Goal: Task Accomplishment & Management: Manage account settings

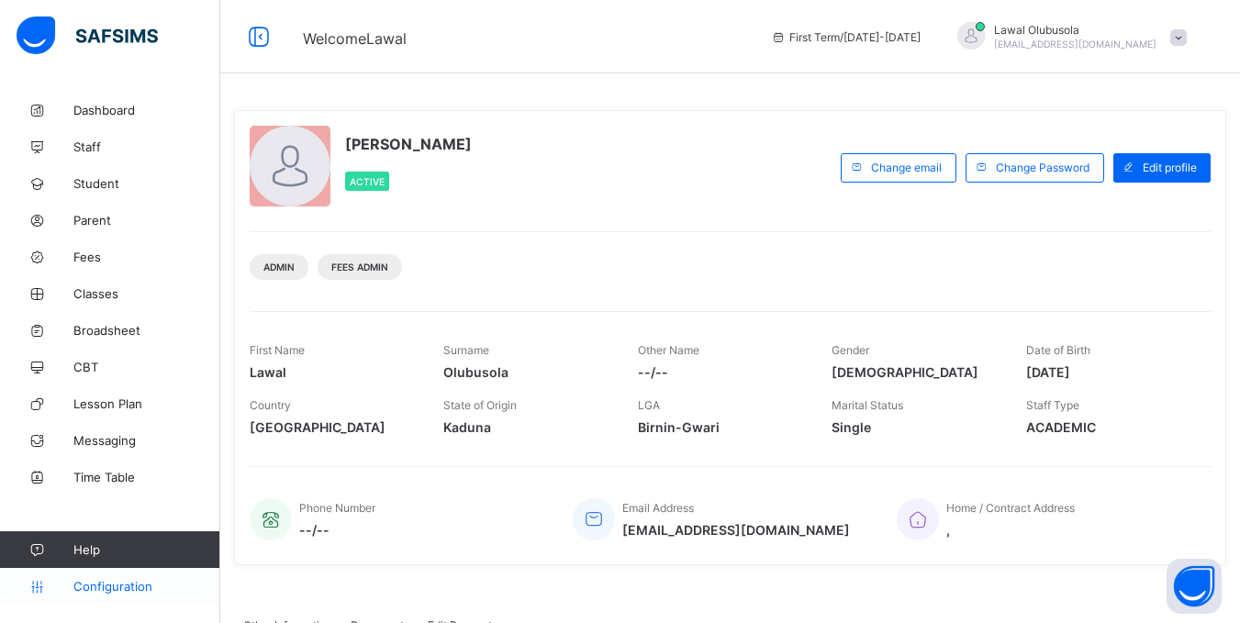
click at [99, 588] on span "Configuration" at bounding box center [146, 586] width 146 height 15
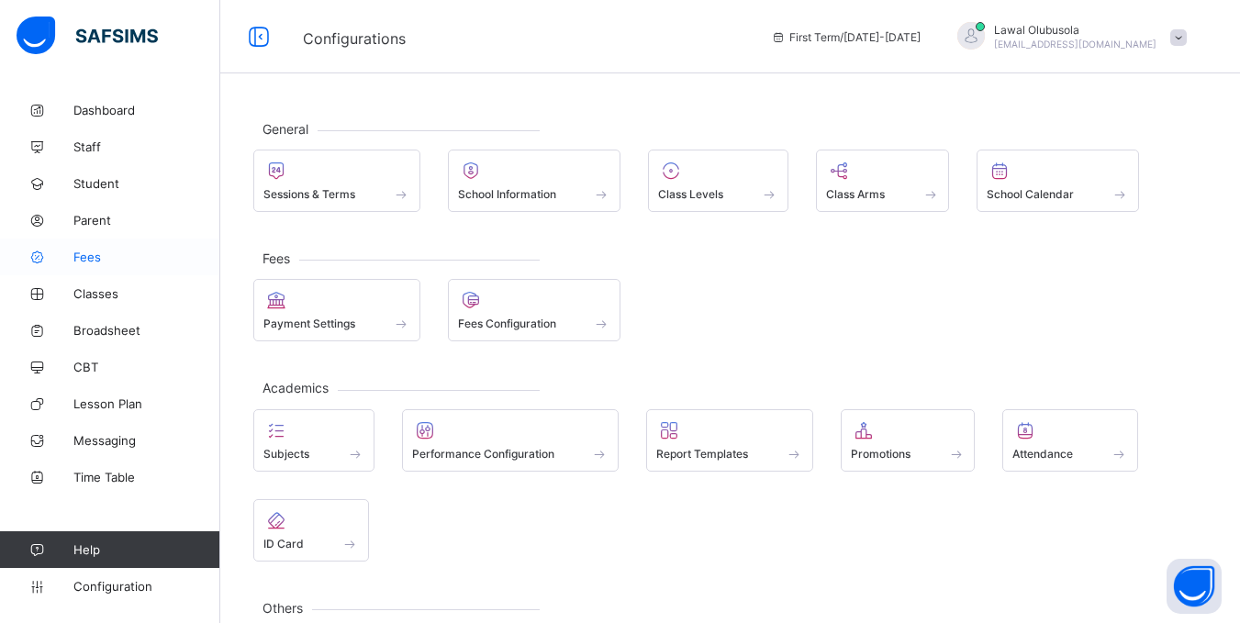
click at [84, 262] on span "Fees" at bounding box center [146, 257] width 147 height 15
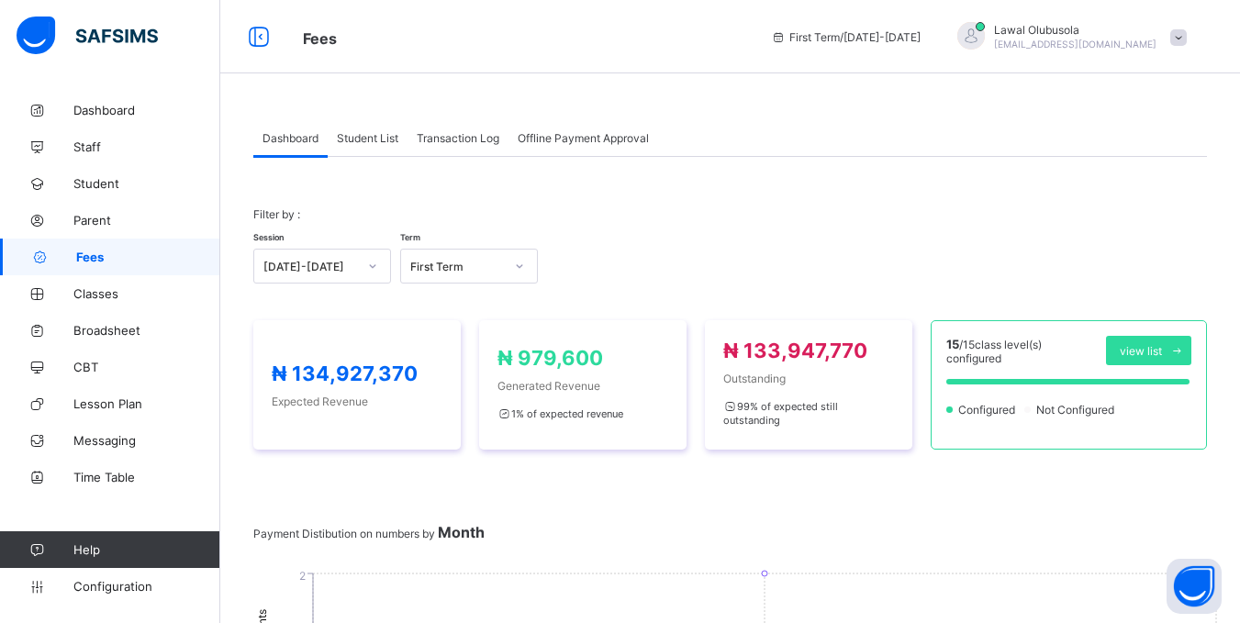
click at [375, 136] on span "Student List" at bounding box center [368, 138] width 62 height 14
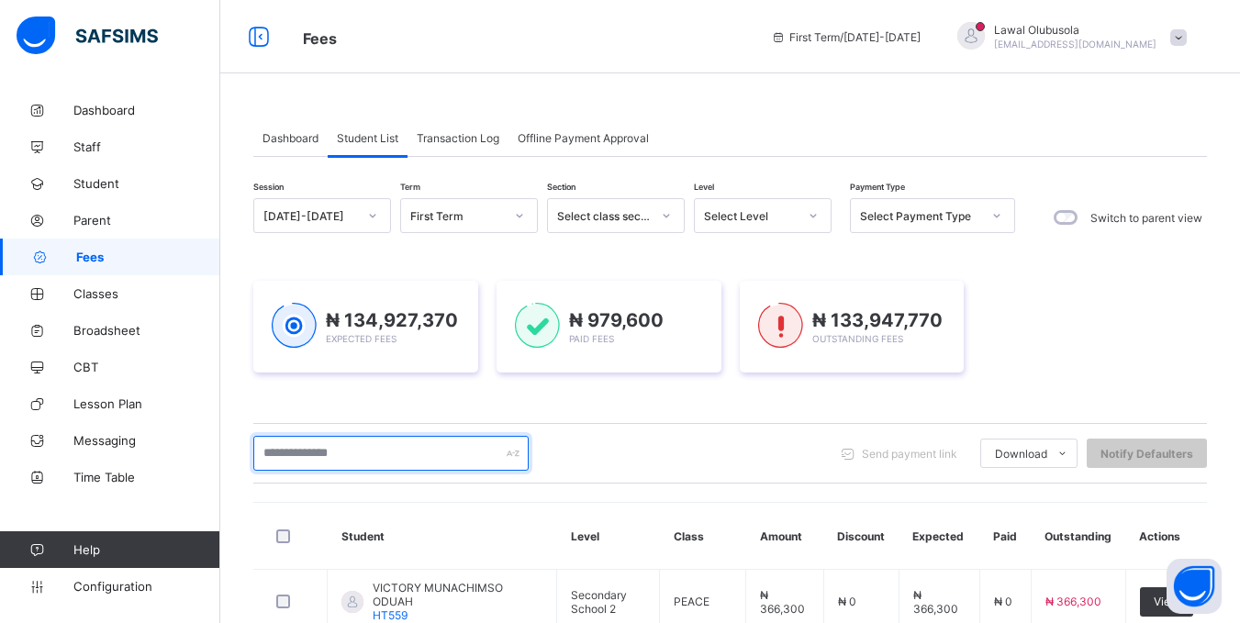
click at [377, 459] on input "text" at bounding box center [390, 453] width 275 height 35
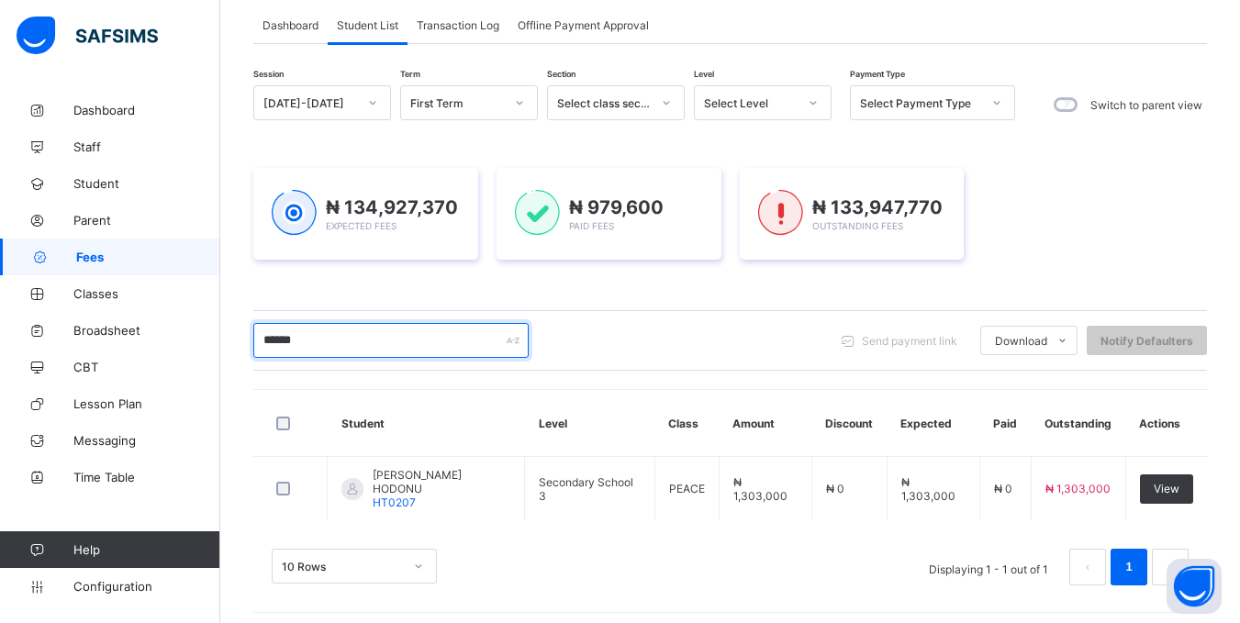
scroll to position [121, 0]
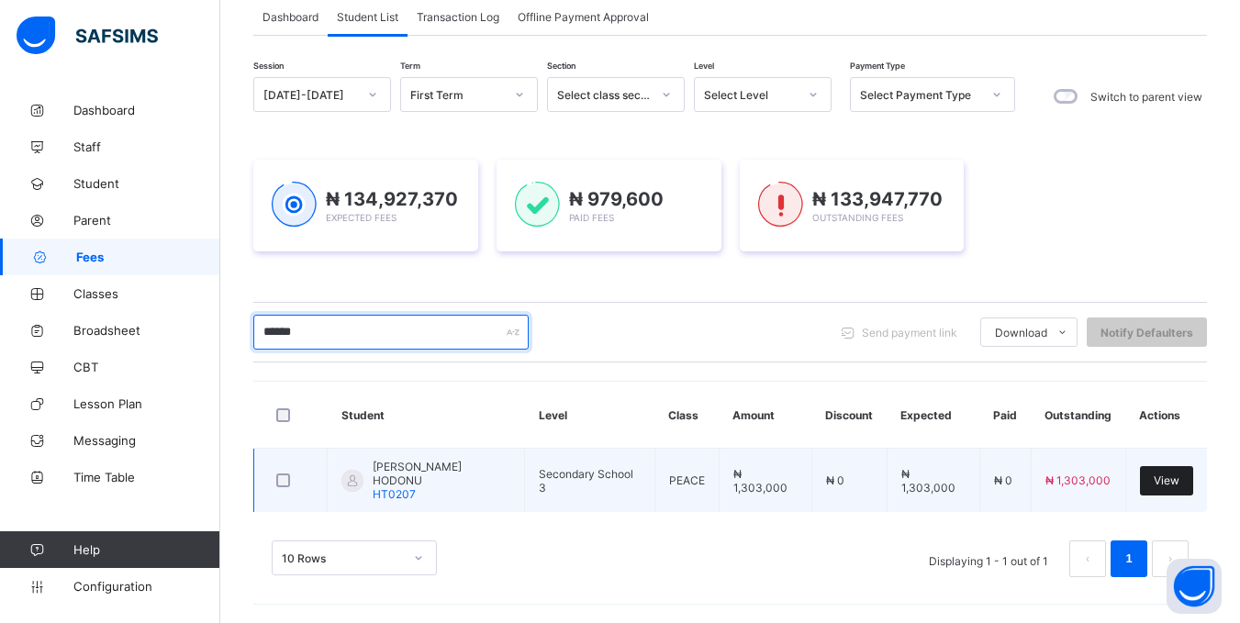
type input "******"
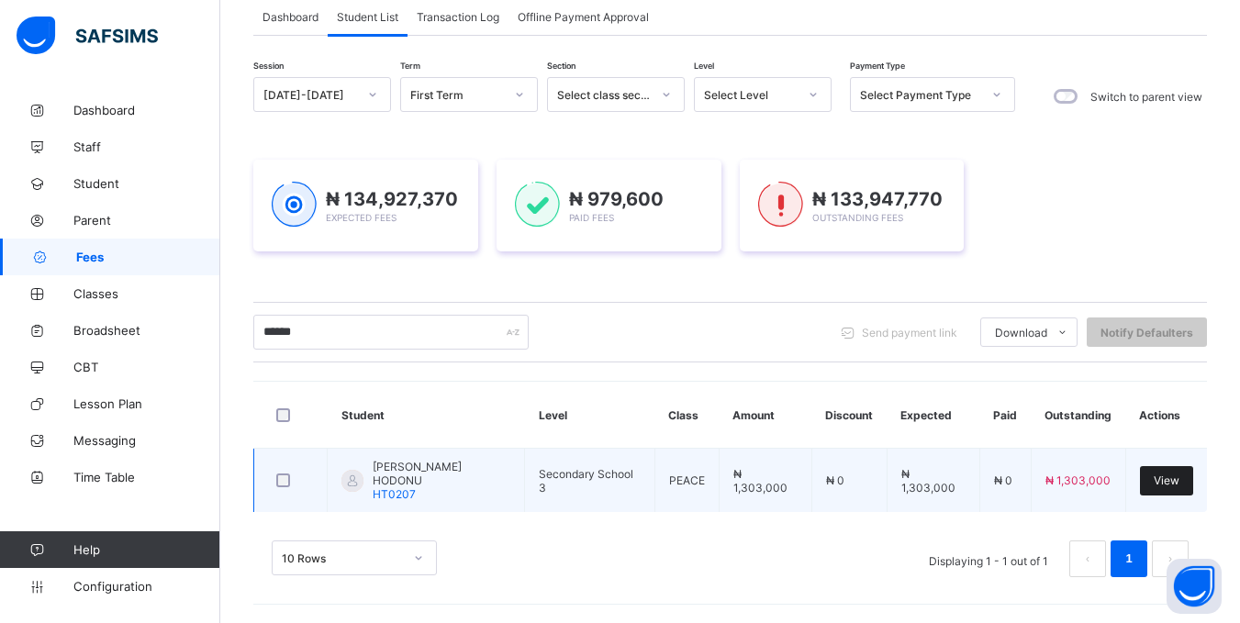
click at [1163, 489] on div "View" at bounding box center [1166, 480] width 53 height 29
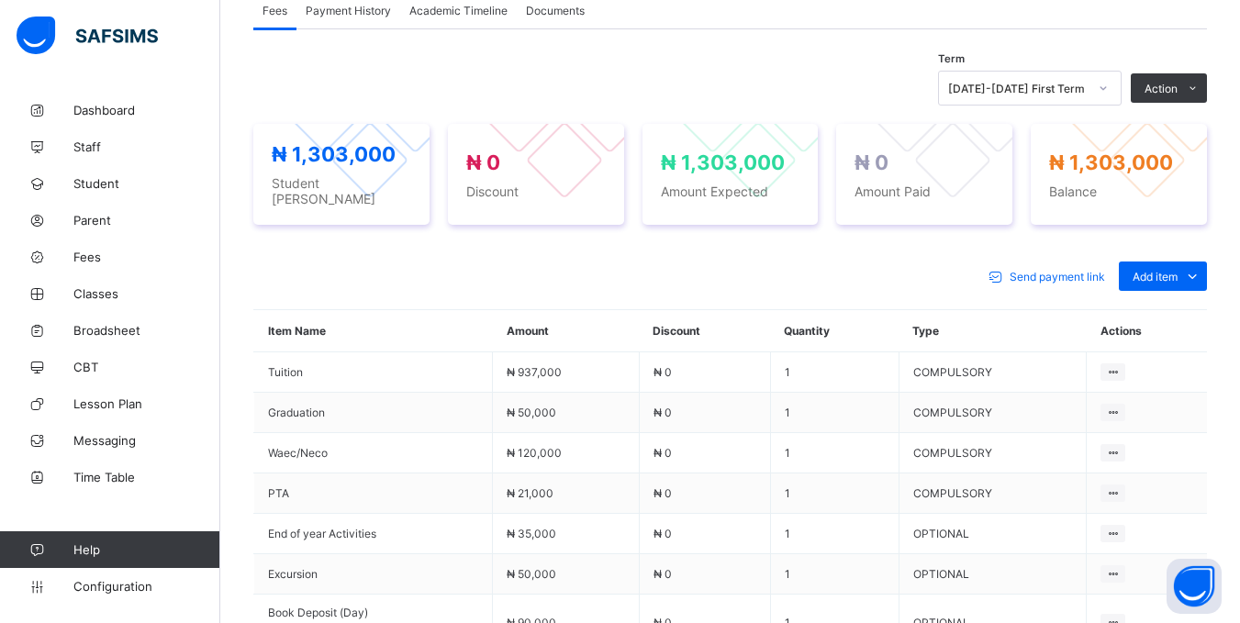
scroll to position [582, 0]
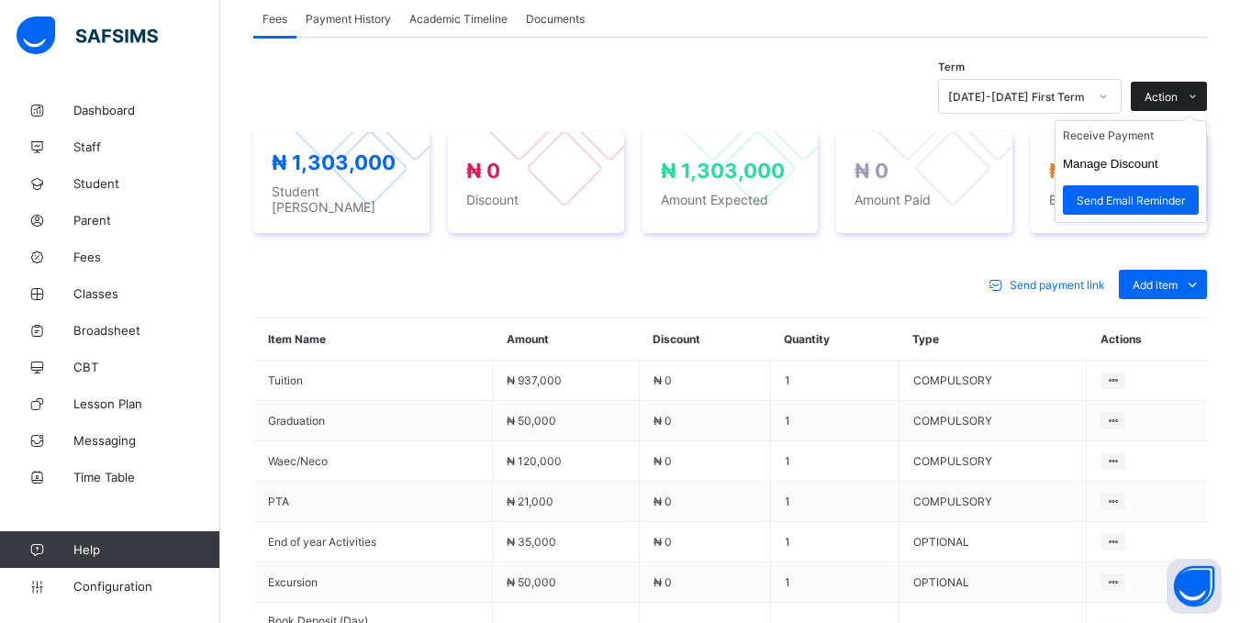
click at [1164, 86] on div "Action" at bounding box center [1169, 96] width 76 height 29
click at [1147, 137] on li "Receive Payment" at bounding box center [1131, 135] width 151 height 28
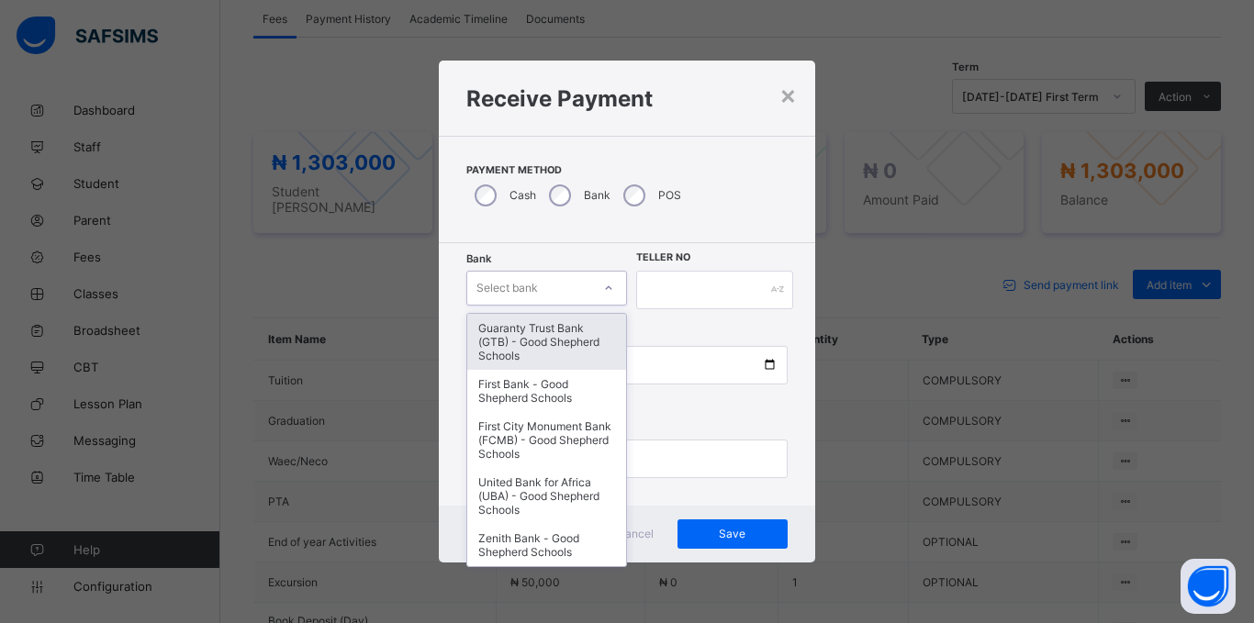
click at [573, 277] on div "Select bank" at bounding box center [529, 288] width 124 height 26
click at [557, 339] on div "Guaranty Trust Bank (GTB) - Good Shepherd Schools" at bounding box center [546, 342] width 159 height 56
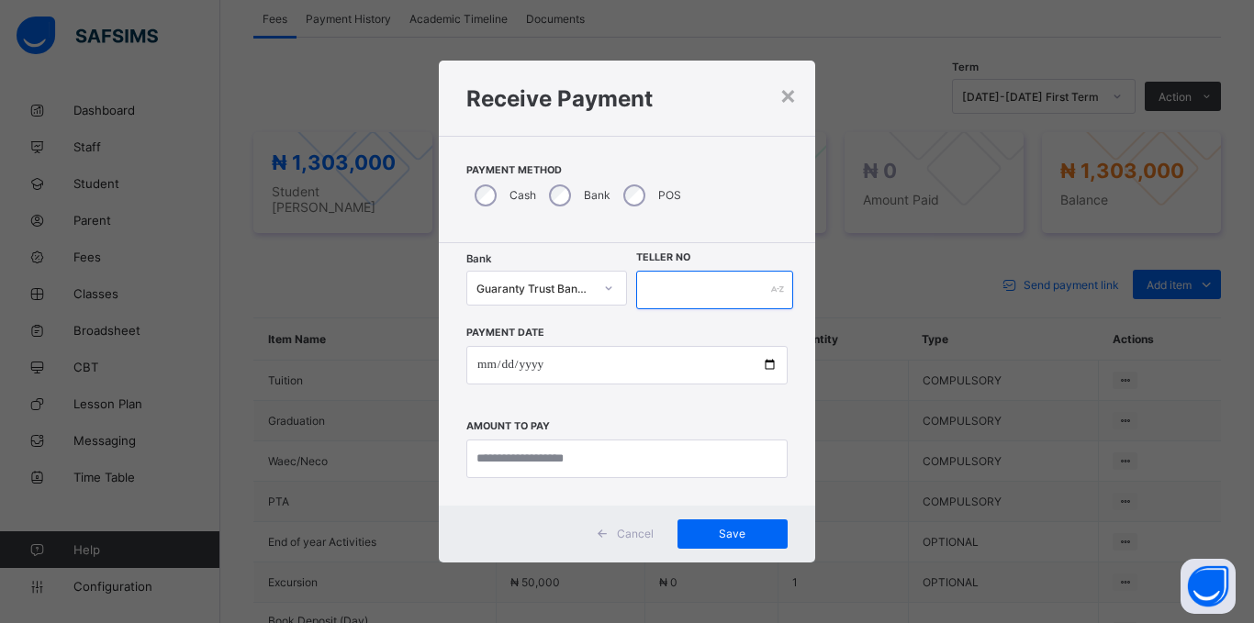
click at [647, 291] on input "text" at bounding box center [714, 290] width 157 height 39
type input "*****"
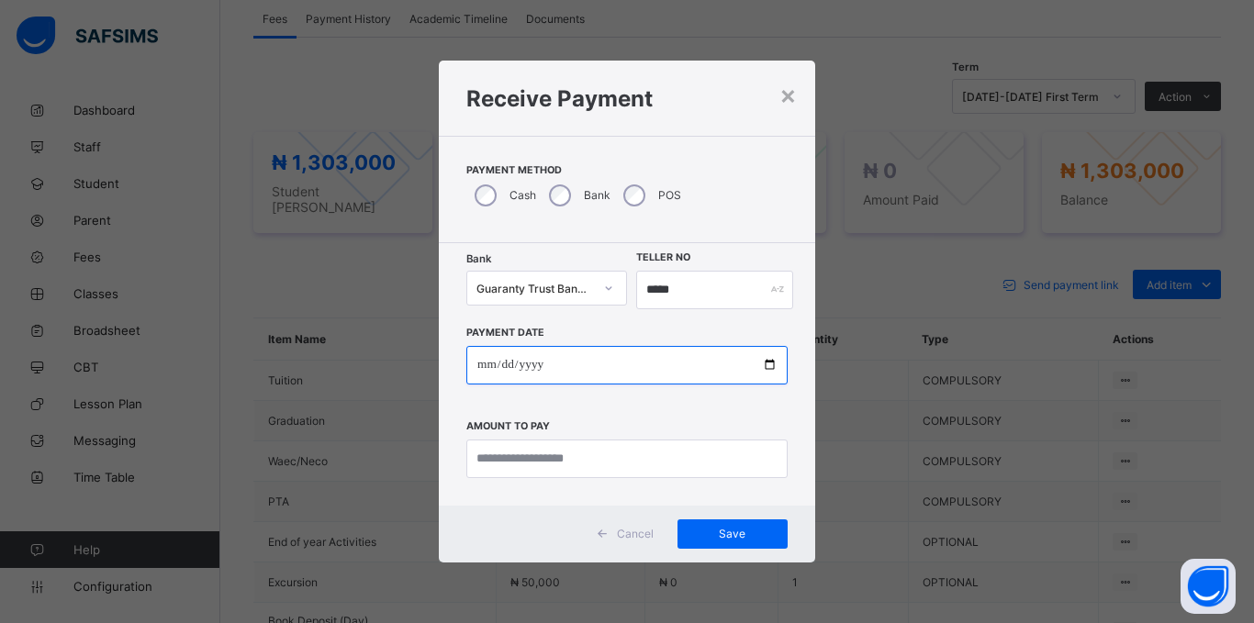
click at [480, 375] on input "date" at bounding box center [626, 365] width 321 height 39
type input "**********"
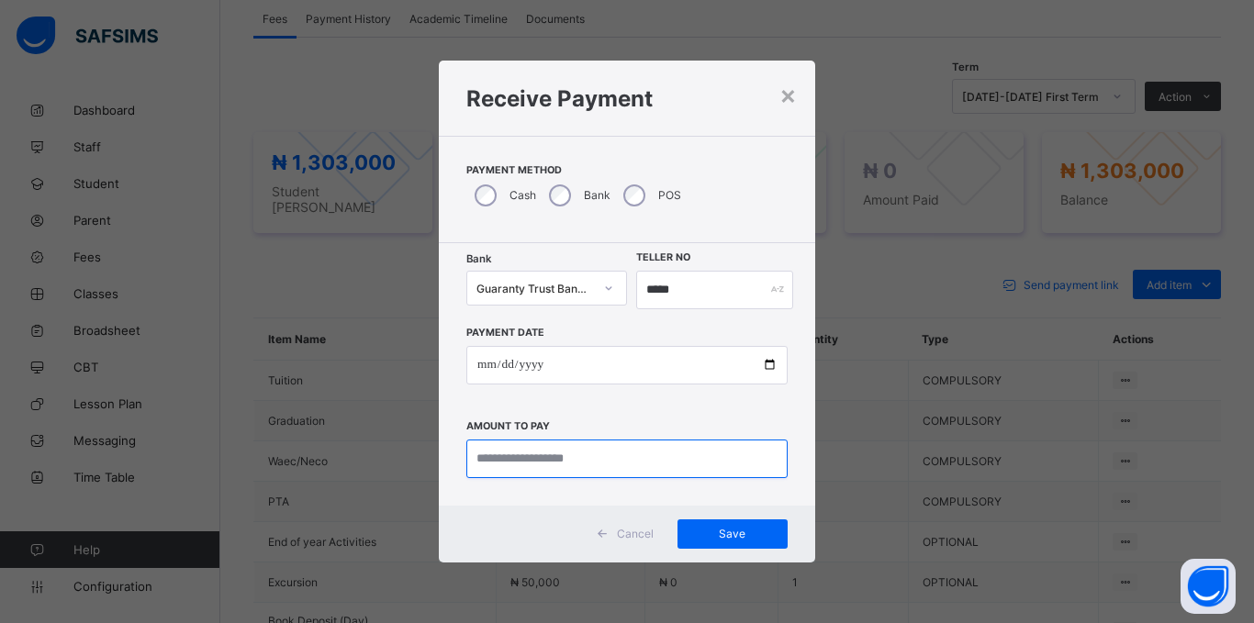
click at [528, 463] on input "currency" at bounding box center [626, 459] width 321 height 39
type input "*********"
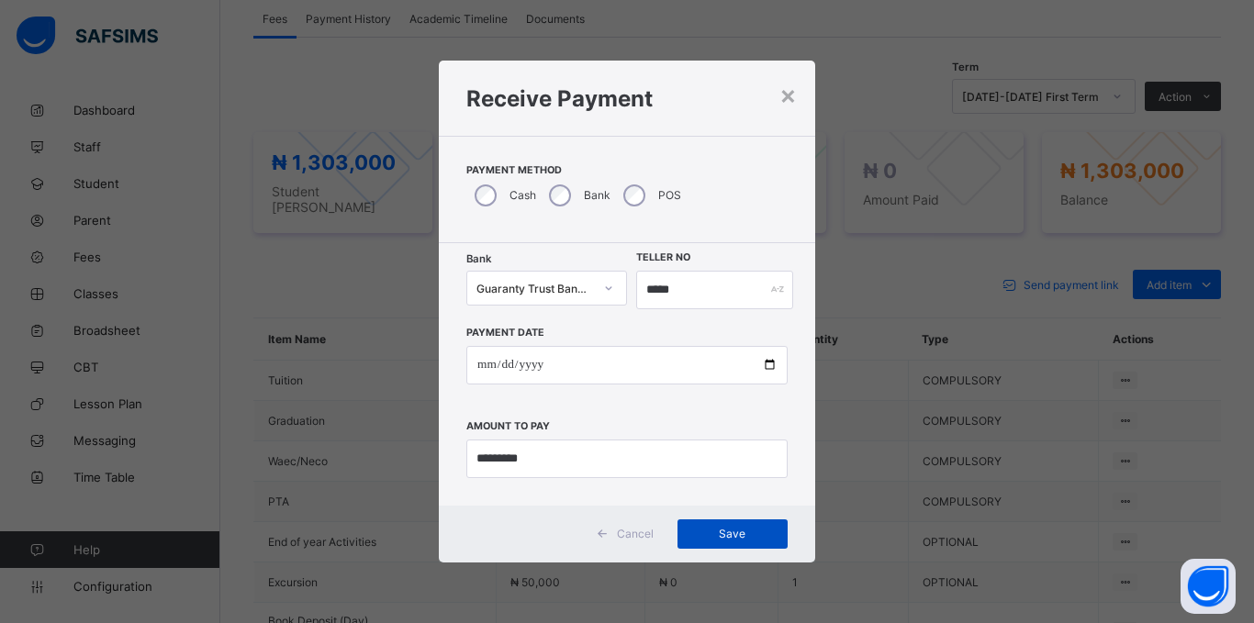
click at [697, 521] on div "Save" at bounding box center [732, 534] width 110 height 29
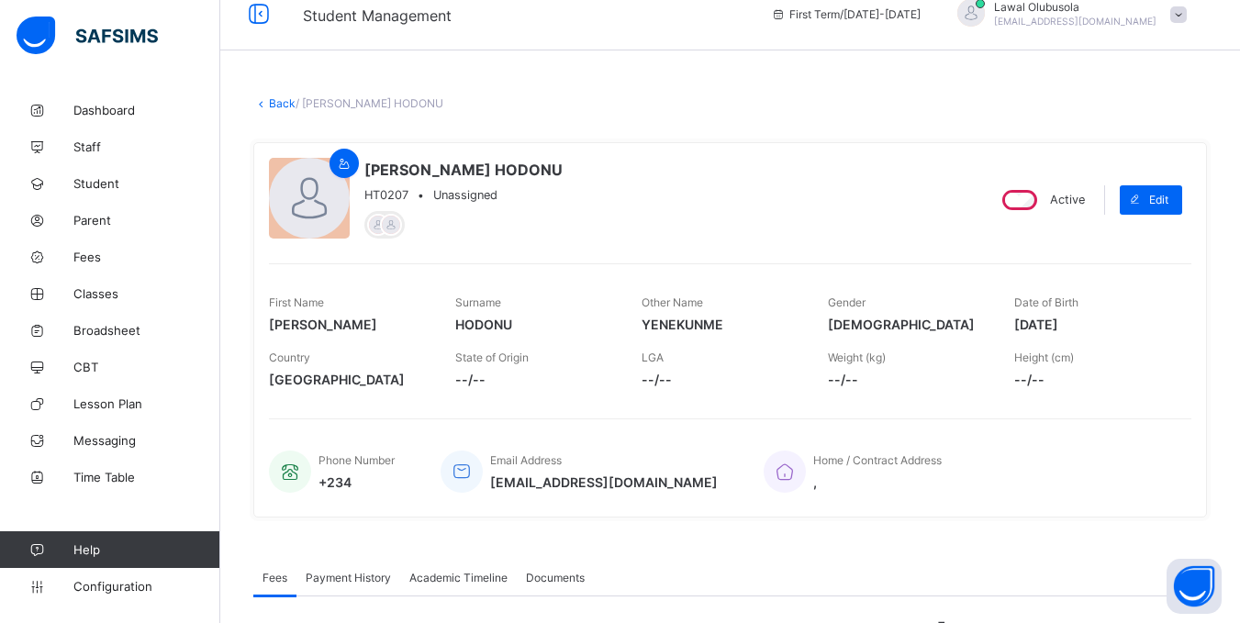
scroll to position [0, 0]
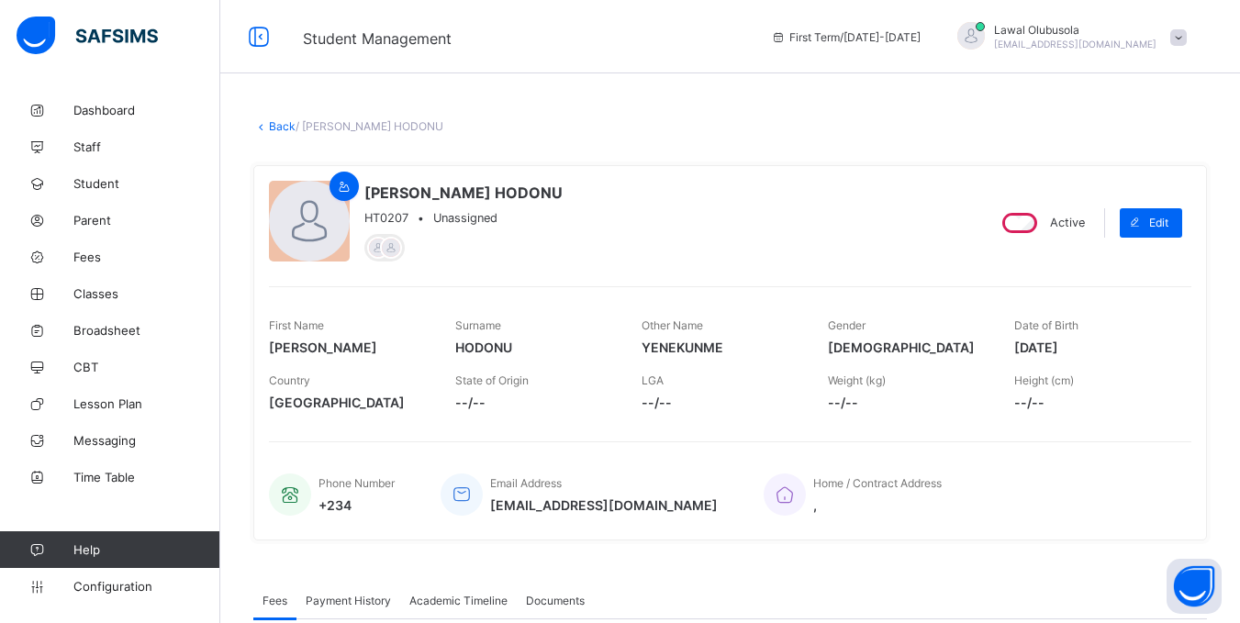
click at [276, 127] on link "Back" at bounding box center [282, 126] width 27 height 14
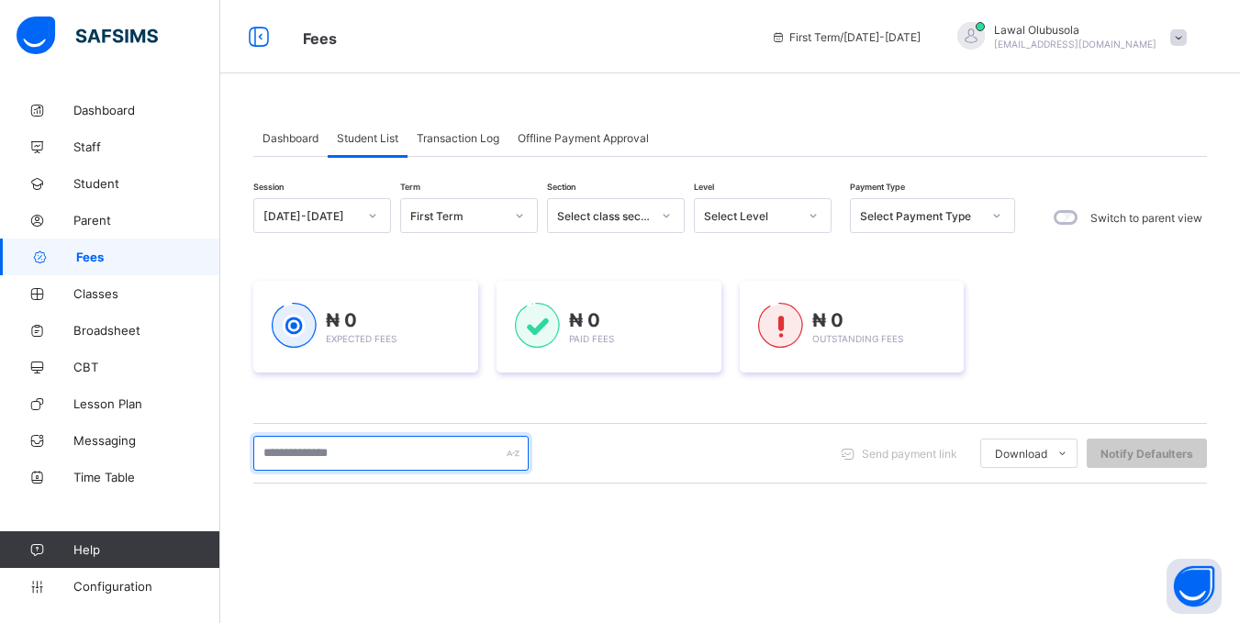
click at [345, 463] on input "text" at bounding box center [390, 453] width 275 height 35
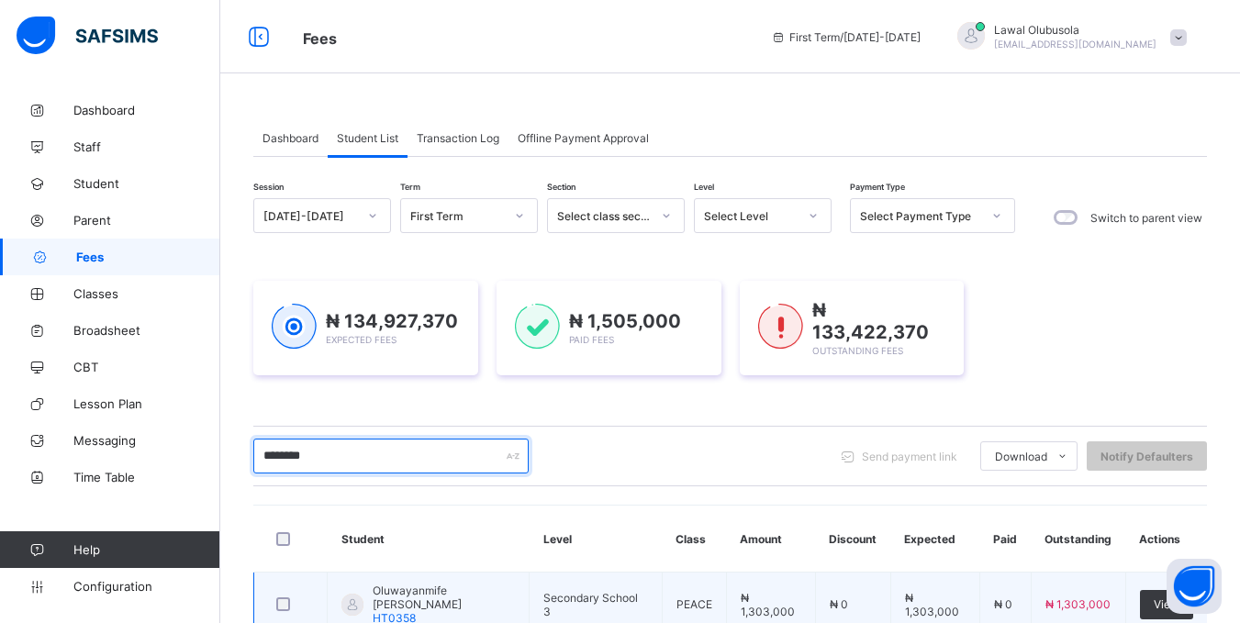
type input "********"
click at [408, 601] on span "Oluwayanmife Adeyinka Adekunle" at bounding box center [444, 598] width 142 height 28
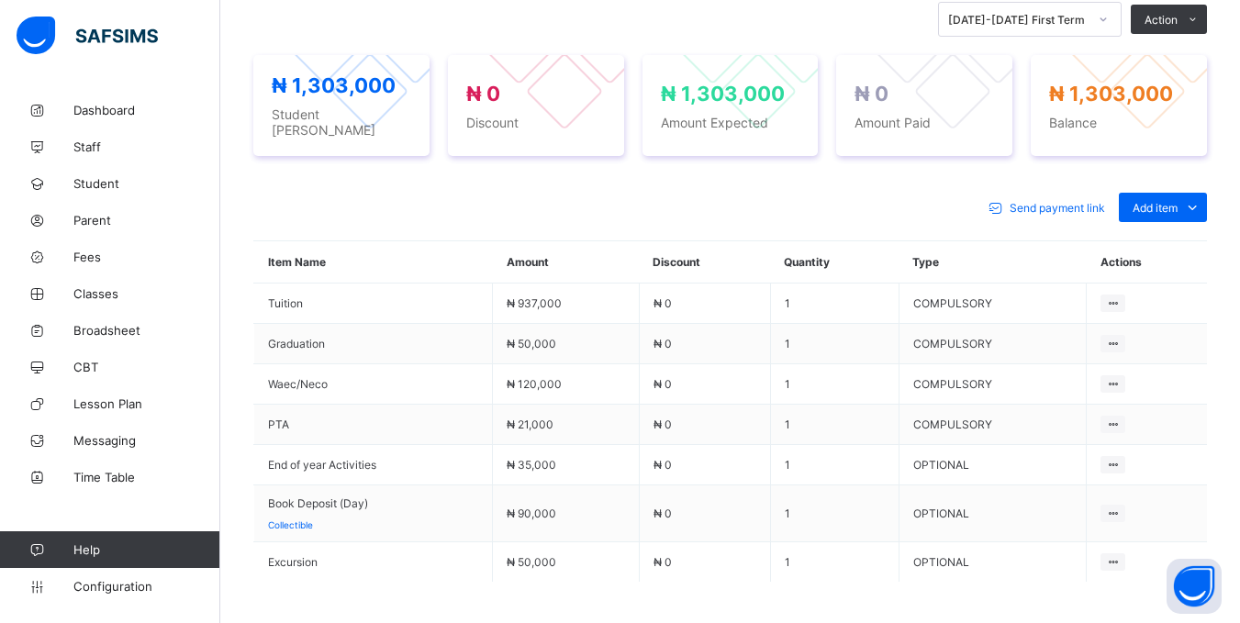
scroll to position [655, 0]
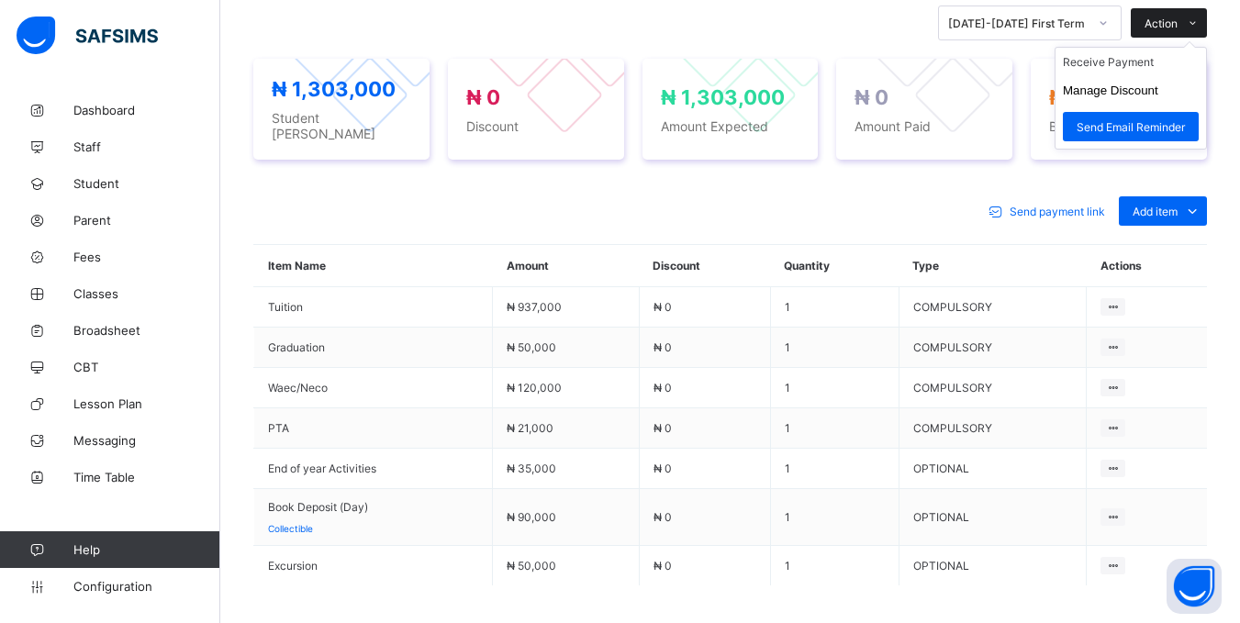
click at [1169, 15] on div "Action" at bounding box center [1169, 22] width 76 height 29
click at [1143, 60] on li "Receive Payment" at bounding box center [1131, 62] width 151 height 28
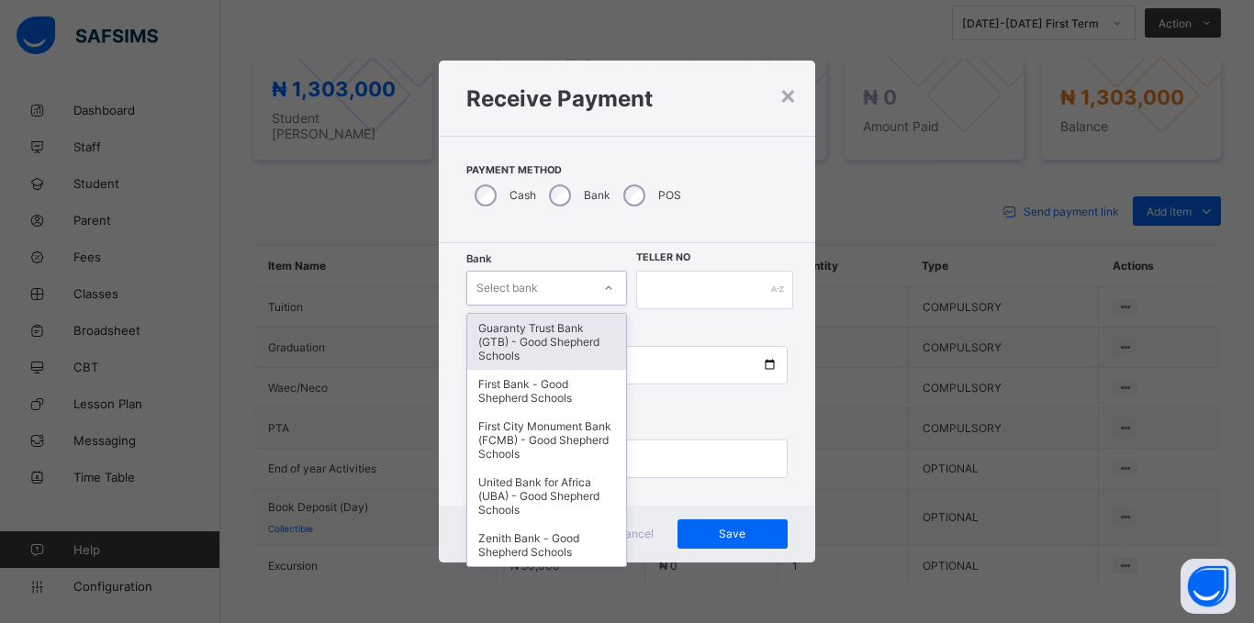
click at [542, 293] on div "Select bank" at bounding box center [529, 288] width 124 height 26
click at [542, 333] on div "Guaranty Trust Bank (GTB) - Good Shepherd Schools" at bounding box center [546, 342] width 159 height 56
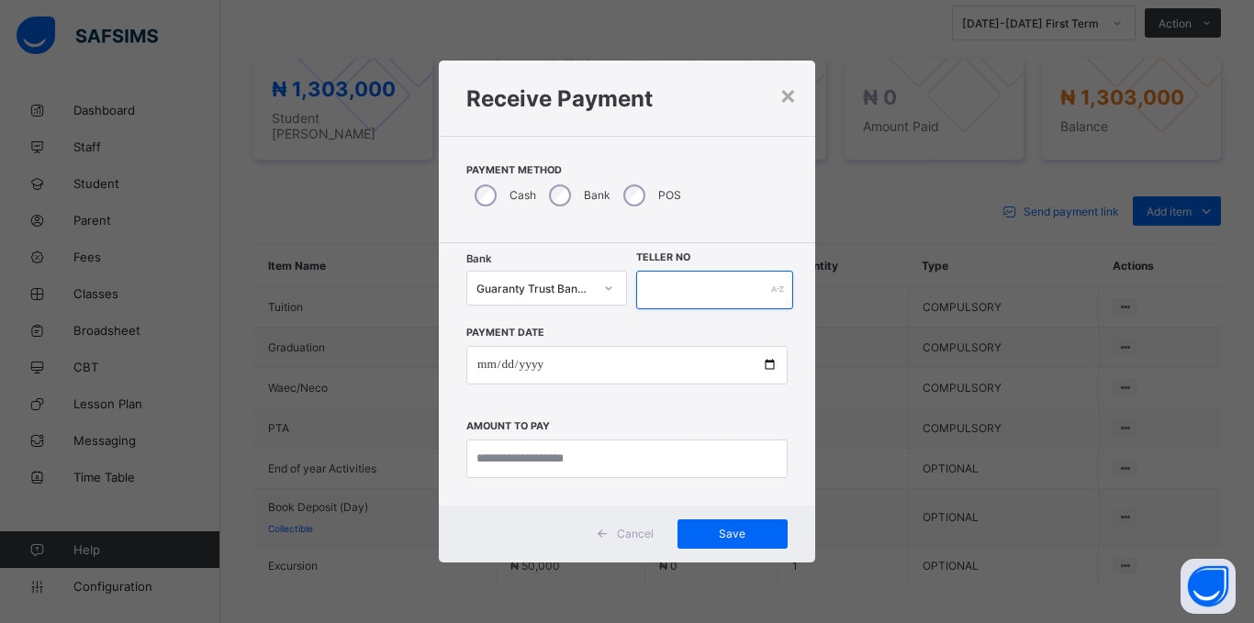
click at [680, 286] on input "text" at bounding box center [714, 290] width 157 height 39
type input "*****"
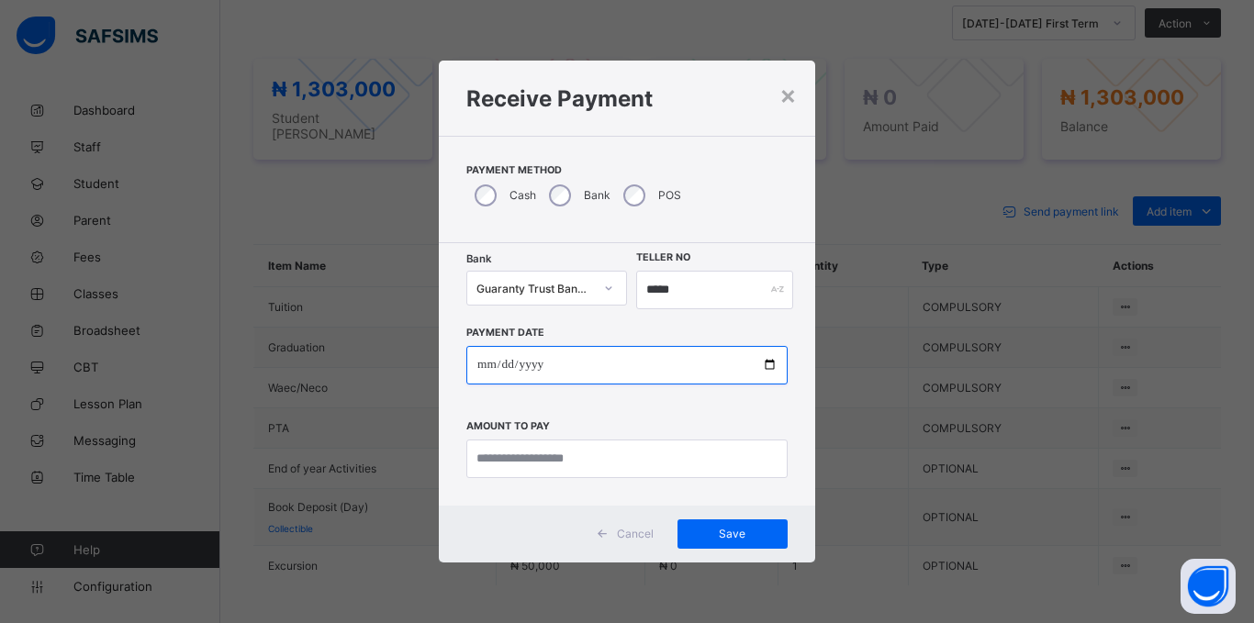
click at [477, 364] on input "date" at bounding box center [626, 365] width 321 height 39
type input "**********"
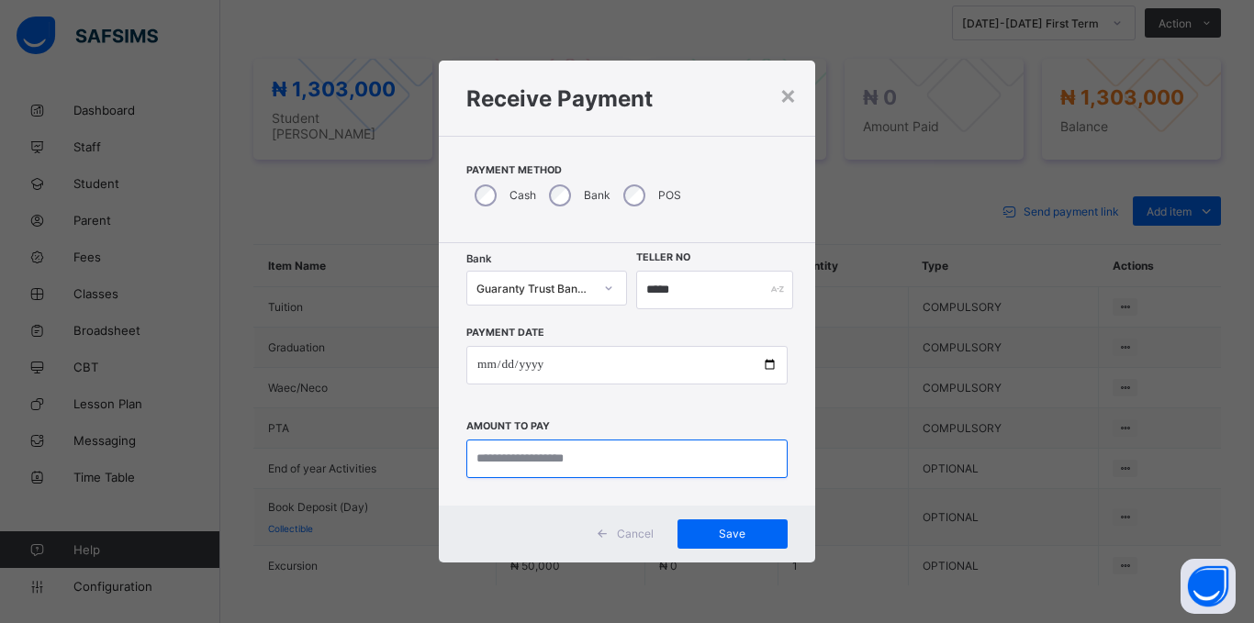
click at [514, 461] on input "currency" at bounding box center [626, 459] width 321 height 39
type input "*********"
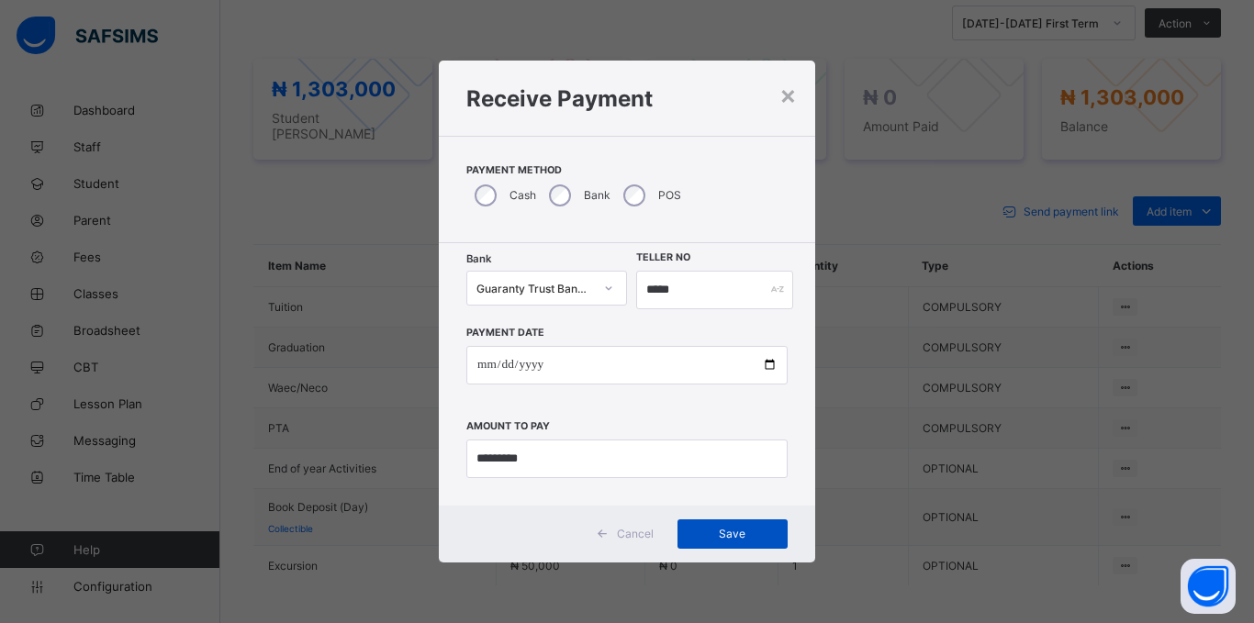
click at [751, 530] on span "Save" at bounding box center [732, 534] width 83 height 14
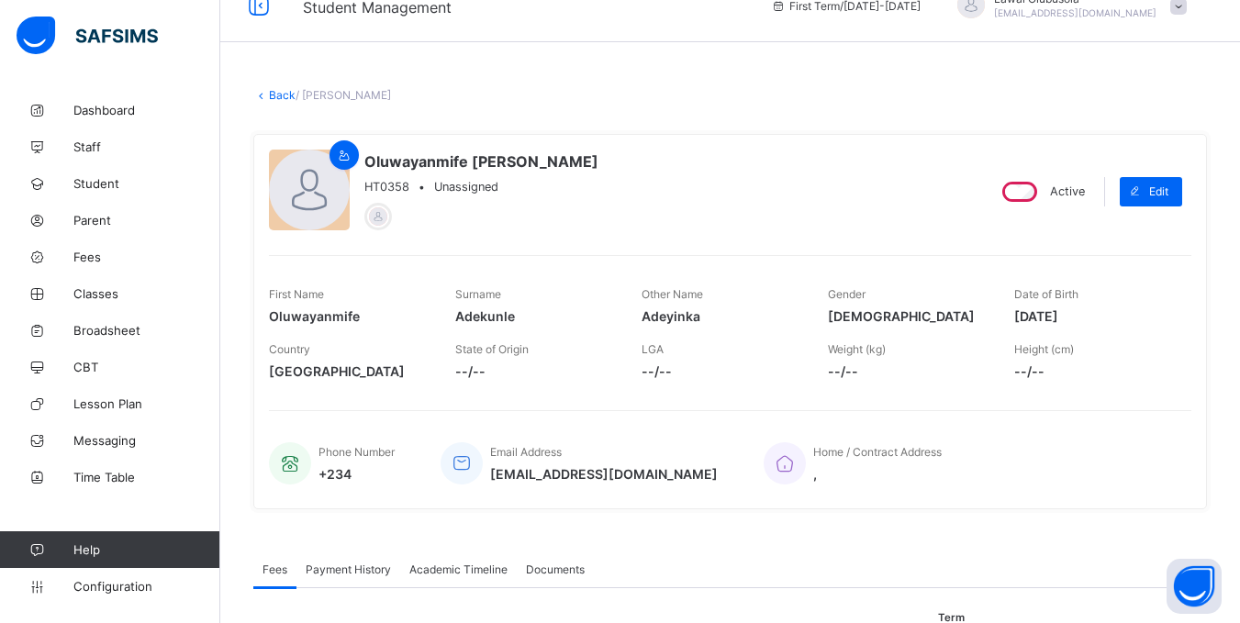
scroll to position [0, 0]
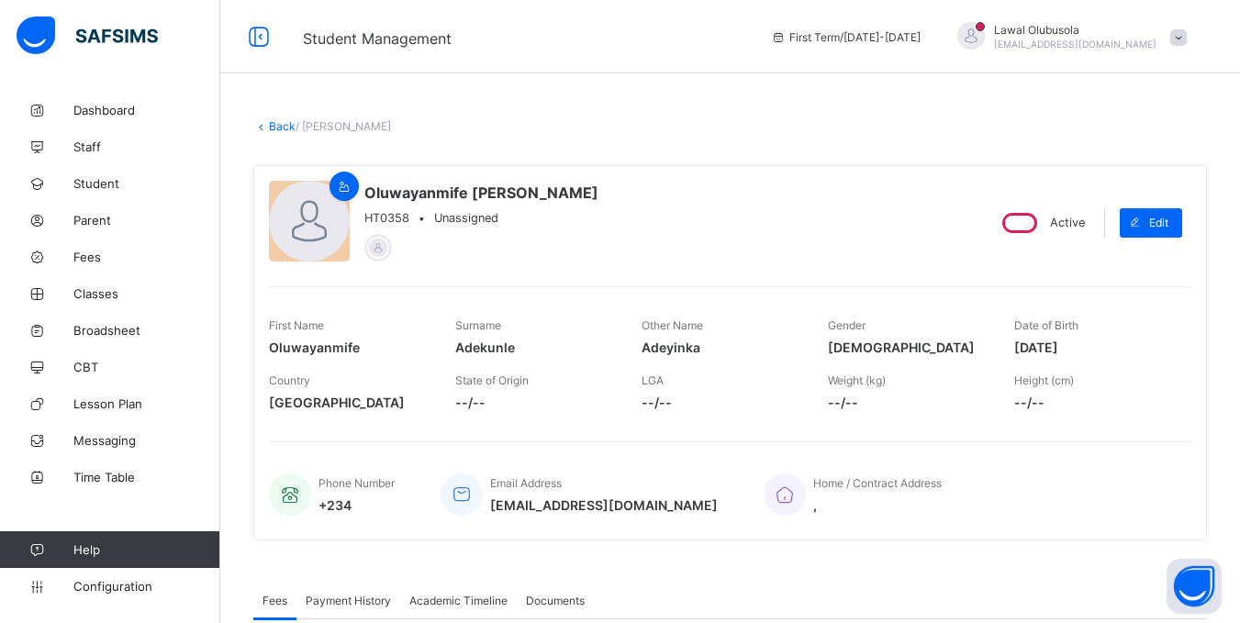
click at [269, 124] on link "Back" at bounding box center [282, 126] width 27 height 14
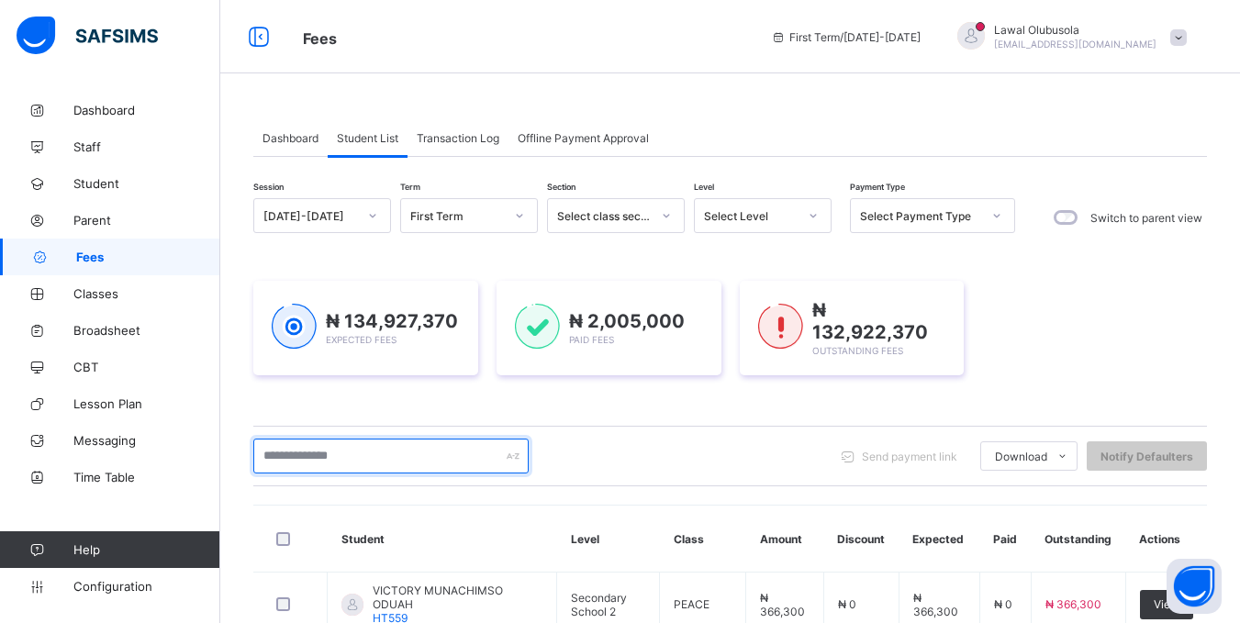
click at [365, 456] on input "text" at bounding box center [390, 456] width 275 height 35
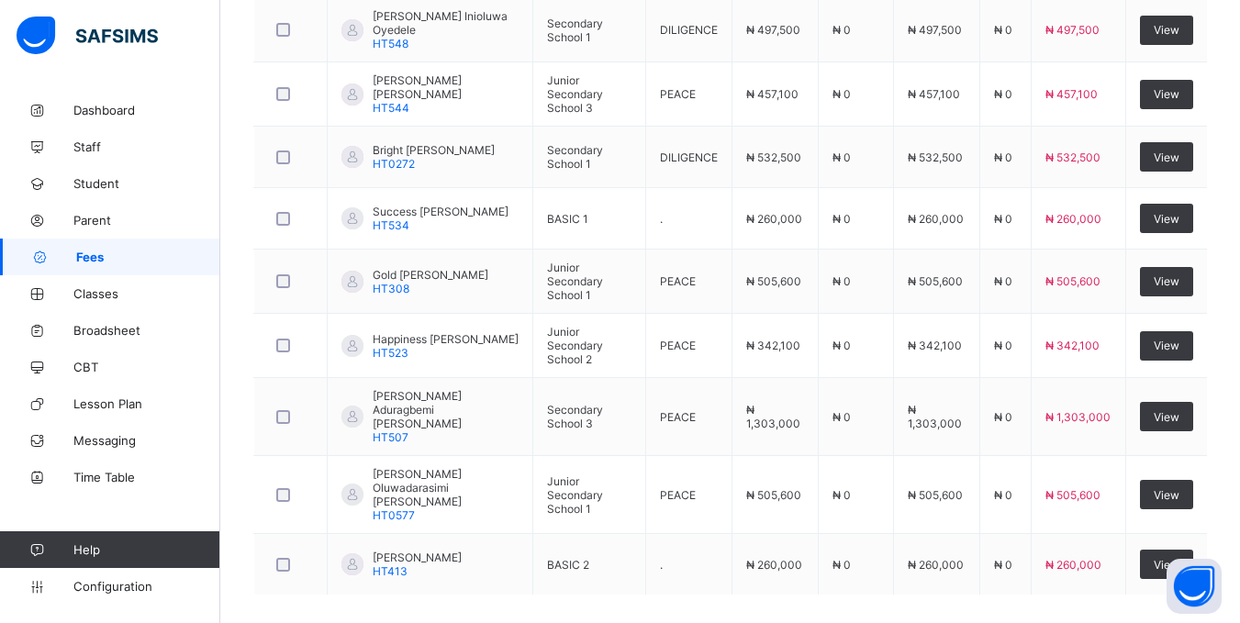
scroll to position [673, 0]
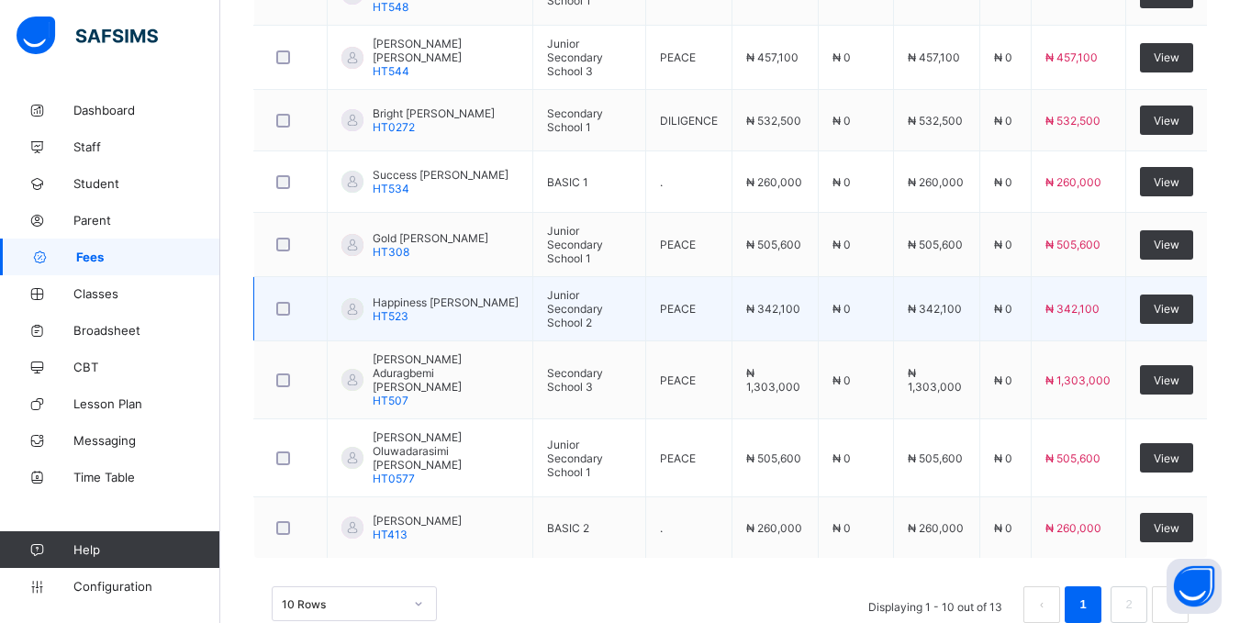
type input "*******"
click at [598, 293] on td "Junior Secondary School 2" at bounding box center [589, 309] width 113 height 64
click at [581, 305] on span "Junior Secondary School 2" at bounding box center [575, 308] width 56 height 41
click at [672, 313] on span "PEACE" at bounding box center [678, 309] width 36 height 14
click at [1175, 315] on span "View" at bounding box center [1167, 309] width 26 height 14
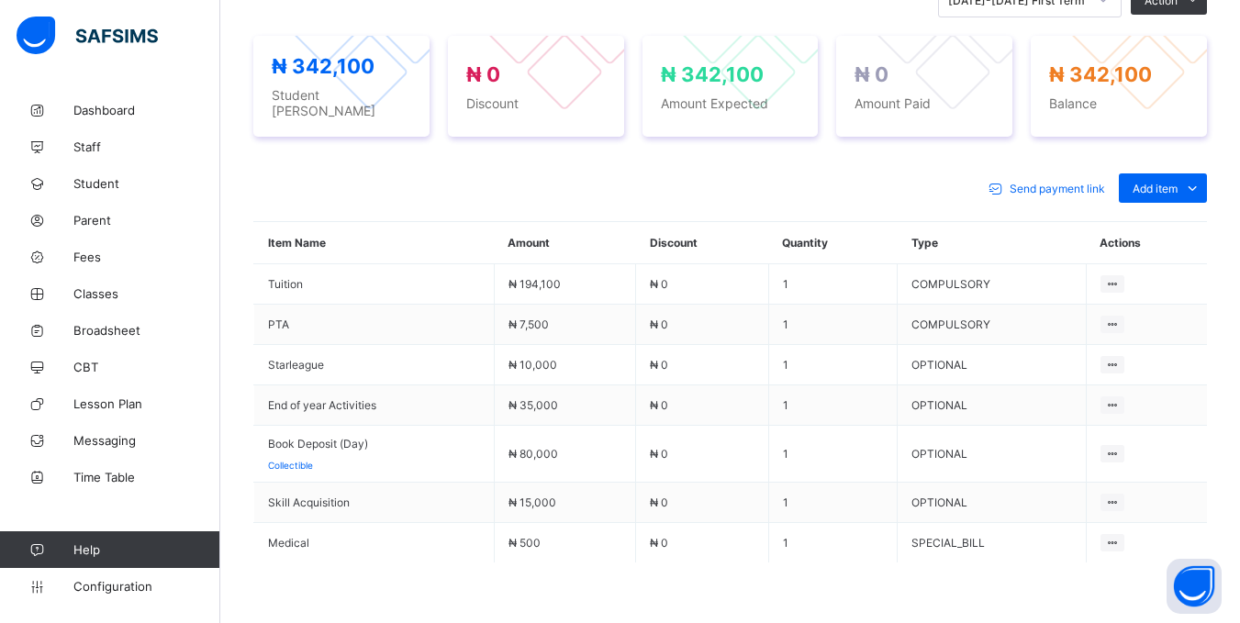
scroll to position [661, 0]
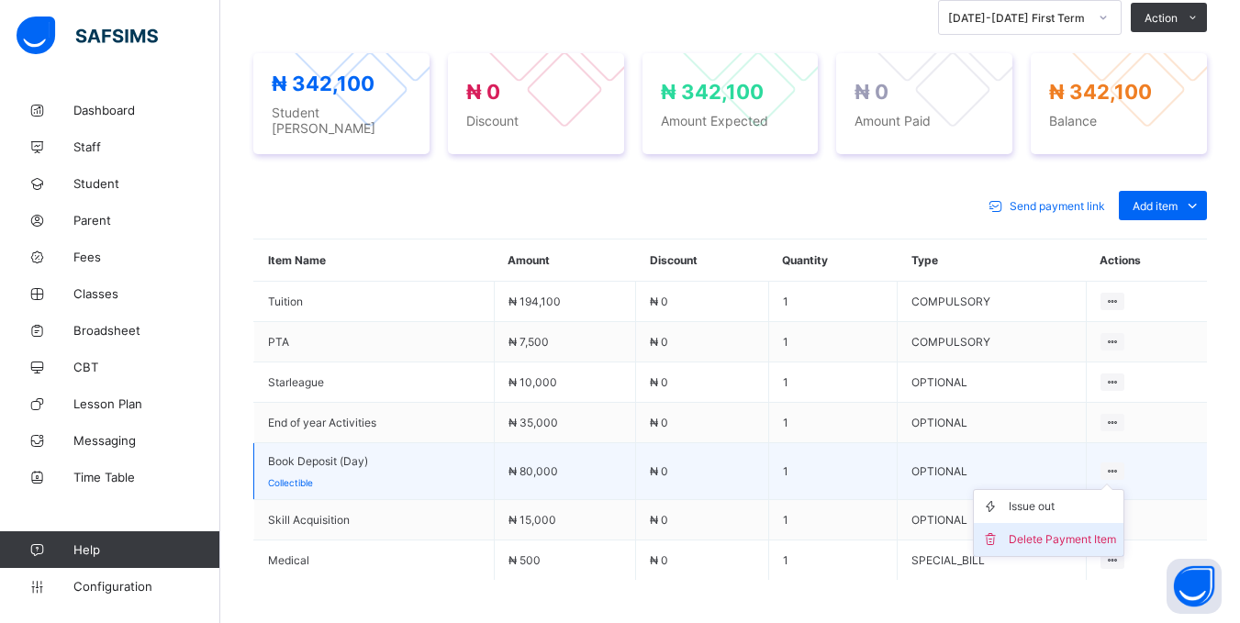
click at [1116, 540] on li "Delete Payment Item" at bounding box center [1049, 539] width 150 height 33
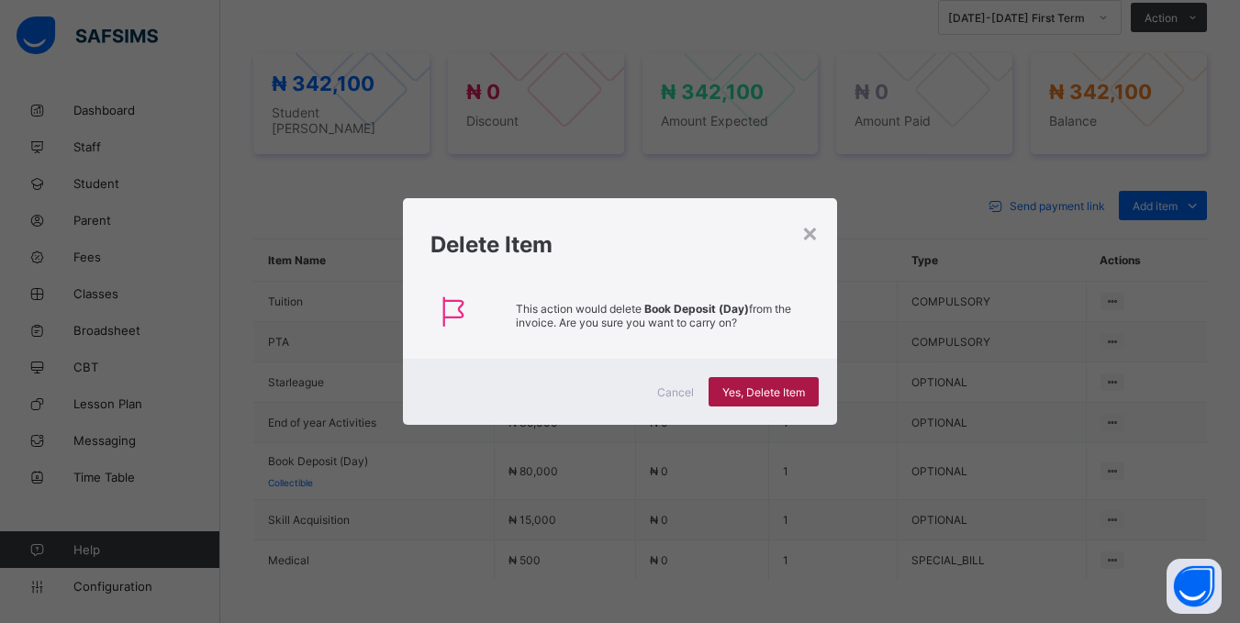
click at [755, 386] on span "Yes, Delete Item" at bounding box center [763, 393] width 83 height 14
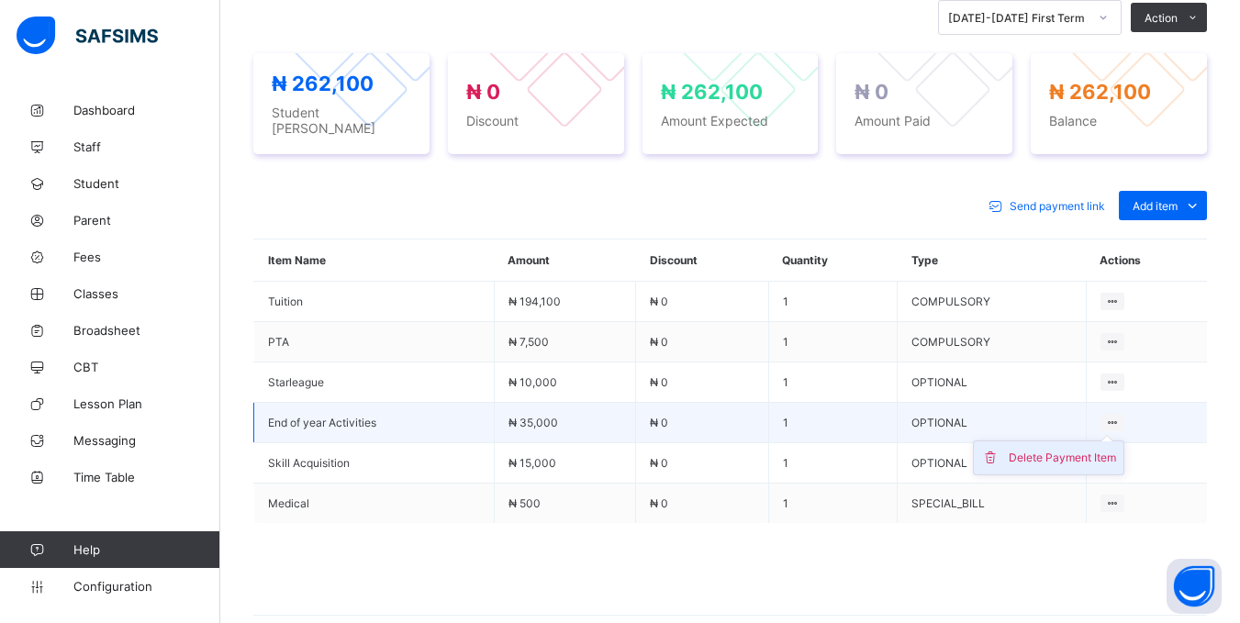
click at [1111, 450] on div "Delete Payment Item" at bounding box center [1062, 458] width 107 height 18
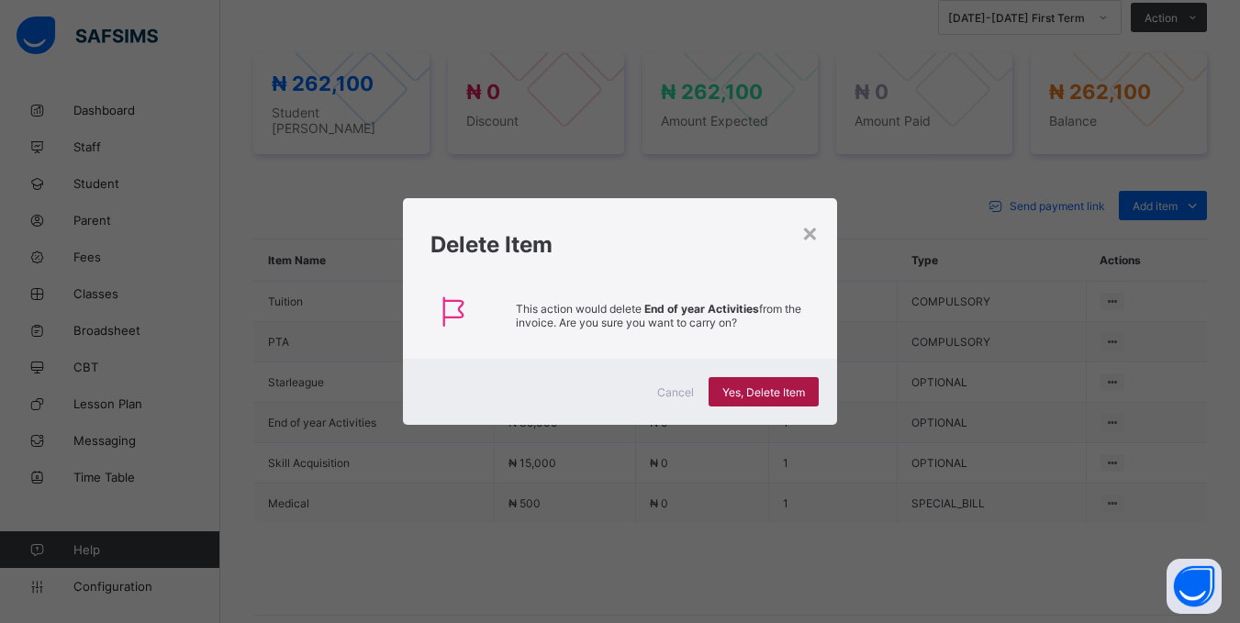
click at [773, 379] on div "Yes, Delete Item" at bounding box center [764, 391] width 110 height 29
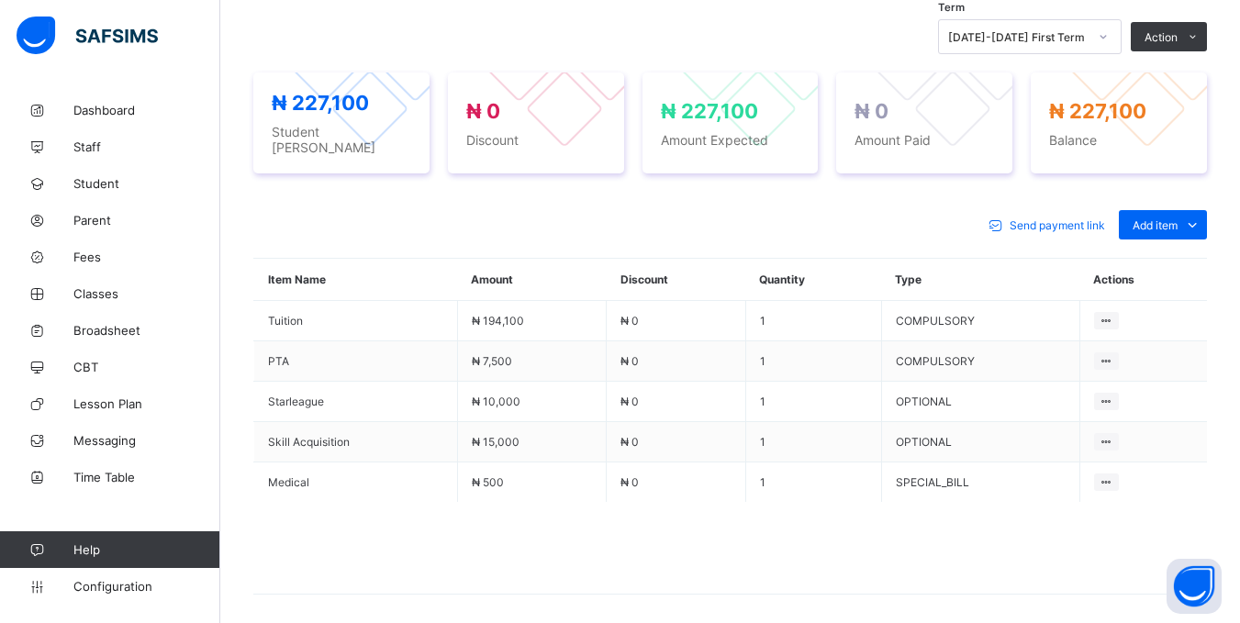
scroll to position [624, 0]
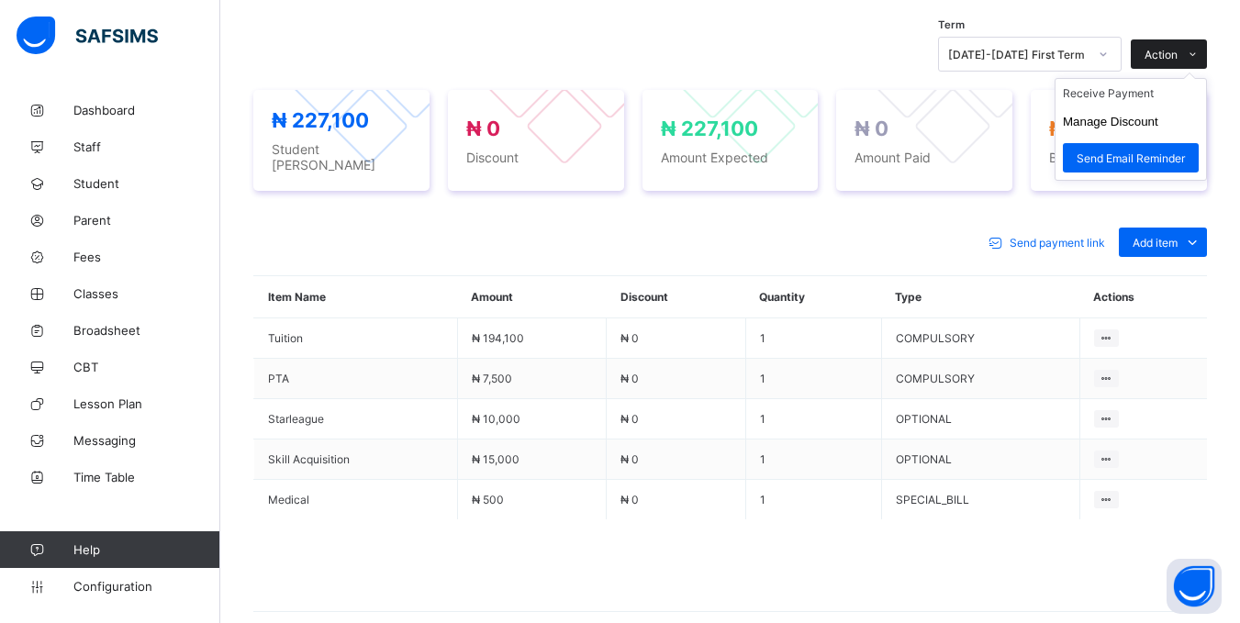
click at [1198, 41] on span at bounding box center [1192, 53] width 29 height 29
click at [1149, 94] on li "Receive Payment" at bounding box center [1131, 93] width 151 height 28
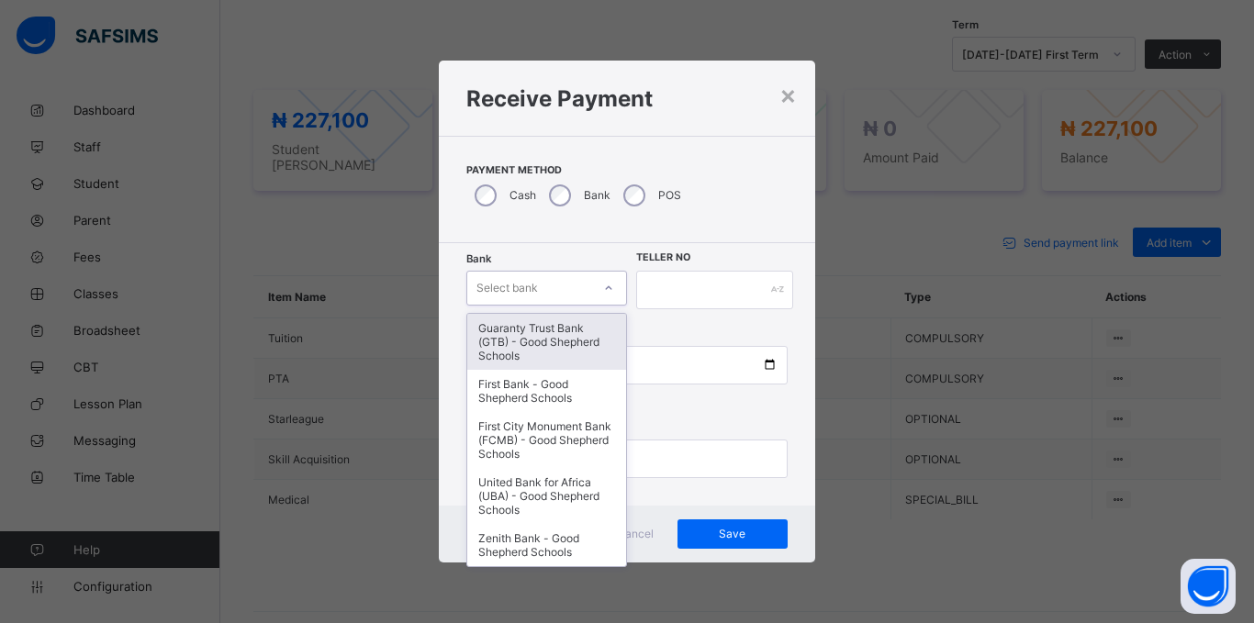
click at [554, 285] on div "Select bank" at bounding box center [529, 288] width 124 height 26
click at [543, 338] on div "Guaranty Trust Bank (GTB) - Good Shepherd Schools" at bounding box center [546, 342] width 159 height 56
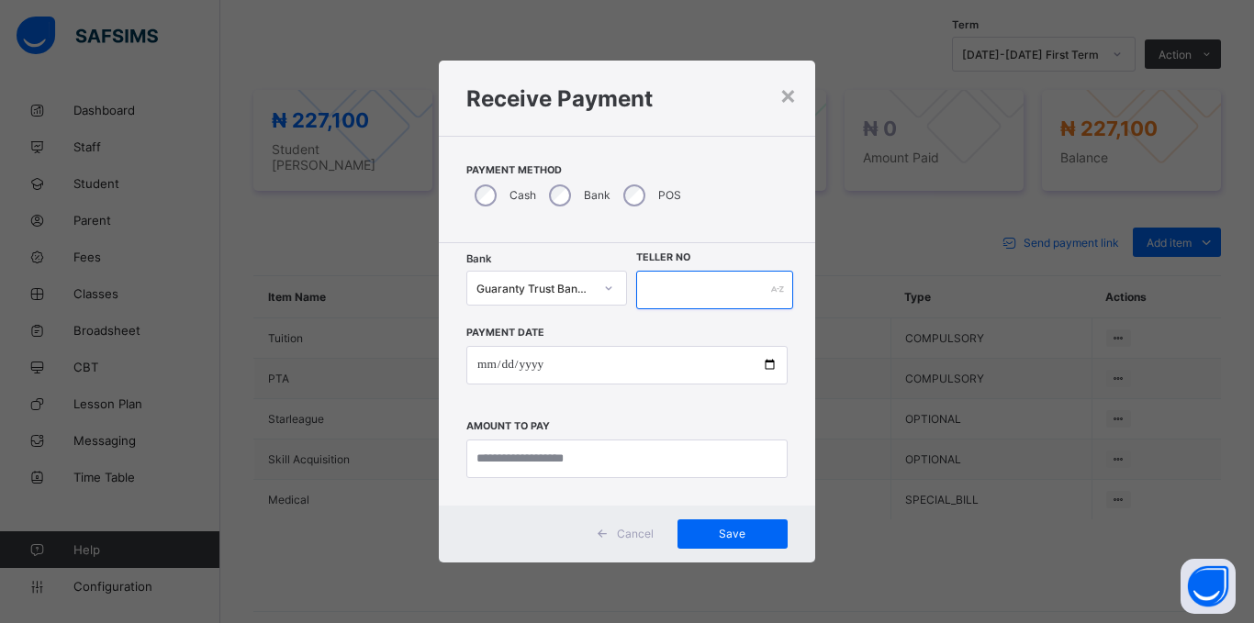
click at [694, 277] on input "text" at bounding box center [714, 290] width 157 height 39
type input "*****"
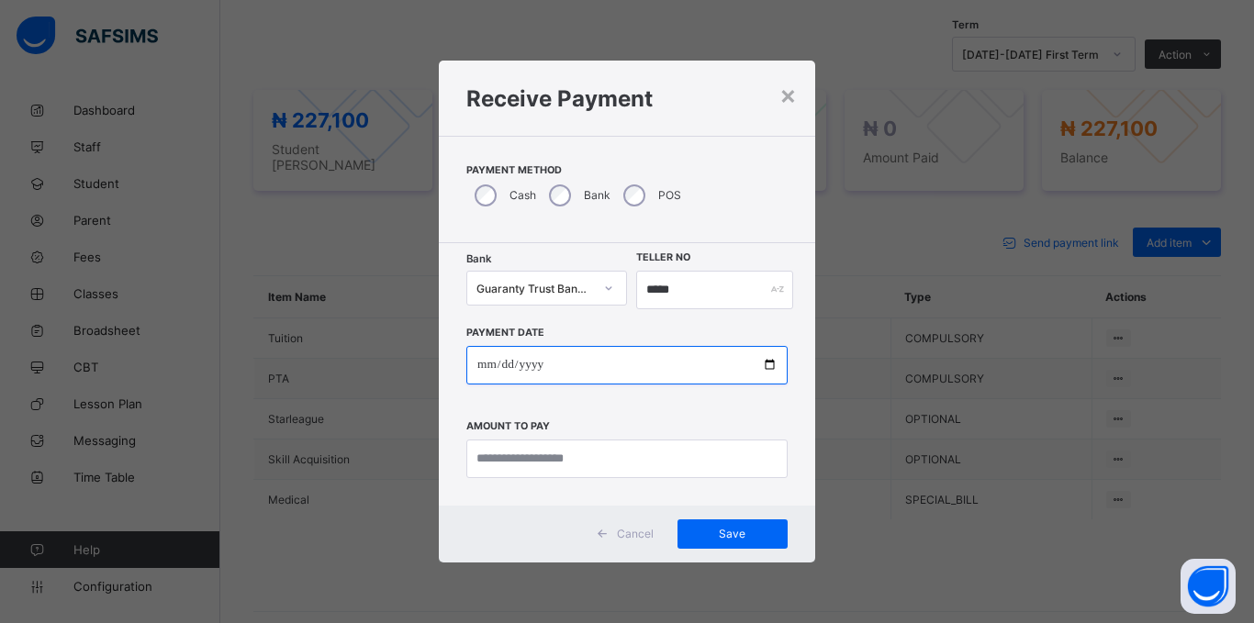
click at [478, 368] on input "date" at bounding box center [626, 365] width 321 height 39
type input "**********"
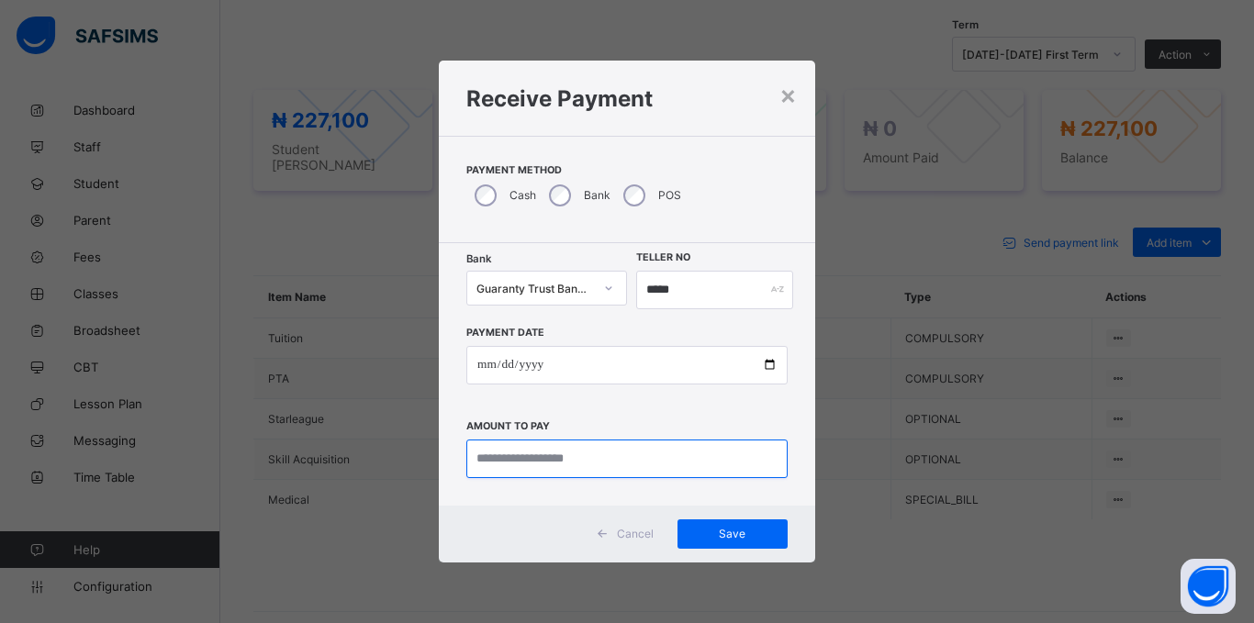
click at [487, 455] on input "currency" at bounding box center [626, 459] width 321 height 39
type input "*********"
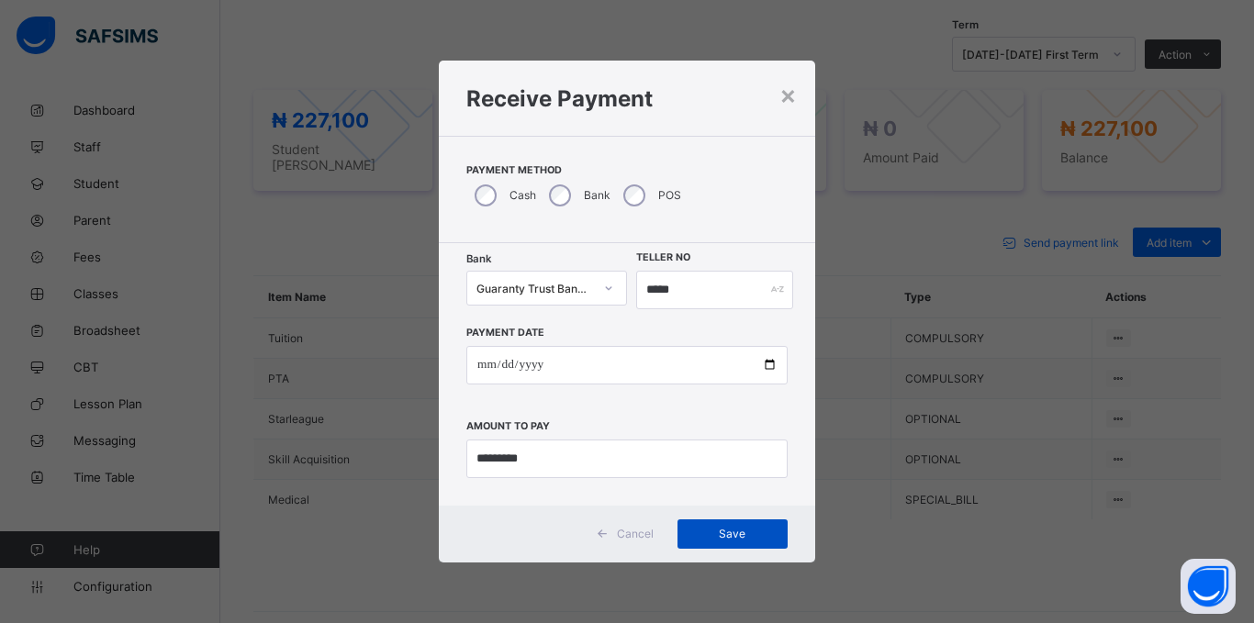
click at [740, 527] on span "Save" at bounding box center [732, 534] width 83 height 14
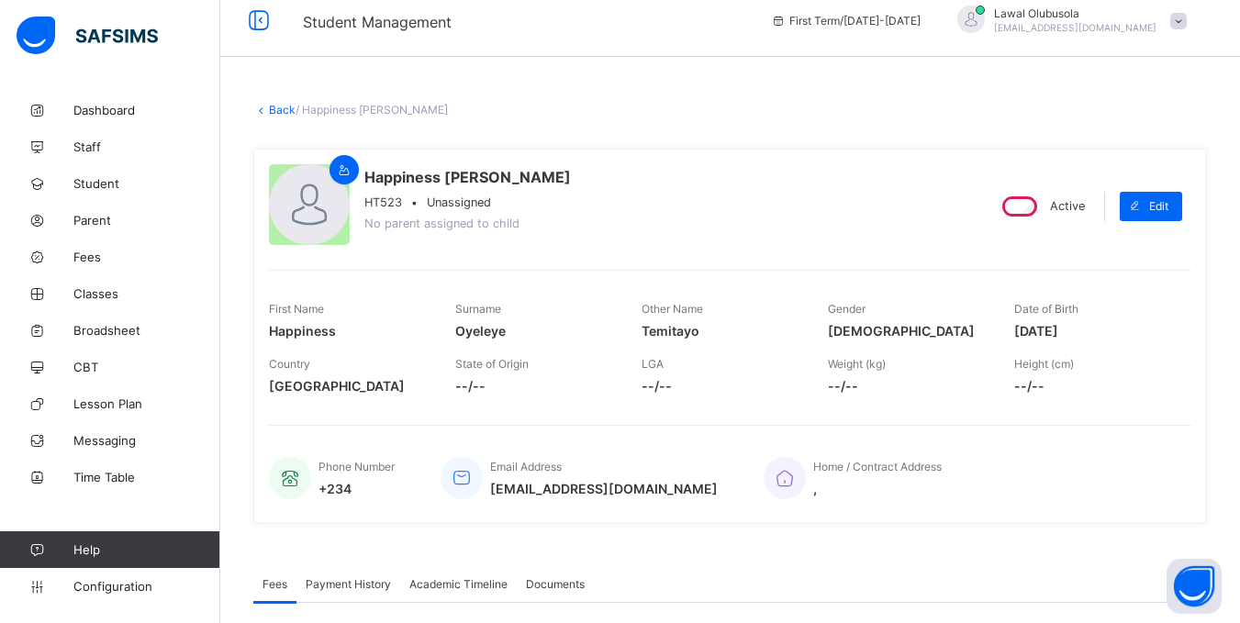
scroll to position [0, 0]
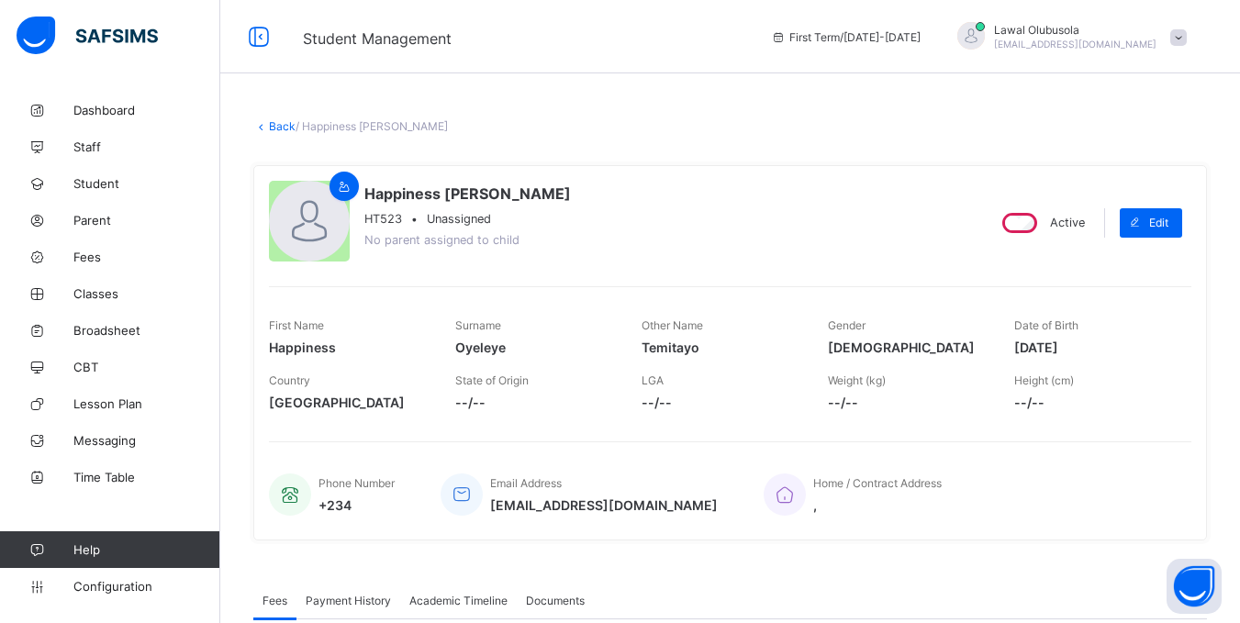
click at [285, 123] on link "Back" at bounding box center [282, 126] width 27 height 14
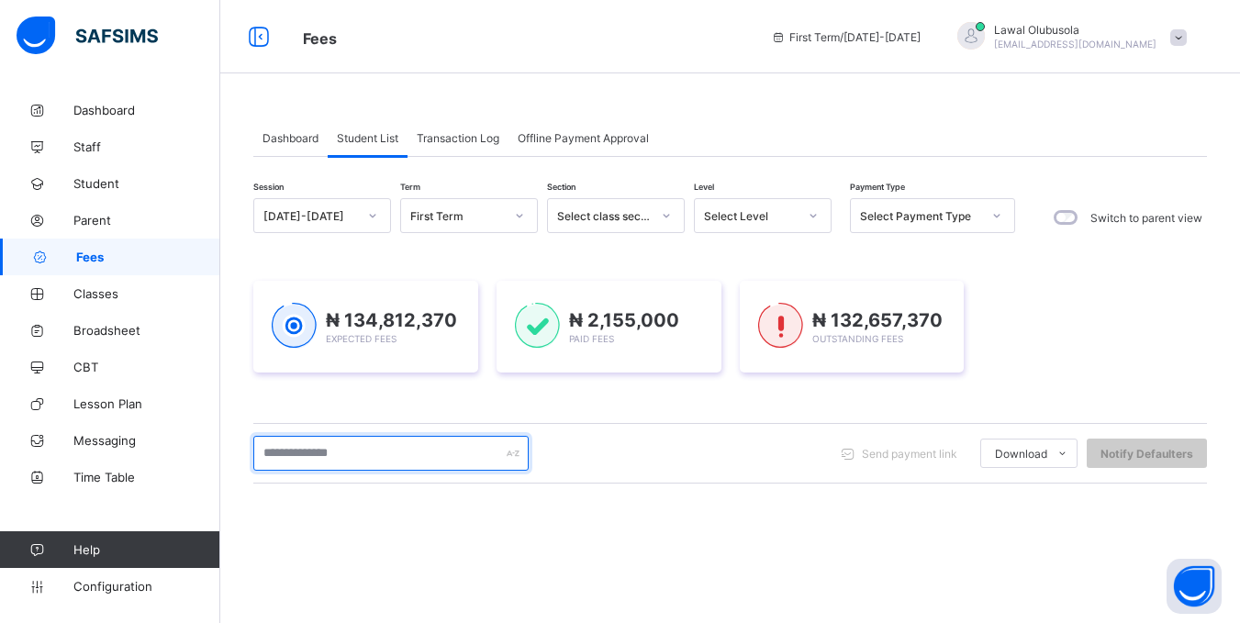
click at [341, 443] on input "text" at bounding box center [390, 453] width 275 height 35
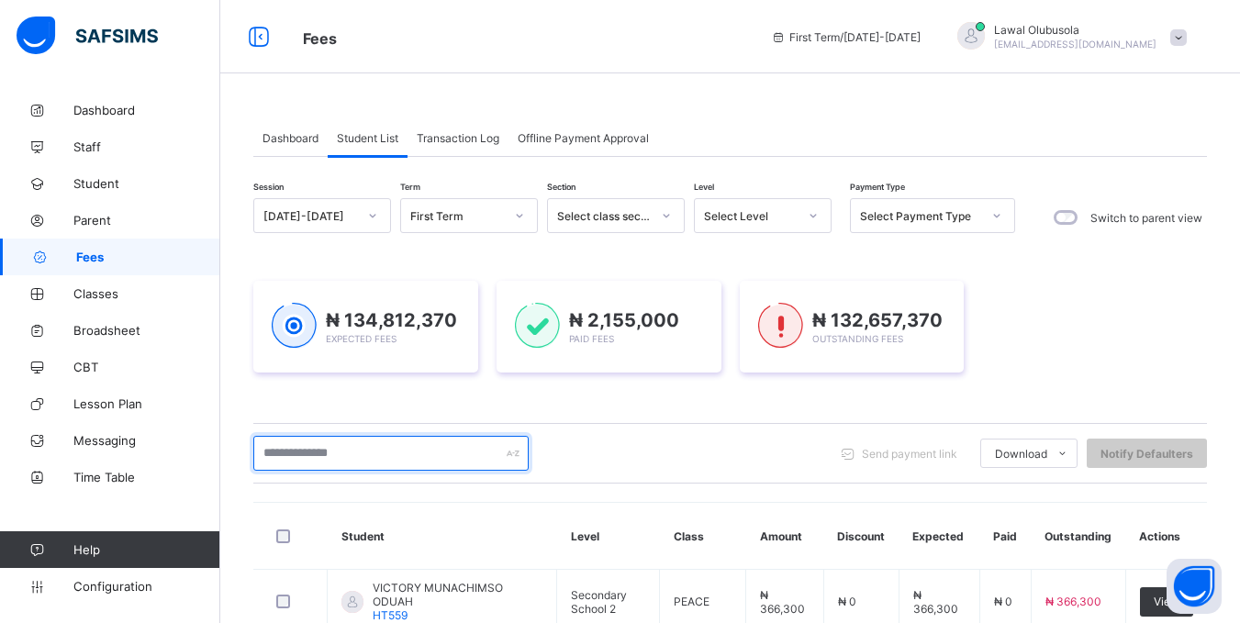
type input "*******"
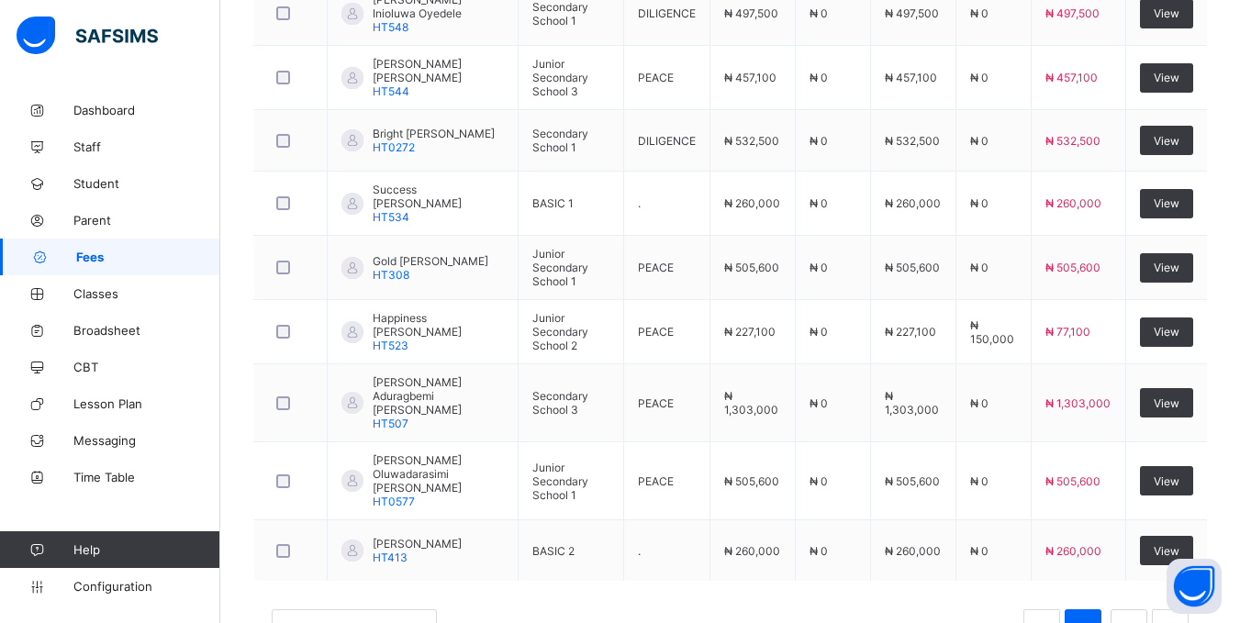
scroll to position [697, 0]
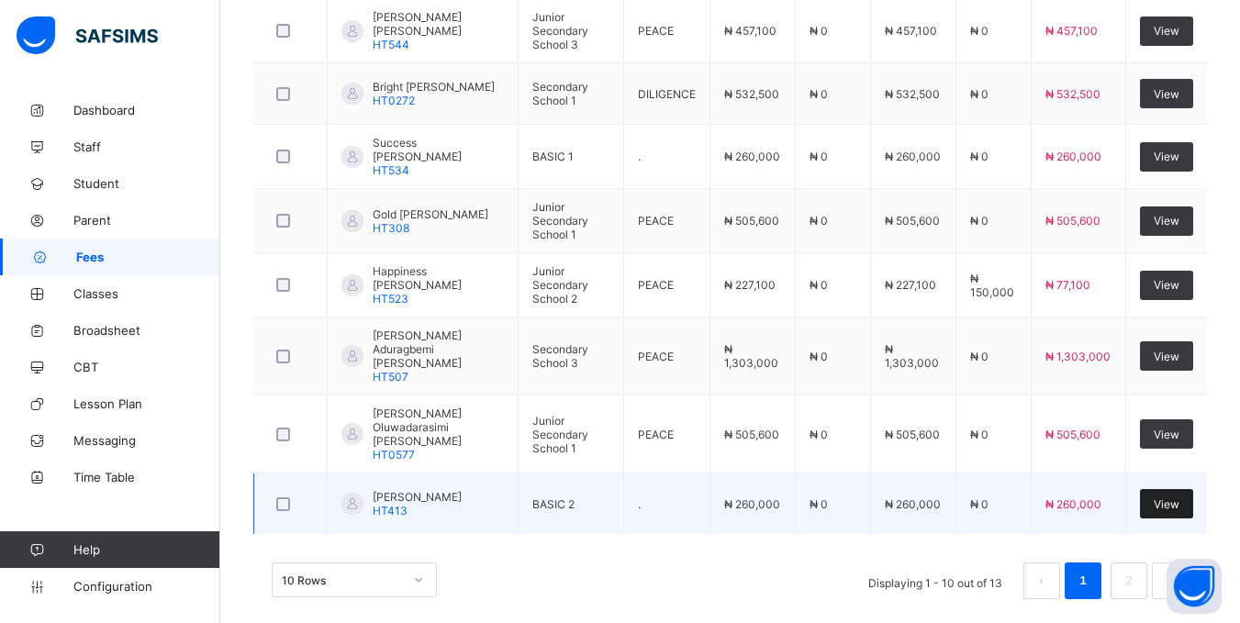
click at [1180, 498] on span "View" at bounding box center [1167, 505] width 26 height 14
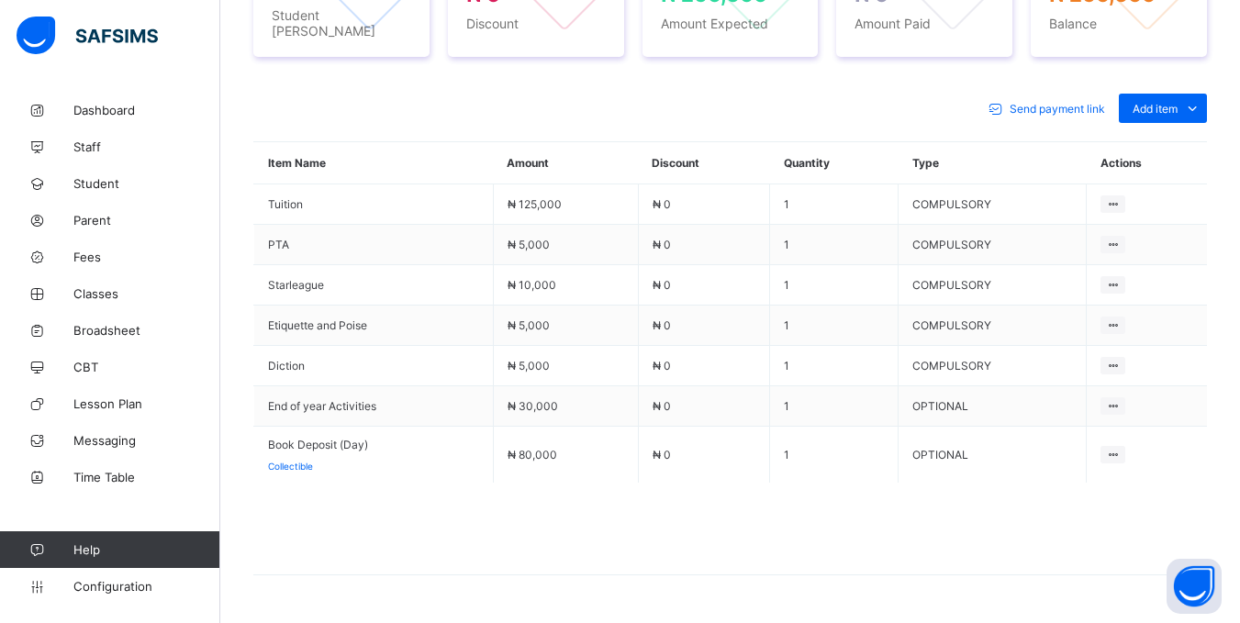
scroll to position [771, 0]
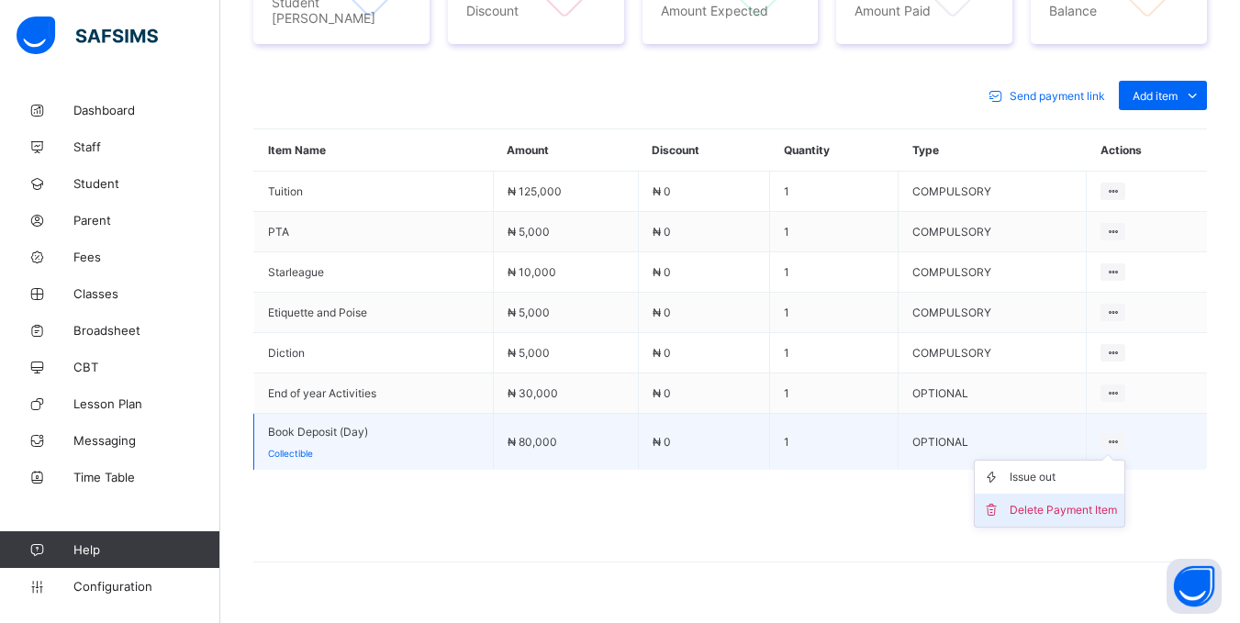
click at [1092, 501] on div "Delete Payment Item" at bounding box center [1063, 510] width 107 height 18
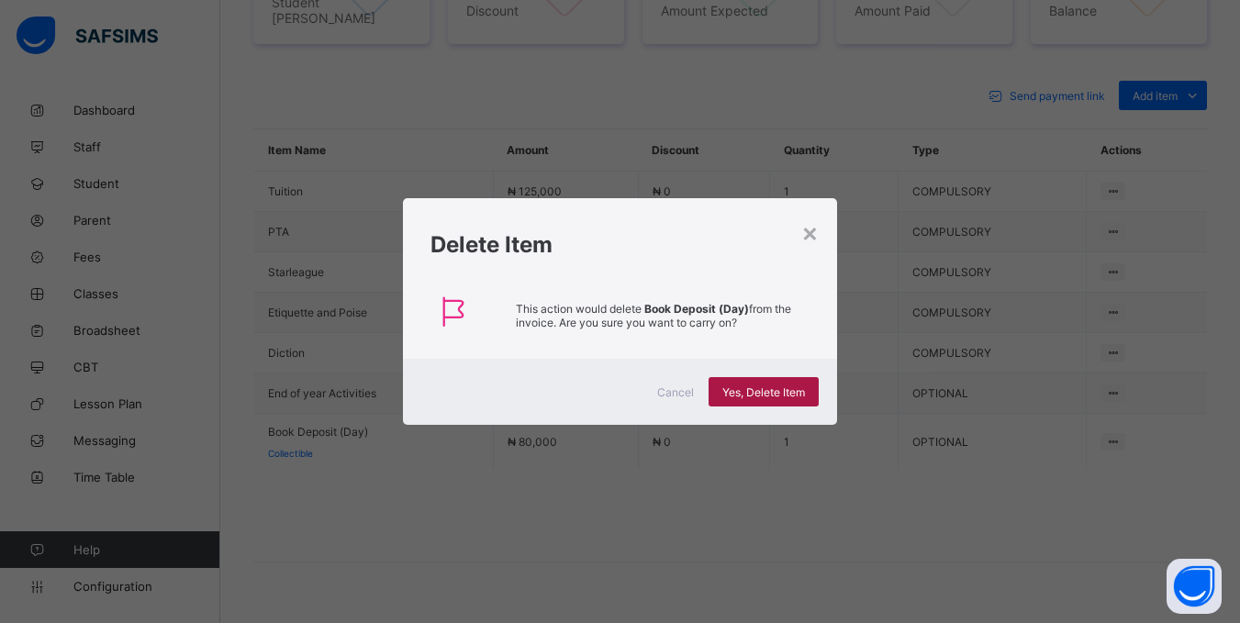
click at [781, 390] on span "Yes, Delete Item" at bounding box center [763, 393] width 83 height 14
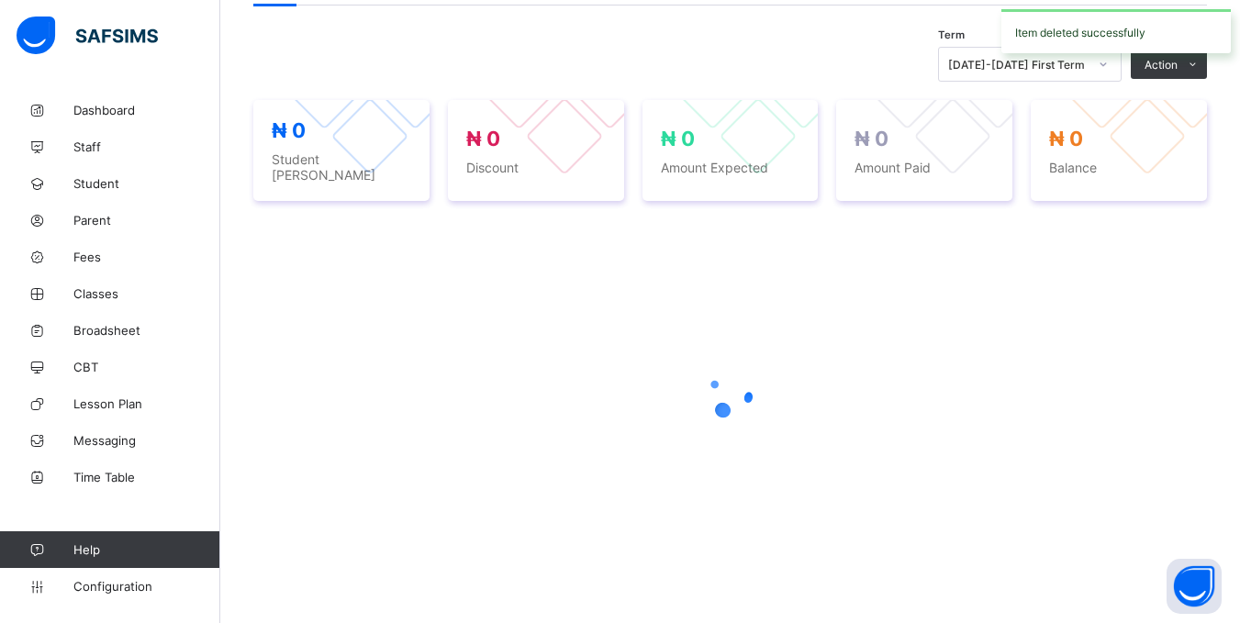
scroll to position [745, 0]
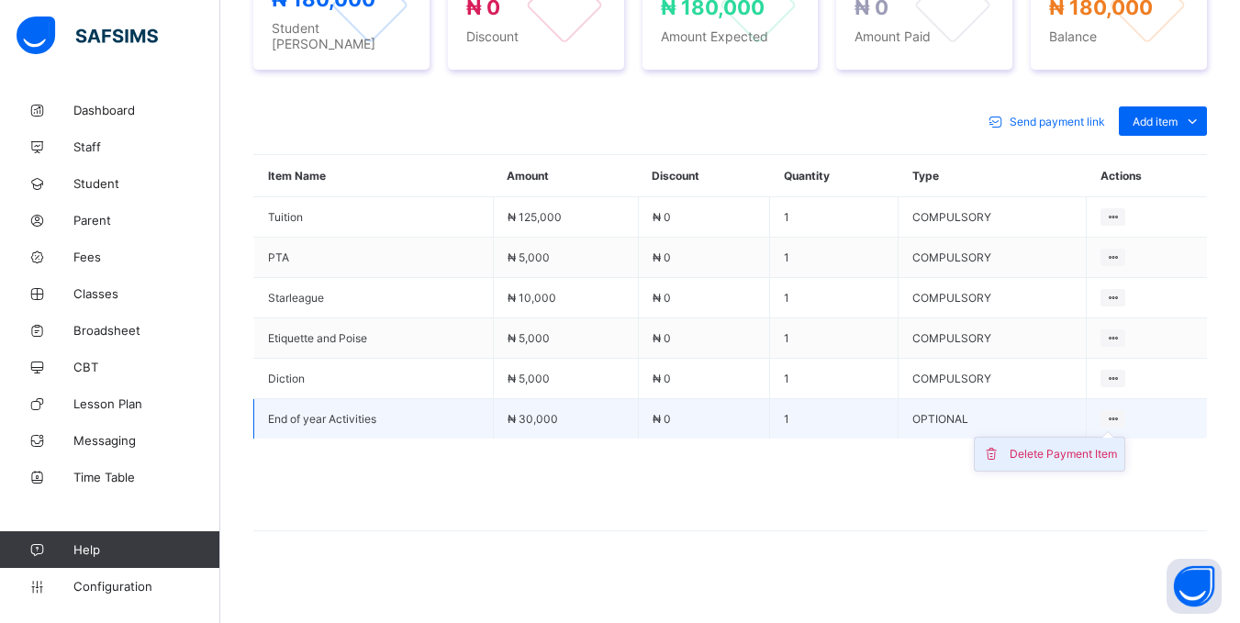
click at [1100, 447] on div "Delete Payment Item" at bounding box center [1063, 454] width 107 height 18
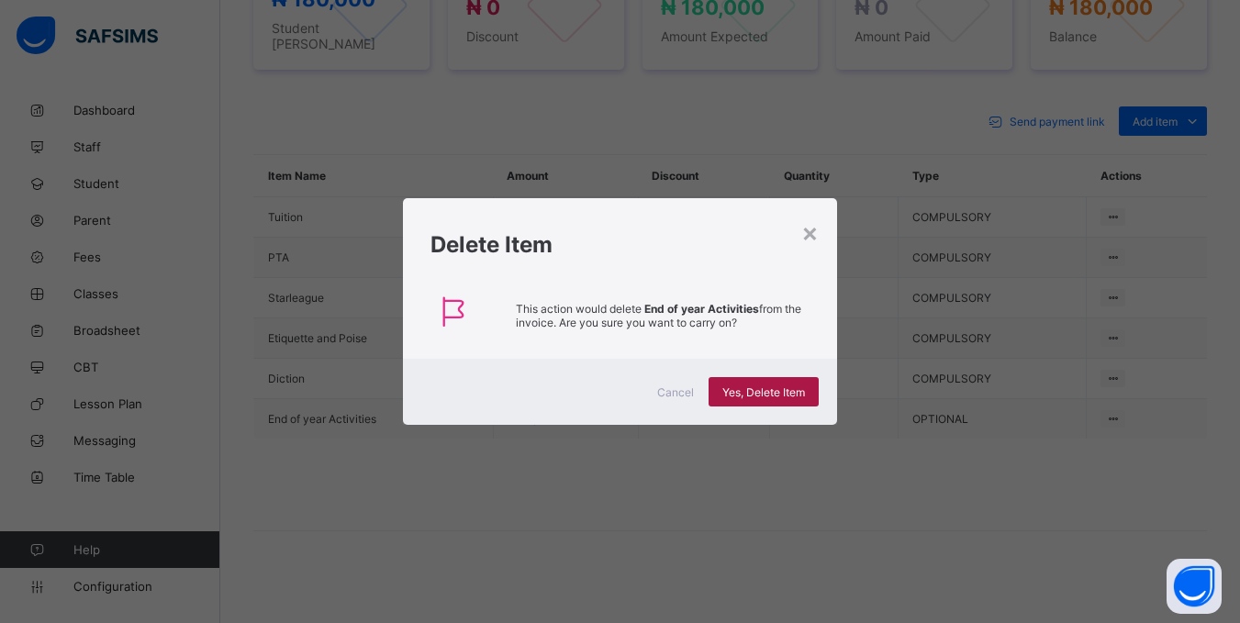
click at [788, 396] on span "Yes, Delete Item" at bounding box center [763, 393] width 83 height 14
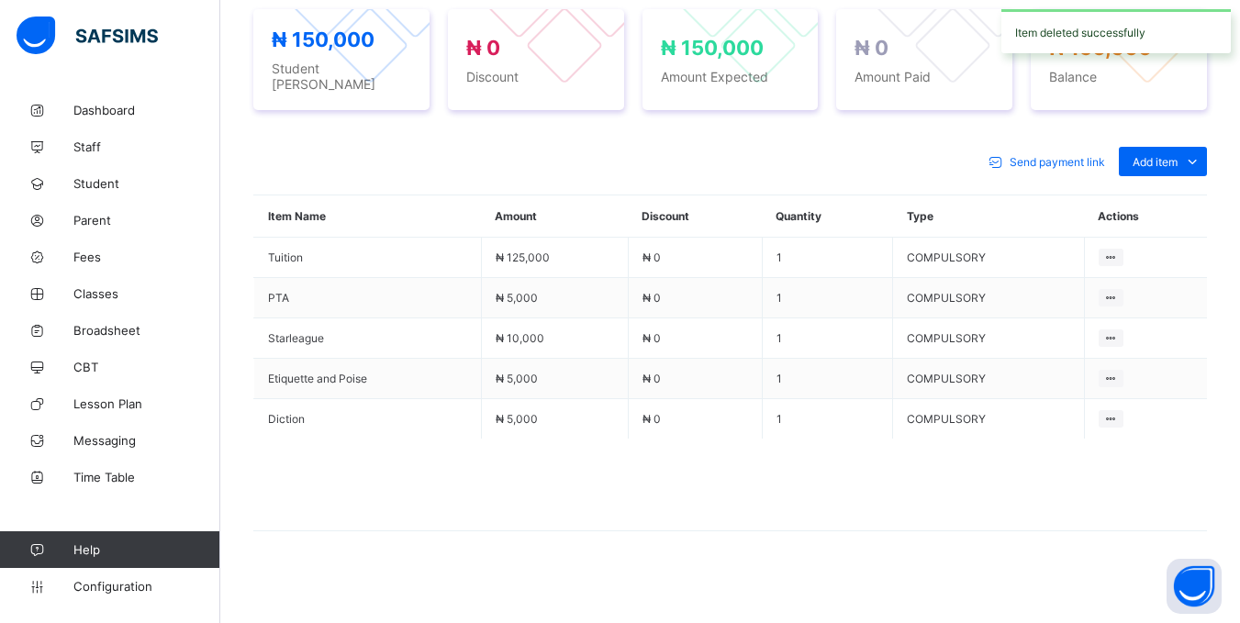
scroll to position [668, 0]
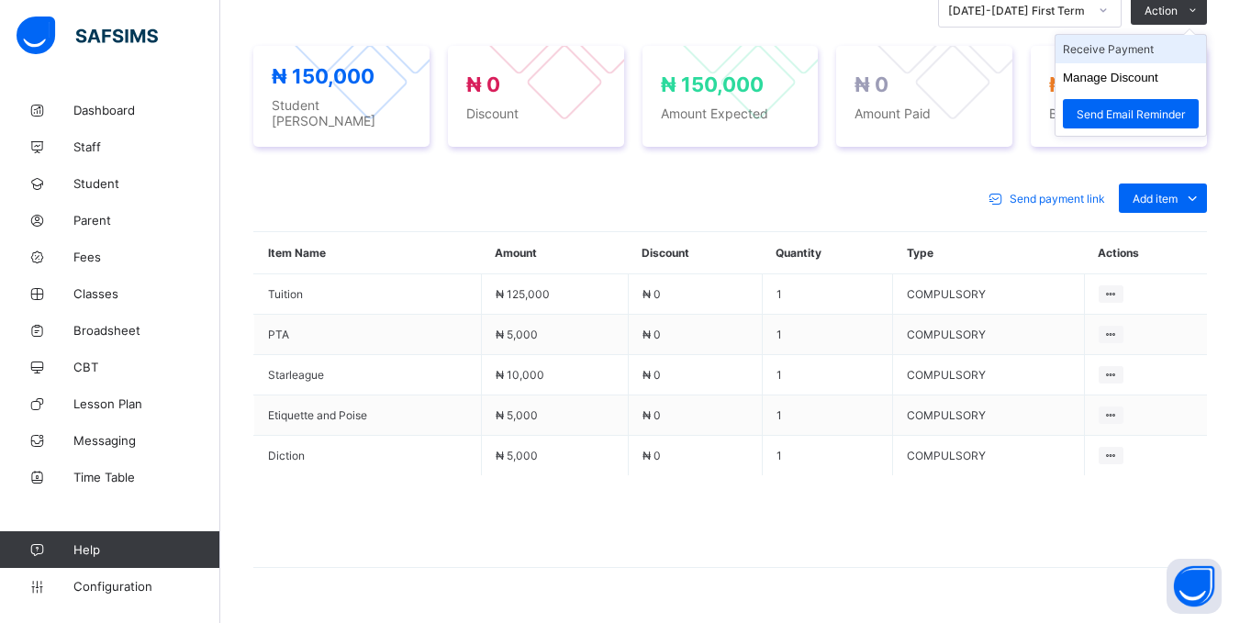
click at [1145, 52] on li "Receive Payment" at bounding box center [1131, 49] width 151 height 28
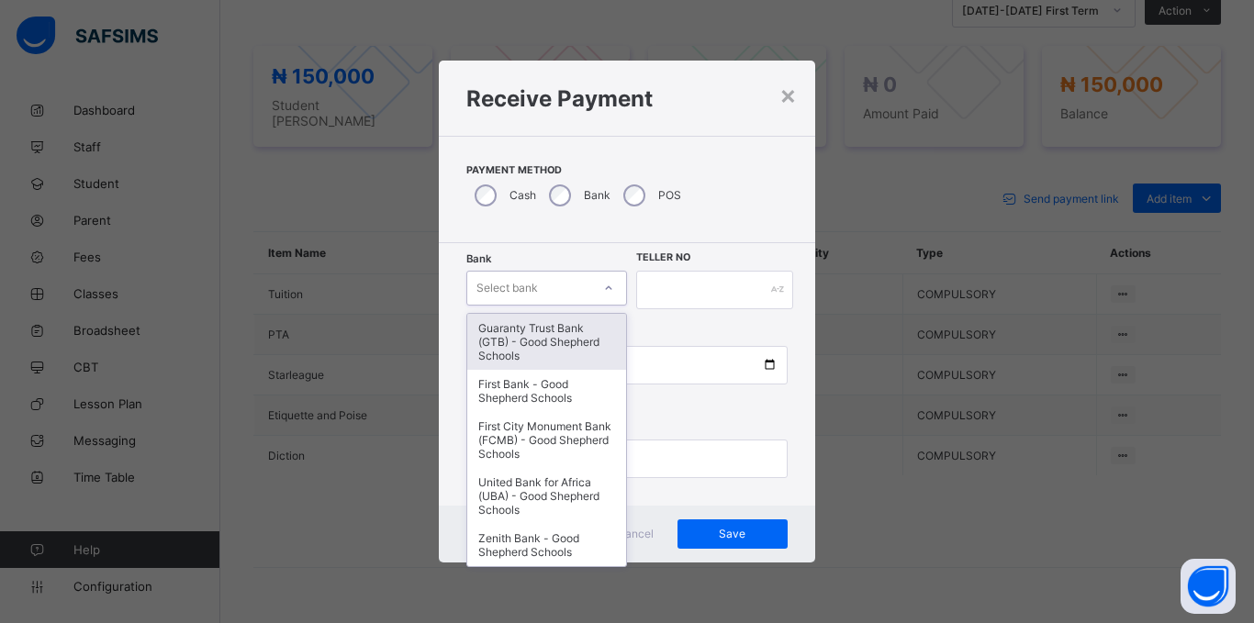
click at [526, 286] on div "Select bank" at bounding box center [507, 288] width 62 height 35
click at [515, 339] on div "Guaranty Trust Bank (GTB) - Good Shepherd Schools" at bounding box center [546, 342] width 159 height 56
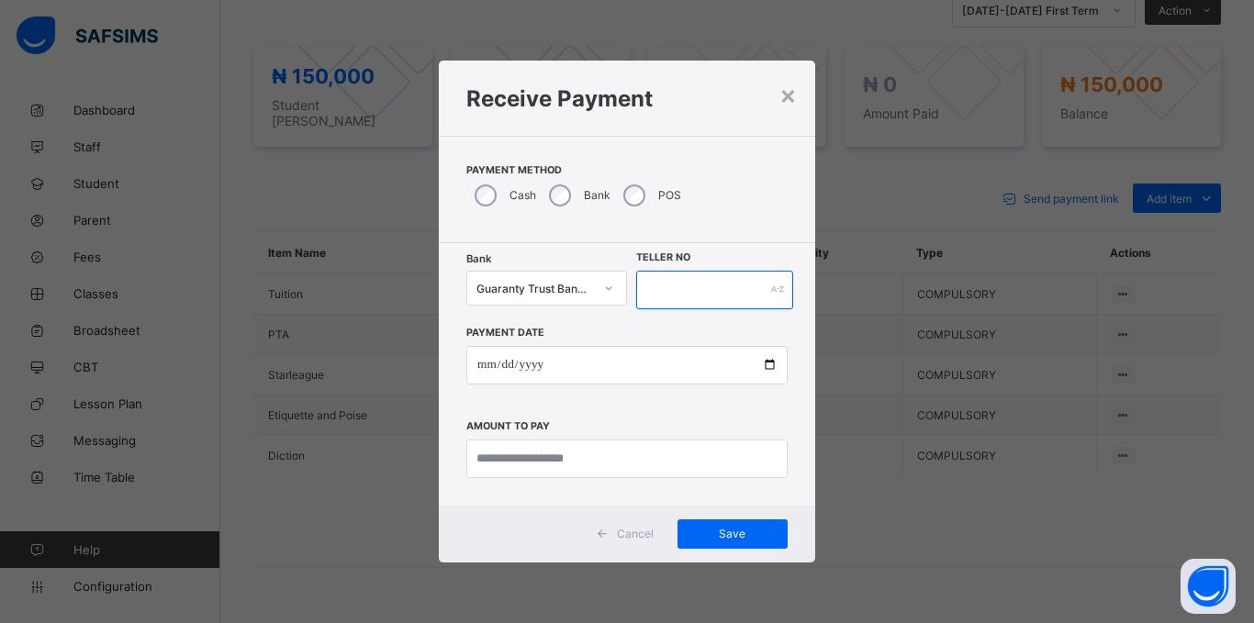
click at [658, 295] on input "text" at bounding box center [714, 290] width 157 height 39
type input "*****"
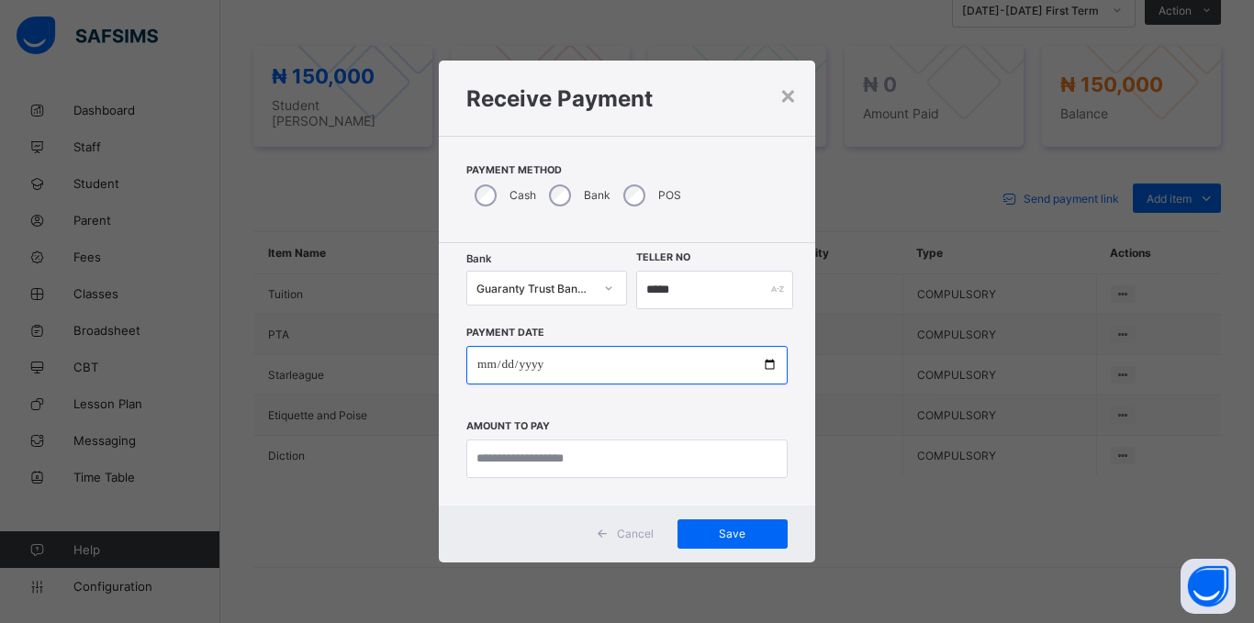
click at [480, 366] on input "date" at bounding box center [626, 365] width 321 height 39
type input "**********"
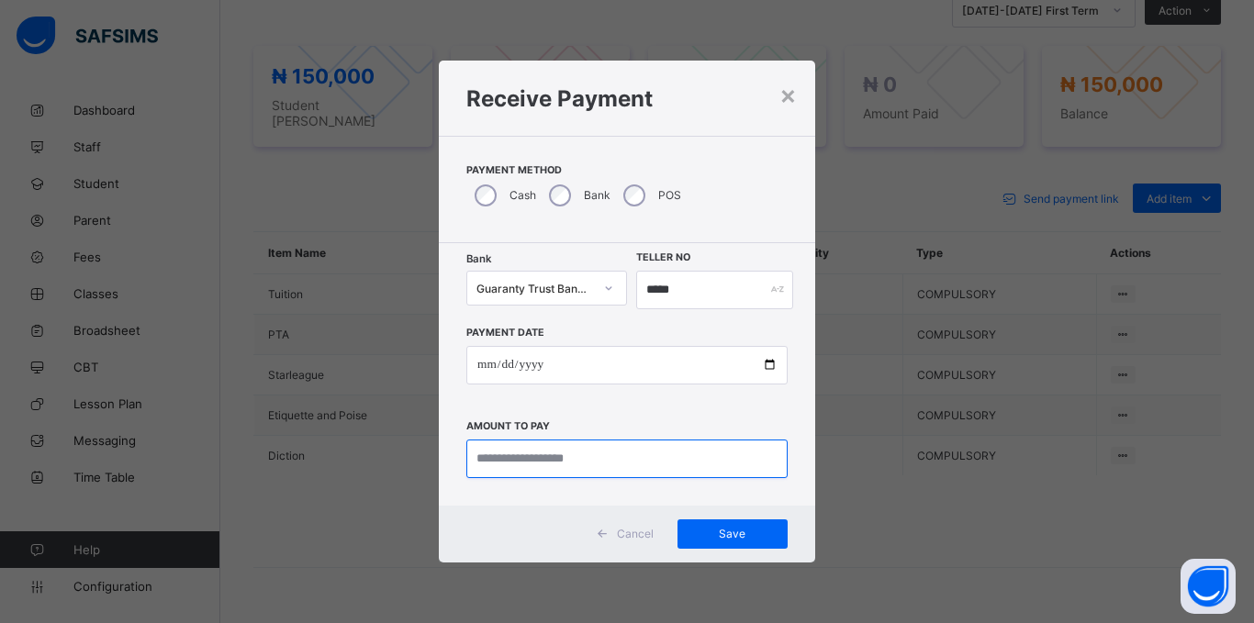
click at [489, 456] on input "currency" at bounding box center [626, 459] width 321 height 39
type input "*********"
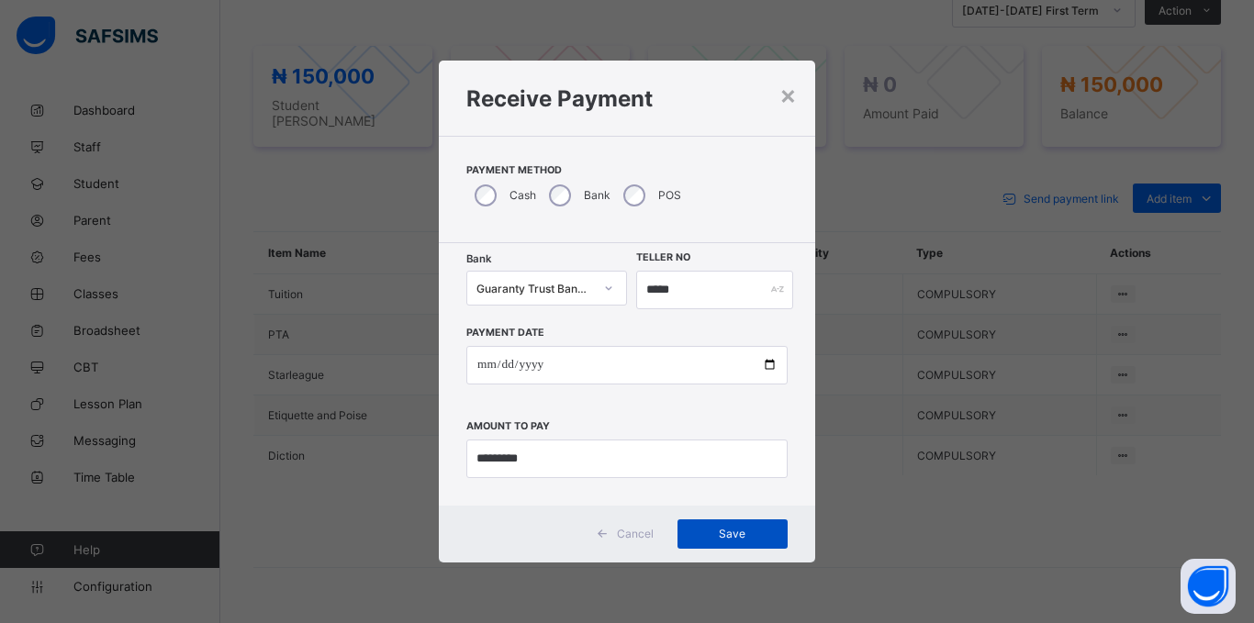
click at [735, 528] on span "Save" at bounding box center [732, 534] width 83 height 14
click at [721, 529] on span "Save" at bounding box center [723, 534] width 83 height 14
click at [721, 531] on span "Save" at bounding box center [723, 534] width 83 height 14
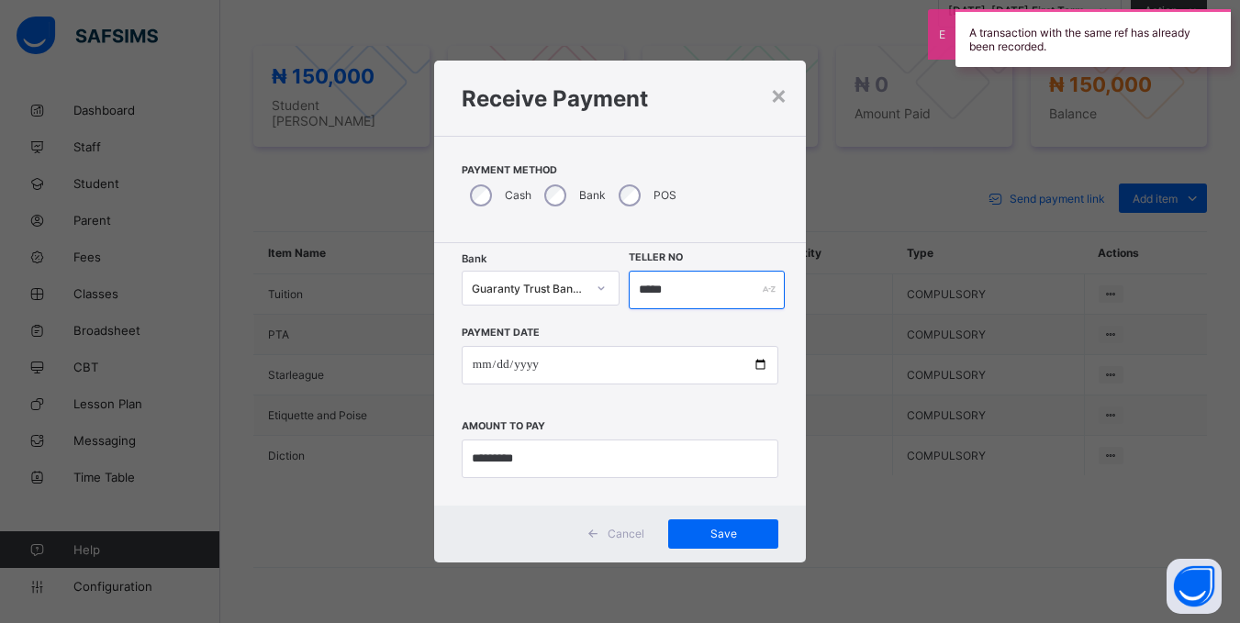
click at [699, 286] on input "*****" at bounding box center [706, 290] width 155 height 39
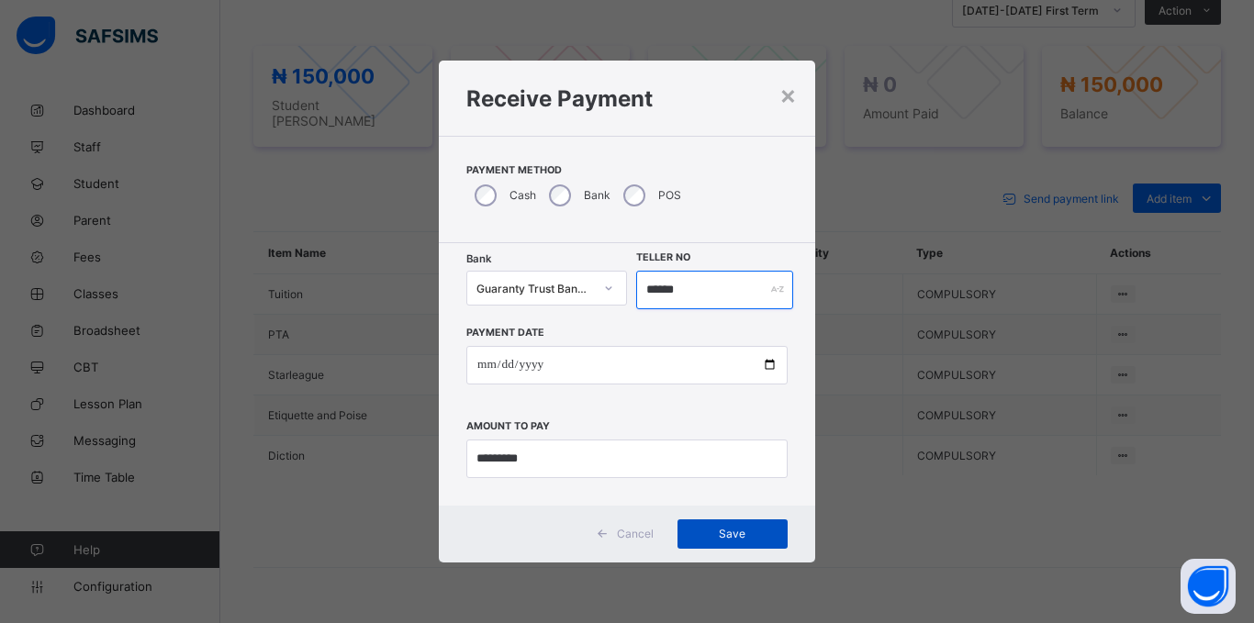
type input "******"
click at [708, 529] on span "Save" at bounding box center [732, 534] width 83 height 14
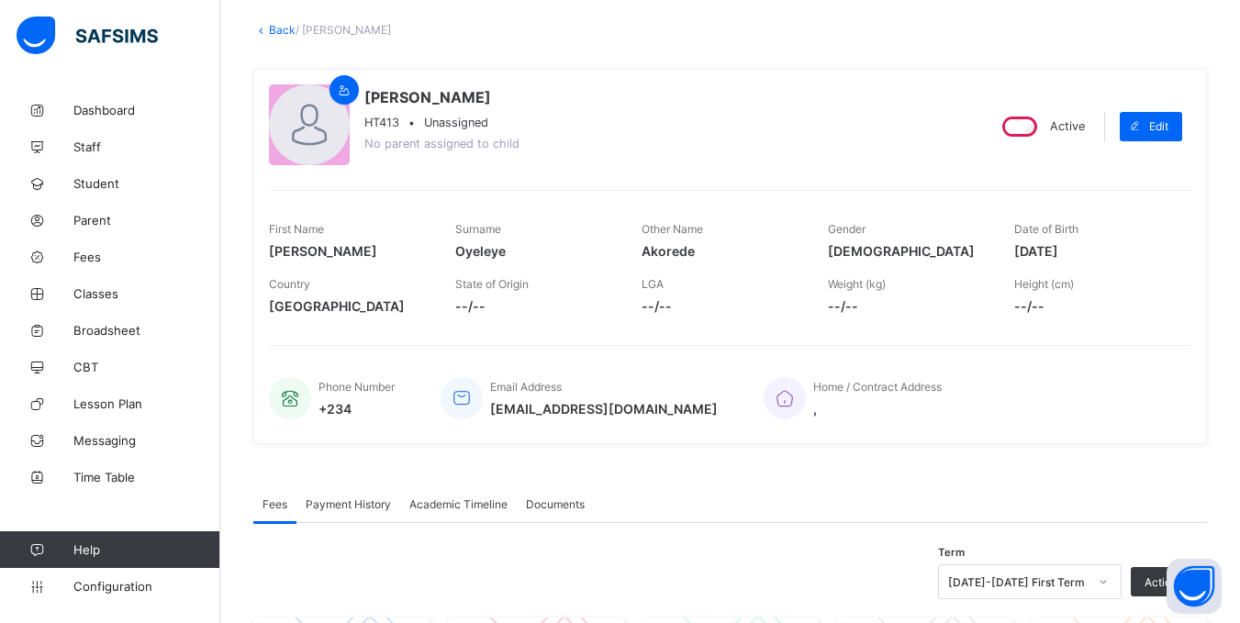
scroll to position [81, 0]
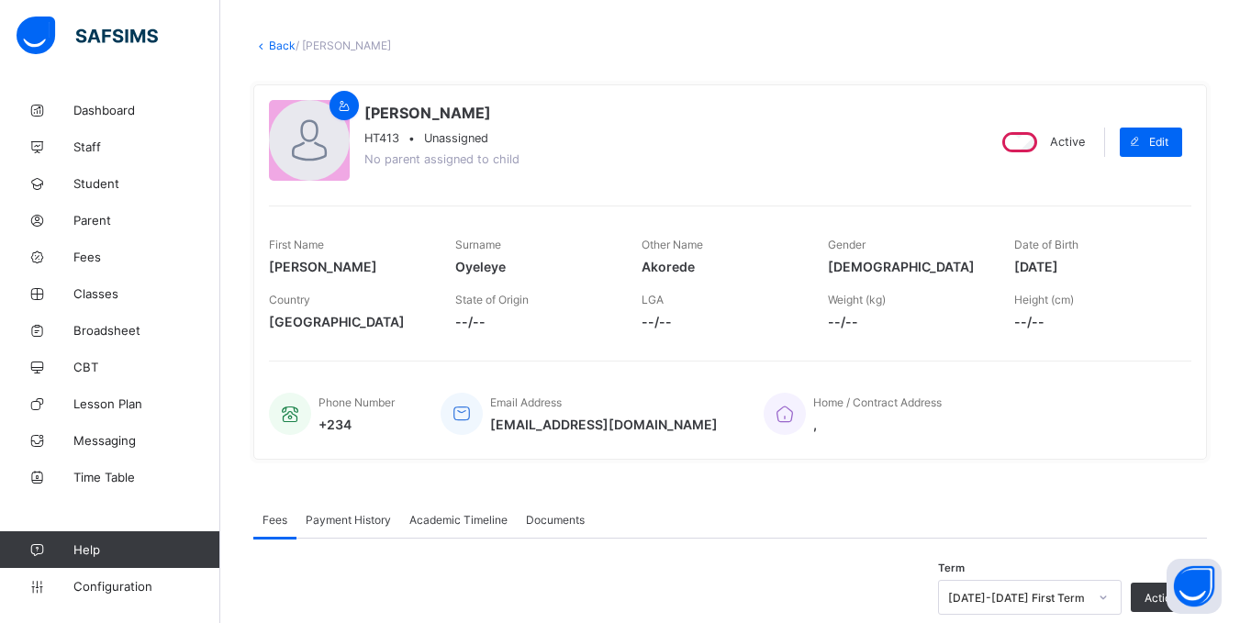
click at [281, 40] on link "Back" at bounding box center [282, 46] width 27 height 14
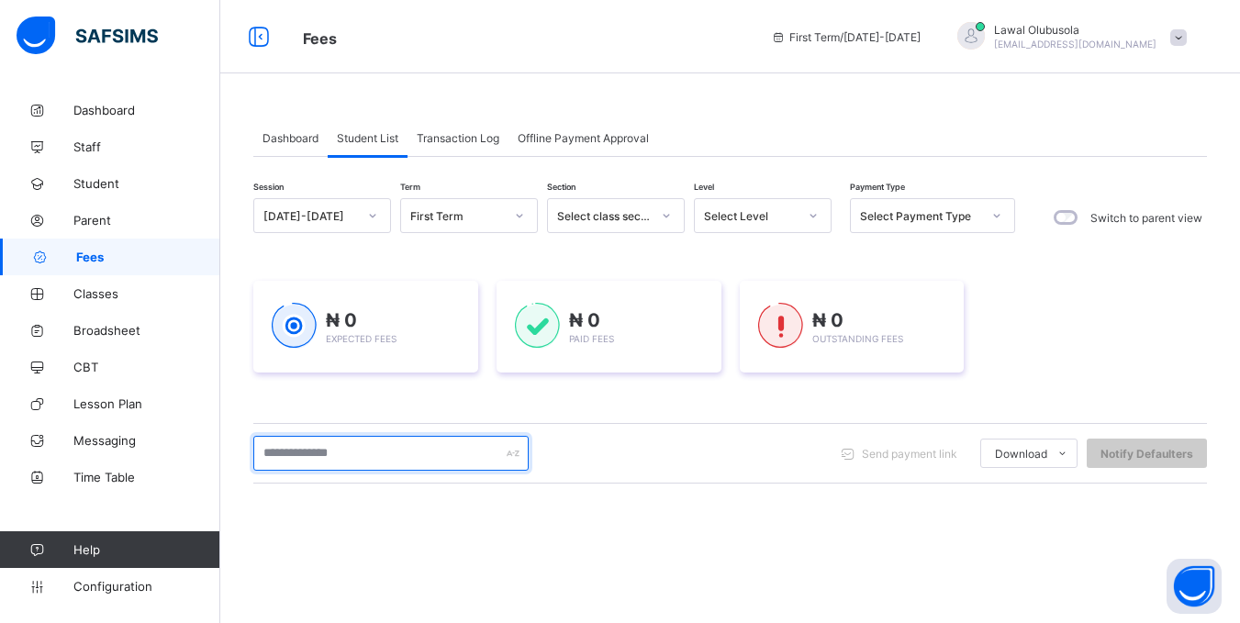
click at [311, 453] on input "text" at bounding box center [390, 453] width 275 height 35
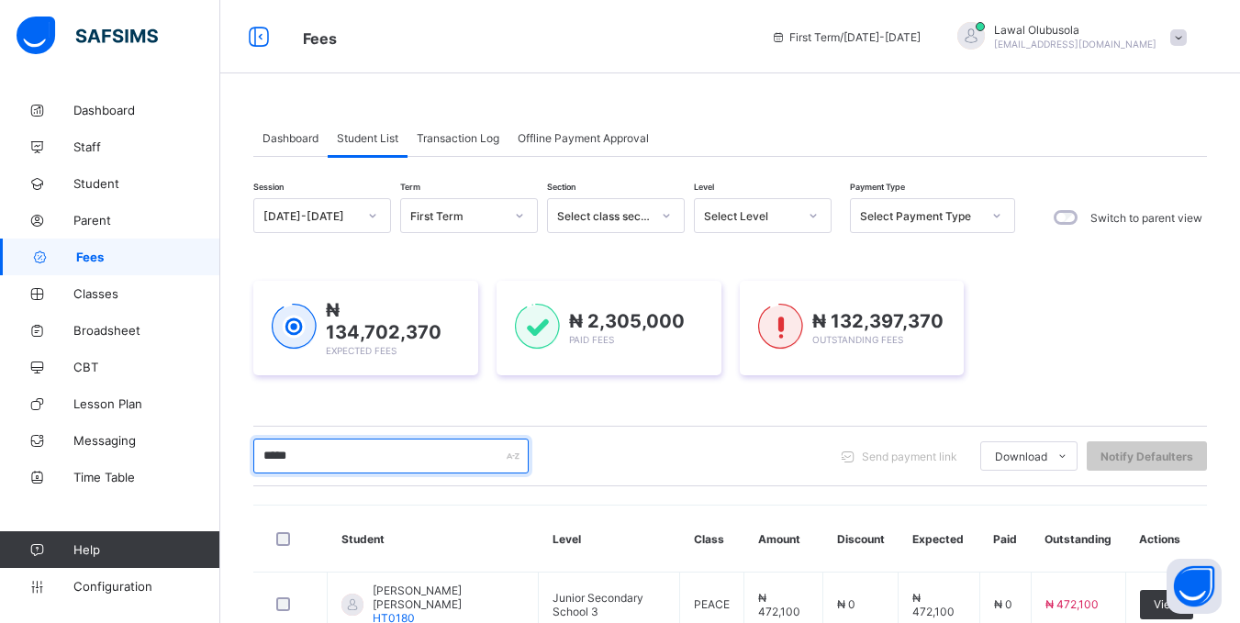
type input "*****"
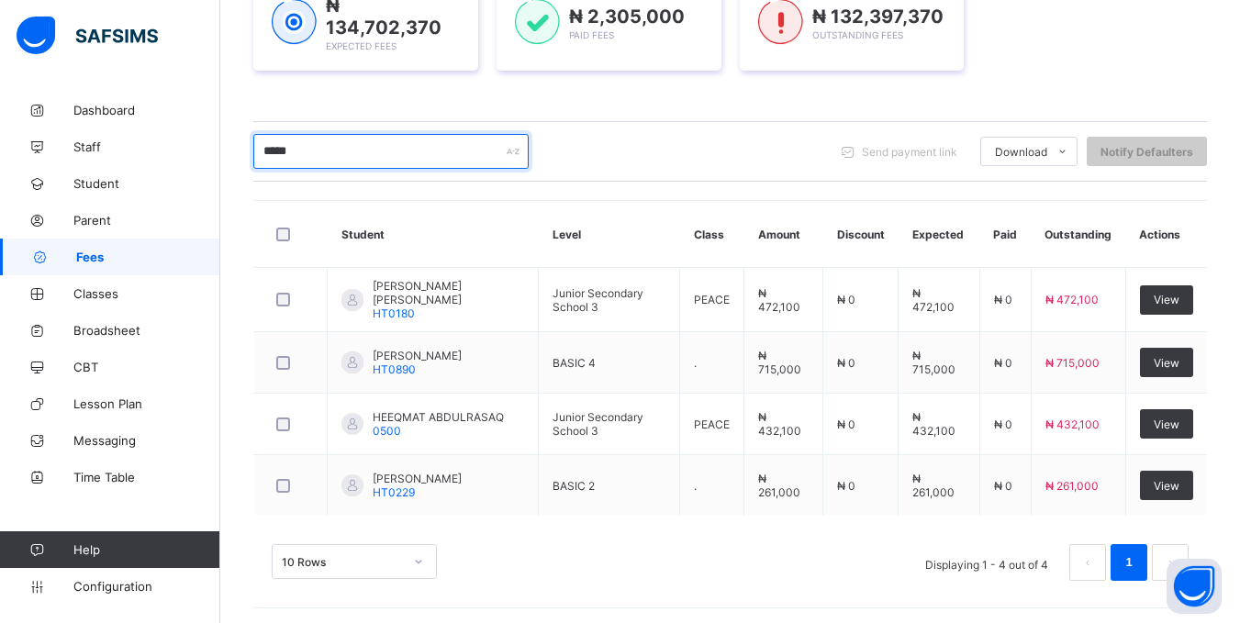
scroll to position [308, 0]
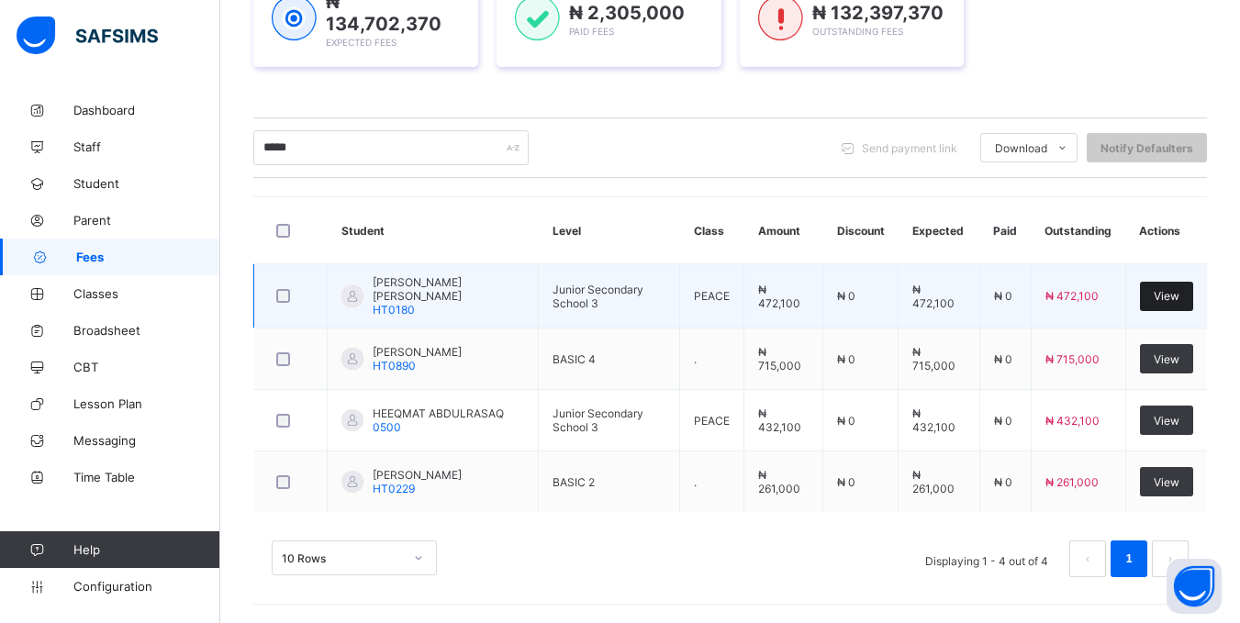
click at [1180, 289] on span "View" at bounding box center [1167, 296] width 26 height 14
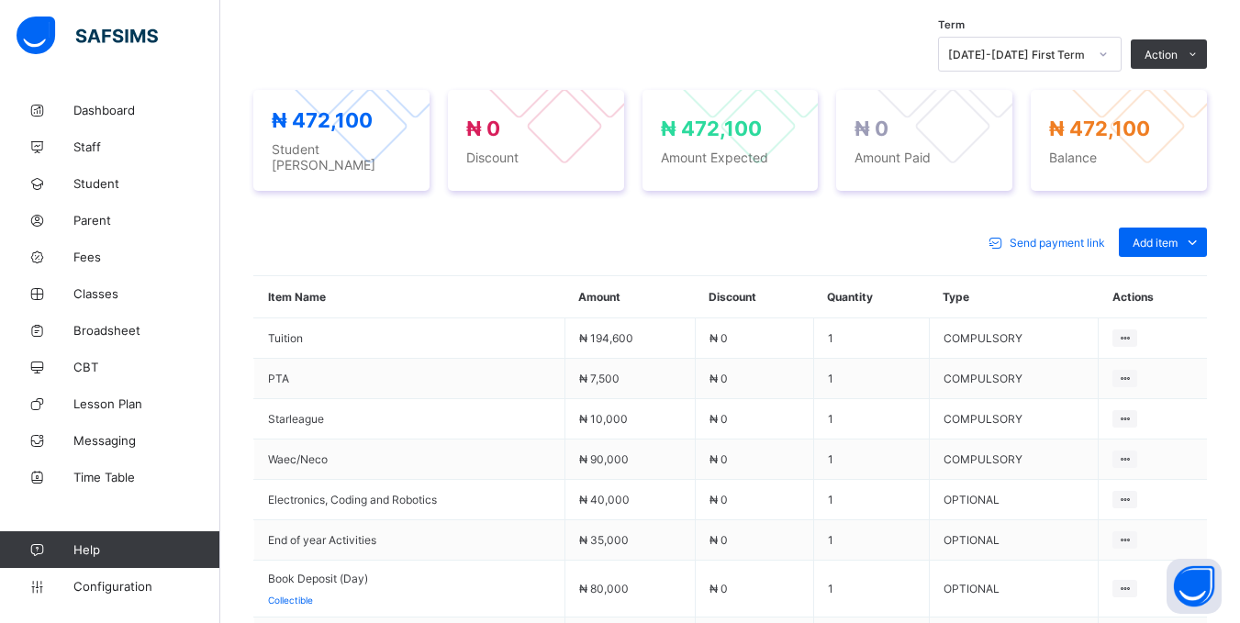
scroll to position [661, 0]
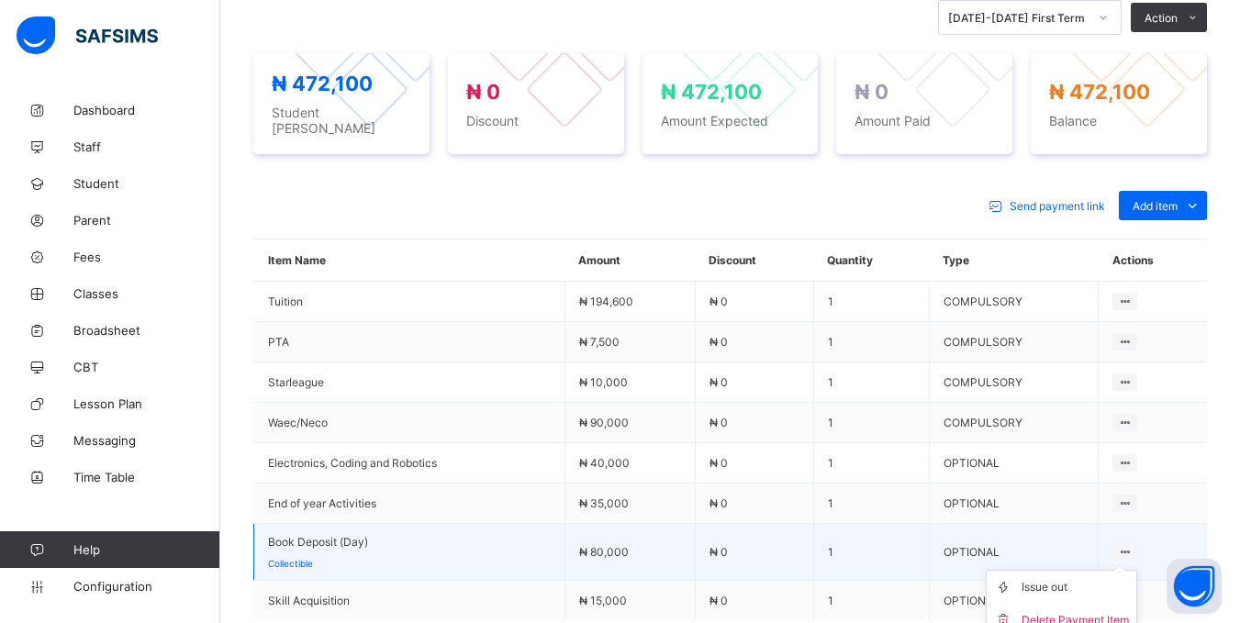
click at [1133, 545] on icon at bounding box center [1125, 552] width 16 height 14
click at [1113, 604] on li "Delete Payment Item" at bounding box center [1062, 620] width 150 height 33
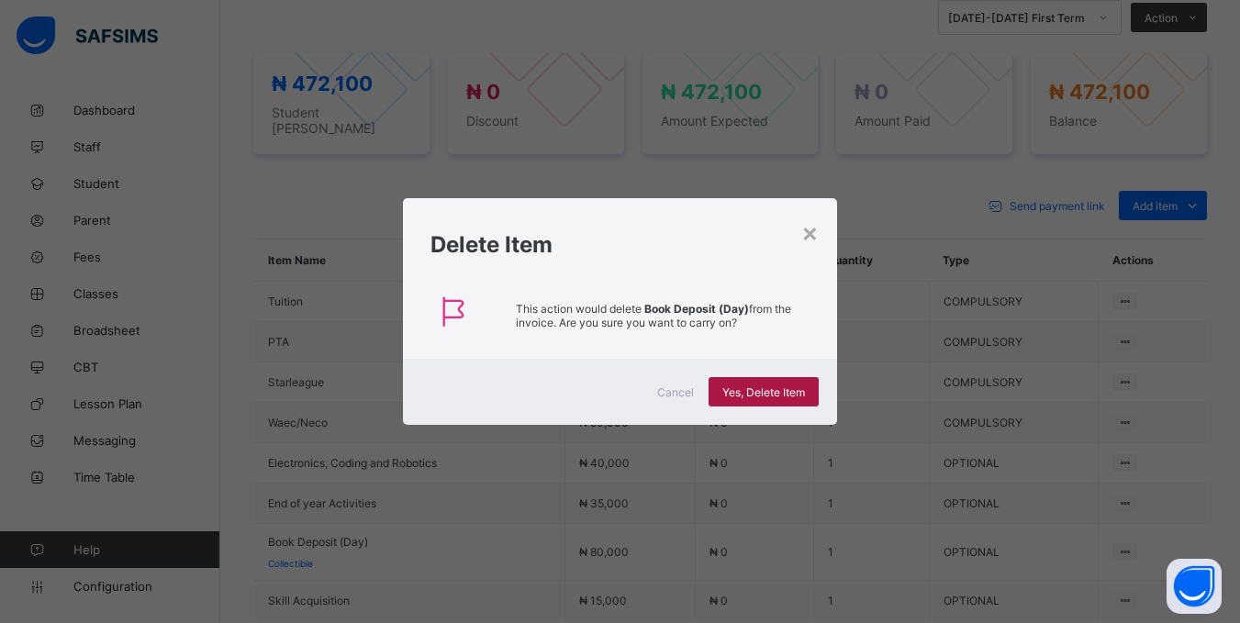
click at [777, 381] on div "Yes, Delete Item" at bounding box center [764, 391] width 110 height 29
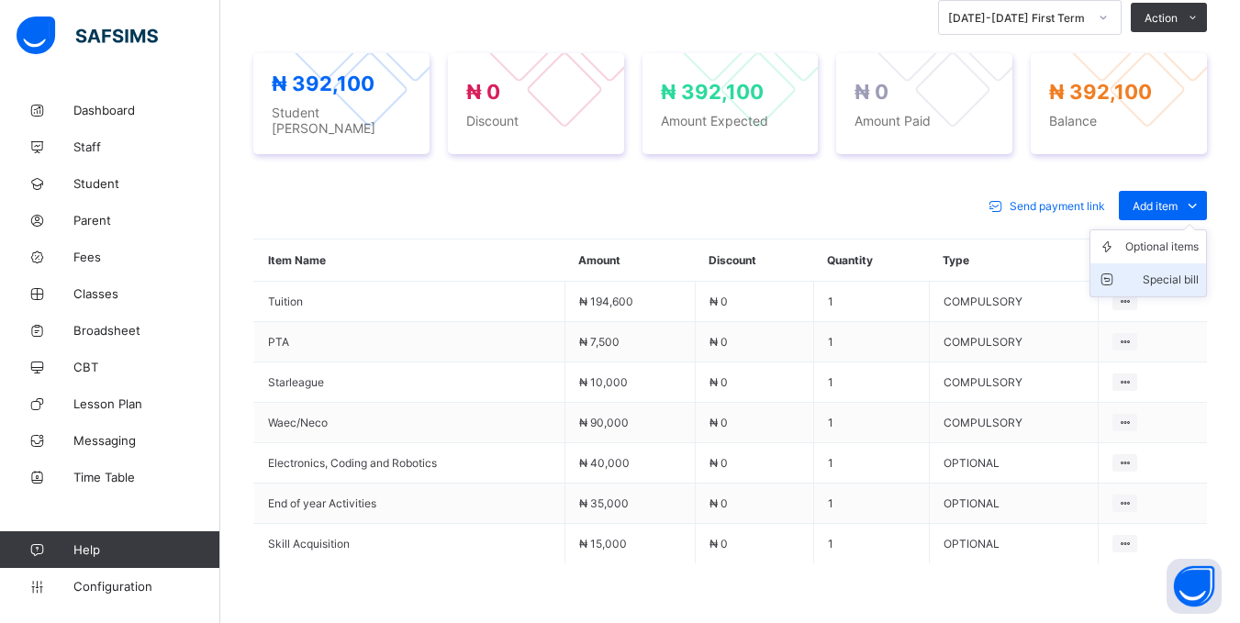
click at [1193, 263] on li "Special bill" at bounding box center [1148, 279] width 116 height 33
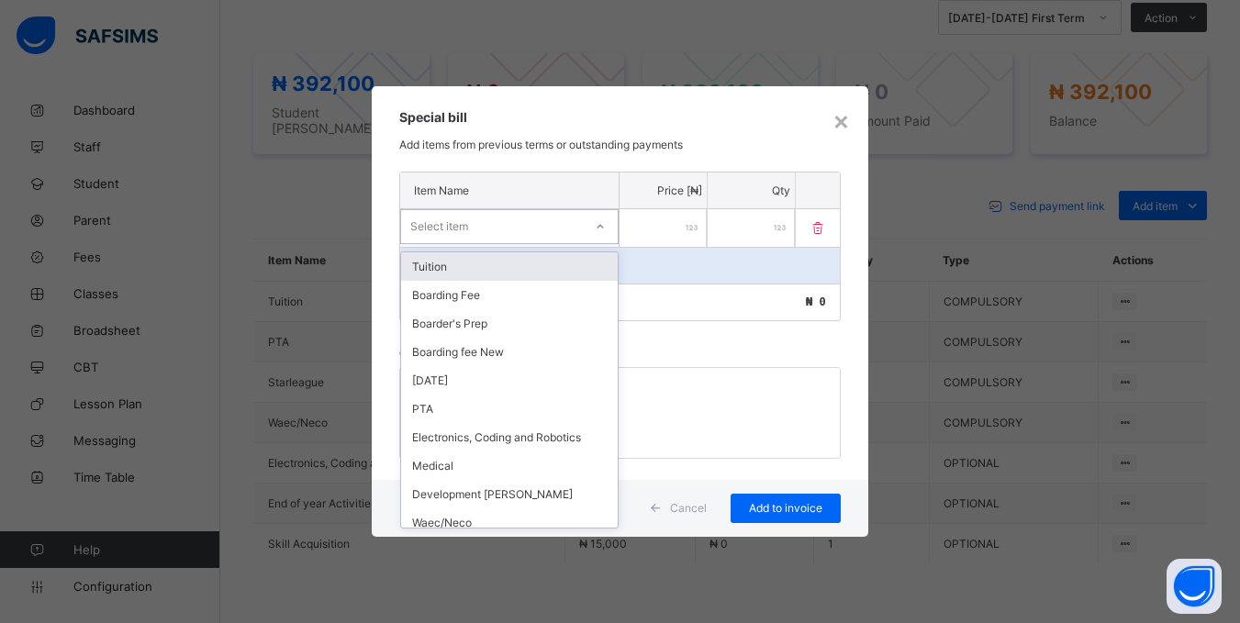
click at [603, 229] on icon at bounding box center [600, 227] width 11 height 18
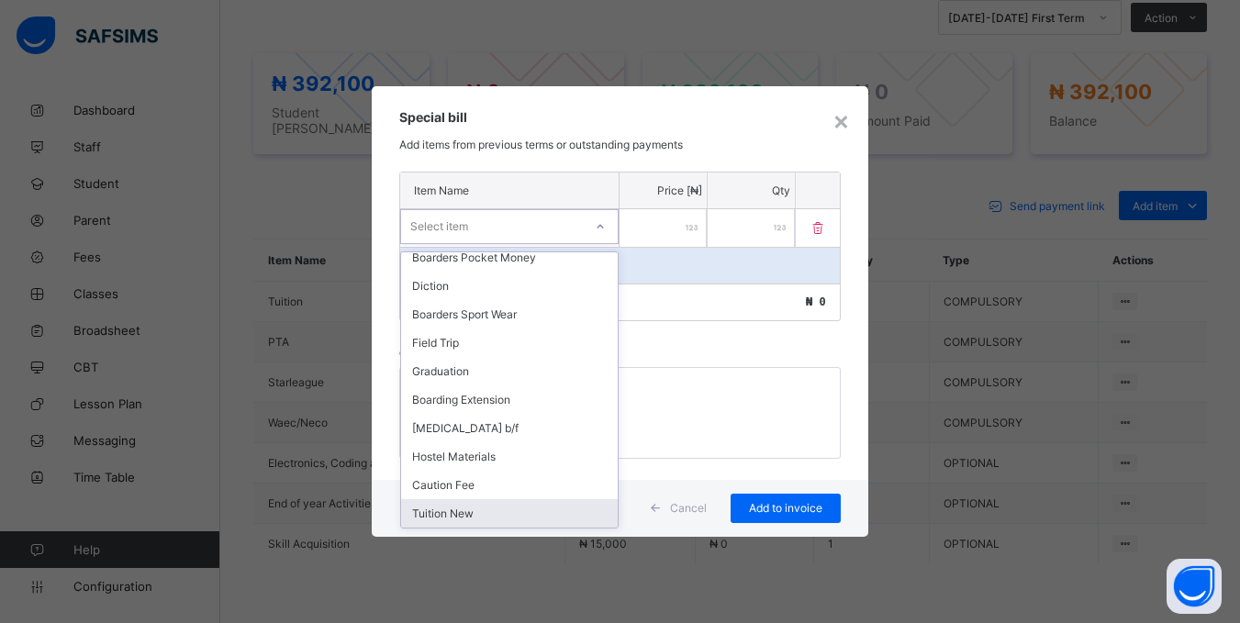
scroll to position [0, 0]
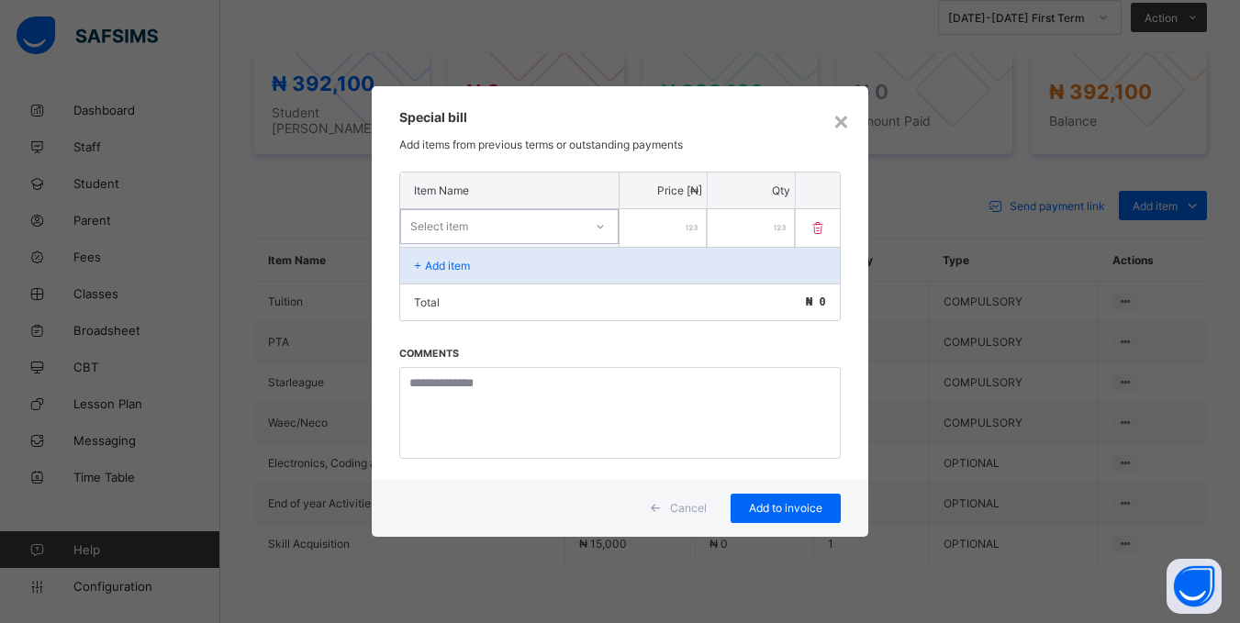
click at [609, 233] on div at bounding box center [600, 226] width 31 height 29
click at [842, 119] on div "×" at bounding box center [841, 120] width 17 height 31
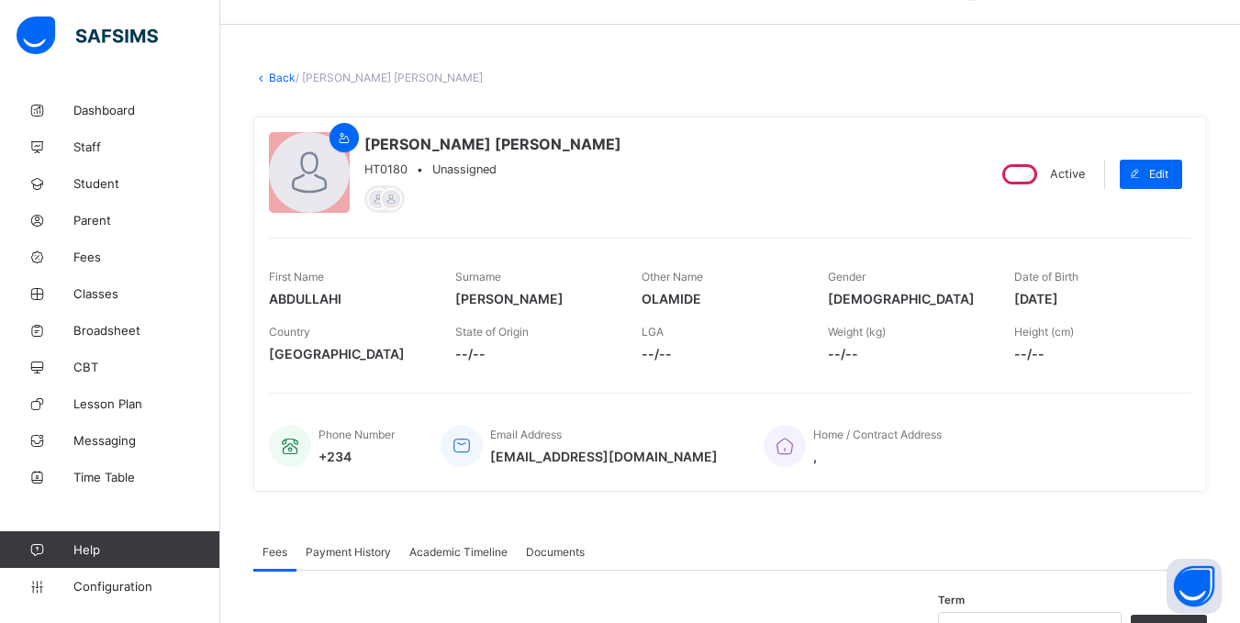
scroll to position [37, 0]
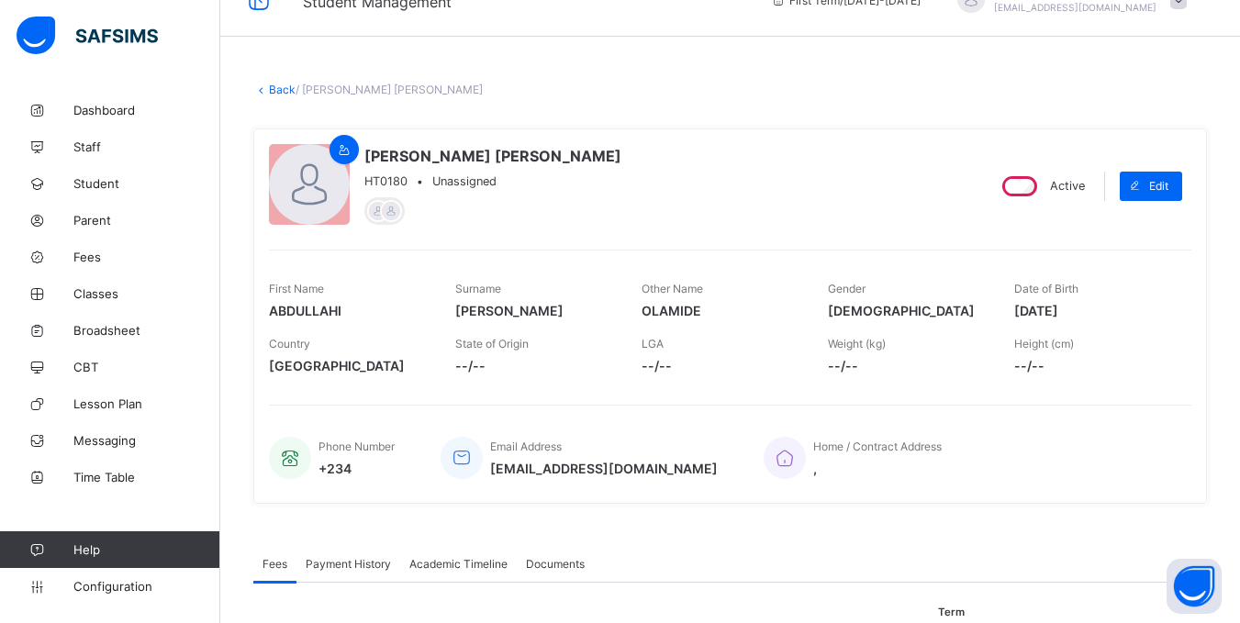
click at [279, 88] on link "Back" at bounding box center [282, 90] width 27 height 14
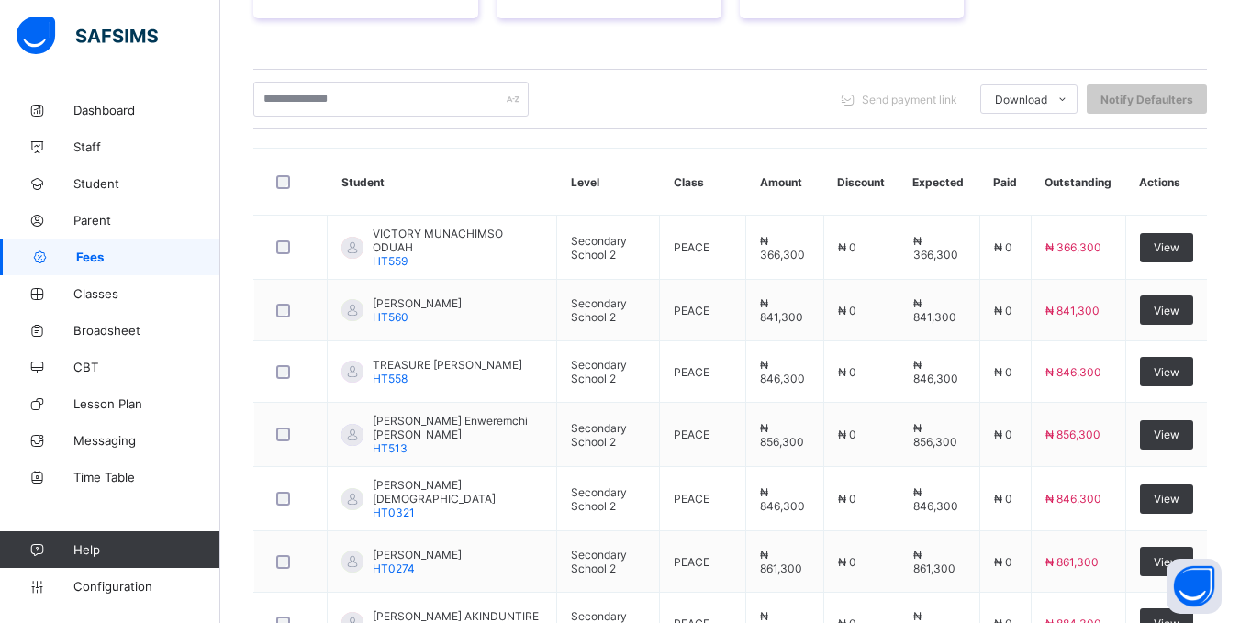
scroll to position [379, 0]
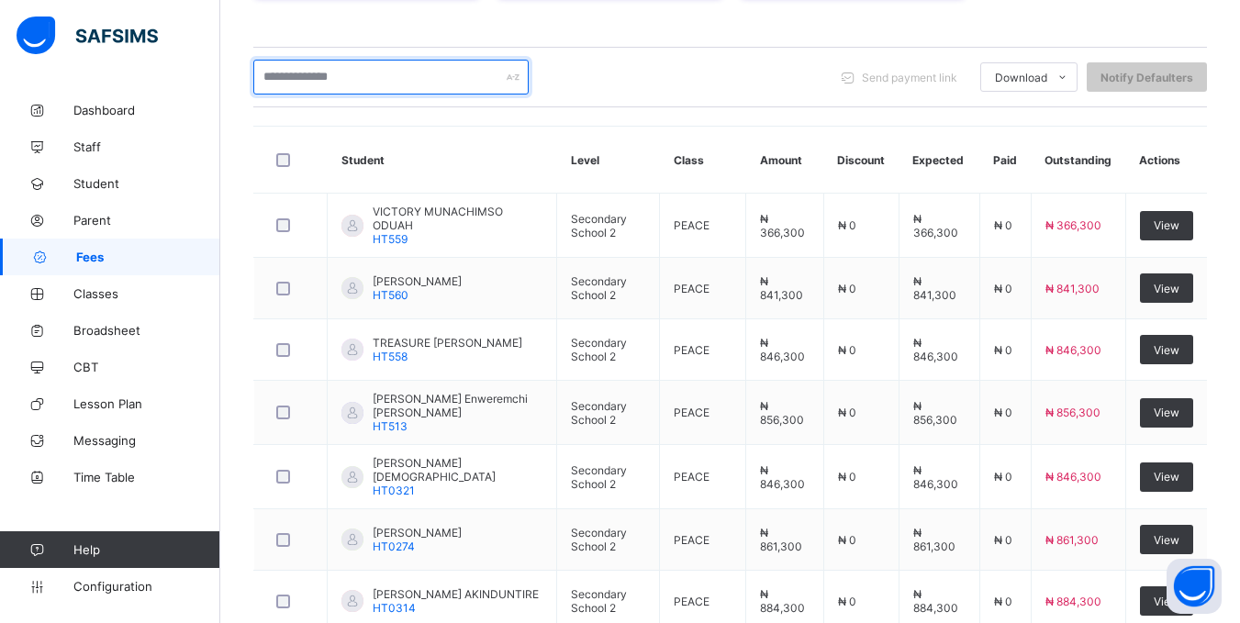
click at [375, 65] on input "text" at bounding box center [390, 77] width 275 height 35
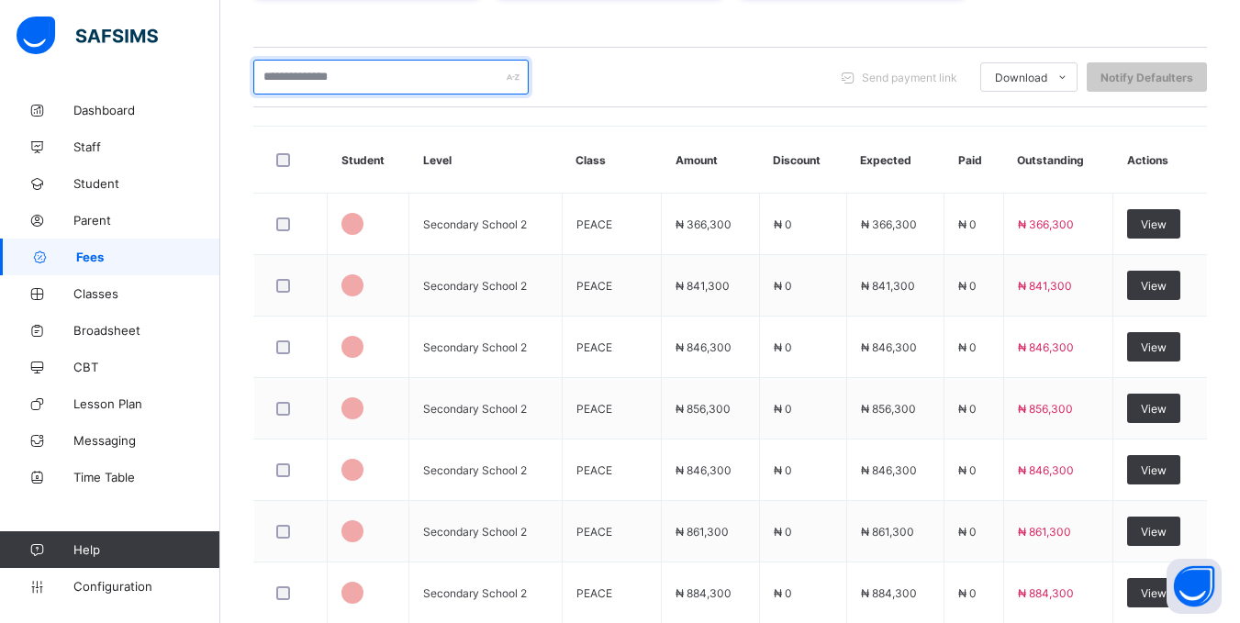
scroll to position [253, 0]
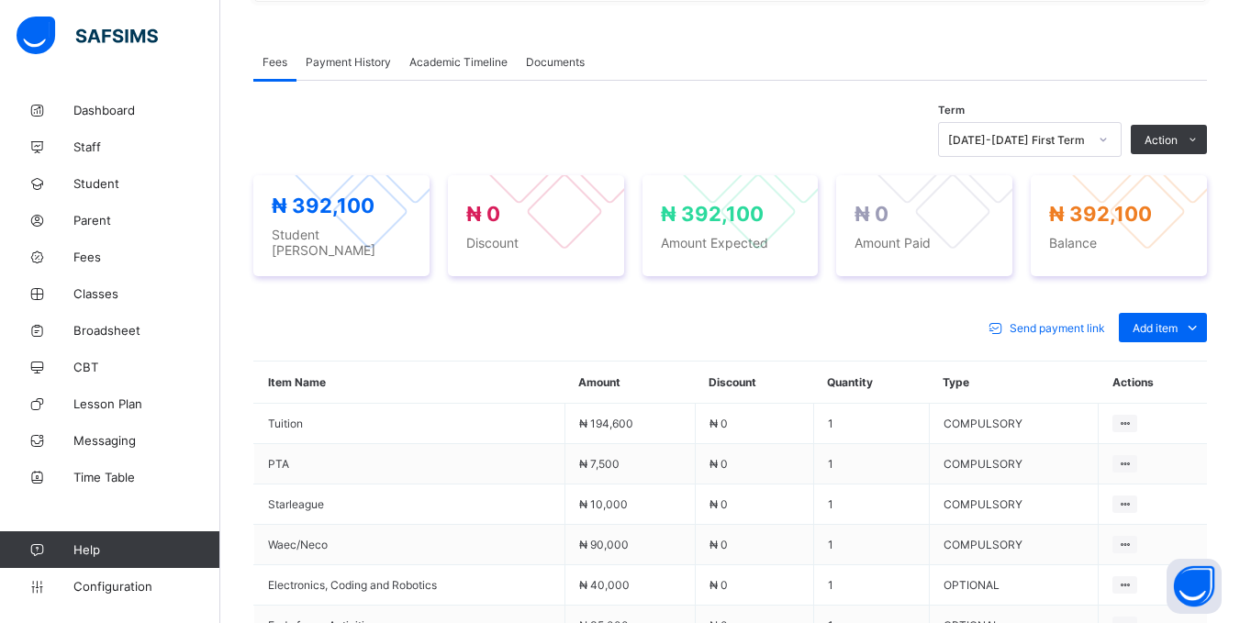
scroll to position [576, 0]
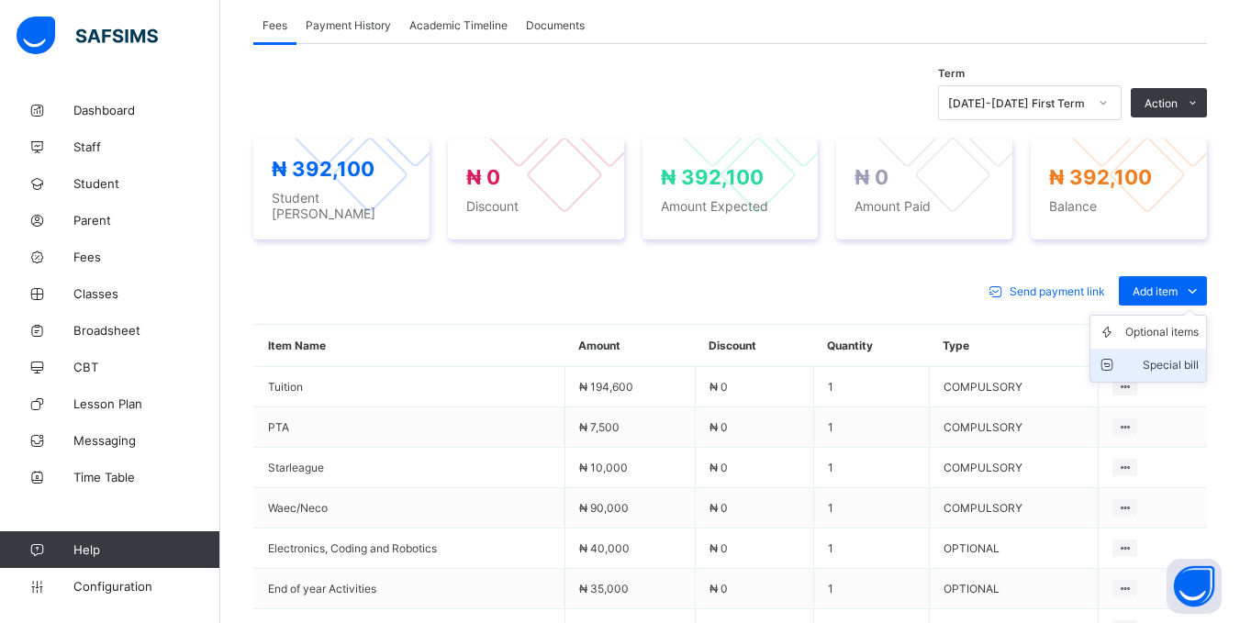
click at [1183, 356] on div "Special bill" at bounding box center [1161, 365] width 73 height 18
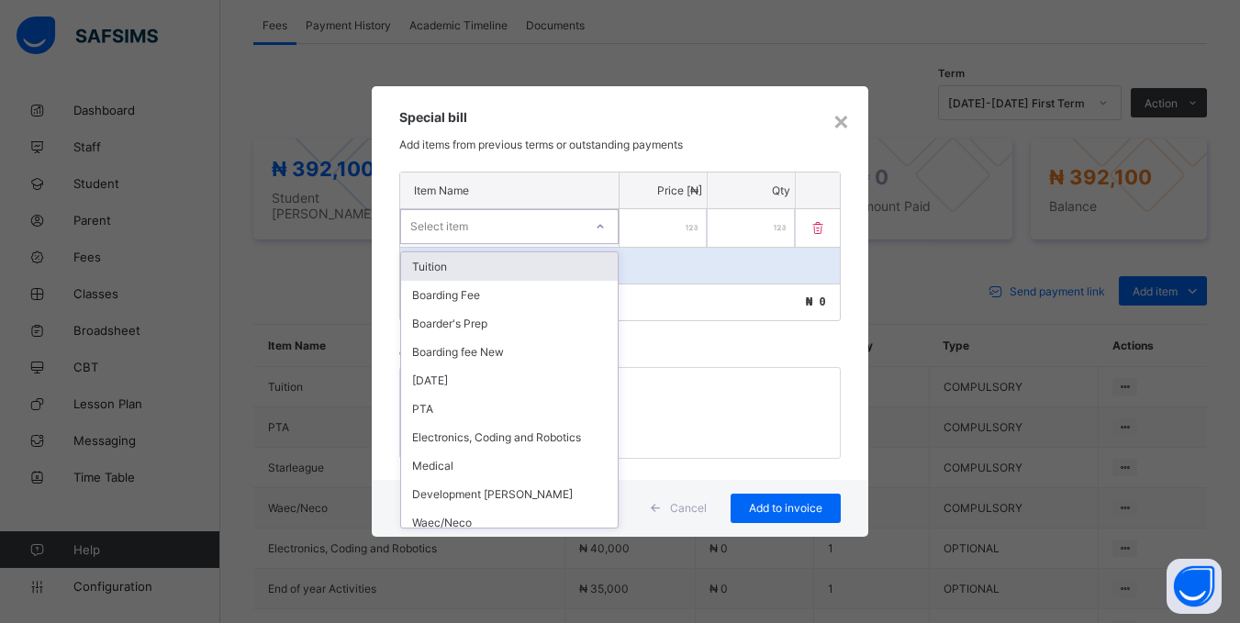
click at [601, 223] on icon at bounding box center [600, 227] width 11 height 18
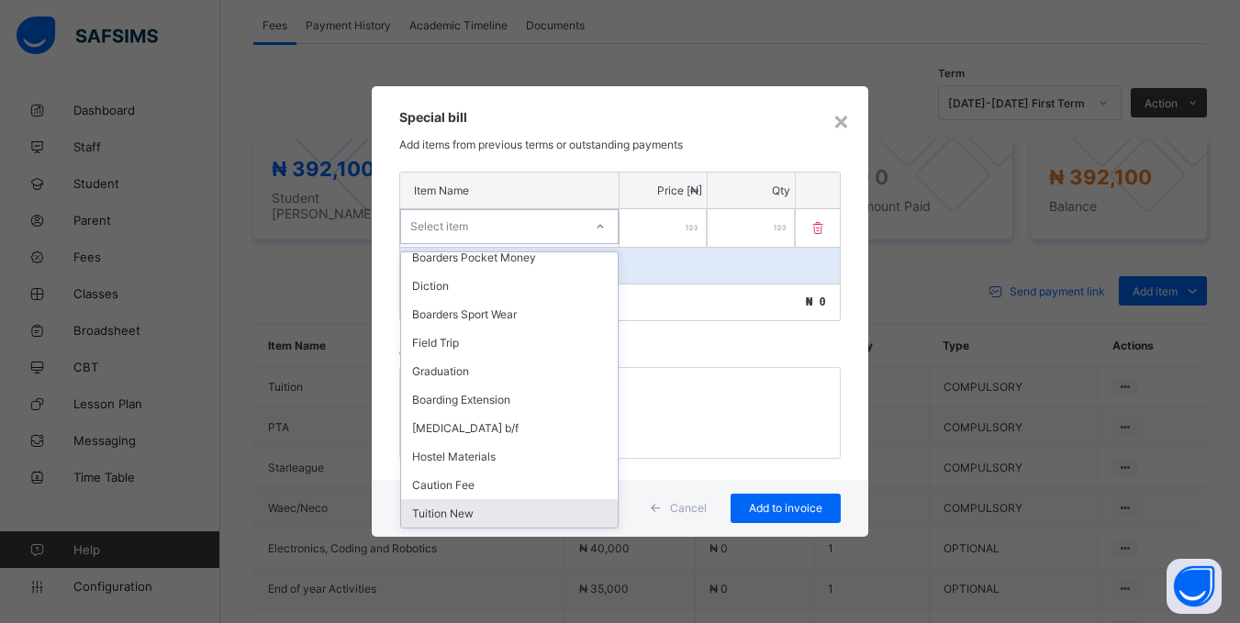
scroll to position [0, 0]
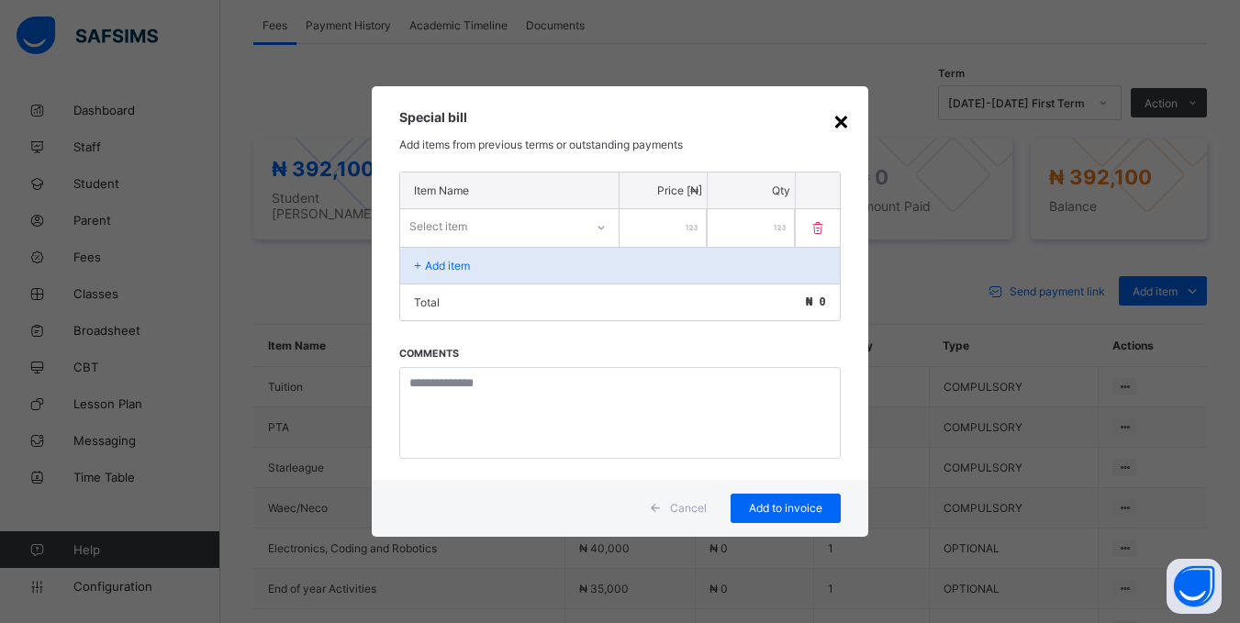
click at [842, 117] on div "×" at bounding box center [841, 120] width 17 height 31
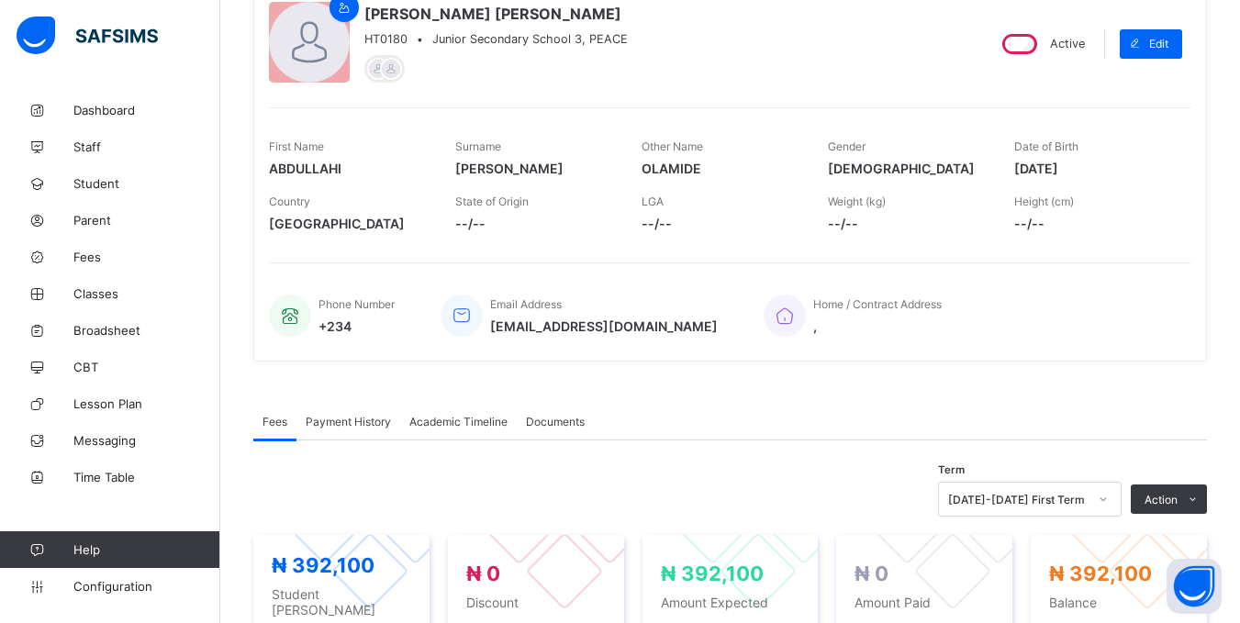
scroll to position [172, 0]
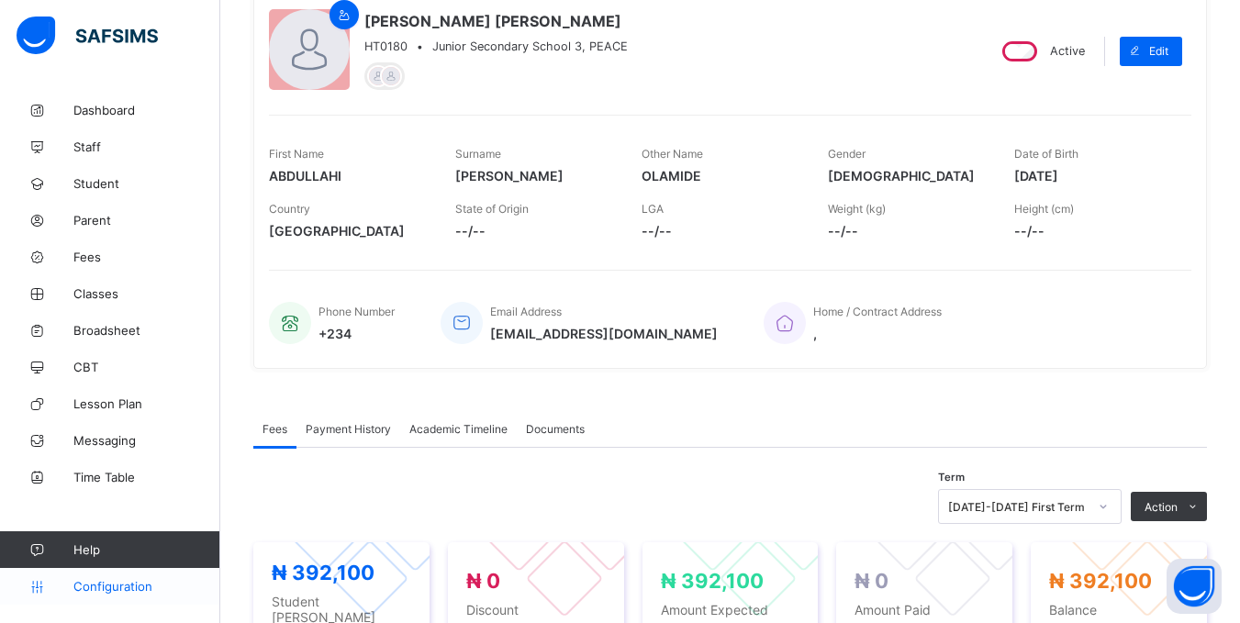
click at [98, 587] on span "Configuration" at bounding box center [146, 586] width 146 height 15
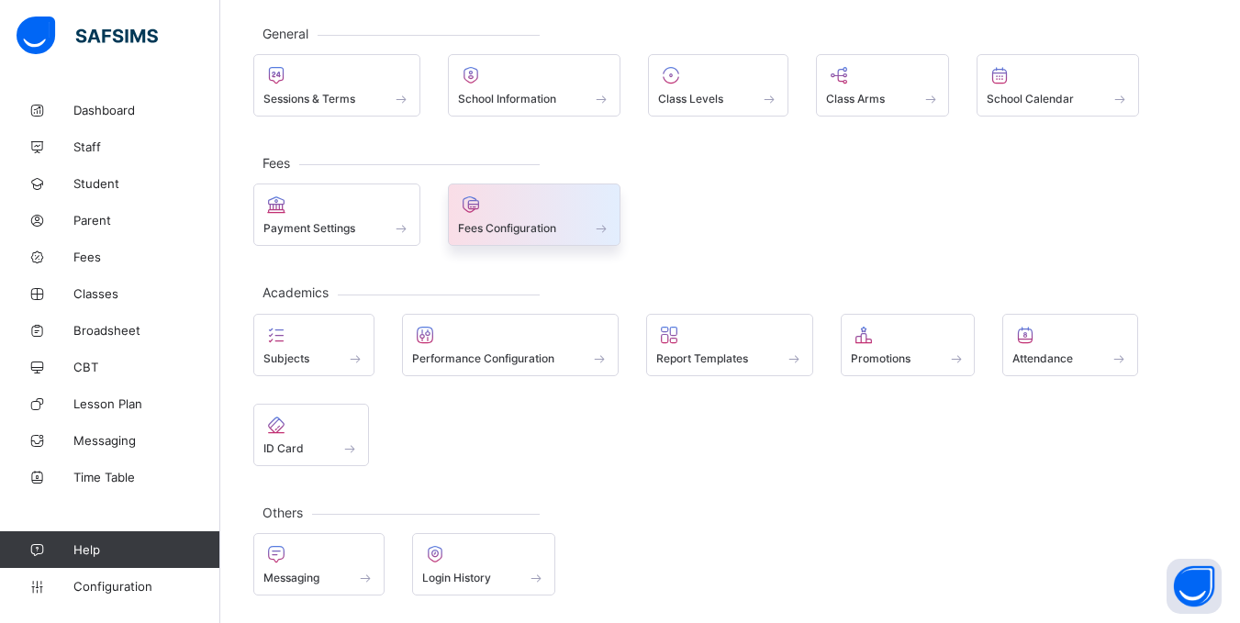
click at [584, 212] on div at bounding box center [534, 205] width 153 height 22
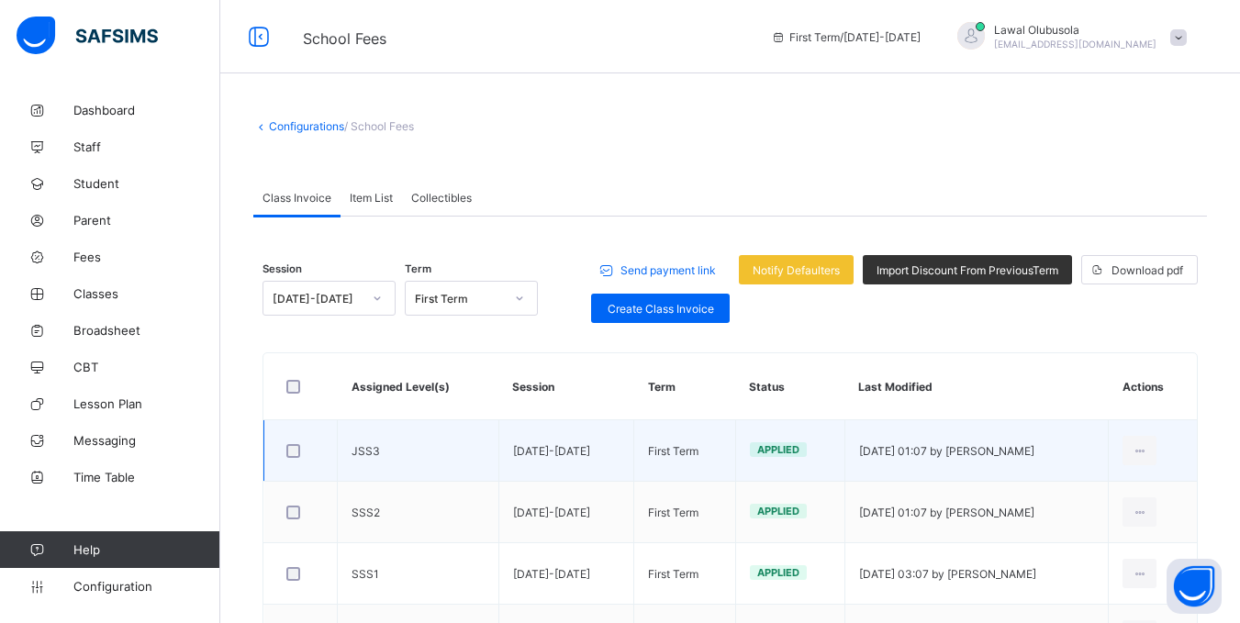
click at [598, 447] on td "[DATE]-[DATE]" at bounding box center [566, 451] width 136 height 62
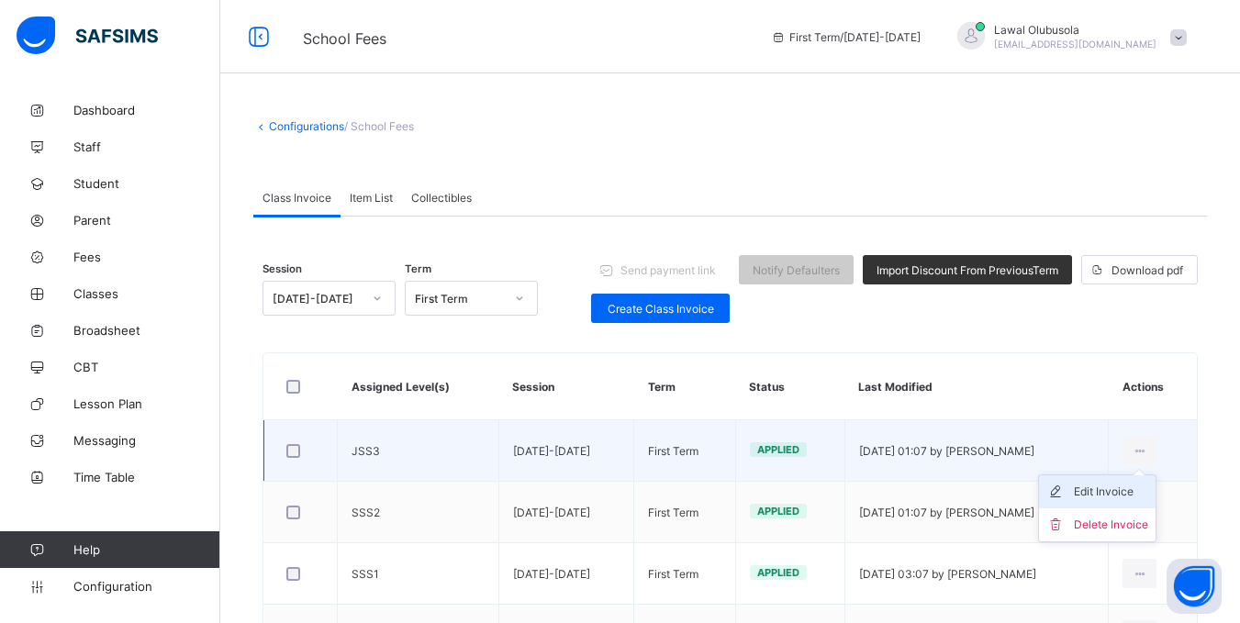
click at [1130, 498] on div "Edit Invoice" at bounding box center [1111, 492] width 74 height 18
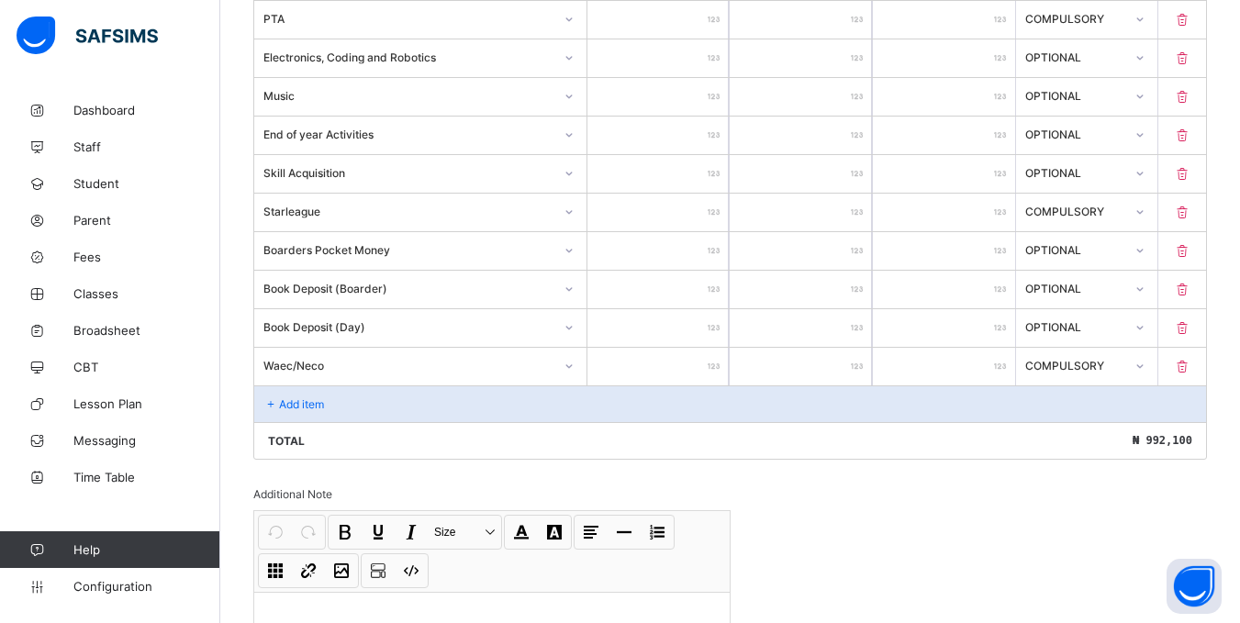
scroll to position [851, 0]
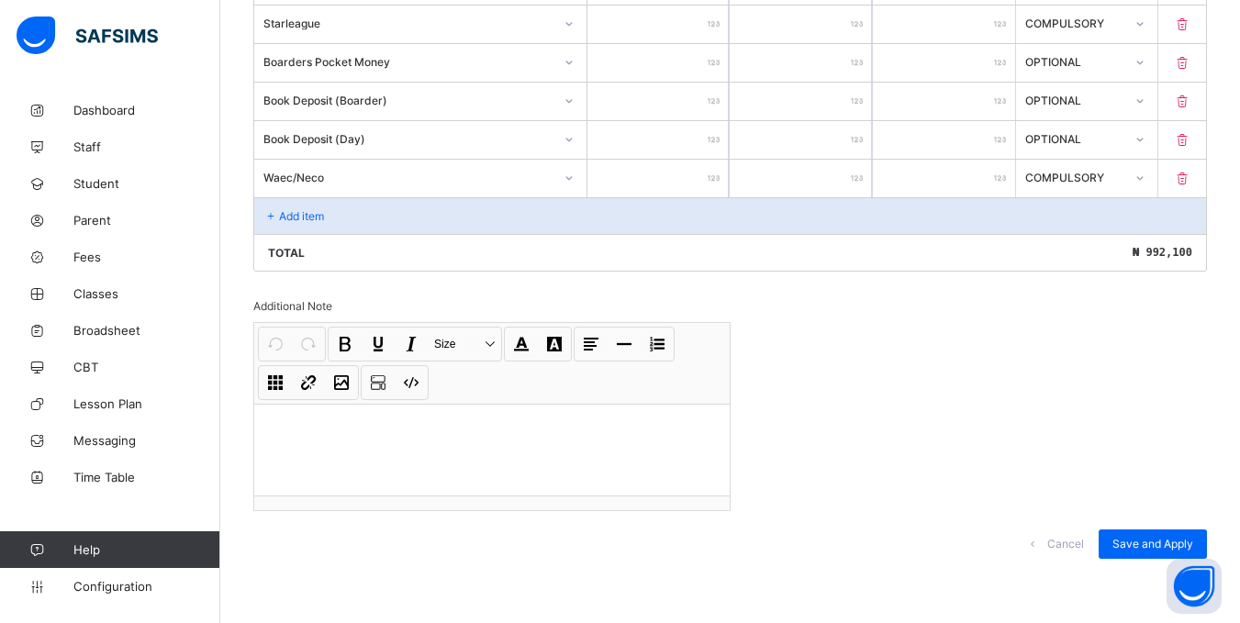
click at [310, 256] on div "Total ₦ 992,100" at bounding box center [730, 252] width 952 height 37
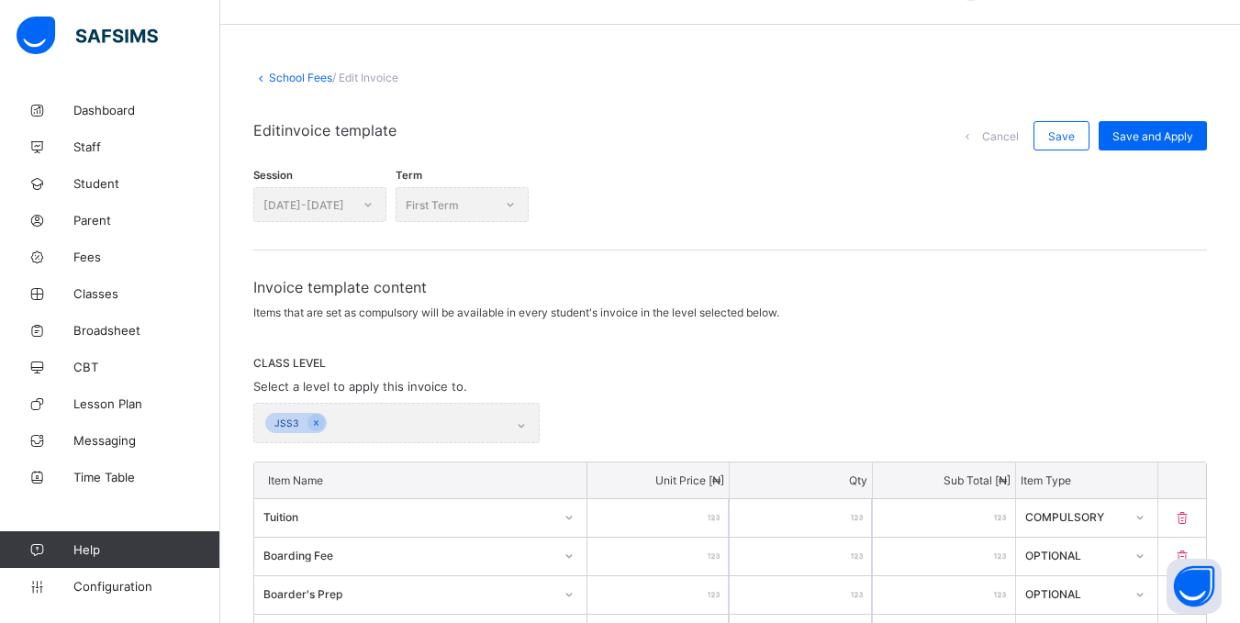
scroll to position [0, 0]
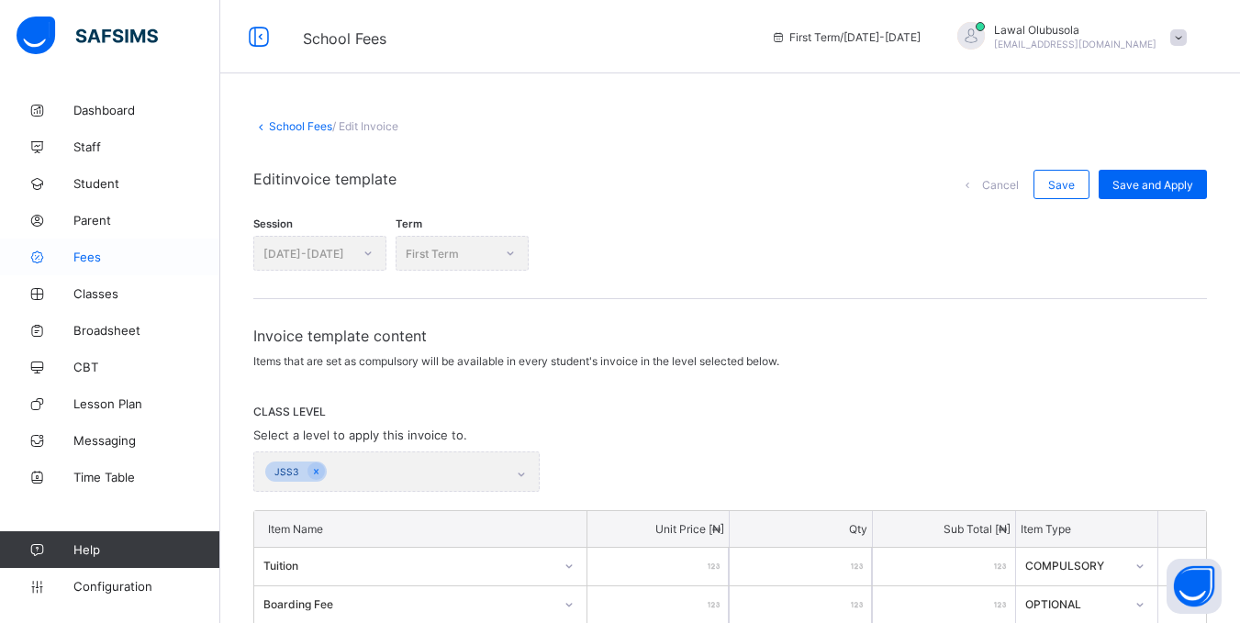
click at [84, 256] on span "Fees" at bounding box center [146, 257] width 147 height 15
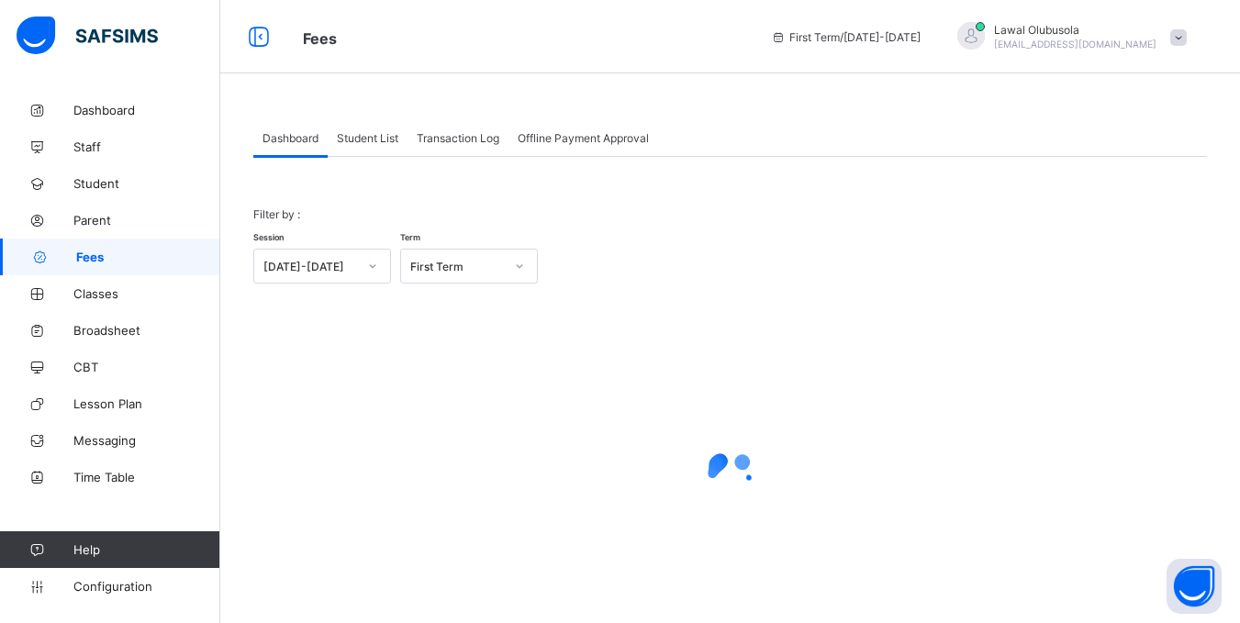
click at [382, 132] on span "Student List" at bounding box center [368, 138] width 62 height 14
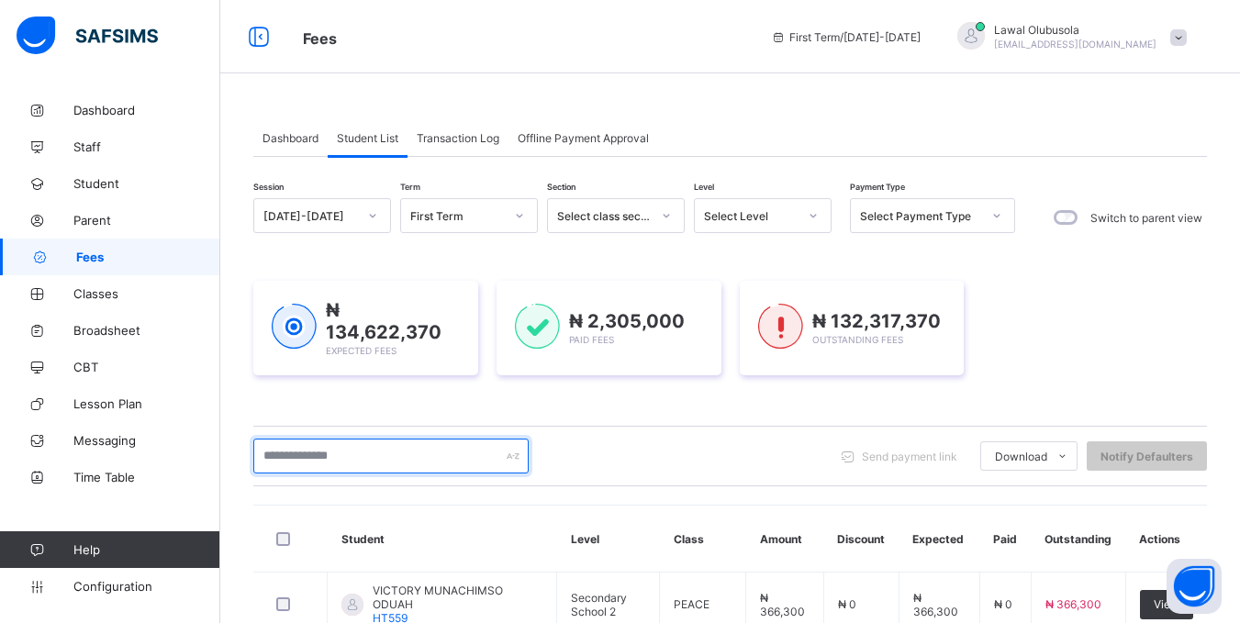
click at [417, 455] on input "text" at bounding box center [390, 456] width 275 height 35
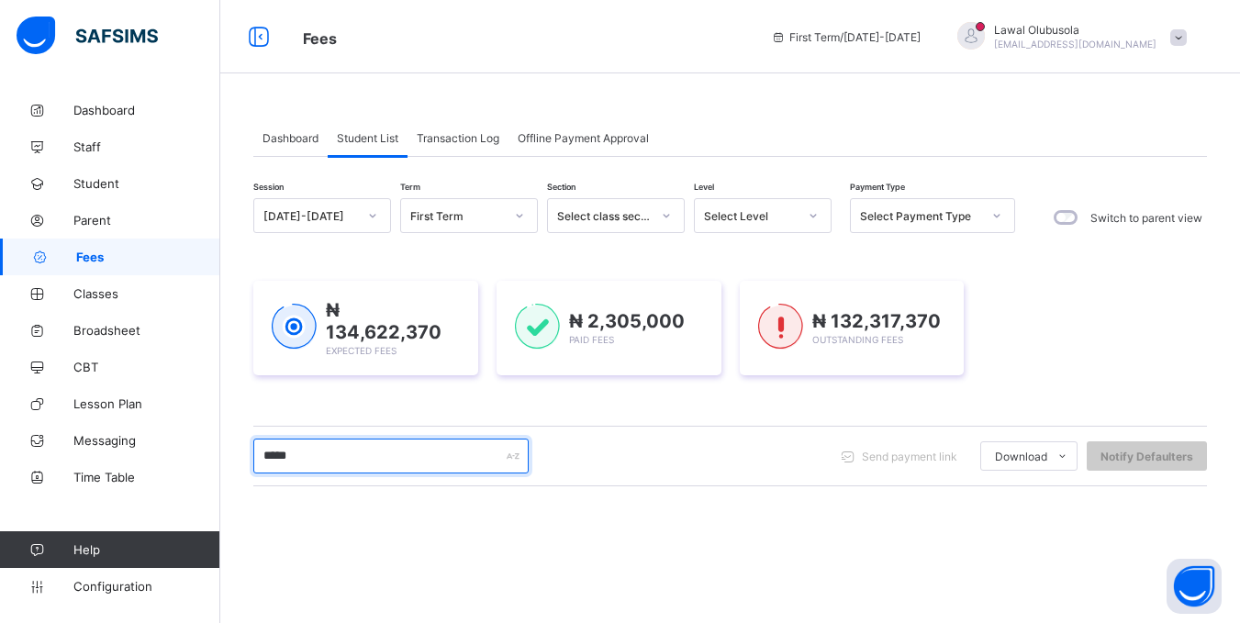
type input "*****"
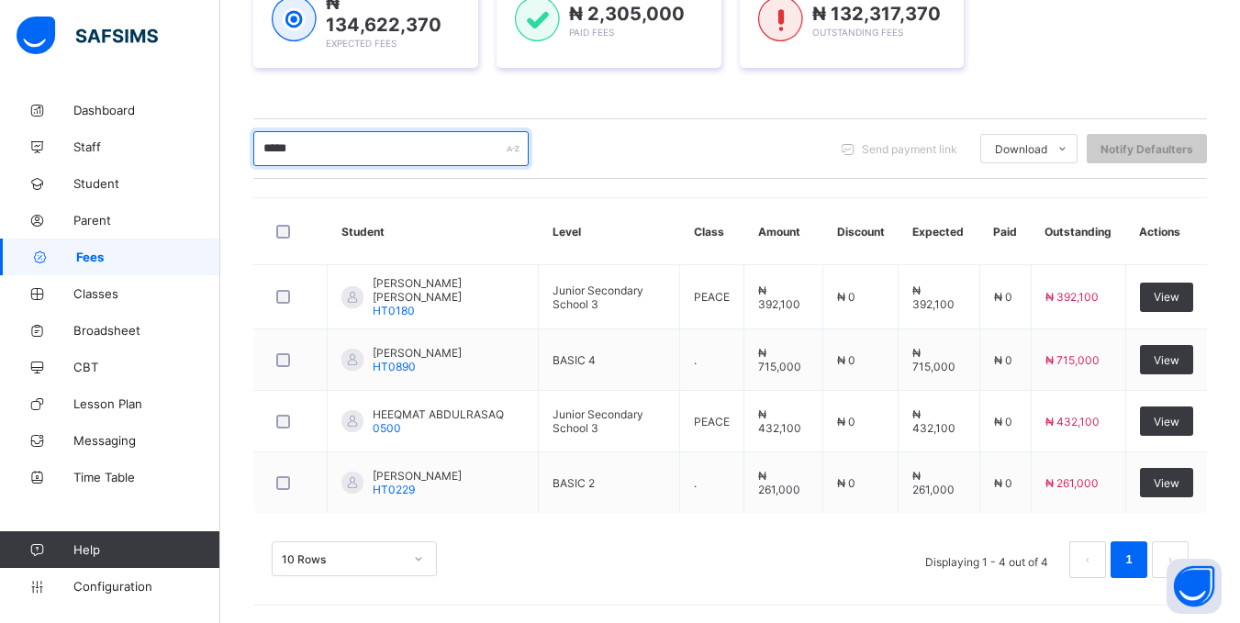
scroll to position [308, 0]
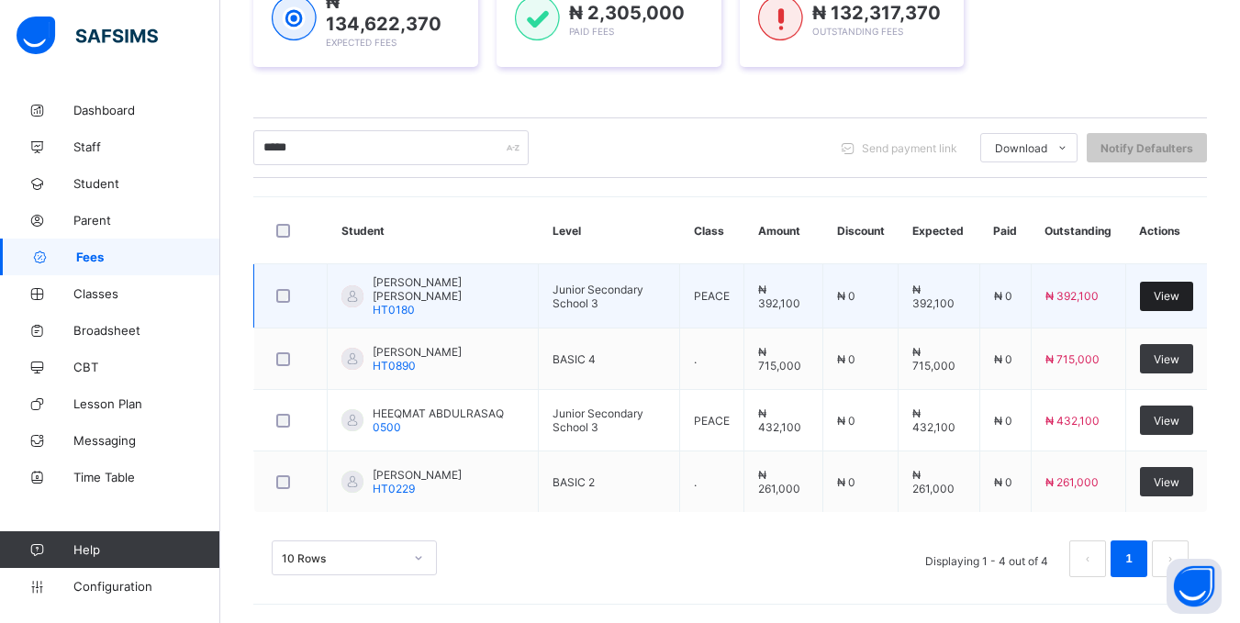
click at [1177, 291] on span "View" at bounding box center [1167, 296] width 26 height 14
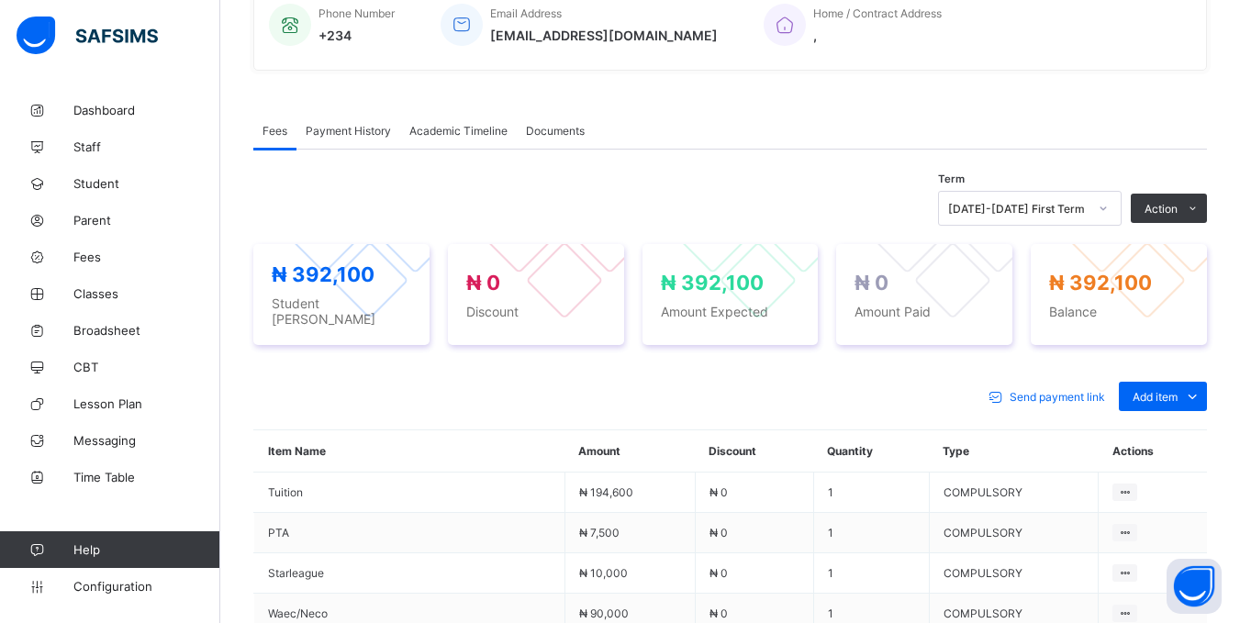
scroll to position [459, 0]
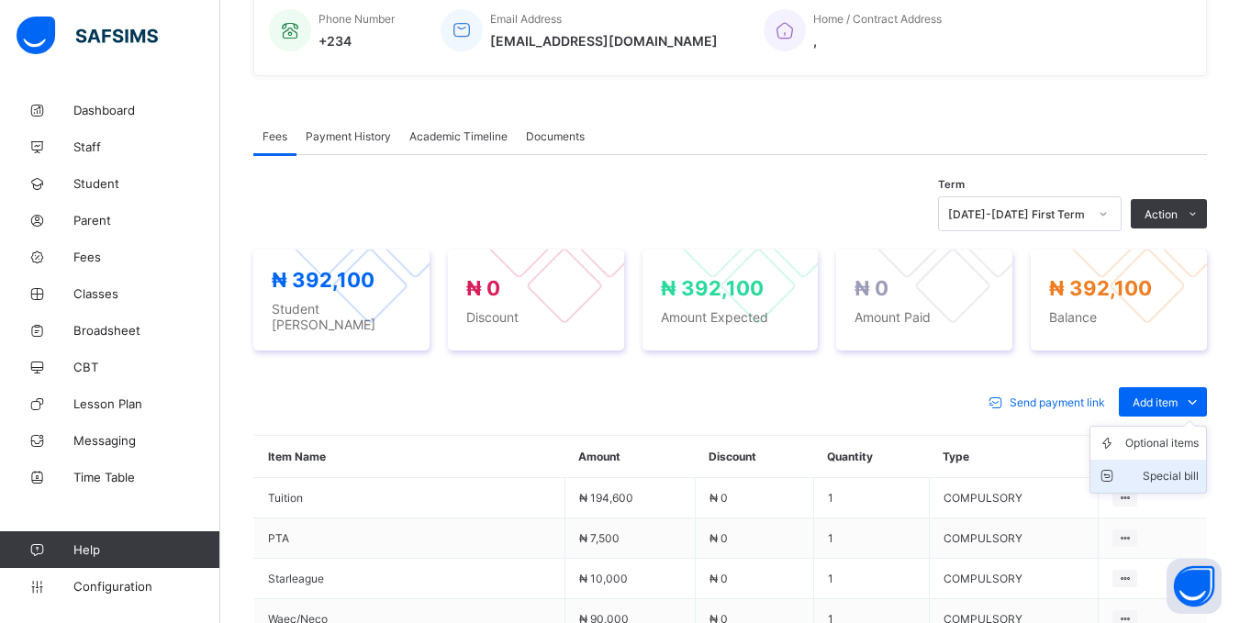
click at [1193, 472] on div "Special bill" at bounding box center [1161, 476] width 73 height 18
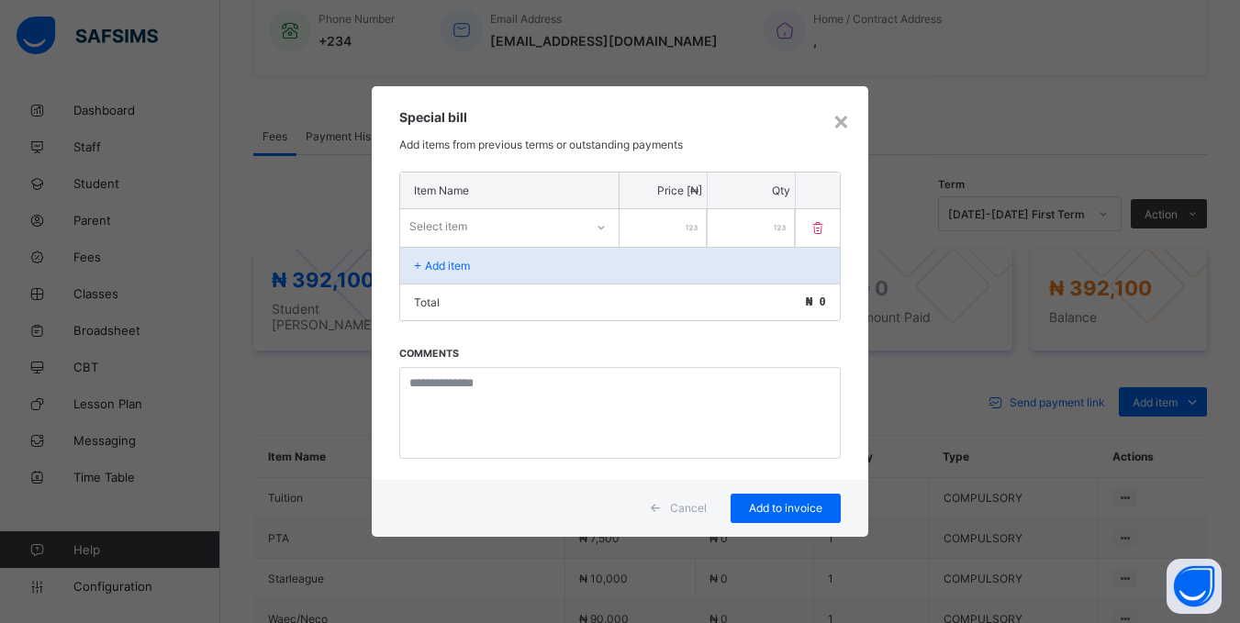
click at [601, 230] on icon at bounding box center [601, 227] width 11 height 18
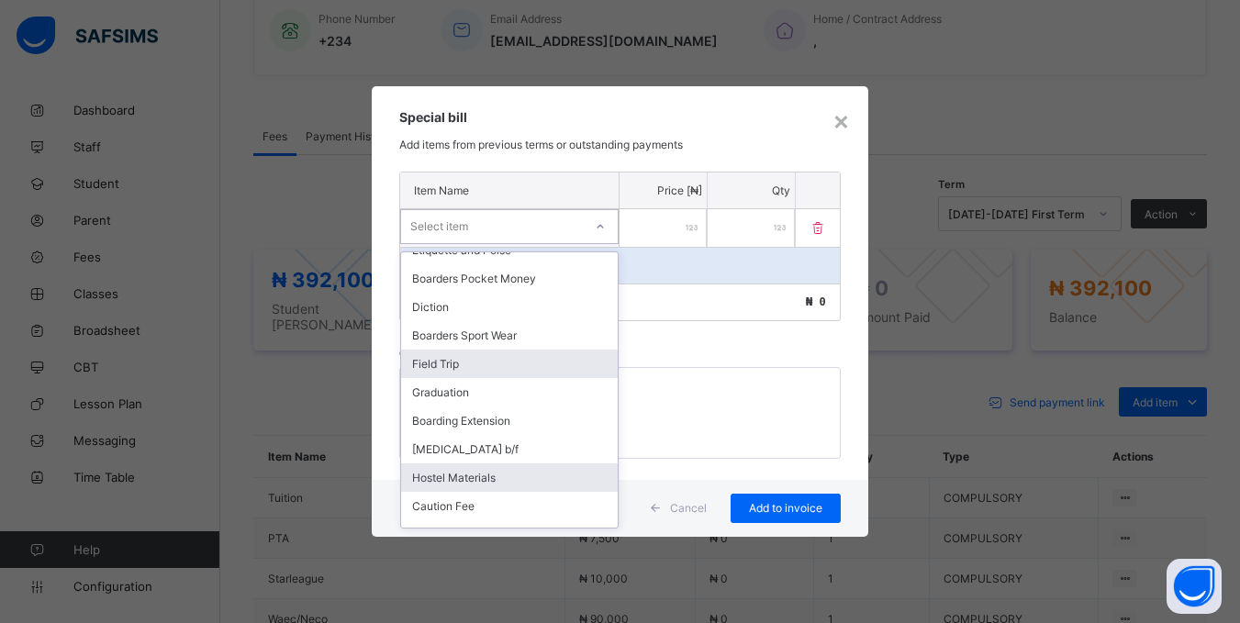
scroll to position [664, 0]
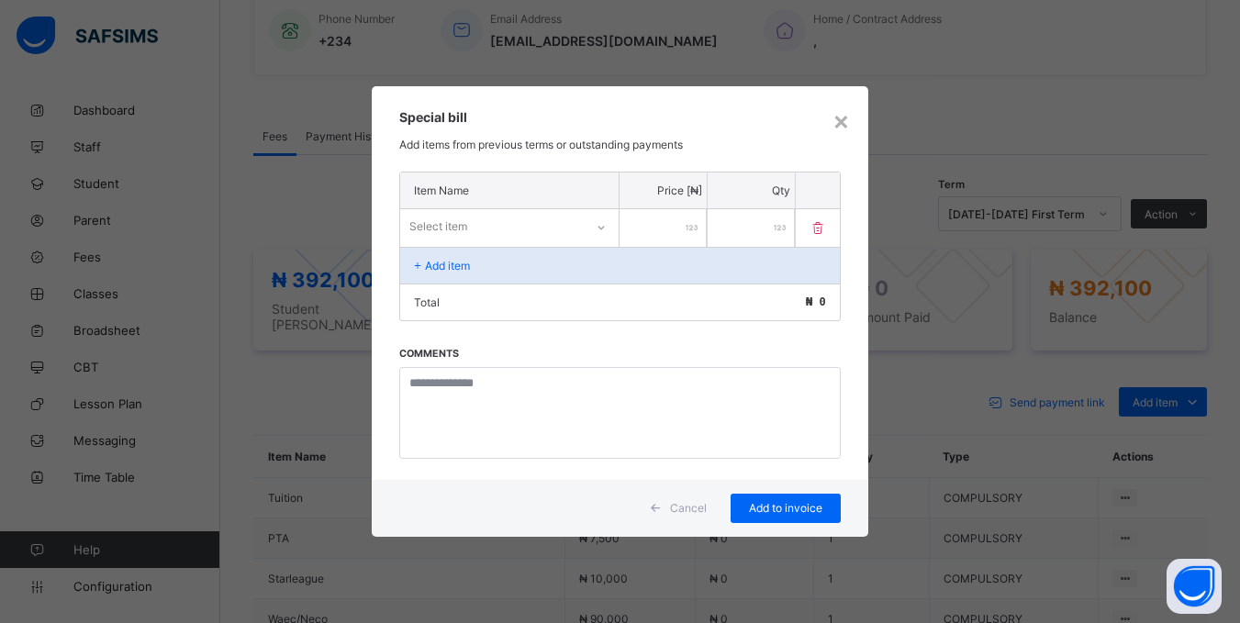
click at [642, 230] on input "number" at bounding box center [663, 228] width 87 height 38
click at [425, 261] on p "Add item" at bounding box center [447, 266] width 45 height 14
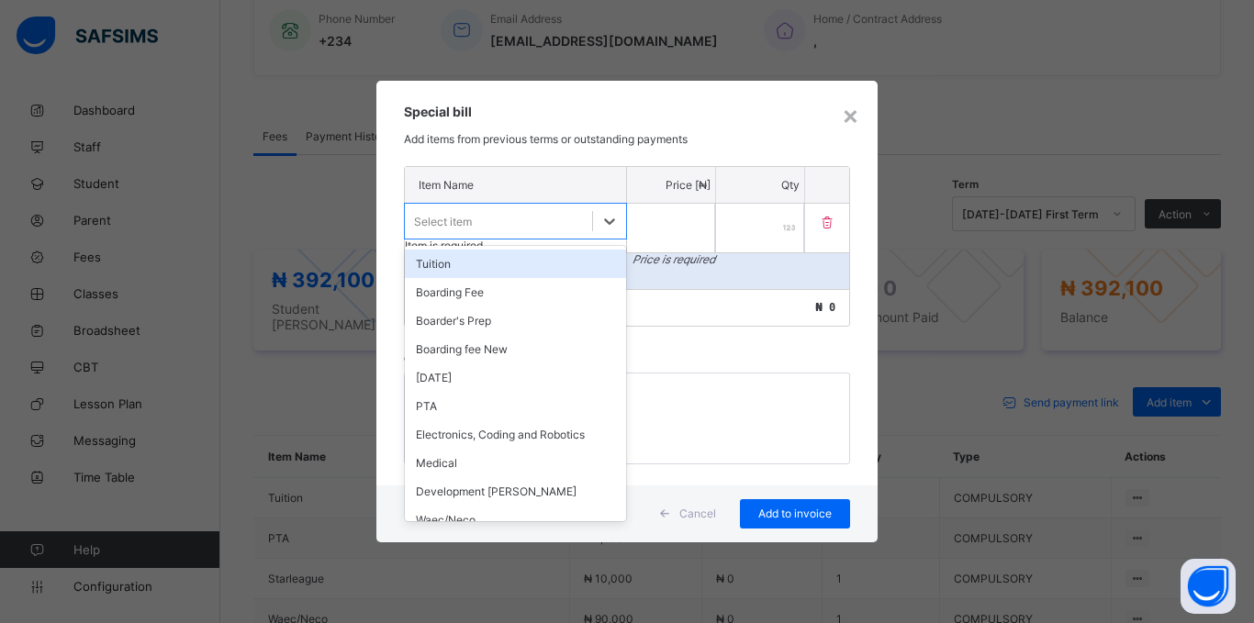
click at [538, 218] on div "Select item" at bounding box center [498, 221] width 187 height 26
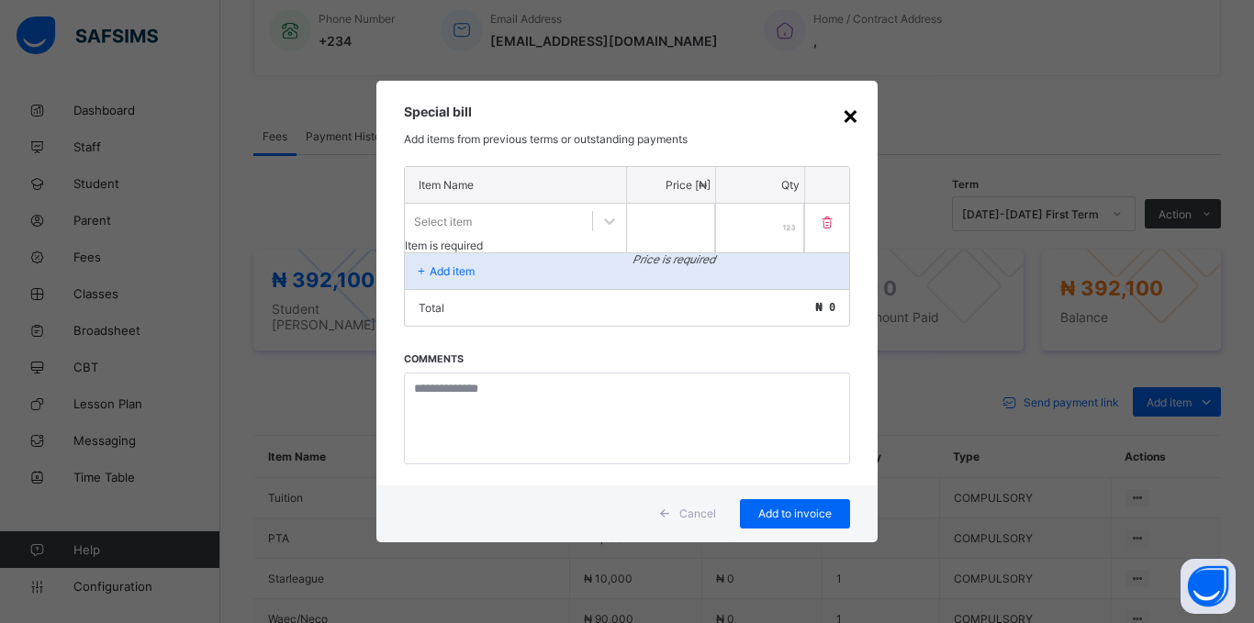
click at [847, 113] on div "×" at bounding box center [850, 114] width 17 height 31
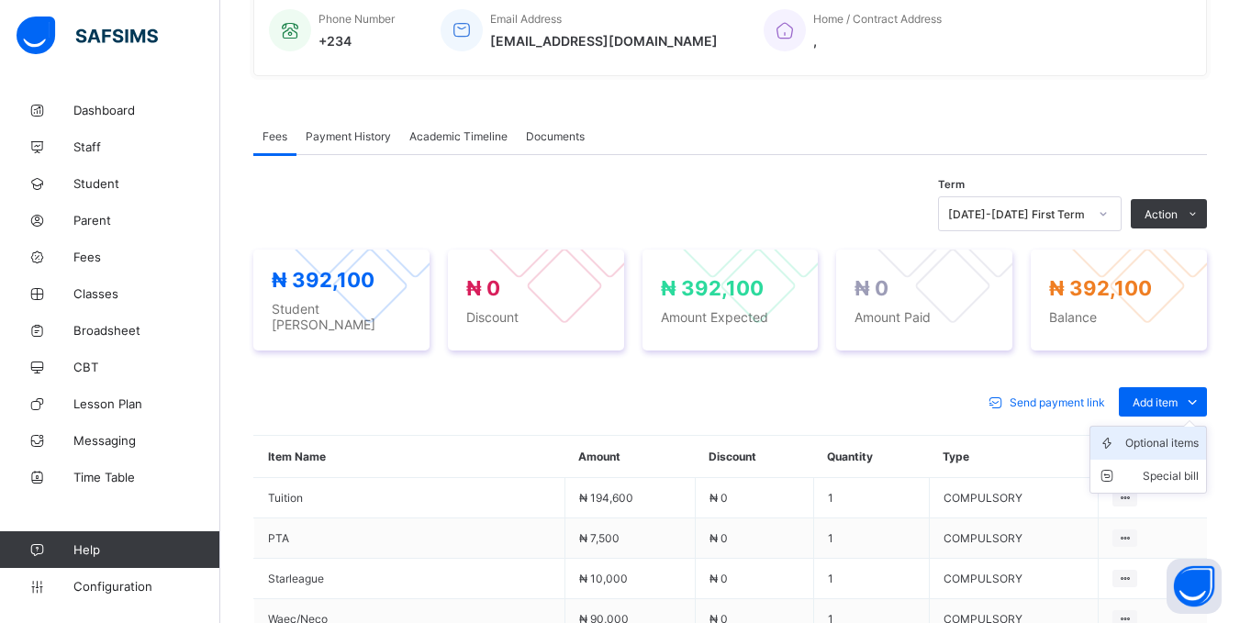
click at [1161, 435] on div "Optional items" at bounding box center [1161, 443] width 73 height 18
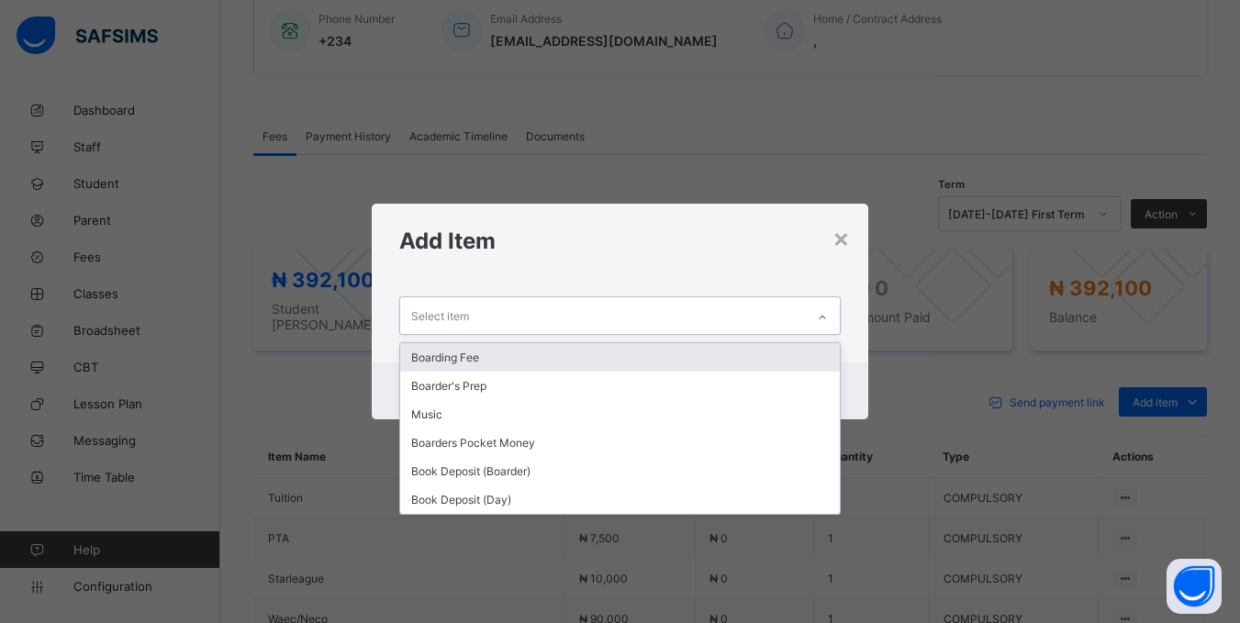
click at [731, 315] on div "Select item" at bounding box center [602, 315] width 404 height 36
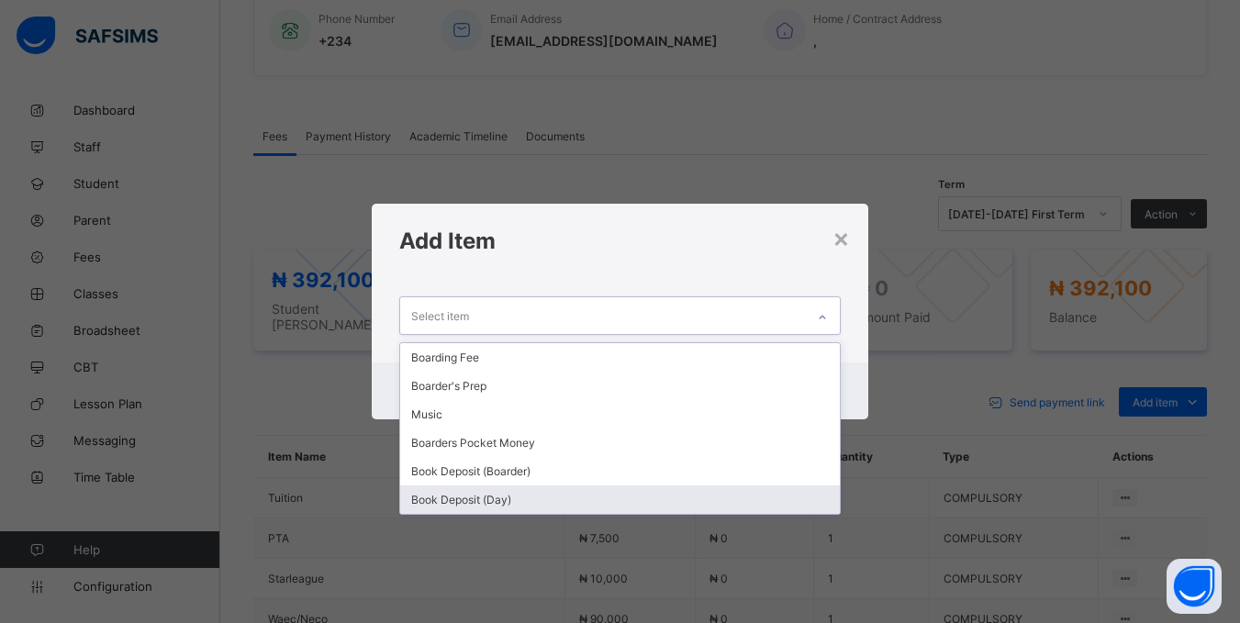
click at [442, 496] on div "Book Deposit (Day)" at bounding box center [619, 500] width 439 height 28
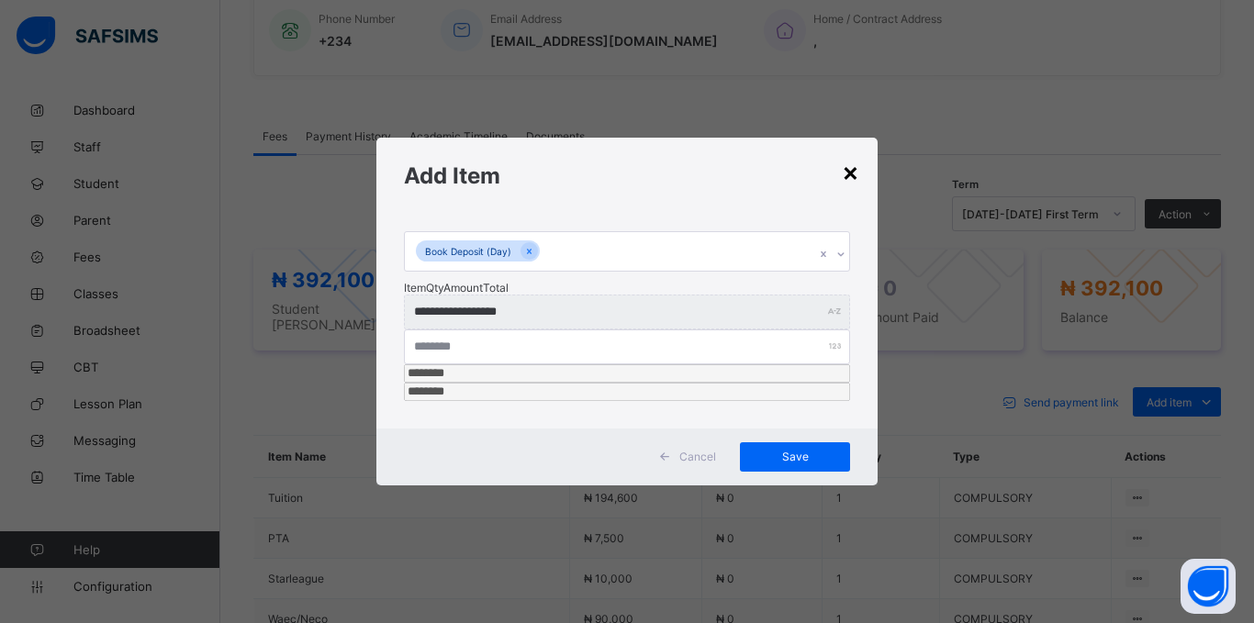
click at [844, 187] on div "×" at bounding box center [850, 171] width 17 height 31
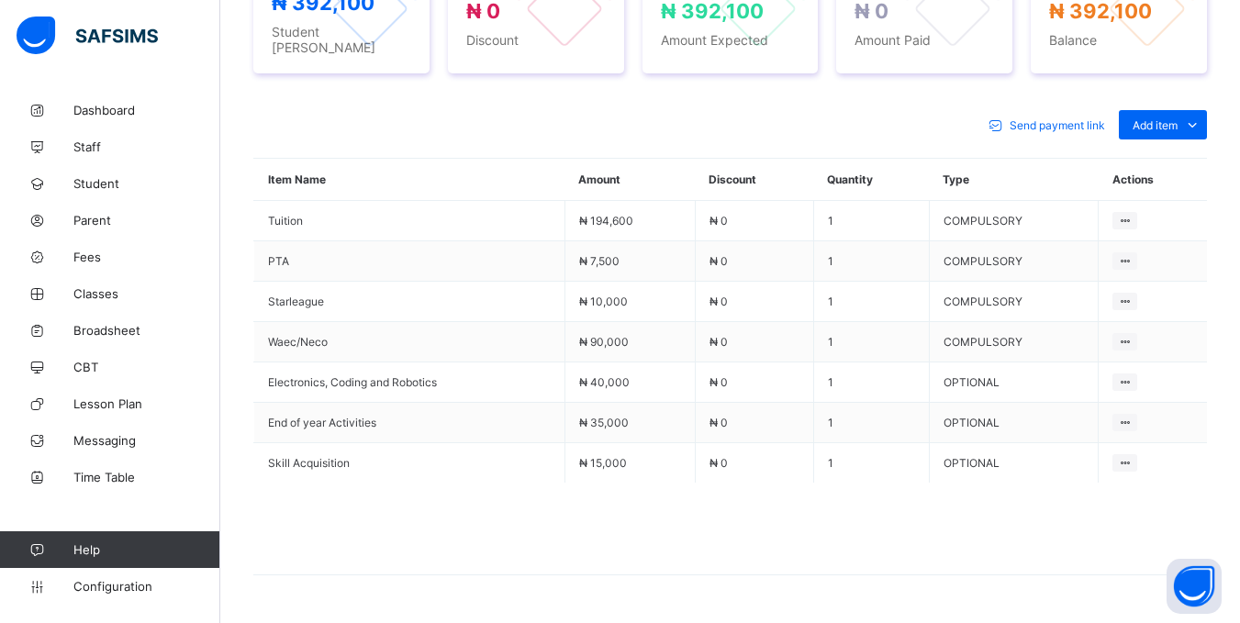
scroll to position [786, 0]
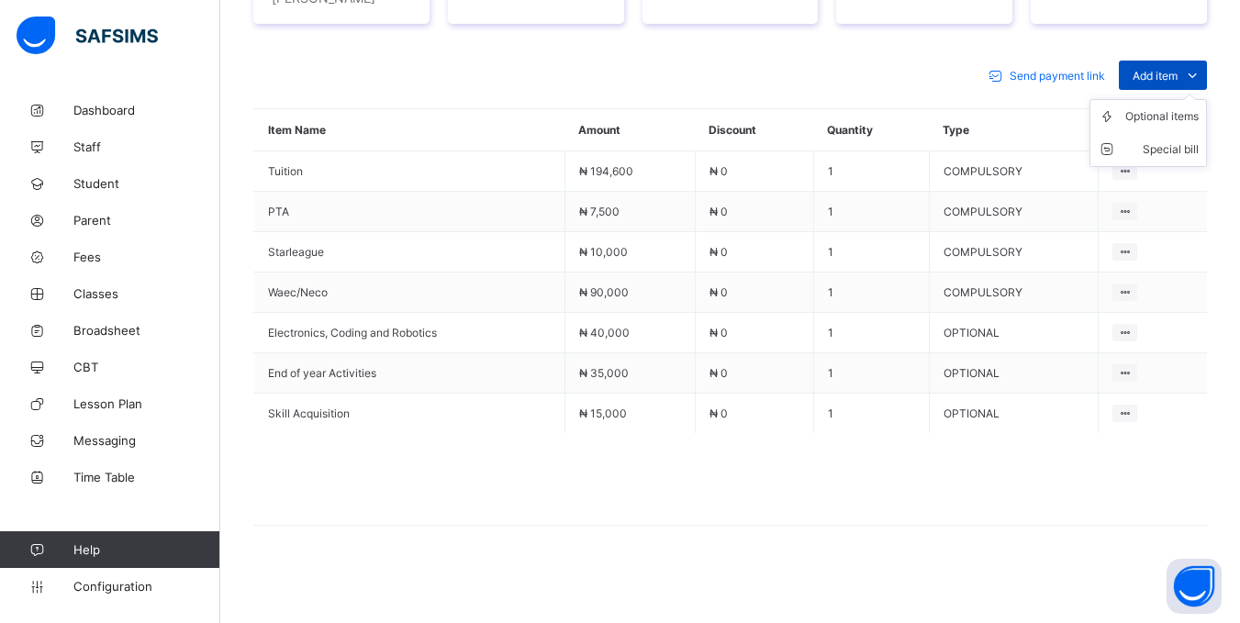
click at [1153, 61] on div "Add item" at bounding box center [1163, 75] width 88 height 29
drag, startPoint x: 1160, startPoint y: 111, endPoint x: 1152, endPoint y: 116, distance: 9.5
click at [0, 0] on div "Optional items" at bounding box center [0, 0] width 0 height 0
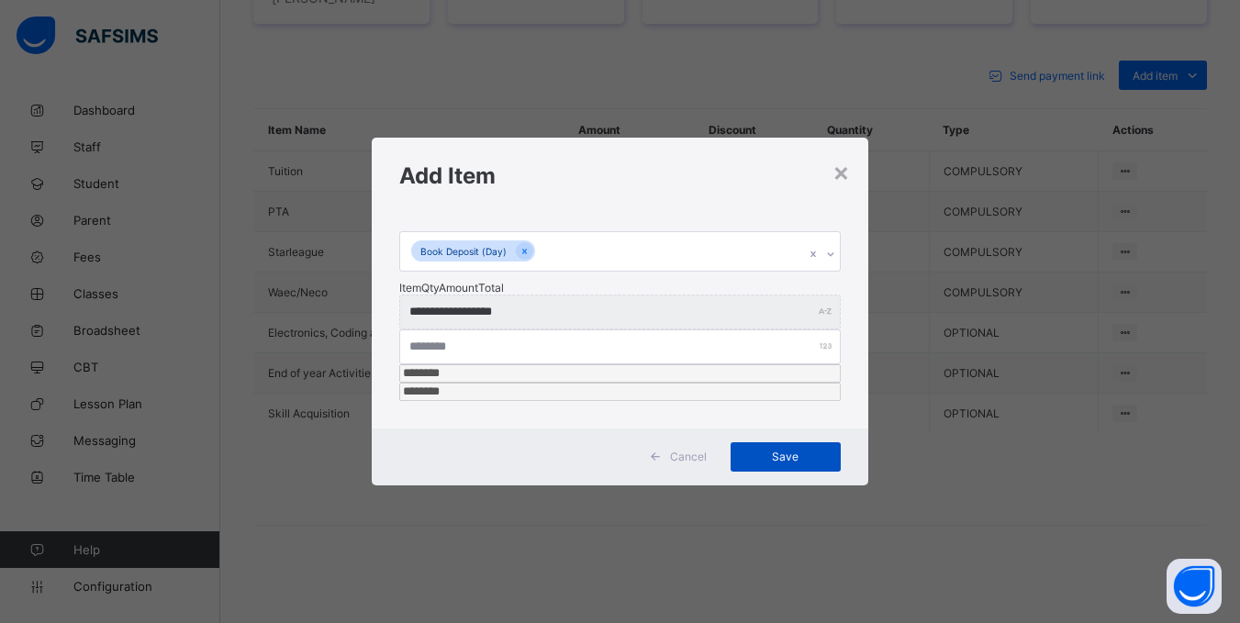
click at [772, 450] on span "Save" at bounding box center [785, 457] width 83 height 14
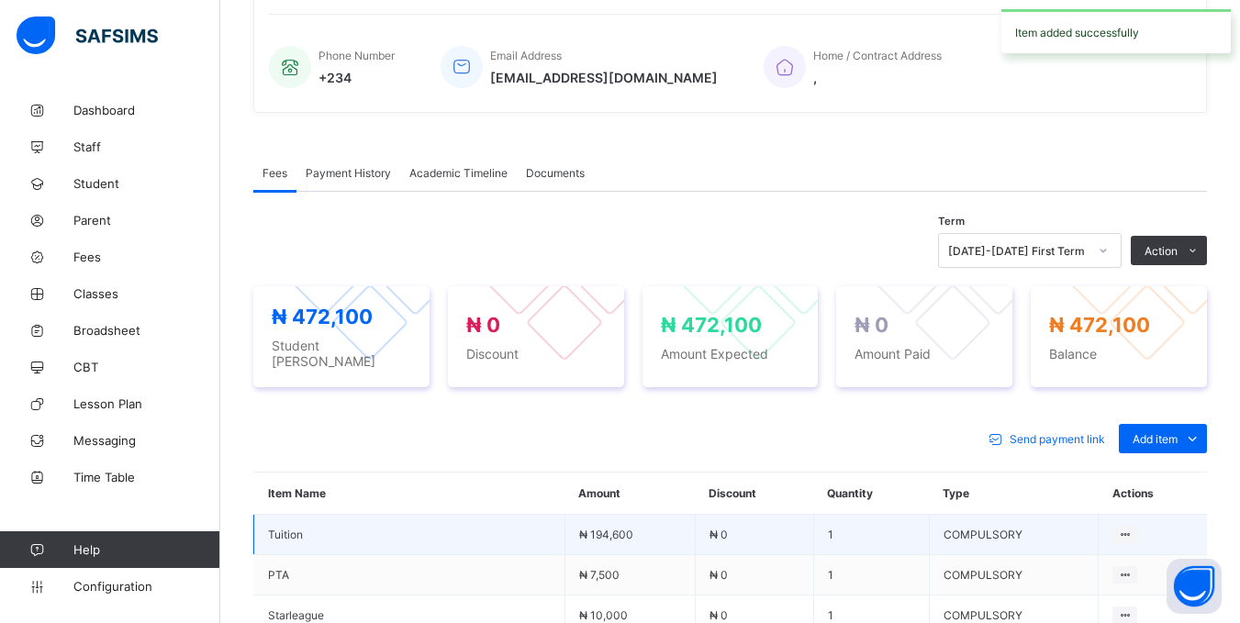
scroll to position [419, 0]
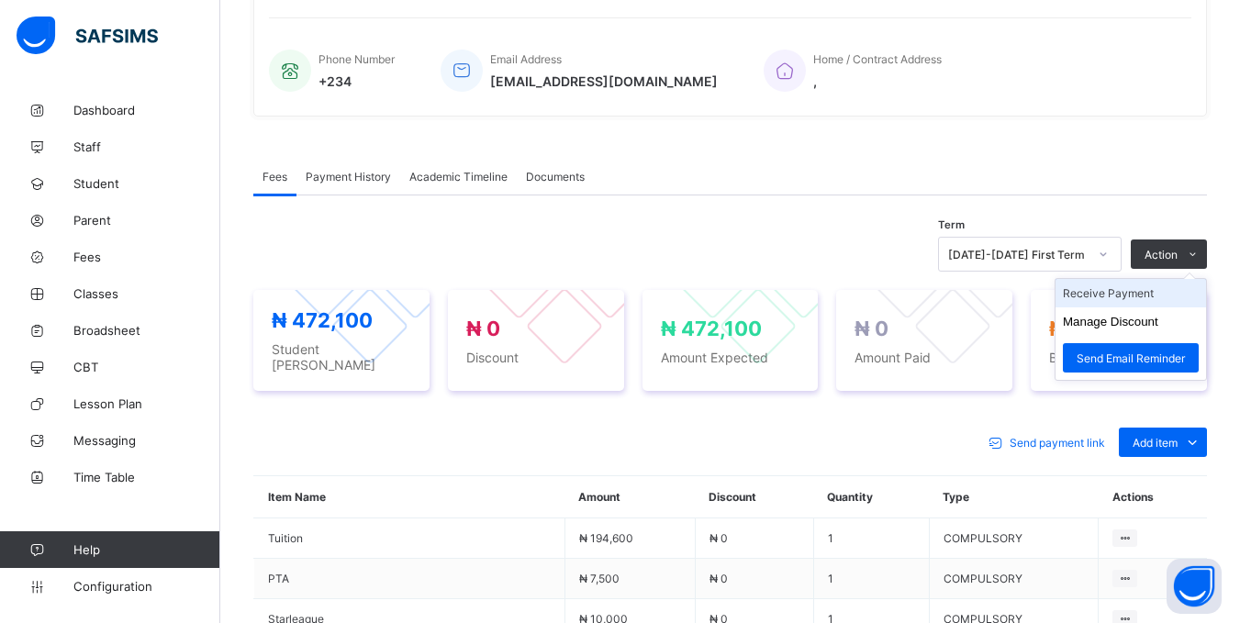
click at [1120, 304] on li "Receive Payment" at bounding box center [1131, 293] width 151 height 28
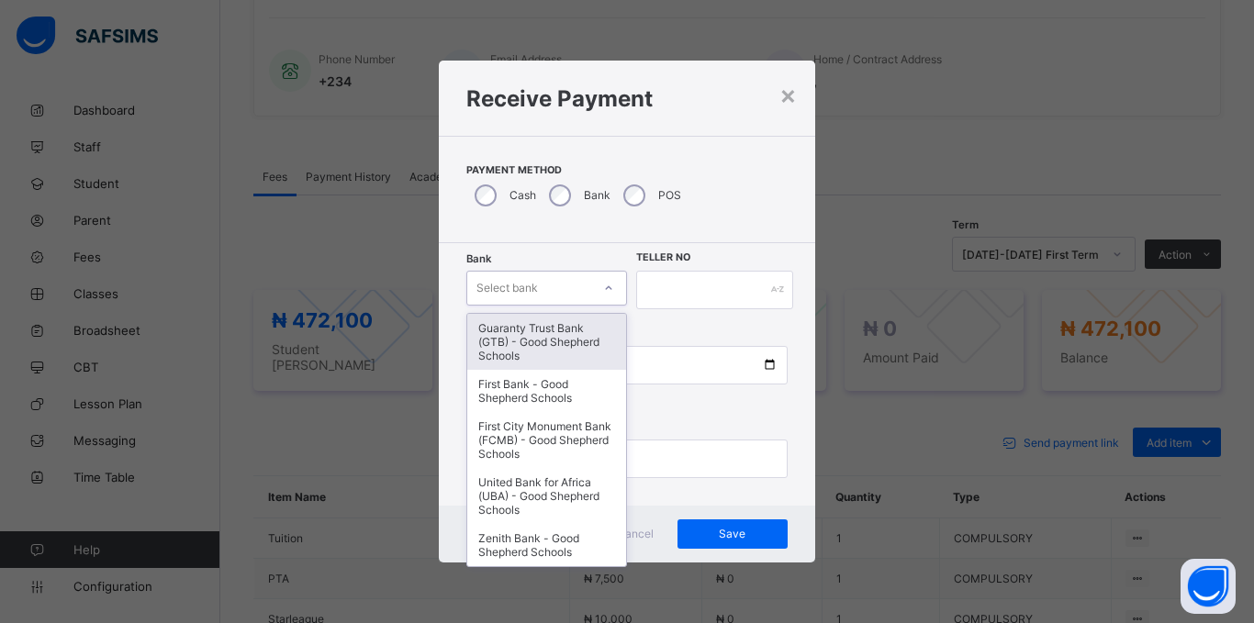
click at [535, 288] on div "Select bank" at bounding box center [507, 288] width 62 height 35
click at [514, 332] on div "Guaranty Trust Bank (GTB) - Good Shepherd Schools" at bounding box center [546, 342] width 159 height 56
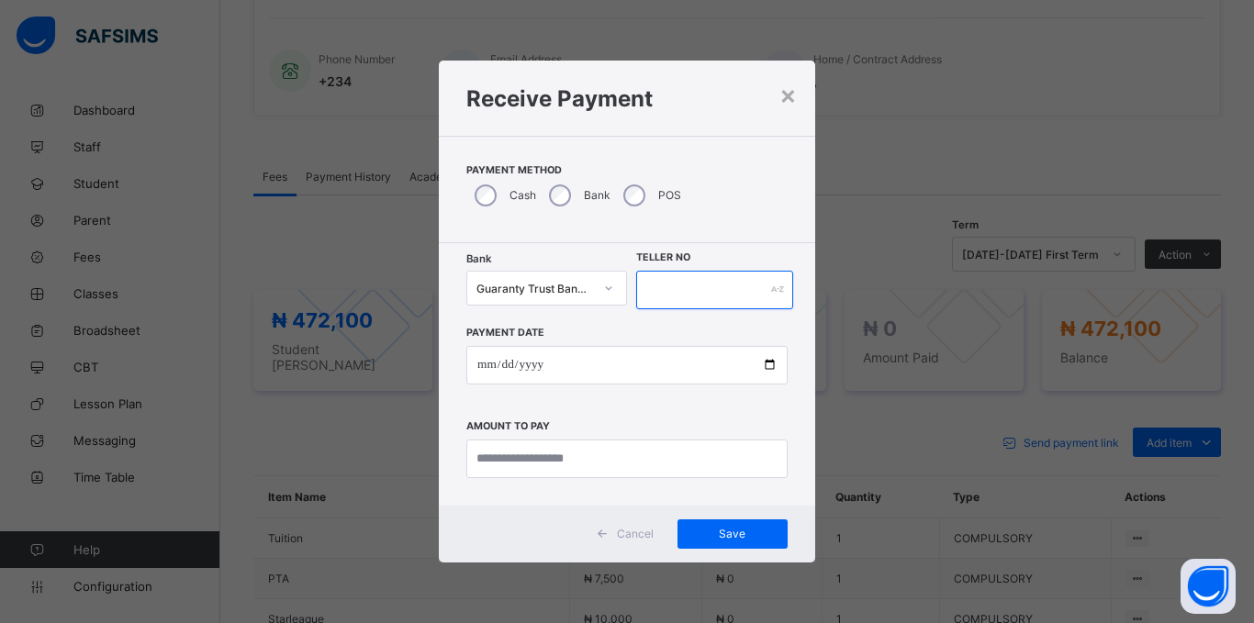
click at [726, 285] on input "text" at bounding box center [714, 290] width 157 height 39
type input "*****"
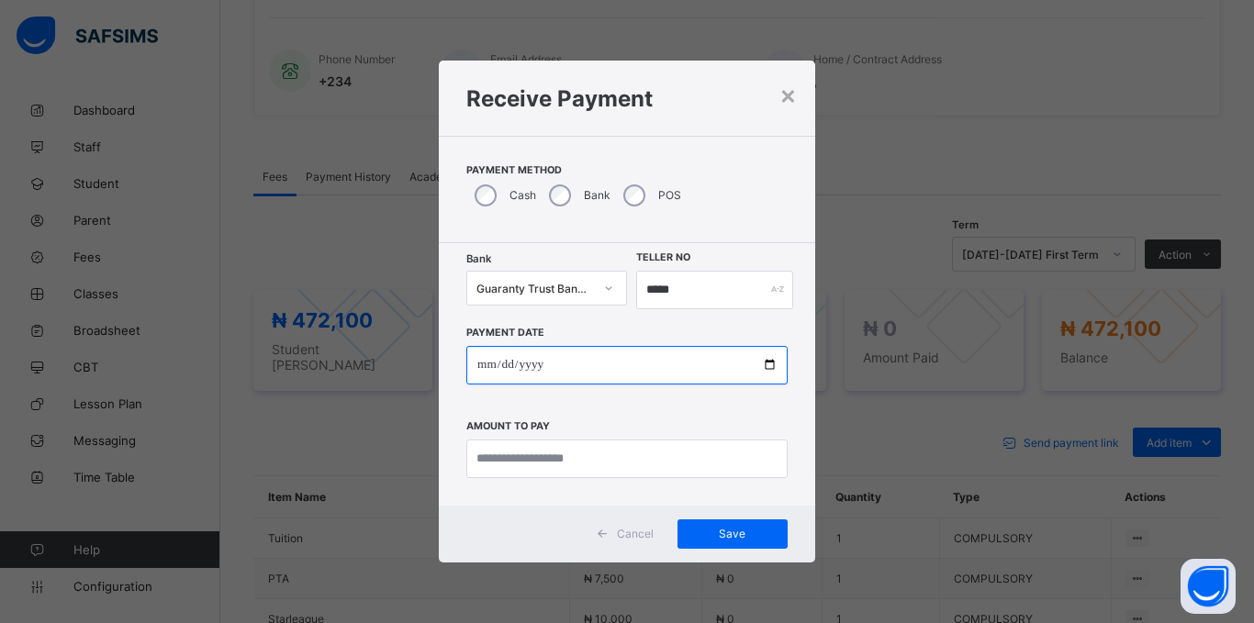
click at [487, 357] on input "date" at bounding box center [626, 365] width 321 height 39
type input "**********"
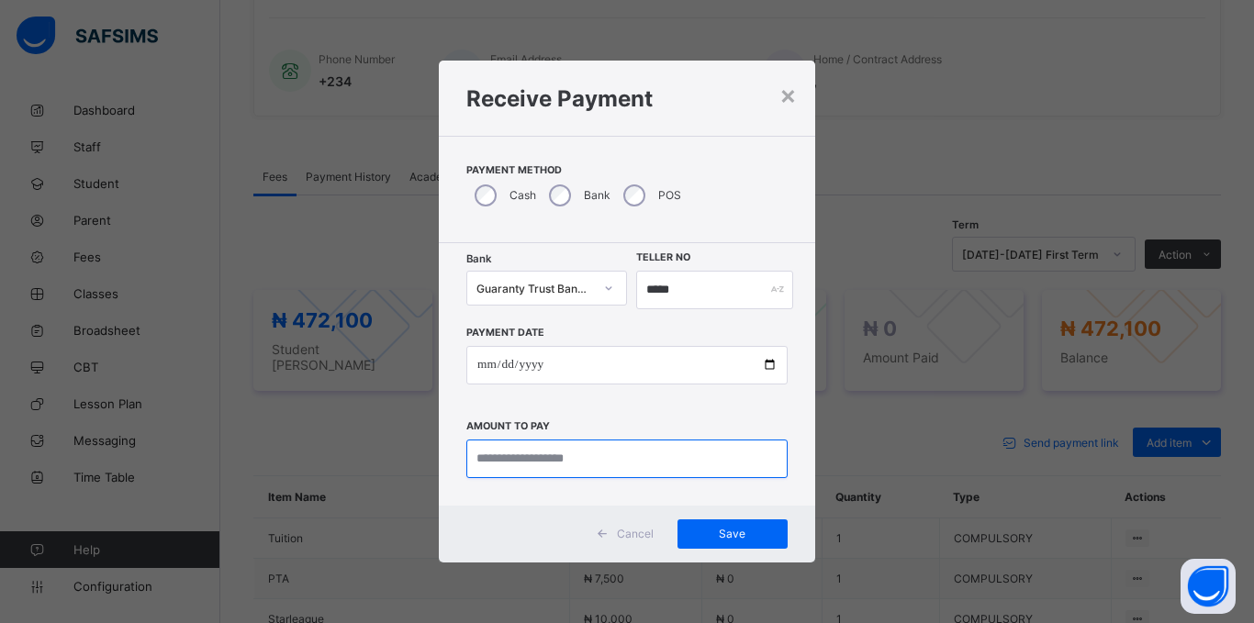
click at [473, 457] on input "currency" at bounding box center [626, 459] width 321 height 39
type input "*********"
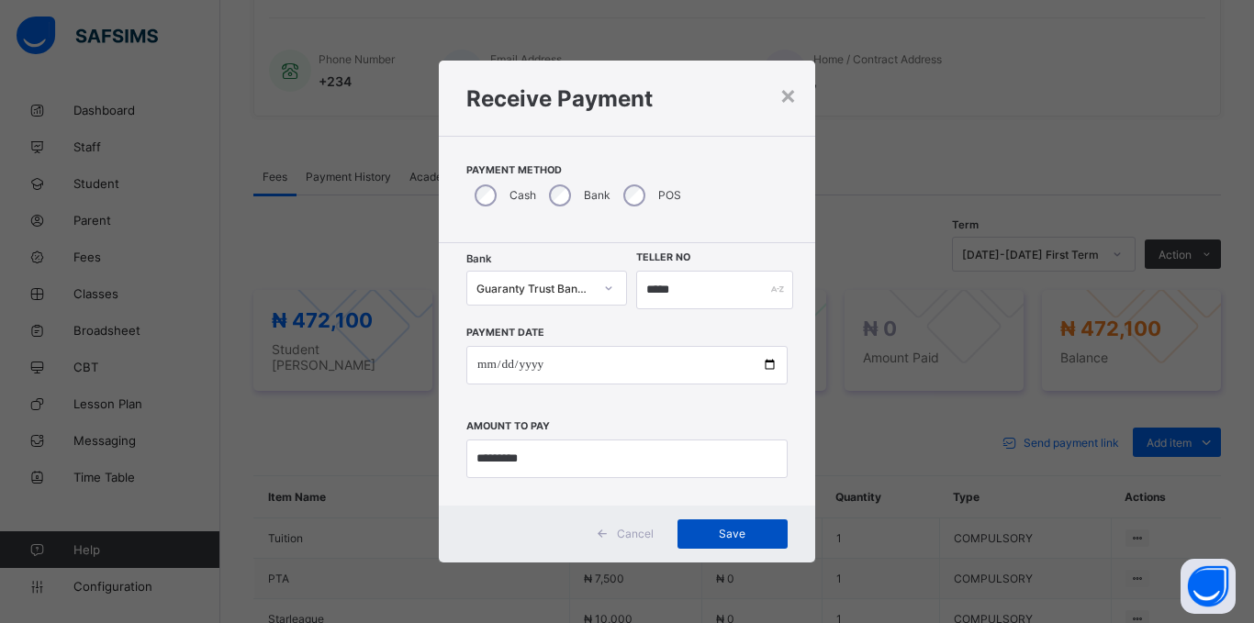
click at [740, 532] on span "Save" at bounding box center [732, 534] width 83 height 14
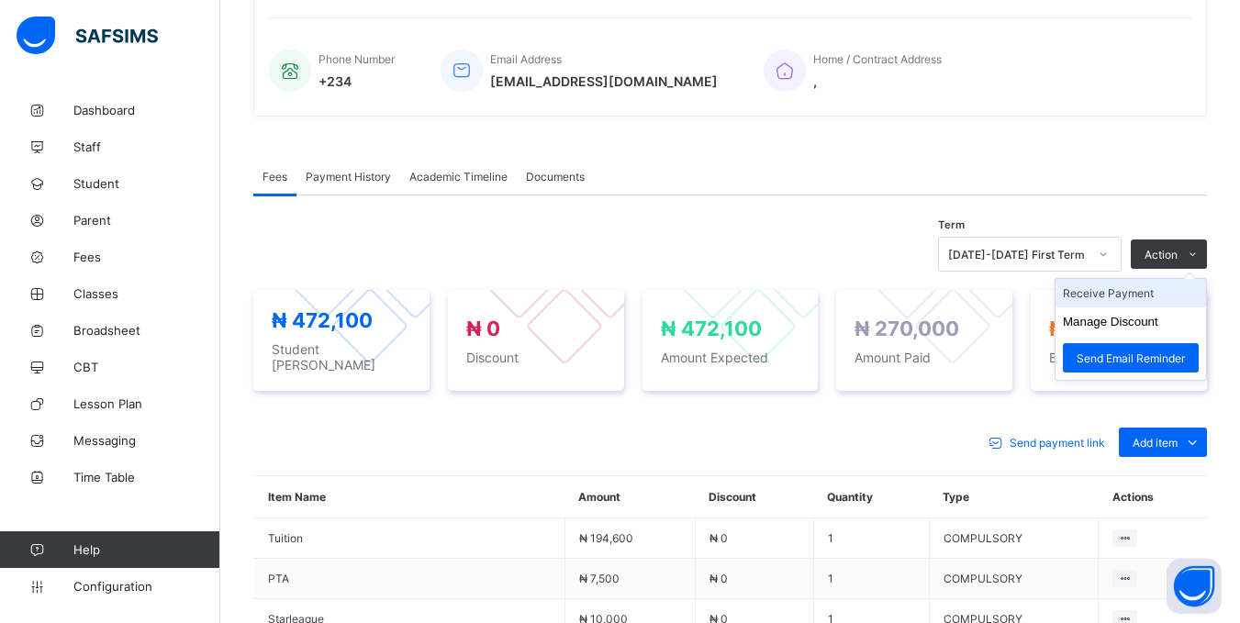
click at [1144, 295] on li "Receive Payment" at bounding box center [1131, 293] width 151 height 28
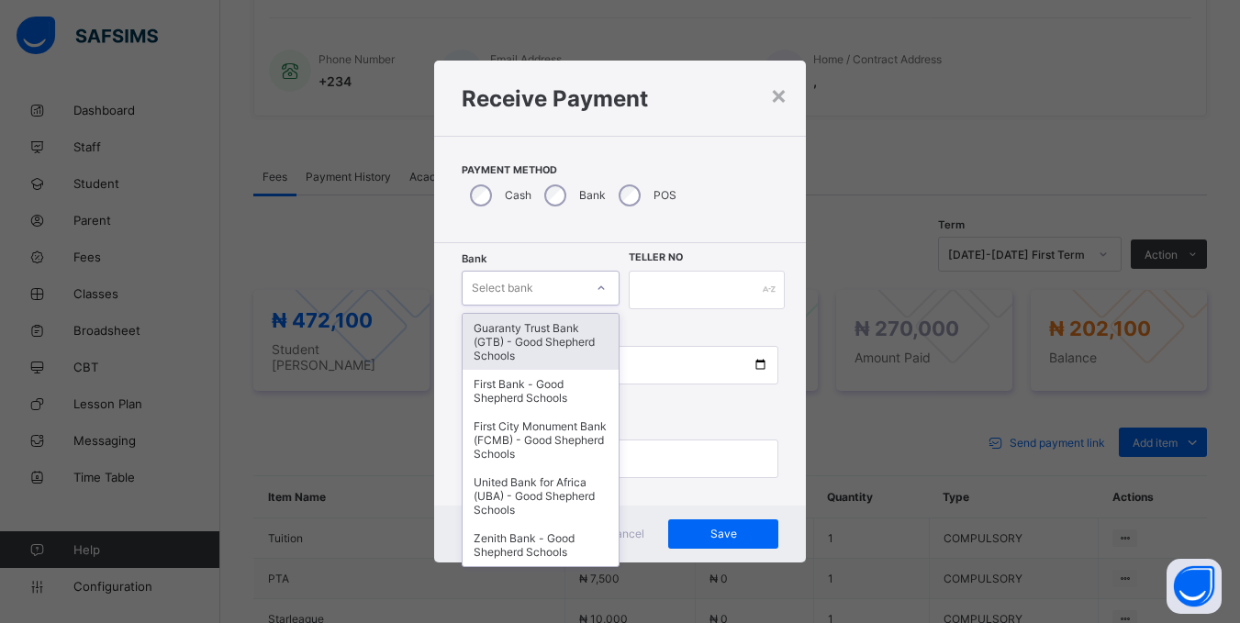
click at [543, 288] on div "Select bank" at bounding box center [524, 288] width 122 height 26
click at [530, 345] on div "Guaranty Trust Bank (GTB) - Good Shepherd Schools" at bounding box center [541, 342] width 157 height 56
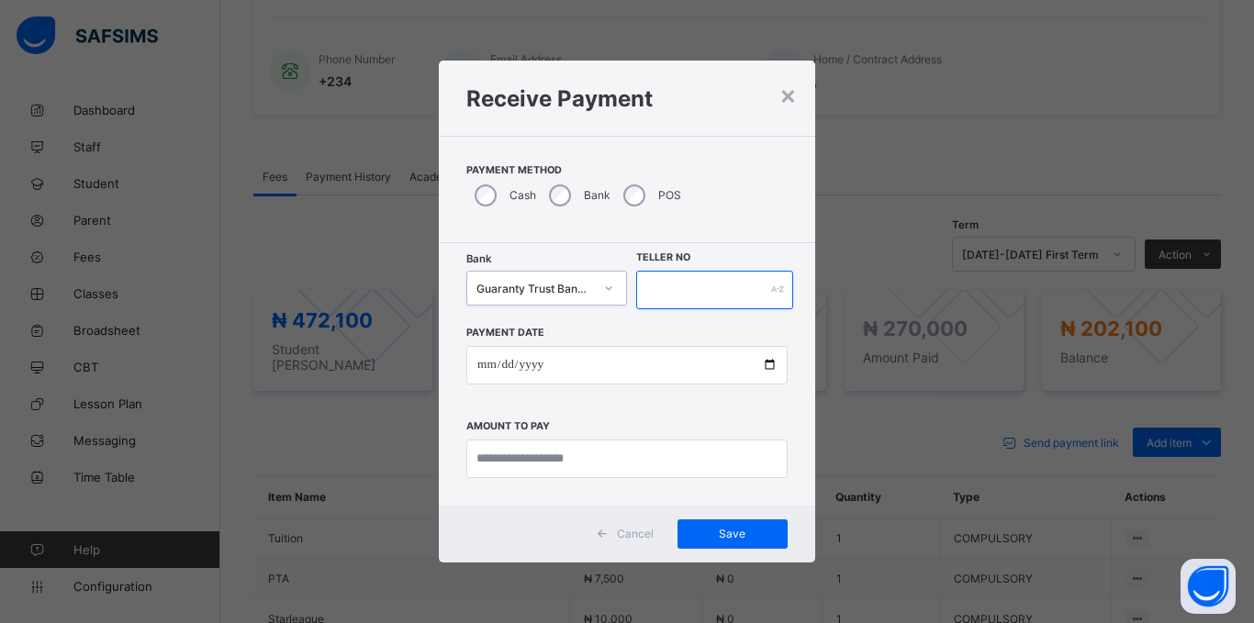
click at [680, 278] on input "text" at bounding box center [714, 290] width 157 height 39
type input "*****"
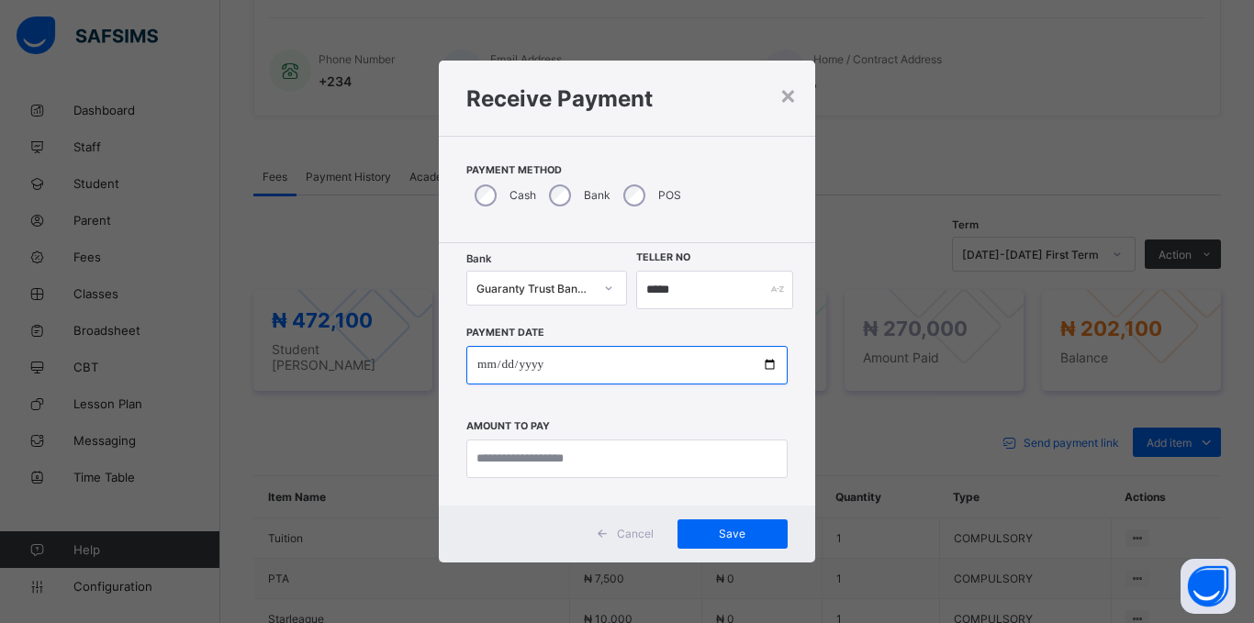
click at [479, 363] on input "date" at bounding box center [626, 365] width 321 height 39
type input "**********"
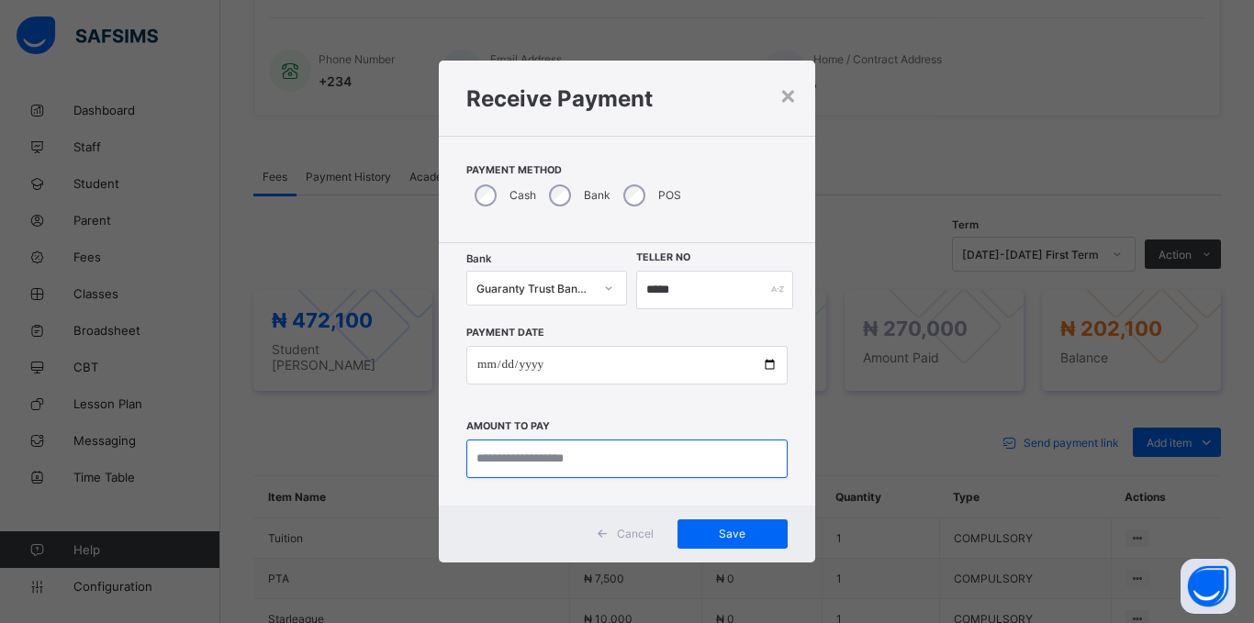
click at [637, 464] on input "currency" at bounding box center [626, 459] width 321 height 39
type input "*********"
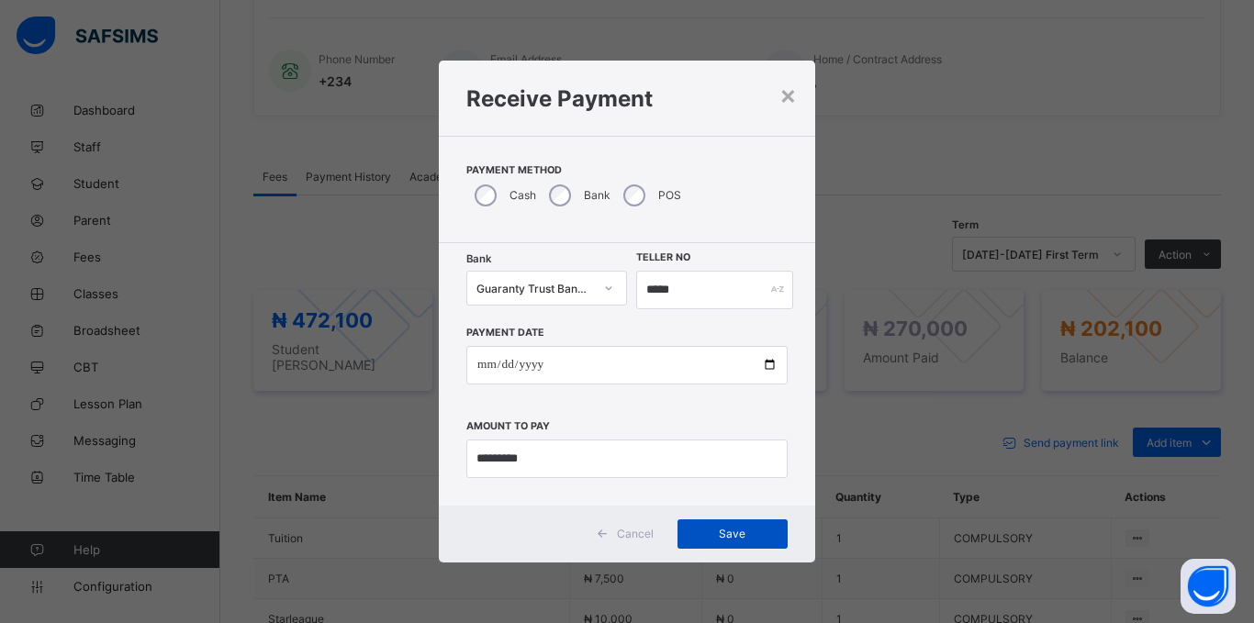
click at [750, 539] on span "Save" at bounding box center [732, 534] width 83 height 14
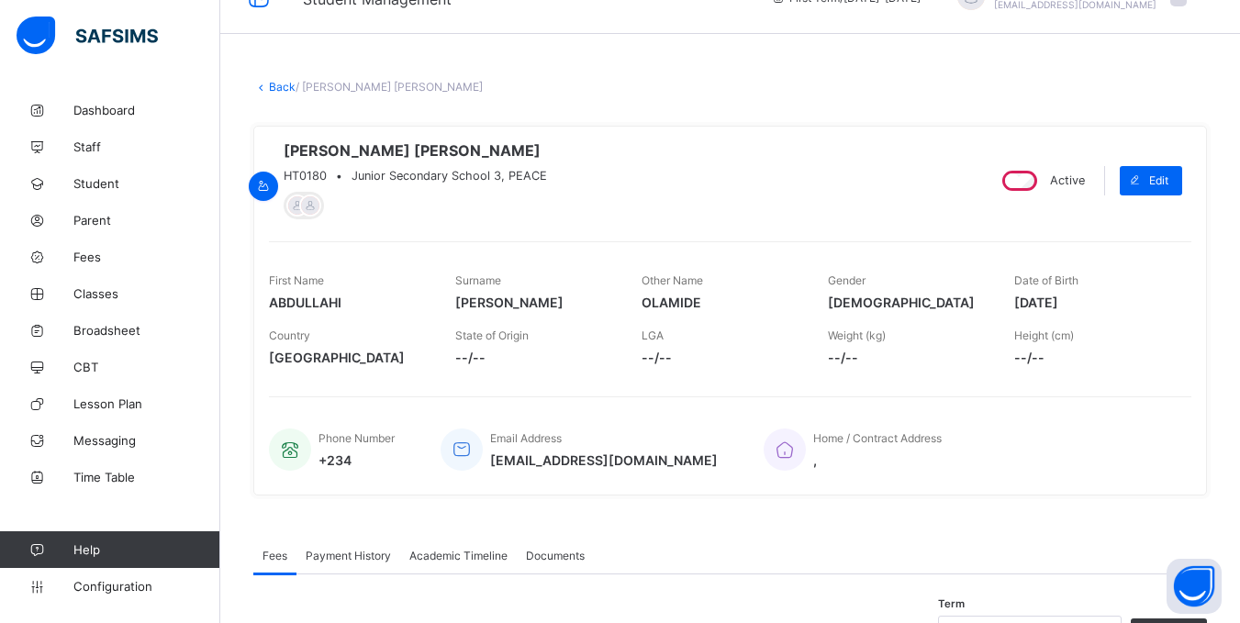
scroll to position [0, 0]
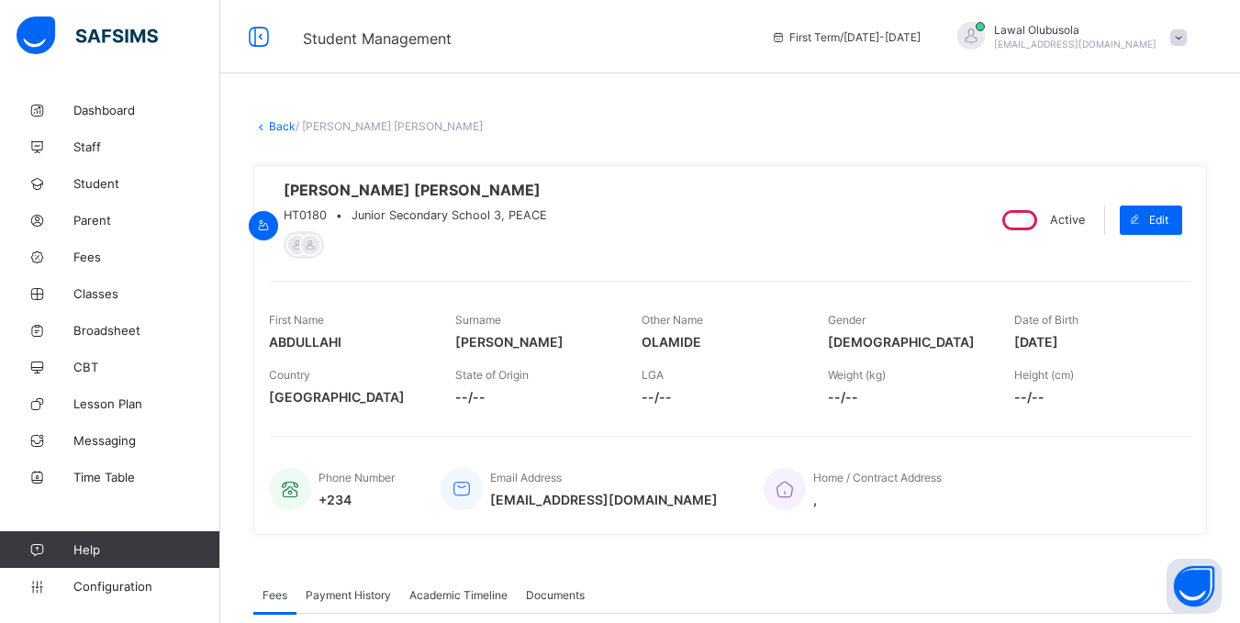
click at [274, 128] on link "Back" at bounding box center [282, 126] width 27 height 14
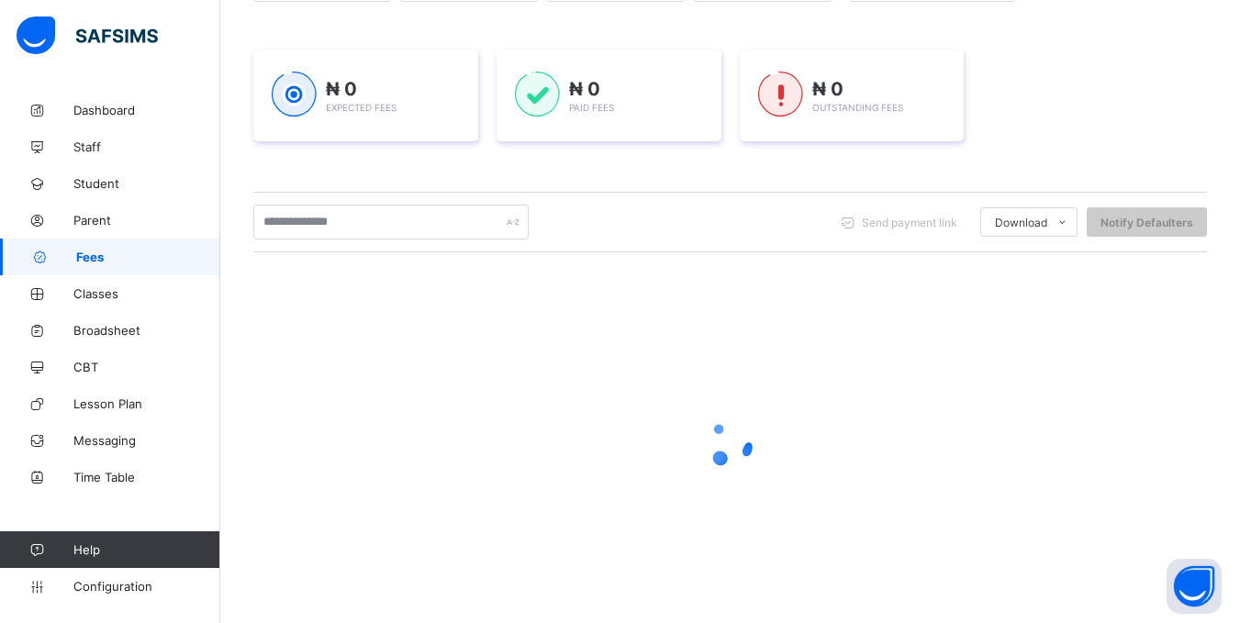
scroll to position [253, 0]
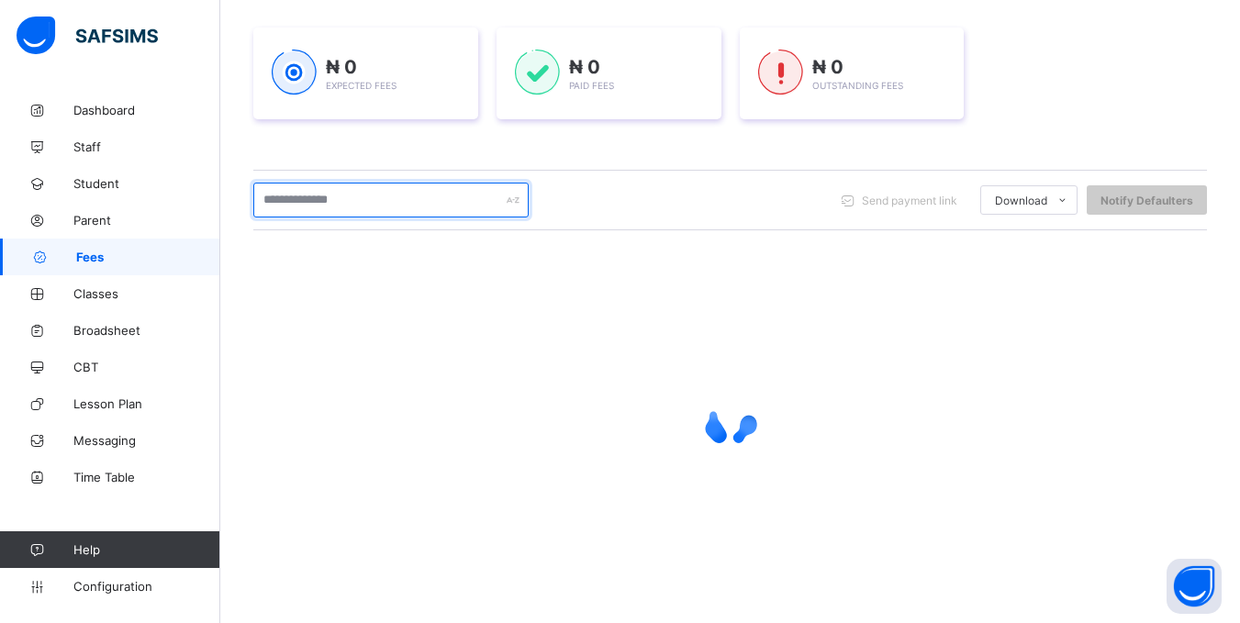
click at [412, 198] on input "text" at bounding box center [390, 200] width 275 height 35
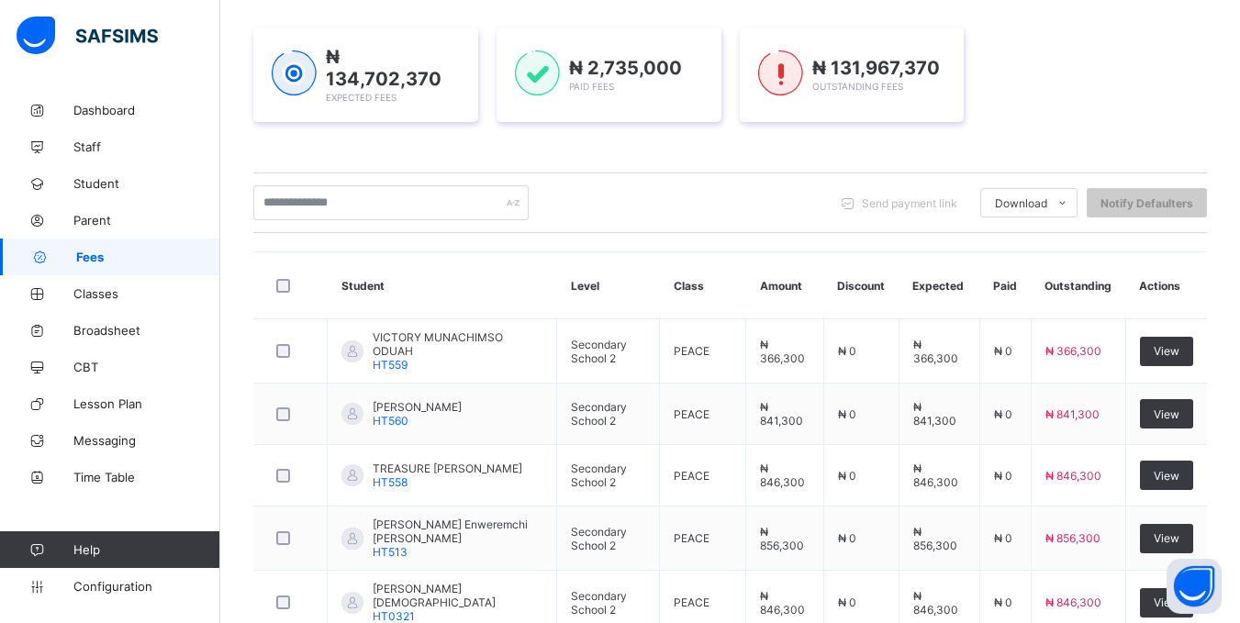
click at [252, 153] on div "Dashboard Student List Transaction Log Offline Payment Approval Student List Mo…" at bounding box center [730, 446] width 1020 height 1217
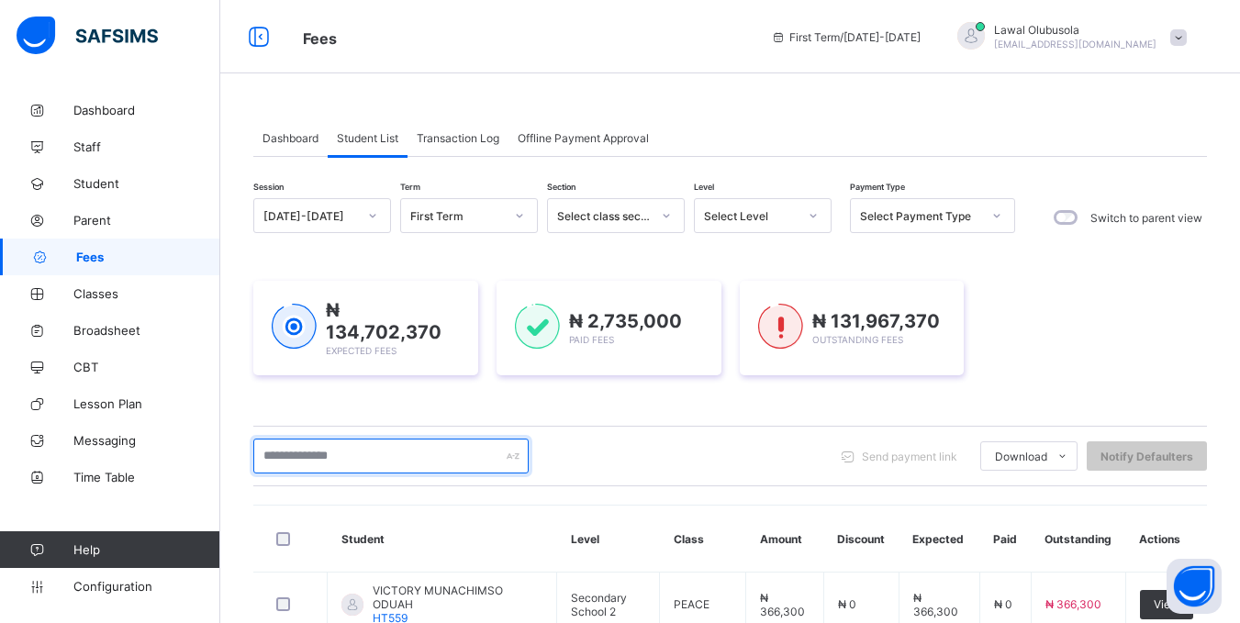
click at [360, 451] on input "text" at bounding box center [390, 456] width 275 height 35
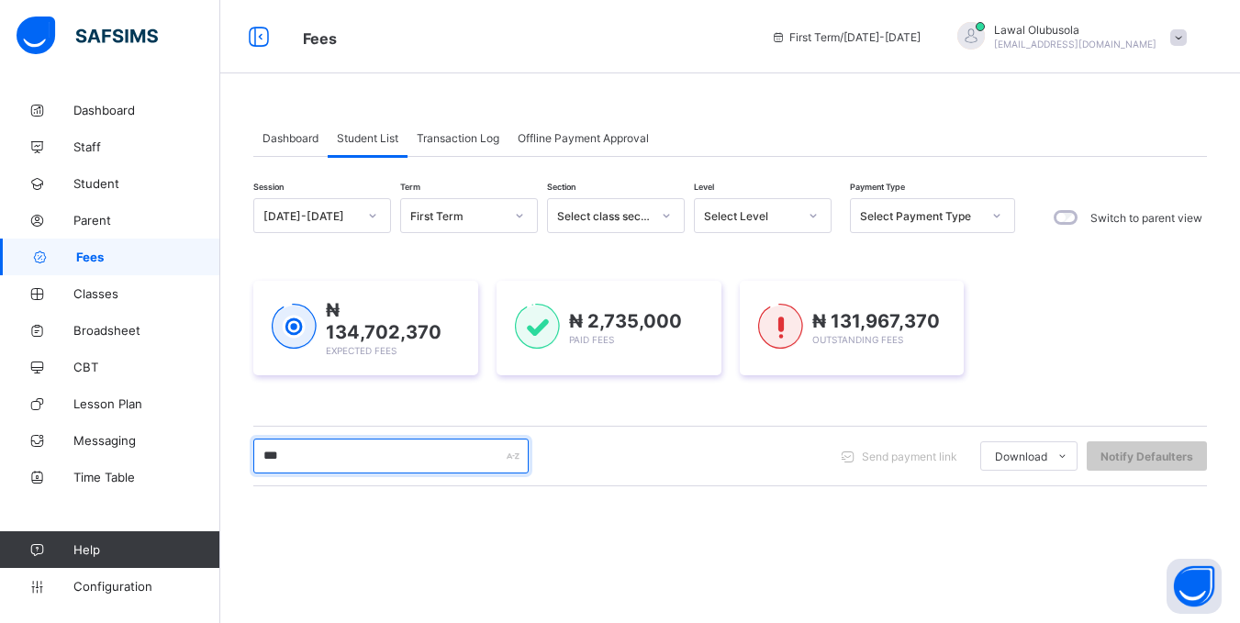
type input "*****"
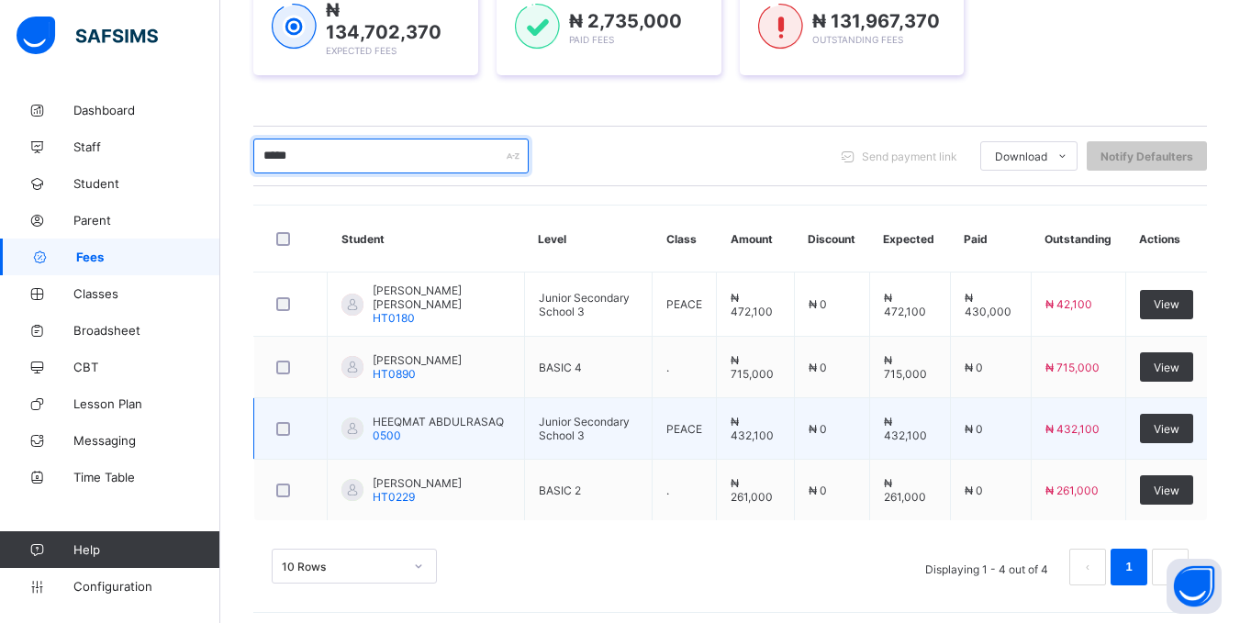
scroll to position [308, 0]
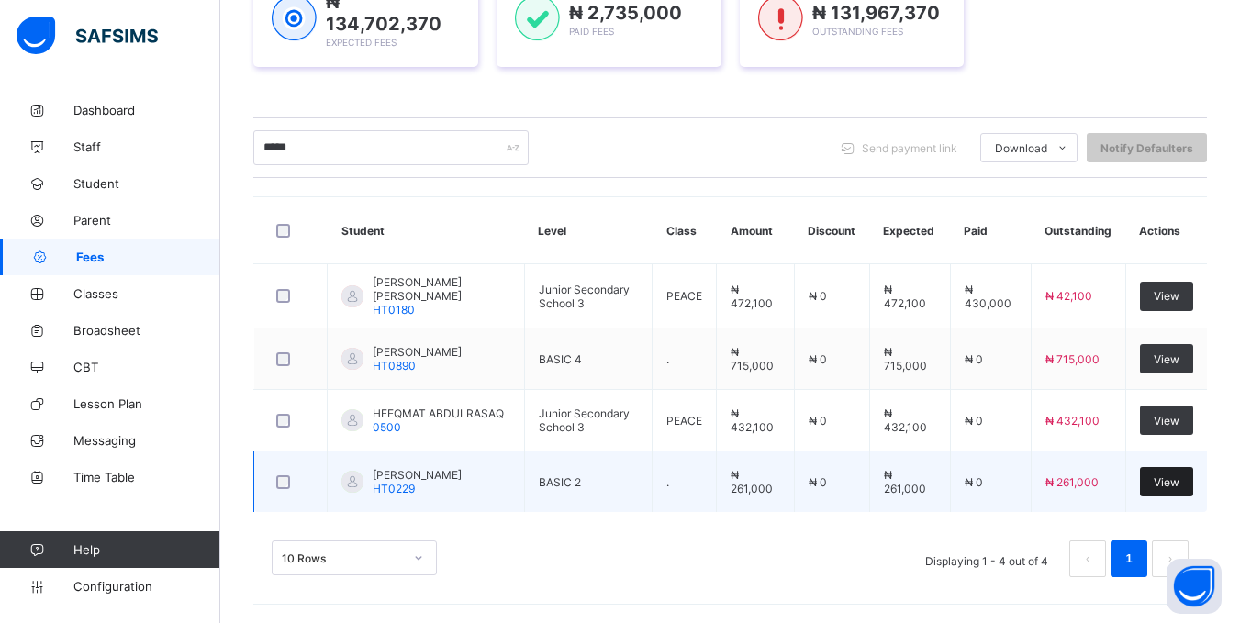
click at [1180, 475] on span "View" at bounding box center [1167, 482] width 26 height 14
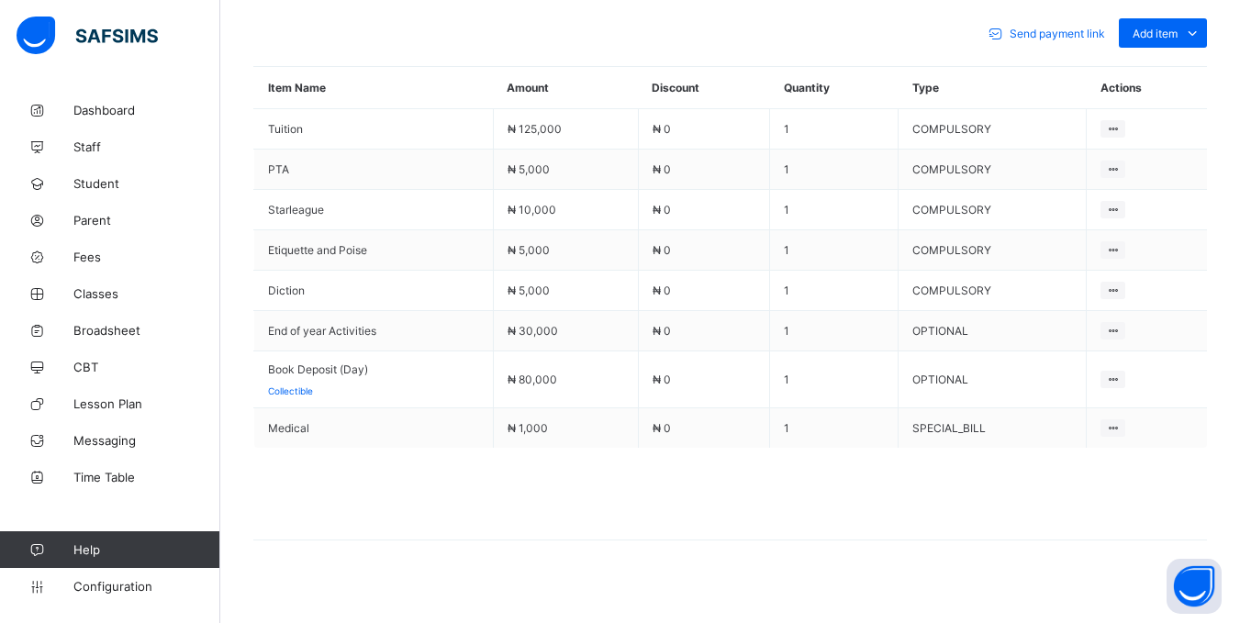
scroll to position [843, 0]
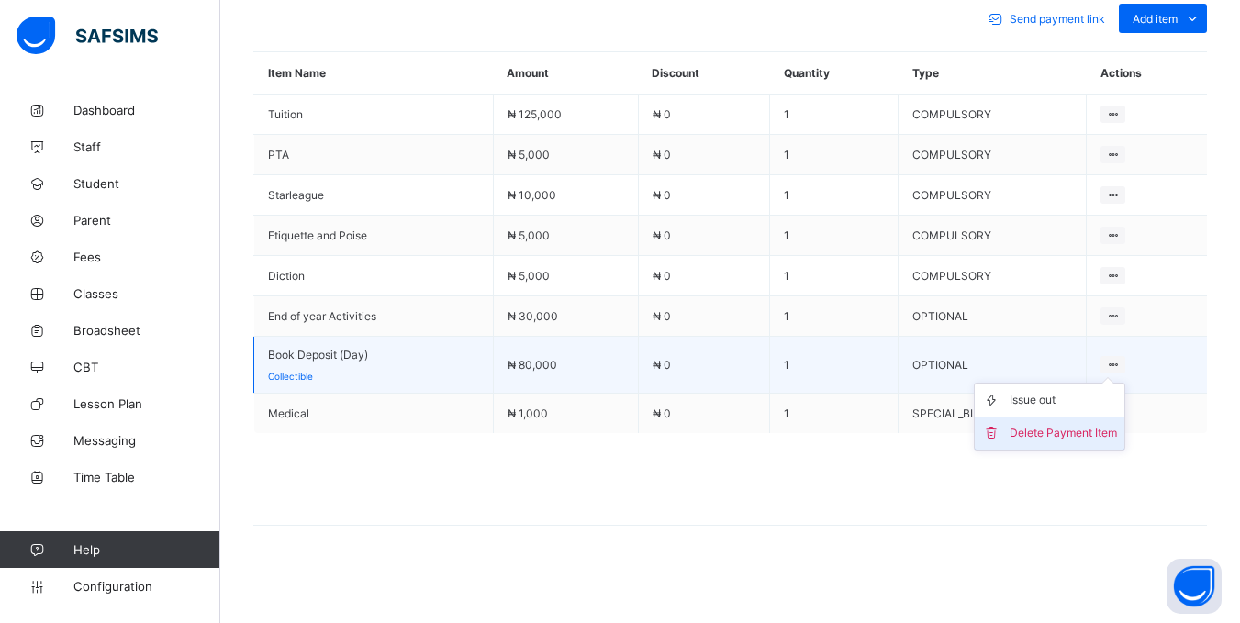
click at [1111, 429] on div "Delete Payment Item" at bounding box center [1063, 433] width 107 height 18
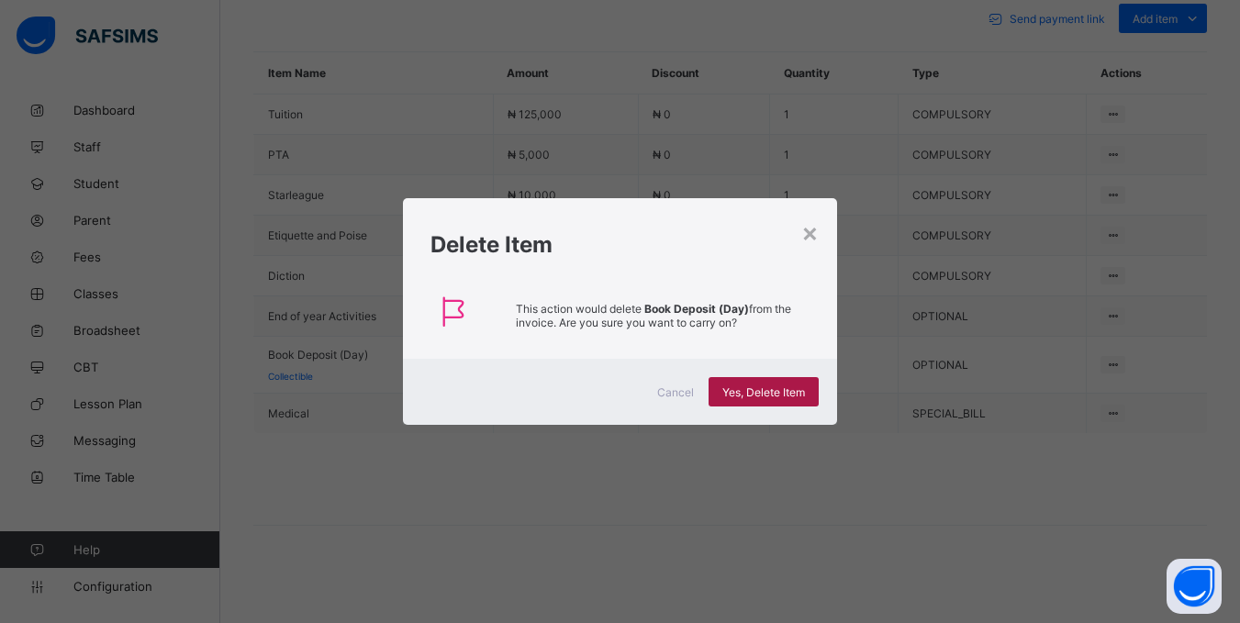
click at [754, 391] on span "Yes, Delete Item" at bounding box center [763, 393] width 83 height 14
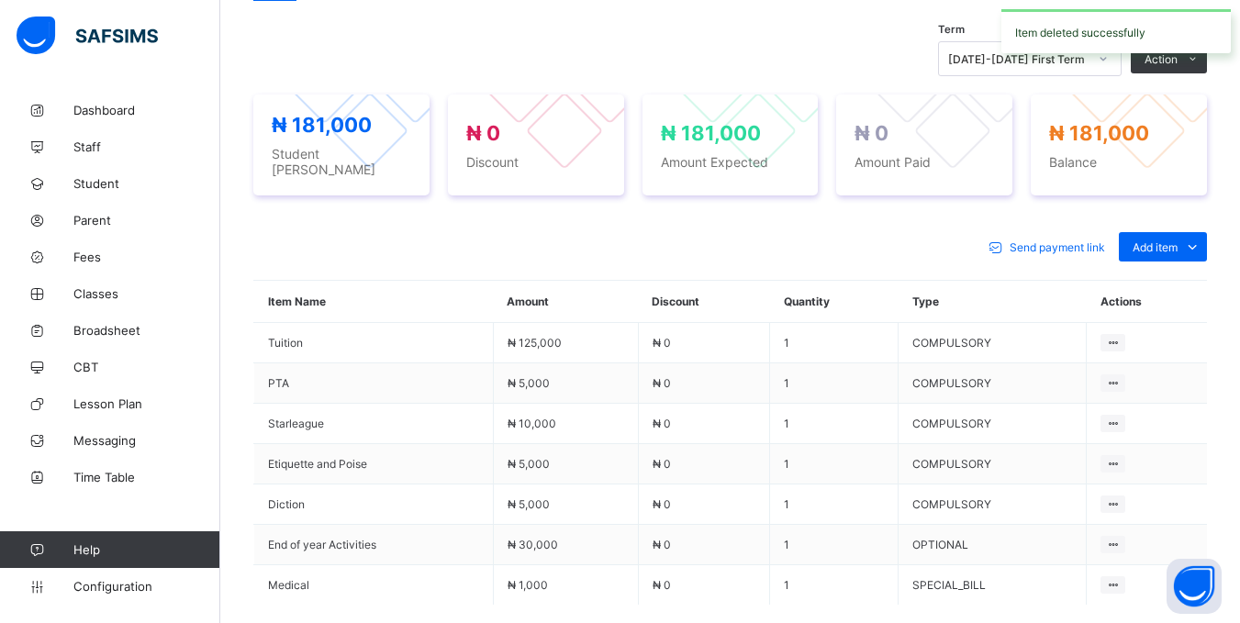
scroll to position [786, 0]
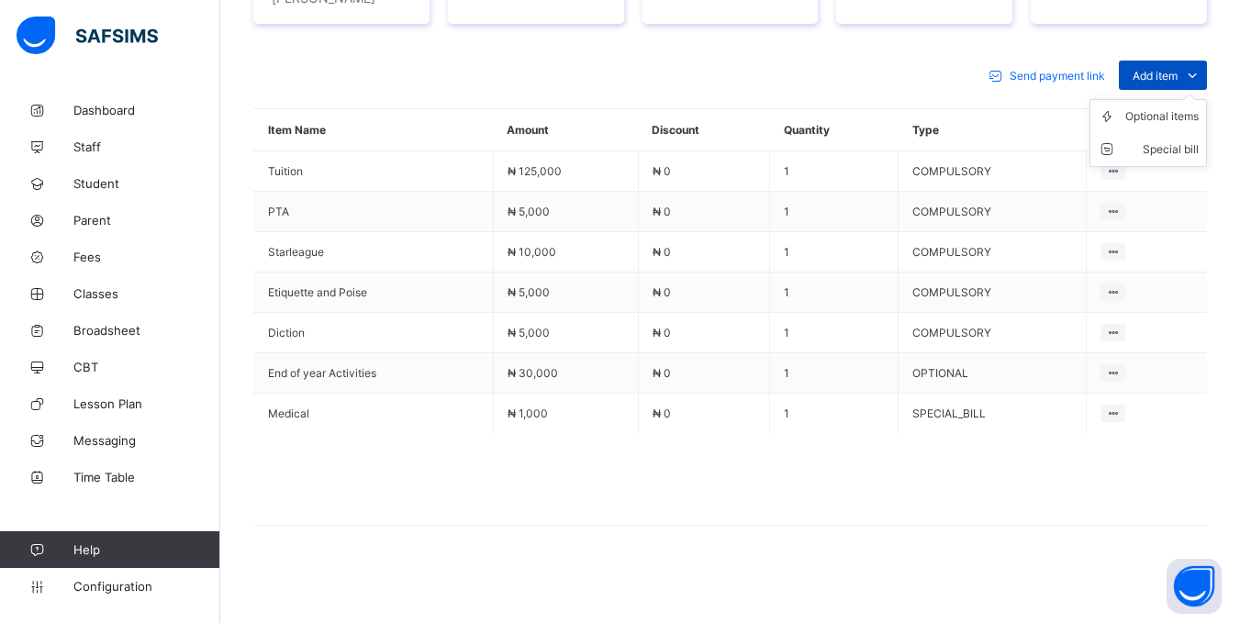
click at [1172, 74] on span "Add item" at bounding box center [1155, 76] width 45 height 14
click at [1164, 151] on div "Special bill" at bounding box center [1161, 149] width 73 height 18
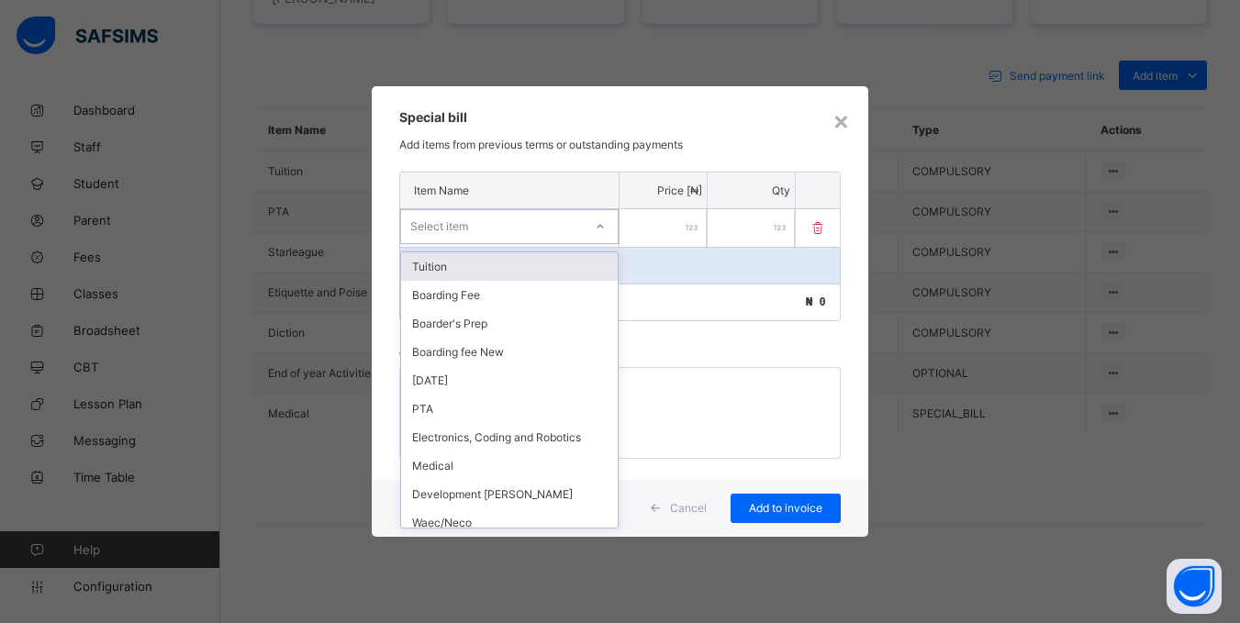
click at [562, 221] on div "Select item" at bounding box center [492, 227] width 182 height 26
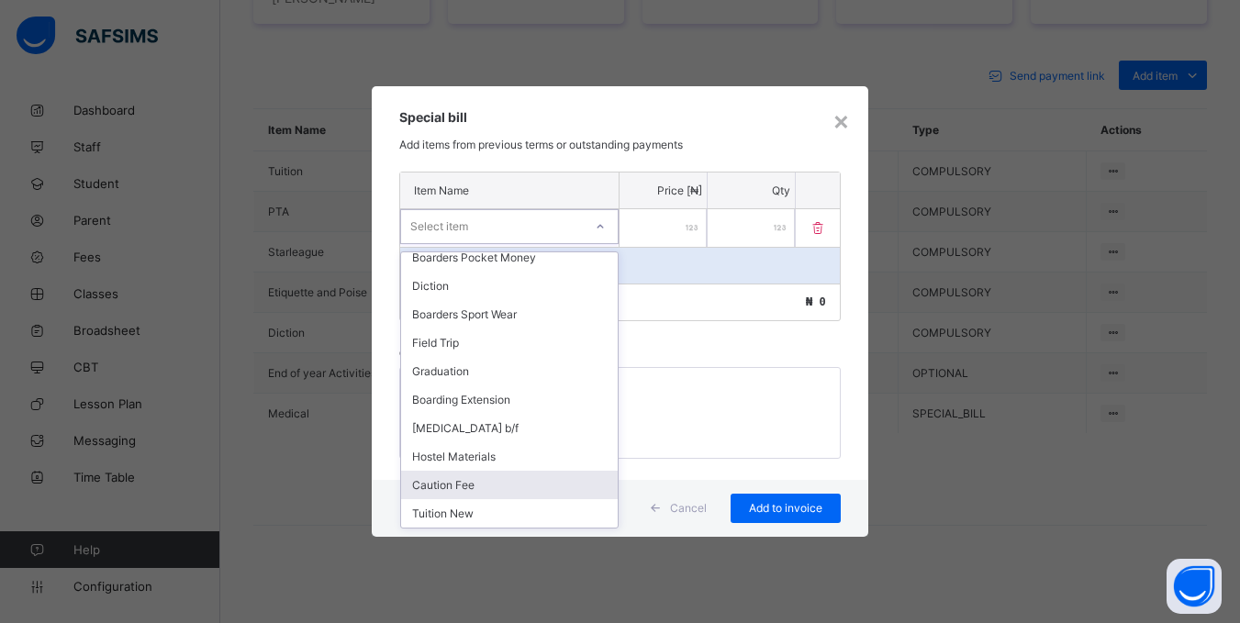
scroll to position [0, 0]
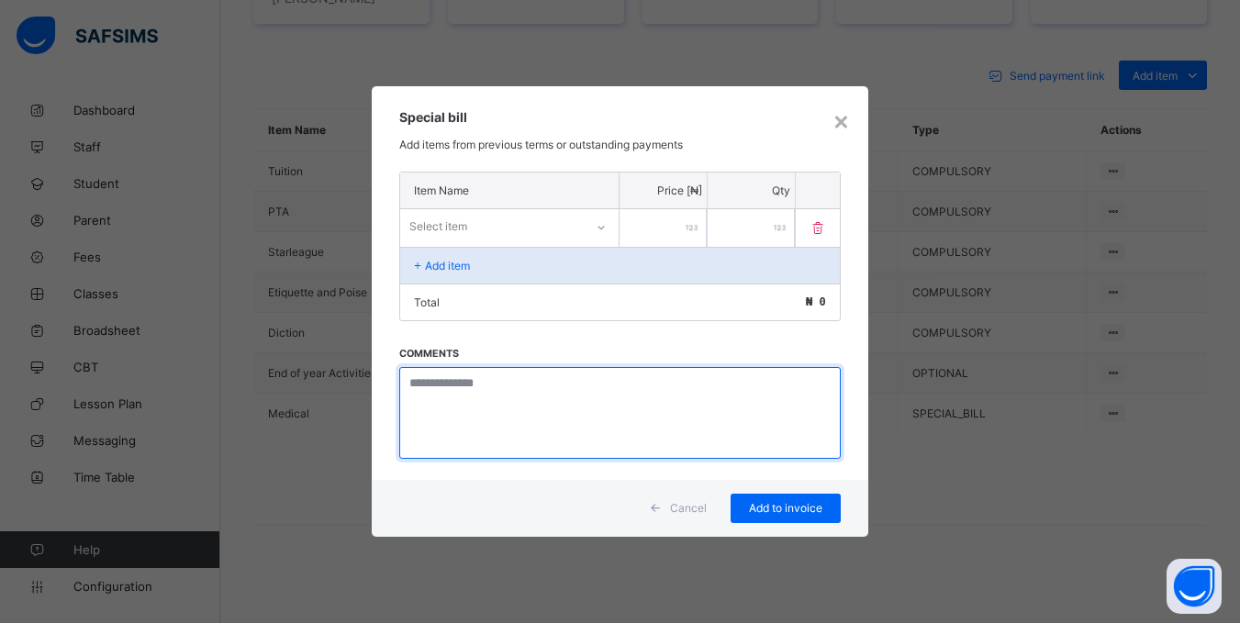
click at [710, 431] on textarea at bounding box center [619, 413] width 441 height 92
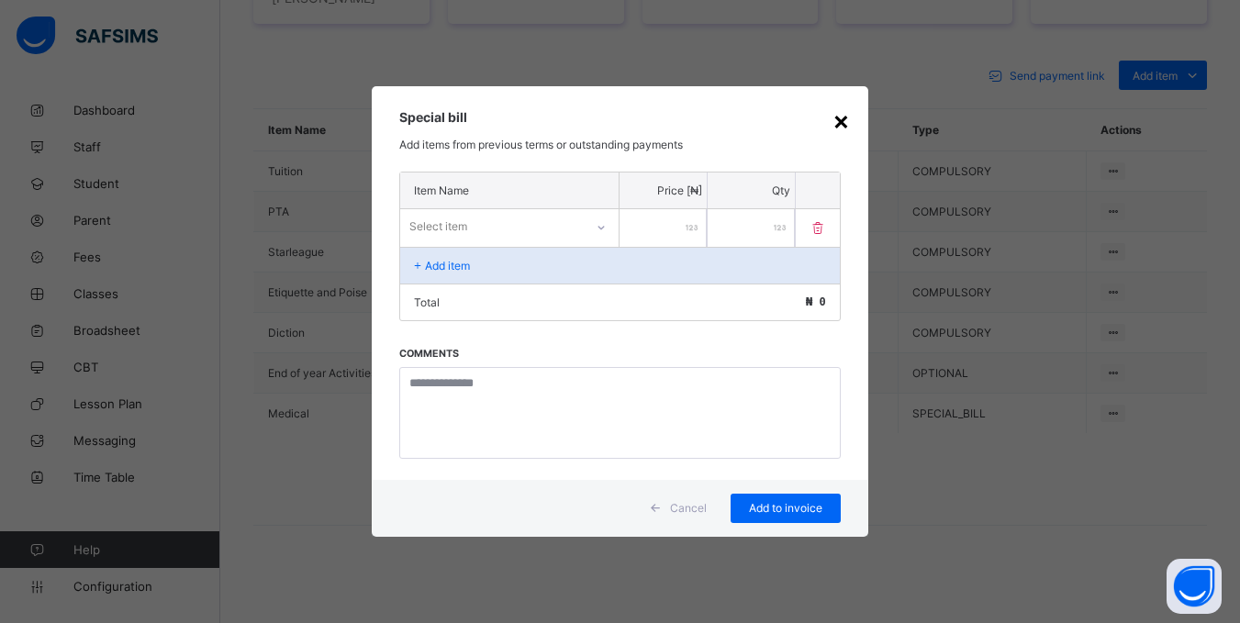
click at [845, 122] on div "×" at bounding box center [841, 120] width 17 height 31
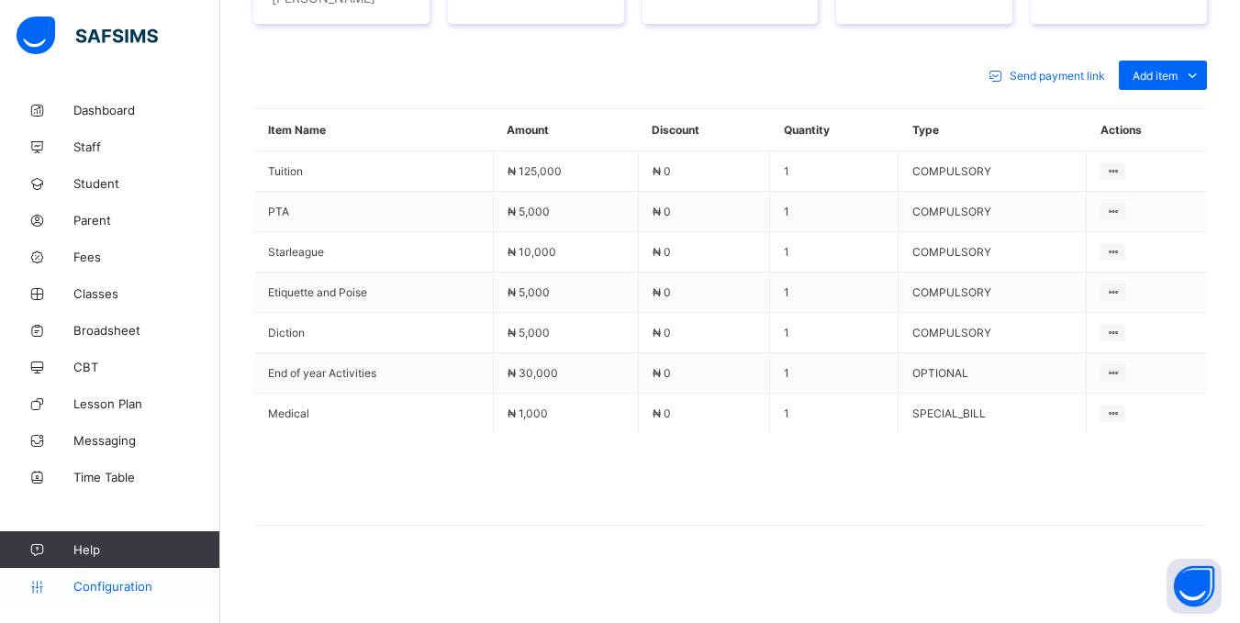
click at [73, 595] on link "Configuration" at bounding box center [109, 586] width 219 height 37
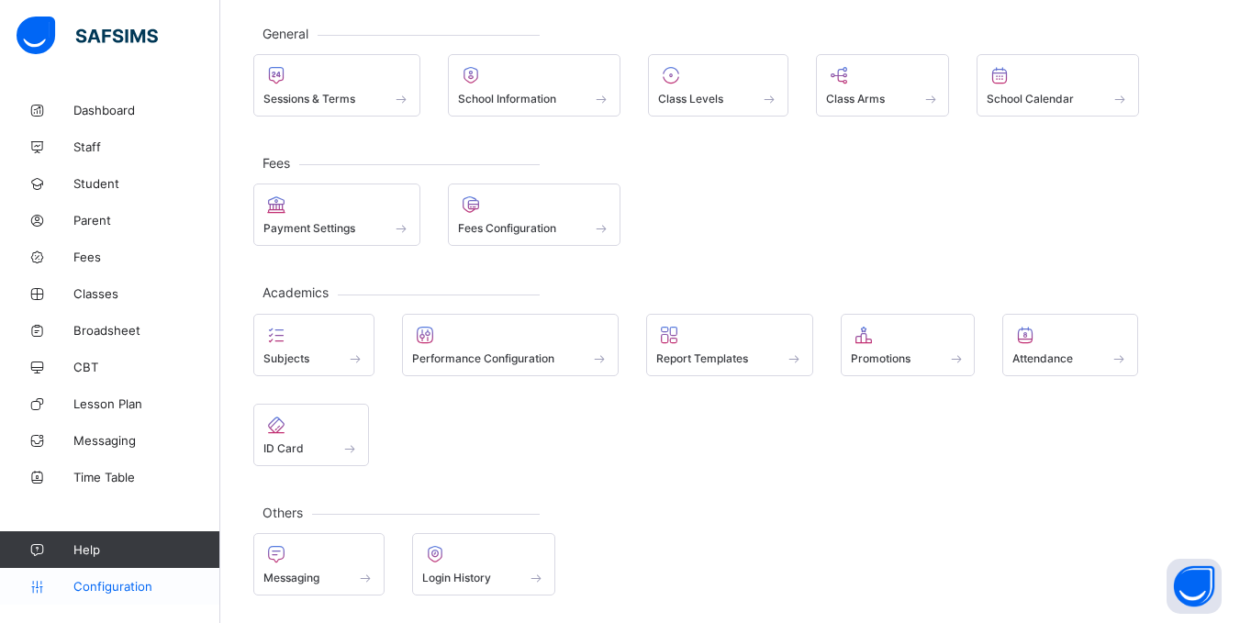
scroll to position [95, 0]
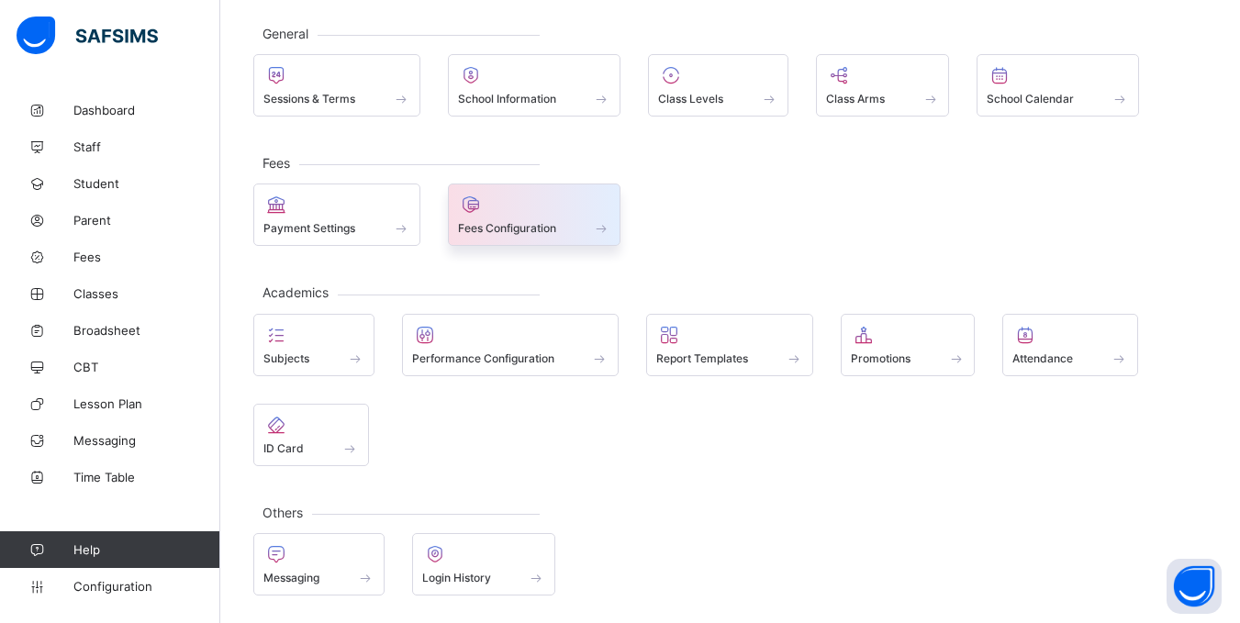
click at [509, 211] on div at bounding box center [534, 205] width 153 height 22
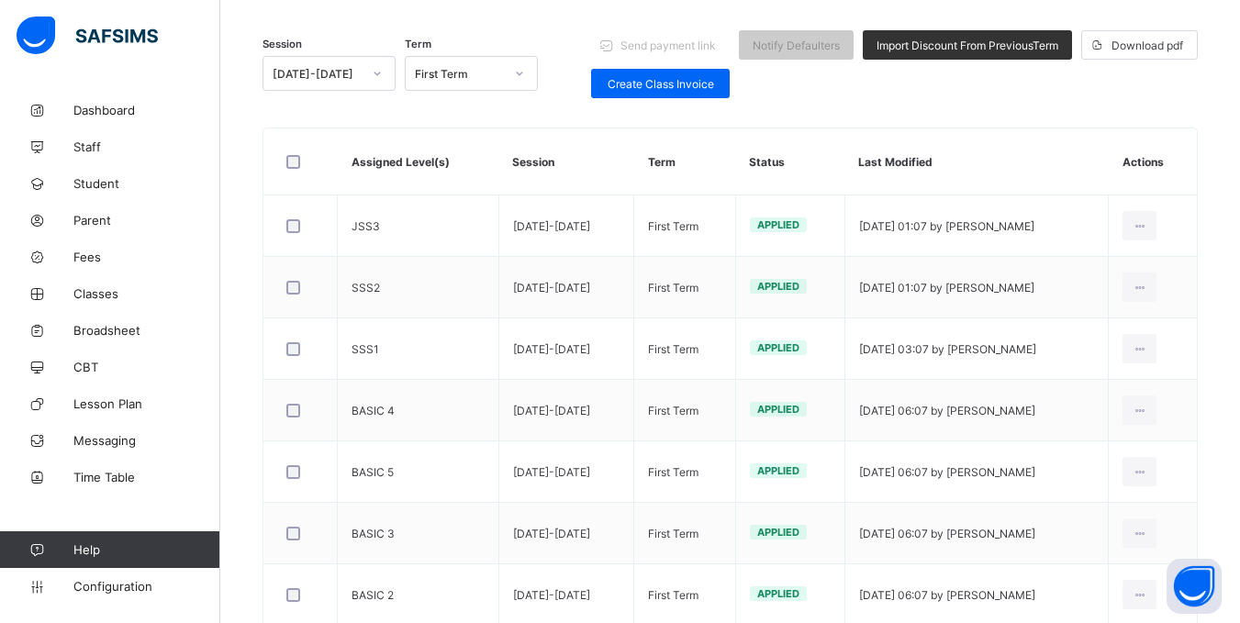
scroll to position [224, 0]
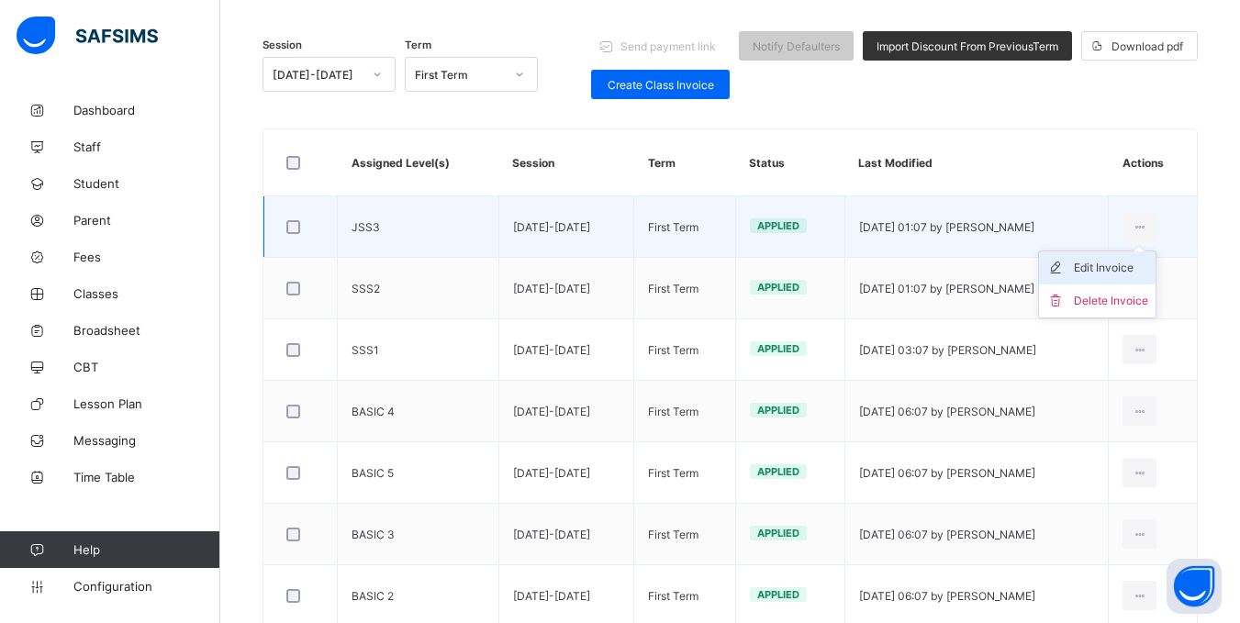
click at [1148, 267] on div "Edit Invoice" at bounding box center [1111, 268] width 74 height 18
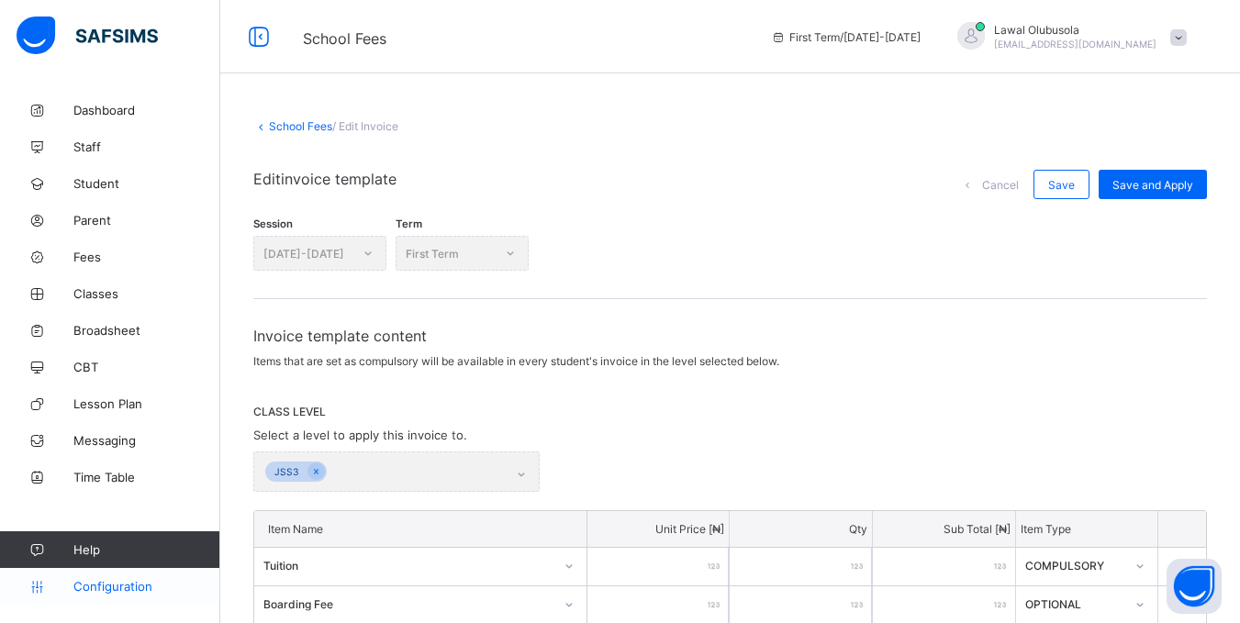
click at [105, 590] on span "Configuration" at bounding box center [146, 586] width 146 height 15
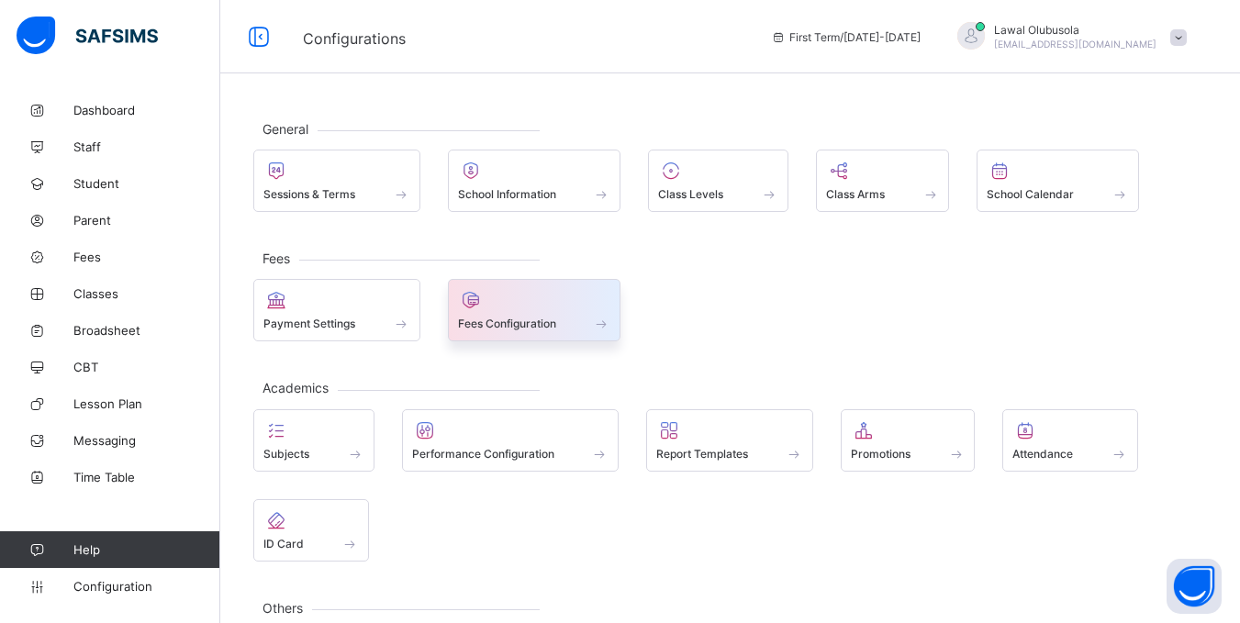
click at [606, 330] on span at bounding box center [602, 324] width 18 height 16
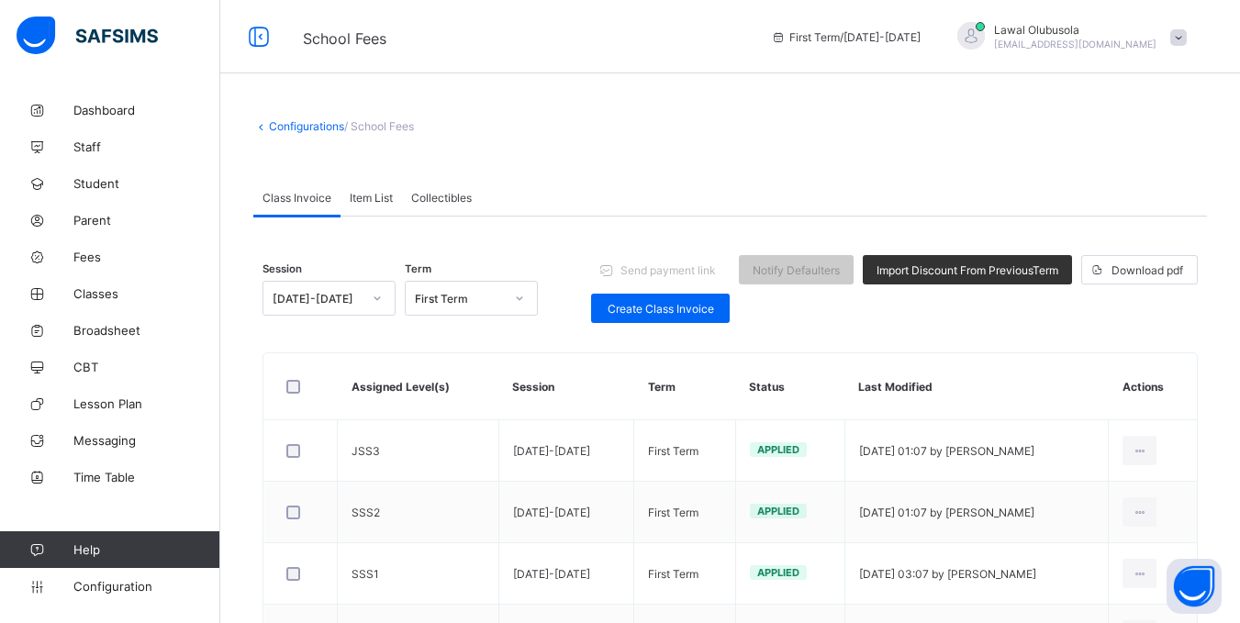
click at [271, 122] on link "Configurations" at bounding box center [306, 126] width 75 height 14
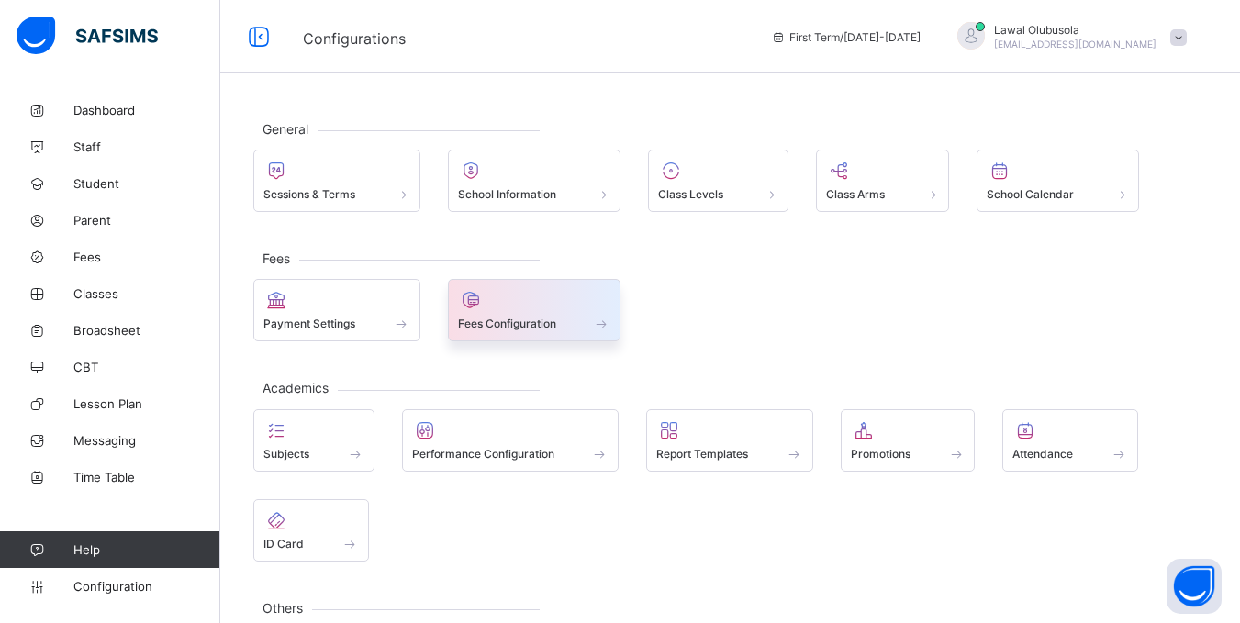
click at [560, 318] on div "Fees Configuration" at bounding box center [534, 324] width 153 height 16
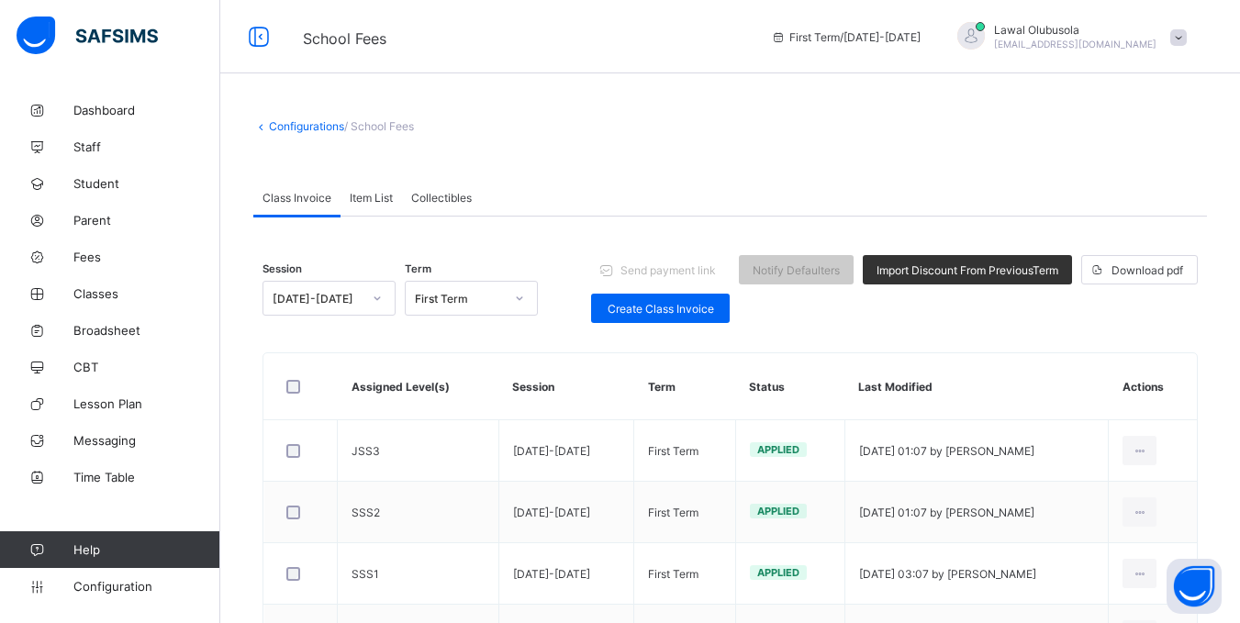
click at [437, 199] on span "Collectibles" at bounding box center [441, 198] width 61 height 14
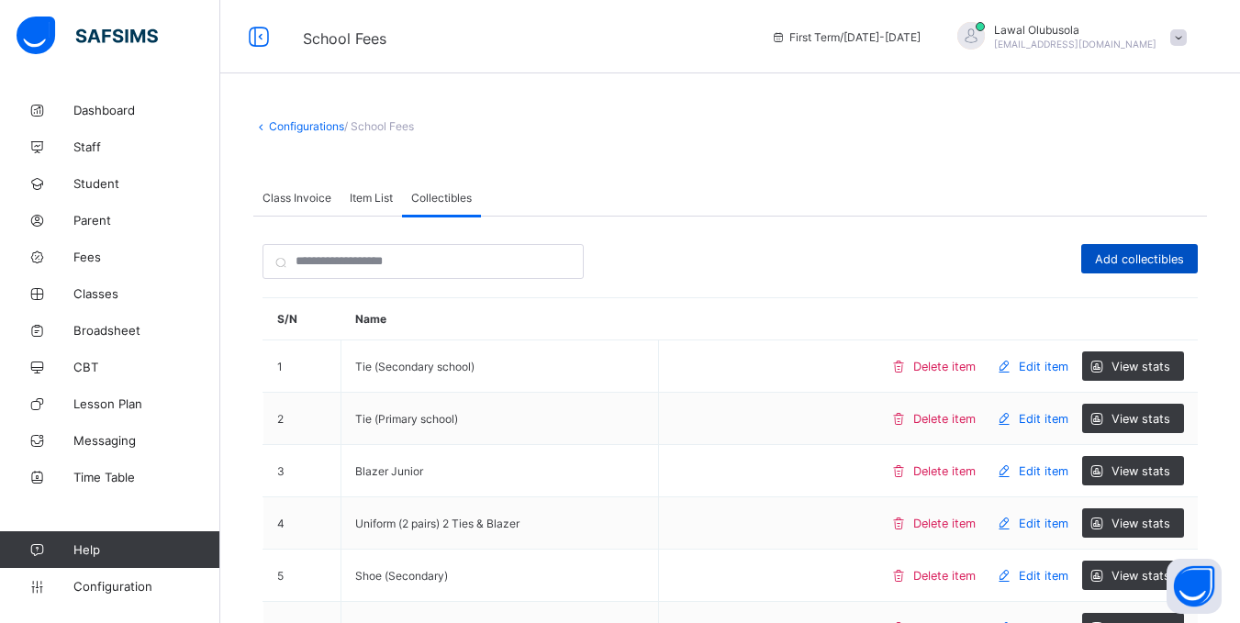
click at [1167, 252] on span "Add collectibles" at bounding box center [1139, 259] width 89 height 14
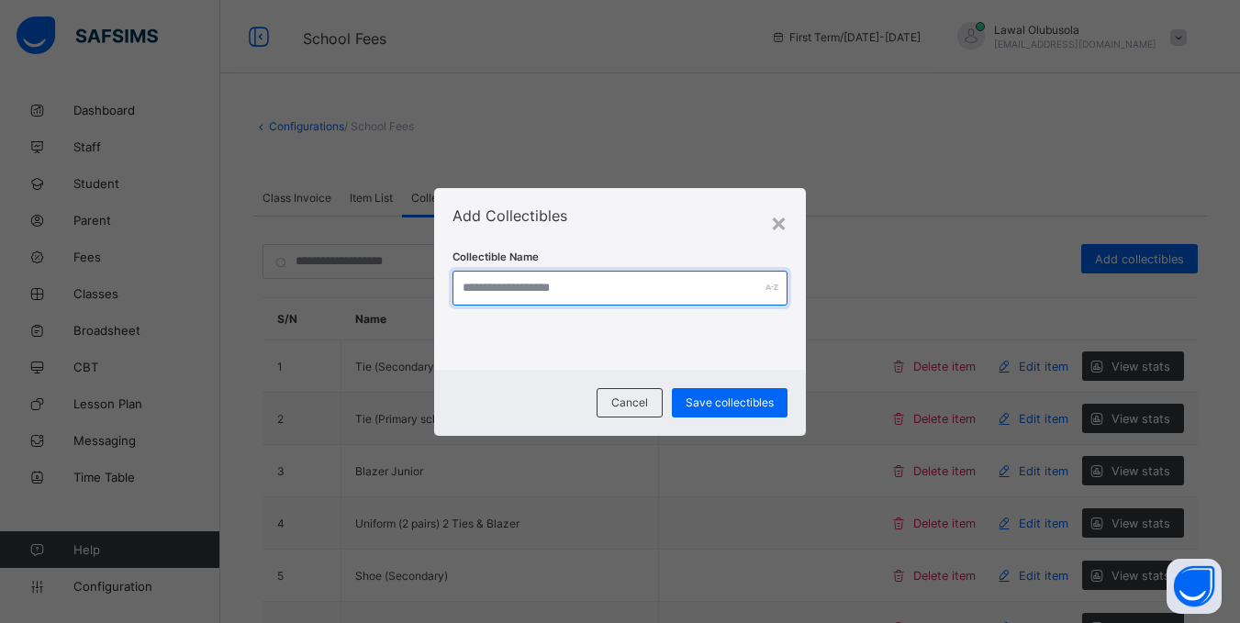
click at [580, 300] on input "text" at bounding box center [620, 288] width 335 height 35
type input "*****"
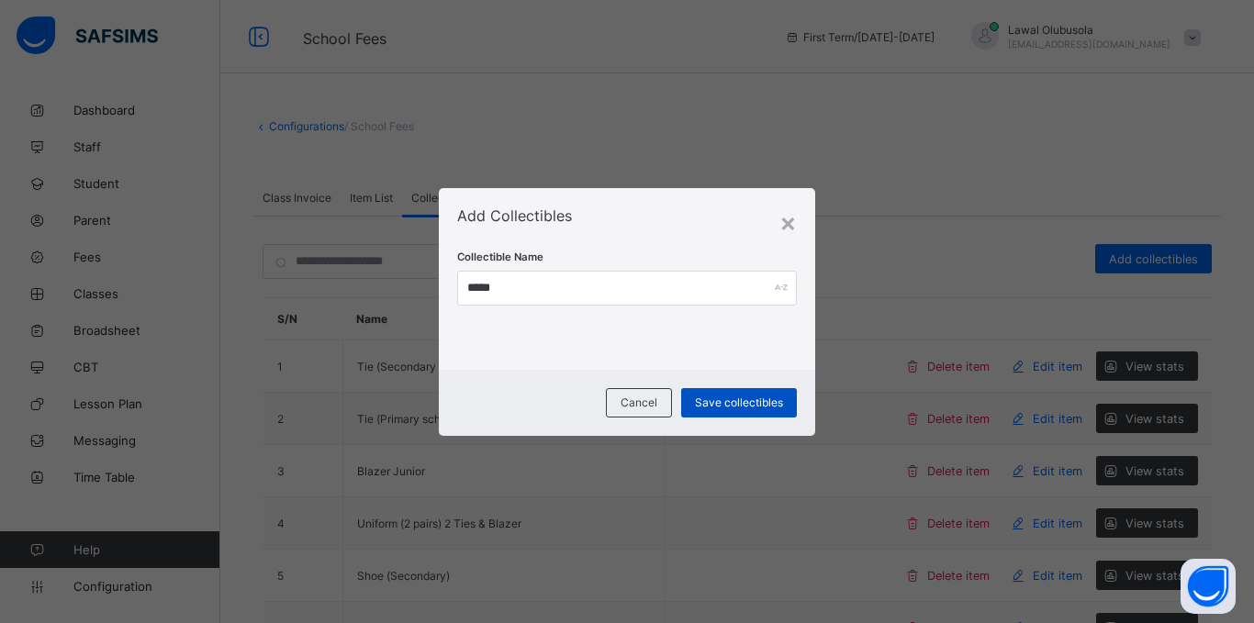
click at [709, 397] on span "Save collectibles" at bounding box center [739, 403] width 88 height 14
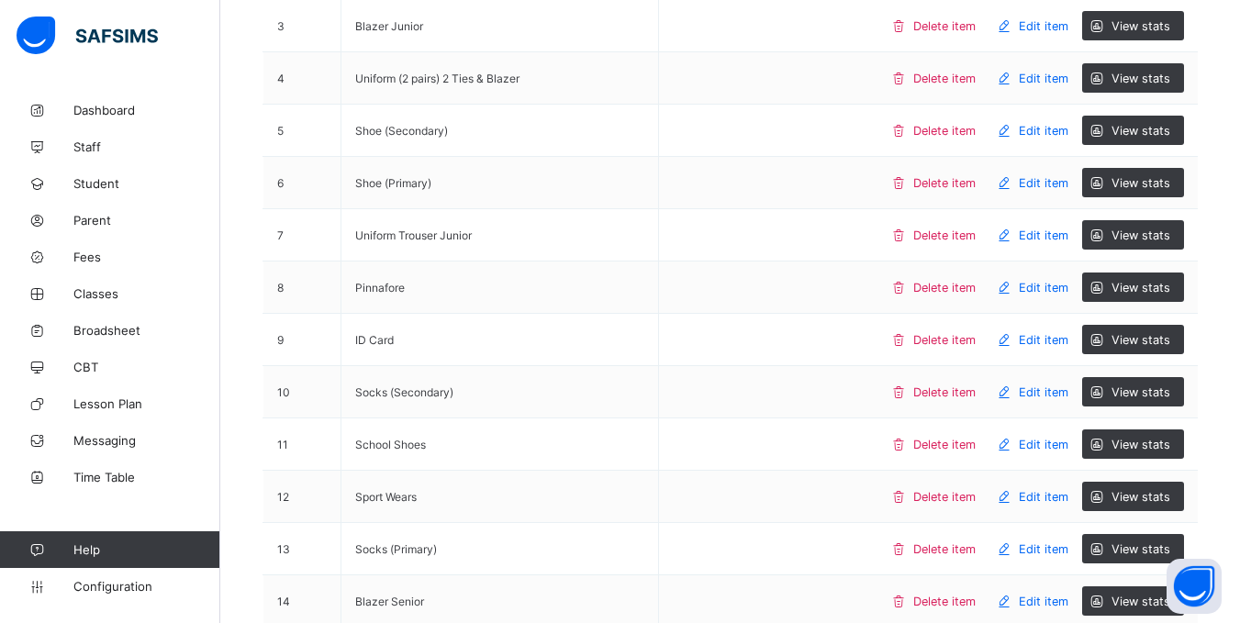
scroll to position [151, 0]
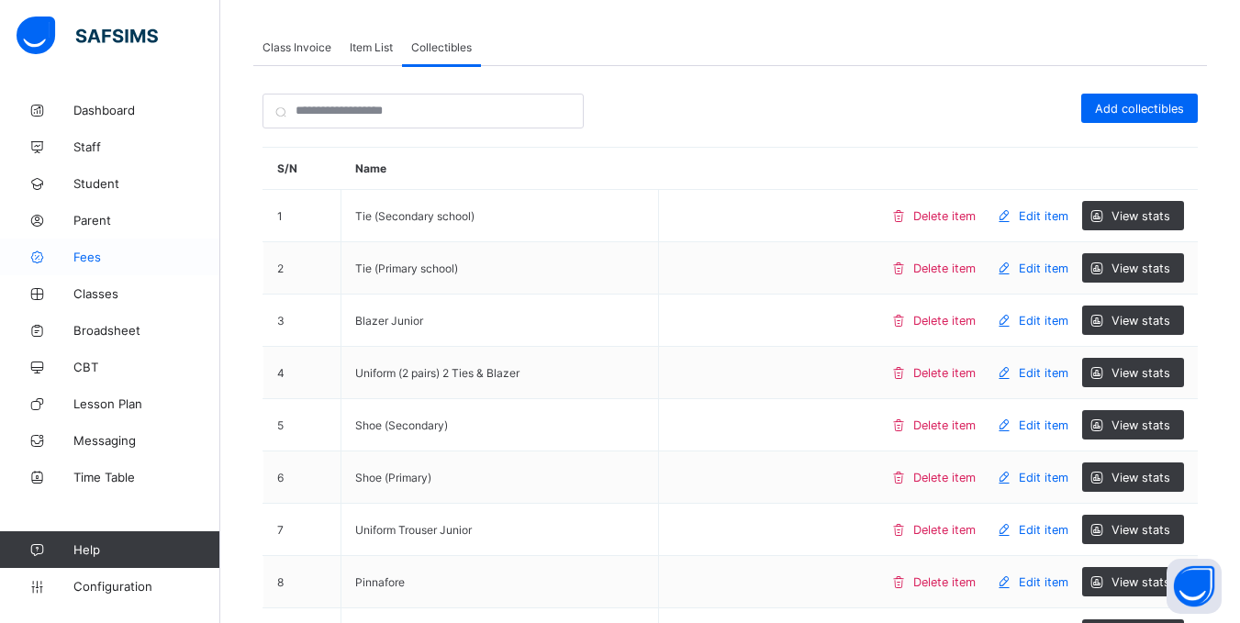
click at [93, 255] on span "Fees" at bounding box center [146, 257] width 147 height 15
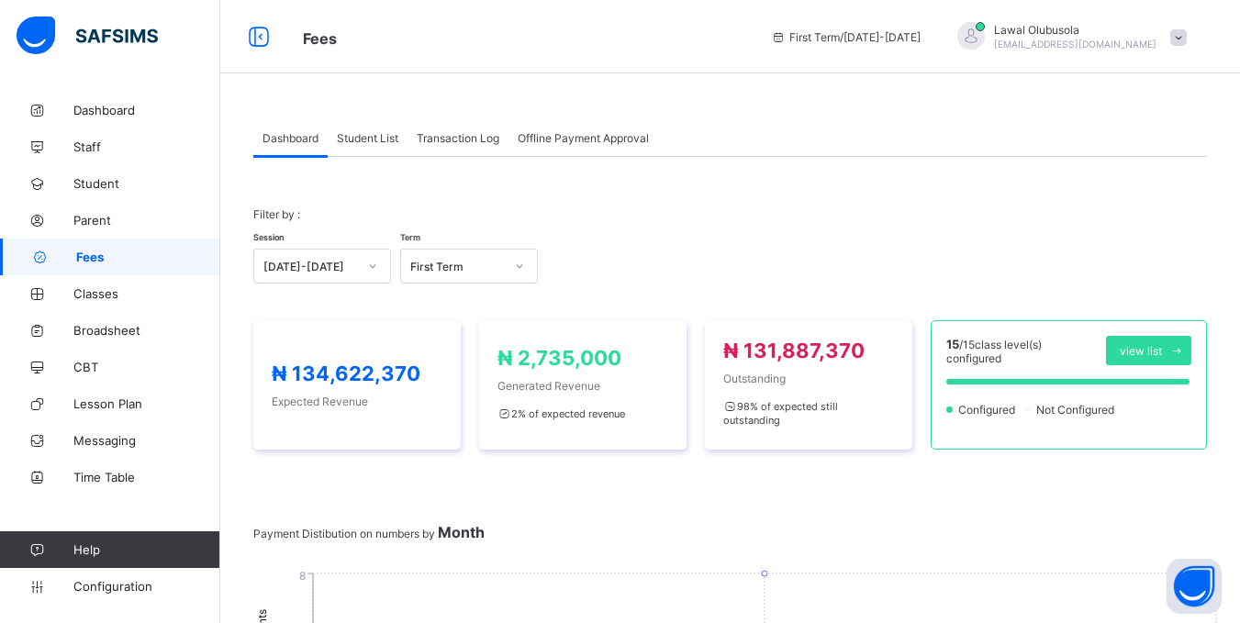
click at [342, 135] on span "Student List" at bounding box center [368, 138] width 62 height 14
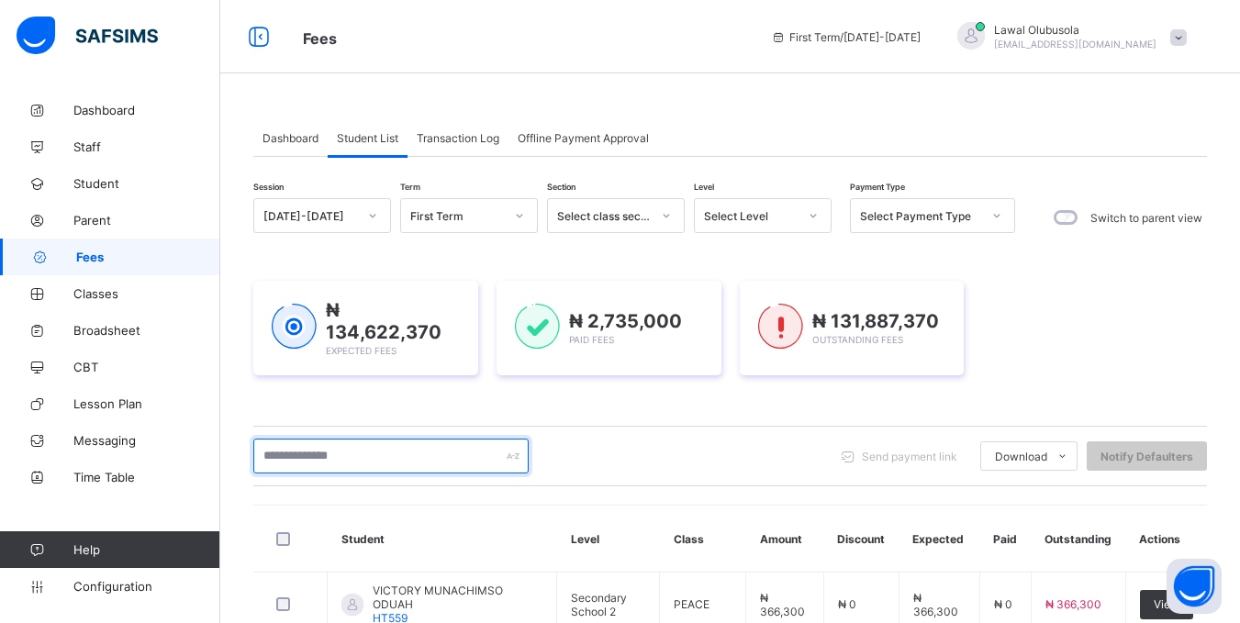
click at [362, 456] on input "text" at bounding box center [390, 456] width 275 height 35
type input "*****"
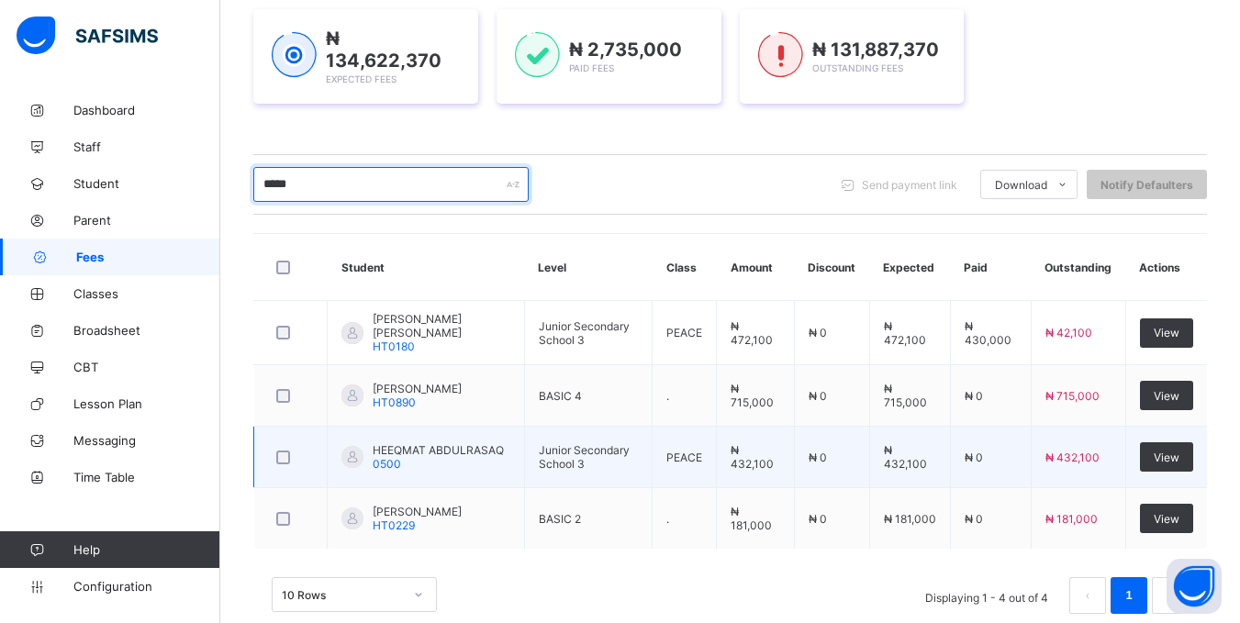
scroll to position [275, 0]
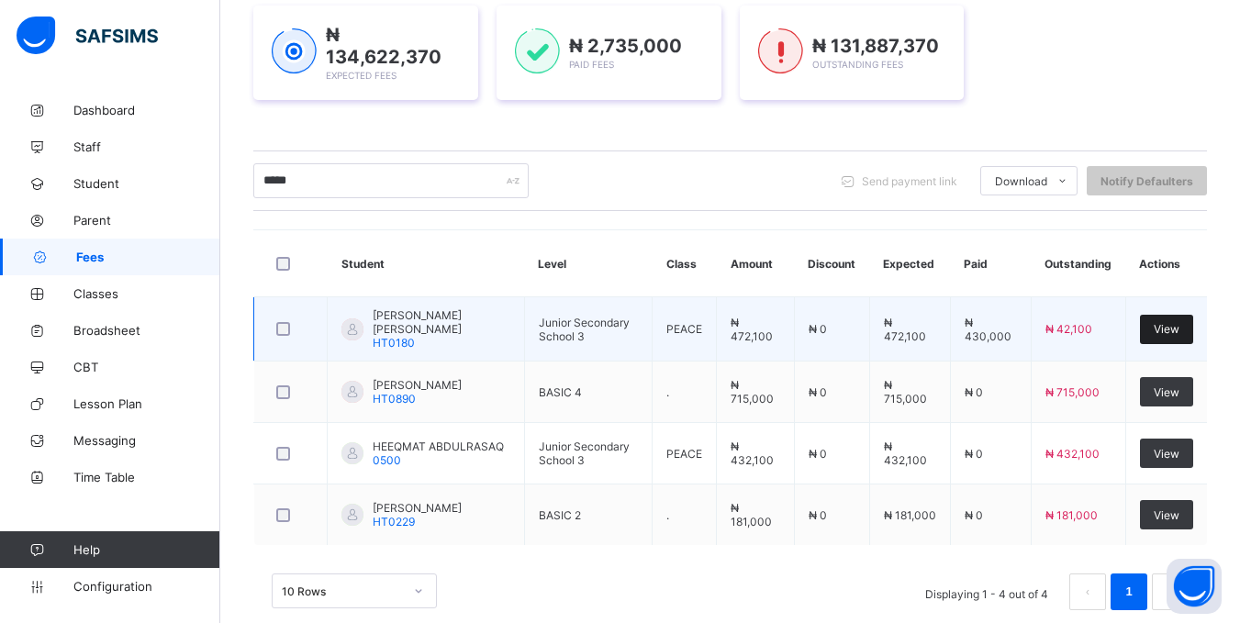
click at [1180, 323] on span "View" at bounding box center [1167, 329] width 26 height 14
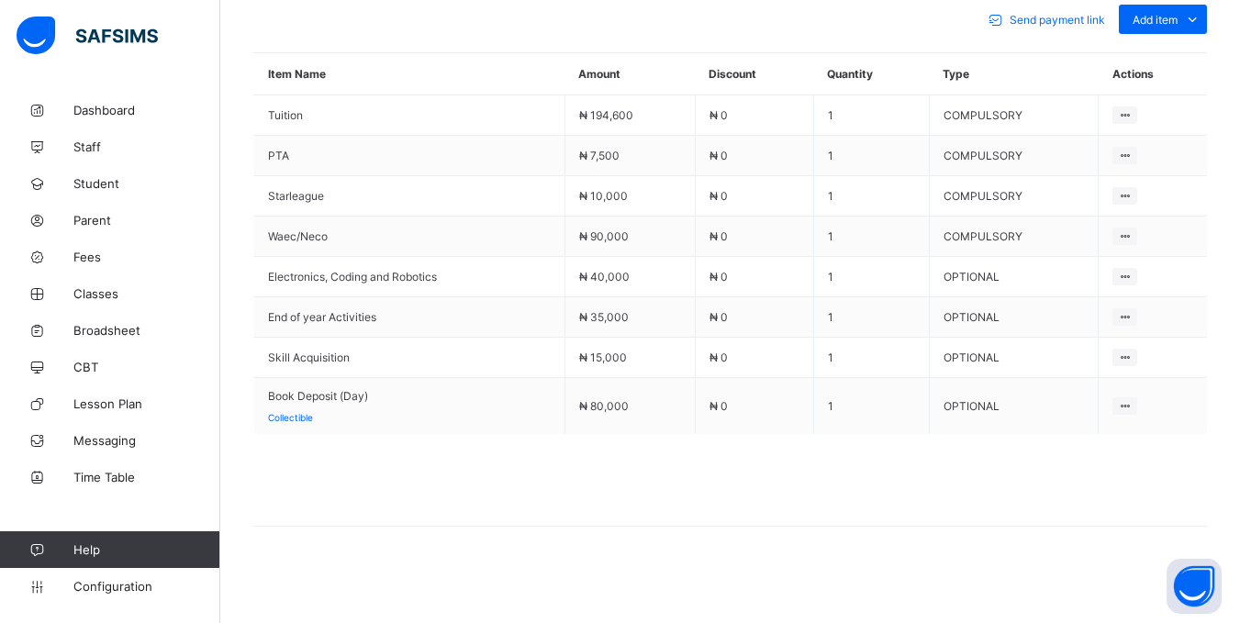
scroll to position [843, 0]
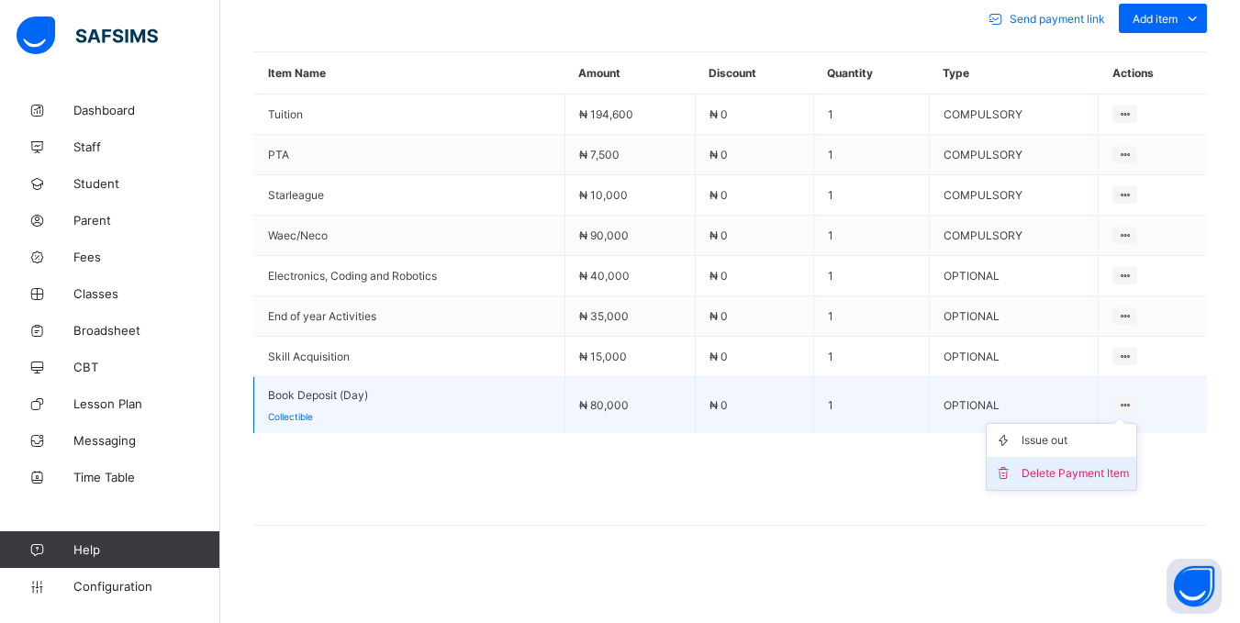
click at [1102, 465] on div "Delete Payment Item" at bounding box center [1075, 473] width 107 height 18
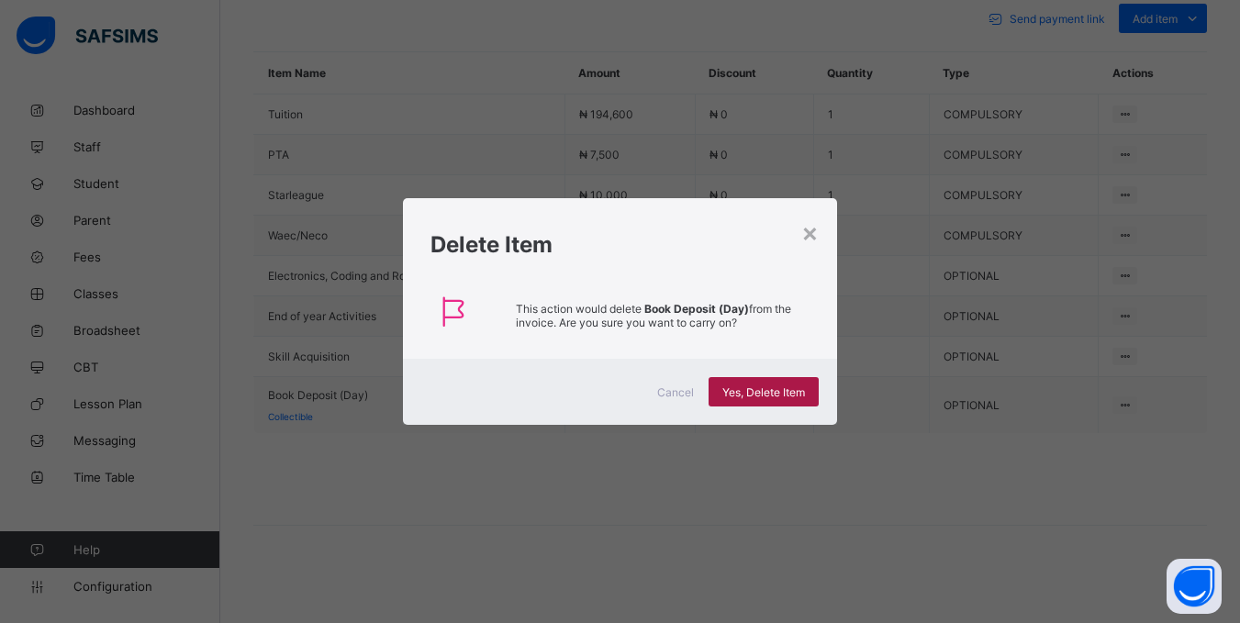
click at [798, 391] on span "Yes, Delete Item" at bounding box center [763, 393] width 83 height 14
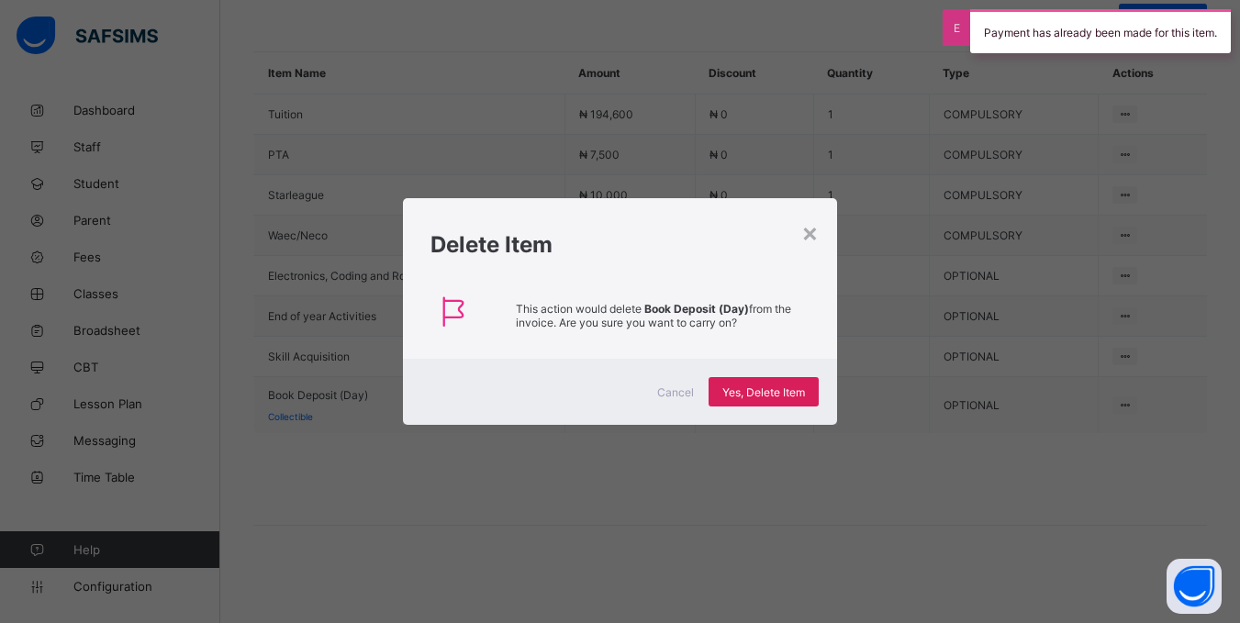
click at [1032, 270] on div "× Delete Item This action would delete Book Deposit (Day) from the invoice. Are…" at bounding box center [620, 311] width 1240 height 623
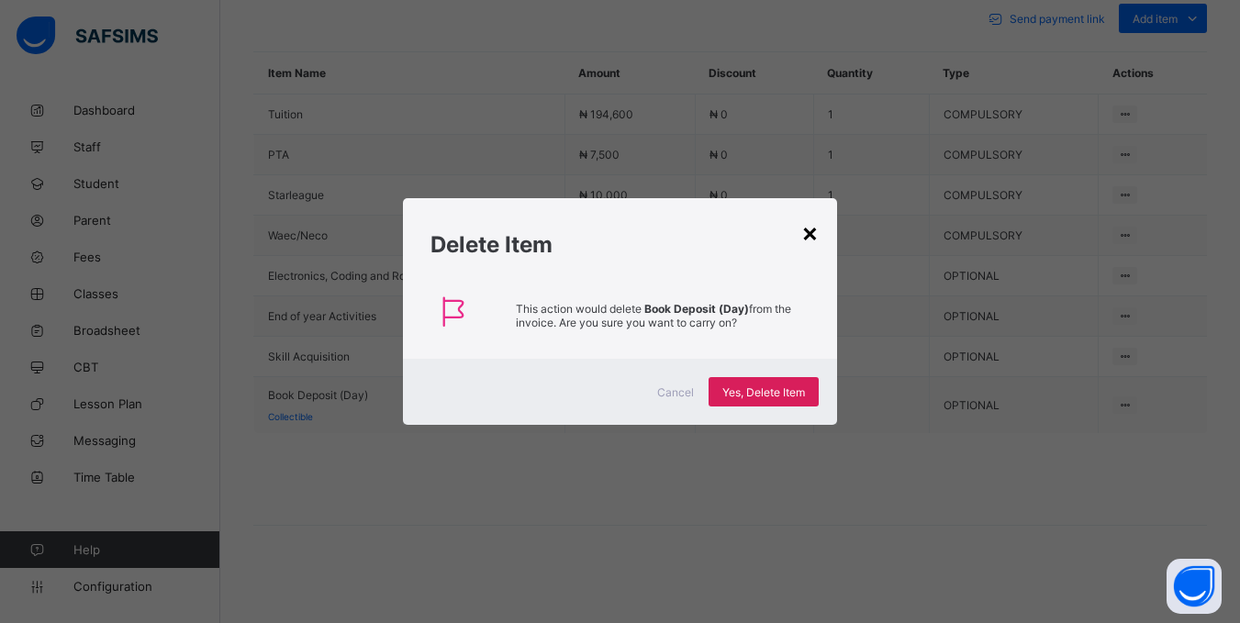
click at [808, 236] on div "×" at bounding box center [809, 232] width 17 height 31
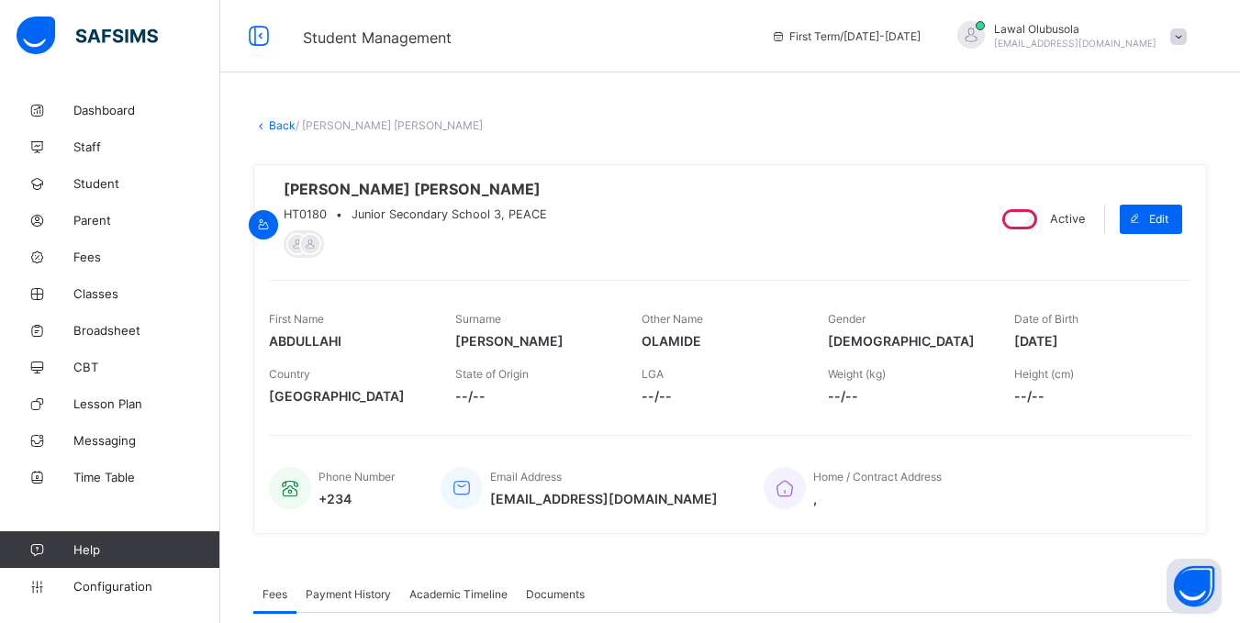
scroll to position [0, 0]
click at [284, 127] on link "Back" at bounding box center [282, 126] width 27 height 14
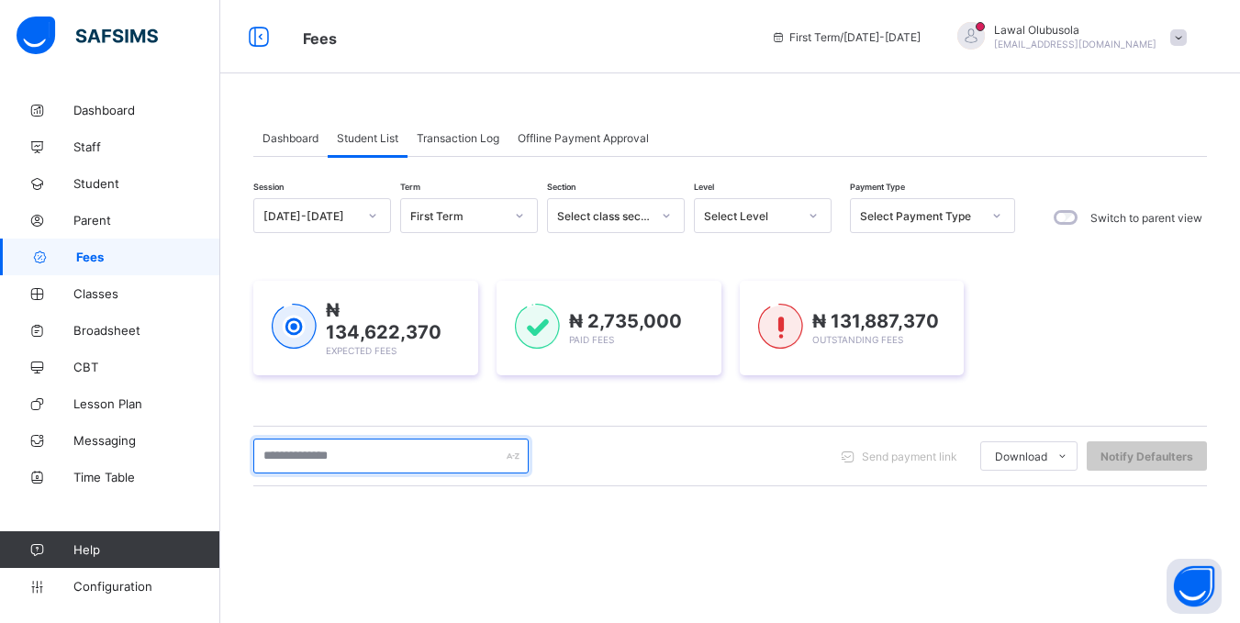
click at [414, 453] on input "text" at bounding box center [390, 456] width 275 height 35
type input "*****"
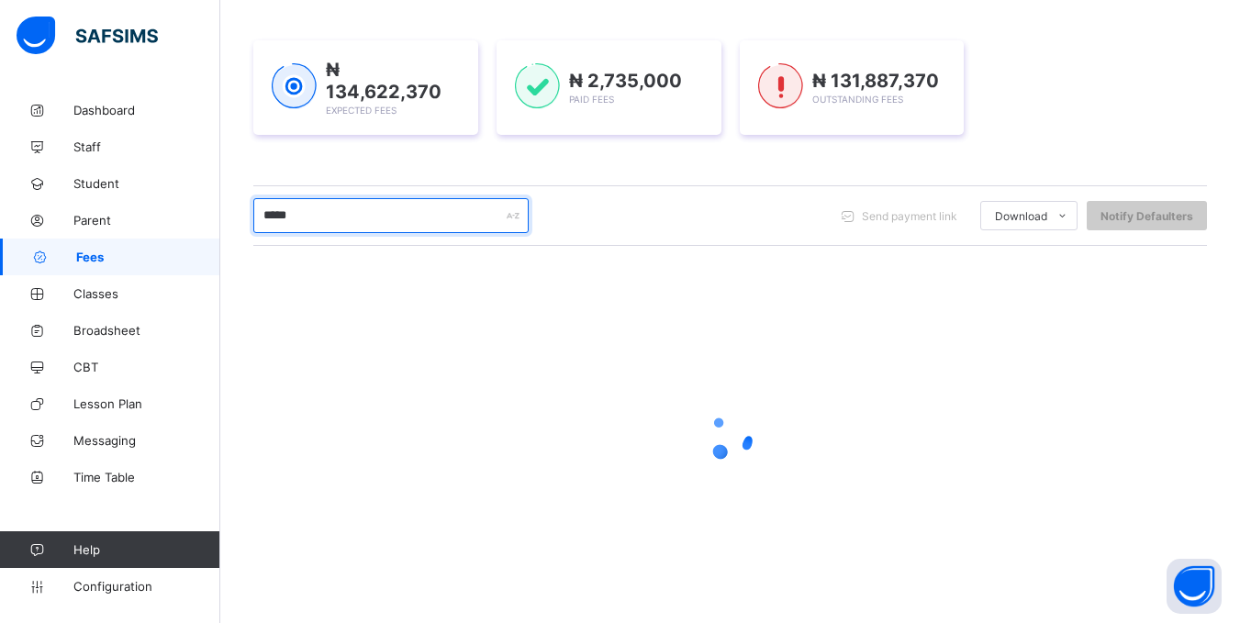
scroll to position [253, 0]
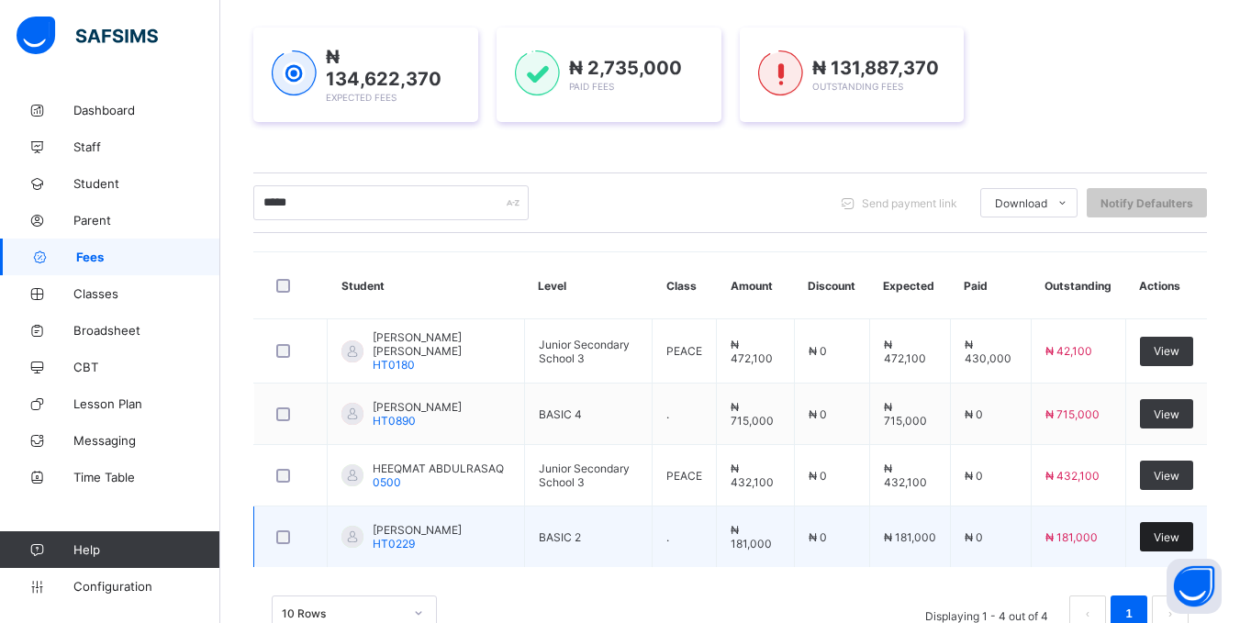
click at [1166, 542] on div "View" at bounding box center [1166, 536] width 53 height 29
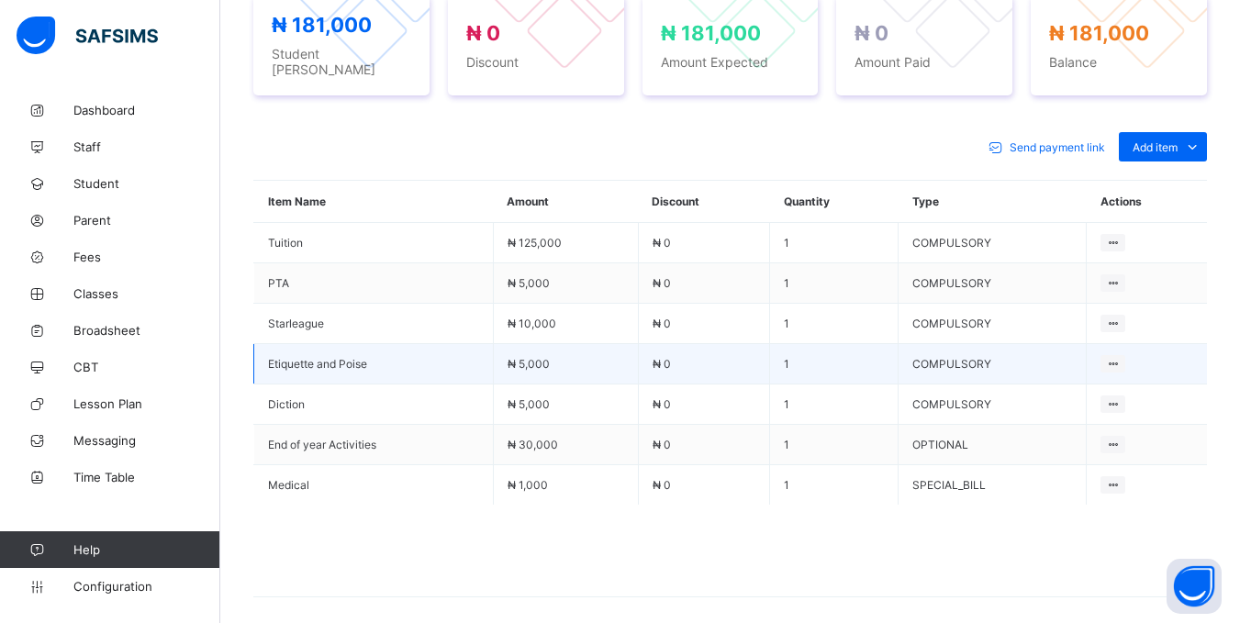
scroll to position [786, 0]
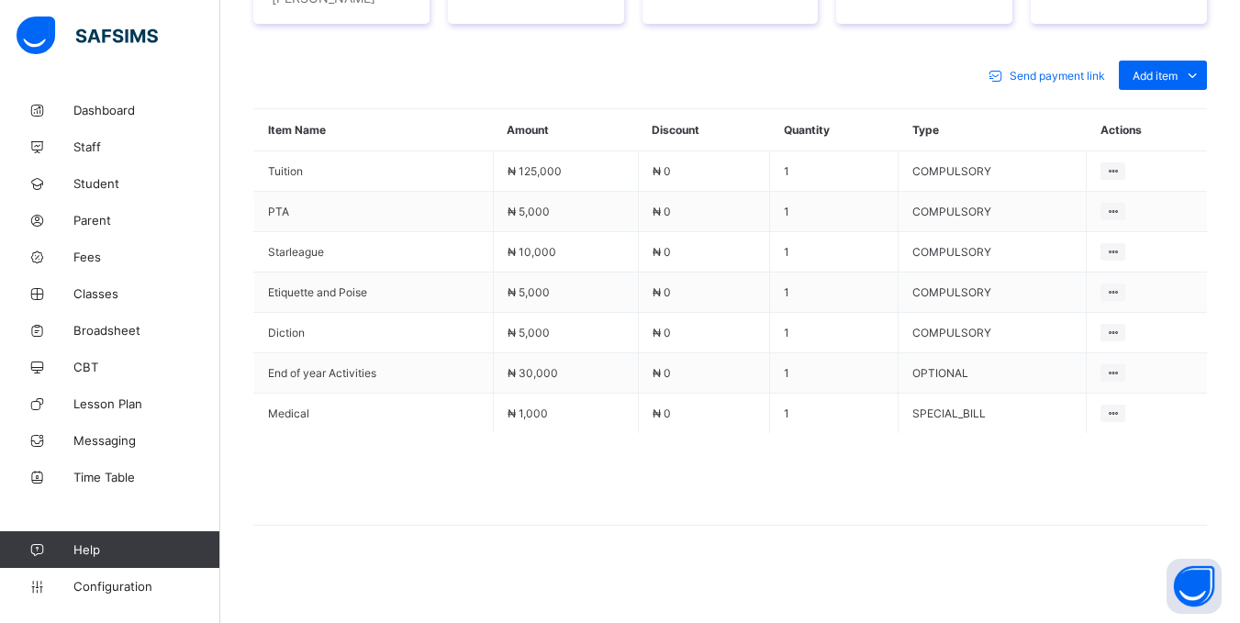
click at [0, 0] on li "Special bill" at bounding box center [0, 0] width 0 height 0
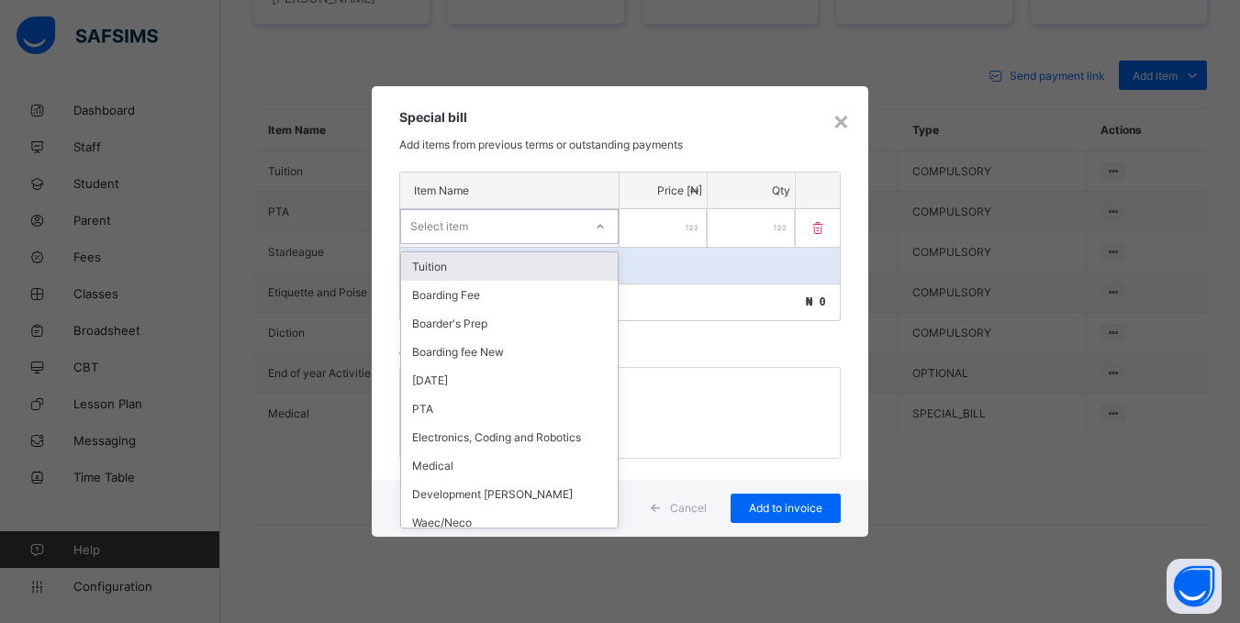
click at [576, 221] on div "Select item" at bounding box center [492, 227] width 182 height 26
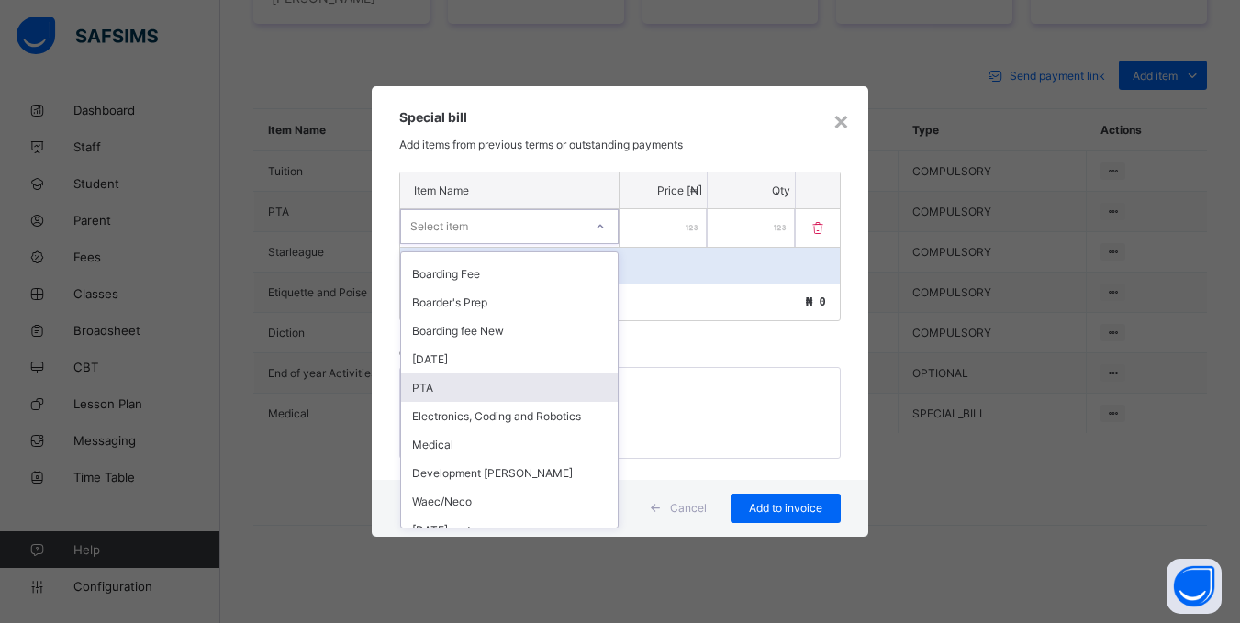
scroll to position [0, 0]
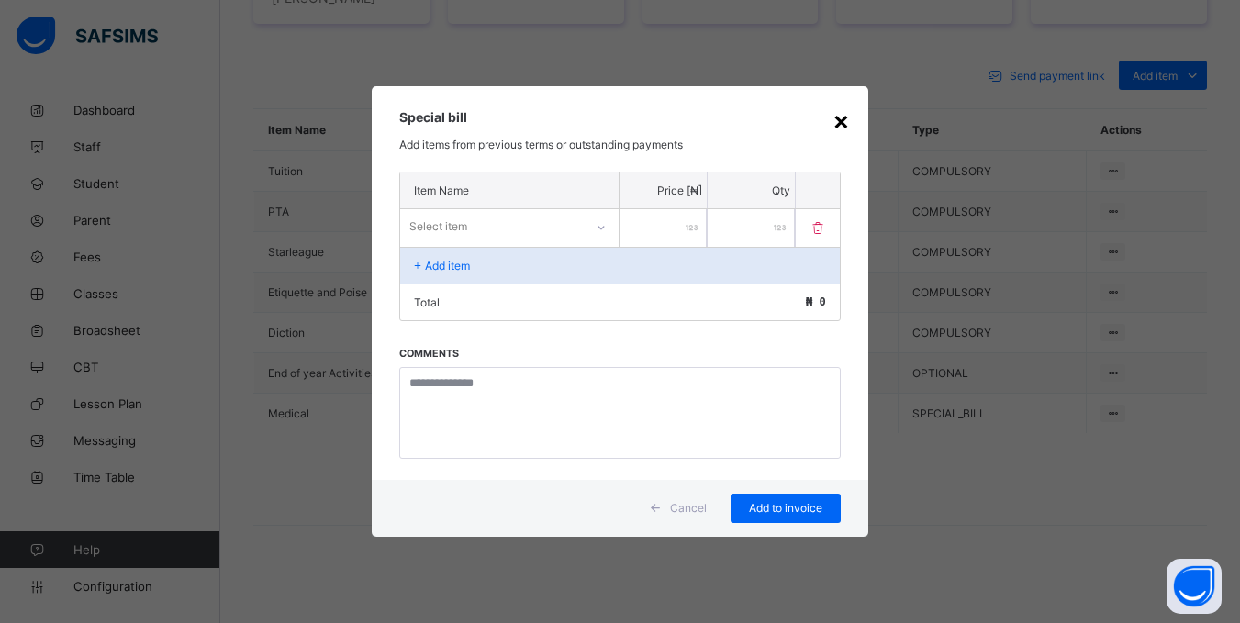
click at [848, 114] on div "×" at bounding box center [841, 120] width 17 height 31
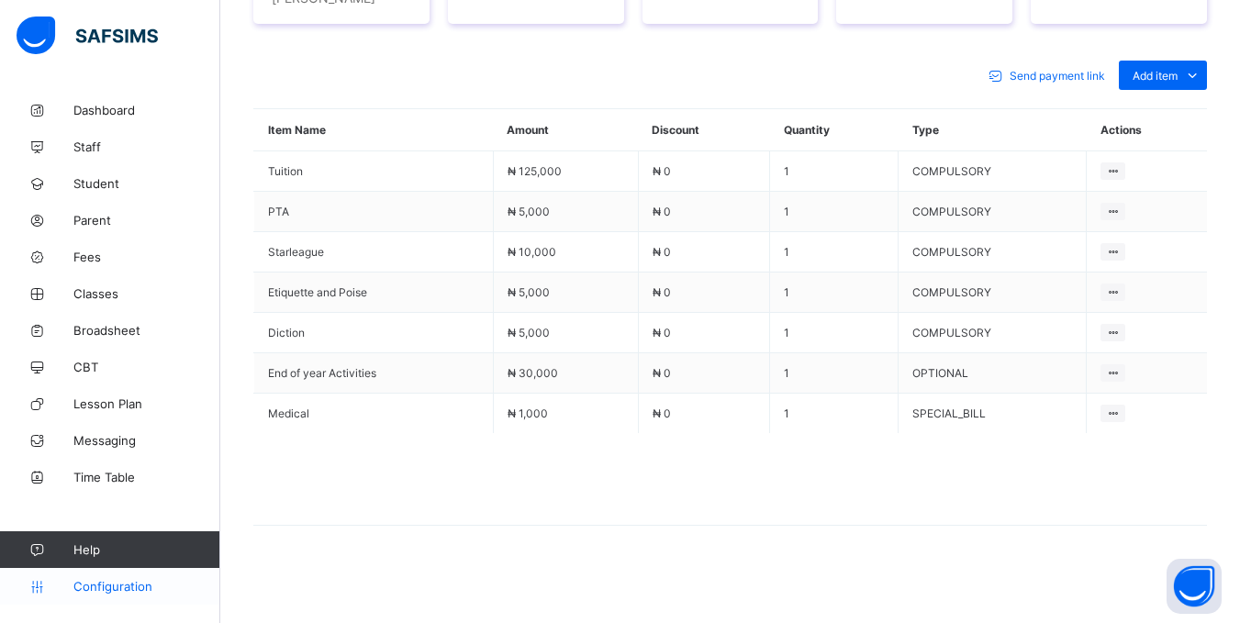
click at [120, 586] on span "Configuration" at bounding box center [146, 586] width 146 height 15
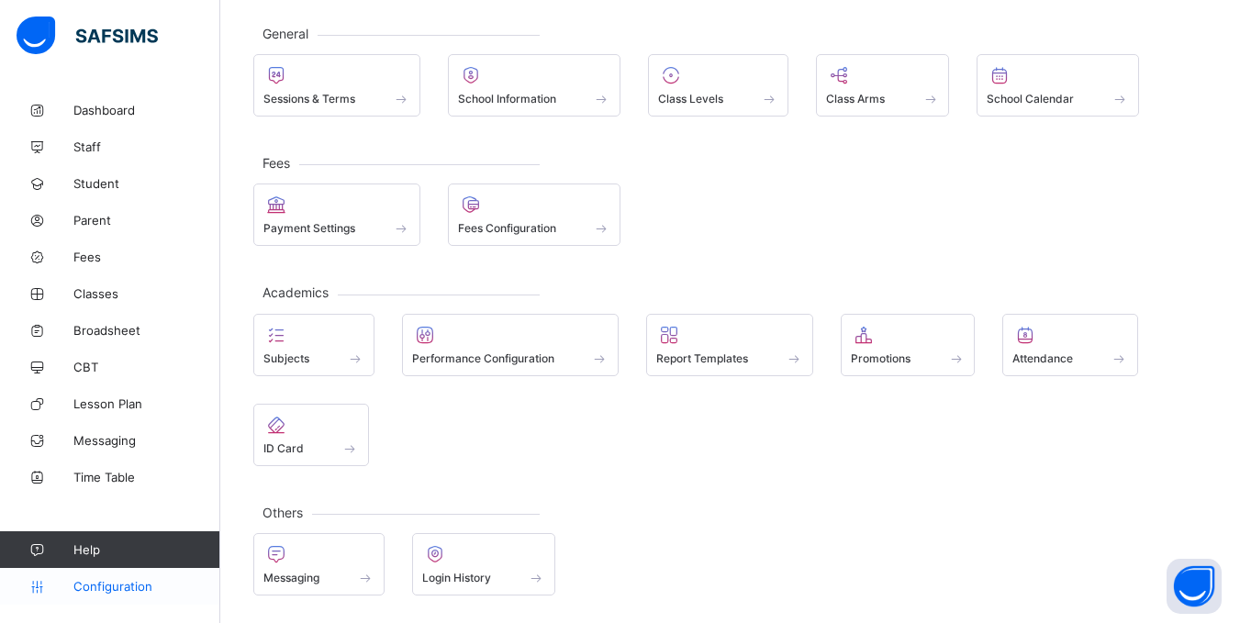
scroll to position [95, 0]
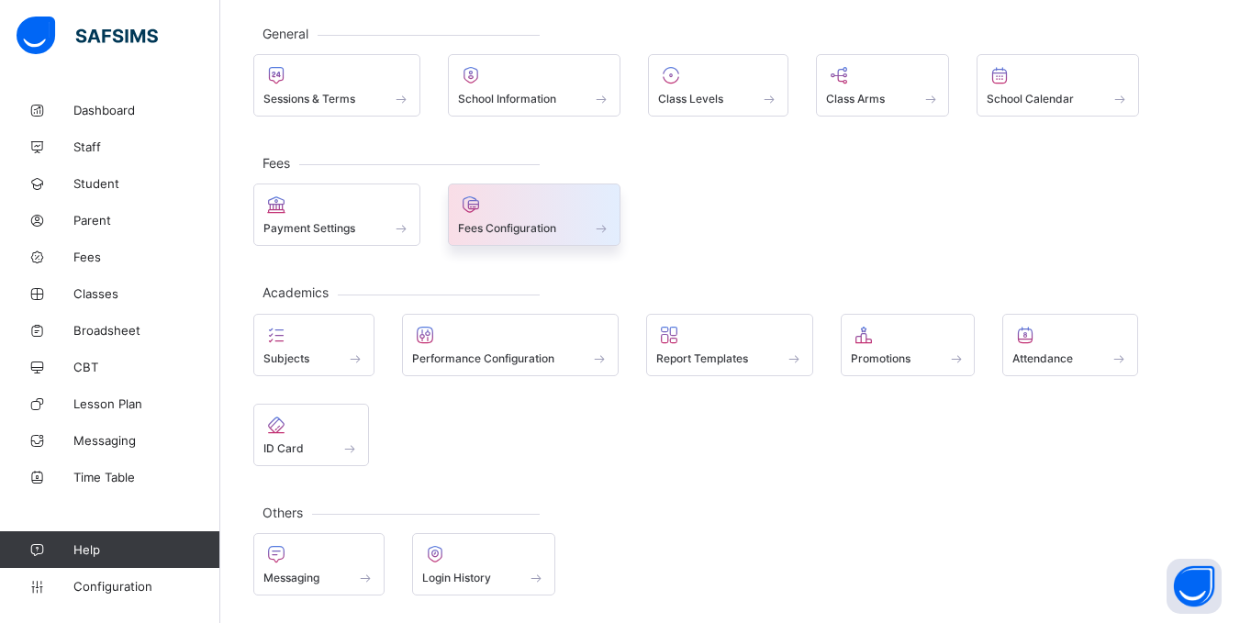
click at [470, 225] on span "Fees Configuration" at bounding box center [507, 228] width 98 height 14
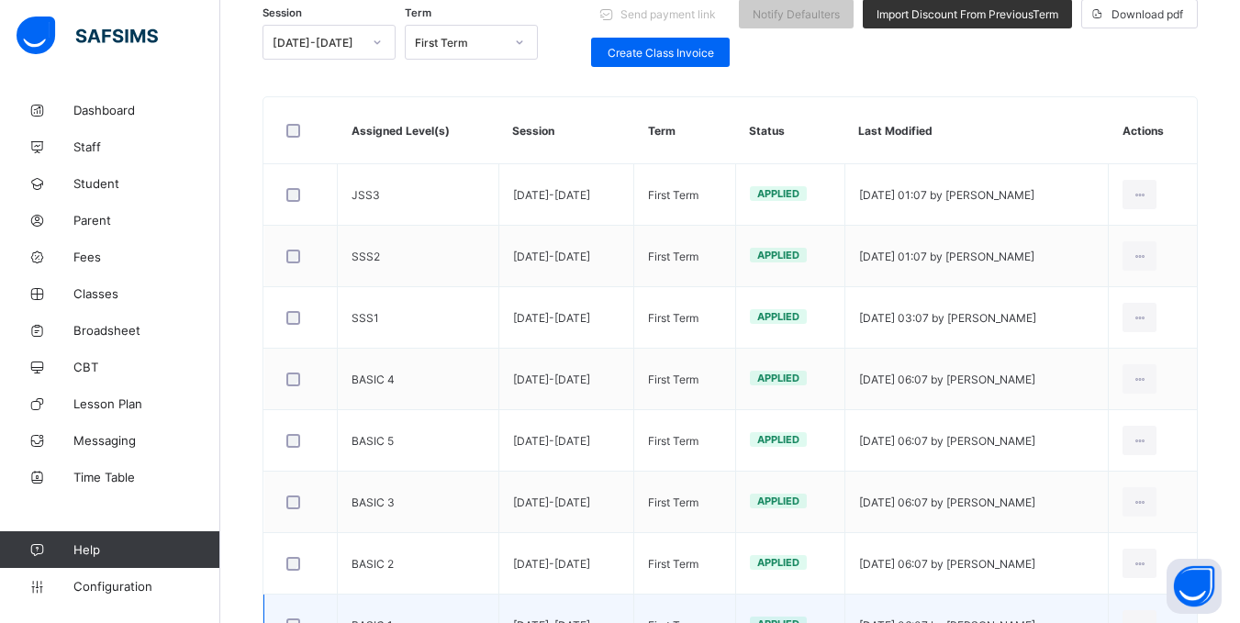
scroll to position [132, 0]
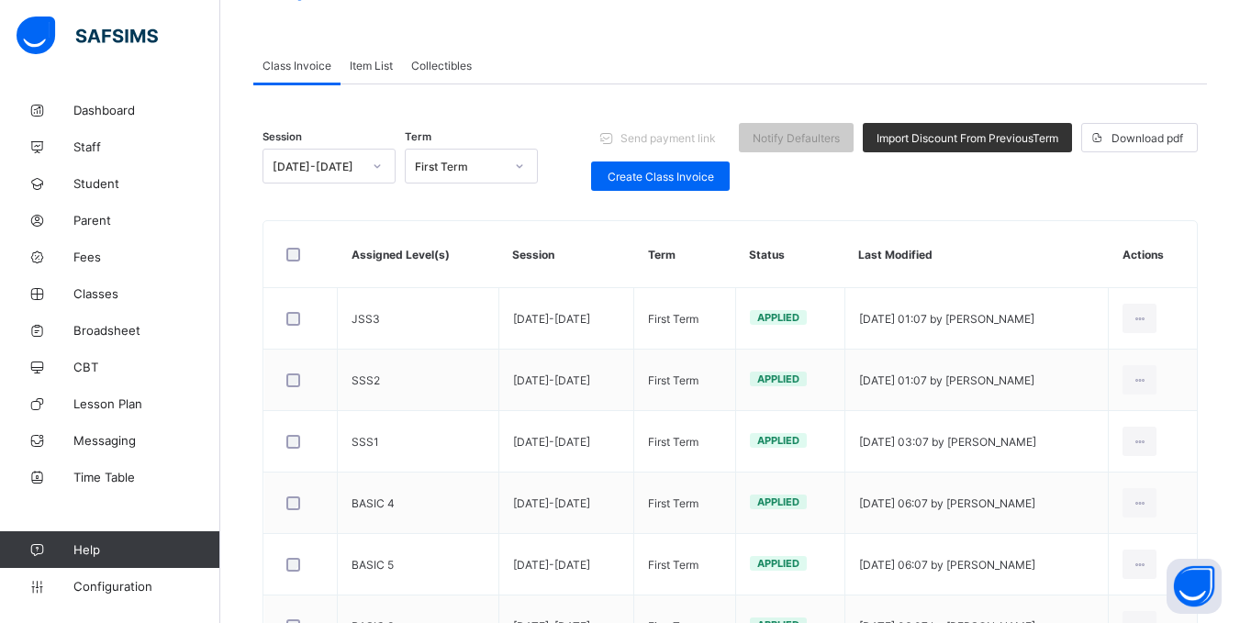
click at [374, 62] on span "Item List" at bounding box center [371, 66] width 43 height 14
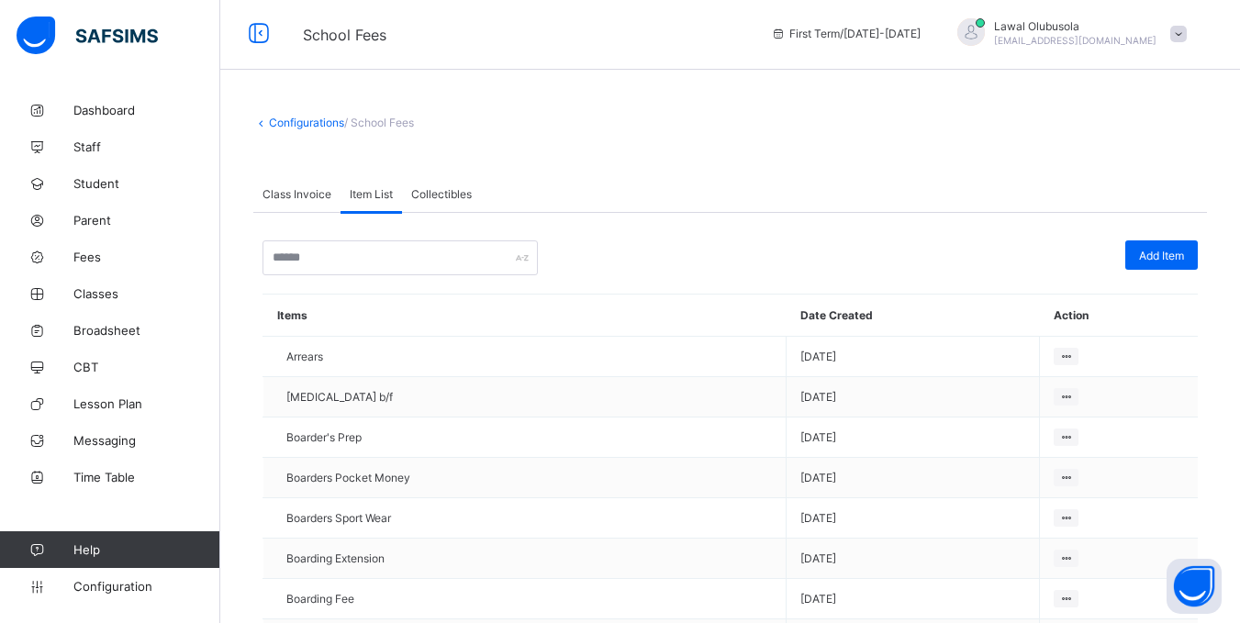
scroll to position [0, 0]
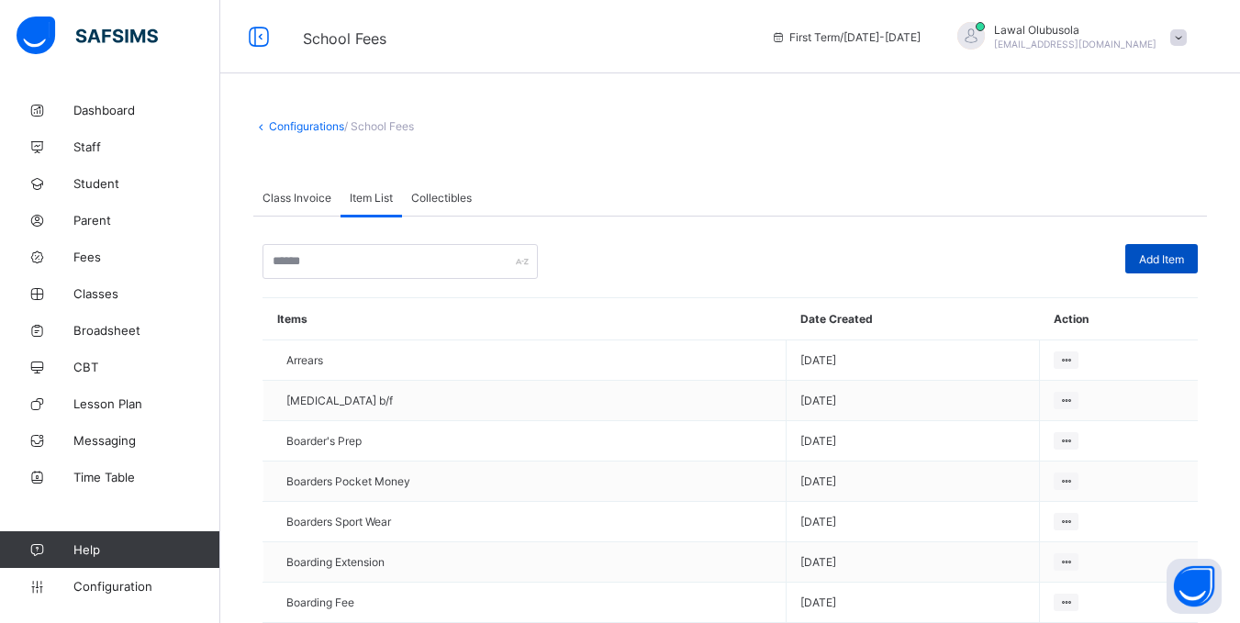
click at [1196, 247] on div "Add Item" at bounding box center [1161, 258] width 73 height 29
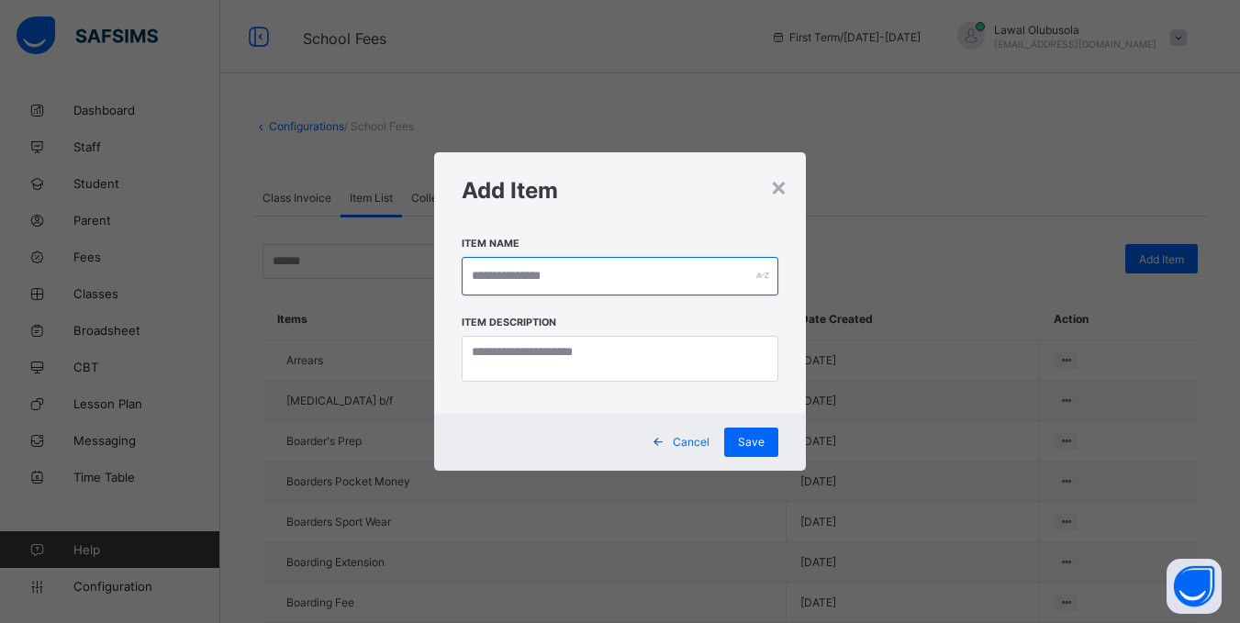
click at [714, 282] on input "text" at bounding box center [620, 276] width 317 height 39
type input "****"
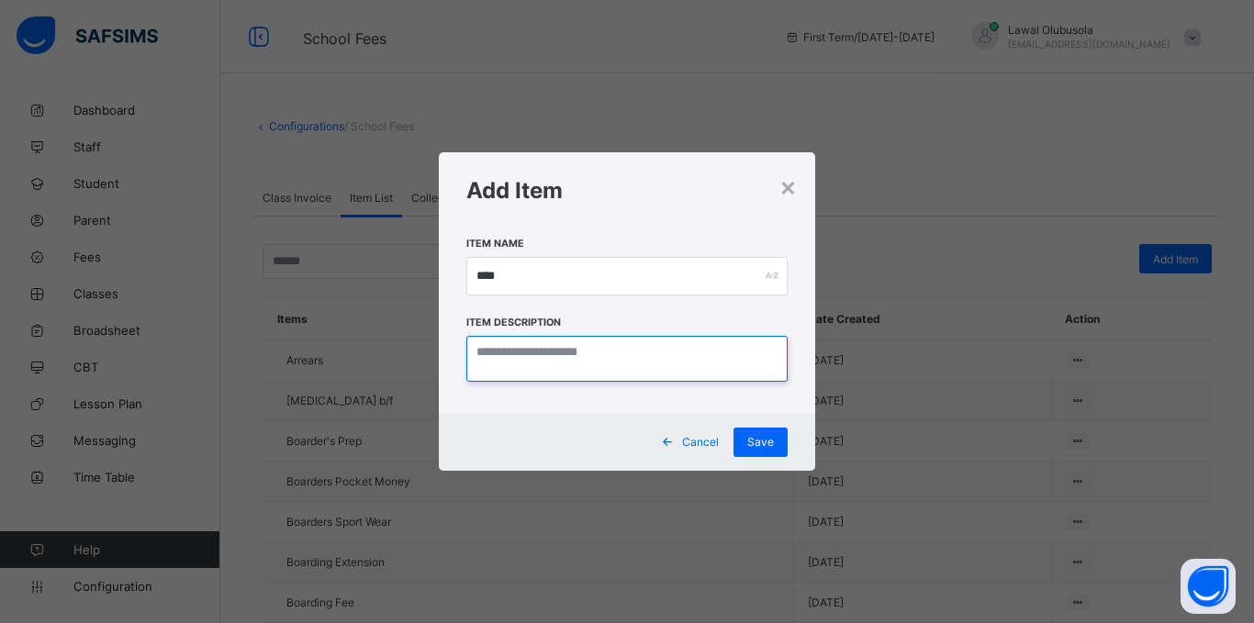
click at [577, 369] on textarea at bounding box center [626, 359] width 321 height 46
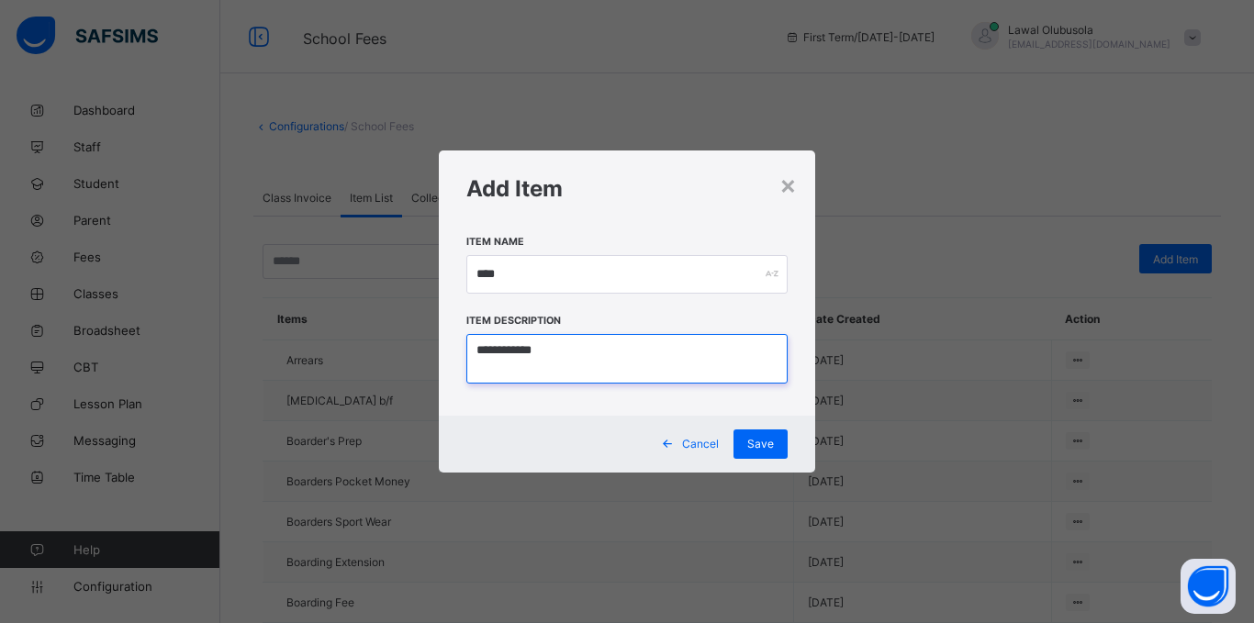
type textarea "**********"
click at [0, 33] on div "**********" at bounding box center [627, 311] width 1254 height 623
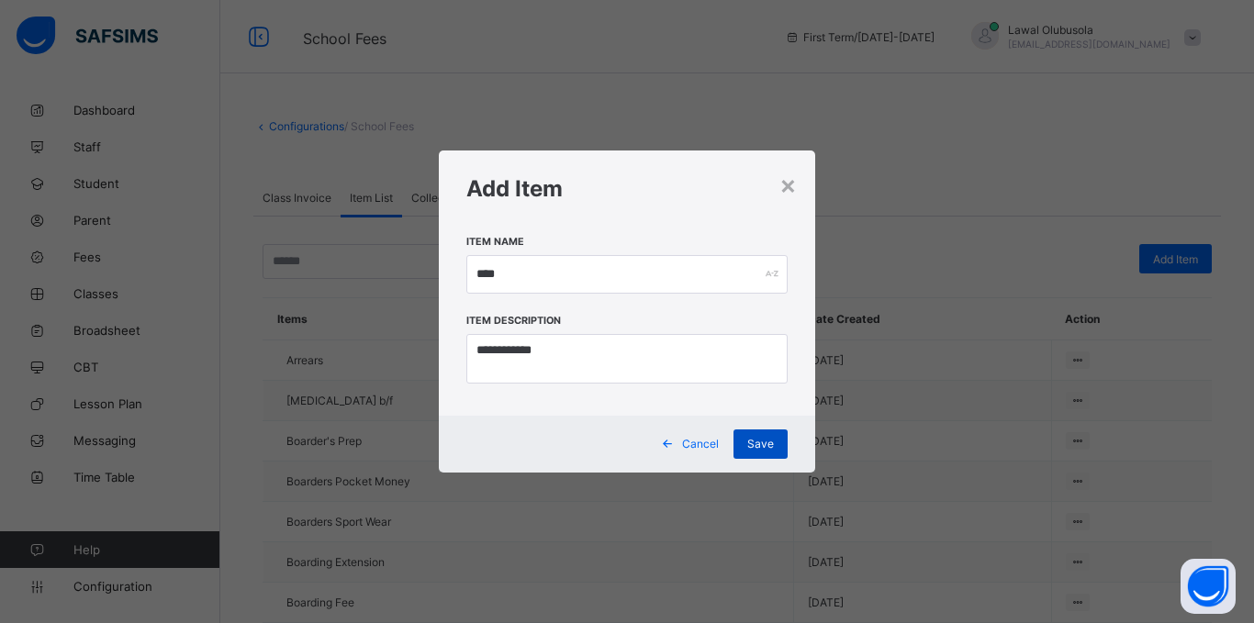
click at [757, 444] on span "Save" at bounding box center [760, 444] width 27 height 14
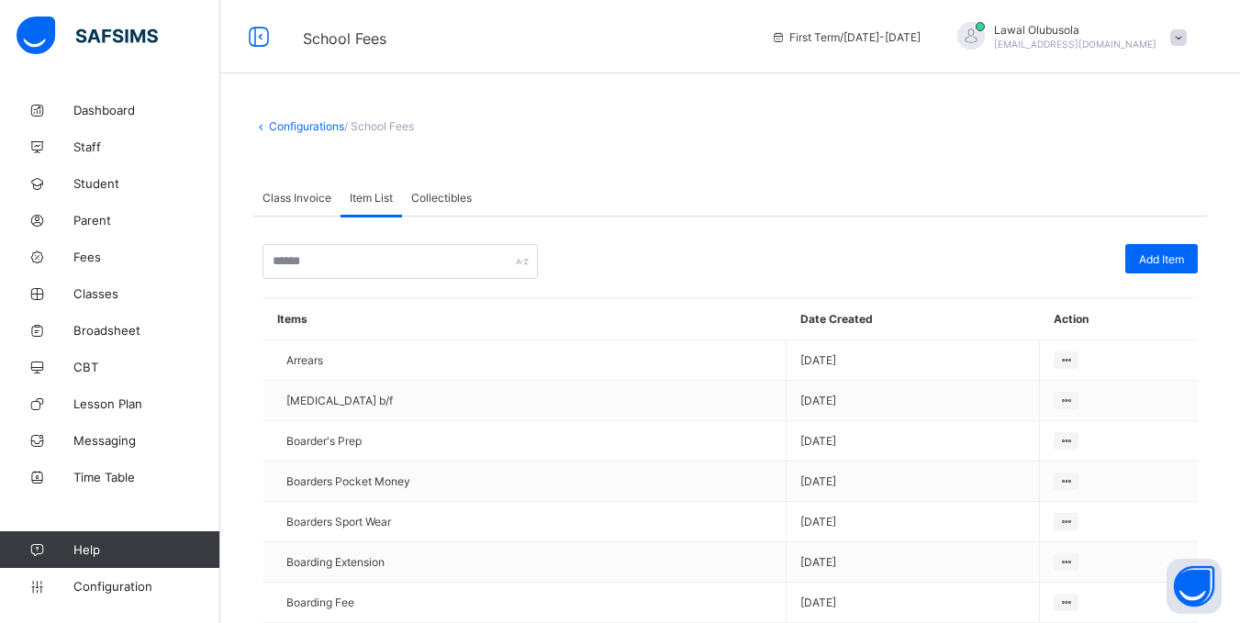
click at [259, 189] on div "Class Invoice" at bounding box center [296, 197] width 87 height 37
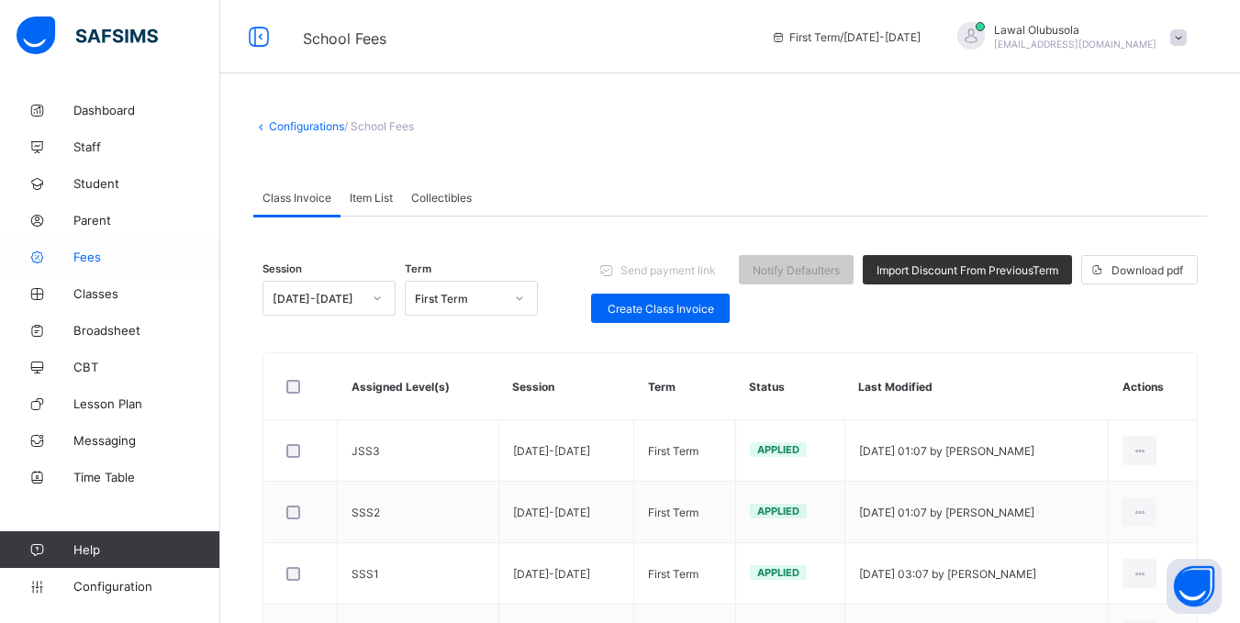
click at [99, 255] on span "Fees" at bounding box center [146, 257] width 147 height 15
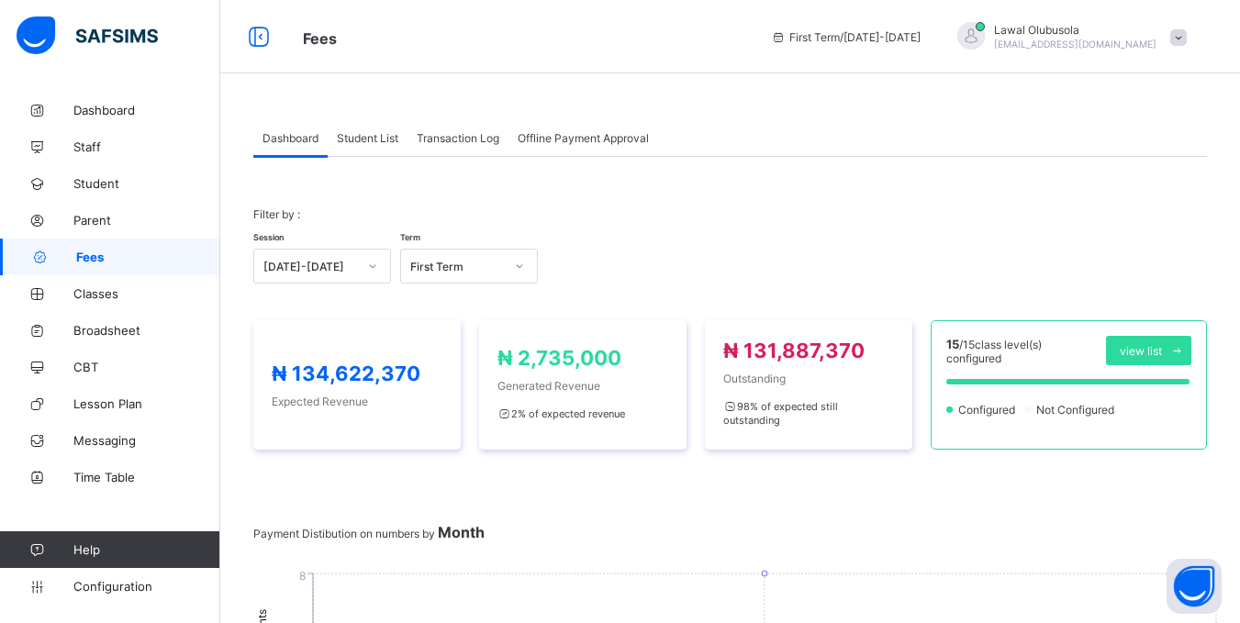
click at [380, 143] on span "Student List" at bounding box center [368, 138] width 62 height 14
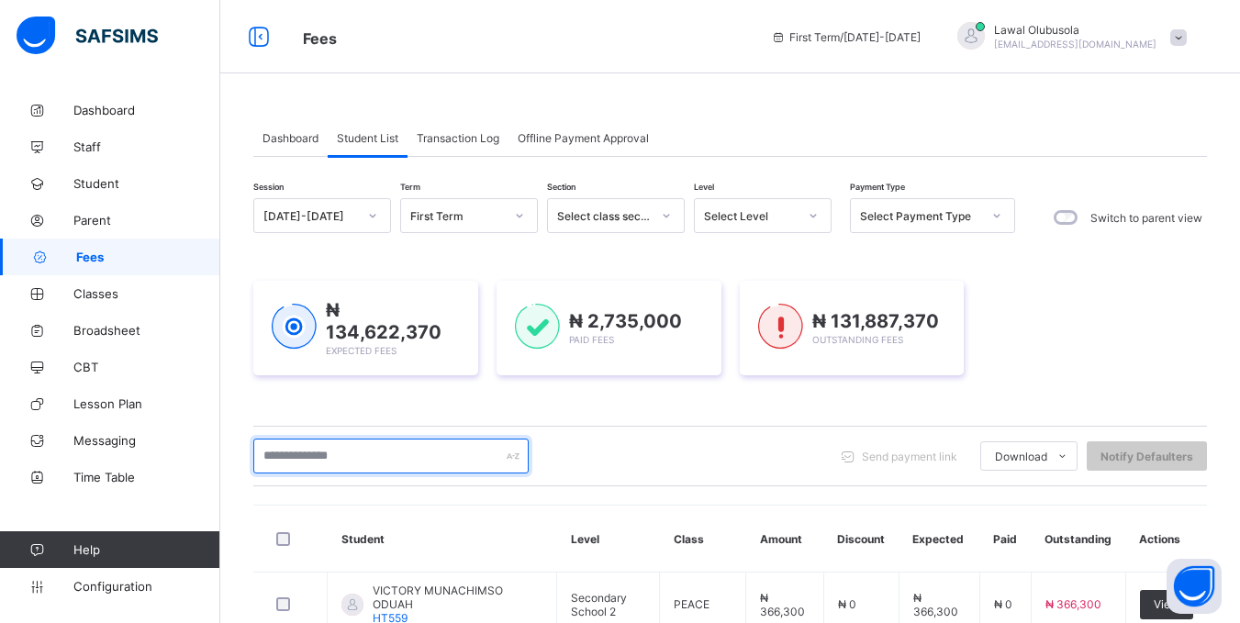
click at [381, 462] on input "text" at bounding box center [390, 456] width 275 height 35
type input "*****"
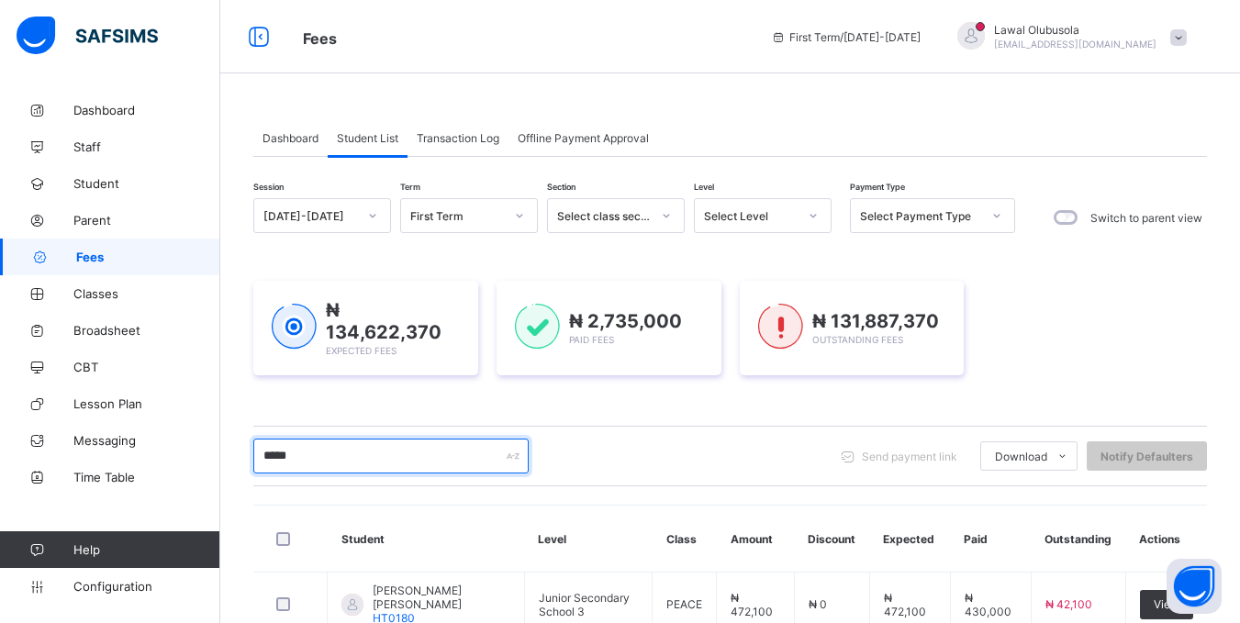
scroll to position [253, 0]
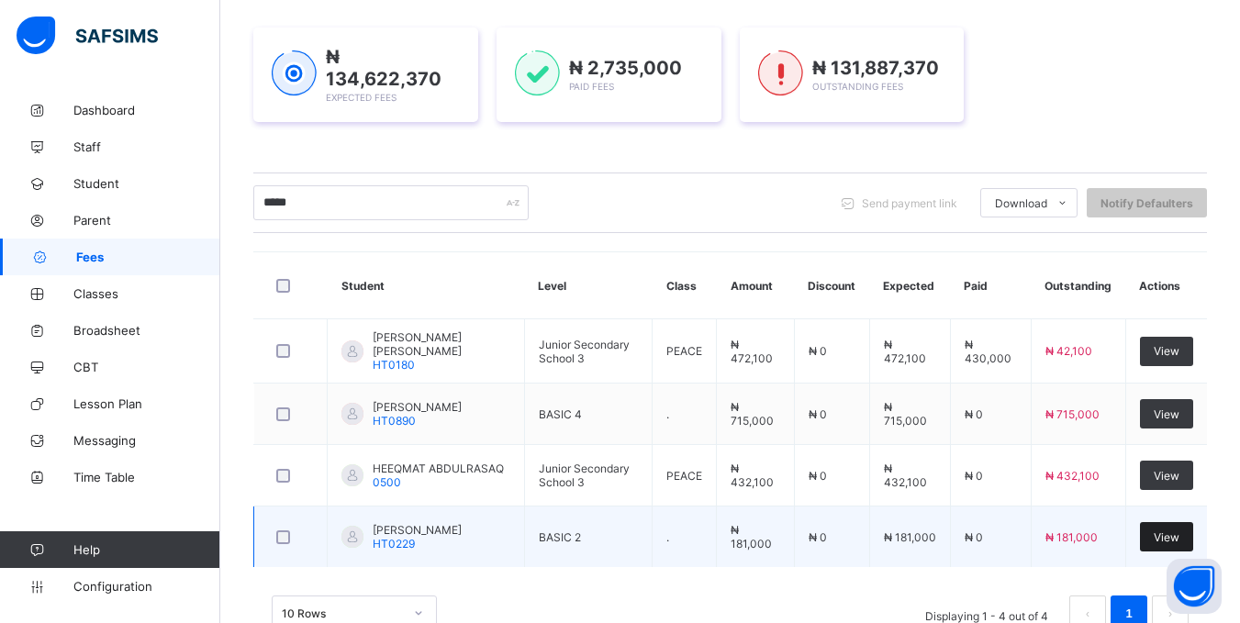
click at [1180, 543] on span "View" at bounding box center [1167, 538] width 26 height 14
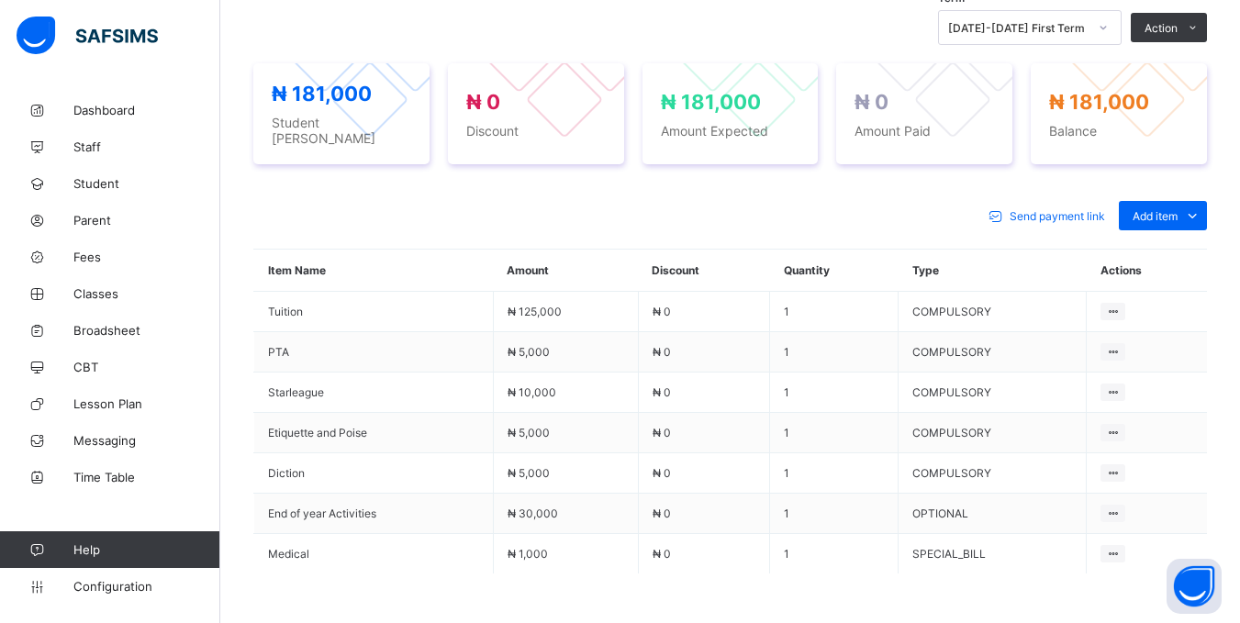
scroll to position [734, 0]
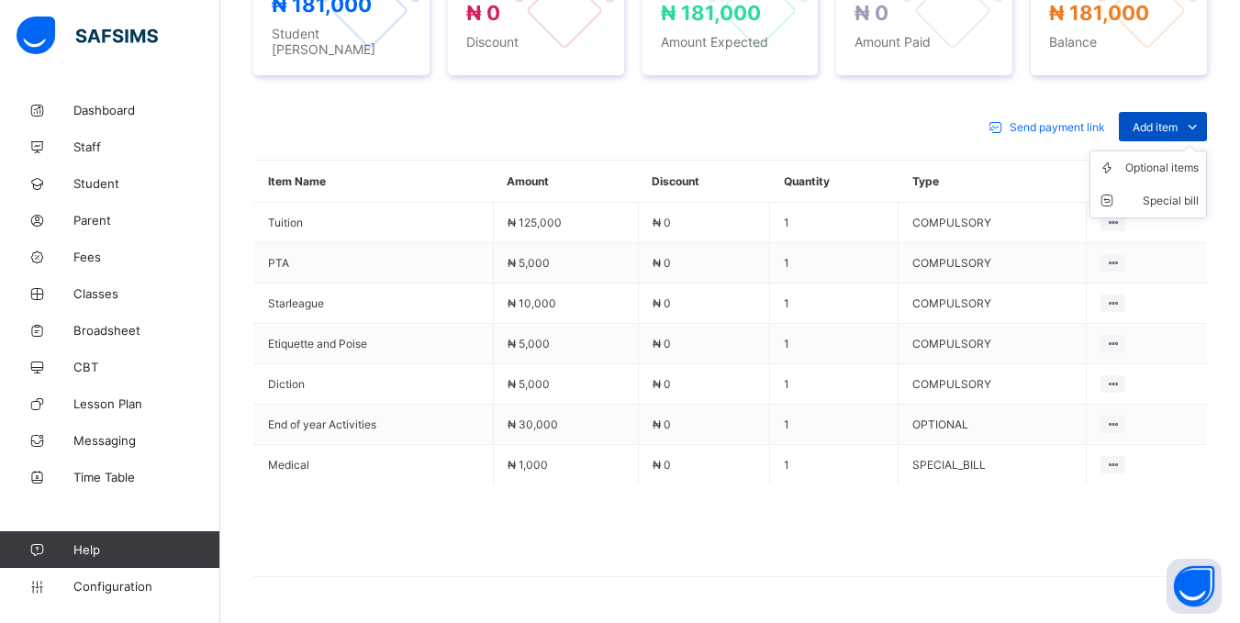
click at [1178, 124] on span "Add item" at bounding box center [1155, 127] width 45 height 14
click at [1180, 196] on div "Special bill" at bounding box center [1161, 201] width 73 height 18
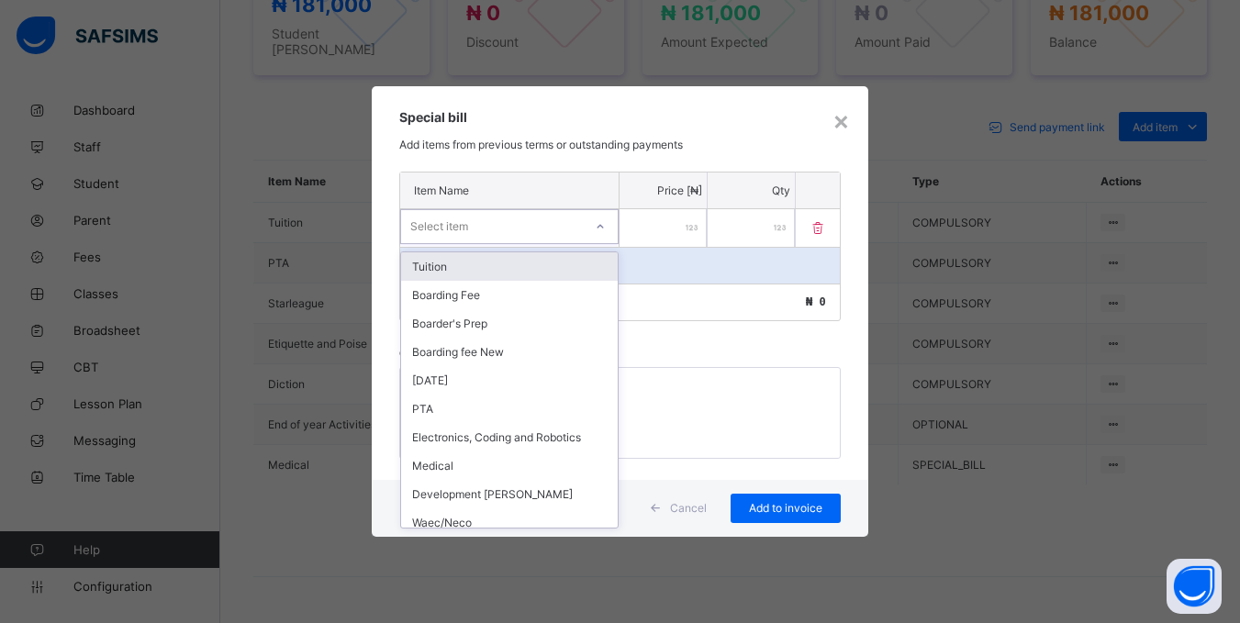
click at [462, 229] on div "Select item" at bounding box center [439, 226] width 58 height 35
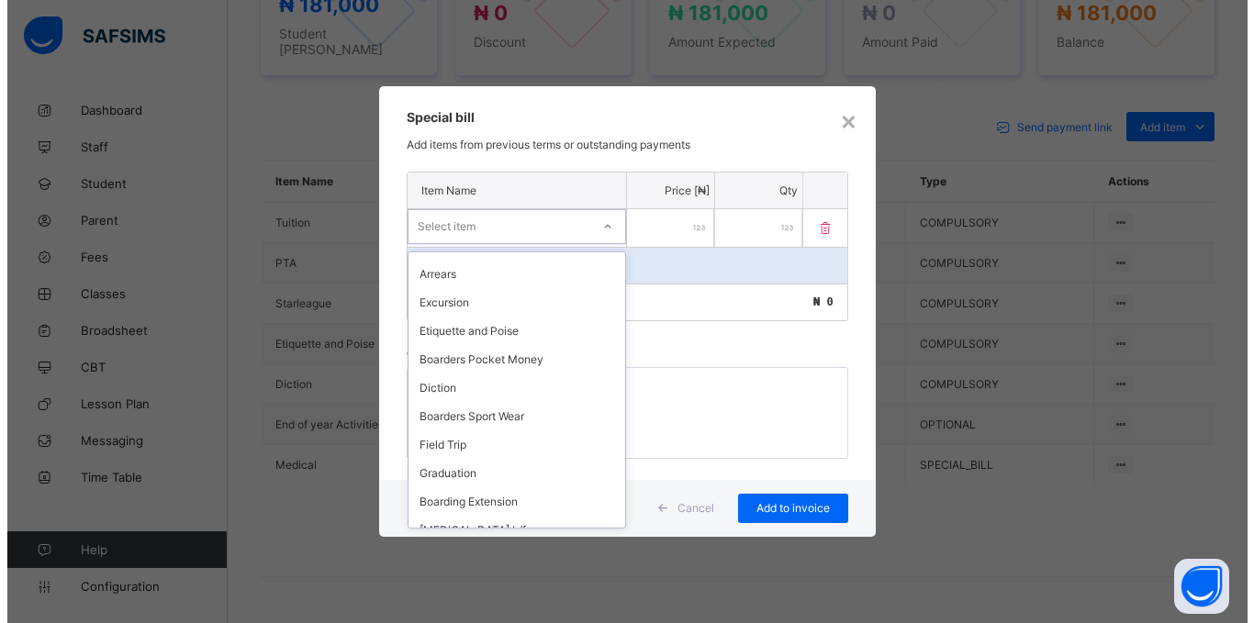
scroll to position [692, 0]
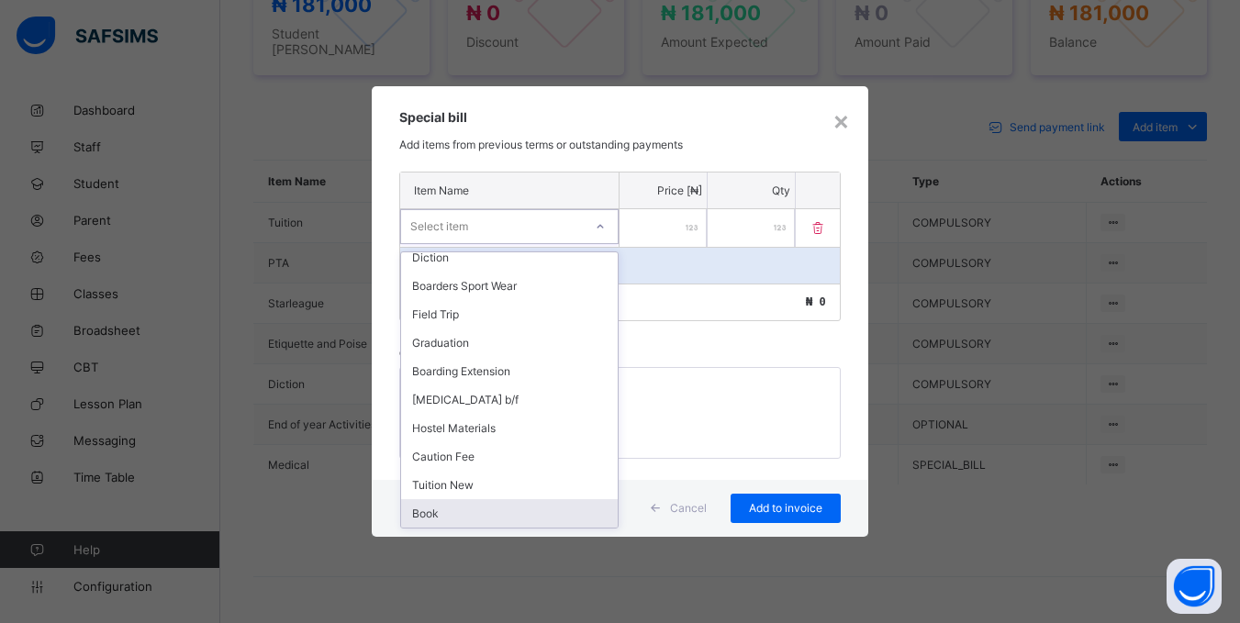
click at [507, 503] on div "Book" at bounding box center [509, 513] width 217 height 28
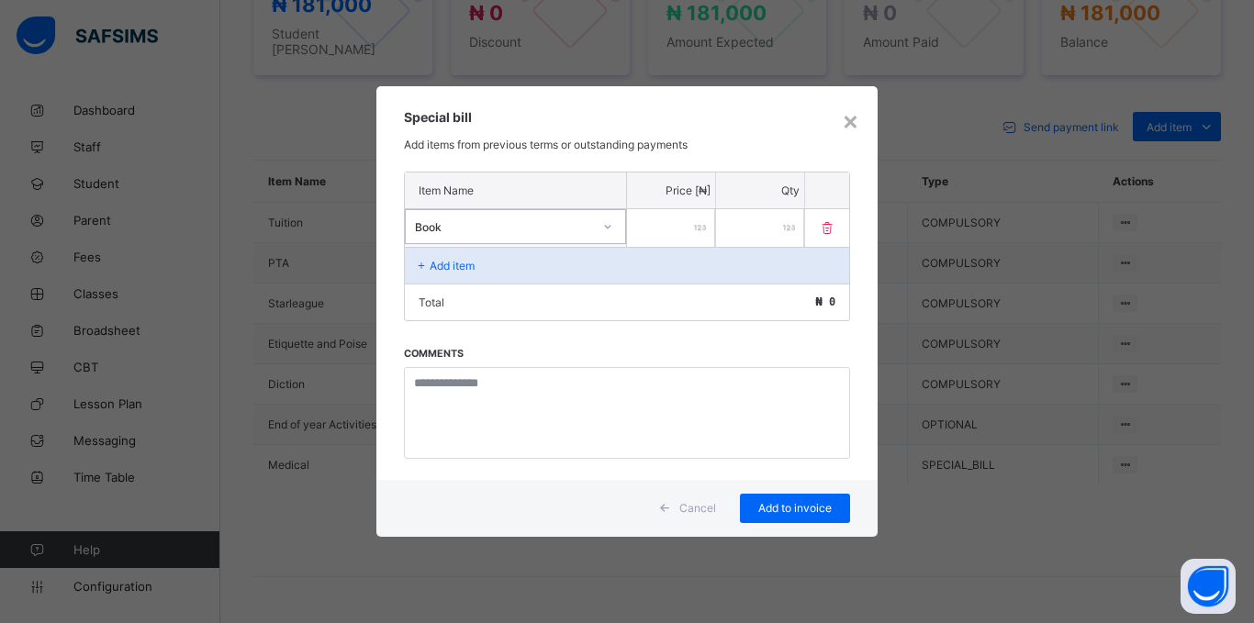
click at [684, 231] on input "number" at bounding box center [671, 228] width 88 height 38
type input "*****"
click at [800, 509] on span "Add to invoice" at bounding box center [795, 508] width 83 height 14
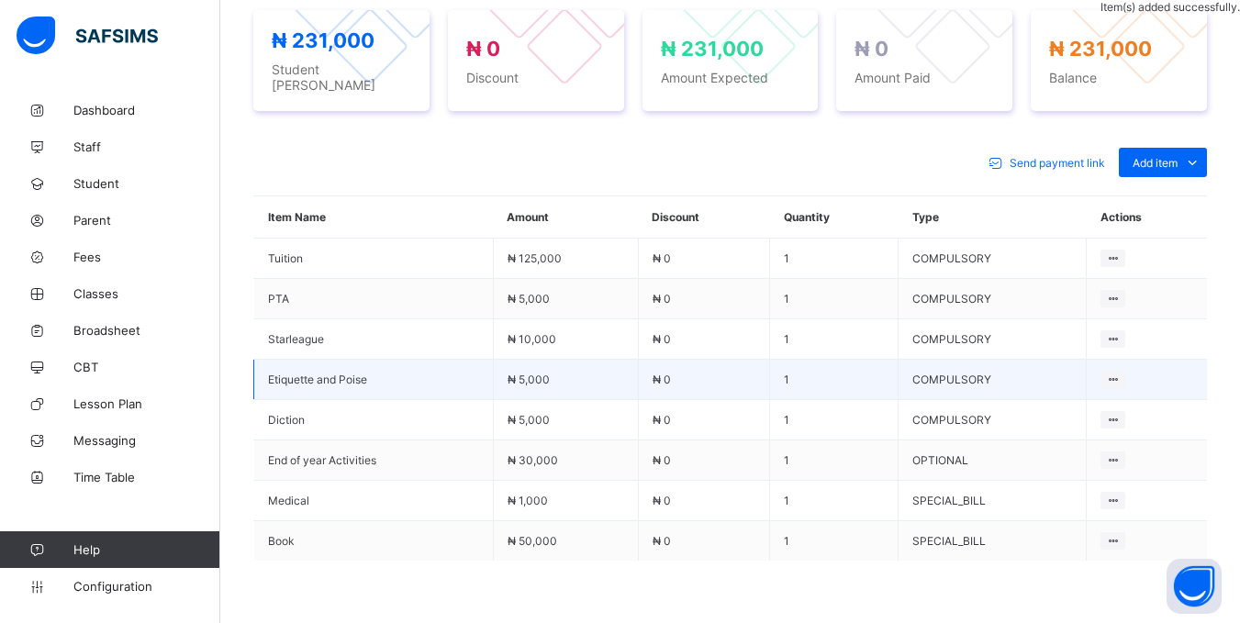
scroll to position [367, 0]
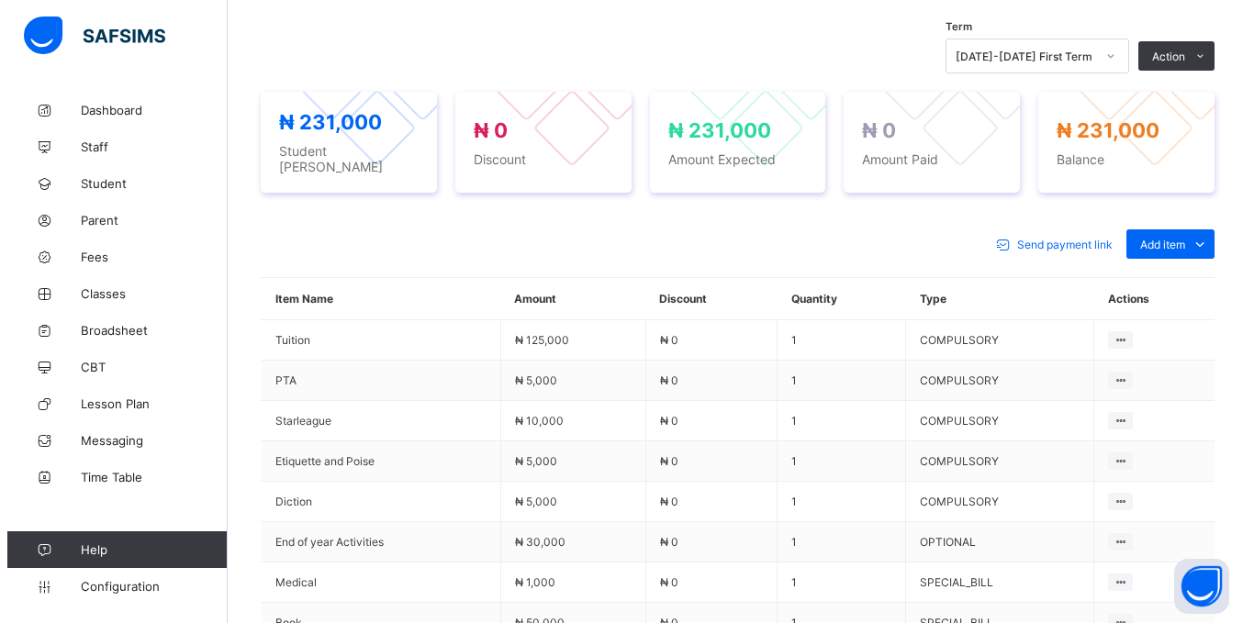
scroll to position [734, 0]
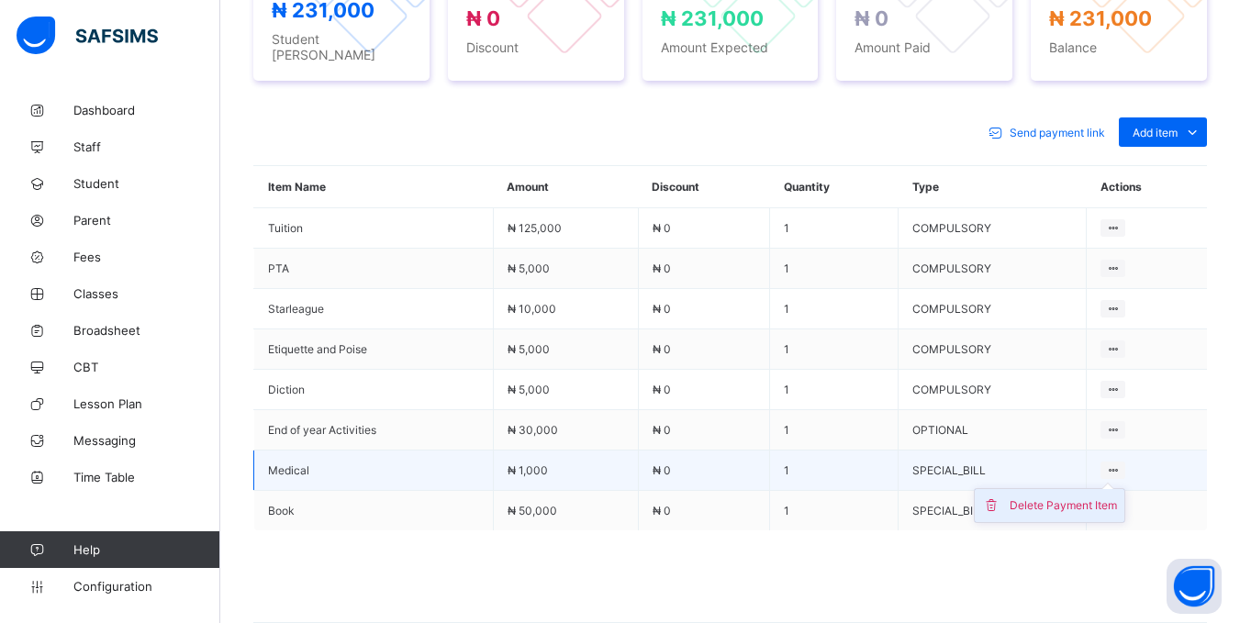
click at [1097, 500] on div "Delete Payment Item" at bounding box center [1063, 506] width 107 height 18
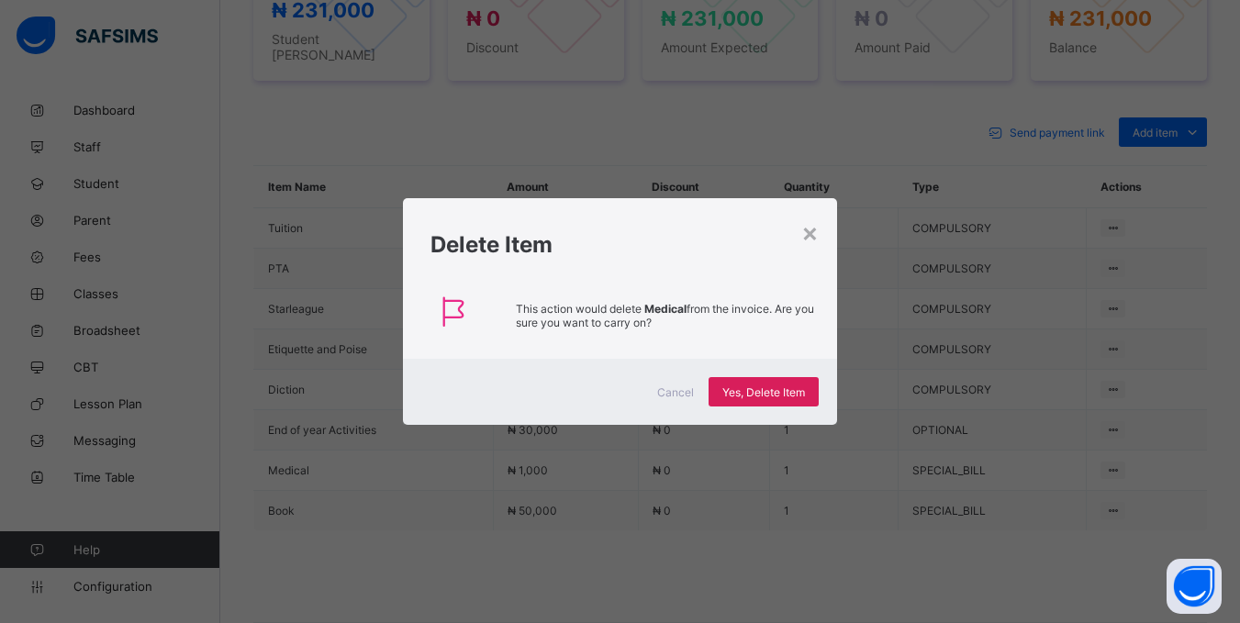
click at [799, 375] on div "Cancel Yes, Delete Item" at bounding box center [620, 392] width 434 height 66
click at [795, 391] on span "Yes, Delete Item" at bounding box center [763, 393] width 83 height 14
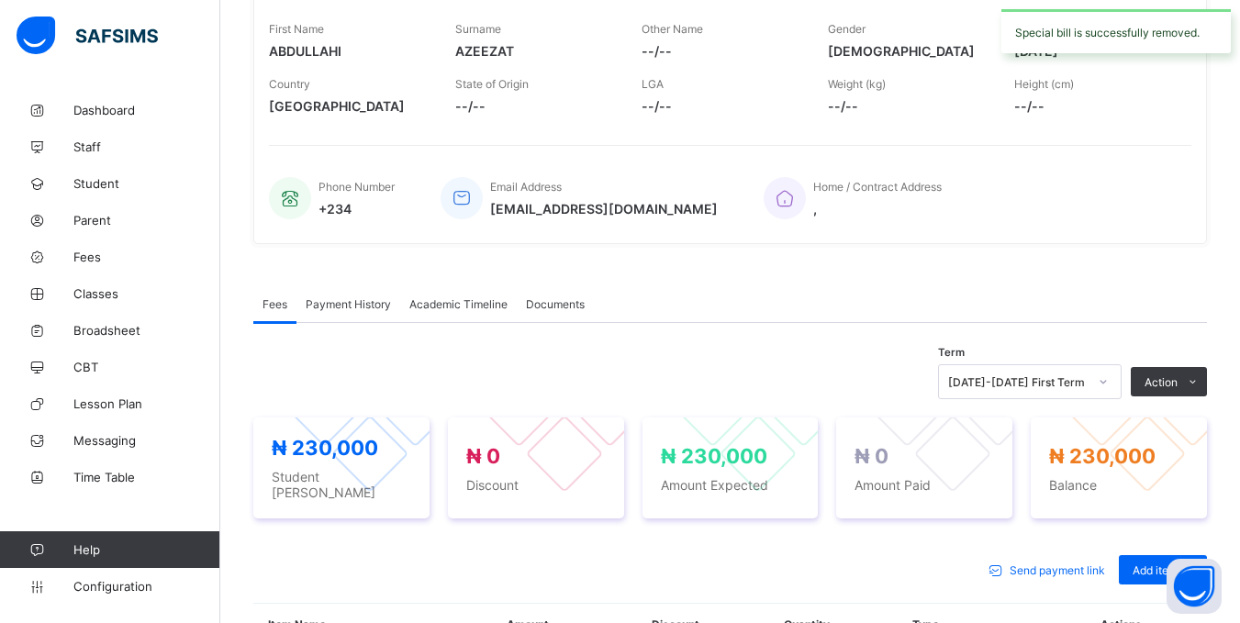
scroll to position [275, 0]
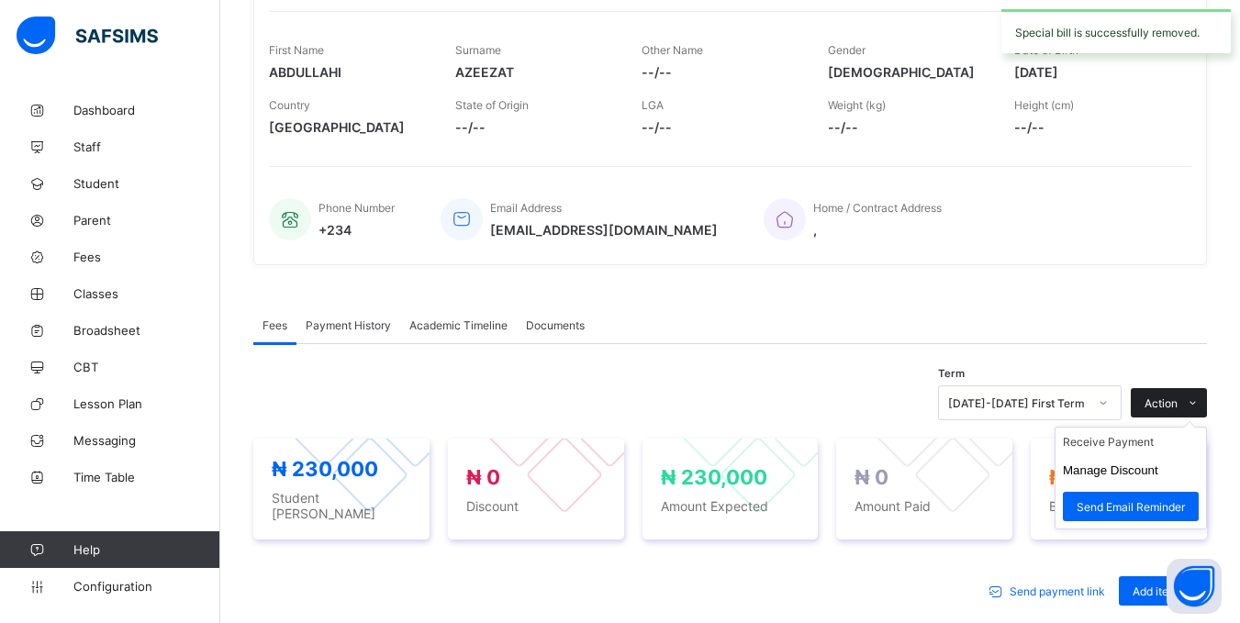
click at [1176, 401] on span "Action" at bounding box center [1161, 404] width 33 height 14
click at [1162, 445] on li "Receive Payment" at bounding box center [1131, 442] width 151 height 28
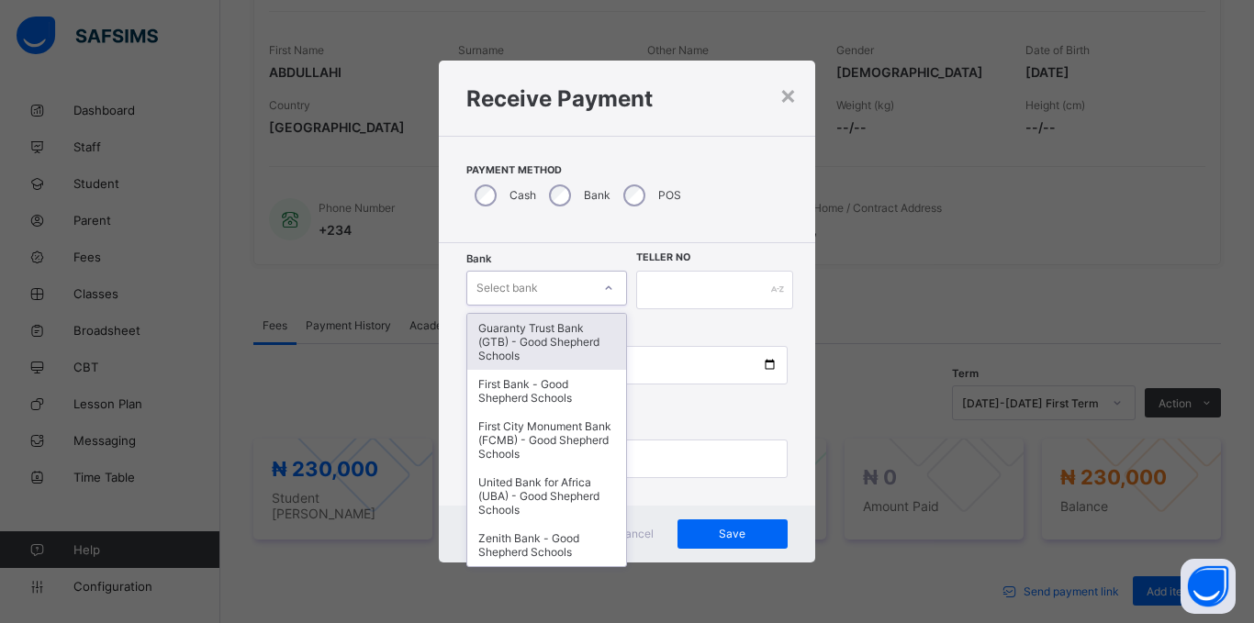
click at [597, 288] on div at bounding box center [608, 288] width 31 height 29
click at [576, 357] on div "Guaranty Trust Bank (GTB) - Good Shepherd Schools" at bounding box center [546, 342] width 159 height 56
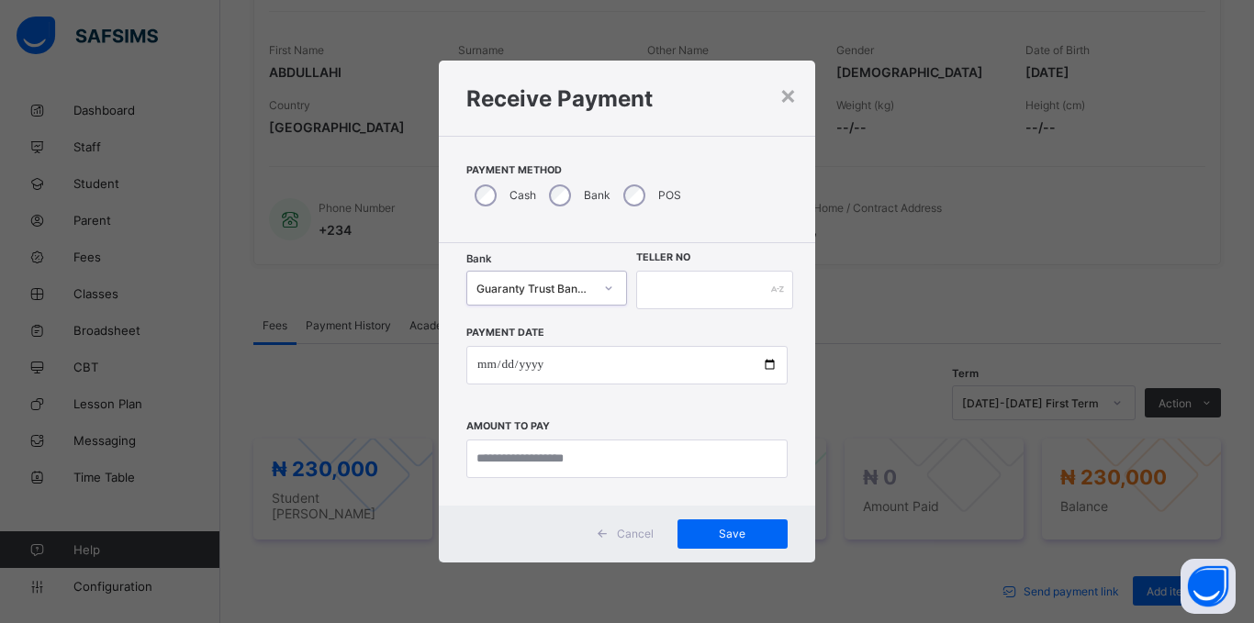
click at [661, 269] on div "Bank option Guaranty Trust Bank (GTB) - Good Shepherd Schools, selected. 0 resu…" at bounding box center [627, 374] width 376 height 263
click at [655, 283] on input "text" at bounding box center [714, 290] width 157 height 39
type input "*****"
click at [472, 367] on input "date" at bounding box center [626, 365] width 321 height 39
type input "**********"
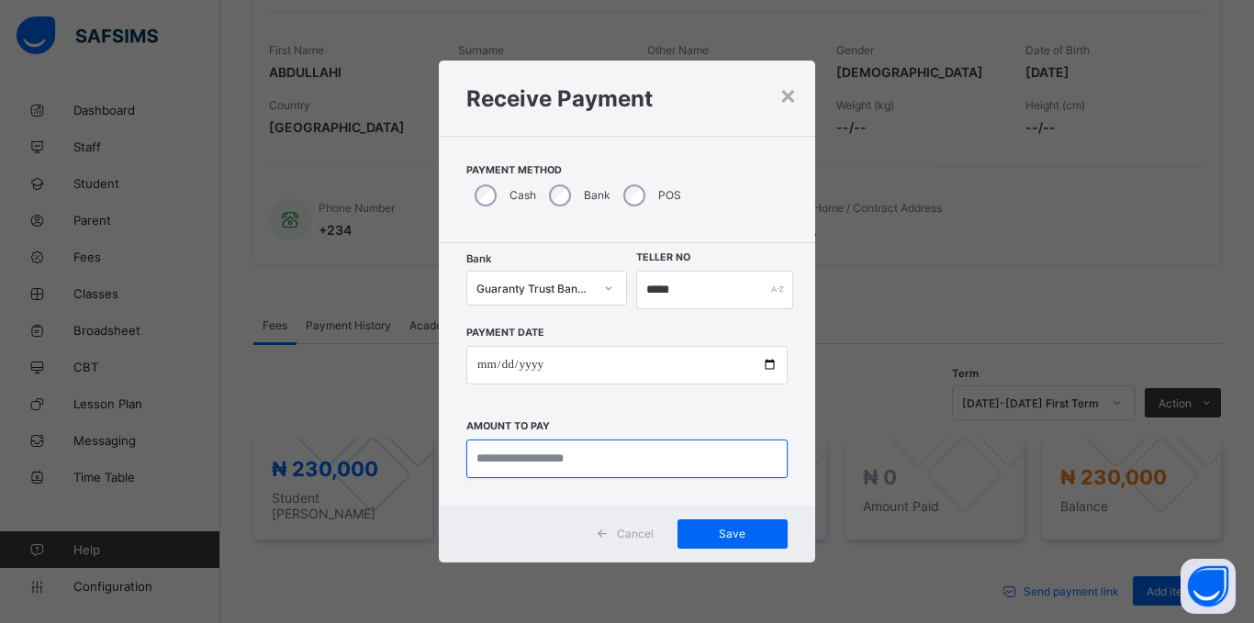
click at [559, 458] on input "currency" at bounding box center [626, 459] width 321 height 39
type input "*********"
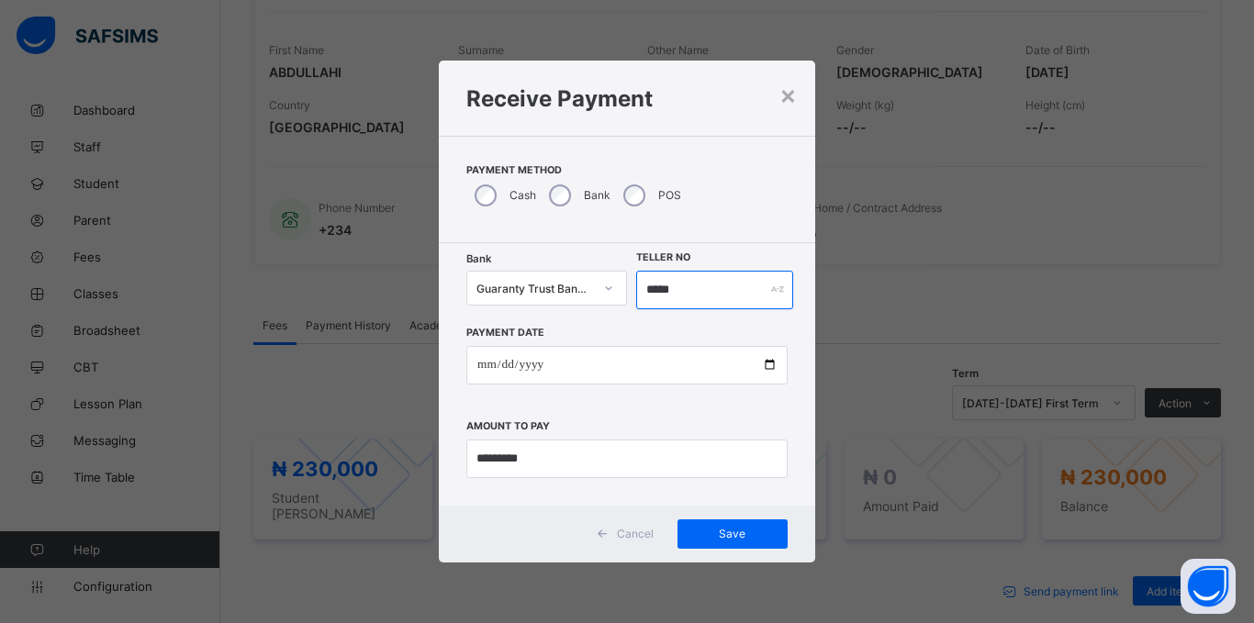
click at [725, 293] on input "*****" at bounding box center [714, 290] width 157 height 39
type input "******"
click at [759, 536] on span "Save" at bounding box center [732, 534] width 83 height 14
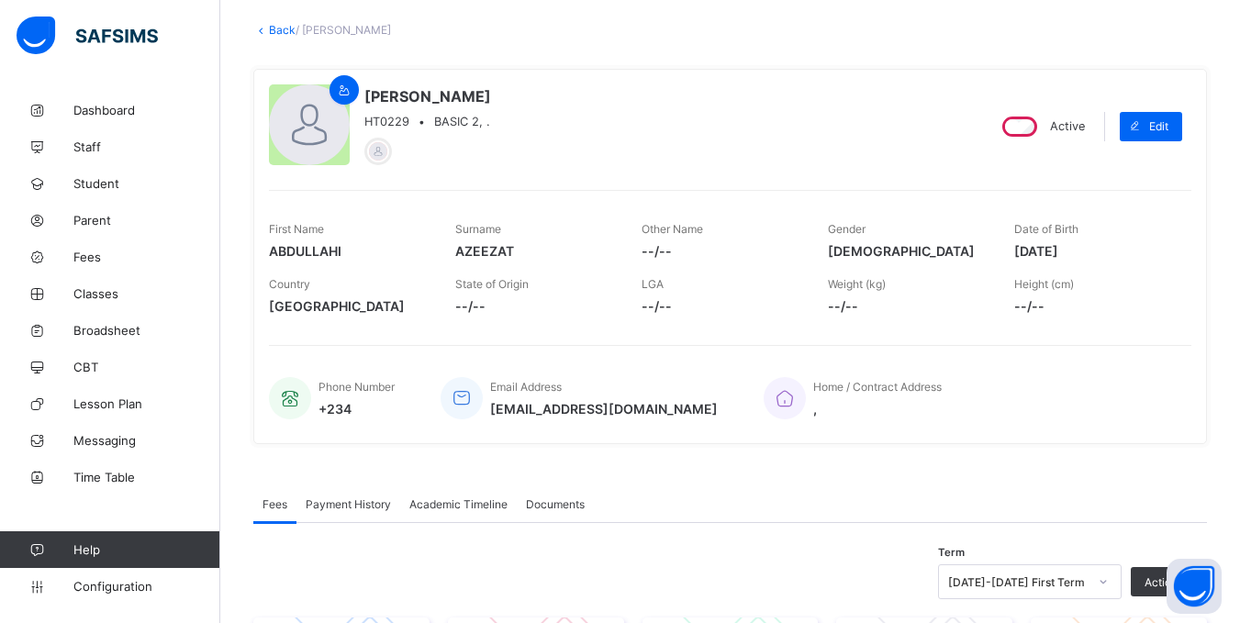
scroll to position [0, 0]
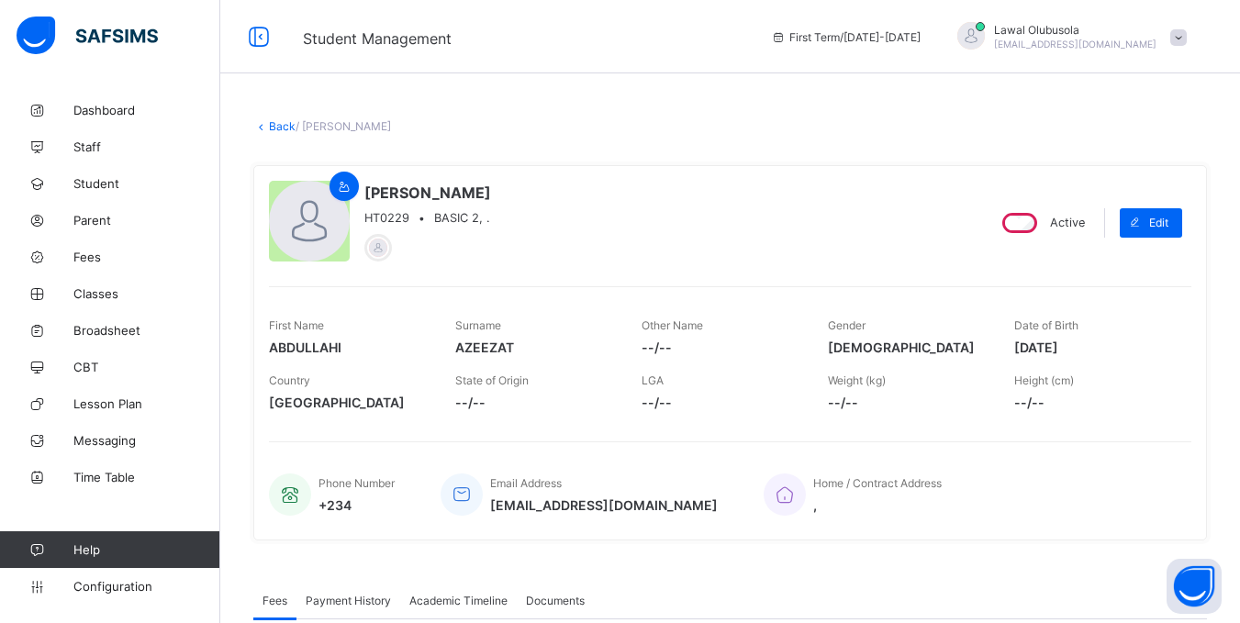
drag, startPoint x: 286, startPoint y: 130, endPoint x: 295, endPoint y: 182, distance: 52.1
click at [286, 130] on link "Back" at bounding box center [282, 126] width 27 height 14
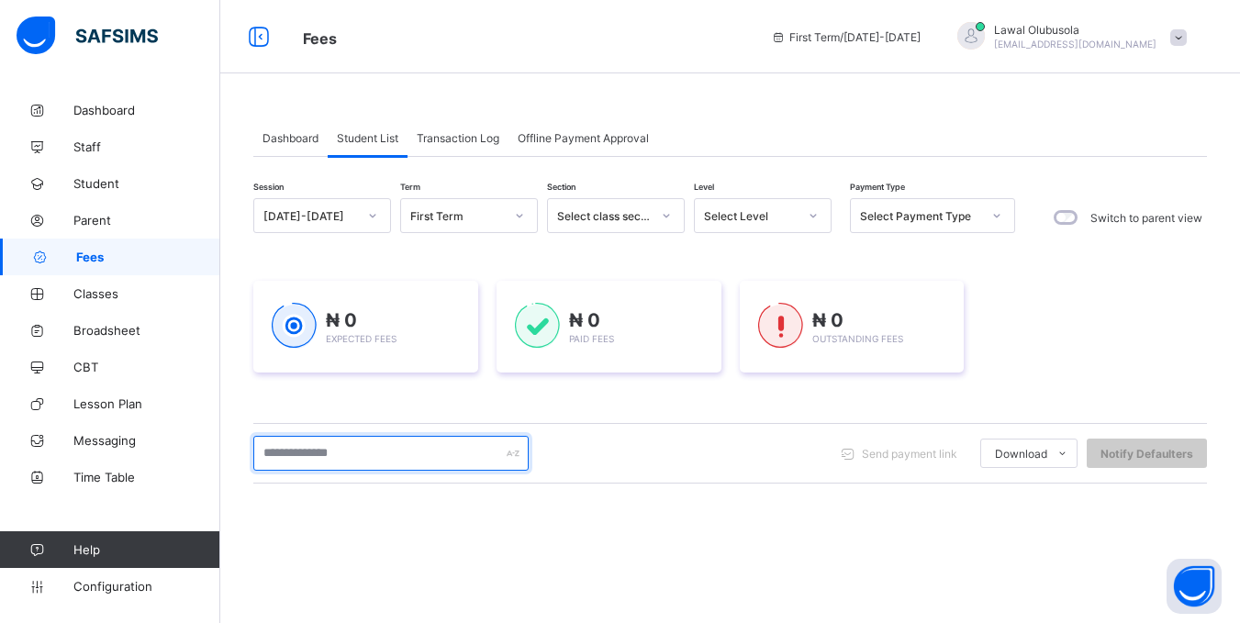
click at [397, 448] on input "text" at bounding box center [390, 453] width 275 height 35
type input "***"
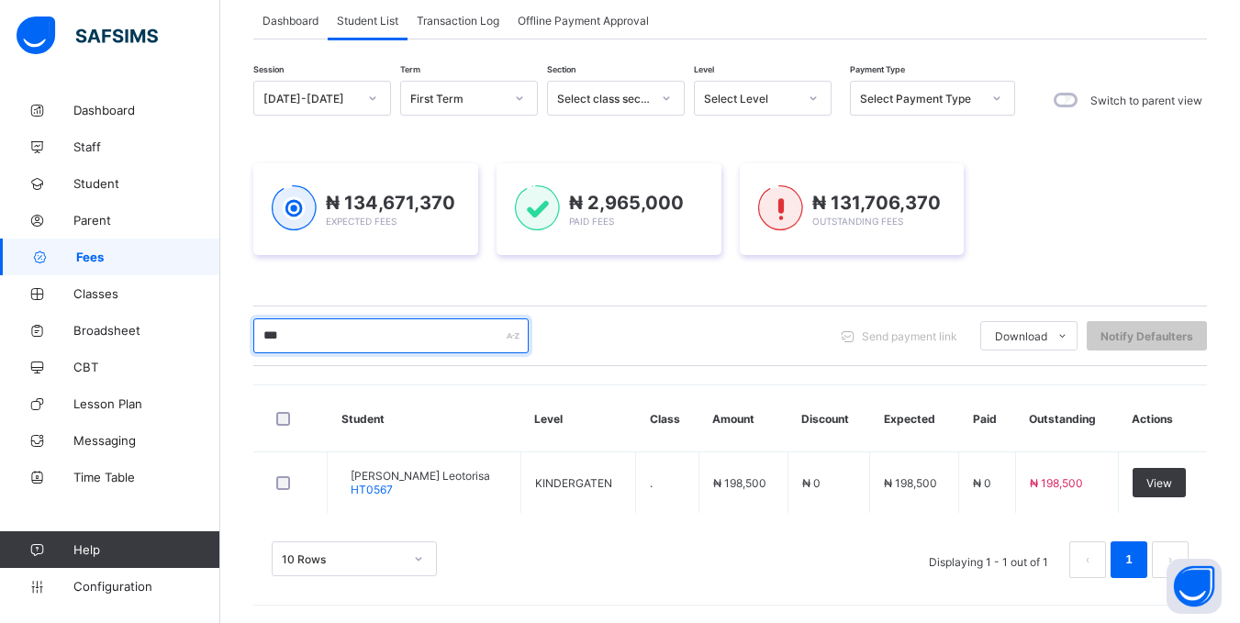
scroll to position [118, 0]
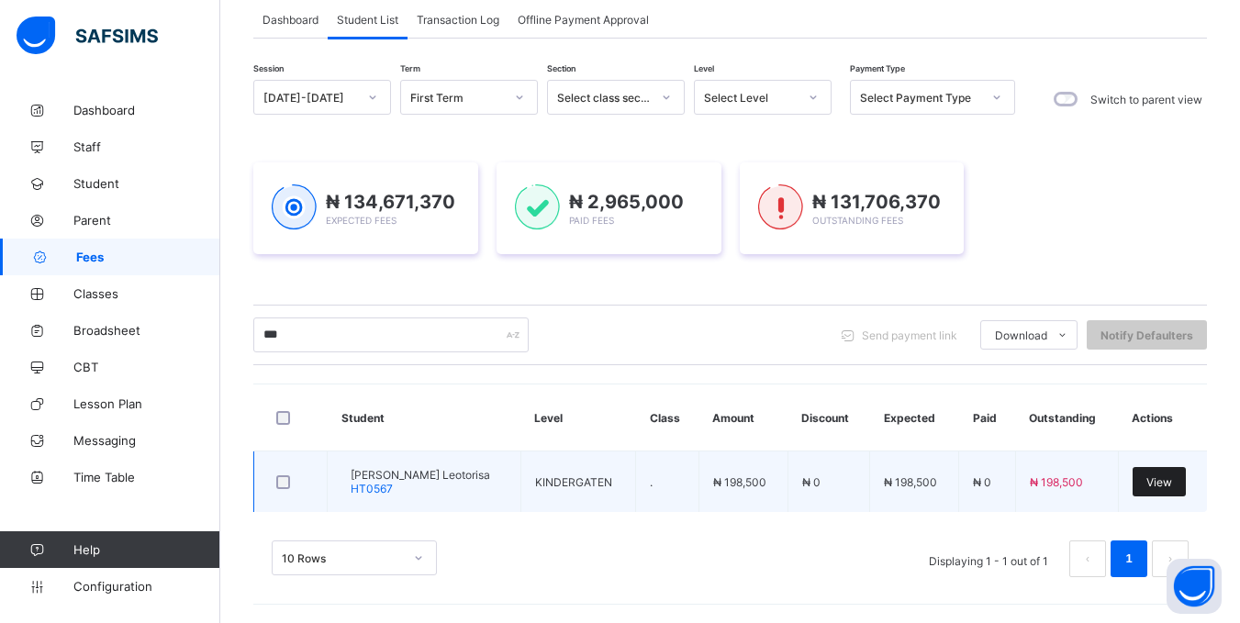
click at [1178, 470] on div "View" at bounding box center [1159, 481] width 53 height 29
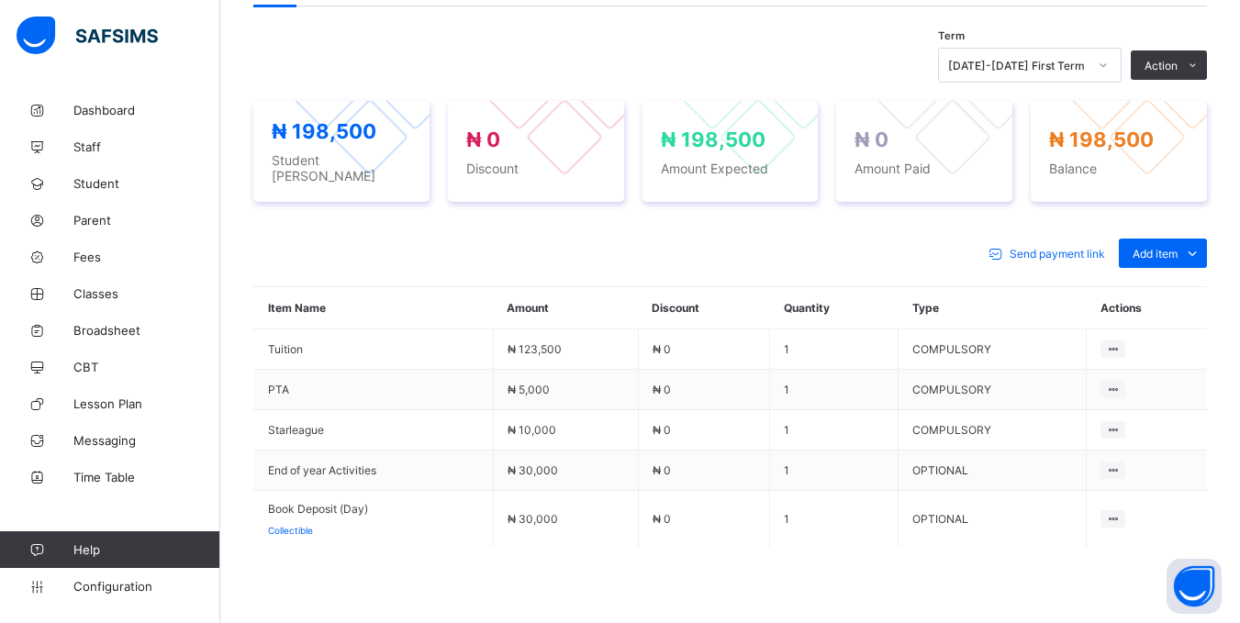
scroll to position [643, 0]
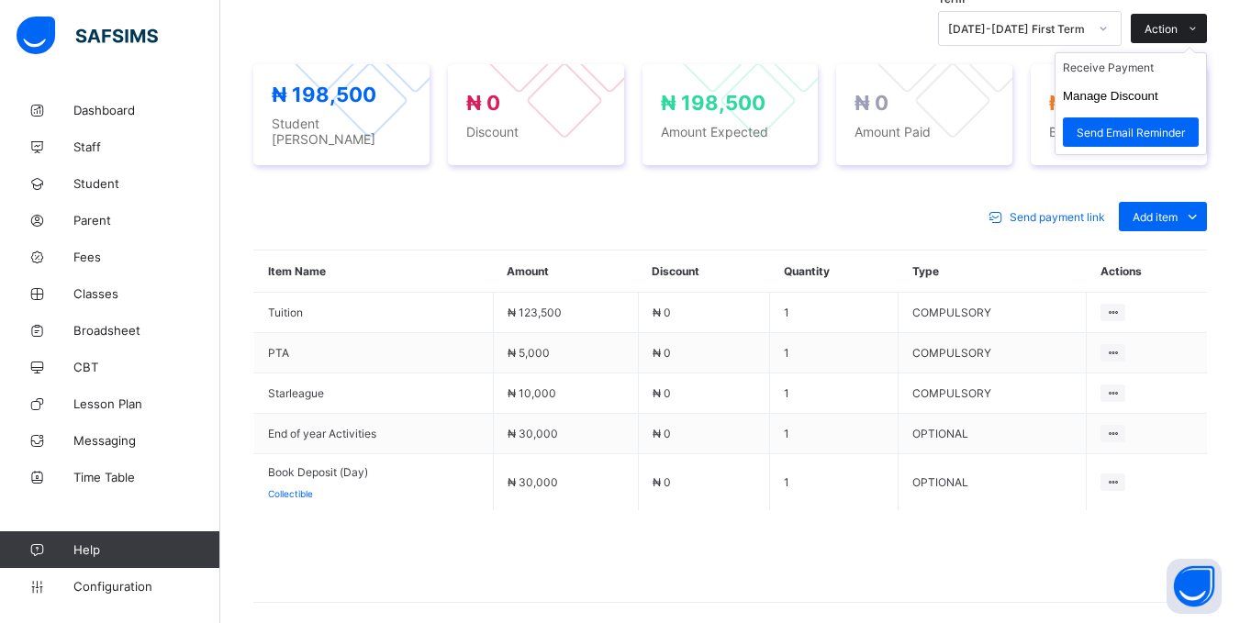
click at [1178, 35] on span "Action" at bounding box center [1161, 29] width 33 height 14
click at [1148, 80] on li "Receive Payment" at bounding box center [1131, 67] width 151 height 28
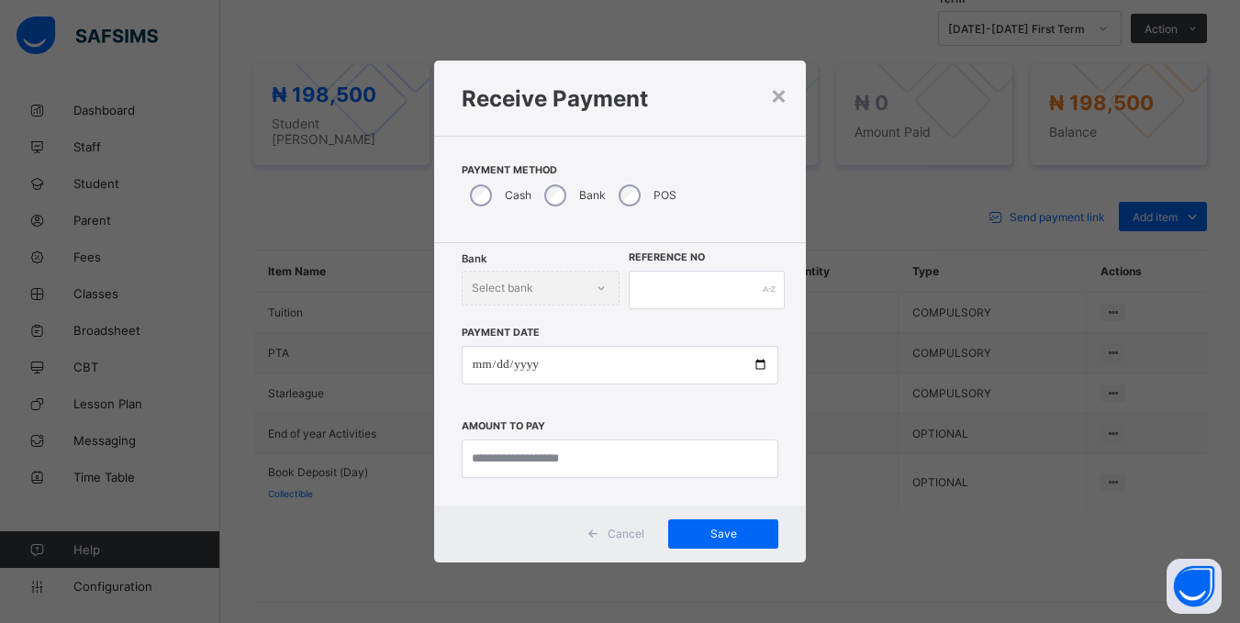
click at [541, 194] on div "Bank" at bounding box center [573, 195] width 74 height 39
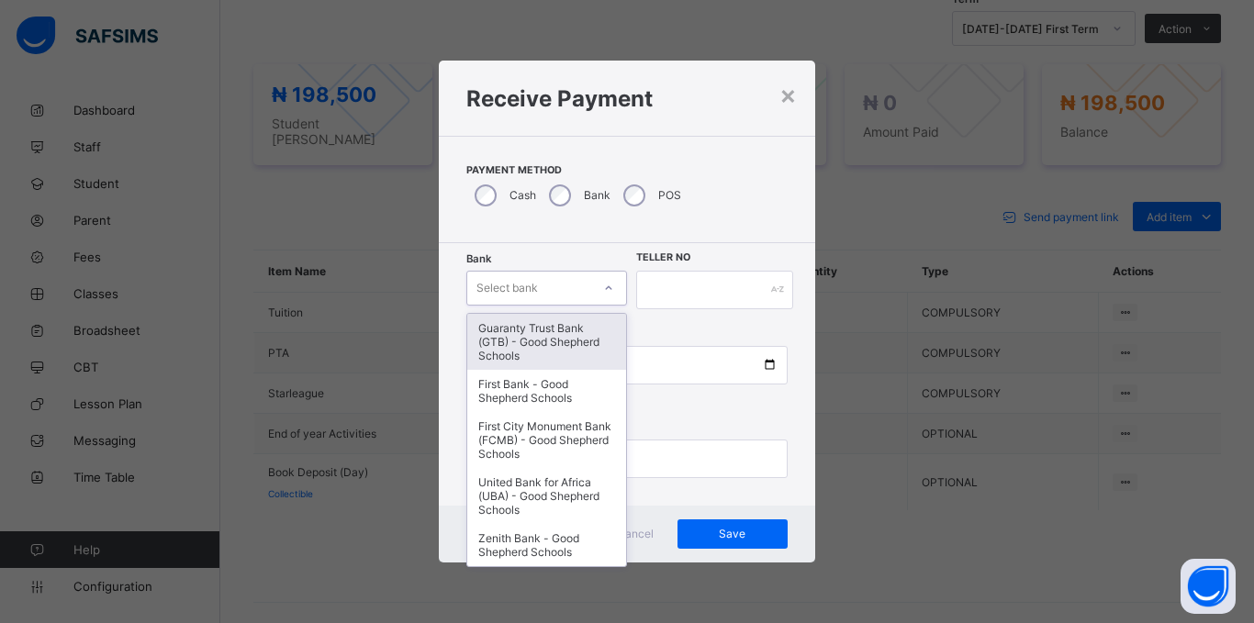
click at [562, 299] on div "Select bank" at bounding box center [529, 288] width 124 height 26
click at [532, 356] on div "Guaranty Trust Bank (GTB) - Good Shepherd Schools" at bounding box center [546, 342] width 159 height 56
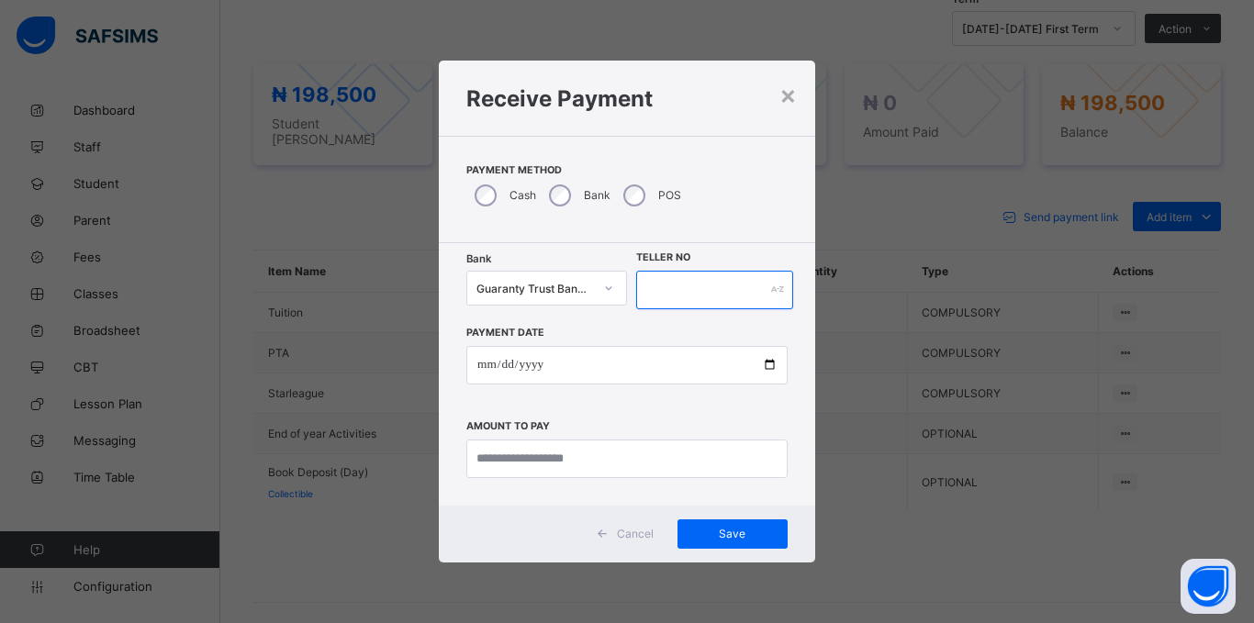
click at [669, 302] on input "text" at bounding box center [714, 290] width 157 height 39
type input "*****"
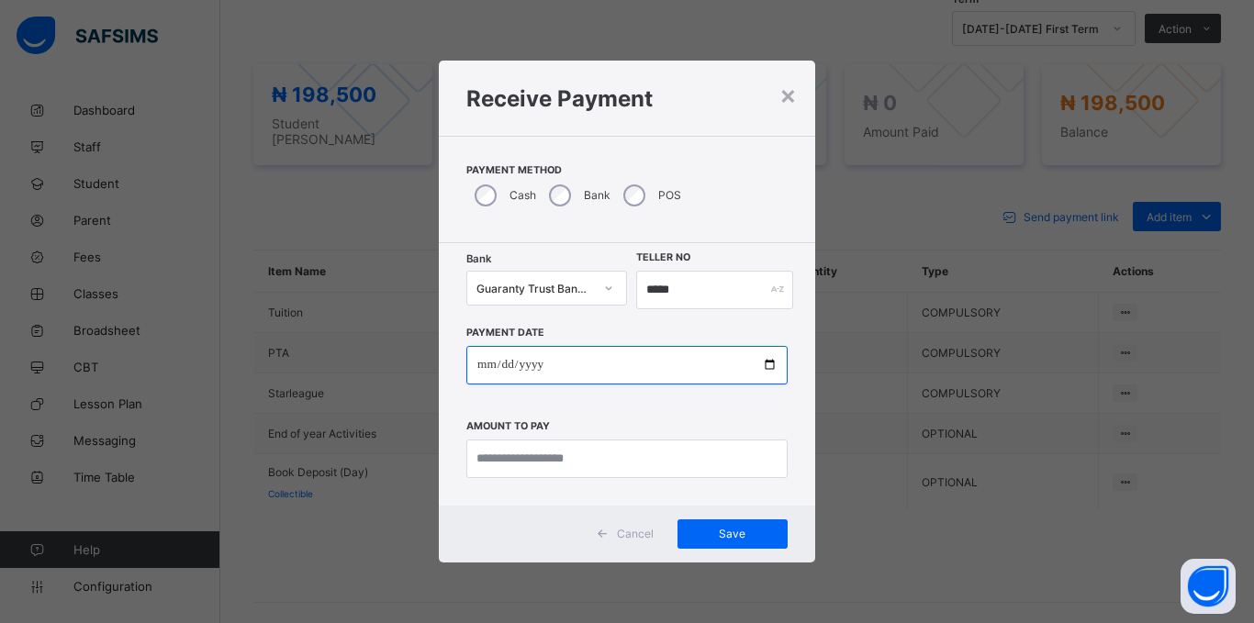
click at [470, 371] on input "date" at bounding box center [626, 365] width 321 height 39
type input "**********"
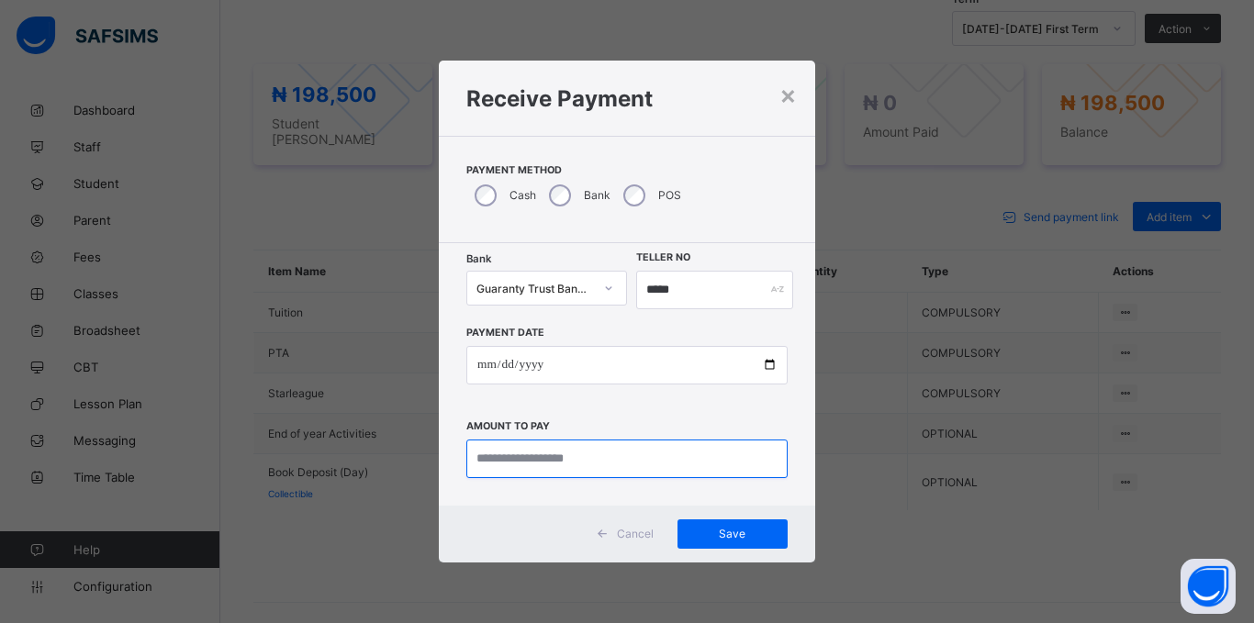
click at [525, 445] on input "currency" at bounding box center [626, 459] width 321 height 39
type input "*********"
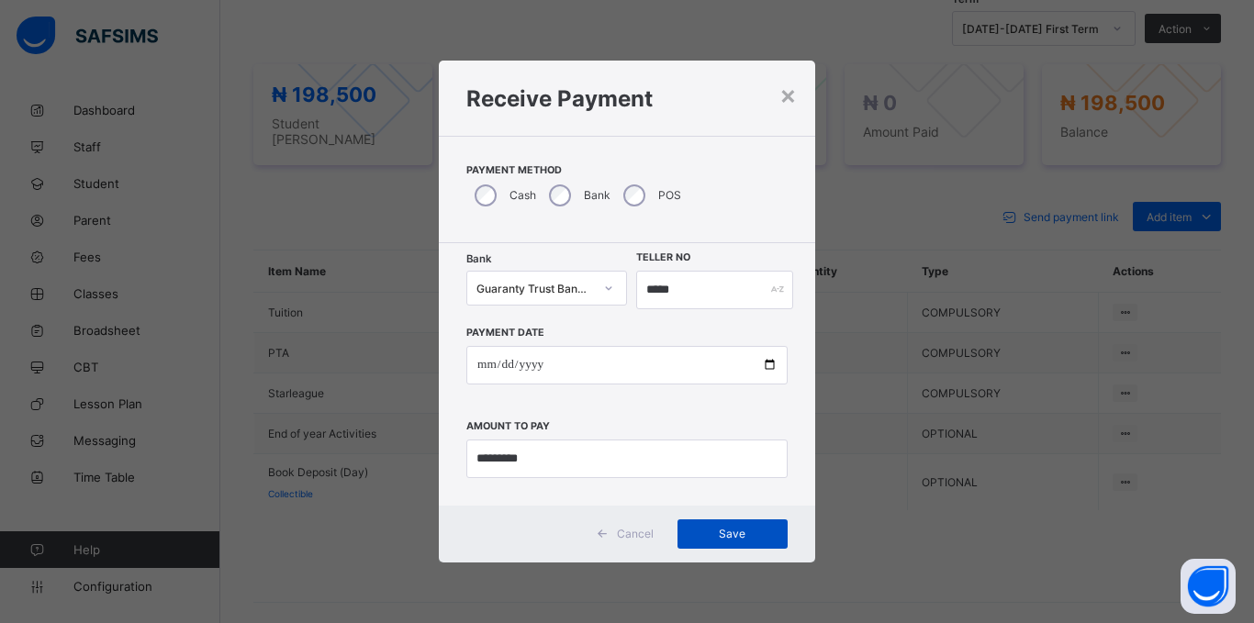
click at [729, 533] on span "Save" at bounding box center [732, 534] width 83 height 14
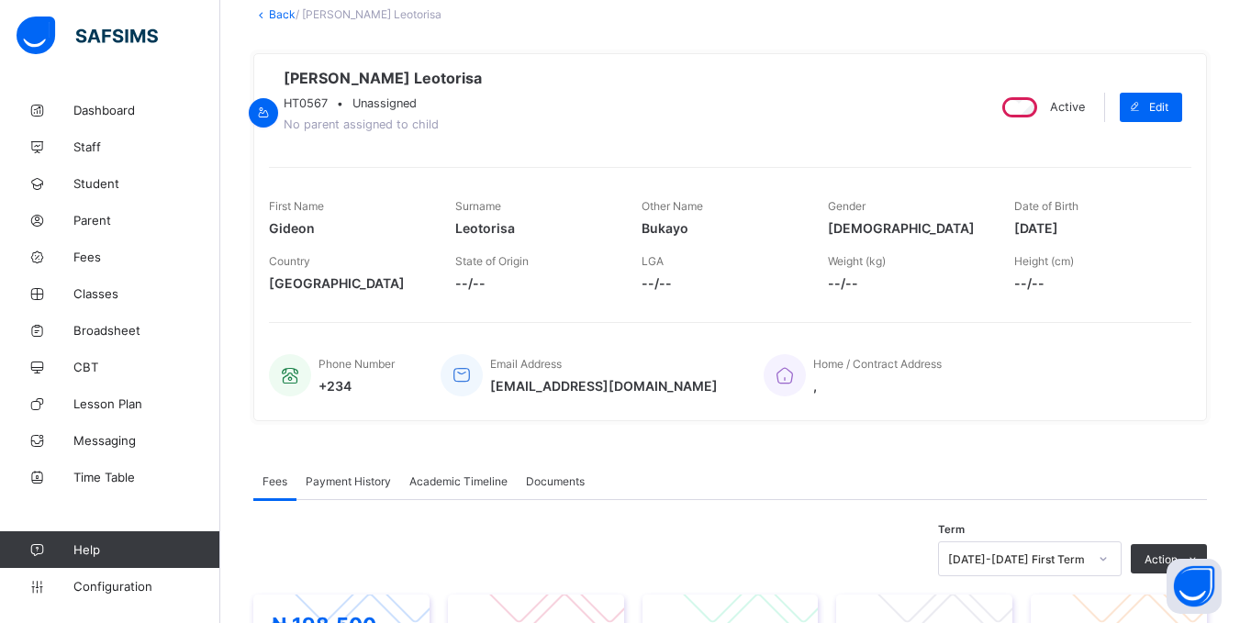
scroll to position [92, 0]
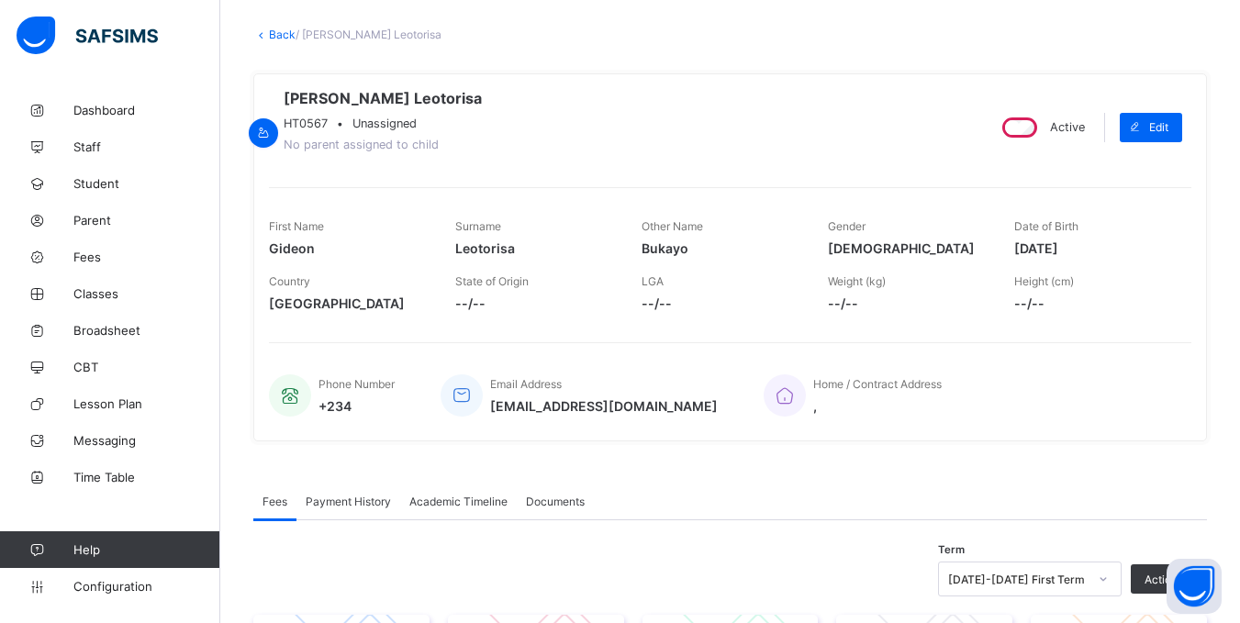
click at [285, 31] on link "Back" at bounding box center [282, 35] width 27 height 14
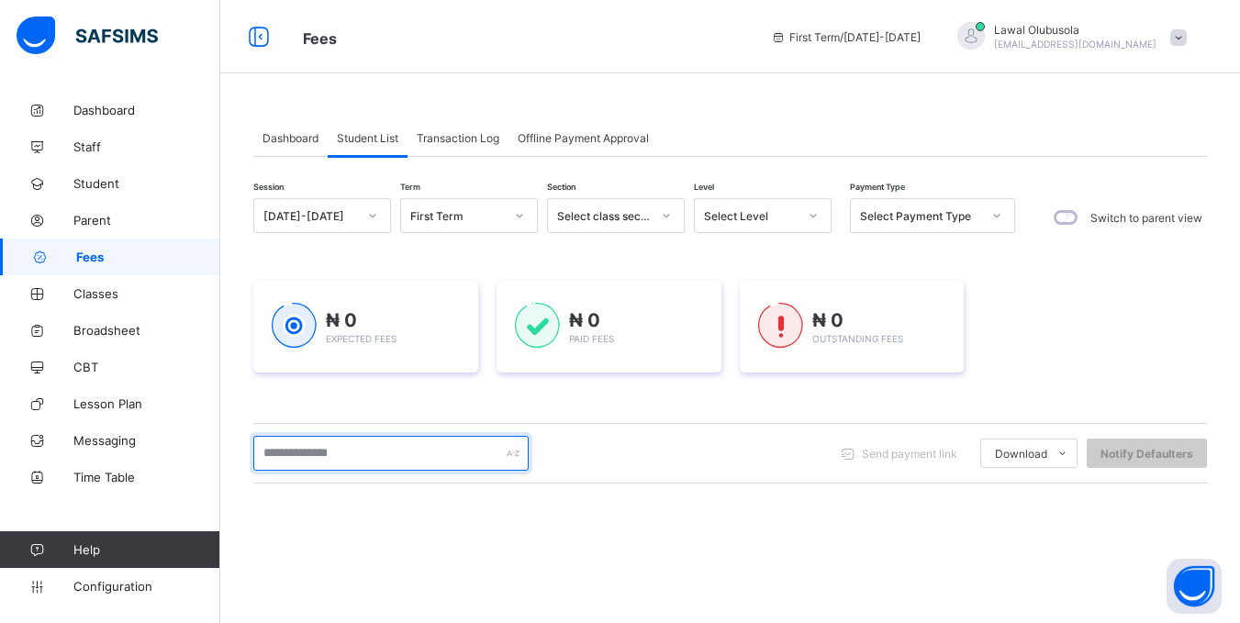
click at [380, 444] on input "text" at bounding box center [390, 453] width 275 height 35
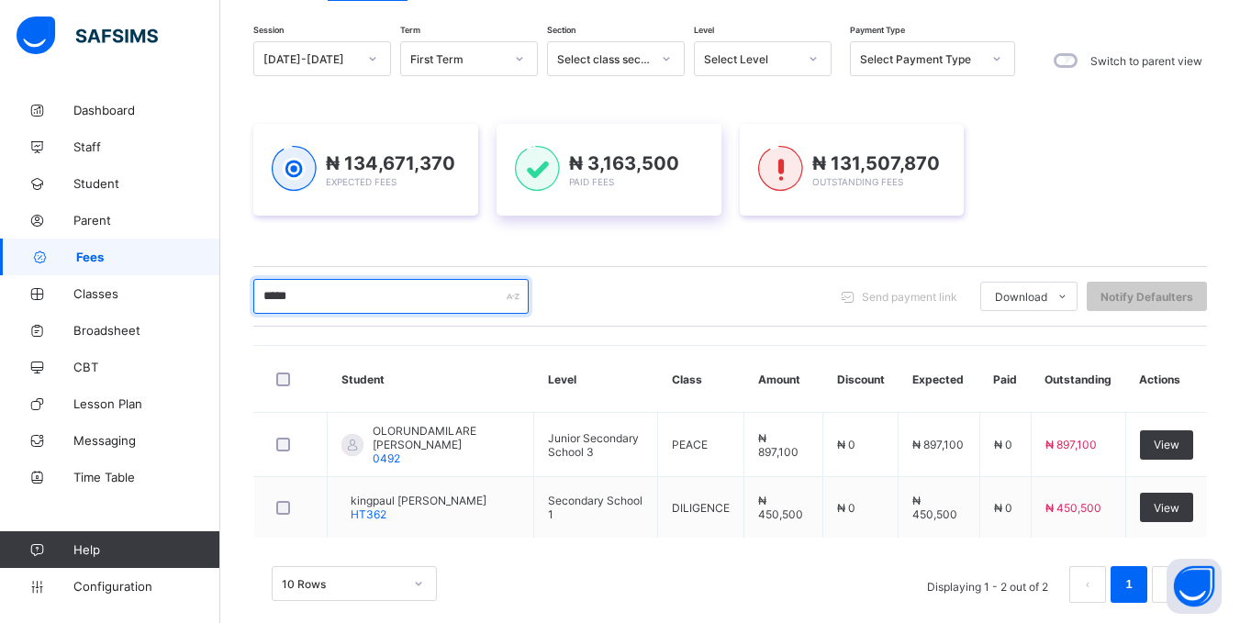
scroll to position [185, 0]
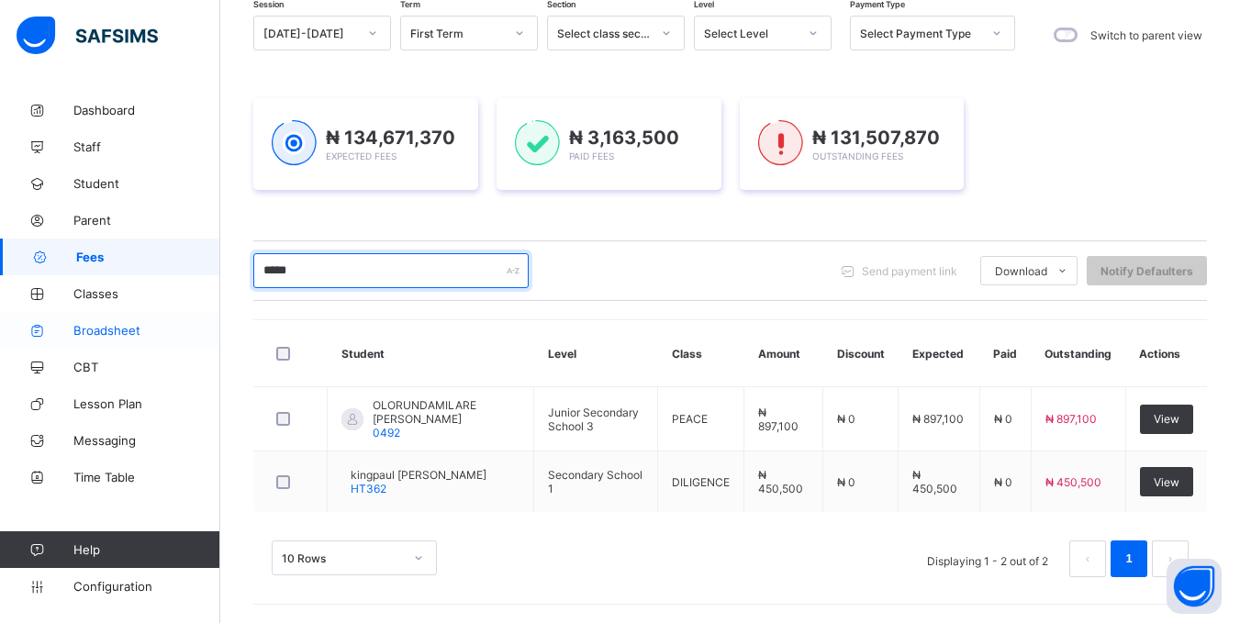
drag, startPoint x: 322, startPoint y: 280, endPoint x: 194, endPoint y: 332, distance: 138.8
click at [37, 287] on div "Fees First Term / [DATE]-[DATE] [PERSON_NAME] [EMAIL_ADDRESS][DOMAIN_NAME] Dash…" at bounding box center [620, 220] width 1240 height 806
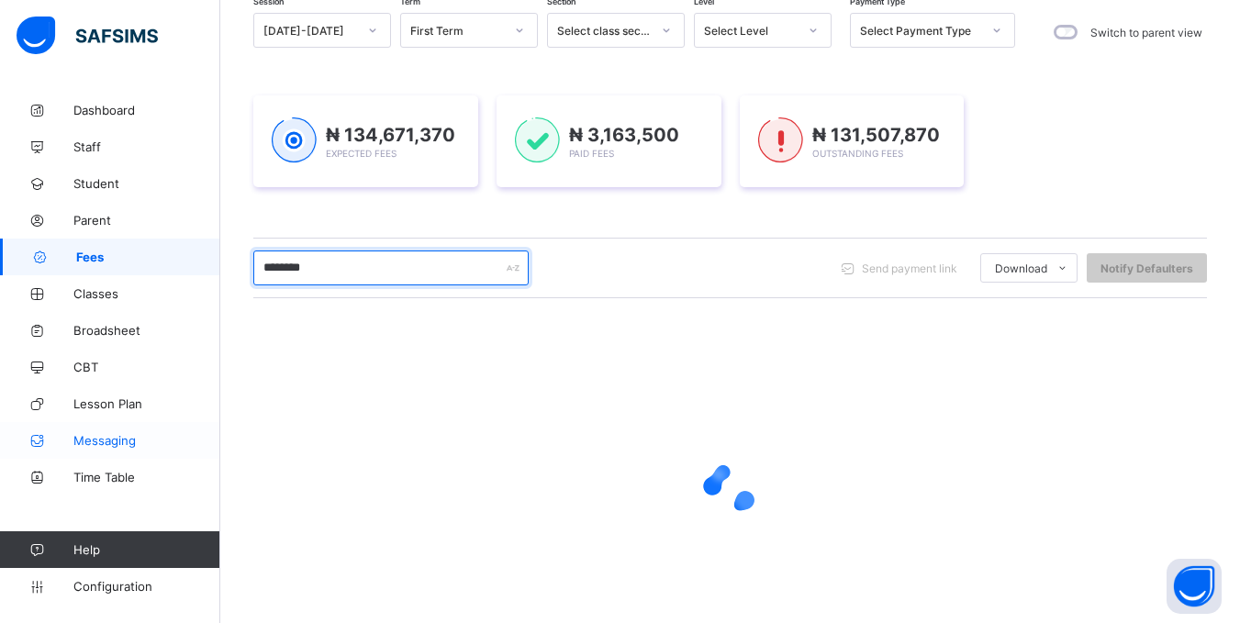
type input "********"
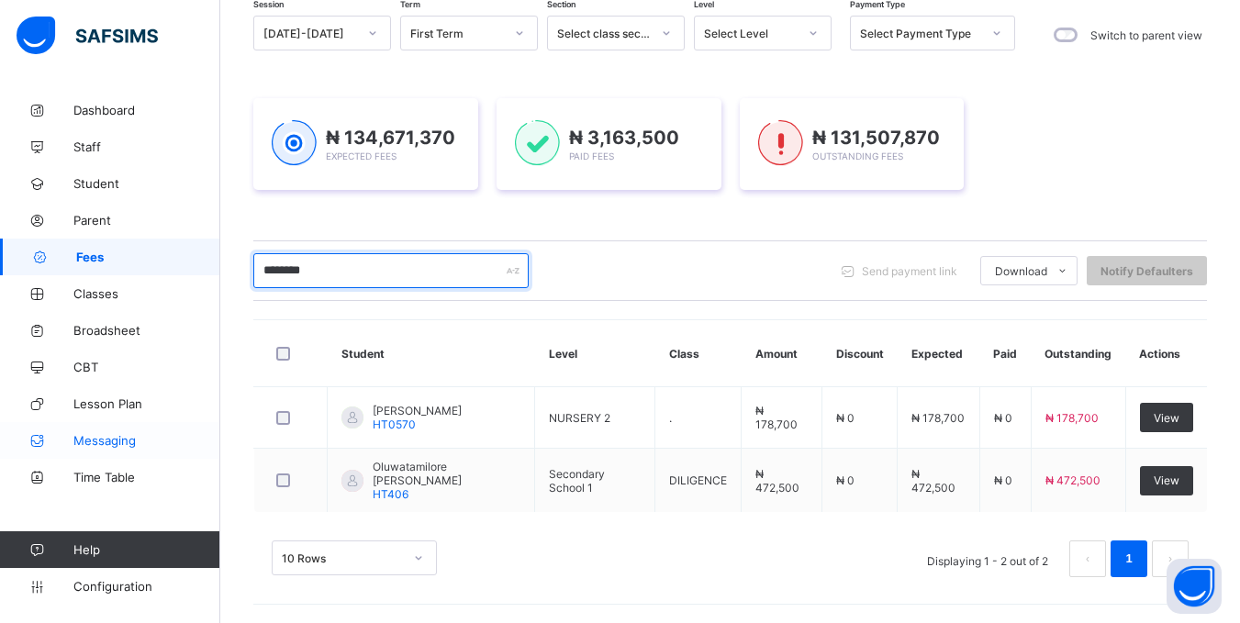
scroll to position [183, 0]
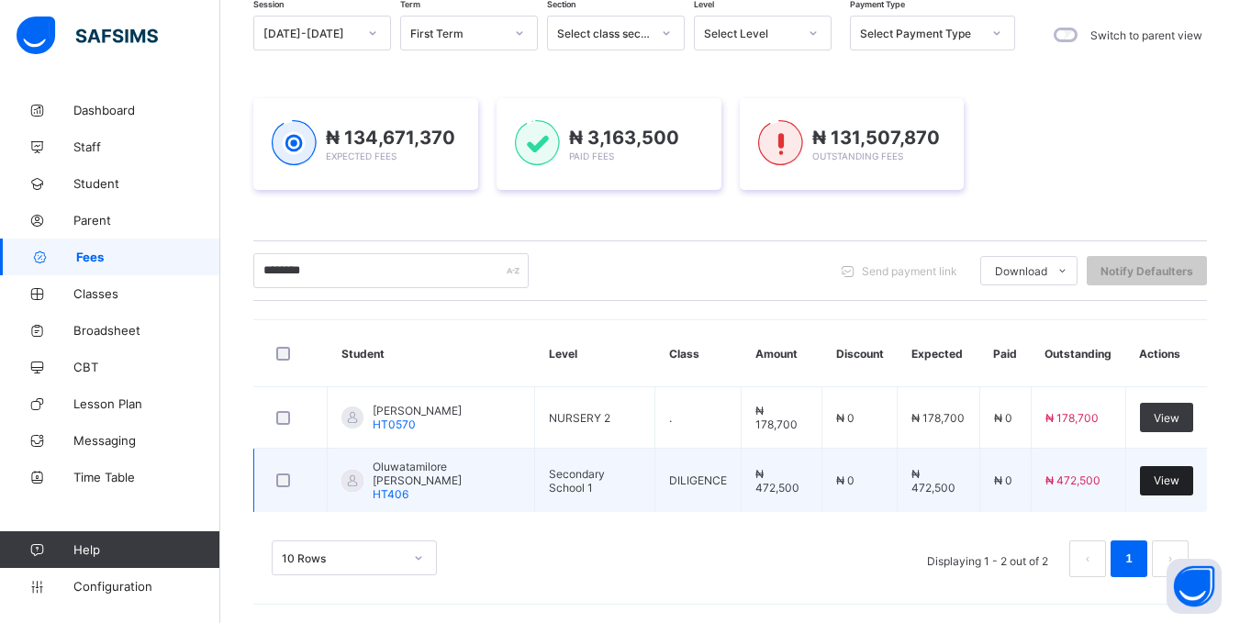
click at [1180, 473] on div "View" at bounding box center [1166, 480] width 53 height 29
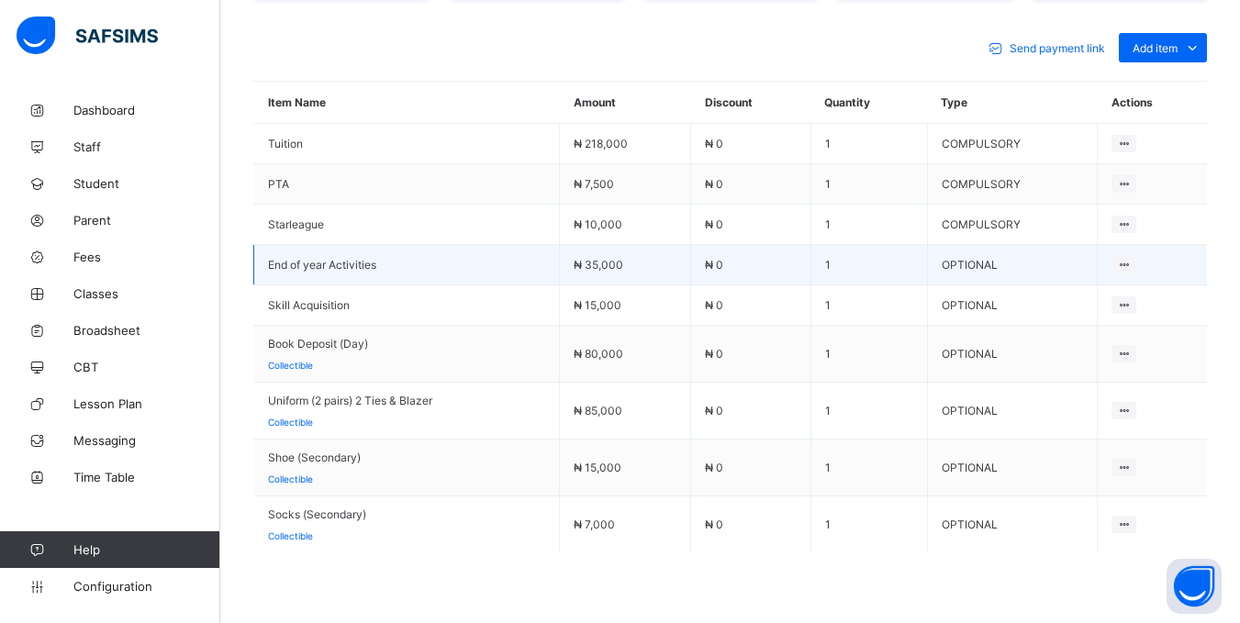
scroll to position [826, 0]
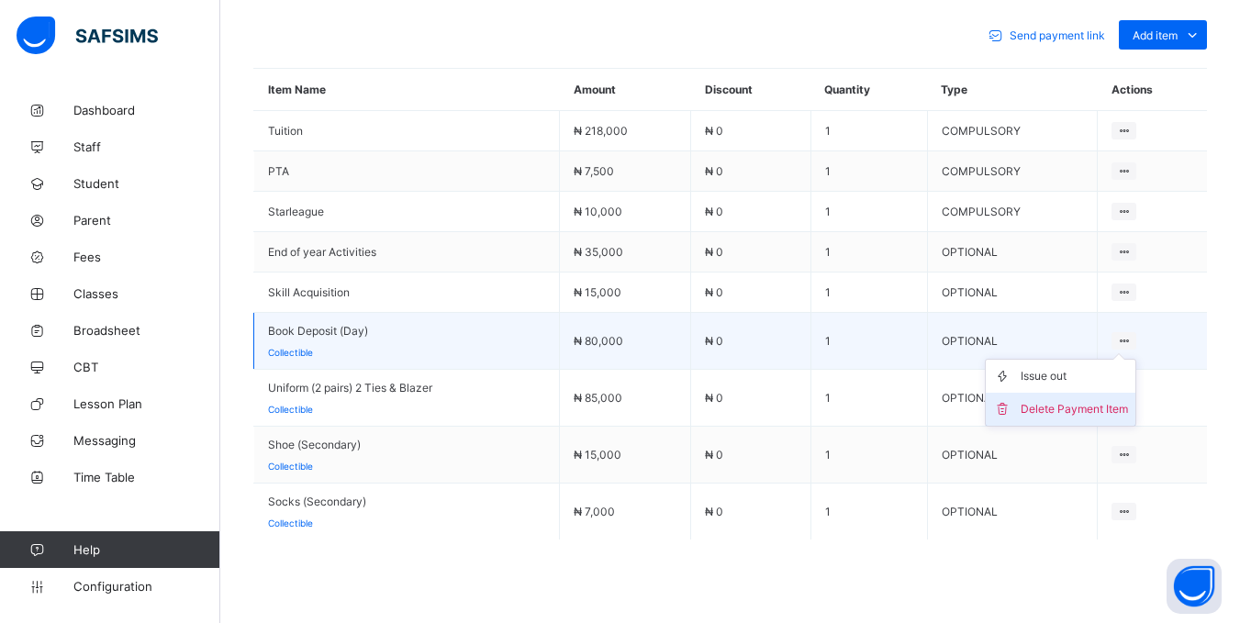
click at [1090, 409] on div "Delete Payment Item" at bounding box center [1074, 409] width 107 height 18
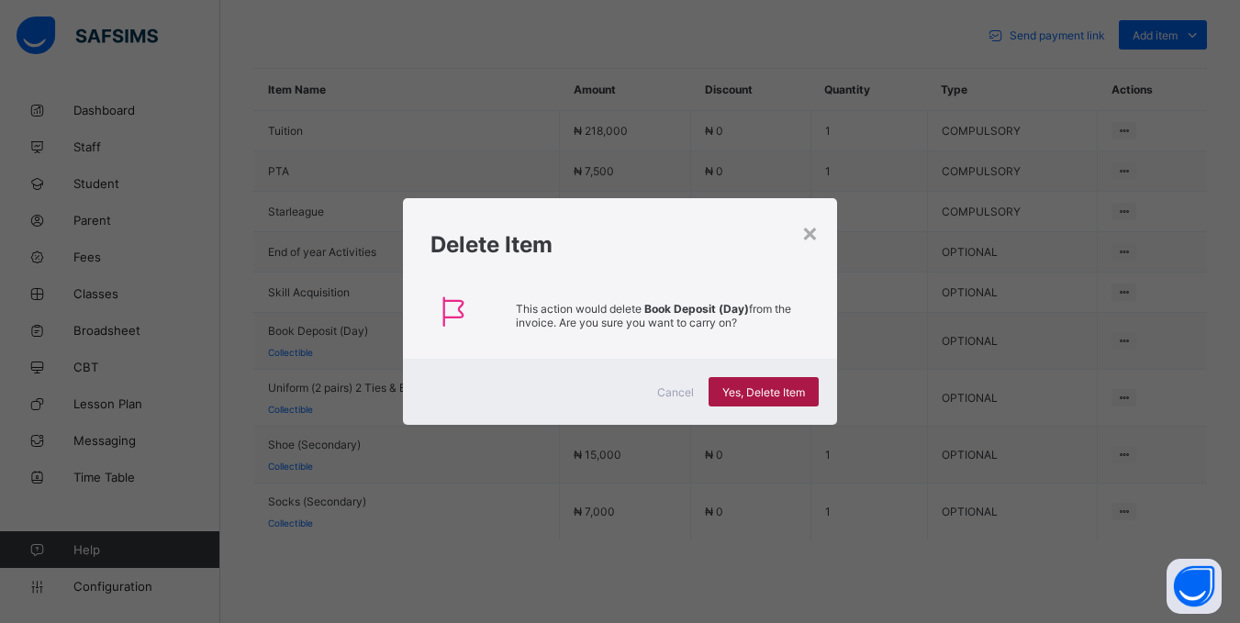
click at [753, 387] on span "Yes, Delete Item" at bounding box center [763, 393] width 83 height 14
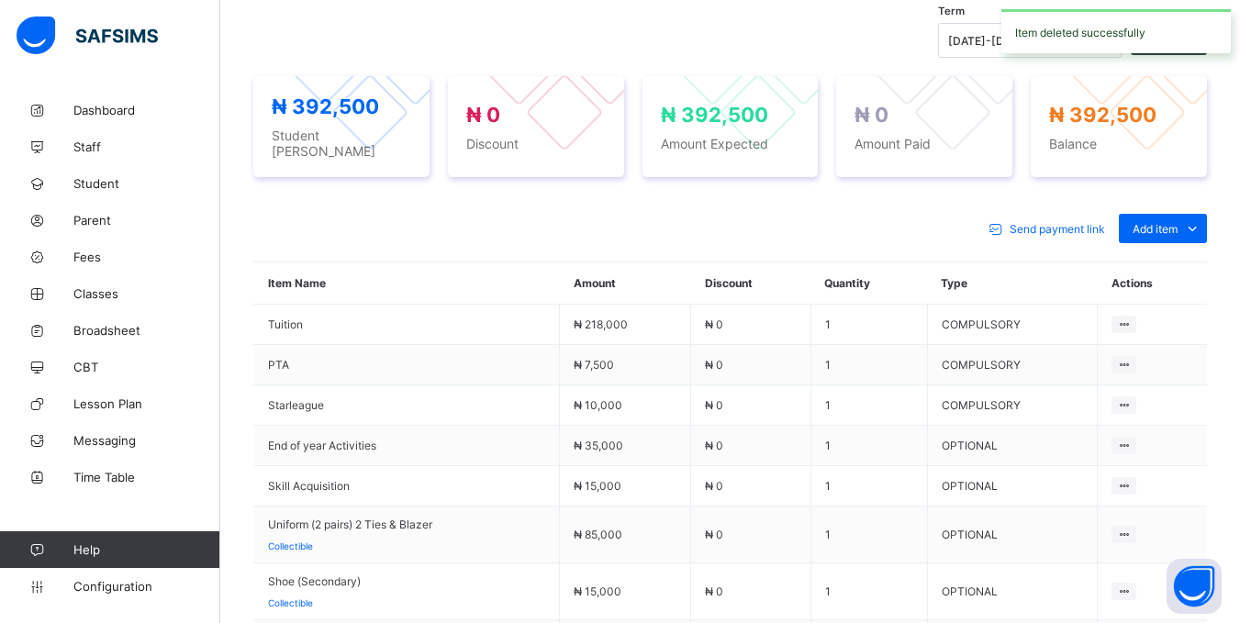
scroll to position [734, 0]
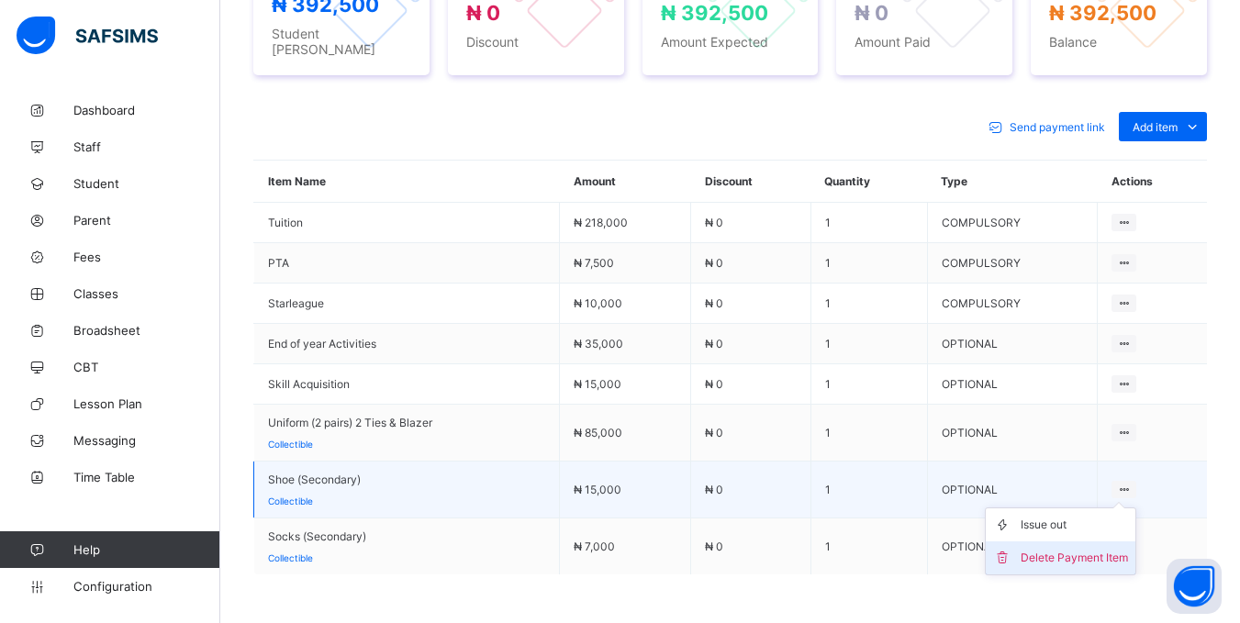
click at [1078, 559] on div "Delete Payment Item" at bounding box center [1074, 558] width 107 height 18
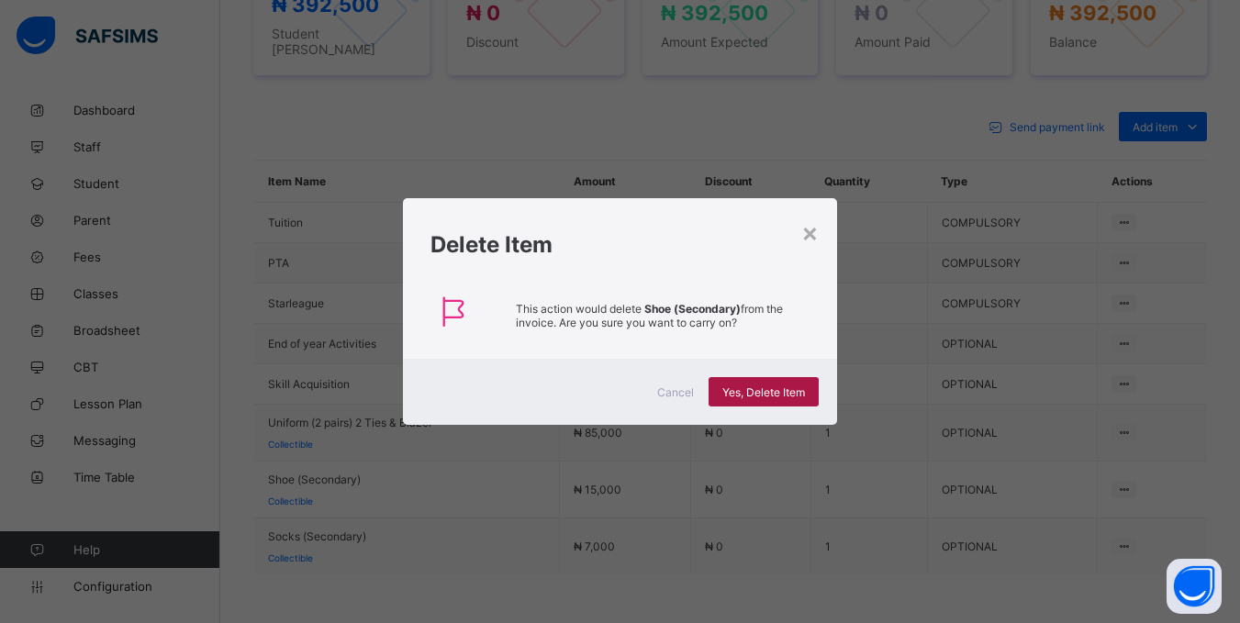
click at [760, 384] on div "Yes, Delete Item" at bounding box center [764, 391] width 110 height 29
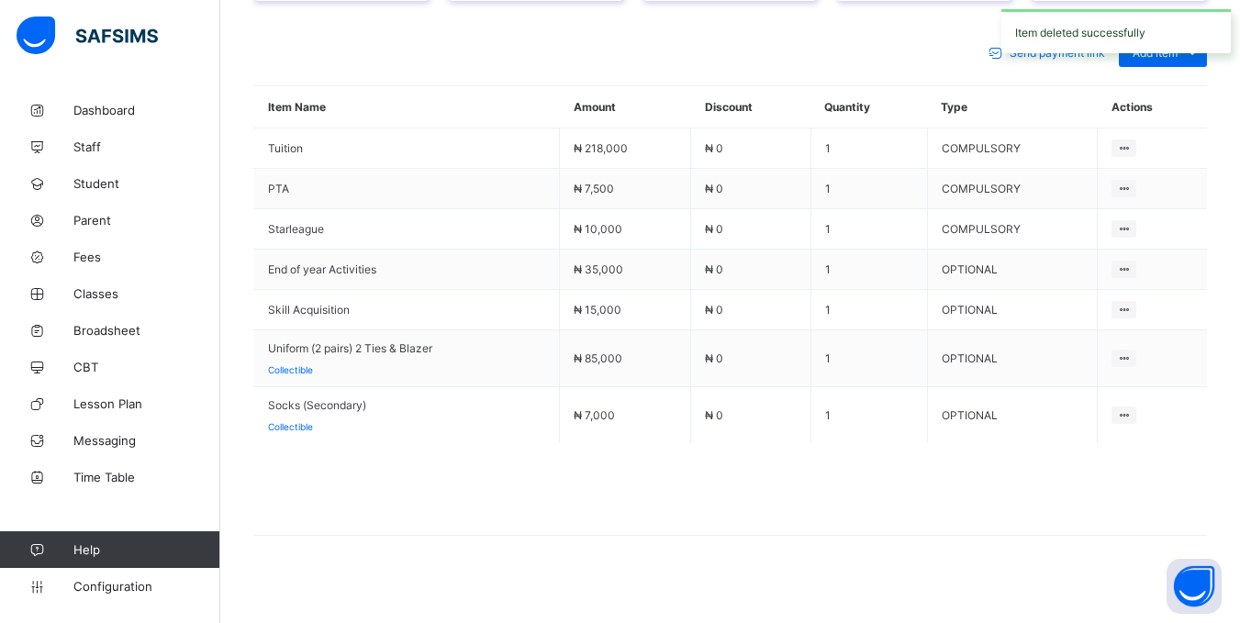
scroll to position [819, 0]
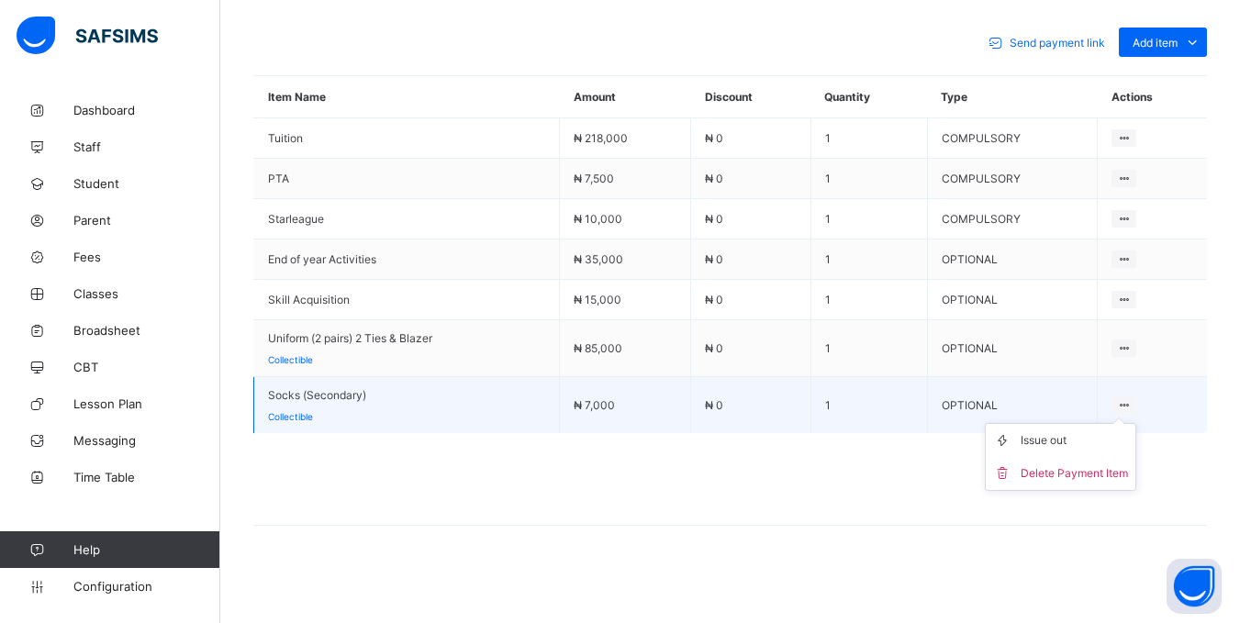
click at [1136, 397] on div at bounding box center [1124, 405] width 25 height 17
click at [1104, 472] on div "Delete Payment Item" at bounding box center [1074, 473] width 107 height 18
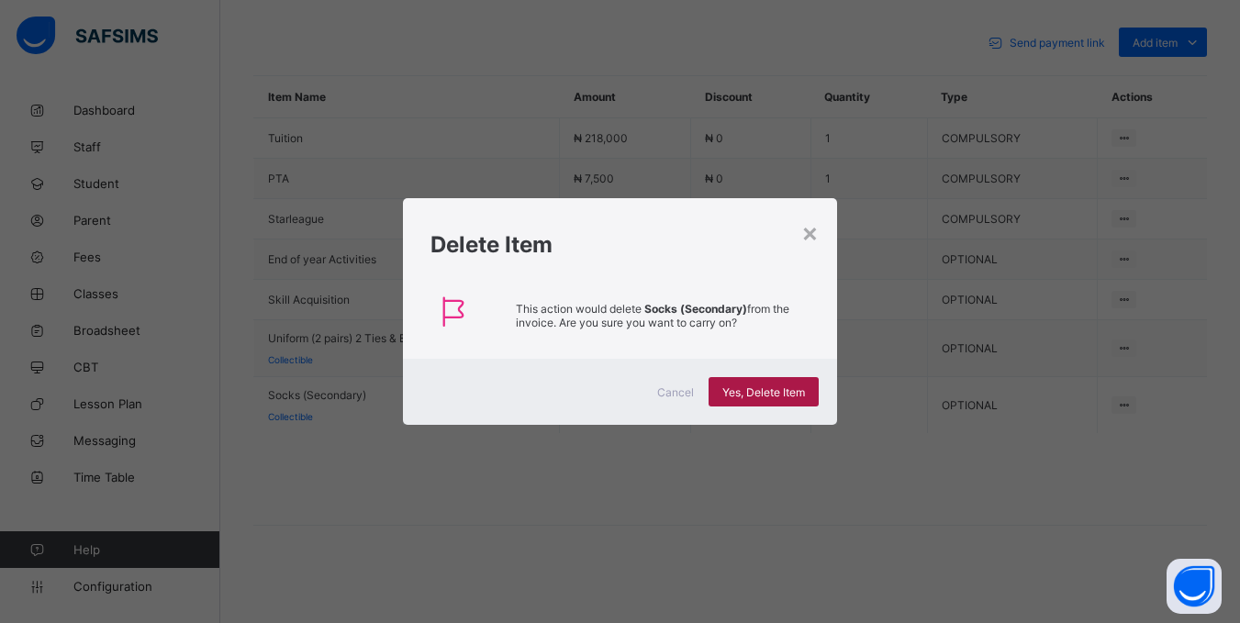
click at [757, 397] on span "Yes, Delete Item" at bounding box center [763, 393] width 83 height 14
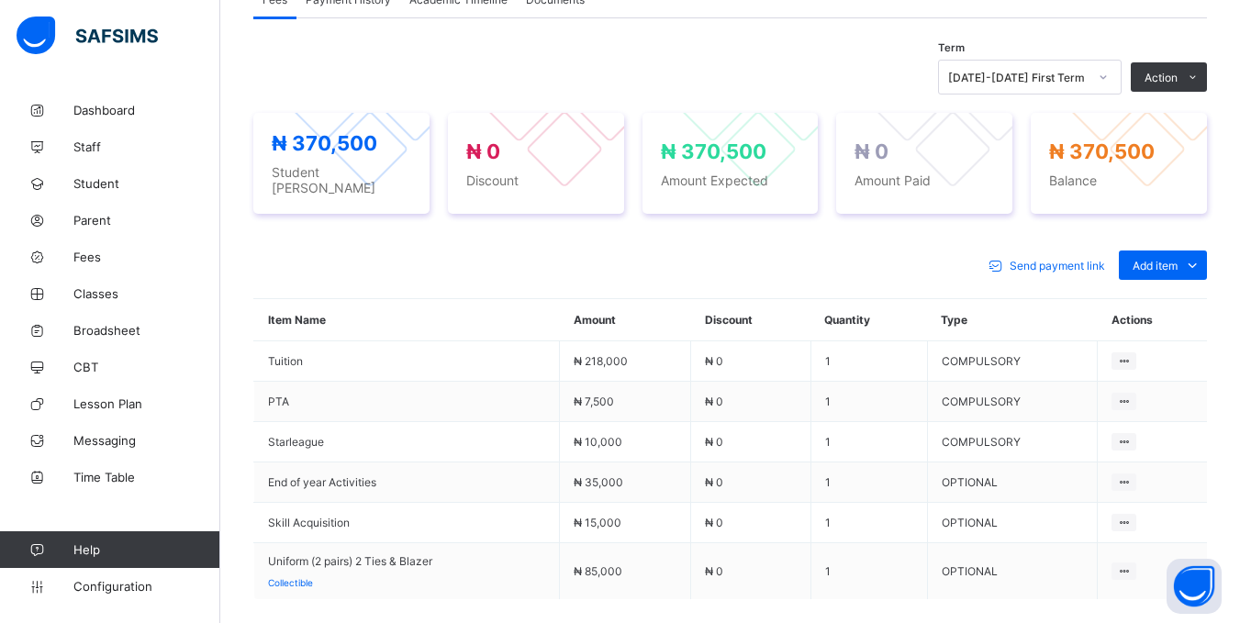
scroll to position [578, 0]
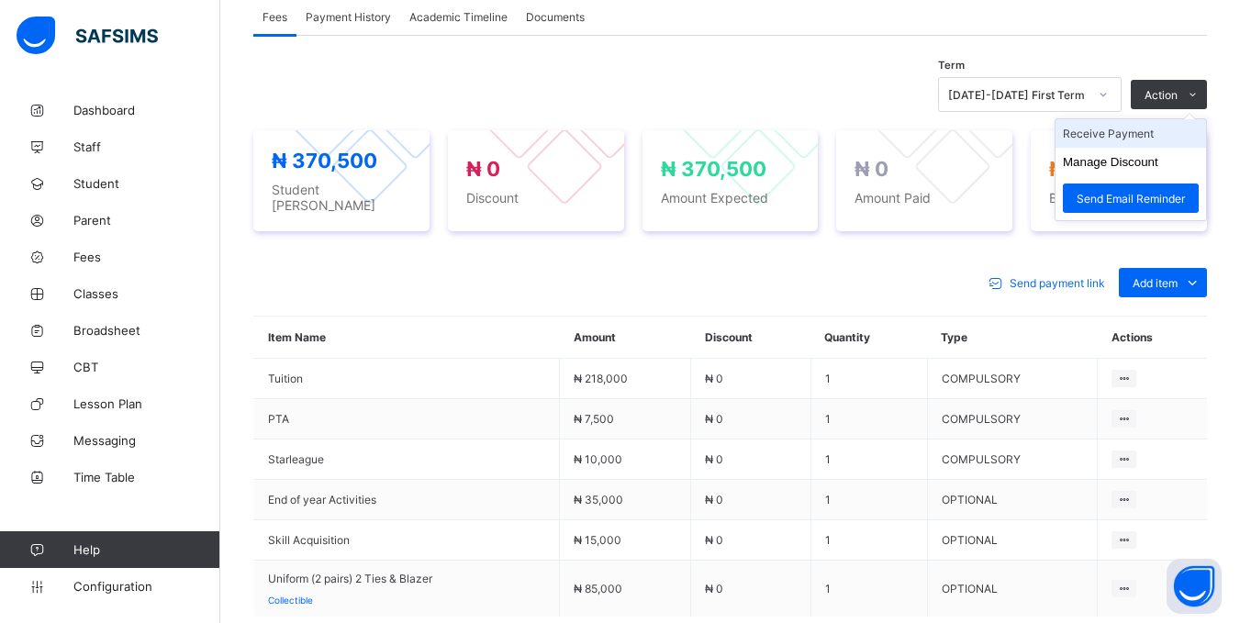
click at [1155, 145] on li "Receive Payment" at bounding box center [1131, 133] width 151 height 28
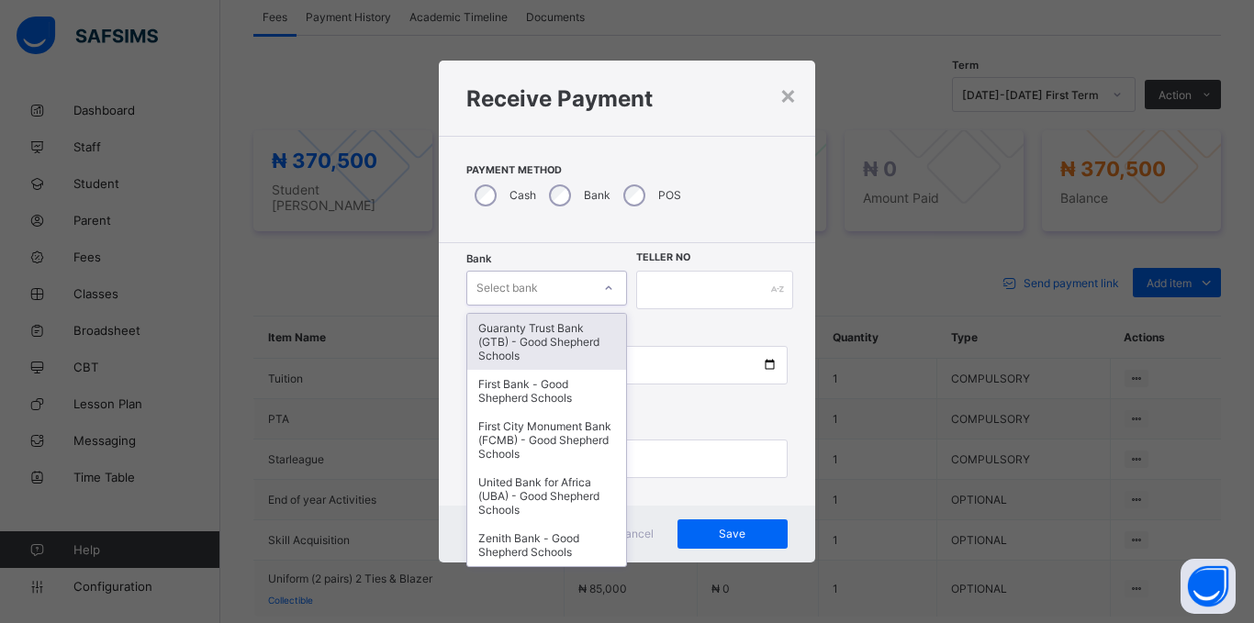
click at [542, 285] on div "Select bank" at bounding box center [529, 288] width 124 height 26
click at [522, 335] on div "Guaranty Trust Bank (GTB) - Good Shepherd Schools" at bounding box center [546, 342] width 159 height 56
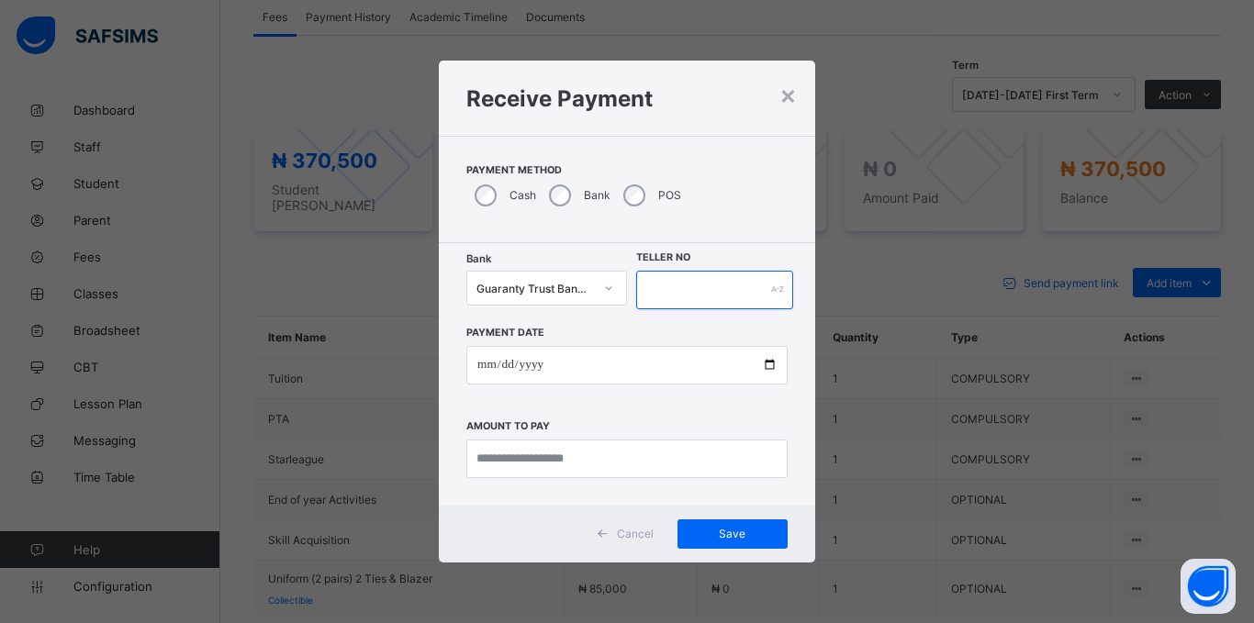
click at [698, 271] on input "text" at bounding box center [714, 290] width 157 height 39
type input "*****"
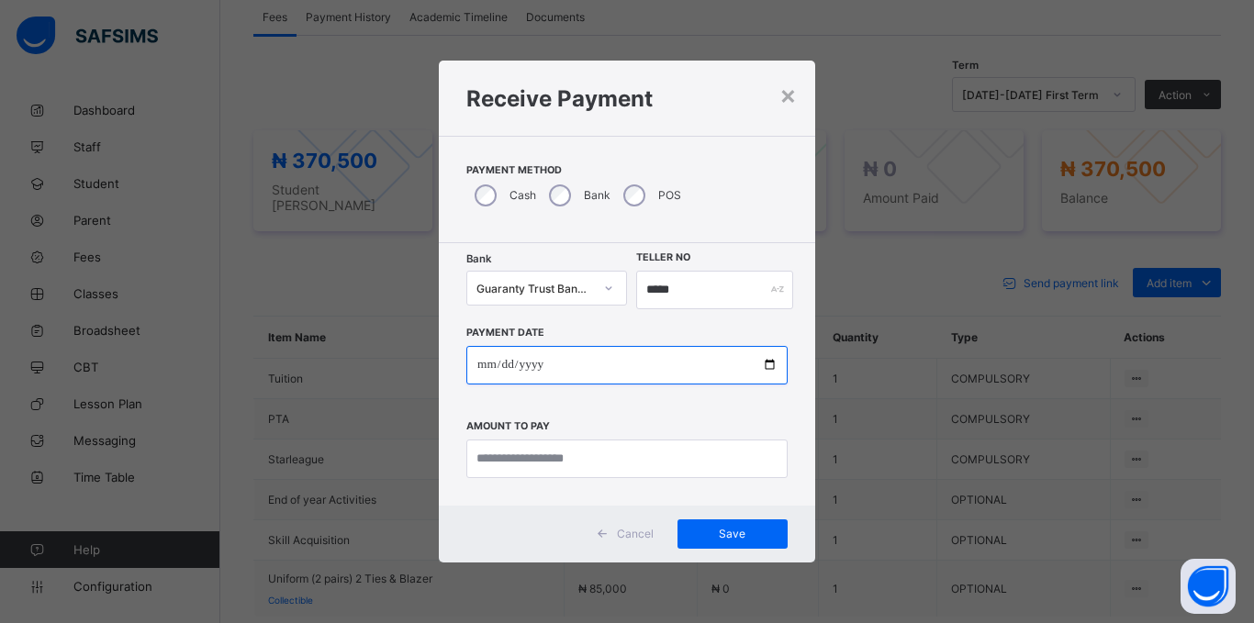
click at [486, 375] on input "date" at bounding box center [626, 365] width 321 height 39
type input "**********"
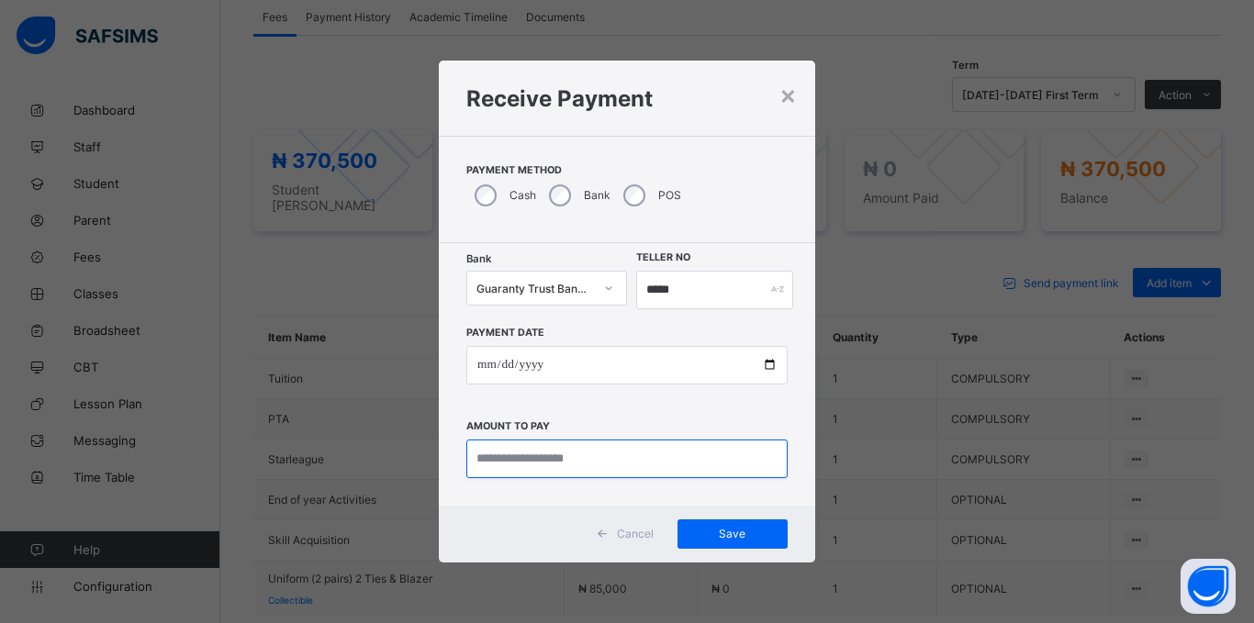
click at [492, 454] on input "currency" at bounding box center [626, 459] width 321 height 39
type input "*********"
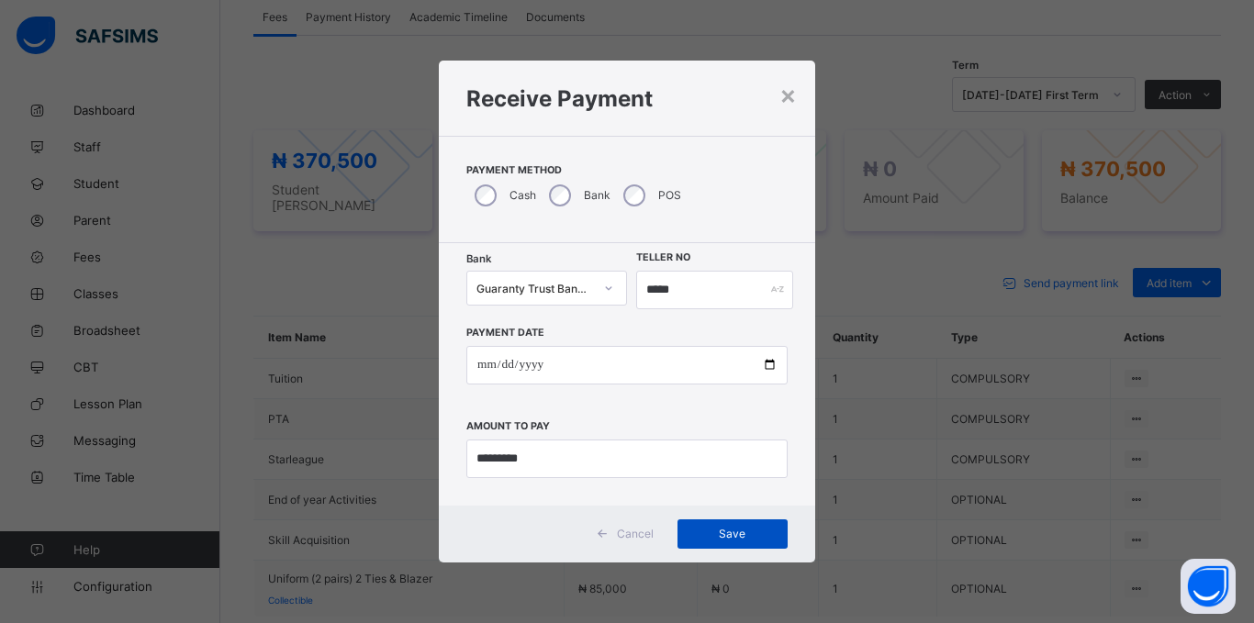
click at [700, 529] on span "Save" at bounding box center [732, 534] width 83 height 14
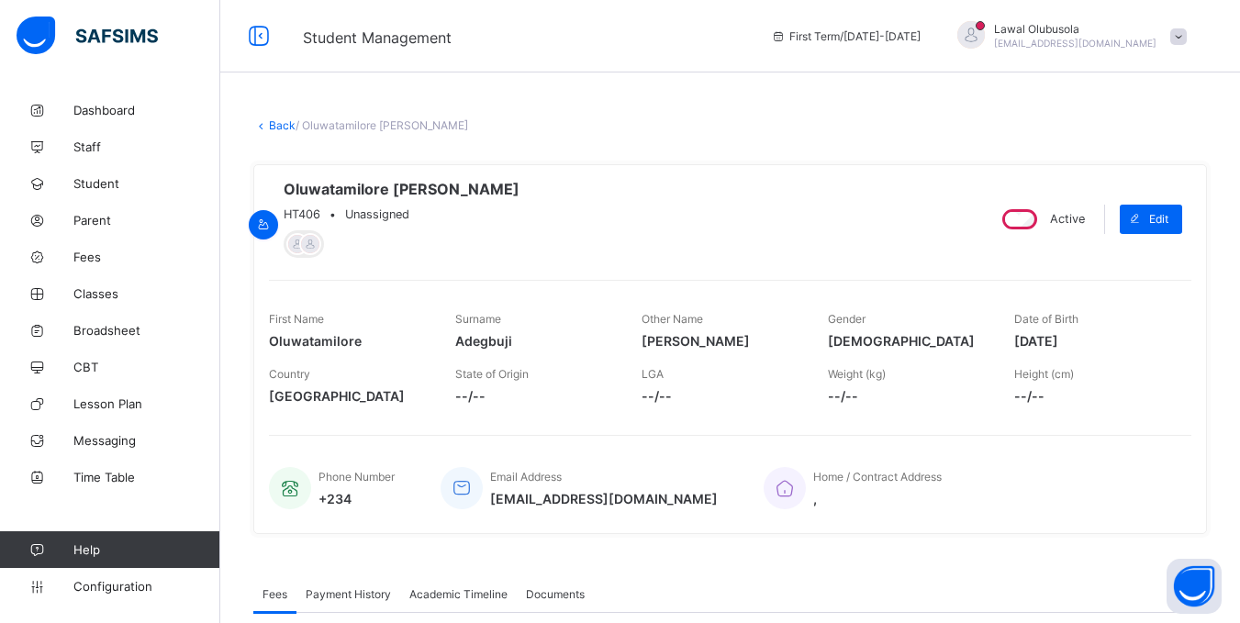
scroll to position [0, 0]
click at [276, 128] on link "Back" at bounding box center [282, 126] width 27 height 14
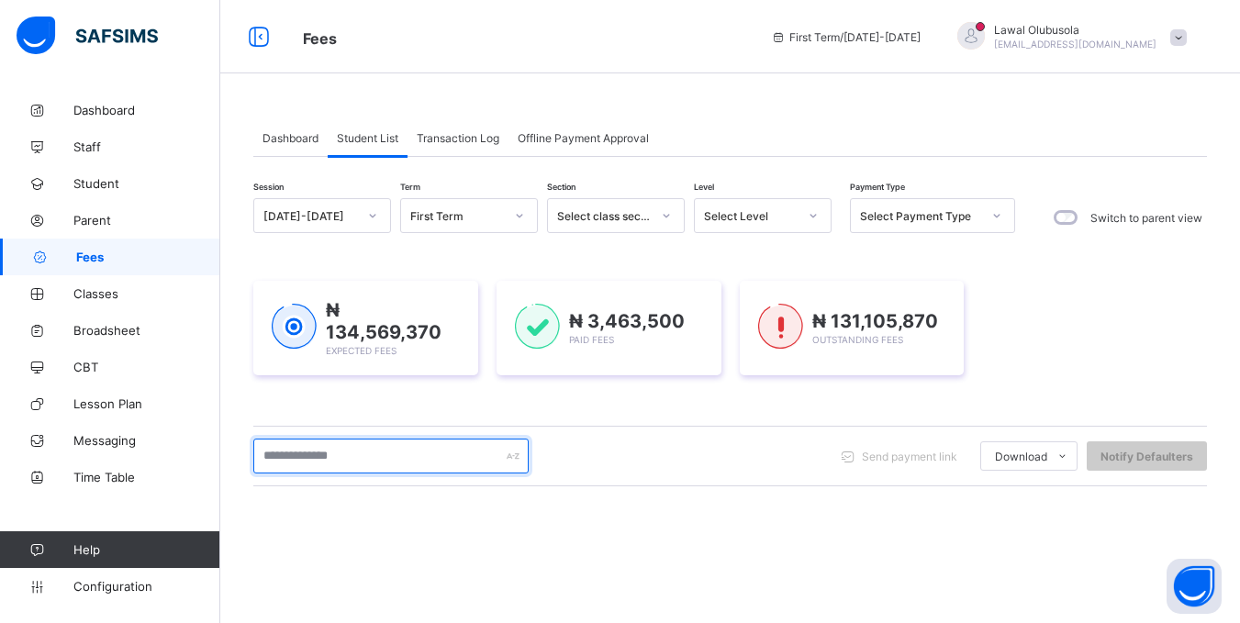
click at [366, 446] on input "text" at bounding box center [390, 456] width 275 height 35
type input "******"
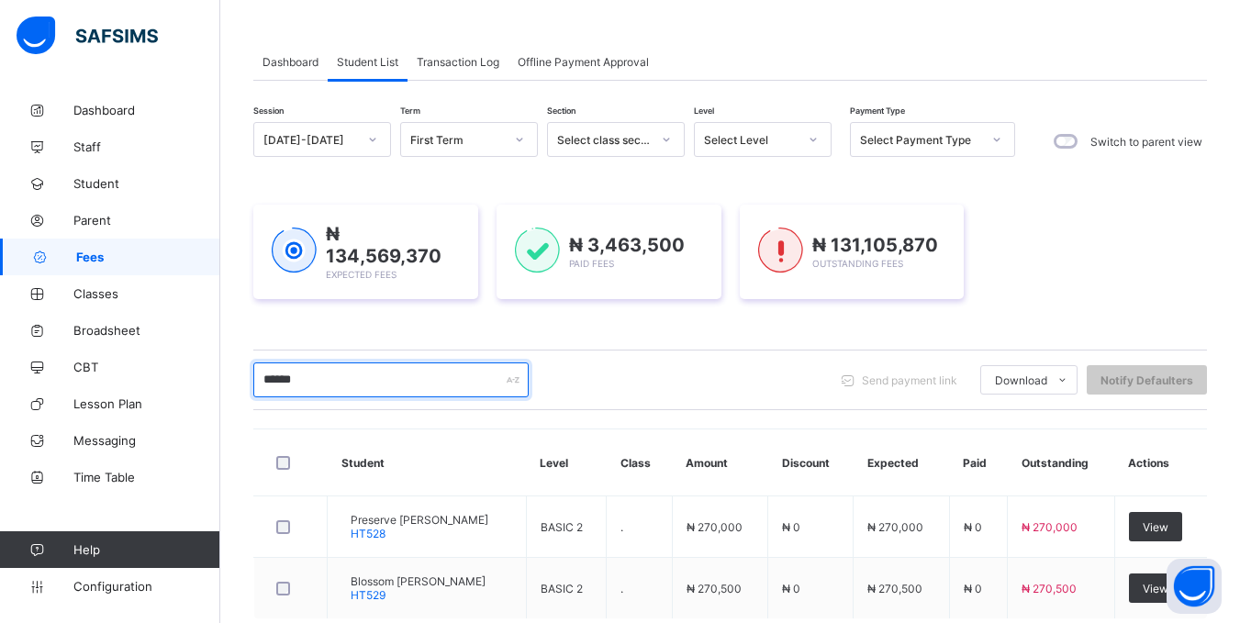
scroll to position [180, 0]
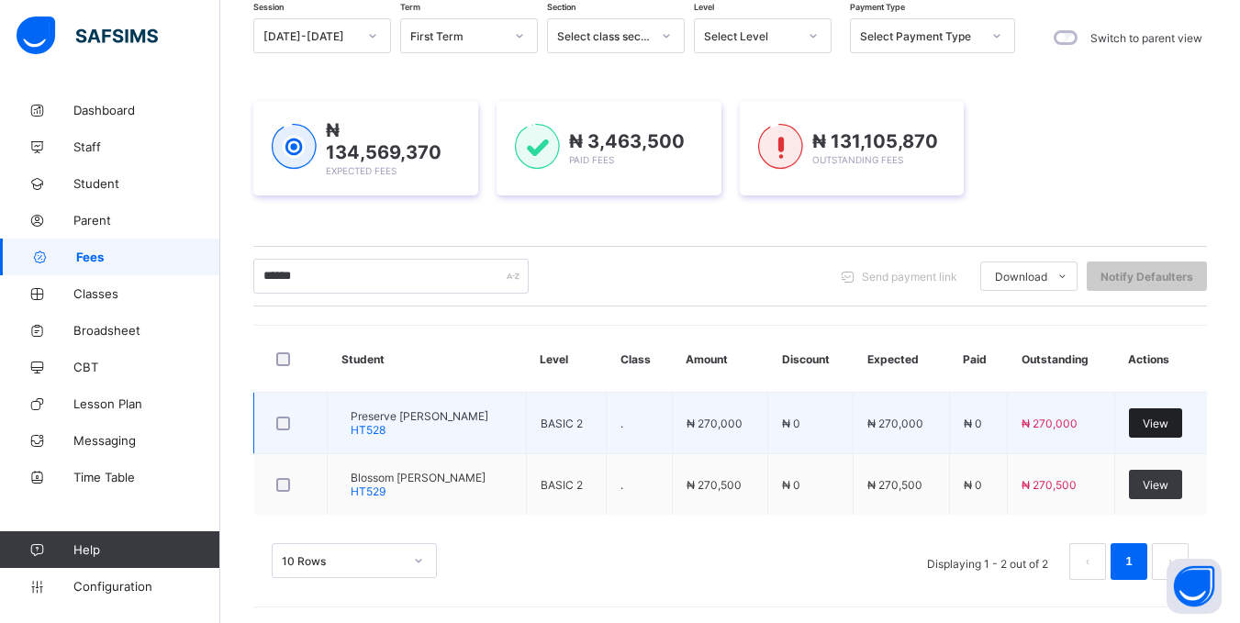
click at [1164, 408] on div "View" at bounding box center [1155, 422] width 53 height 29
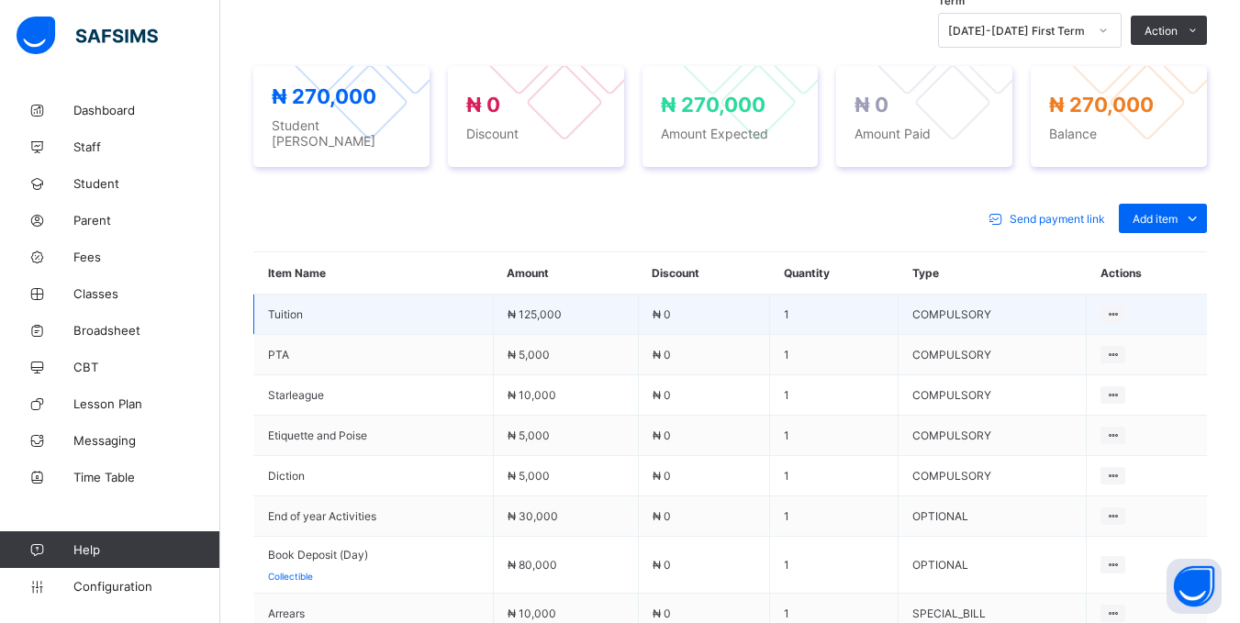
scroll to position [826, 0]
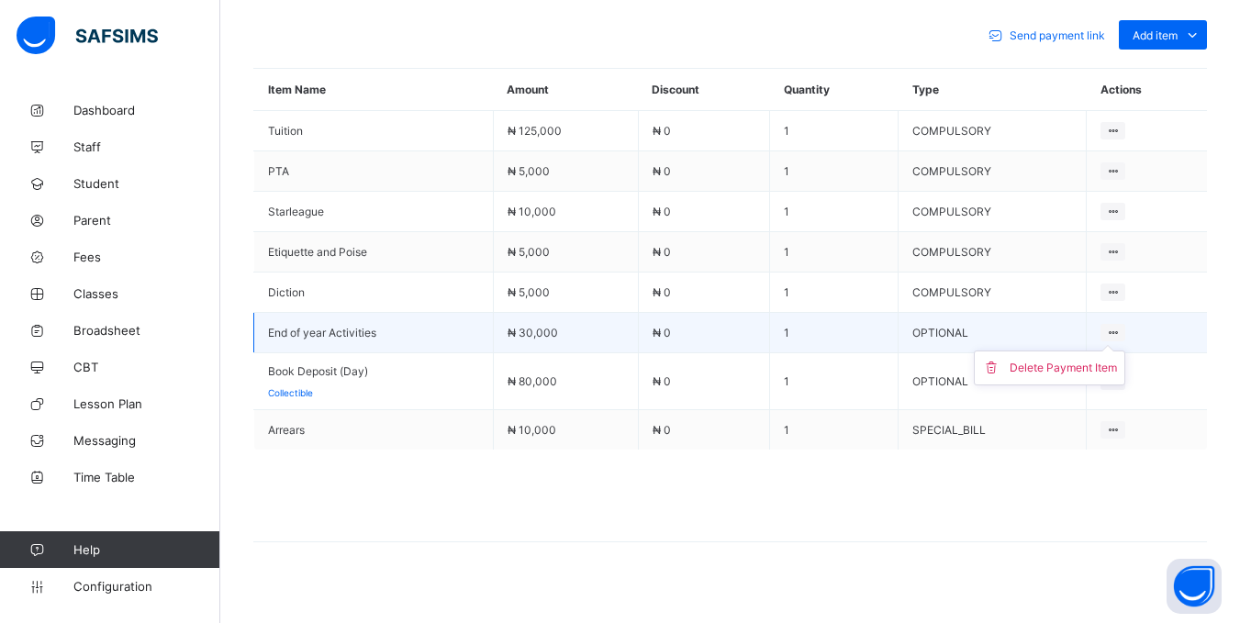
click at [1125, 327] on div at bounding box center [1113, 332] width 25 height 17
click at [1080, 363] on div "Delete Payment Item" at bounding box center [1063, 368] width 107 height 18
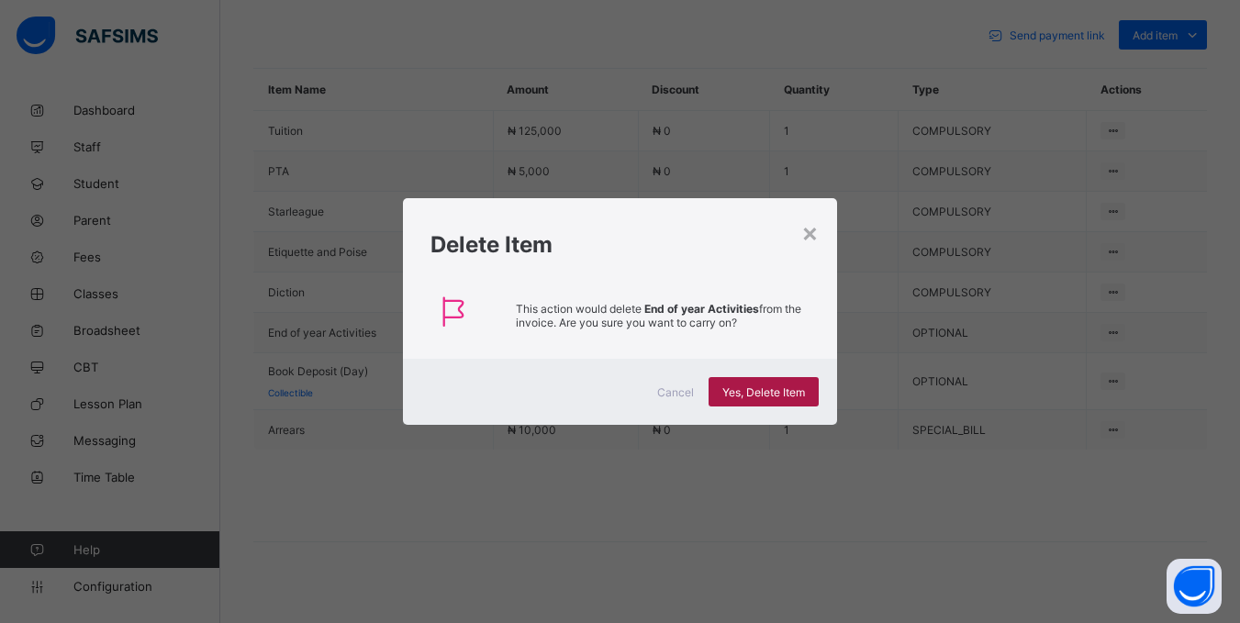
click at [796, 389] on span "Yes, Delete Item" at bounding box center [763, 393] width 83 height 14
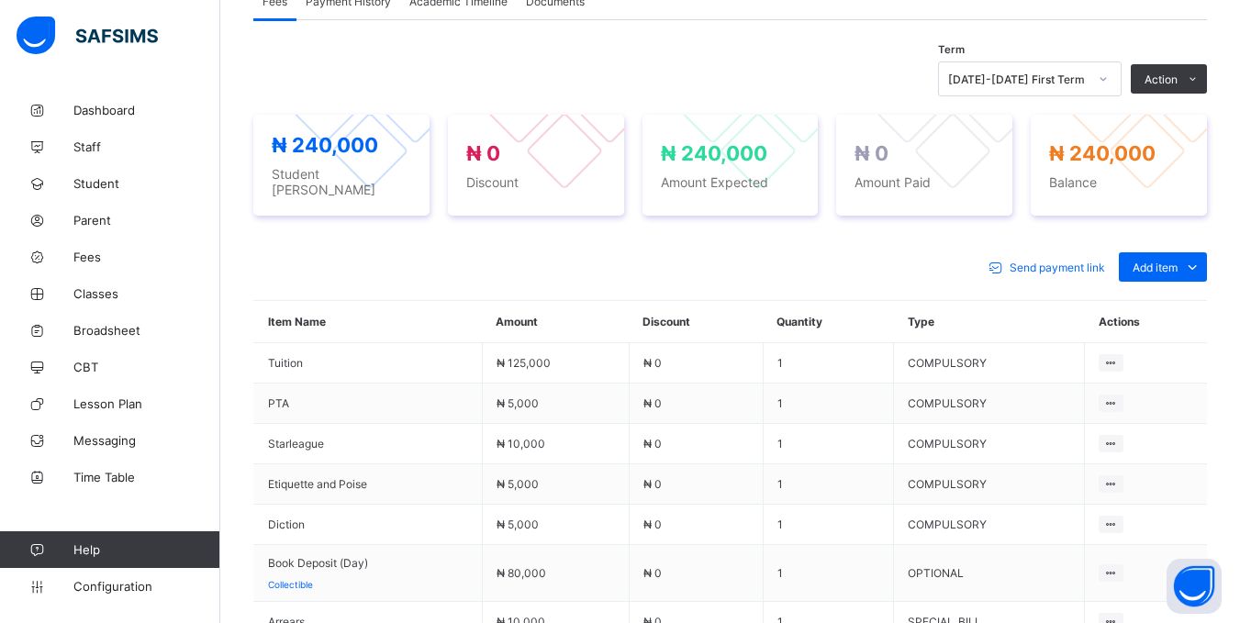
scroll to position [527, 0]
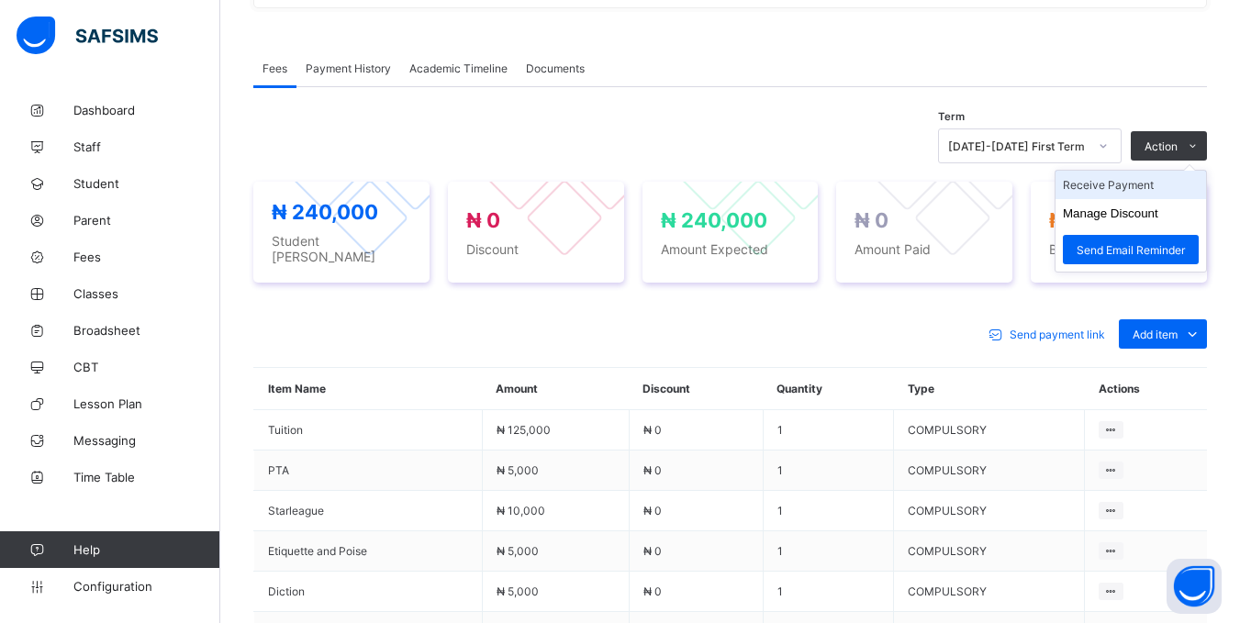
click at [1173, 195] on li "Receive Payment" at bounding box center [1131, 185] width 151 height 28
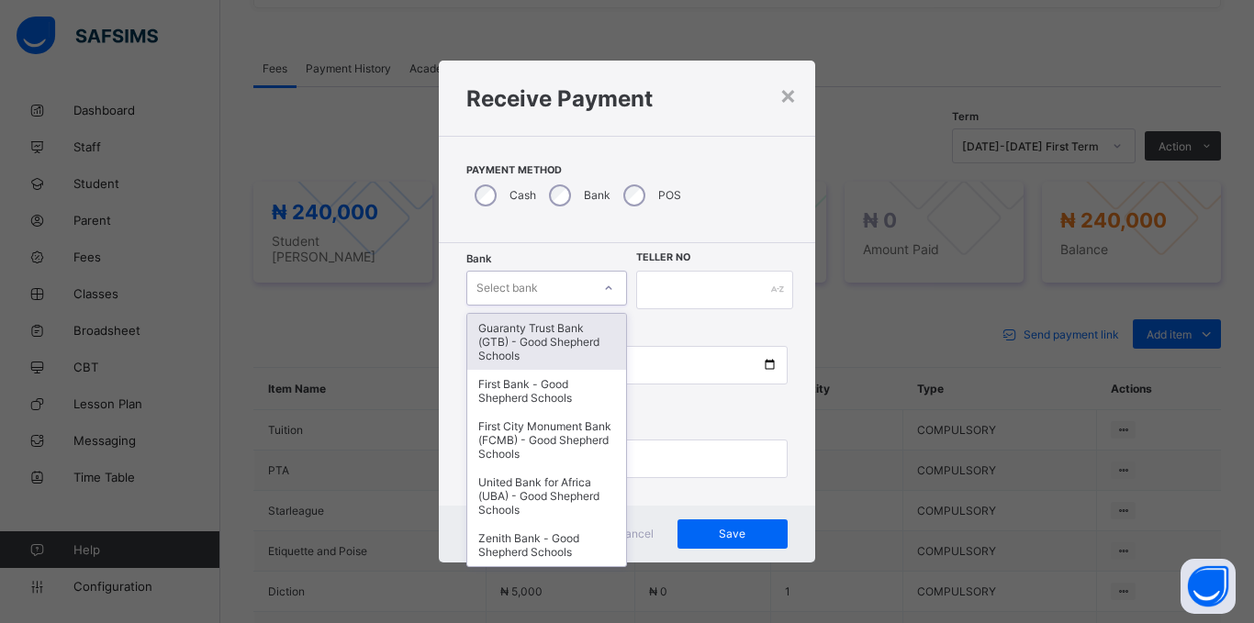
click at [532, 299] on div "Select bank" at bounding box center [507, 288] width 62 height 35
click at [525, 341] on div "Guaranty Trust Bank (GTB) - Good Shepherd Schools" at bounding box center [546, 342] width 159 height 56
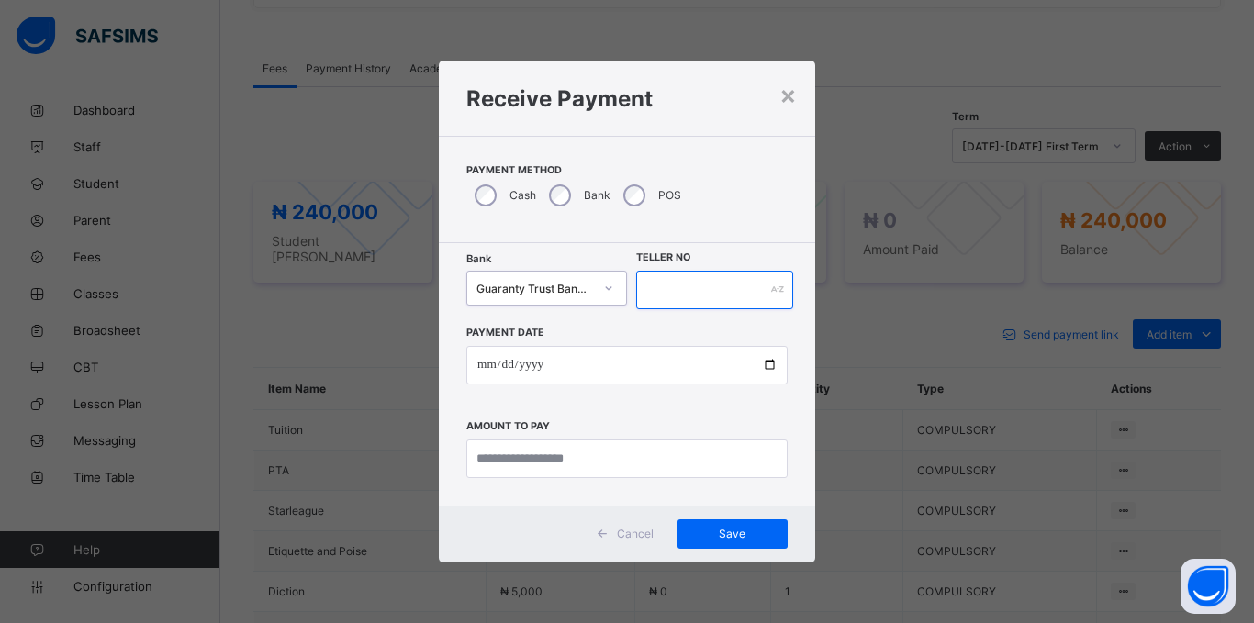
click at [695, 296] on input "text" at bounding box center [714, 290] width 157 height 39
type input "*****"
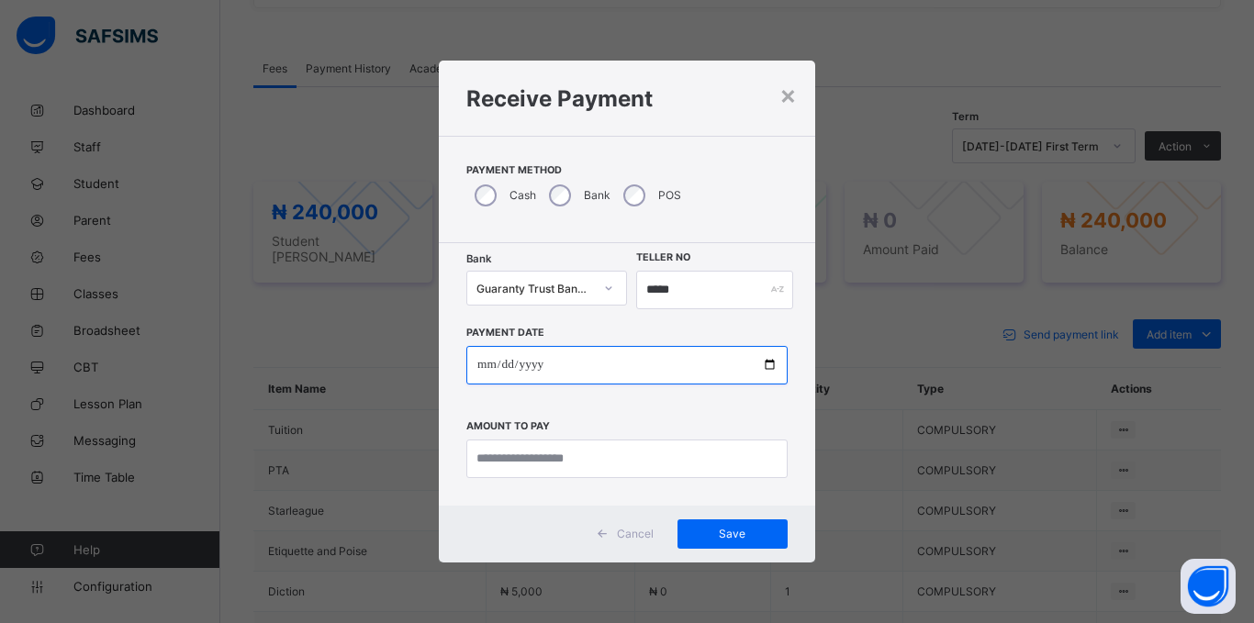
click at [486, 356] on input "date" at bounding box center [626, 365] width 321 height 39
type input "**********"
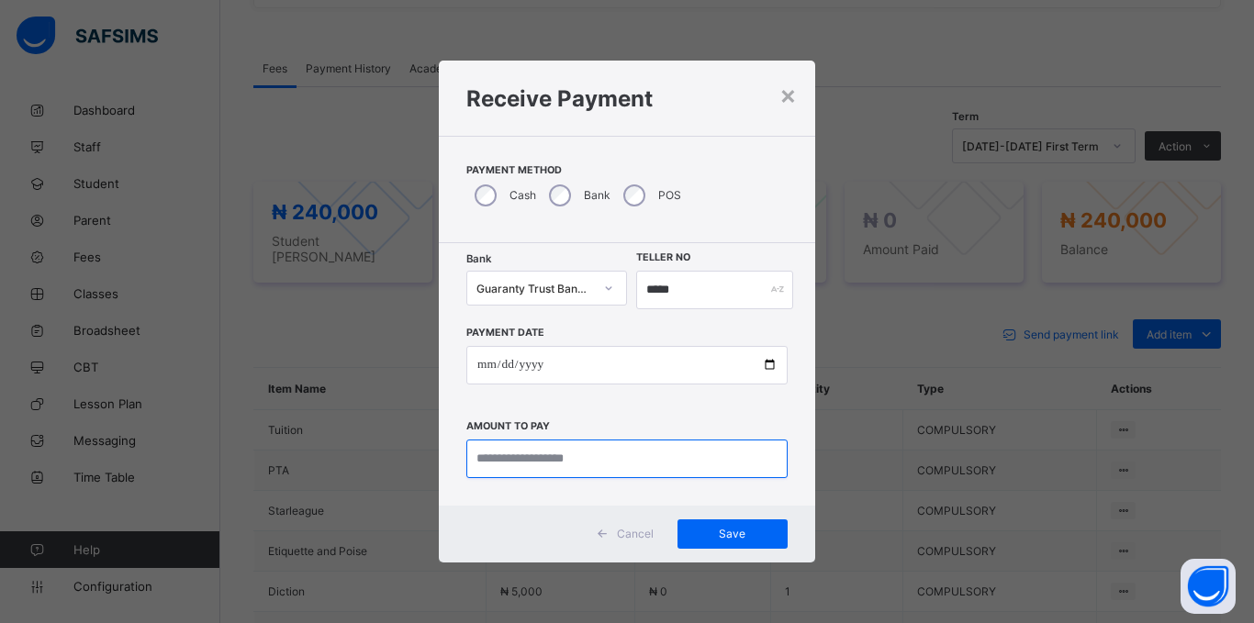
click at [523, 464] on input "currency" at bounding box center [626, 459] width 321 height 39
type input "*********"
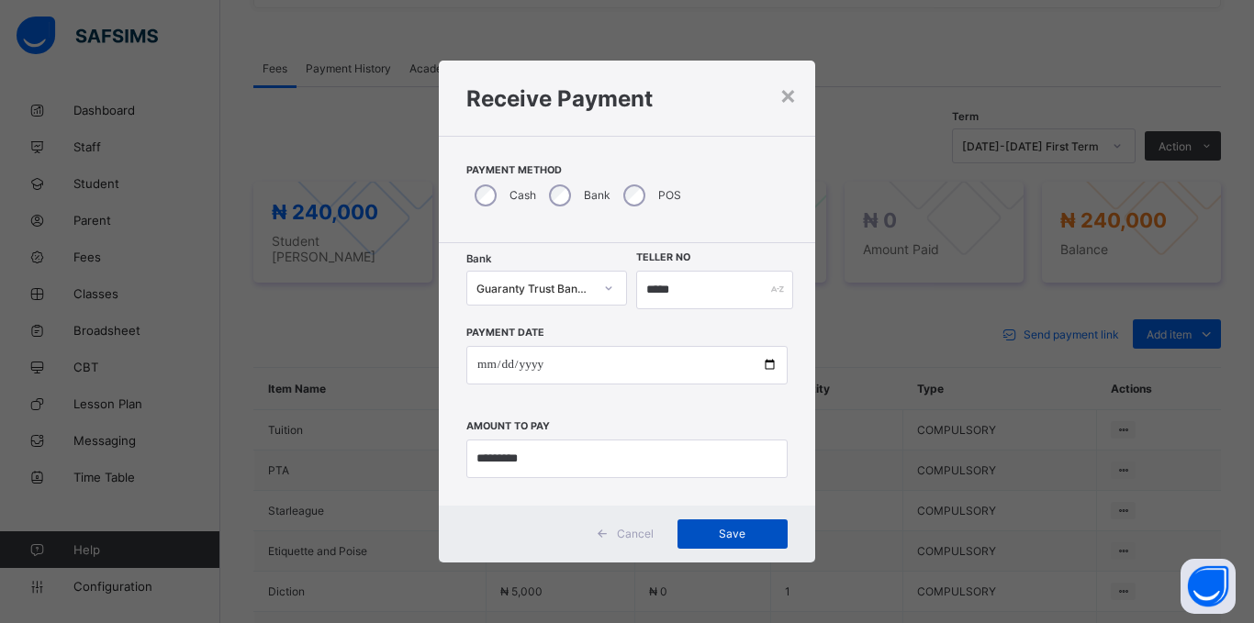
click at [770, 530] on span "Save" at bounding box center [732, 534] width 83 height 14
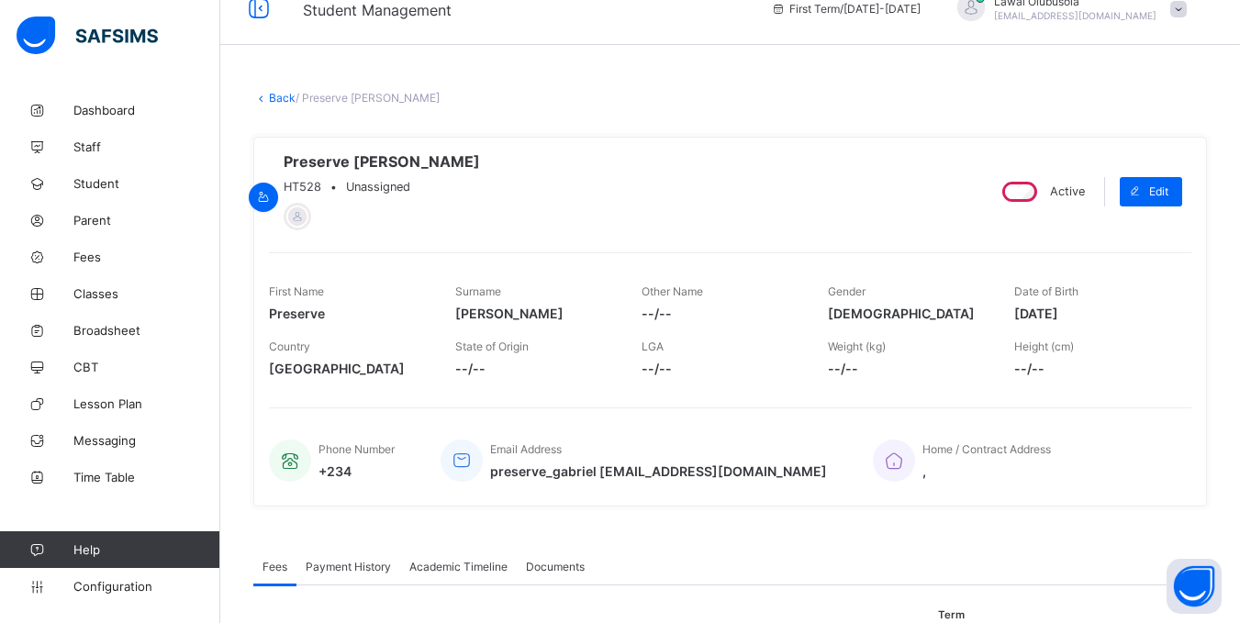
scroll to position [0, 0]
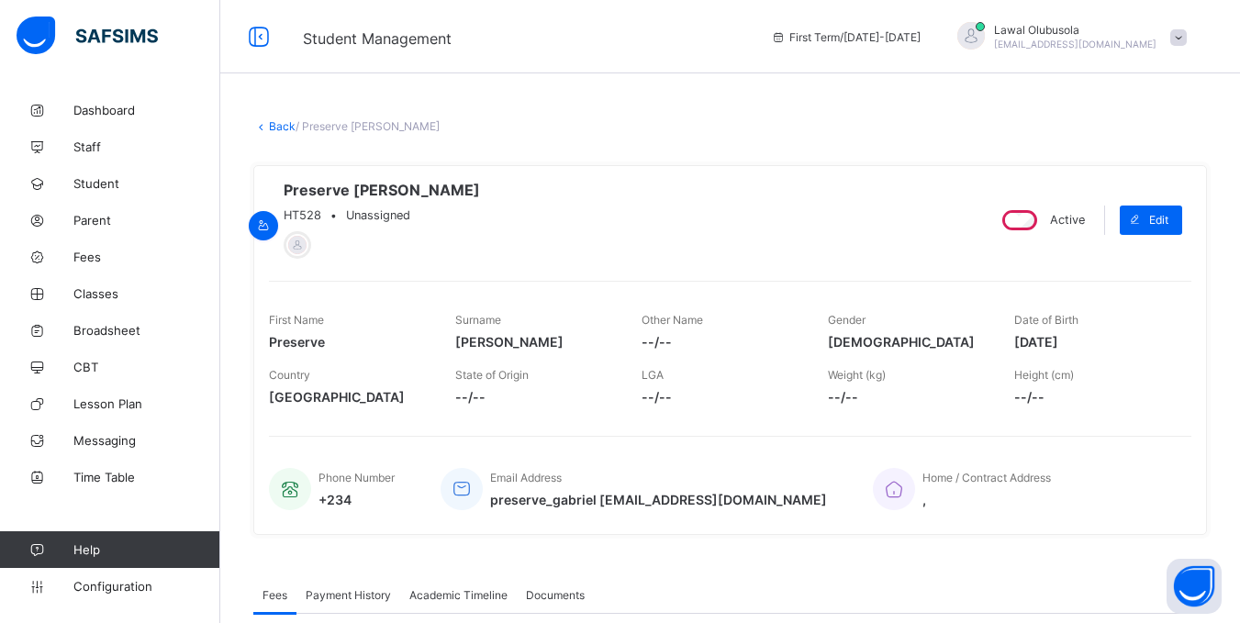
click at [284, 132] on link "Back" at bounding box center [282, 126] width 27 height 14
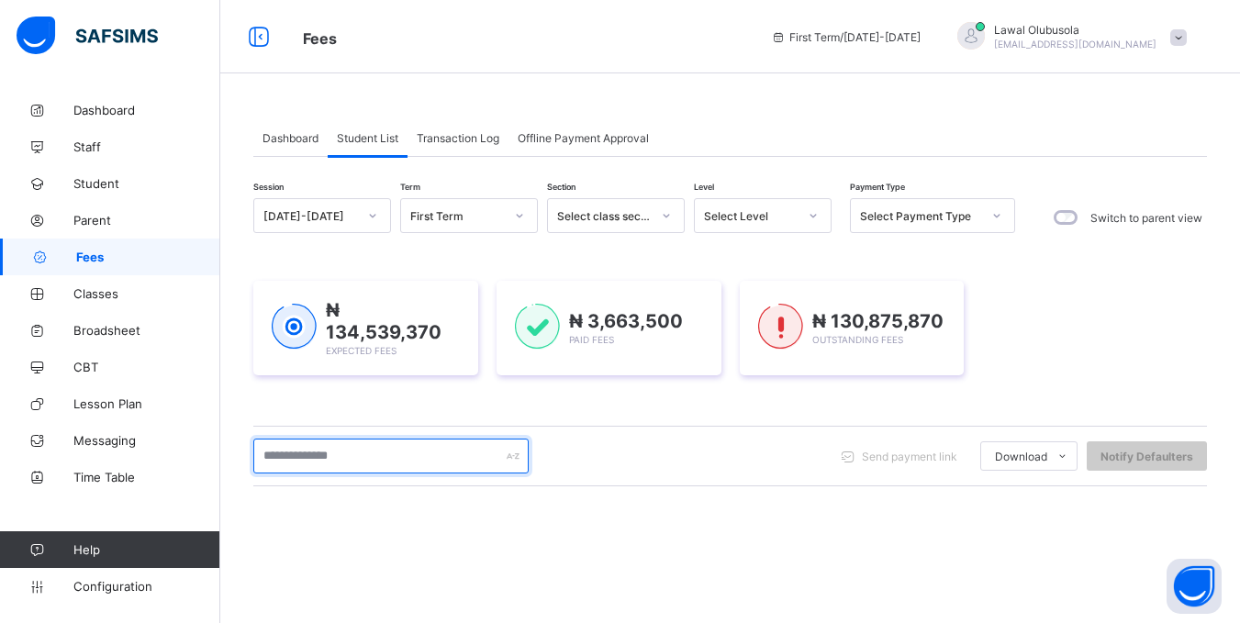
click at [355, 446] on input "text" at bounding box center [390, 456] width 275 height 35
click at [355, 440] on input "text" at bounding box center [390, 456] width 275 height 35
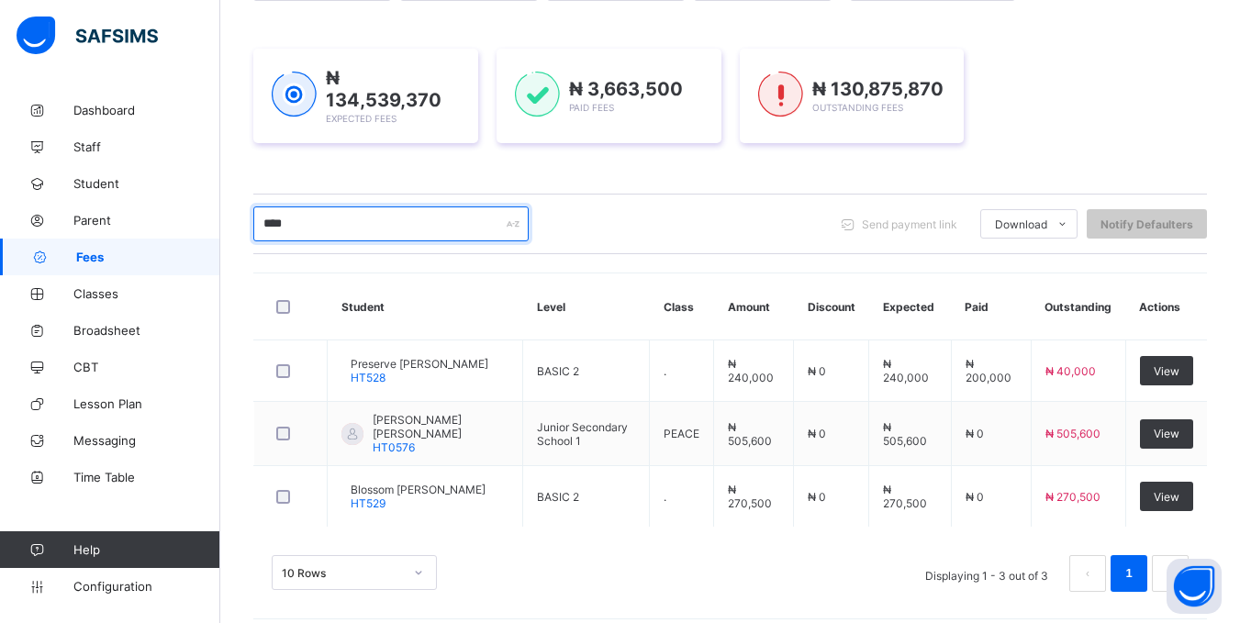
scroll to position [244, 0]
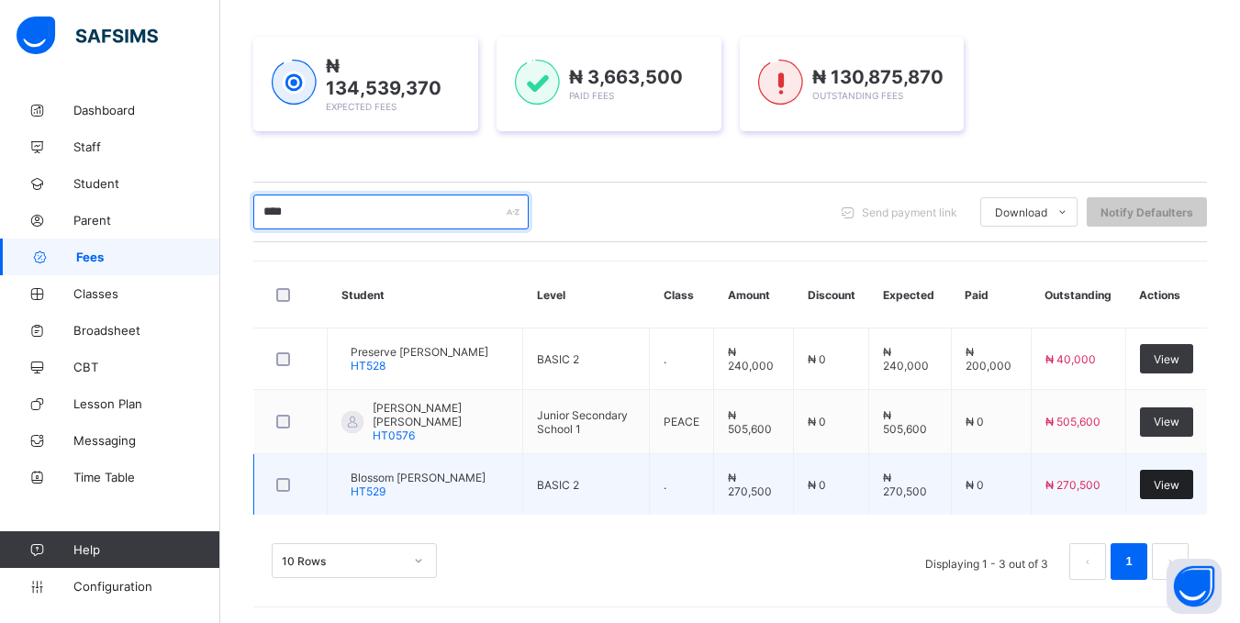
type input "****"
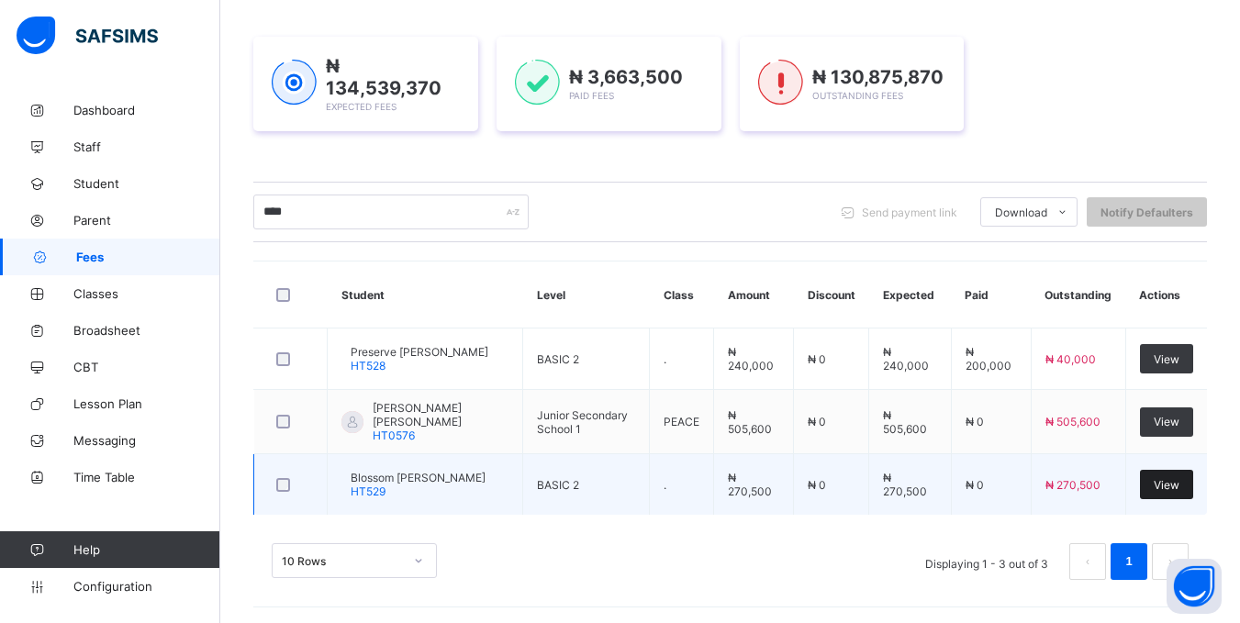
click at [1168, 487] on span "View" at bounding box center [1167, 485] width 26 height 14
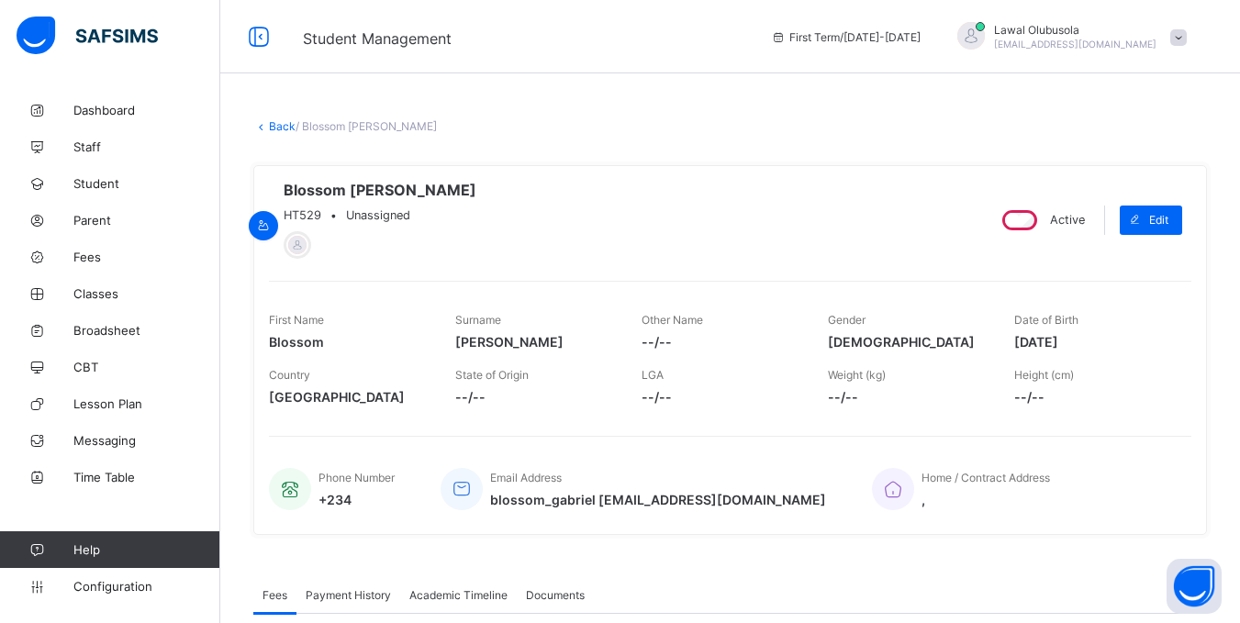
click at [265, 119] on icon at bounding box center [261, 126] width 16 height 14
click at [266, 126] on icon at bounding box center [261, 126] width 16 height 14
click at [287, 122] on link "Back" at bounding box center [282, 126] width 27 height 14
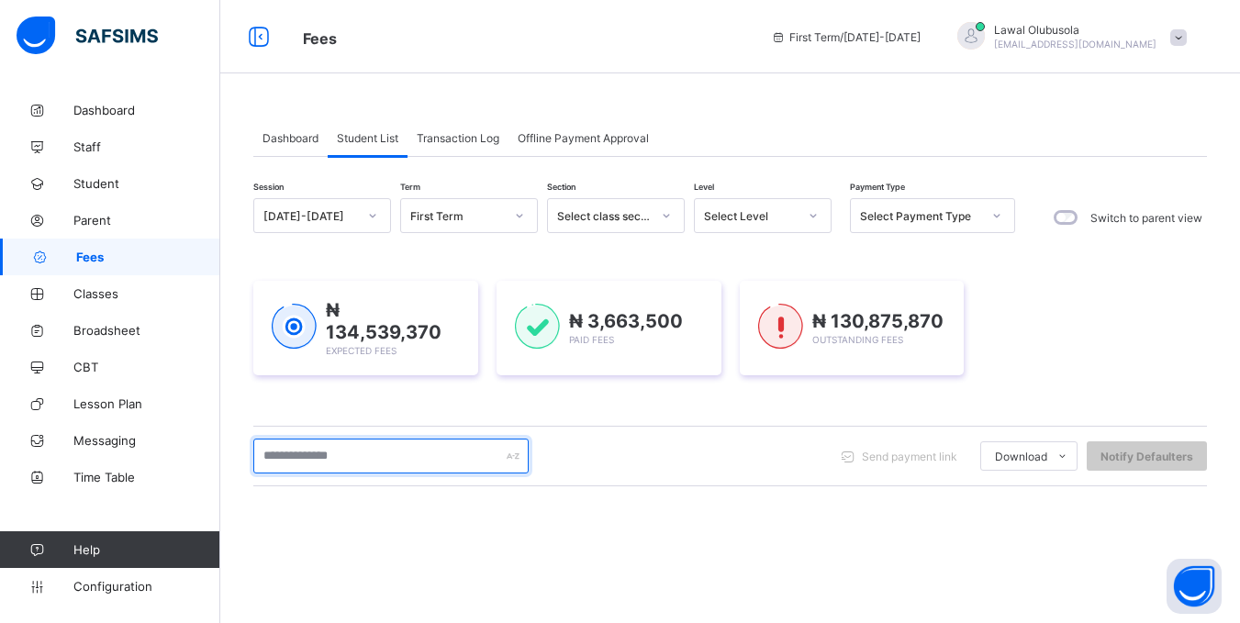
click at [334, 443] on input "text" at bounding box center [390, 456] width 275 height 35
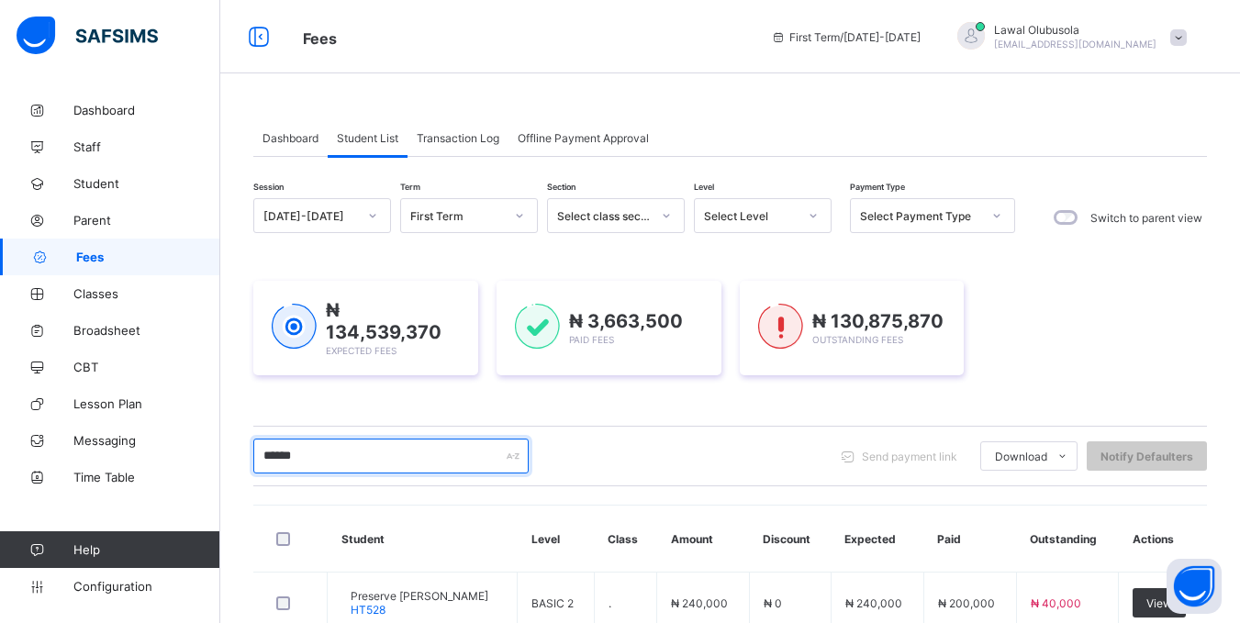
scroll to position [180, 0]
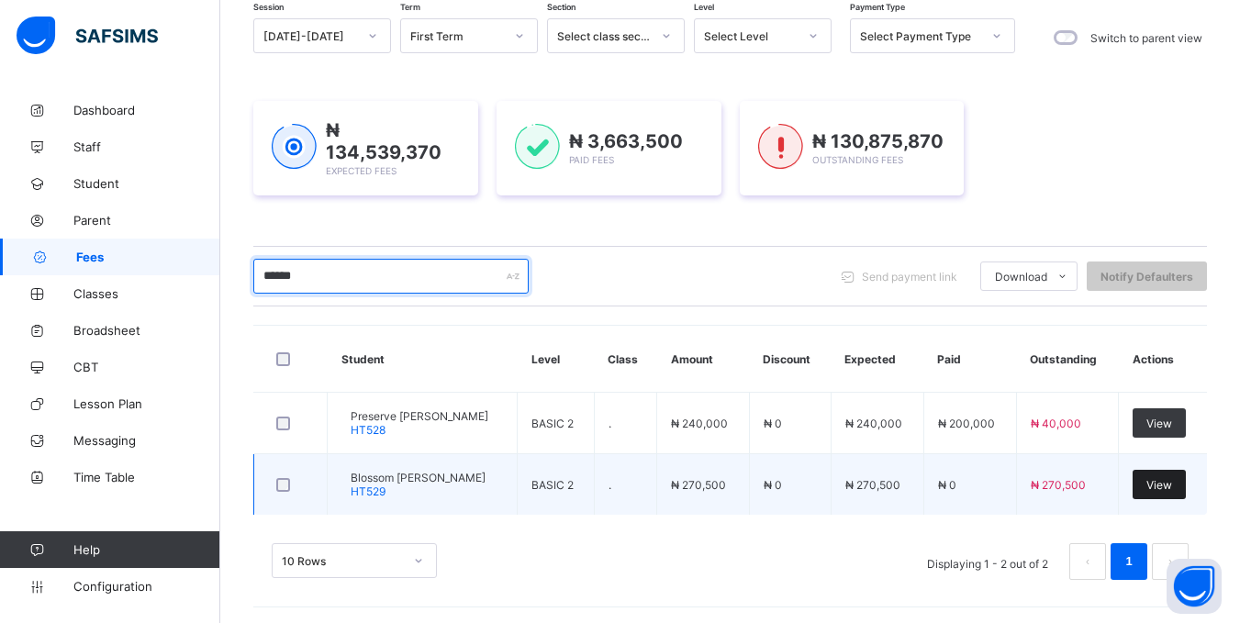
type input "******"
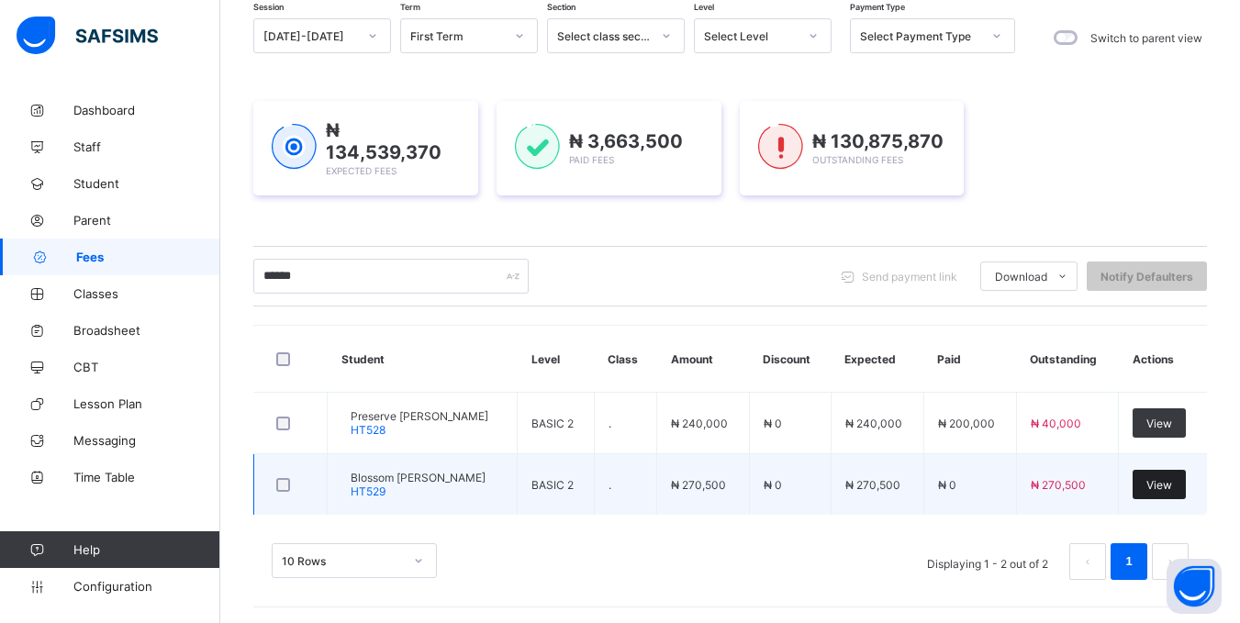
click at [1172, 480] on span "View" at bounding box center [1159, 485] width 26 height 14
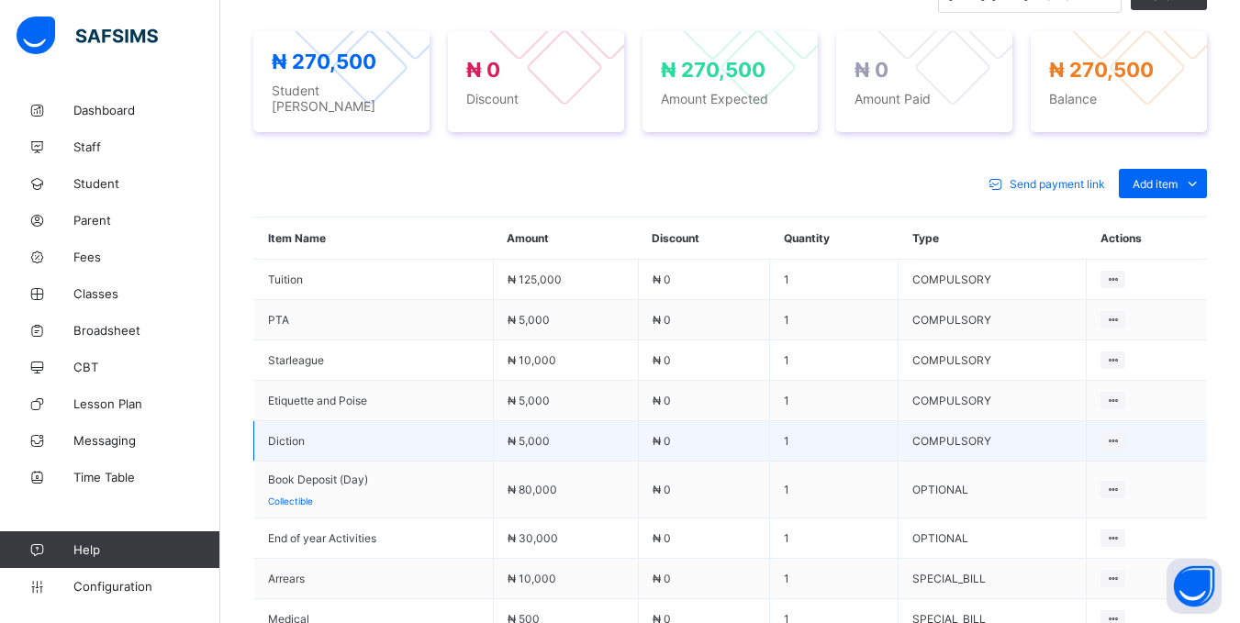
scroll to position [883, 0]
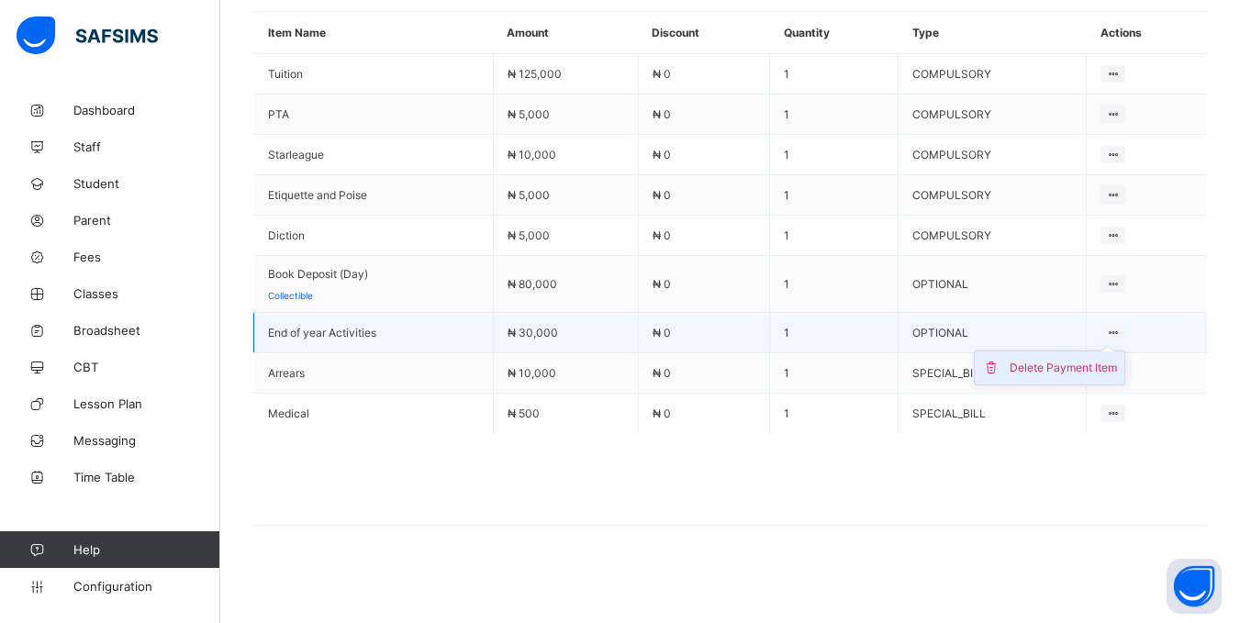
click at [1106, 360] on div "Delete Payment Item" at bounding box center [1063, 368] width 107 height 18
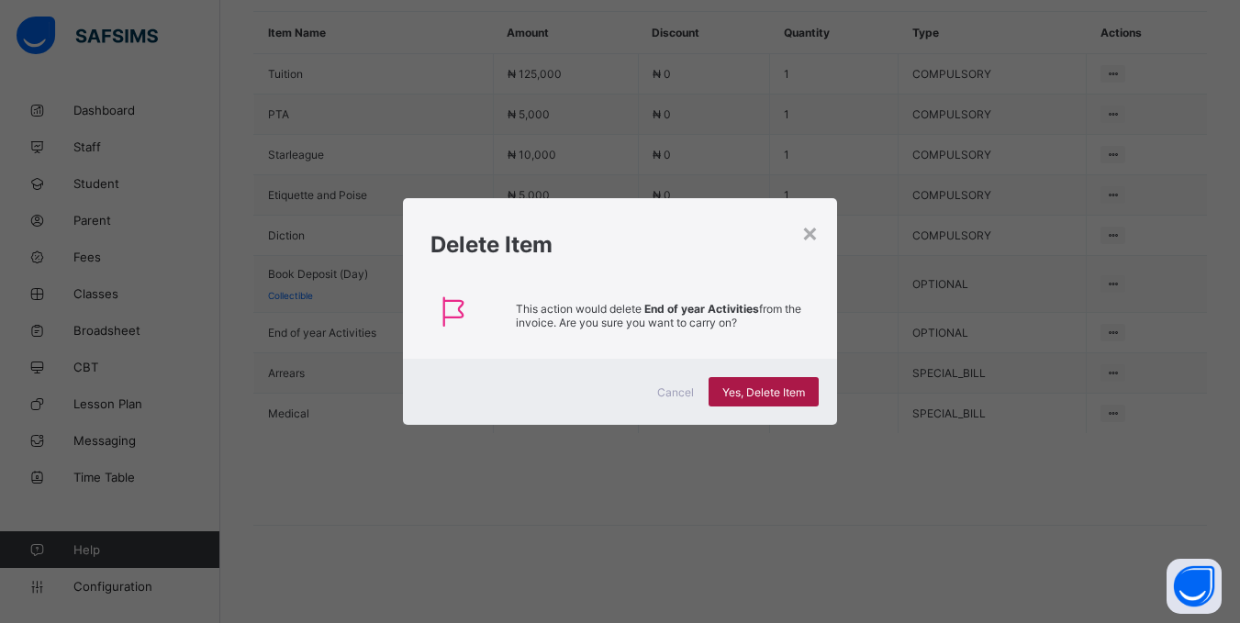
click at [734, 386] on span "Yes, Delete Item" at bounding box center [763, 393] width 83 height 14
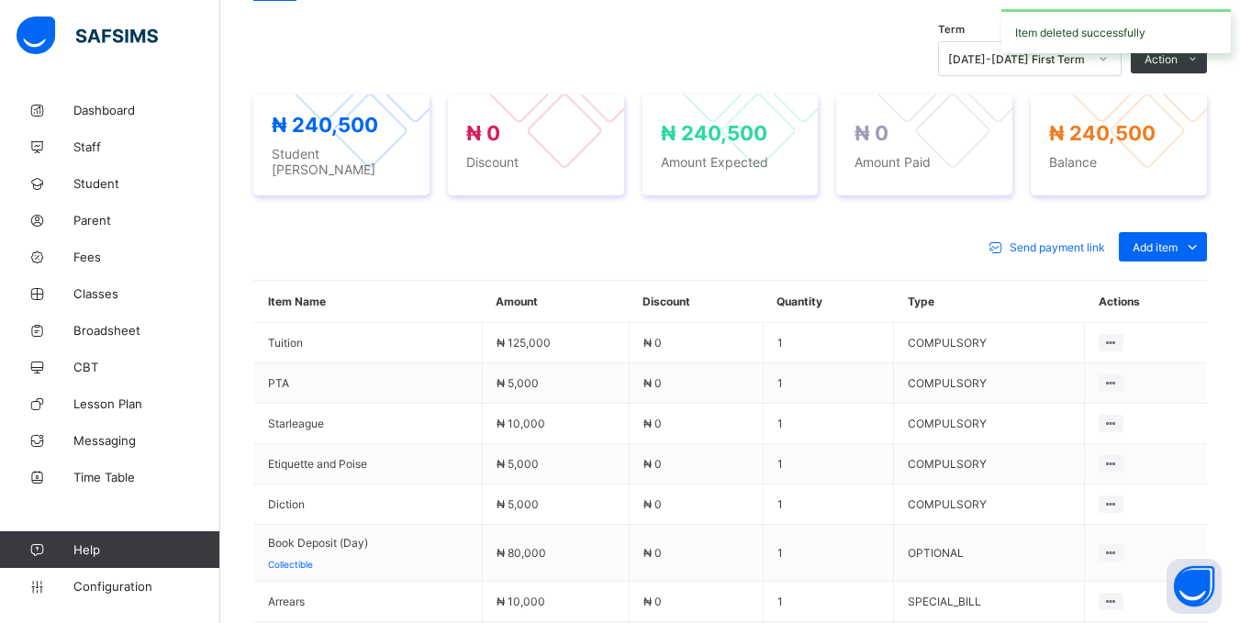
scroll to position [843, 0]
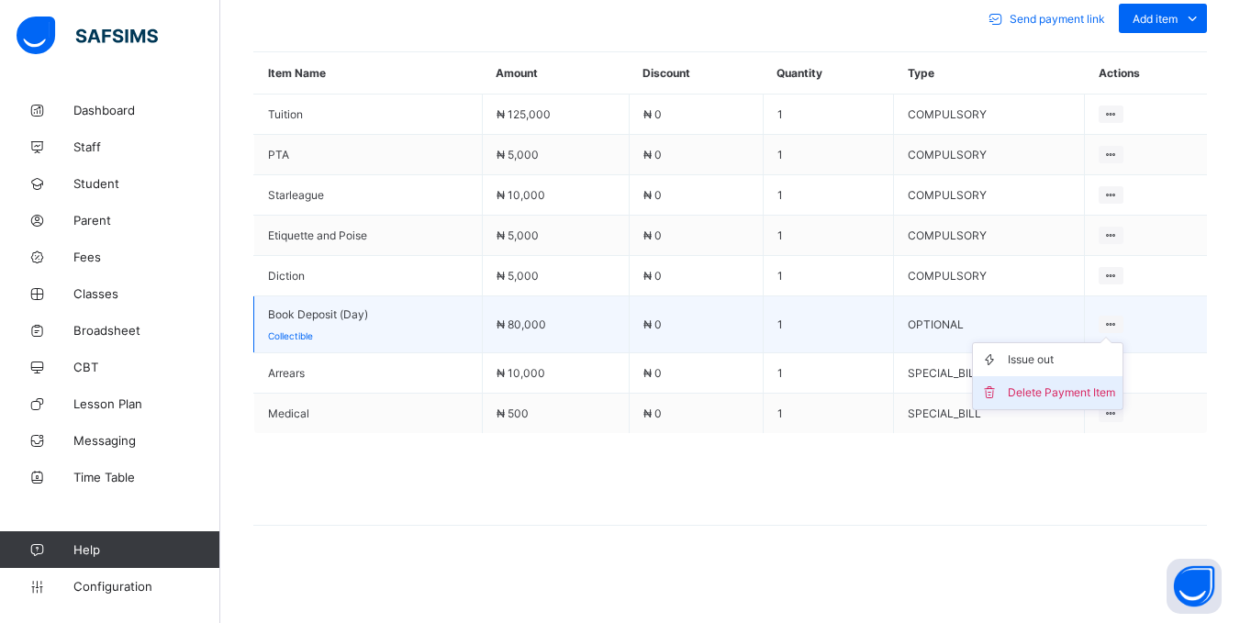
click at [1093, 387] on div "Delete Payment Item" at bounding box center [1061, 393] width 107 height 18
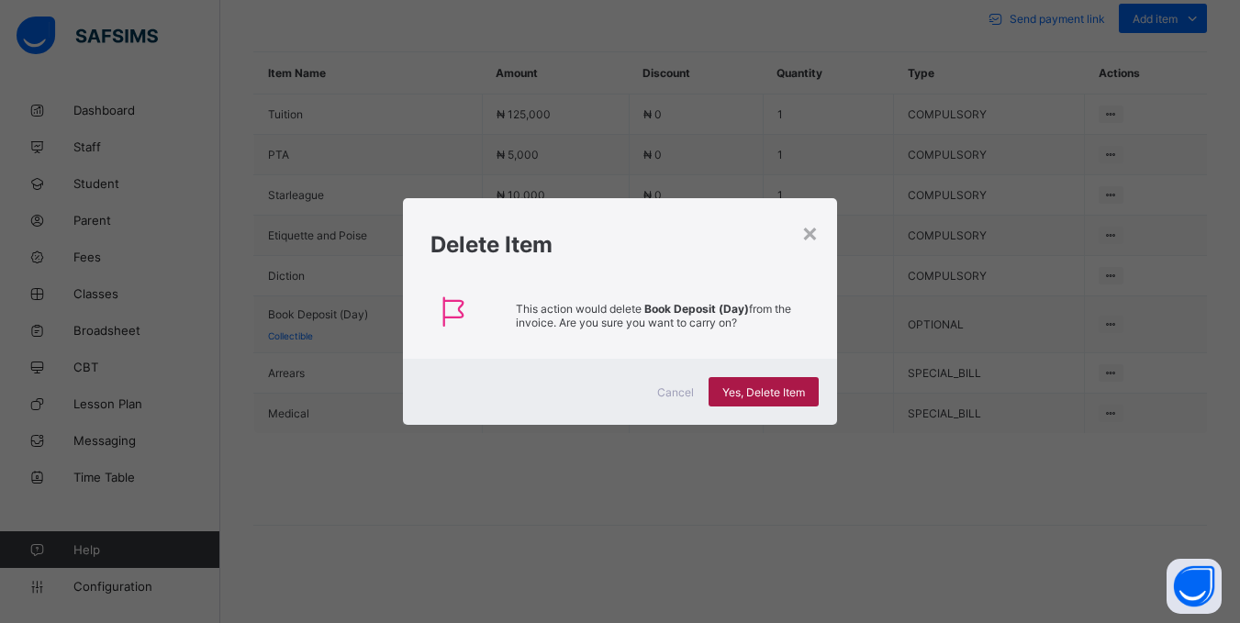
click at [782, 392] on span "Yes, Delete Item" at bounding box center [763, 393] width 83 height 14
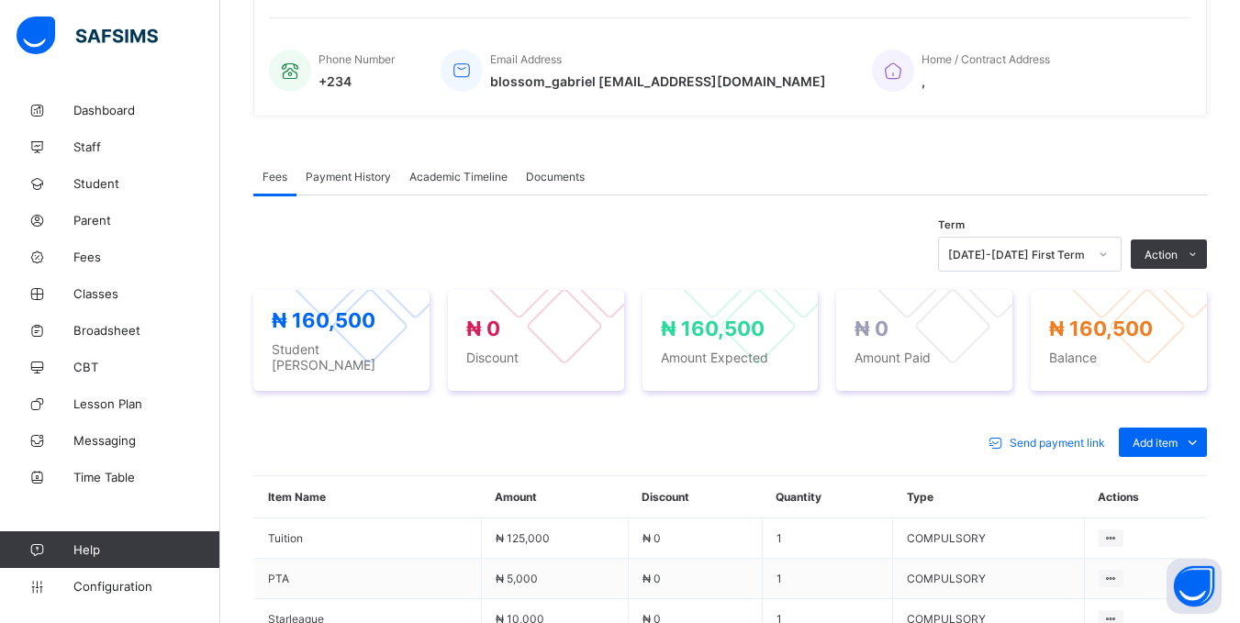
scroll to position [786, 0]
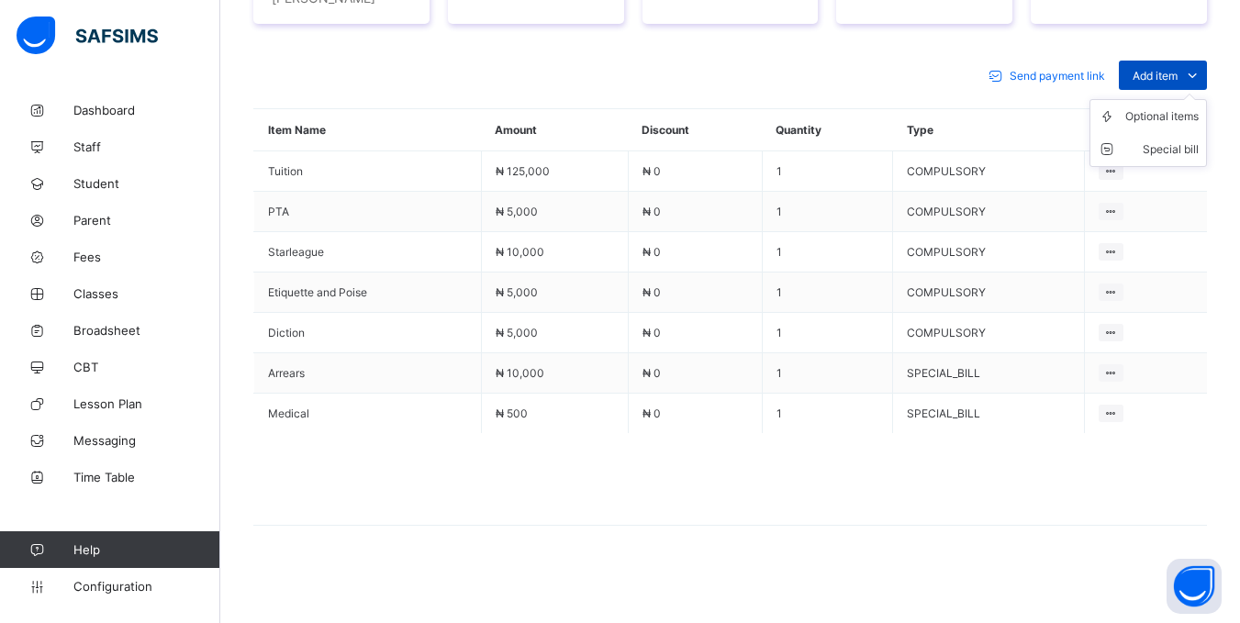
click at [1178, 70] on span "Add item" at bounding box center [1155, 76] width 45 height 14
click at [1181, 108] on div "Optional items" at bounding box center [1161, 116] width 73 height 18
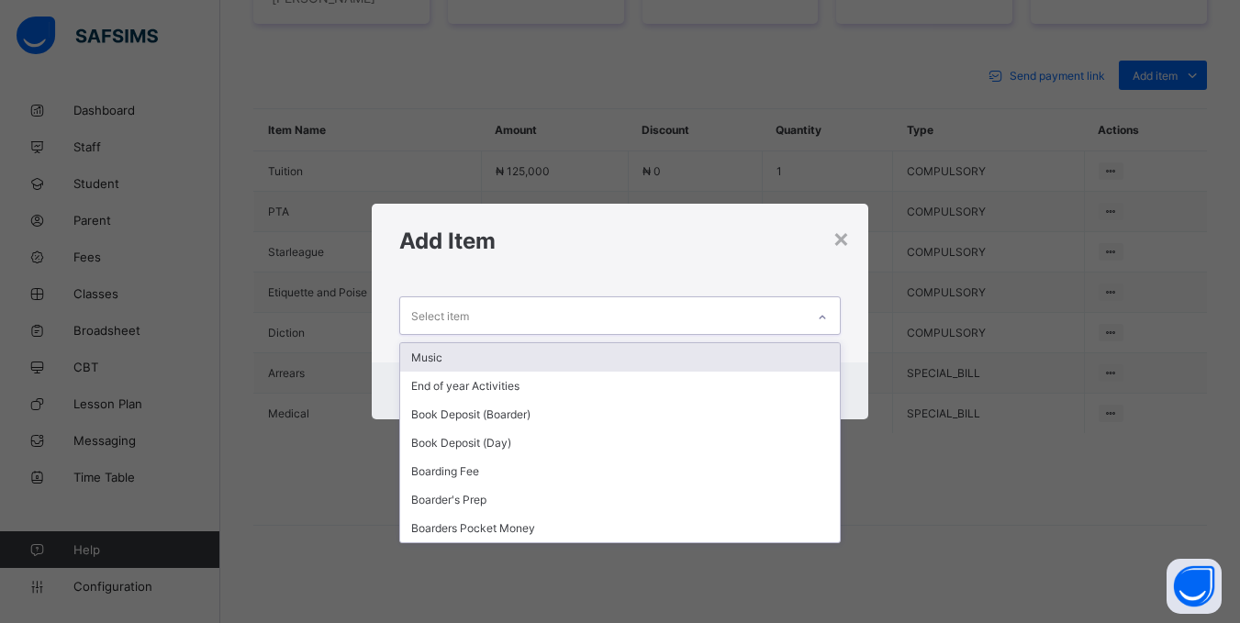
click at [766, 321] on div "Select item" at bounding box center [602, 315] width 404 height 36
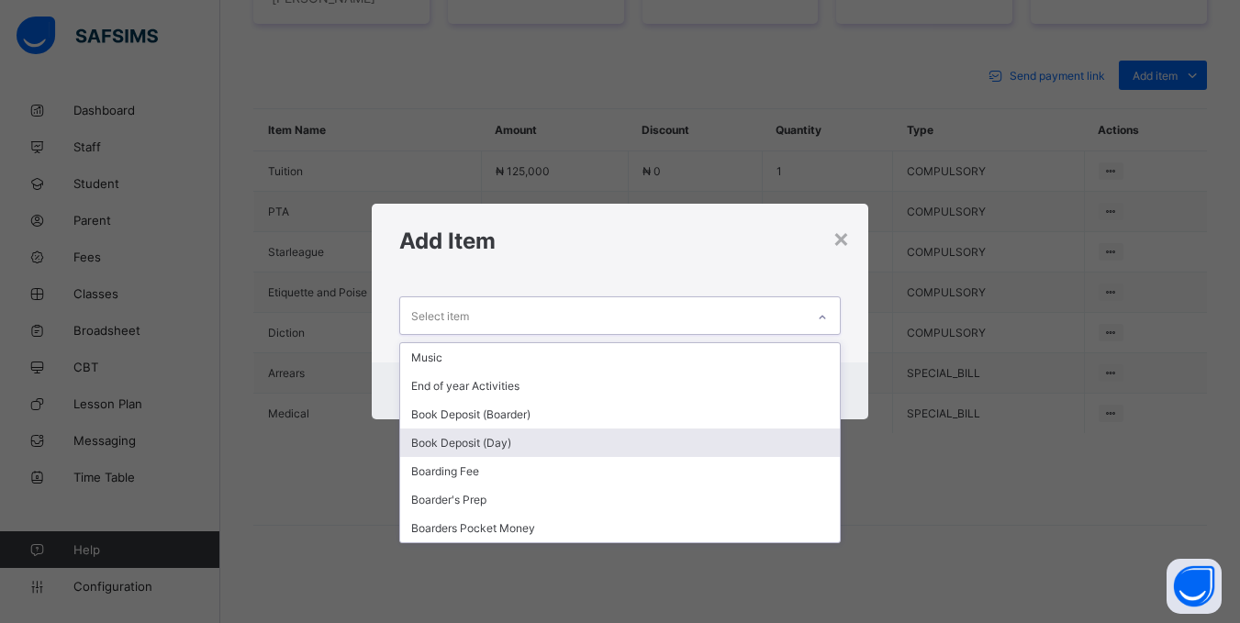
click at [784, 448] on div "Book Deposit (Day)" at bounding box center [619, 443] width 439 height 28
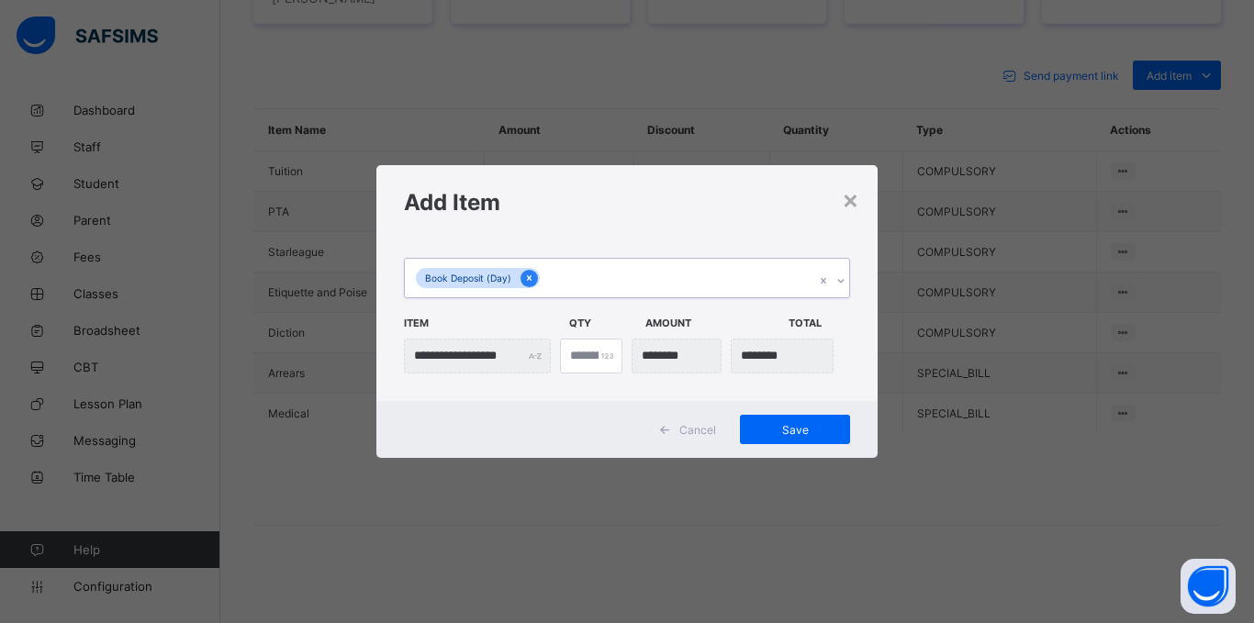
click at [530, 270] on div at bounding box center [528, 278] width 17 height 17
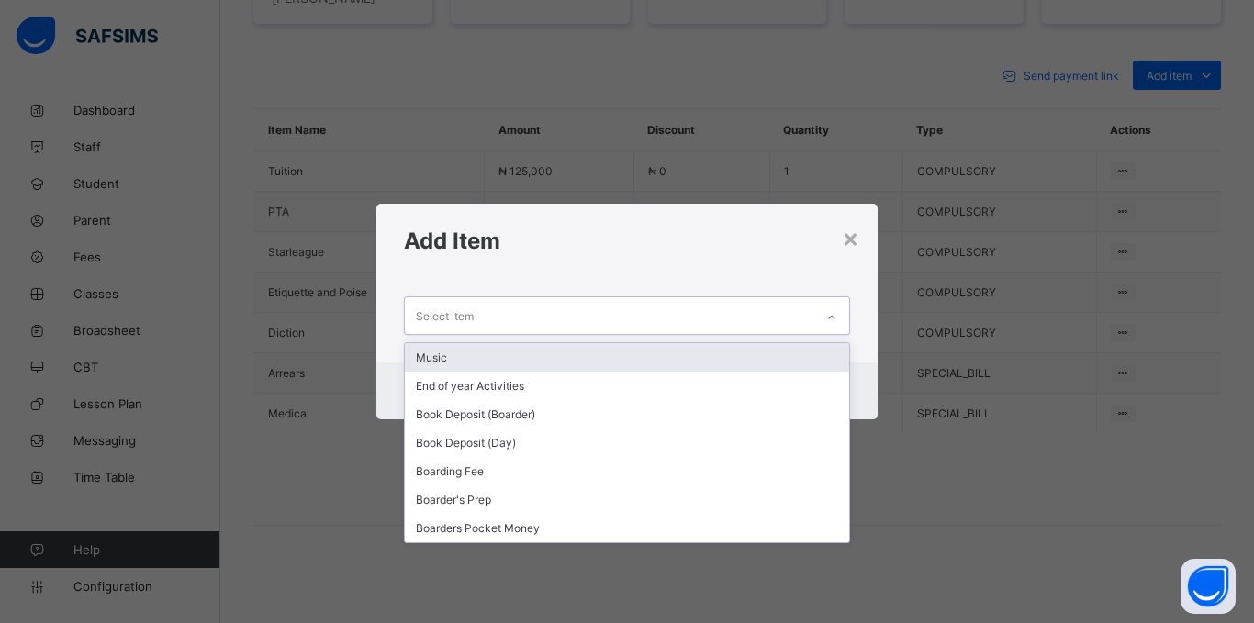
click at [616, 316] on div "Select item" at bounding box center [609, 315] width 409 height 36
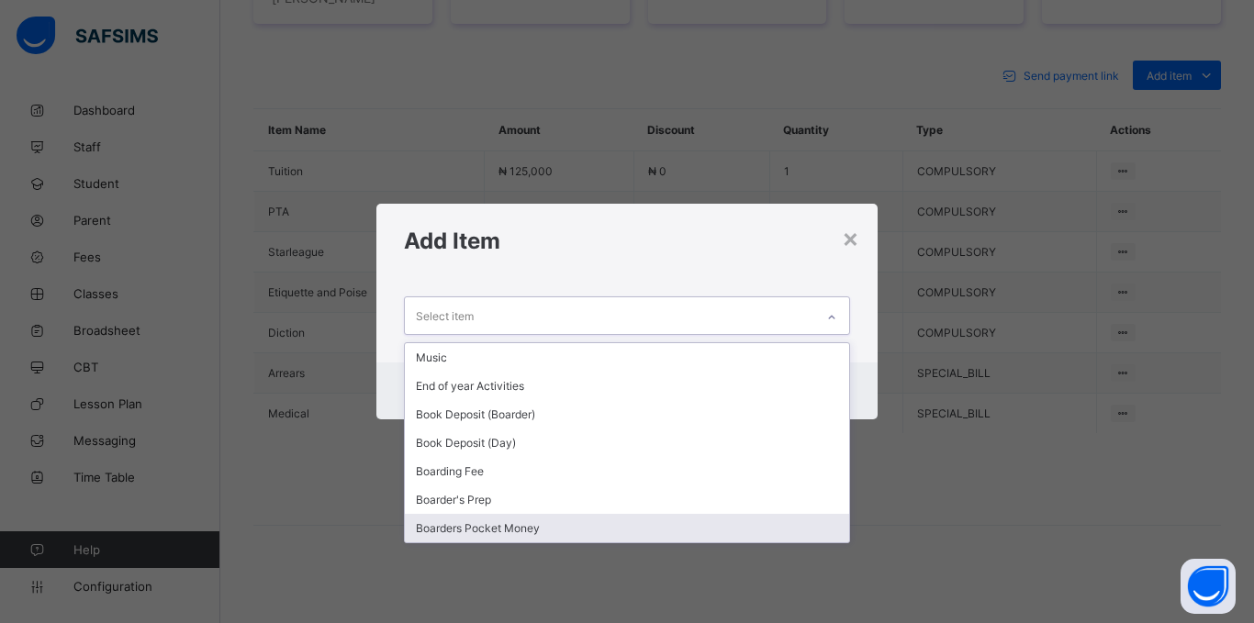
click at [839, 525] on div "Boarders Pocket Money" at bounding box center [627, 528] width 444 height 28
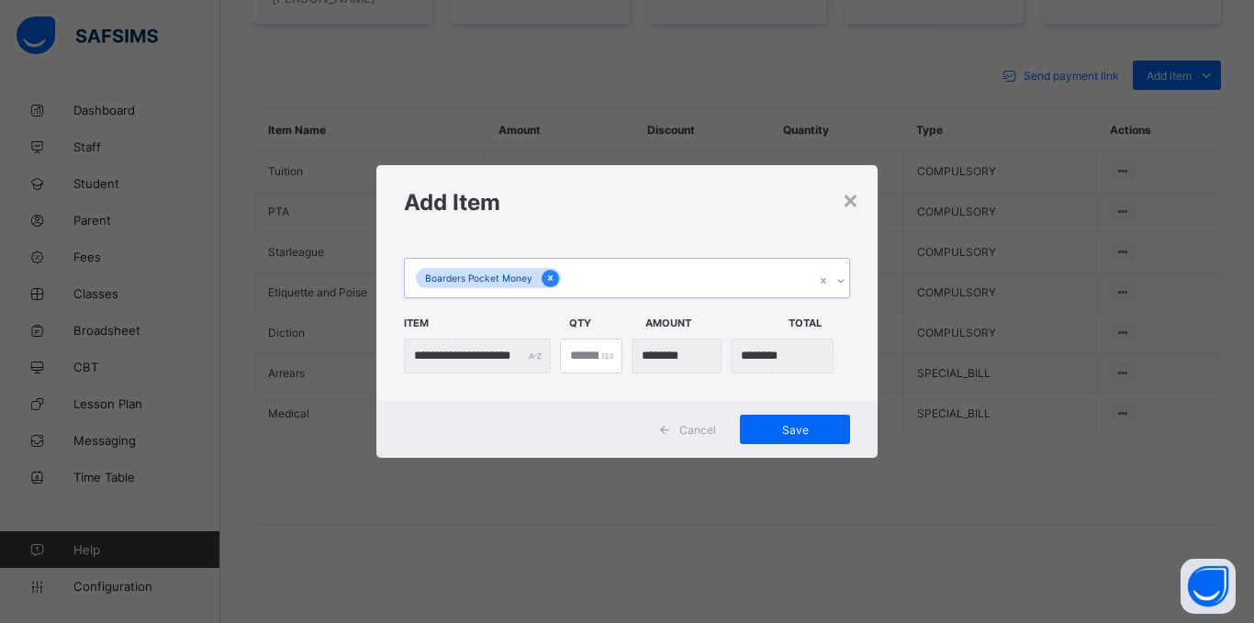
click at [548, 283] on icon at bounding box center [550, 278] width 10 height 13
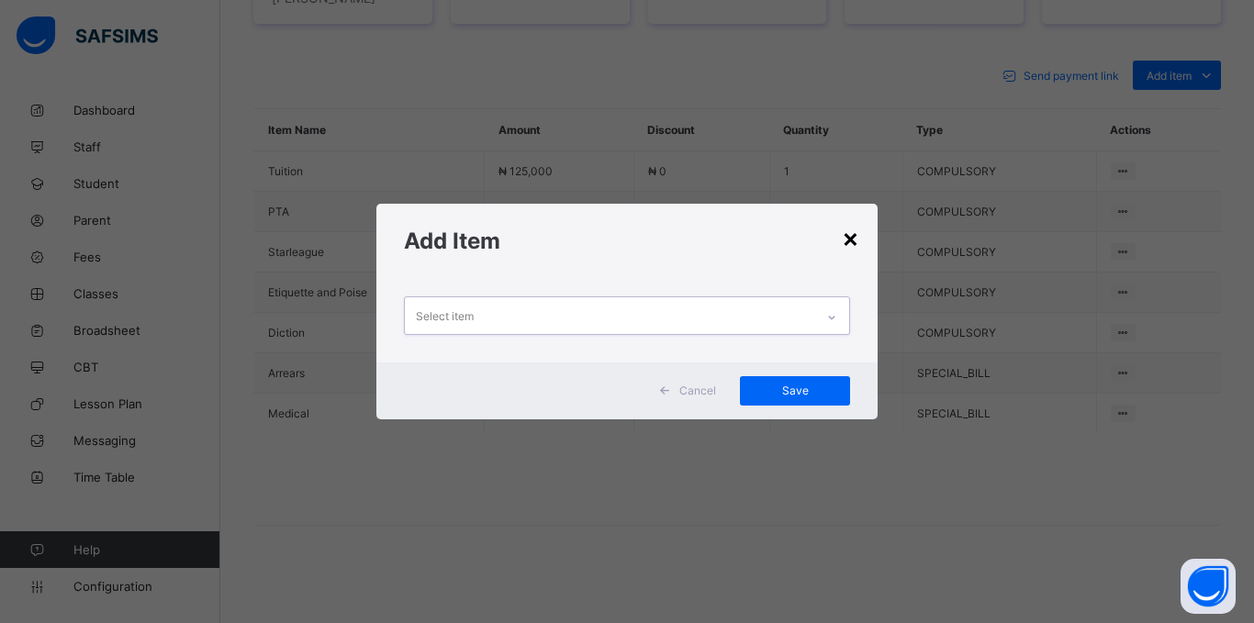
click at [852, 252] on div "×" at bounding box center [850, 237] width 17 height 31
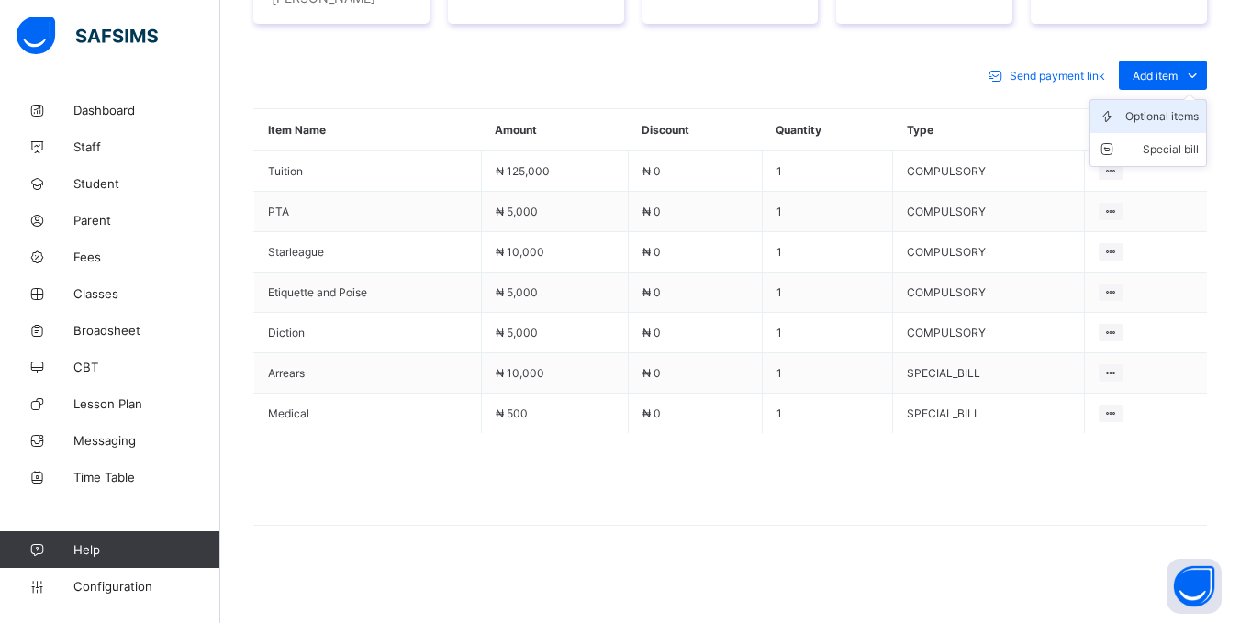
click at [1159, 115] on div "Optional items" at bounding box center [1161, 116] width 73 height 18
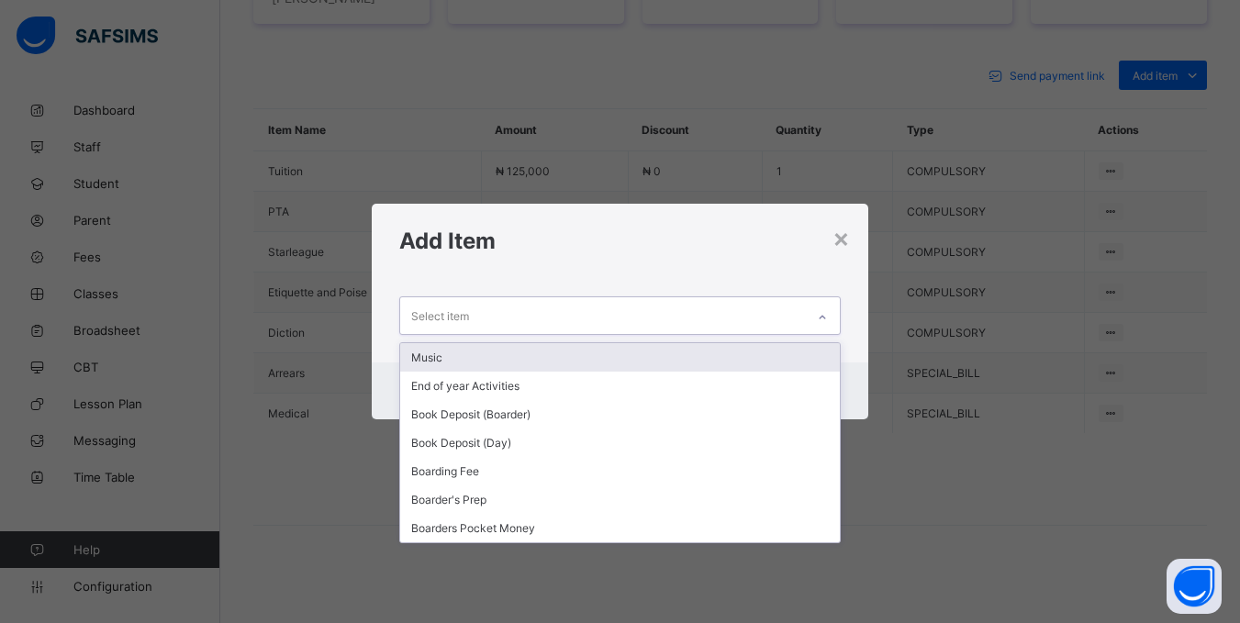
click at [766, 314] on div "Select item" at bounding box center [602, 315] width 404 height 36
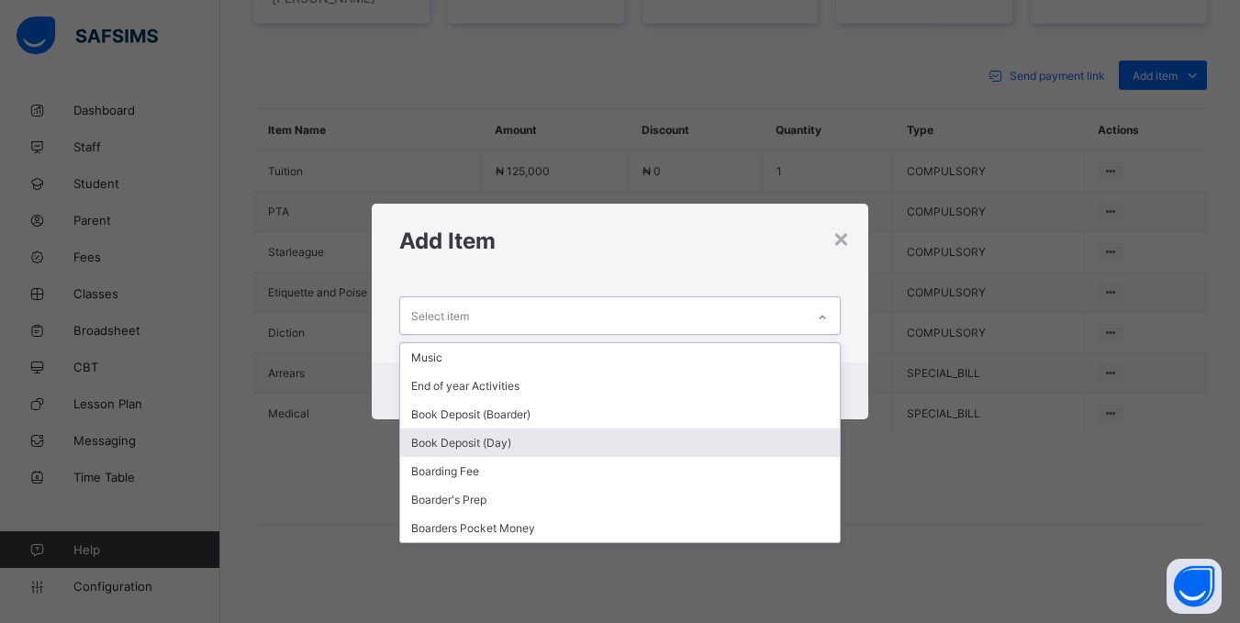
click at [494, 450] on div "Book Deposit (Day)" at bounding box center [619, 443] width 439 height 28
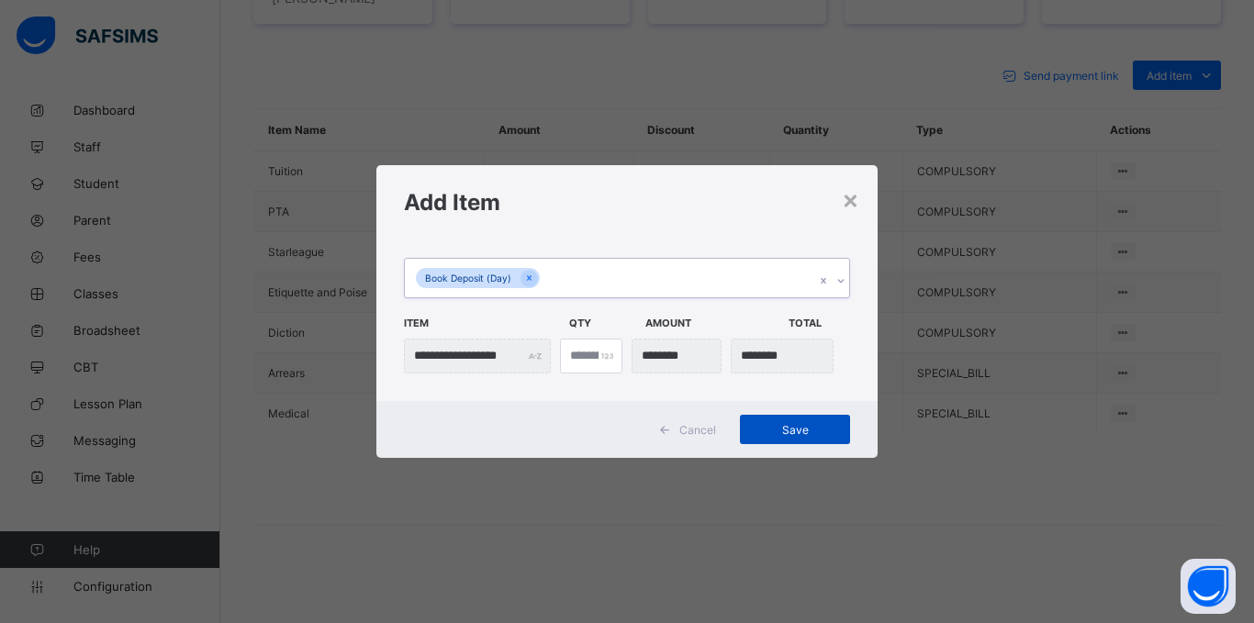
click at [815, 434] on span "Save" at bounding box center [795, 430] width 83 height 14
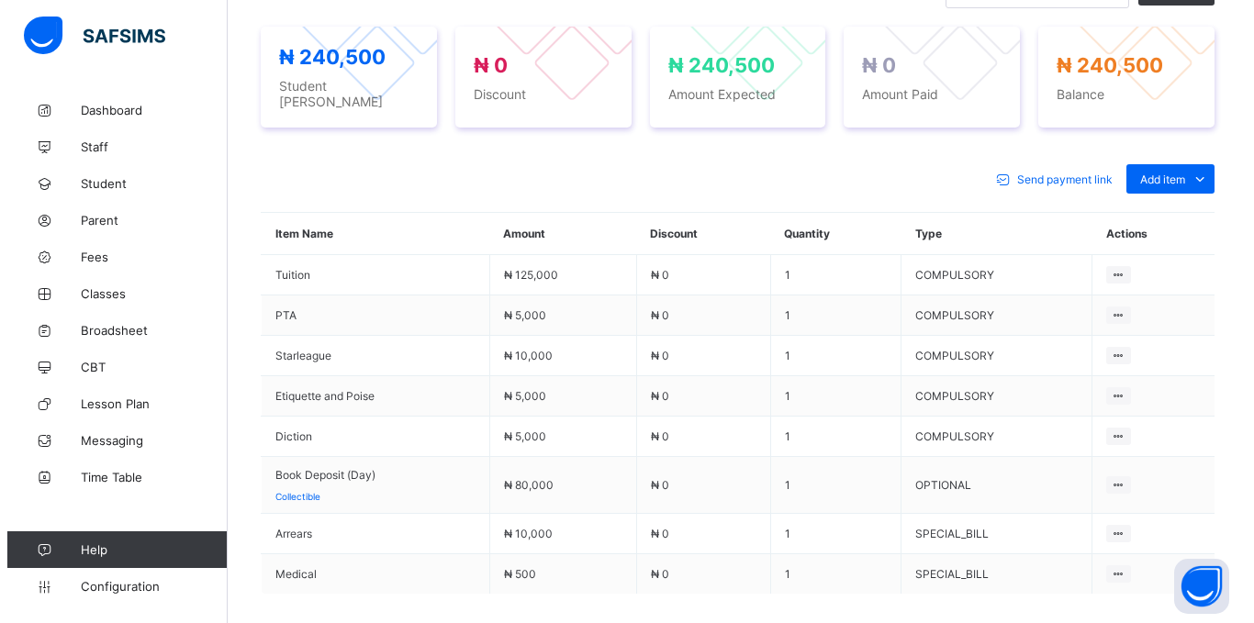
scroll to position [694, 0]
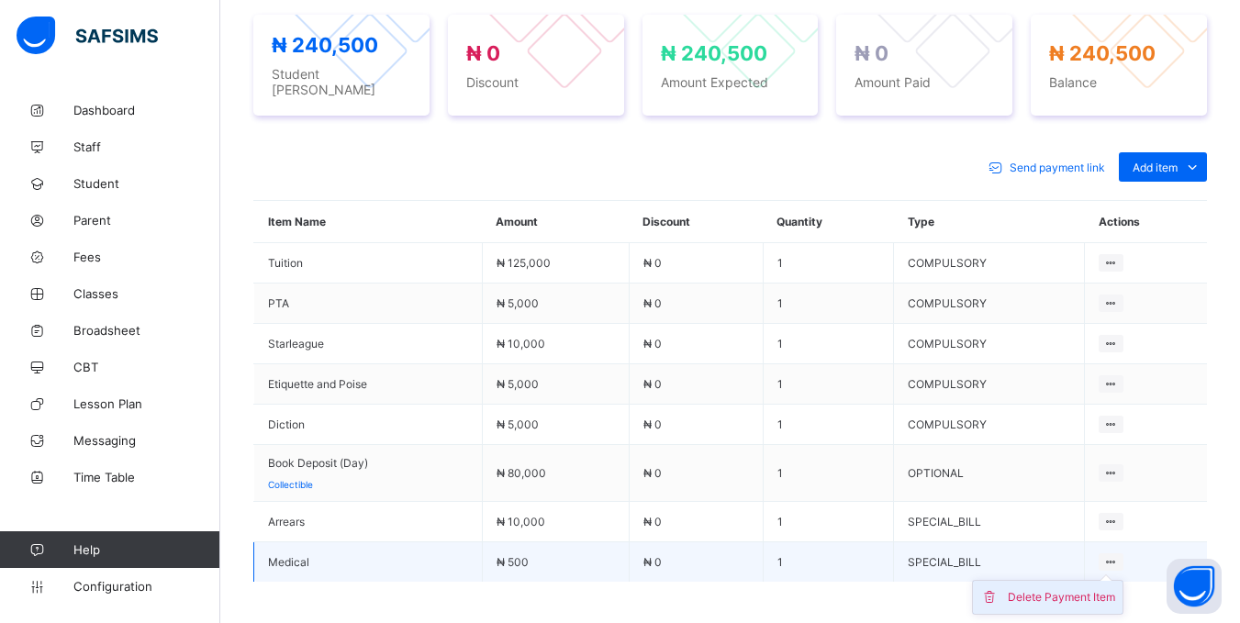
click at [1094, 594] on div "Delete Payment Item" at bounding box center [1061, 597] width 107 height 18
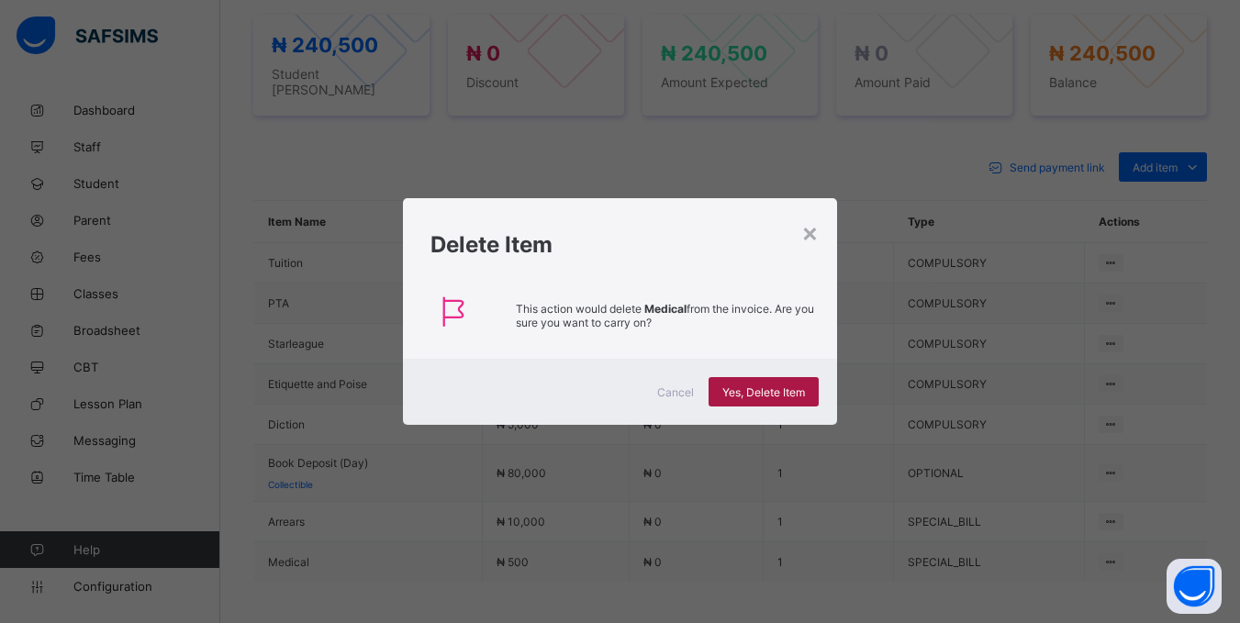
click at [781, 395] on span "Yes, Delete Item" at bounding box center [763, 393] width 83 height 14
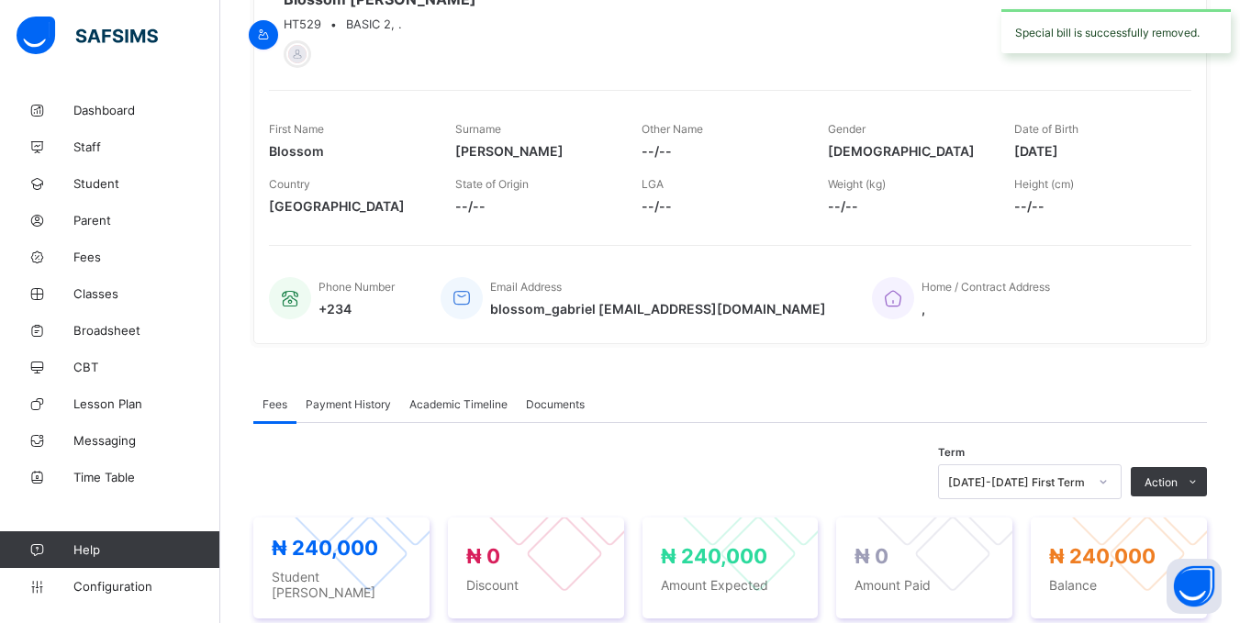
scroll to position [143, 0]
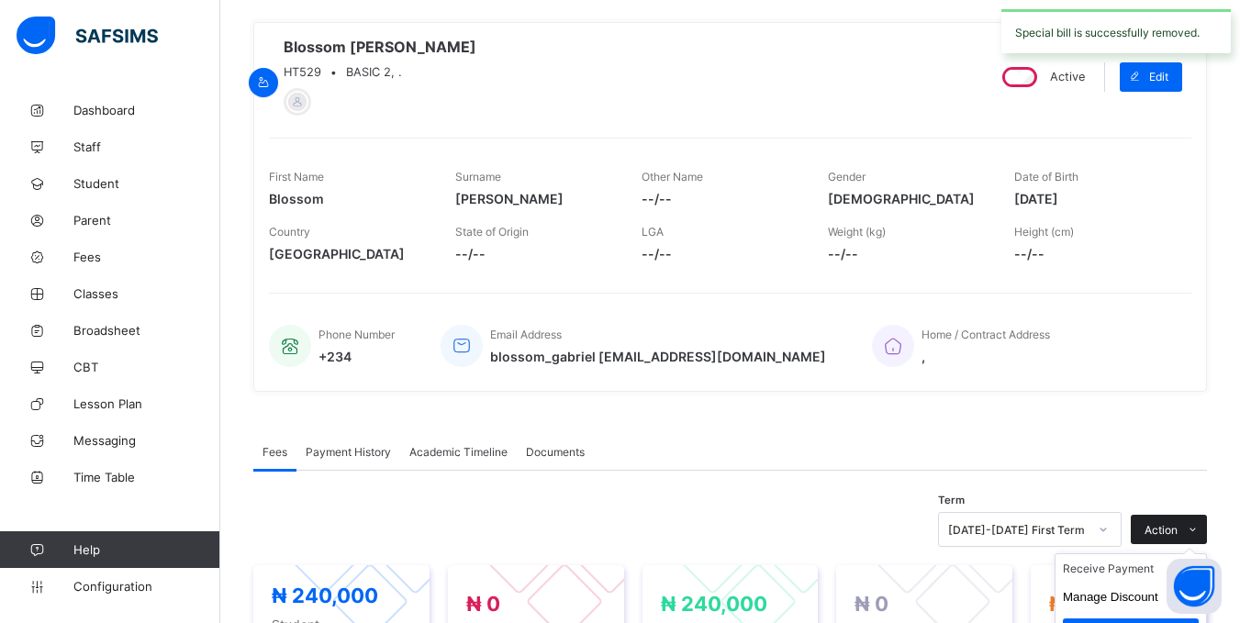
click at [1178, 530] on span "Action" at bounding box center [1161, 530] width 33 height 14
click at [1132, 583] on li "Receive Payment" at bounding box center [1131, 568] width 151 height 28
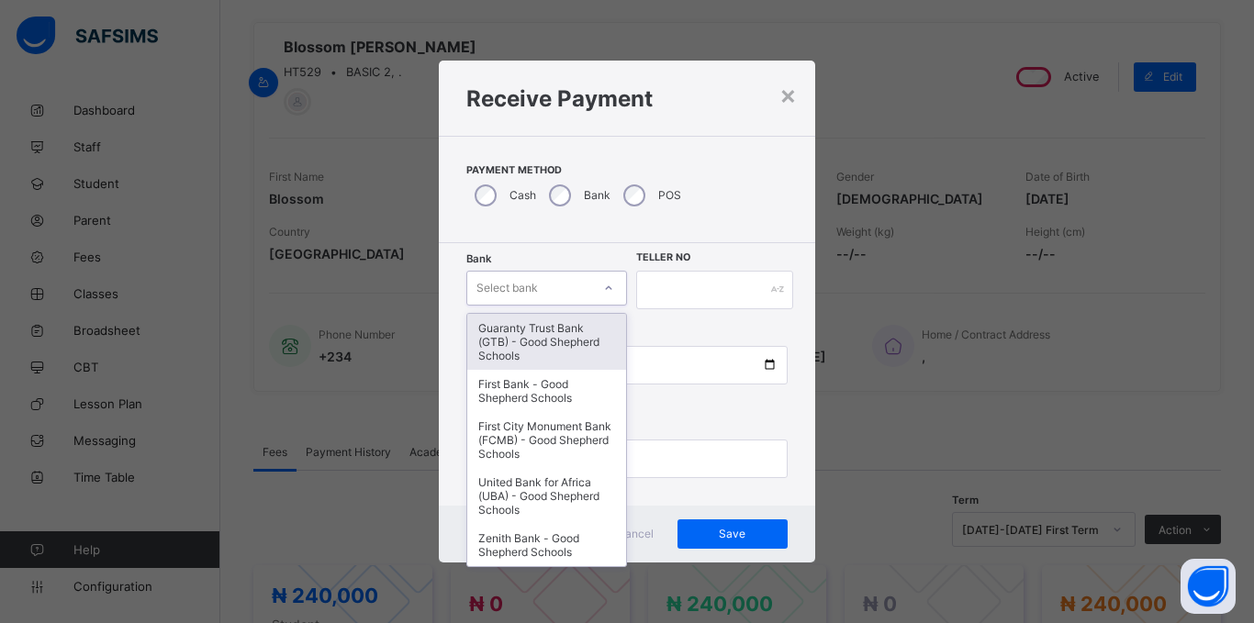
click at [559, 285] on div "Select bank" at bounding box center [529, 288] width 124 height 26
click at [577, 343] on div "Guaranty Trust Bank (GTB) - Good Shepherd Schools" at bounding box center [546, 342] width 159 height 56
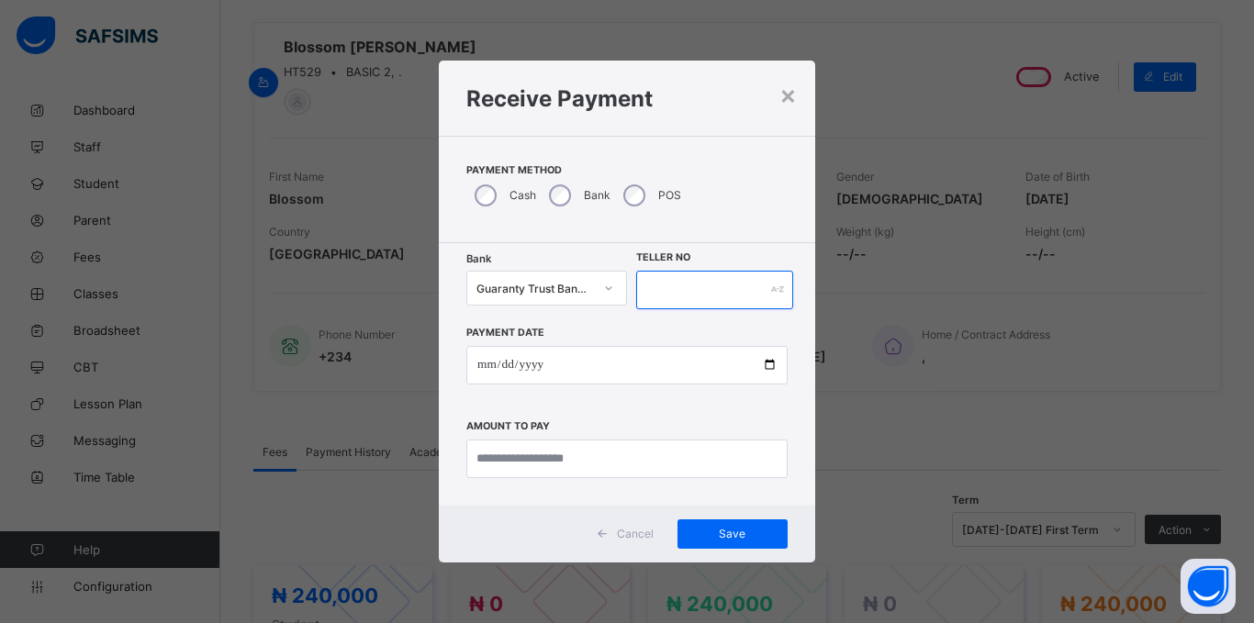
click at [755, 292] on input "text" at bounding box center [714, 290] width 157 height 39
type input "*****"
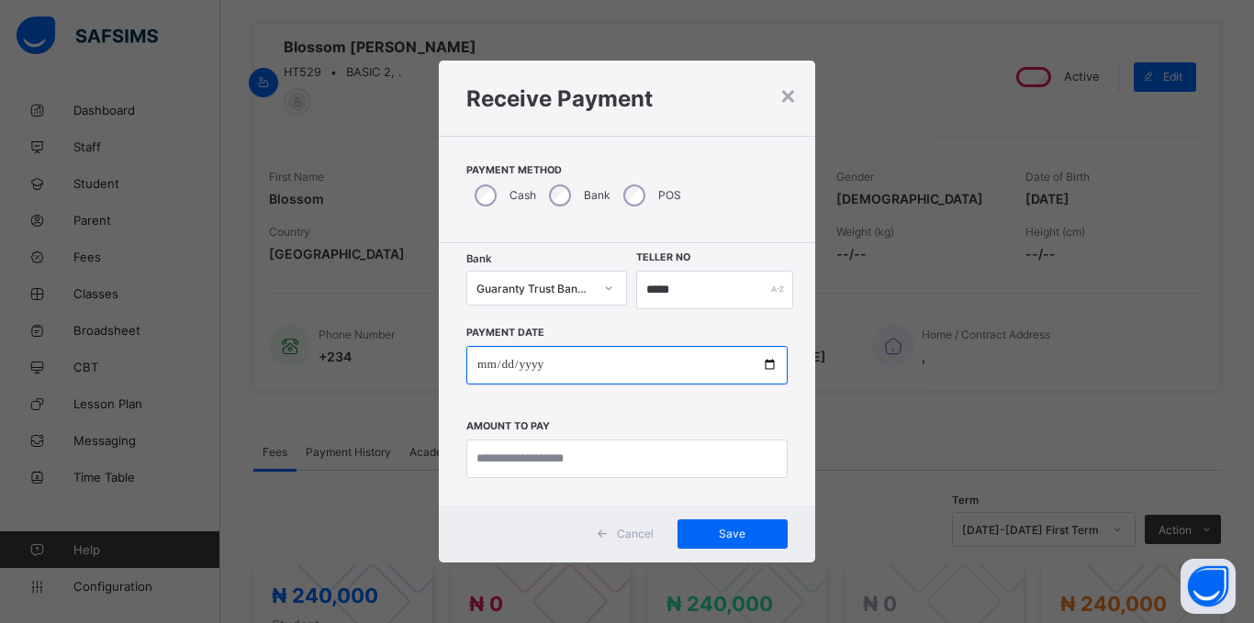
click at [483, 353] on input "date" at bounding box center [626, 365] width 321 height 39
type input "**********"
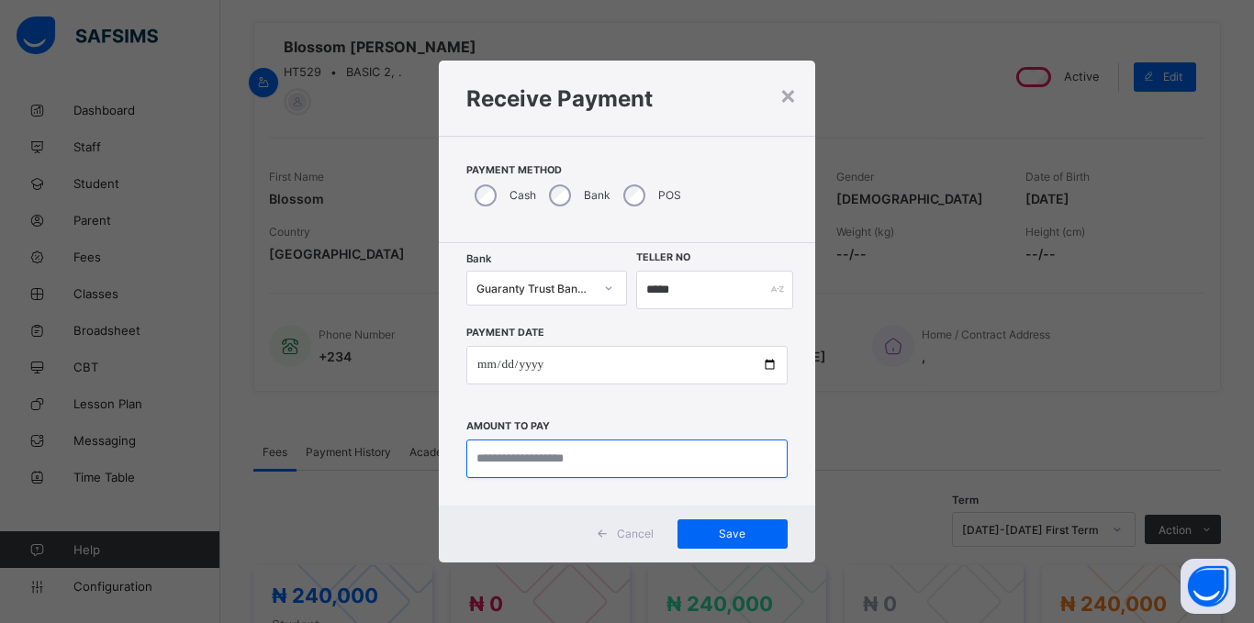
click at [604, 474] on input "currency" at bounding box center [626, 459] width 321 height 39
type input "*********"
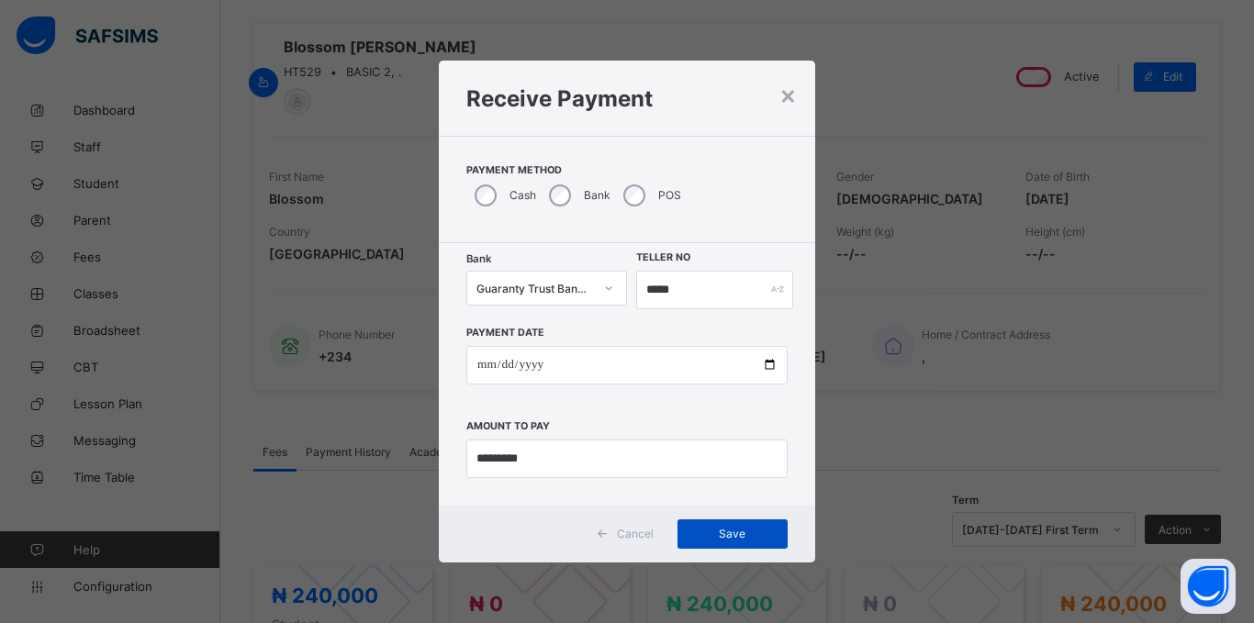
click at [732, 527] on span "Save" at bounding box center [732, 534] width 83 height 14
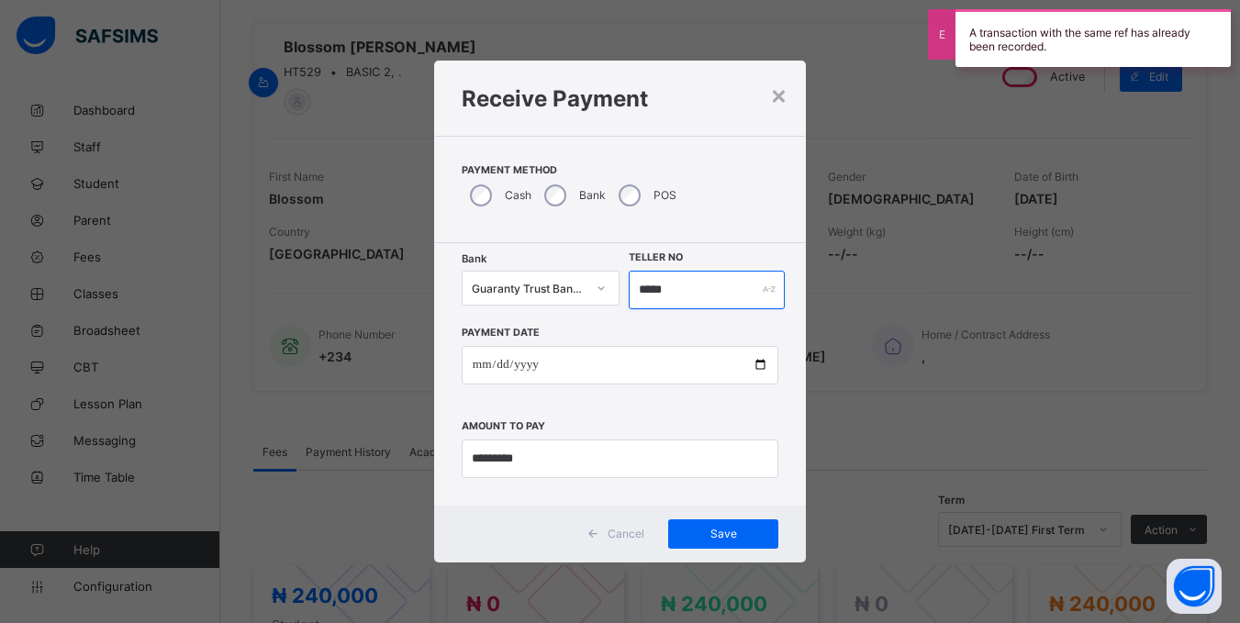
click at [701, 288] on input "*****" at bounding box center [706, 290] width 155 height 39
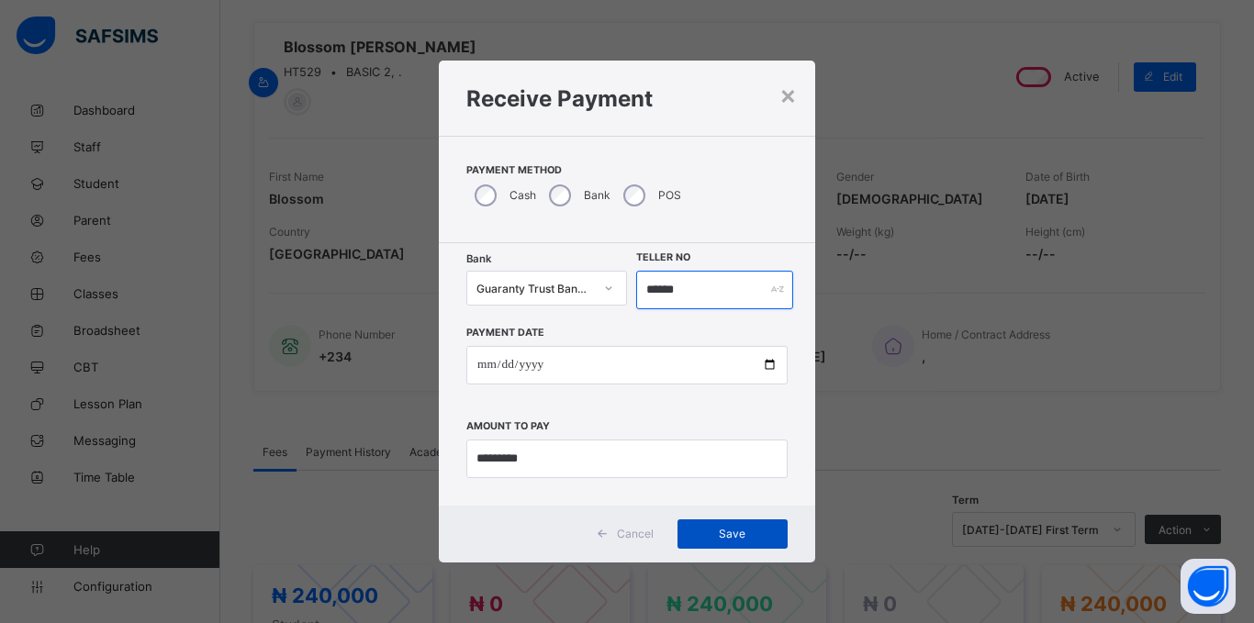
type input "******"
click at [721, 531] on span "Save" at bounding box center [732, 534] width 83 height 14
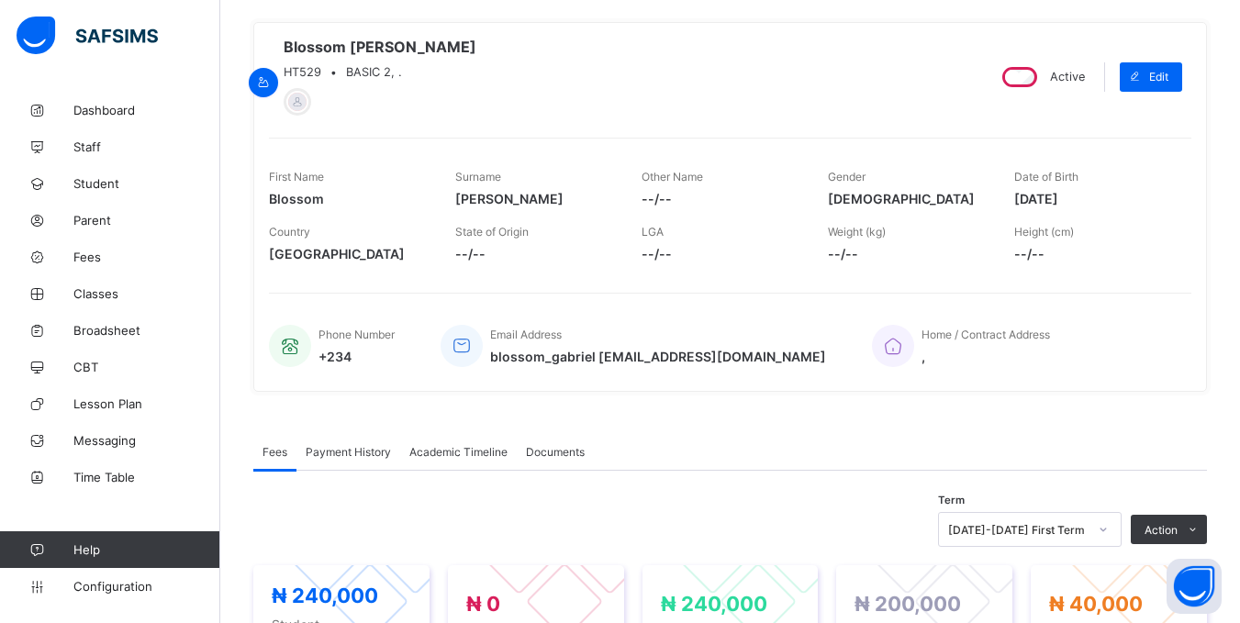
scroll to position [0, 0]
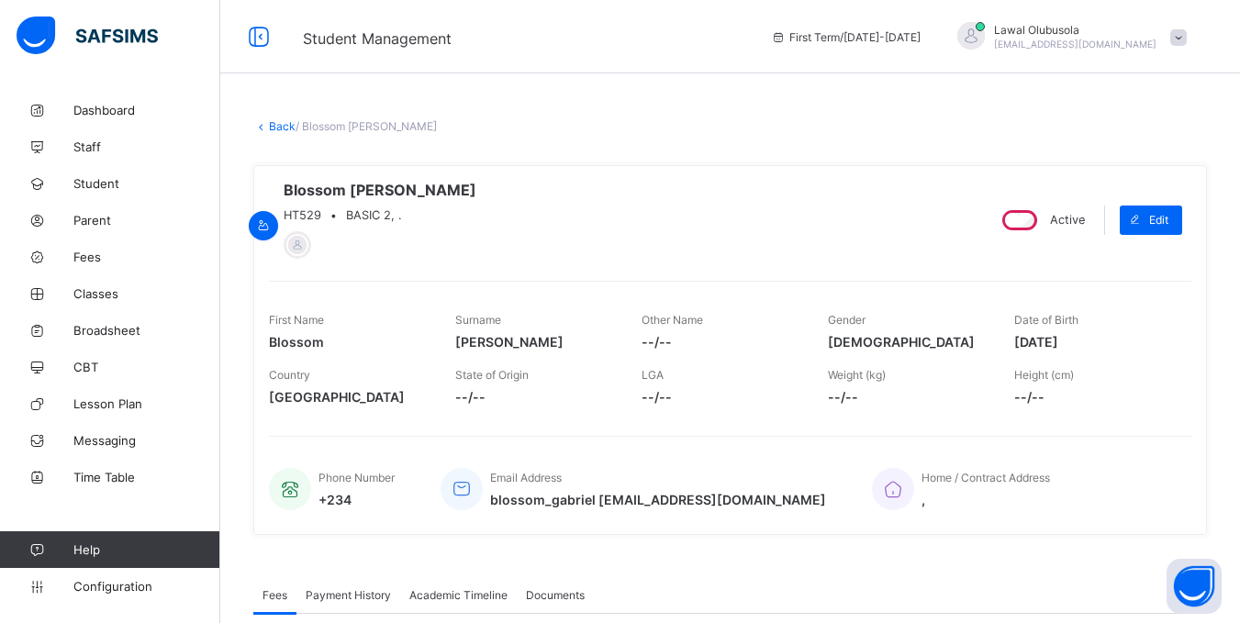
click at [359, 229] on div "Blossom Gabriel Festus HT529 • BASIC 2, ." at bounding box center [619, 220] width 701 height 78
click at [271, 120] on link "Back" at bounding box center [282, 126] width 27 height 14
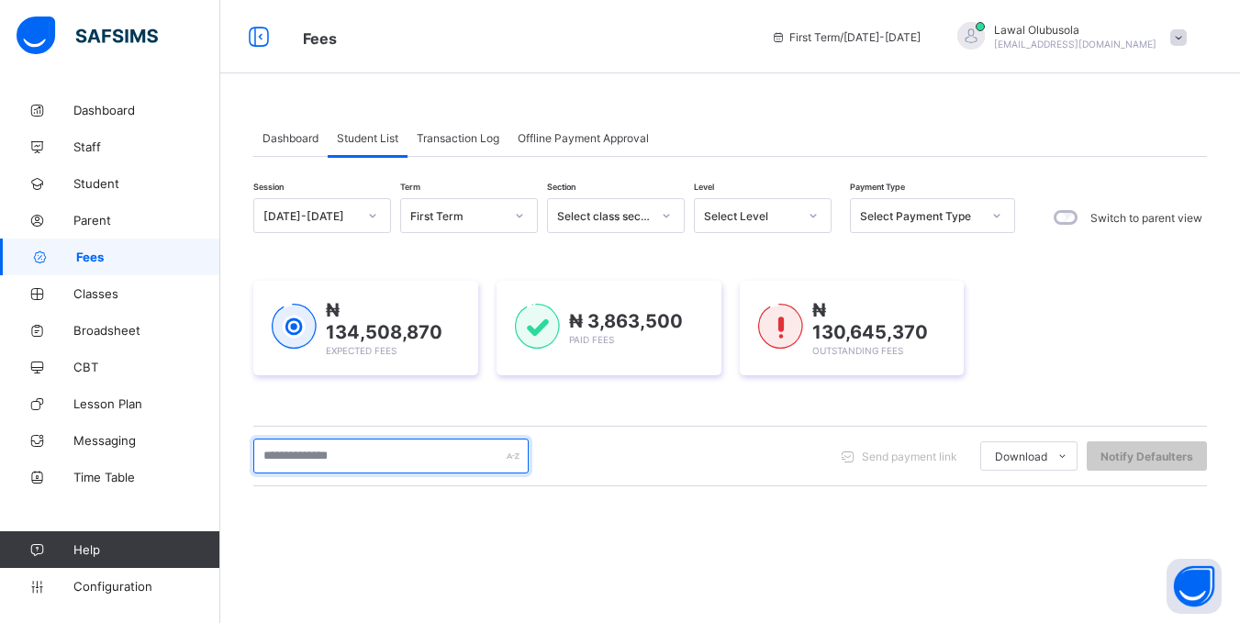
click at [320, 452] on input "text" at bounding box center [390, 456] width 275 height 35
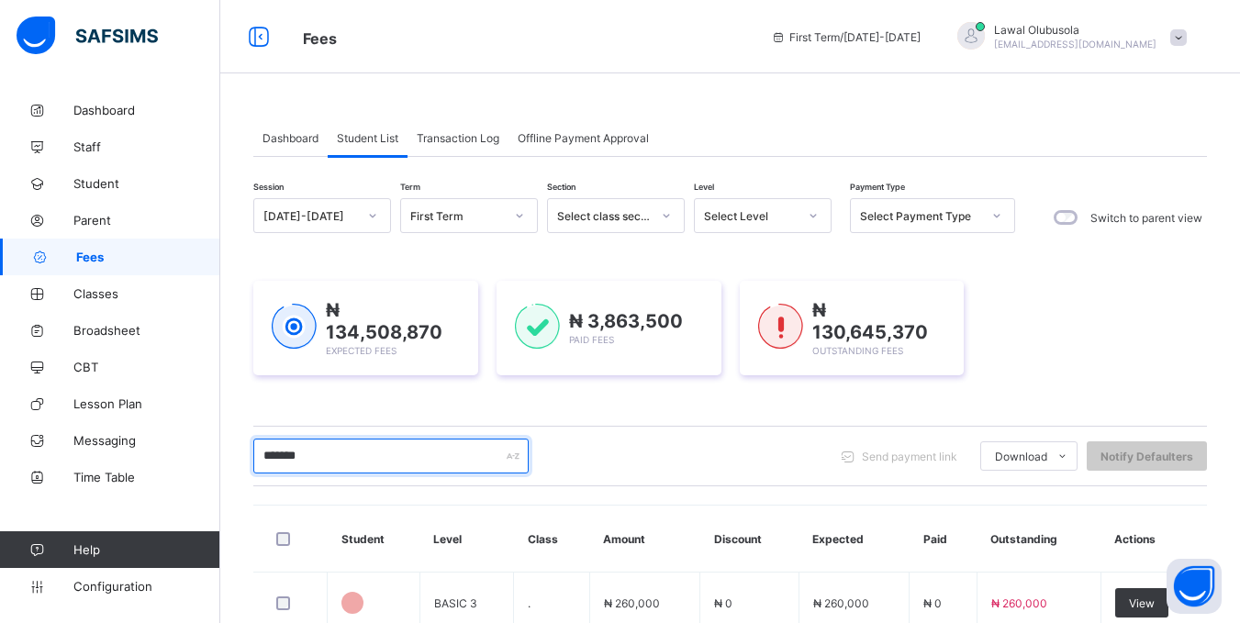
type input "*******"
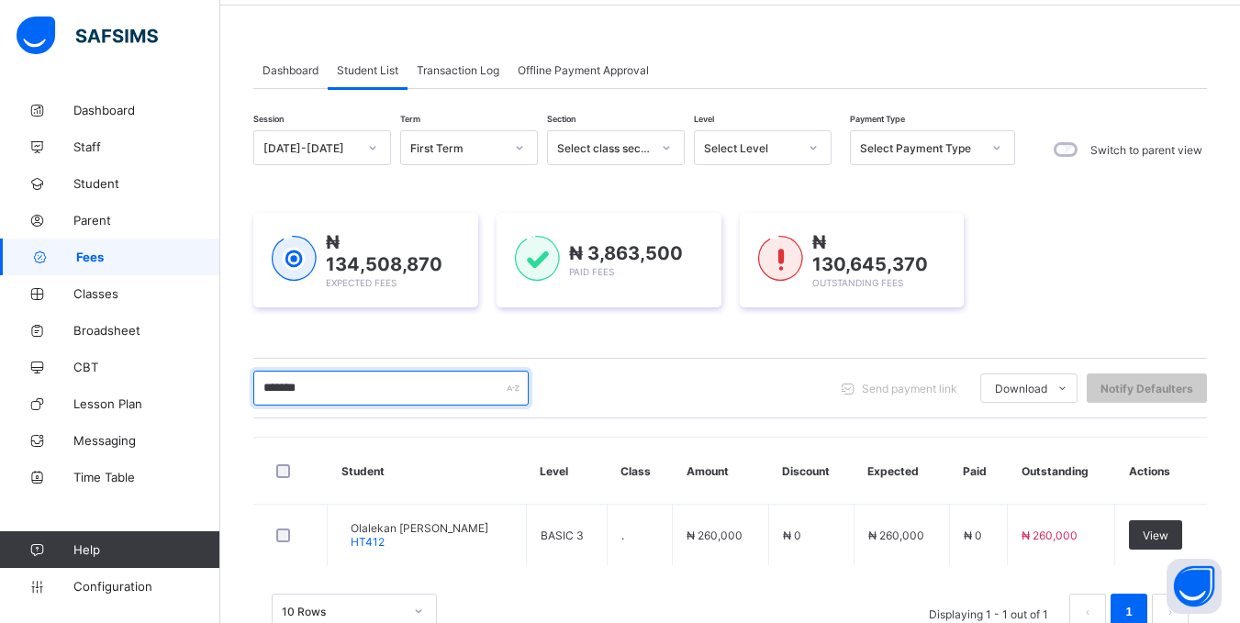
scroll to position [118, 0]
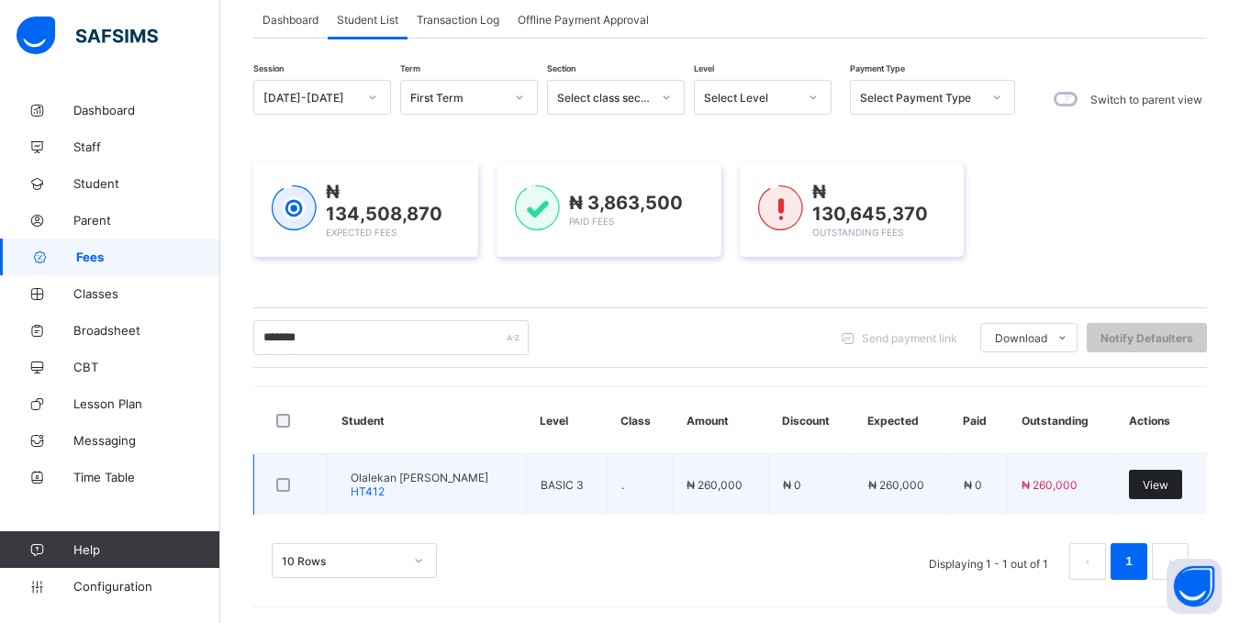
click at [1182, 484] on div "View" at bounding box center [1155, 484] width 53 height 29
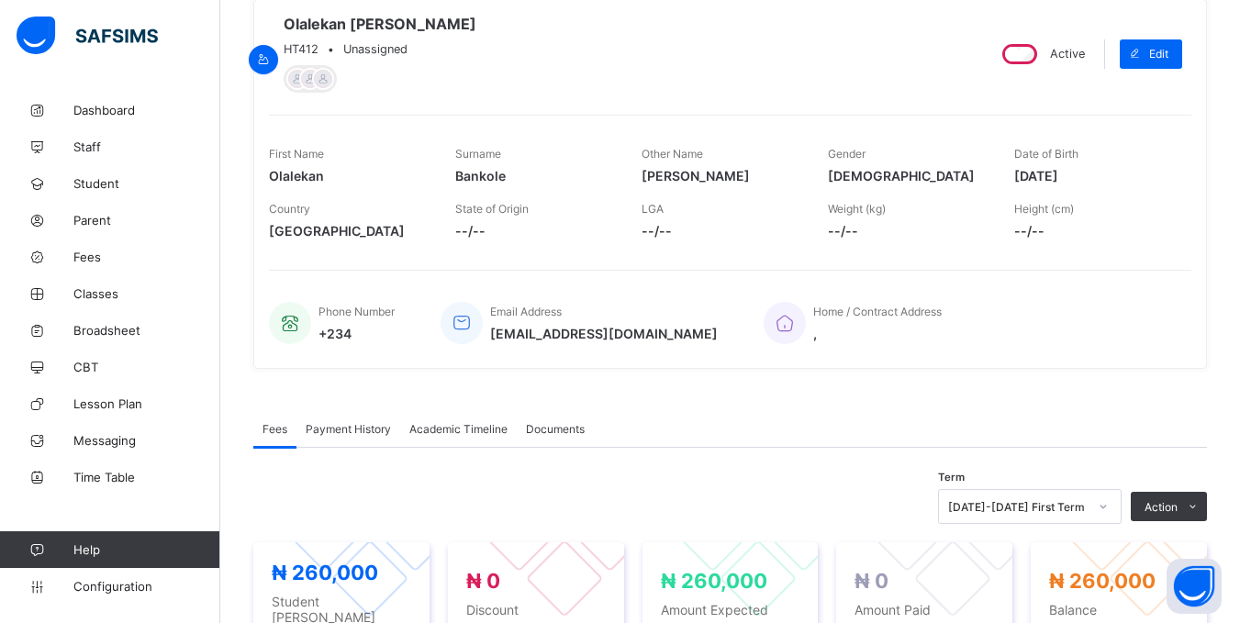
scroll to position [551, 0]
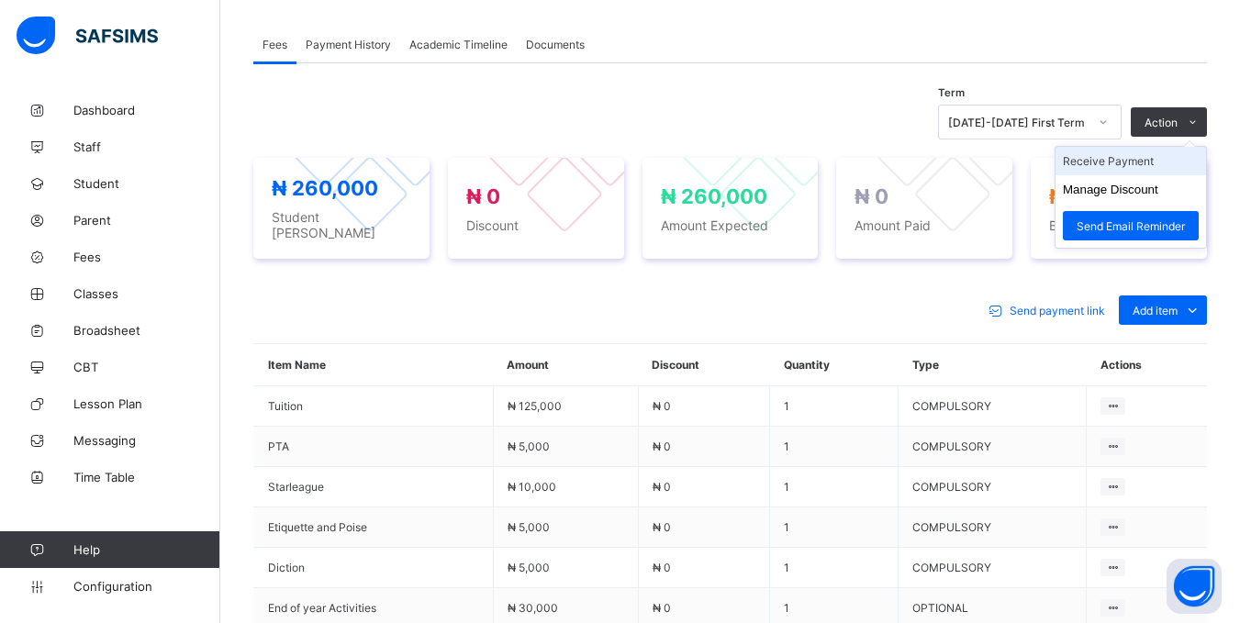
click at [1162, 175] on li "Receive Payment" at bounding box center [1131, 161] width 151 height 28
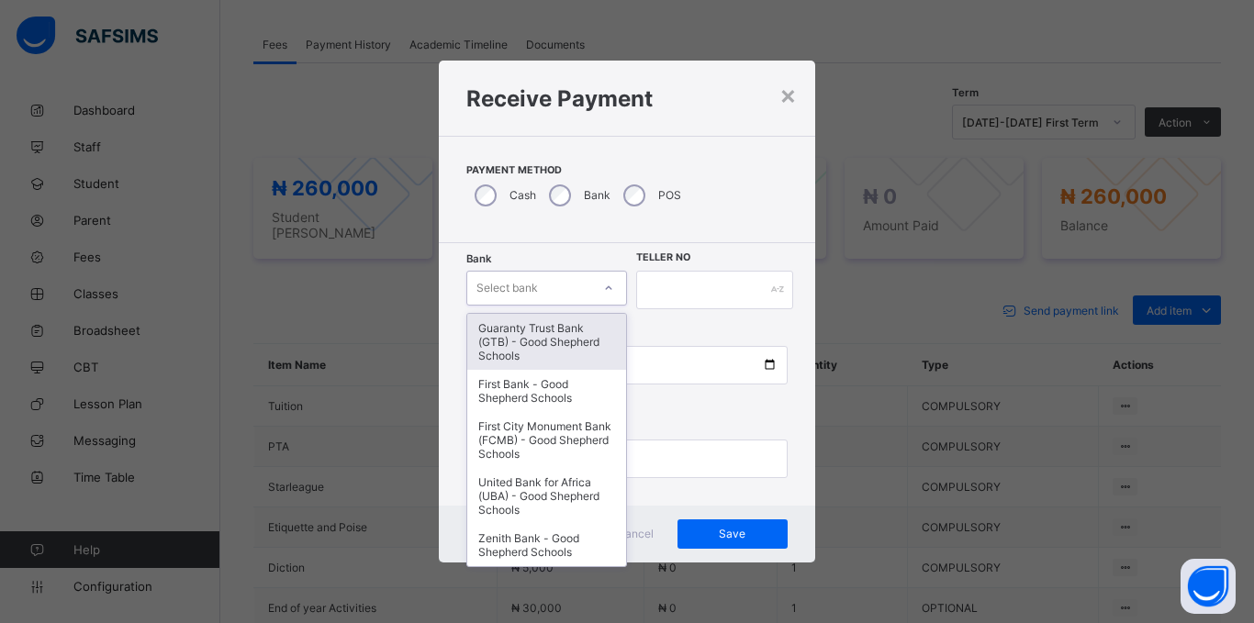
click at [533, 280] on div "Select bank" at bounding box center [507, 288] width 62 height 35
click at [519, 339] on div "Guaranty Trust Bank (GTB) - Good Shepherd Schools" at bounding box center [546, 342] width 159 height 56
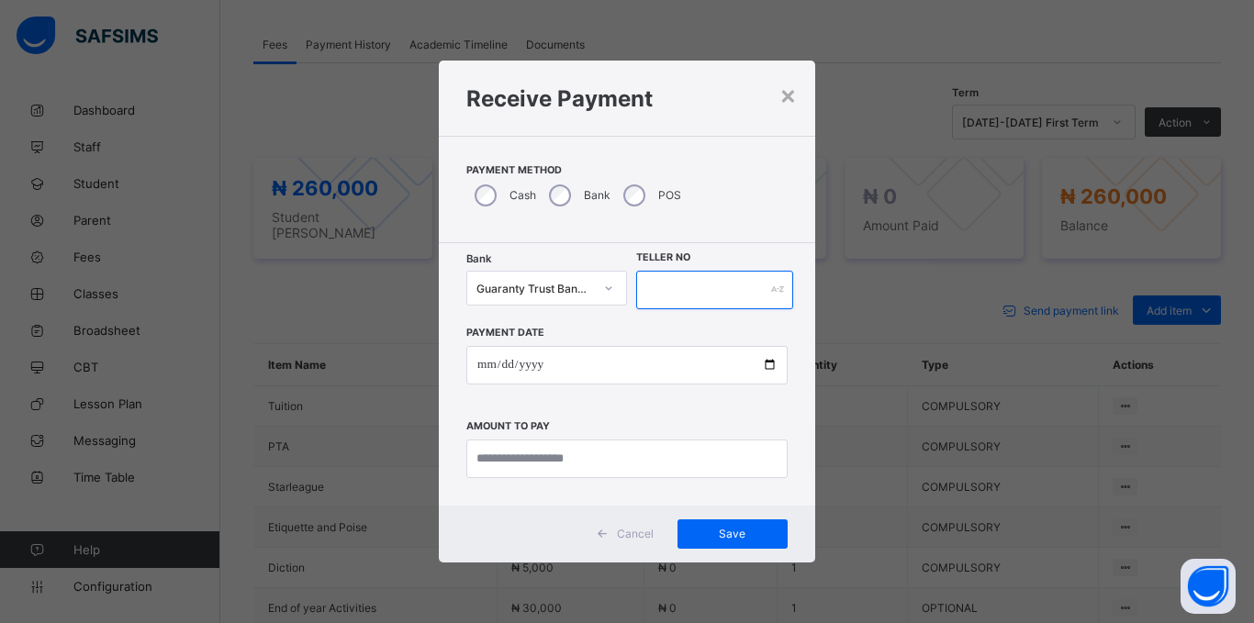
click at [723, 292] on input "text" at bounding box center [714, 290] width 157 height 39
type input "*****"
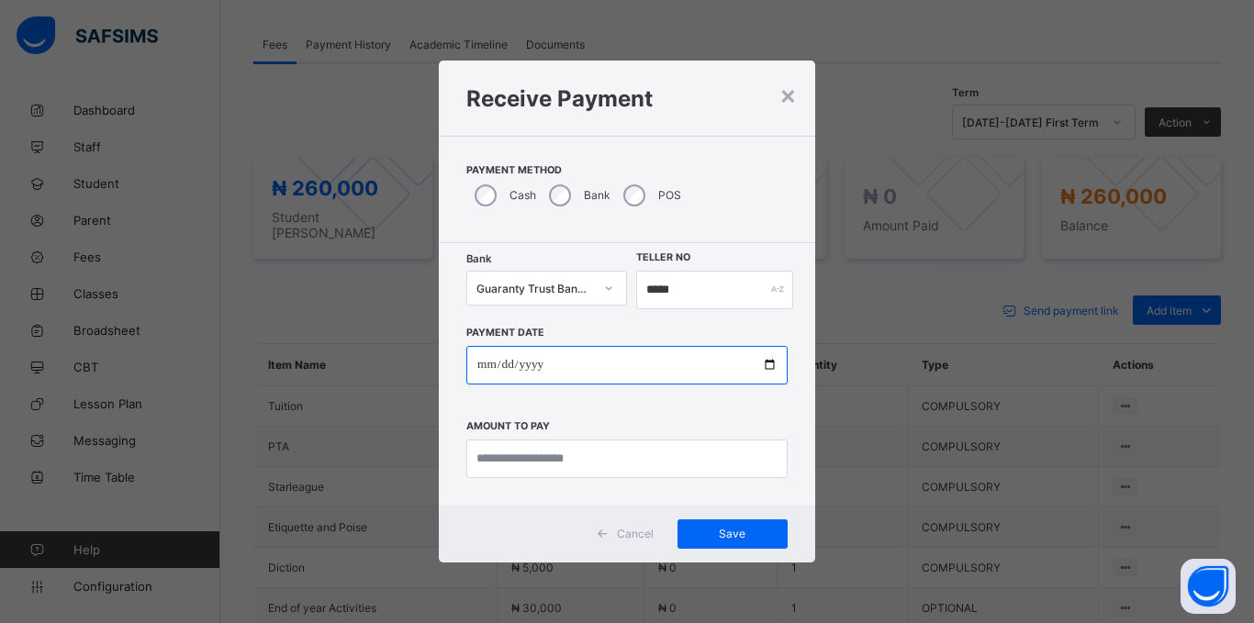
click at [487, 361] on input "date" at bounding box center [626, 365] width 321 height 39
type input "**********"
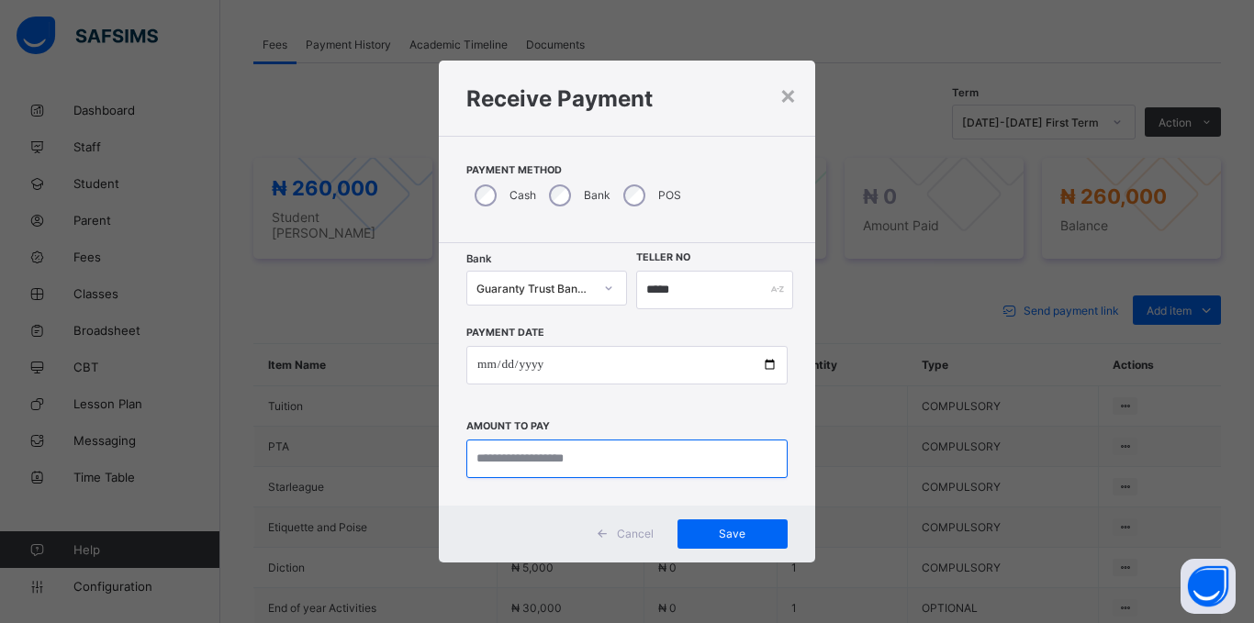
click at [531, 460] on input "currency" at bounding box center [626, 459] width 321 height 39
type input "*********"
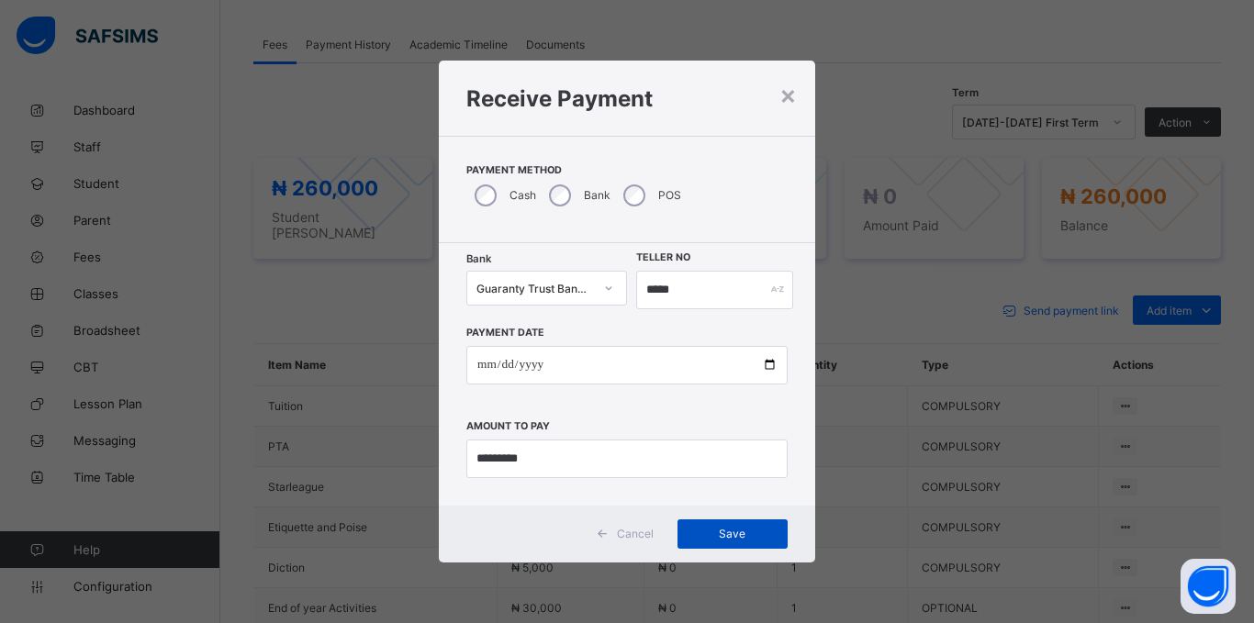
click at [706, 529] on span "Save" at bounding box center [732, 534] width 83 height 14
click at [732, 538] on span "Save" at bounding box center [723, 534] width 83 height 14
click at [710, 288] on input "*****" at bounding box center [706, 290] width 155 height 39
type input "******"
click at [740, 537] on span "Save" at bounding box center [732, 534] width 83 height 14
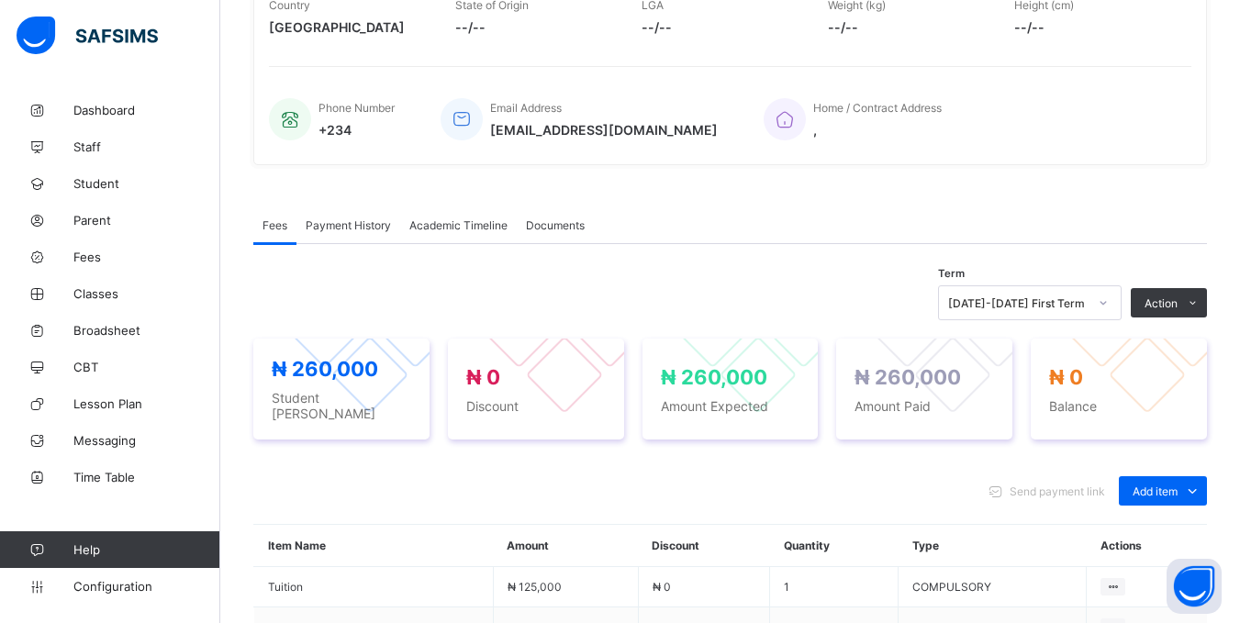
scroll to position [0, 0]
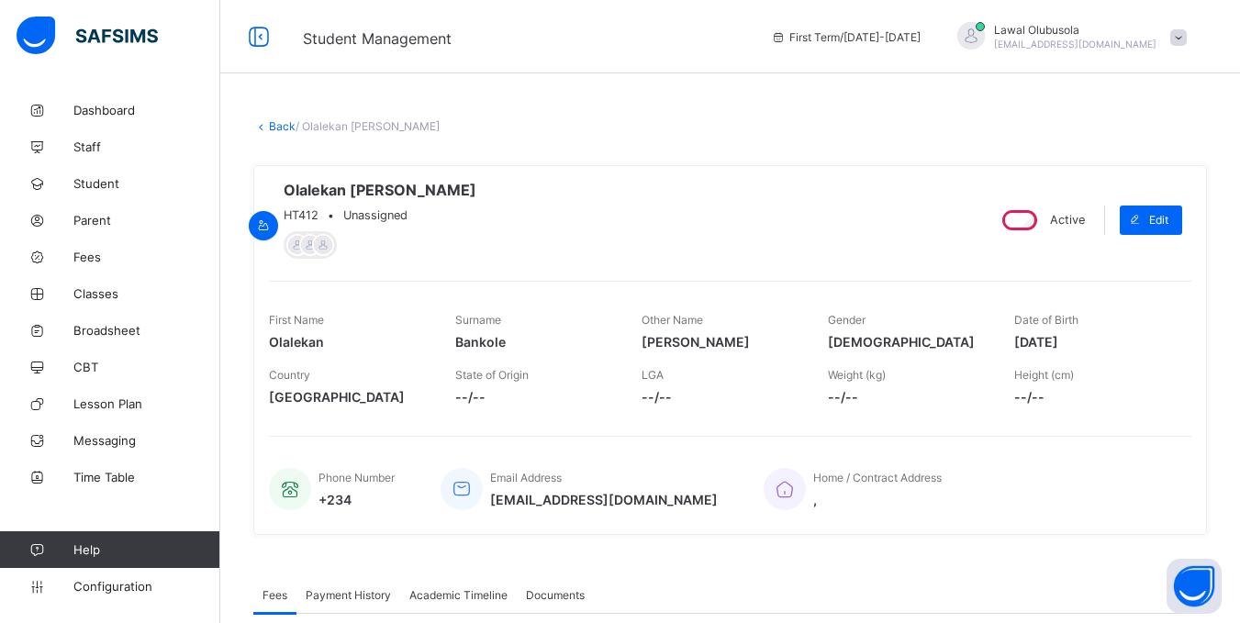
click at [279, 124] on link "Back" at bounding box center [282, 126] width 27 height 14
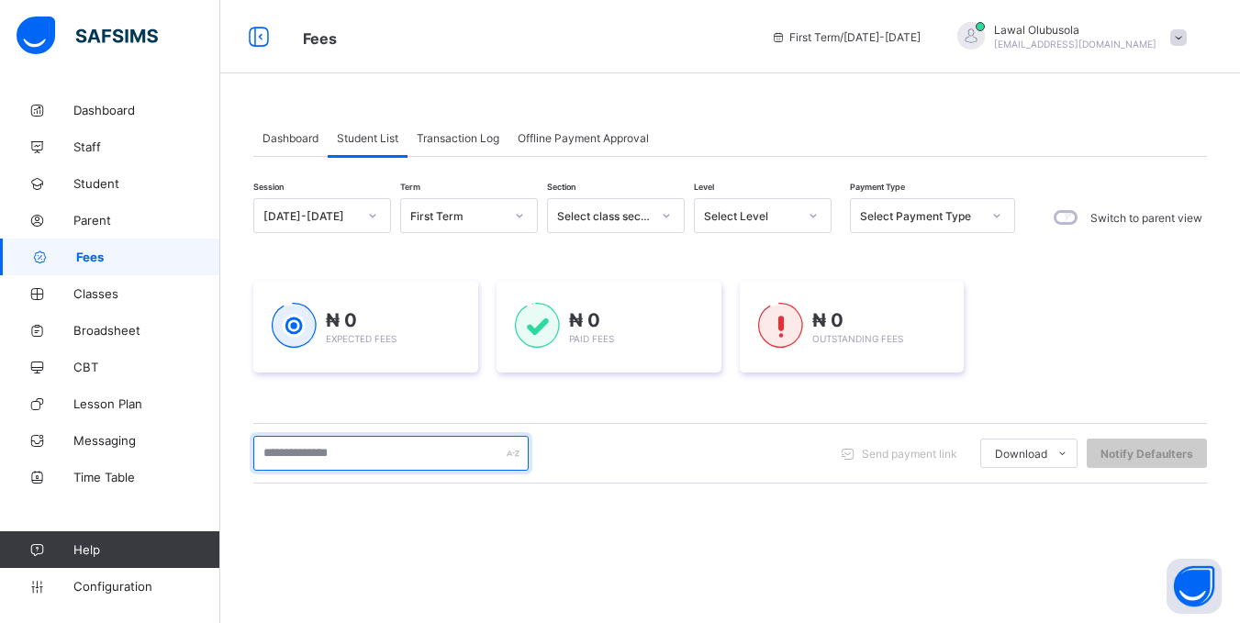
click at [424, 444] on input "text" at bounding box center [390, 453] width 275 height 35
type input "********"
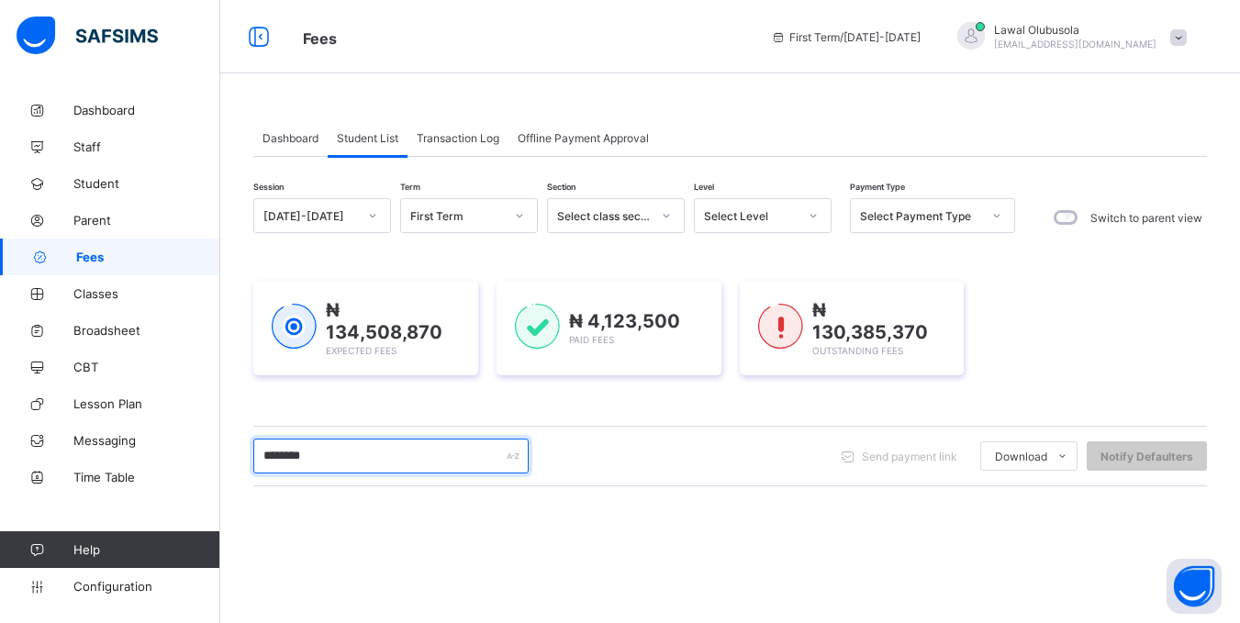
click at [464, 457] on input "********" at bounding box center [390, 456] width 275 height 35
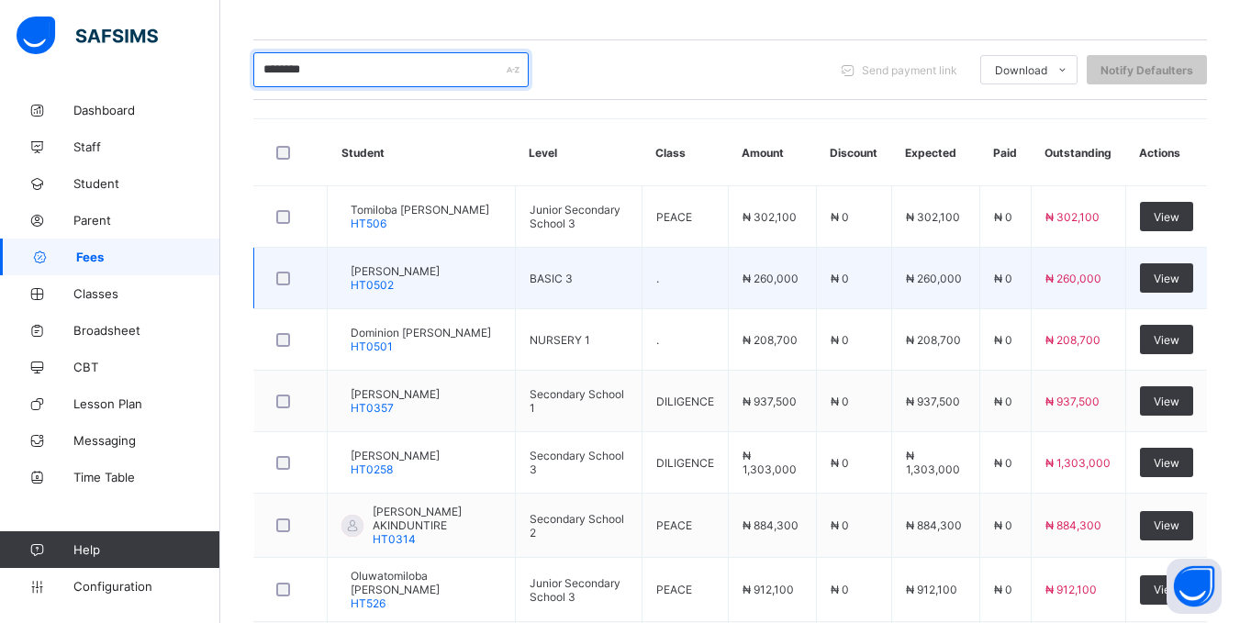
scroll to position [437, 0]
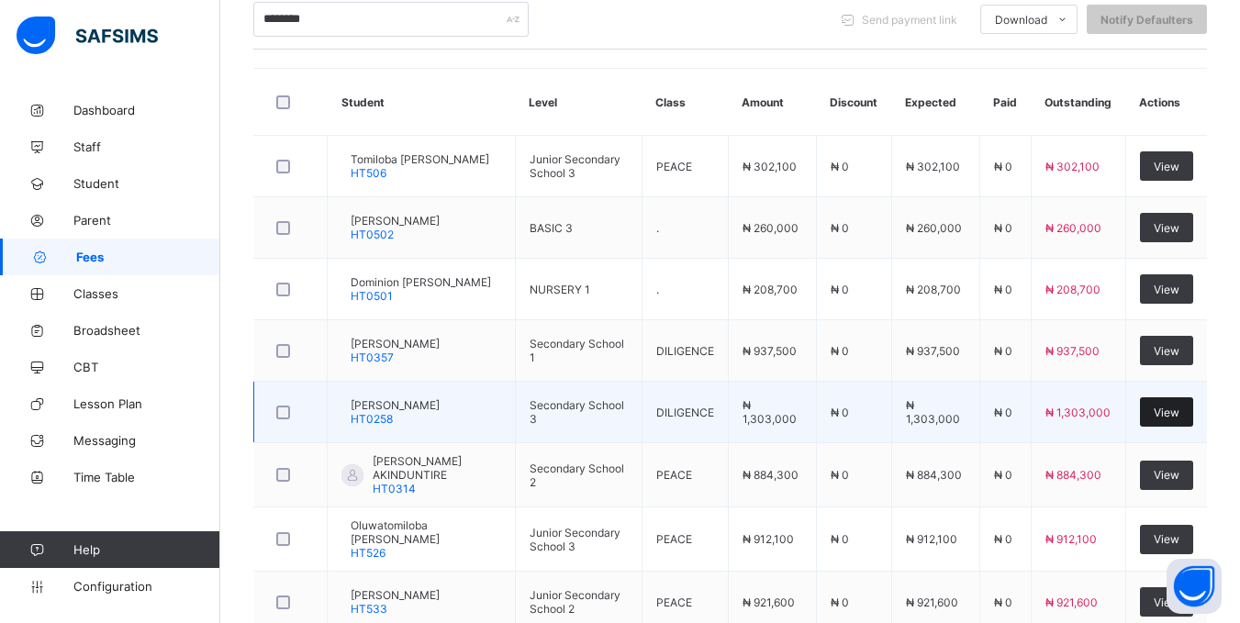
click at [1180, 414] on span "View" at bounding box center [1167, 413] width 26 height 14
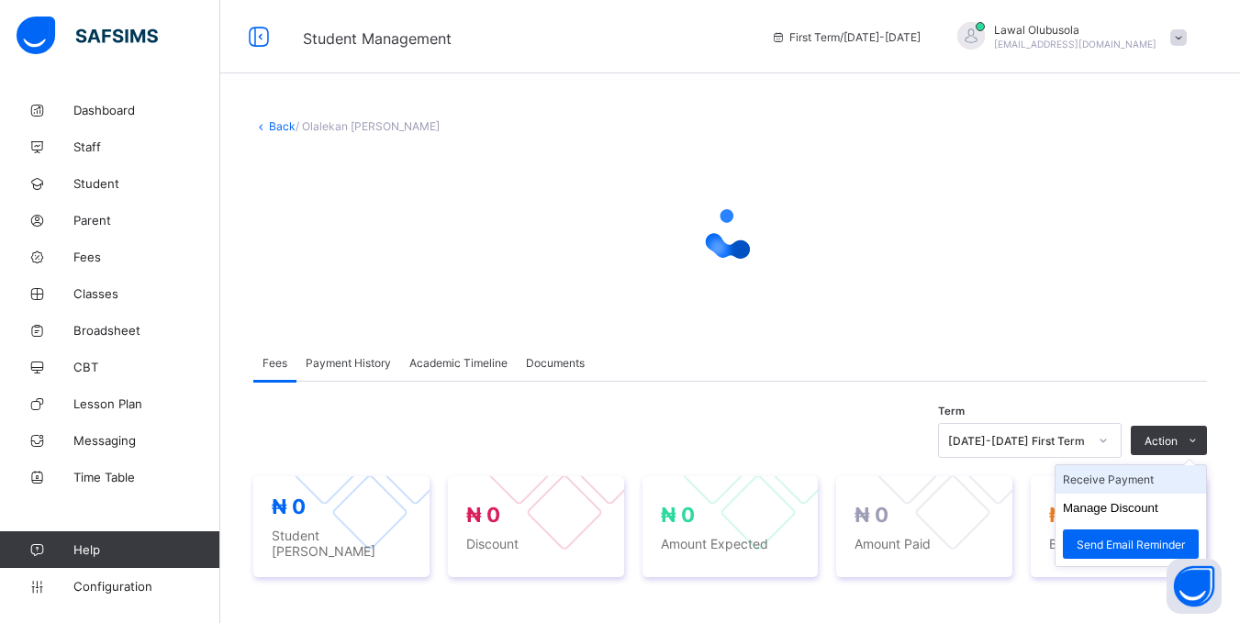
click at [1135, 493] on div "× Delete Document This action would delete the document with name: from the sys…" at bounding box center [730, 550] width 1020 height 917
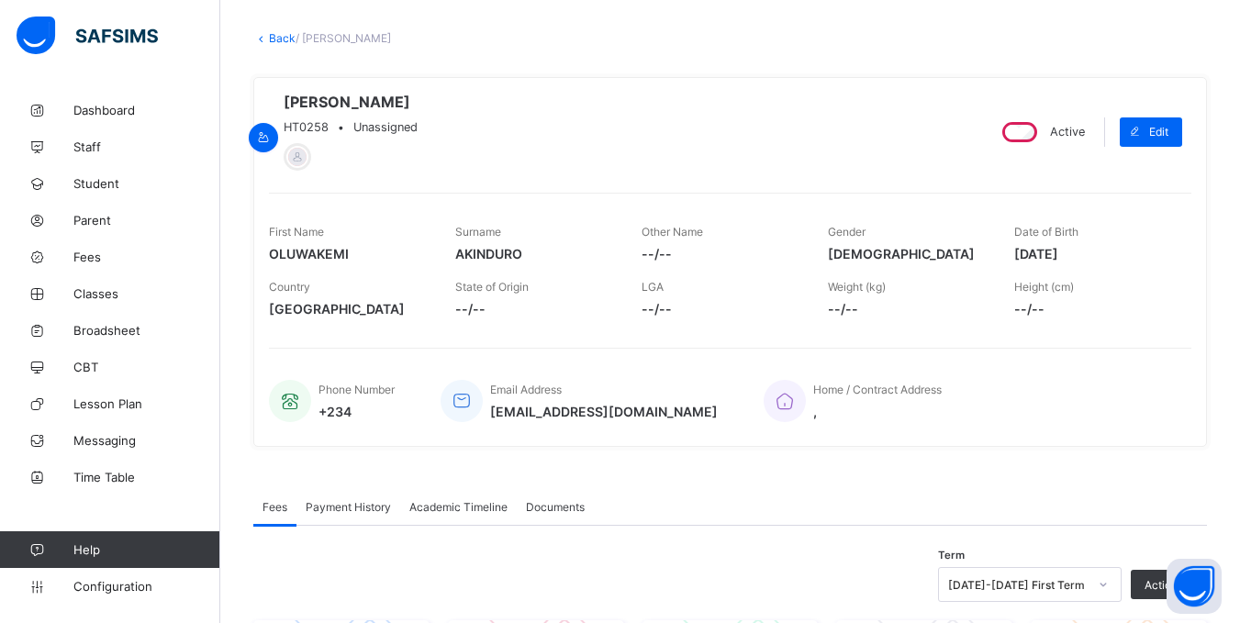
scroll to position [459, 0]
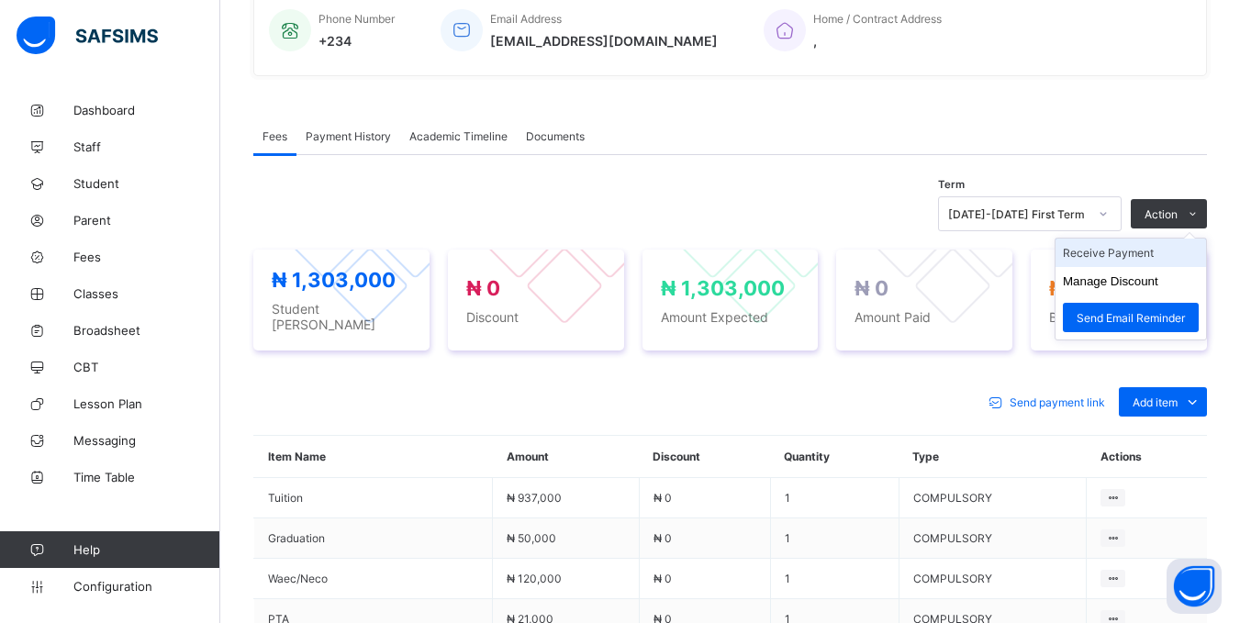
click at [1141, 267] on li "Receive Payment" at bounding box center [1131, 253] width 151 height 28
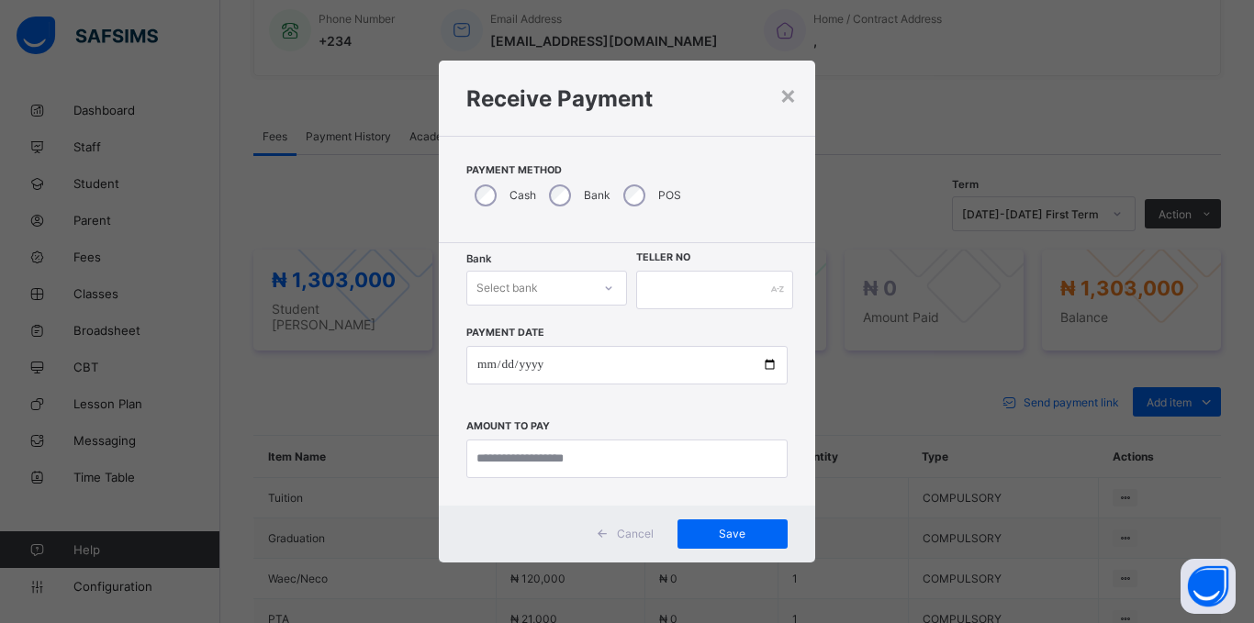
click at [576, 300] on div "Select bank" at bounding box center [529, 288] width 124 height 26
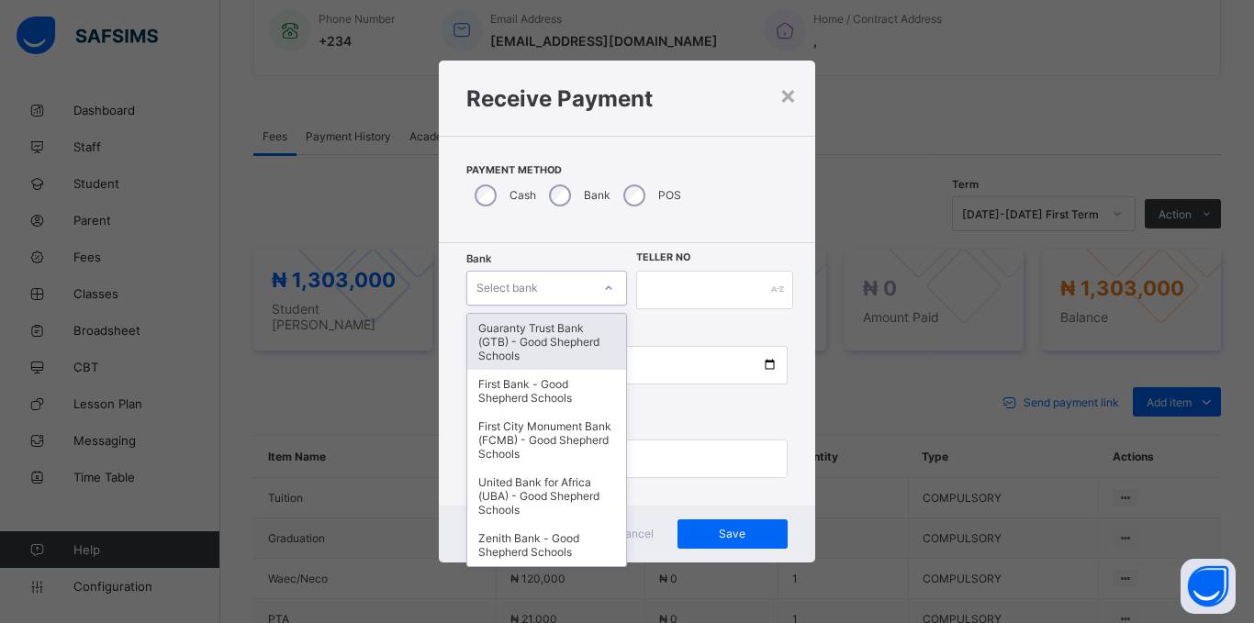
drag, startPoint x: 564, startPoint y: 356, endPoint x: 590, endPoint y: 330, distance: 37.0
click at [566, 353] on div "Guaranty Trust Bank (GTB) - Good Shepherd Schools" at bounding box center [546, 342] width 159 height 56
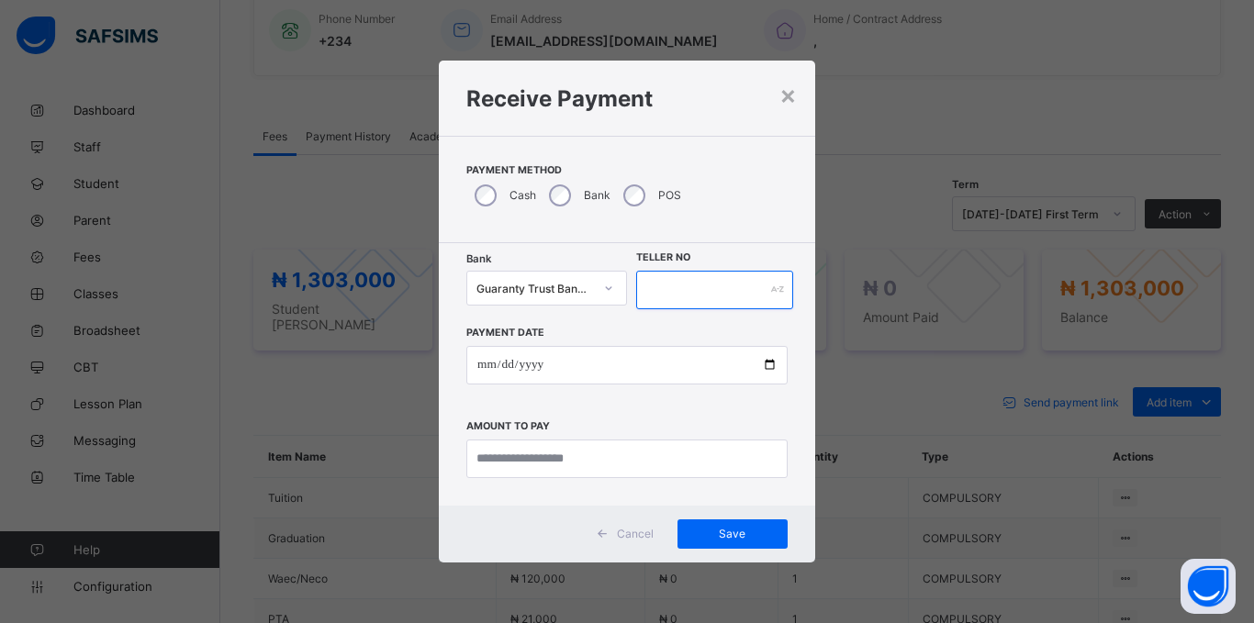
click at [665, 288] on input "text" at bounding box center [714, 290] width 157 height 39
type input "*****"
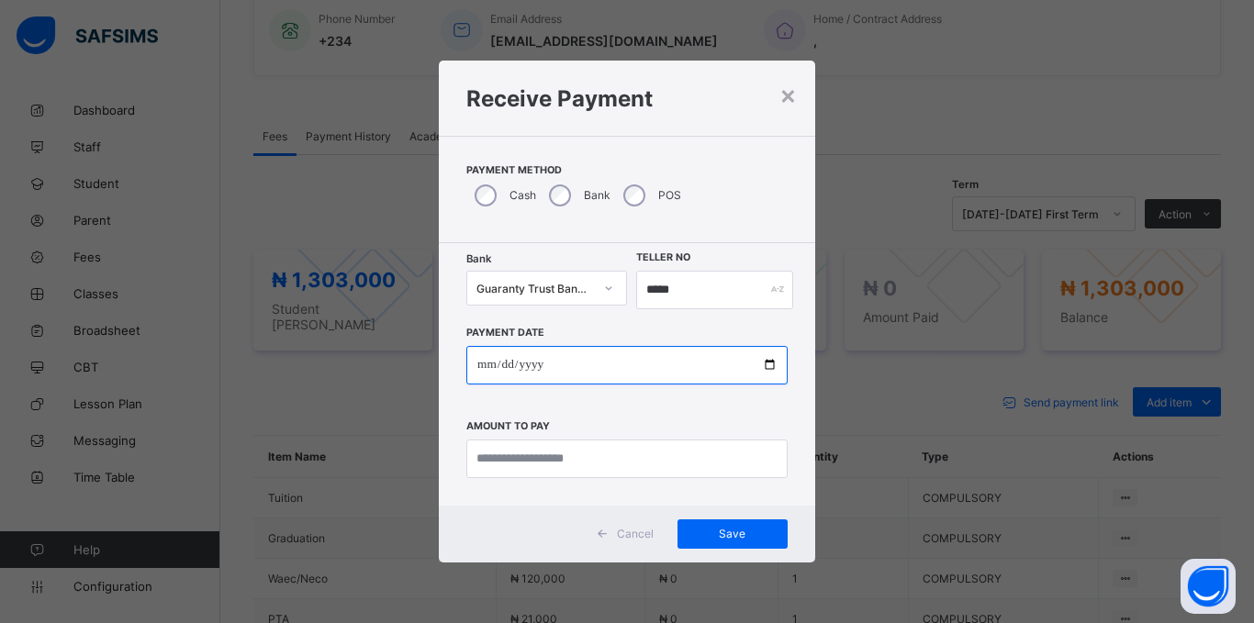
click at [477, 369] on input "date" at bounding box center [626, 365] width 321 height 39
type input "**********"
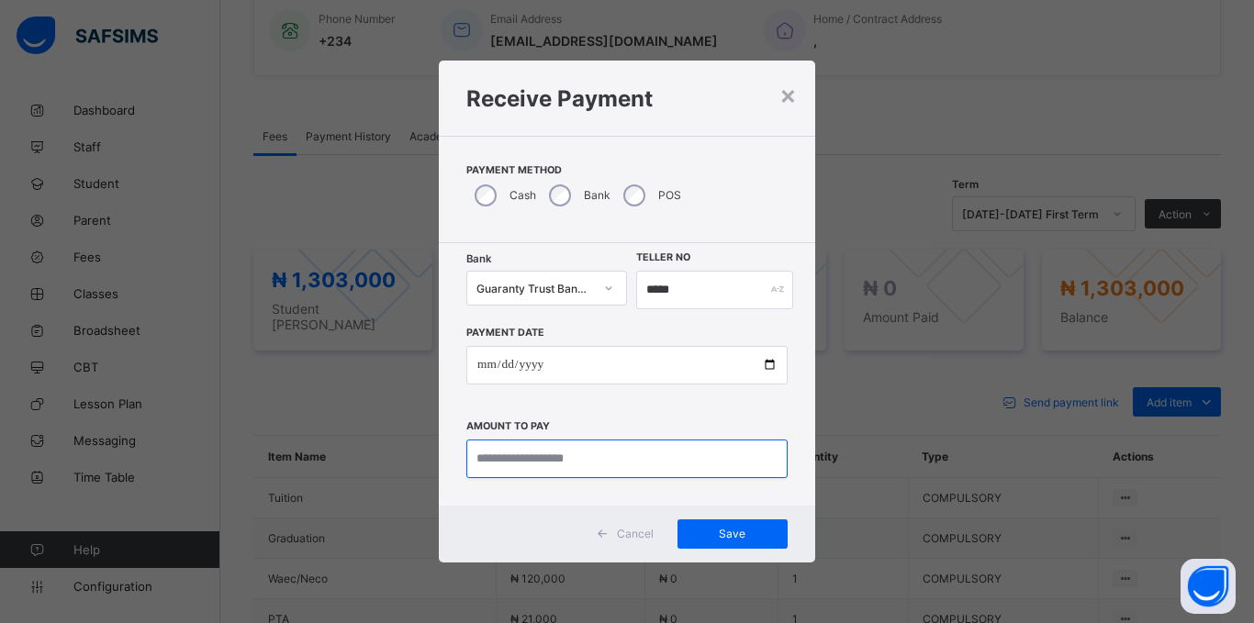
click at [525, 467] on input "currency" at bounding box center [626, 459] width 321 height 39
type input "*********"
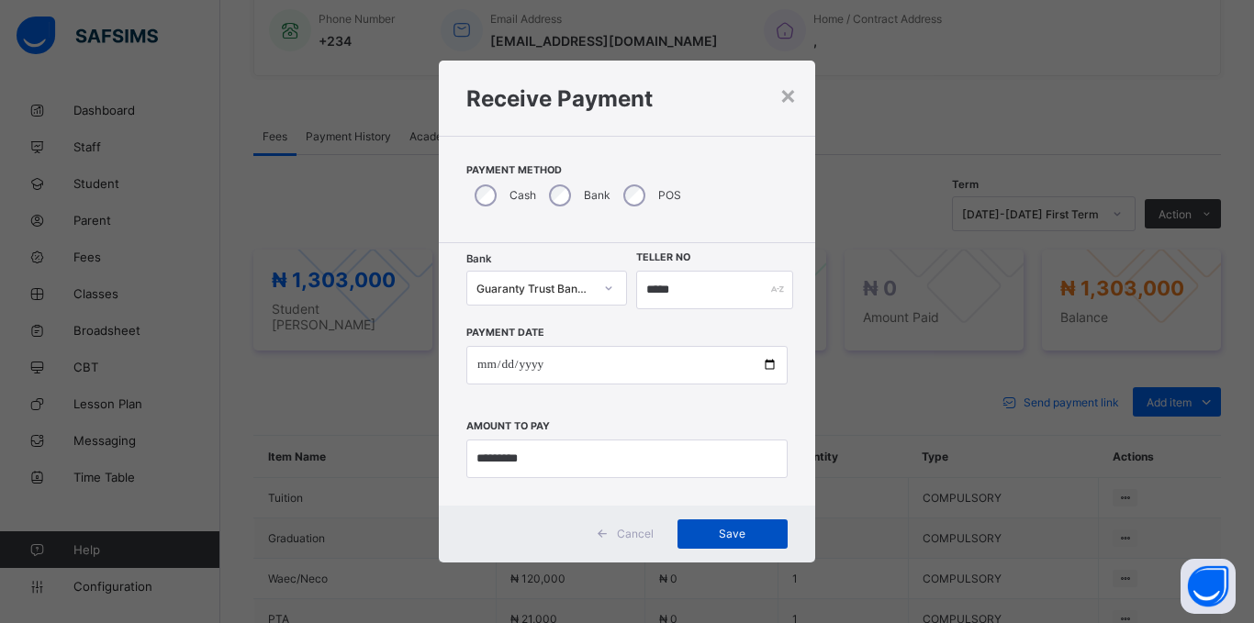
click at [771, 540] on span "Save" at bounding box center [732, 534] width 83 height 14
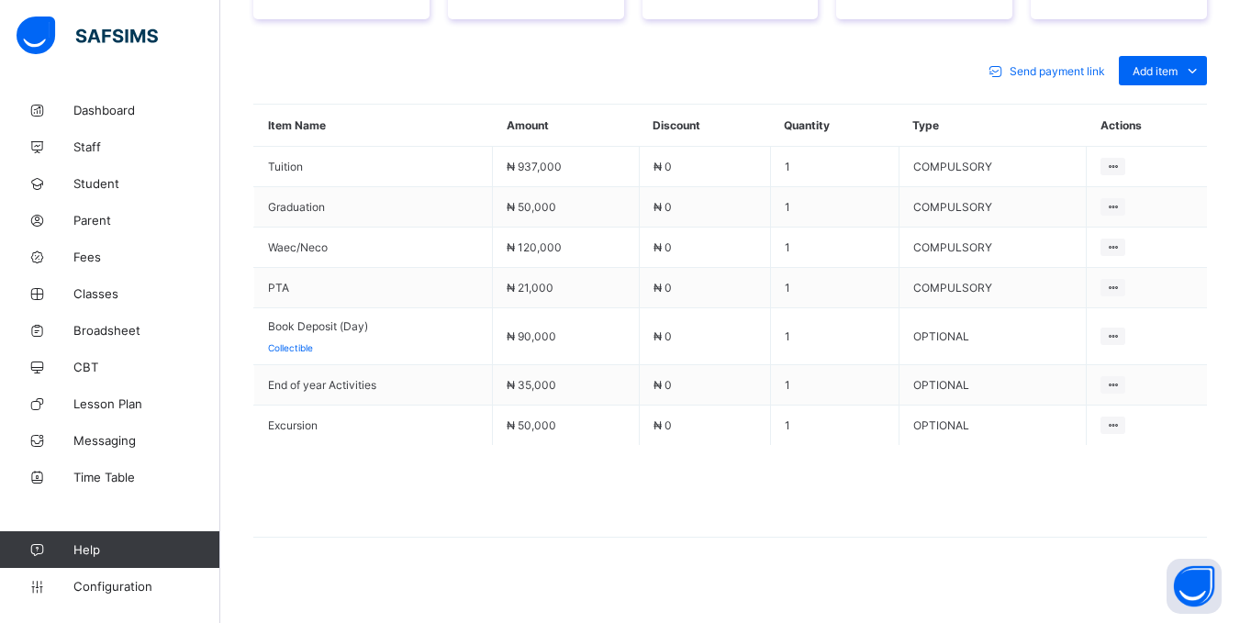
scroll to position [802, 0]
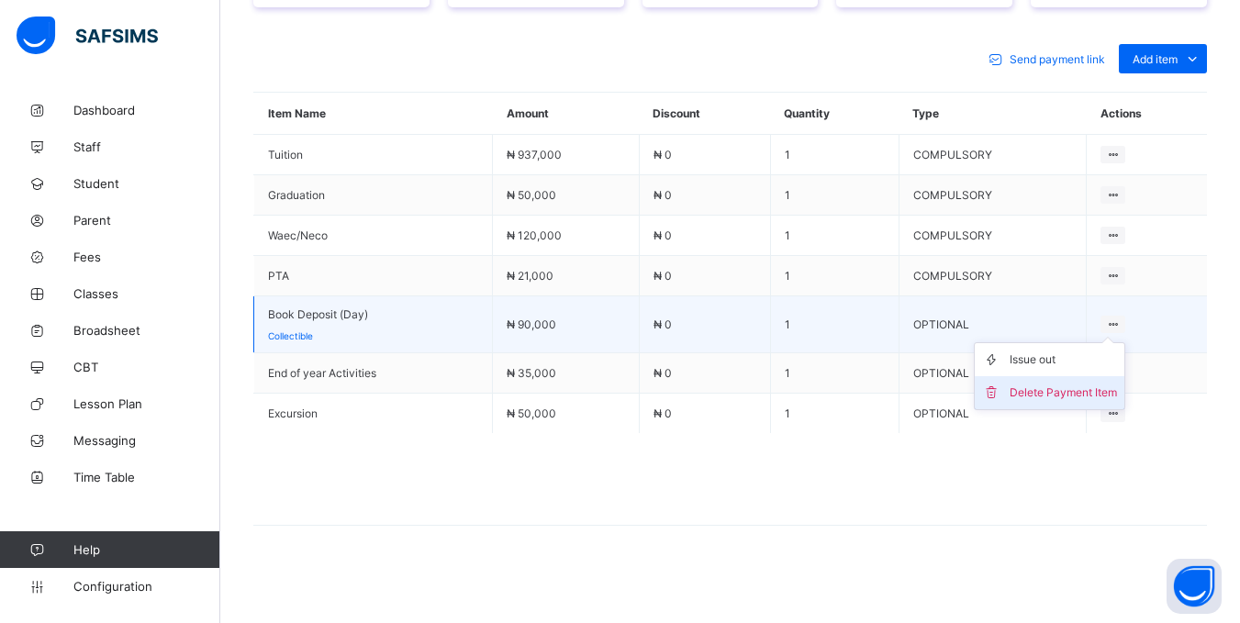
click at [1096, 388] on div "Delete Payment Item" at bounding box center [1063, 393] width 107 height 18
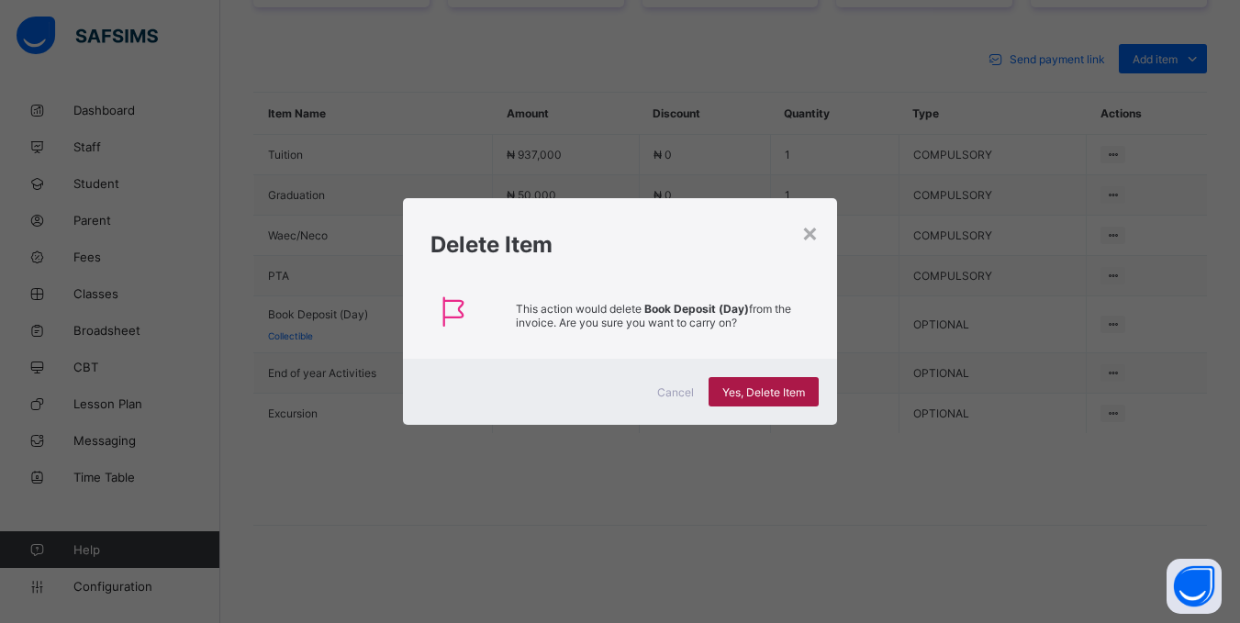
click at [748, 400] on div "Yes, Delete Item" at bounding box center [764, 391] width 110 height 29
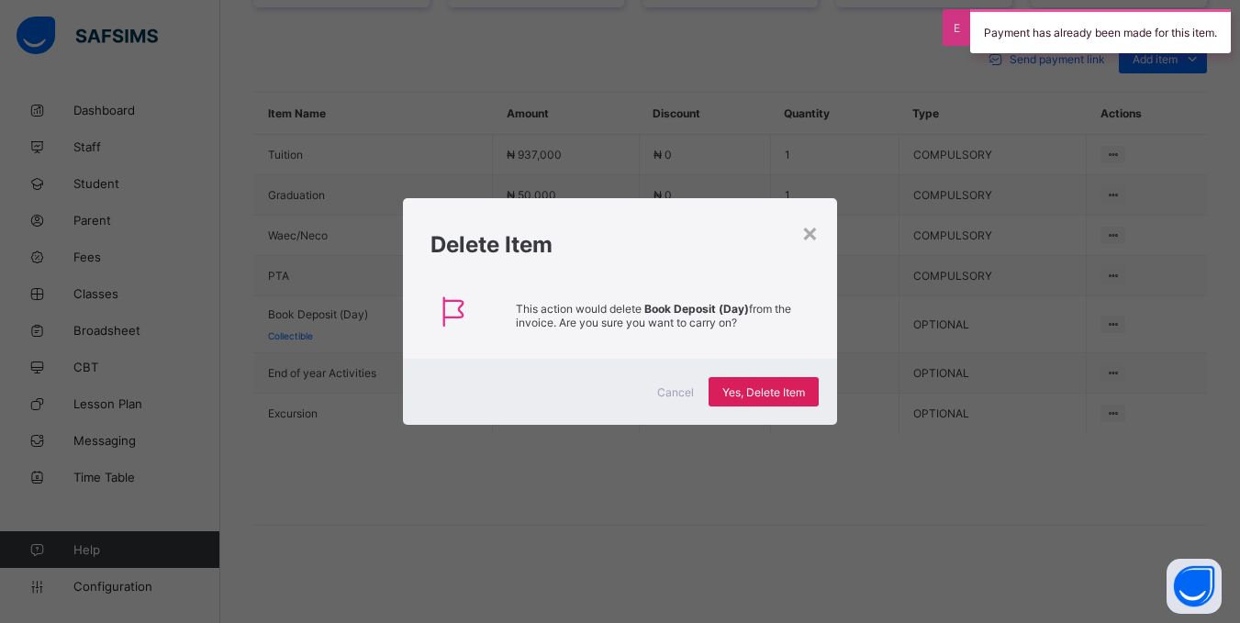
click at [1039, 213] on div "× Delete Item This action would delete Book Deposit (Day) from the invoice. Are…" at bounding box center [620, 311] width 1240 height 623
click at [819, 229] on div "×" at bounding box center [809, 232] width 17 height 31
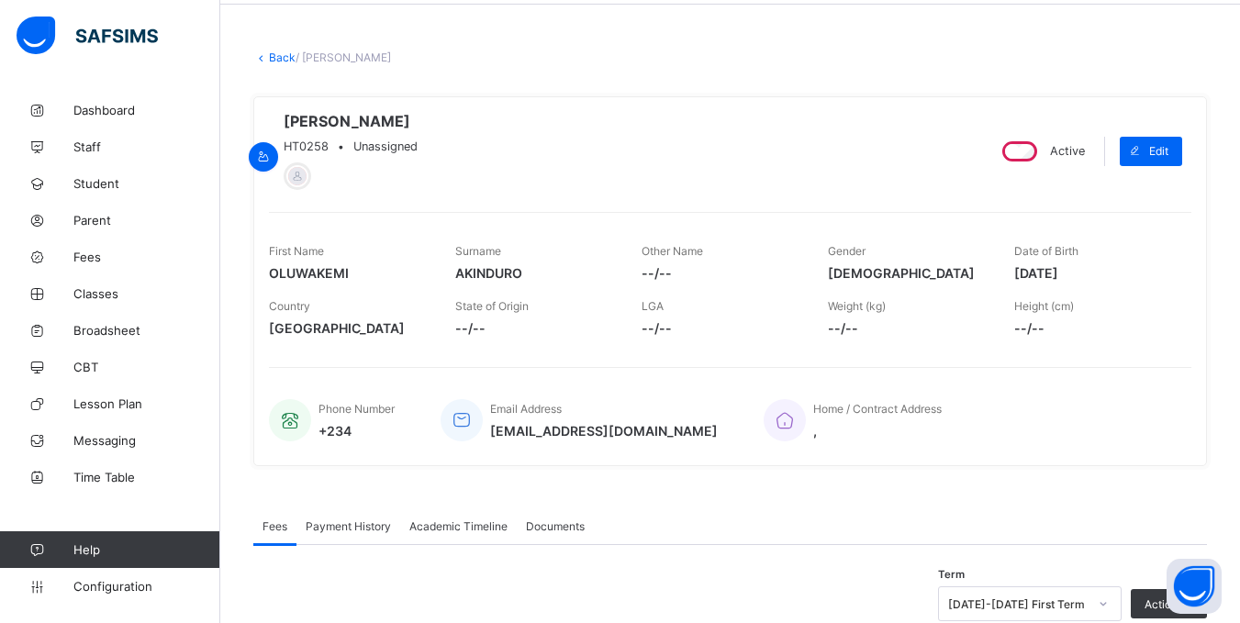
scroll to position [68, 0]
click at [273, 62] on link "Back" at bounding box center [282, 58] width 27 height 14
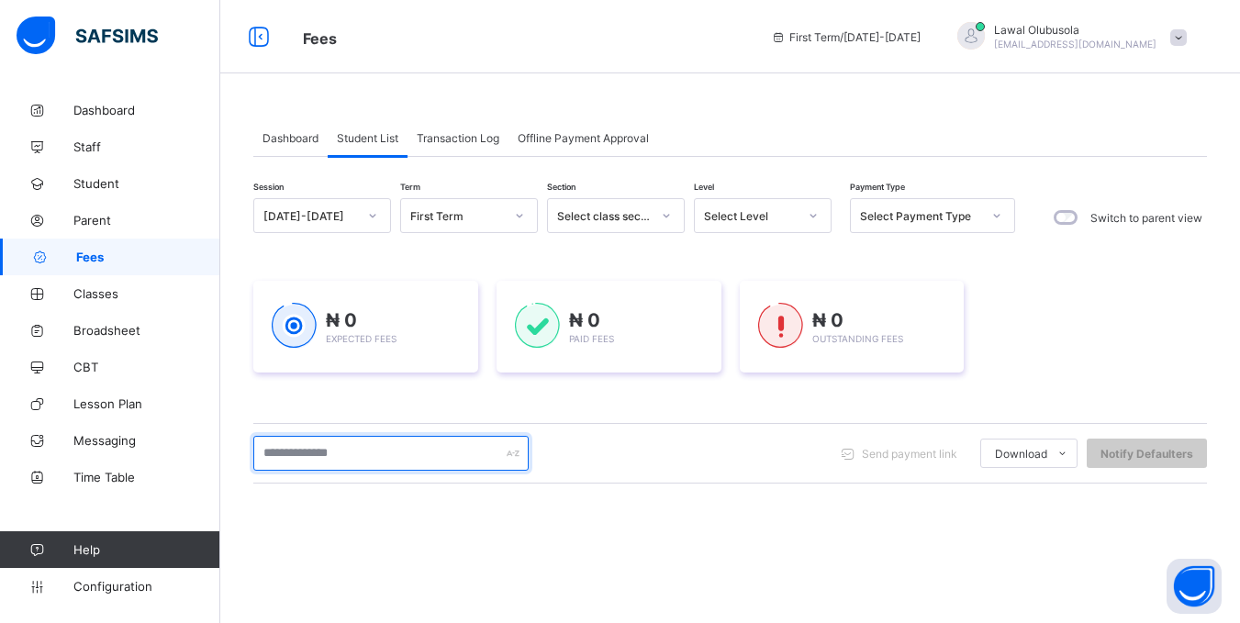
click at [338, 446] on input "text" at bounding box center [390, 453] width 275 height 35
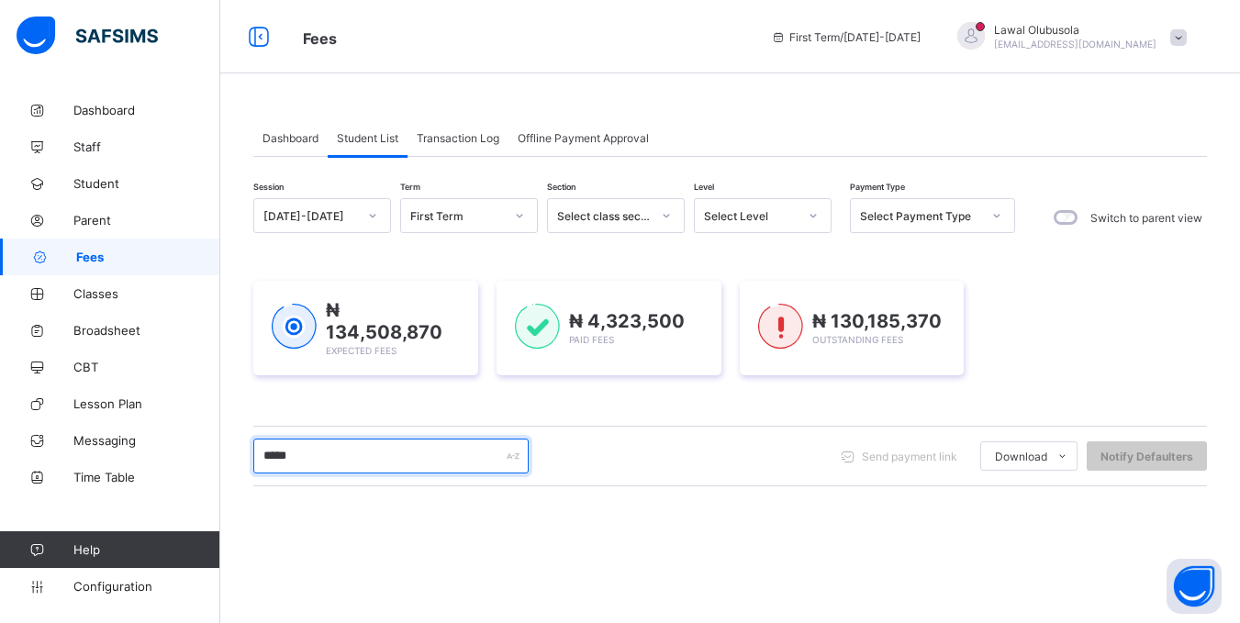
type input "*****"
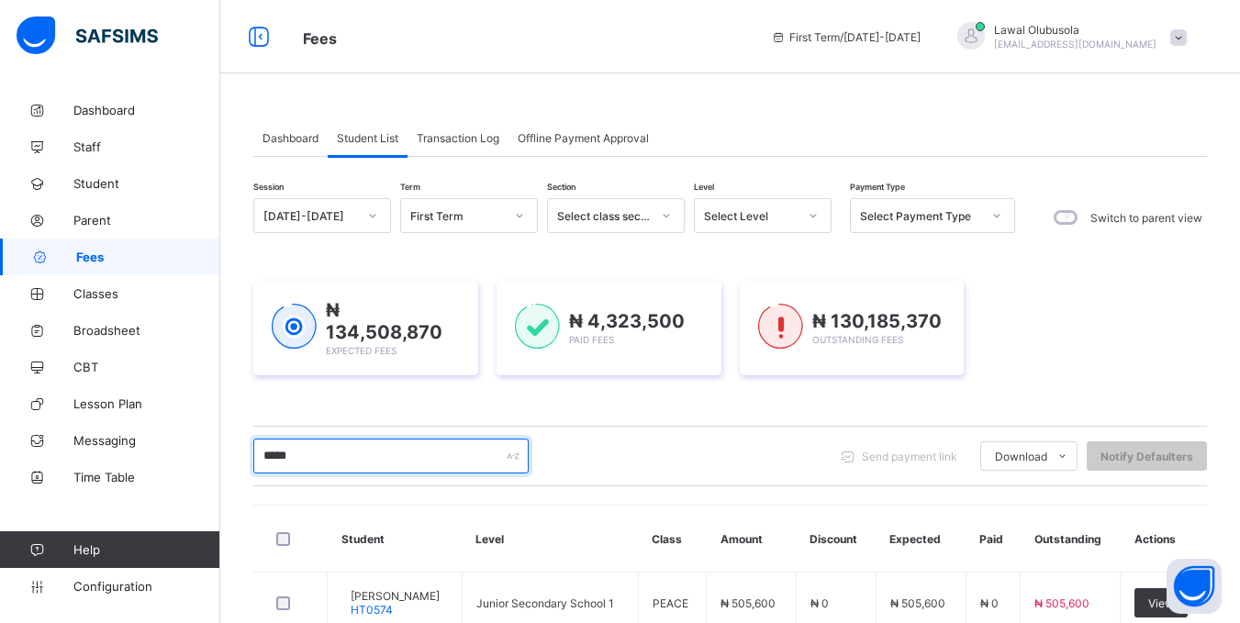
scroll to position [241, 0]
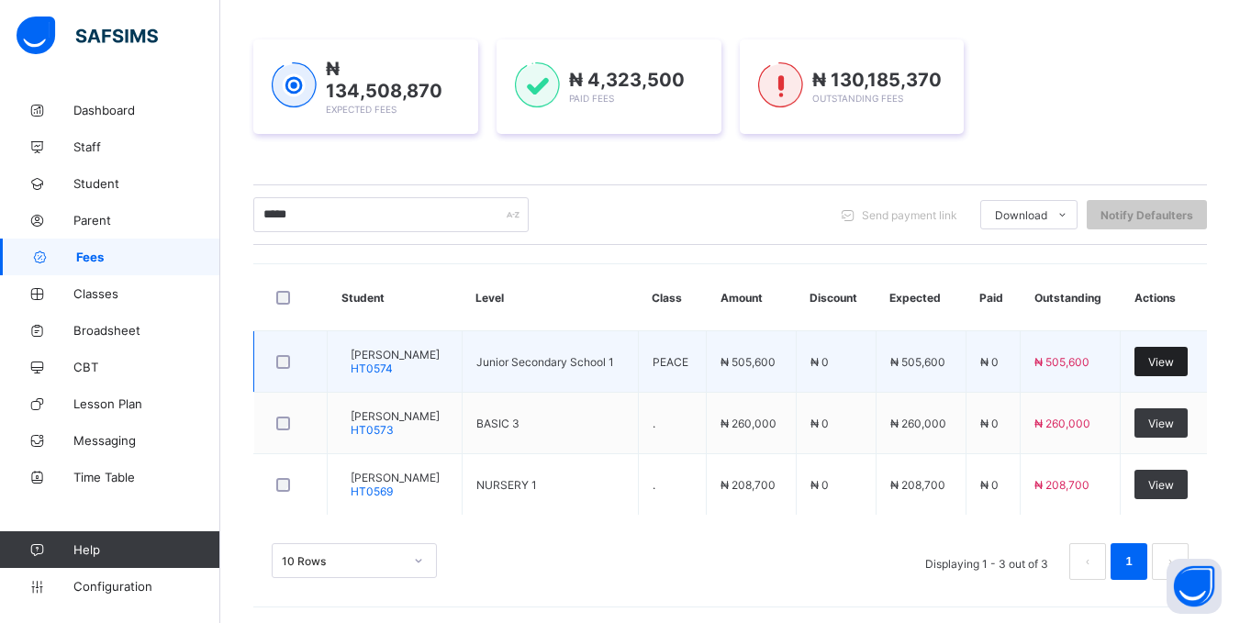
click at [1161, 357] on div "View" at bounding box center [1161, 361] width 53 height 29
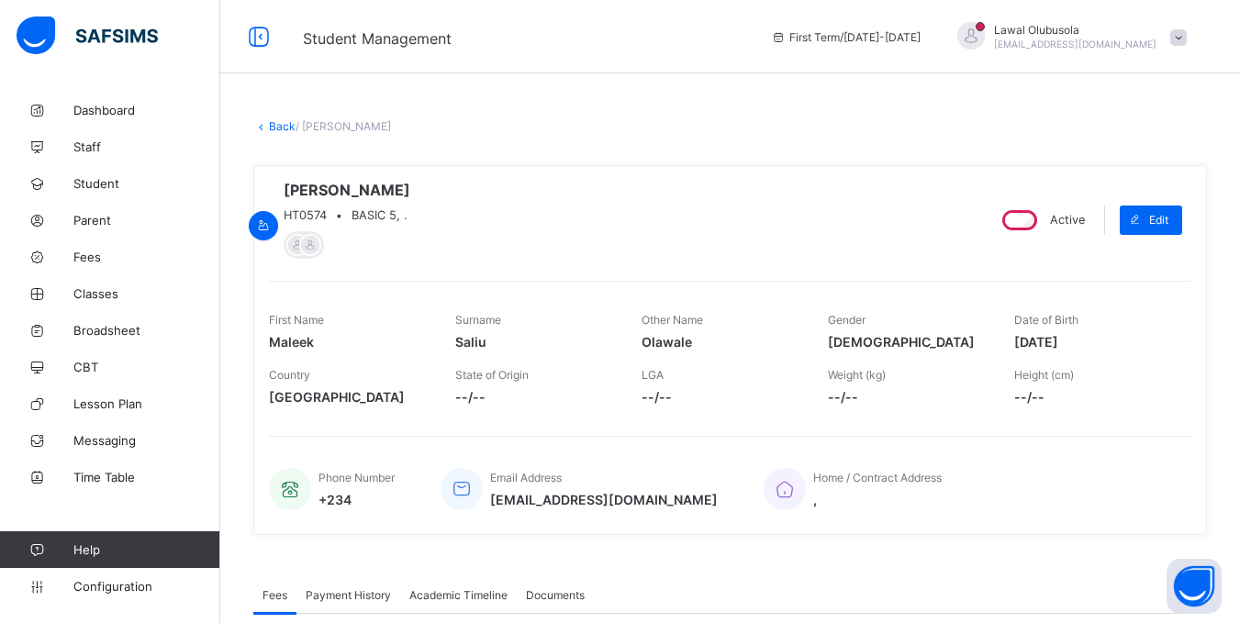
click at [882, 382] on span "Weight (kg)" at bounding box center [857, 375] width 58 height 14
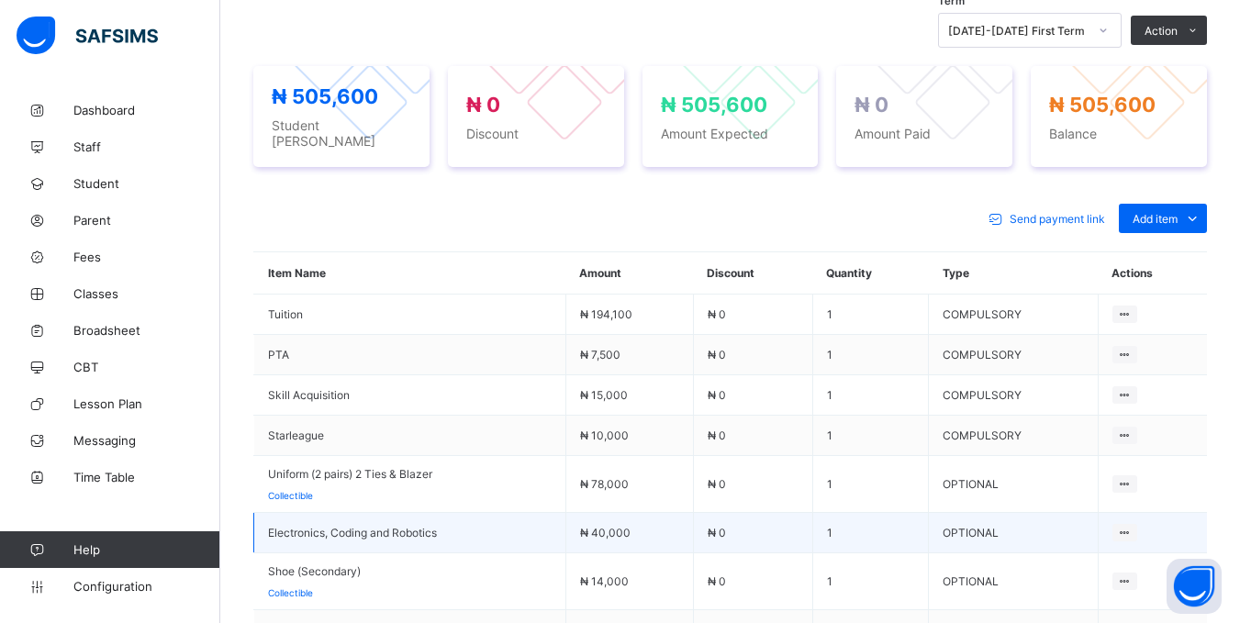
scroll to position [826, 0]
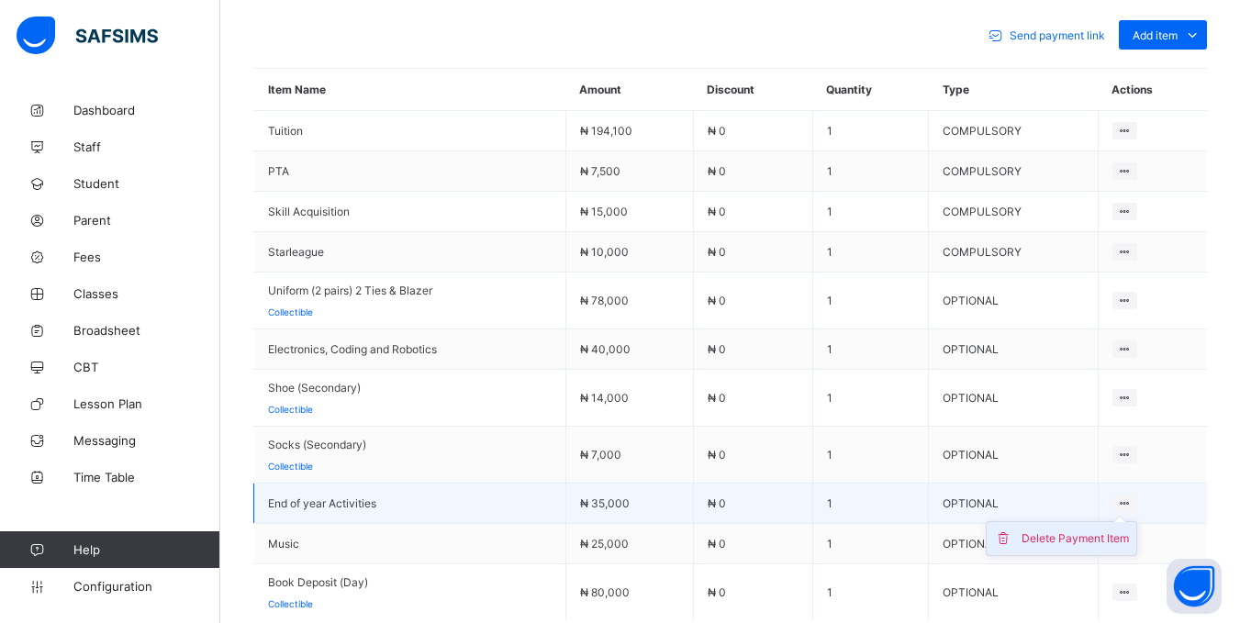
click at [1124, 532] on div "Delete Payment Item" at bounding box center [1075, 539] width 107 height 18
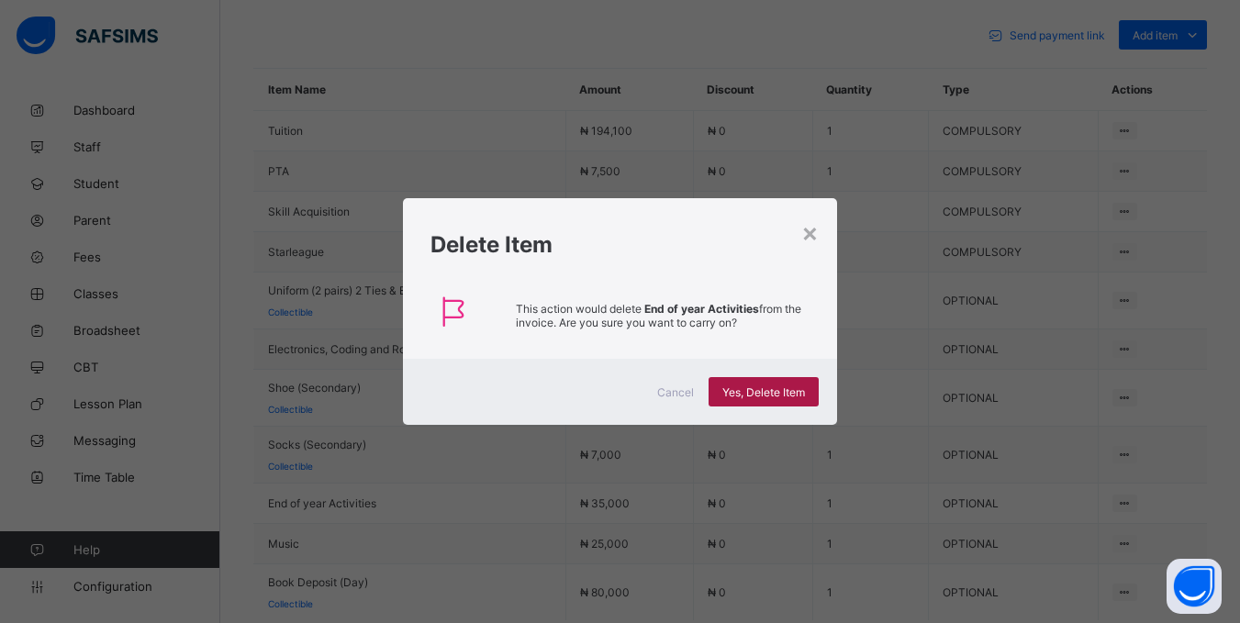
click at [784, 392] on span "Yes, Delete Item" at bounding box center [763, 393] width 83 height 14
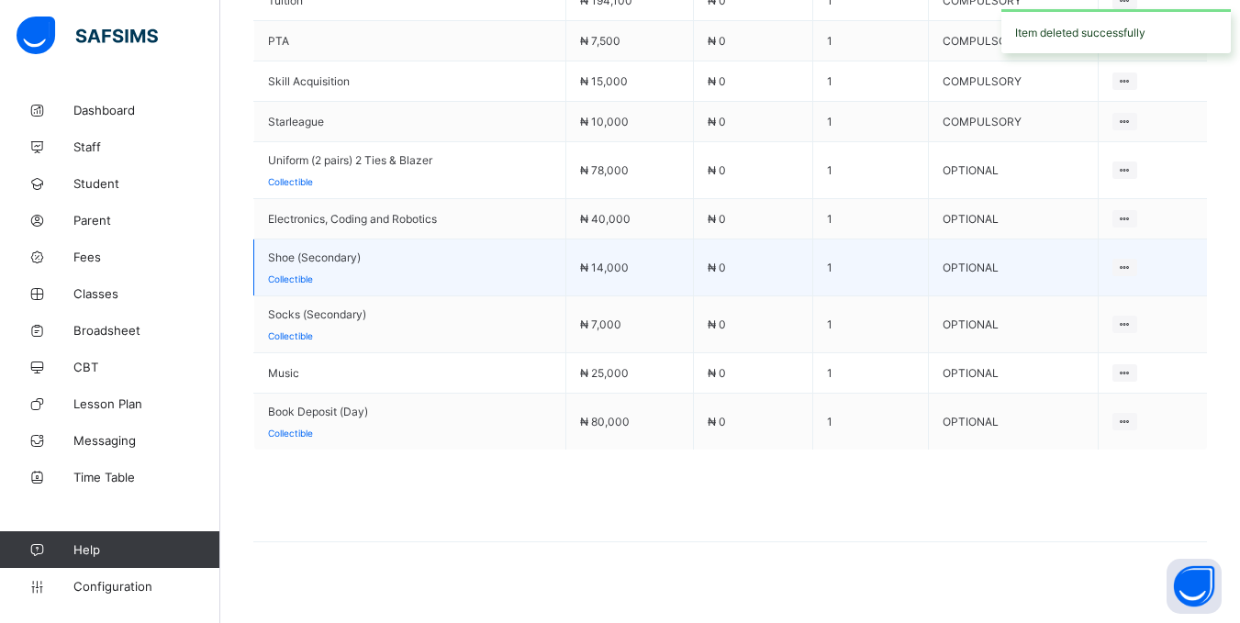
scroll to position [973, 0]
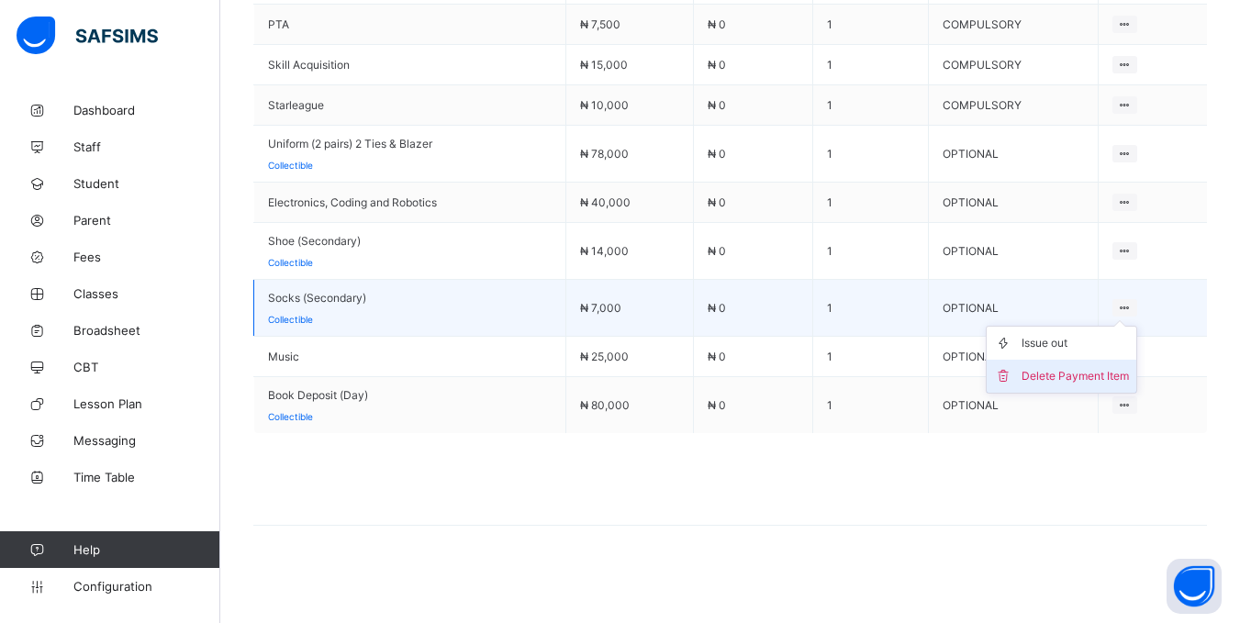
click at [1063, 361] on li "Delete Payment Item" at bounding box center [1062, 376] width 150 height 33
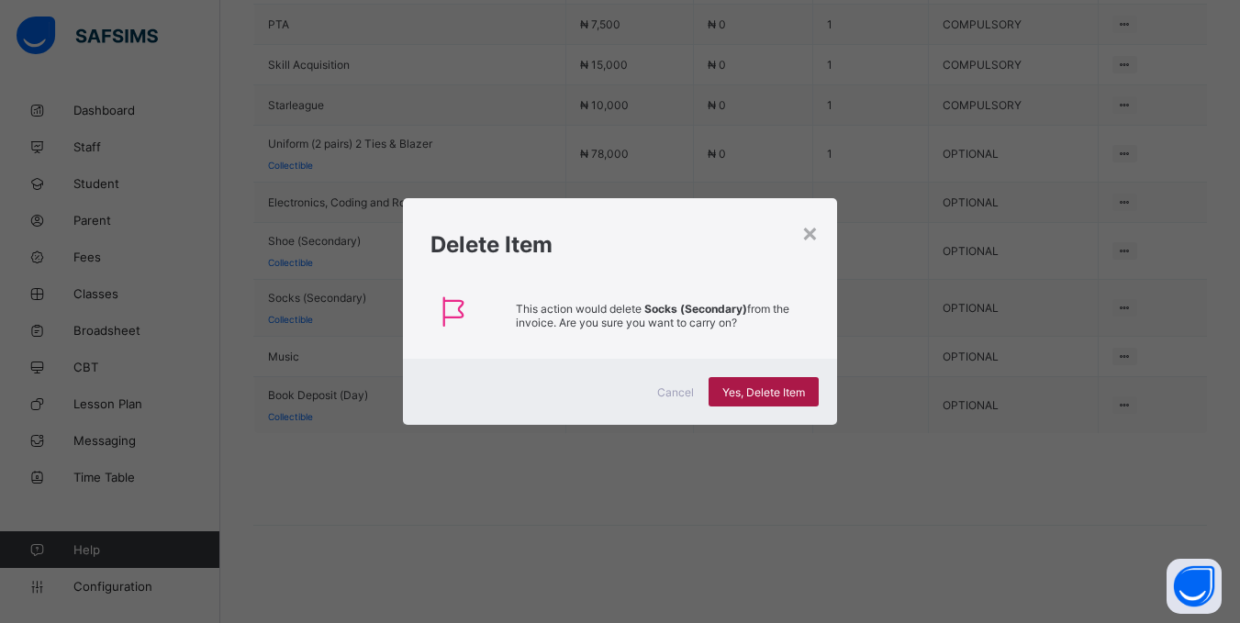
click at [779, 397] on span "Yes, Delete Item" at bounding box center [763, 393] width 83 height 14
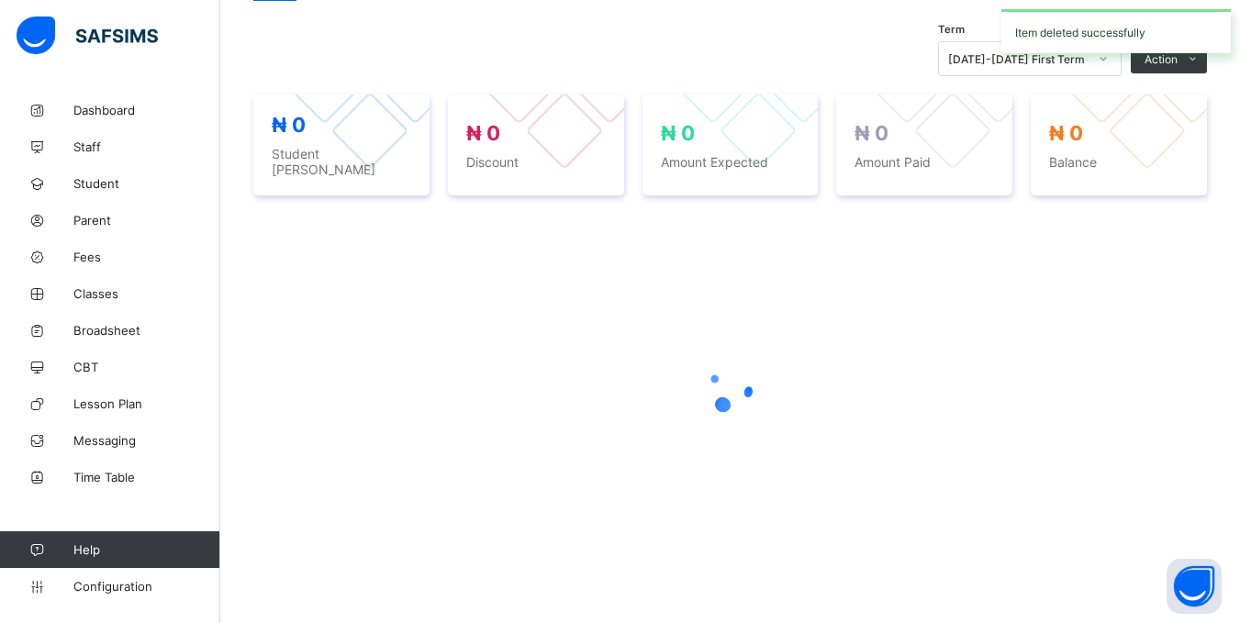
scroll to position [916, 0]
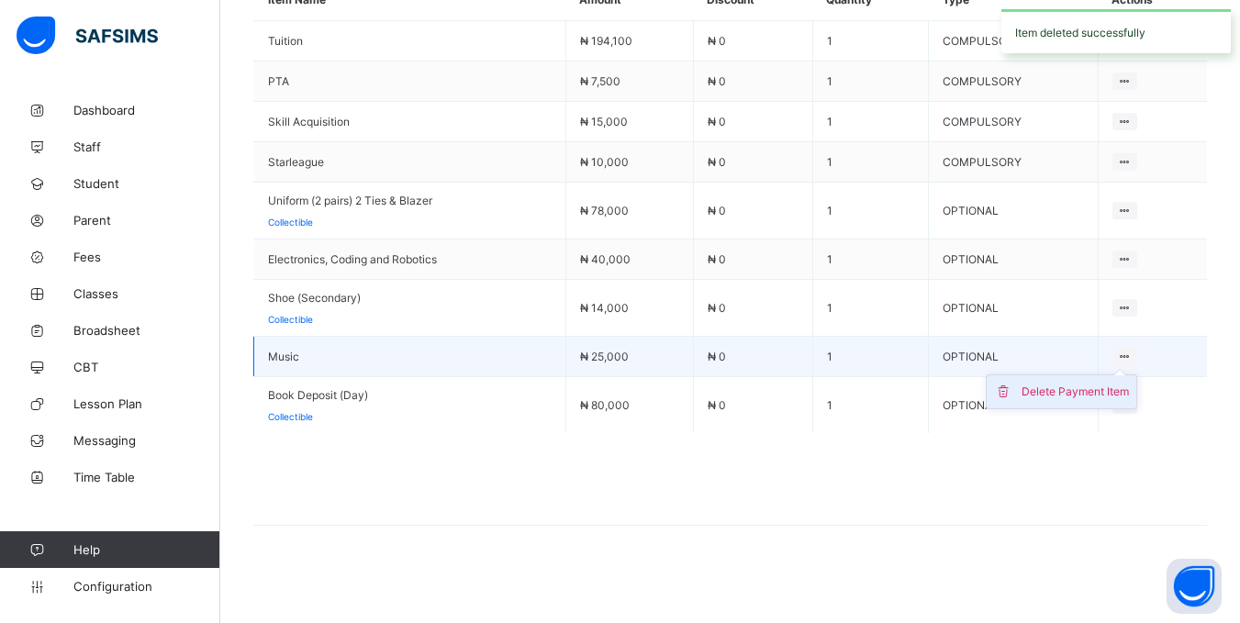
click at [1126, 387] on div "Delete Payment Item" at bounding box center [1075, 392] width 107 height 18
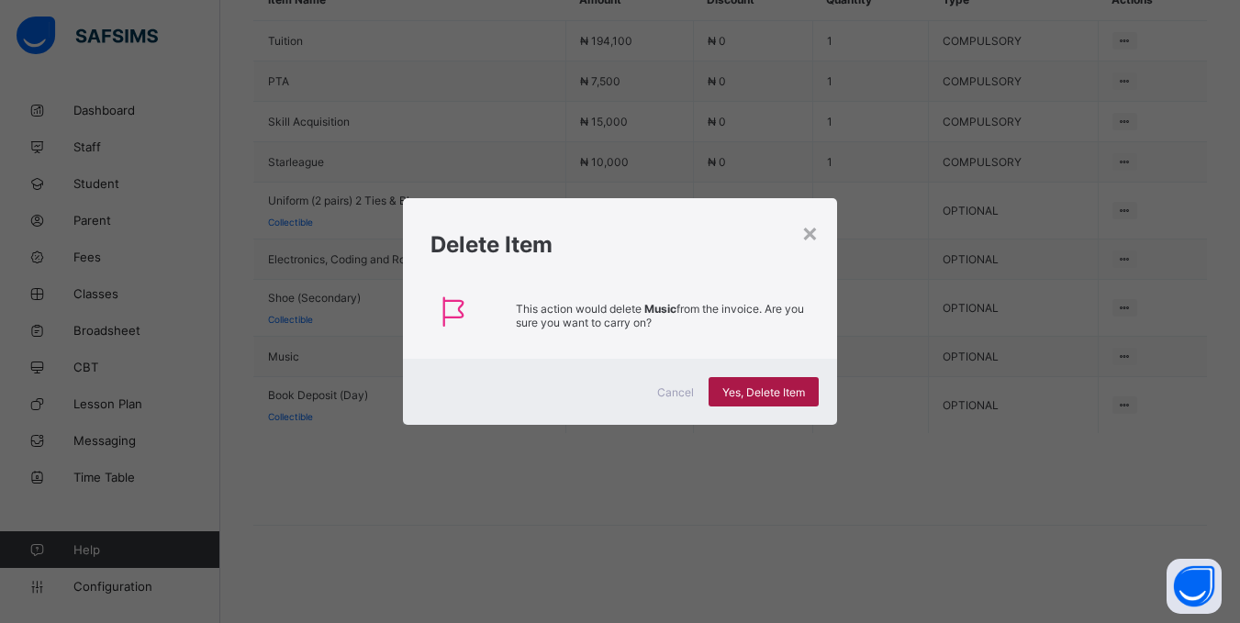
click at [767, 396] on span "Yes, Delete Item" at bounding box center [763, 393] width 83 height 14
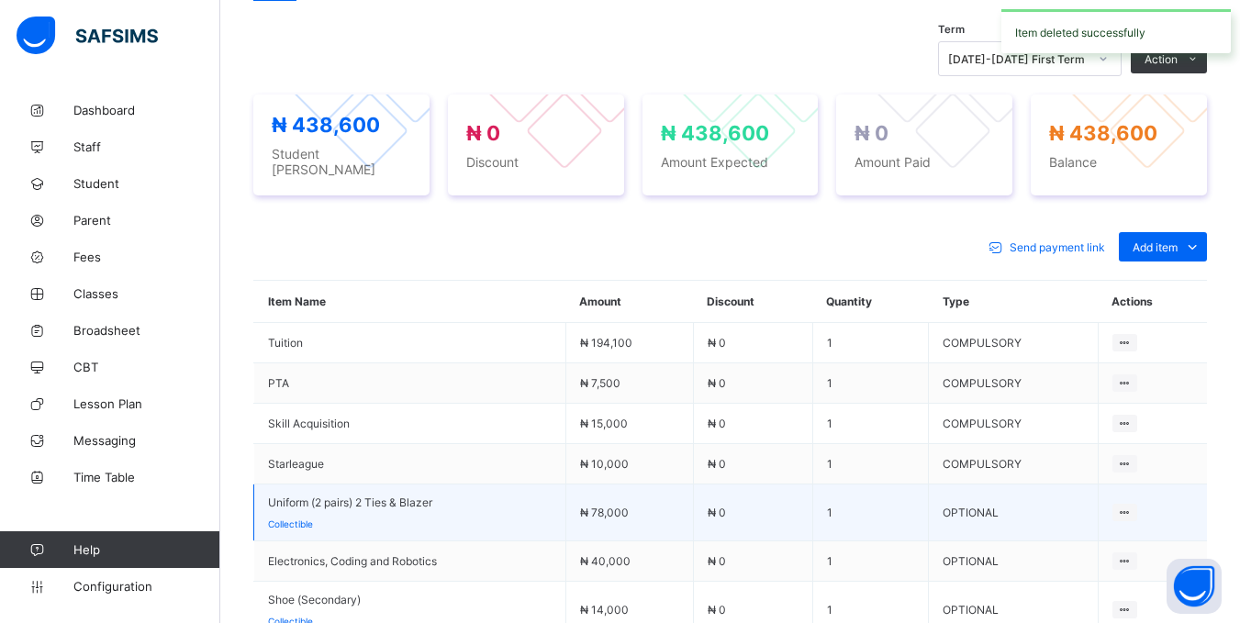
scroll to position [876, 0]
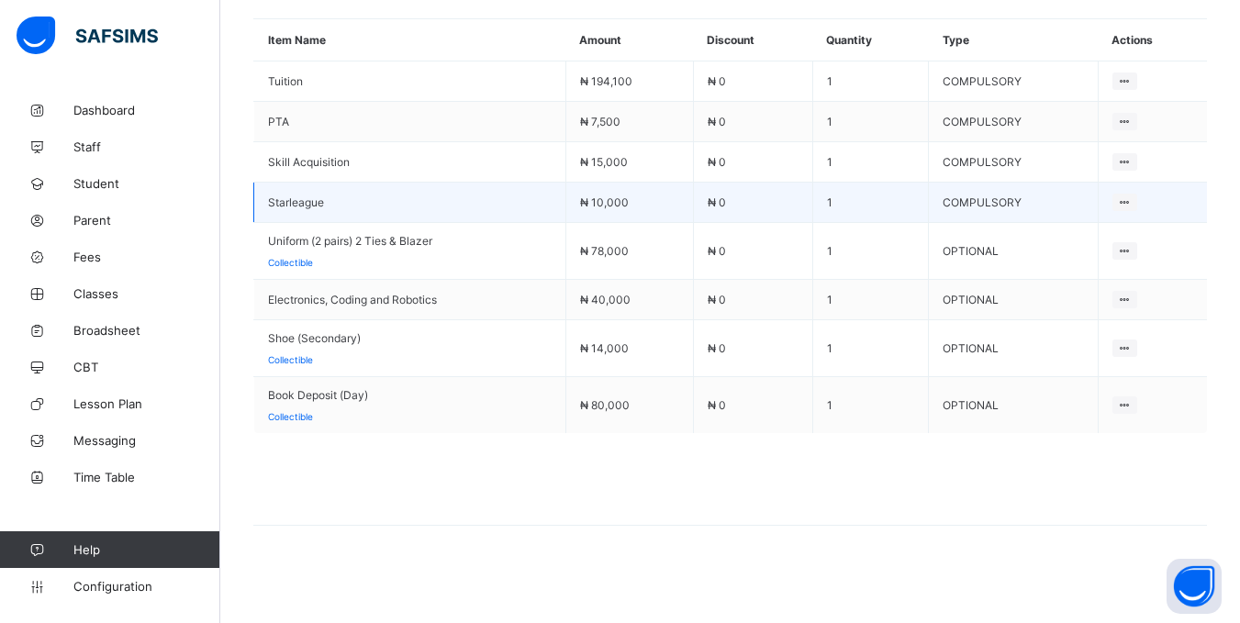
click at [1001, 206] on td "COMPULSORY" at bounding box center [1014, 203] width 170 height 40
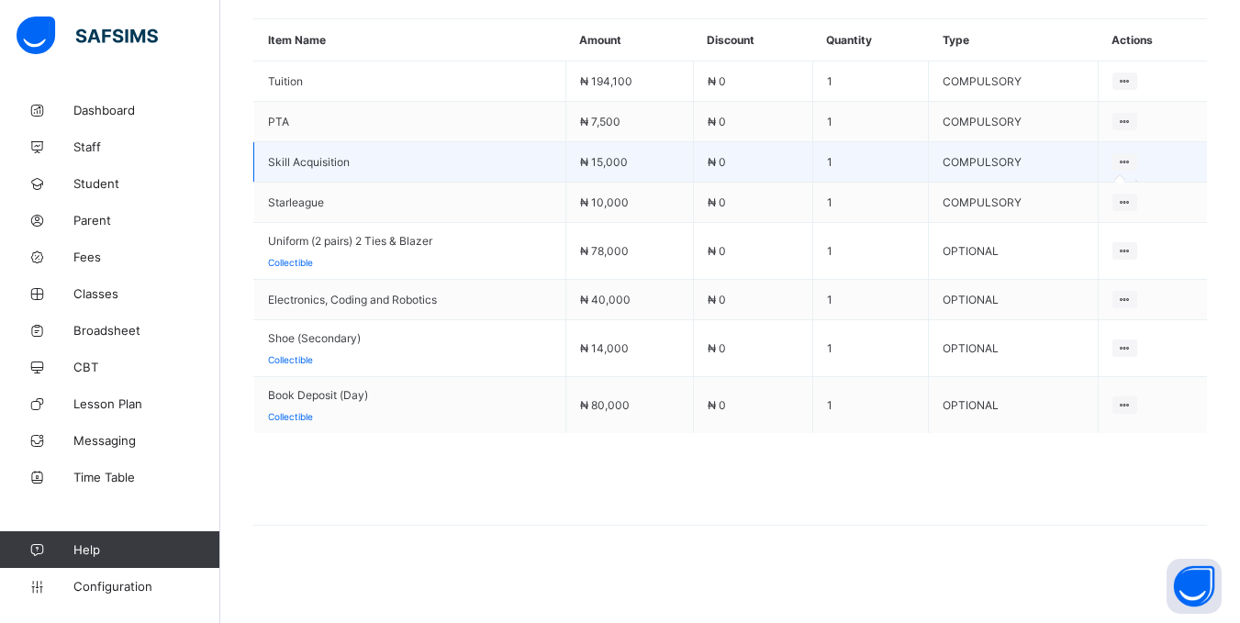
click at [1133, 155] on icon at bounding box center [1125, 162] width 16 height 14
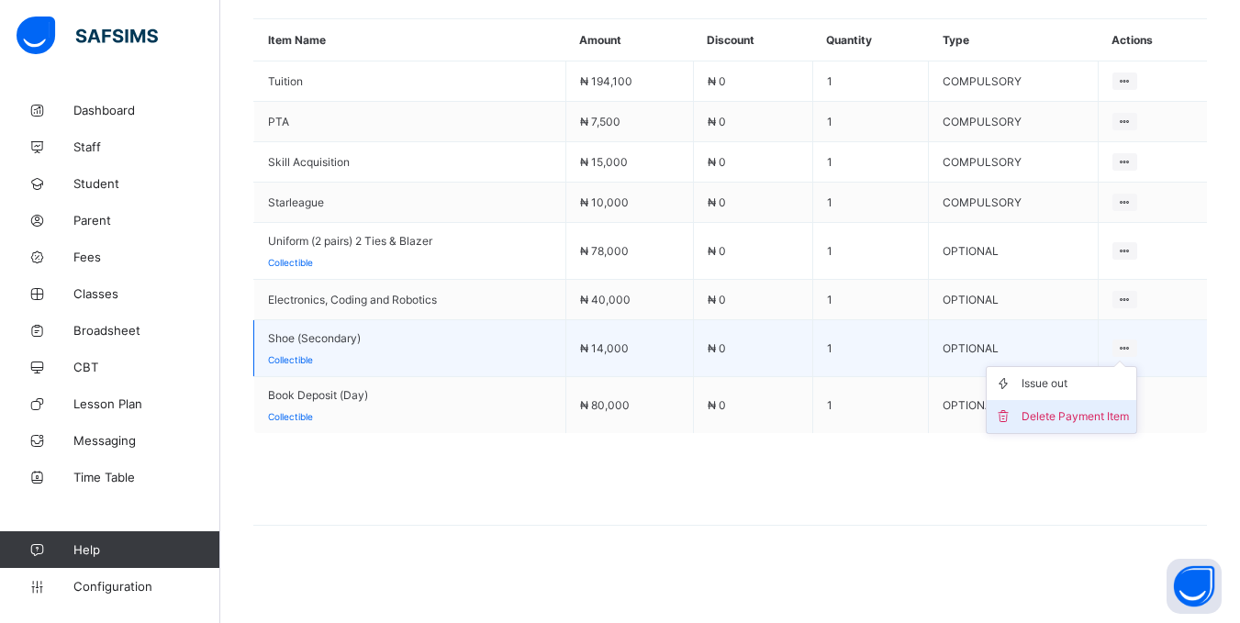
click at [1099, 411] on div "Delete Payment Item" at bounding box center [1075, 417] width 107 height 18
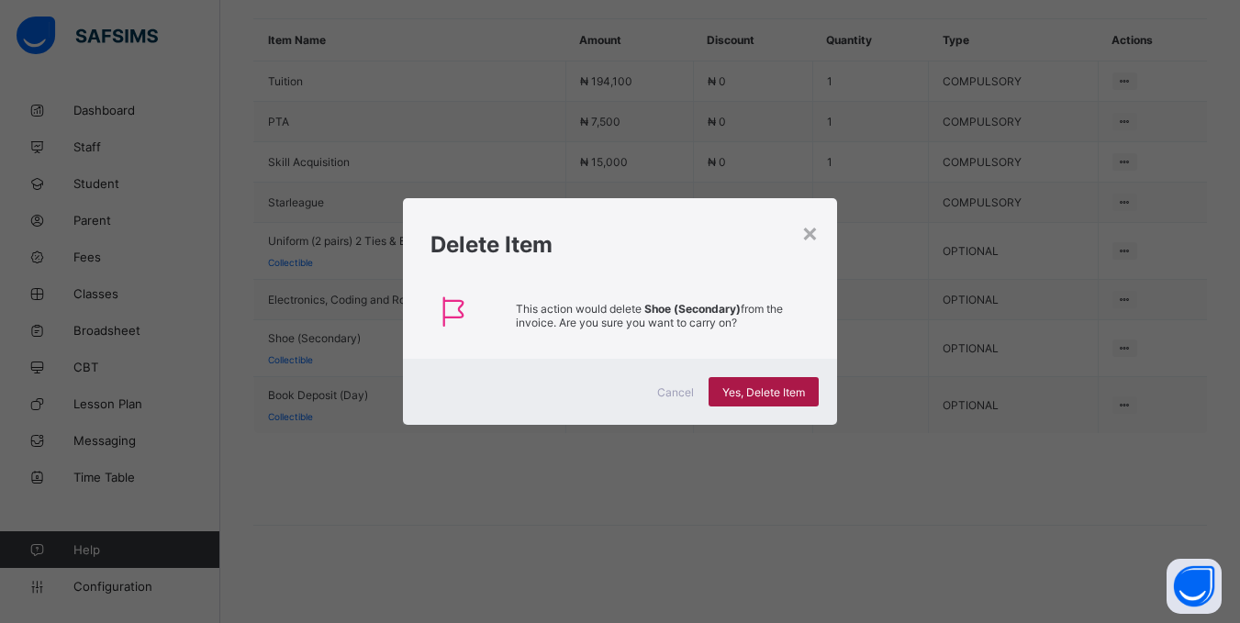
click at [765, 381] on div "Yes, Delete Item" at bounding box center [764, 391] width 110 height 29
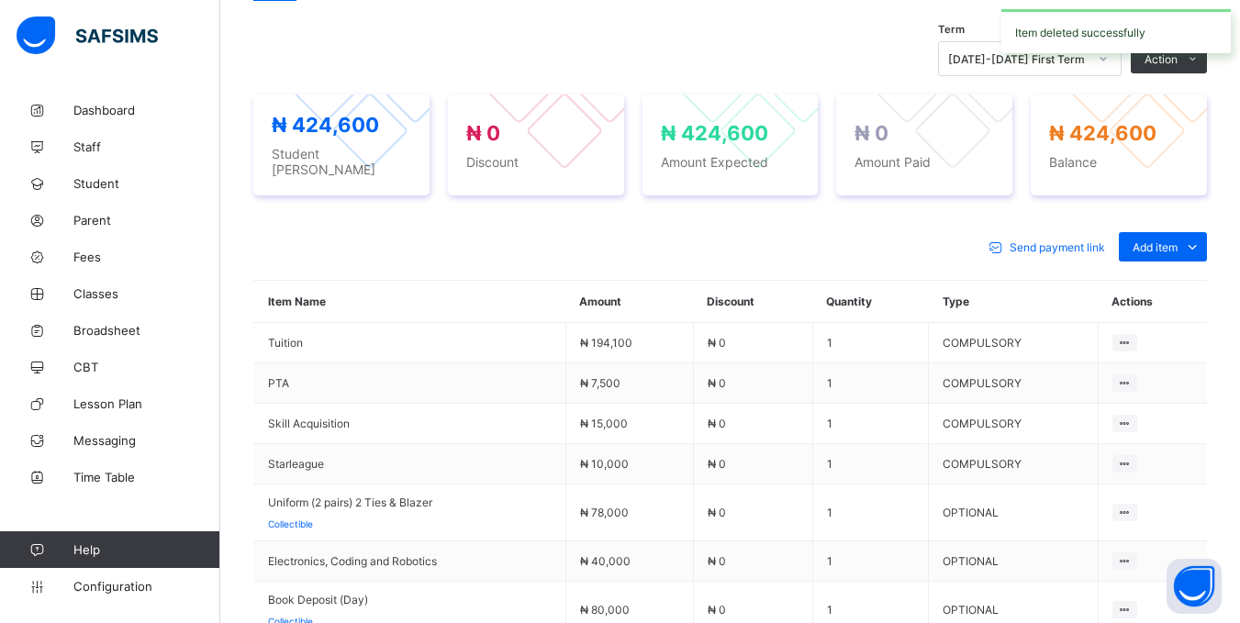
scroll to position [819, 0]
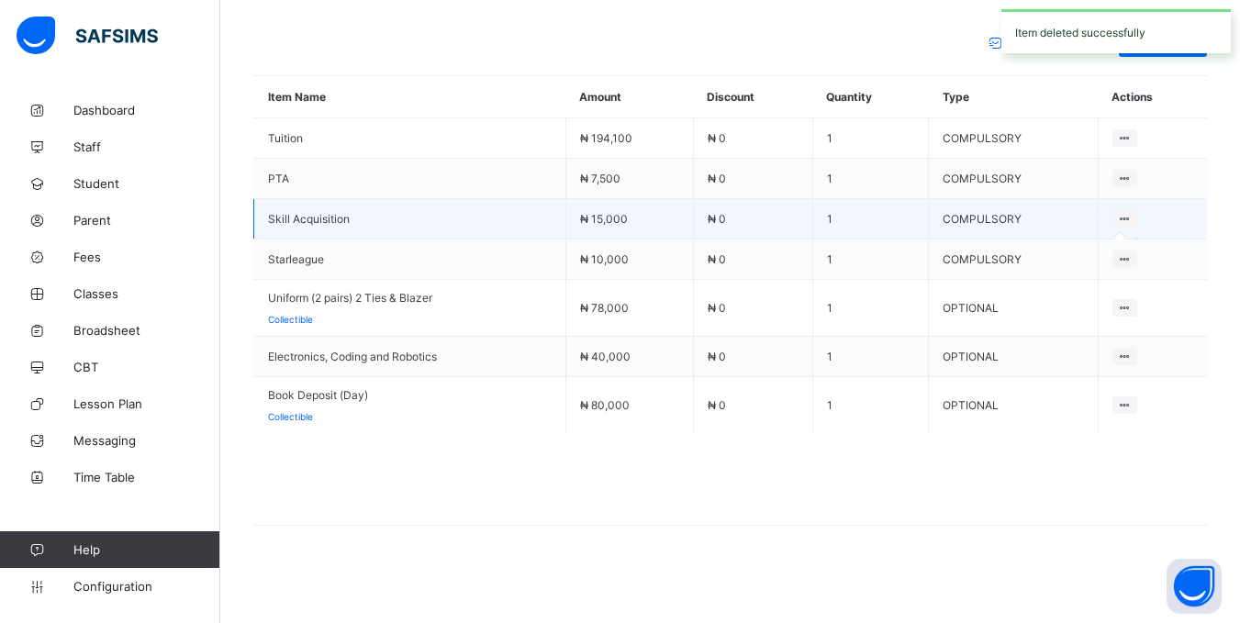
click at [1133, 214] on icon at bounding box center [1125, 219] width 16 height 14
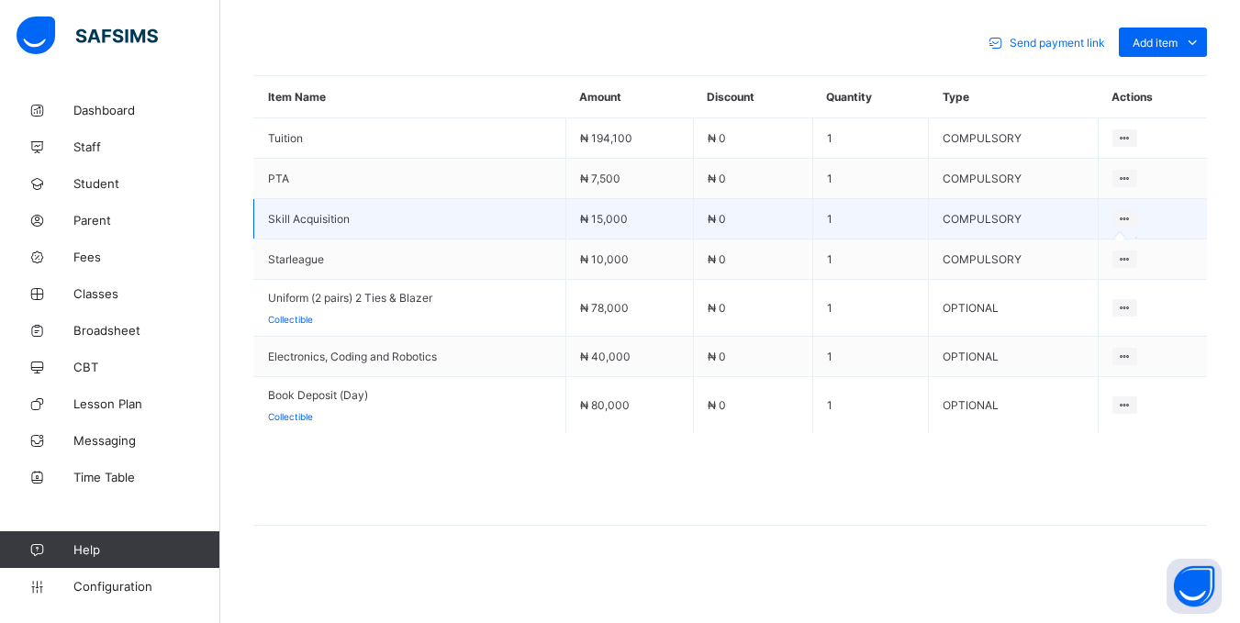
click at [1133, 212] on icon at bounding box center [1125, 219] width 16 height 14
click at [1133, 215] on icon at bounding box center [1125, 219] width 16 height 14
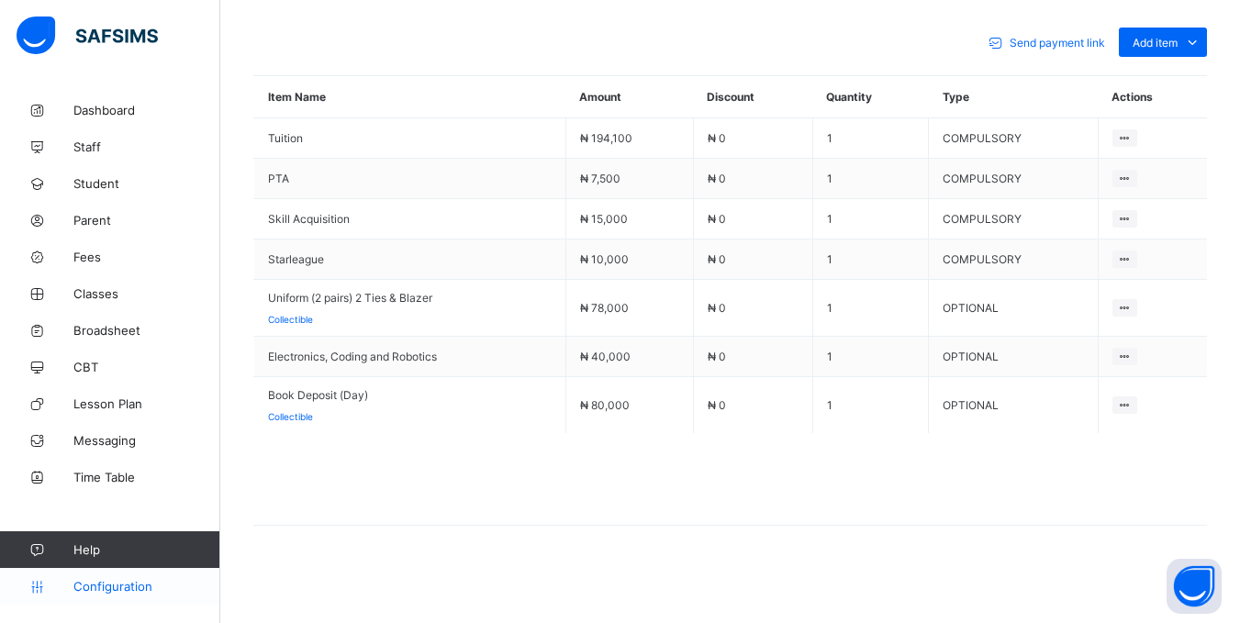
click at [119, 583] on span "Configuration" at bounding box center [146, 586] width 146 height 15
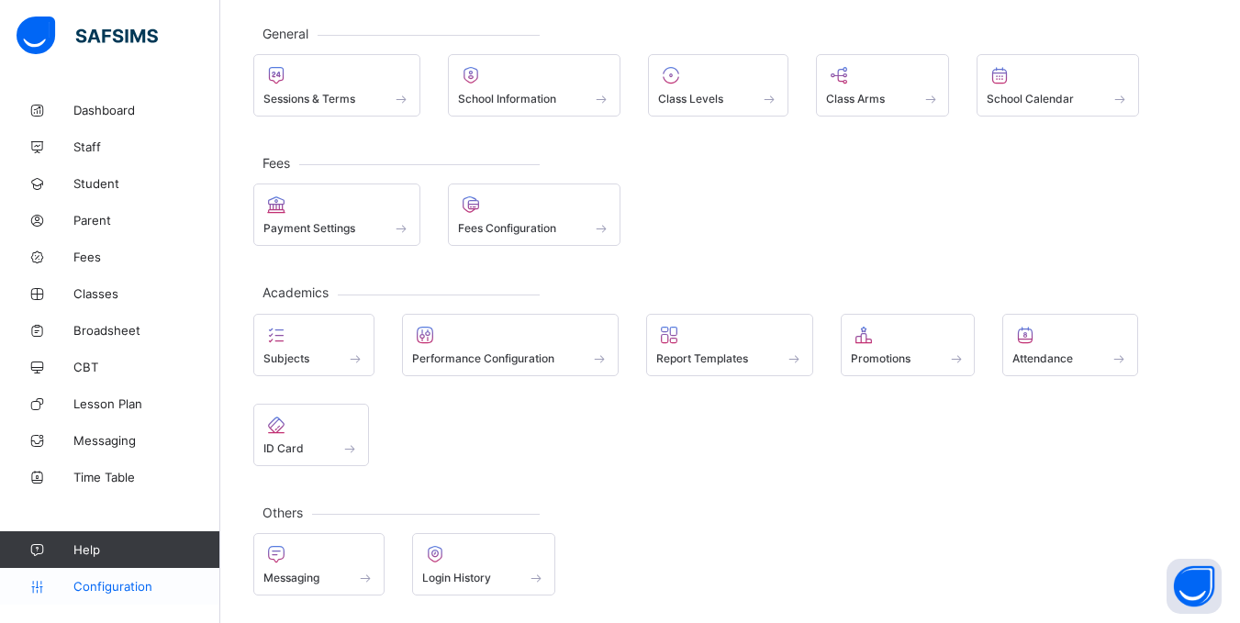
scroll to position [95, 0]
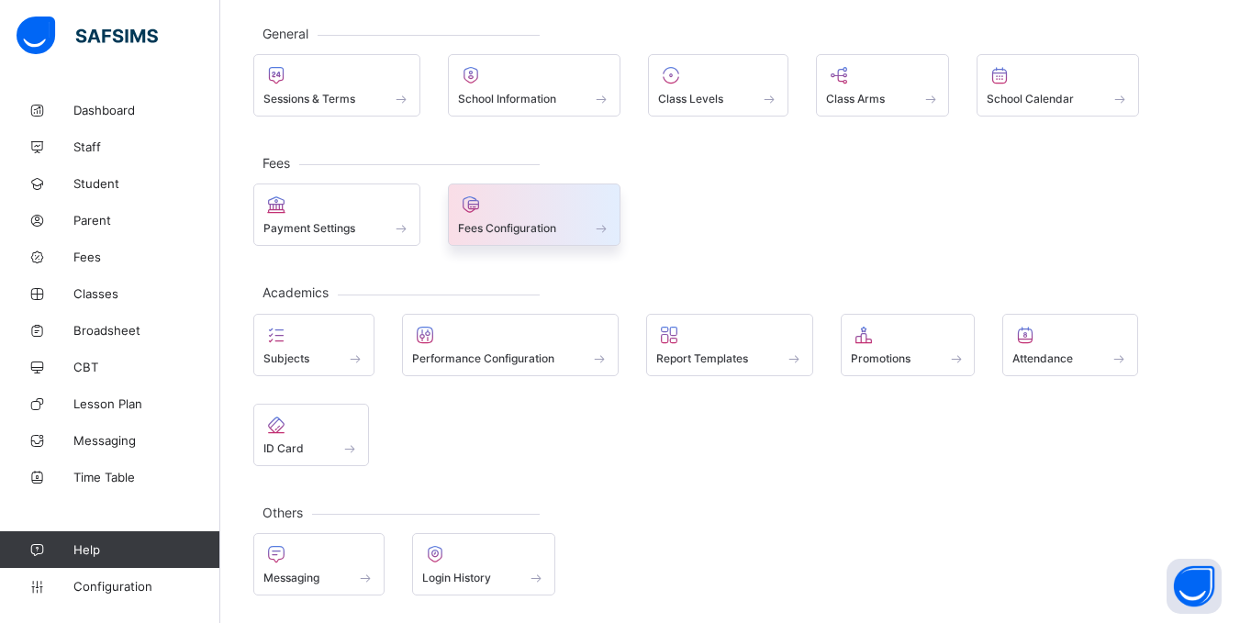
click at [535, 224] on span "Fees Configuration" at bounding box center [507, 228] width 98 height 14
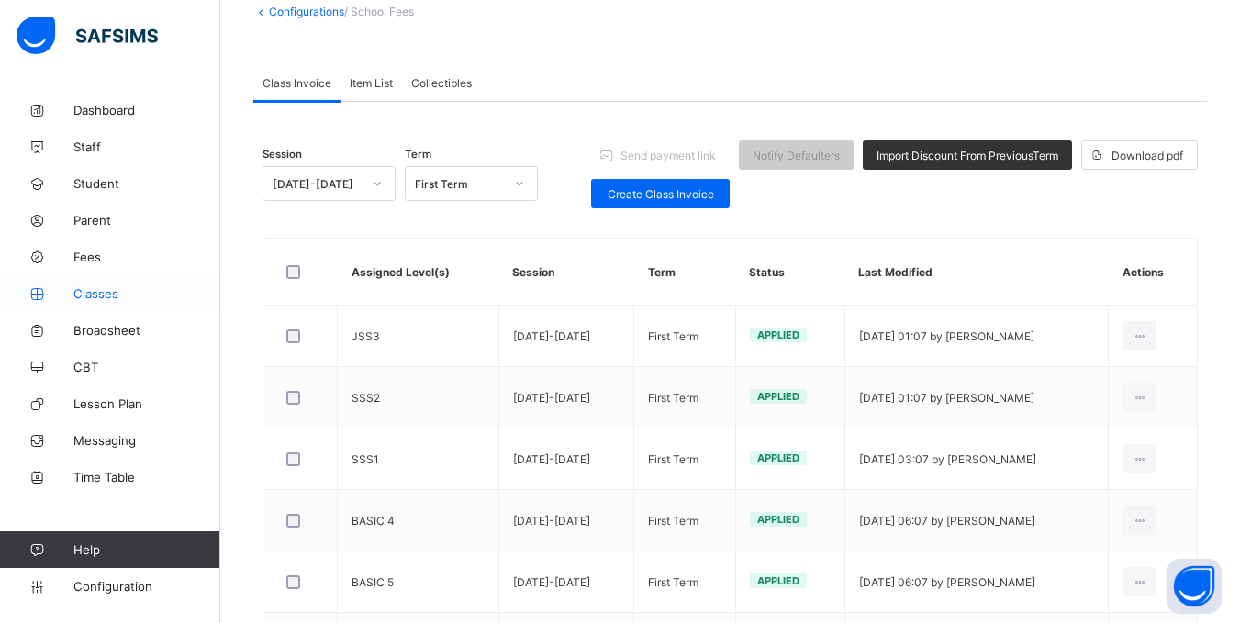
scroll to position [775, 0]
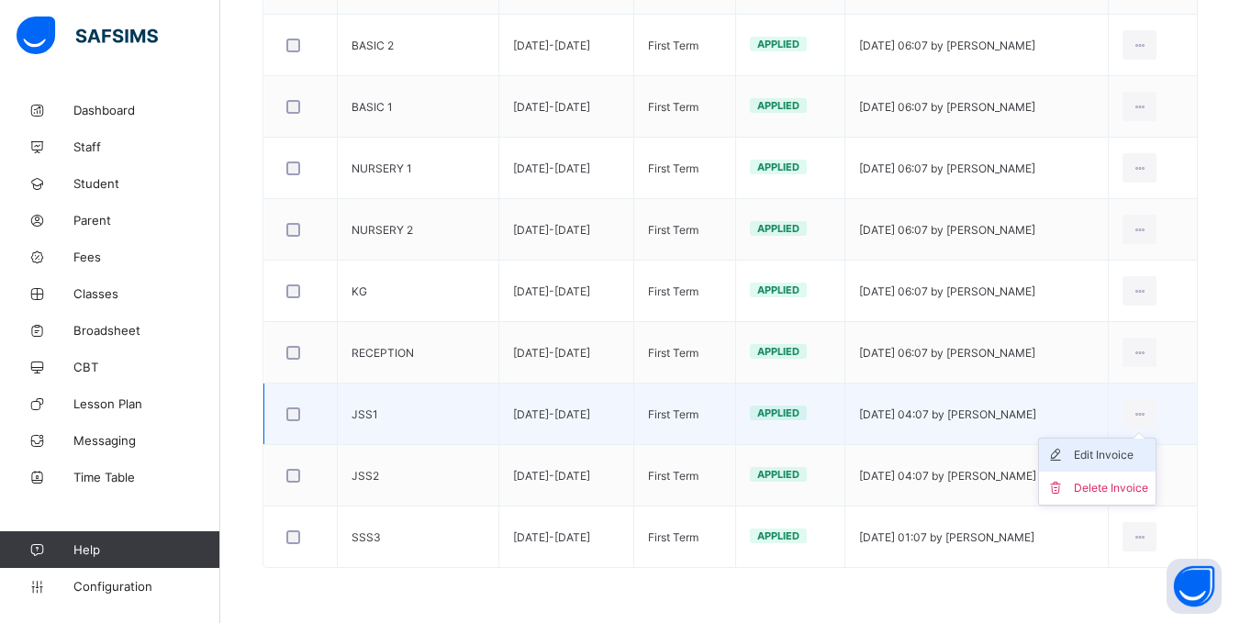
click at [1127, 461] on div "Edit Invoice" at bounding box center [1111, 455] width 74 height 18
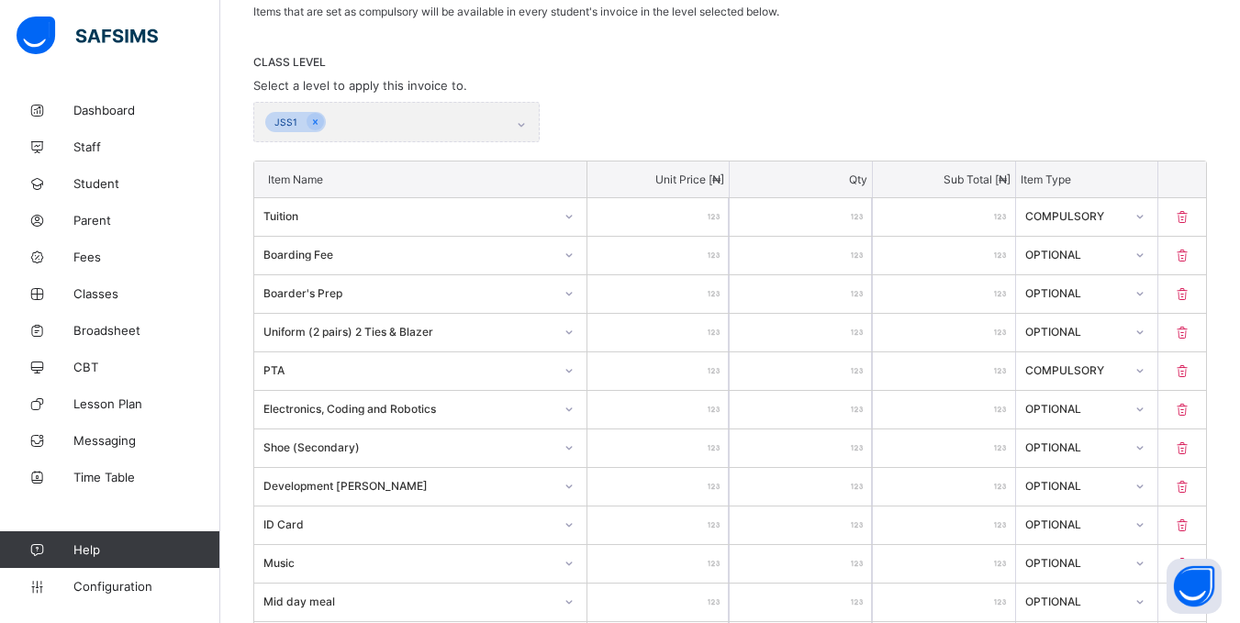
scroll to position [819, 0]
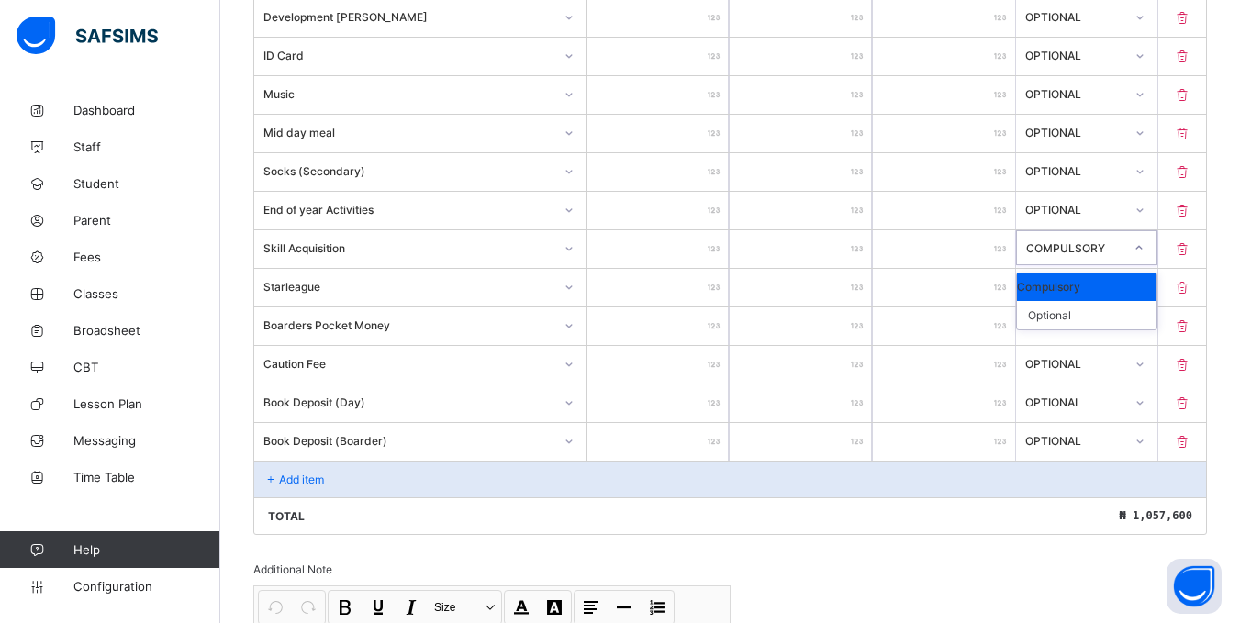
click at [1145, 246] on icon at bounding box center [1139, 248] width 11 height 18
click at [1103, 319] on div "Optional" at bounding box center [1087, 315] width 140 height 28
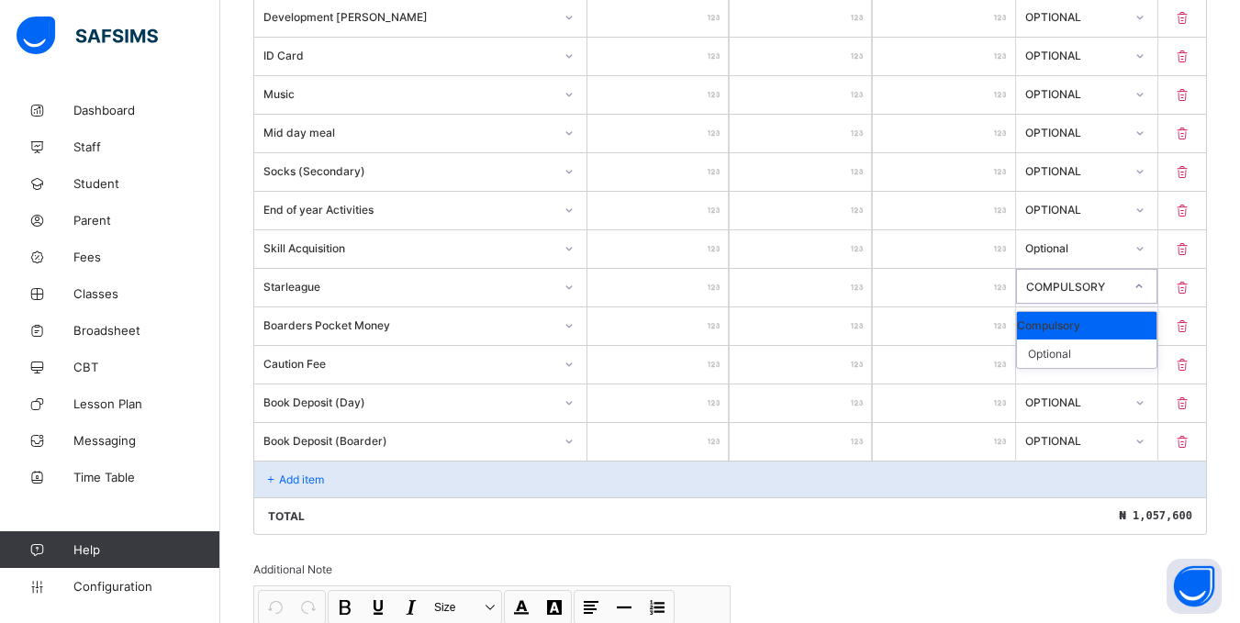
click at [1155, 292] on div at bounding box center [1139, 286] width 31 height 29
click at [1108, 365] on div "Optional" at bounding box center [1087, 354] width 140 height 28
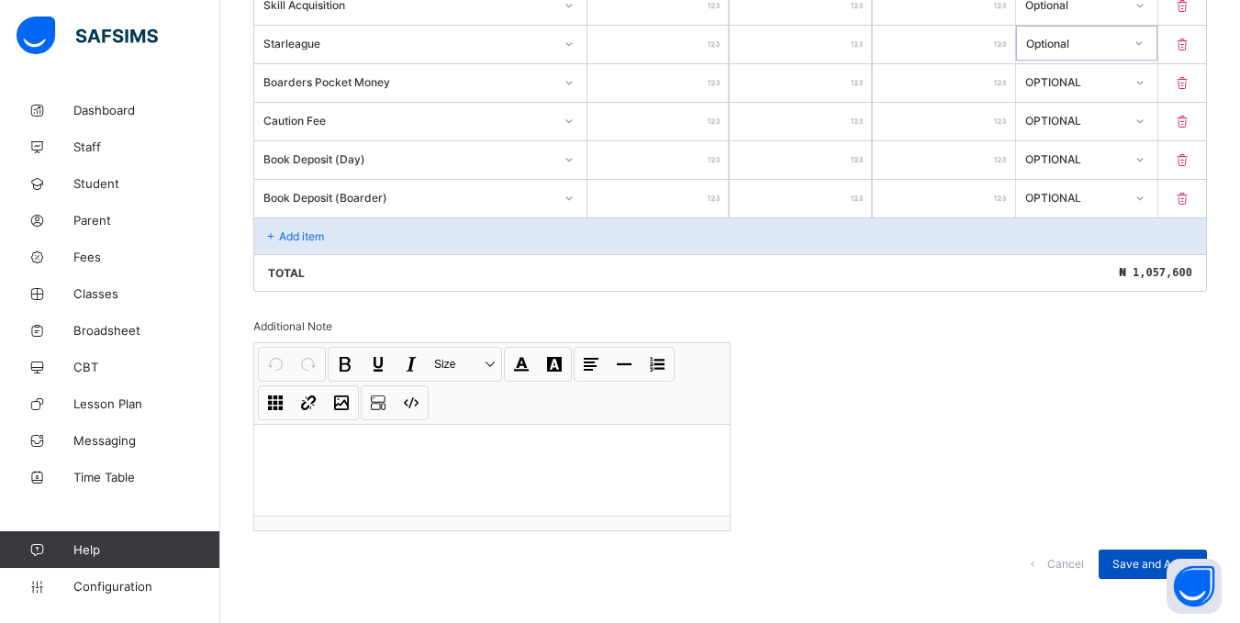
scroll to position [1082, 0]
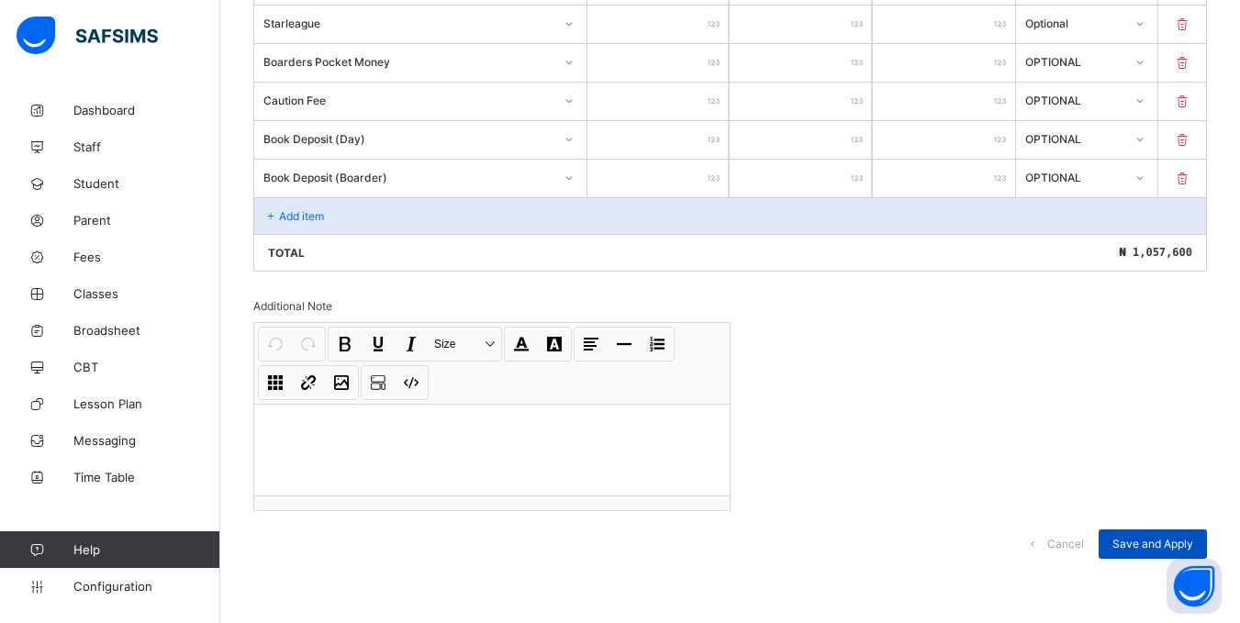
click at [1158, 541] on span "Save and Apply" at bounding box center [1153, 544] width 81 height 14
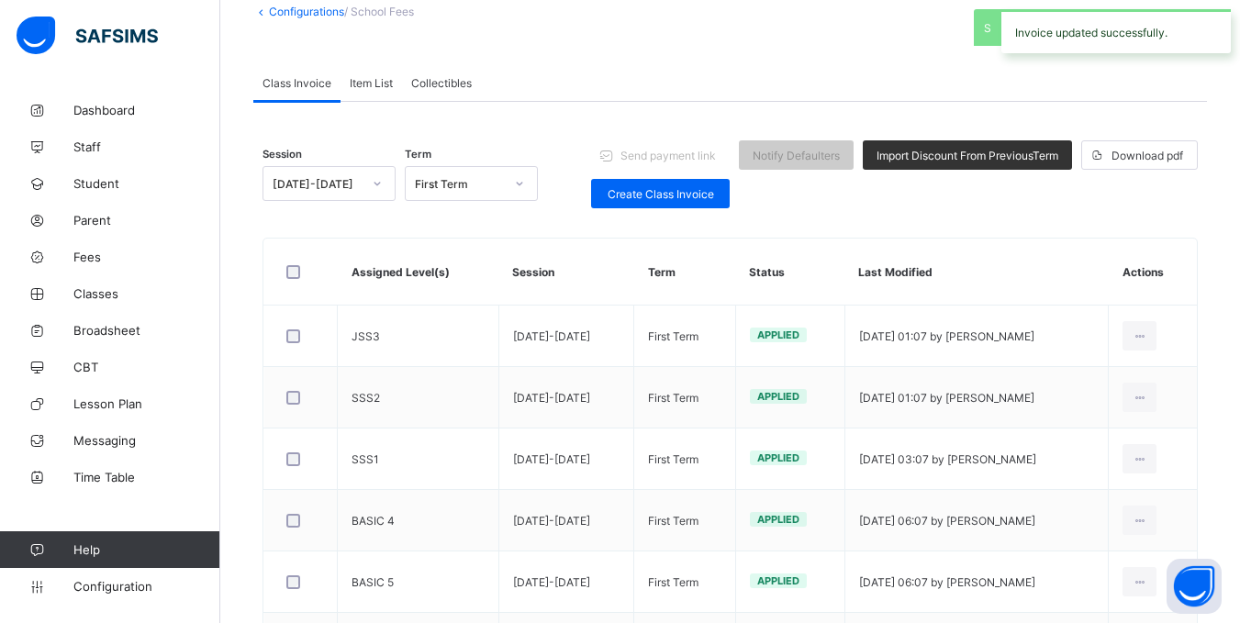
scroll to position [775, 0]
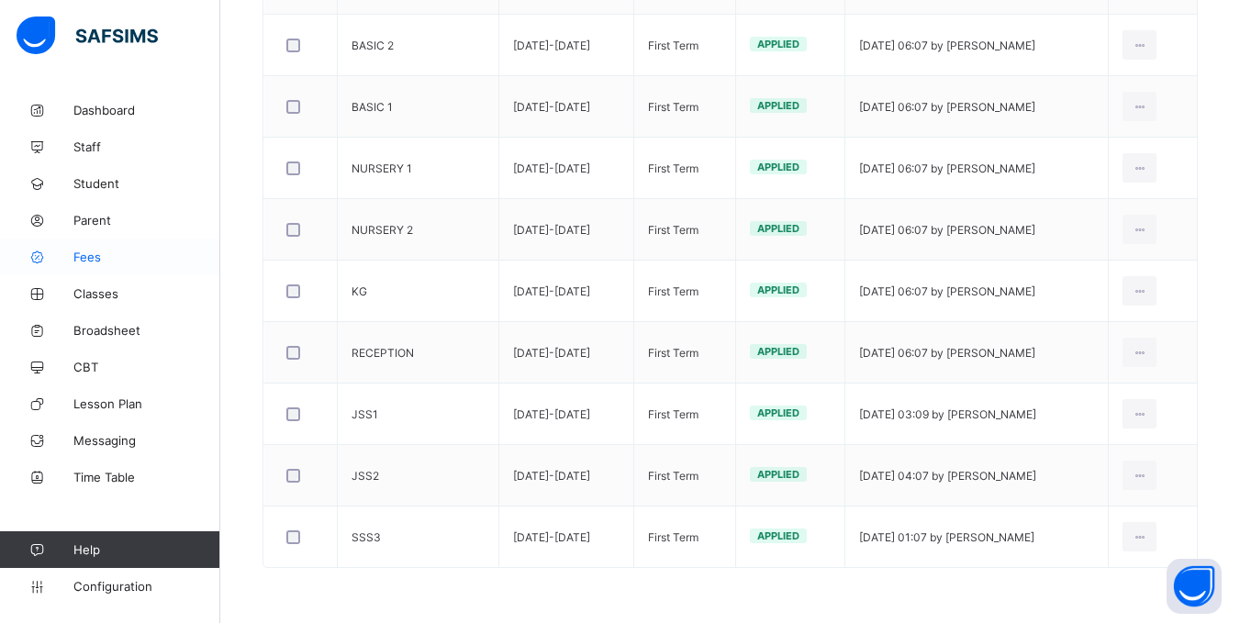
click at [94, 247] on link "Fees" at bounding box center [110, 257] width 220 height 37
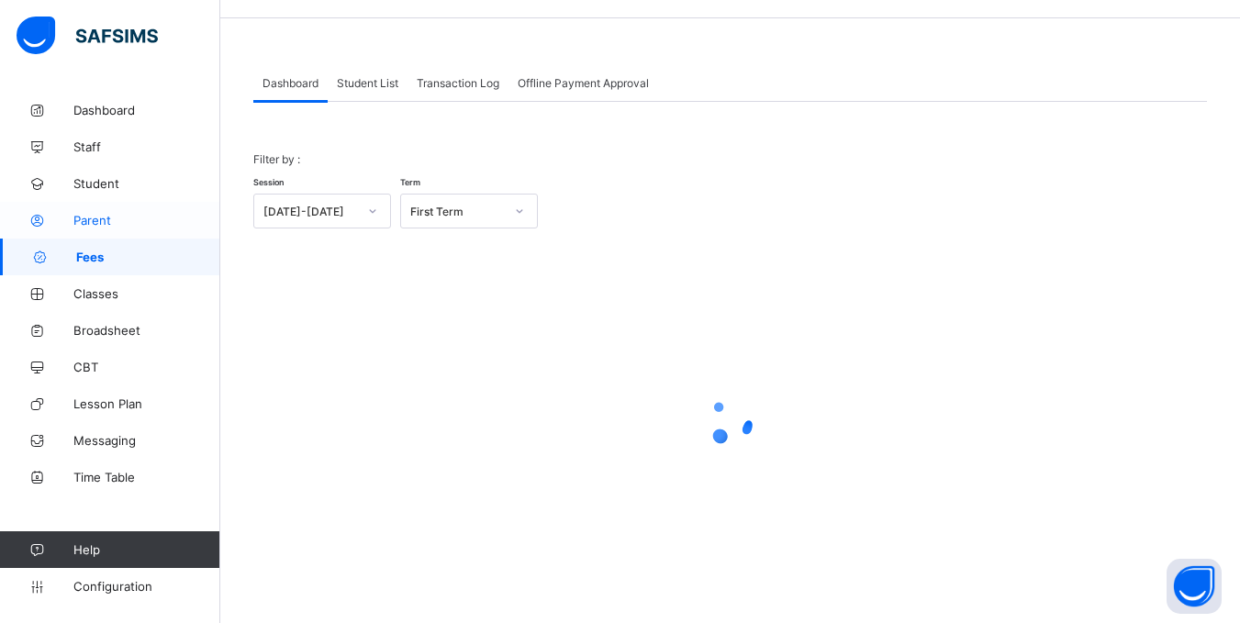
scroll to position [55, 0]
click at [369, 81] on span "Student List" at bounding box center [368, 83] width 62 height 14
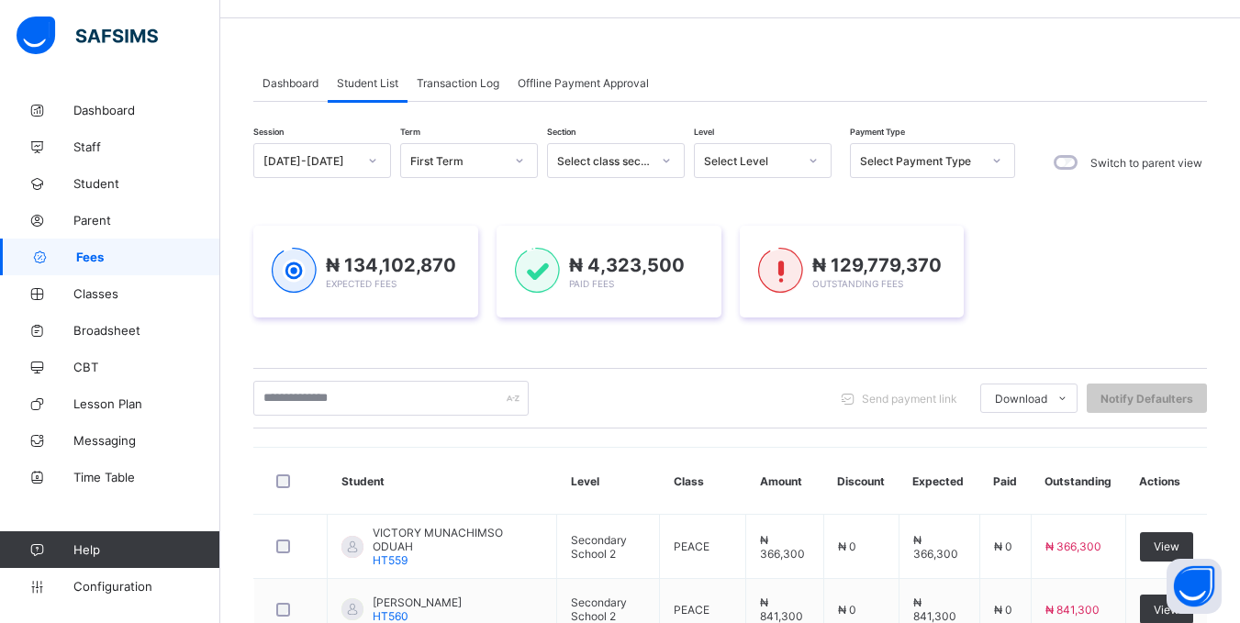
click at [370, 80] on span "Student List" at bounding box center [368, 83] width 62 height 14
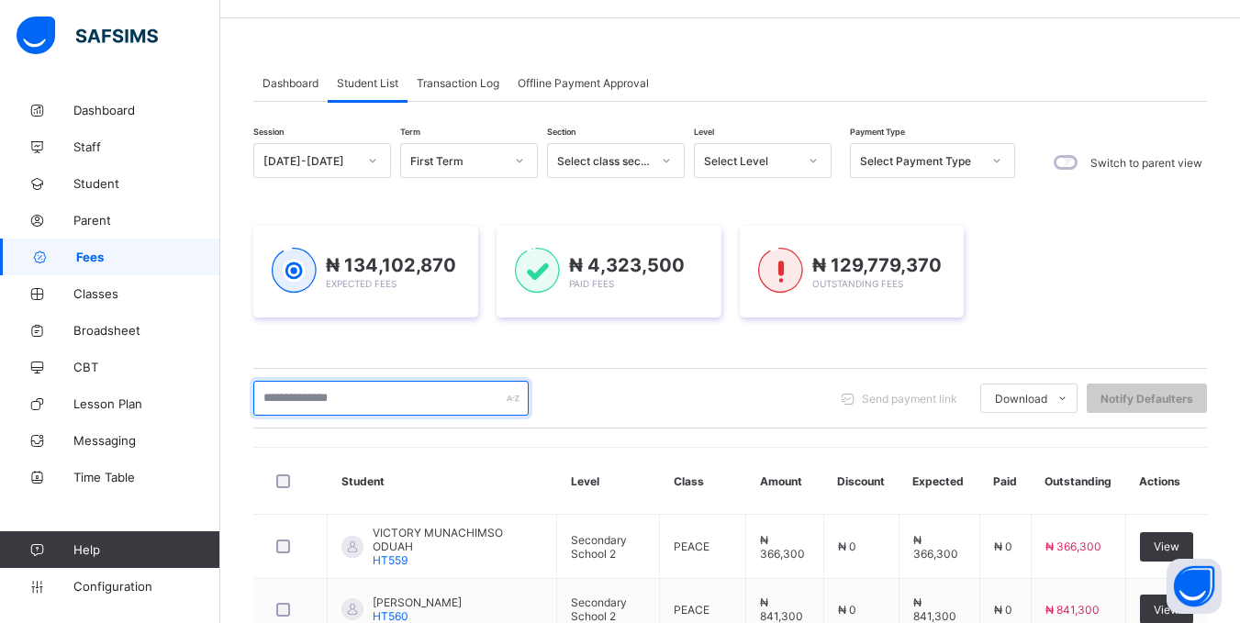
click at [337, 408] on input "text" at bounding box center [390, 398] width 275 height 35
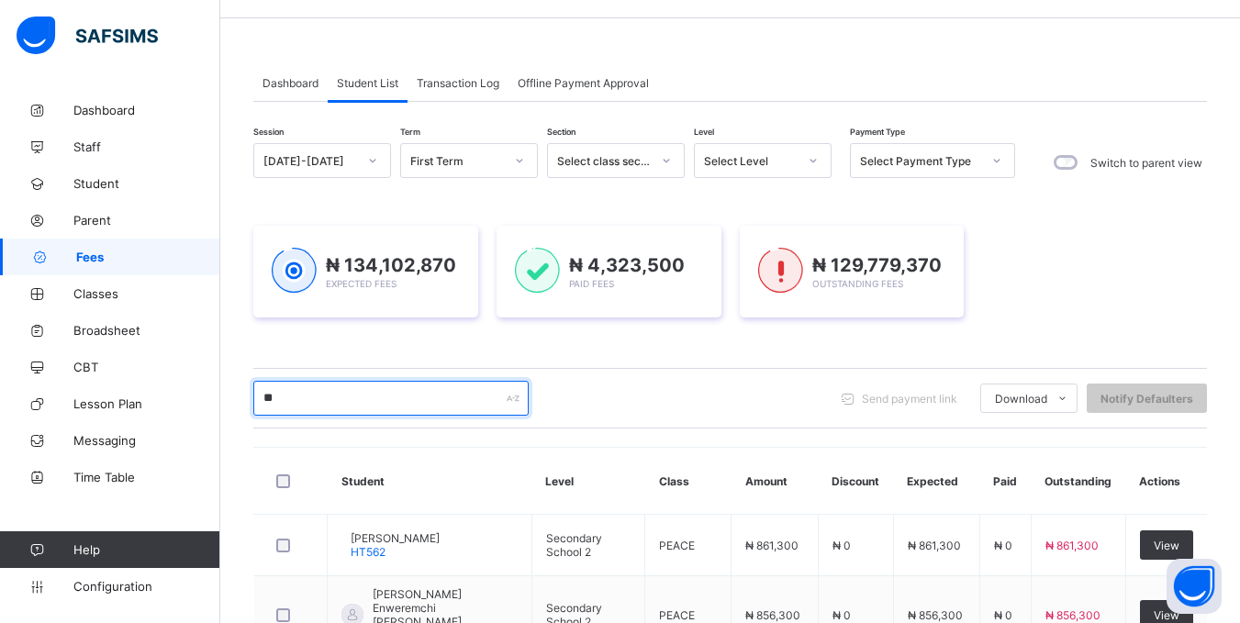
type input "*****"
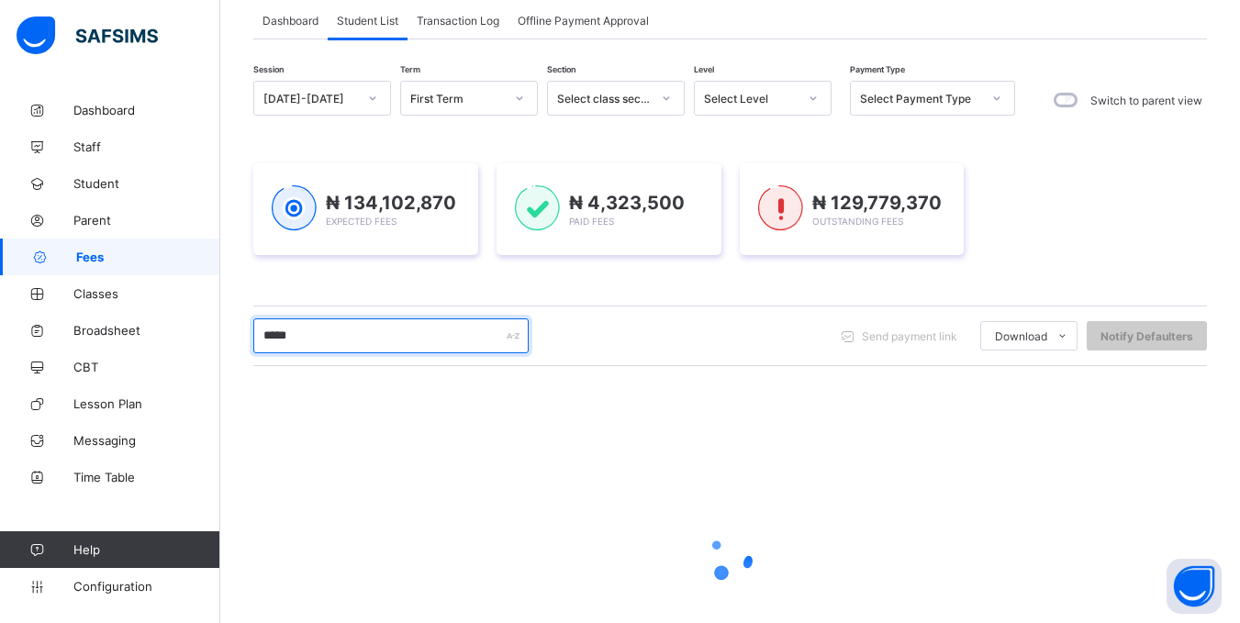
scroll to position [241, 0]
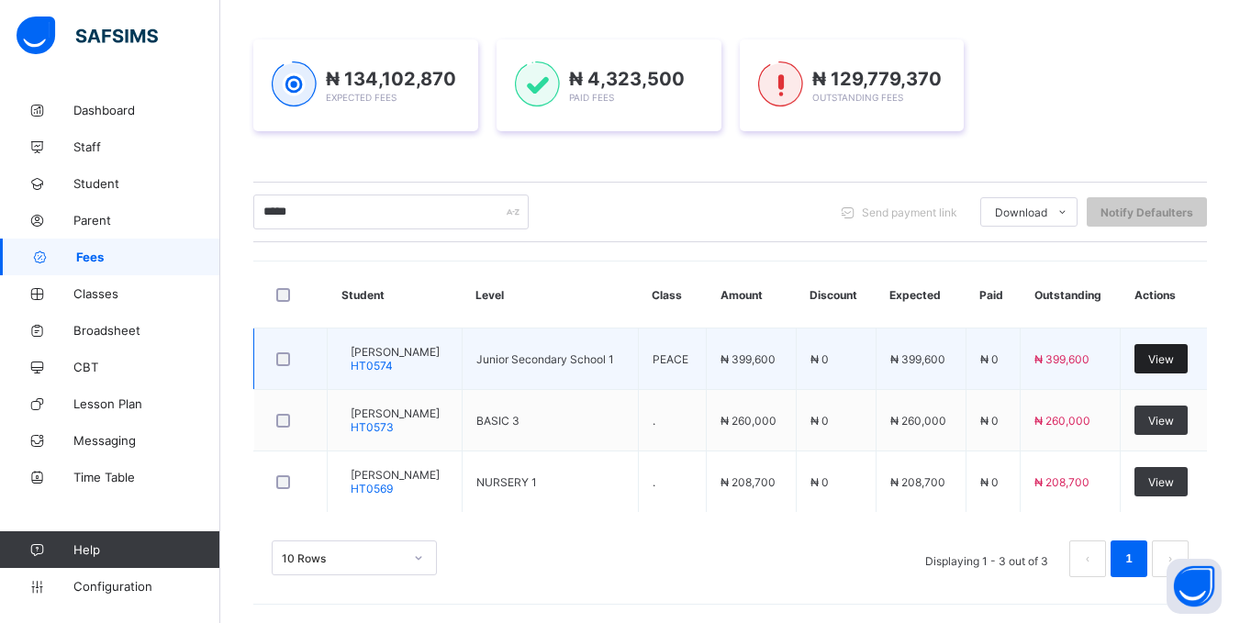
click at [1169, 347] on div "View" at bounding box center [1161, 358] width 53 height 29
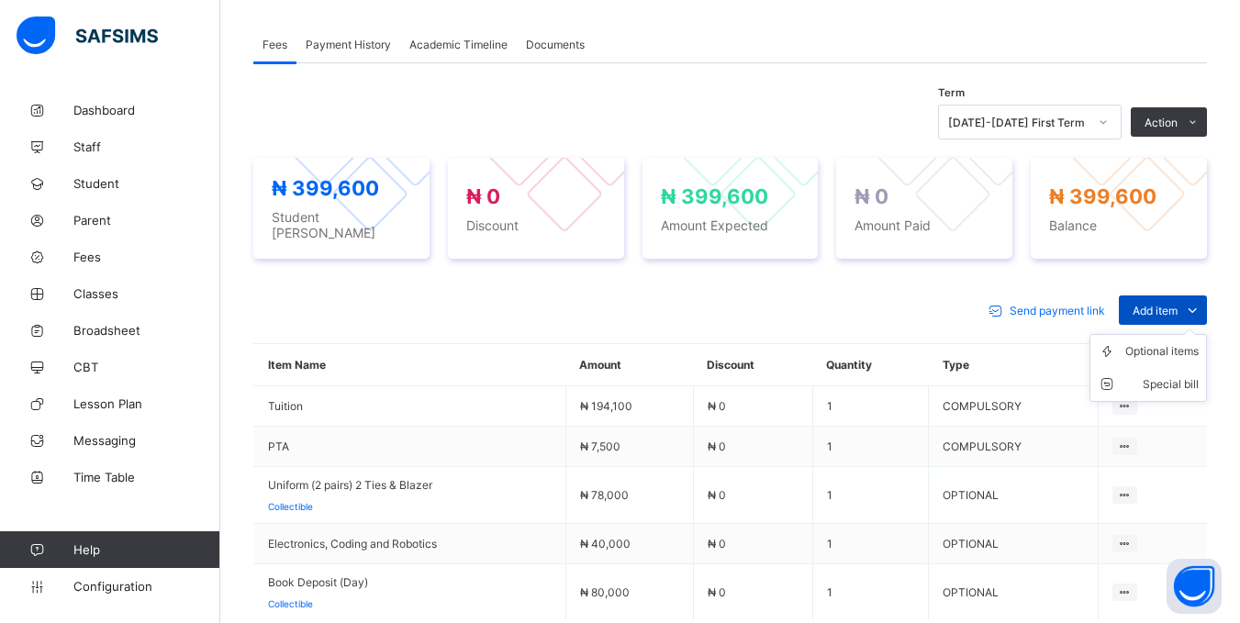
scroll to position [643, 0]
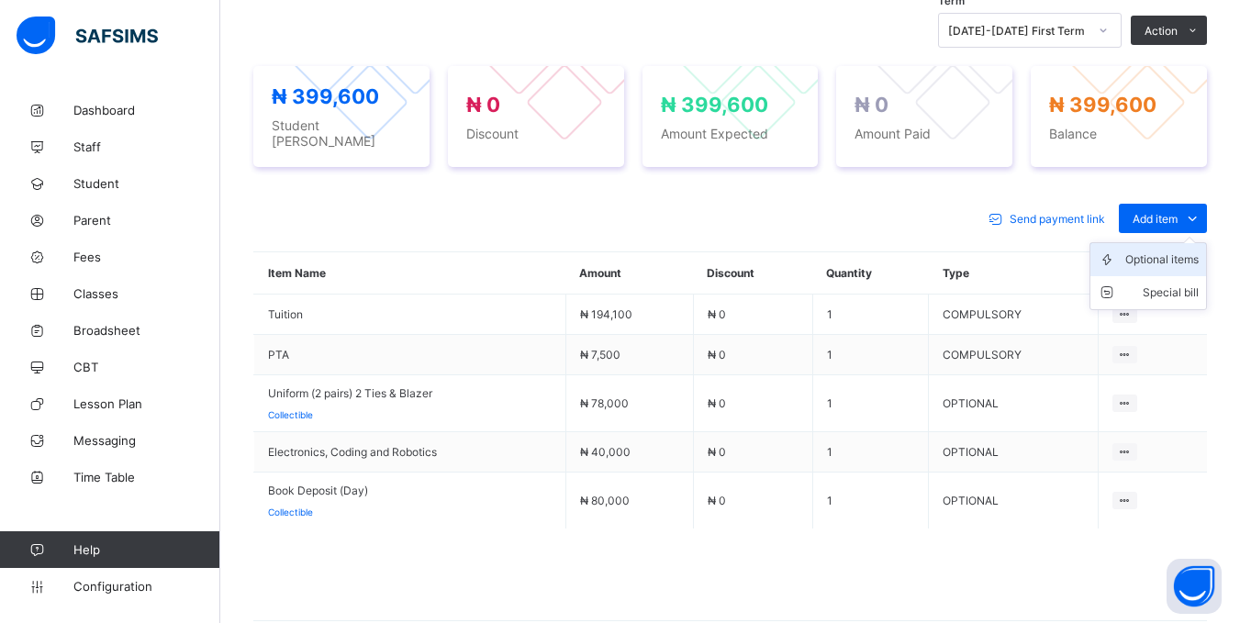
click at [1172, 270] on li "Optional items" at bounding box center [1148, 259] width 116 height 33
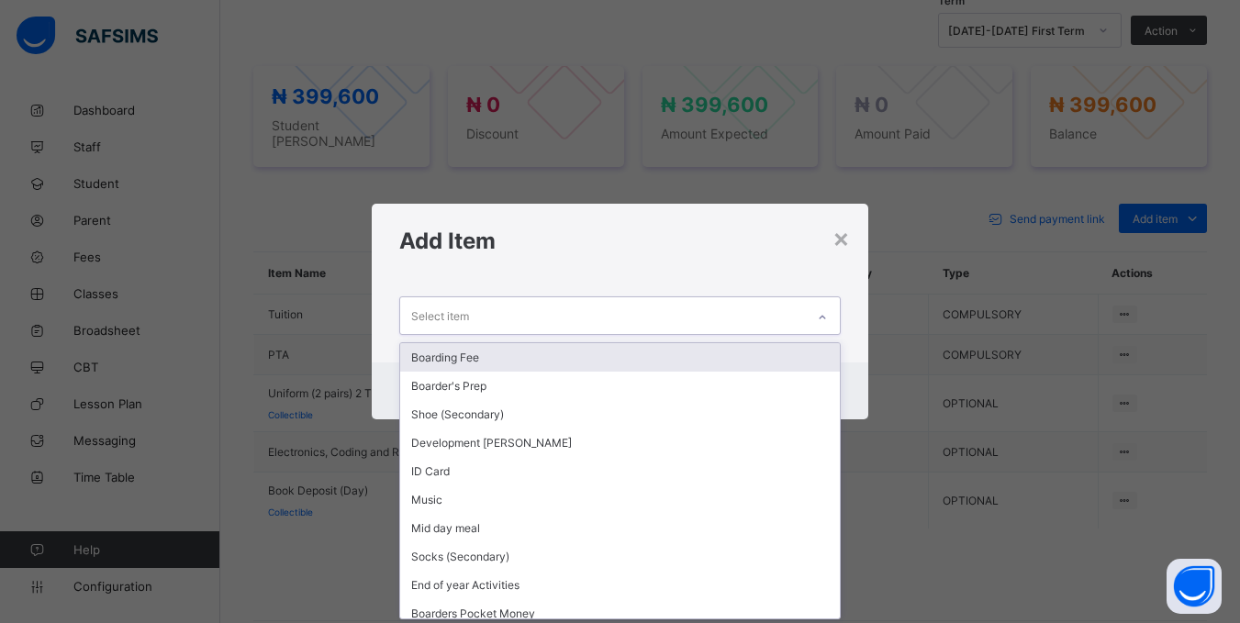
click at [809, 302] on div at bounding box center [822, 315] width 35 height 36
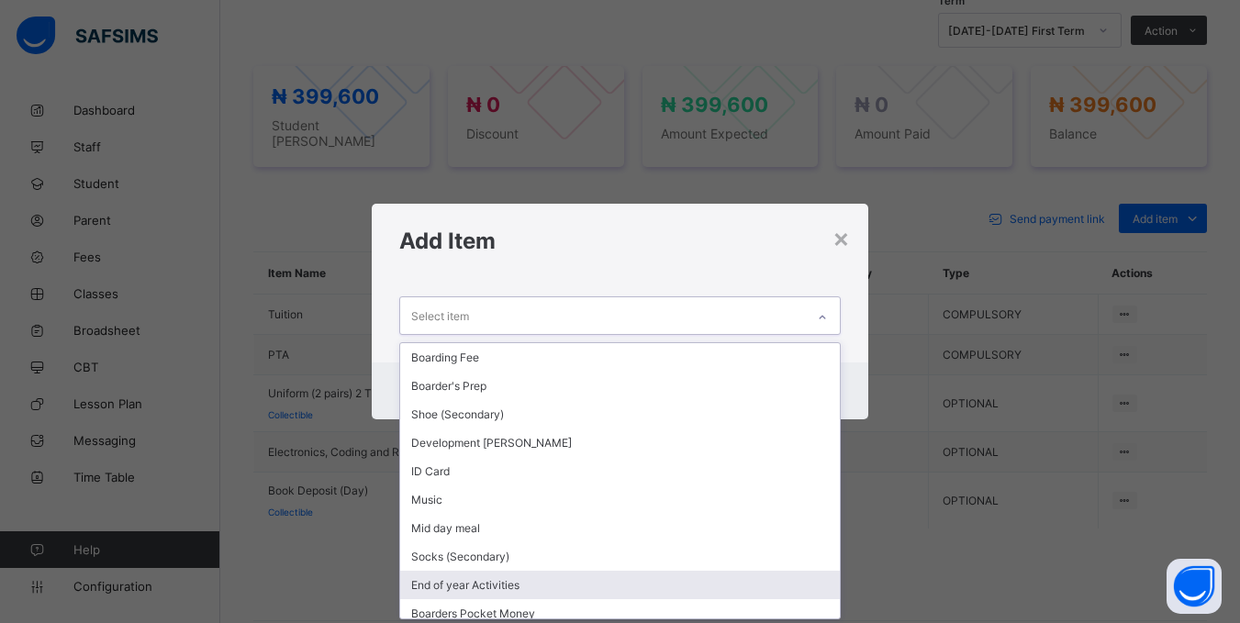
click at [470, 586] on div "End of year Activities" at bounding box center [619, 585] width 439 height 28
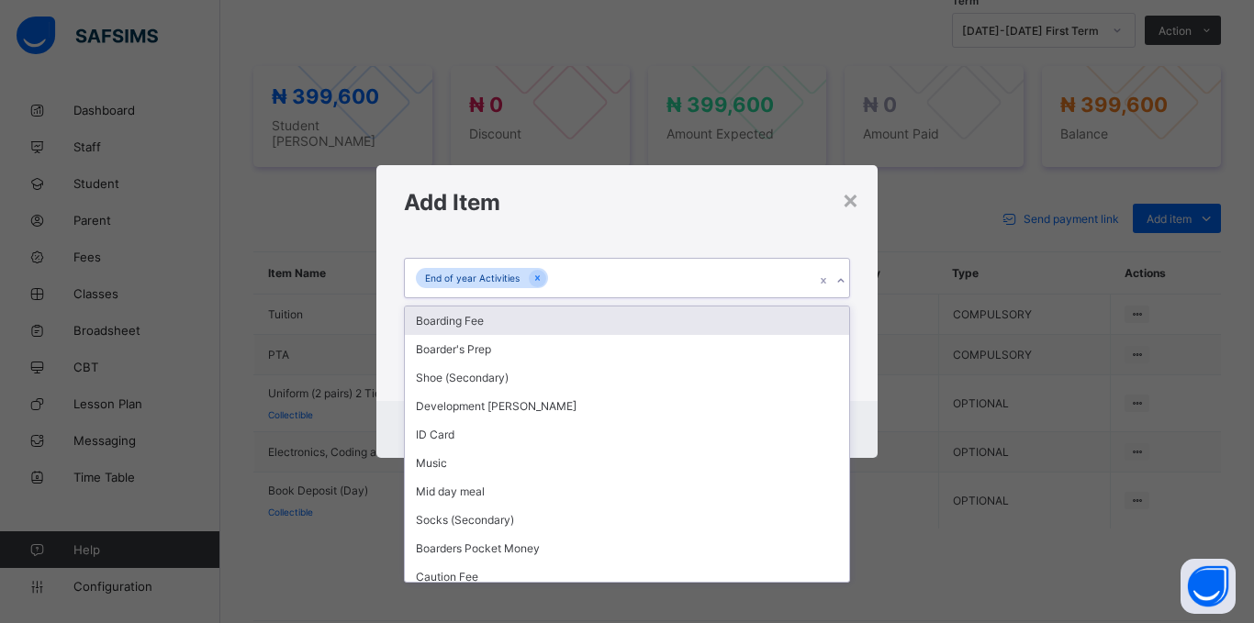
click at [710, 281] on div "End of year Activities" at bounding box center [609, 278] width 409 height 39
click at [651, 263] on div "End of year Activities" at bounding box center [609, 278] width 409 height 39
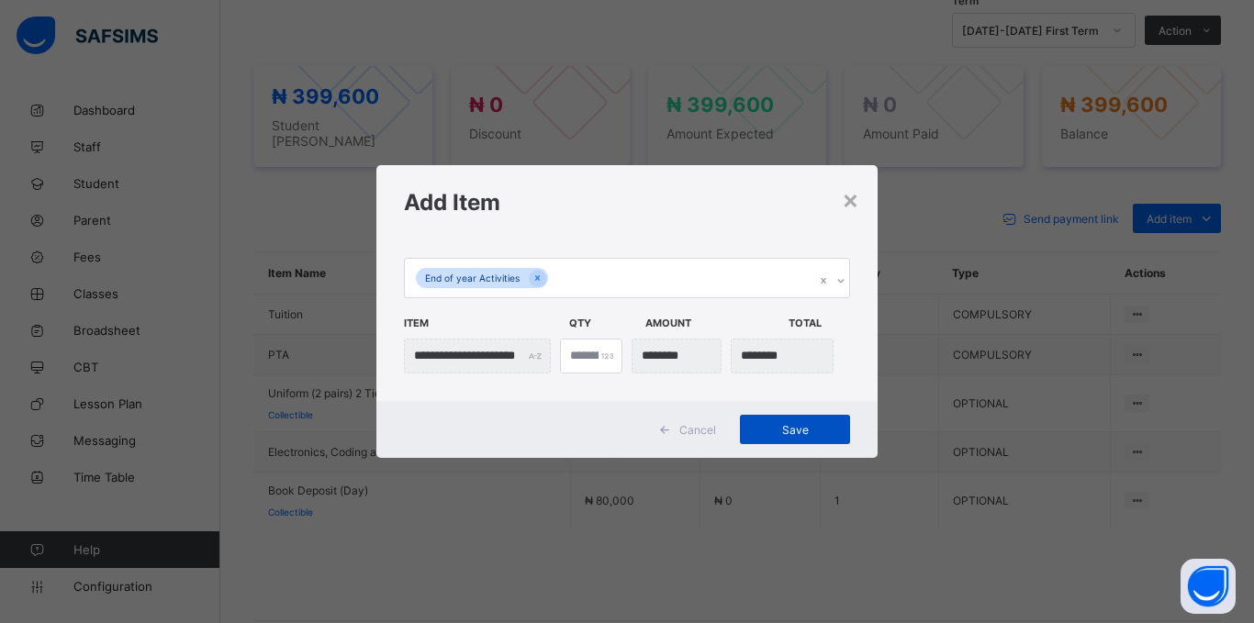
click at [785, 430] on span "Save" at bounding box center [795, 430] width 83 height 14
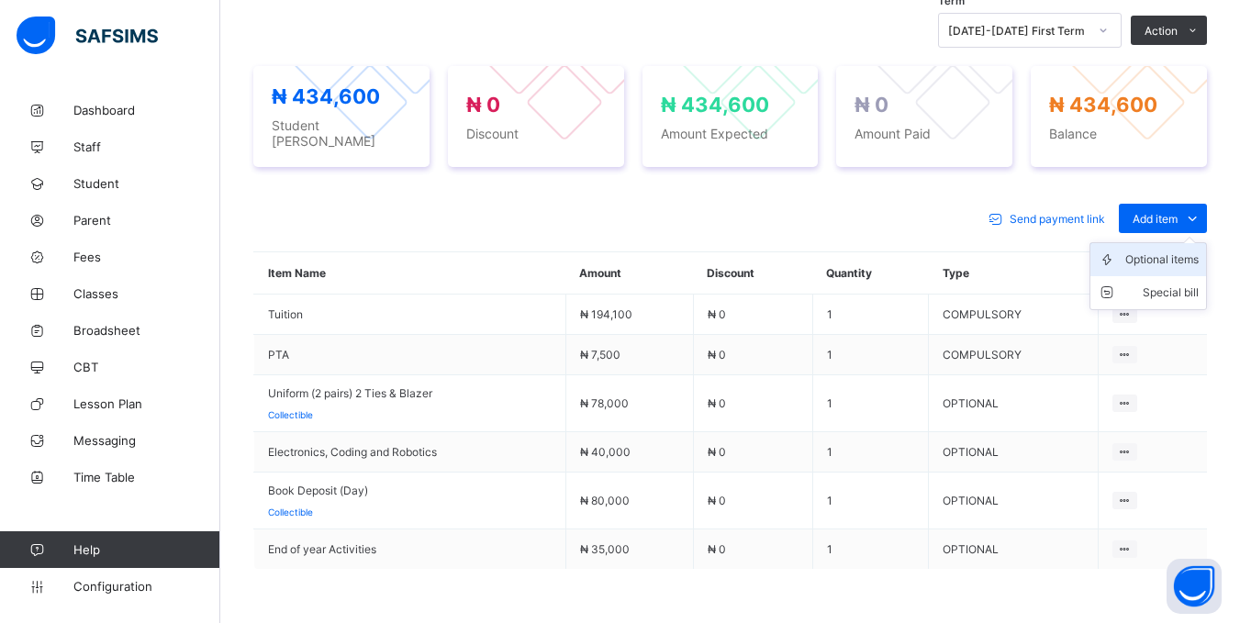
click at [1181, 251] on div "Optional items" at bounding box center [1161, 260] width 73 height 18
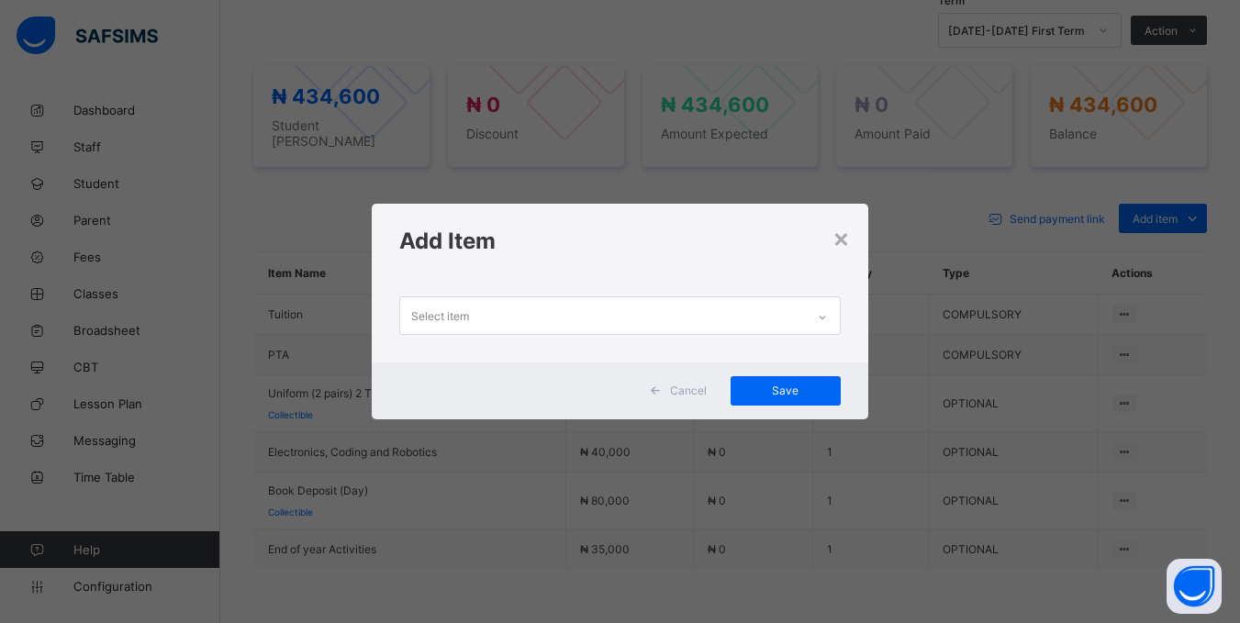
click at [734, 313] on div "Select item" at bounding box center [602, 315] width 404 height 36
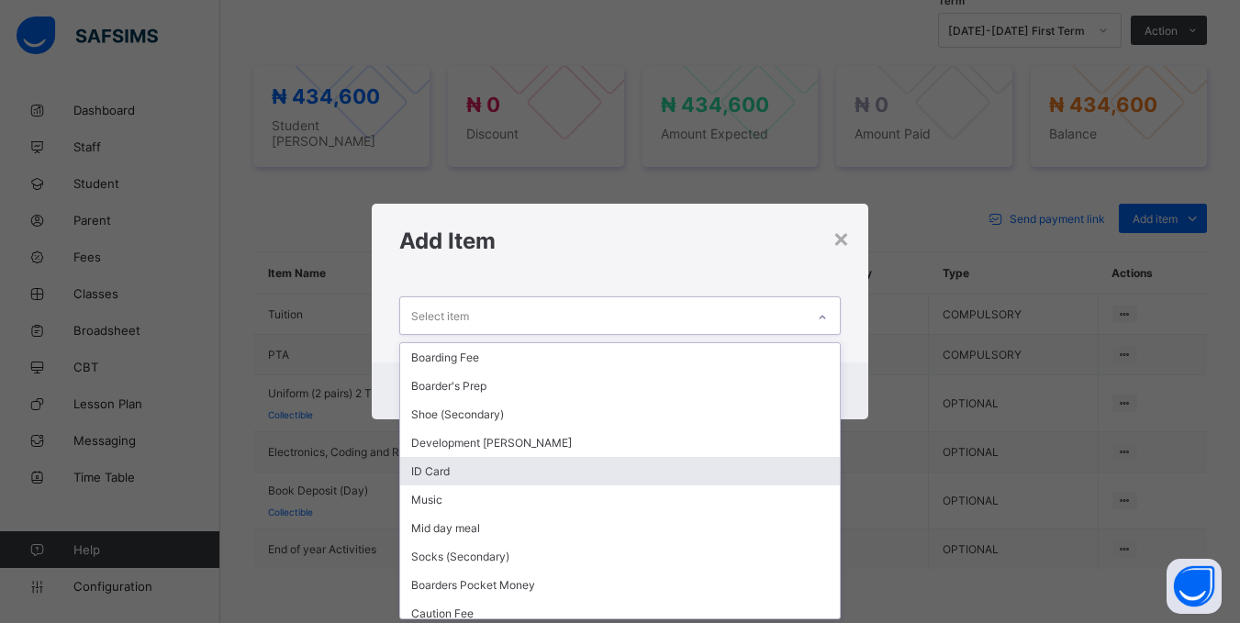
scroll to position [95, 0]
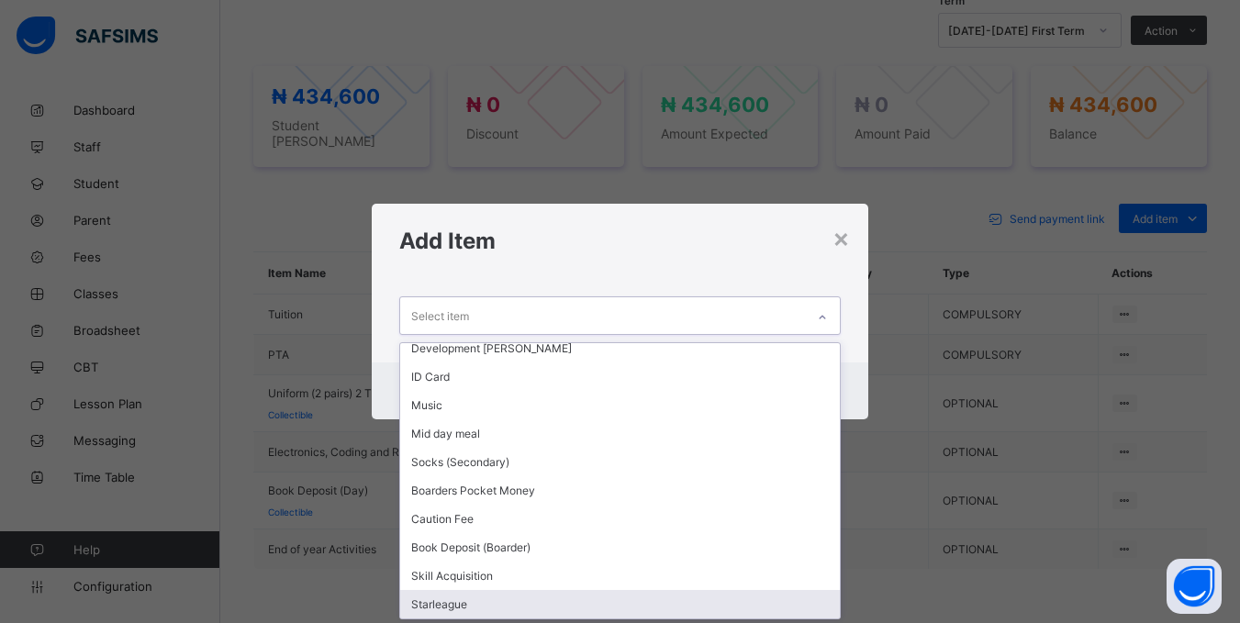
click at [436, 601] on div "Starleague" at bounding box center [619, 604] width 439 height 28
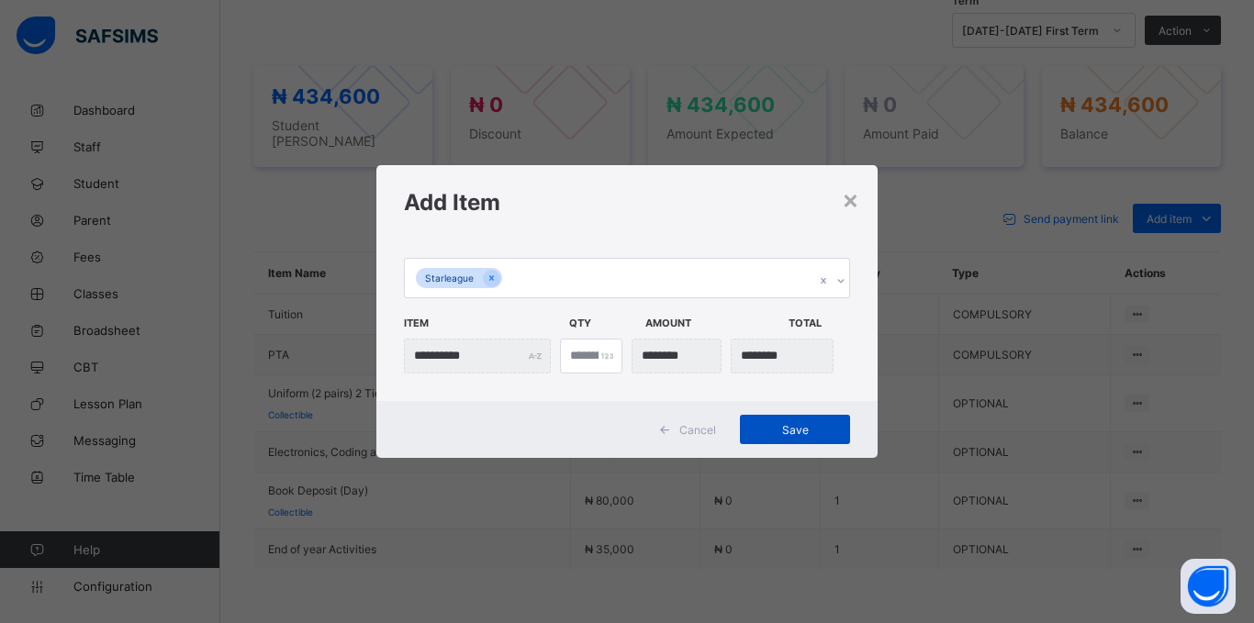
click at [767, 431] on span "Save" at bounding box center [795, 430] width 83 height 14
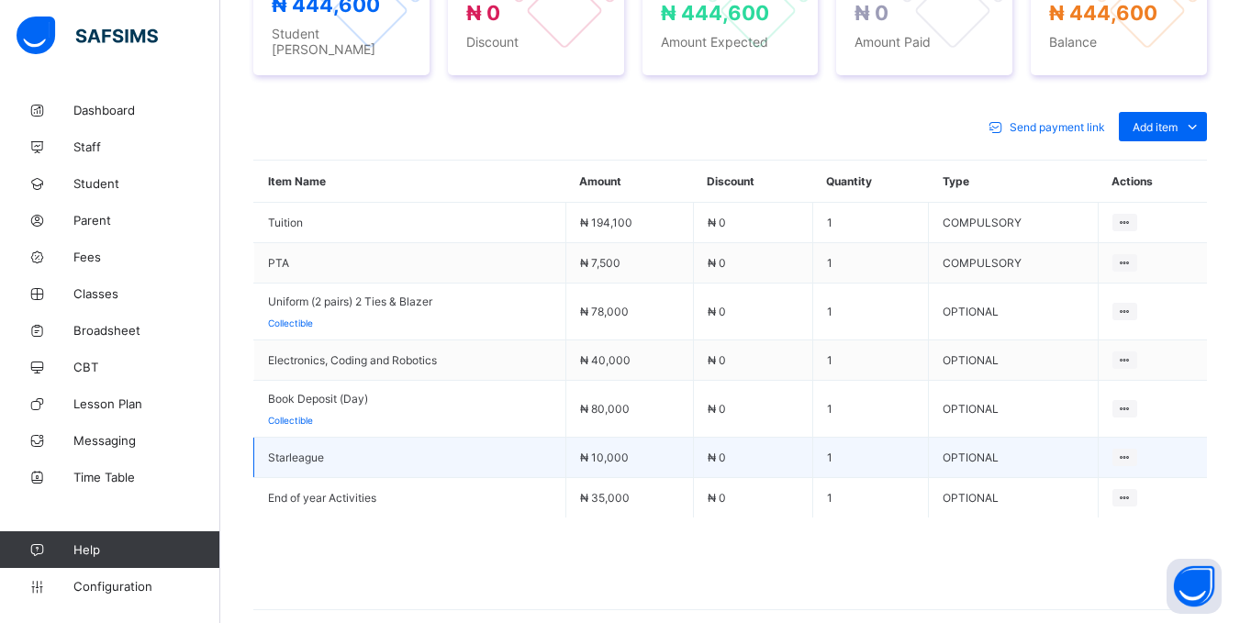
scroll to position [819, 0]
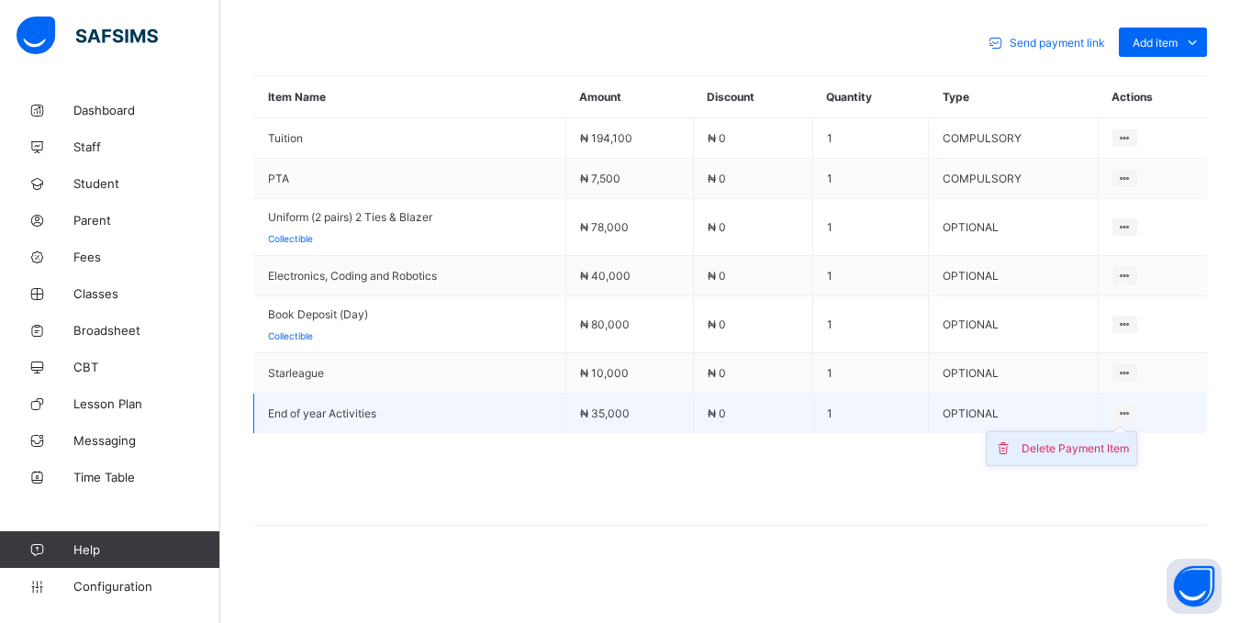
click at [1096, 448] on div "Delete Payment Item" at bounding box center [1075, 449] width 107 height 18
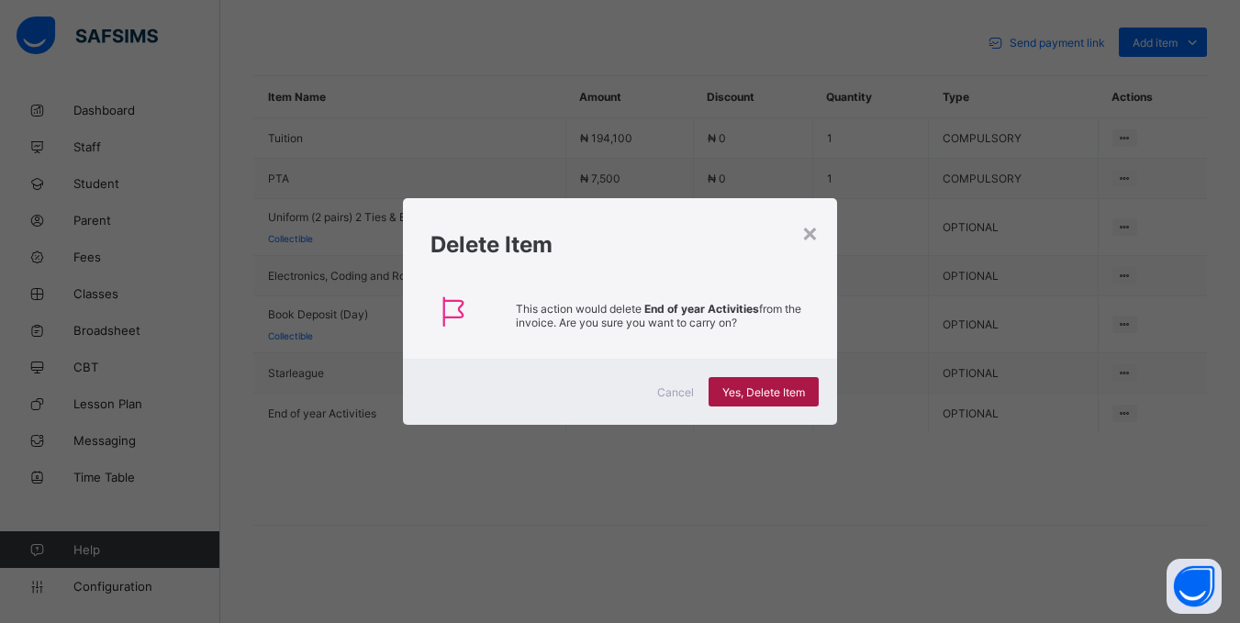
click at [778, 397] on span "Yes, Delete Item" at bounding box center [763, 393] width 83 height 14
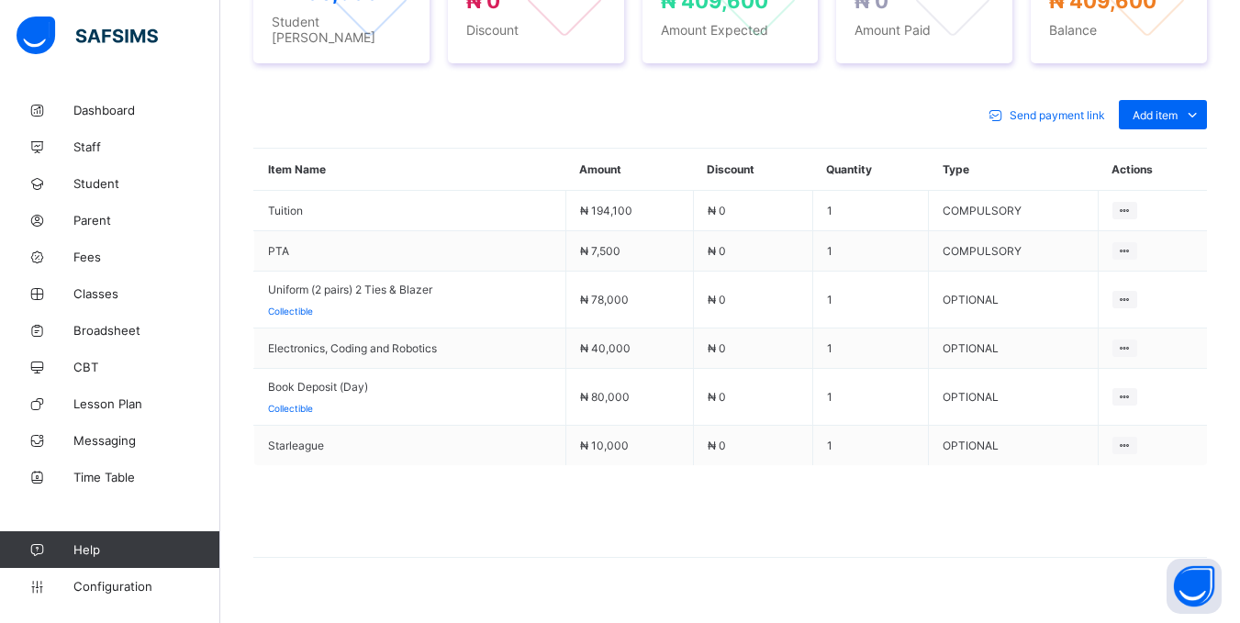
scroll to position [778, 0]
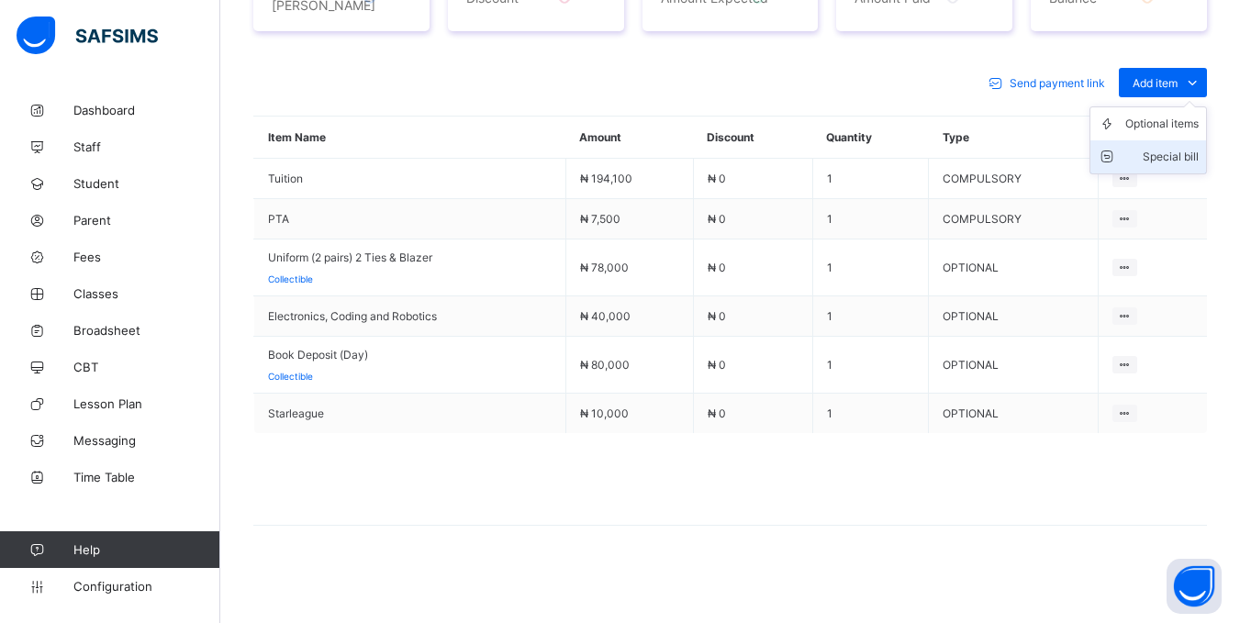
click at [1166, 143] on li "Special bill" at bounding box center [1148, 156] width 116 height 33
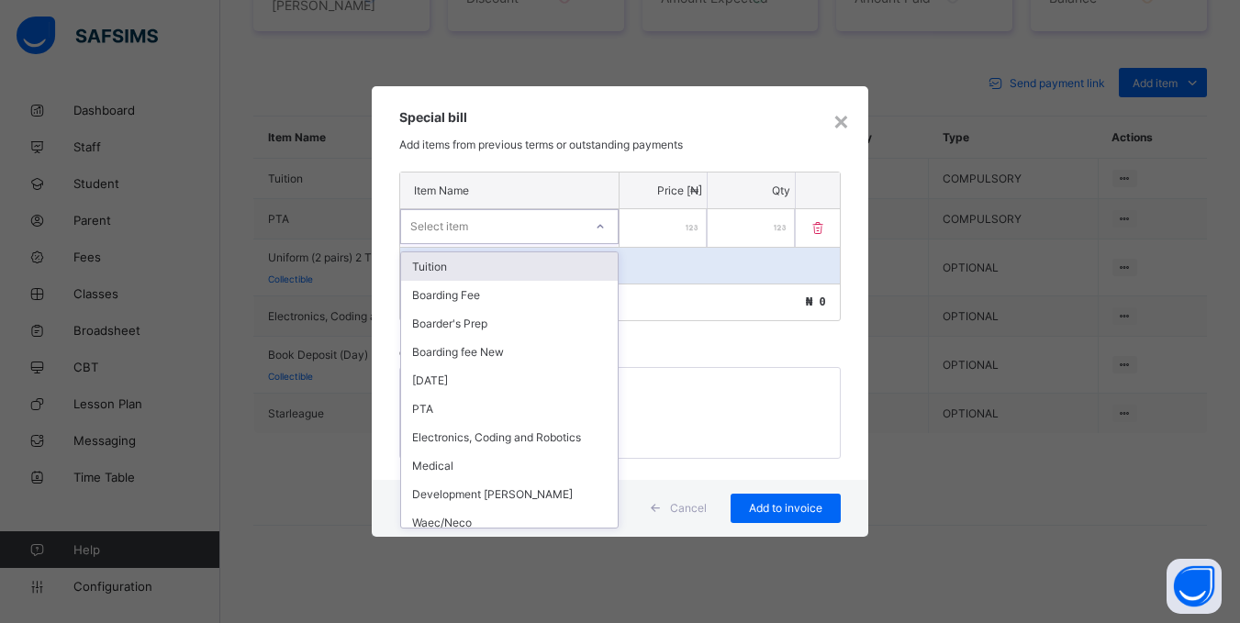
click at [528, 223] on div "Select item" at bounding box center [492, 227] width 182 height 26
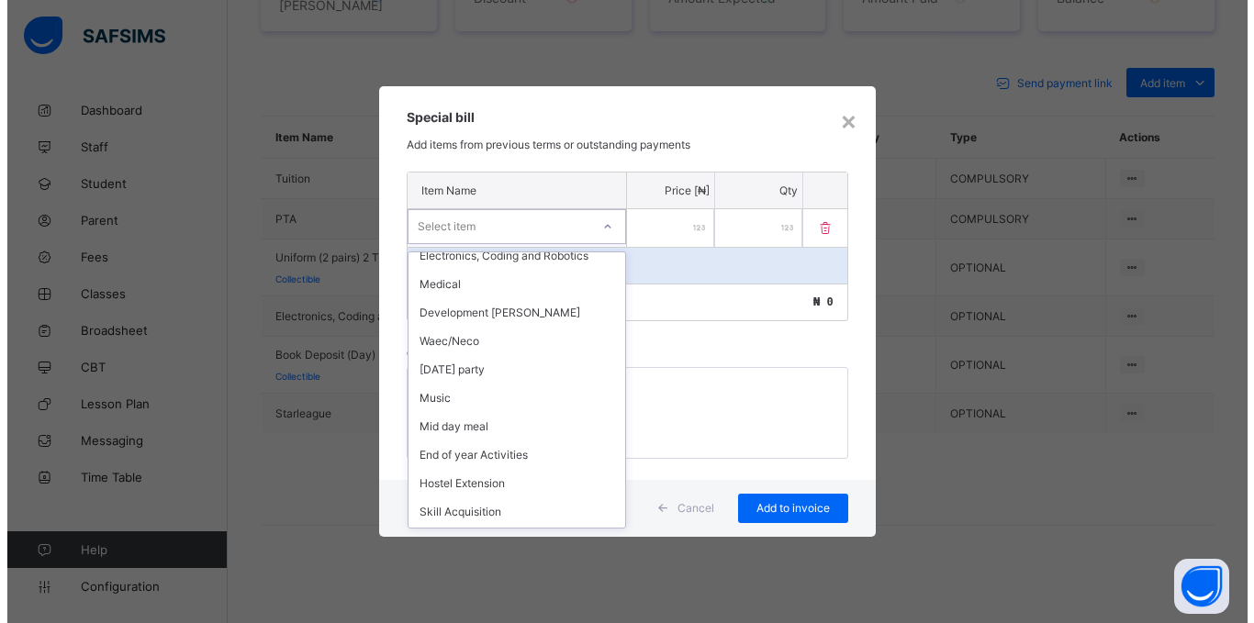
scroll to position [184, 0]
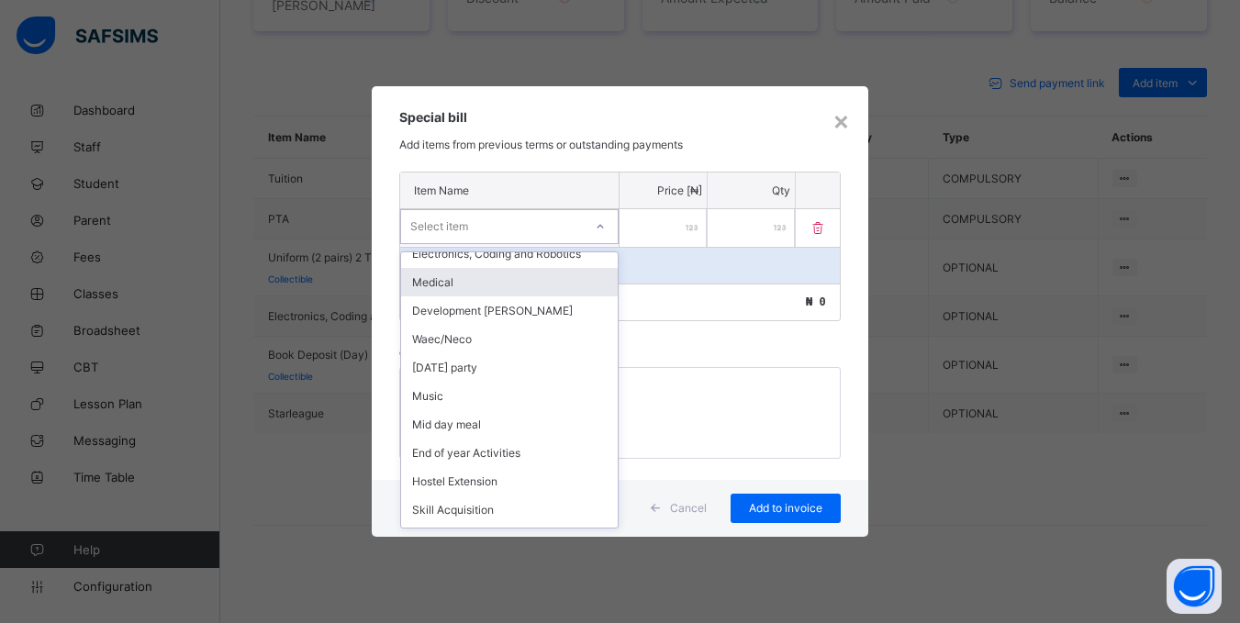
click at [498, 289] on div "Medical" at bounding box center [509, 282] width 217 height 28
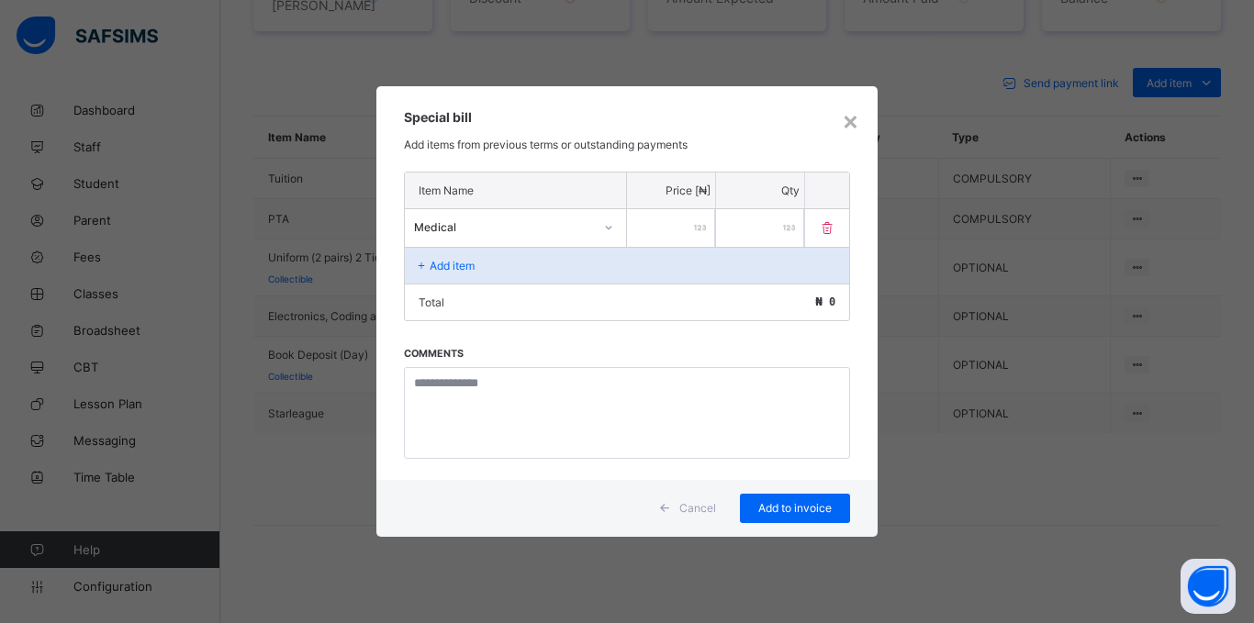
drag, startPoint x: 680, startPoint y: 233, endPoint x: 699, endPoint y: 241, distance: 21.0
click at [680, 233] on input "number" at bounding box center [671, 228] width 88 height 38
type input "****"
click at [800, 511] on span "Add to invoice" at bounding box center [795, 508] width 83 height 14
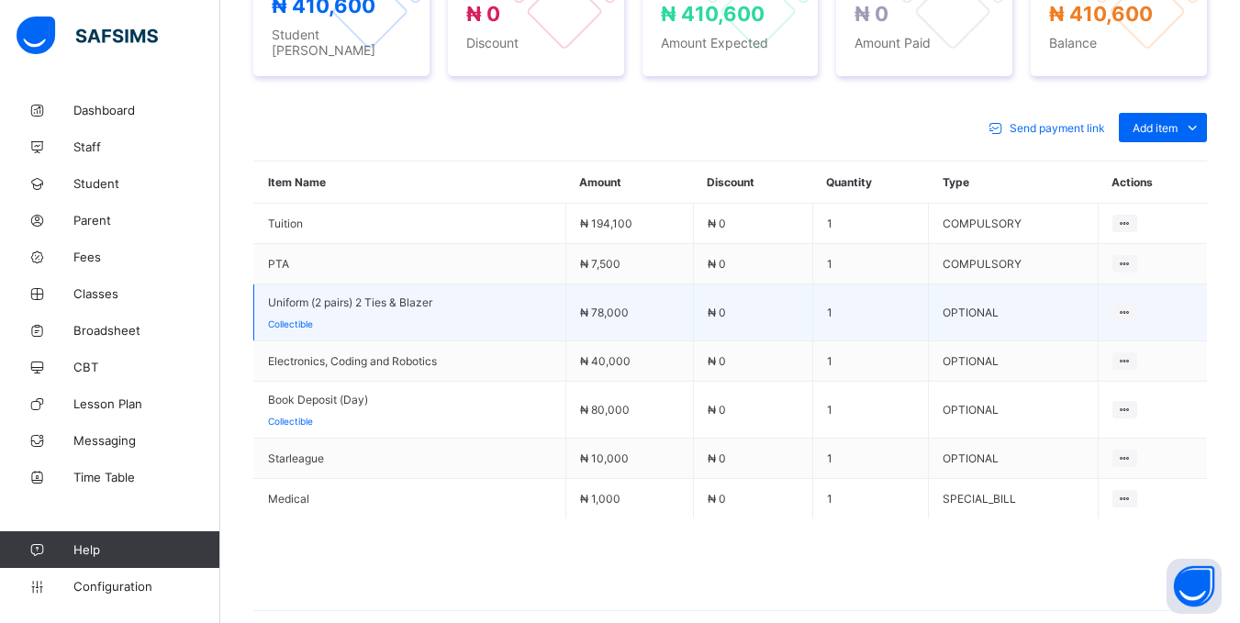
scroll to position [798, 0]
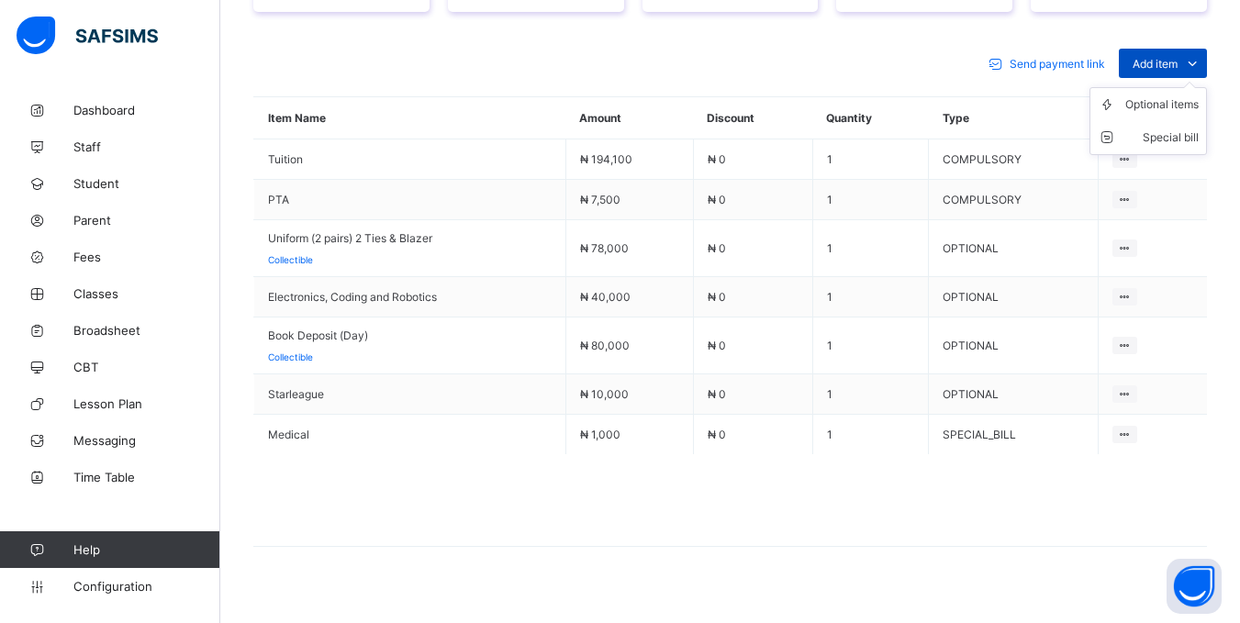
click at [1154, 61] on span "Add item" at bounding box center [1155, 64] width 45 height 14
click at [1169, 129] on div "Special bill" at bounding box center [1161, 138] width 73 height 18
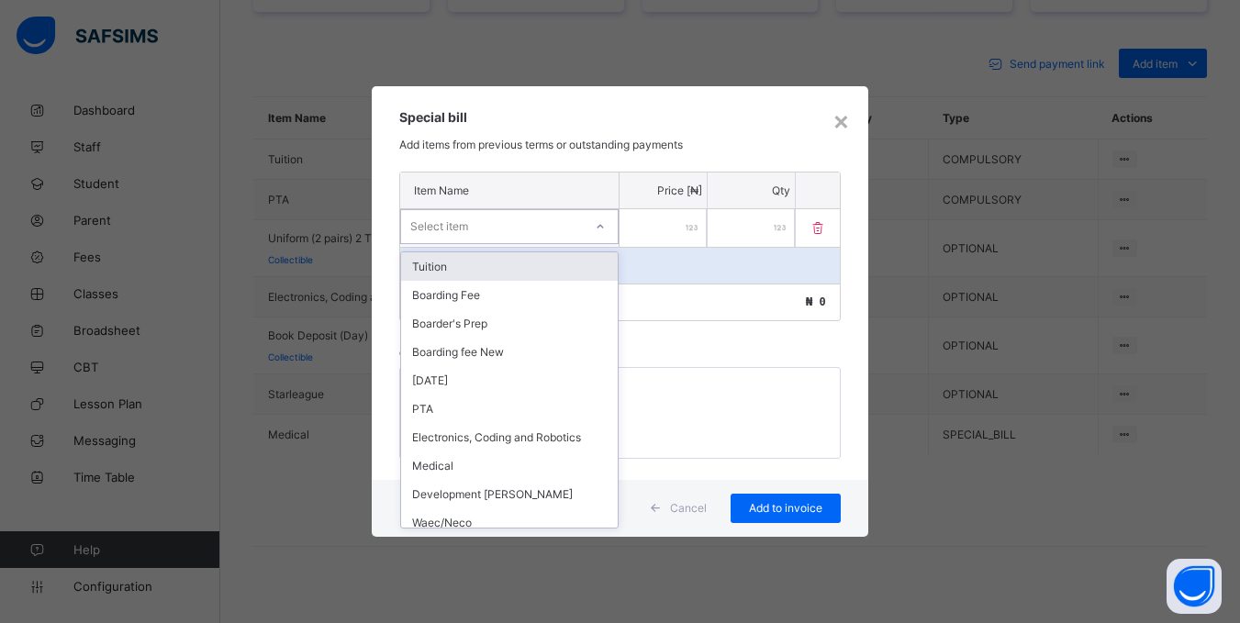
click at [534, 227] on div "Select item" at bounding box center [492, 227] width 182 height 26
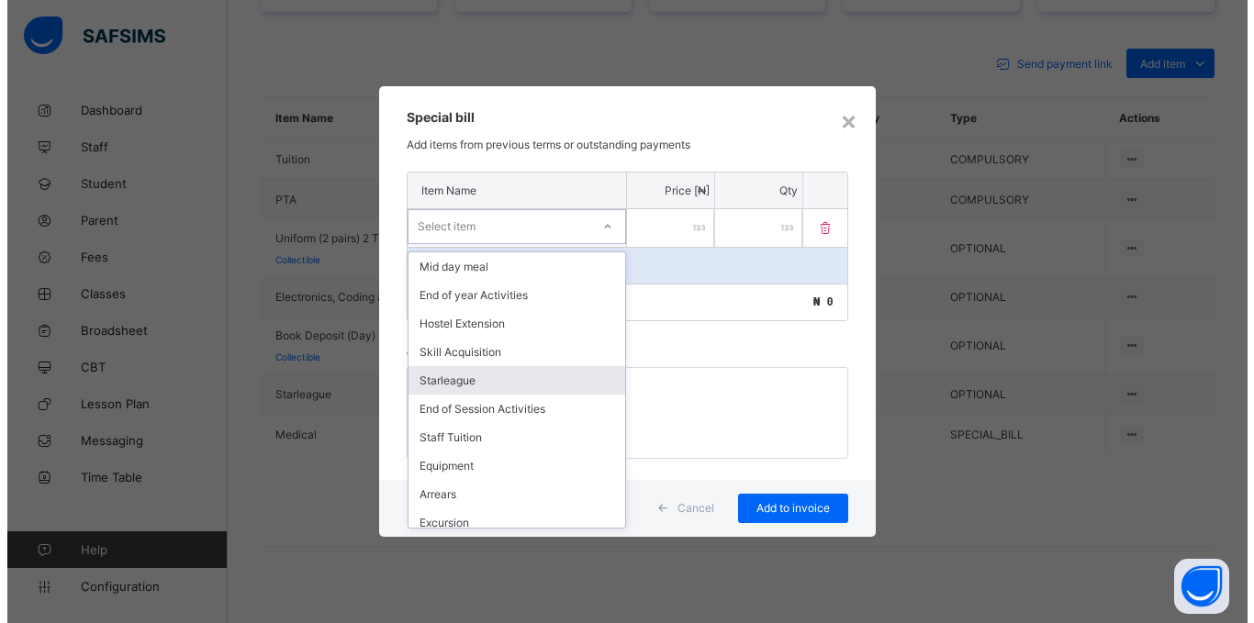
scroll to position [367, 0]
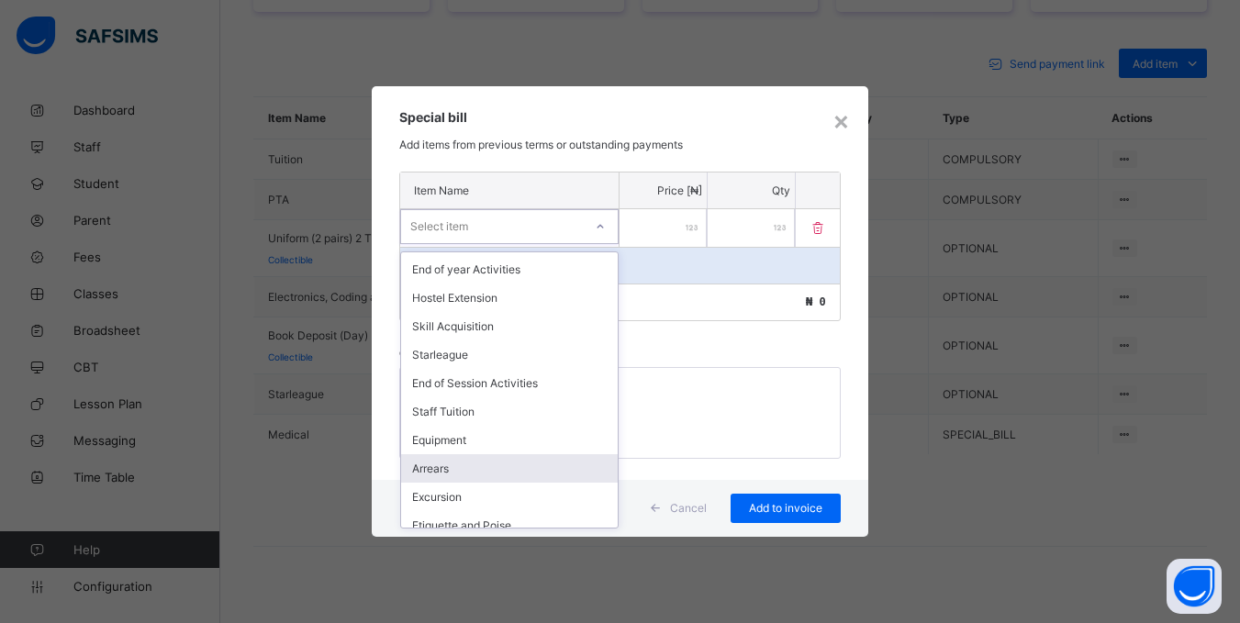
click at [454, 475] on div "Arrears" at bounding box center [509, 468] width 217 height 28
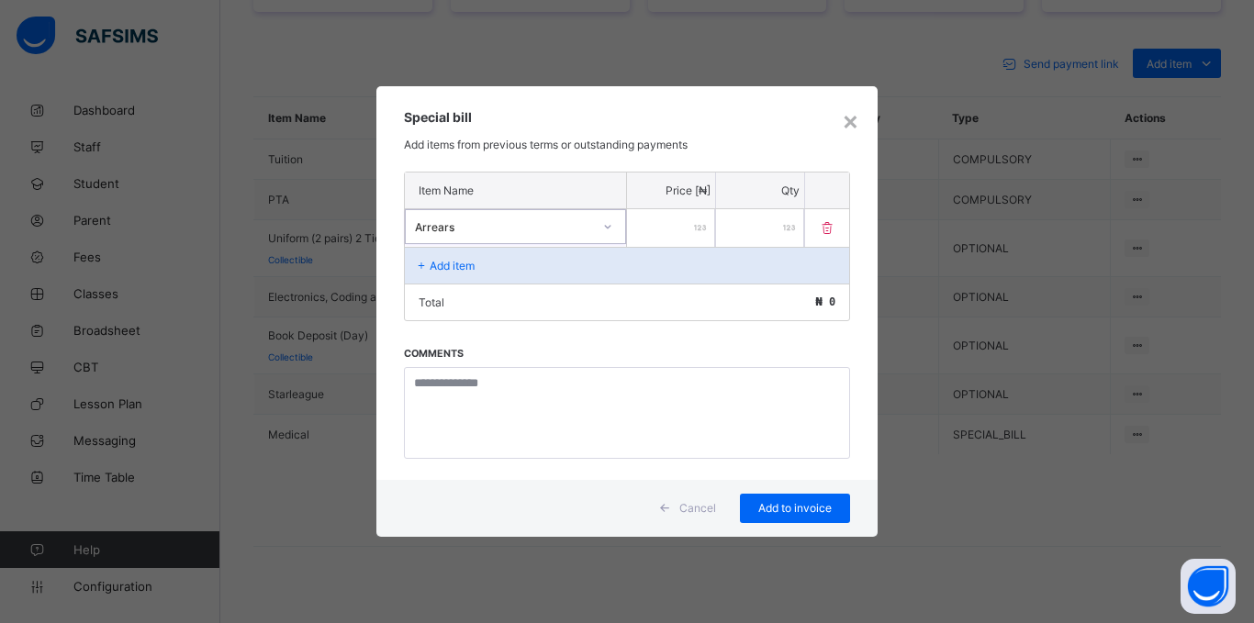
click at [658, 232] on input "number" at bounding box center [671, 228] width 88 height 38
type input "*****"
click at [760, 497] on div "Add to invoice" at bounding box center [795, 508] width 110 height 29
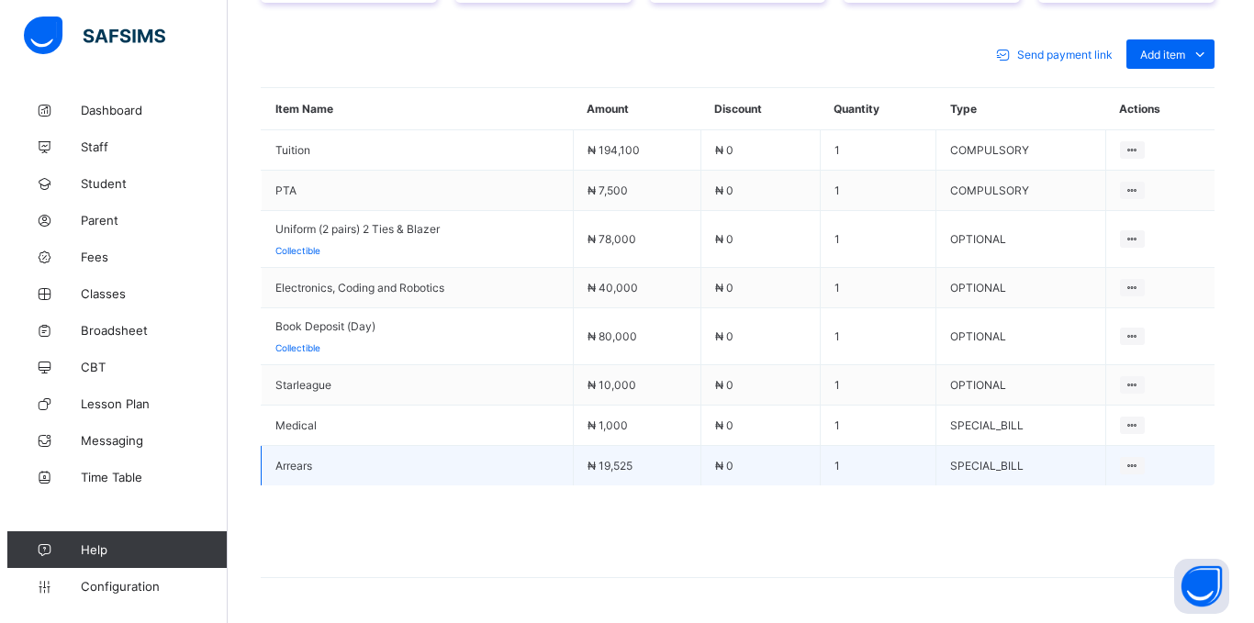
scroll to position [859, 0]
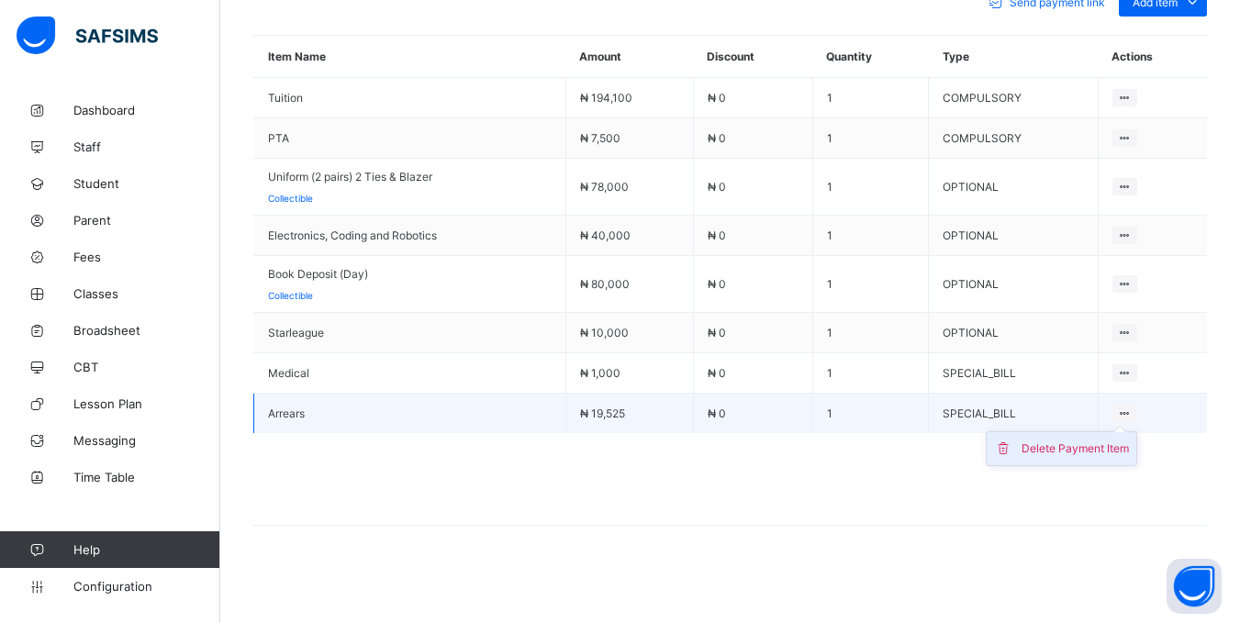
click at [1125, 441] on div "Delete Payment Item" at bounding box center [1075, 449] width 107 height 18
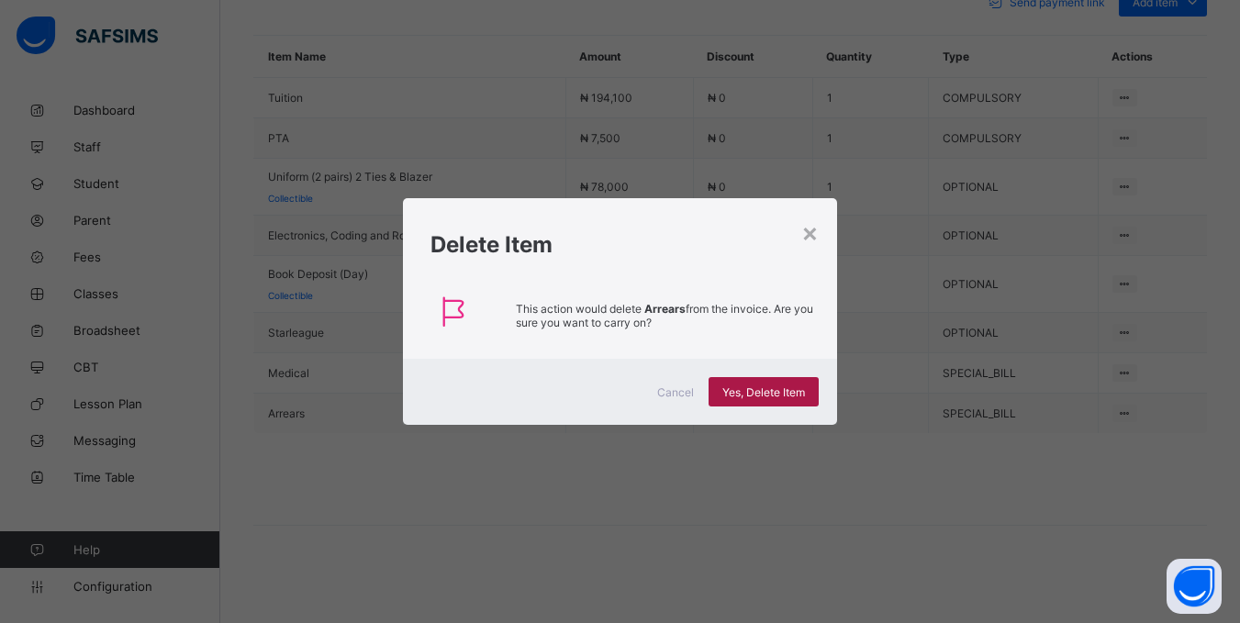
click at [739, 395] on span "Yes, Delete Item" at bounding box center [763, 393] width 83 height 14
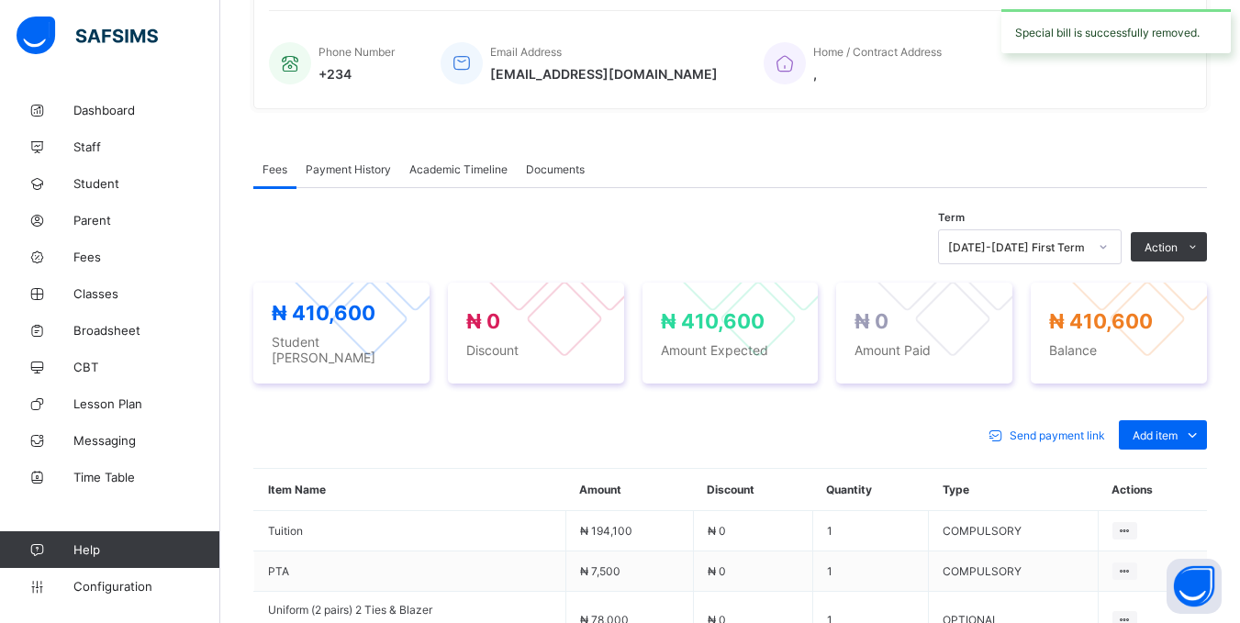
scroll to position [339, 0]
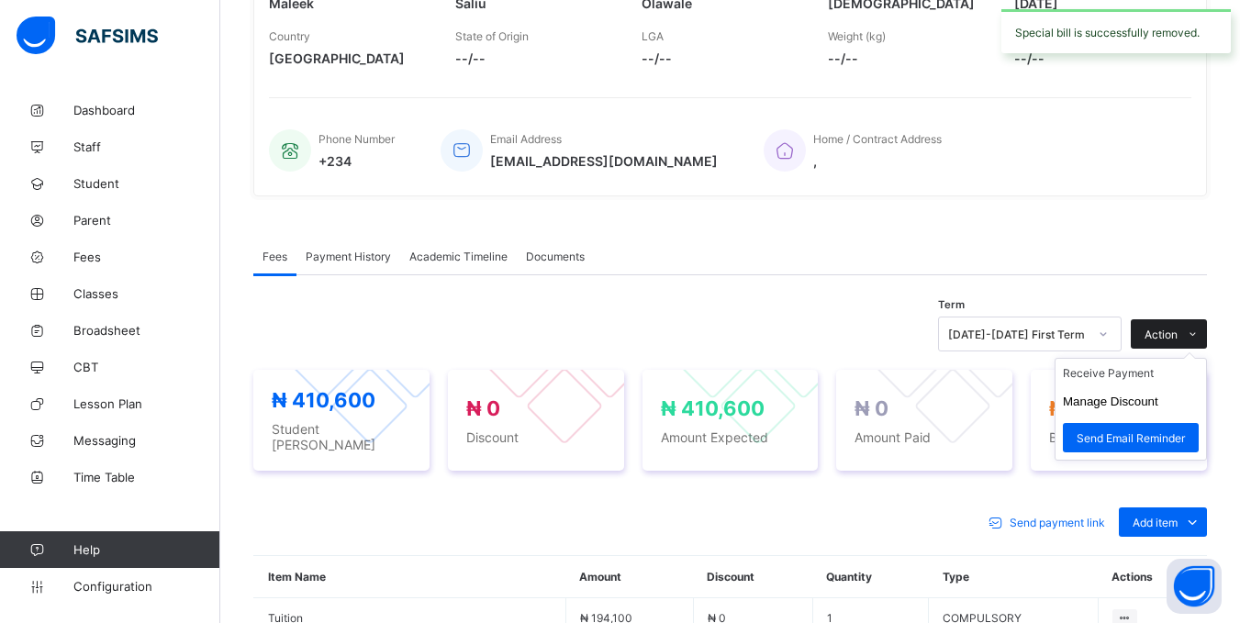
click at [1172, 333] on span "Action" at bounding box center [1161, 335] width 33 height 14
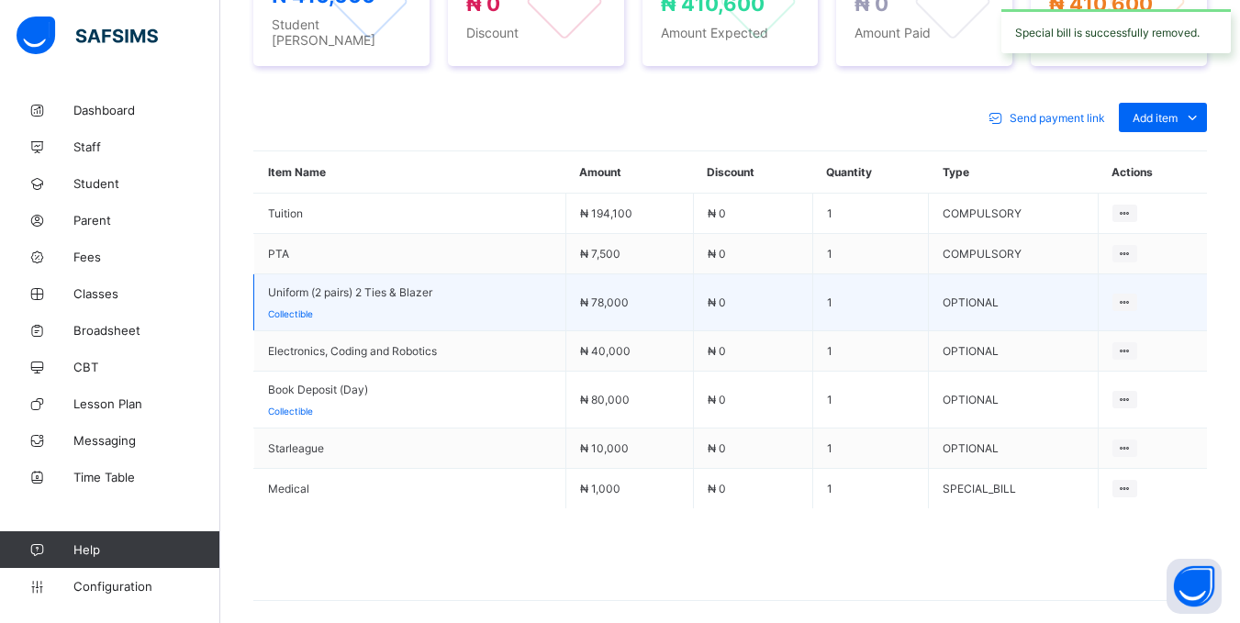
scroll to position [798, 0]
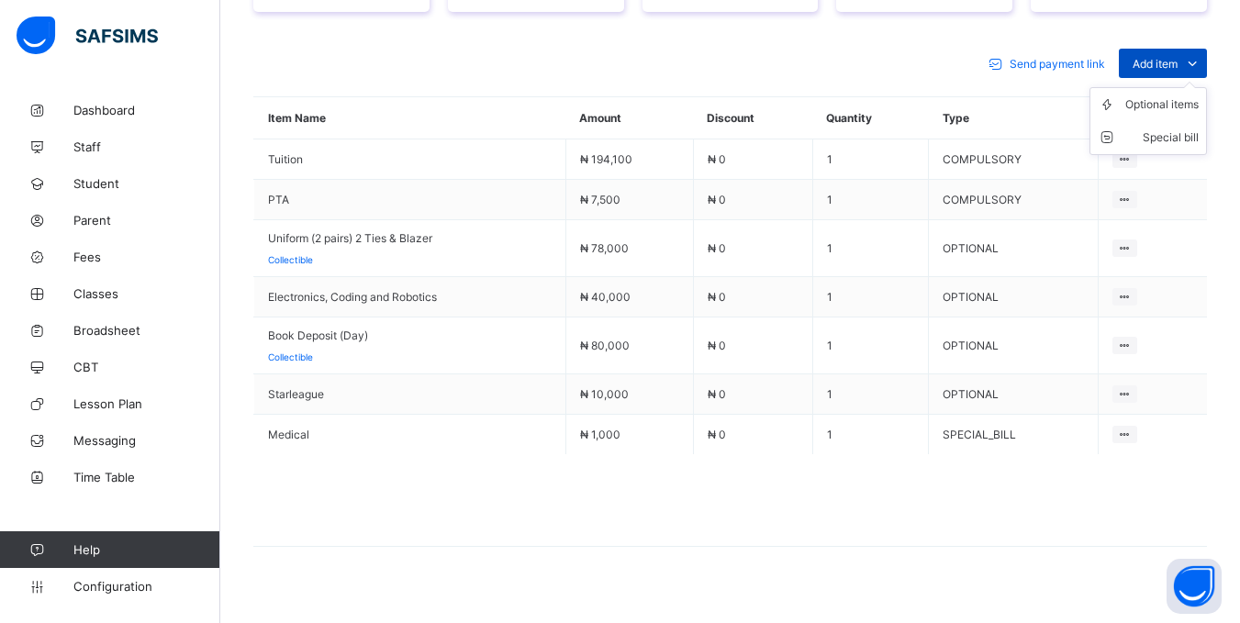
click at [1166, 50] on div "Add item" at bounding box center [1163, 63] width 88 height 29
click at [1170, 135] on div "Special bill" at bounding box center [1161, 138] width 73 height 18
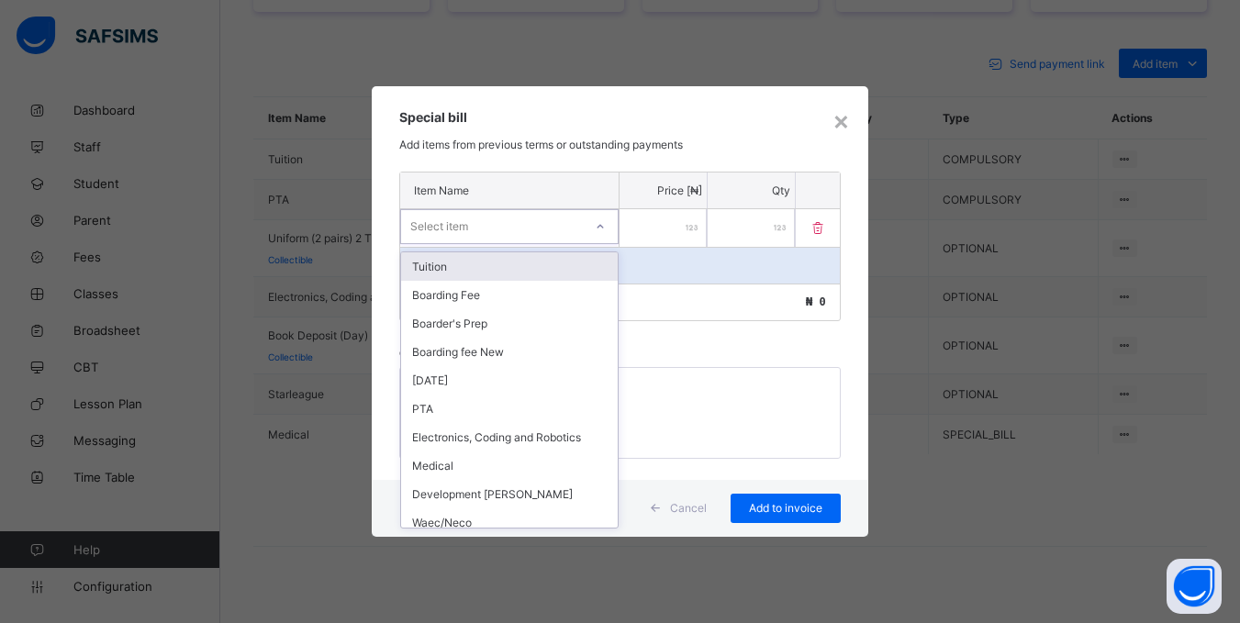
click at [549, 222] on div "Select item" at bounding box center [492, 227] width 182 height 26
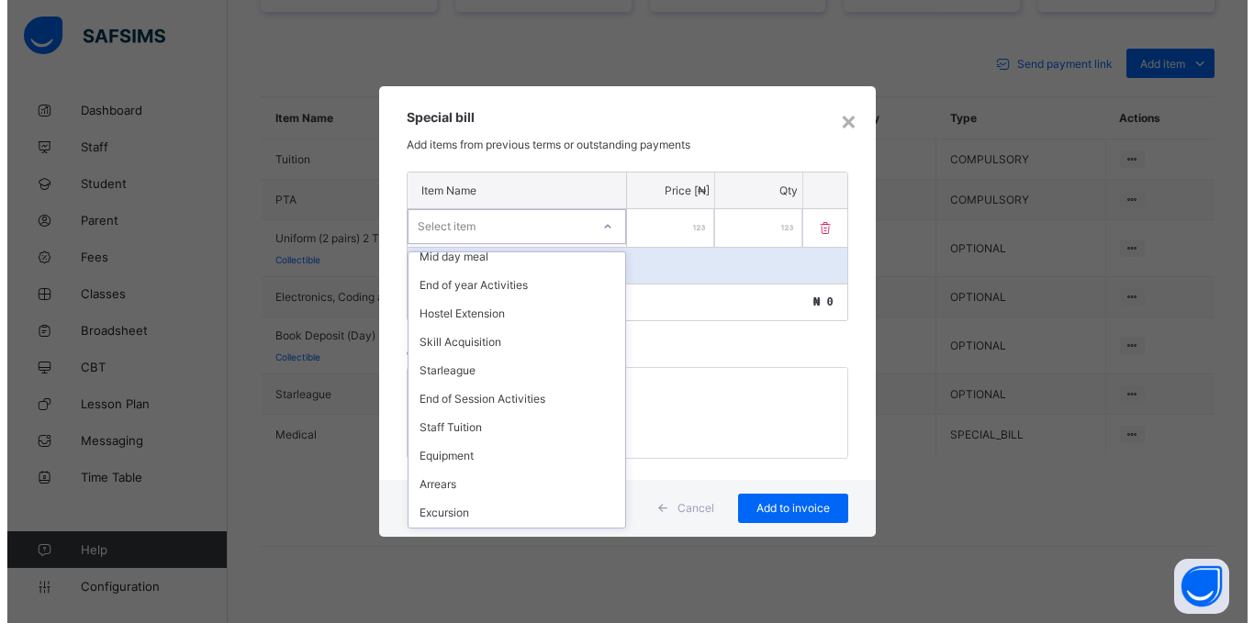
scroll to position [367, 0]
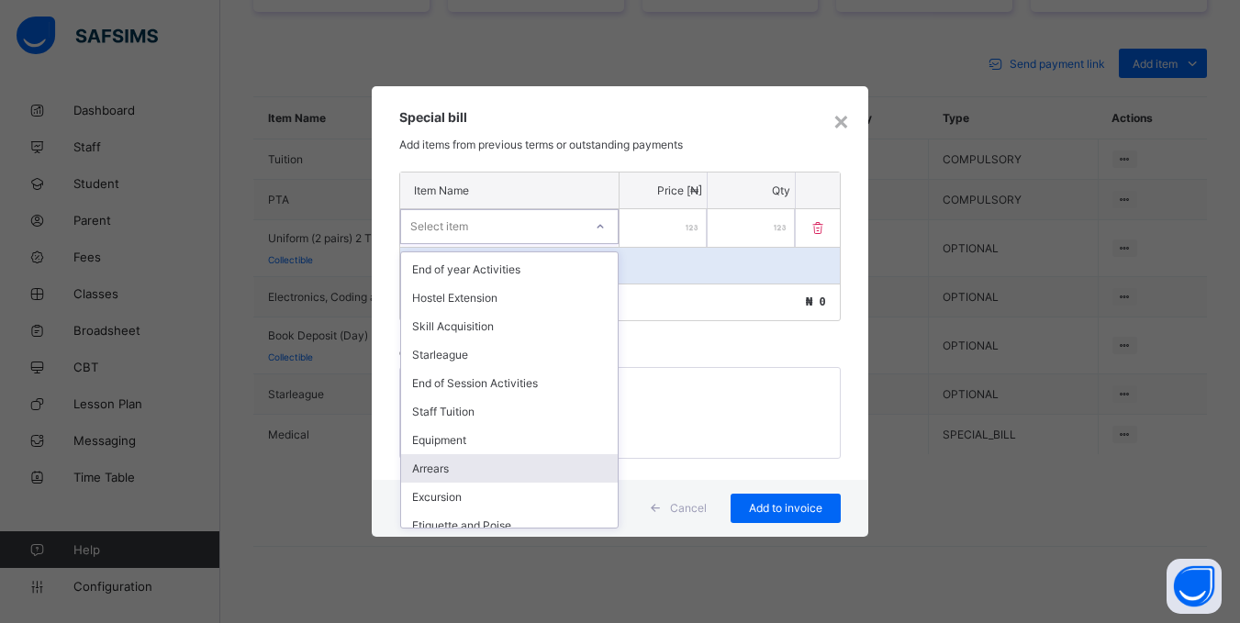
click at [454, 472] on div "Arrears" at bounding box center [509, 468] width 217 height 28
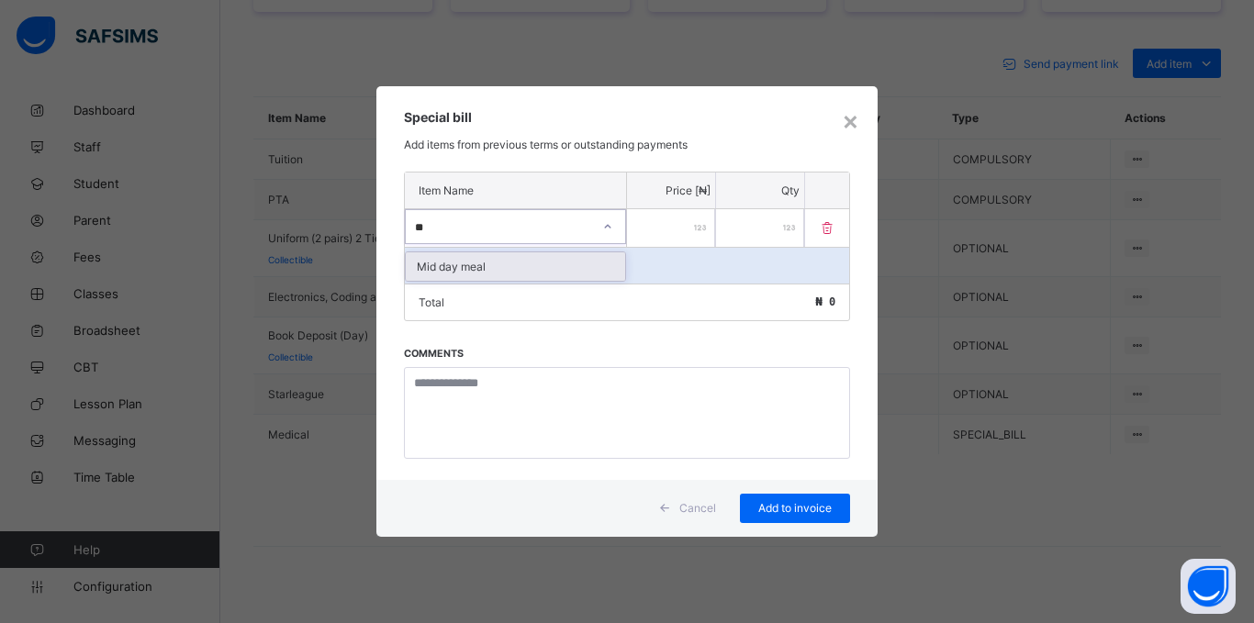
type input "*"
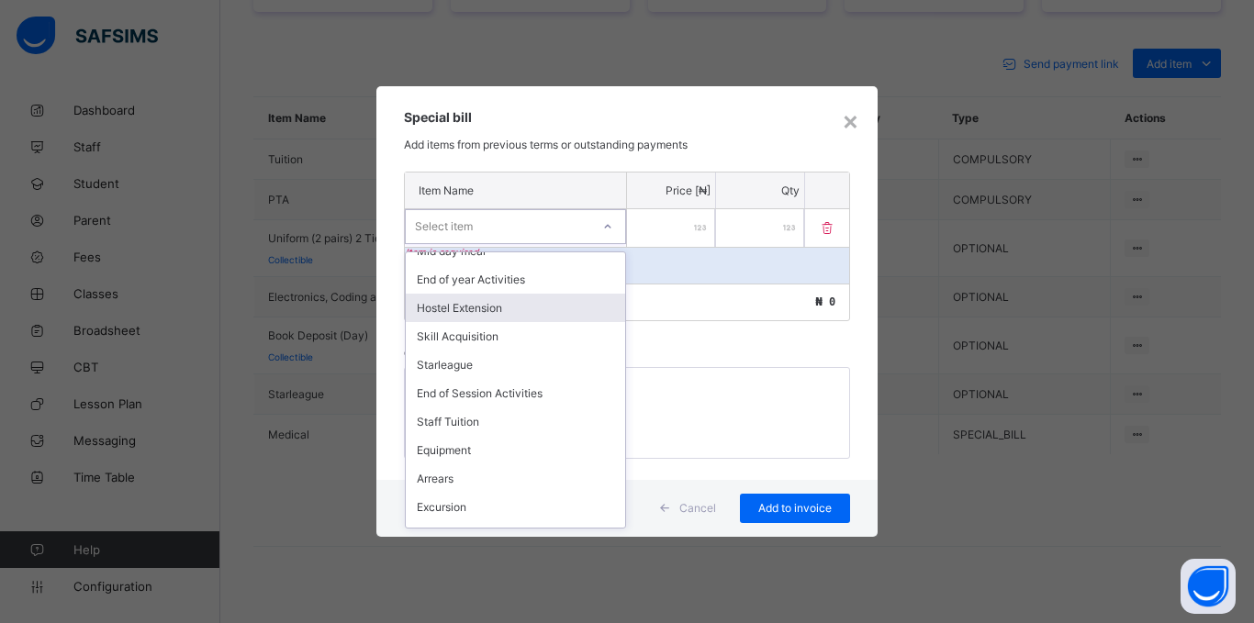
scroll to position [459, 0]
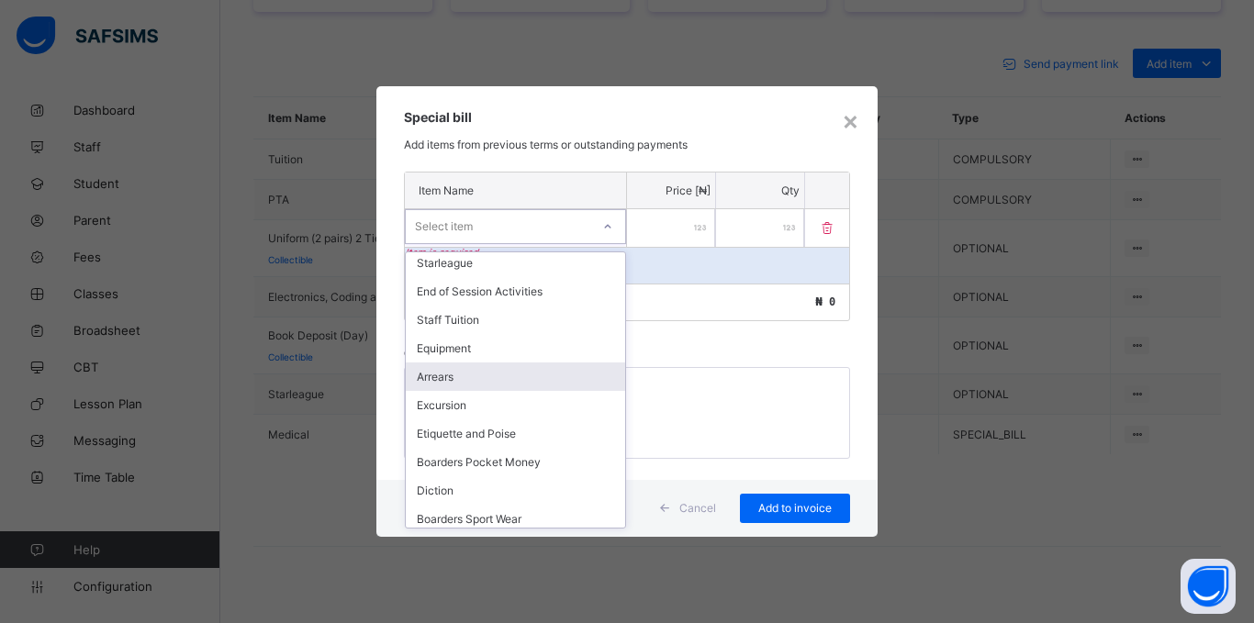
click at [465, 365] on div "Arrears" at bounding box center [515, 377] width 219 height 28
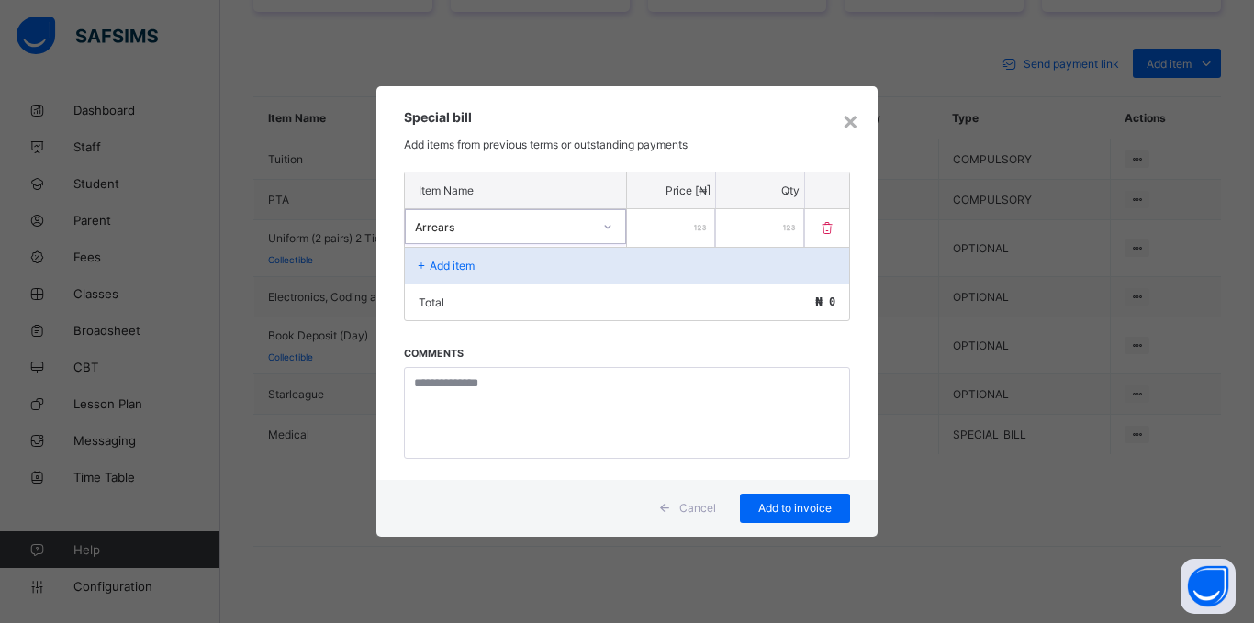
click at [681, 218] on input "number" at bounding box center [671, 228] width 88 height 38
type input "*****"
click at [778, 505] on span "Add to invoice" at bounding box center [795, 508] width 83 height 14
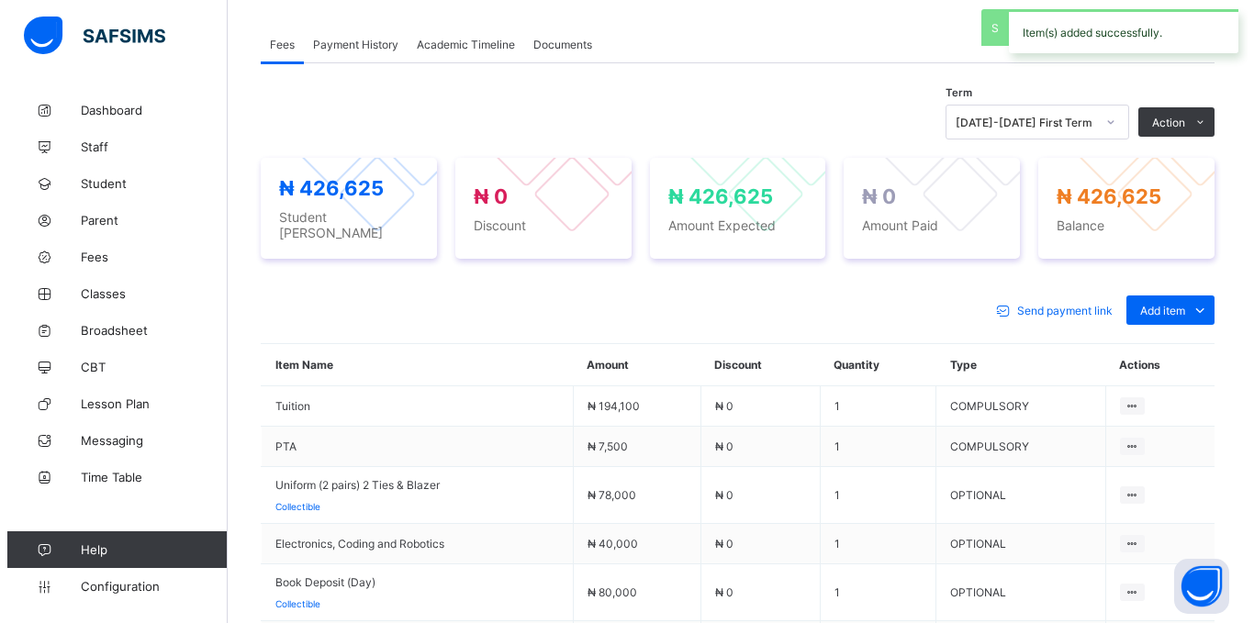
scroll to position [431, 0]
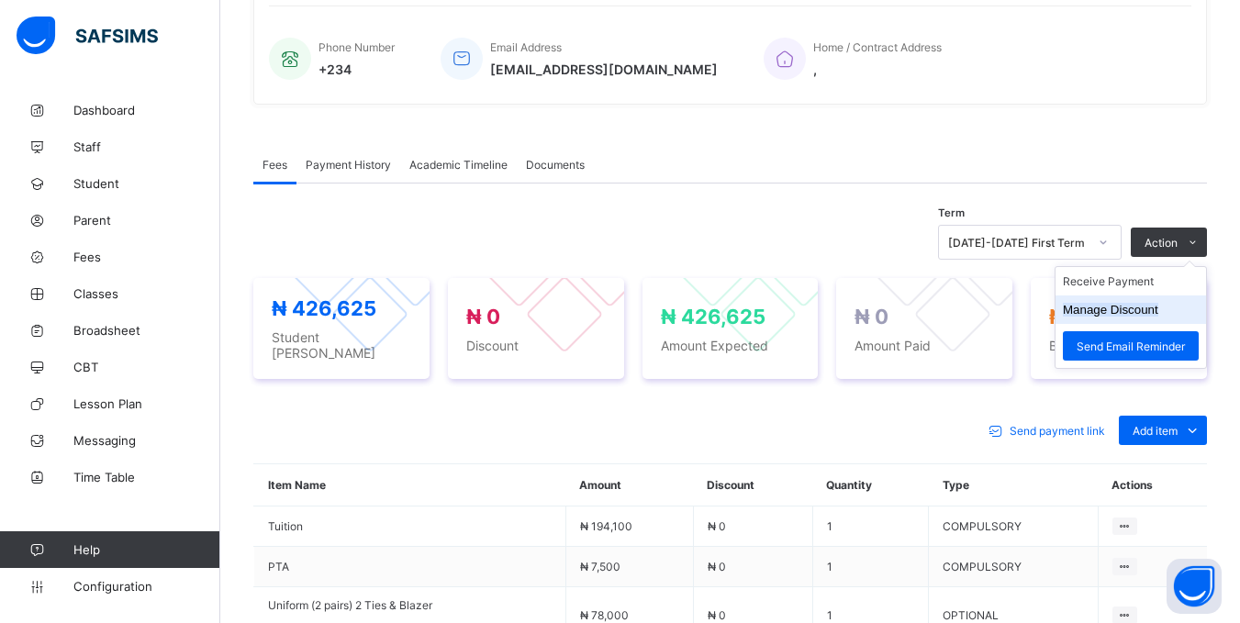
click at [1133, 317] on button "Manage Discount" at bounding box center [1110, 310] width 95 height 14
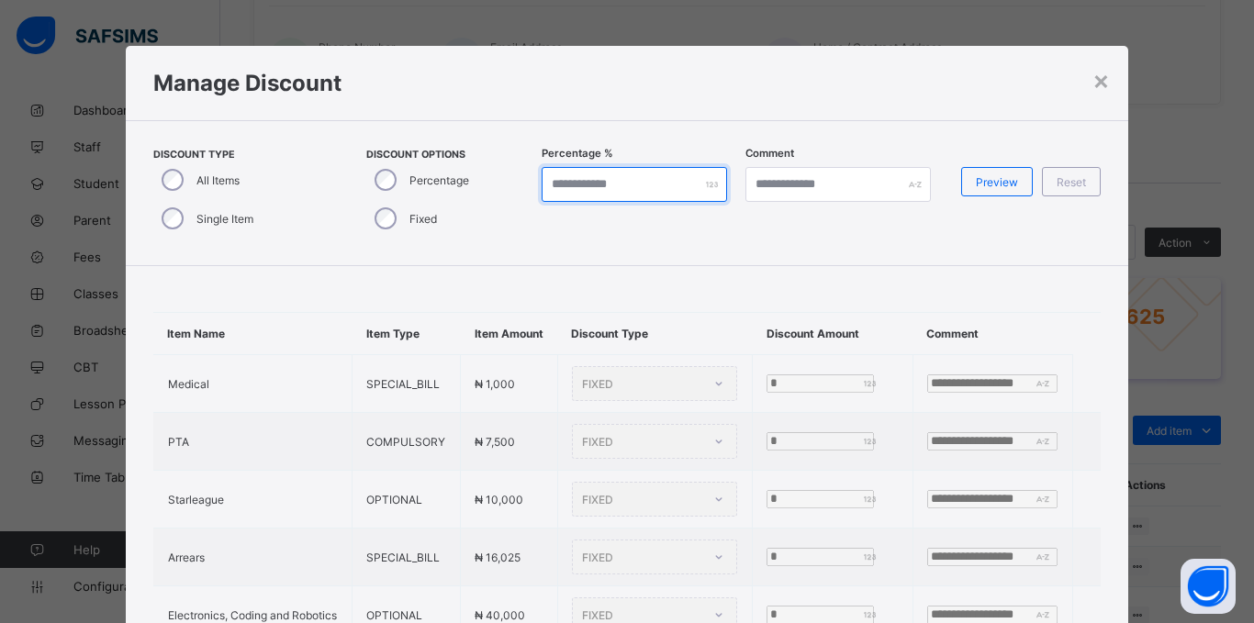
click at [703, 177] on input "*" at bounding box center [634, 184] width 185 height 35
type input "*"
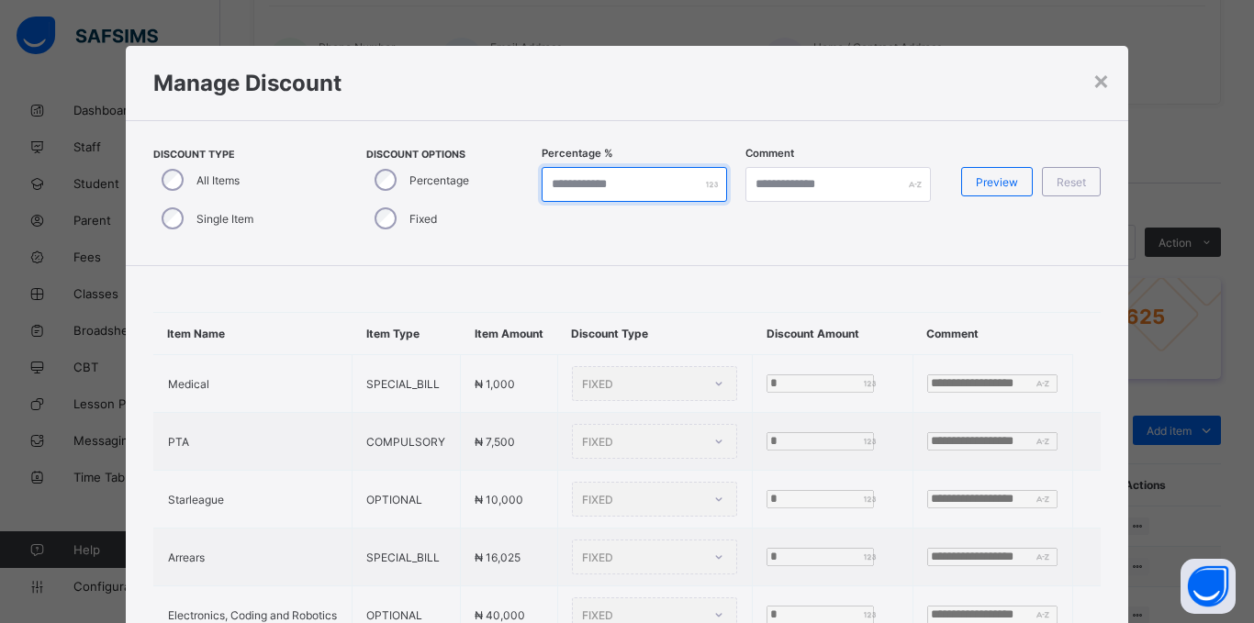
click at [703, 177] on input "*" at bounding box center [634, 184] width 185 height 35
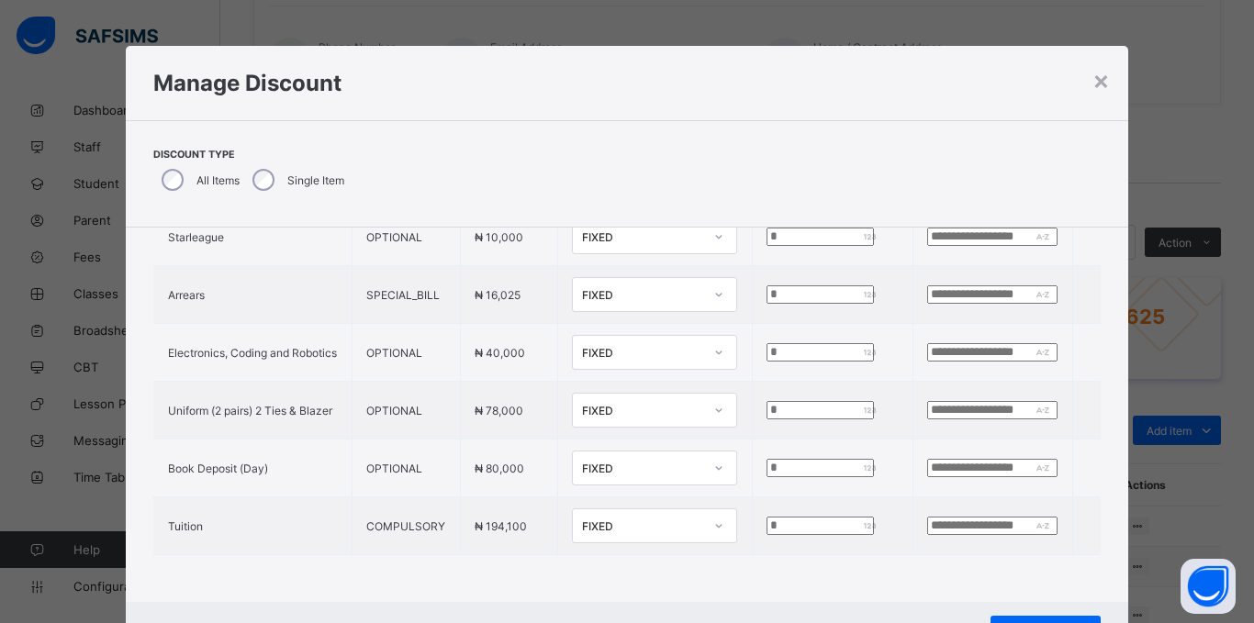
scroll to position [251, 0]
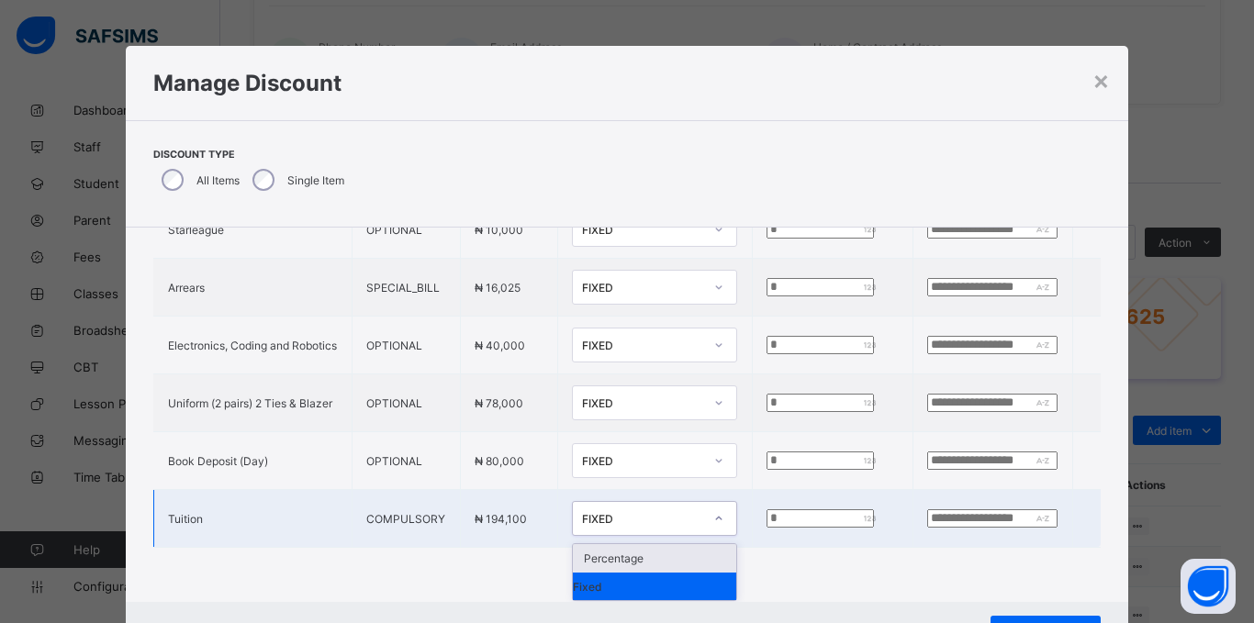
click at [703, 516] on div at bounding box center [718, 518] width 31 height 29
click at [628, 552] on div "Percentage" at bounding box center [654, 558] width 163 height 28
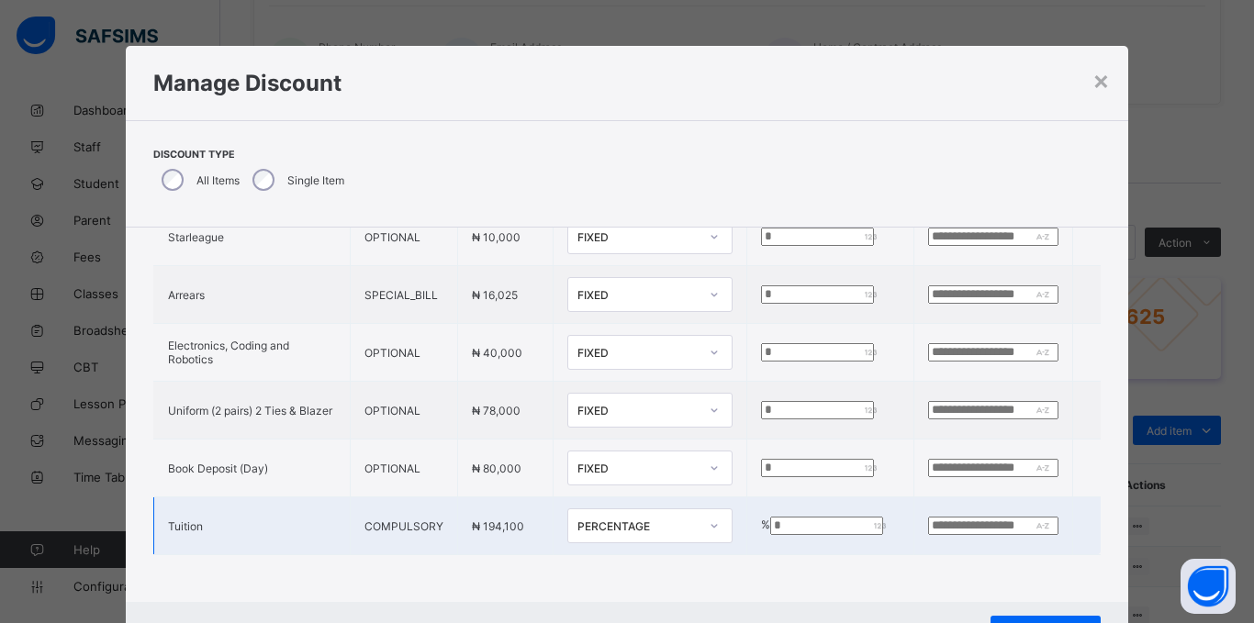
click at [749, 501] on td "% *" at bounding box center [830, 527] width 167 height 58
click at [770, 517] on input "*" at bounding box center [826, 526] width 112 height 18
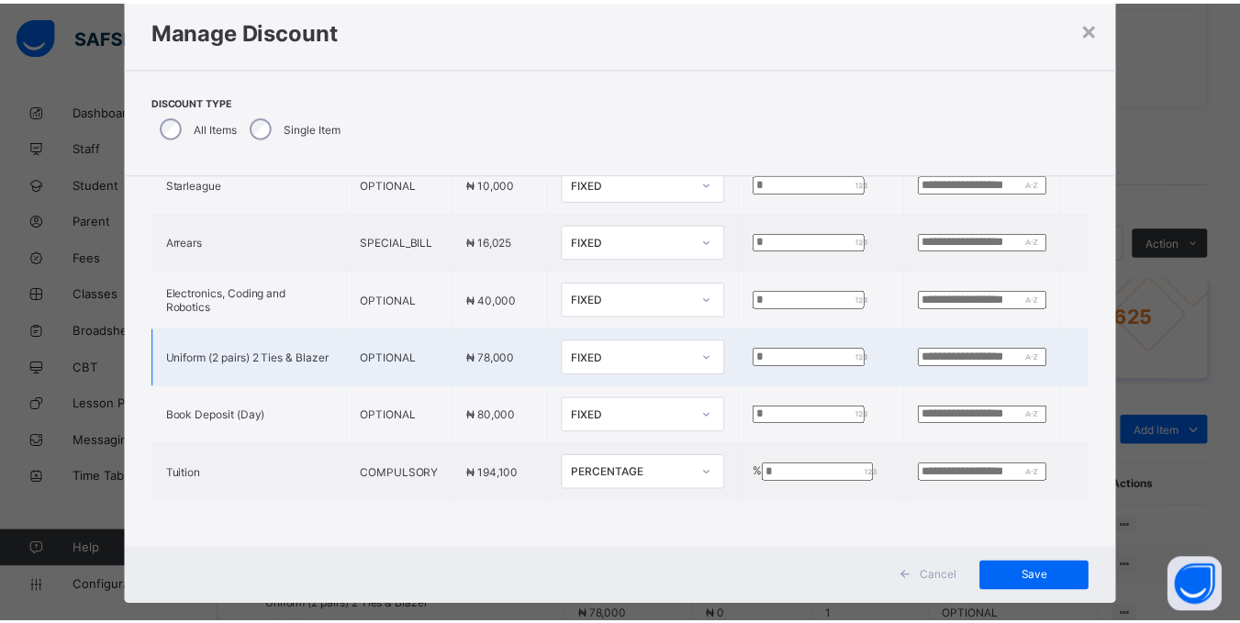
scroll to position [82, 0]
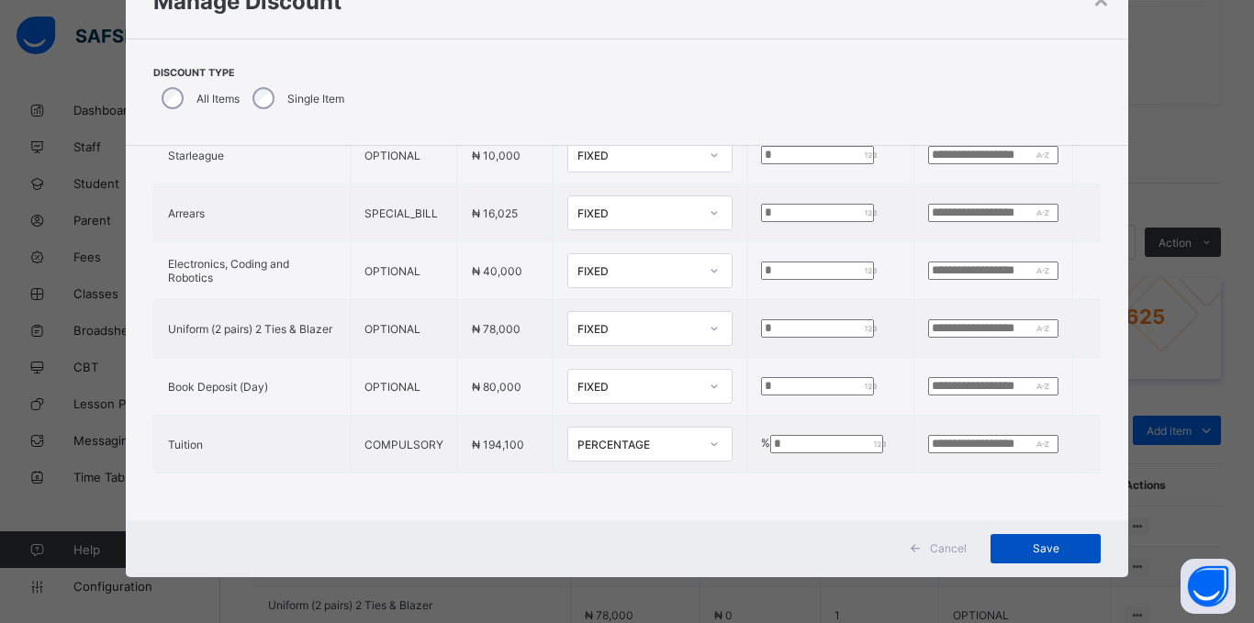
type input "*"
click at [1030, 543] on span "Save" at bounding box center [1045, 549] width 83 height 14
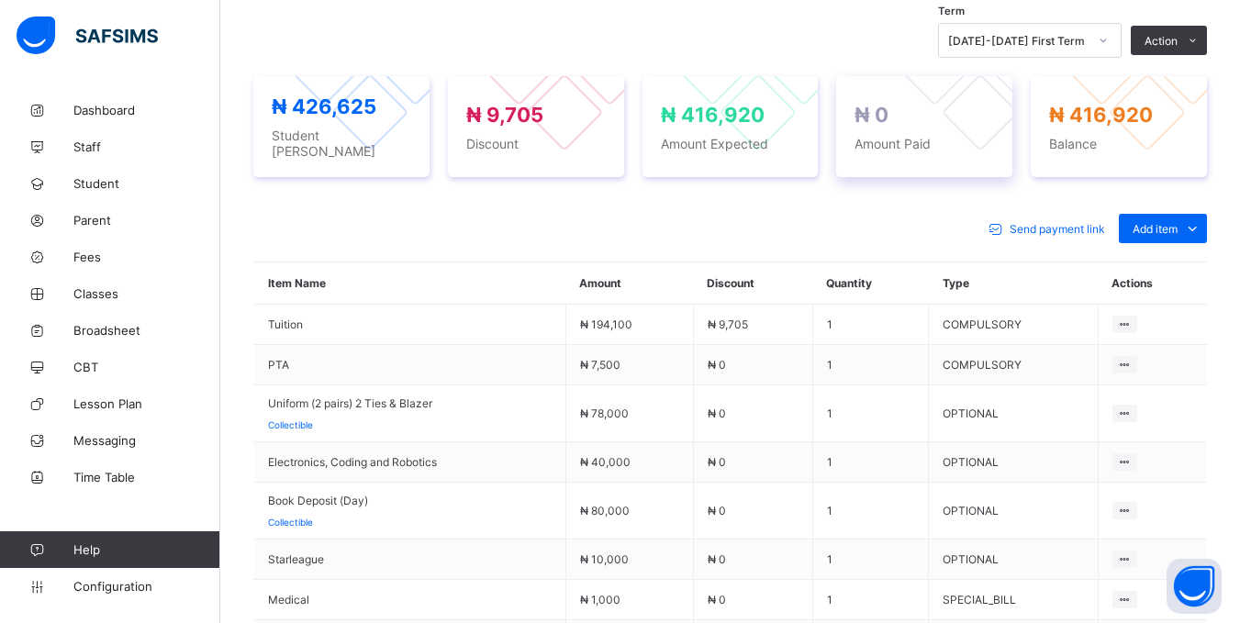
scroll to position [308, 0]
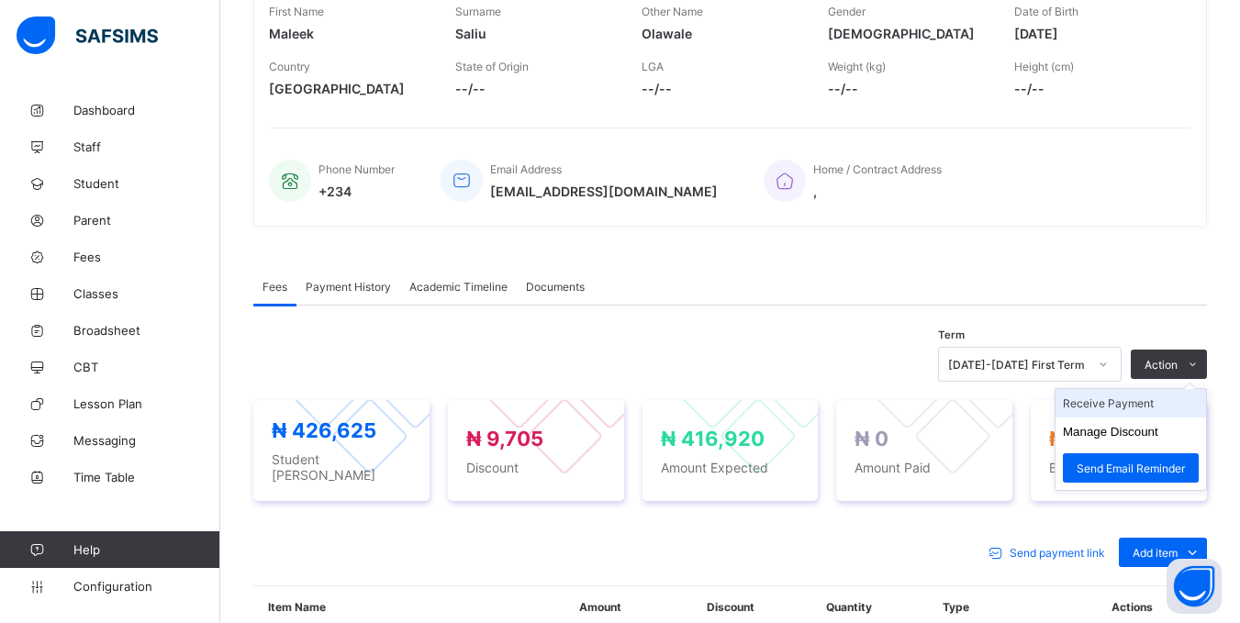
click at [1141, 418] on li "Receive Payment" at bounding box center [1131, 403] width 151 height 28
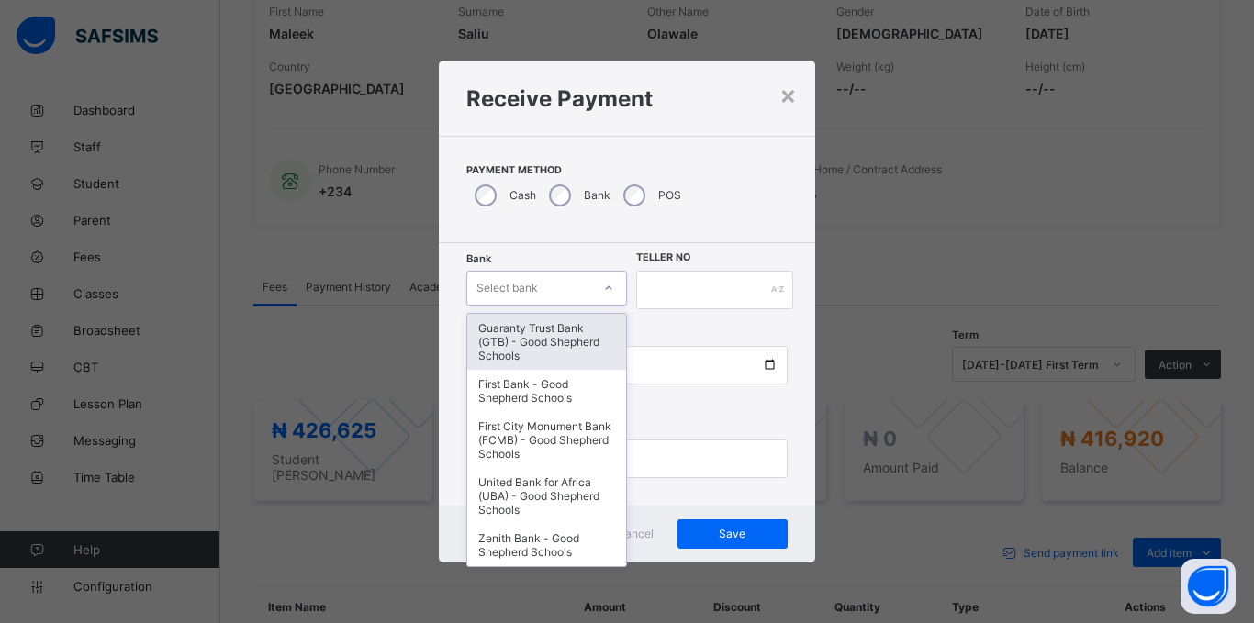
click at [588, 283] on div "Select bank" at bounding box center [529, 288] width 124 height 26
click at [565, 346] on div "Guaranty Trust Bank (GTB) - Good Shepherd Schools" at bounding box center [546, 342] width 159 height 56
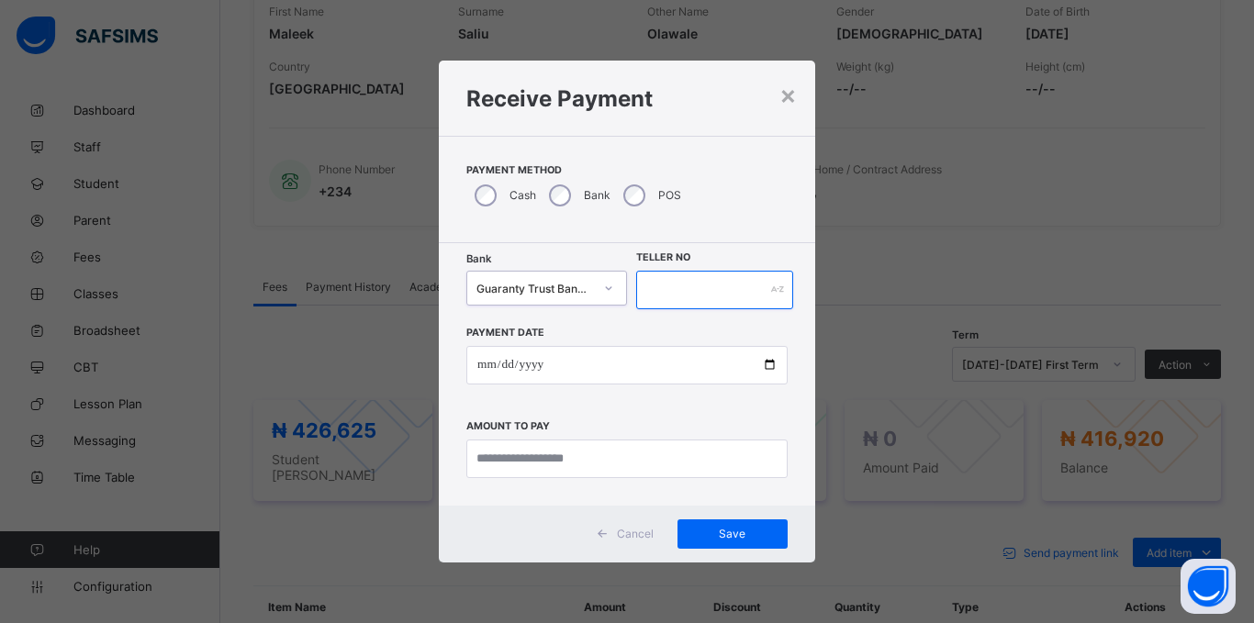
click at [697, 285] on input "text" at bounding box center [714, 290] width 157 height 39
type input "*****"
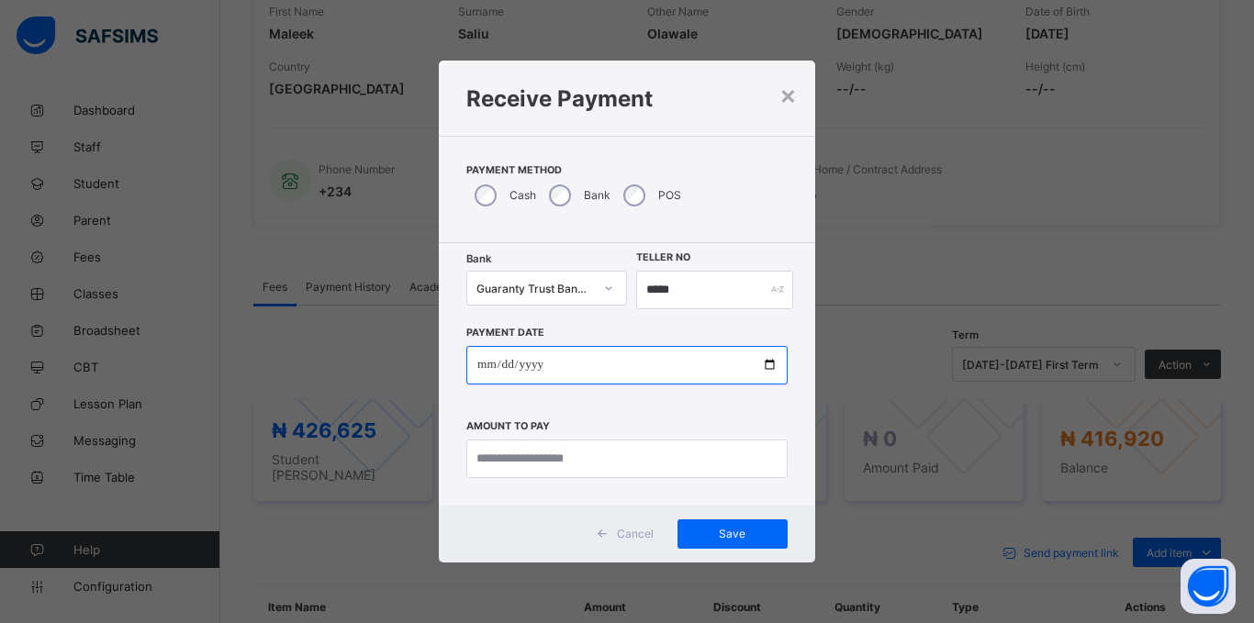
click at [478, 361] on input "date" at bounding box center [626, 365] width 321 height 39
type input "**********"
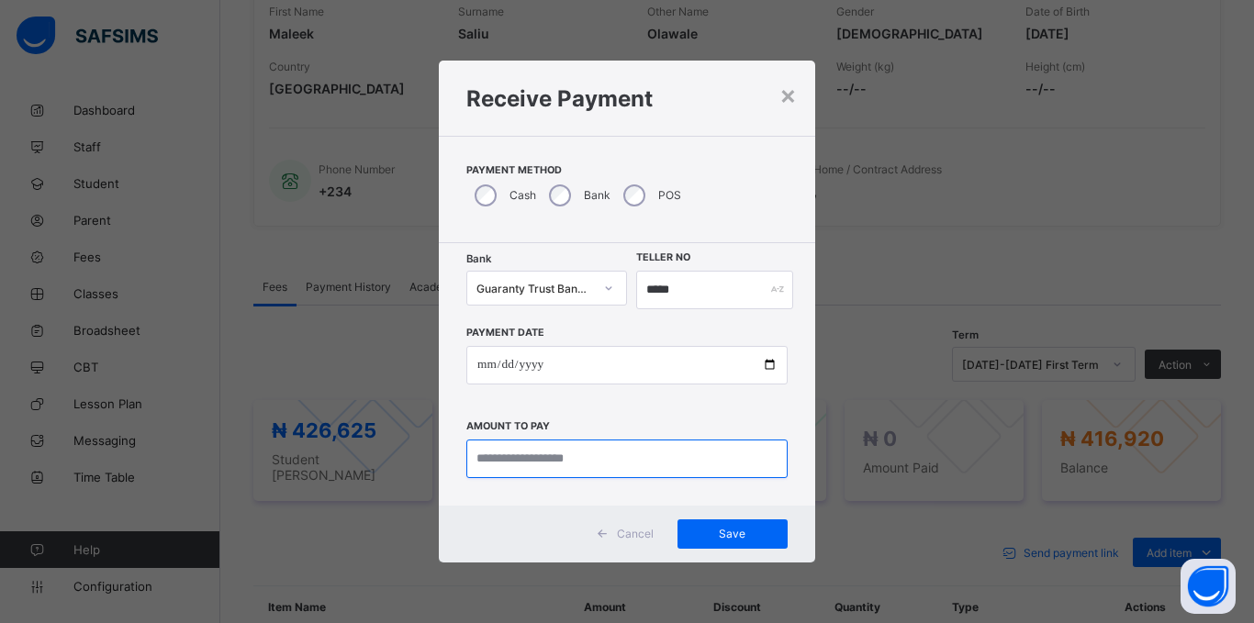
click at [529, 464] on input "currency" at bounding box center [626, 459] width 321 height 39
type input "*********"
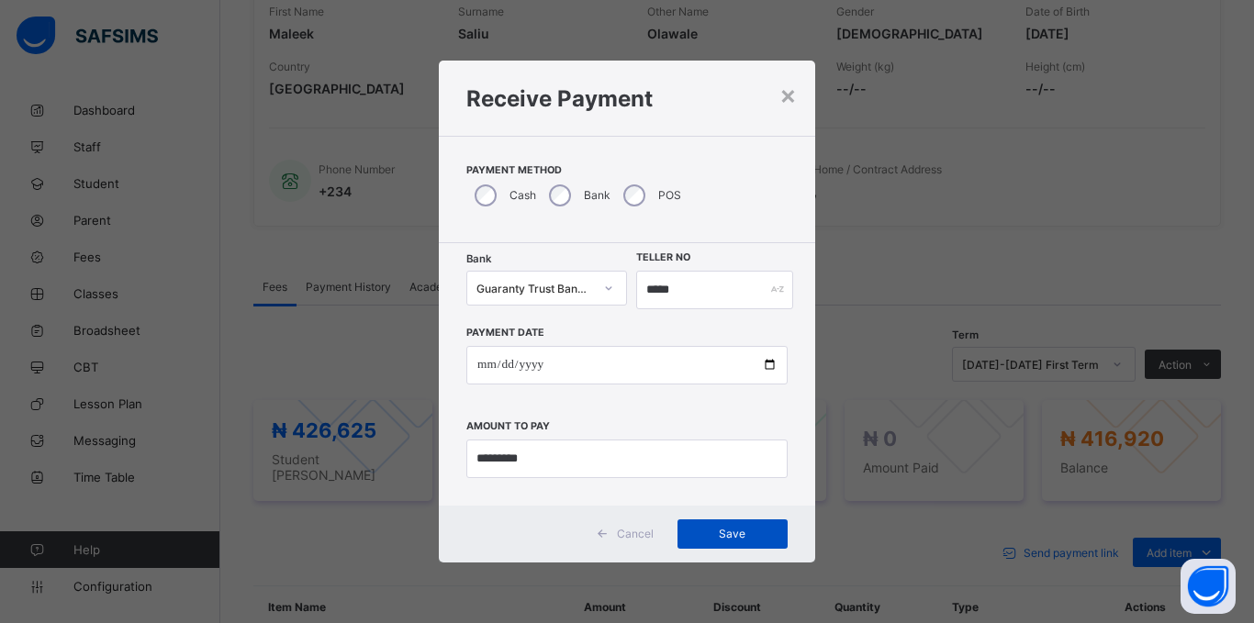
click at [725, 538] on span "Save" at bounding box center [732, 534] width 83 height 14
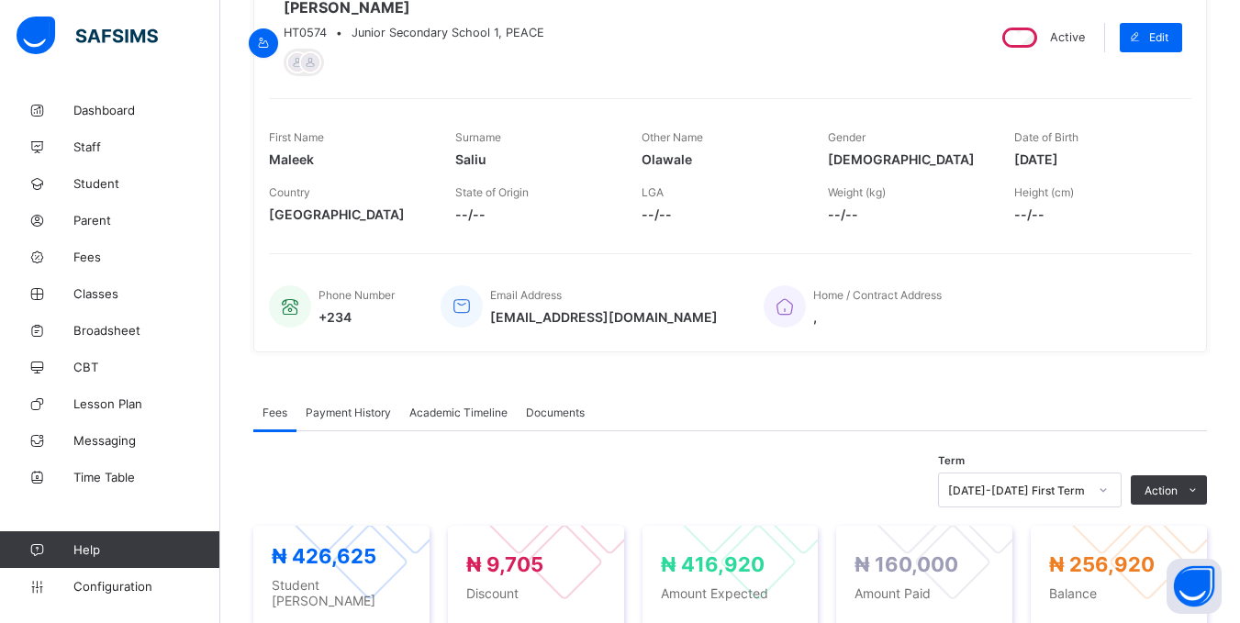
scroll to position [0, 0]
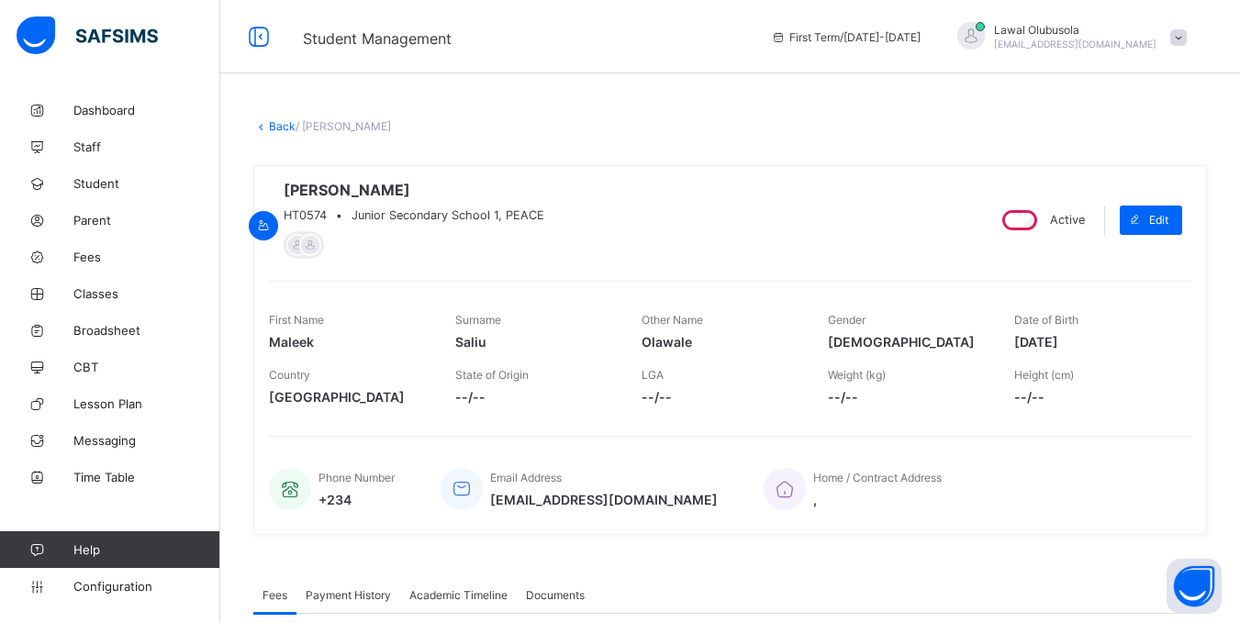
click at [277, 129] on link "Back" at bounding box center [282, 126] width 27 height 14
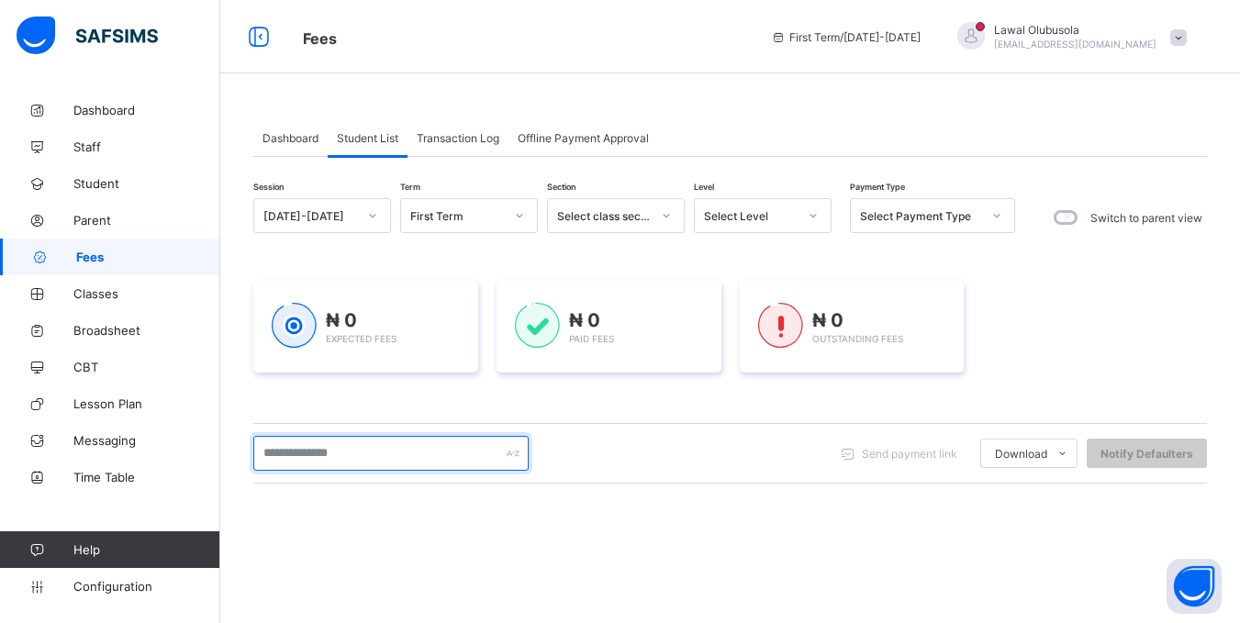
click at [395, 457] on input "text" at bounding box center [390, 453] width 275 height 35
click at [397, 457] on input "********" at bounding box center [390, 453] width 275 height 35
type input "********"
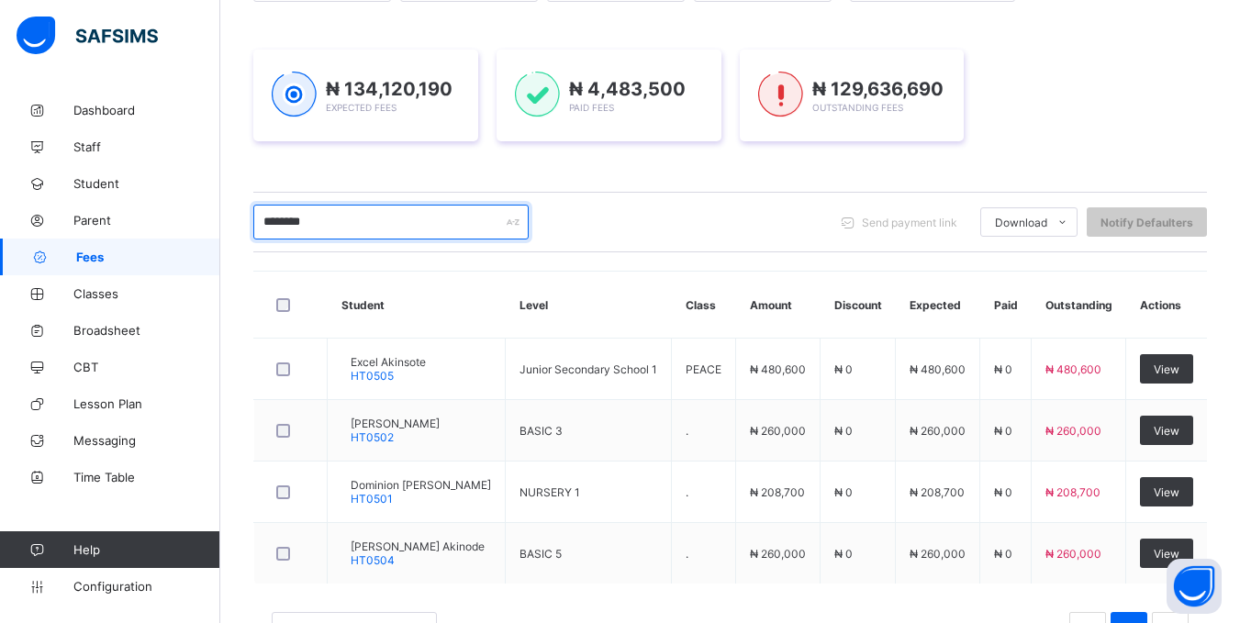
scroll to position [308, 0]
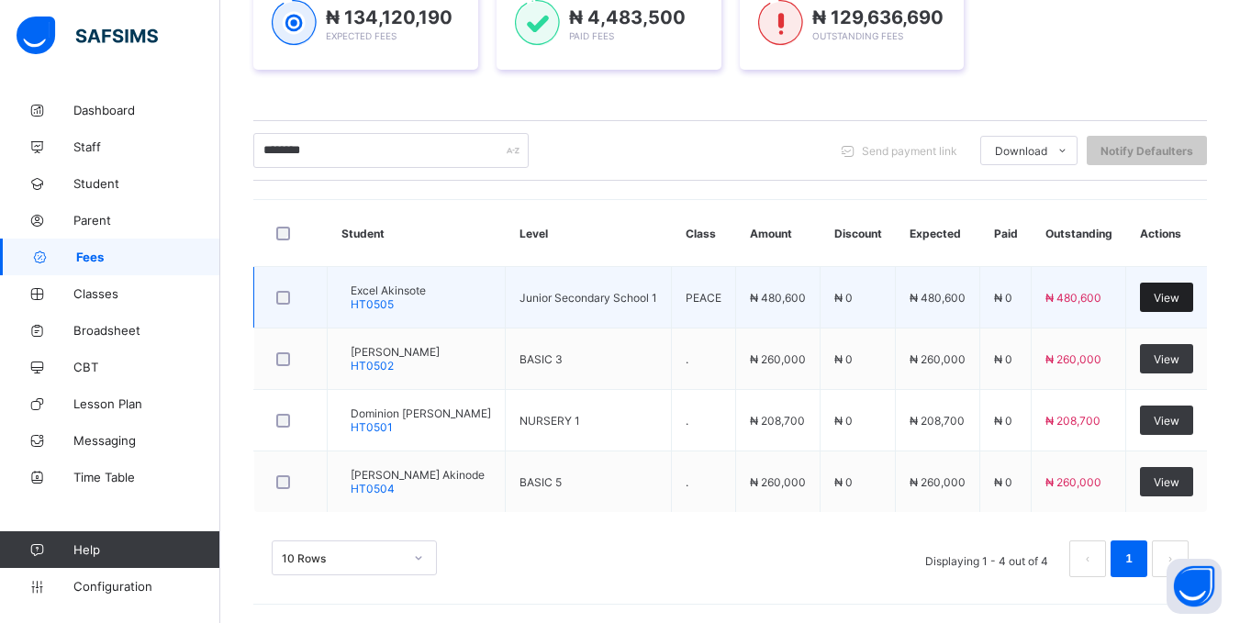
click at [1180, 291] on span "View" at bounding box center [1167, 298] width 26 height 14
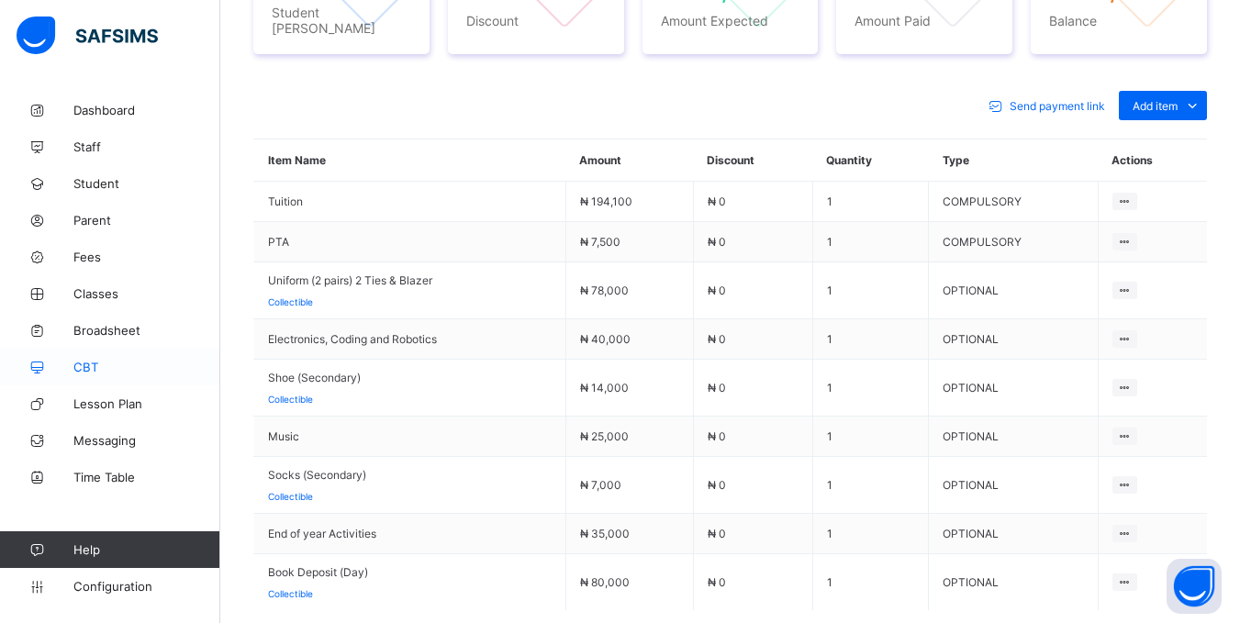
scroll to position [826, 0]
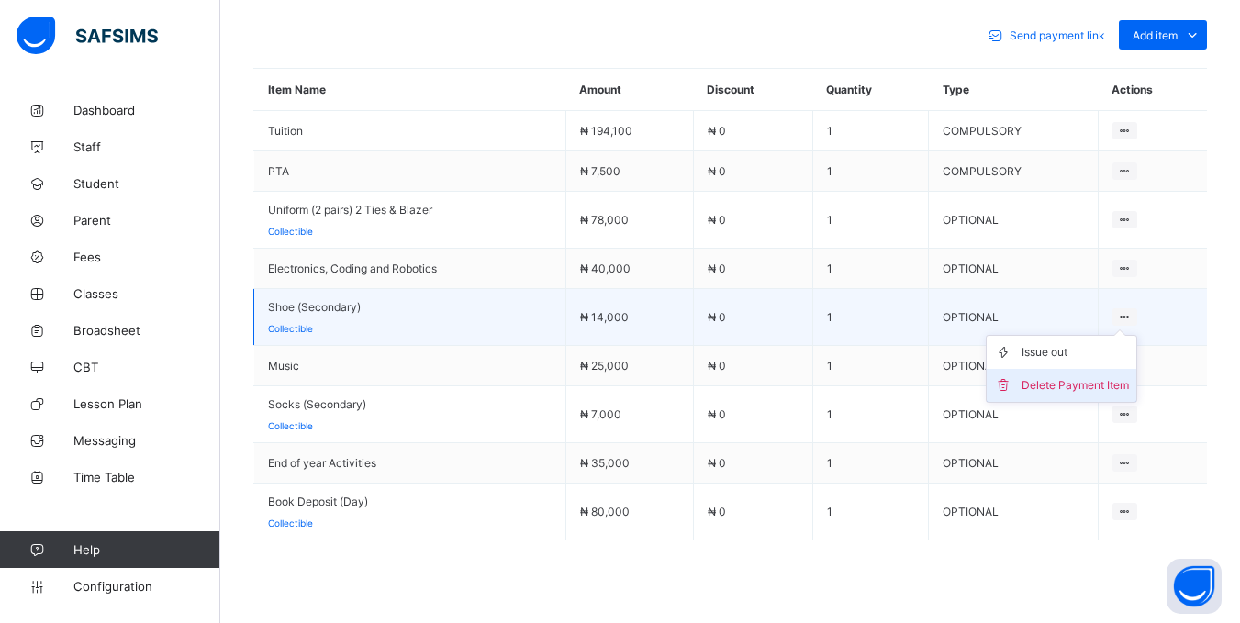
click at [1088, 386] on div "Delete Payment Item" at bounding box center [1075, 385] width 107 height 18
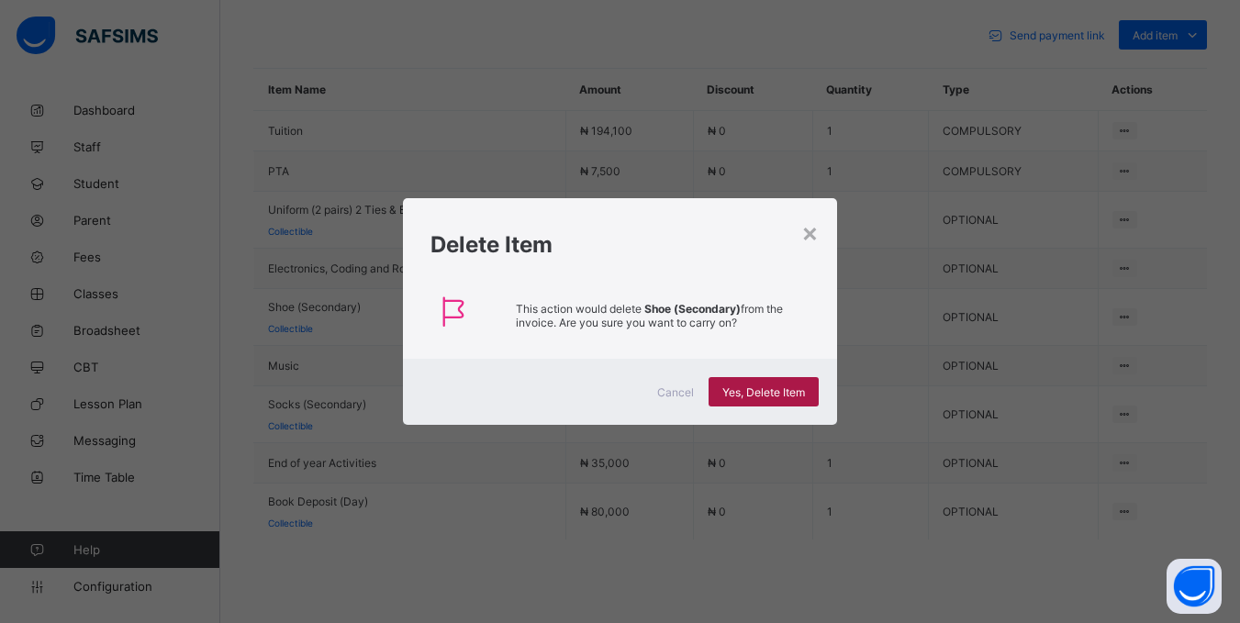
click at [772, 386] on span "Yes, Delete Item" at bounding box center [763, 393] width 83 height 14
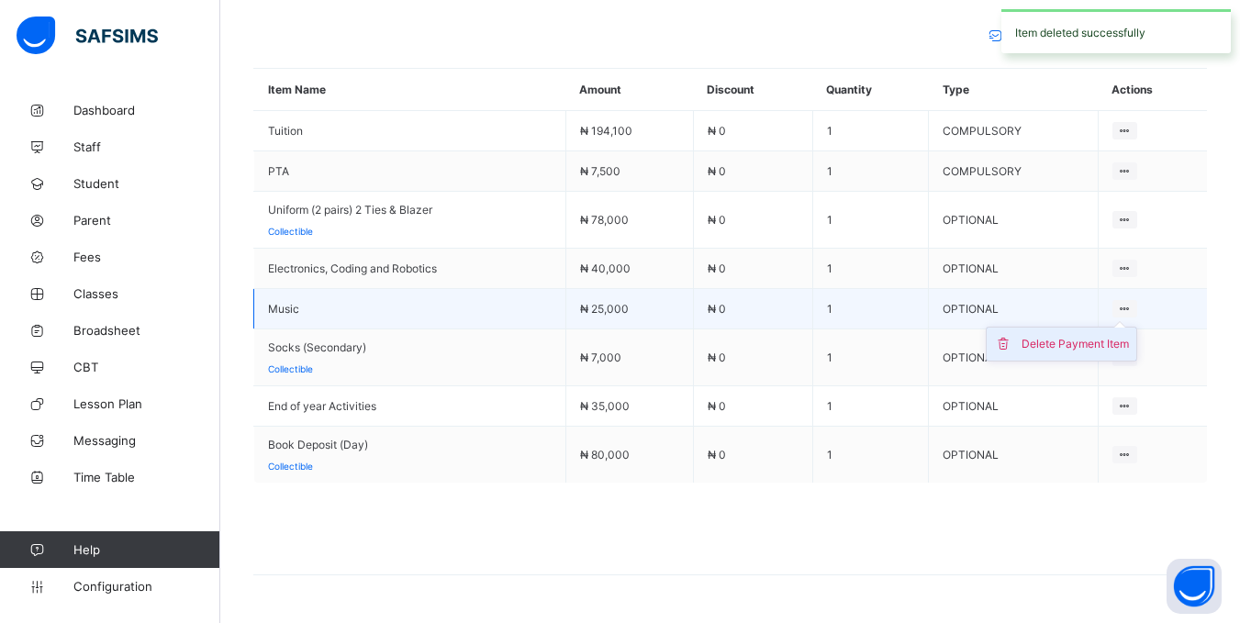
click at [1116, 335] on div "Delete Payment Item" at bounding box center [1075, 344] width 107 height 18
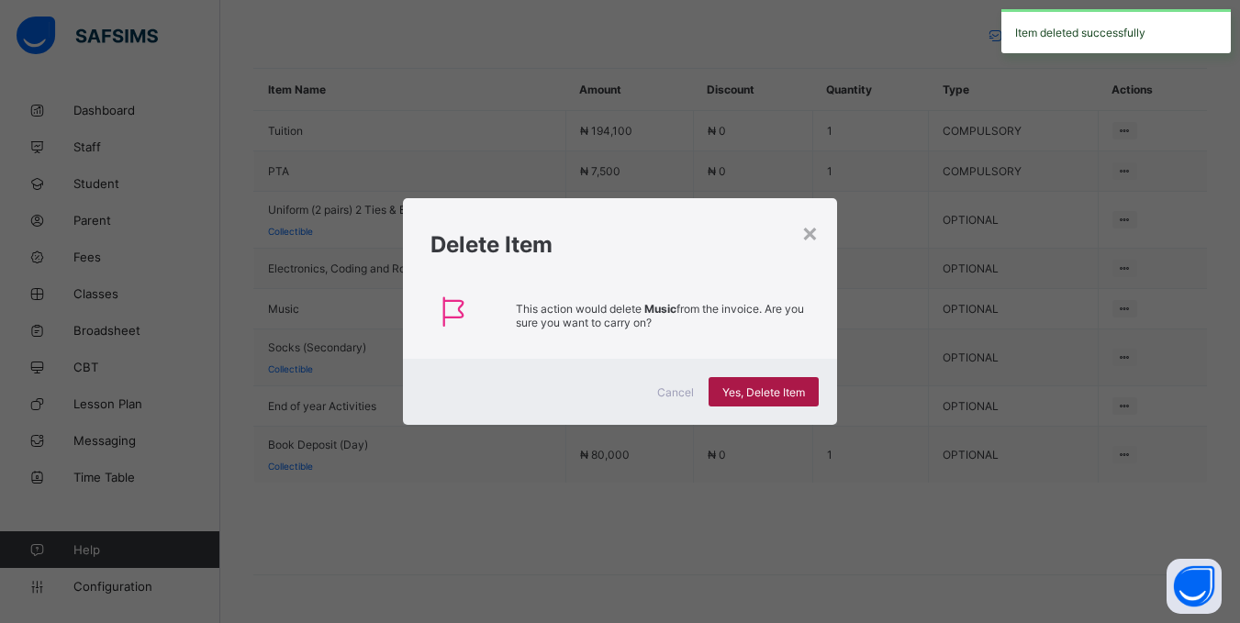
click at [750, 391] on span "Yes, Delete Item" at bounding box center [763, 393] width 83 height 14
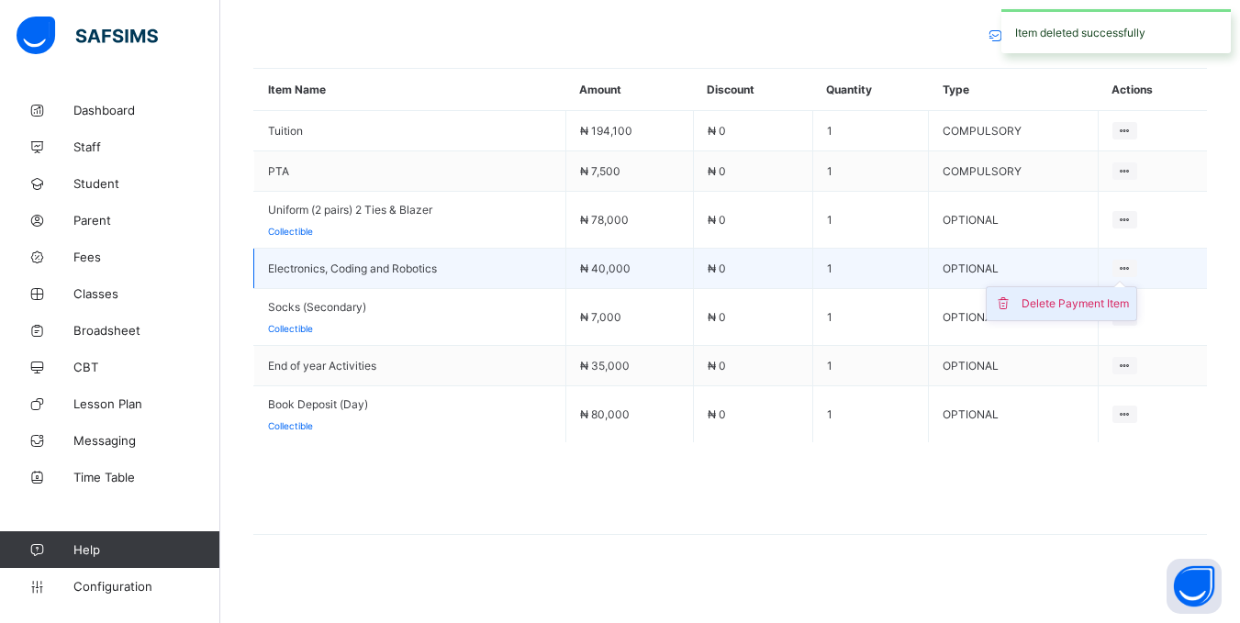
click at [1093, 300] on div "Delete Payment Item" at bounding box center [1075, 304] width 107 height 18
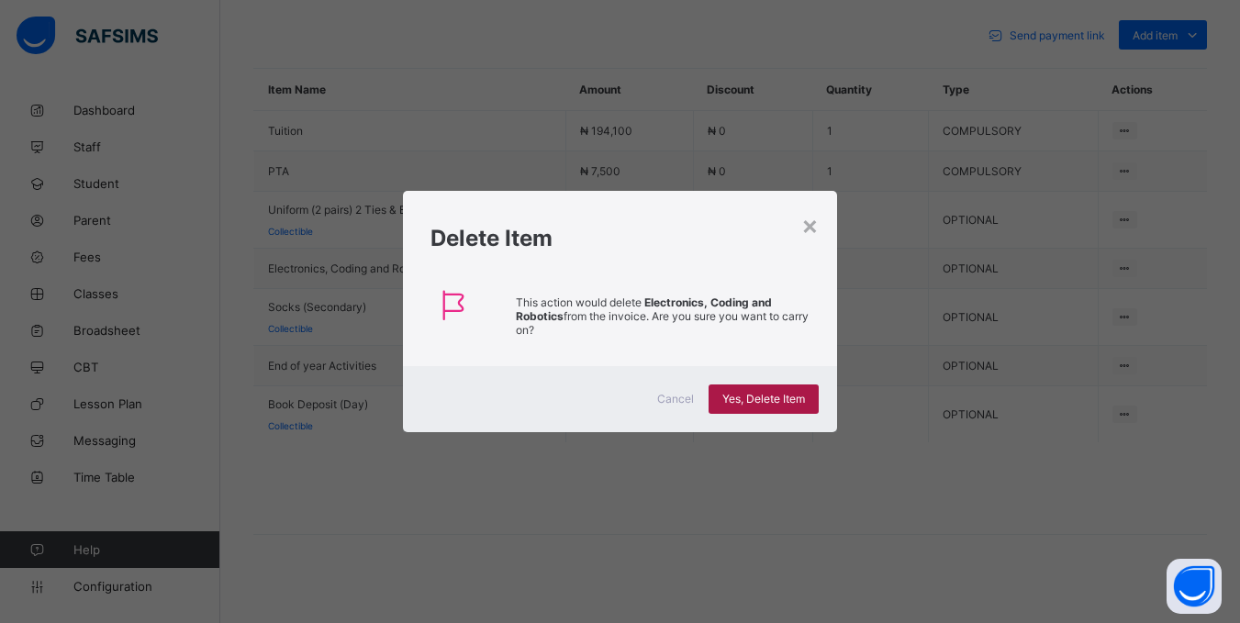
click at [778, 401] on span "Yes, Delete Item" at bounding box center [763, 399] width 83 height 14
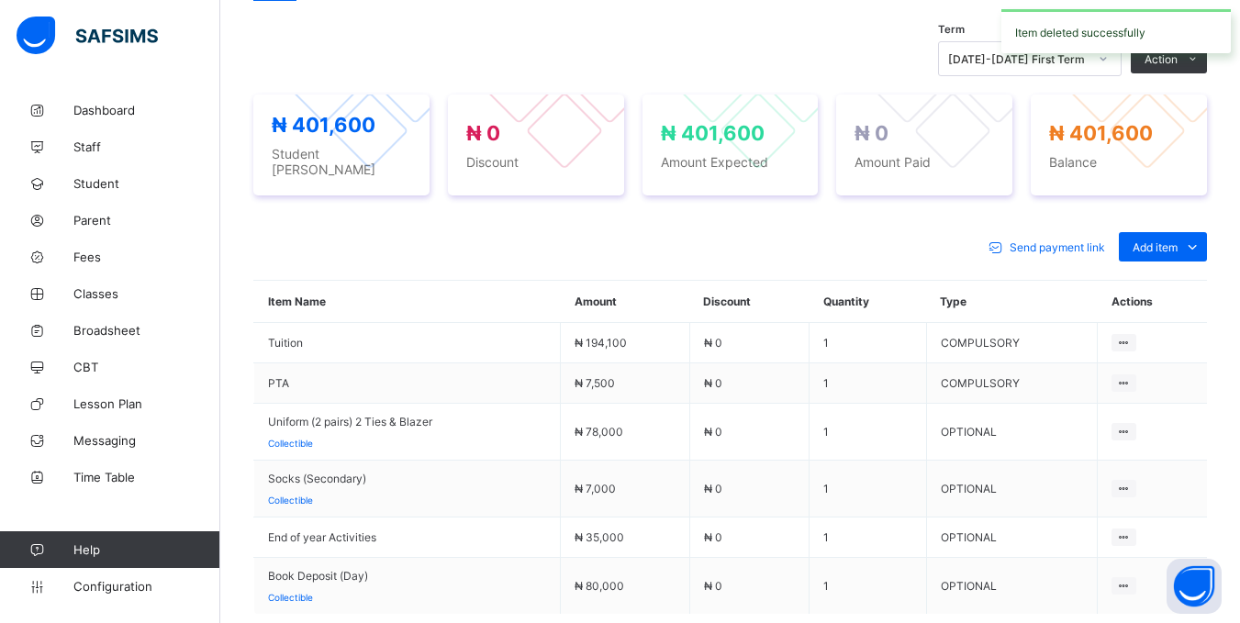
scroll to position [795, 0]
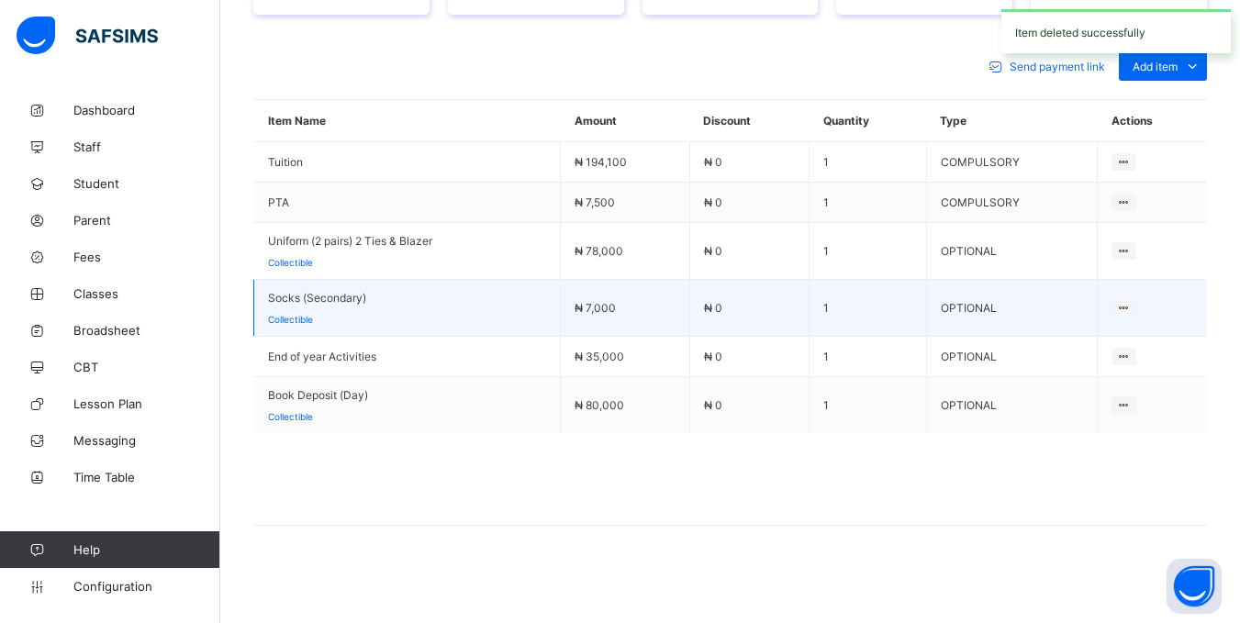
click at [1150, 299] on td "Issue out Delete Payment Item" at bounding box center [1153, 308] width 110 height 57
click at [1066, 369] on div "Delete Payment Item" at bounding box center [1074, 376] width 107 height 18
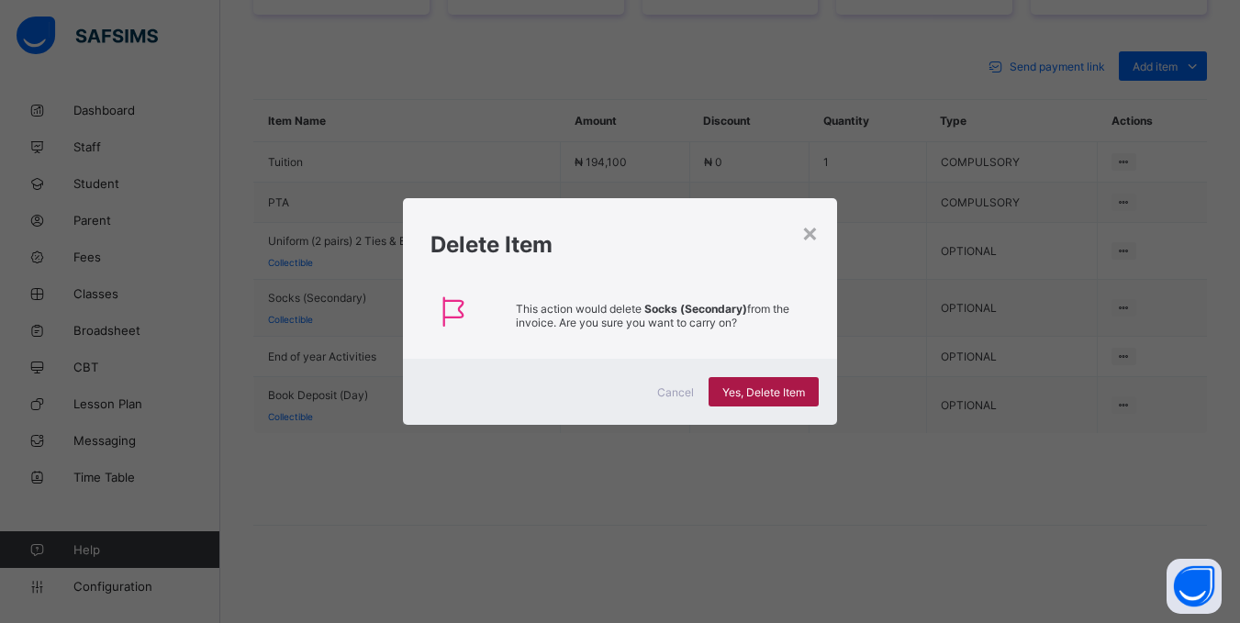
click at [780, 386] on span "Yes, Delete Item" at bounding box center [763, 393] width 83 height 14
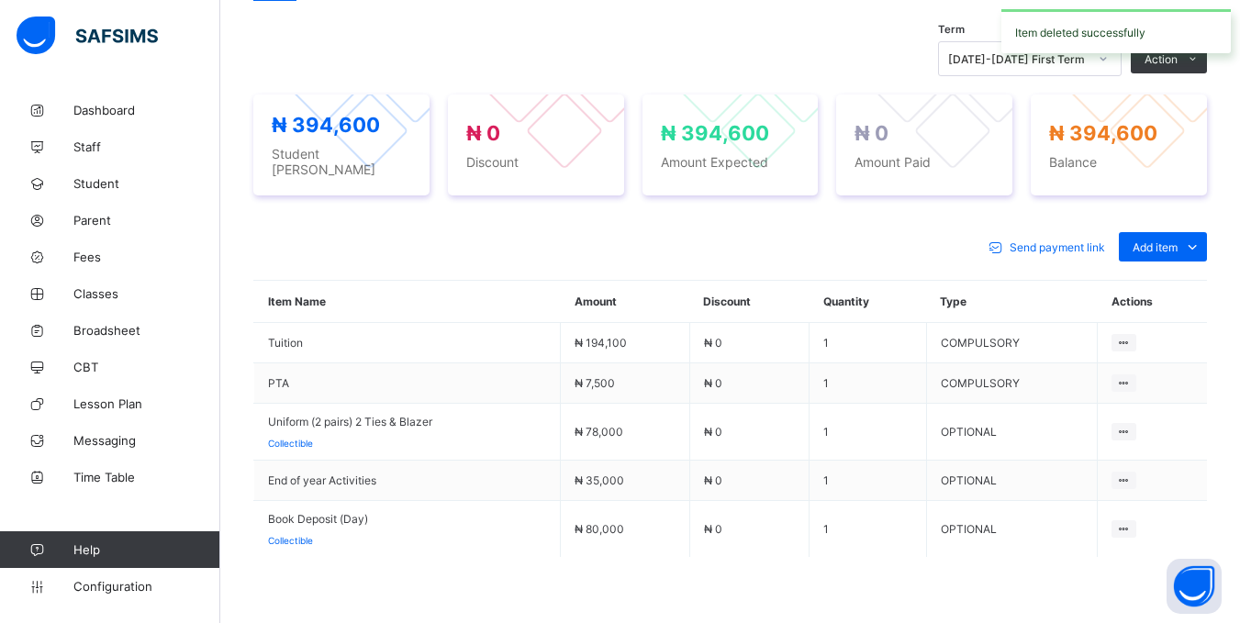
scroll to position [738, 0]
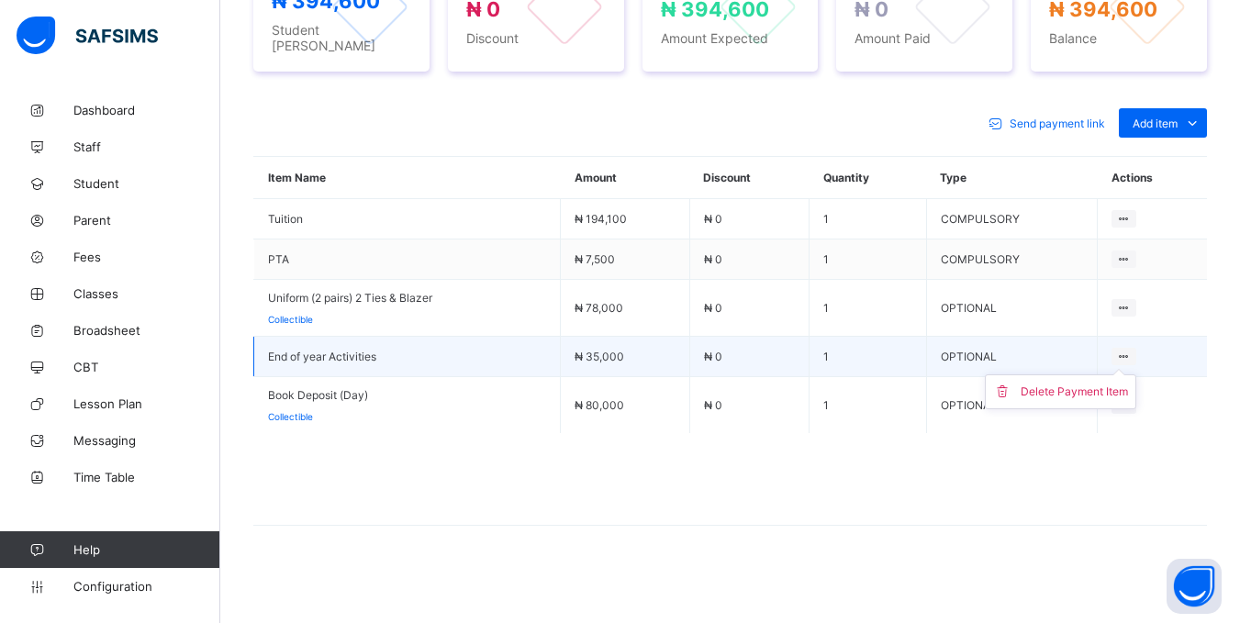
click at [1124, 378] on ul "Delete Payment Item" at bounding box center [1060, 392] width 151 height 35
click at [1121, 383] on div "Delete Payment Item" at bounding box center [1074, 392] width 107 height 18
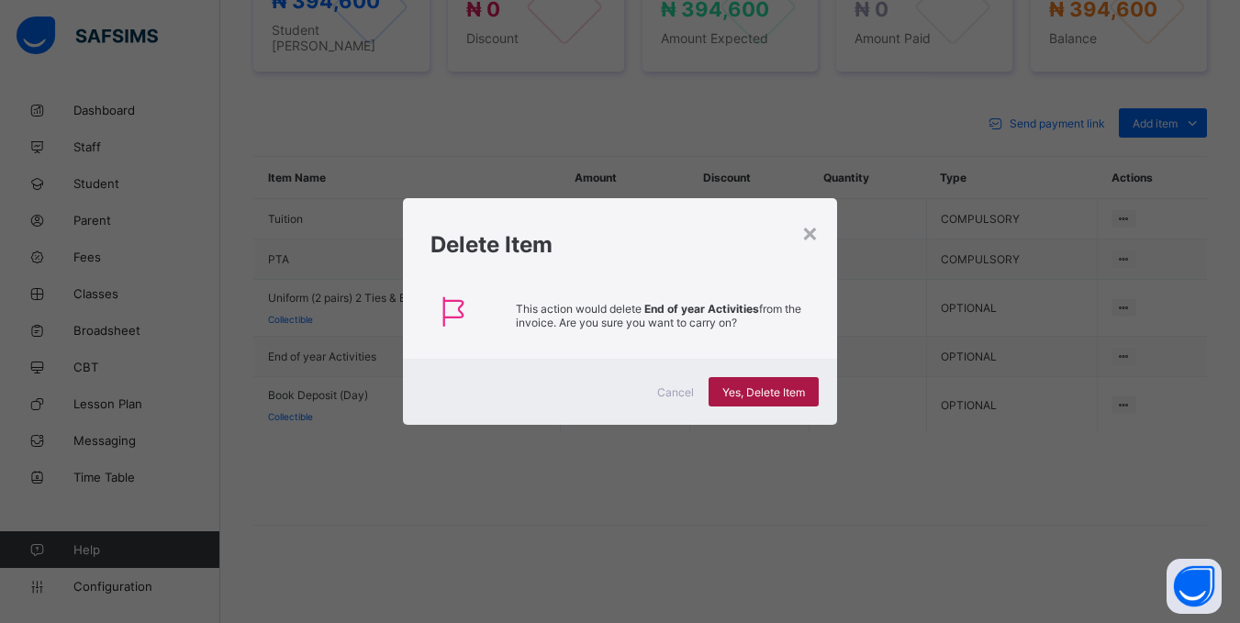
drag, startPoint x: 748, startPoint y: 392, endPoint x: 746, endPoint y: 404, distance: 12.1
click at [748, 396] on span "Yes, Delete Item" at bounding box center [763, 393] width 83 height 14
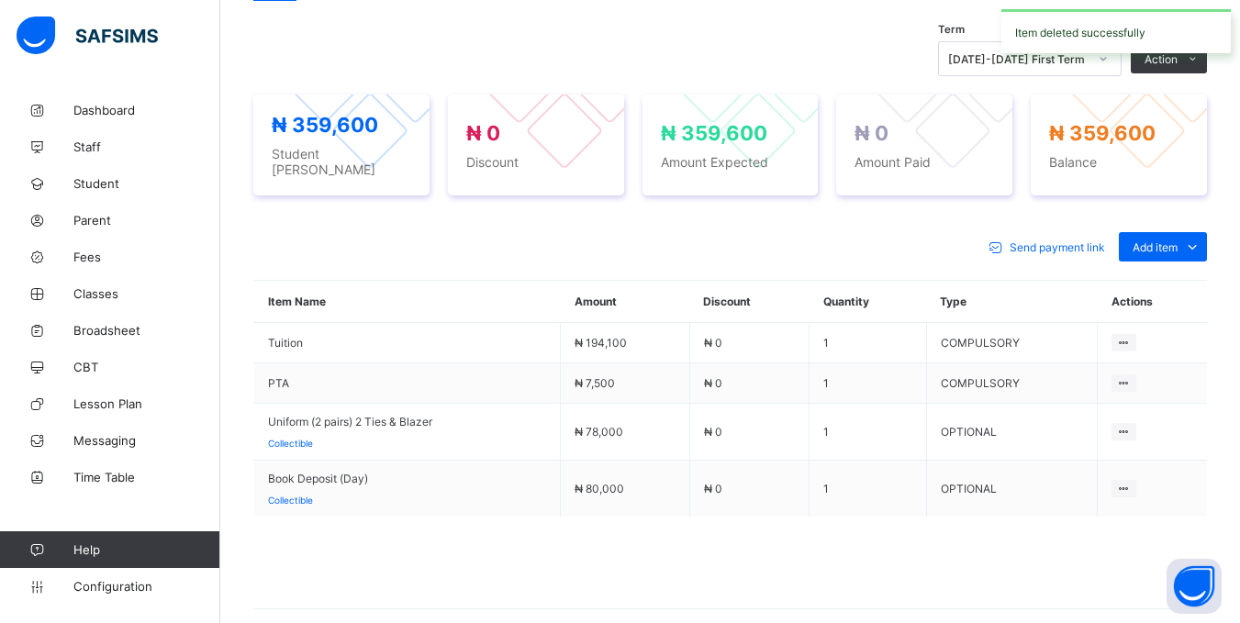
scroll to position [698, 0]
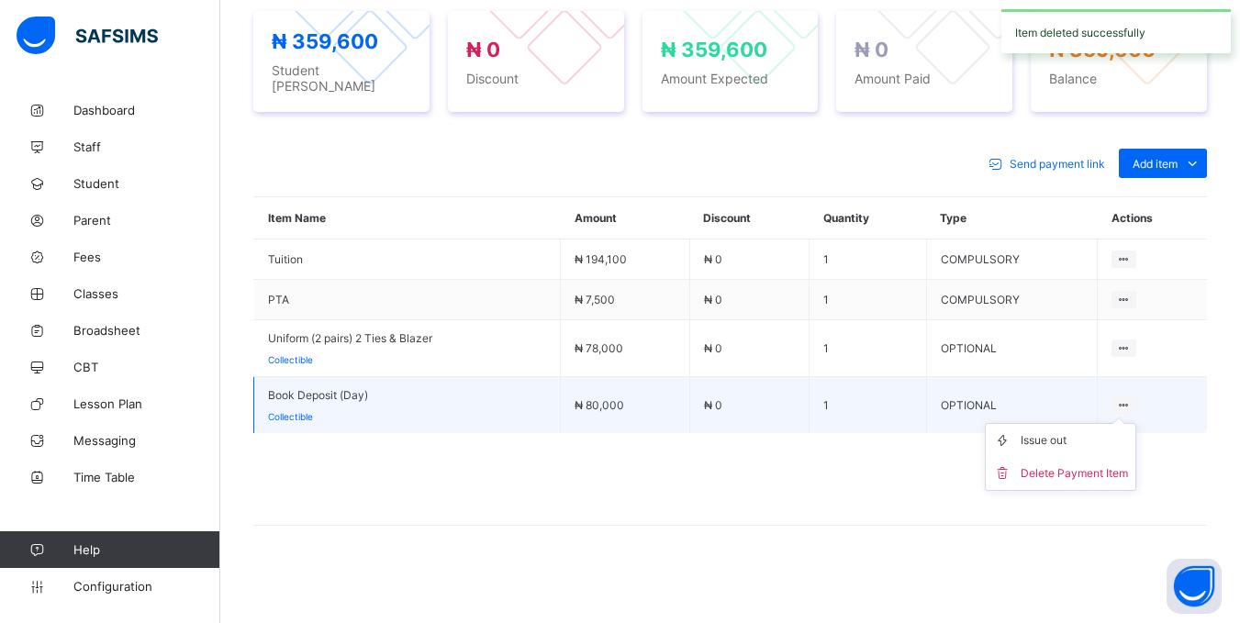
click at [1136, 423] on ul "Issue out Delete Payment Item" at bounding box center [1060, 457] width 151 height 68
click at [1077, 472] on div "Delete Payment Item" at bounding box center [1074, 473] width 107 height 18
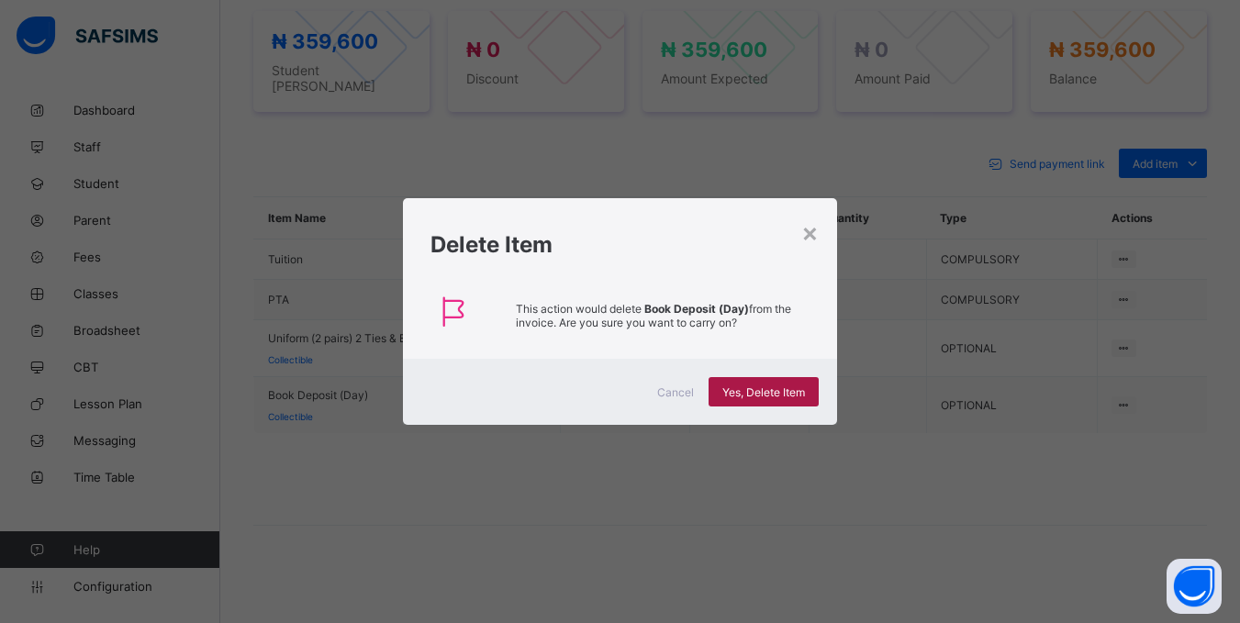
click at [780, 396] on span "Yes, Delete Item" at bounding box center [763, 393] width 83 height 14
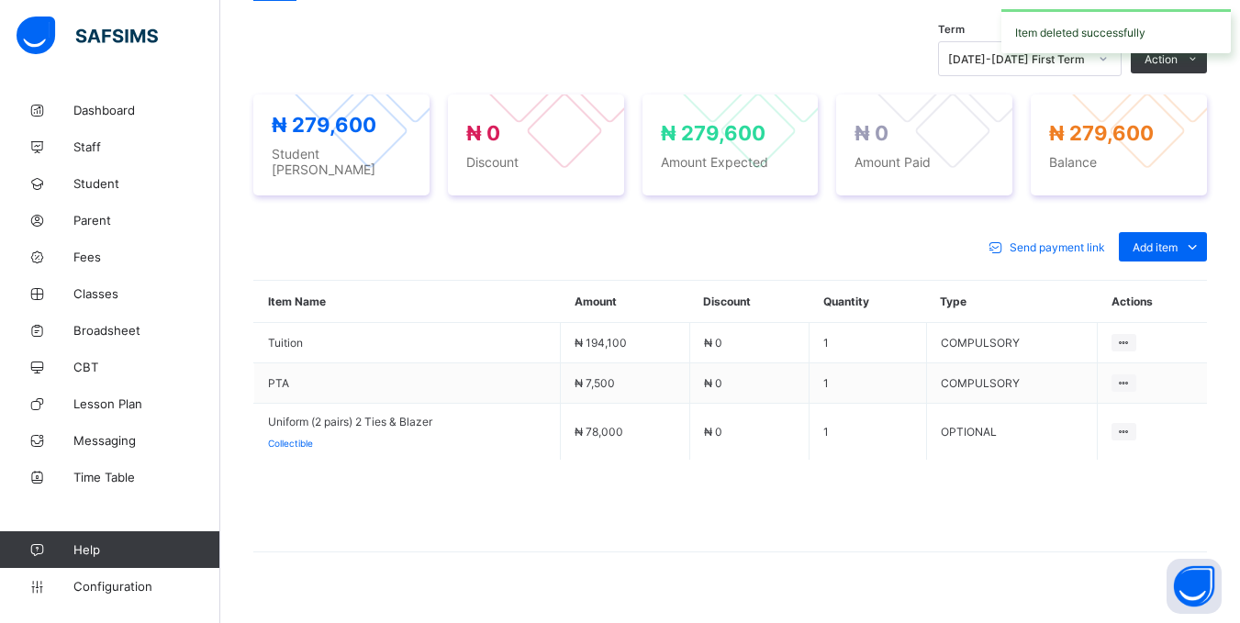
scroll to position [641, 0]
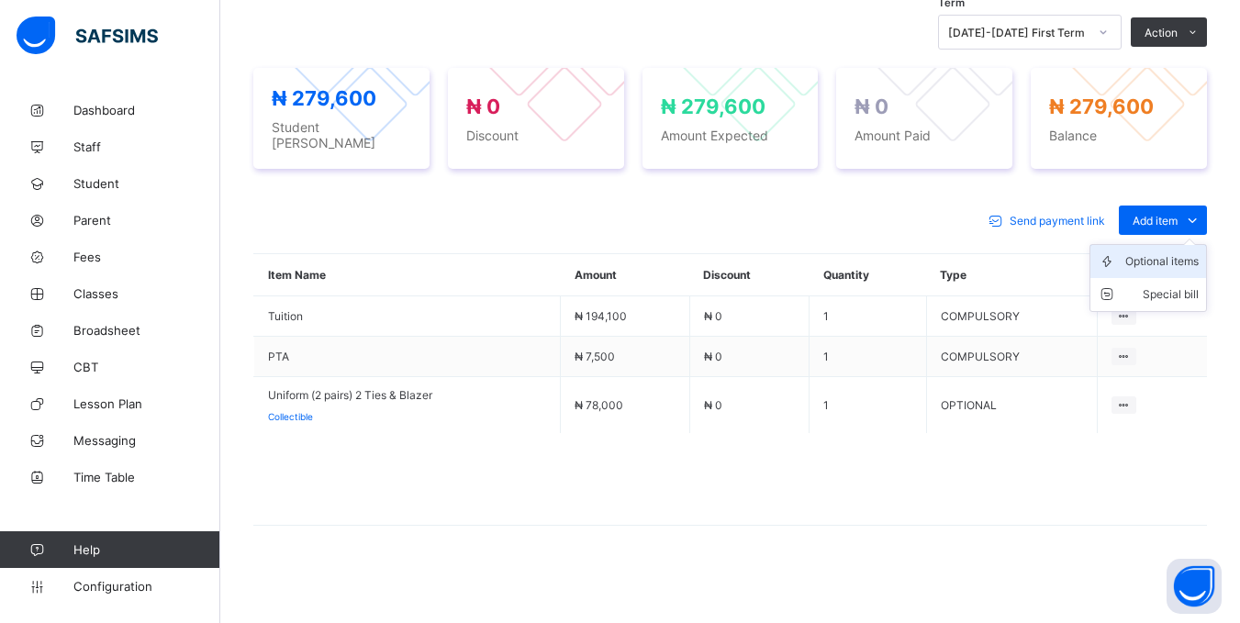
click at [1170, 260] on div "Optional items" at bounding box center [1161, 261] width 73 height 18
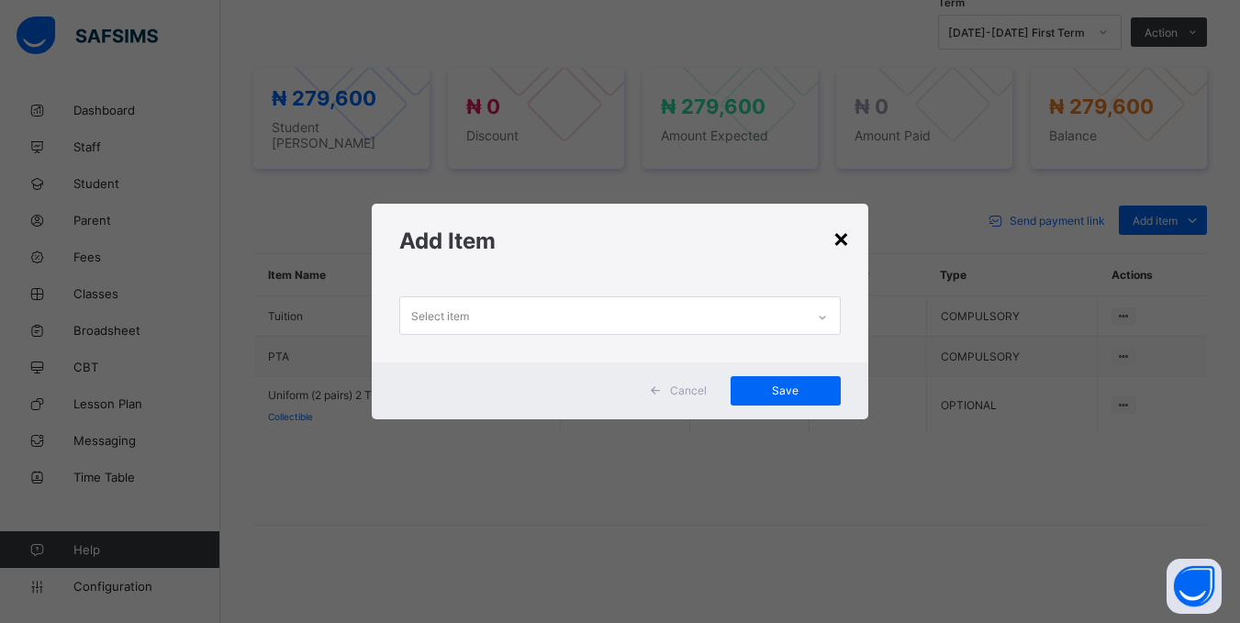
click at [844, 230] on div "×" at bounding box center [841, 237] width 17 height 31
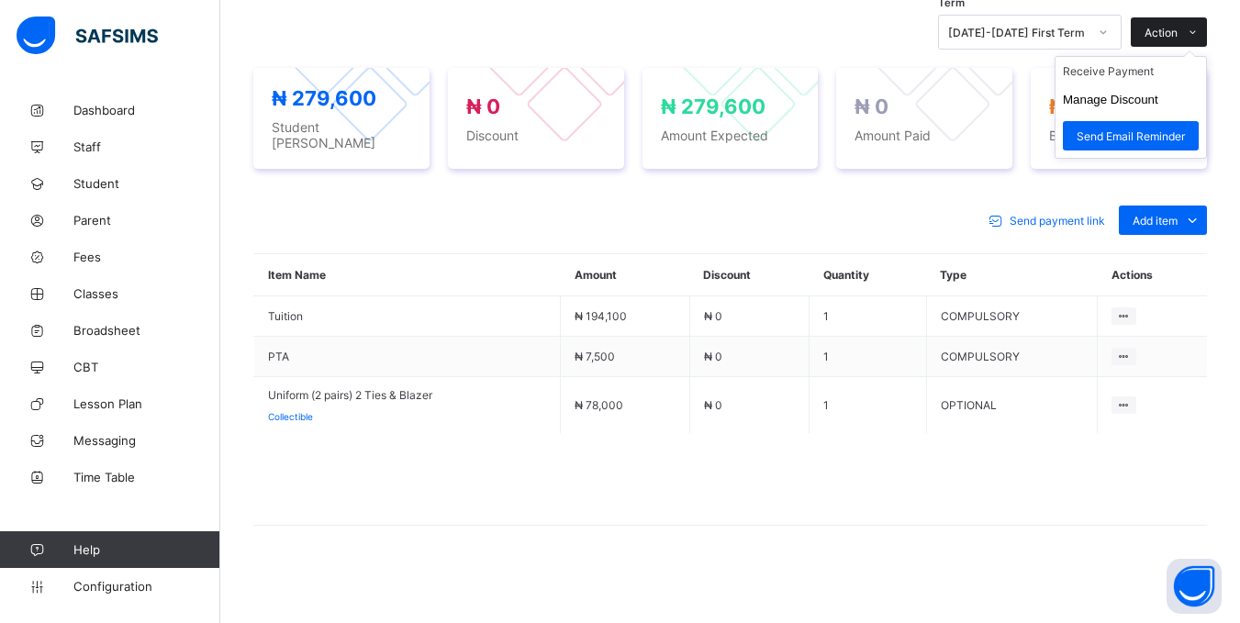
click at [1160, 27] on div "Action" at bounding box center [1169, 31] width 76 height 29
click at [1114, 79] on li "Receive Payment" at bounding box center [1131, 71] width 151 height 28
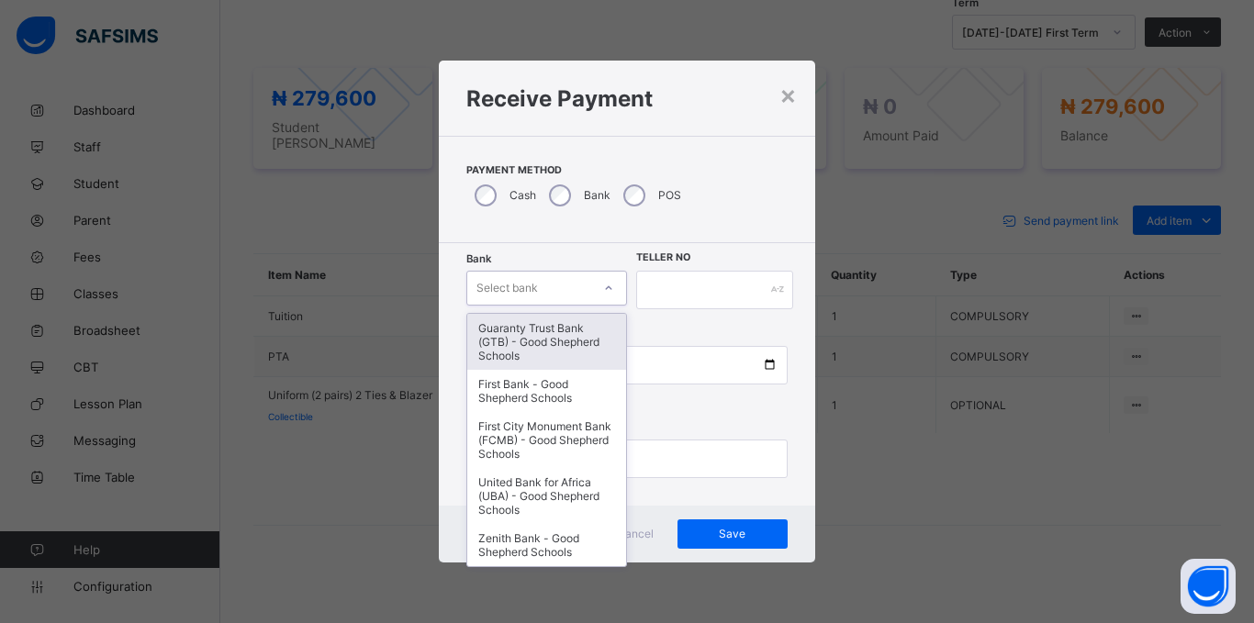
click at [555, 283] on div "Select bank" at bounding box center [529, 288] width 124 height 26
click at [546, 337] on div "Guaranty Trust Bank (GTB) - Good Shepherd Schools" at bounding box center [546, 342] width 159 height 56
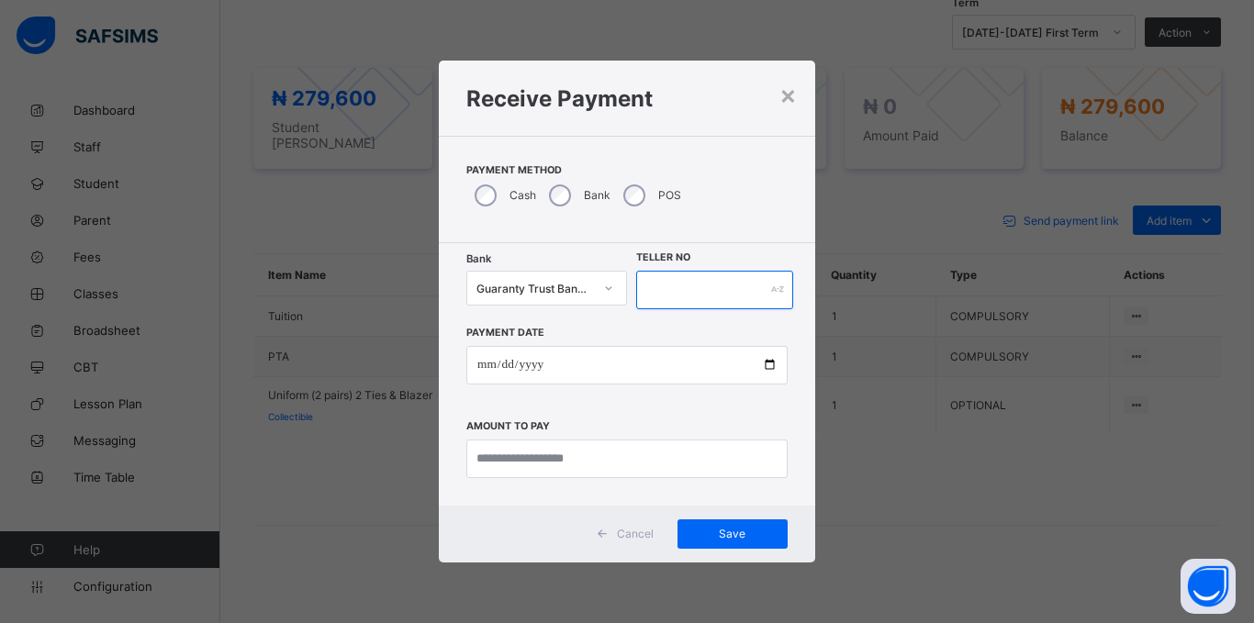
click at [753, 302] on input "text" at bounding box center [714, 290] width 157 height 39
type input "*****"
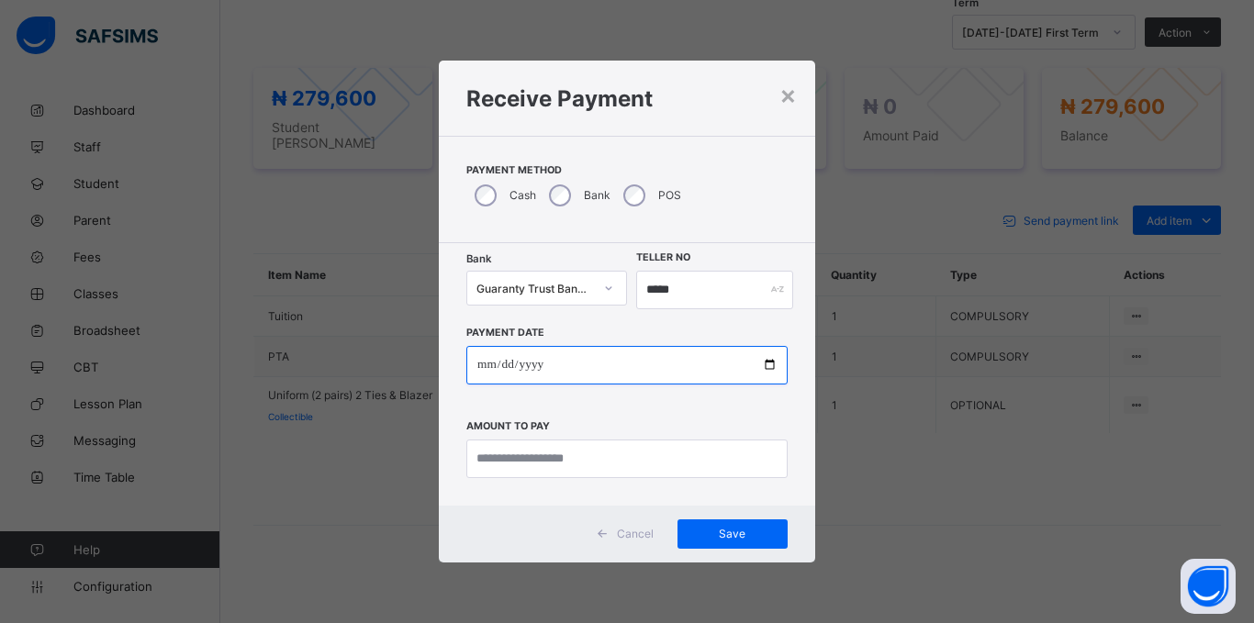
click at [477, 366] on input "date" at bounding box center [626, 365] width 321 height 39
type input "**********"
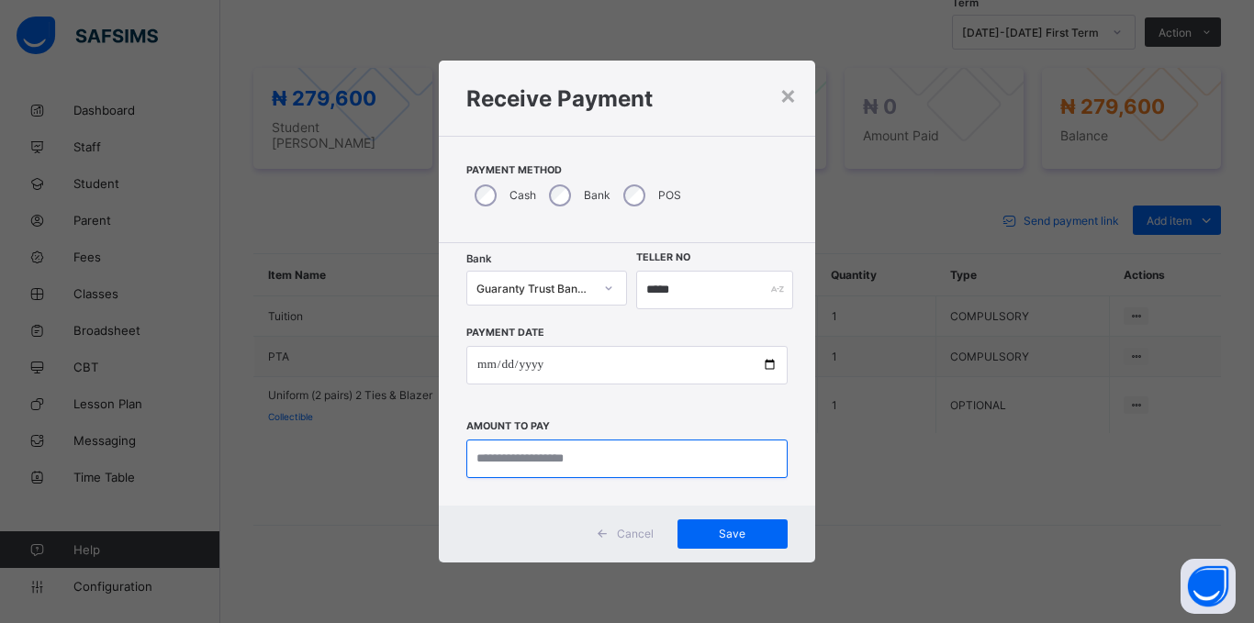
click at [552, 466] on input "currency" at bounding box center [626, 459] width 321 height 39
type input "*********"
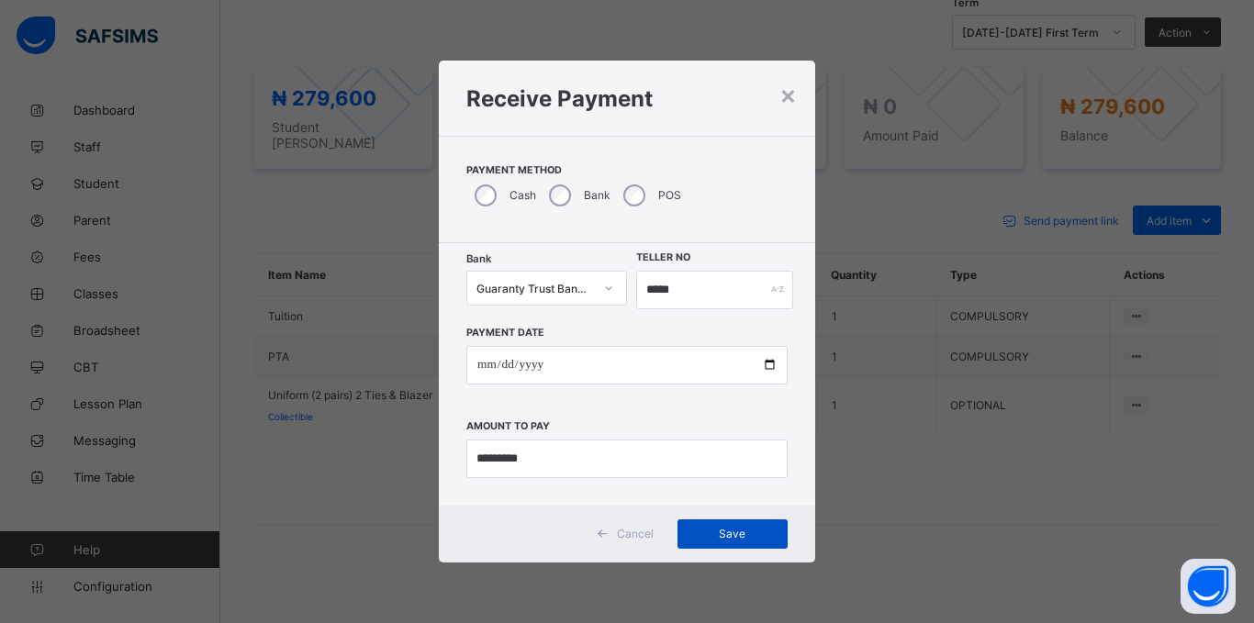
click at [739, 537] on span "Save" at bounding box center [732, 534] width 83 height 14
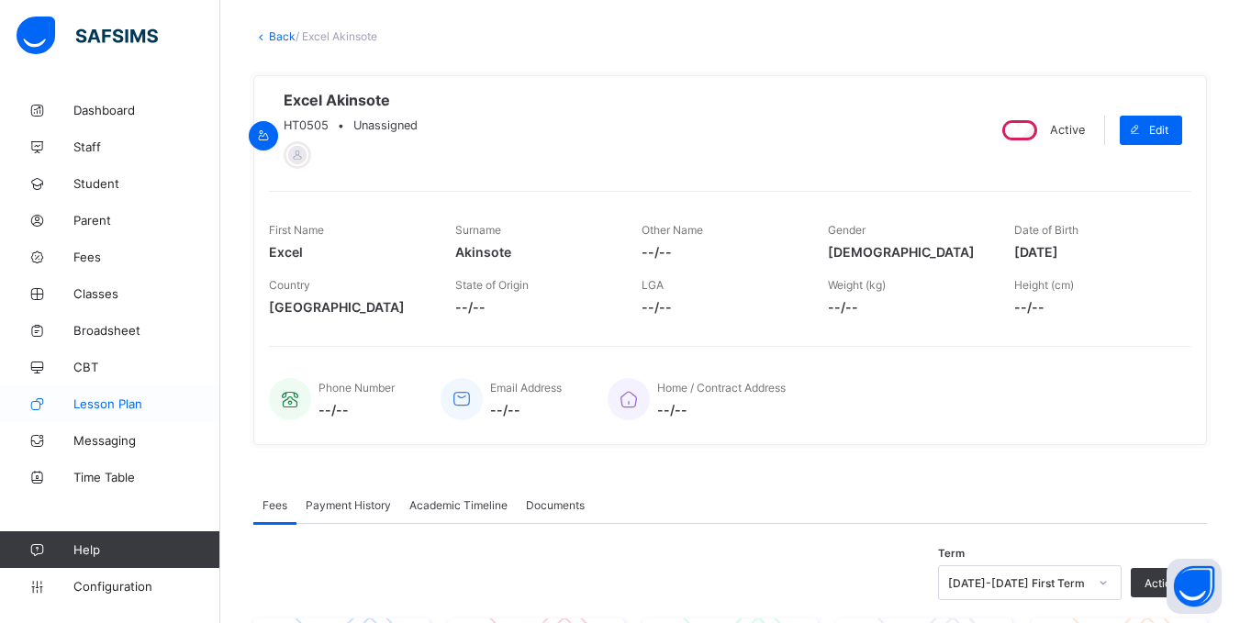
scroll to position [127, 0]
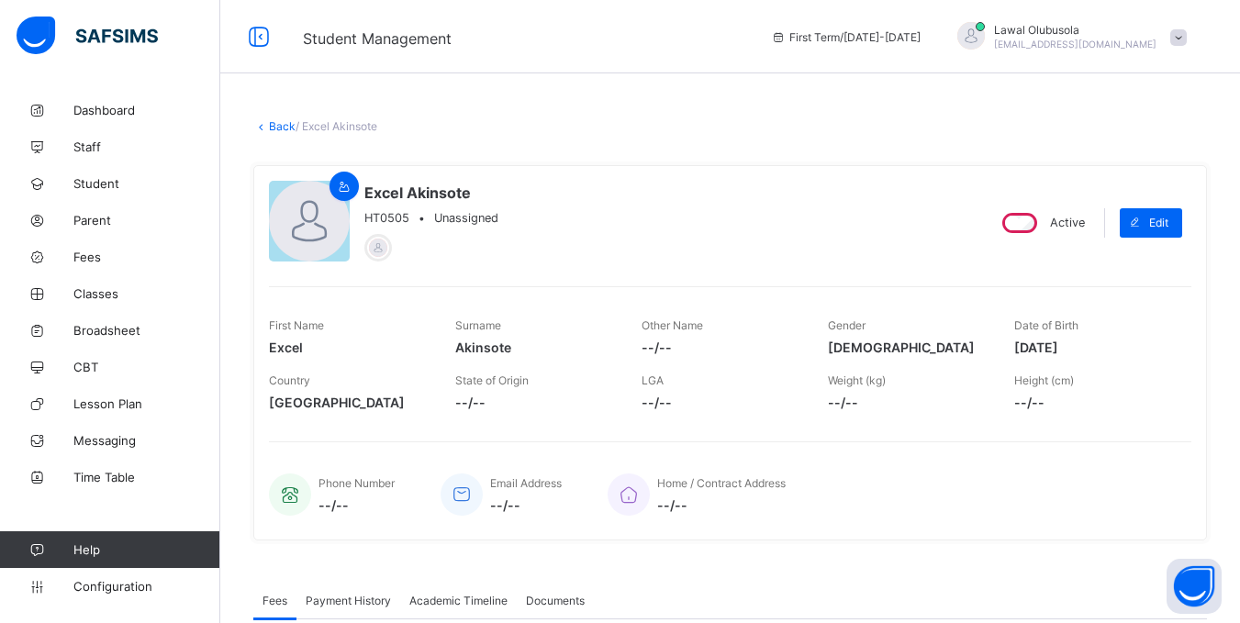
click at [275, 119] on link "Back" at bounding box center [282, 126] width 27 height 14
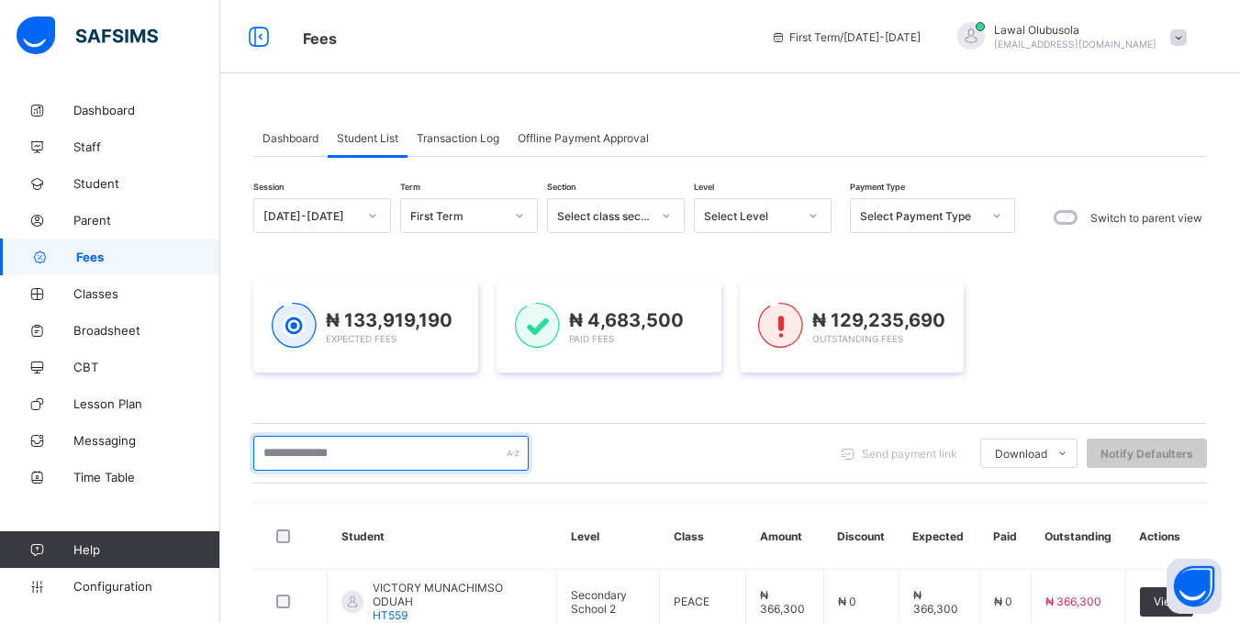
click at [368, 453] on input "text" at bounding box center [390, 453] width 275 height 35
type input "********"
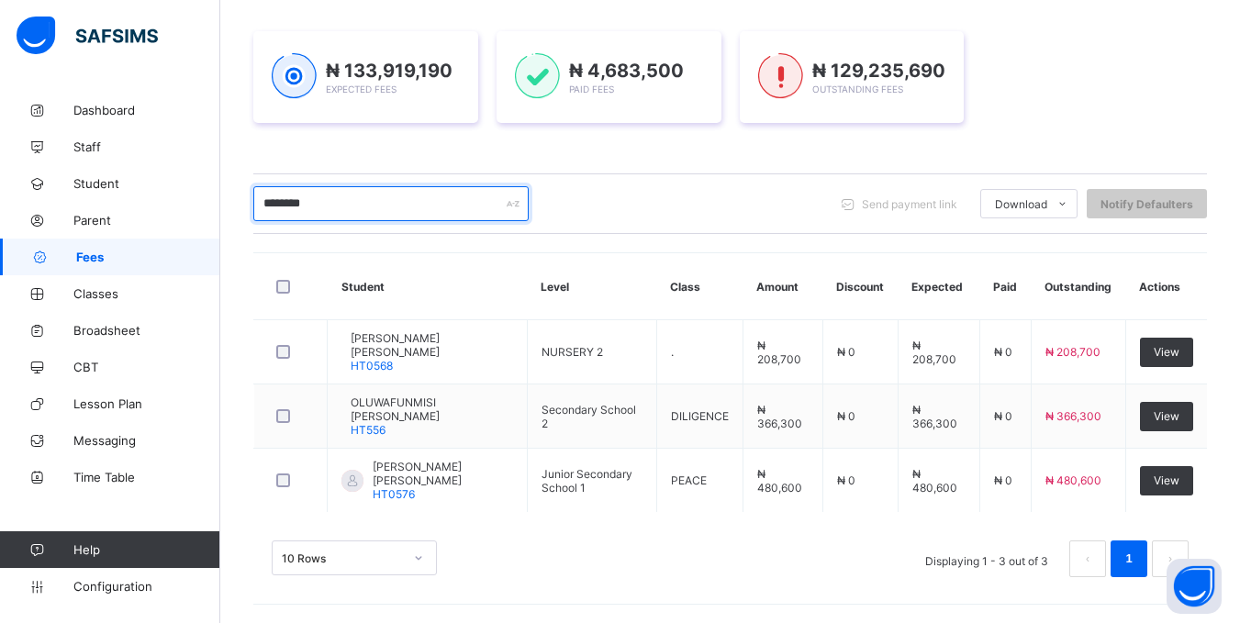
scroll to position [246, 0]
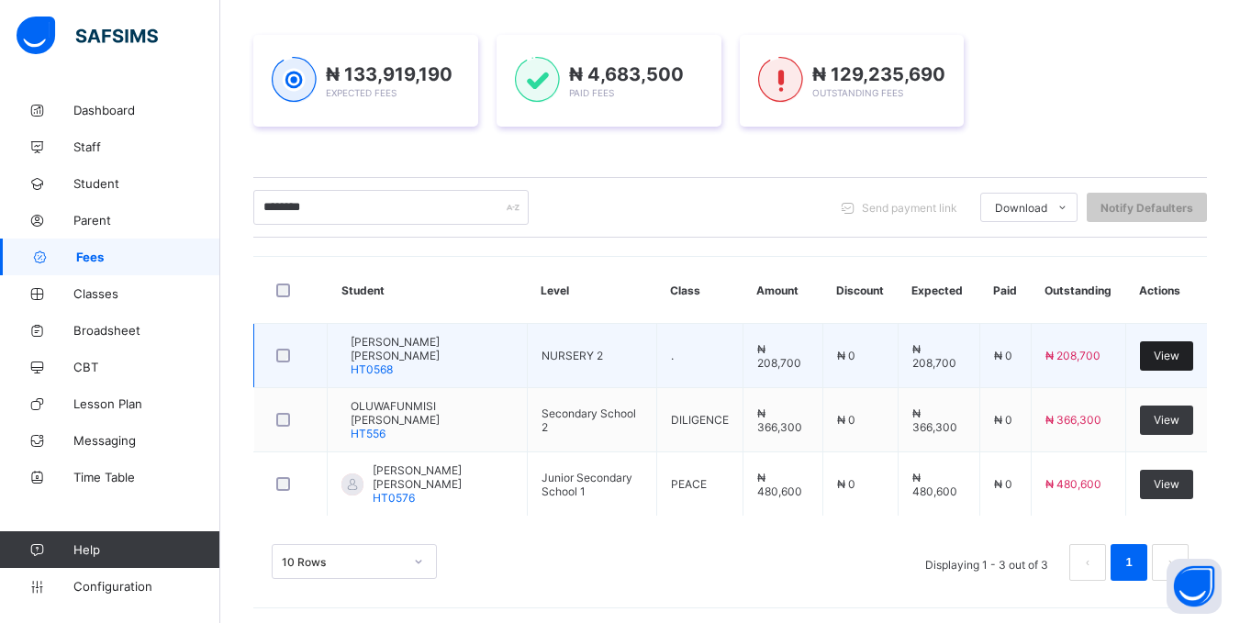
click at [1180, 353] on span "View" at bounding box center [1167, 356] width 26 height 14
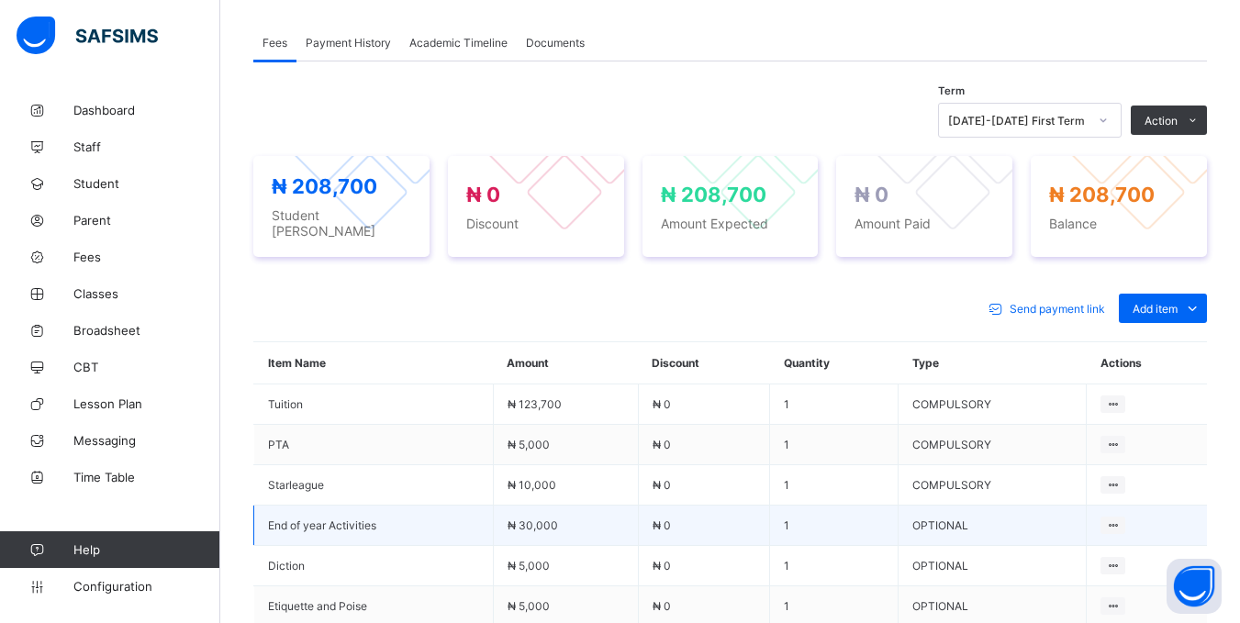
scroll to position [734, 0]
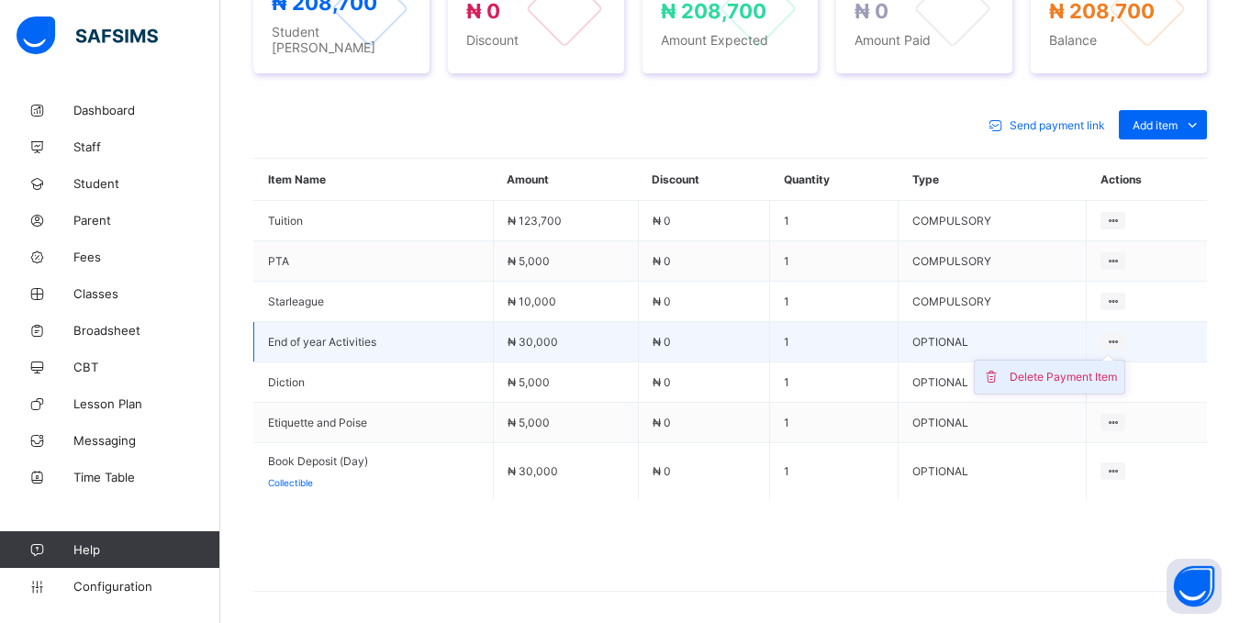
click at [1100, 373] on div "Delete Payment Item" at bounding box center [1063, 377] width 107 height 18
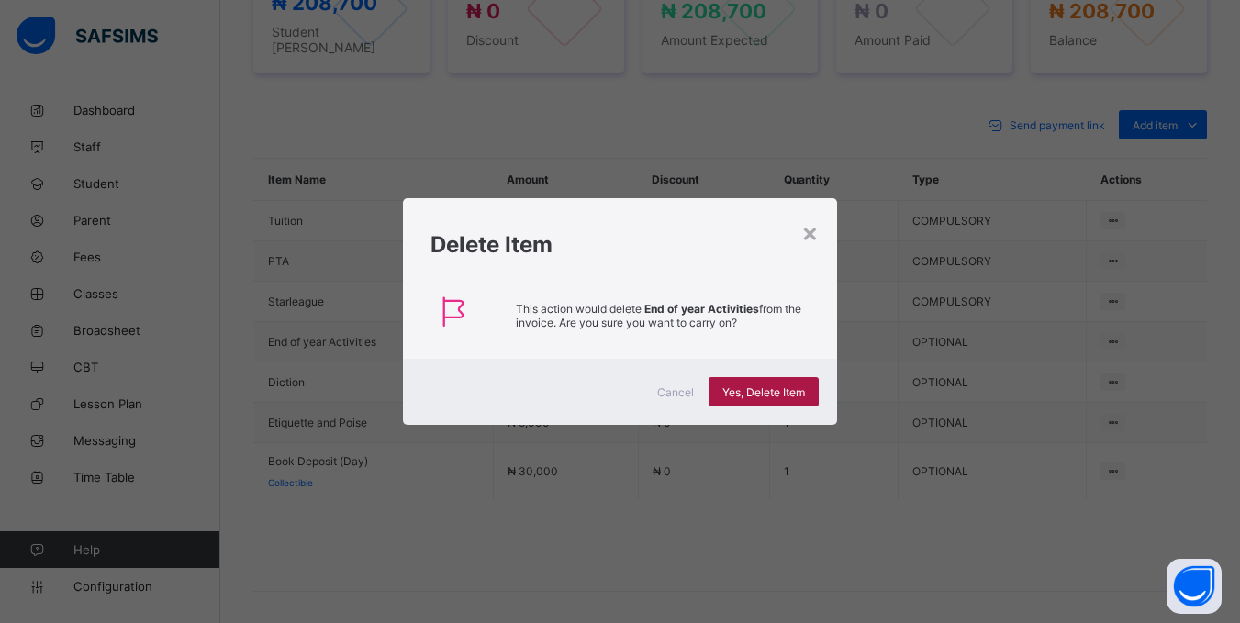
click at [746, 395] on span "Yes, Delete Item" at bounding box center [763, 393] width 83 height 14
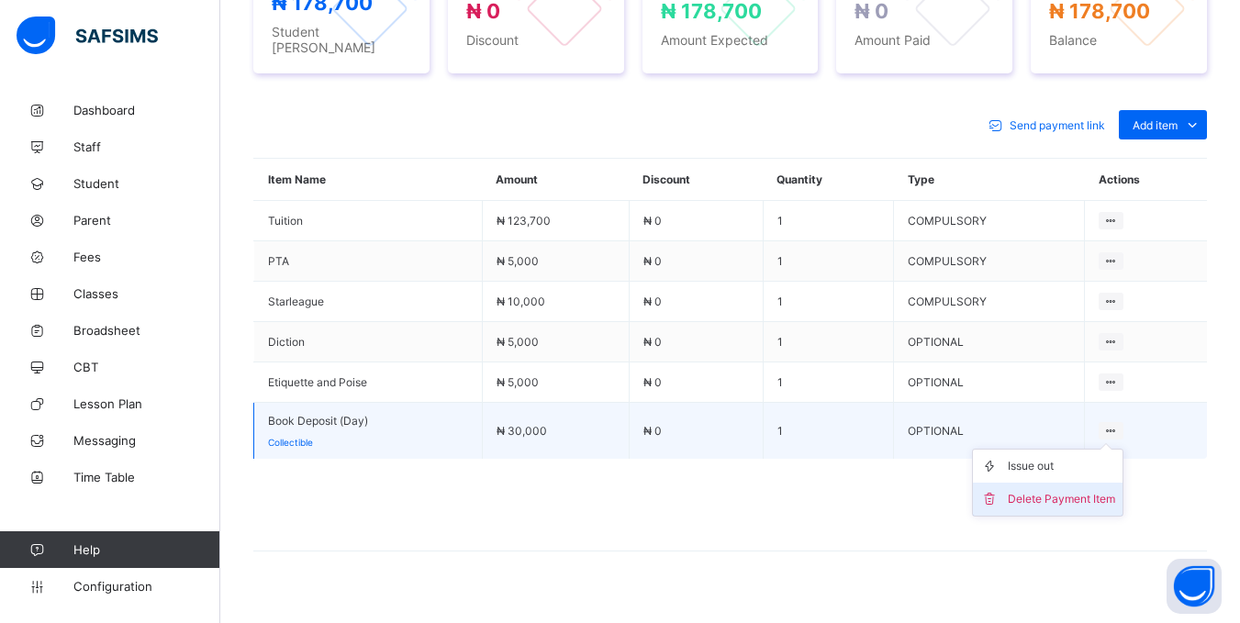
click at [1086, 490] on div "Delete Payment Item" at bounding box center [1061, 499] width 107 height 18
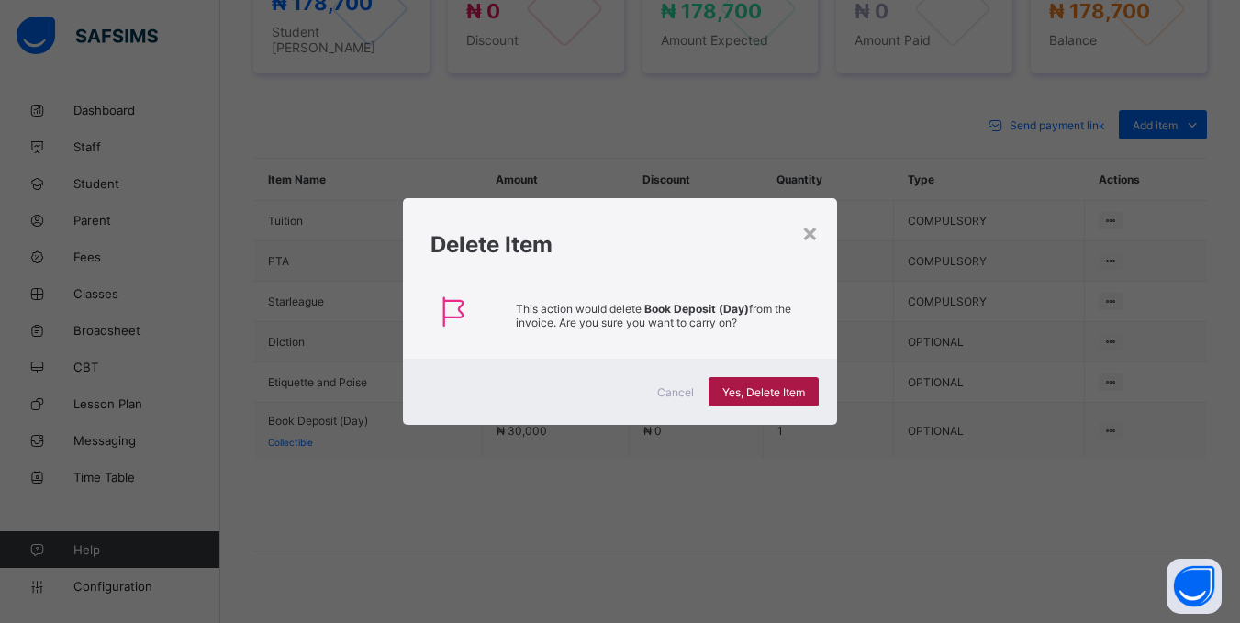
drag, startPoint x: 763, startPoint y: 386, endPoint x: 758, endPoint y: 407, distance: 20.7
click at [763, 389] on span "Yes, Delete Item" at bounding box center [763, 393] width 83 height 14
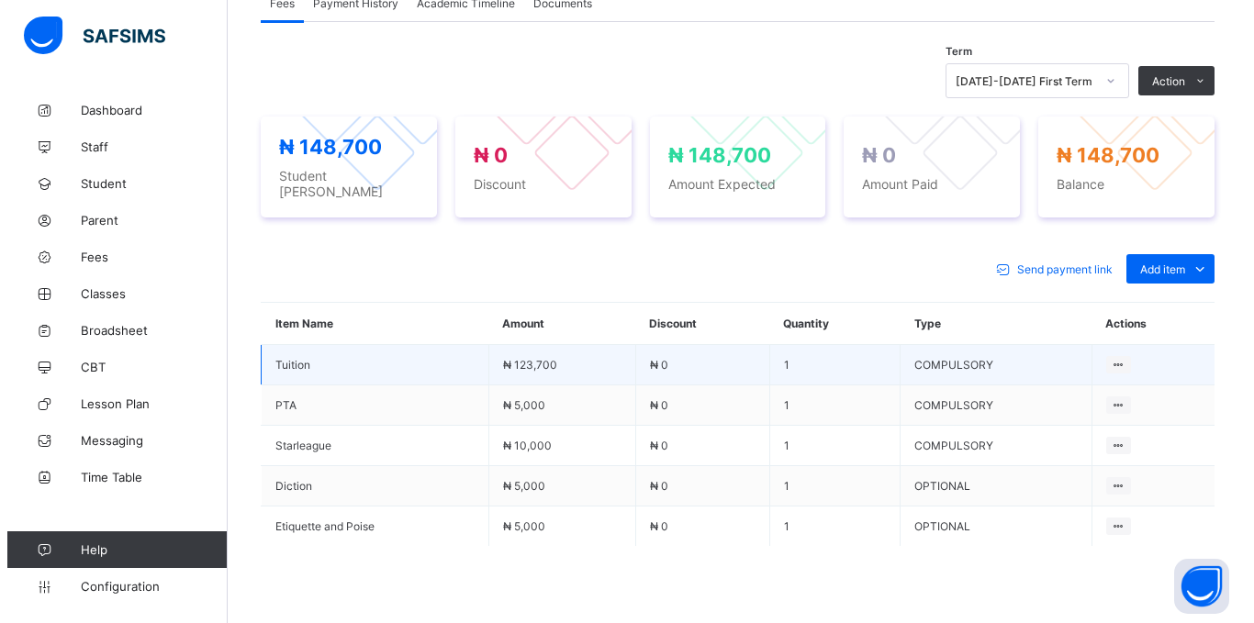
scroll to position [338, 0]
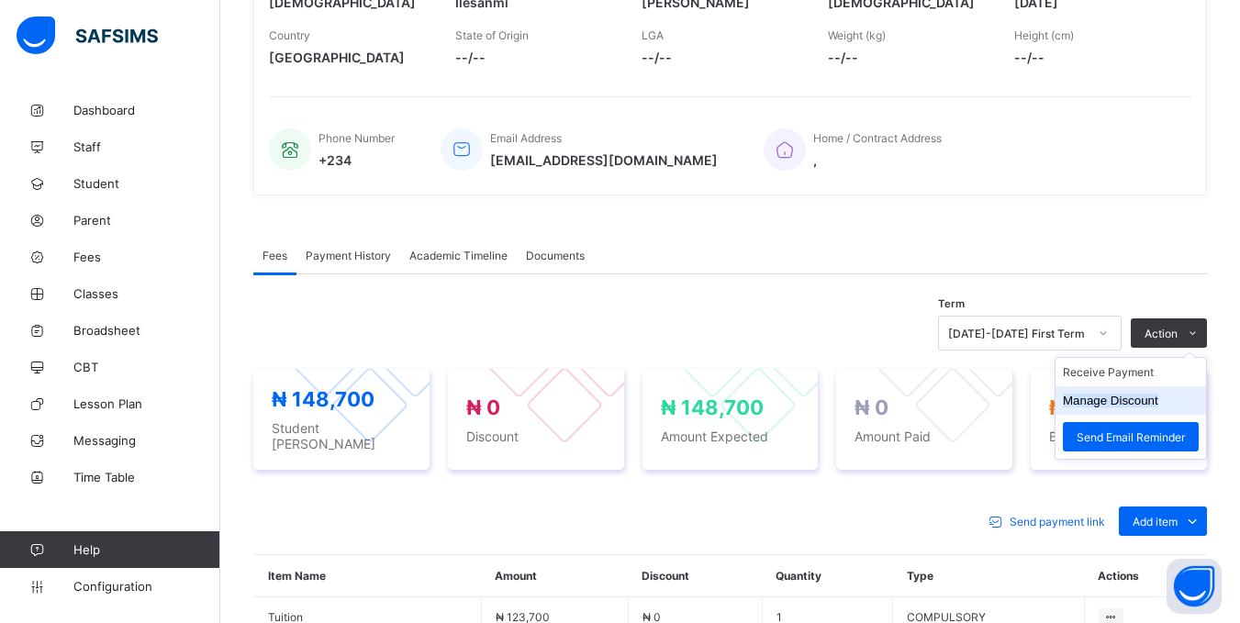
click at [1118, 407] on button "Manage Discount" at bounding box center [1110, 401] width 95 height 14
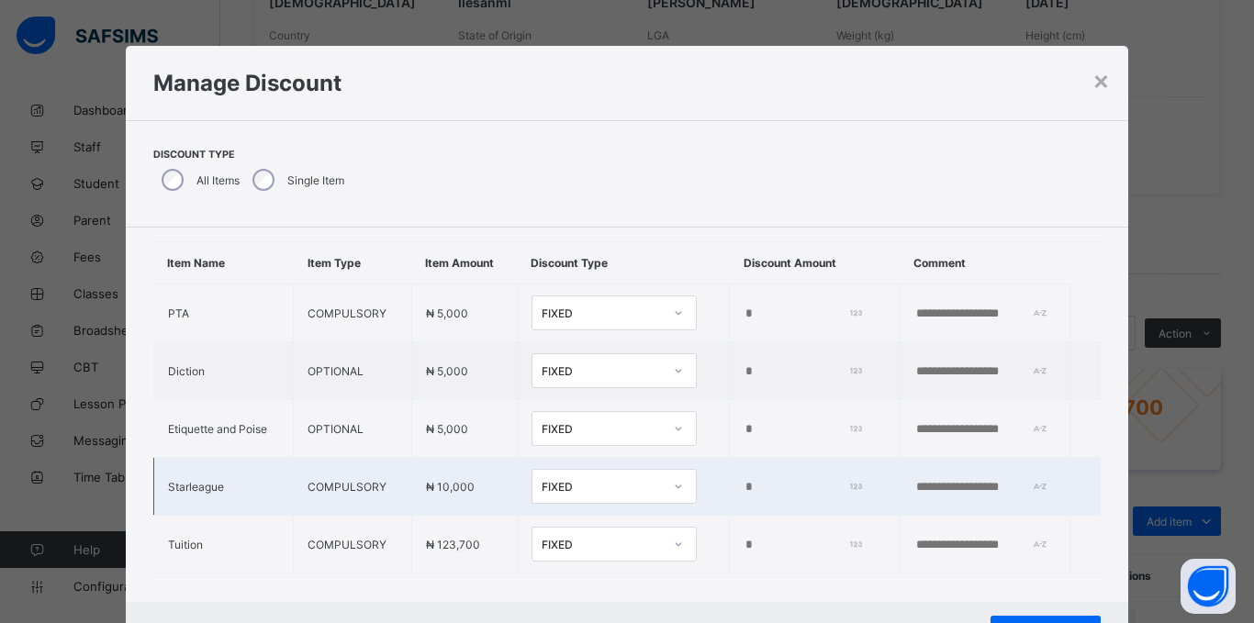
scroll to position [63, 0]
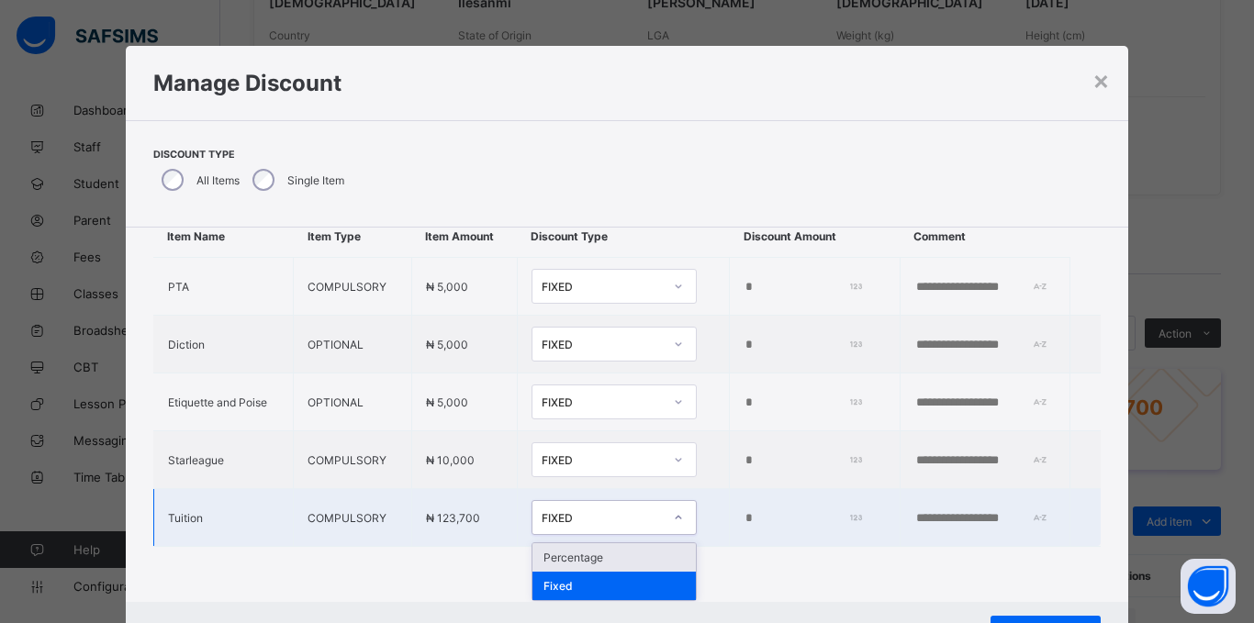
click at [673, 513] on icon at bounding box center [678, 518] width 11 height 18
click at [584, 548] on div "Percentage" at bounding box center [613, 557] width 163 height 28
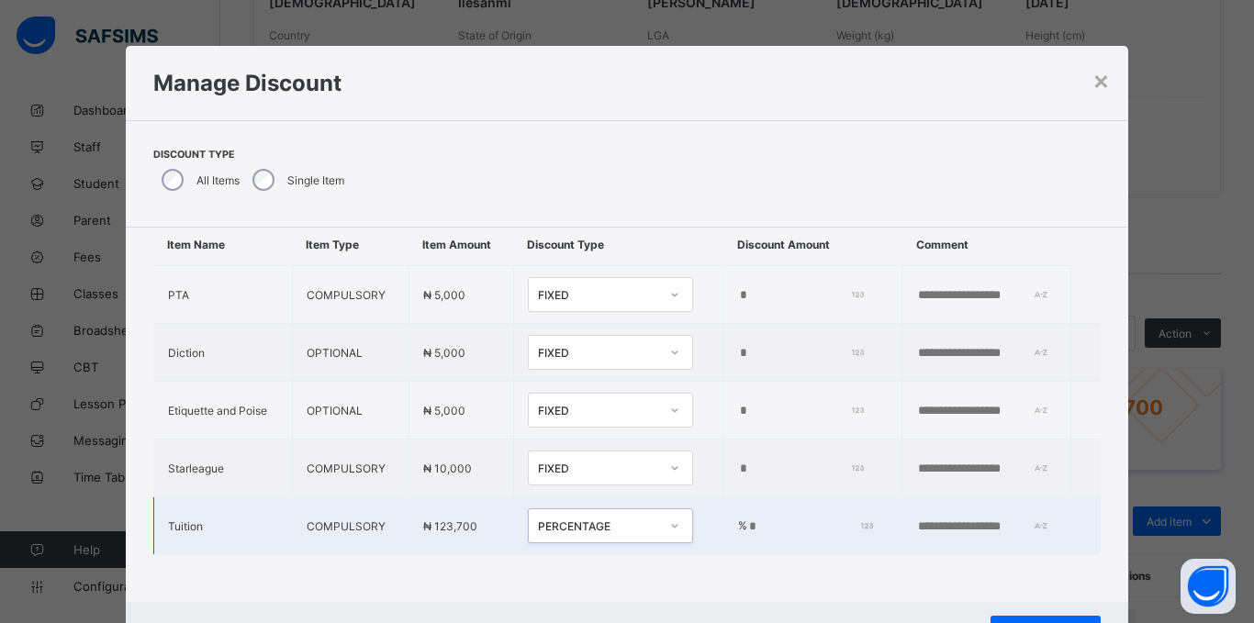
scroll to position [71, 0]
click at [747, 520] on input "*" at bounding box center [807, 527] width 121 height 15
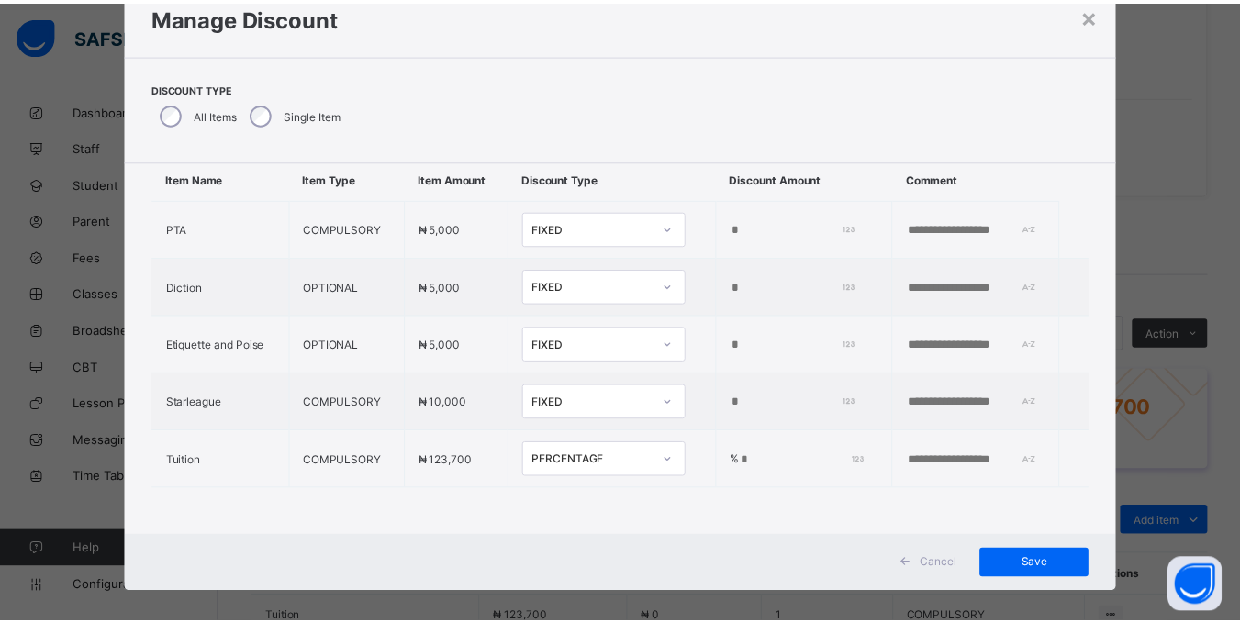
scroll to position [82, 0]
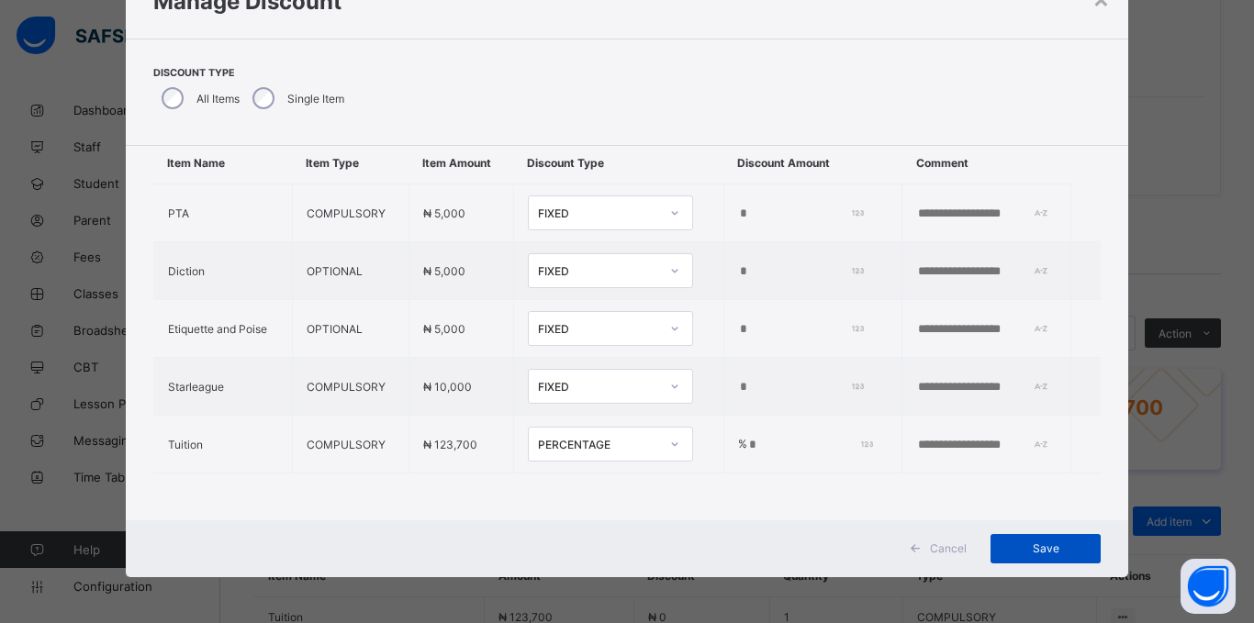
type input "*"
click at [1041, 547] on span "Save" at bounding box center [1045, 549] width 83 height 14
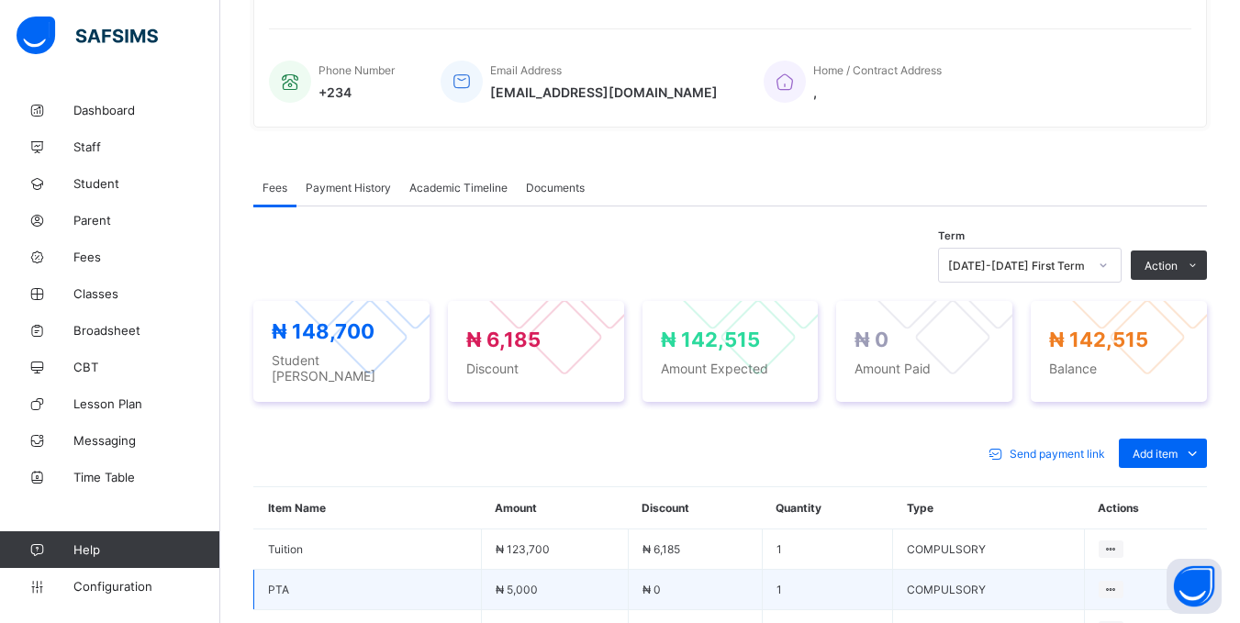
scroll to position [338, 0]
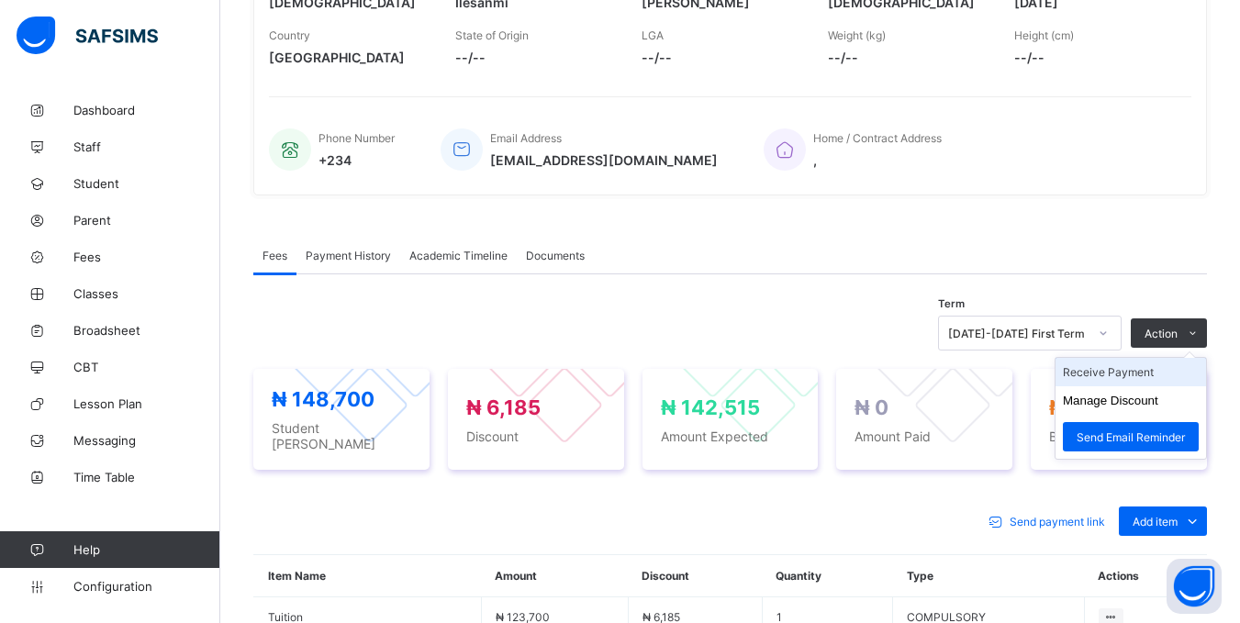
click at [1128, 377] on li "Receive Payment" at bounding box center [1131, 372] width 151 height 28
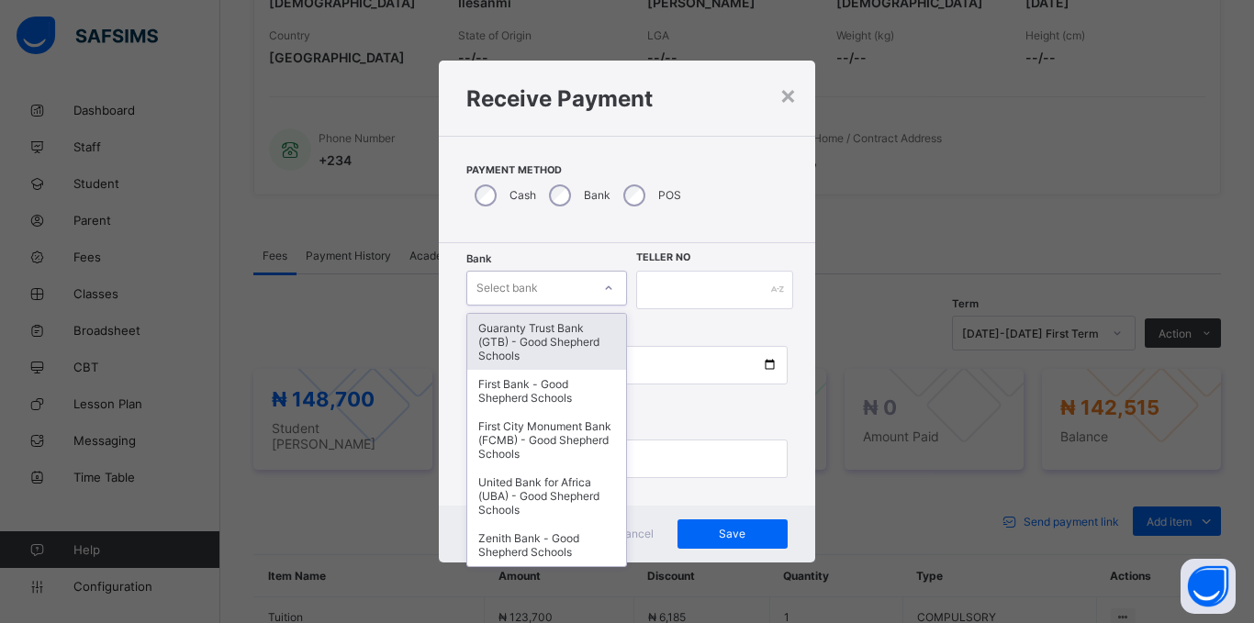
click at [574, 284] on div "Select bank" at bounding box center [529, 288] width 124 height 26
click at [569, 320] on div "Guaranty Trust Bank (GTB) - Good Shepherd Schools" at bounding box center [546, 342] width 159 height 56
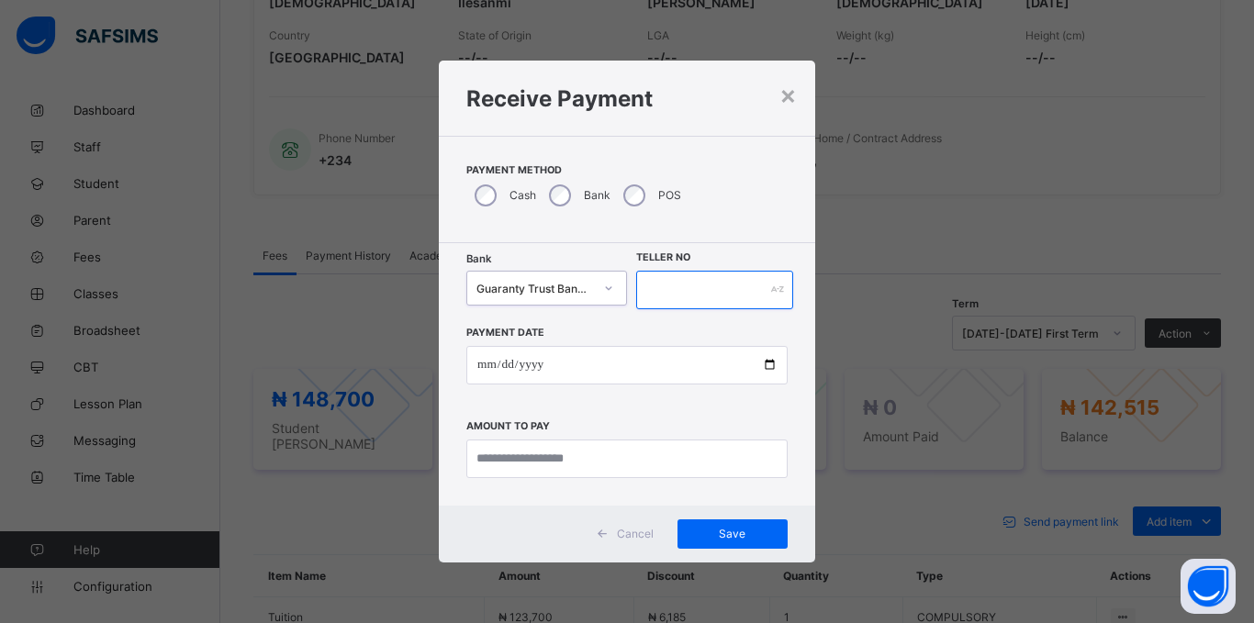
click at [676, 291] on input "text" at bounding box center [714, 290] width 157 height 39
type input "*****"
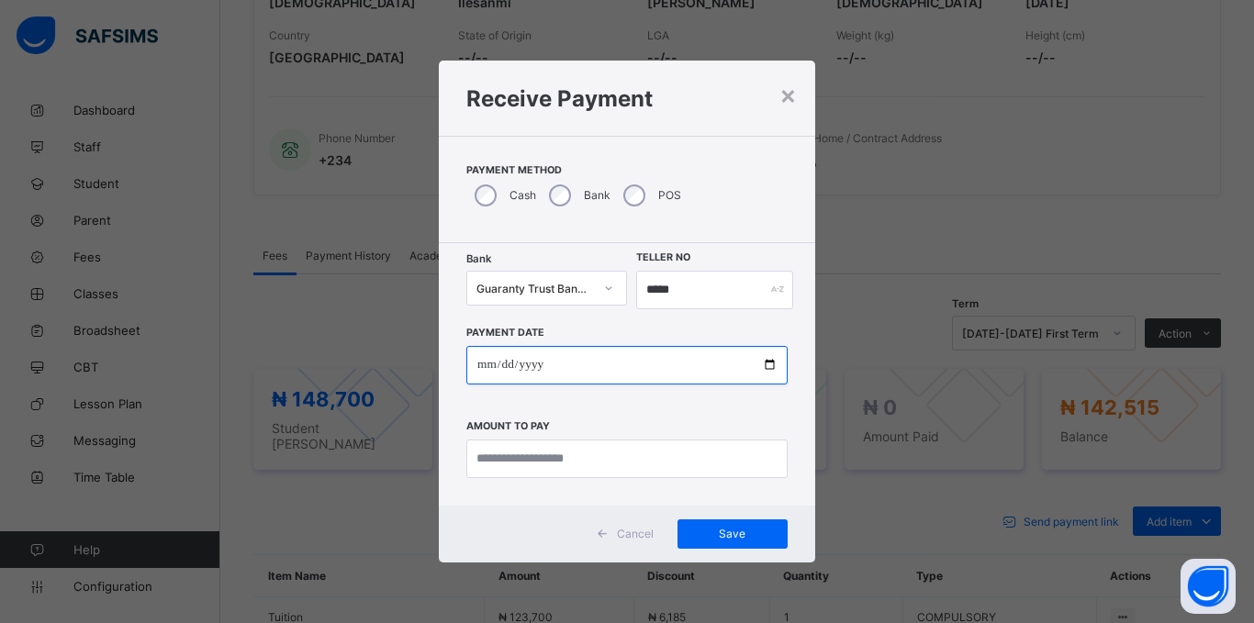
click at [479, 364] on input "date" at bounding box center [626, 365] width 321 height 39
type input "**********"
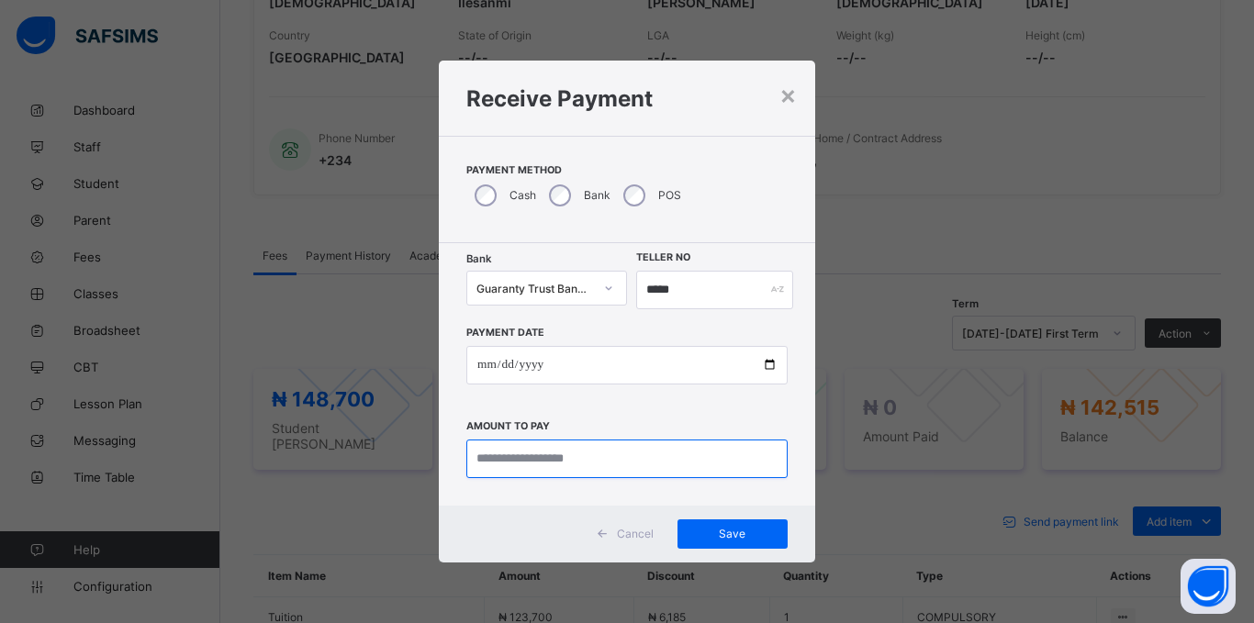
click at [514, 474] on input "currency" at bounding box center [626, 459] width 321 height 39
type input "*********"
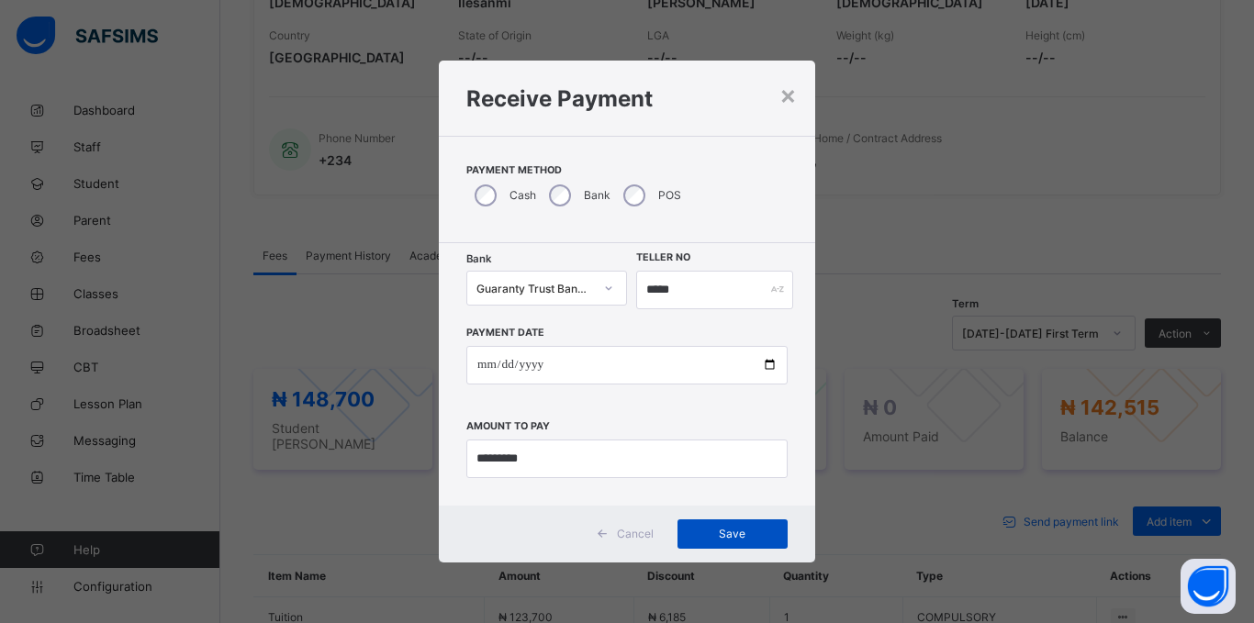
click at [775, 525] on div "Save" at bounding box center [732, 534] width 110 height 29
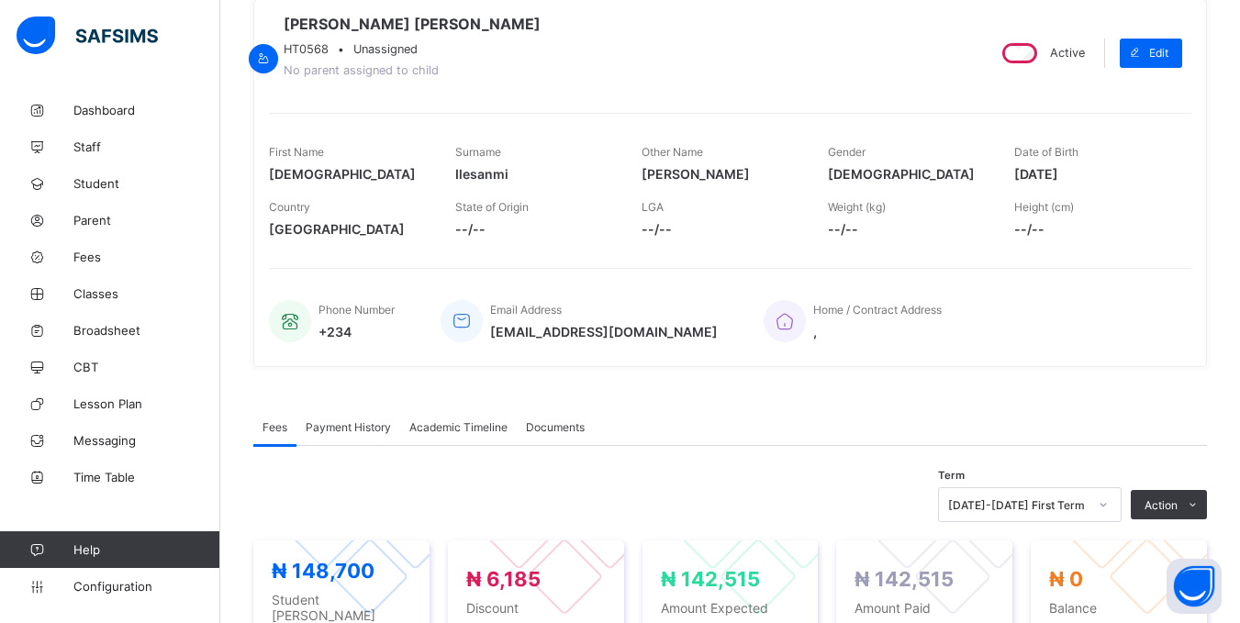
scroll to position [0, 0]
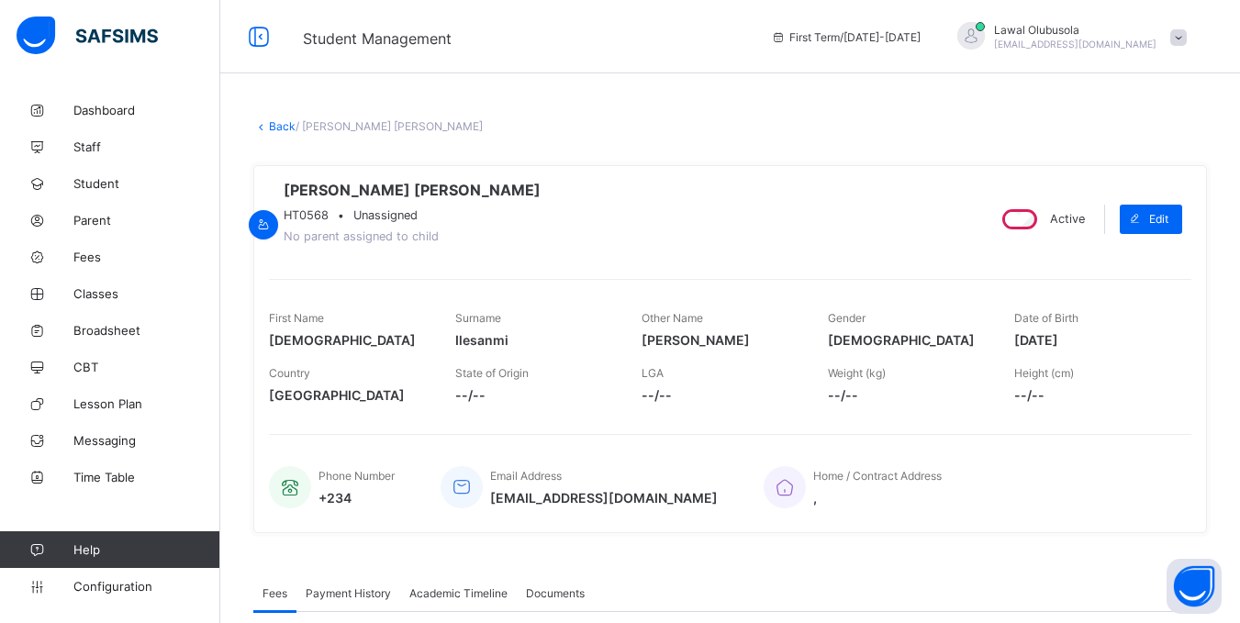
click at [274, 125] on link "Back" at bounding box center [282, 126] width 27 height 14
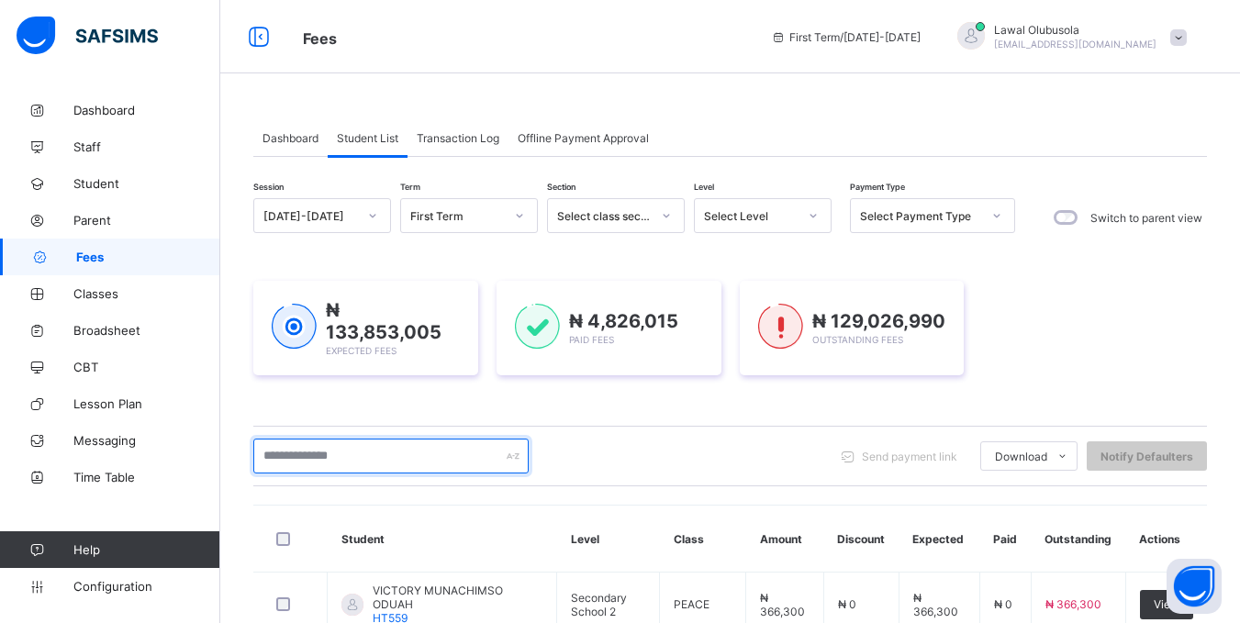
click at [389, 457] on input "text" at bounding box center [390, 456] width 275 height 35
click at [391, 454] on input "text" at bounding box center [390, 456] width 275 height 35
drag, startPoint x: 403, startPoint y: 424, endPoint x: 314, endPoint y: 459, distance: 95.6
click at [322, 439] on input "text" at bounding box center [390, 456] width 275 height 35
click at [314, 459] on input "text" at bounding box center [390, 456] width 275 height 35
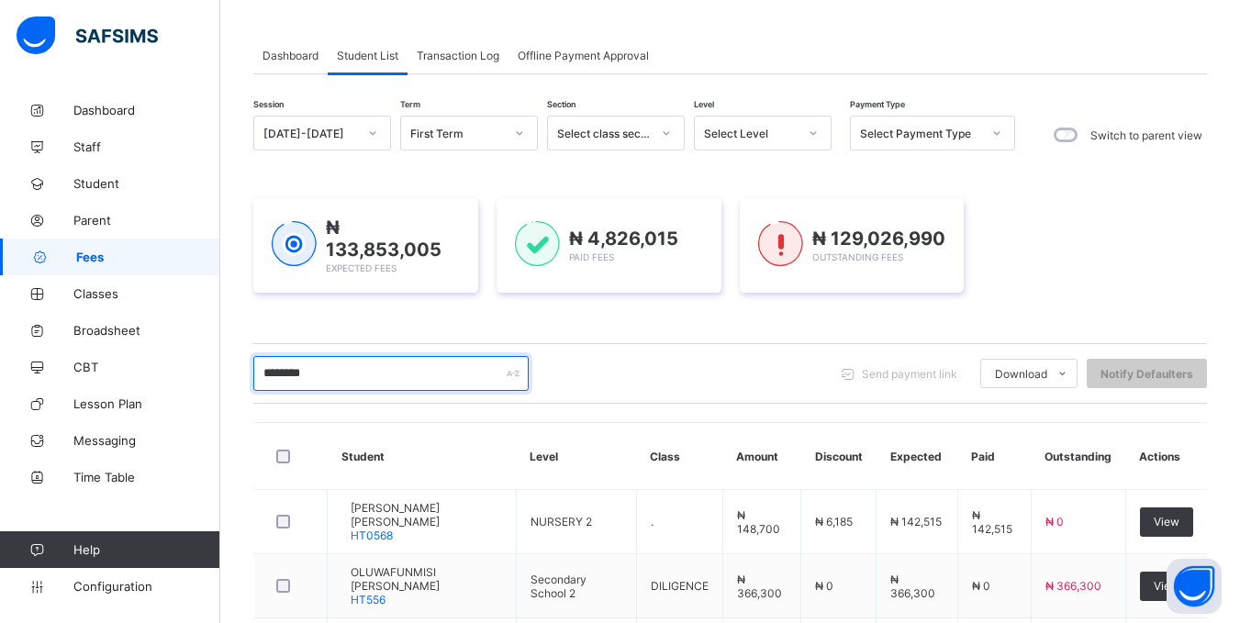
scroll to position [250, 0]
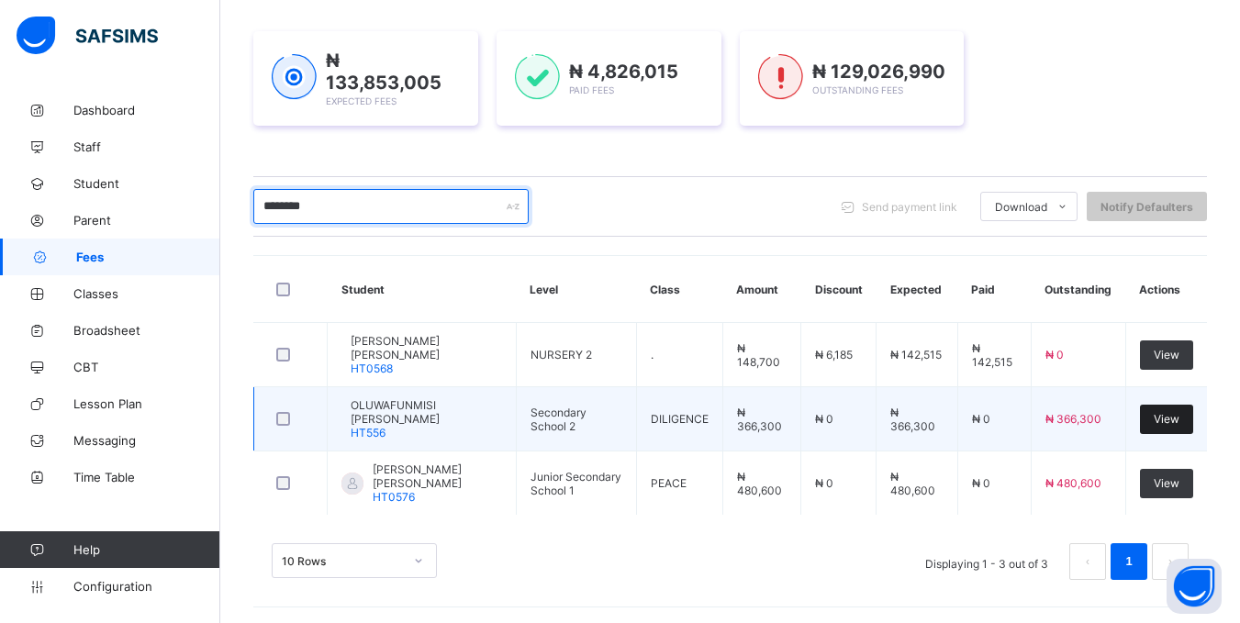
type input "********"
click at [1193, 408] on div "View" at bounding box center [1166, 419] width 53 height 29
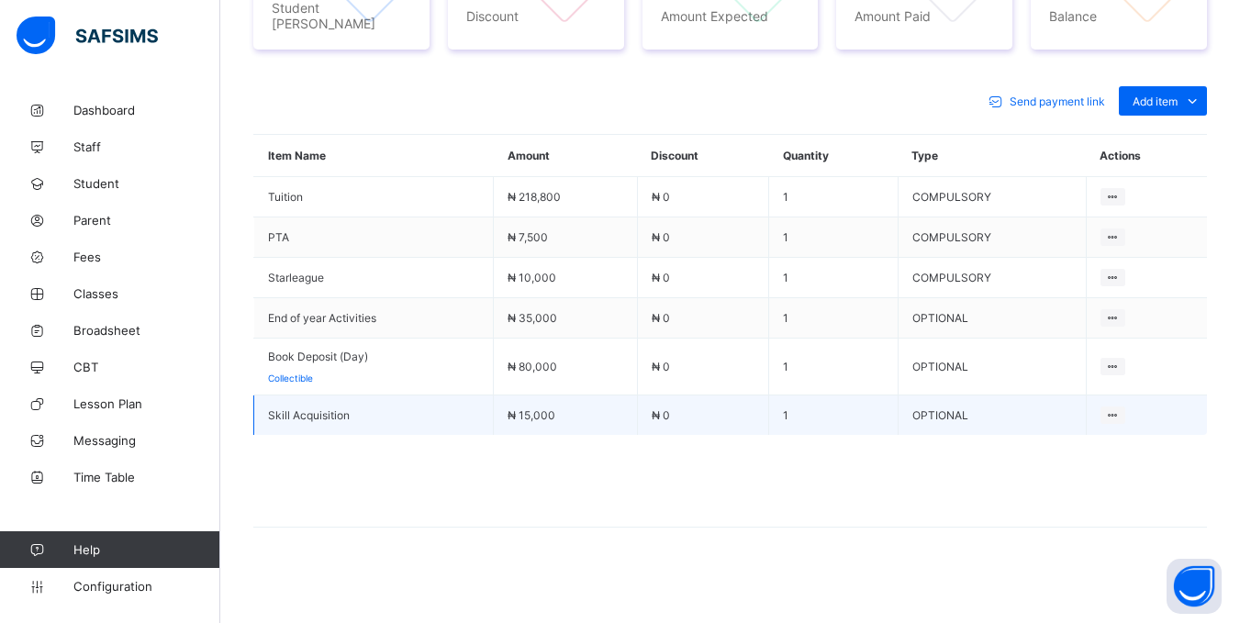
scroll to position [762, 0]
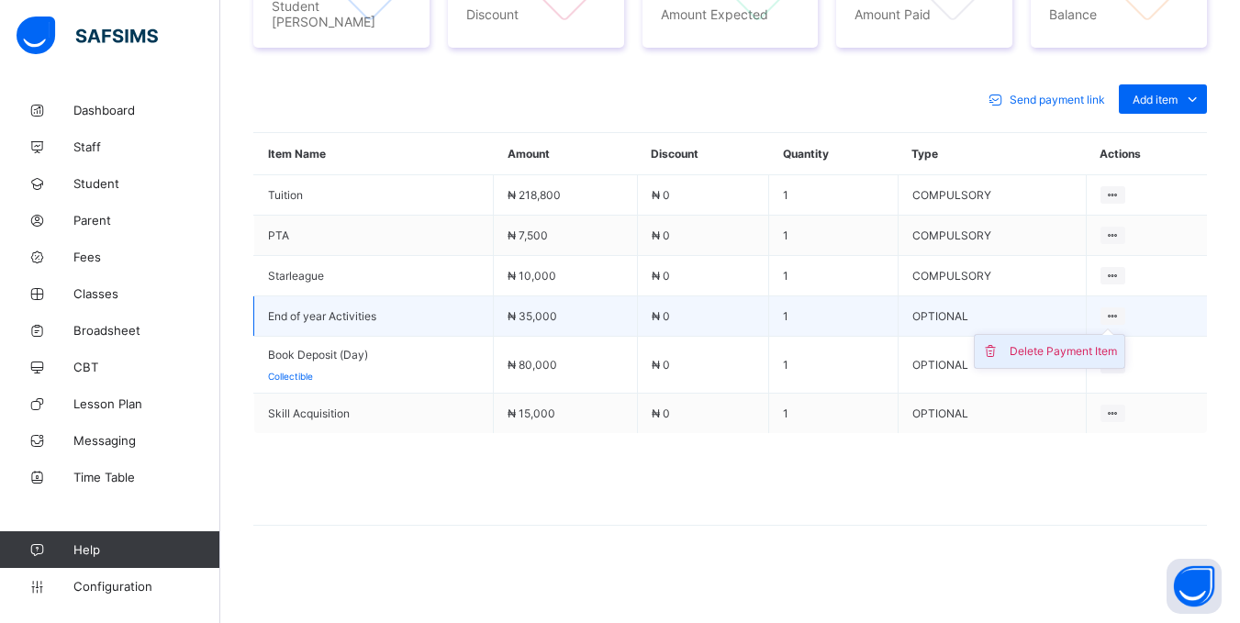
click at [1107, 351] on div "Delete Payment Item" at bounding box center [1063, 351] width 107 height 18
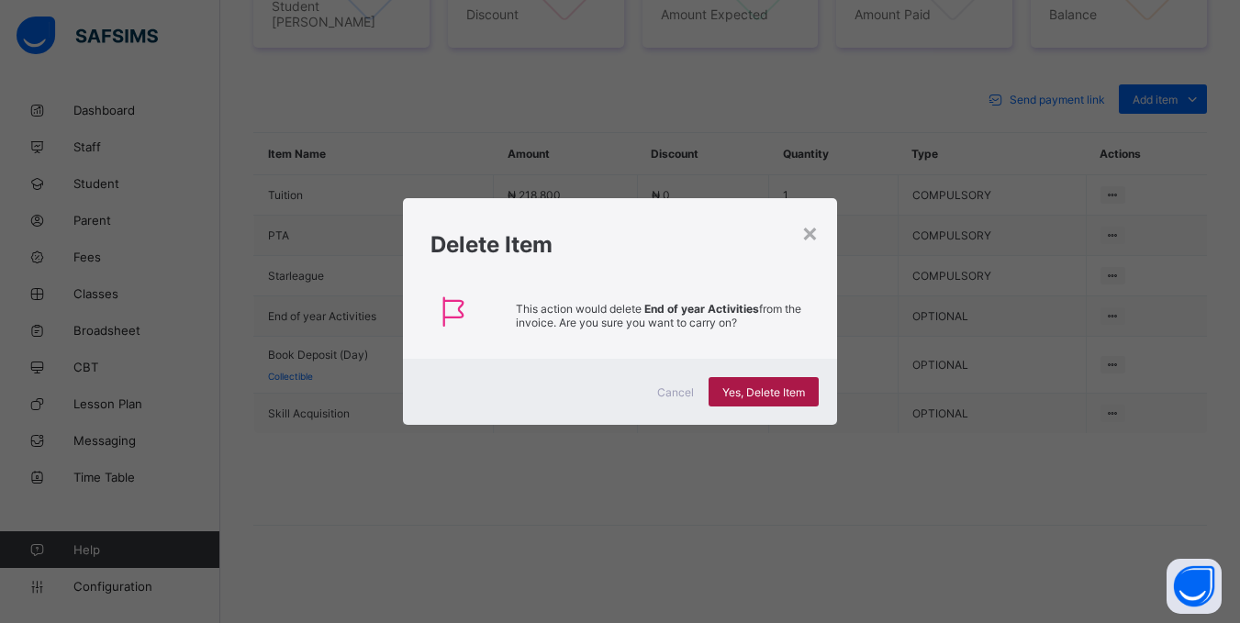
click at [744, 388] on span "Yes, Delete Item" at bounding box center [763, 393] width 83 height 14
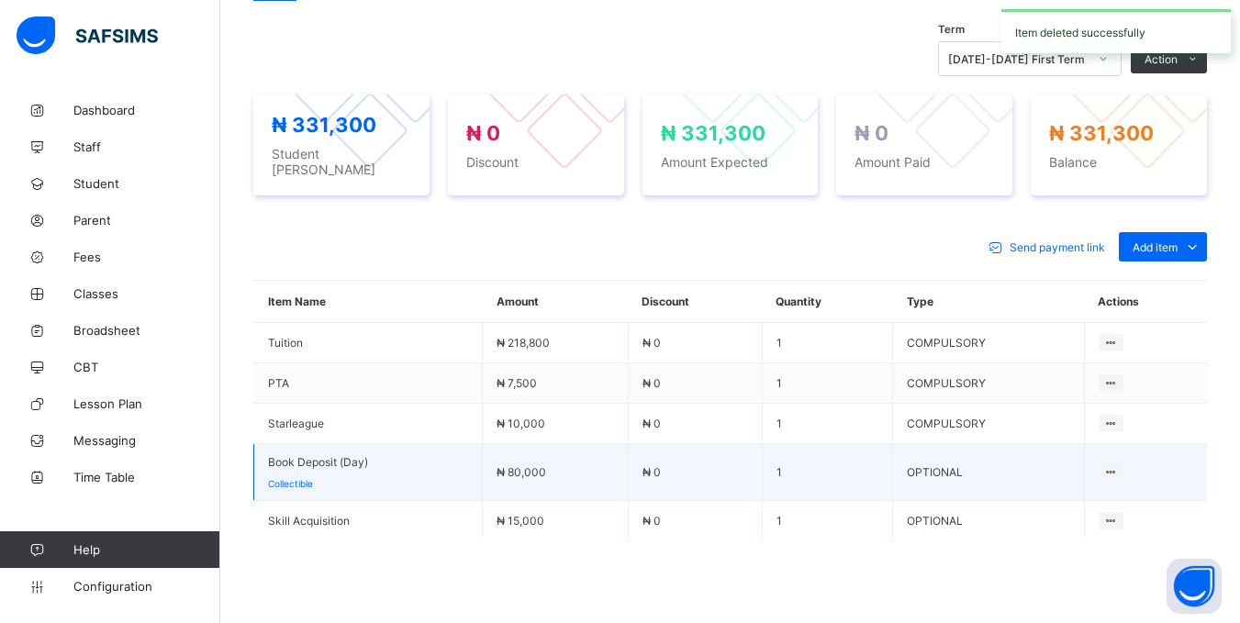
scroll to position [721, 0]
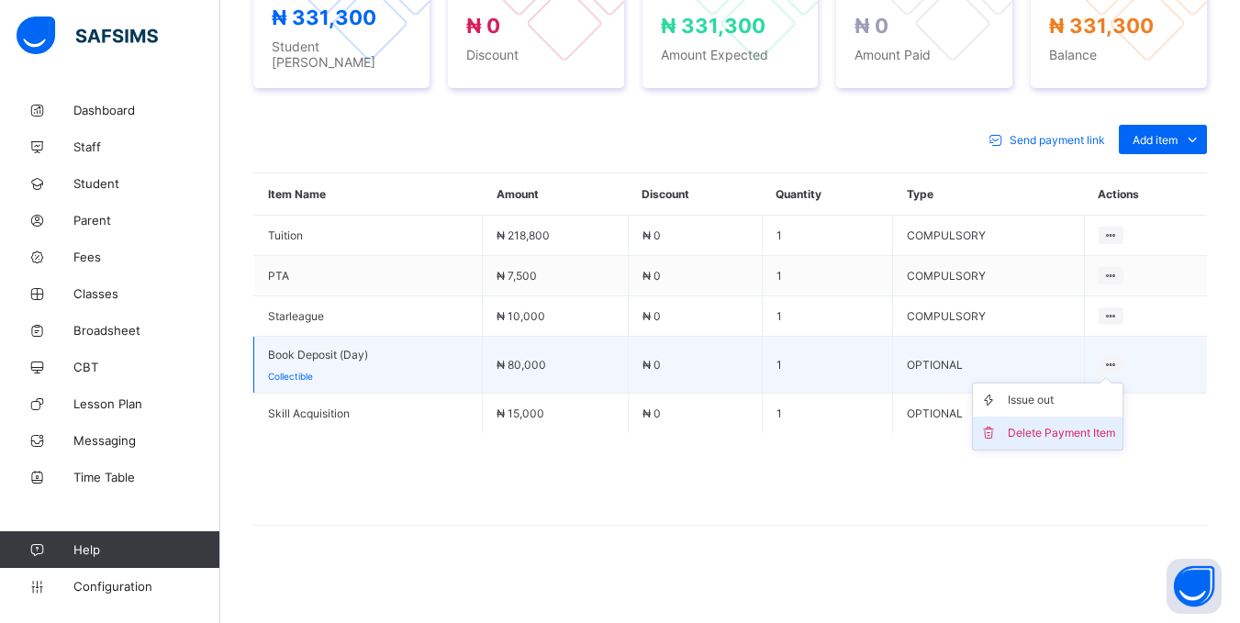
click at [1082, 424] on div "Delete Payment Item" at bounding box center [1061, 433] width 107 height 18
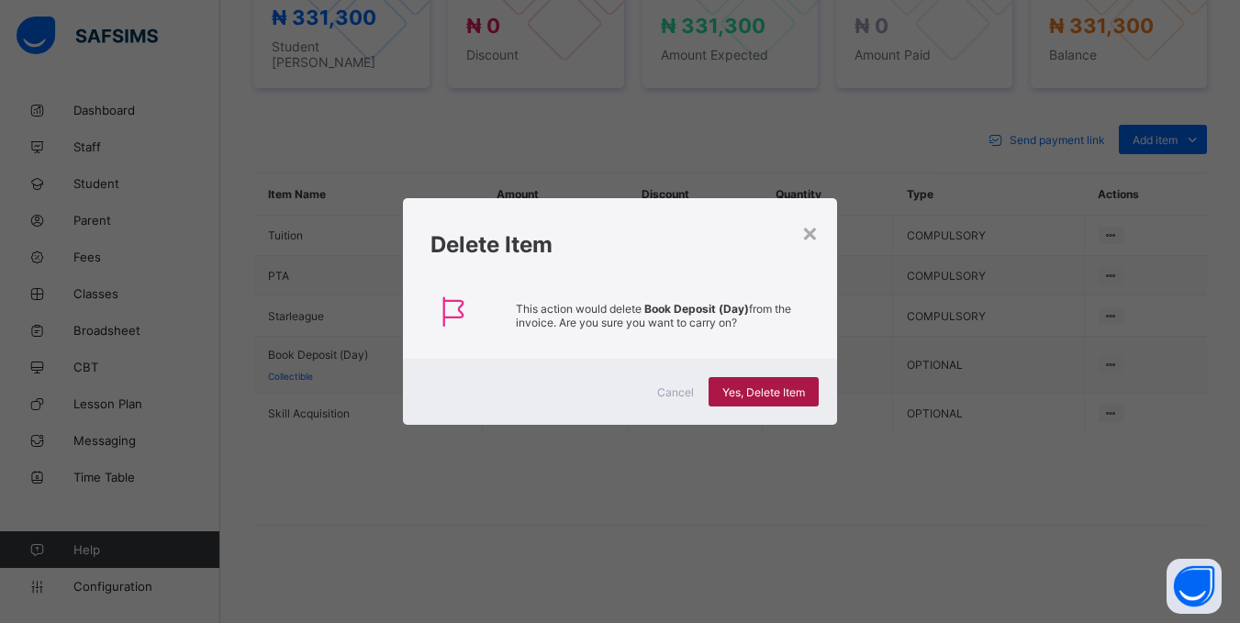
click at [770, 388] on span "Yes, Delete Item" at bounding box center [763, 393] width 83 height 14
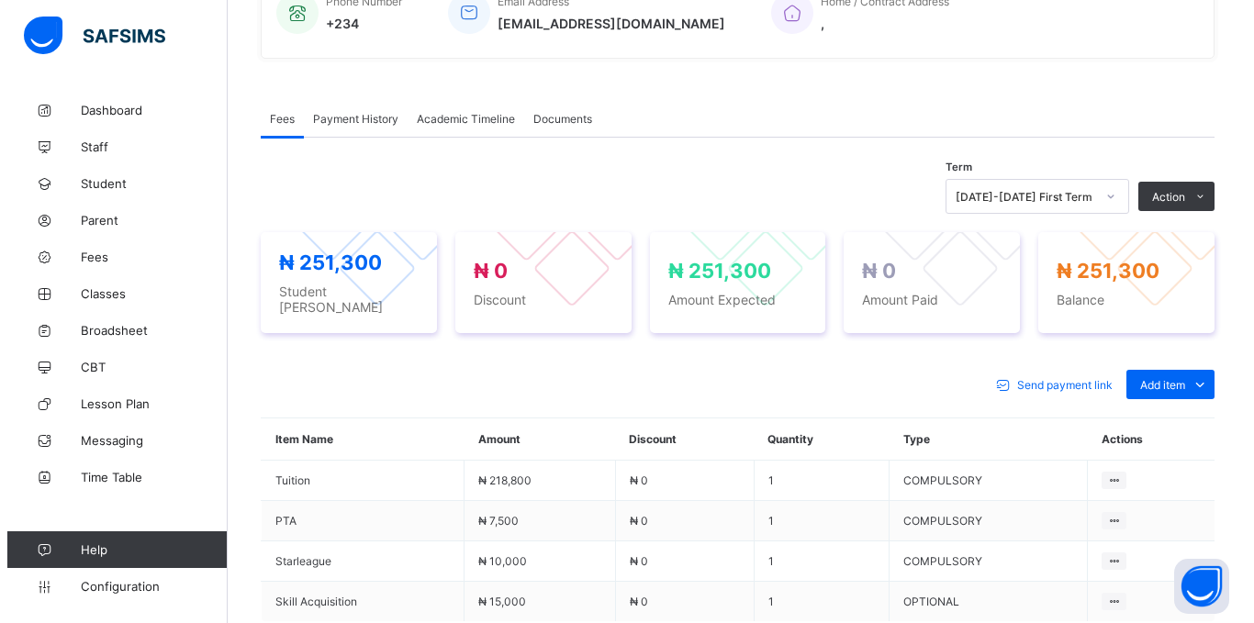
scroll to position [389, 0]
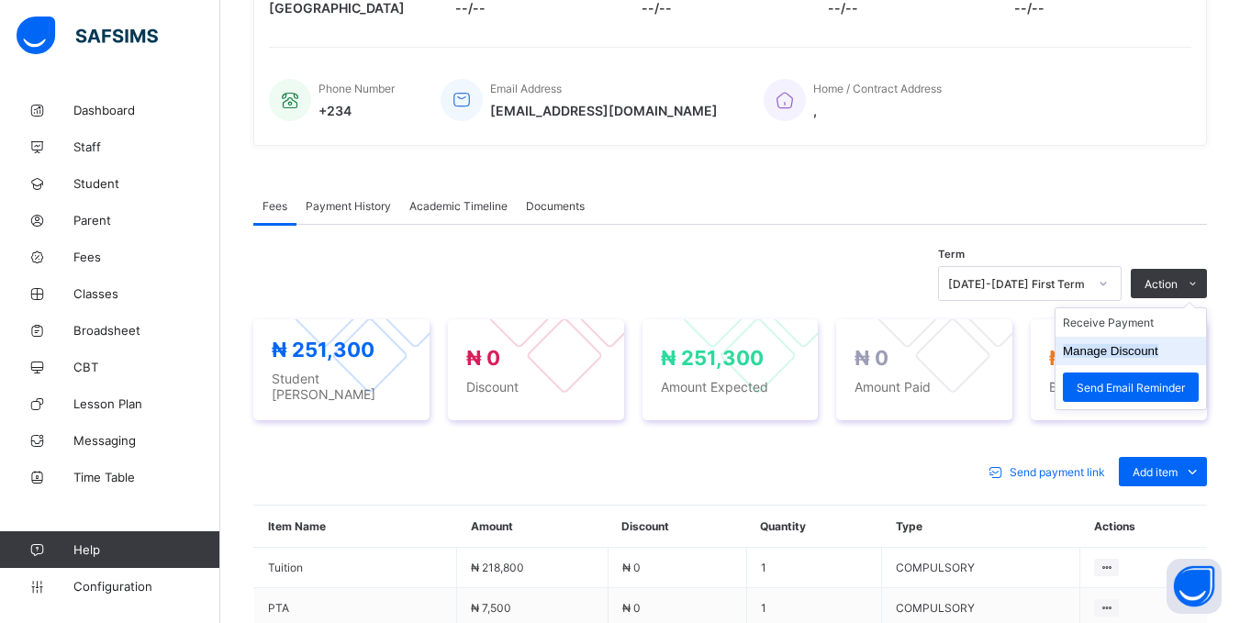
click at [1127, 356] on button "Manage Discount" at bounding box center [1110, 351] width 95 height 14
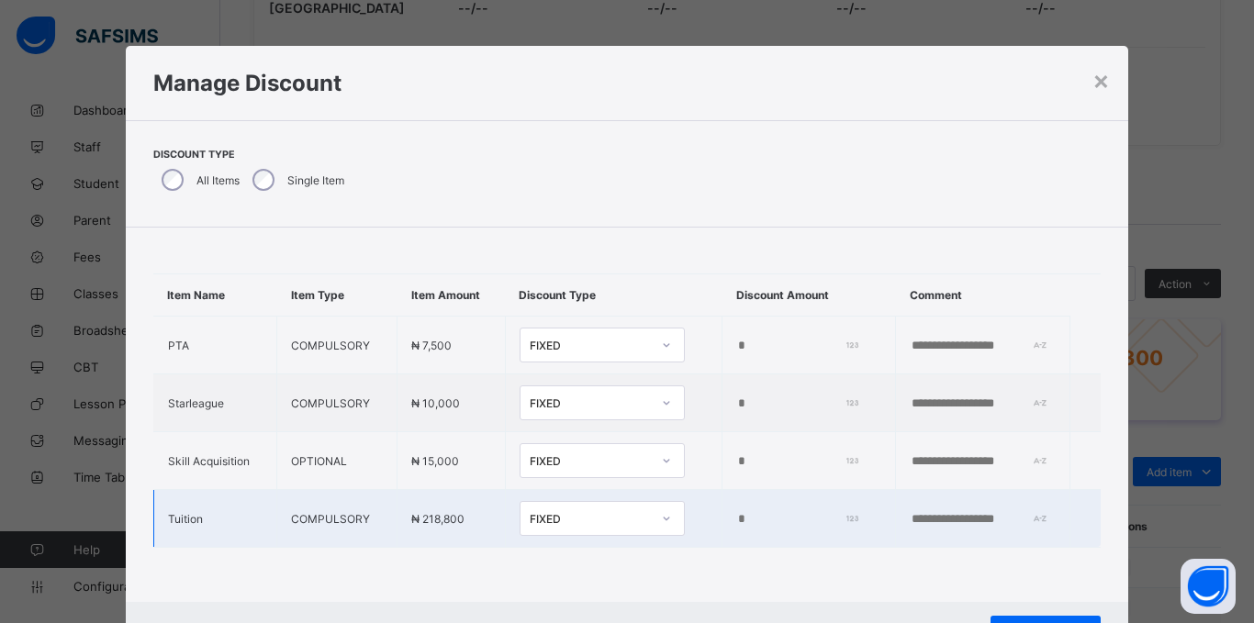
click at [605, 519] on div "FIXED" at bounding box center [590, 519] width 121 height 14
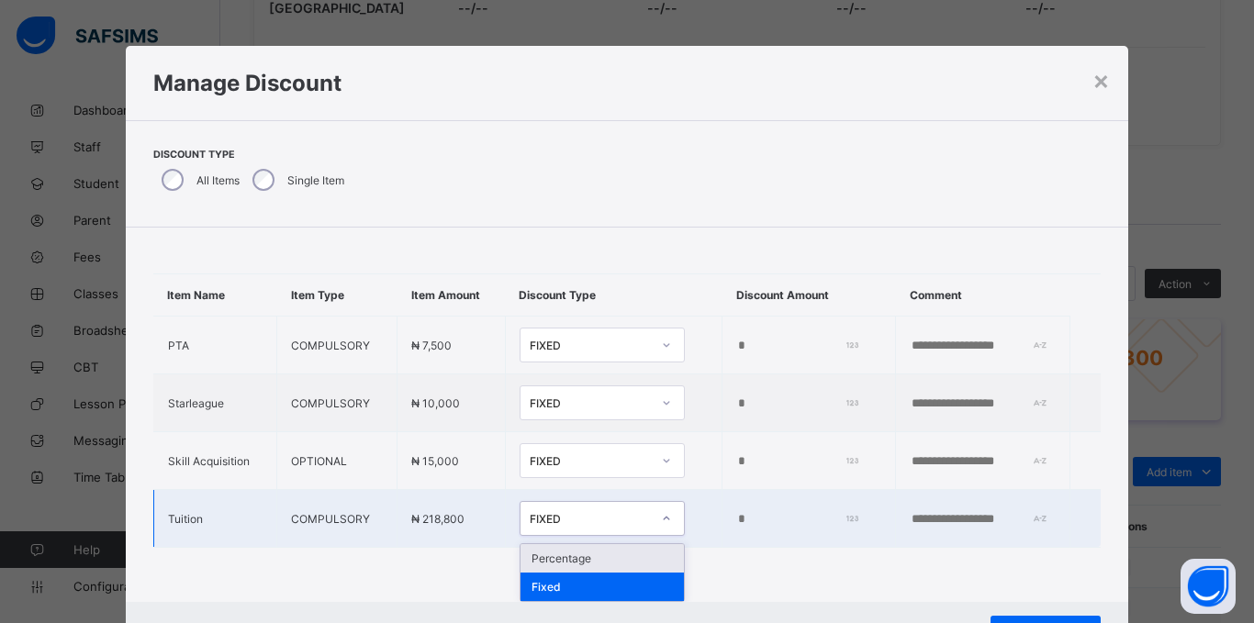
click at [553, 558] on div "Percentage" at bounding box center [601, 558] width 163 height 28
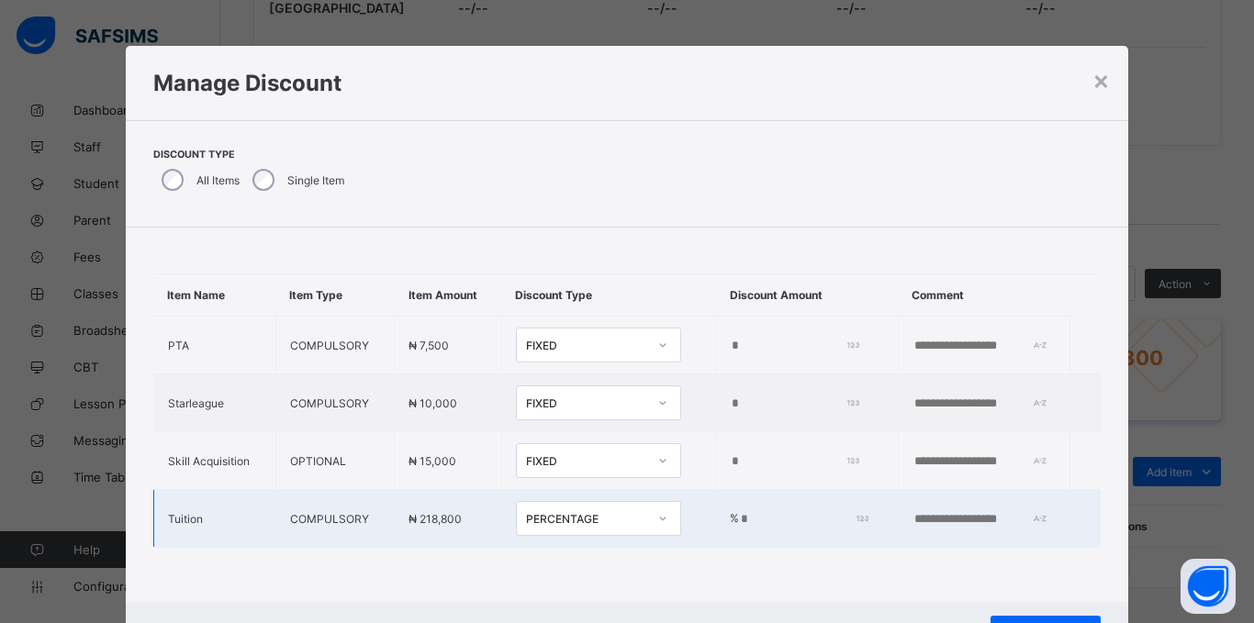
click at [739, 520] on input "*" at bounding box center [801, 519] width 125 height 15
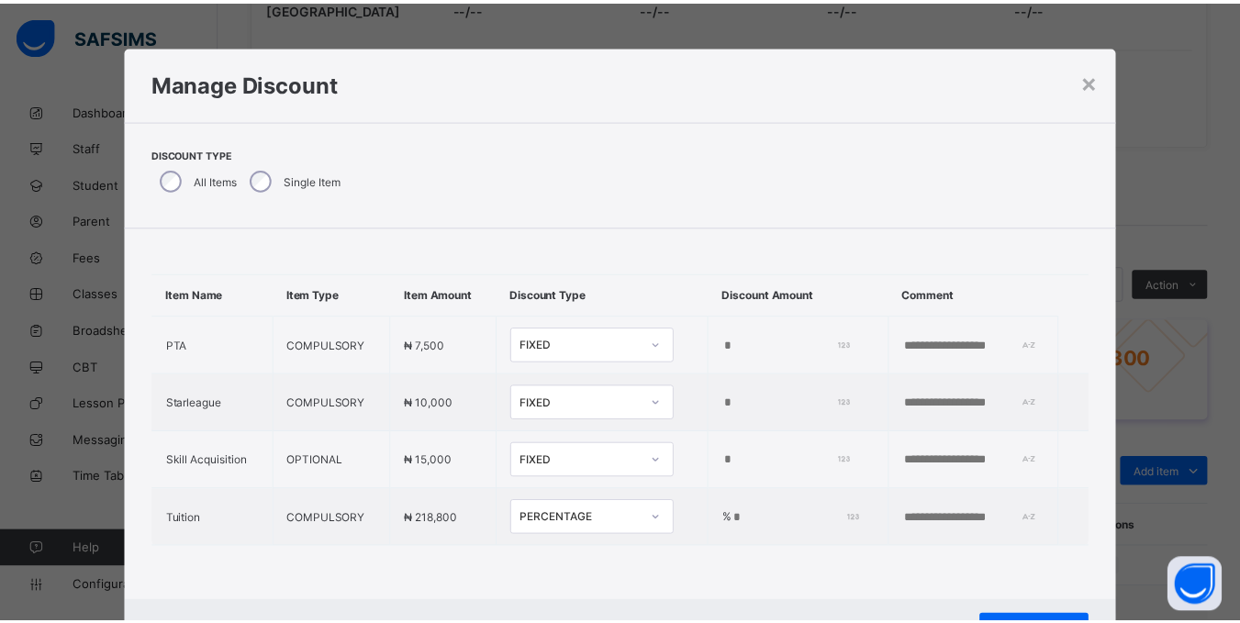
scroll to position [6, 0]
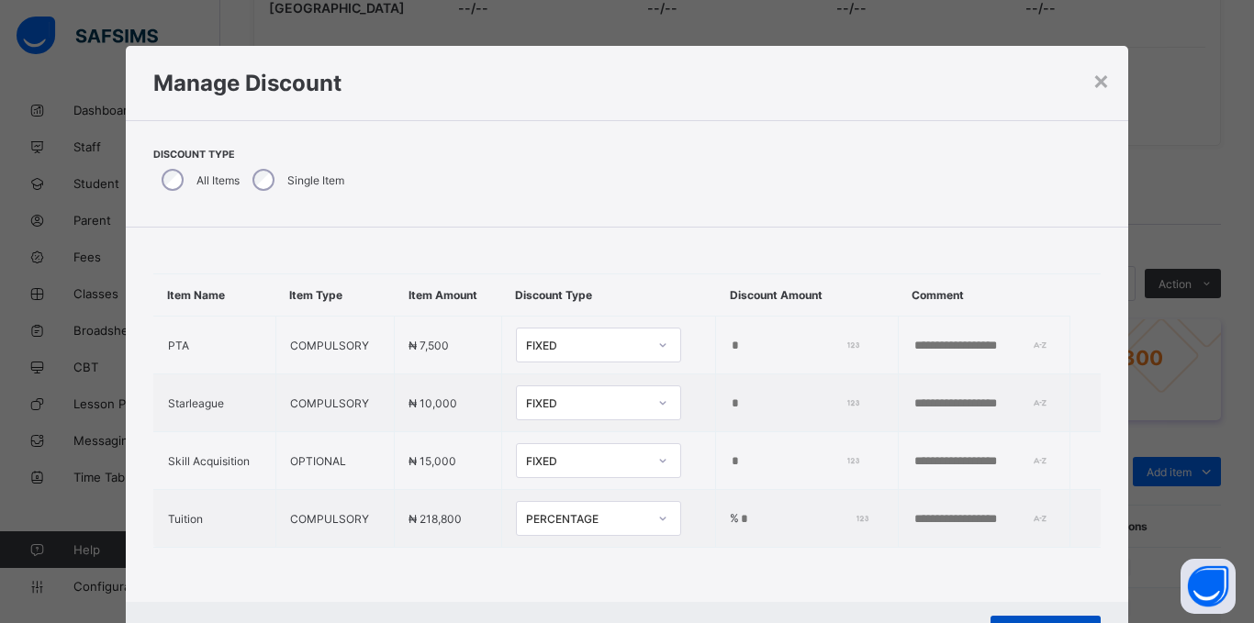
type input "*"
click at [1050, 619] on div "Save" at bounding box center [1045, 630] width 110 height 29
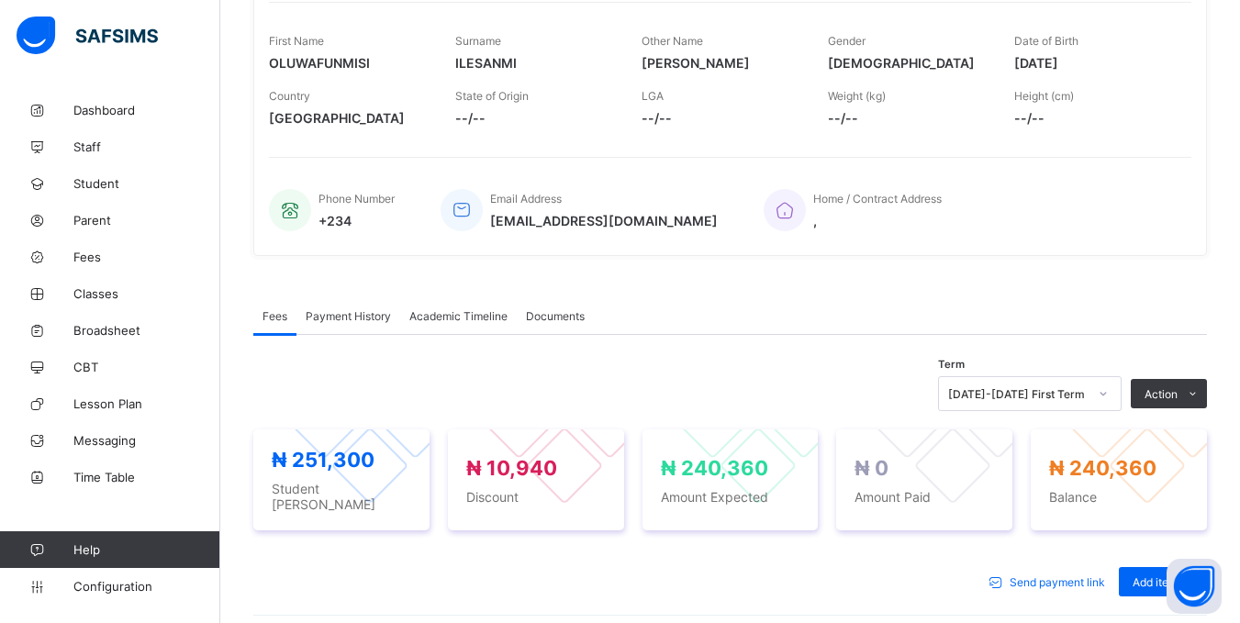
scroll to position [481, 0]
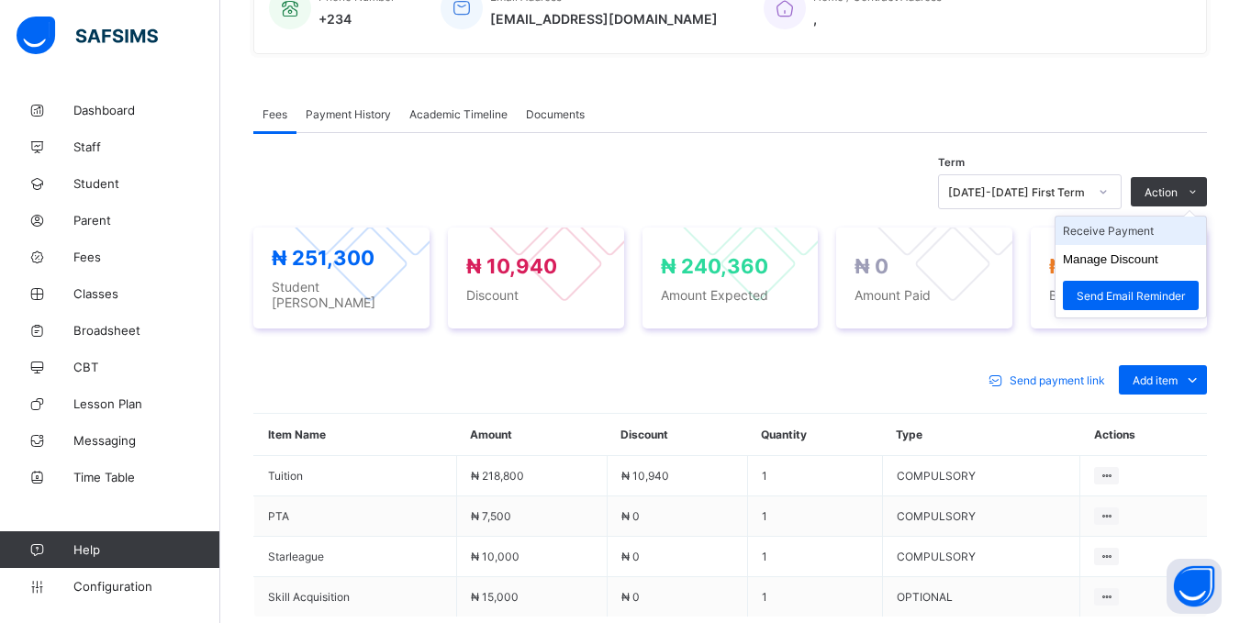
click at [1146, 245] on li "Receive Payment" at bounding box center [1131, 231] width 151 height 28
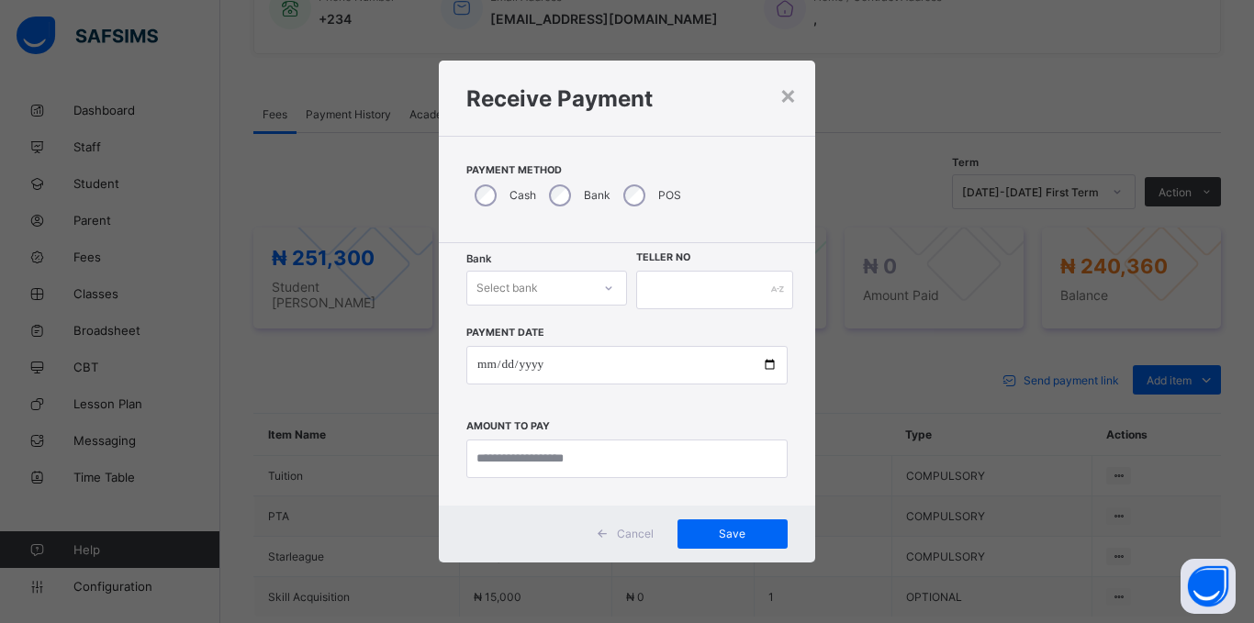
click at [573, 284] on div "Select bank" at bounding box center [529, 288] width 124 height 26
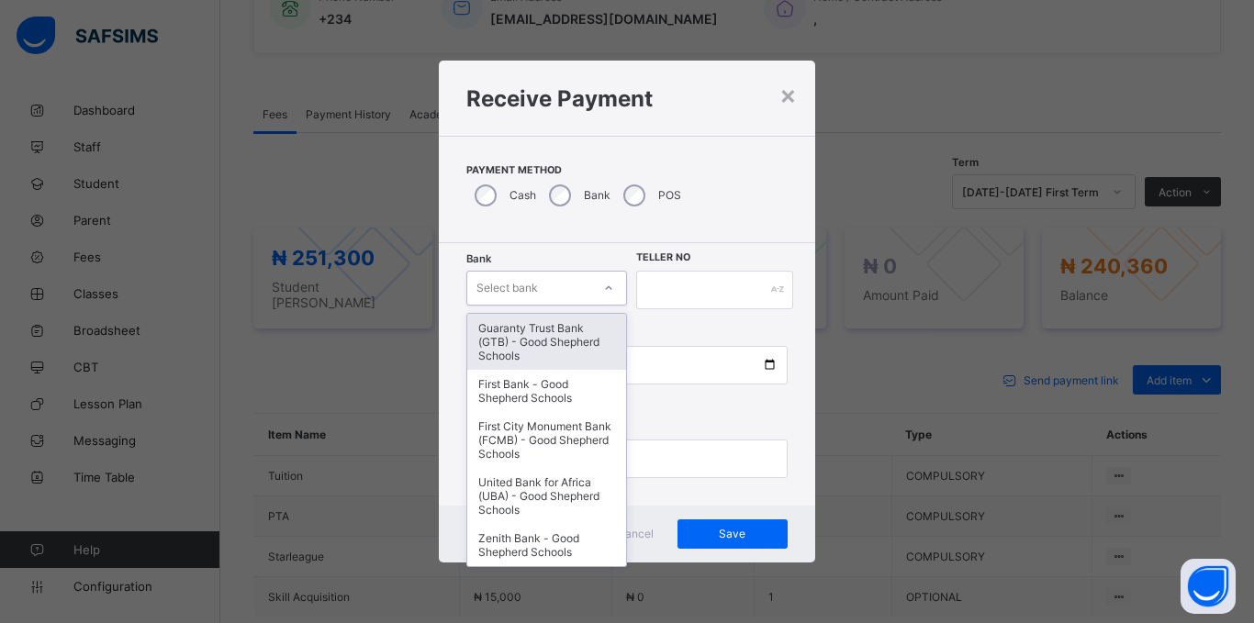
click at [579, 339] on div "Guaranty Trust Bank (GTB) - Good Shepherd Schools" at bounding box center [546, 342] width 159 height 56
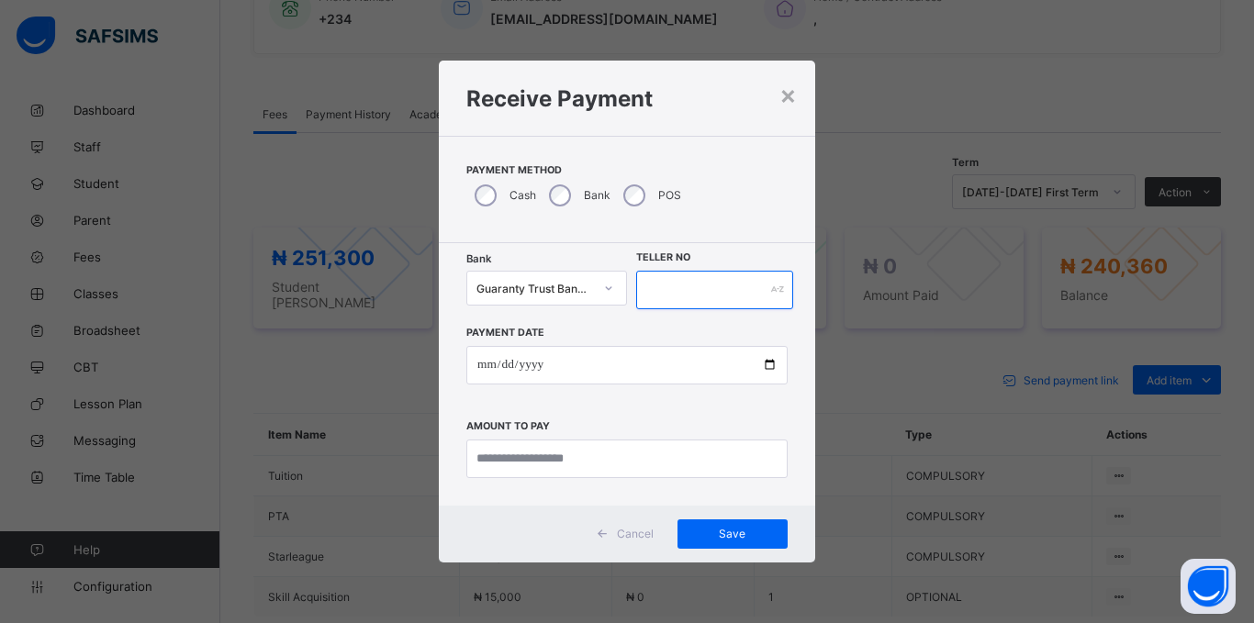
click at [693, 292] on input "text" at bounding box center [714, 290] width 157 height 39
type input "*****"
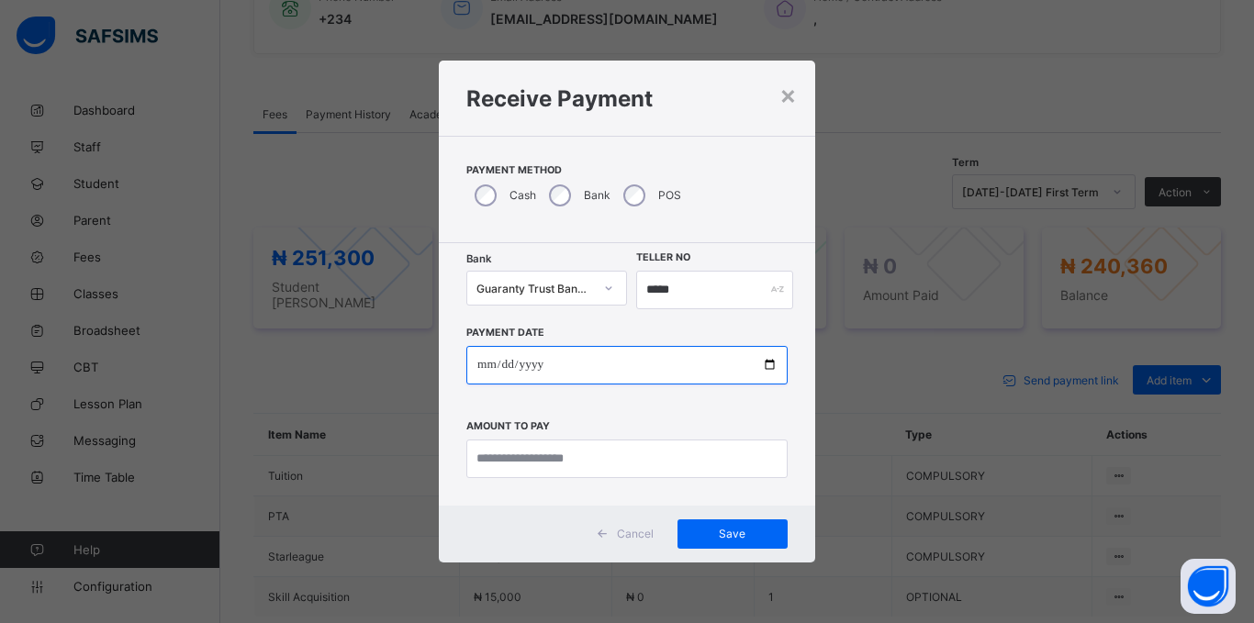
click at [478, 375] on input "date" at bounding box center [626, 365] width 321 height 39
type input "**********"
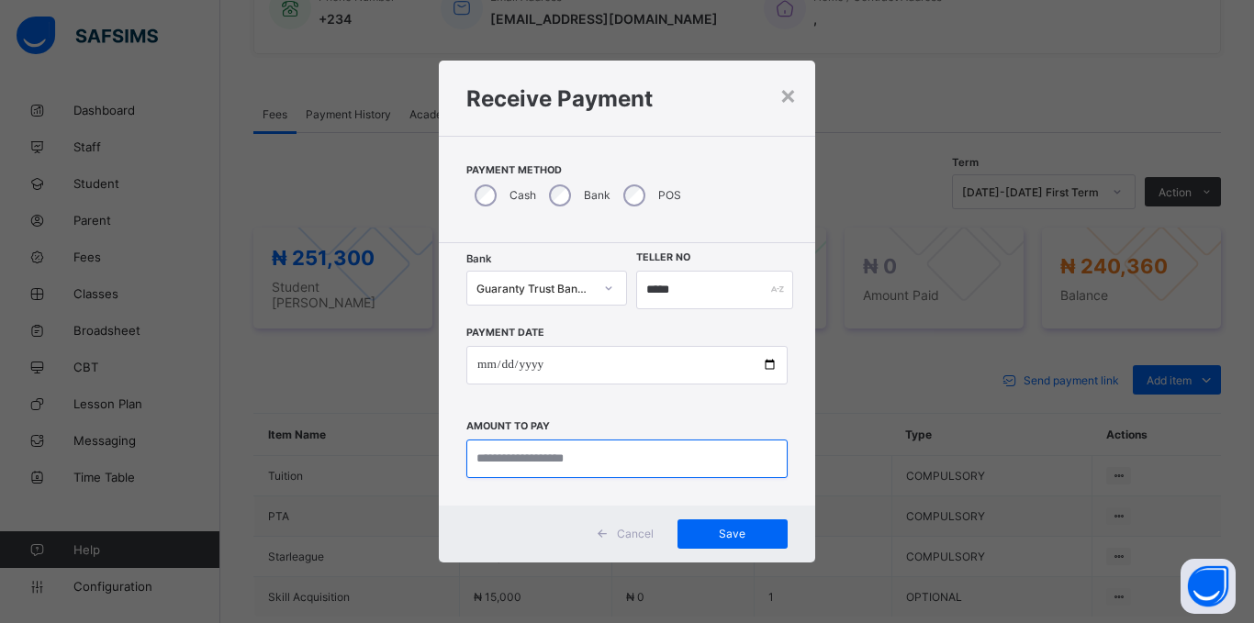
click at [500, 461] on input "currency" at bounding box center [626, 459] width 321 height 39
type input "*********"
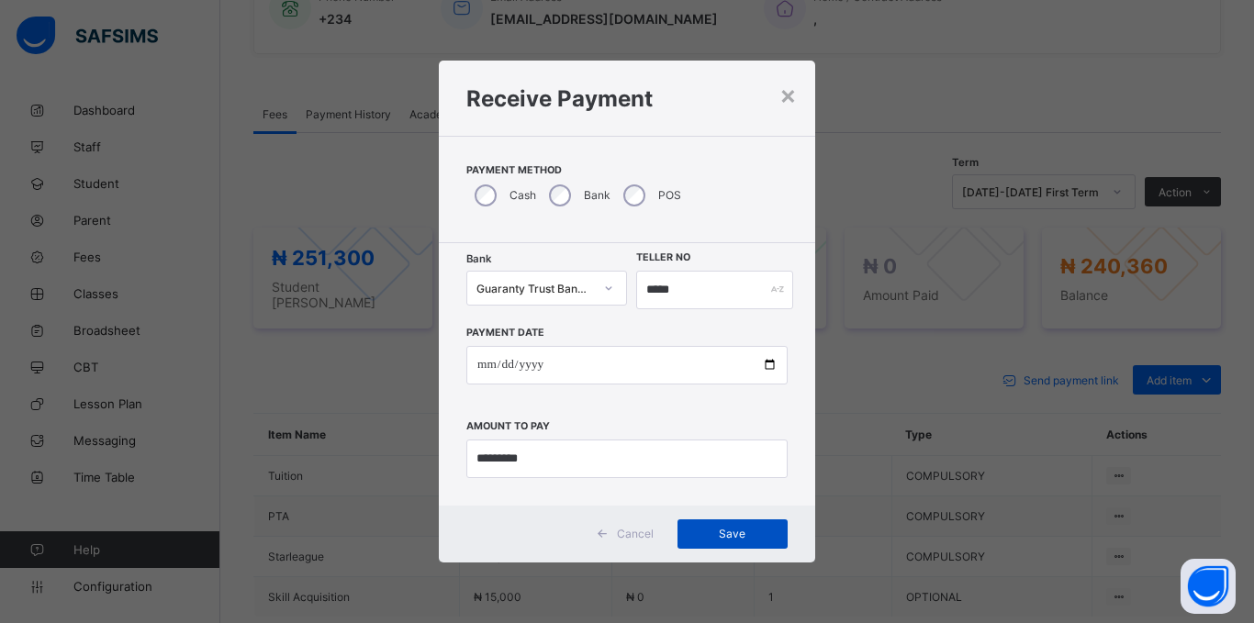
click at [748, 522] on div "Save" at bounding box center [732, 534] width 110 height 29
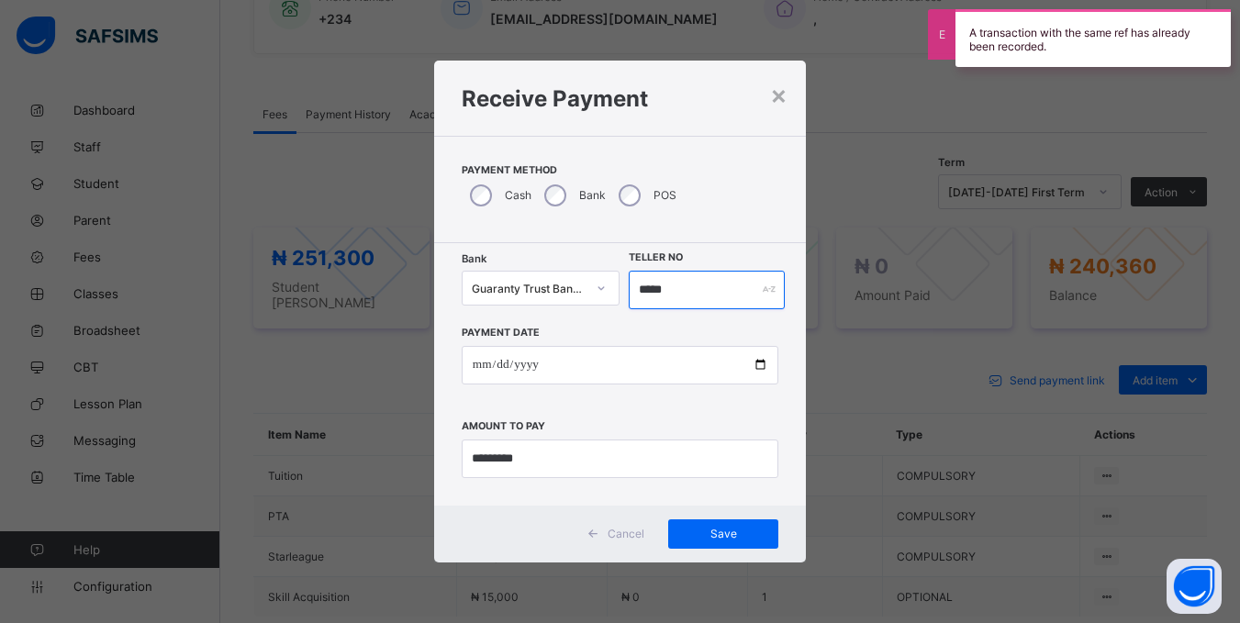
click at [748, 297] on input "*****" at bounding box center [706, 290] width 155 height 39
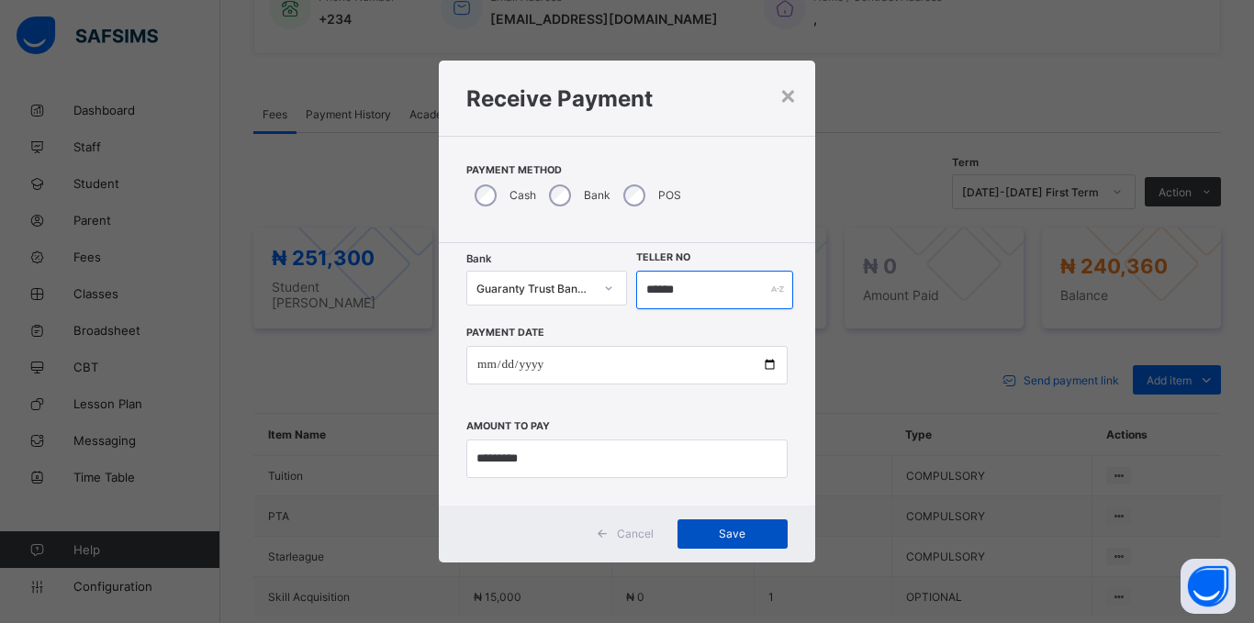
type input "******"
click at [700, 532] on span "Save" at bounding box center [732, 534] width 83 height 14
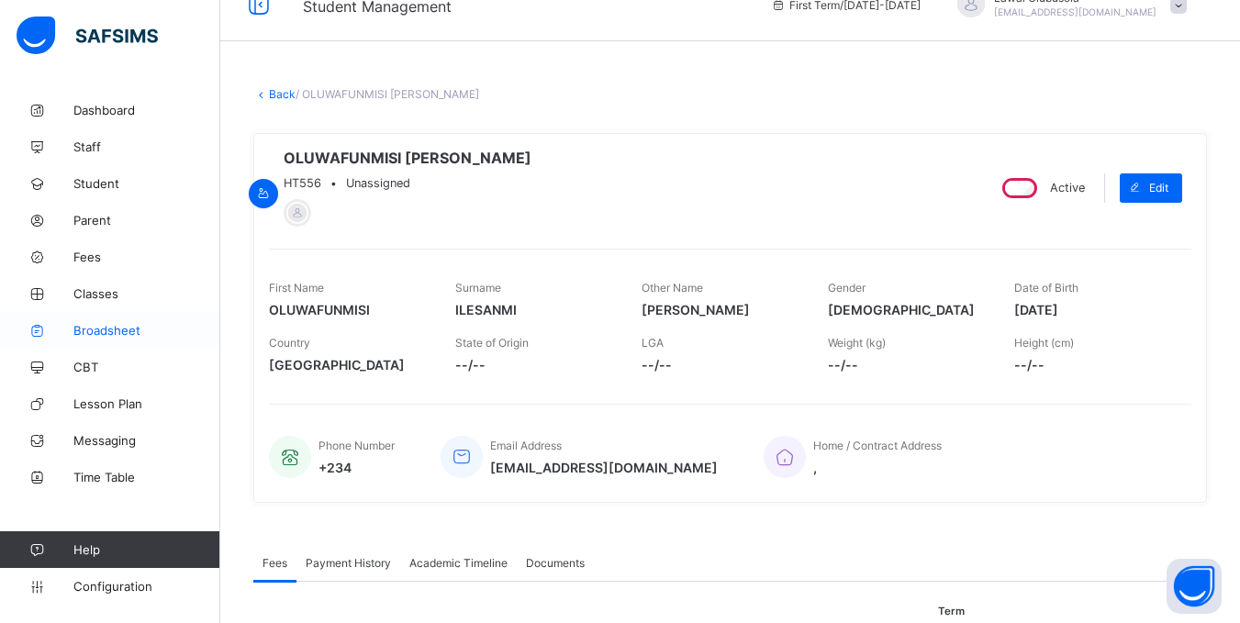
scroll to position [0, 0]
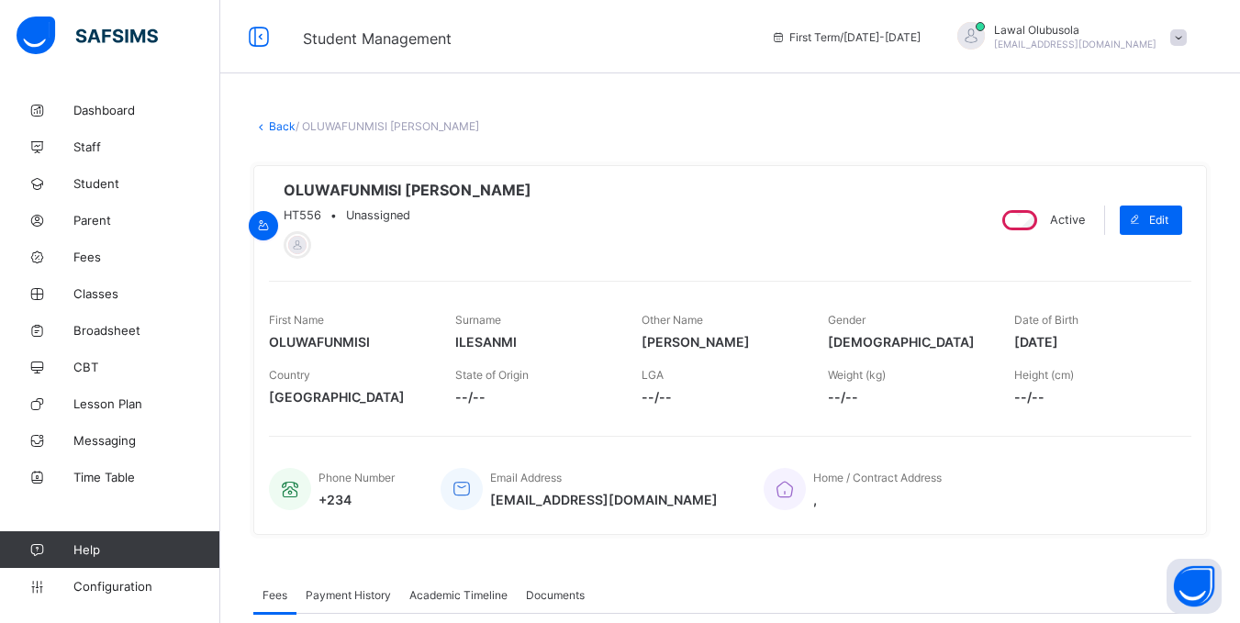
click at [287, 127] on link "Back" at bounding box center [282, 126] width 27 height 14
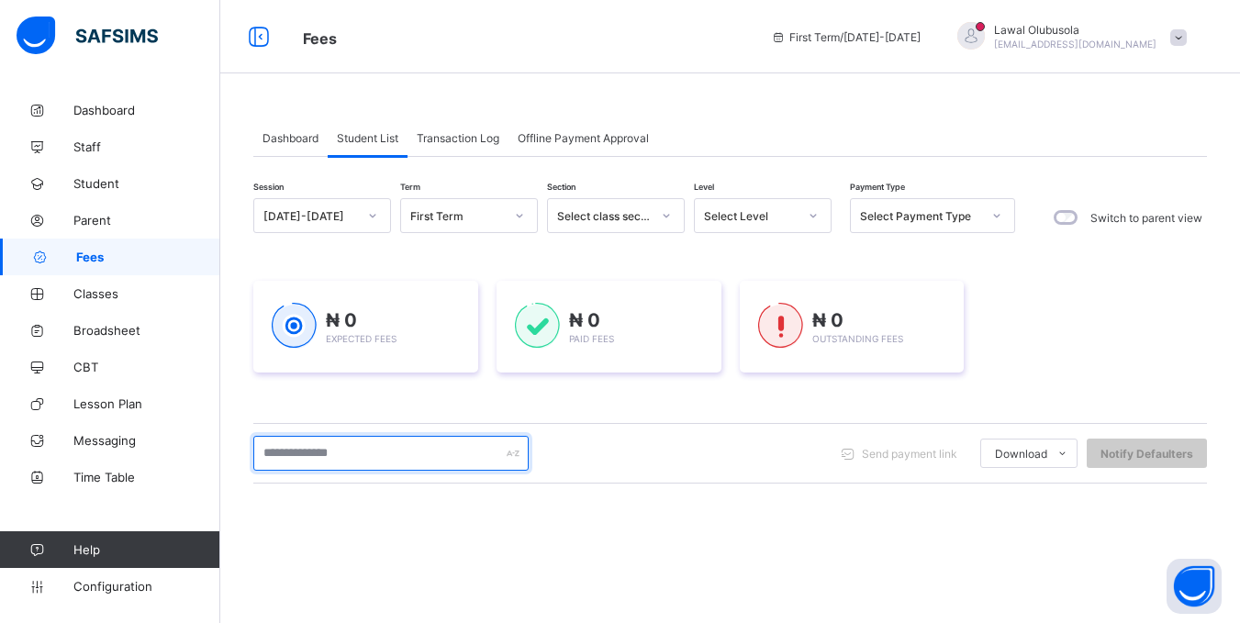
click at [342, 453] on input "text" at bounding box center [390, 453] width 275 height 35
type input "********"
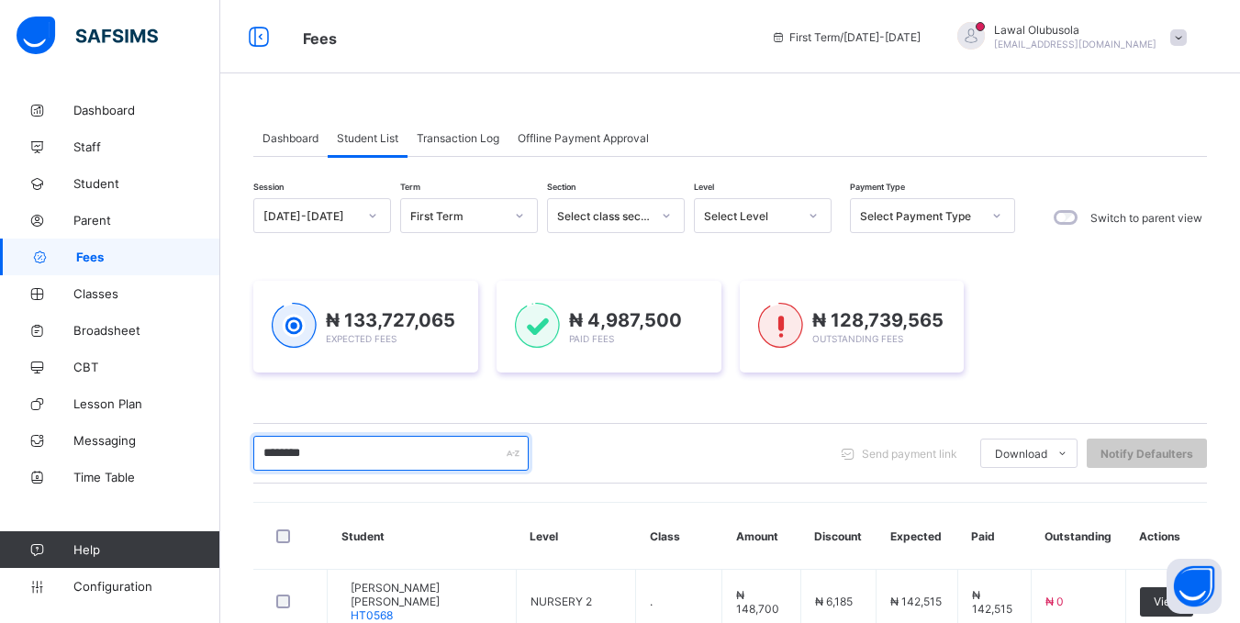
scroll to position [250, 0]
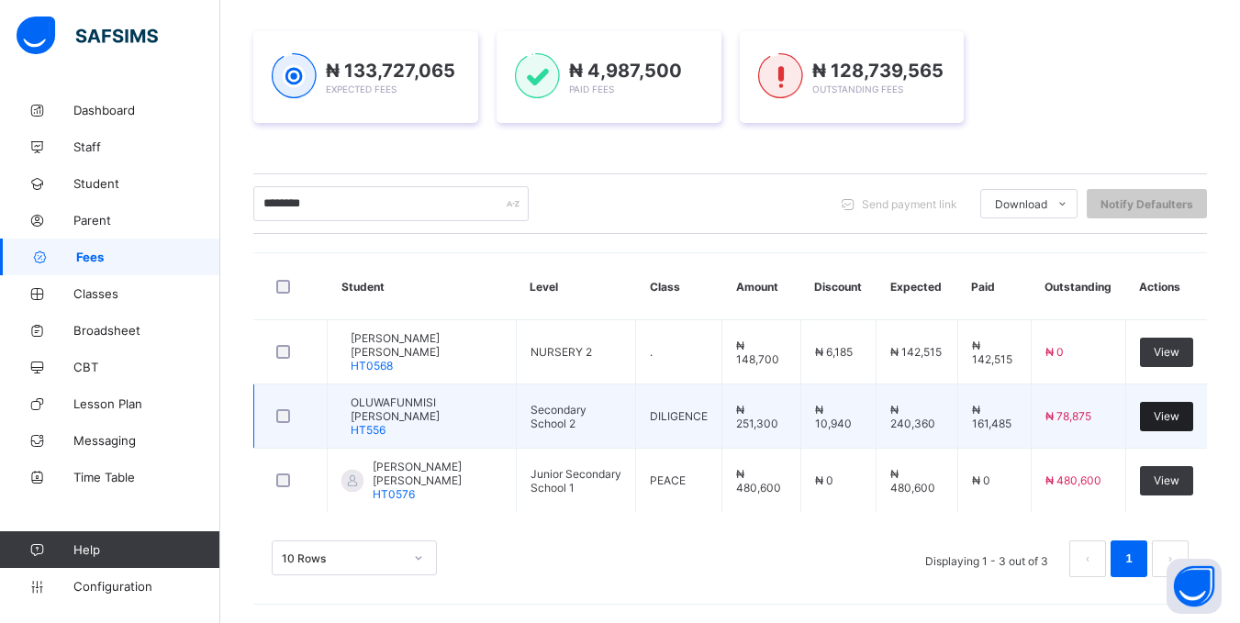
click at [1160, 406] on div "View" at bounding box center [1166, 416] width 53 height 29
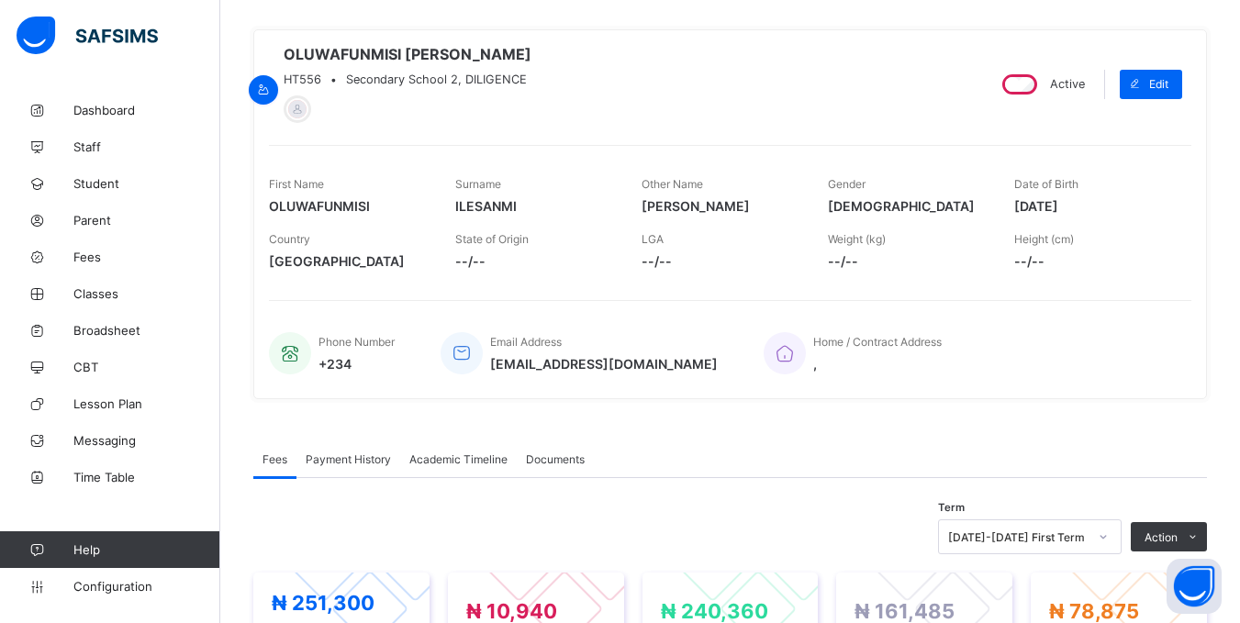
scroll to position [92, 0]
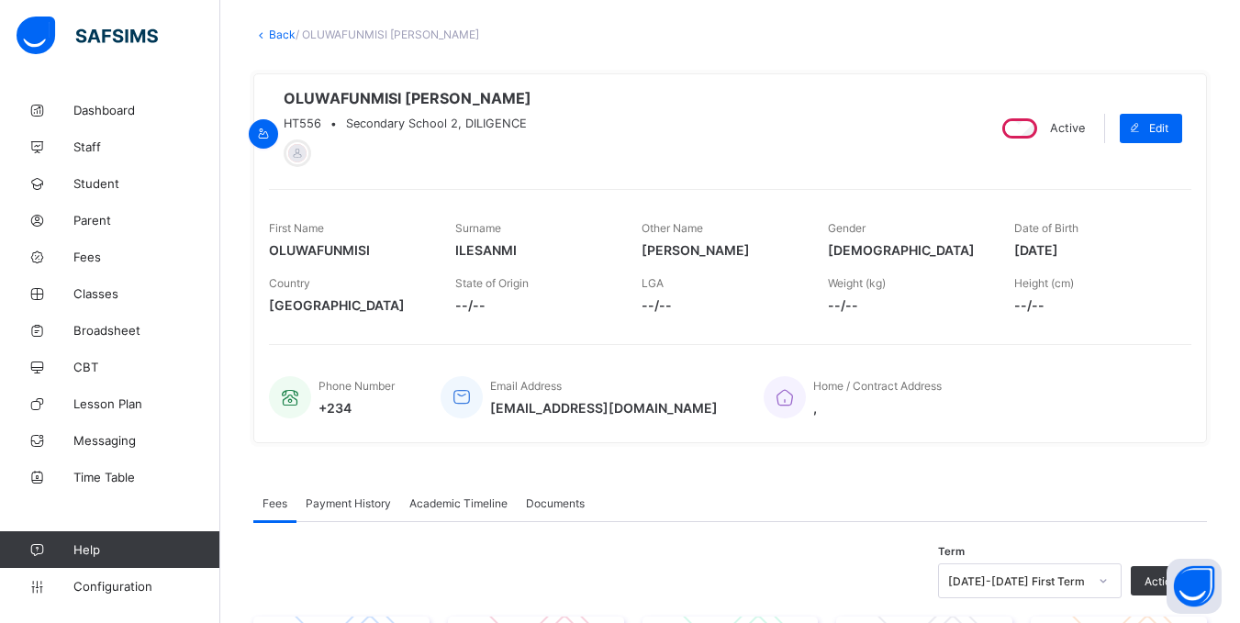
click at [269, 34] on link "Back" at bounding box center [282, 35] width 27 height 14
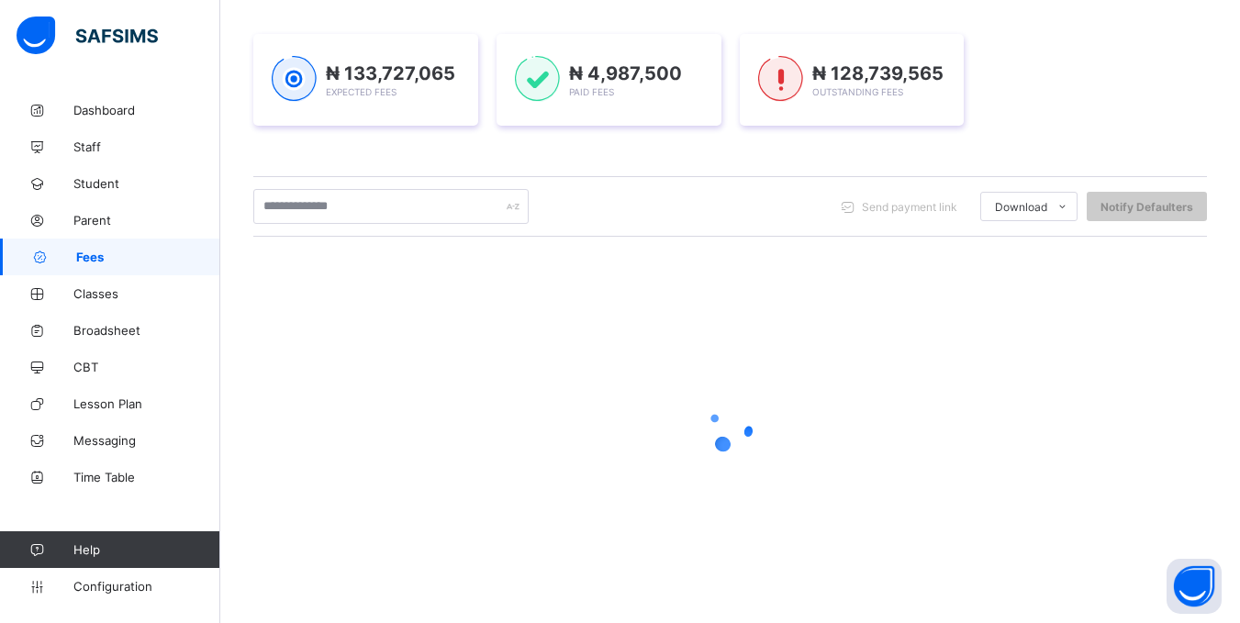
scroll to position [253, 0]
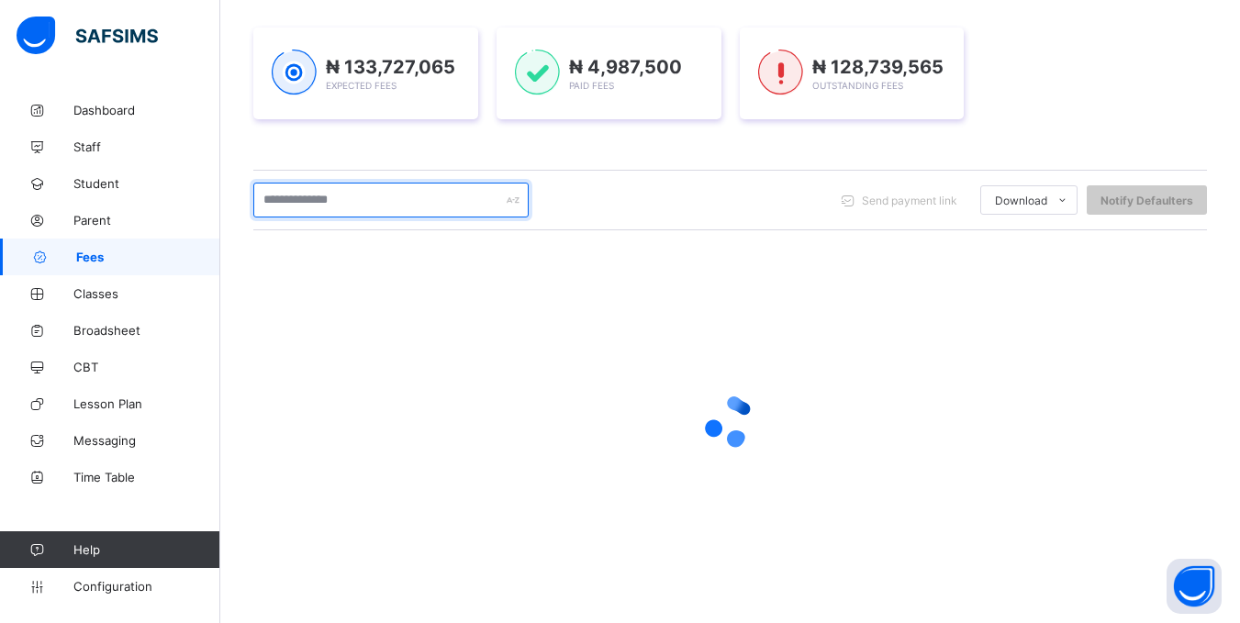
click at [395, 197] on input "text" at bounding box center [390, 200] width 275 height 35
type input "********"
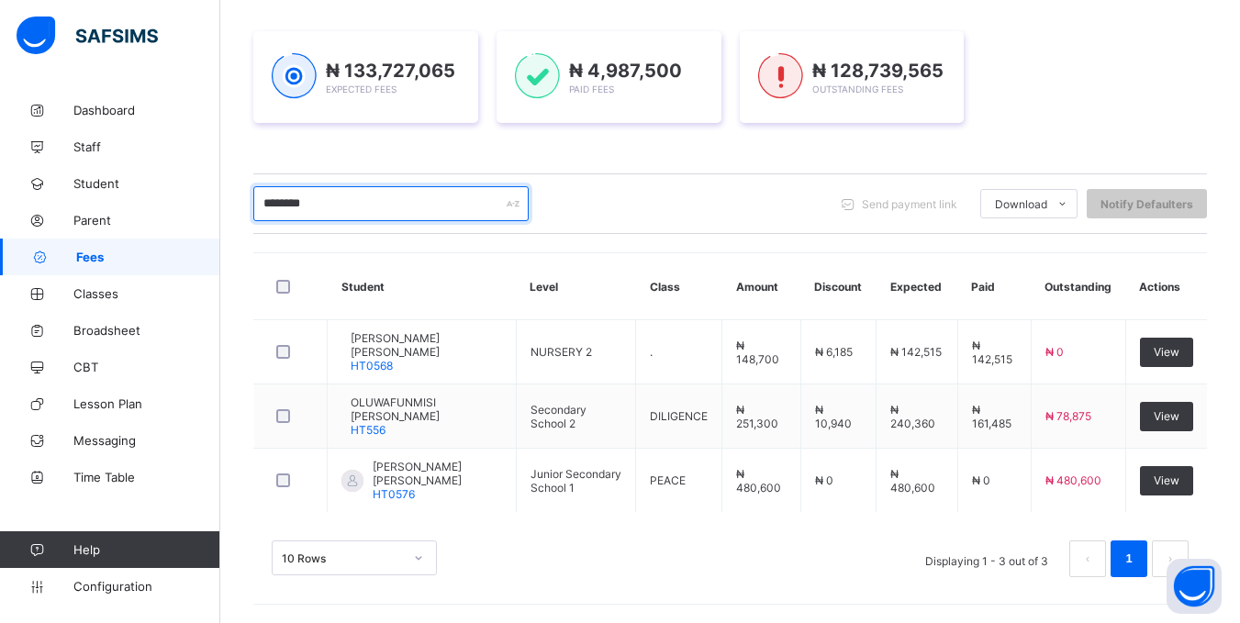
scroll to position [250, 0]
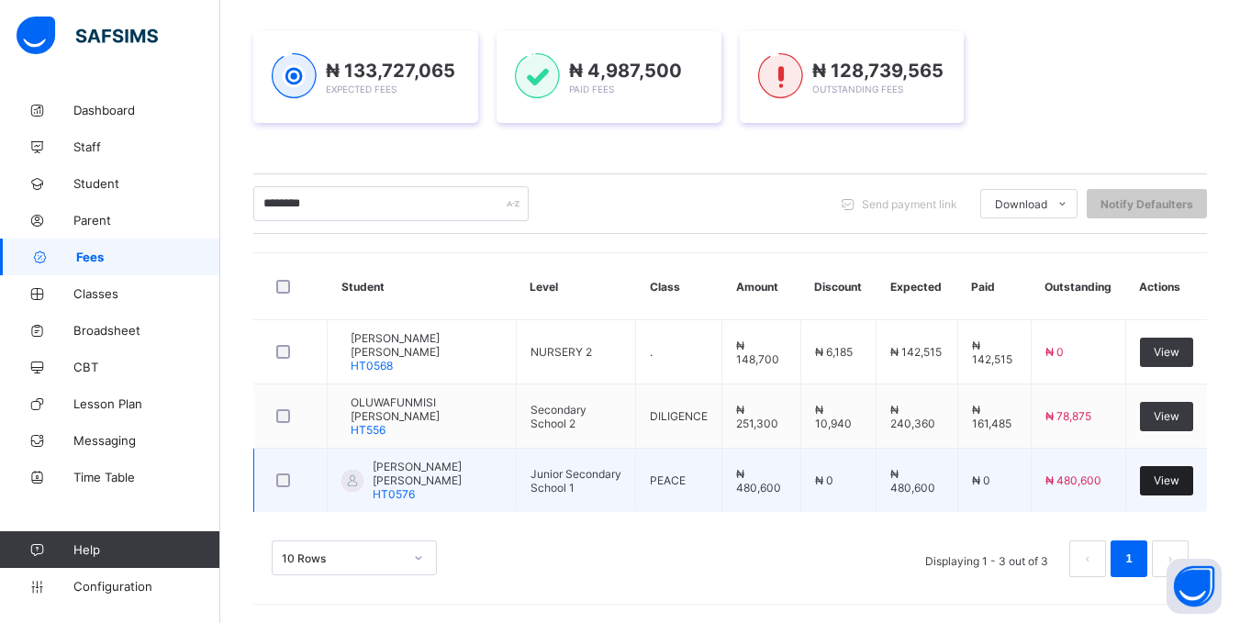
click at [1183, 471] on div "View" at bounding box center [1166, 480] width 53 height 29
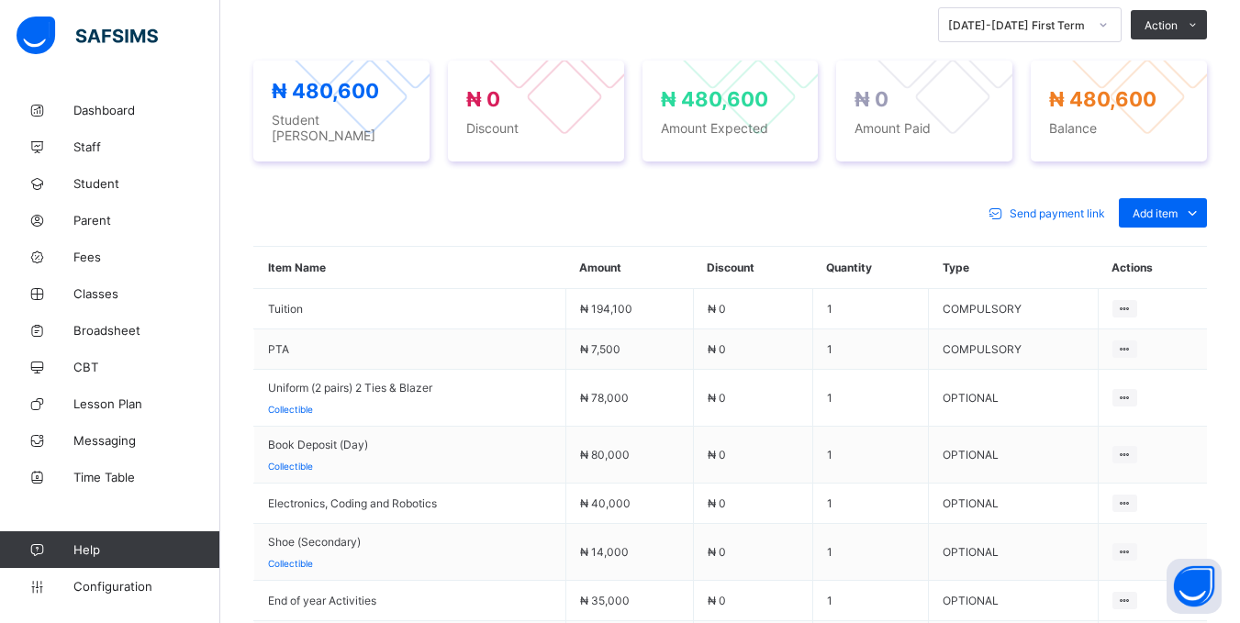
scroll to position [734, 0]
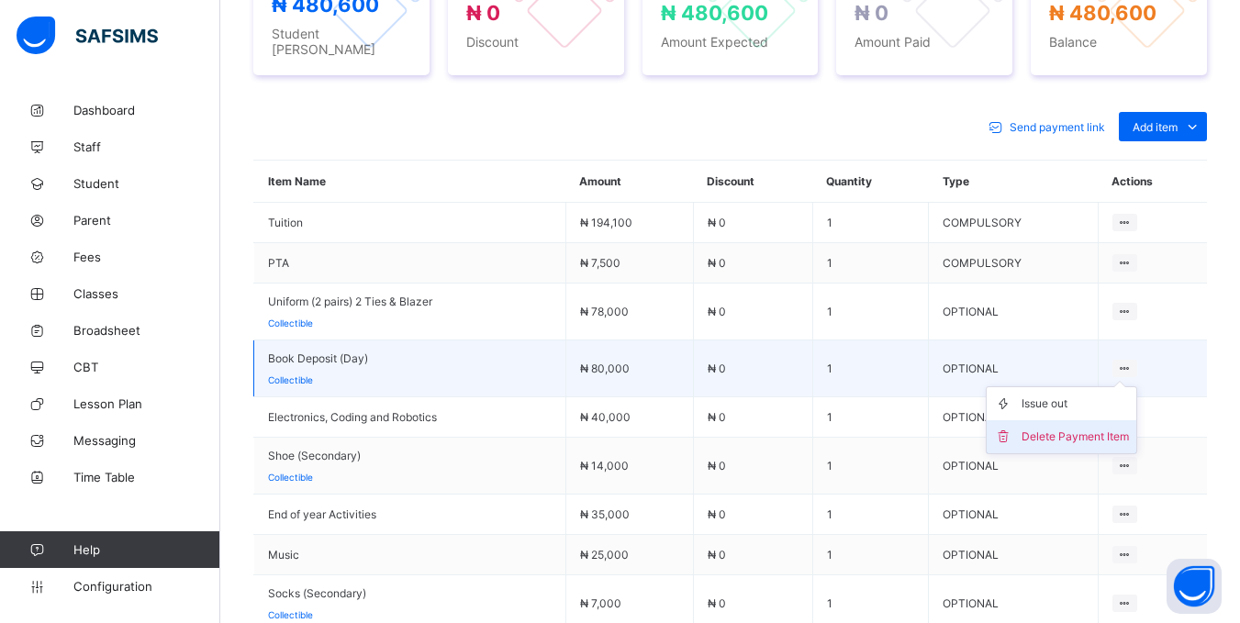
click at [1105, 430] on div "Delete Payment Item" at bounding box center [1075, 437] width 107 height 18
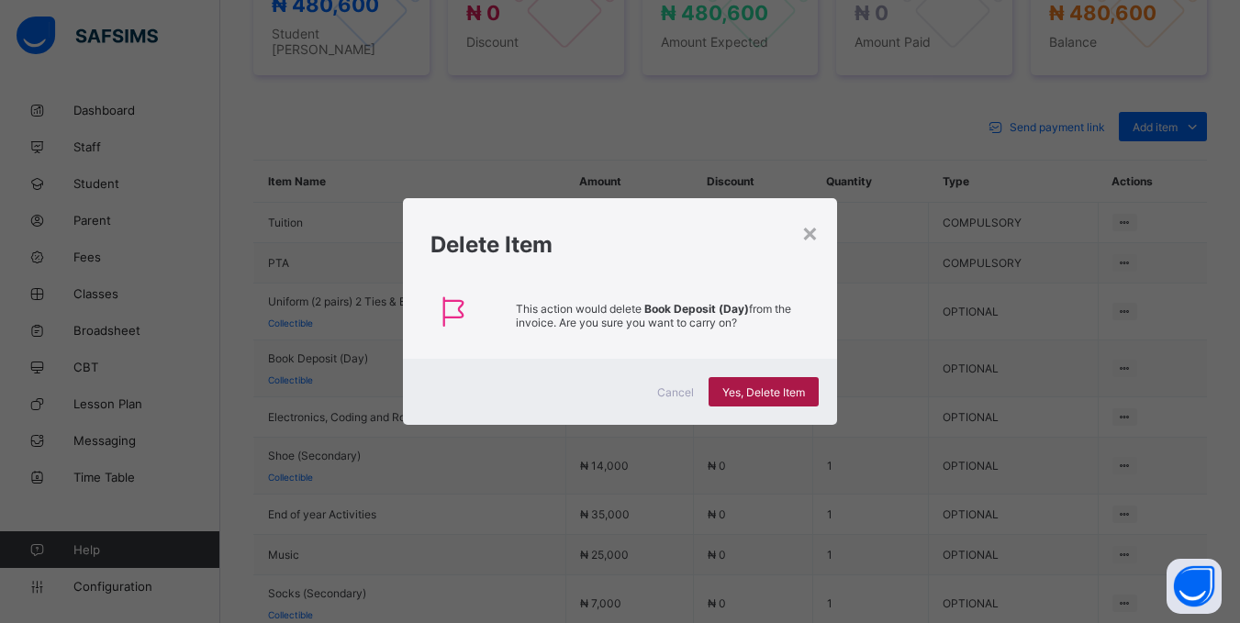
click at [766, 383] on div "Yes, Delete Item" at bounding box center [764, 391] width 110 height 29
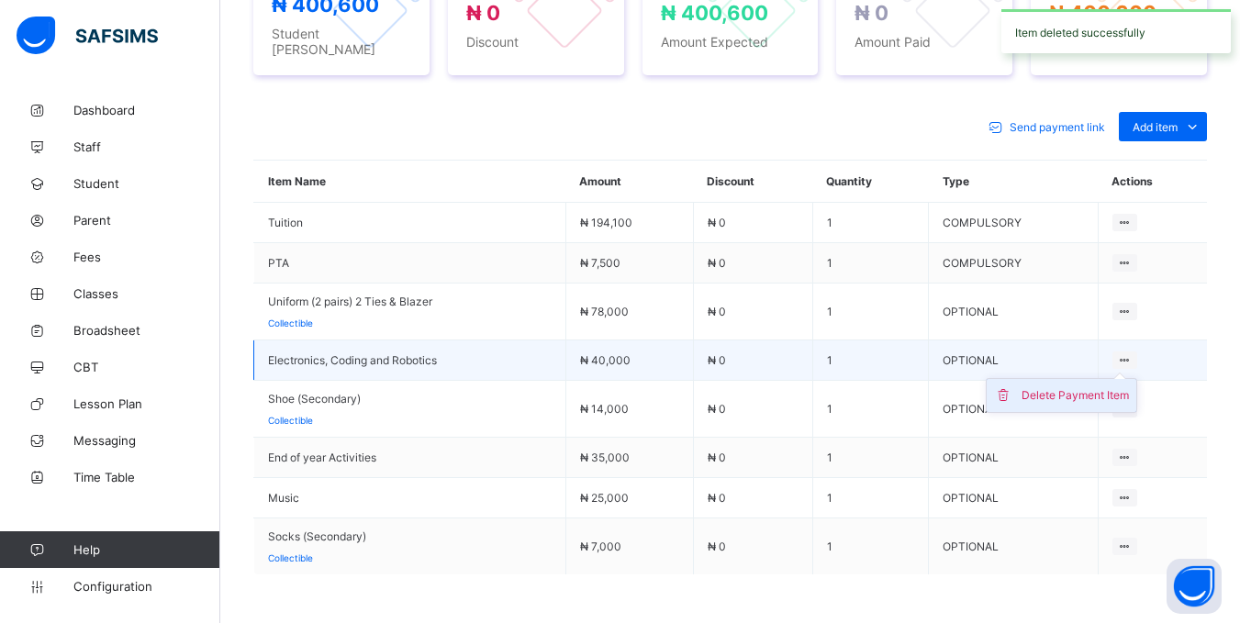
click at [1123, 390] on div "Delete Payment Item" at bounding box center [1075, 395] width 107 height 18
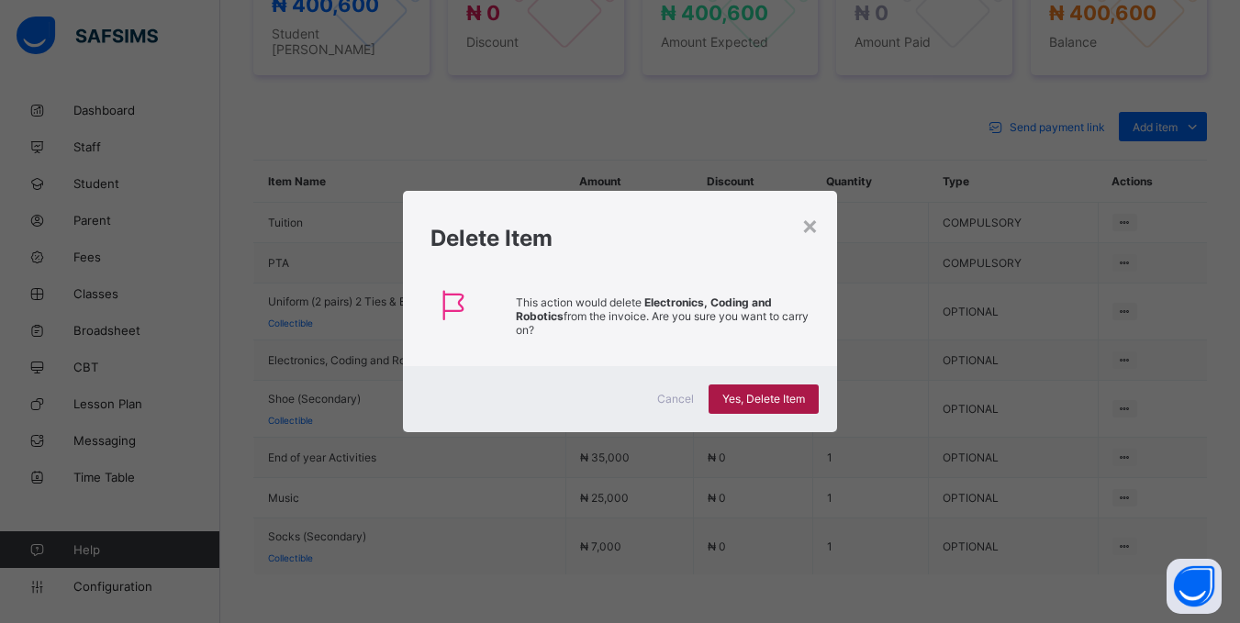
click at [762, 388] on div "Yes, Delete Item" at bounding box center [764, 399] width 110 height 29
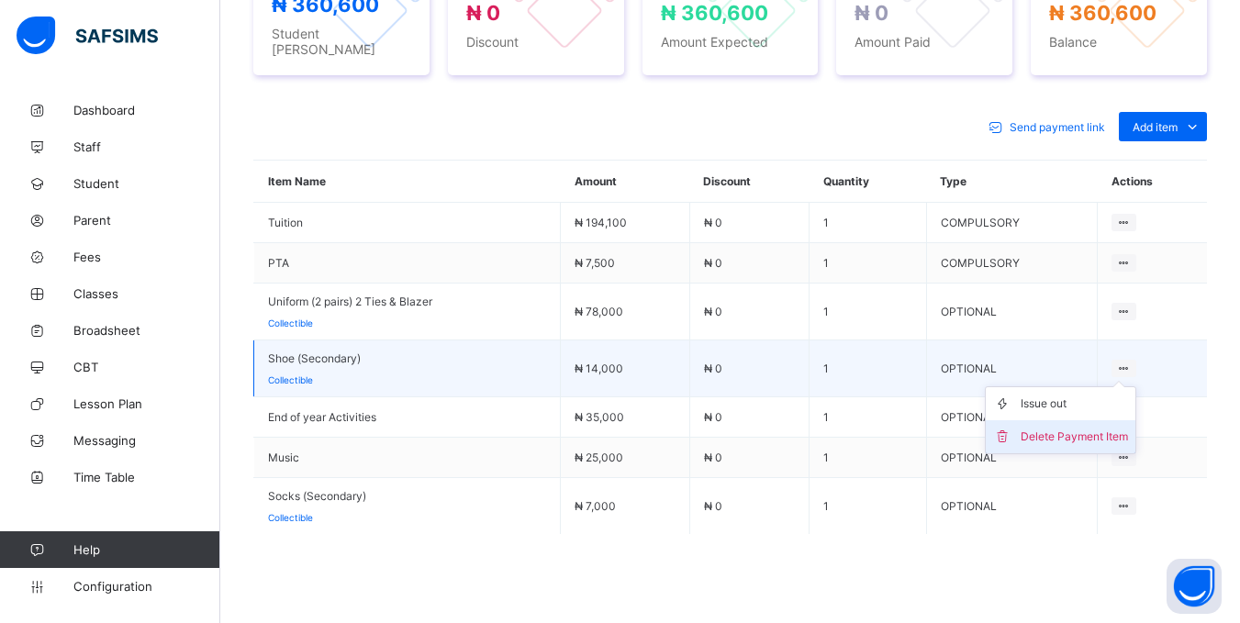
click at [1078, 434] on div "Delete Payment Item" at bounding box center [1074, 437] width 107 height 18
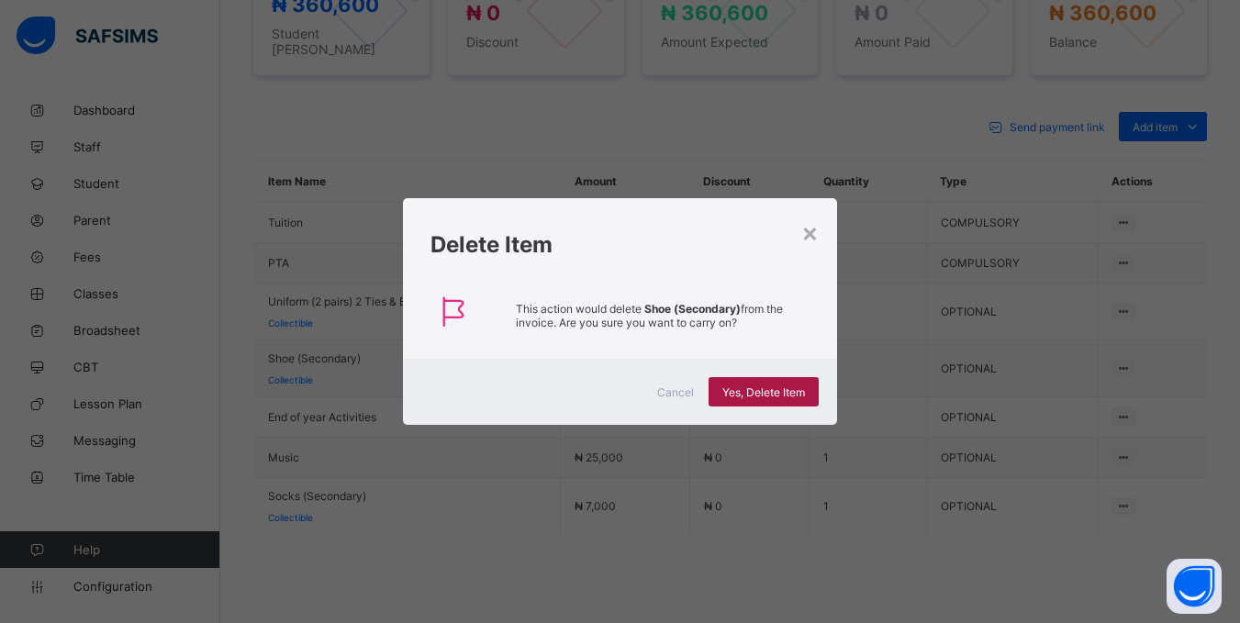
click at [796, 391] on span "Yes, Delete Item" at bounding box center [763, 393] width 83 height 14
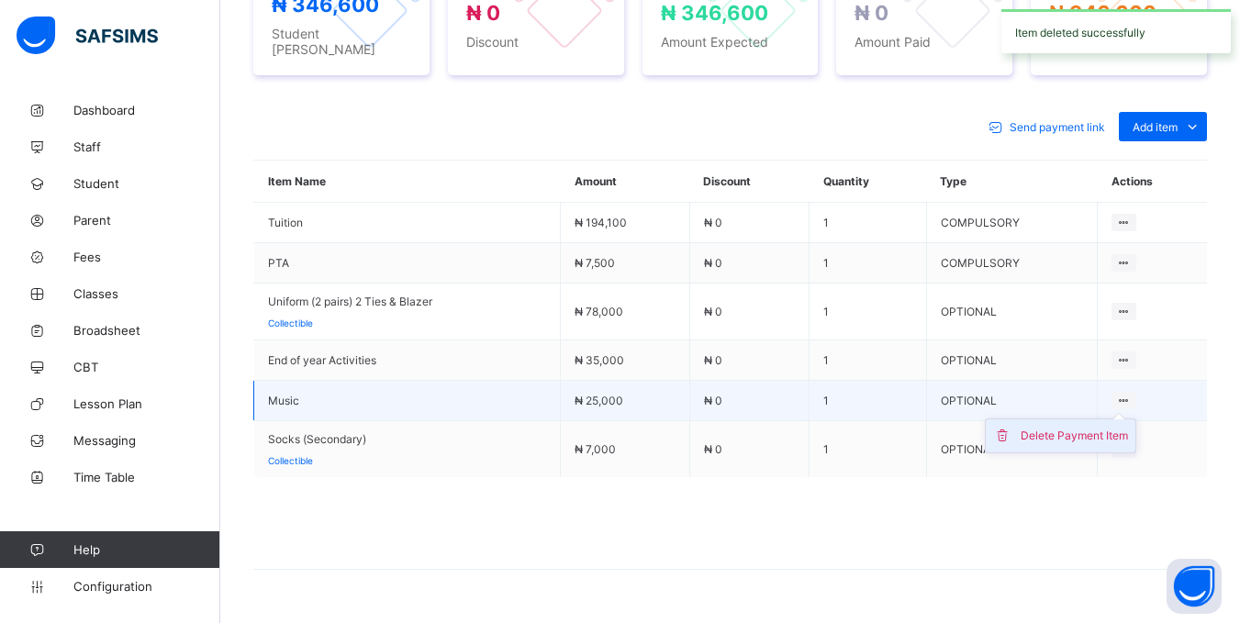
click at [1111, 434] on div "Delete Payment Item" at bounding box center [1074, 436] width 107 height 18
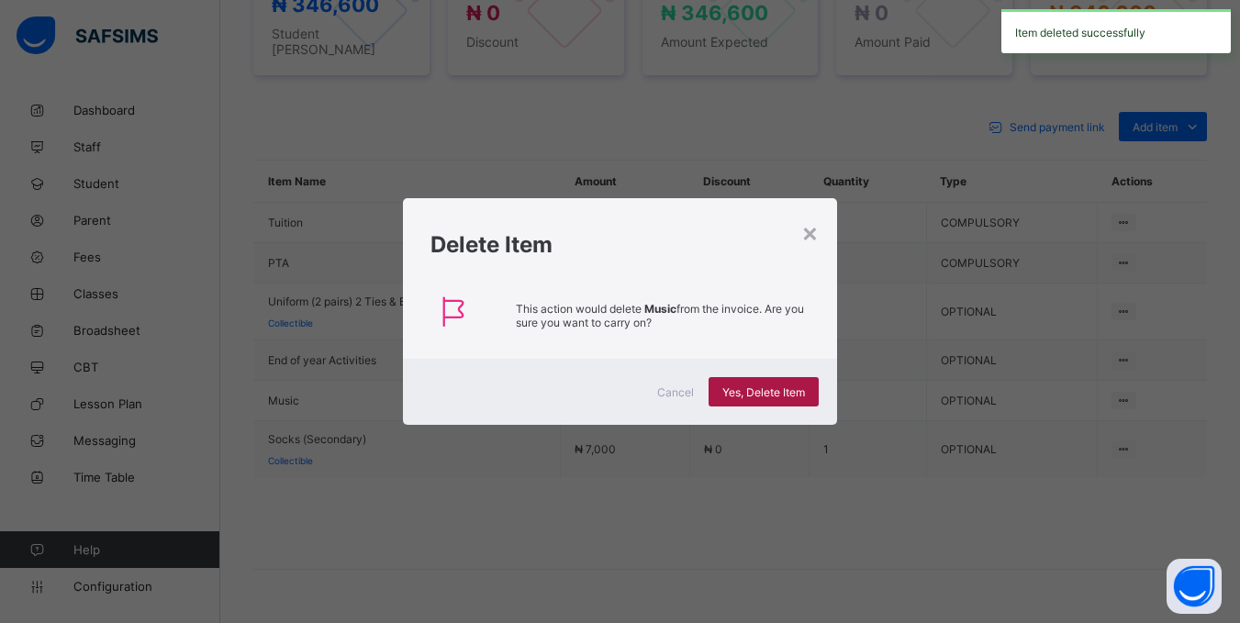
click at [798, 395] on span "Yes, Delete Item" at bounding box center [763, 393] width 83 height 14
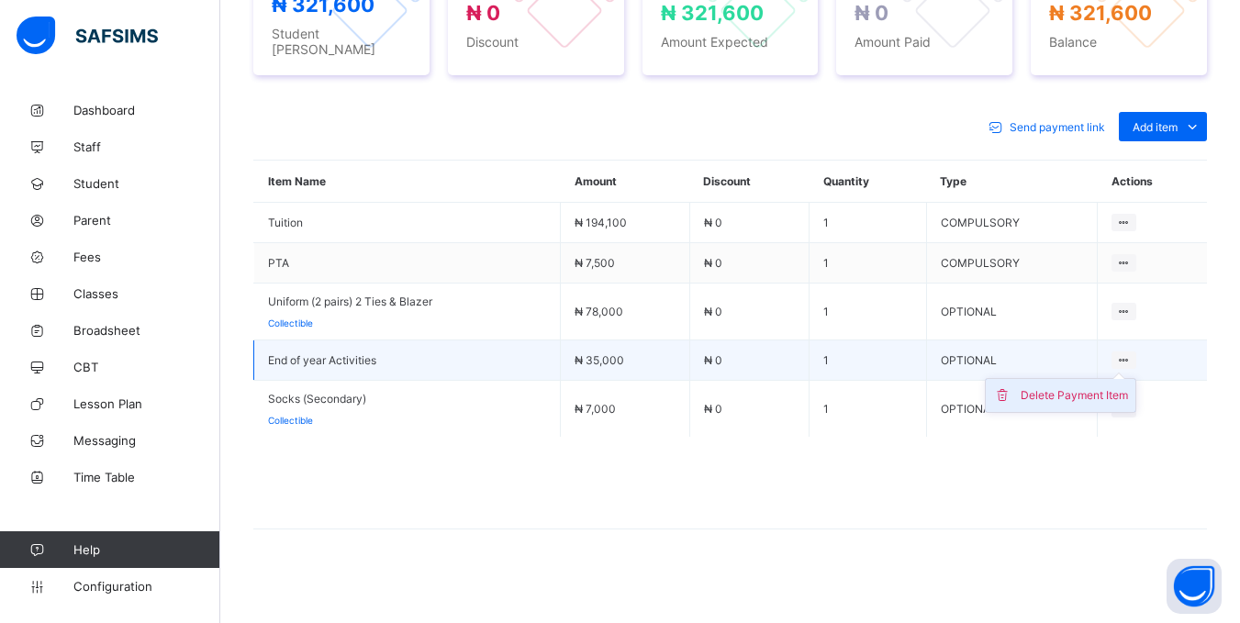
click at [1113, 393] on div "Delete Payment Item" at bounding box center [1074, 395] width 107 height 18
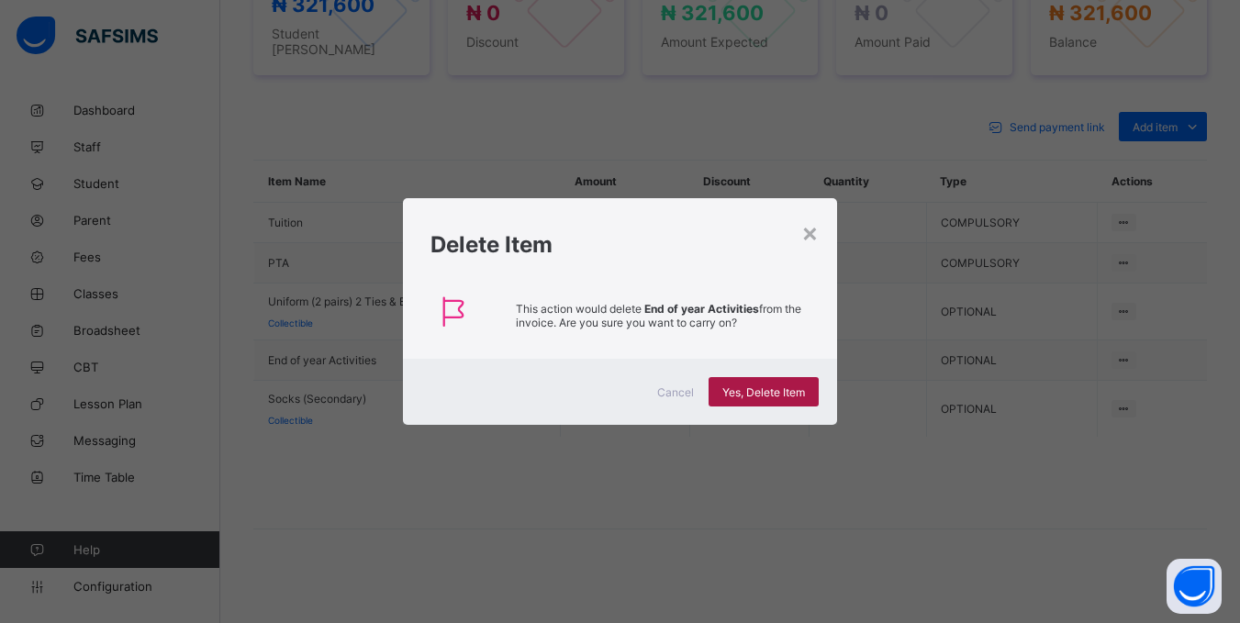
click at [783, 403] on div "Yes, Delete Item" at bounding box center [764, 391] width 110 height 29
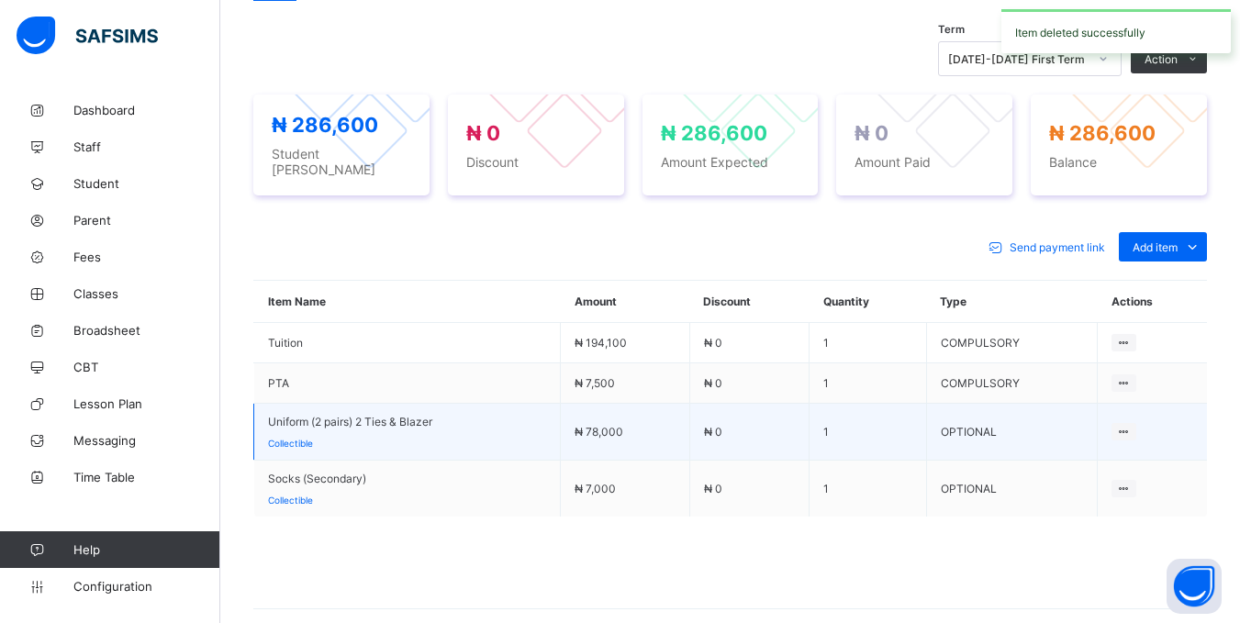
scroll to position [698, 0]
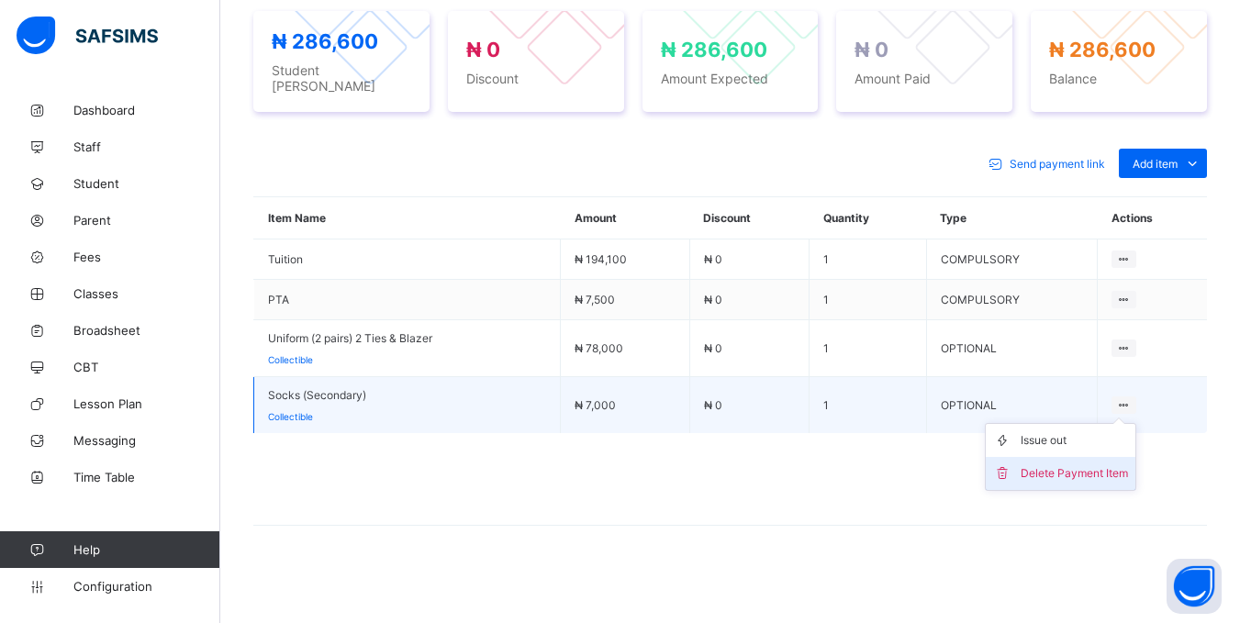
click at [1079, 467] on div "Delete Payment Item" at bounding box center [1074, 473] width 107 height 18
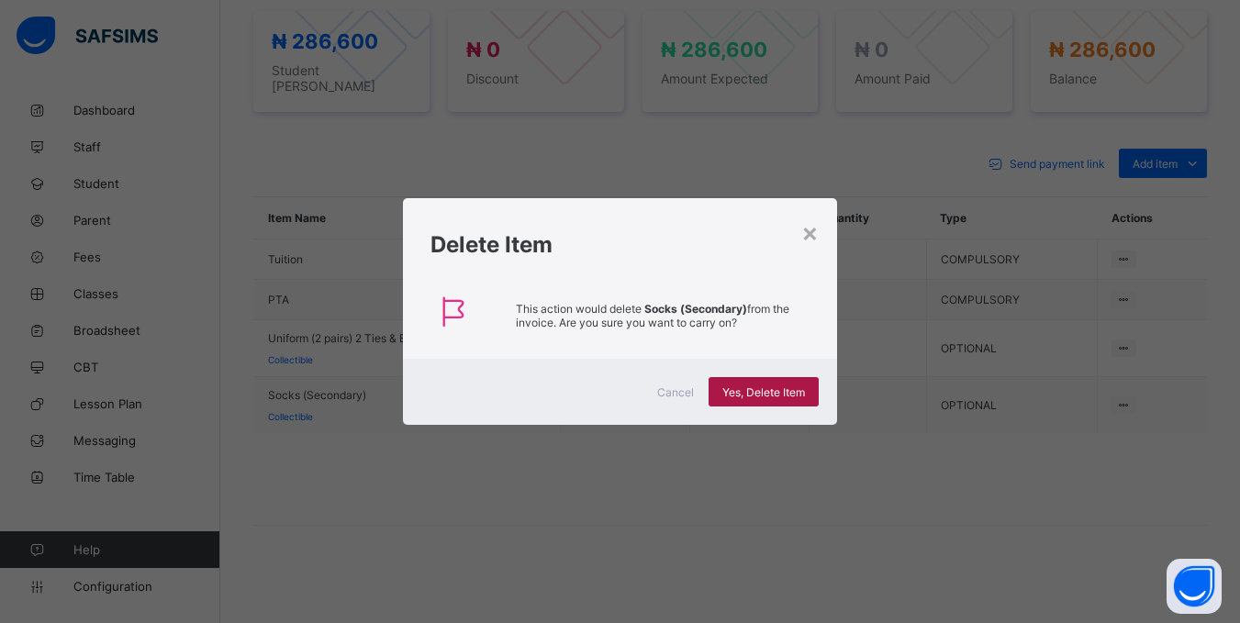
click at [731, 383] on div "Yes, Delete Item" at bounding box center [764, 391] width 110 height 29
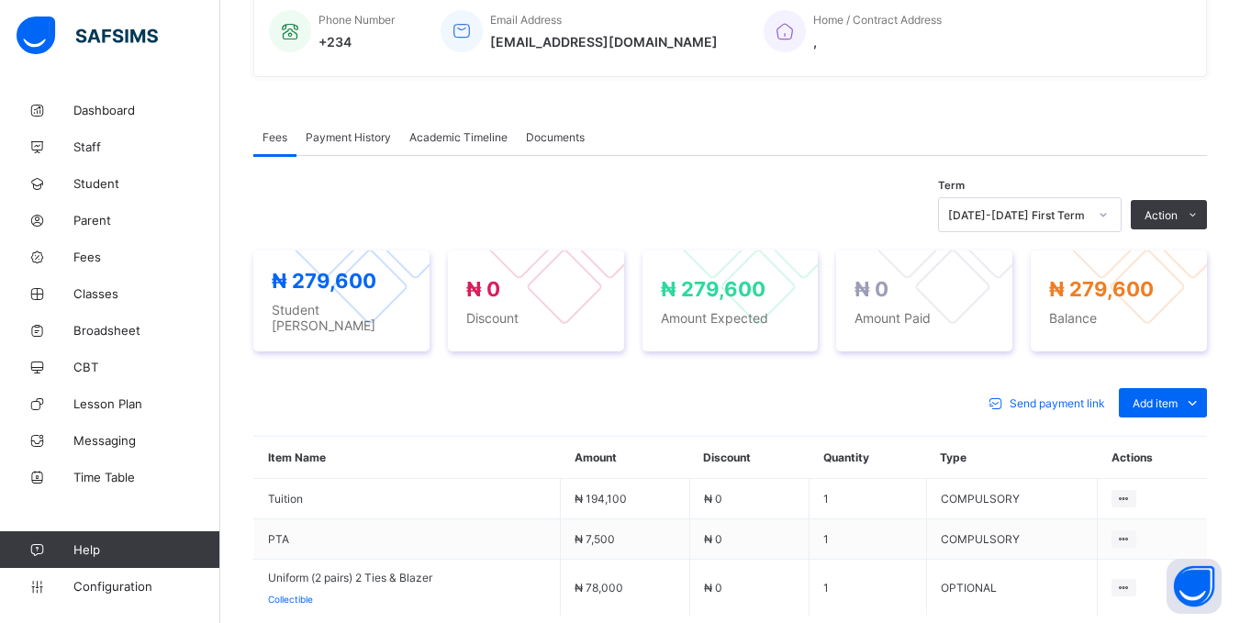
scroll to position [457, 0]
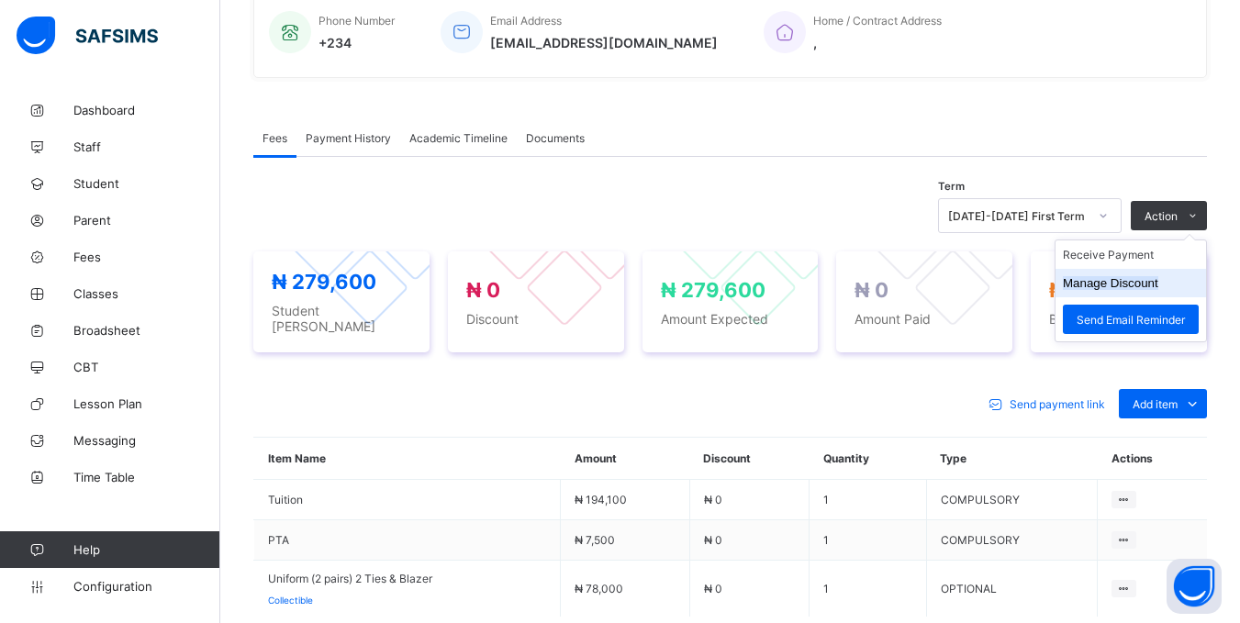
click at [1146, 297] on li "Manage Discount" at bounding box center [1131, 283] width 151 height 28
click at [1178, 218] on span "Action" at bounding box center [1161, 216] width 33 height 14
click at [1137, 289] on button "Manage Discount" at bounding box center [1110, 283] width 95 height 14
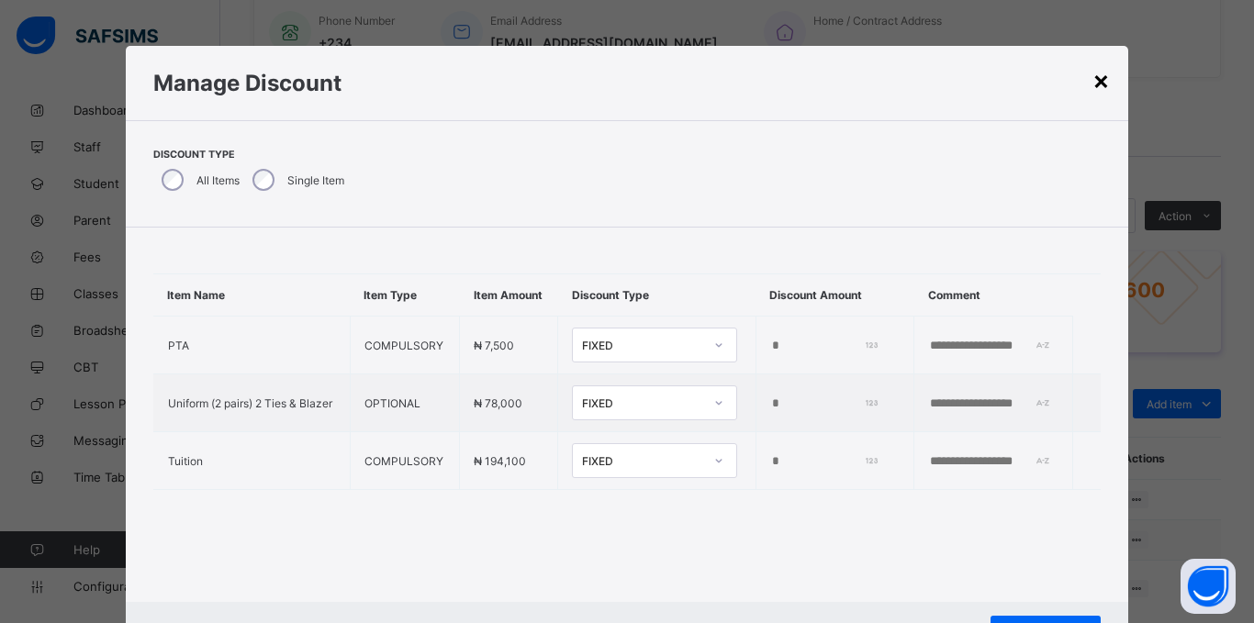
click at [1092, 79] on div "×" at bounding box center [1100, 79] width 17 height 31
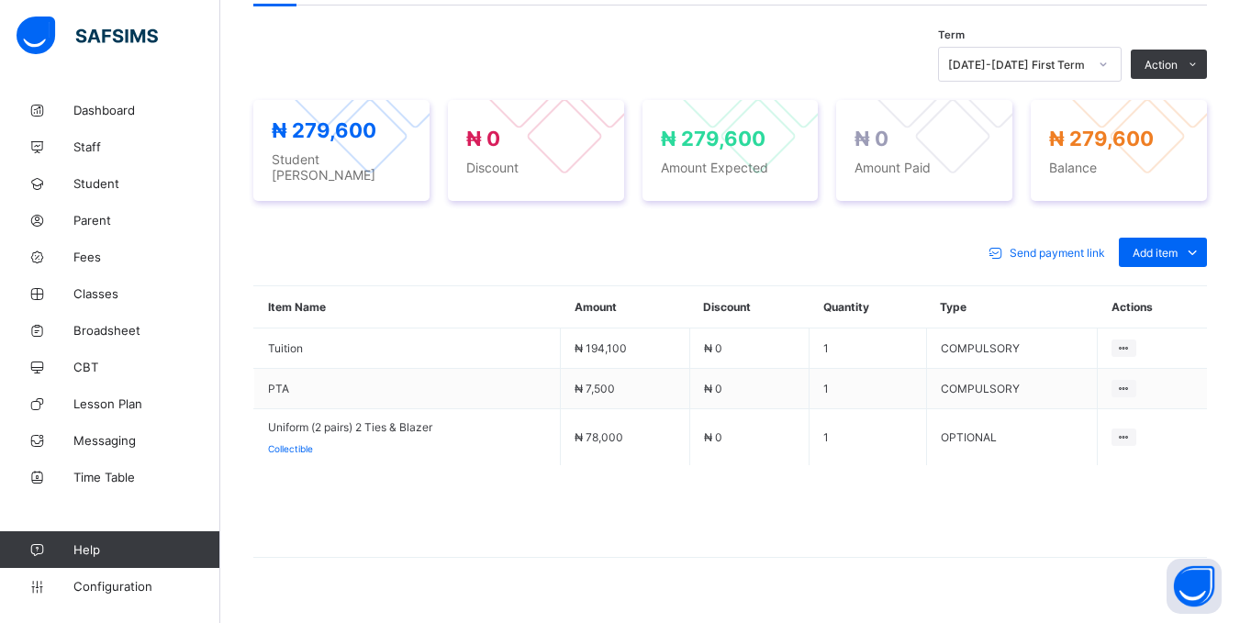
scroll to position [641, 0]
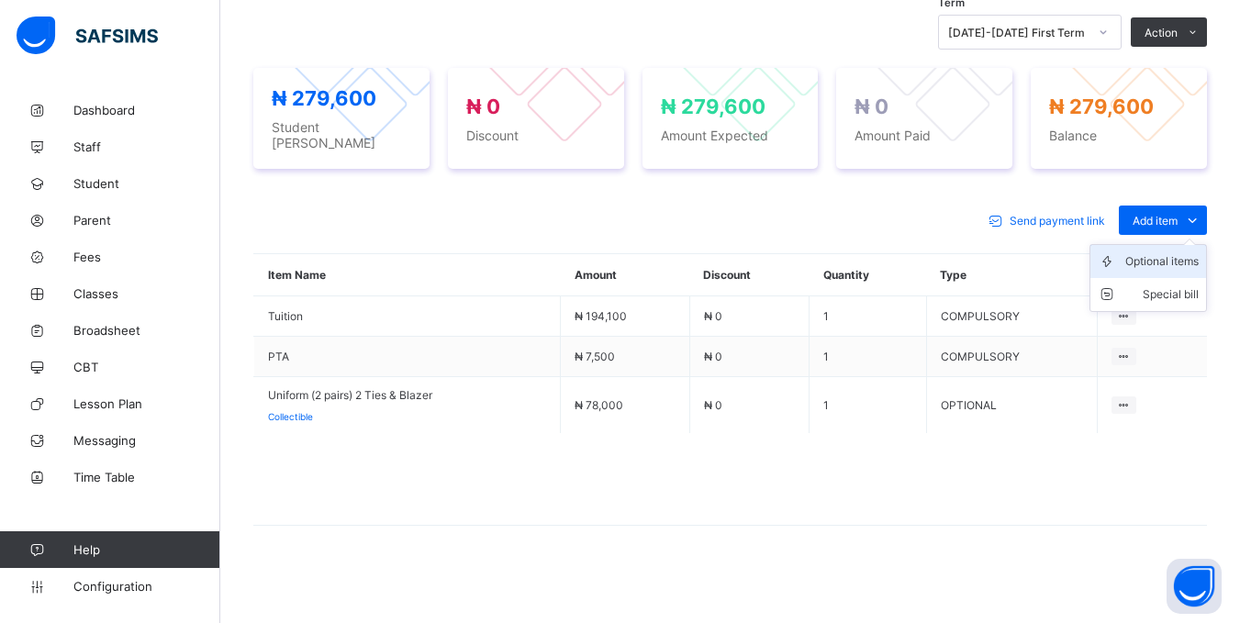
click at [1146, 260] on div "Optional items" at bounding box center [1161, 261] width 73 height 18
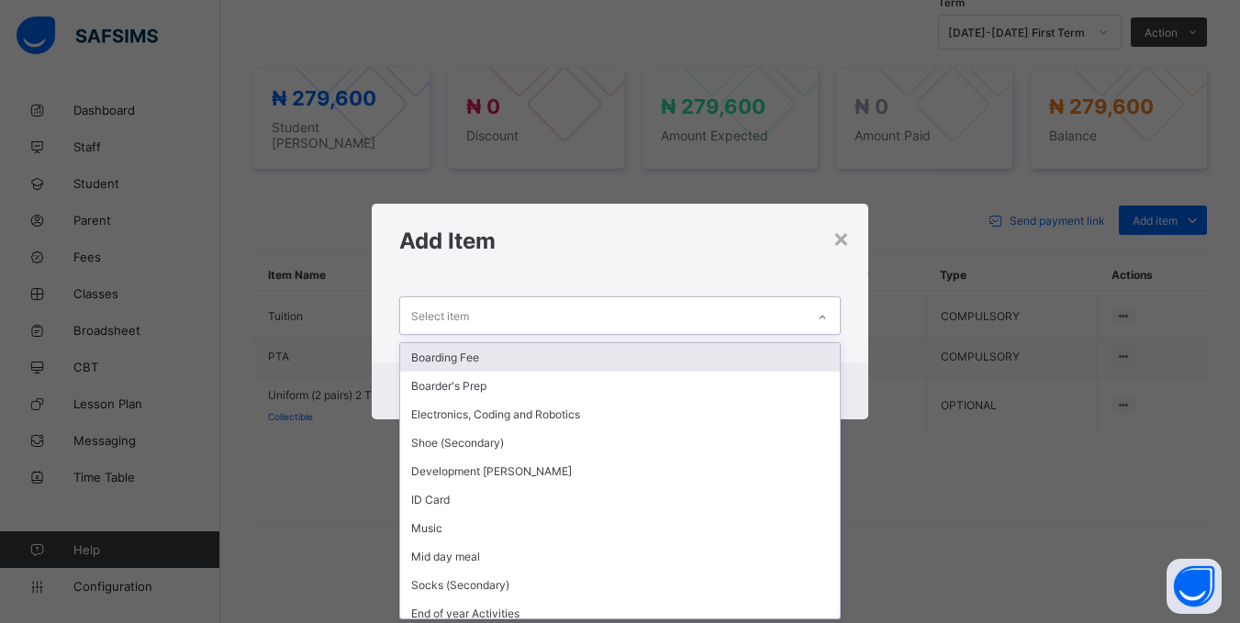
click at [811, 313] on div at bounding box center [822, 317] width 31 height 29
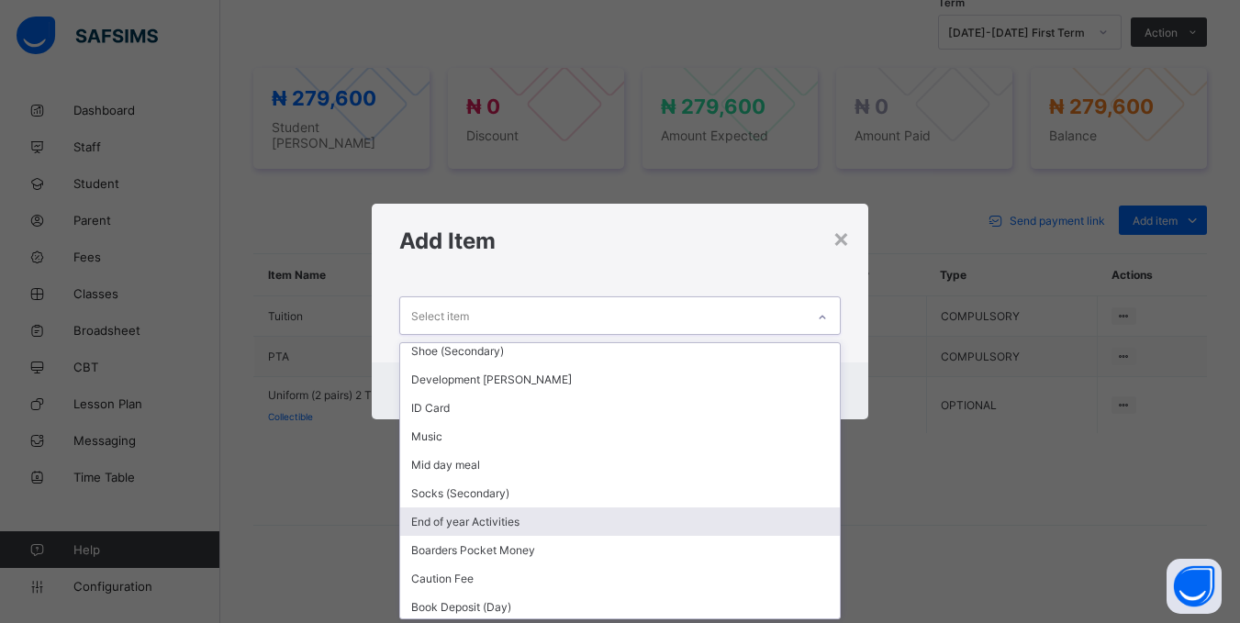
scroll to position [180, 0]
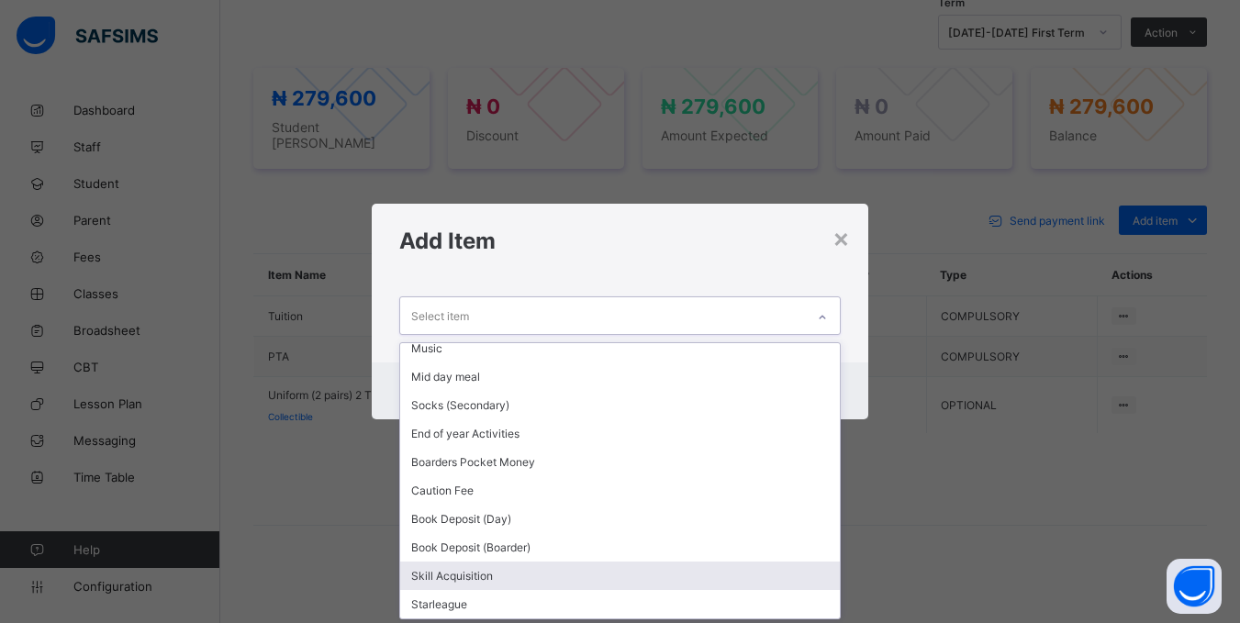
click at [470, 576] on div "Skill Acquisition" at bounding box center [619, 576] width 439 height 28
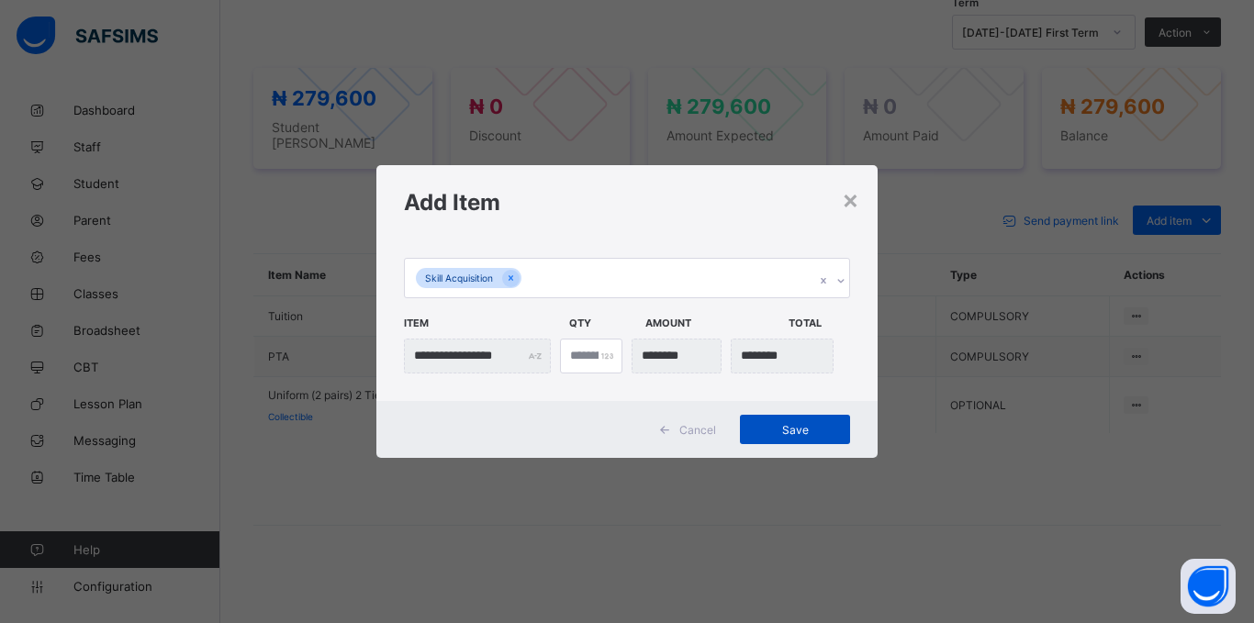
click at [809, 435] on span "Save" at bounding box center [795, 430] width 83 height 14
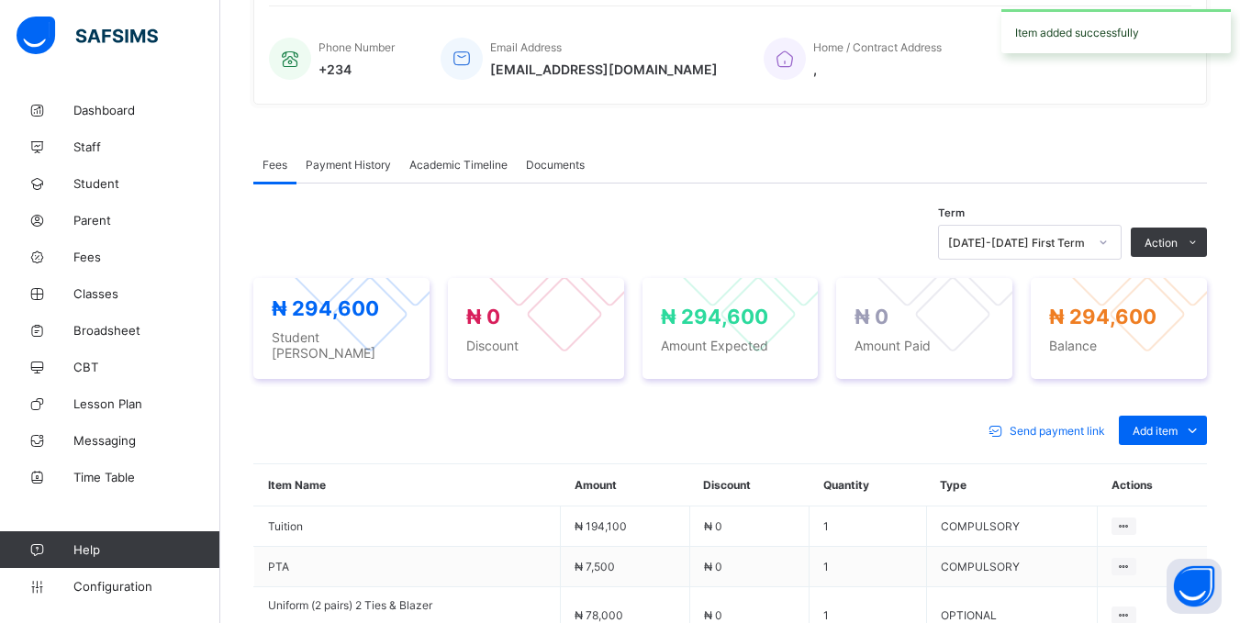
scroll to position [549, 0]
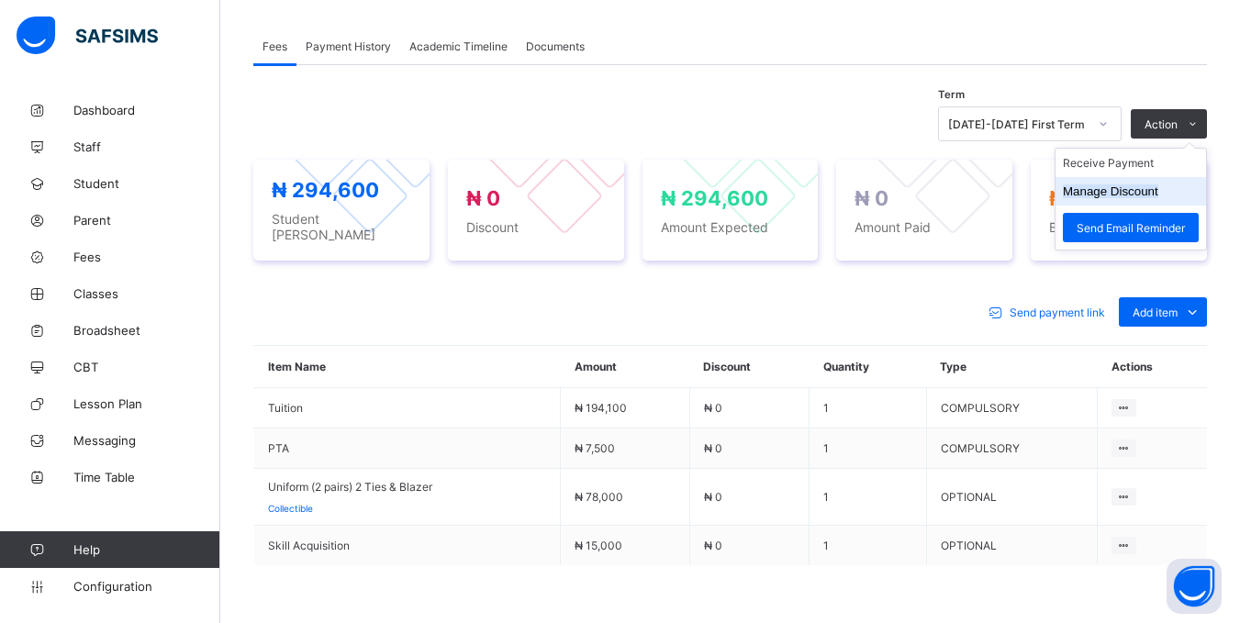
click at [1148, 204] on li "Manage Discount" at bounding box center [1131, 191] width 151 height 28
click at [1145, 197] on button "Manage Discount" at bounding box center [1110, 192] width 95 height 14
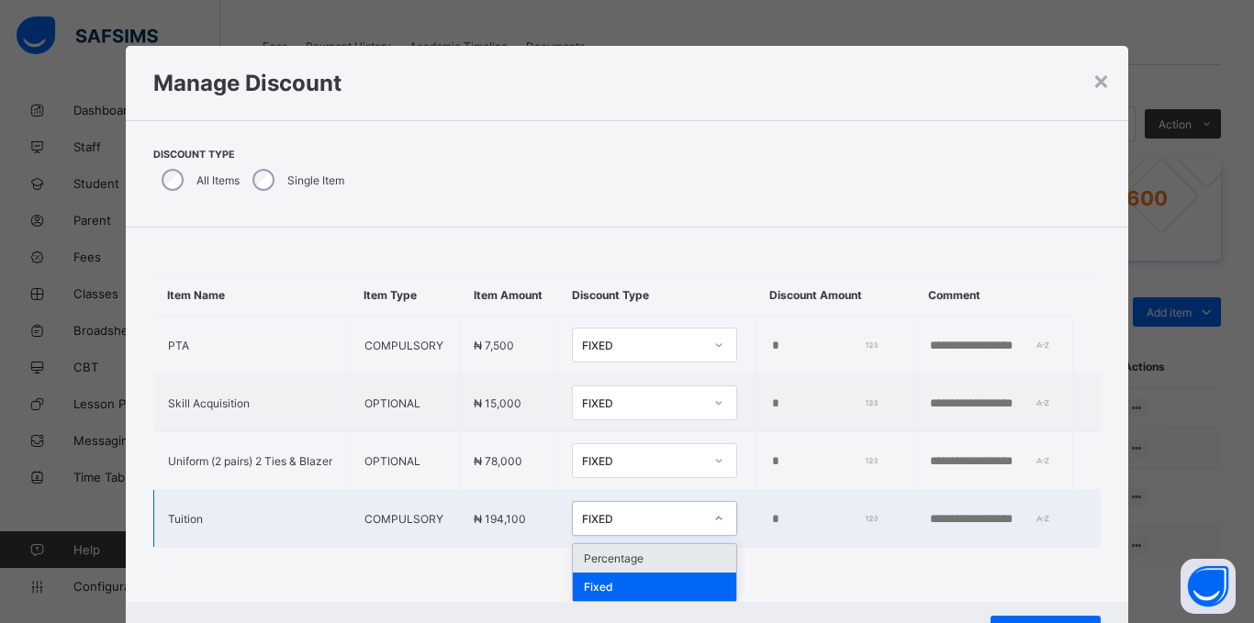
click at [657, 521] on div "FIXED" at bounding box center [637, 519] width 129 height 26
drag, startPoint x: 599, startPoint y: 577, endPoint x: 643, endPoint y: 549, distance: 51.7
click at [599, 573] on div "Percentage" at bounding box center [654, 558] width 163 height 28
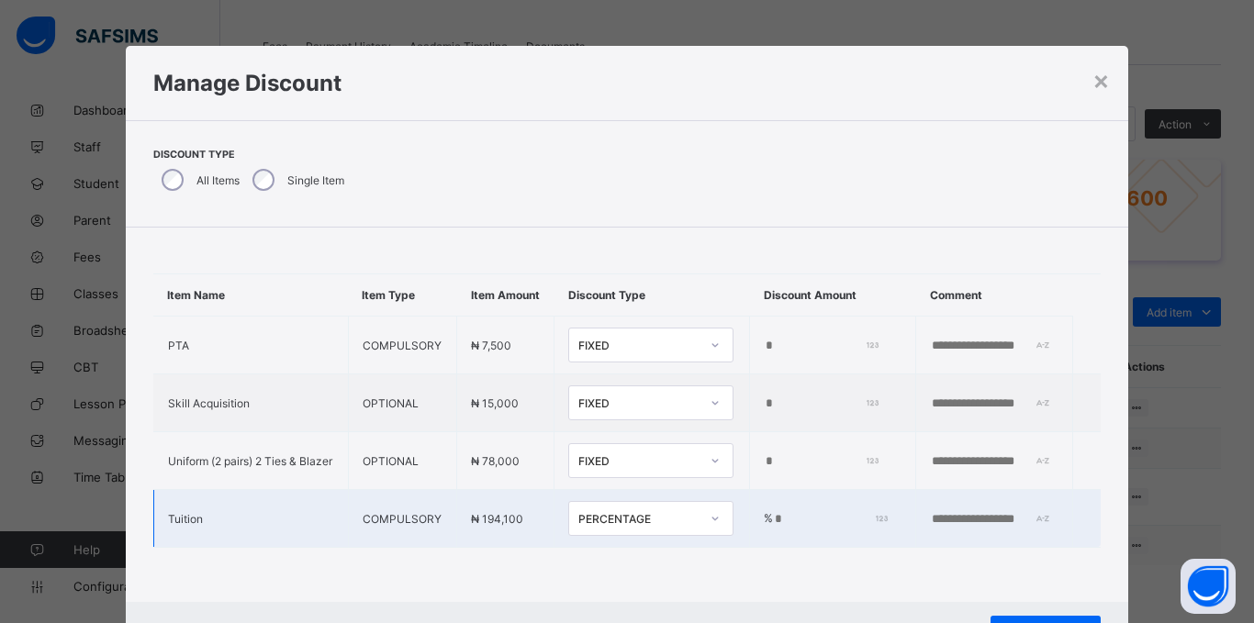
click at [750, 535] on td "% *" at bounding box center [833, 519] width 166 height 58
click at [785, 527] on input "*" at bounding box center [828, 519] width 111 height 15
type input "*"
click at [1027, 617] on div "Save" at bounding box center [1045, 630] width 110 height 29
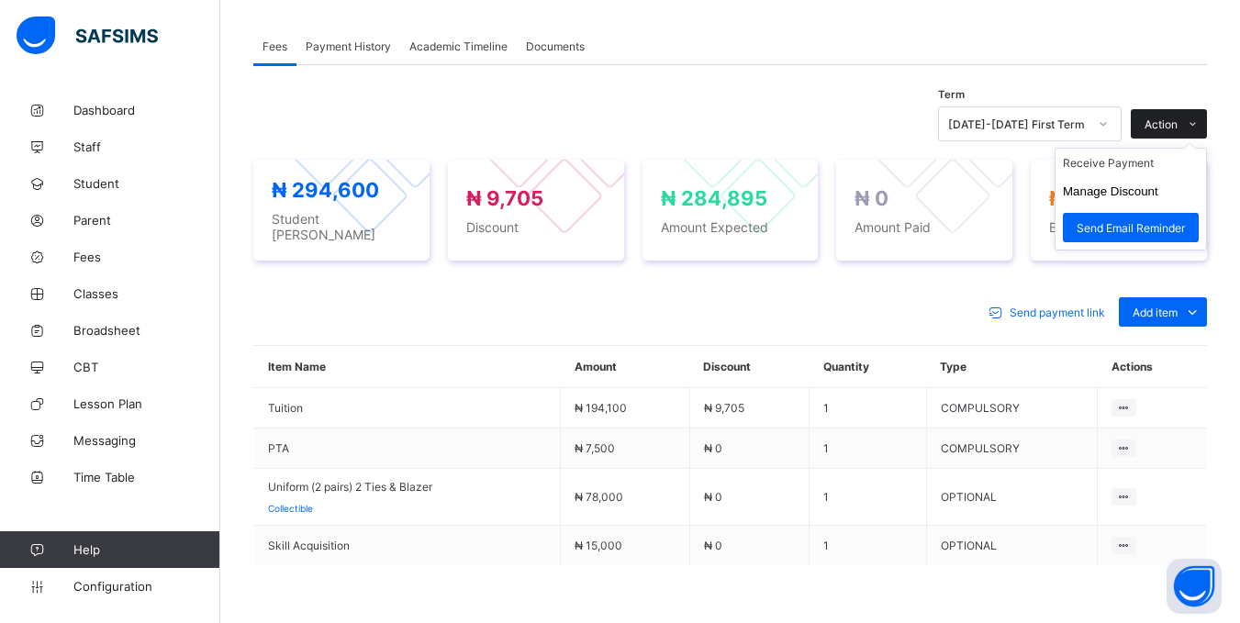
click at [1189, 118] on div "Action" at bounding box center [1169, 123] width 76 height 29
click at [1156, 196] on button "Manage Discount" at bounding box center [1110, 192] width 95 height 14
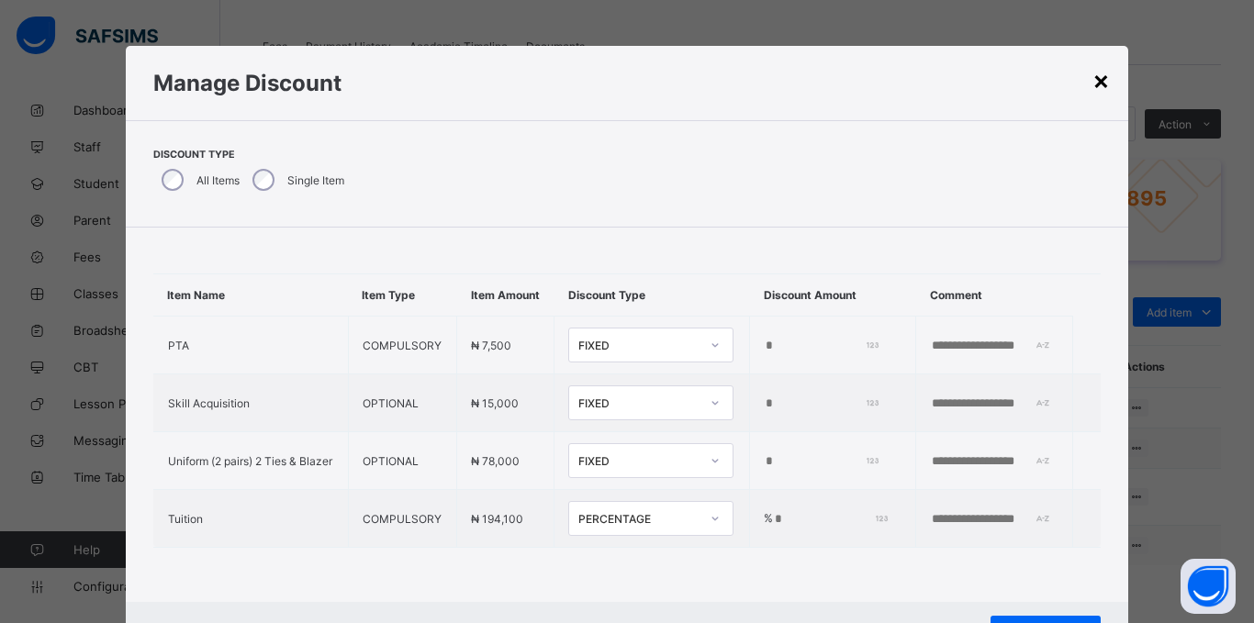
click at [1092, 72] on div "×" at bounding box center [1100, 79] width 17 height 31
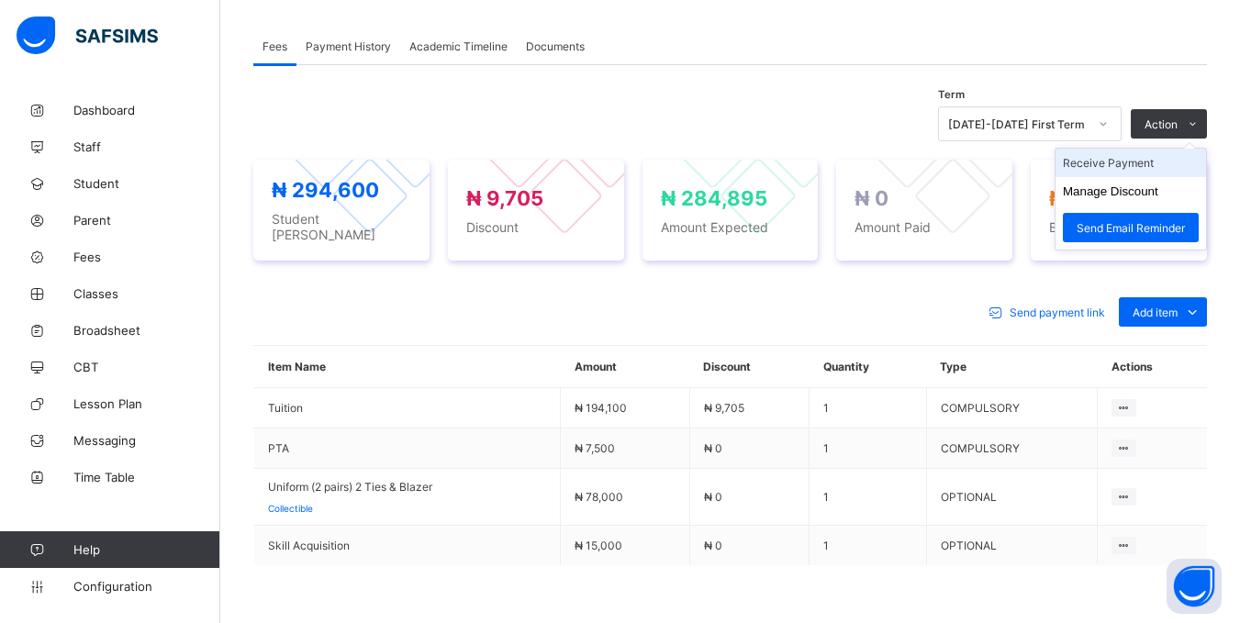
click at [1181, 170] on li "Receive Payment" at bounding box center [1131, 163] width 151 height 28
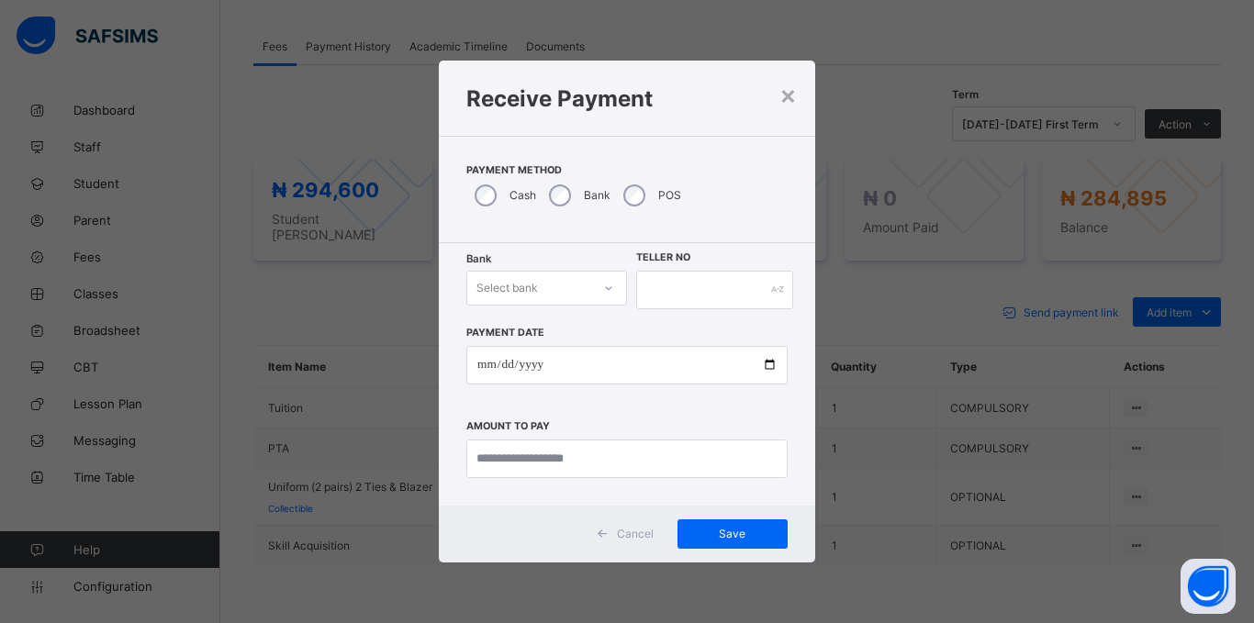
click at [574, 284] on div "Select bank" at bounding box center [529, 288] width 124 height 26
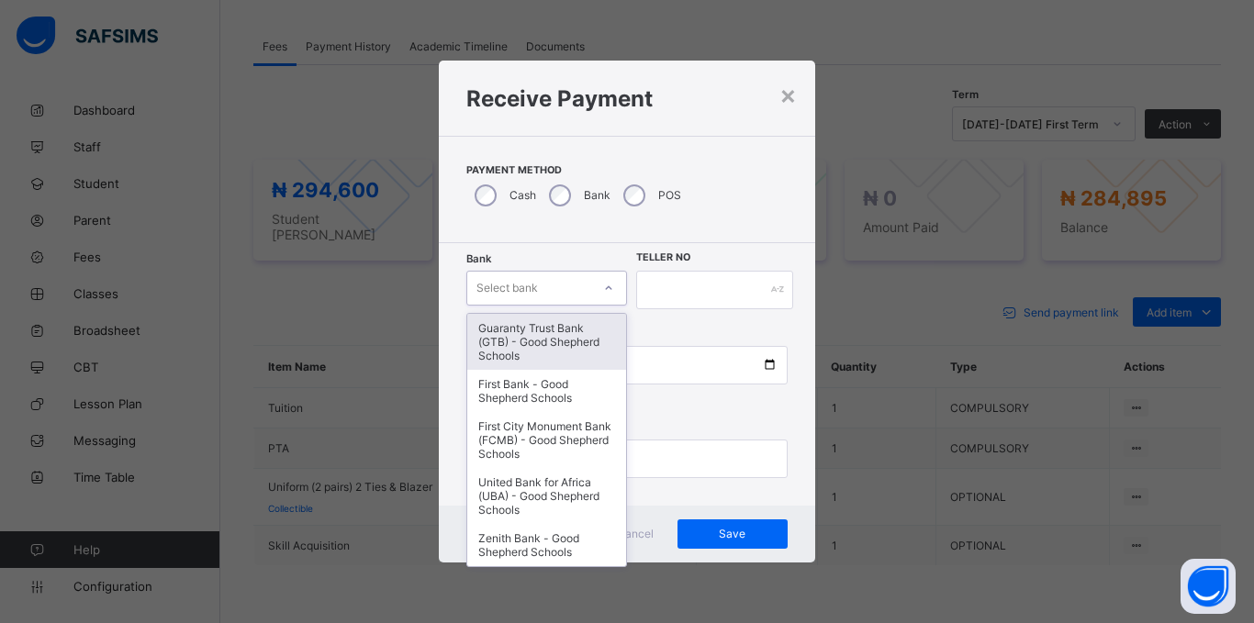
click at [566, 329] on div "Guaranty Trust Bank (GTB) - Good Shepherd Schools" at bounding box center [546, 342] width 159 height 56
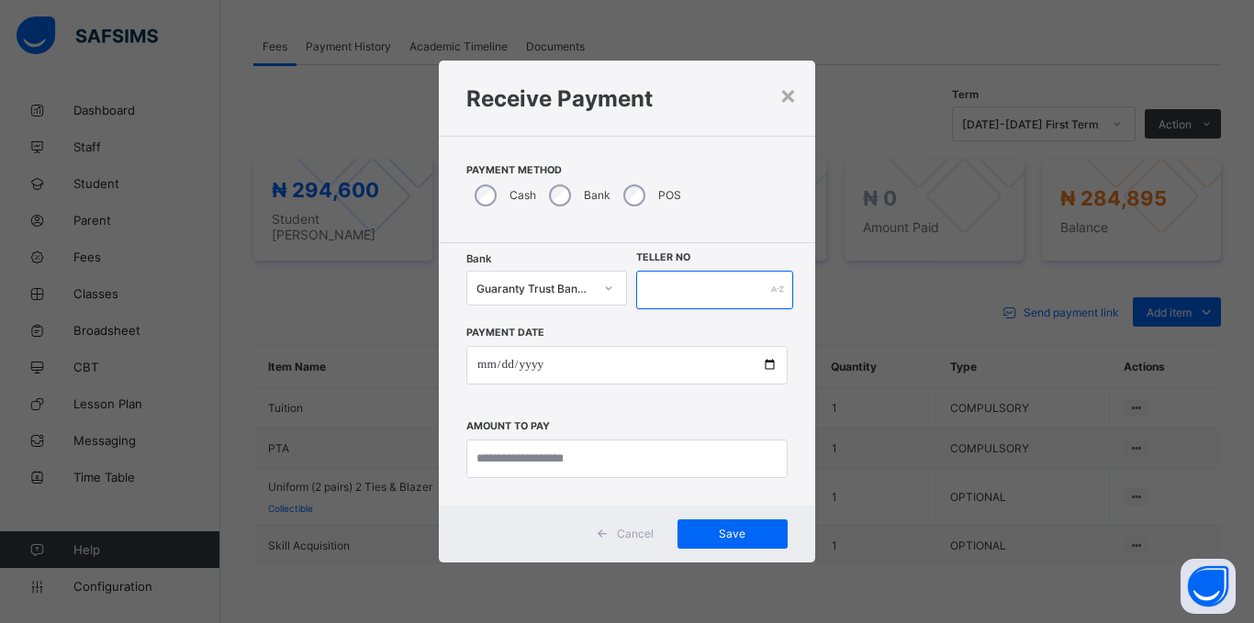
click at [722, 297] on input "text" at bounding box center [714, 290] width 157 height 39
type input "*****"
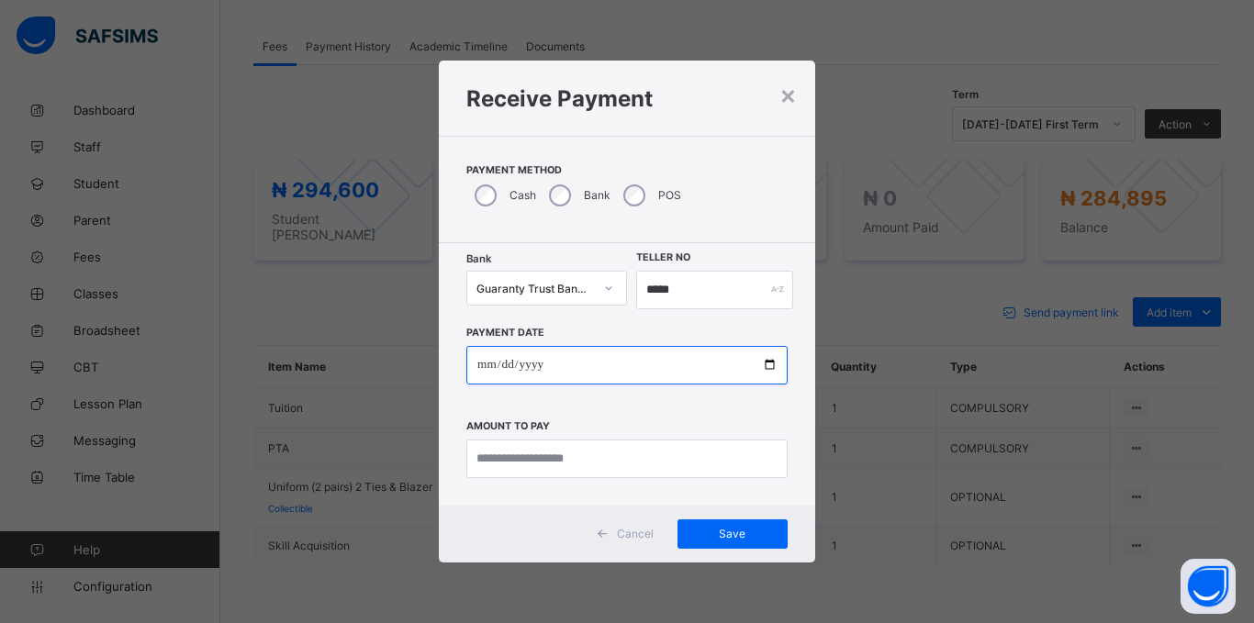
click at [485, 364] on input "date" at bounding box center [626, 365] width 321 height 39
type input "**********"
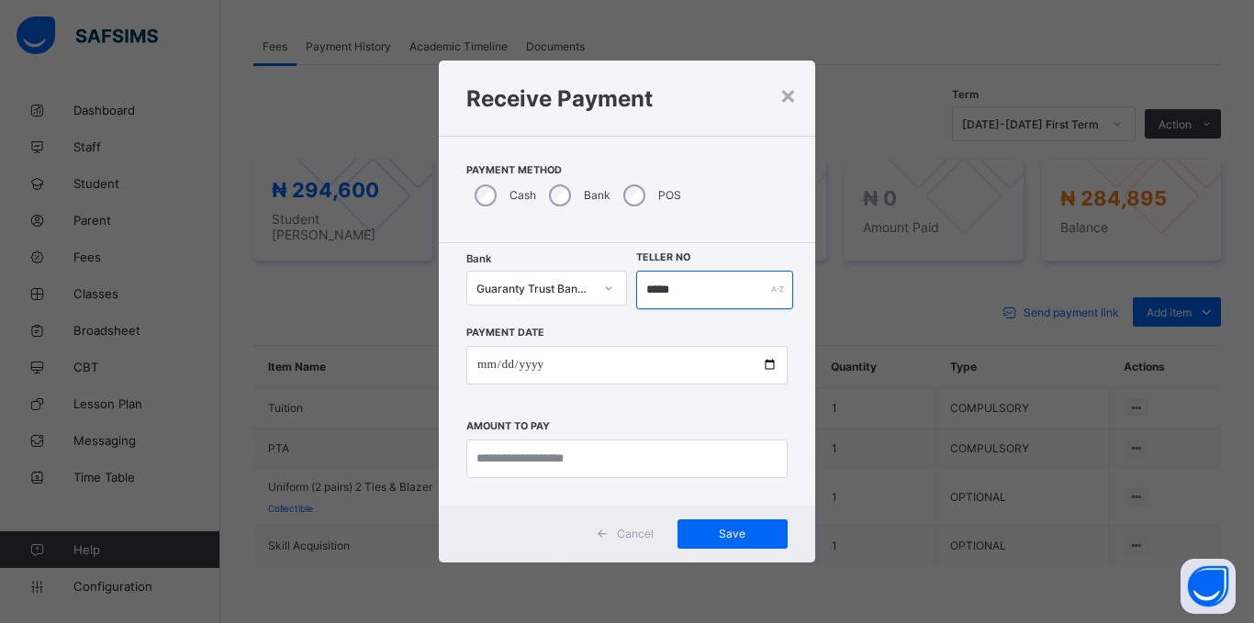
click at [736, 288] on input "*****" at bounding box center [714, 290] width 157 height 39
type input "******"
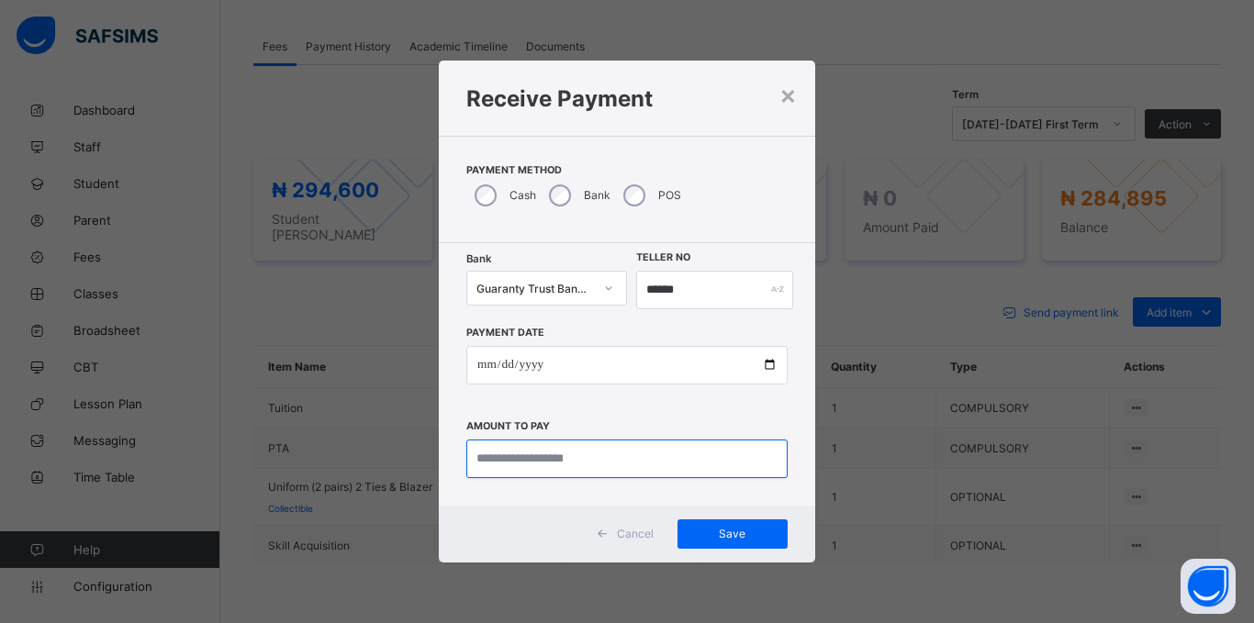
click at [564, 466] on input "currency" at bounding box center [626, 459] width 321 height 39
type input "*********"
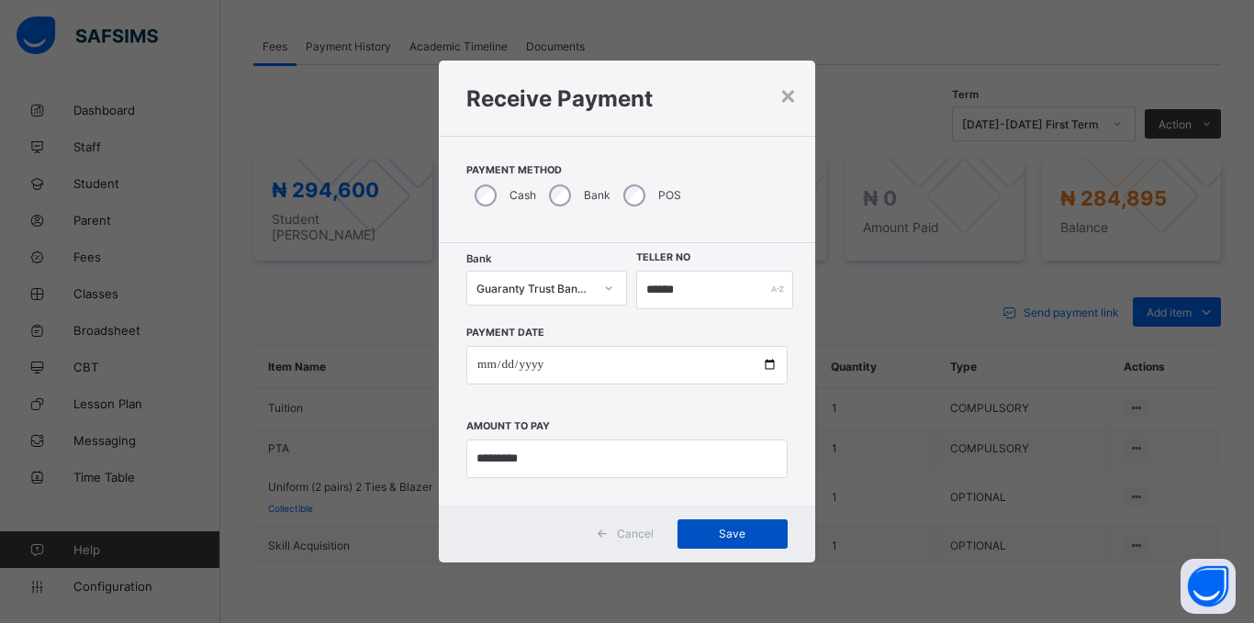
click at [709, 531] on span "Save" at bounding box center [732, 534] width 83 height 14
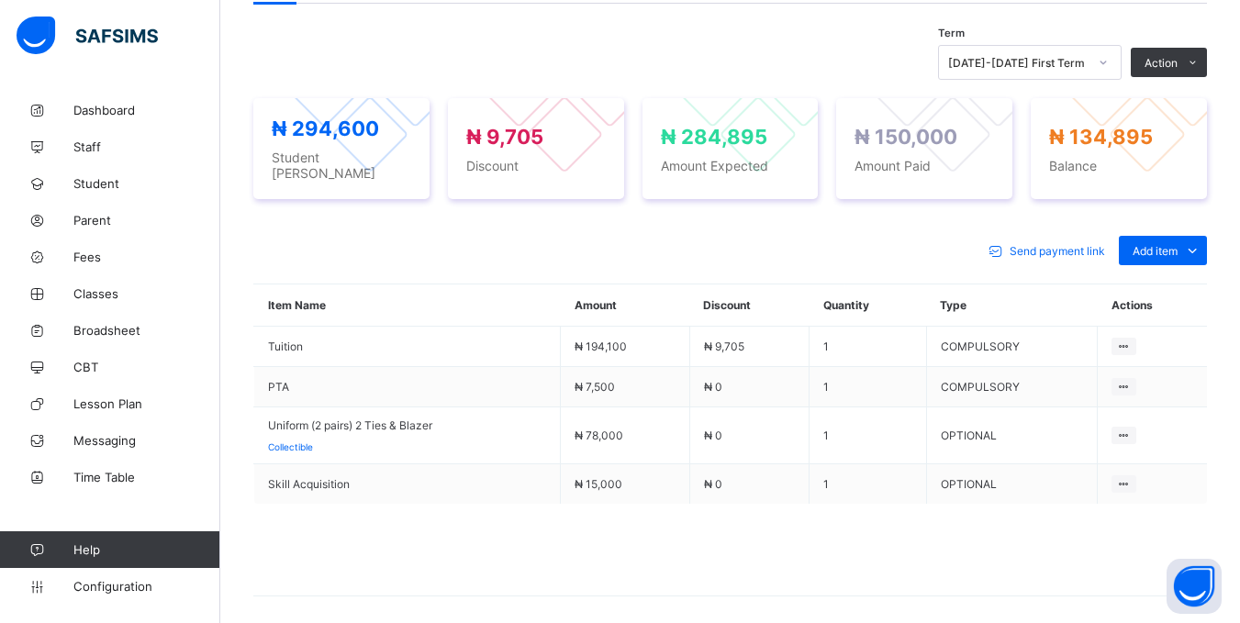
scroll to position [641, 0]
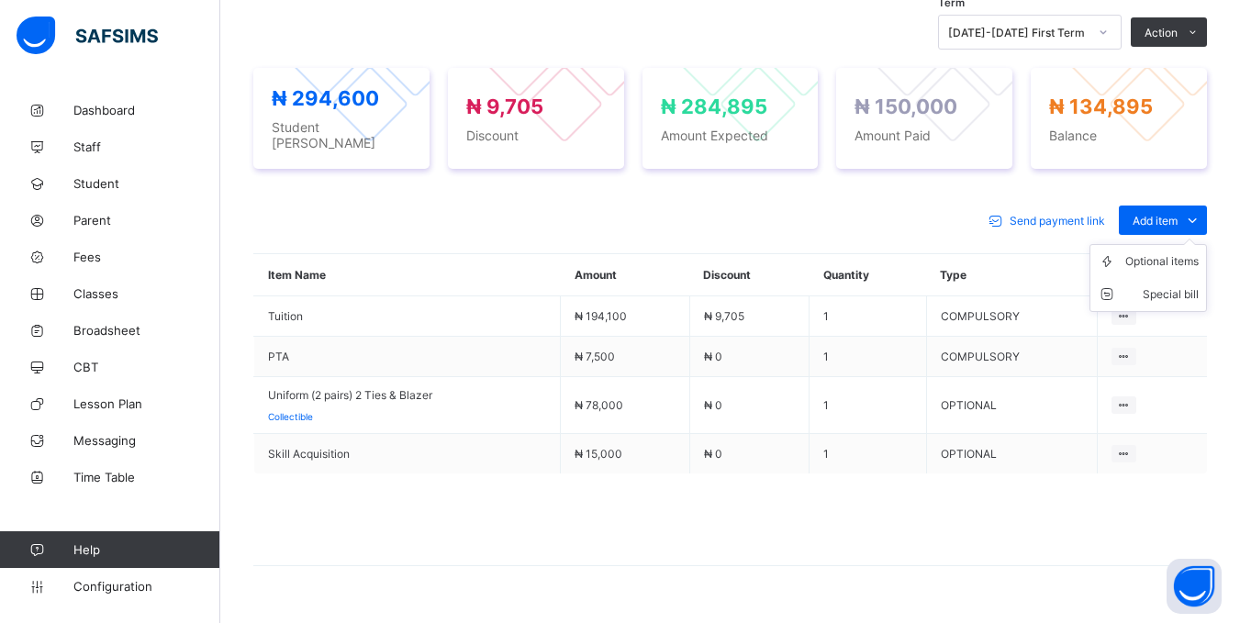
click at [1179, 249] on ul "Optional items Special bill" at bounding box center [1148, 278] width 117 height 68
click at [1167, 258] on div "Optional items" at bounding box center [1161, 261] width 73 height 18
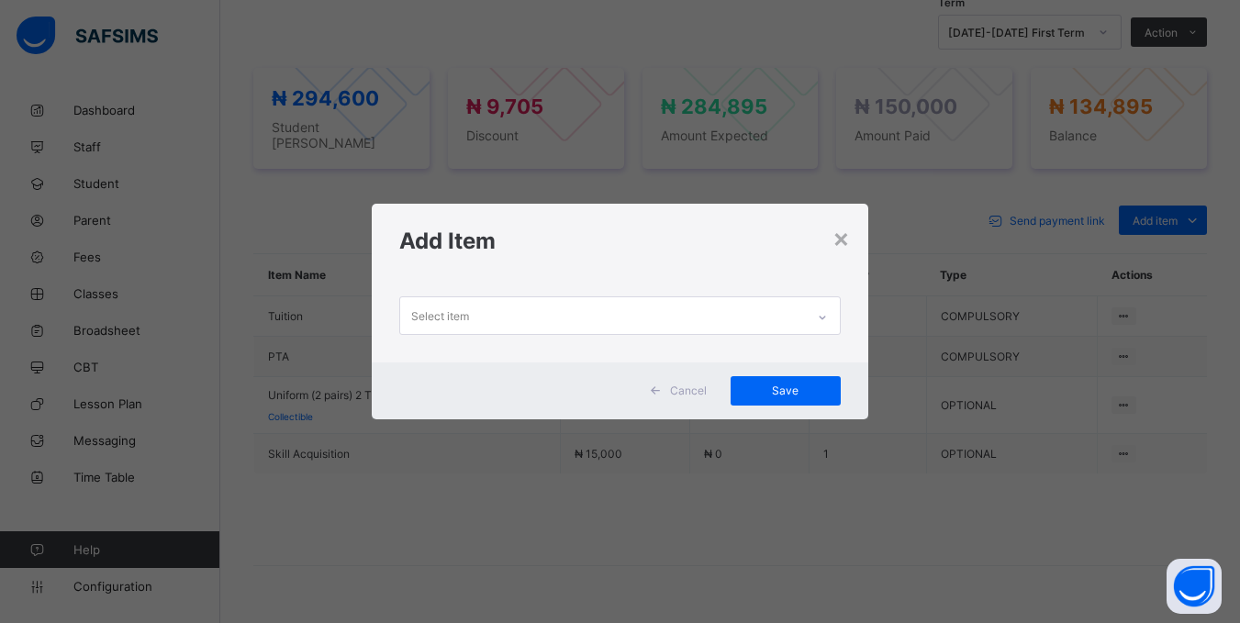
click at [511, 312] on div "Select item" at bounding box center [602, 315] width 404 height 36
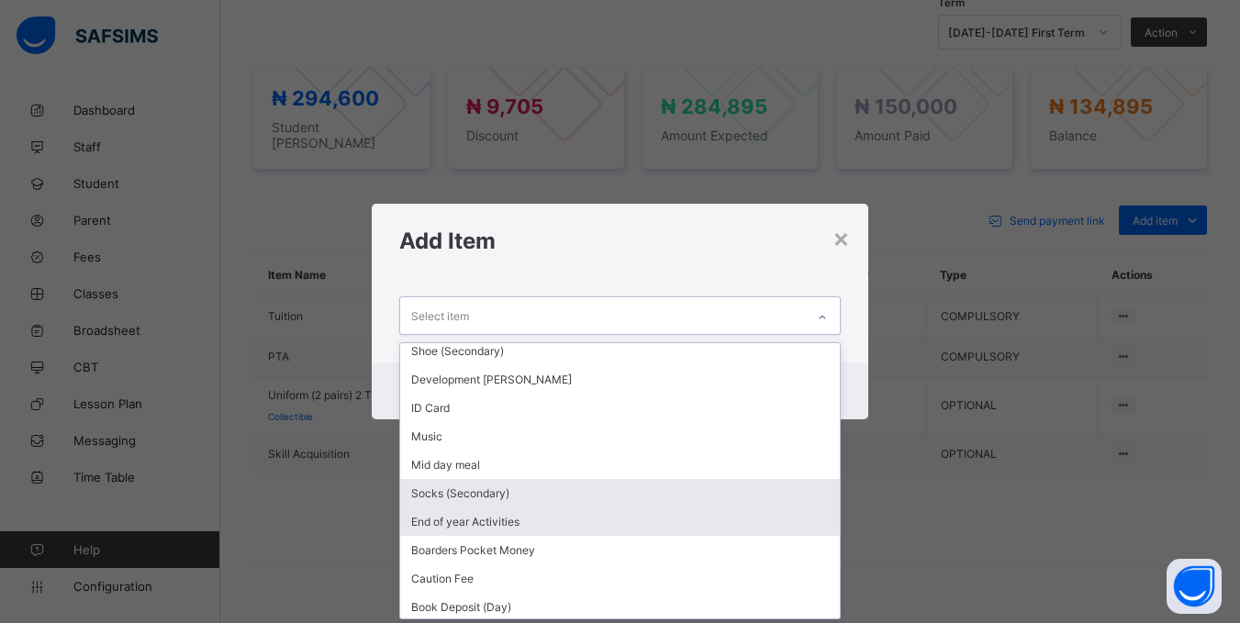
scroll to position [151, 0]
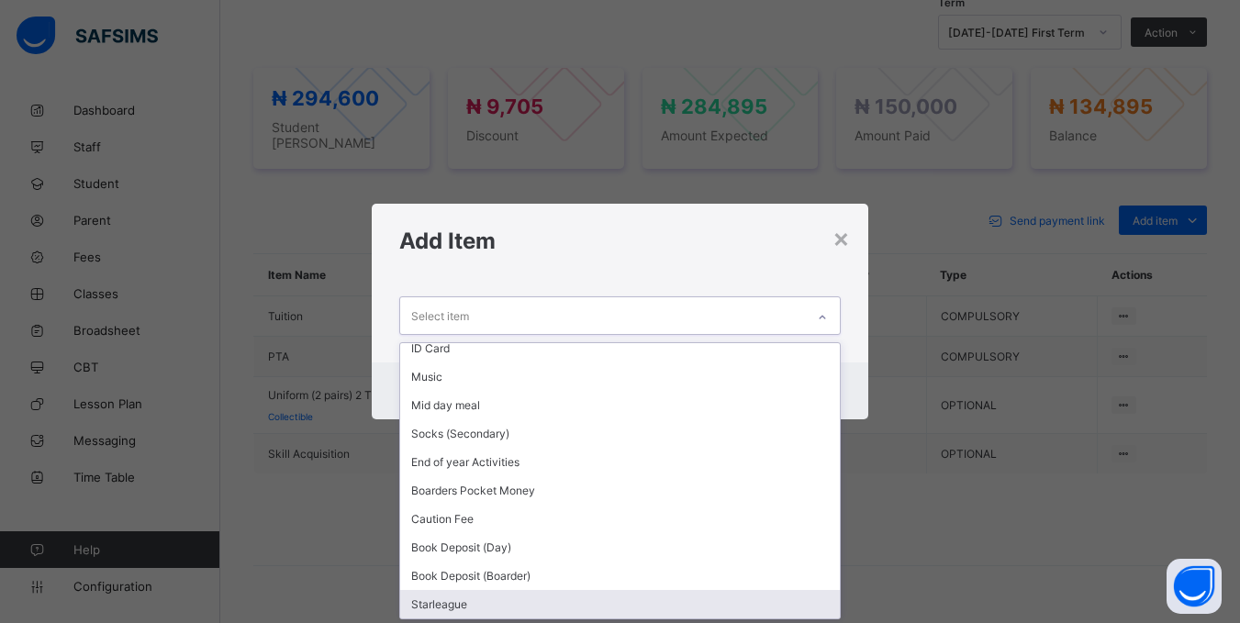
click at [474, 604] on div "Starleague" at bounding box center [619, 604] width 439 height 28
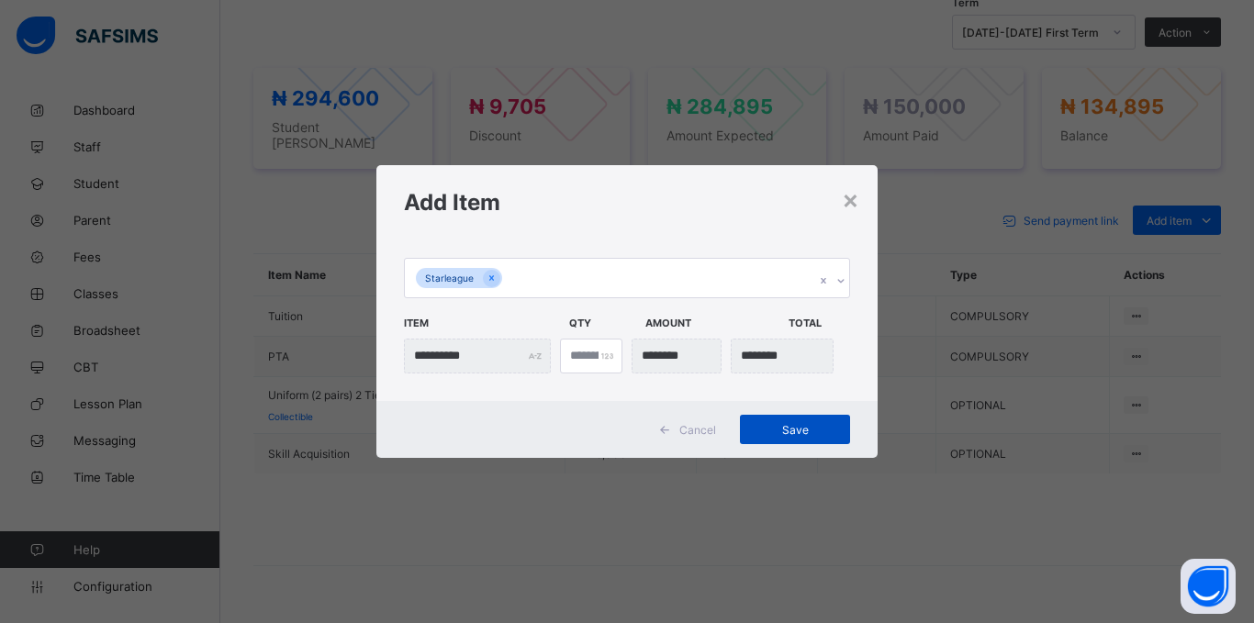
click at [760, 432] on span "Save" at bounding box center [795, 430] width 83 height 14
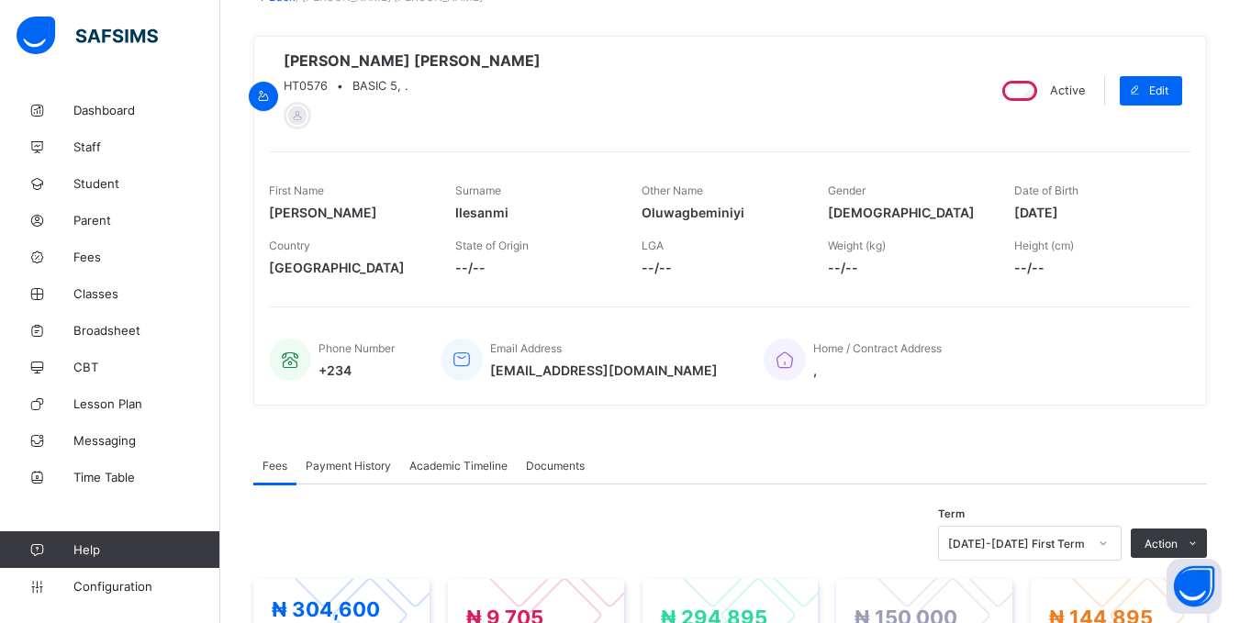
scroll to position [0, 0]
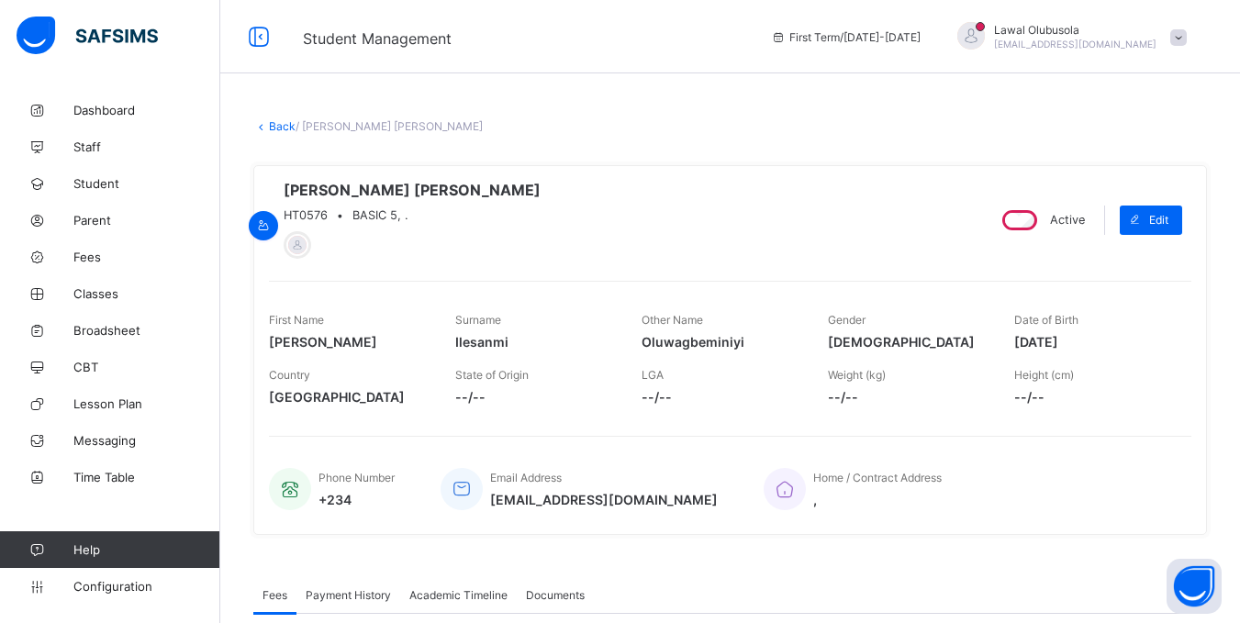
click at [281, 127] on link "Back" at bounding box center [282, 126] width 27 height 14
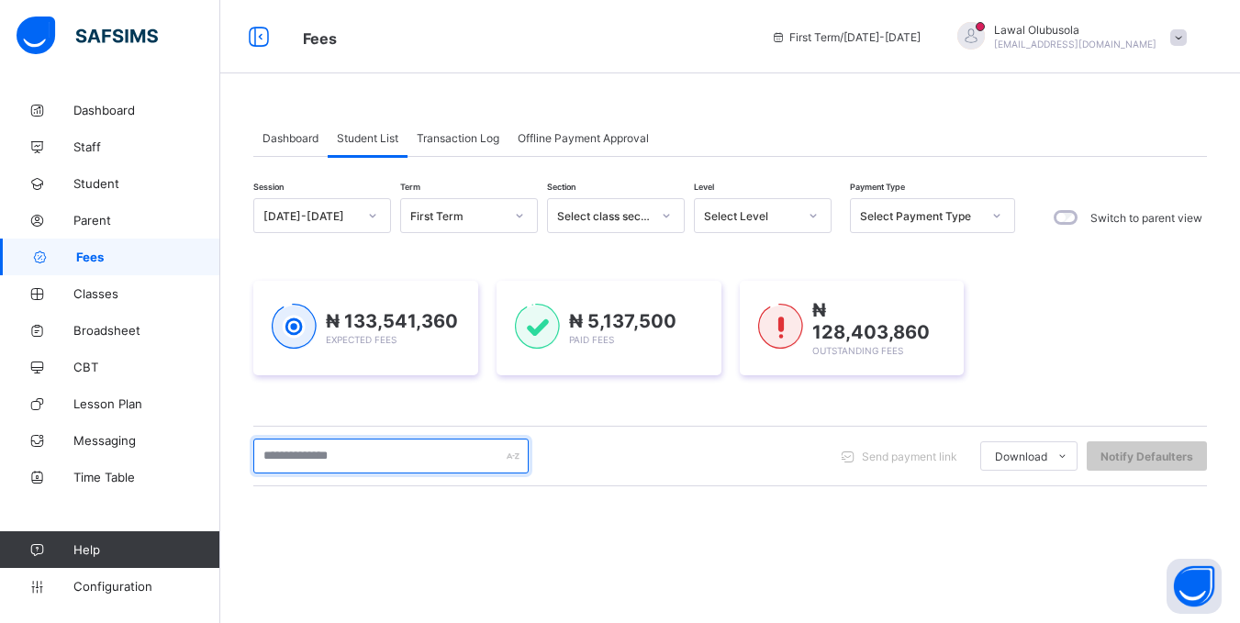
click at [361, 445] on input "text" at bounding box center [390, 456] width 275 height 35
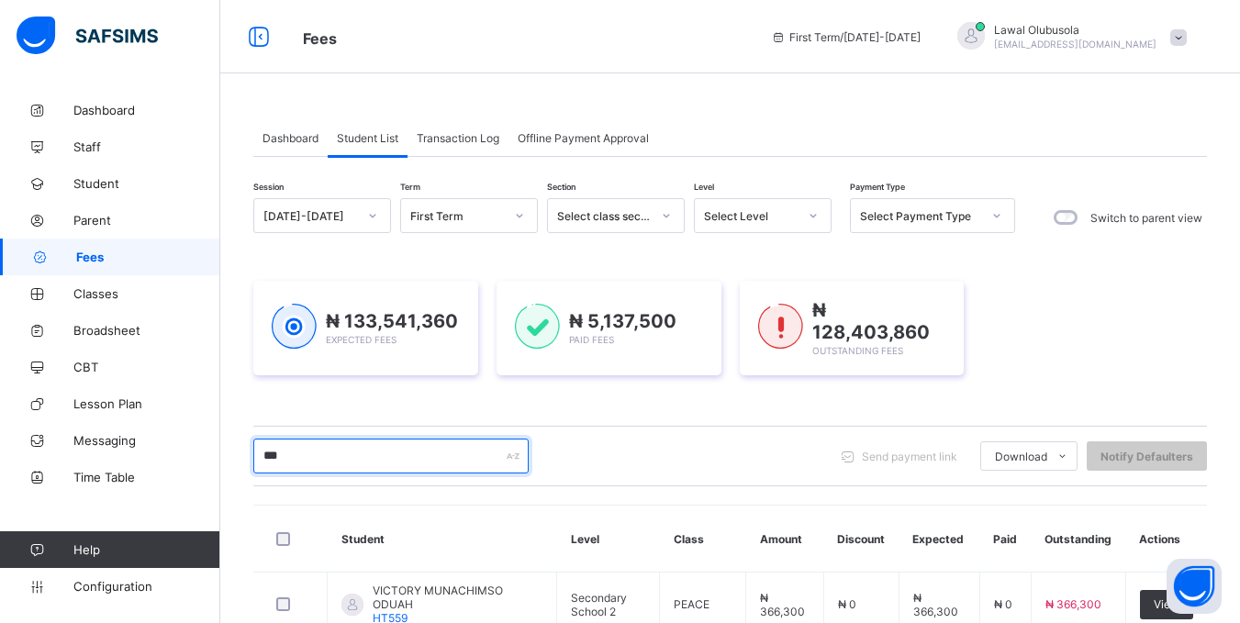
type input "***"
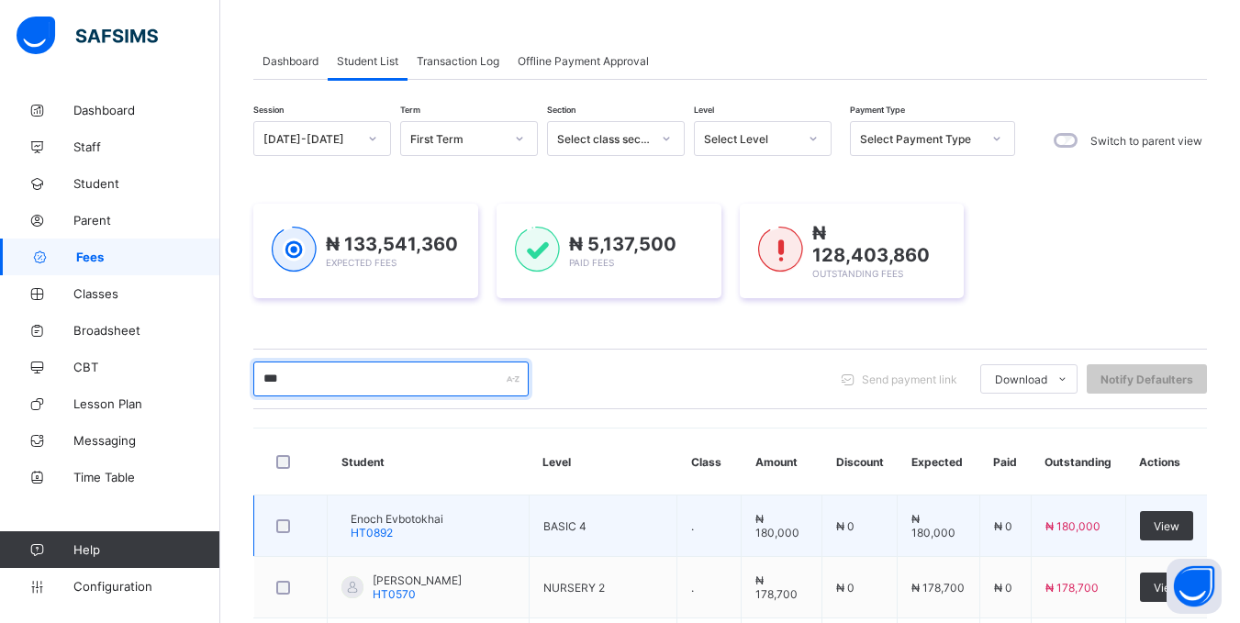
scroll to position [306, 0]
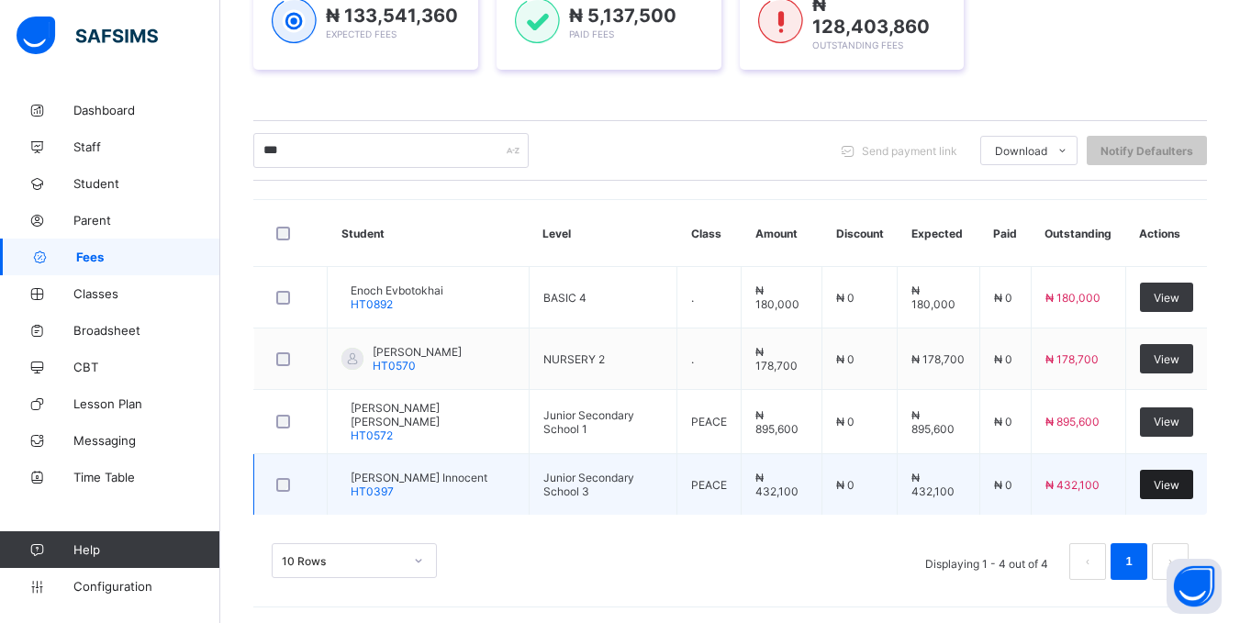
click at [1190, 472] on div "View" at bounding box center [1166, 484] width 53 height 29
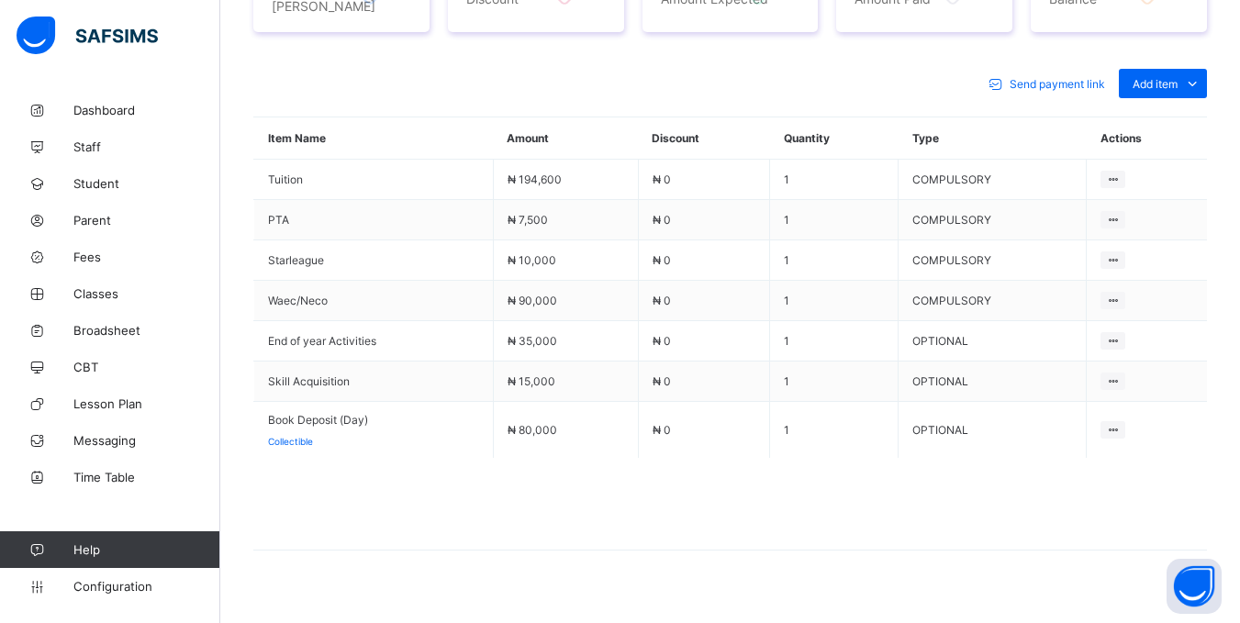
scroll to position [802, 0]
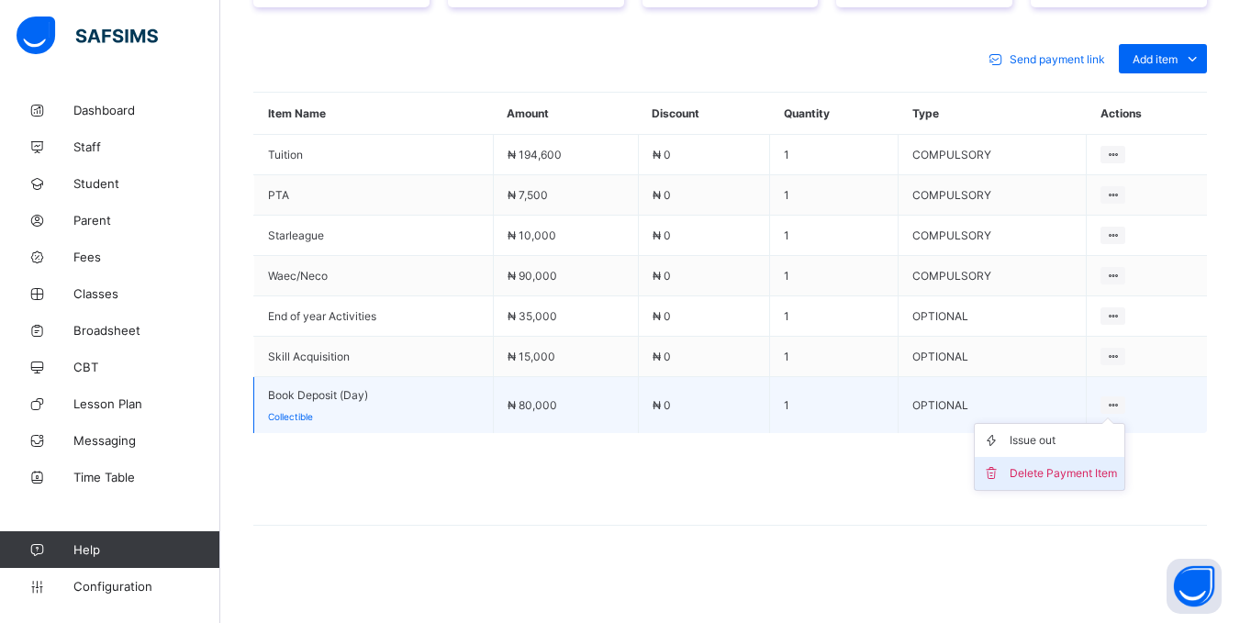
click at [1088, 472] on div "Delete Payment Item" at bounding box center [1063, 473] width 107 height 18
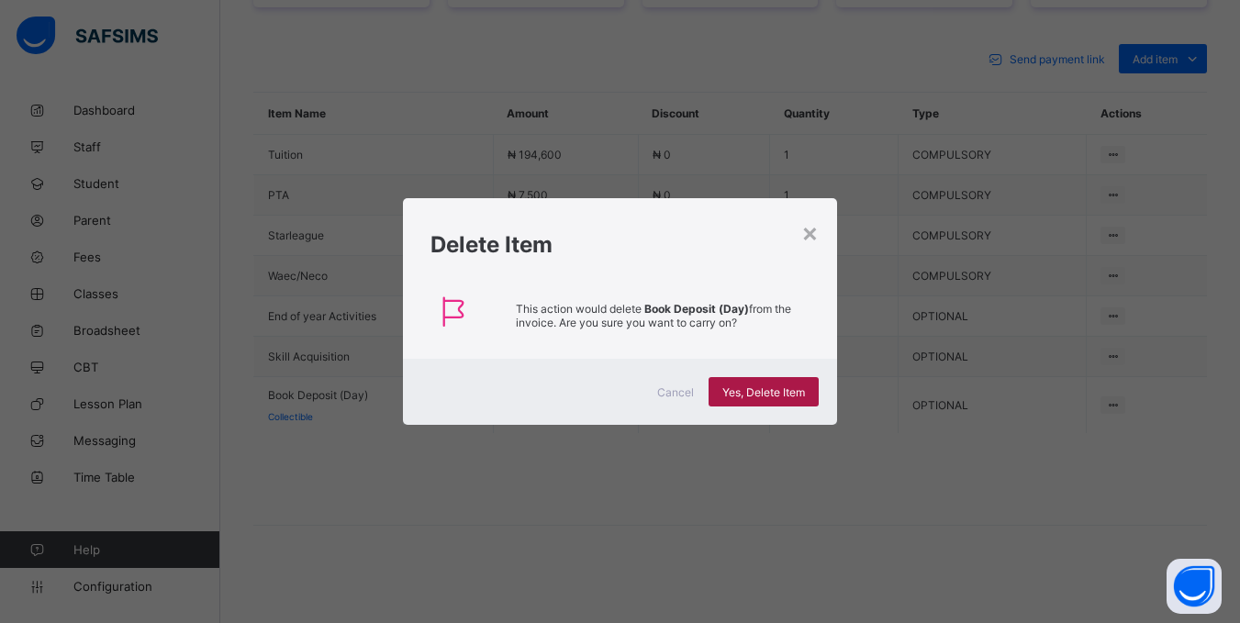
click at [752, 389] on span "Yes, Delete Item" at bounding box center [763, 393] width 83 height 14
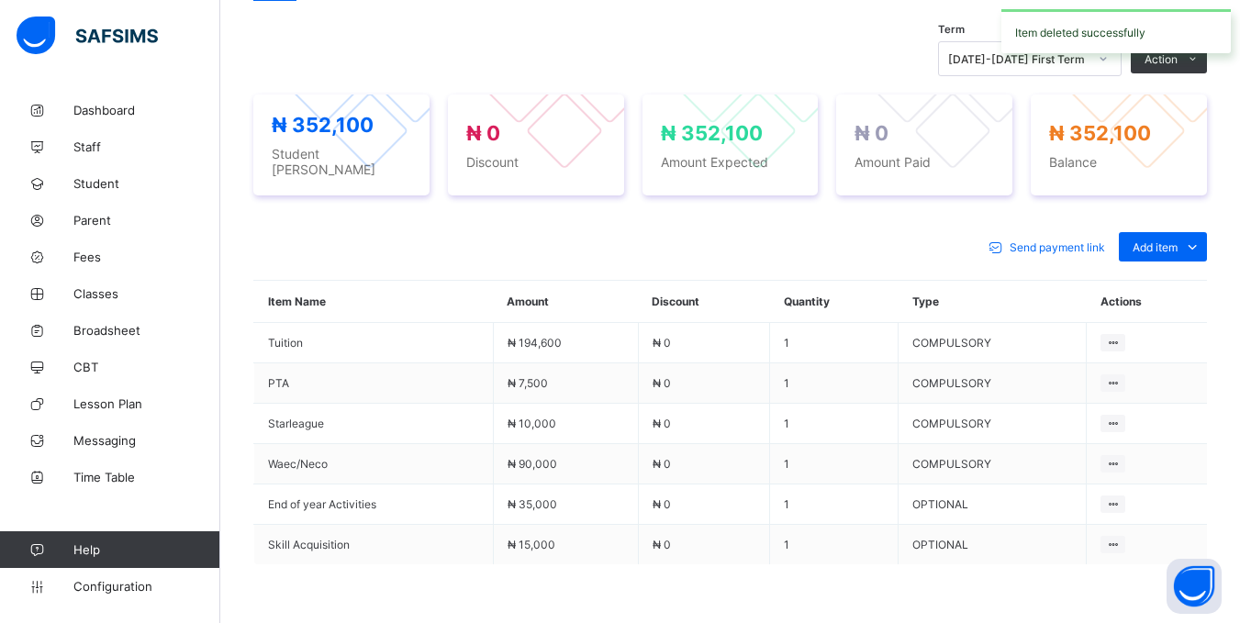
scroll to position [745, 0]
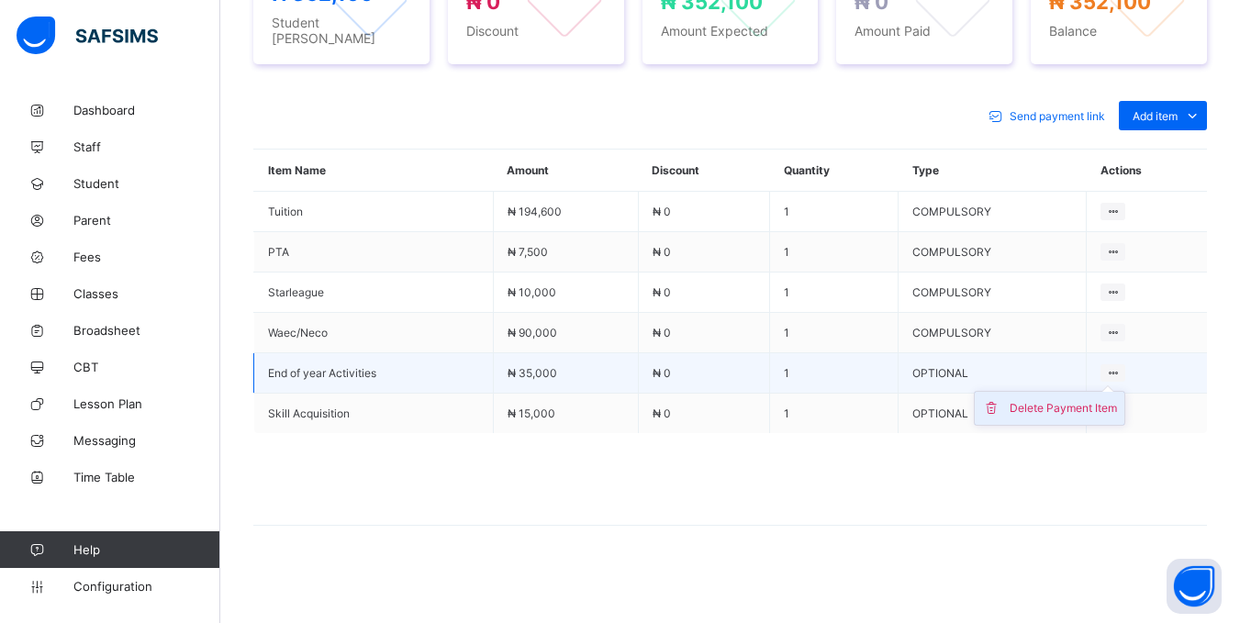
click at [1108, 399] on div "Delete Payment Item" at bounding box center [1063, 408] width 107 height 18
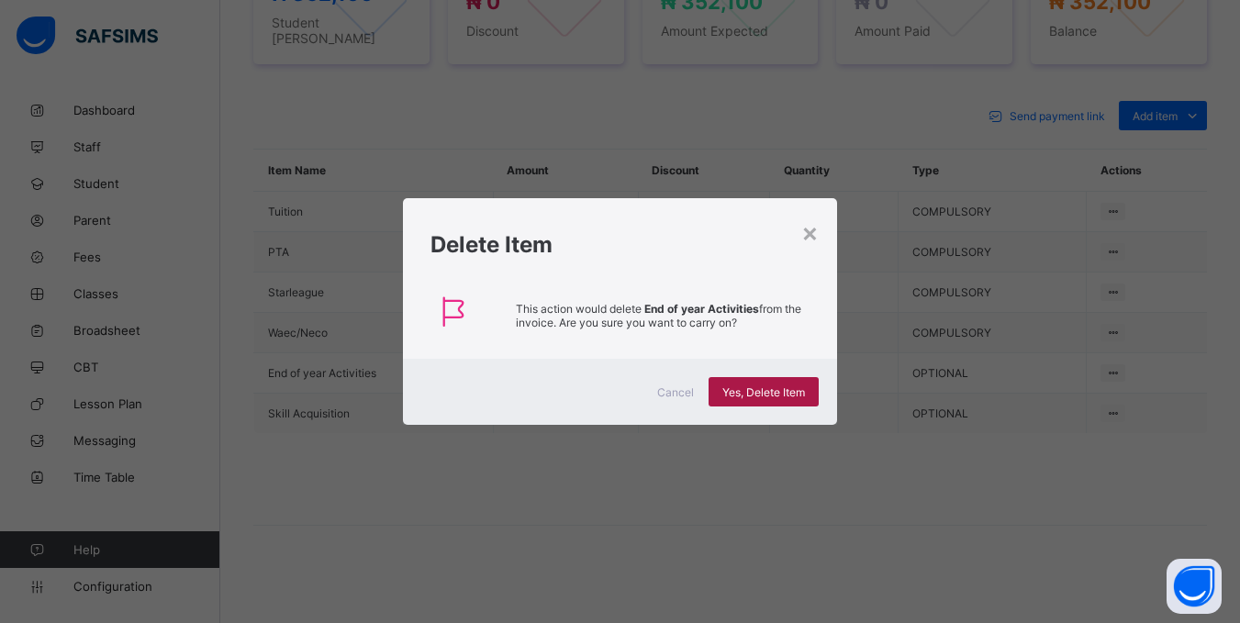
click at [735, 393] on span "Yes, Delete Item" at bounding box center [763, 393] width 83 height 14
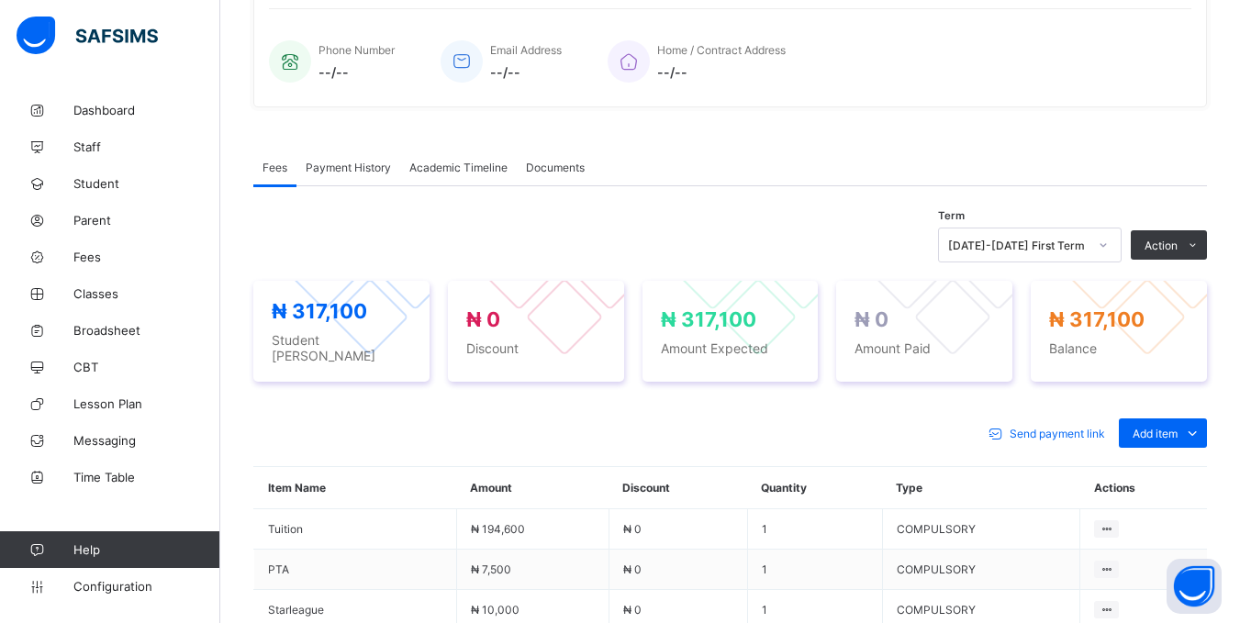
scroll to position [338, 0]
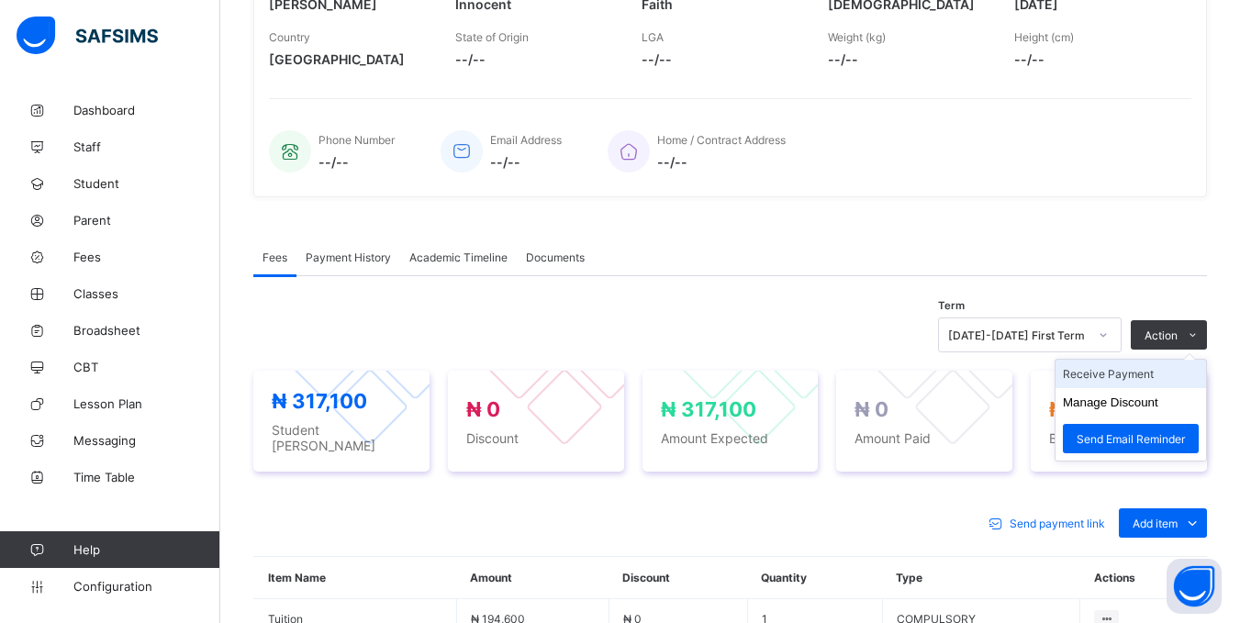
click at [1095, 386] on li "Receive Payment" at bounding box center [1131, 374] width 151 height 28
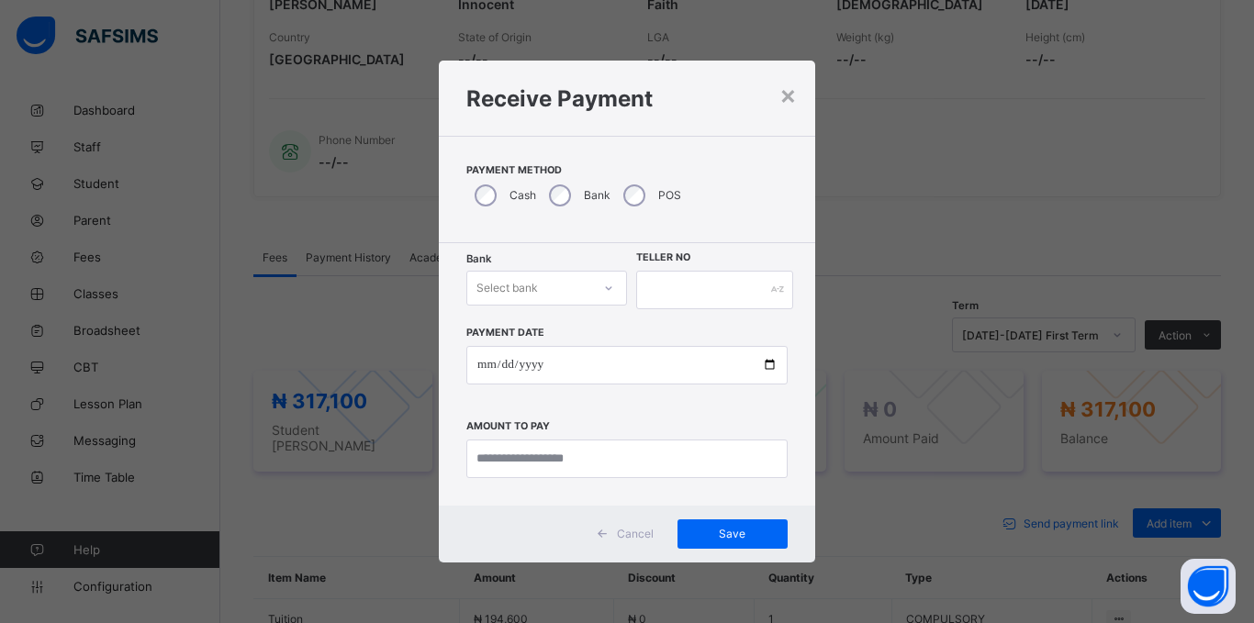
click at [544, 280] on div "Select bank" at bounding box center [529, 288] width 124 height 26
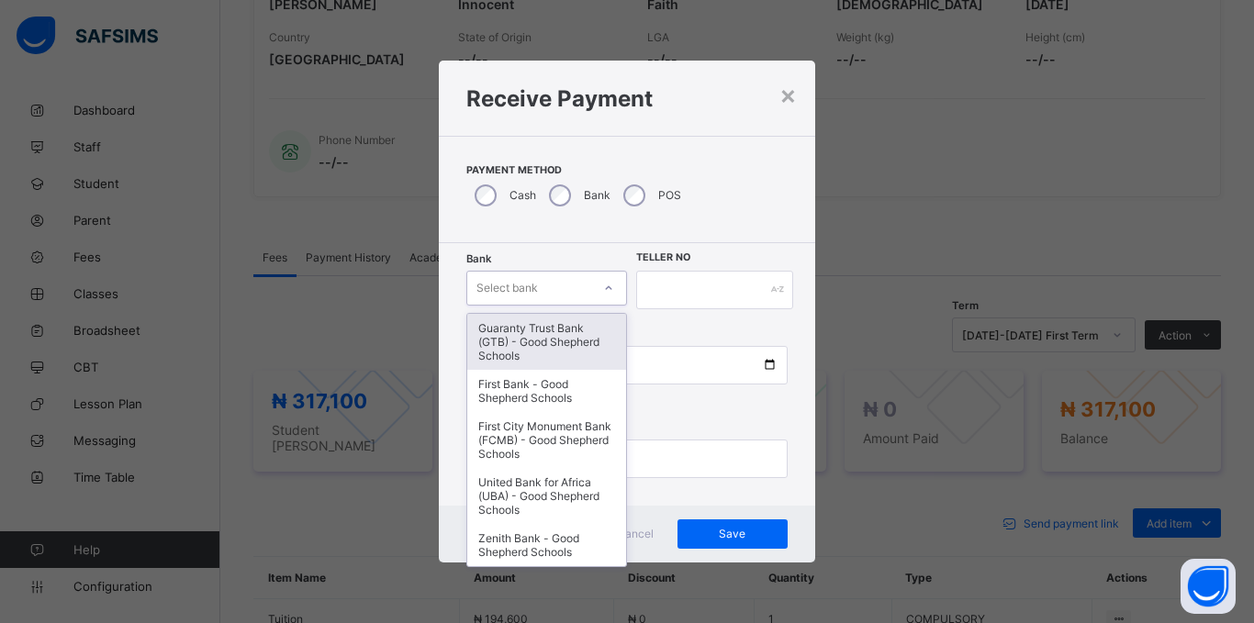
click at [536, 328] on div "Guaranty Trust Bank (GTB) - Good Shepherd Schools" at bounding box center [546, 342] width 159 height 56
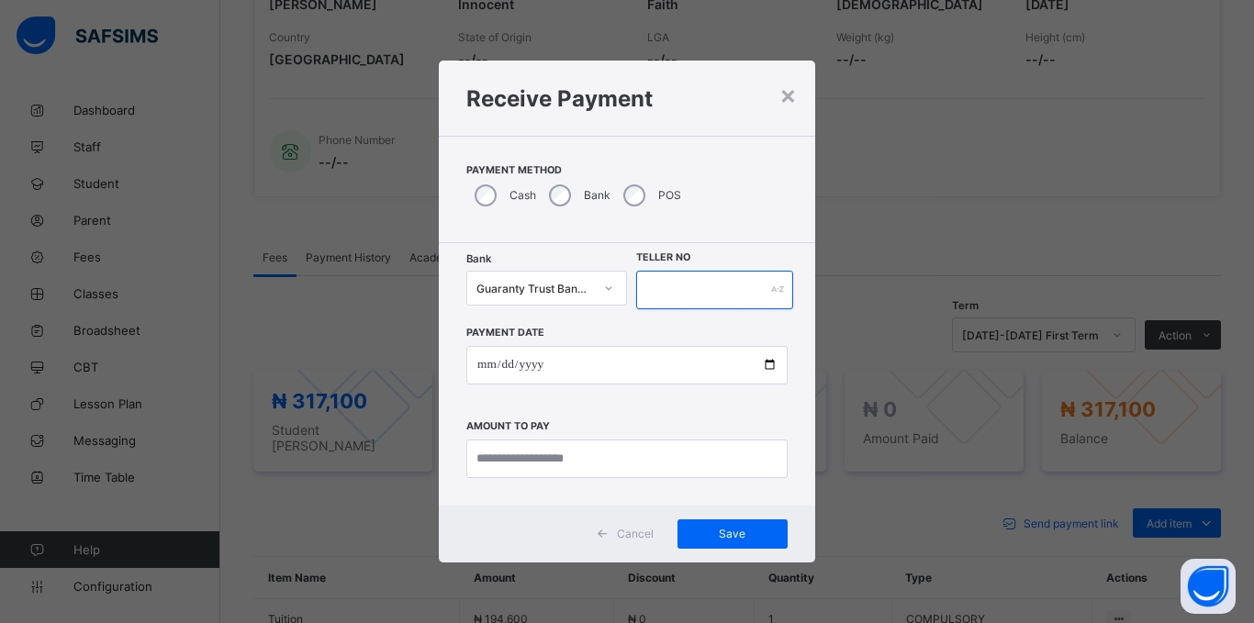
click at [677, 295] on input "text" at bounding box center [714, 290] width 157 height 39
type input "*****"
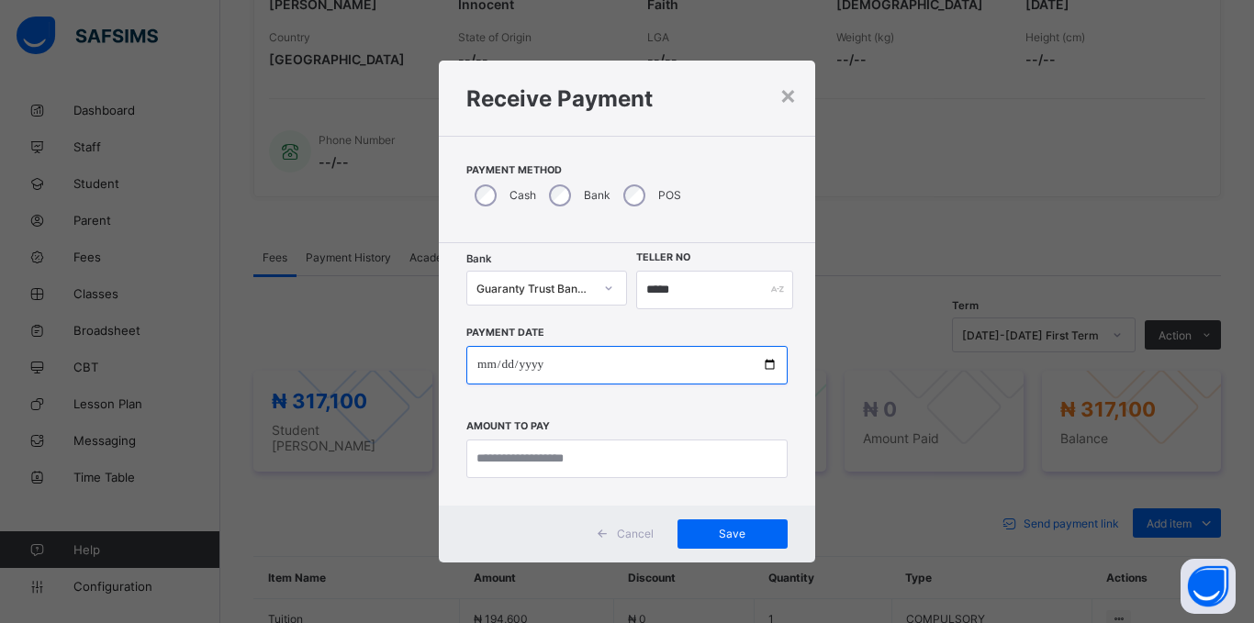
click at [483, 371] on input "date" at bounding box center [626, 365] width 321 height 39
type input "**********"
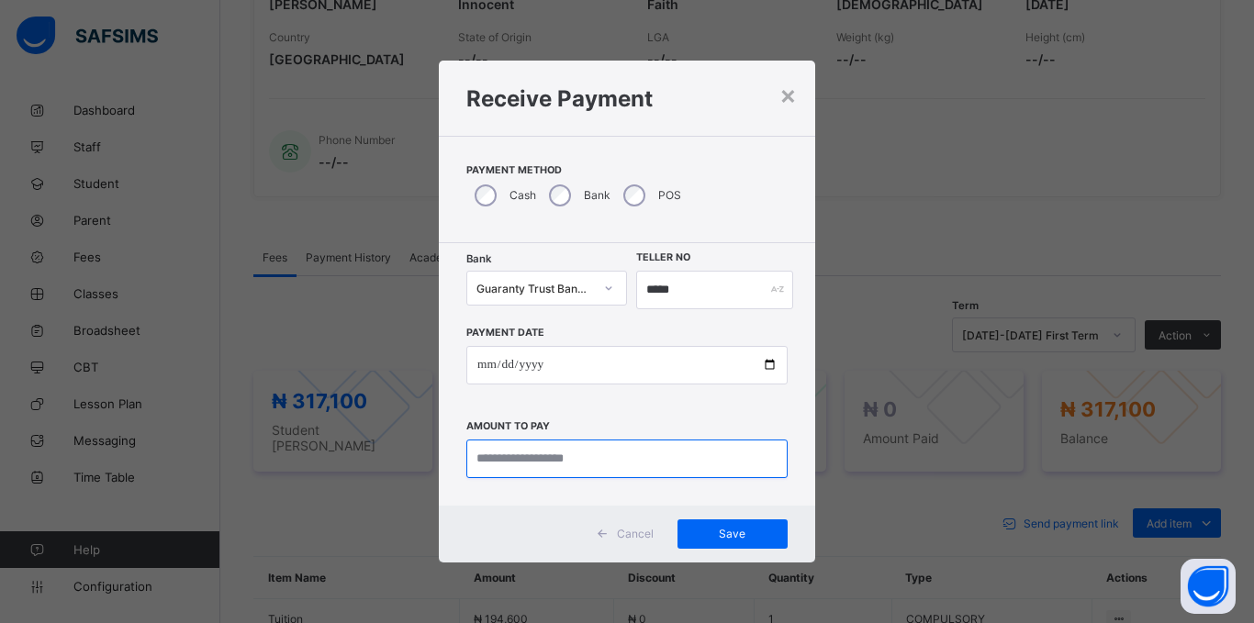
click at [504, 463] on input "currency" at bounding box center [626, 459] width 321 height 39
type input "*********"
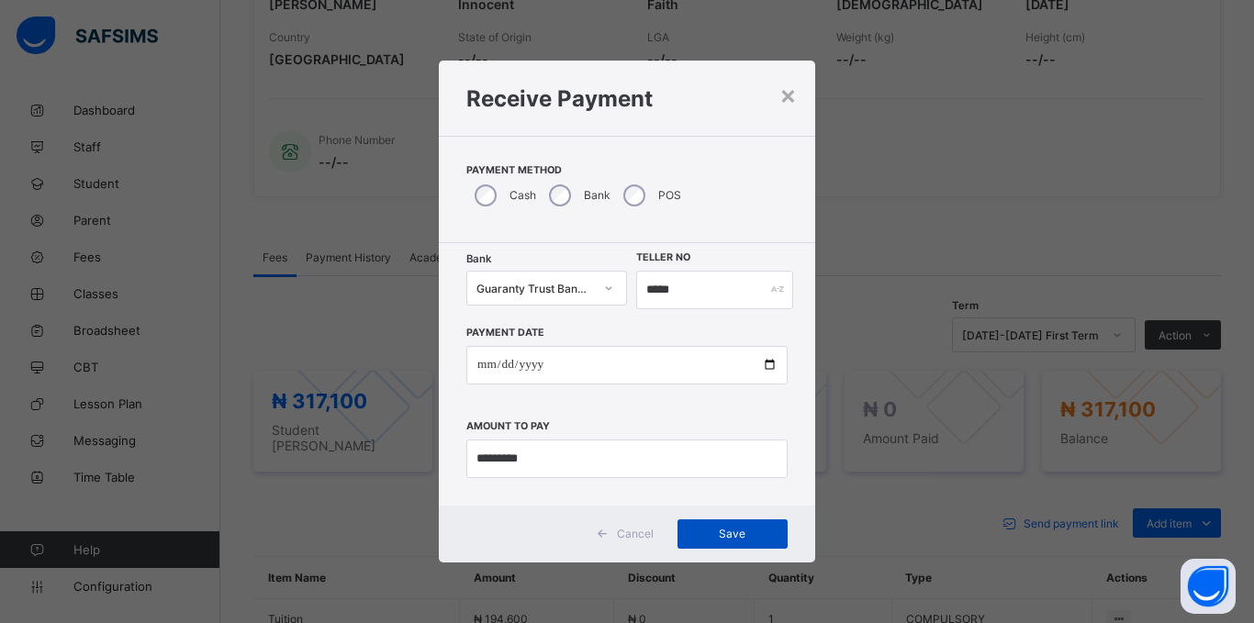
click at [748, 532] on span "Save" at bounding box center [732, 534] width 83 height 14
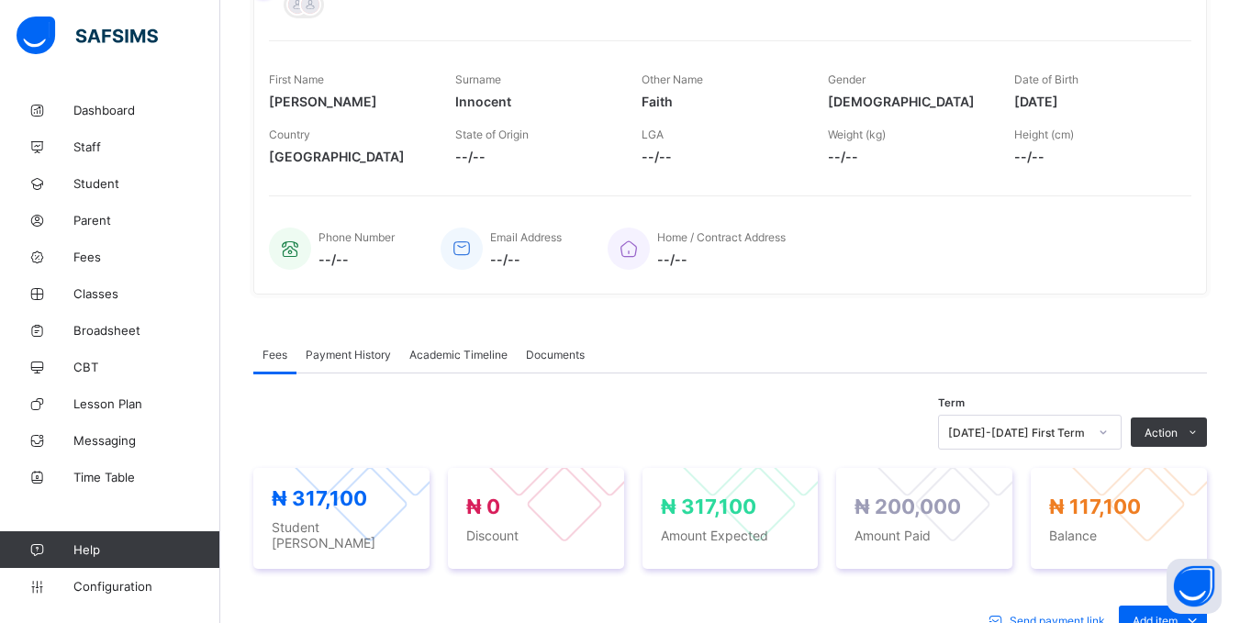
scroll to position [0, 0]
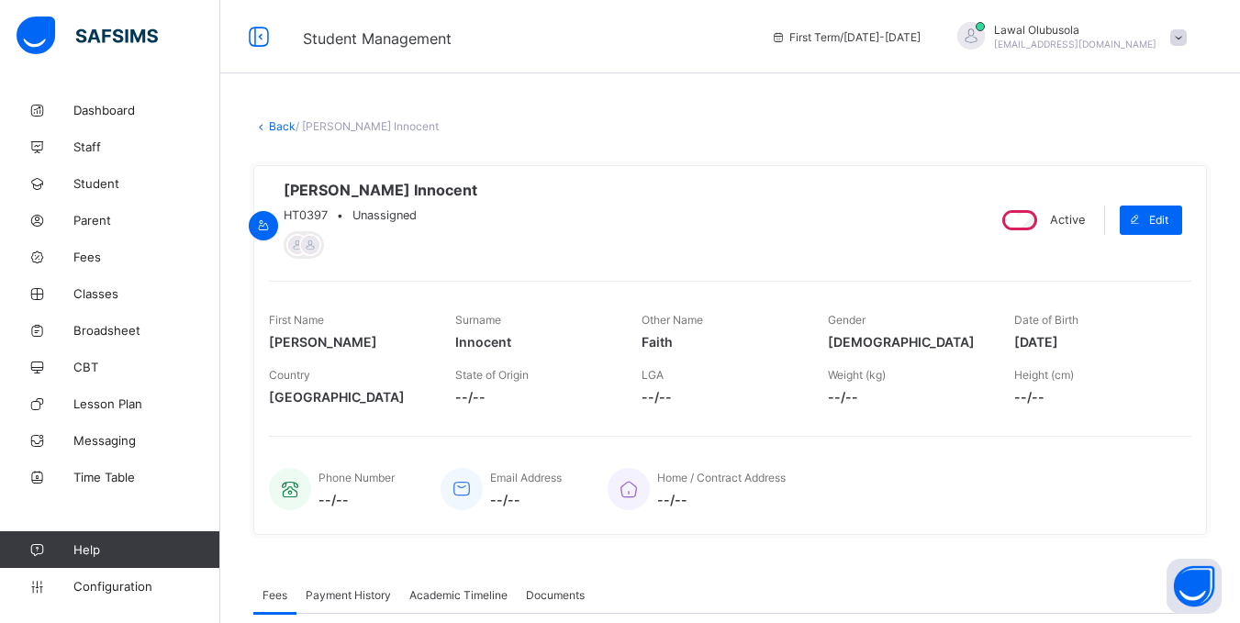
drag, startPoint x: 271, startPoint y: 121, endPoint x: 308, endPoint y: 175, distance: 65.9
click at [271, 121] on link "Back" at bounding box center [282, 126] width 27 height 14
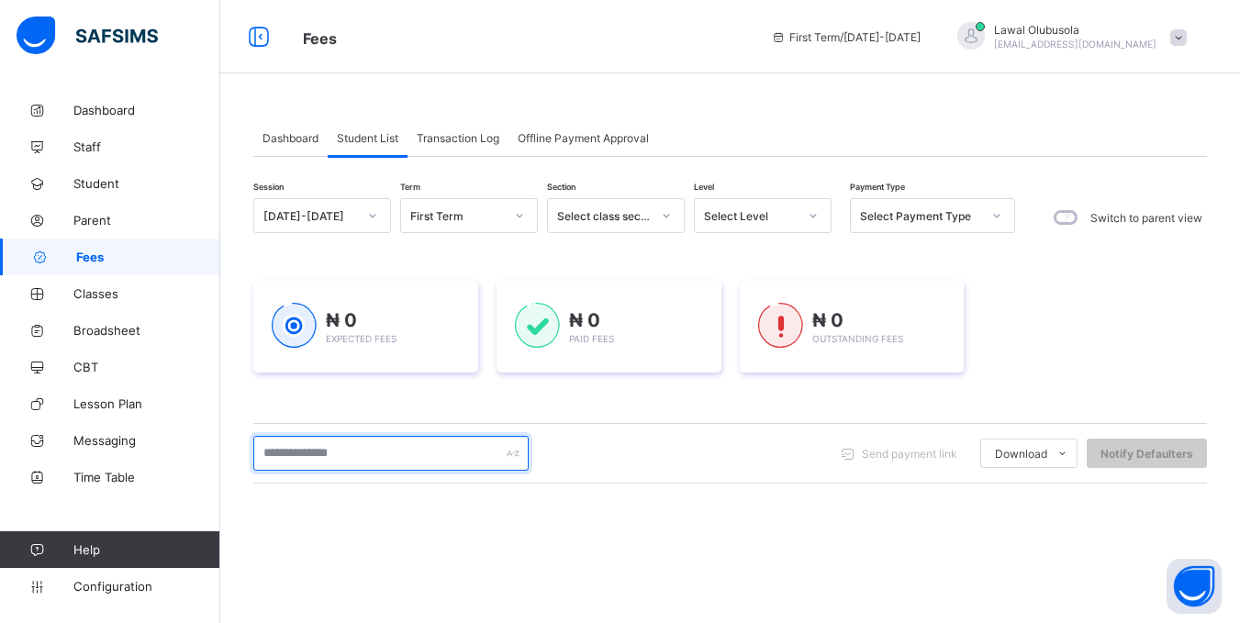
click at [314, 459] on input "text" at bounding box center [390, 453] width 275 height 35
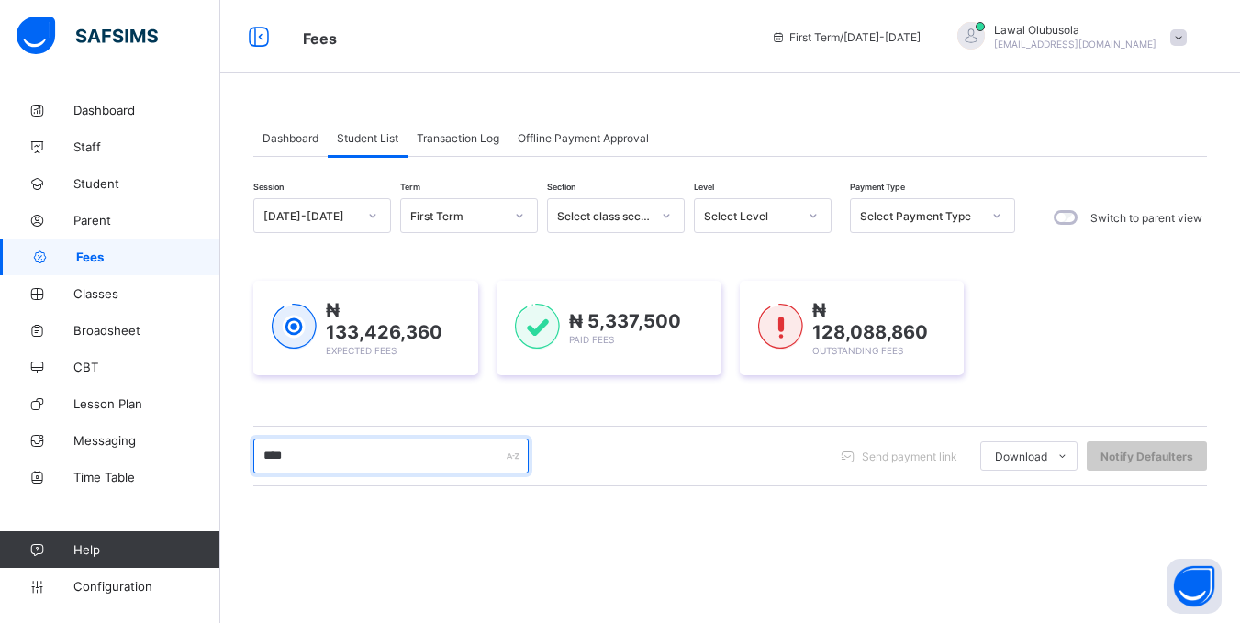
type input "****"
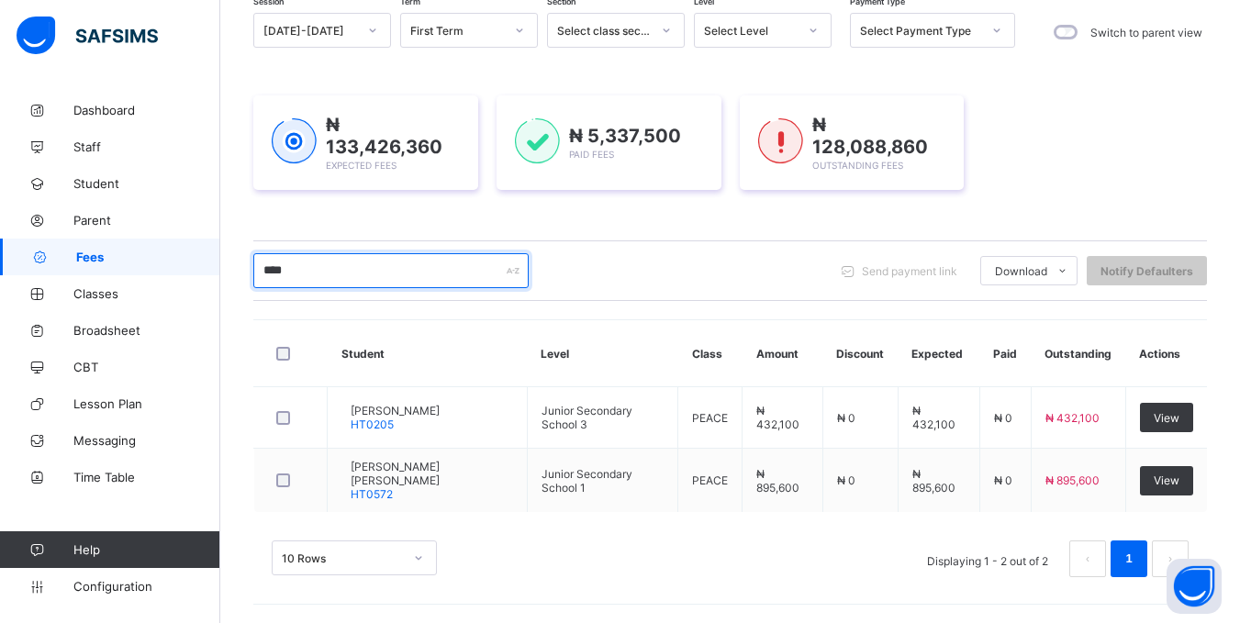
scroll to position [180, 0]
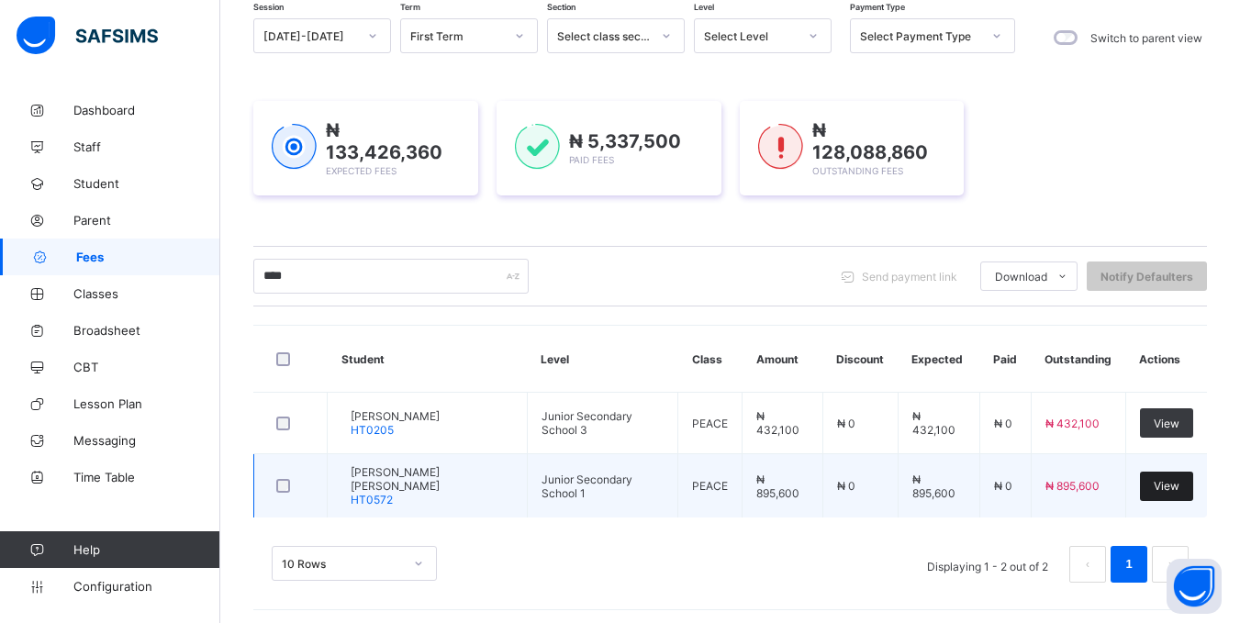
click at [1173, 484] on span "View" at bounding box center [1167, 486] width 26 height 14
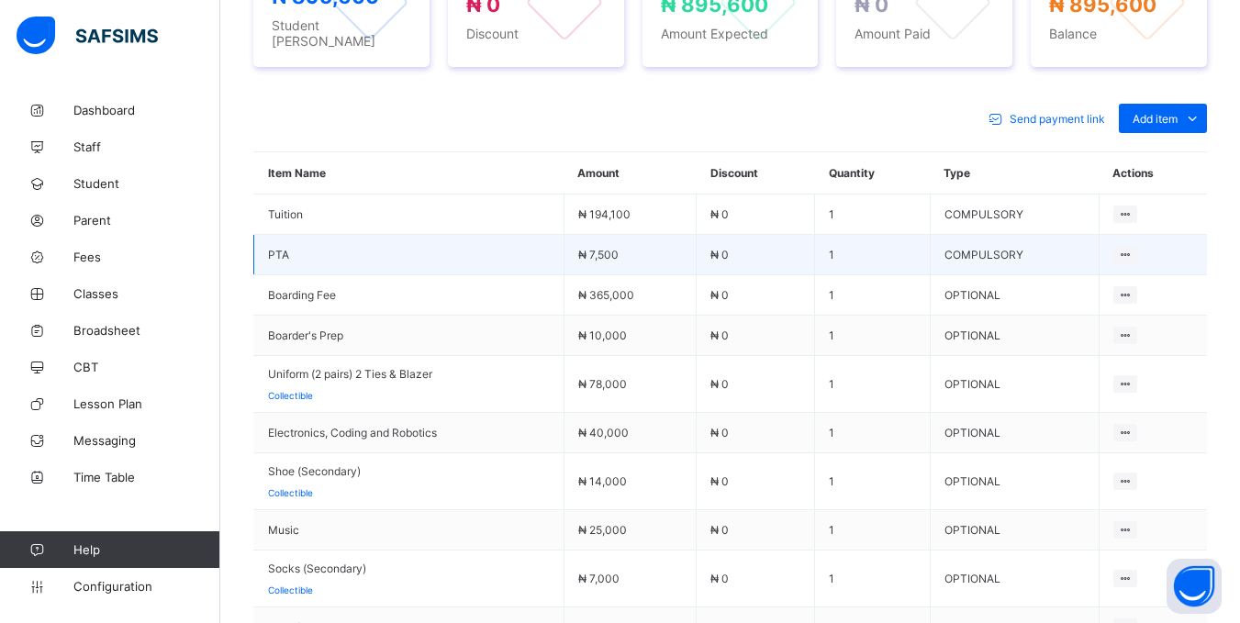
scroll to position [798, 0]
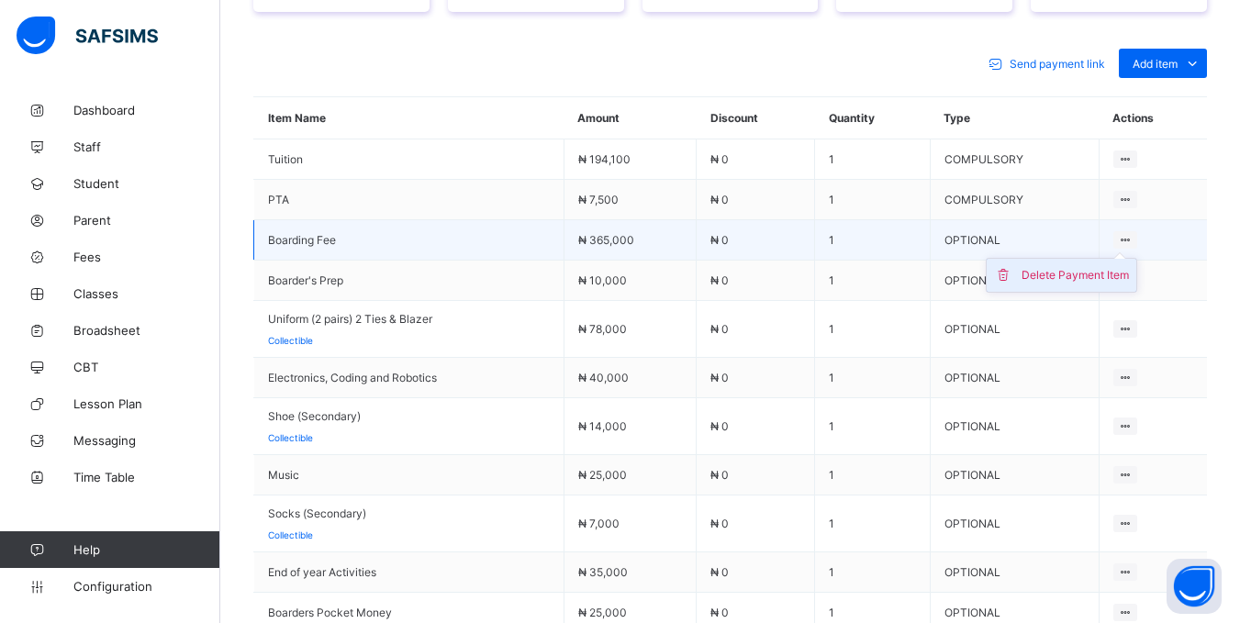
click at [1108, 272] on div "Delete Payment Item" at bounding box center [1075, 275] width 107 height 18
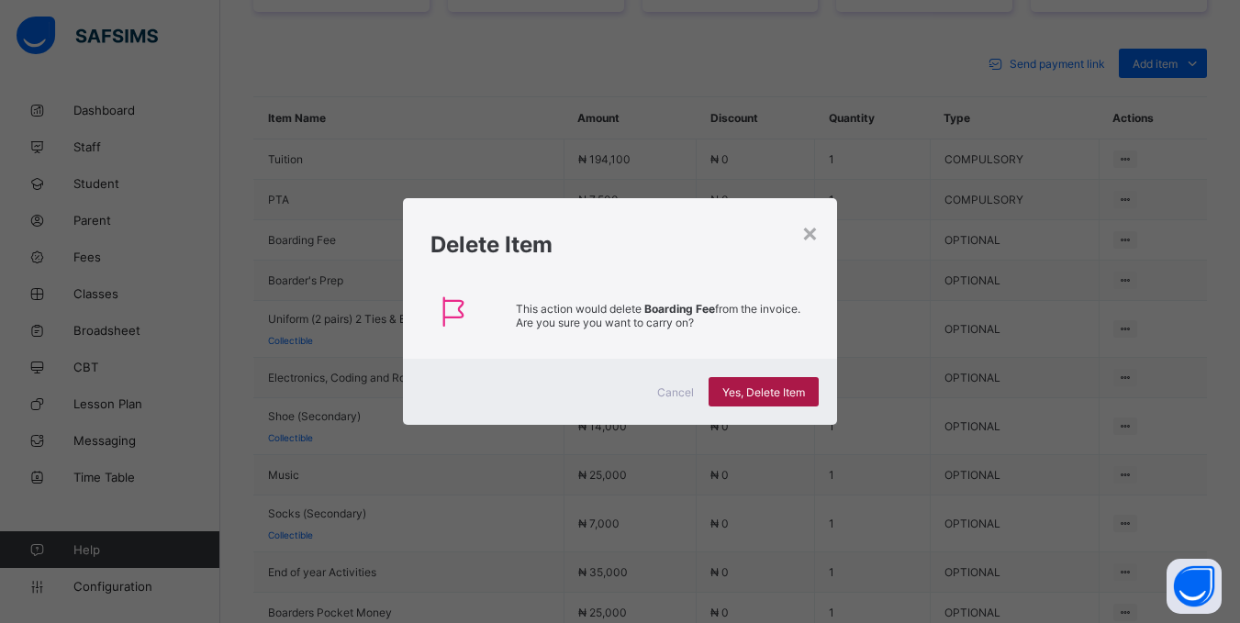
click at [807, 377] on div "Yes, Delete Item" at bounding box center [764, 391] width 110 height 29
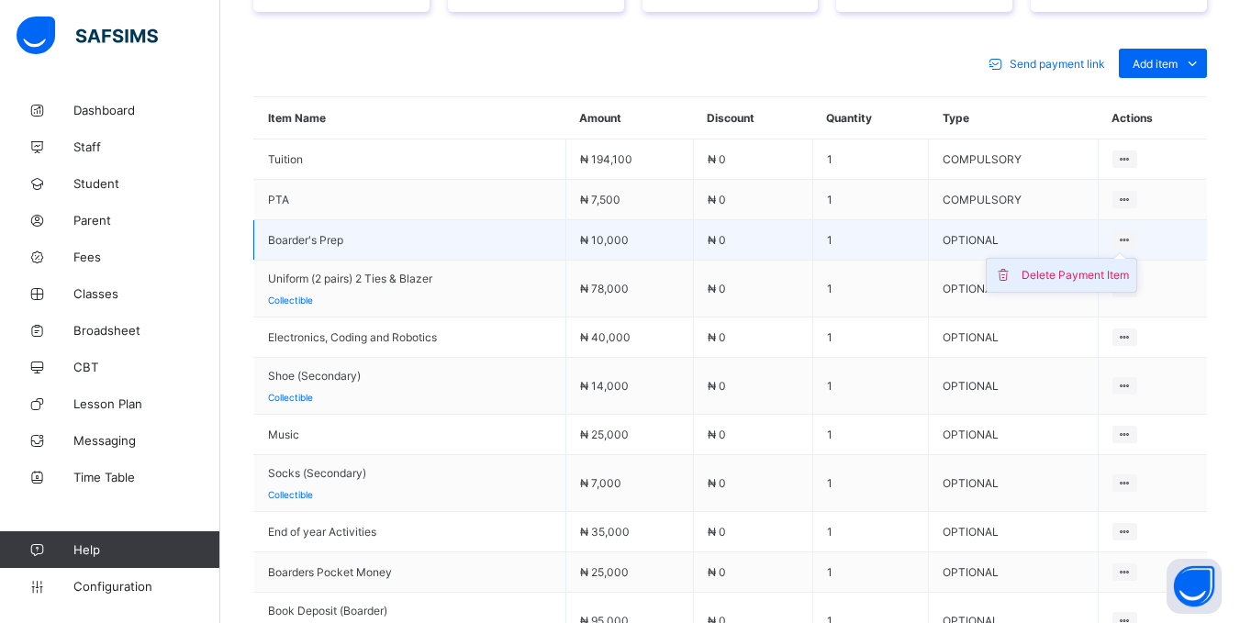
click at [1093, 273] on div "Delete Payment Item" at bounding box center [1075, 275] width 107 height 18
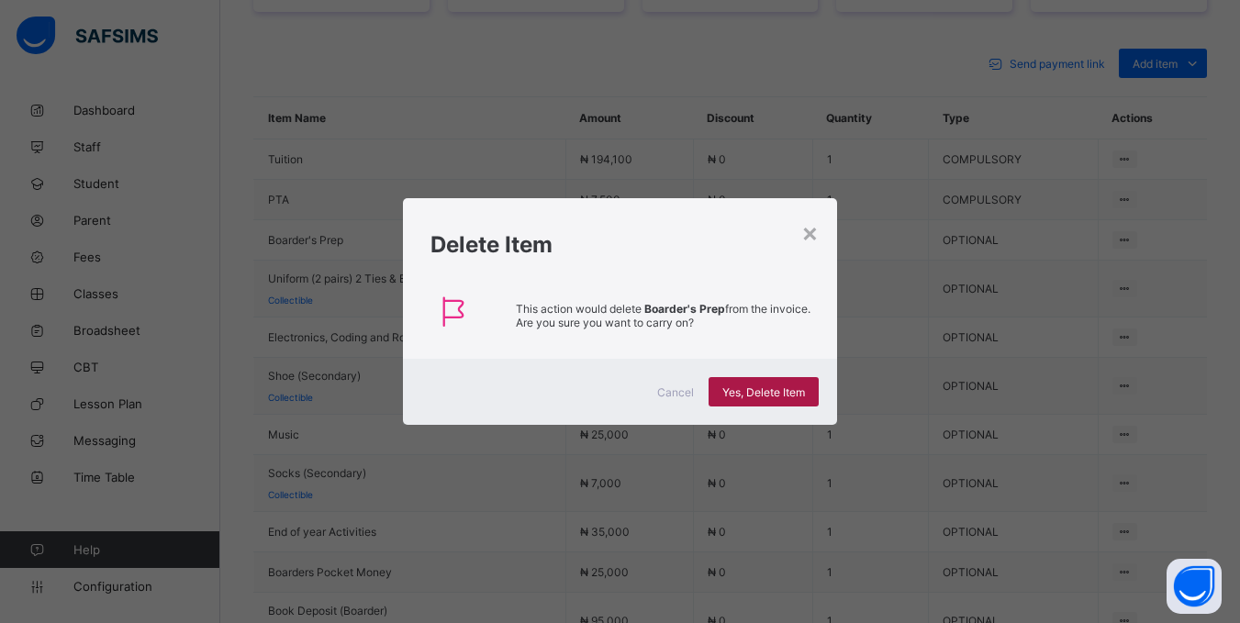
click at [760, 395] on span "Yes, Delete Item" at bounding box center [763, 393] width 83 height 14
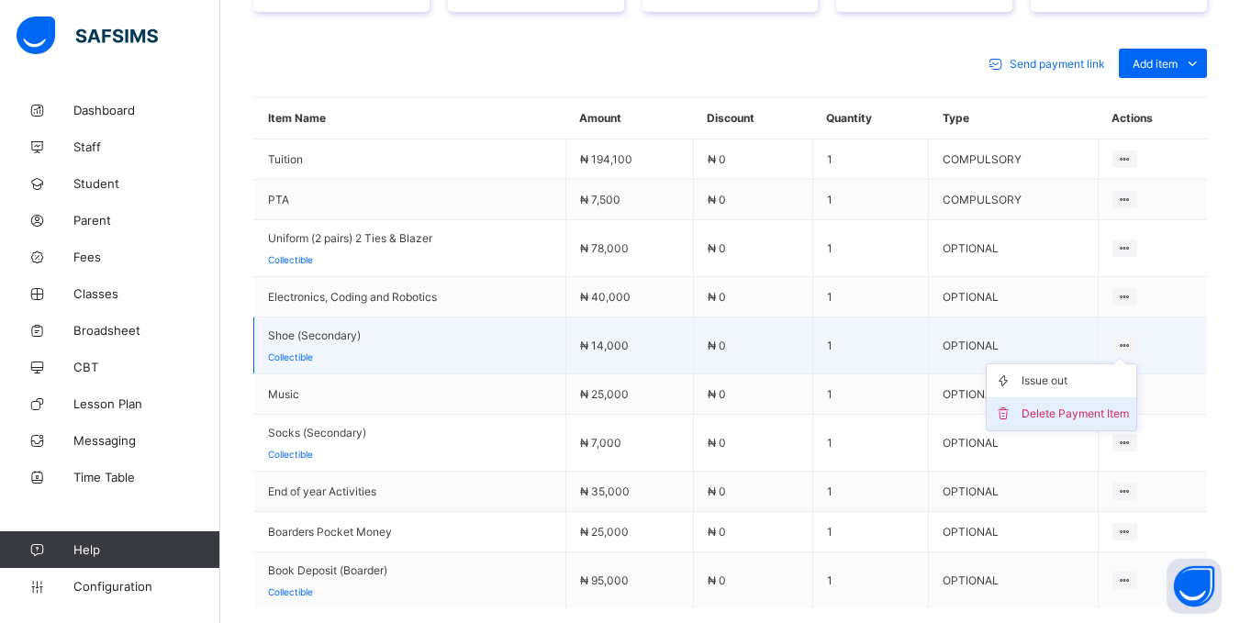
click at [1090, 405] on div "Delete Payment Item" at bounding box center [1075, 414] width 107 height 18
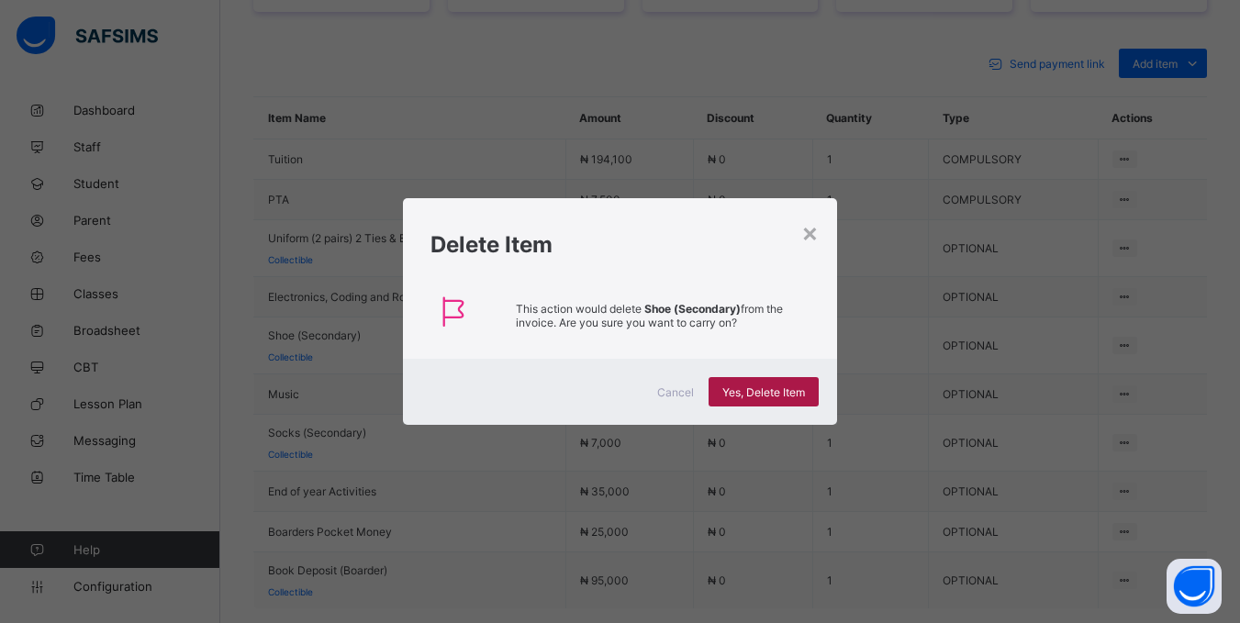
click at [756, 388] on span "Yes, Delete Item" at bounding box center [763, 393] width 83 height 14
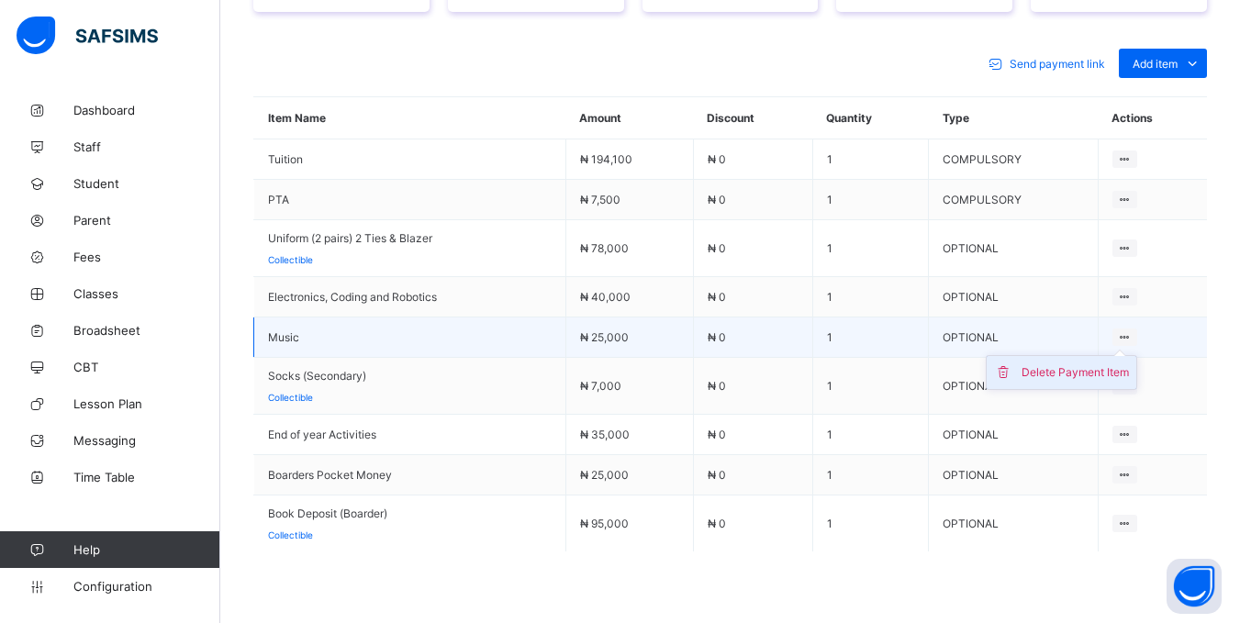
click at [1075, 375] on div "Delete Payment Item" at bounding box center [1075, 372] width 107 height 18
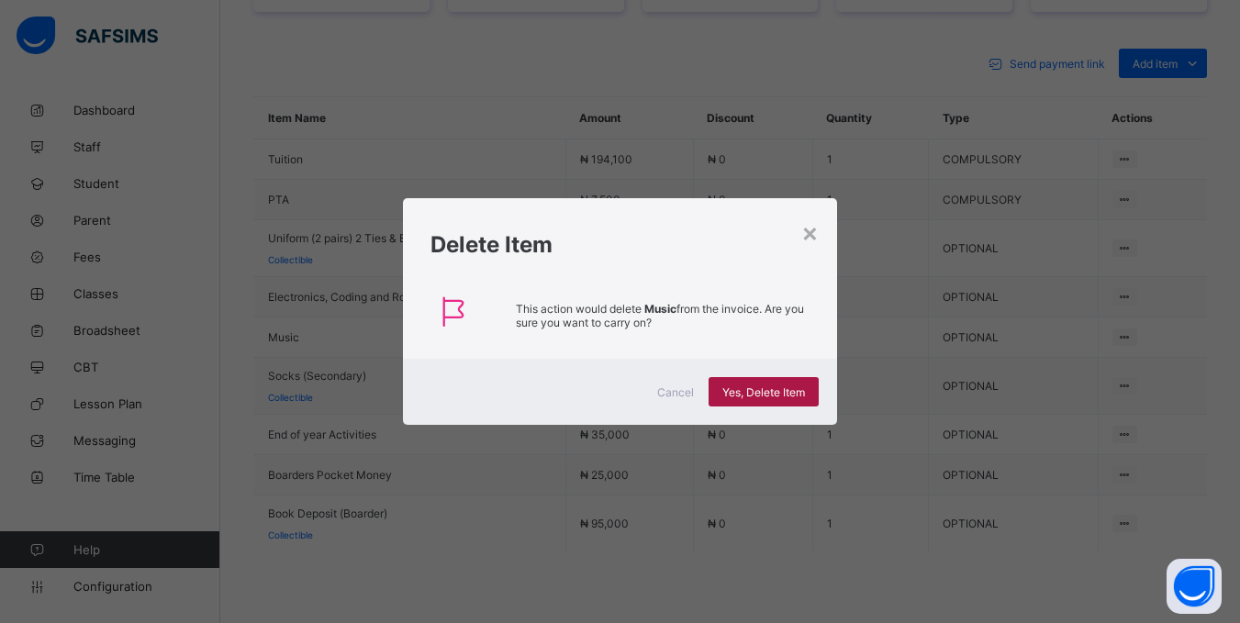
click at [749, 378] on div "Yes, Delete Item" at bounding box center [764, 391] width 110 height 29
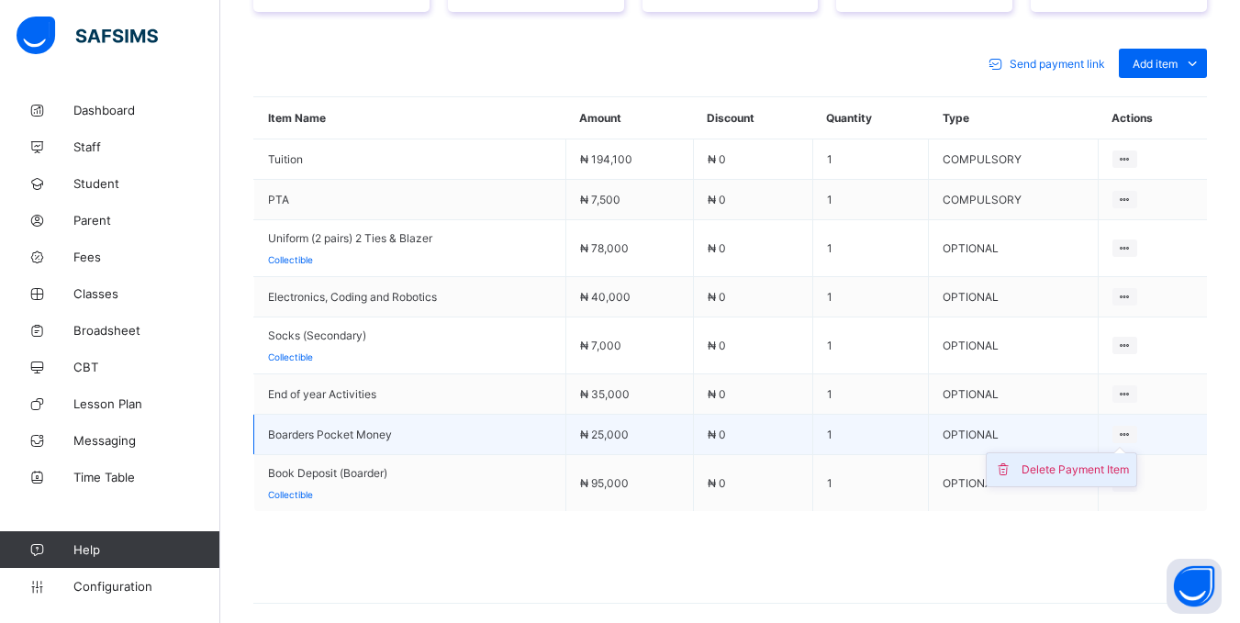
click at [1101, 463] on div "Delete Payment Item" at bounding box center [1075, 470] width 107 height 18
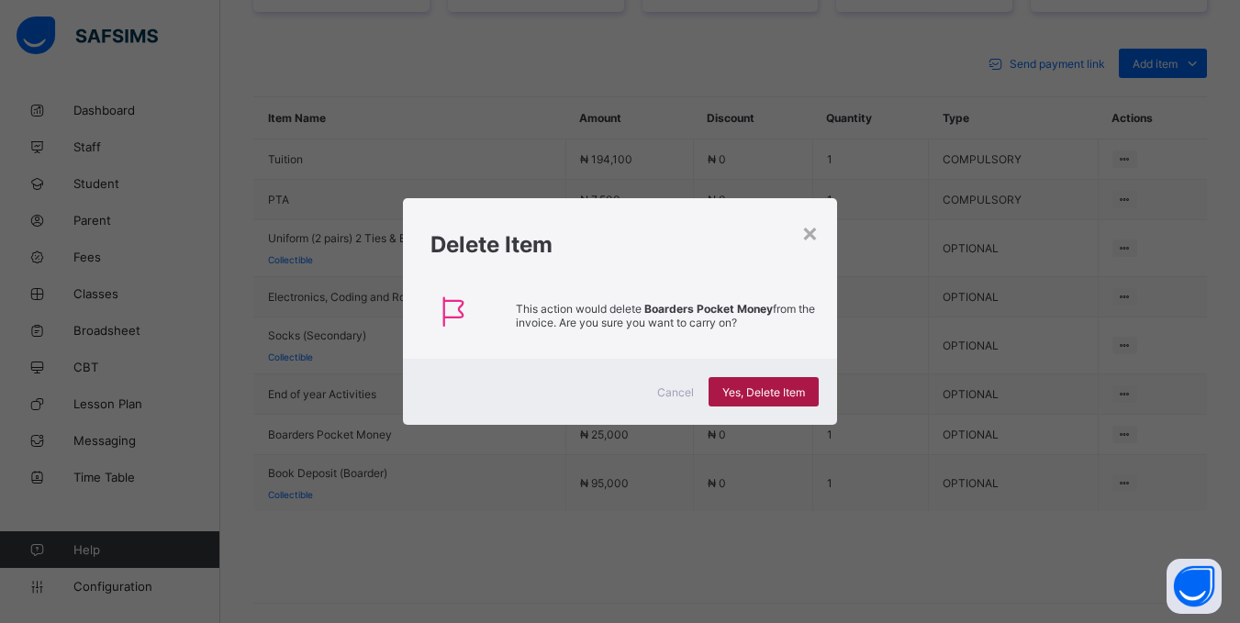
click at [746, 381] on div "Yes, Delete Item" at bounding box center [764, 391] width 110 height 29
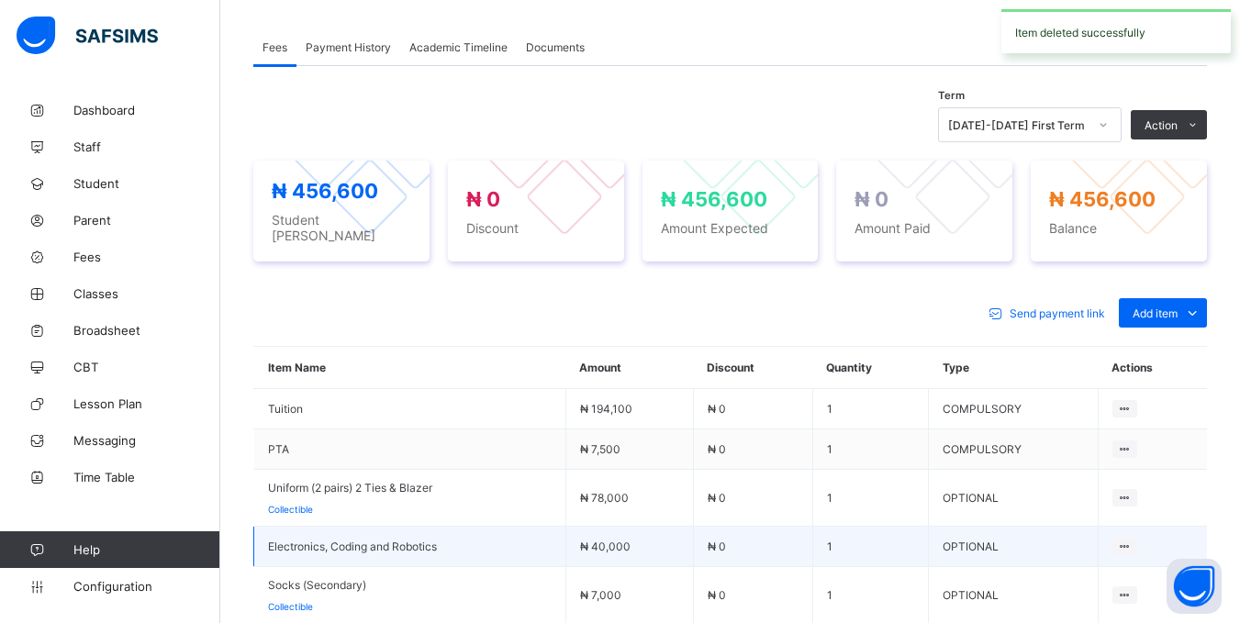
scroll to position [522, 0]
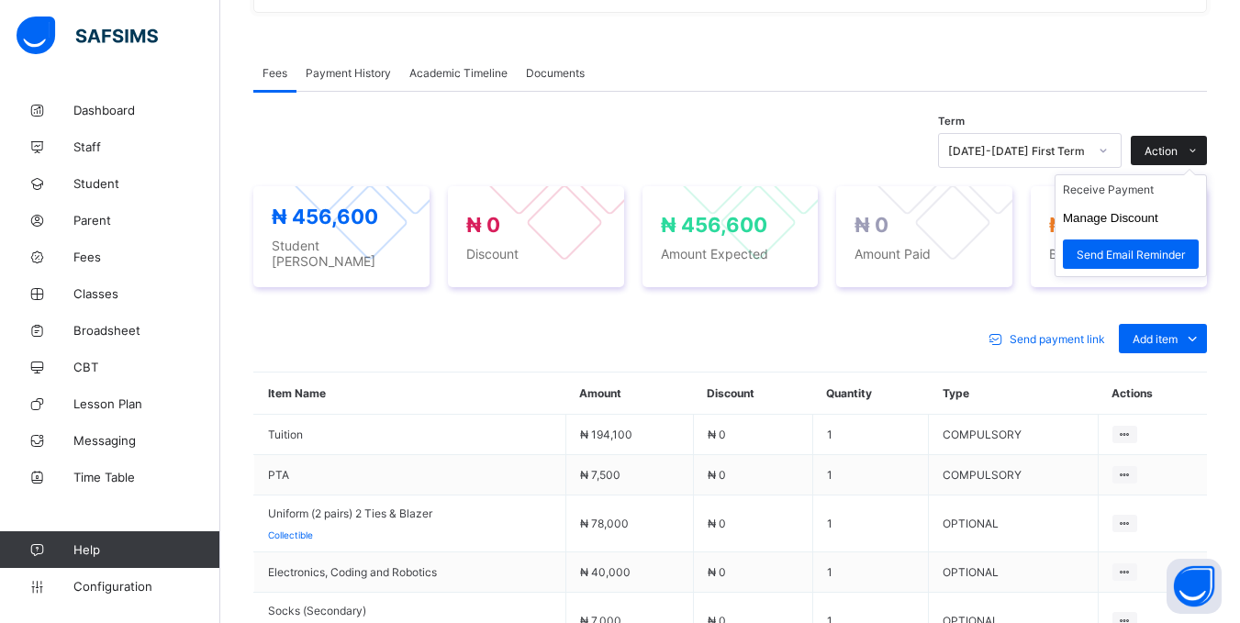
click at [1178, 152] on span "Action" at bounding box center [1161, 151] width 33 height 14
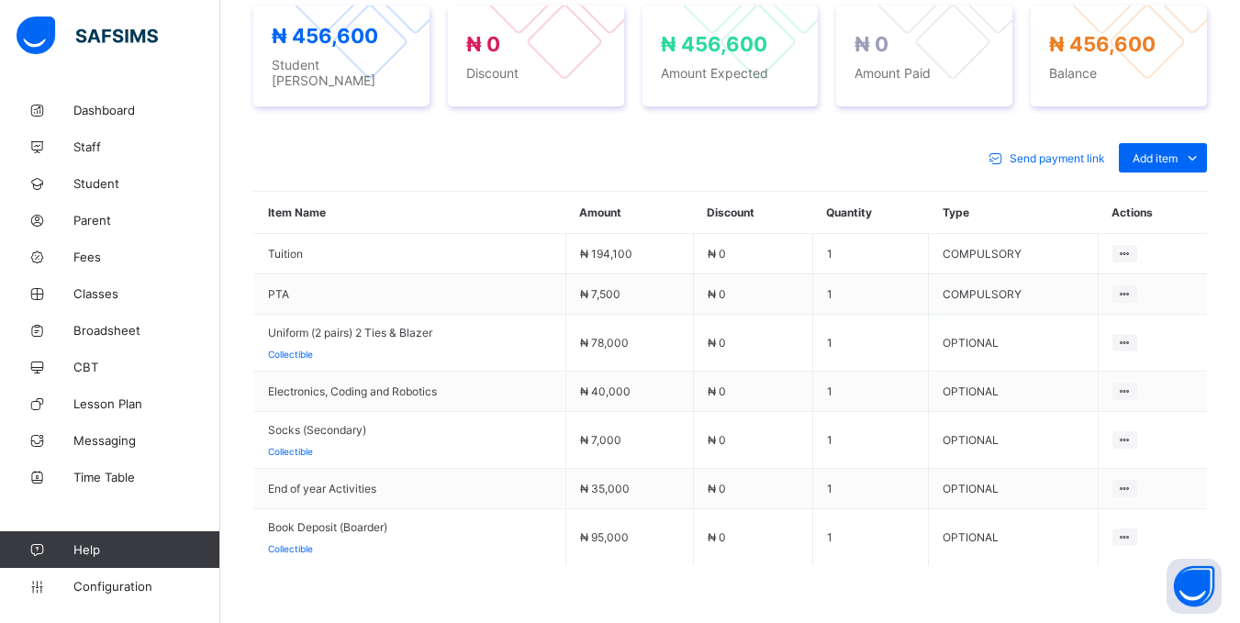
scroll to position [706, 0]
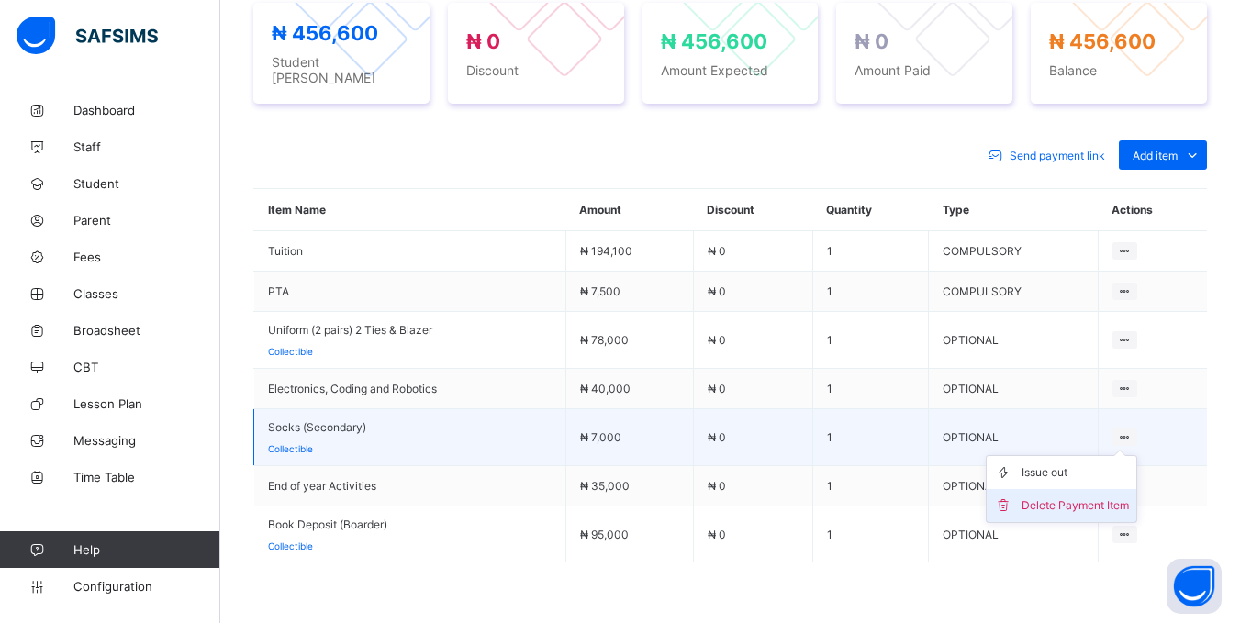
click at [1095, 498] on div "Delete Payment Item" at bounding box center [1075, 506] width 107 height 18
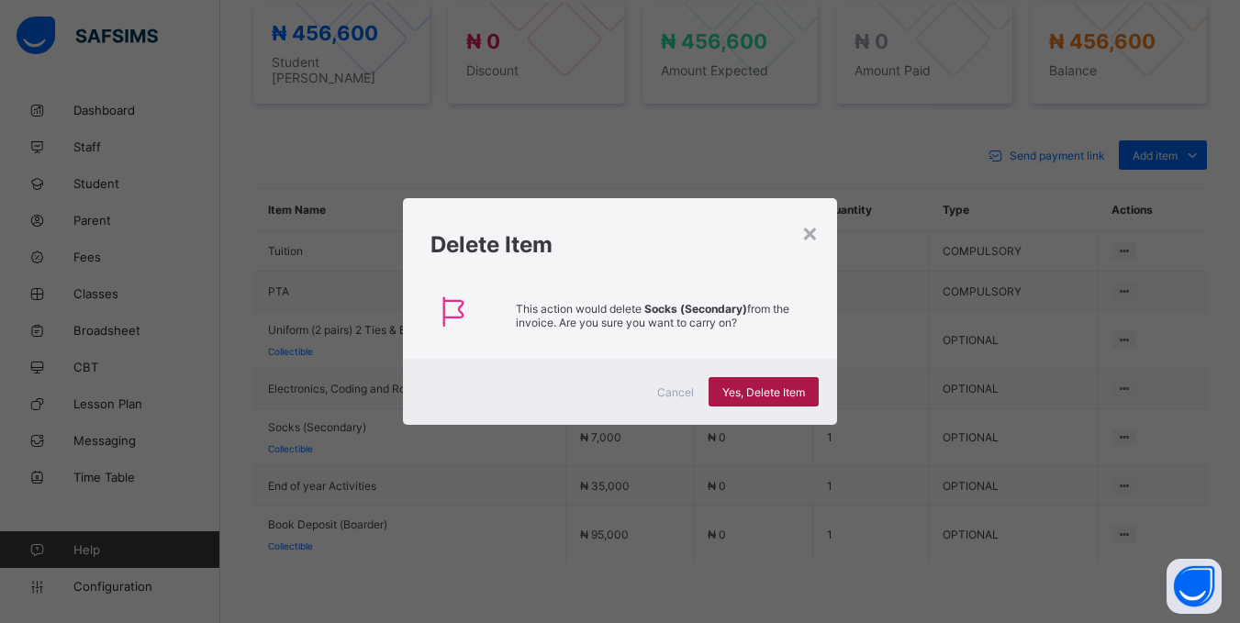
click at [805, 396] on span "Yes, Delete Item" at bounding box center [763, 393] width 83 height 14
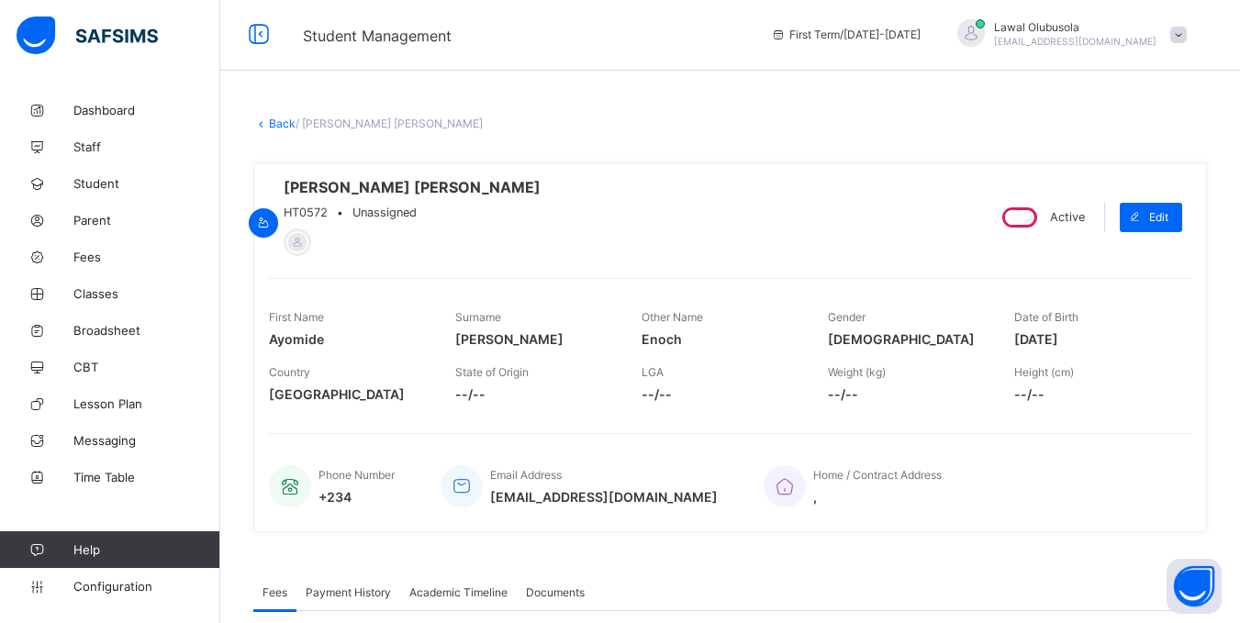
scroll to position [0, 0]
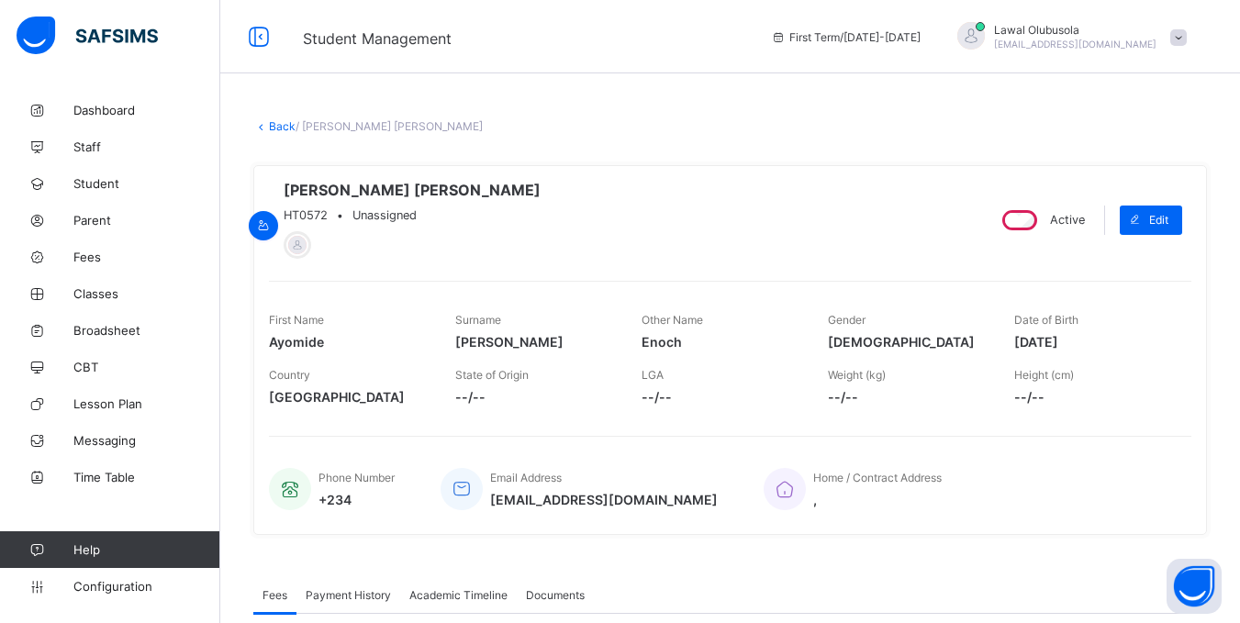
click at [278, 124] on link "Back" at bounding box center [282, 126] width 27 height 14
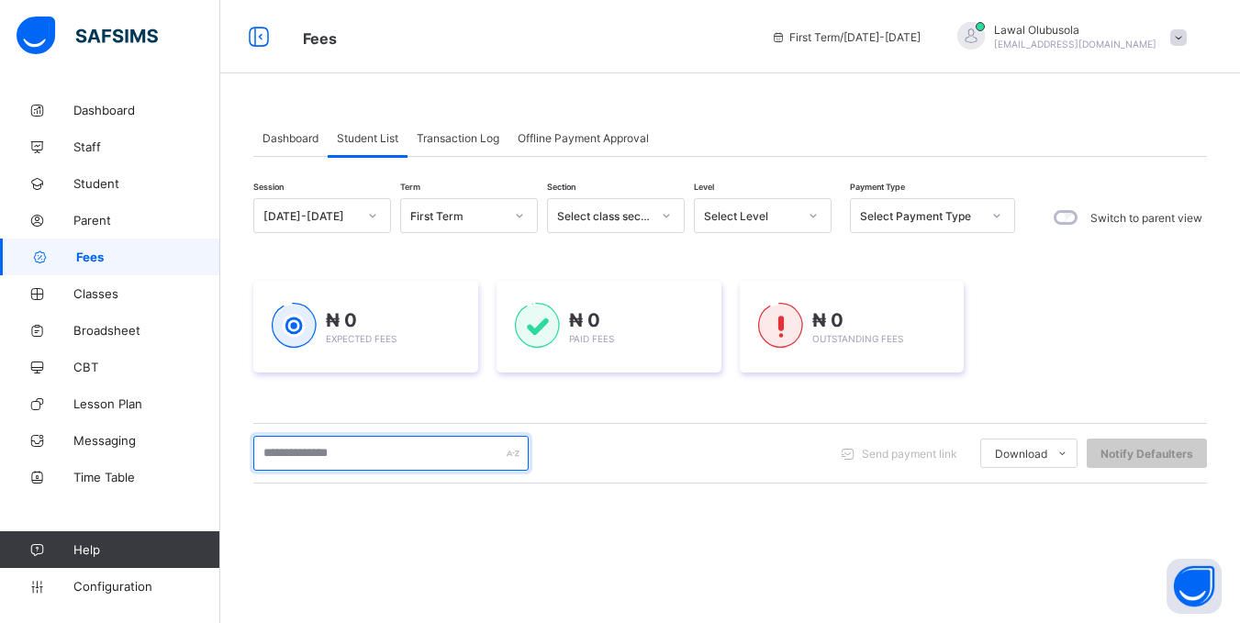
click at [425, 464] on input "text" at bounding box center [390, 453] width 275 height 35
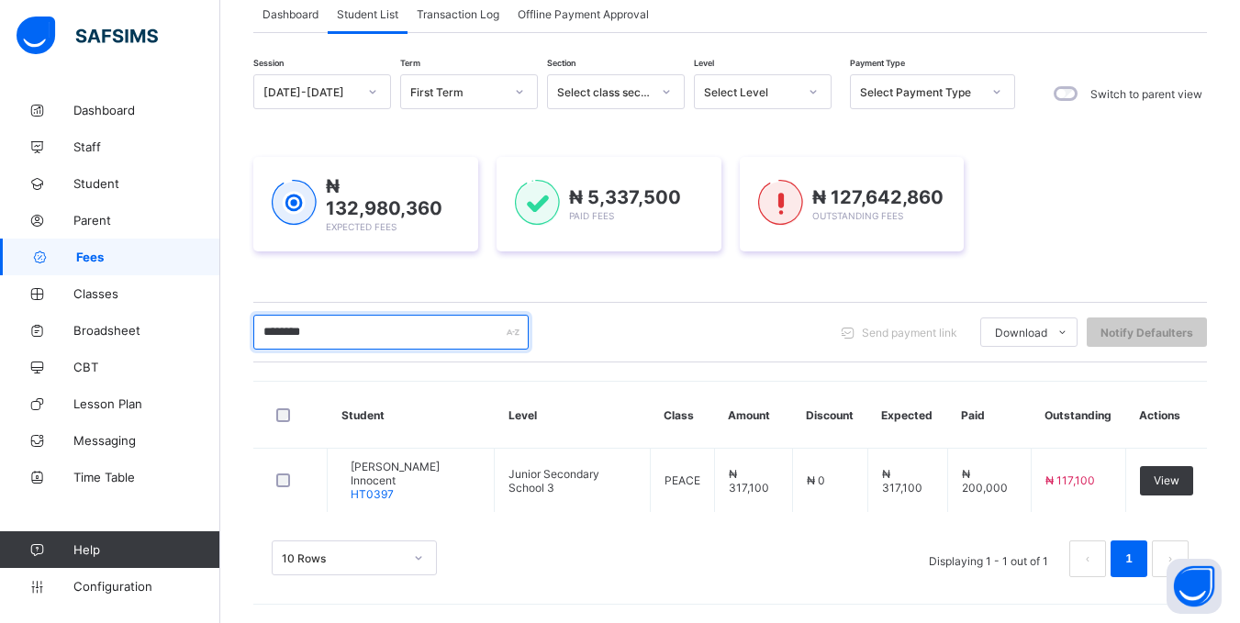
scroll to position [118, 0]
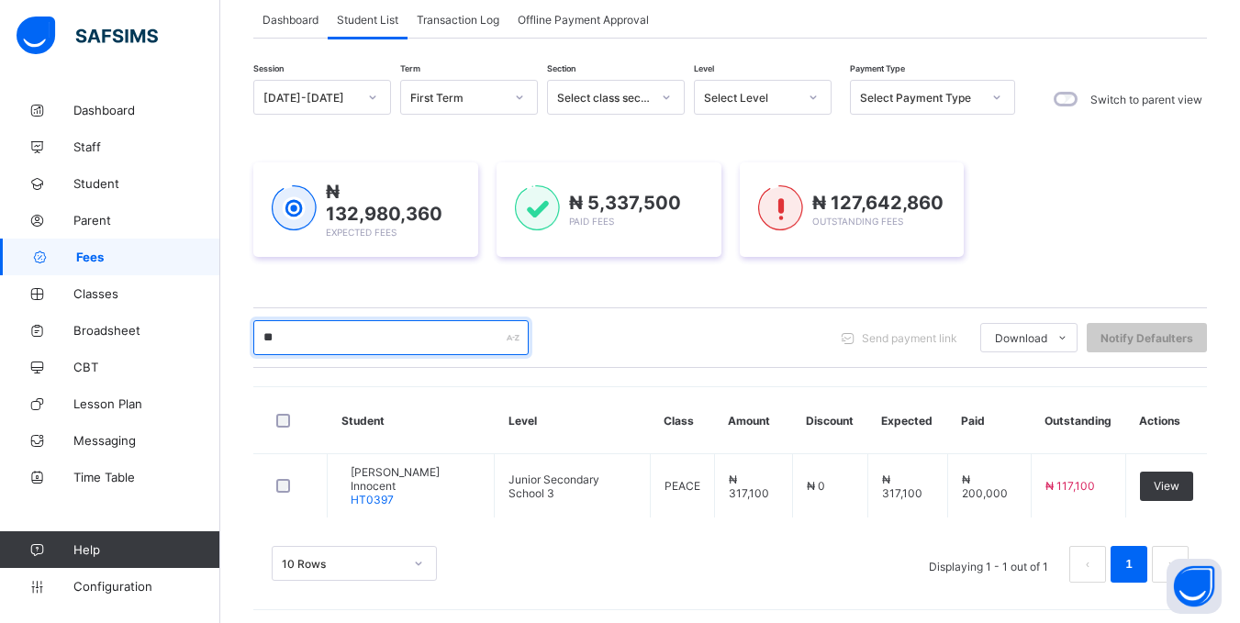
type input "*"
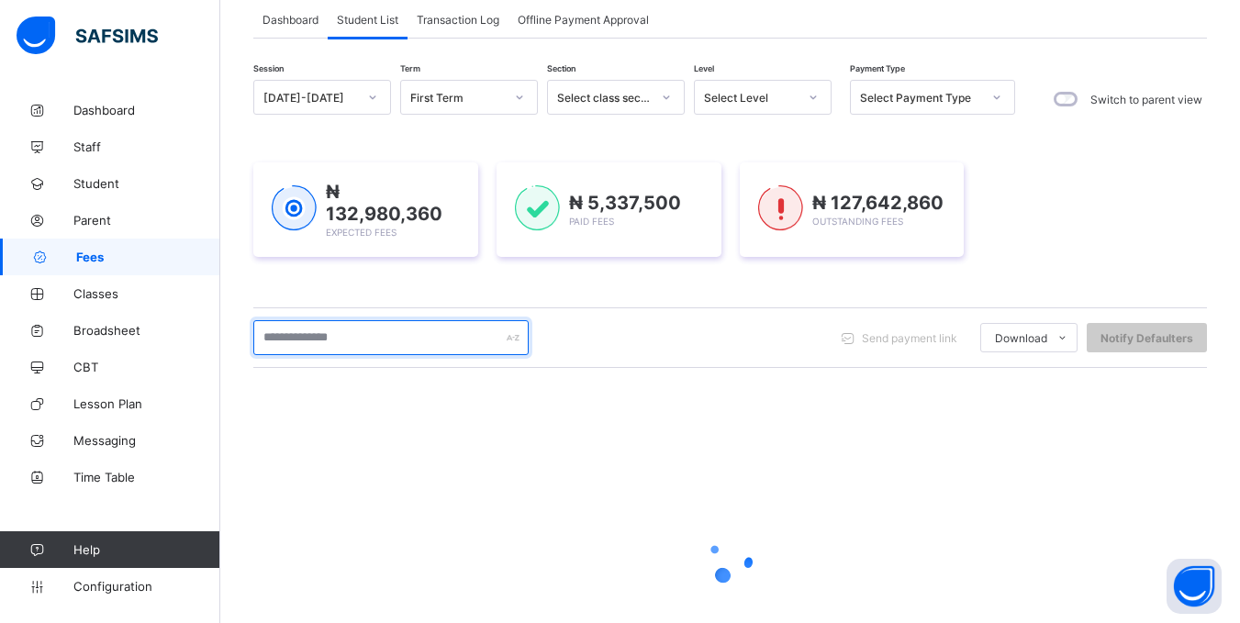
scroll to position [253, 0]
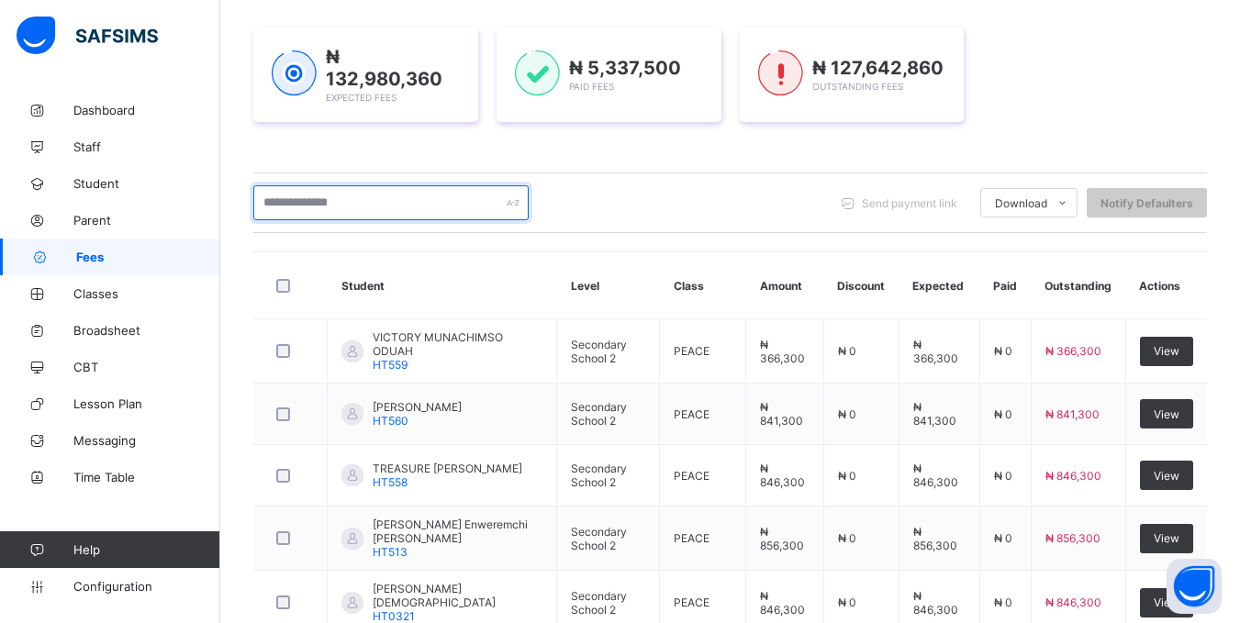
click at [432, 196] on input "text" at bounding box center [390, 202] width 275 height 35
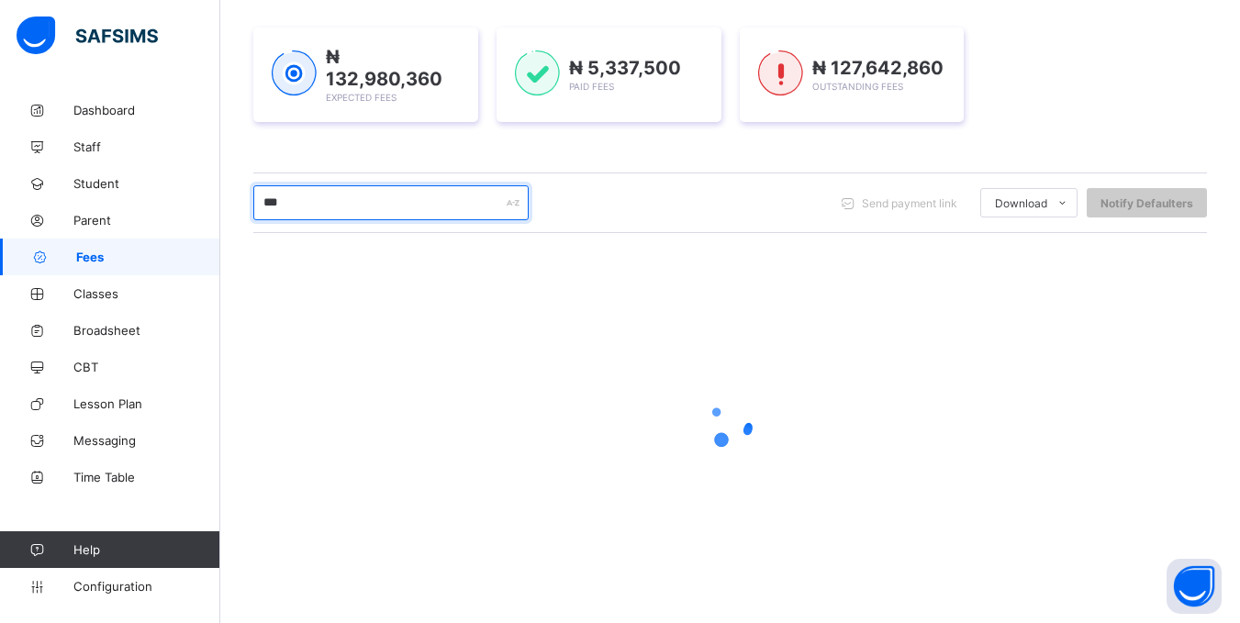
type input "***"
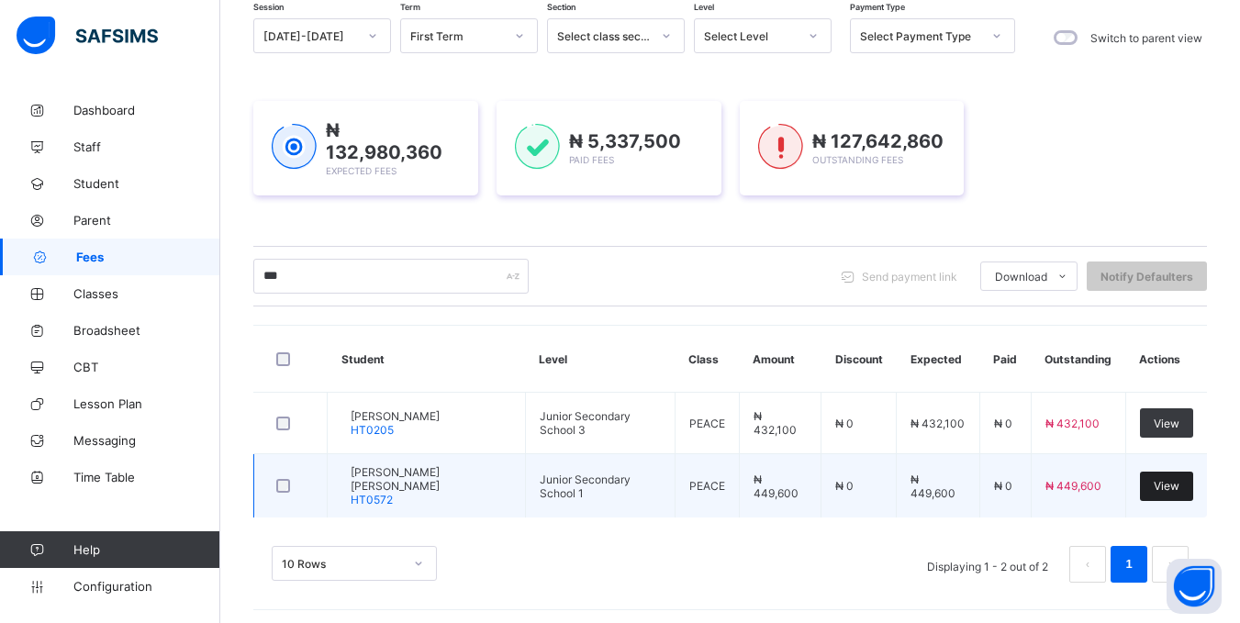
click at [1180, 483] on span "View" at bounding box center [1167, 486] width 26 height 14
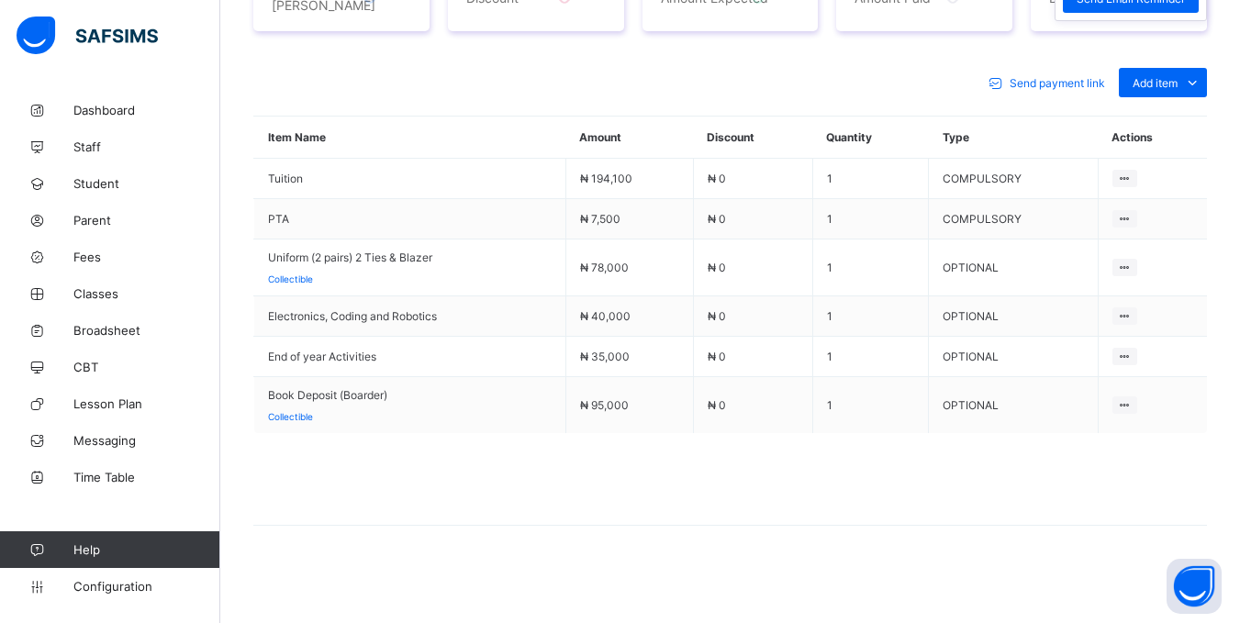
scroll to position [503, 0]
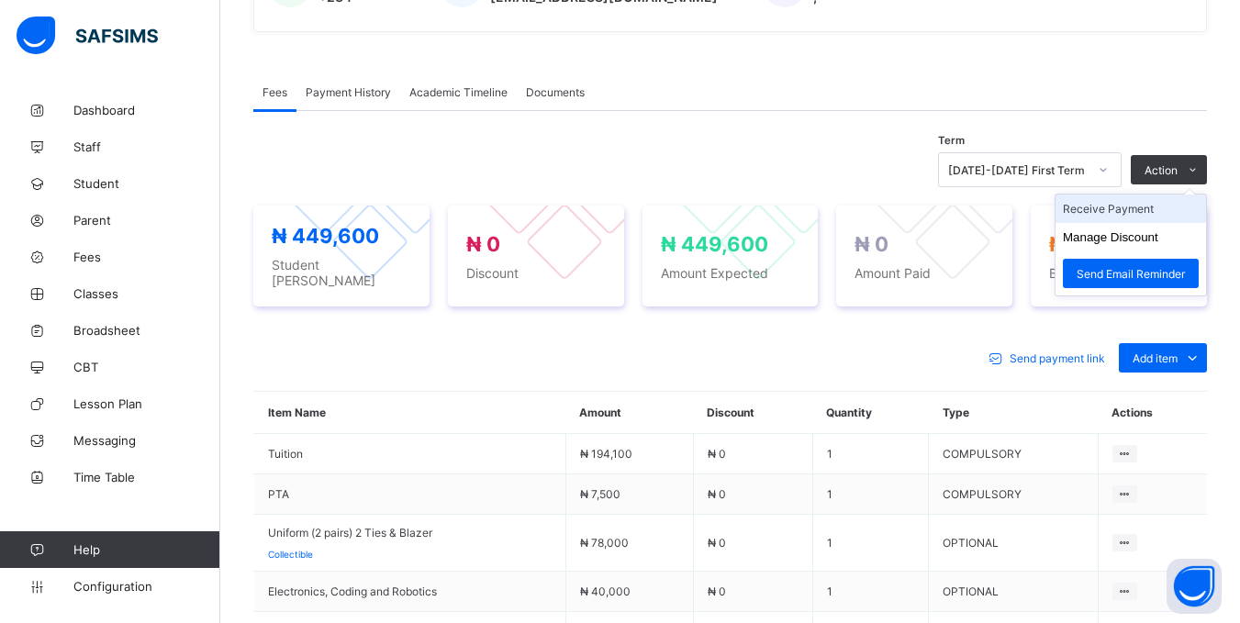
click at [1144, 221] on li "Receive Payment" at bounding box center [1131, 209] width 151 height 28
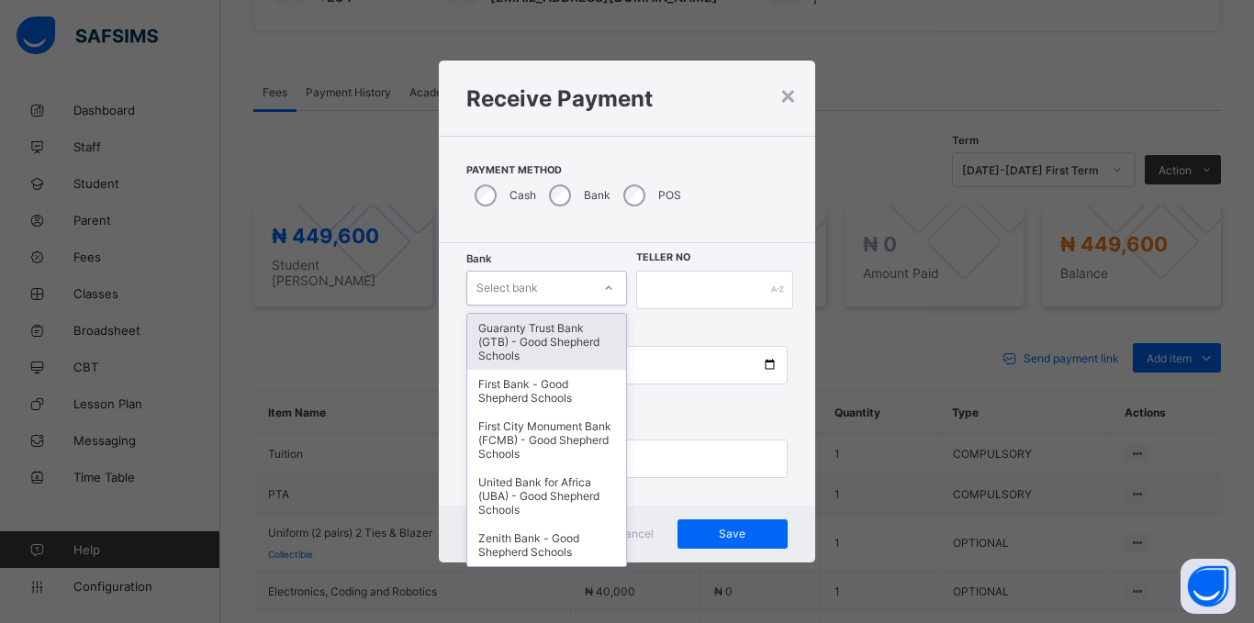
click at [542, 284] on div "Select bank" at bounding box center [529, 288] width 124 height 26
click at [524, 338] on div "Guaranty Trust Bank (GTB) - Good Shepherd Schools" at bounding box center [546, 342] width 159 height 56
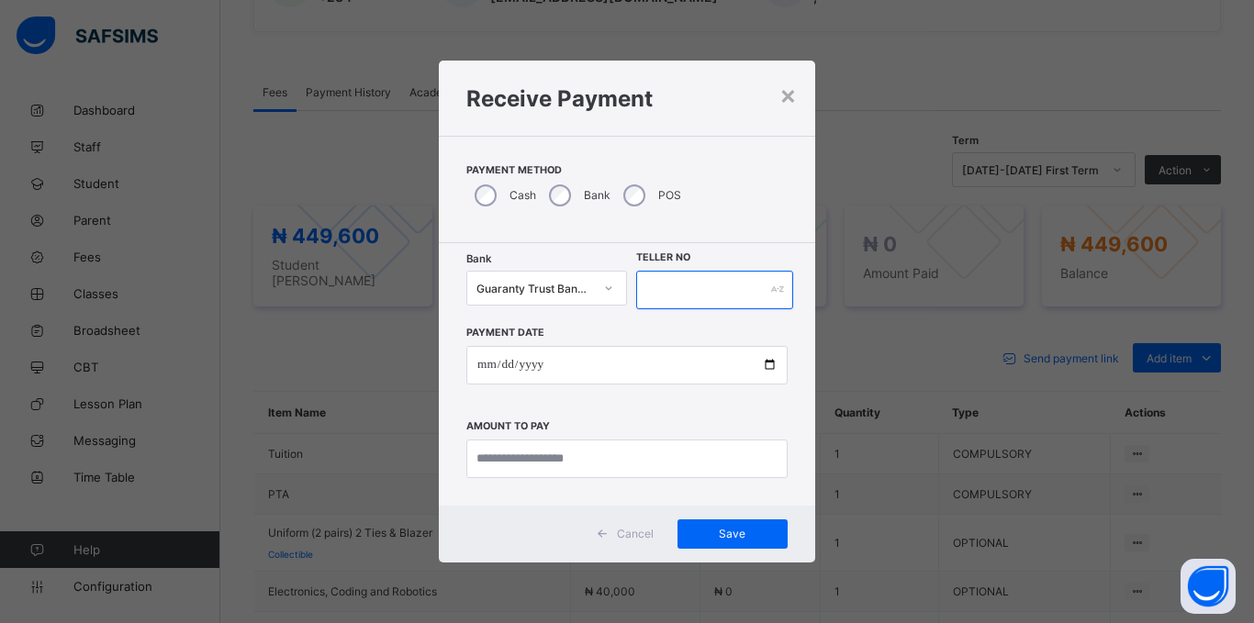
click at [655, 274] on input "text" at bounding box center [714, 290] width 157 height 39
type input "*****"
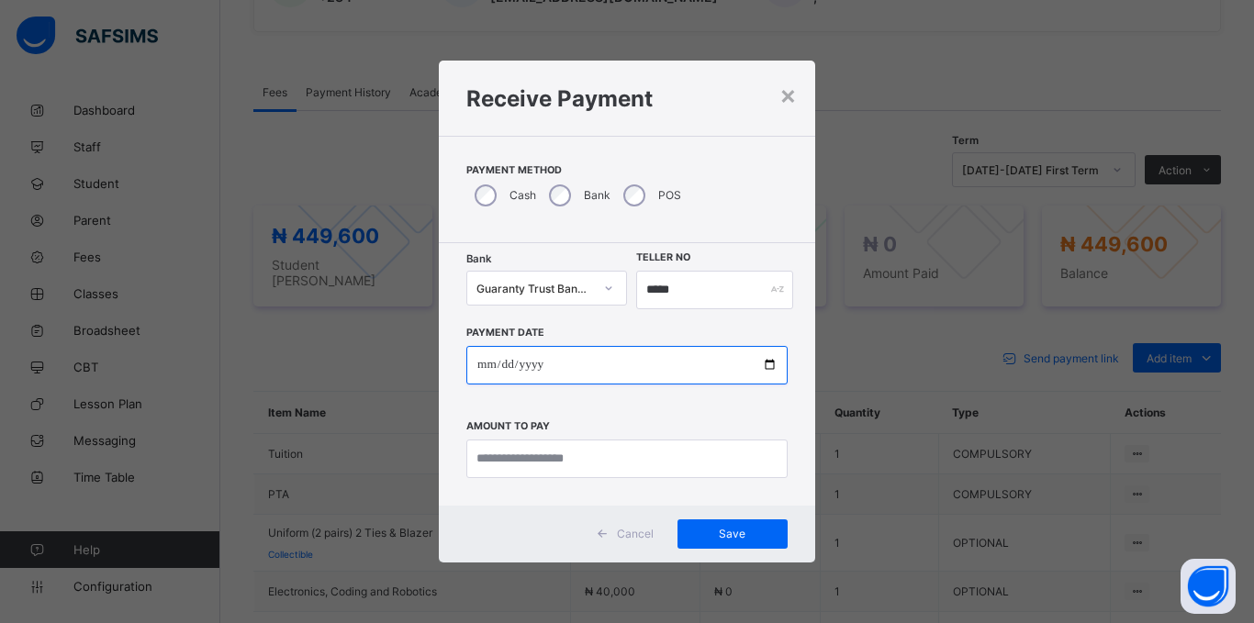
click at [490, 365] on input "date" at bounding box center [626, 365] width 321 height 39
type input "**********"
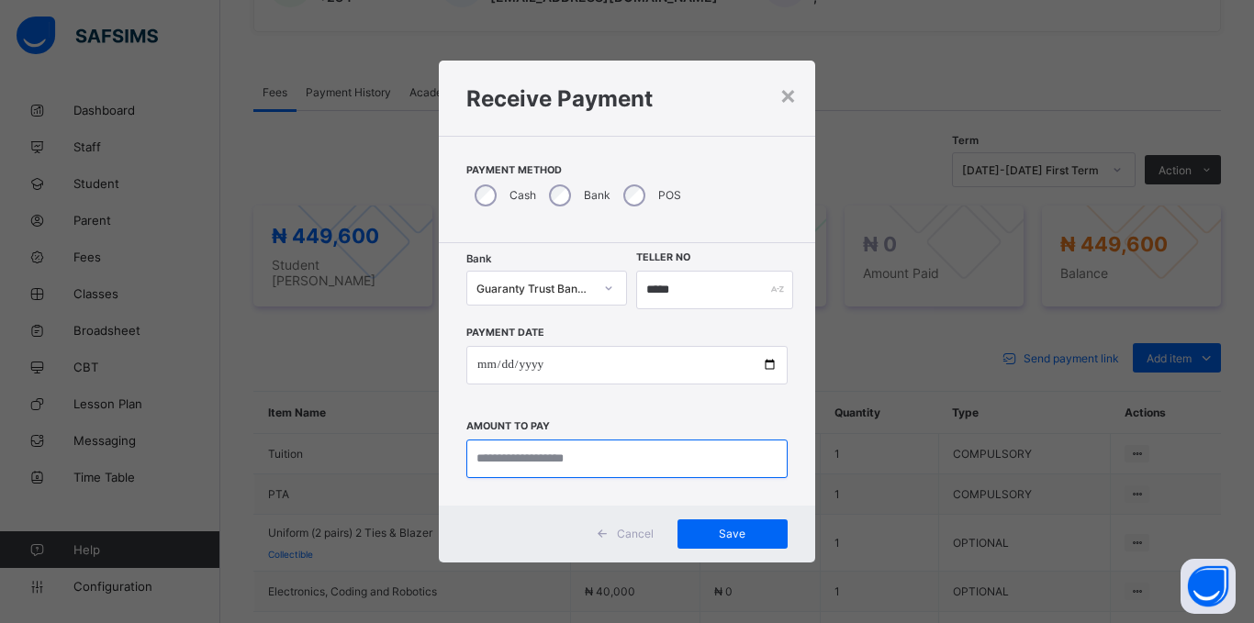
click at [509, 466] on input "currency" at bounding box center [626, 459] width 321 height 39
type input "*********"
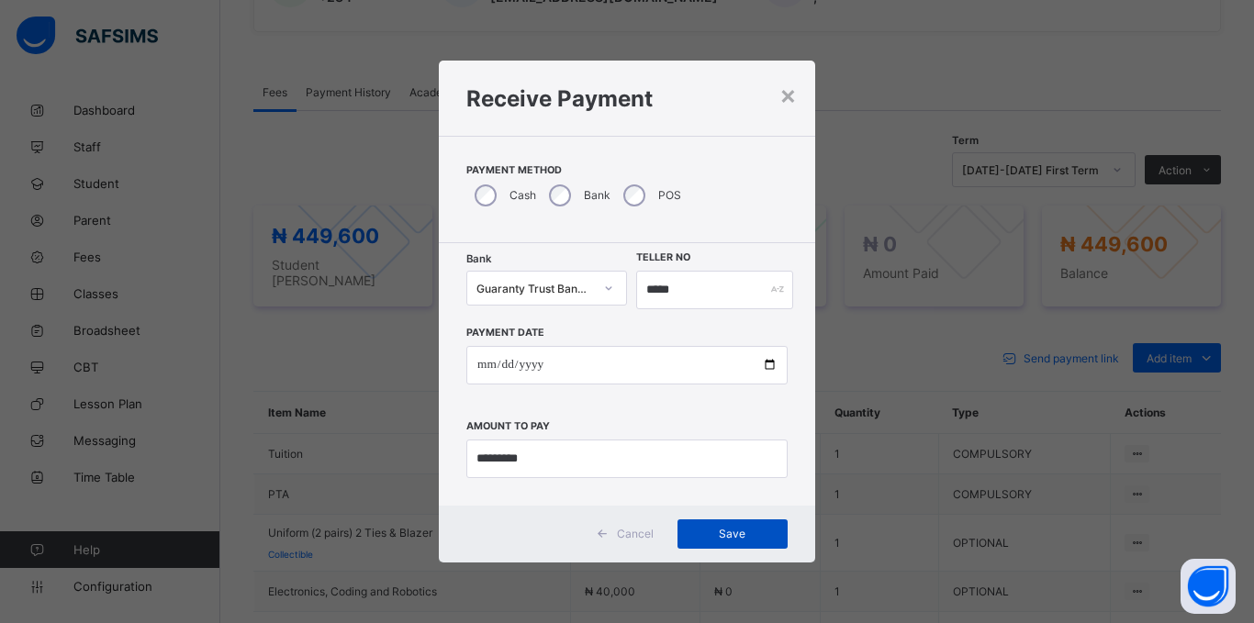
click at [740, 529] on span "Save" at bounding box center [732, 534] width 83 height 14
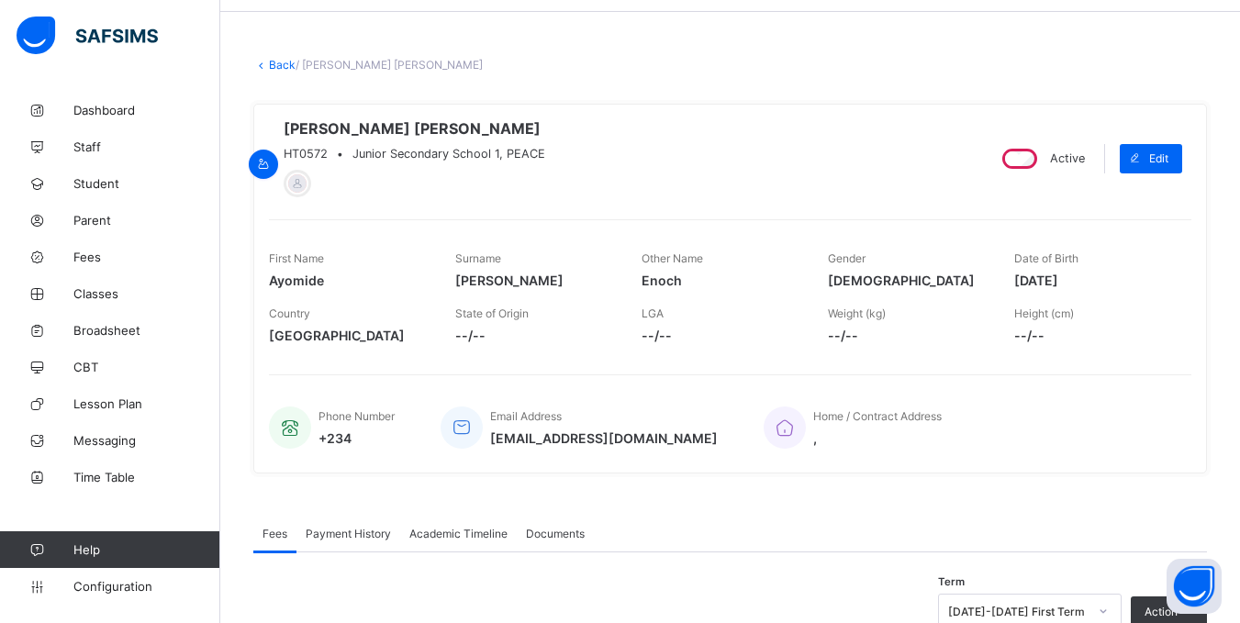
scroll to position [0, 0]
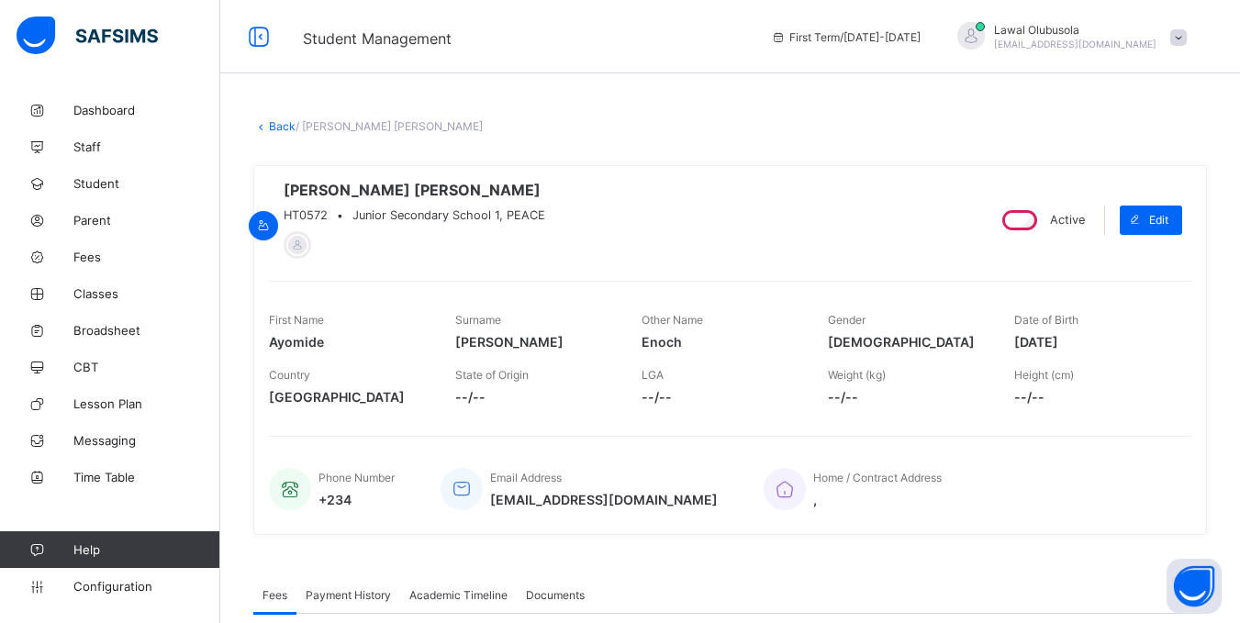
click at [269, 120] on link "Back" at bounding box center [282, 126] width 27 height 14
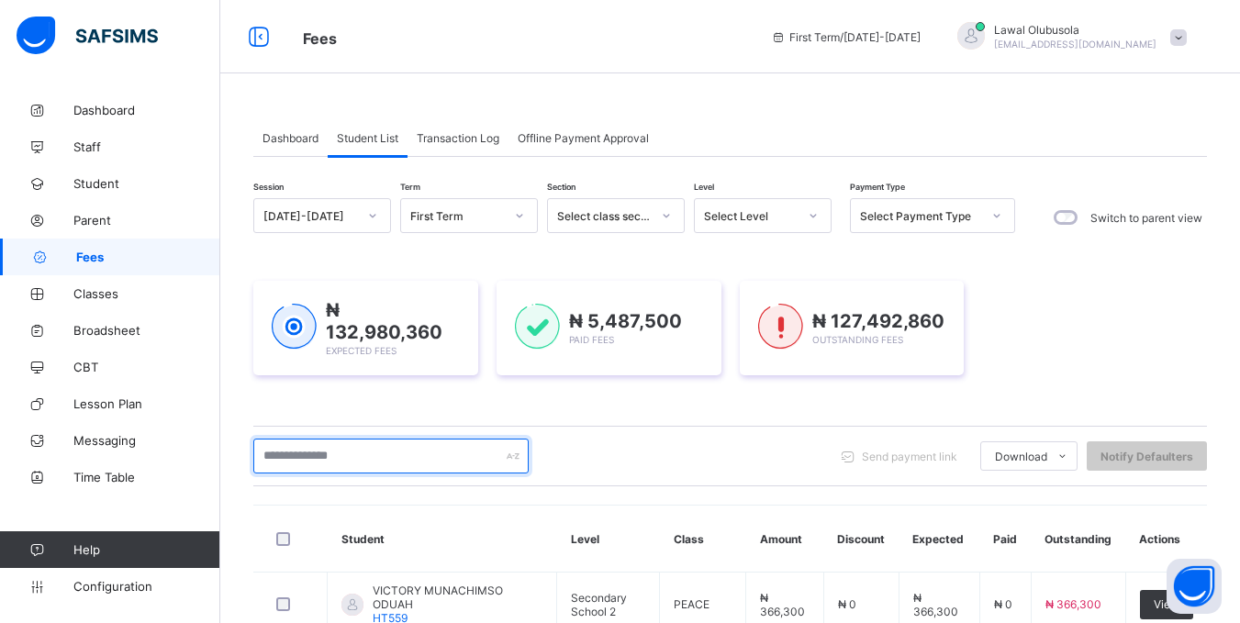
drag, startPoint x: 356, startPoint y: 452, endPoint x: 28, endPoint y: 522, distance: 335.2
click at [313, 462] on input "text" at bounding box center [390, 456] width 275 height 35
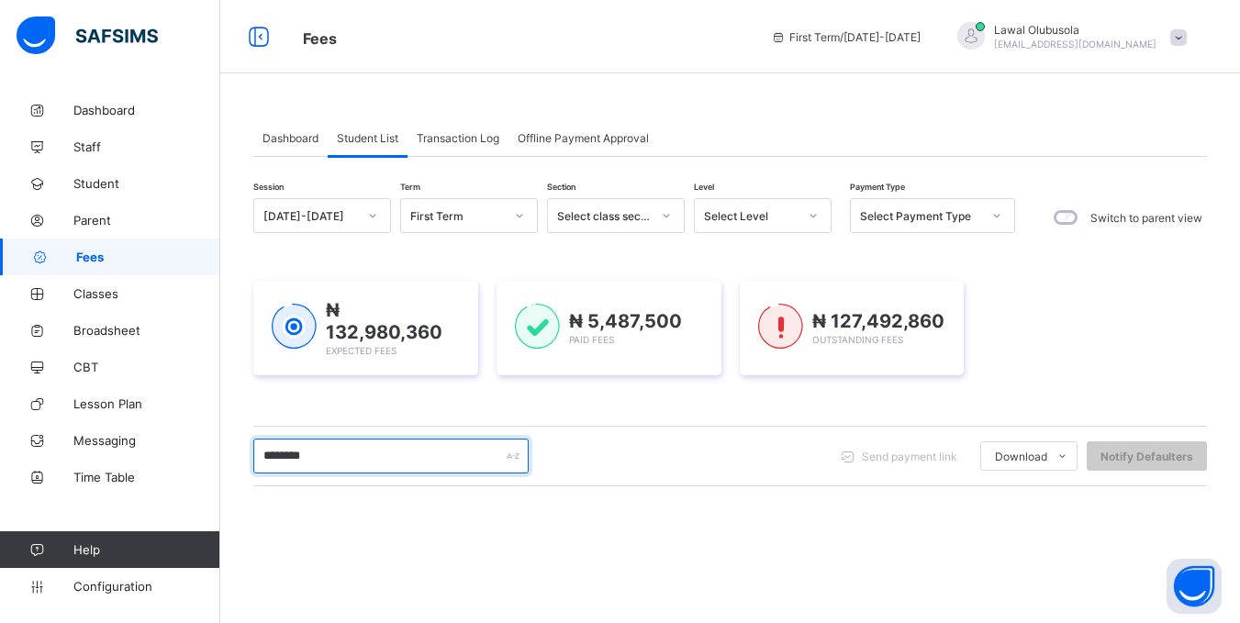
type input "********"
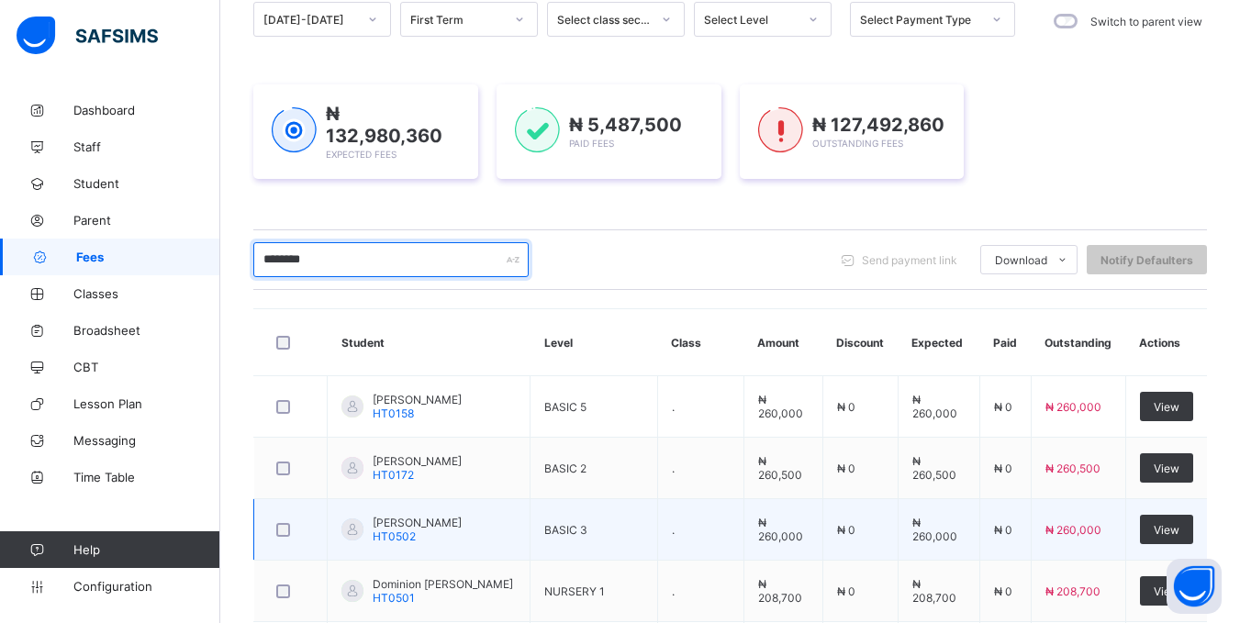
scroll to position [275, 0]
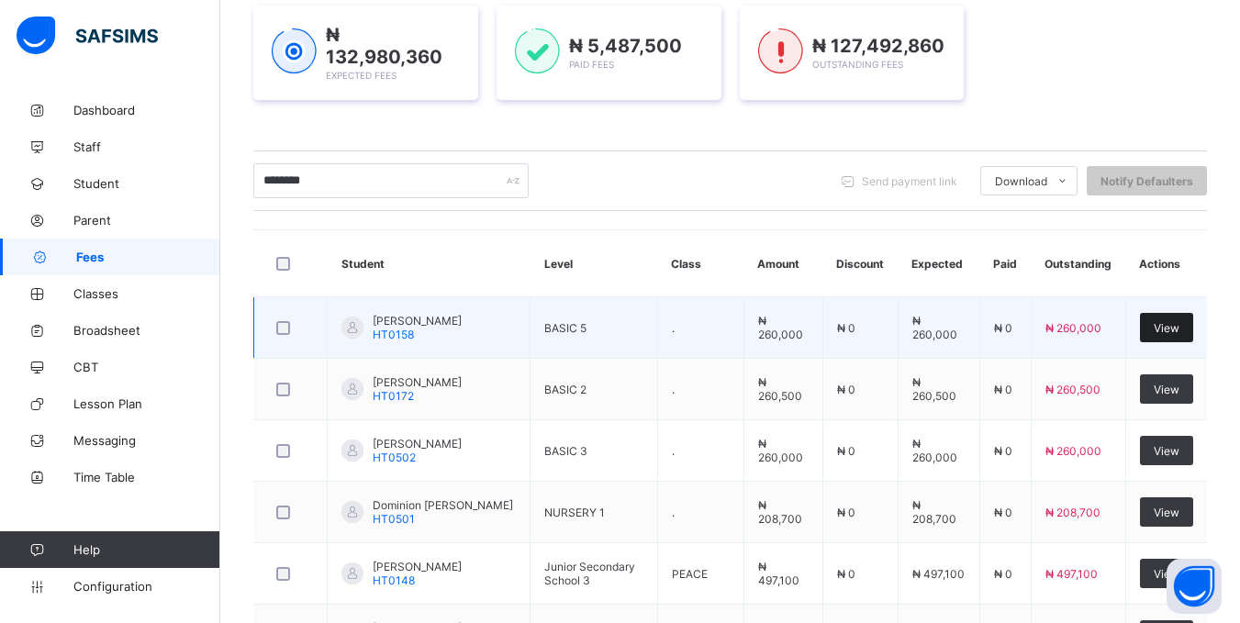
click at [1180, 321] on span "View" at bounding box center [1167, 328] width 26 height 14
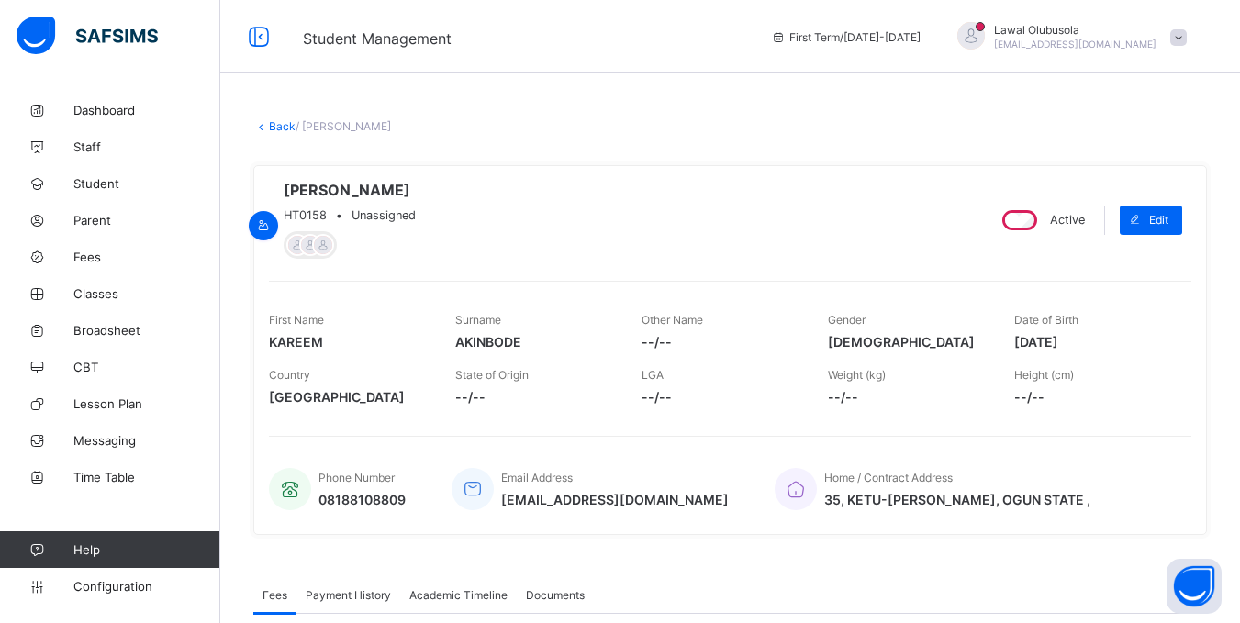
click at [275, 122] on link "Back" at bounding box center [282, 126] width 27 height 14
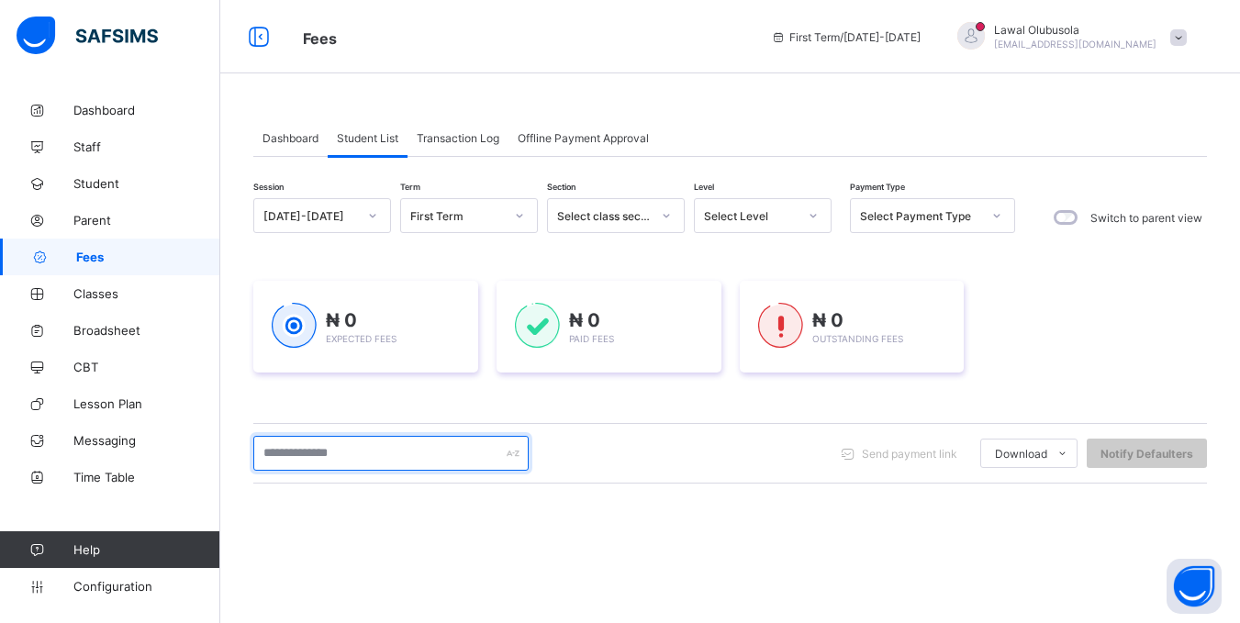
click at [316, 452] on input "text" at bounding box center [390, 453] width 275 height 35
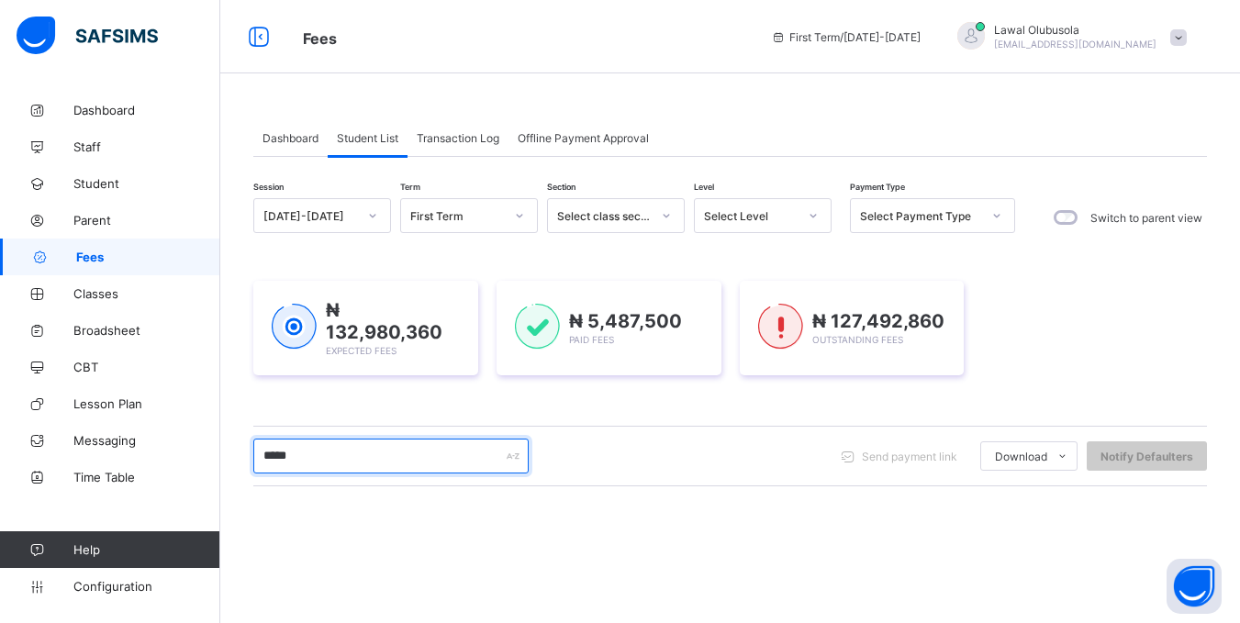
click at [360, 443] on input "*****" at bounding box center [390, 456] width 275 height 35
type input "*****"
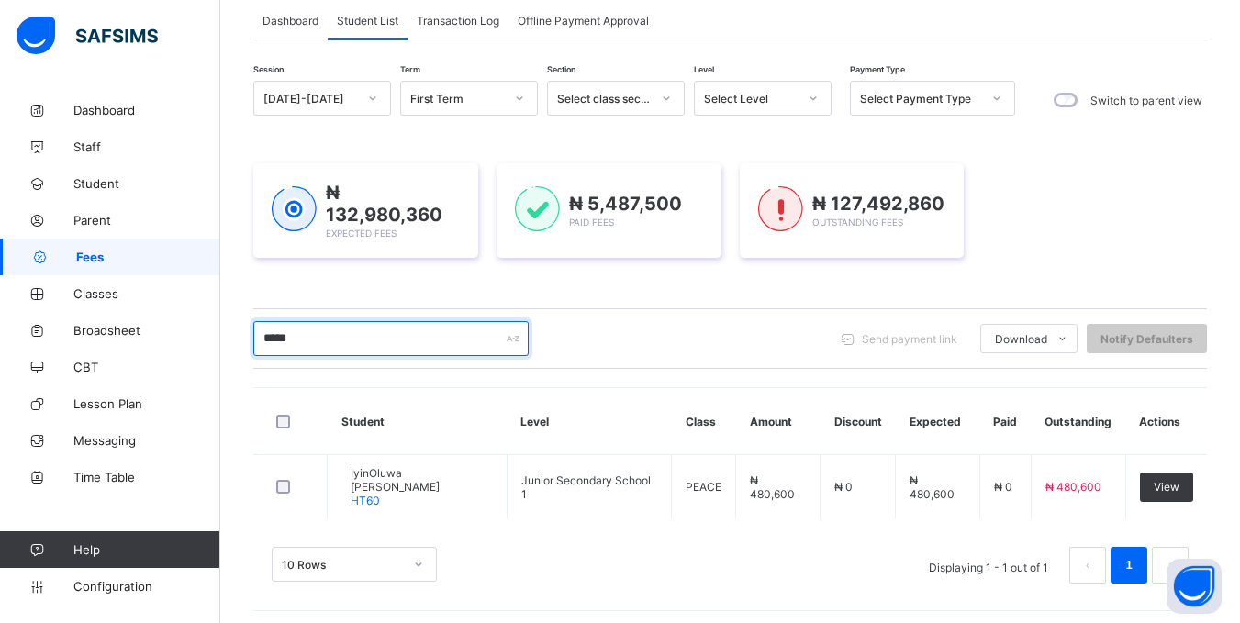
scroll to position [121, 0]
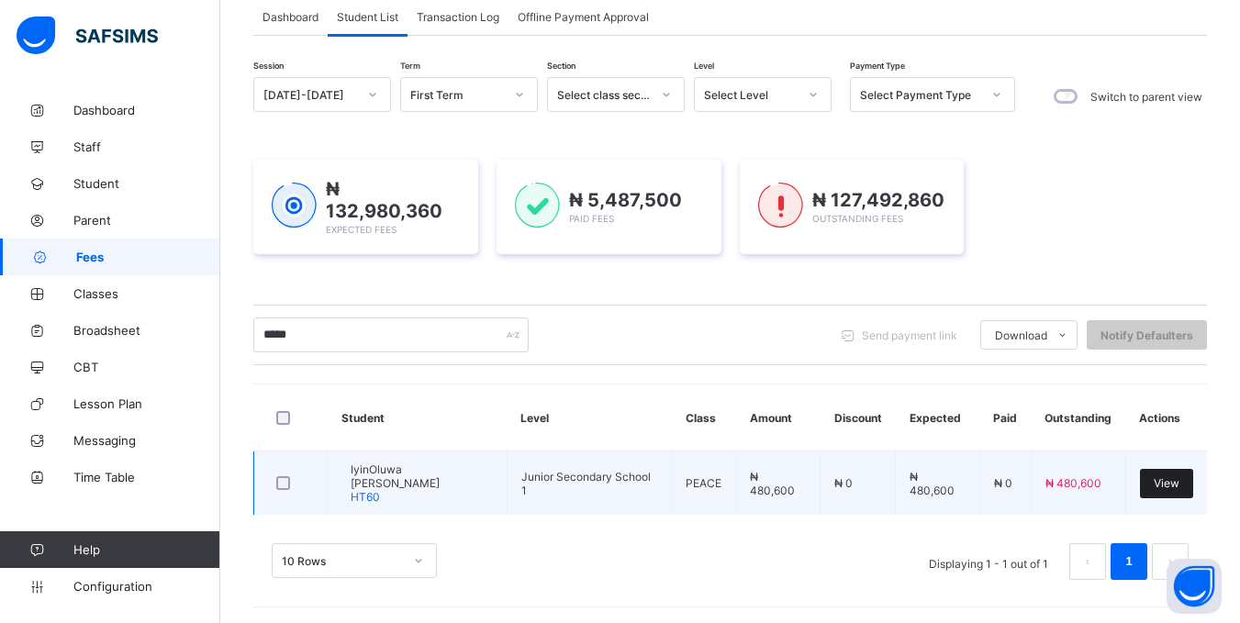
click at [1169, 482] on span "View" at bounding box center [1167, 483] width 26 height 14
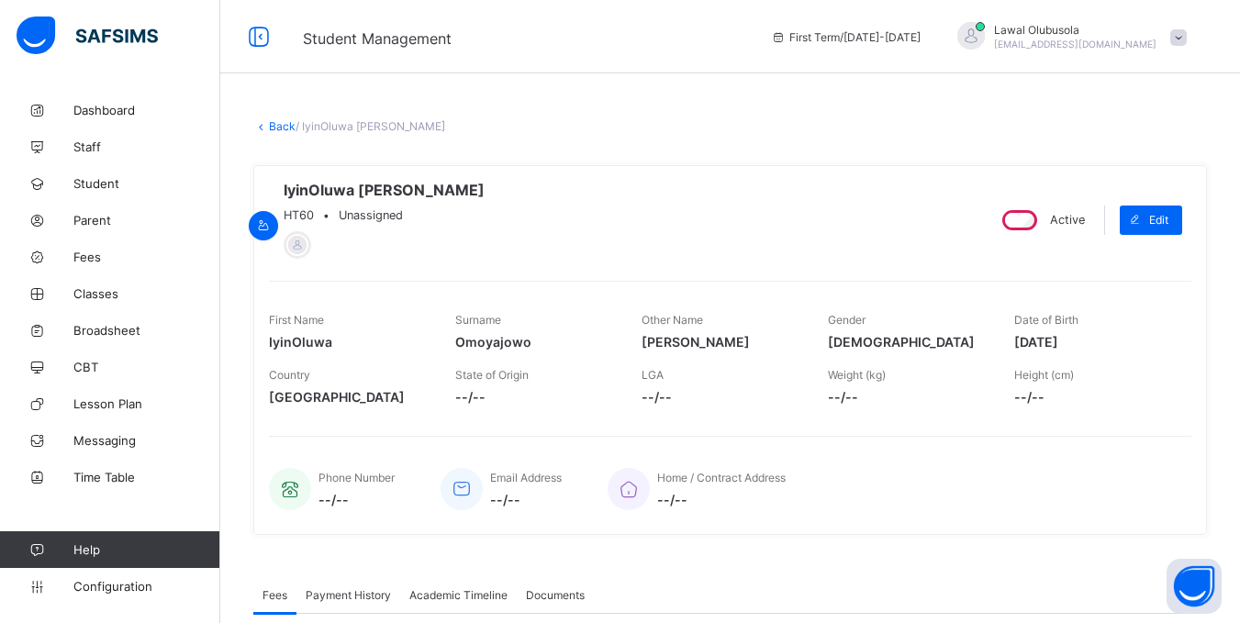
click at [285, 127] on link "Back" at bounding box center [282, 126] width 27 height 14
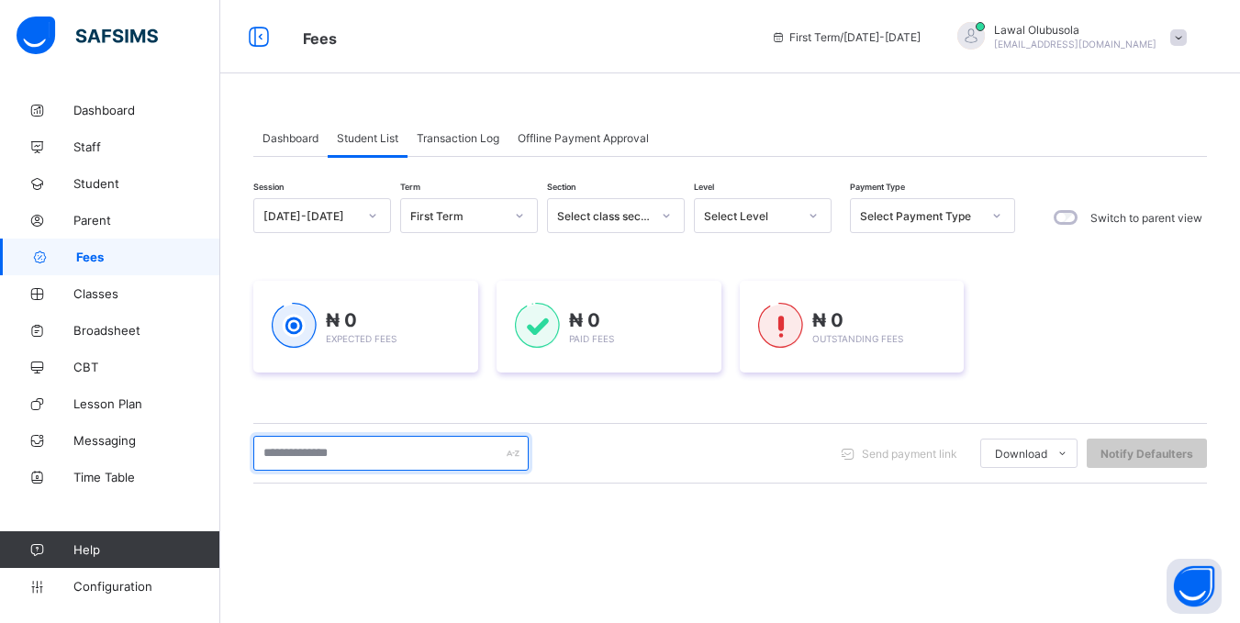
click at [280, 458] on input "text" at bounding box center [390, 453] width 275 height 35
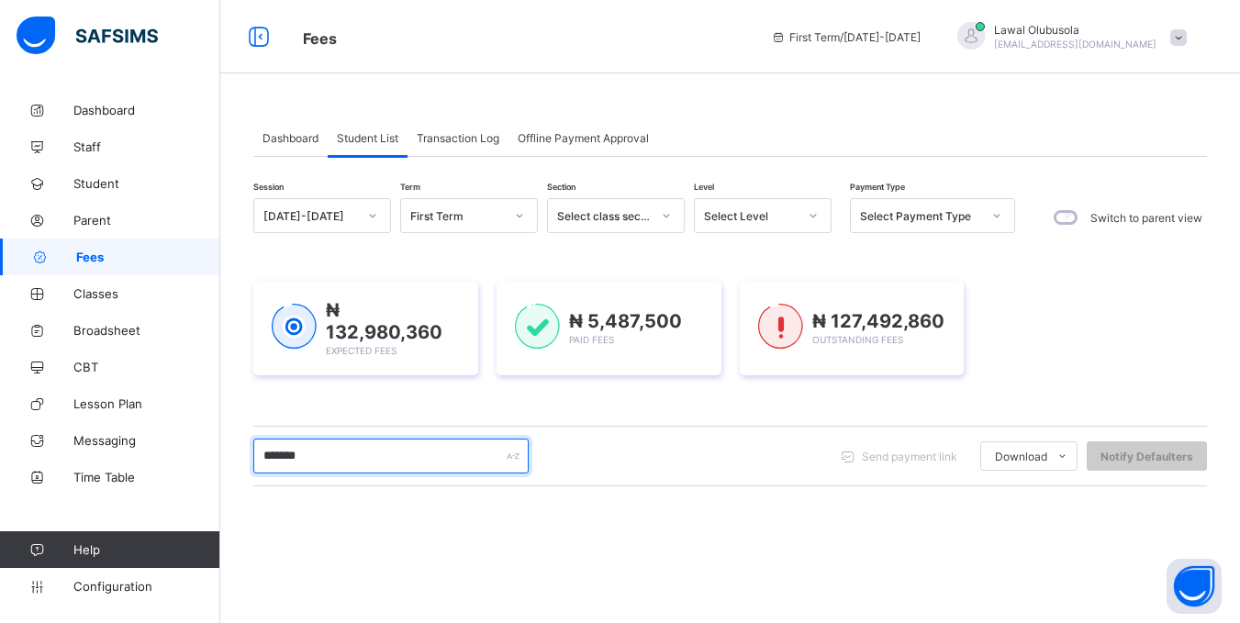
type input "*******"
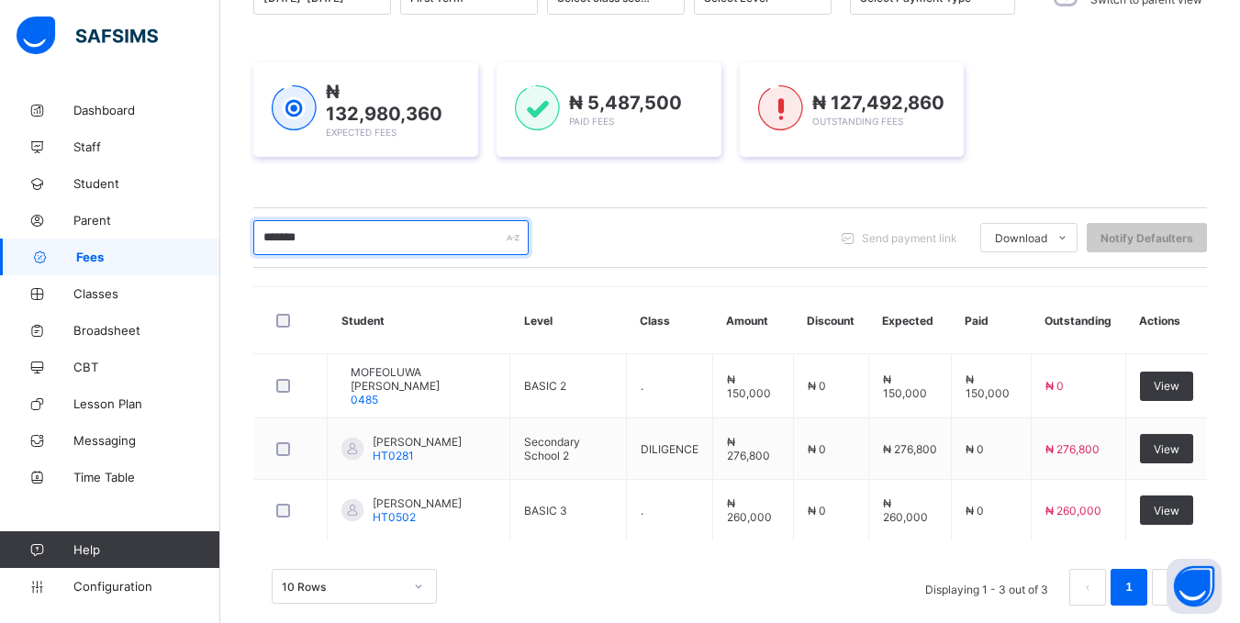
scroll to position [250, 0]
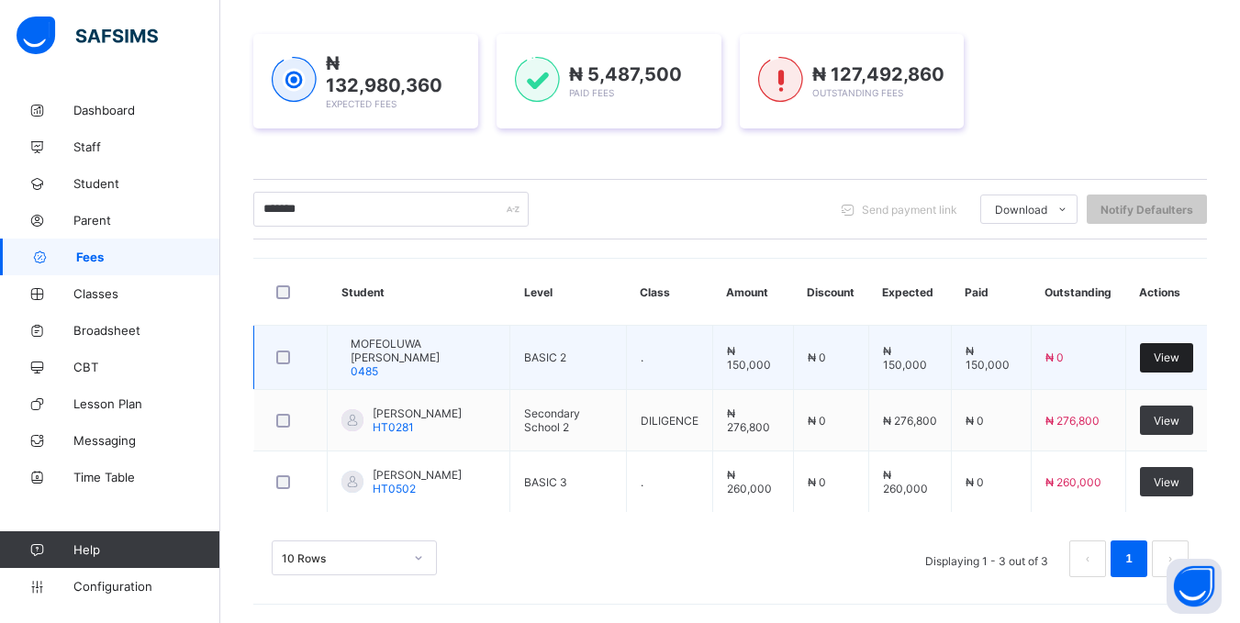
click at [1180, 351] on span "View" at bounding box center [1167, 358] width 26 height 14
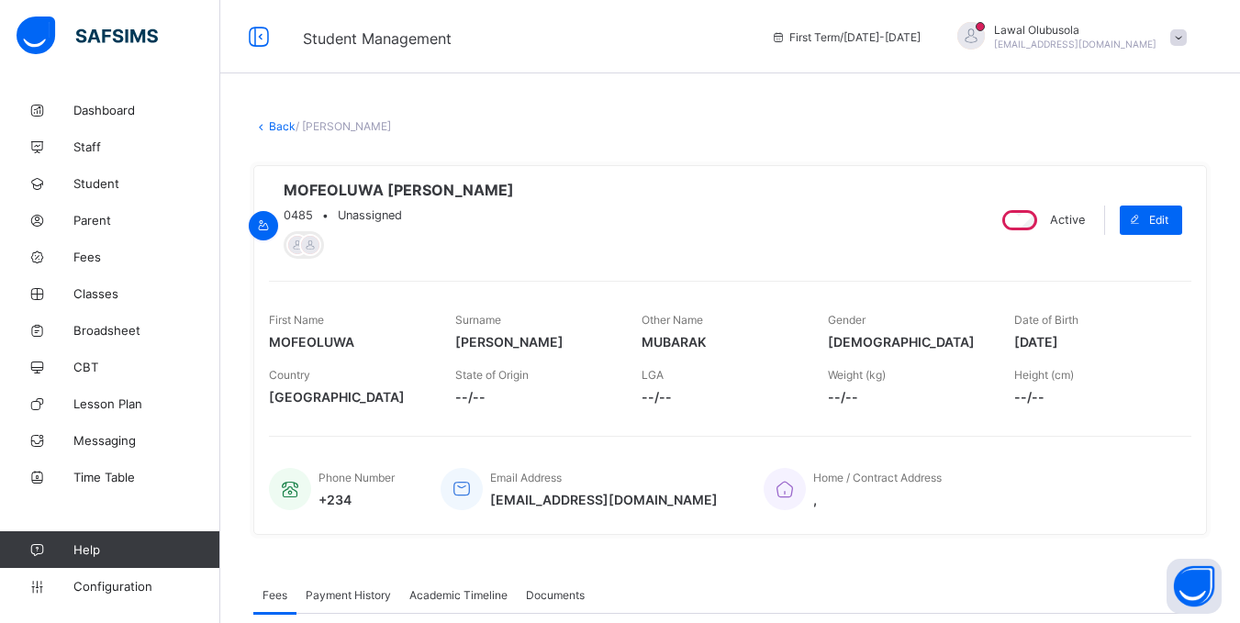
click at [284, 122] on link "Back" at bounding box center [282, 126] width 27 height 14
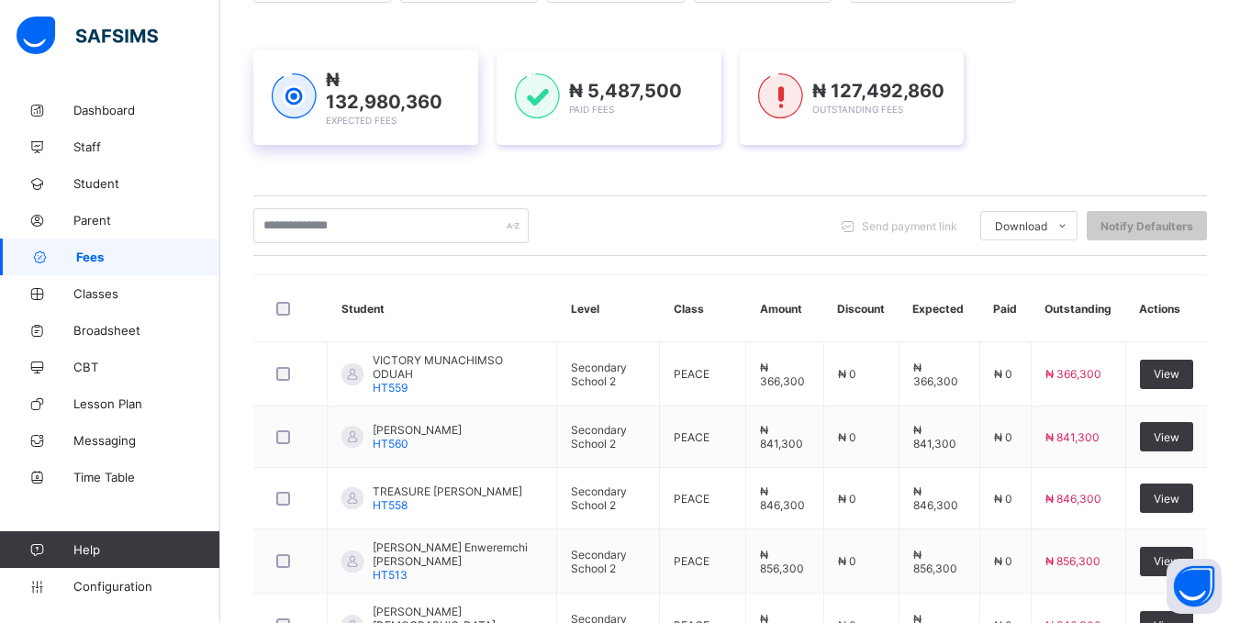
scroll to position [275, 0]
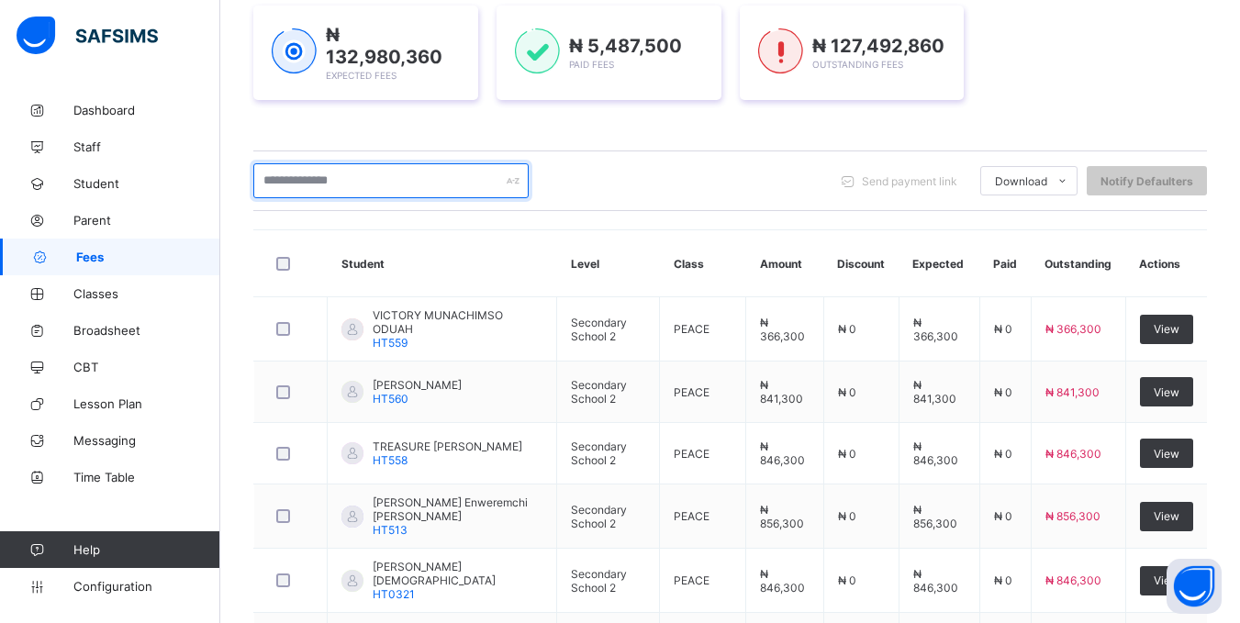
click at [351, 184] on input "text" at bounding box center [390, 180] width 275 height 35
type input "******"
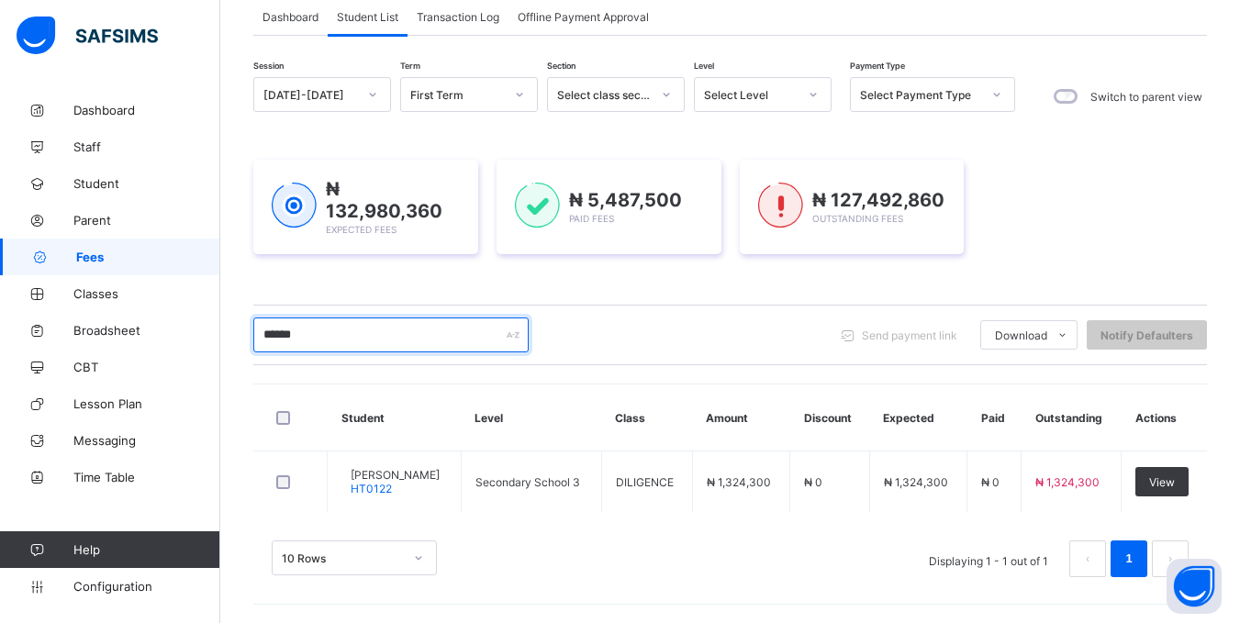
scroll to position [121, 0]
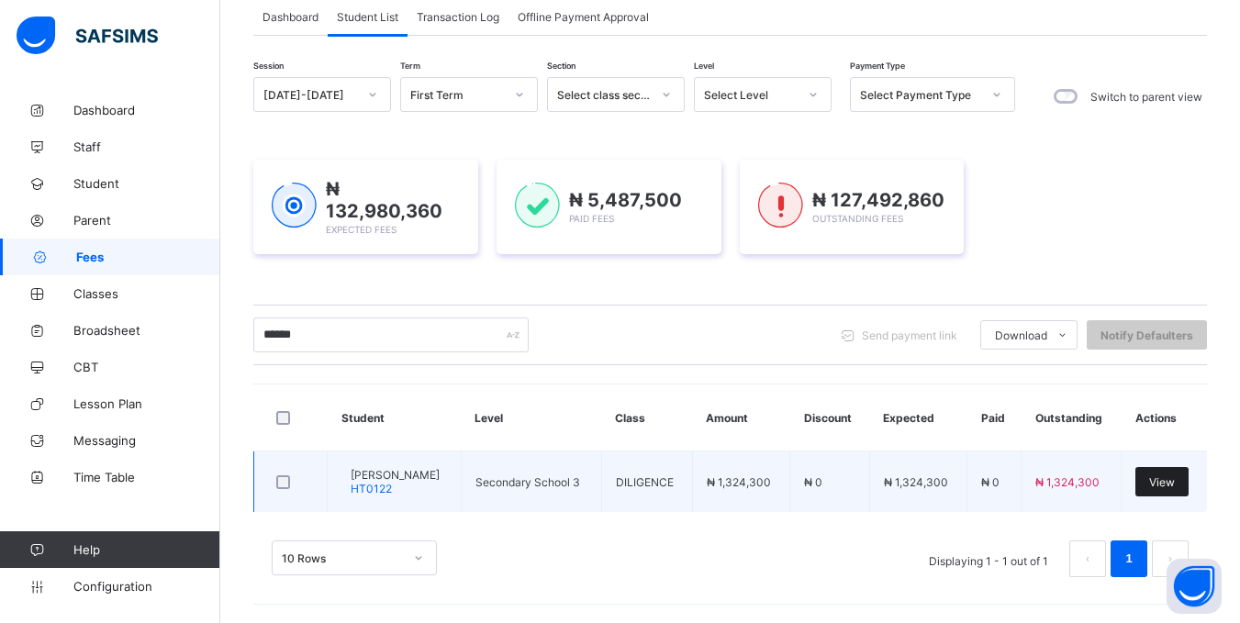
click at [1166, 472] on div "View" at bounding box center [1161, 481] width 53 height 29
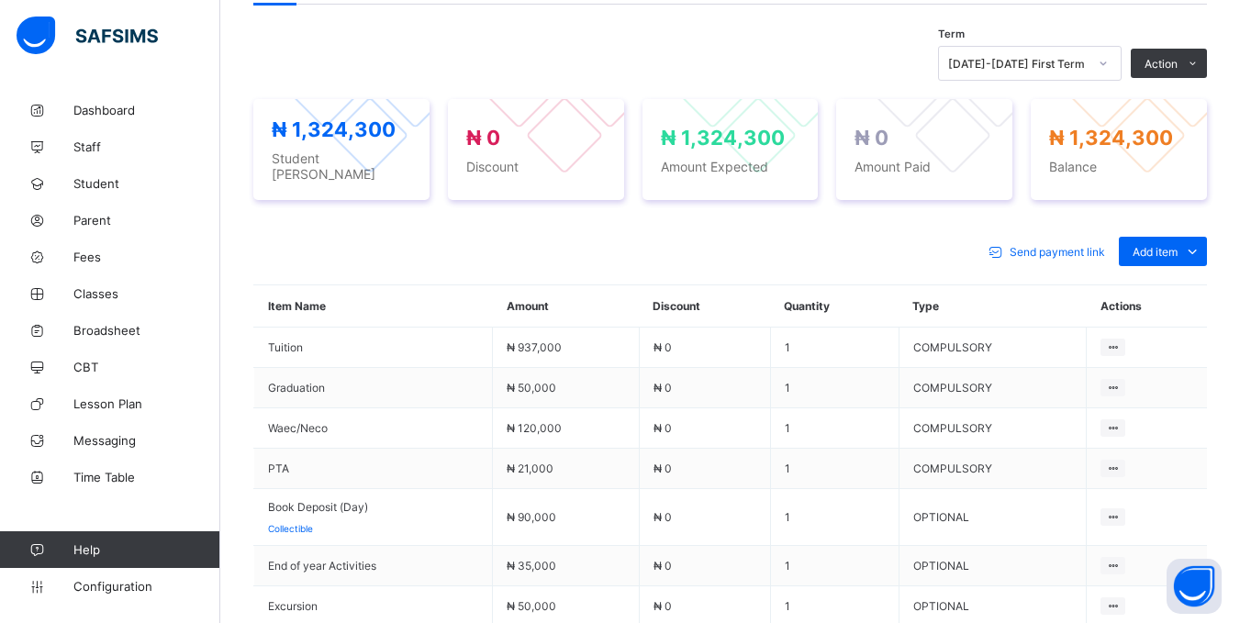
scroll to position [551, 0]
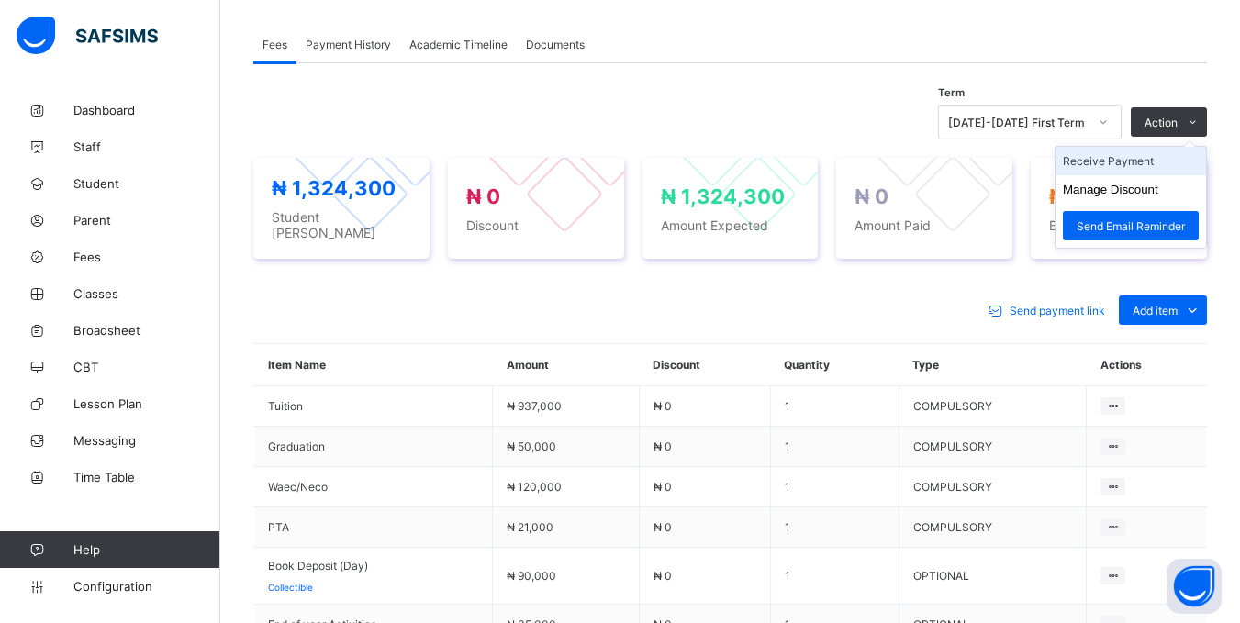
click at [1139, 162] on li "Receive Payment" at bounding box center [1131, 161] width 151 height 28
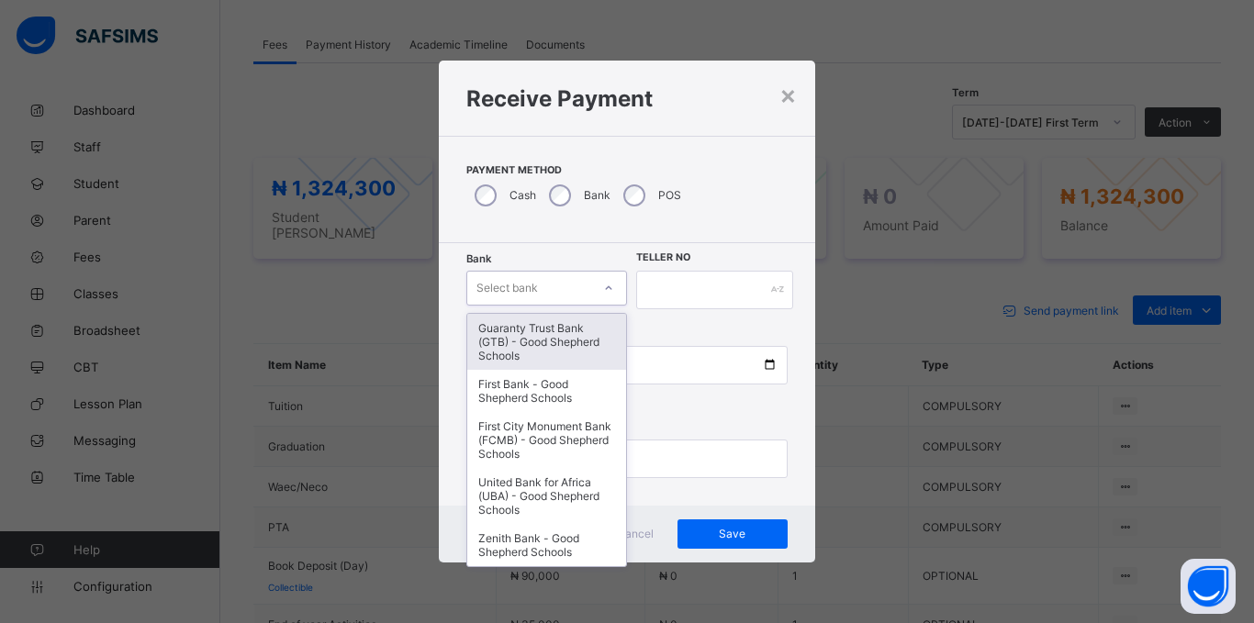
click at [555, 285] on div "Select bank" at bounding box center [529, 288] width 124 height 26
click at [534, 338] on div "Guaranty Trust Bank (GTB) - Good Shepherd Schools" at bounding box center [546, 342] width 159 height 56
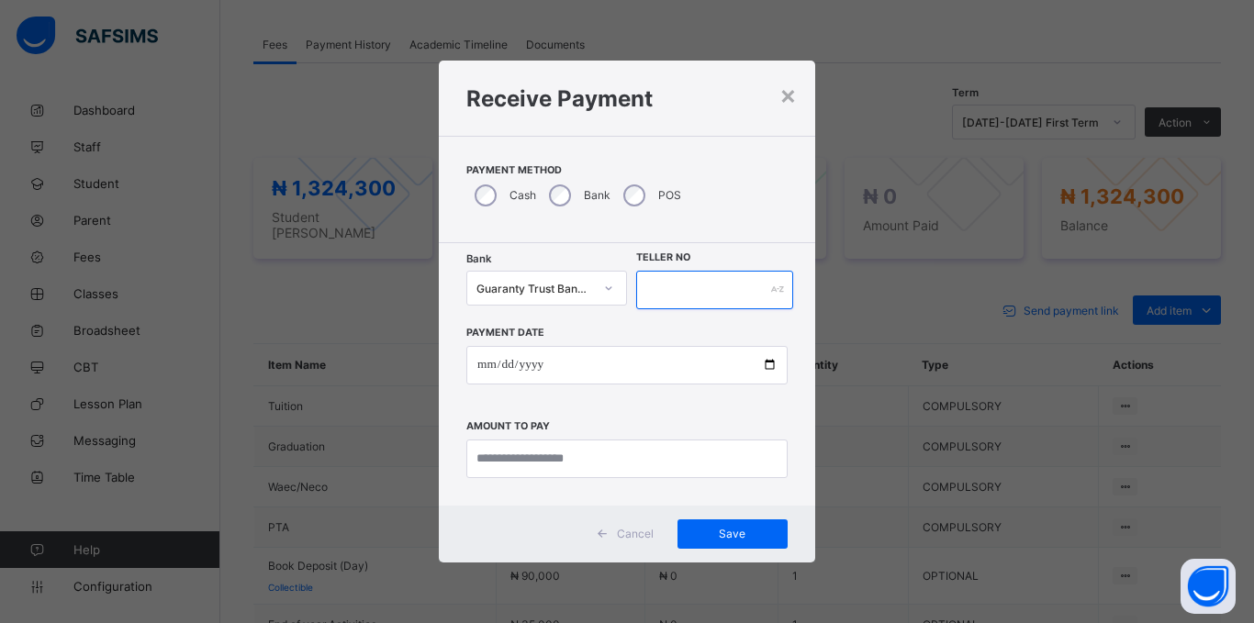
click at [664, 301] on input "text" at bounding box center [714, 290] width 157 height 39
type input "*****"
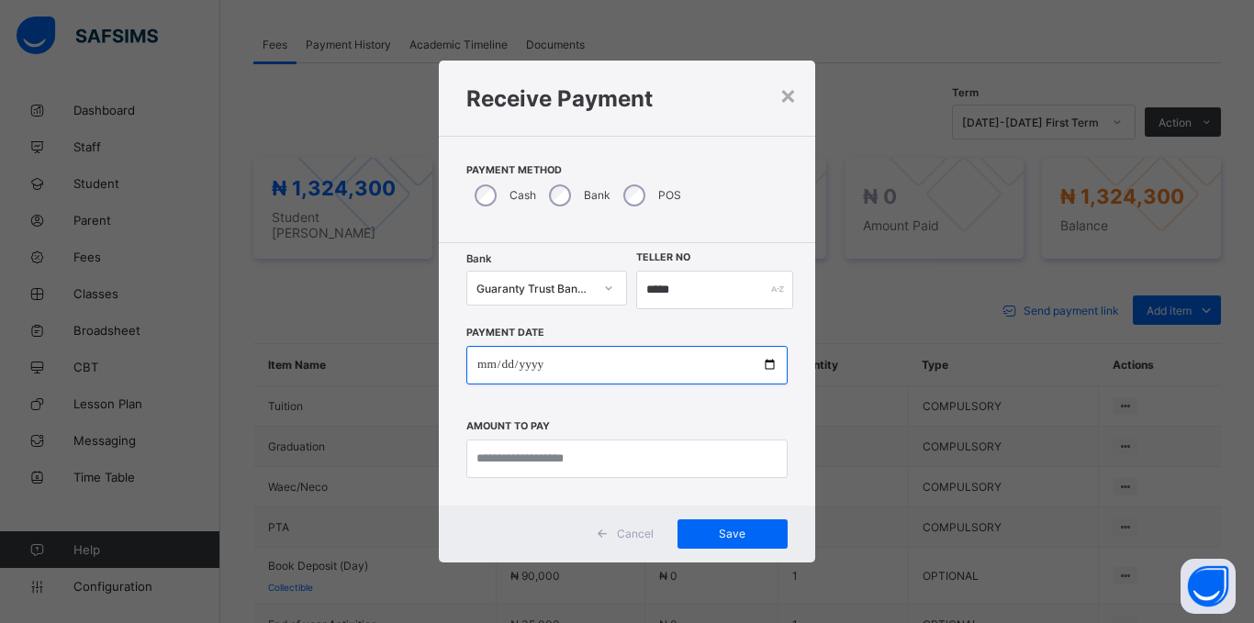
click at [481, 366] on input "date" at bounding box center [626, 365] width 321 height 39
type input "**********"
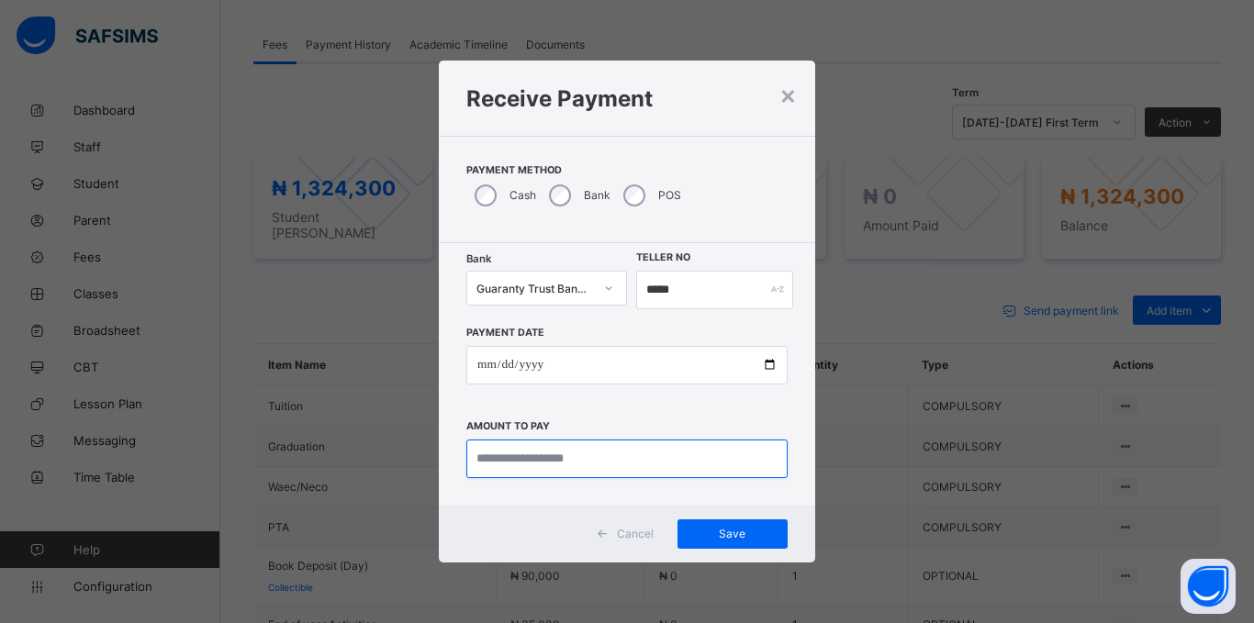
click at [562, 464] on input "currency" at bounding box center [626, 459] width 321 height 39
type input "*********"
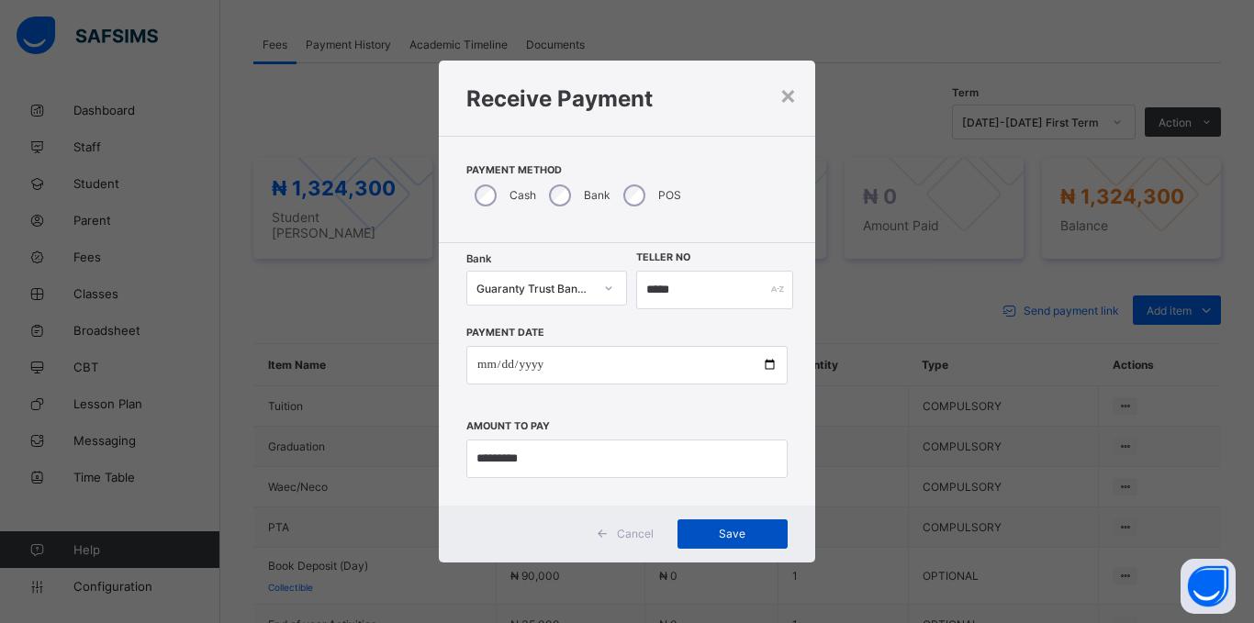
click at [712, 530] on span "Save" at bounding box center [732, 534] width 83 height 14
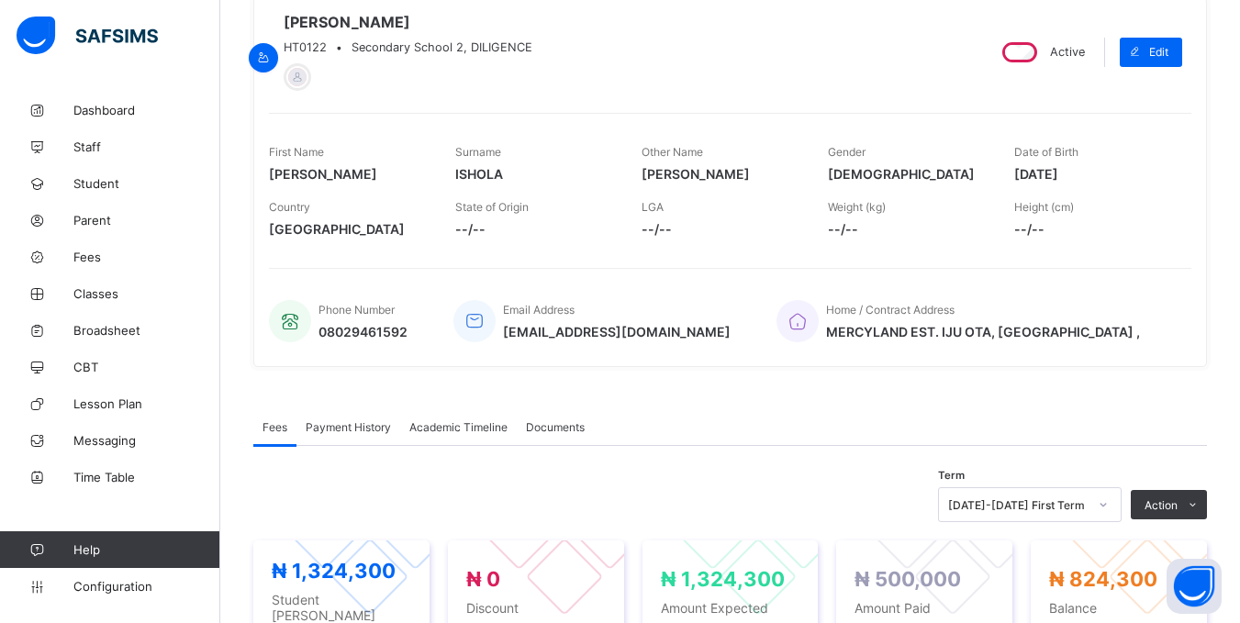
scroll to position [0, 0]
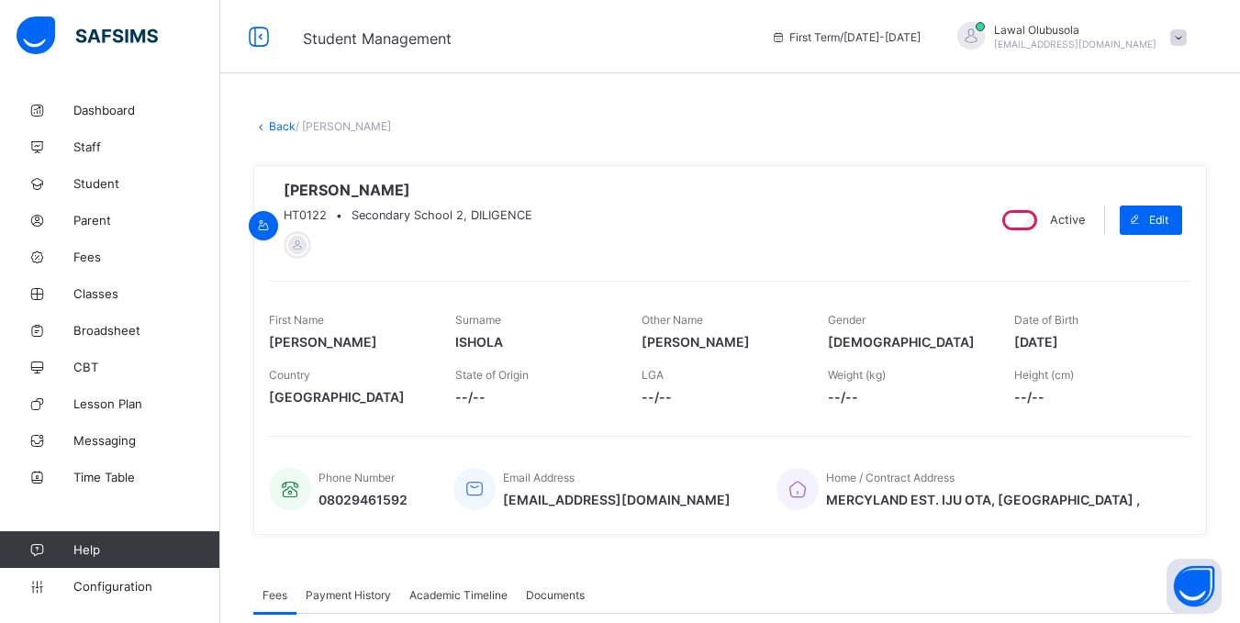
click at [290, 127] on link "Back" at bounding box center [282, 126] width 27 height 14
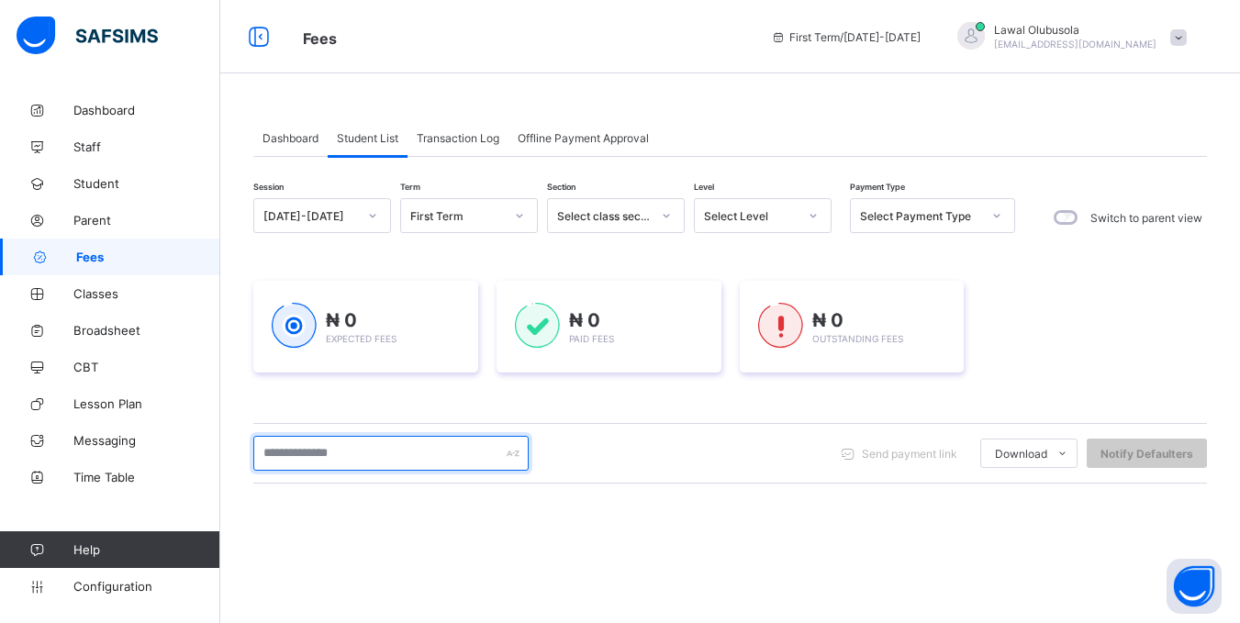
click at [397, 455] on input "text" at bounding box center [390, 453] width 275 height 35
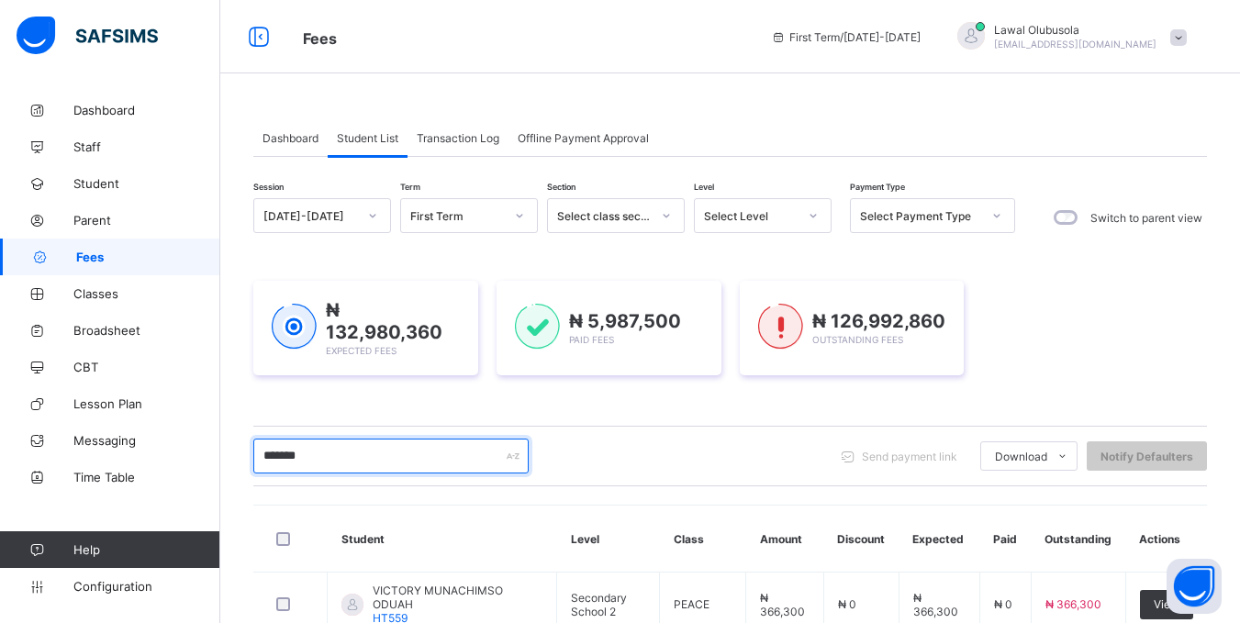
type input "*******"
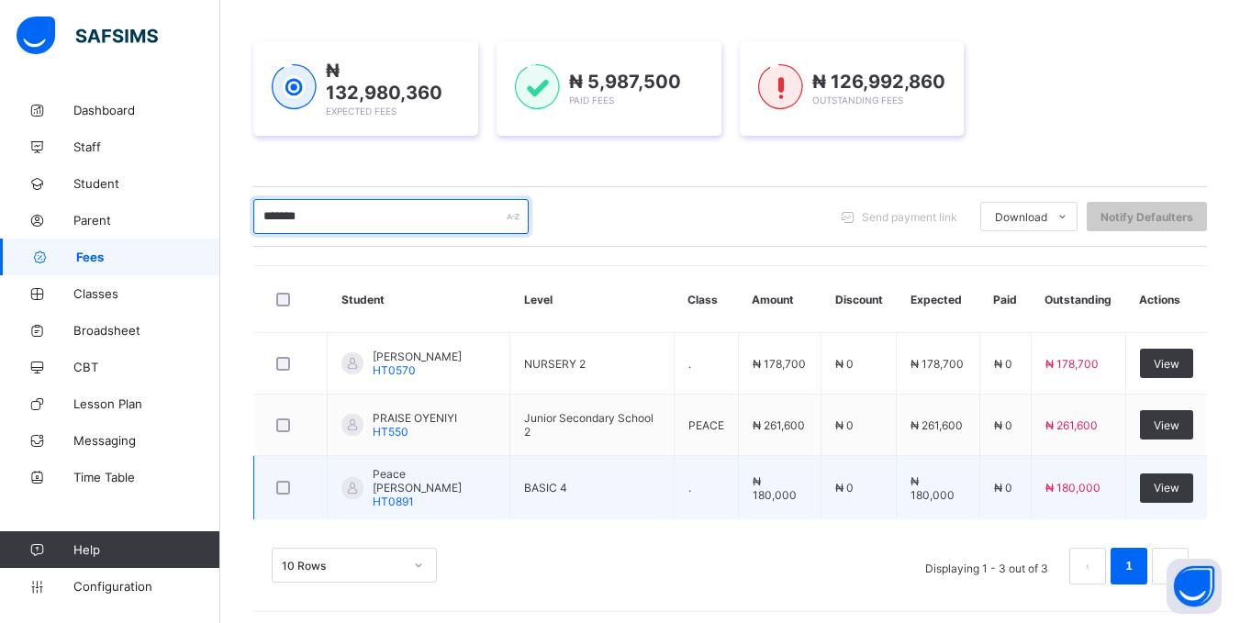
scroll to position [244, 0]
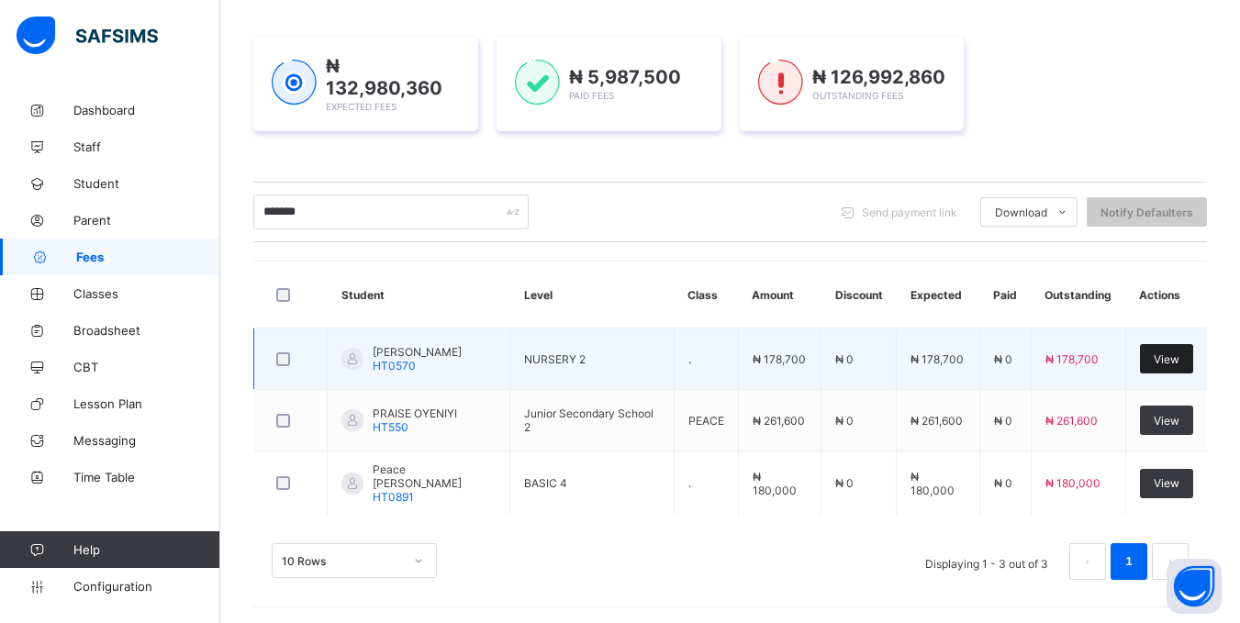
click at [1178, 349] on div "View" at bounding box center [1166, 358] width 53 height 29
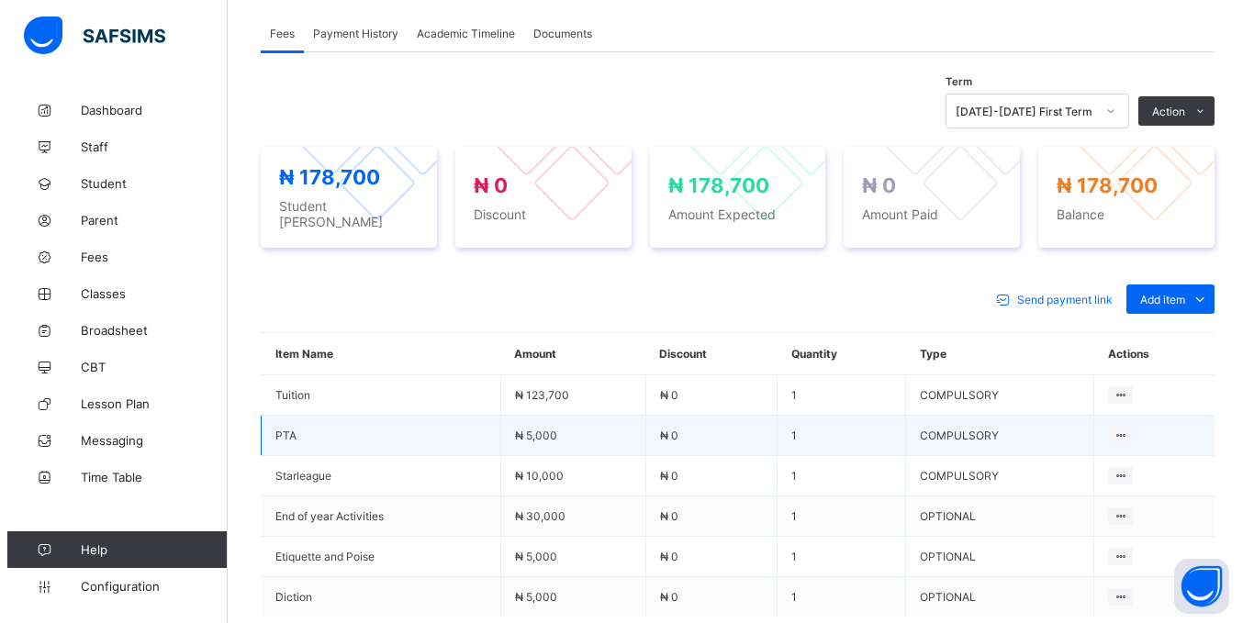
scroll to position [654, 0]
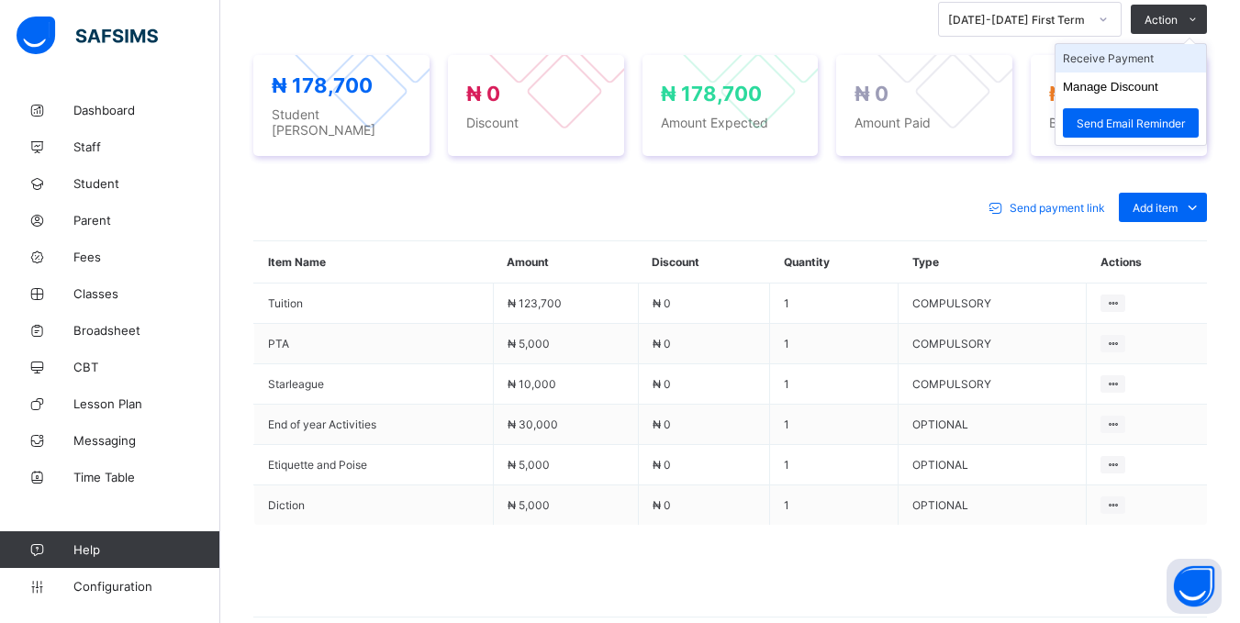
click at [1146, 59] on li "Receive Payment" at bounding box center [1131, 58] width 151 height 28
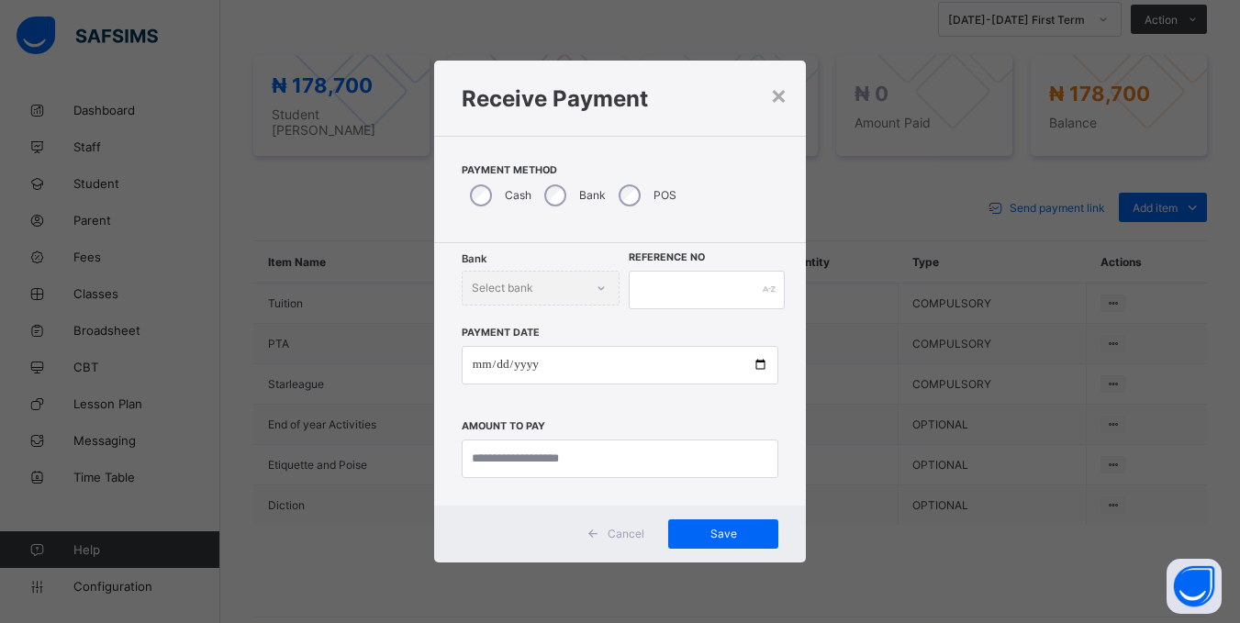
click at [794, 91] on div "Receive Payment" at bounding box center [620, 98] width 372 height 74
click at [769, 102] on h1 "Receive Payment" at bounding box center [620, 98] width 317 height 27
click at [779, 88] on div "×" at bounding box center [778, 94] width 17 height 31
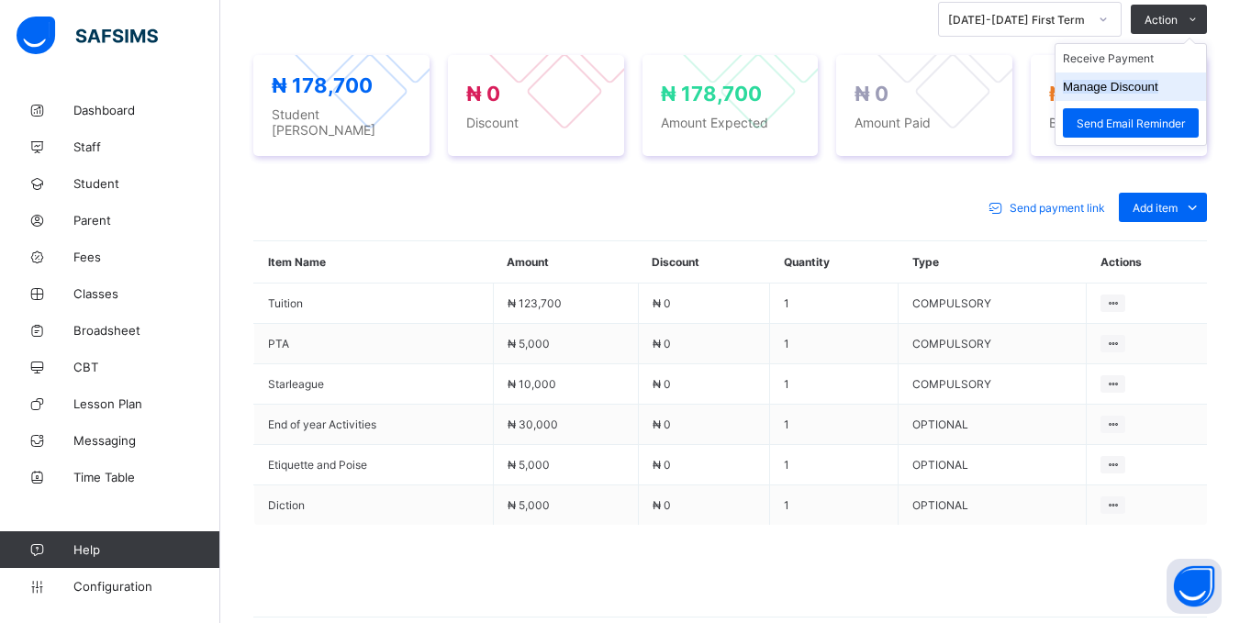
click at [1118, 94] on button "Manage Discount" at bounding box center [1110, 87] width 95 height 14
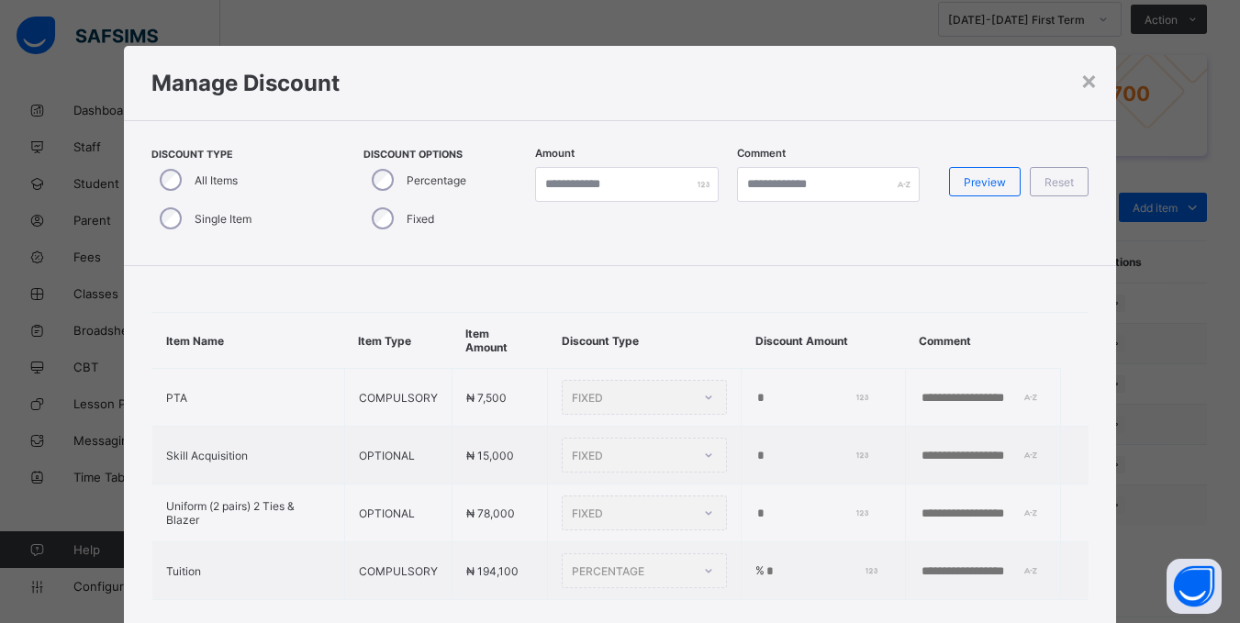
type input "*"
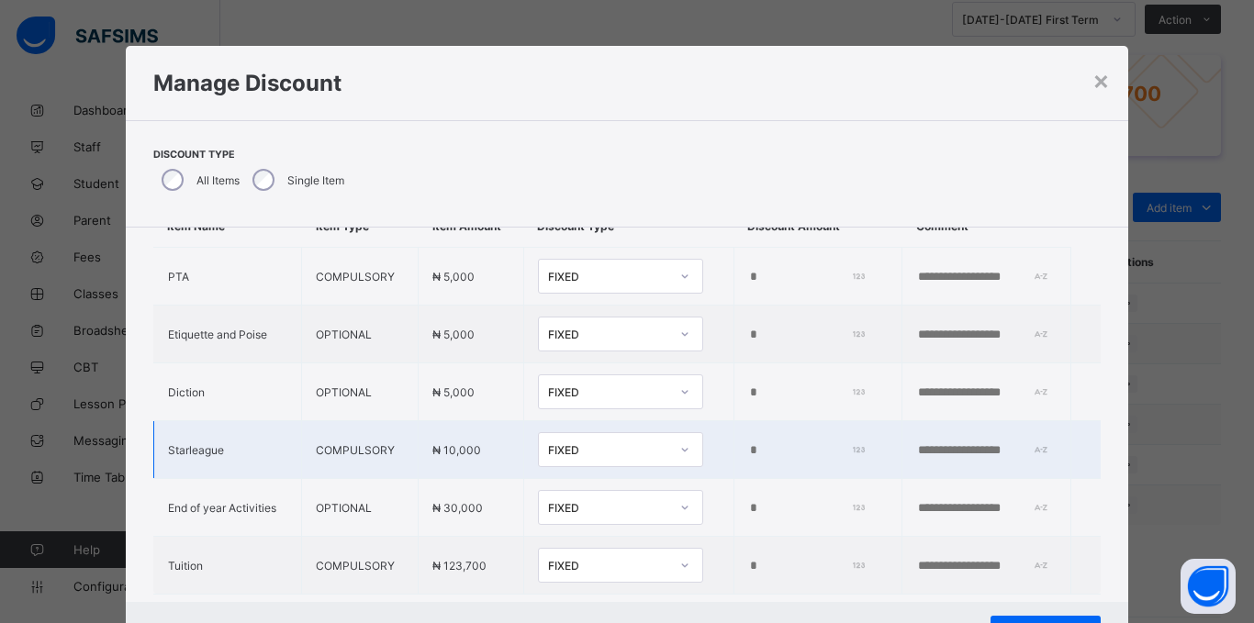
scroll to position [135, 0]
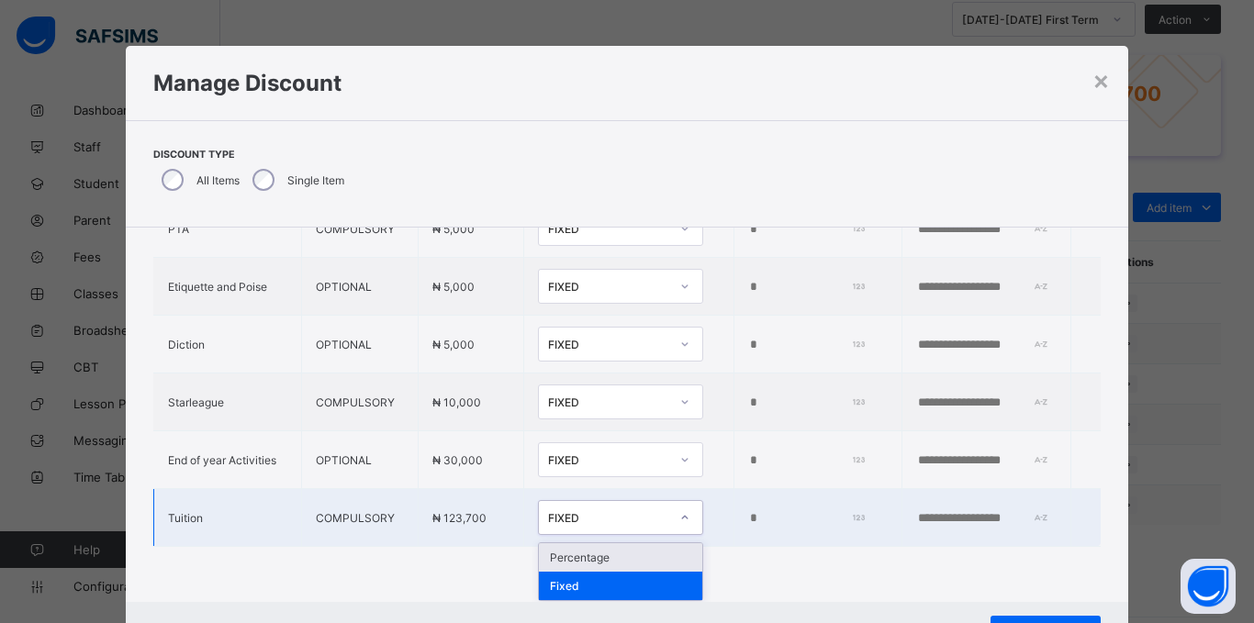
click at [548, 513] on div "FIXED" at bounding box center [608, 518] width 121 height 14
click at [539, 553] on div "Percentage" at bounding box center [620, 557] width 163 height 28
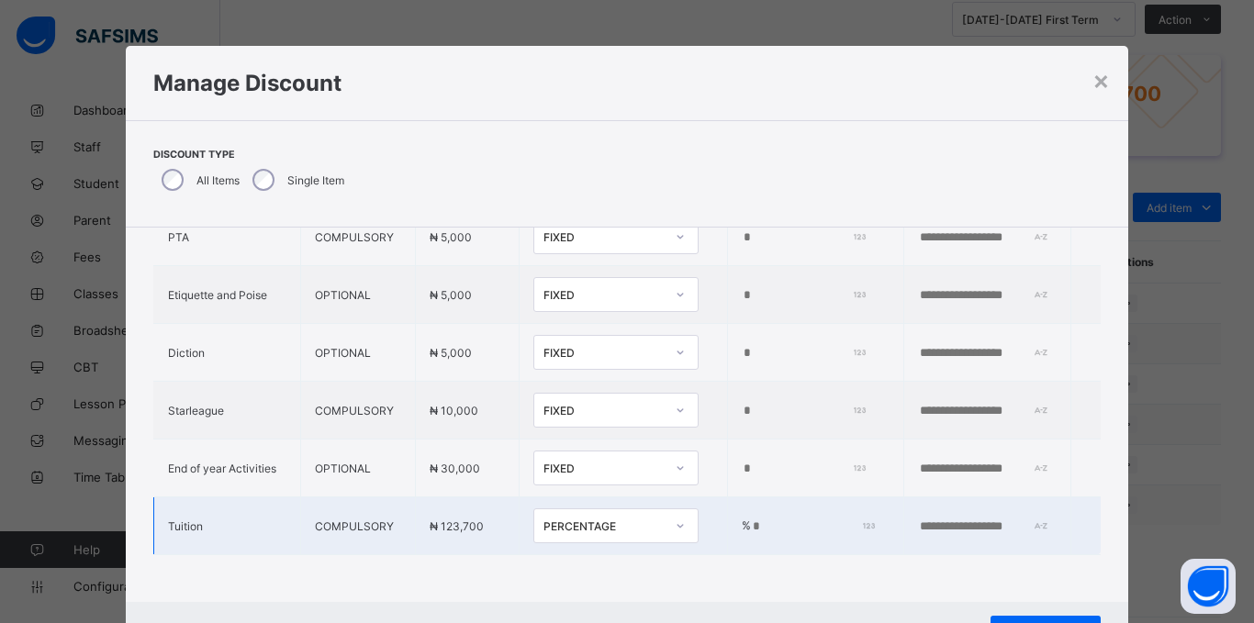
click at [766, 520] on input "*" at bounding box center [811, 527] width 120 height 15
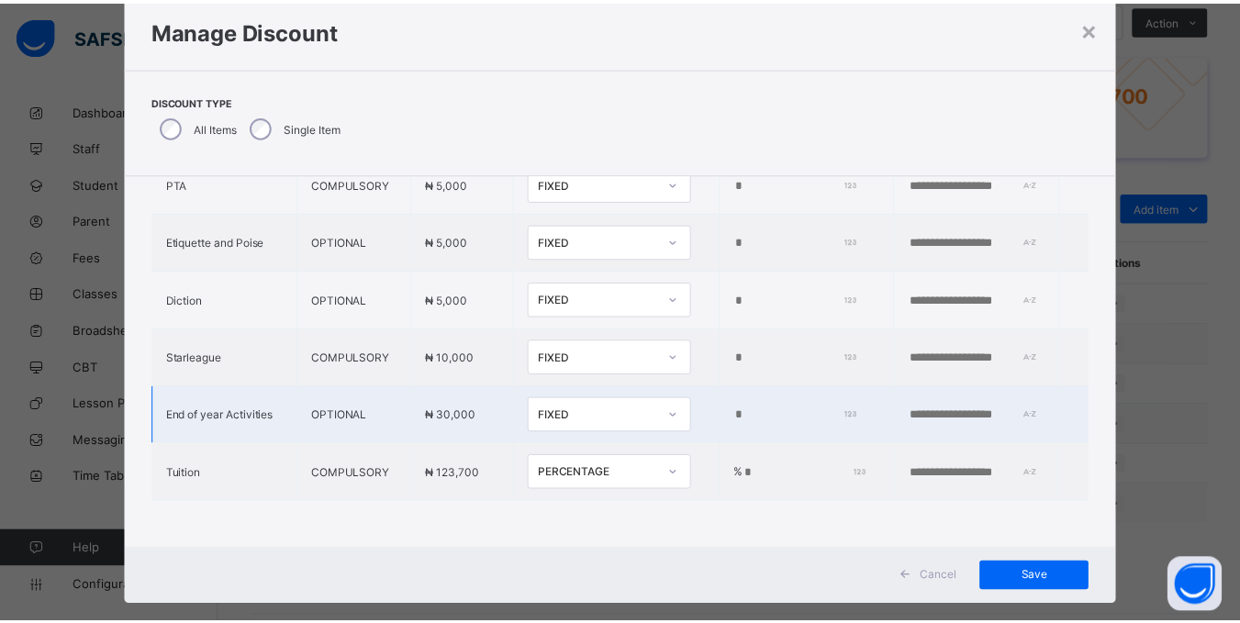
scroll to position [82, 0]
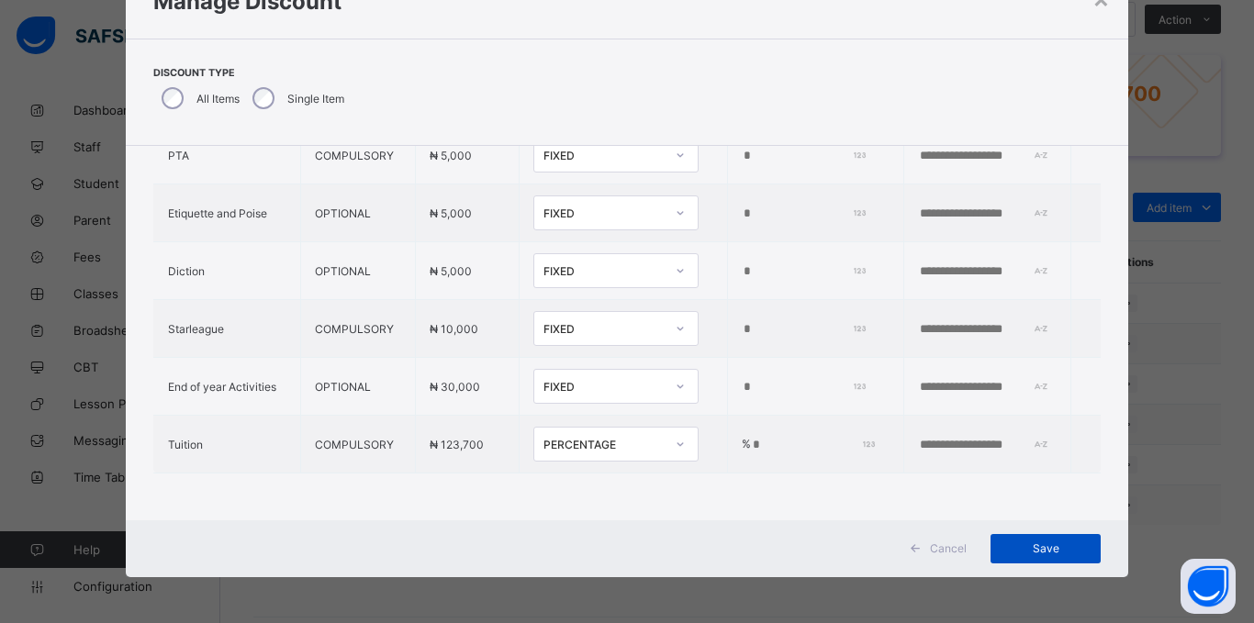
type input "*"
click at [1020, 548] on span "Save" at bounding box center [1045, 549] width 83 height 14
click at [1043, 547] on span "Save" at bounding box center [1033, 549] width 83 height 14
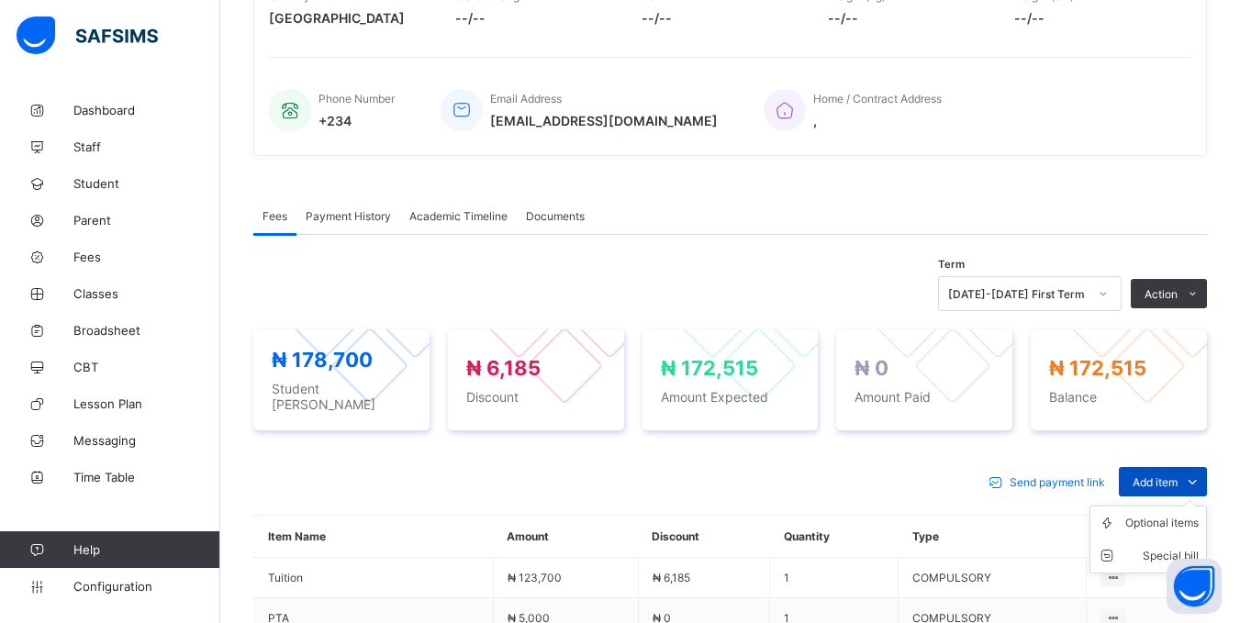
scroll to position [378, 0]
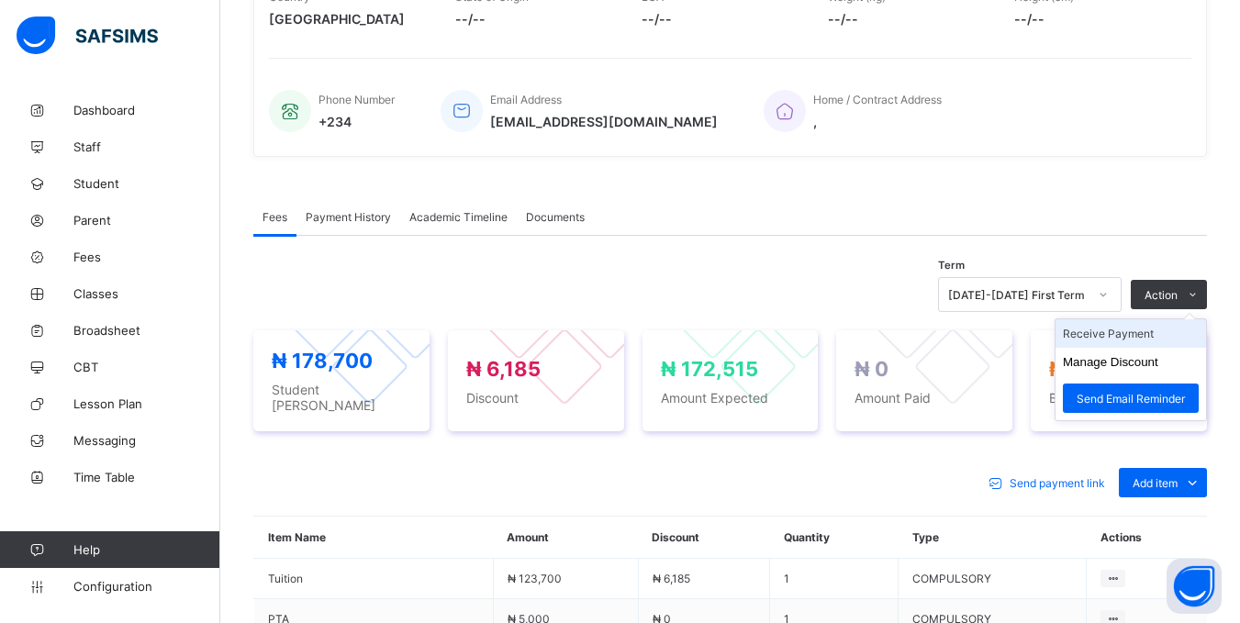
click at [1131, 340] on li "Receive Payment" at bounding box center [1131, 333] width 151 height 28
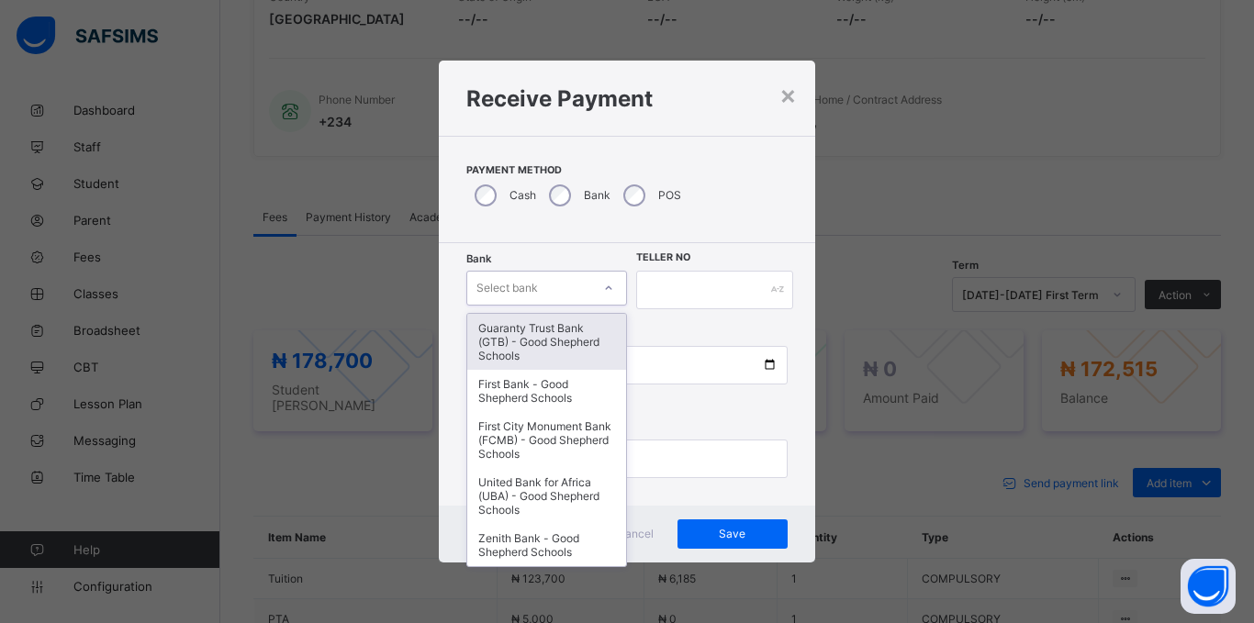
click at [598, 291] on div at bounding box center [608, 288] width 31 height 29
click at [575, 330] on div "Guaranty Trust Bank (GTB) - Good Shepherd Schools" at bounding box center [546, 342] width 159 height 56
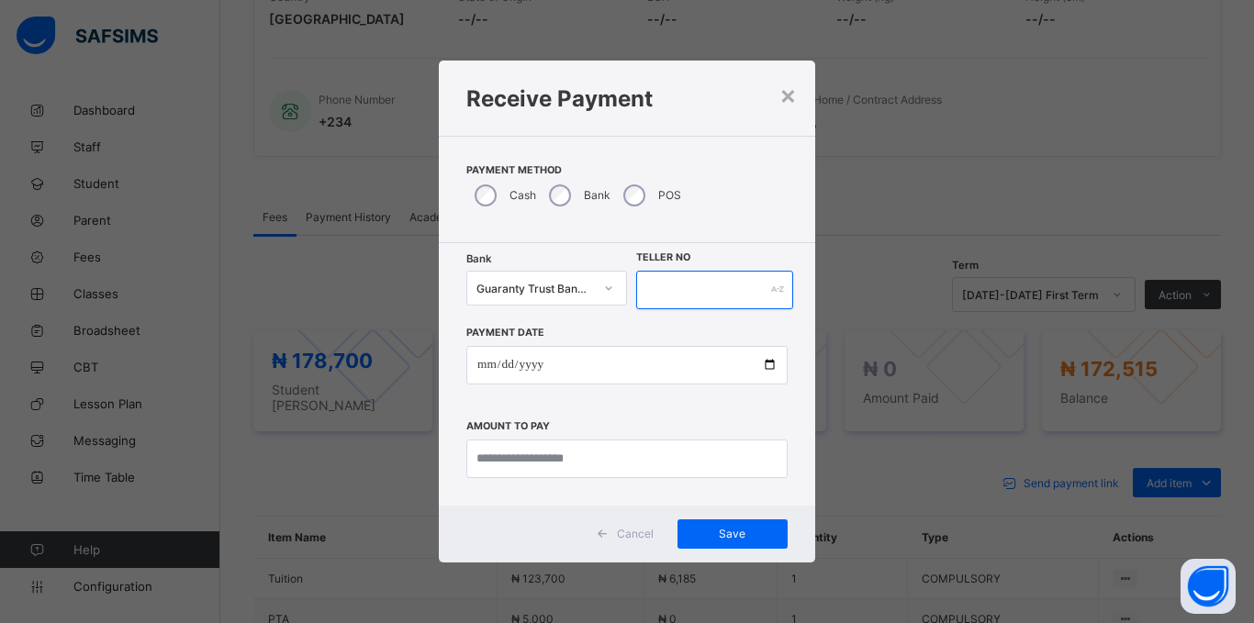
click at [721, 292] on input "text" at bounding box center [714, 290] width 157 height 39
type input "*****"
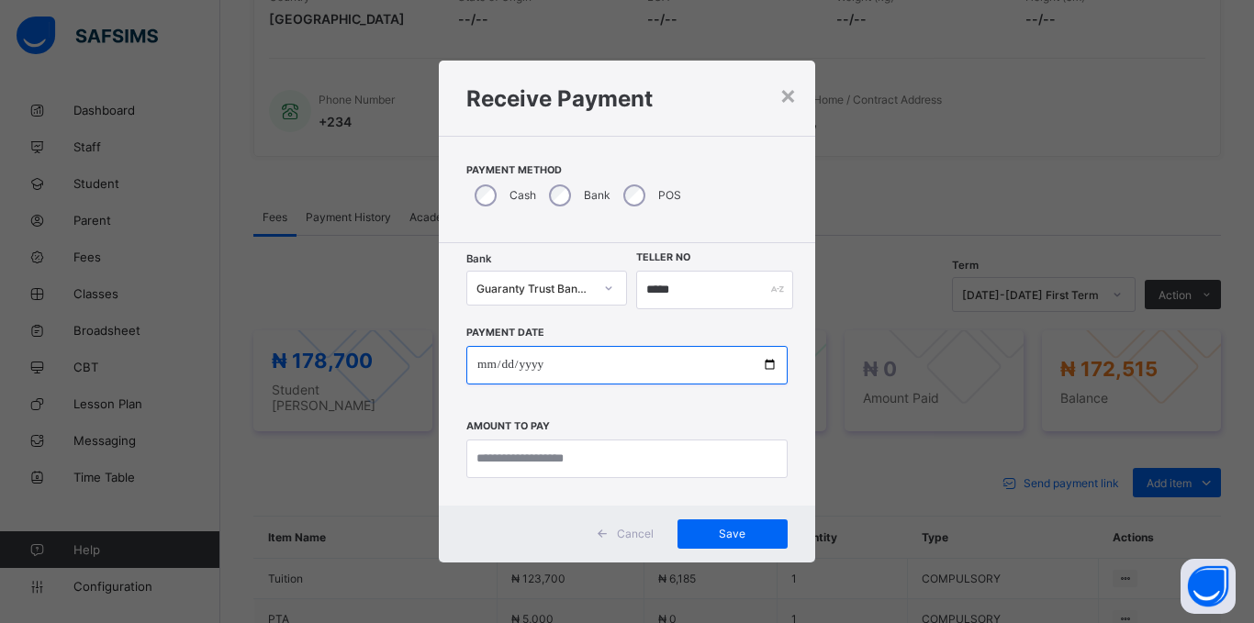
click at [474, 371] on input "date" at bounding box center [626, 365] width 321 height 39
type input "**********"
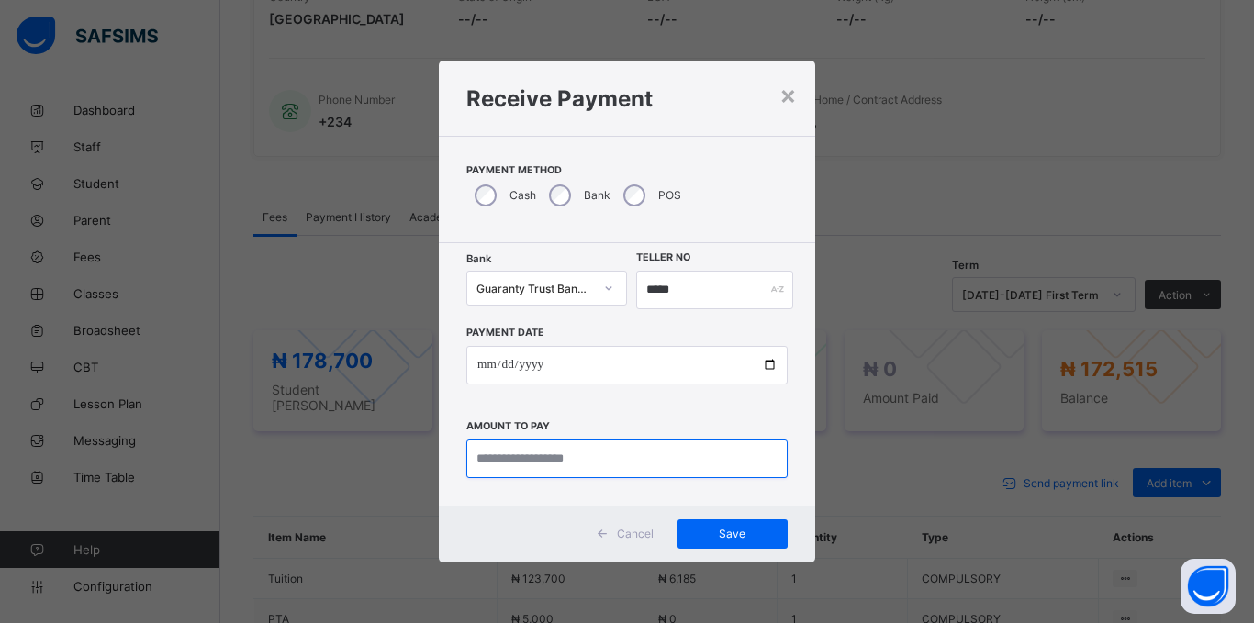
click at [515, 464] on input "currency" at bounding box center [626, 459] width 321 height 39
type input "*********"
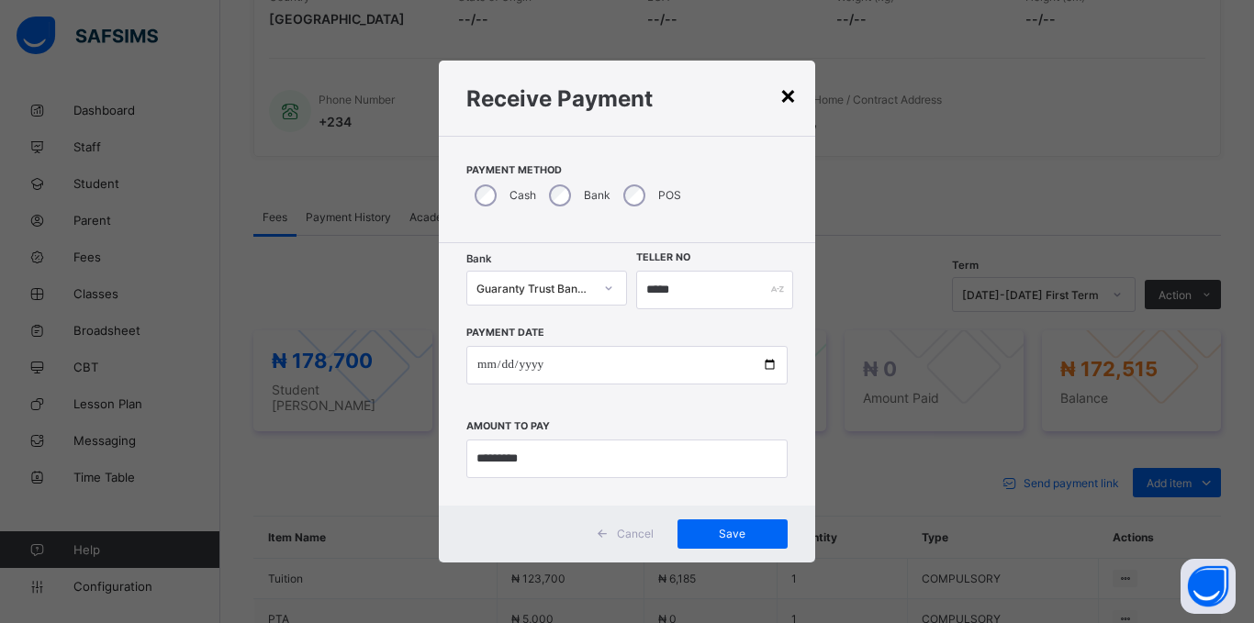
click at [781, 90] on div "×" at bounding box center [787, 94] width 17 height 31
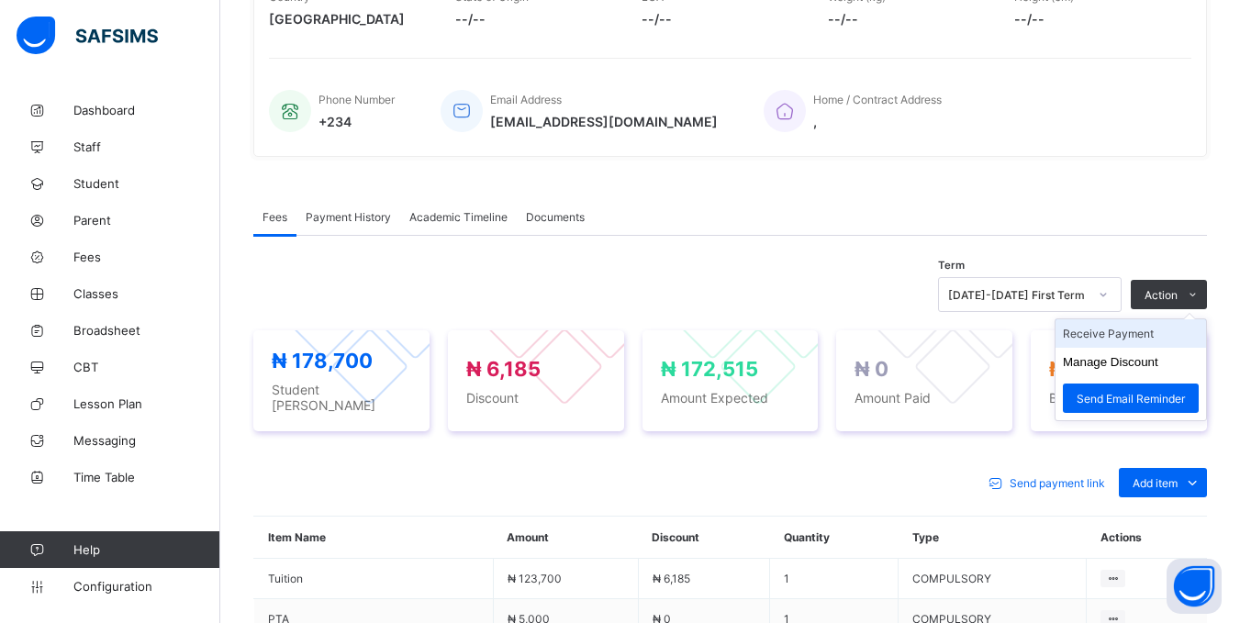
click at [1135, 335] on li "Receive Payment" at bounding box center [1131, 333] width 151 height 28
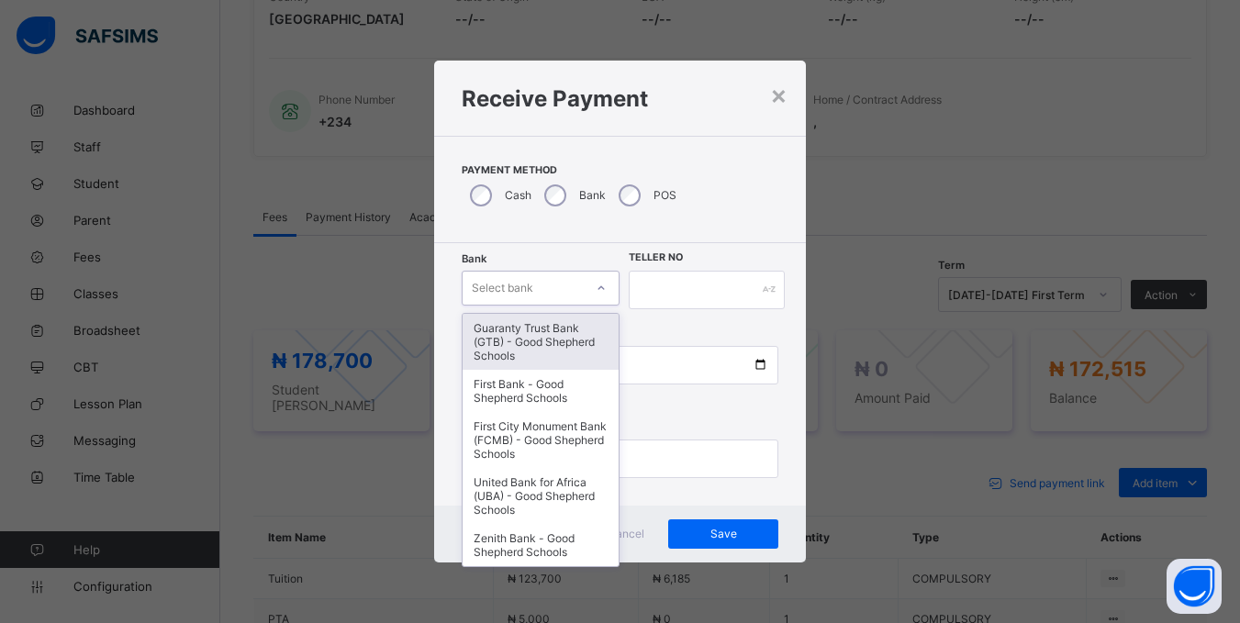
click at [475, 282] on div "Select bank" at bounding box center [503, 288] width 62 height 35
click at [492, 341] on div "Guaranty Trust Bank (GTB) - Good Shepherd Schools" at bounding box center [541, 342] width 157 height 56
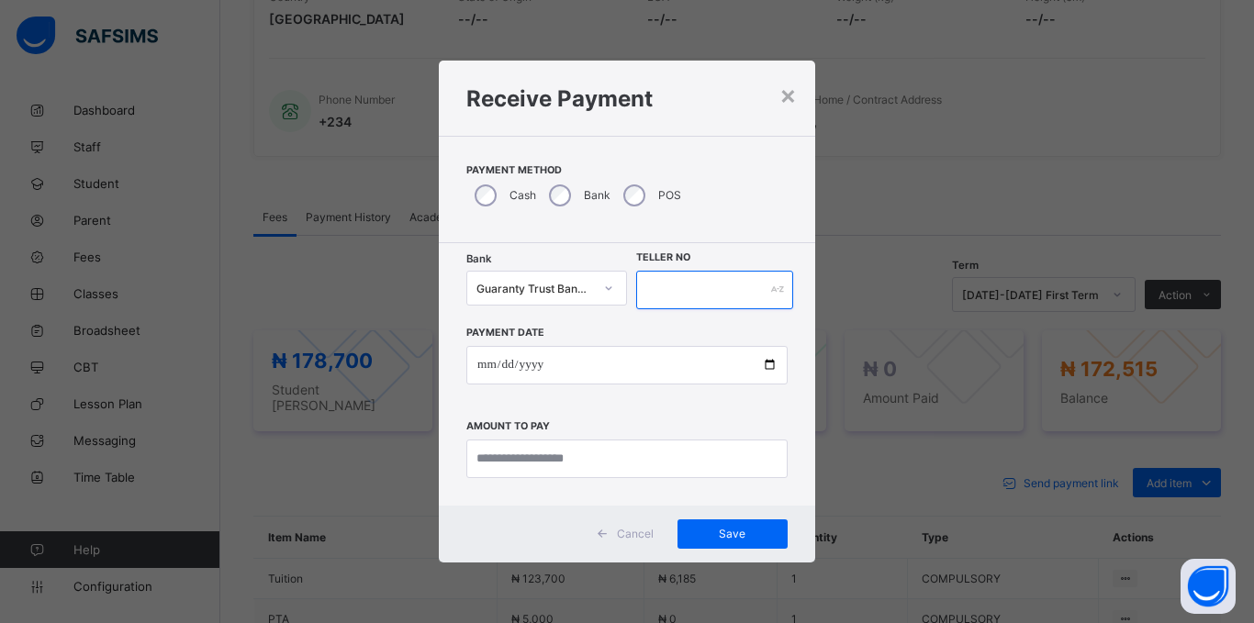
click at [661, 299] on input "text" at bounding box center [714, 290] width 157 height 39
type input "*****"
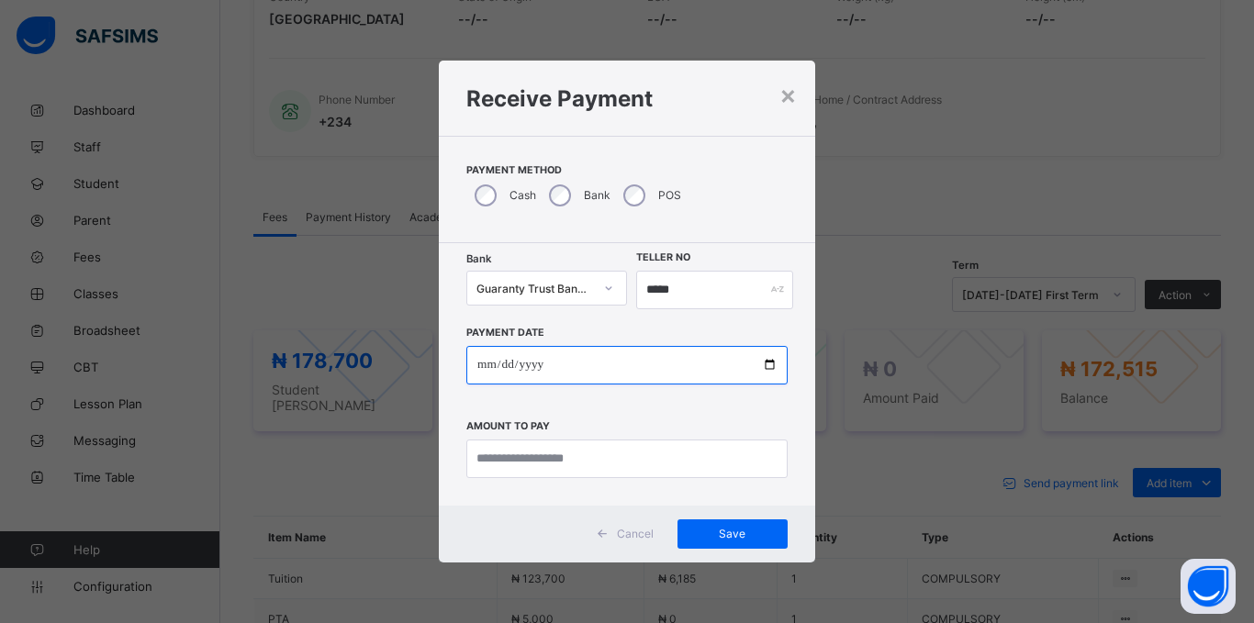
click at [472, 372] on input "date" at bounding box center [626, 365] width 321 height 39
type input "**********"
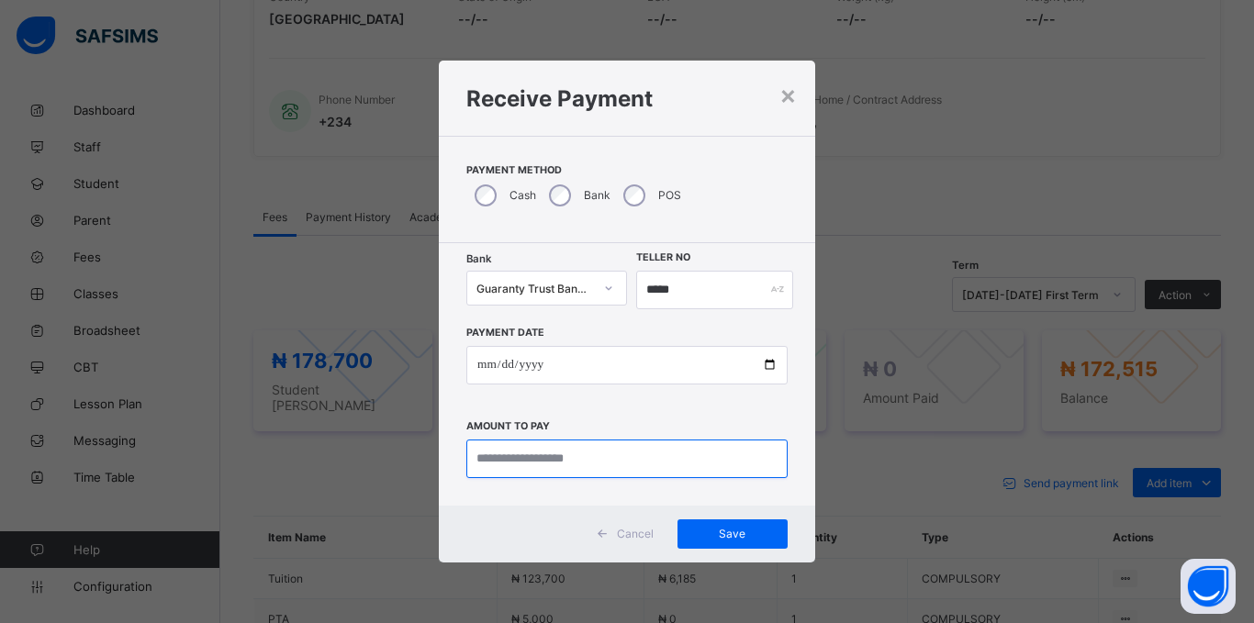
click at [474, 460] on input "currency" at bounding box center [626, 459] width 321 height 39
type input "*********"
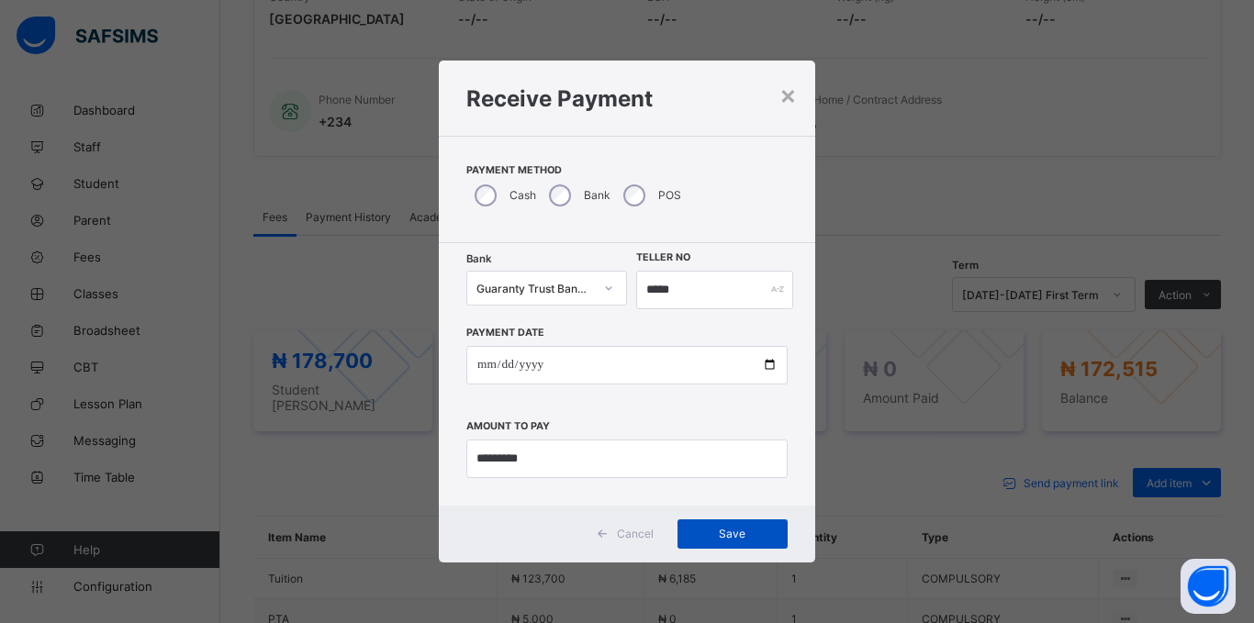
click at [753, 528] on span "Save" at bounding box center [732, 534] width 83 height 14
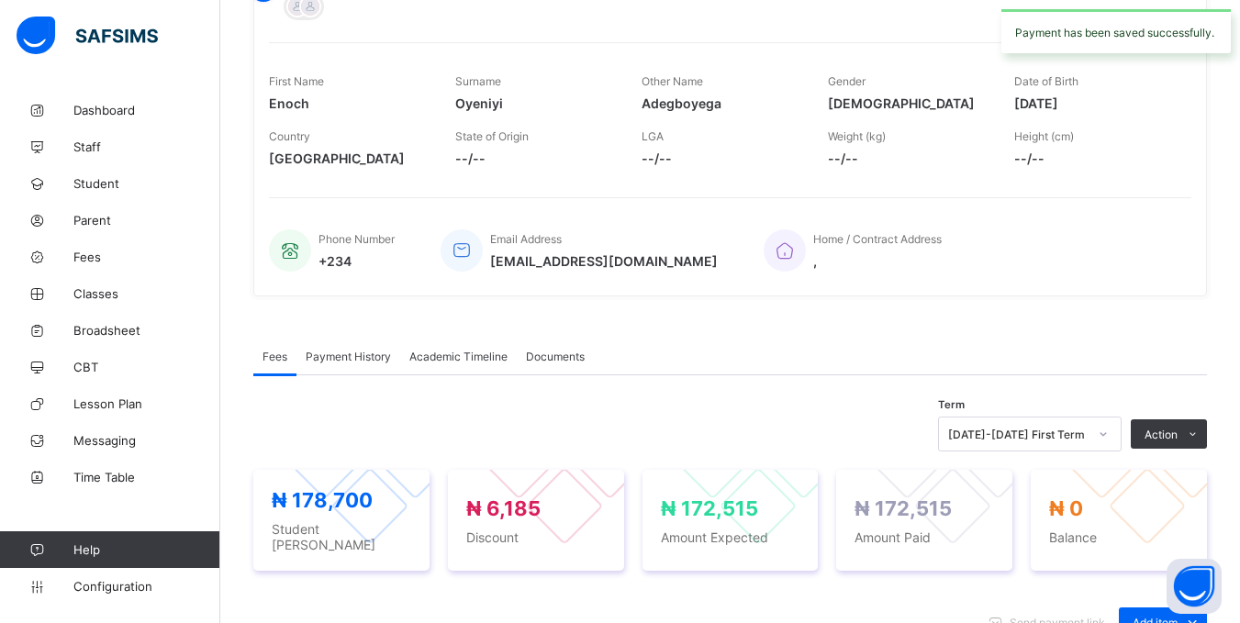
scroll to position [0, 0]
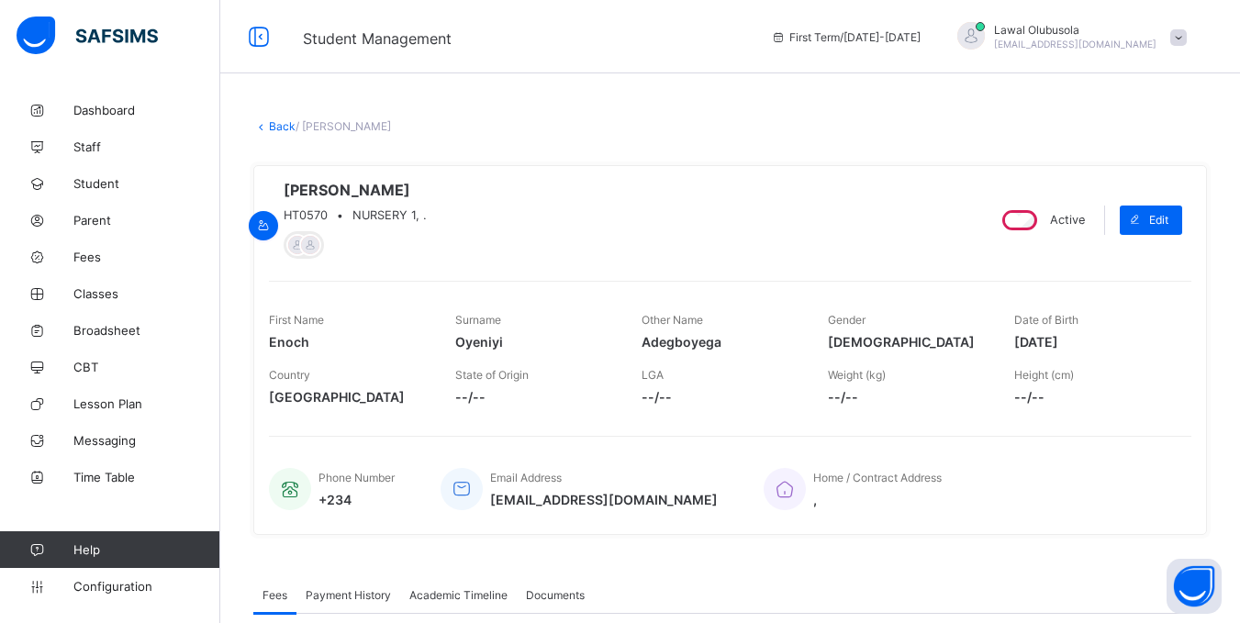
click at [276, 127] on link "Back" at bounding box center [282, 126] width 27 height 14
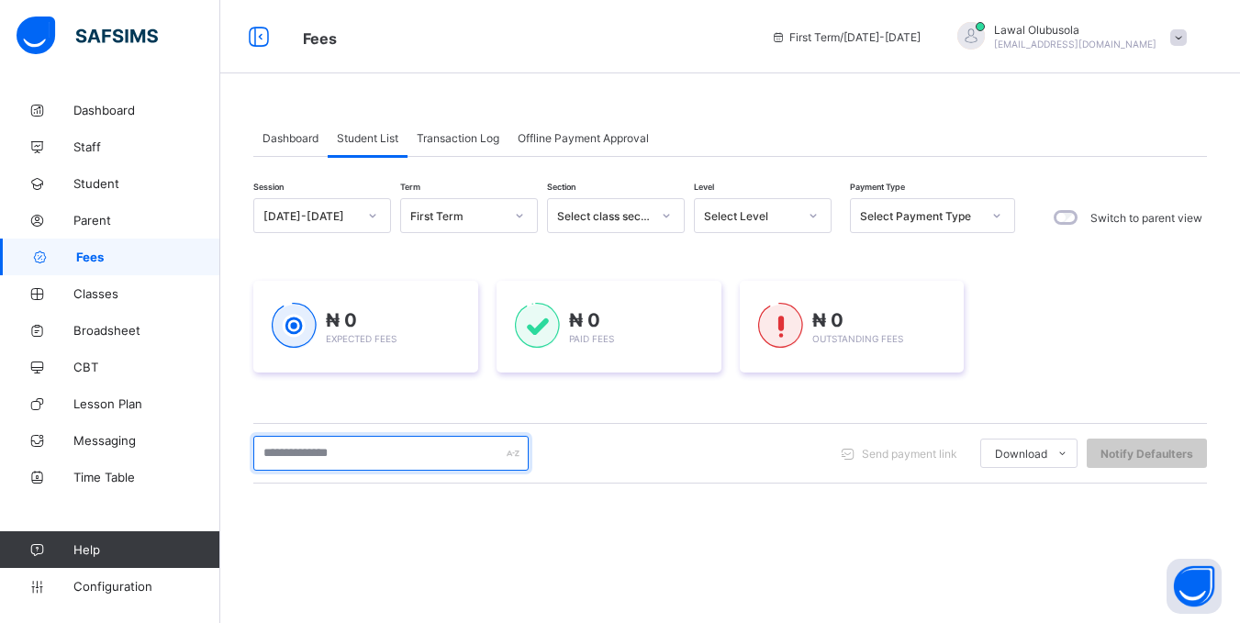
click at [288, 454] on input "text" at bounding box center [390, 453] width 275 height 35
type input "*******"
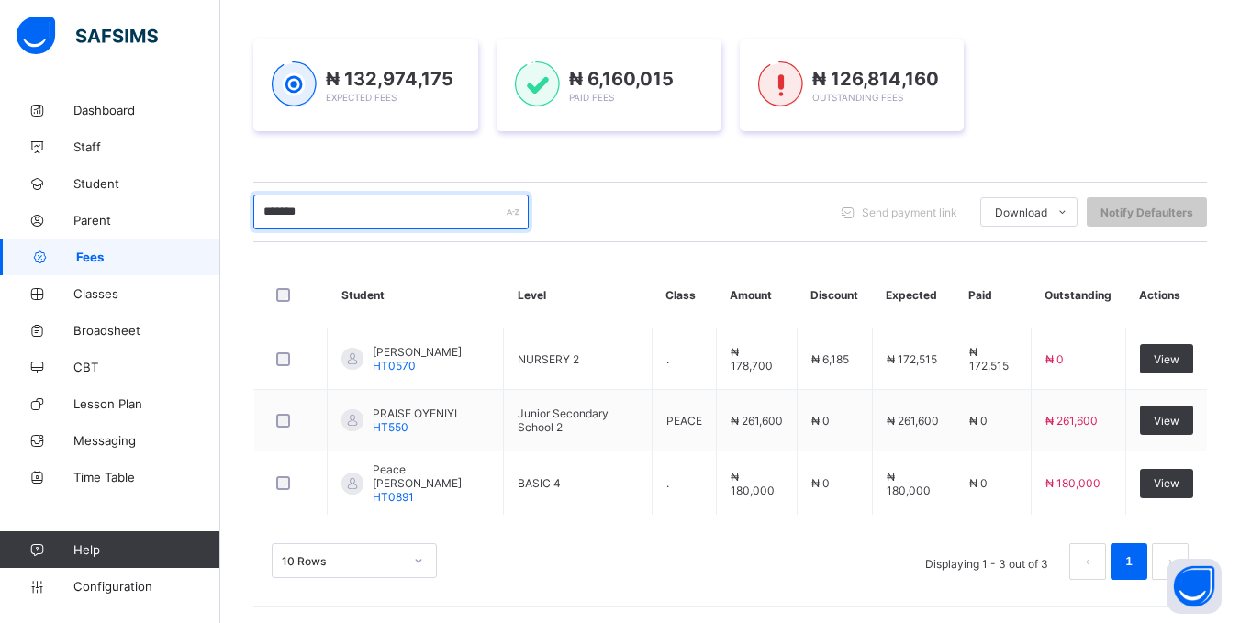
scroll to position [244, 0]
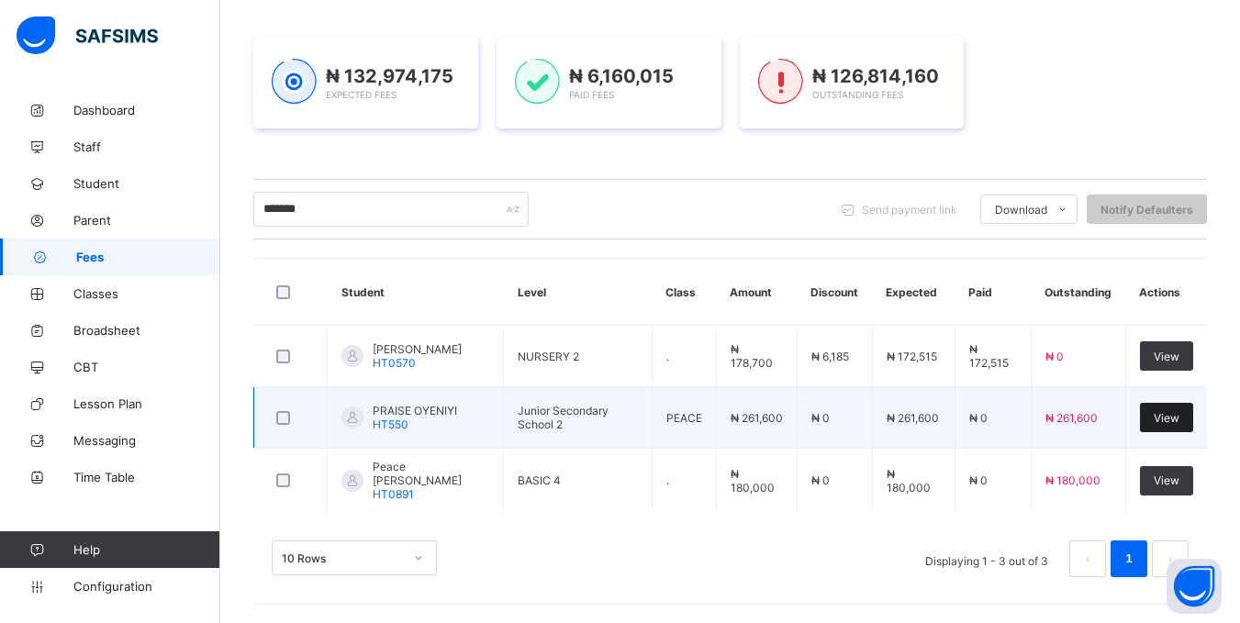
click at [1175, 425] on span "View" at bounding box center [1167, 418] width 26 height 14
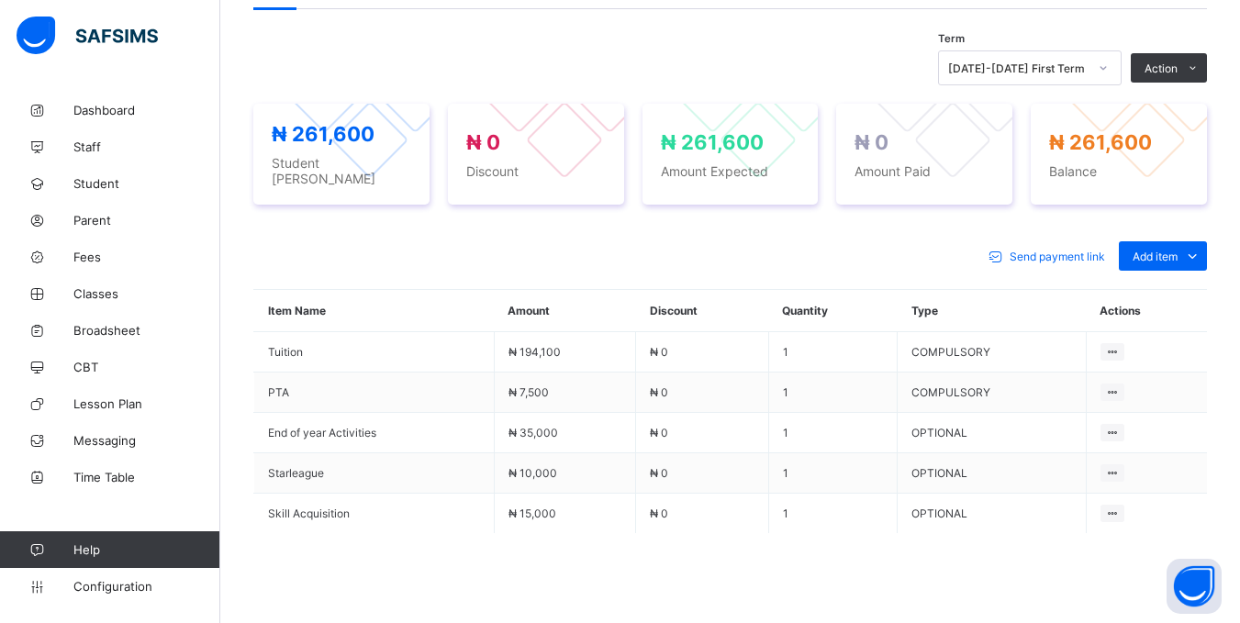
scroll to position [705, 0]
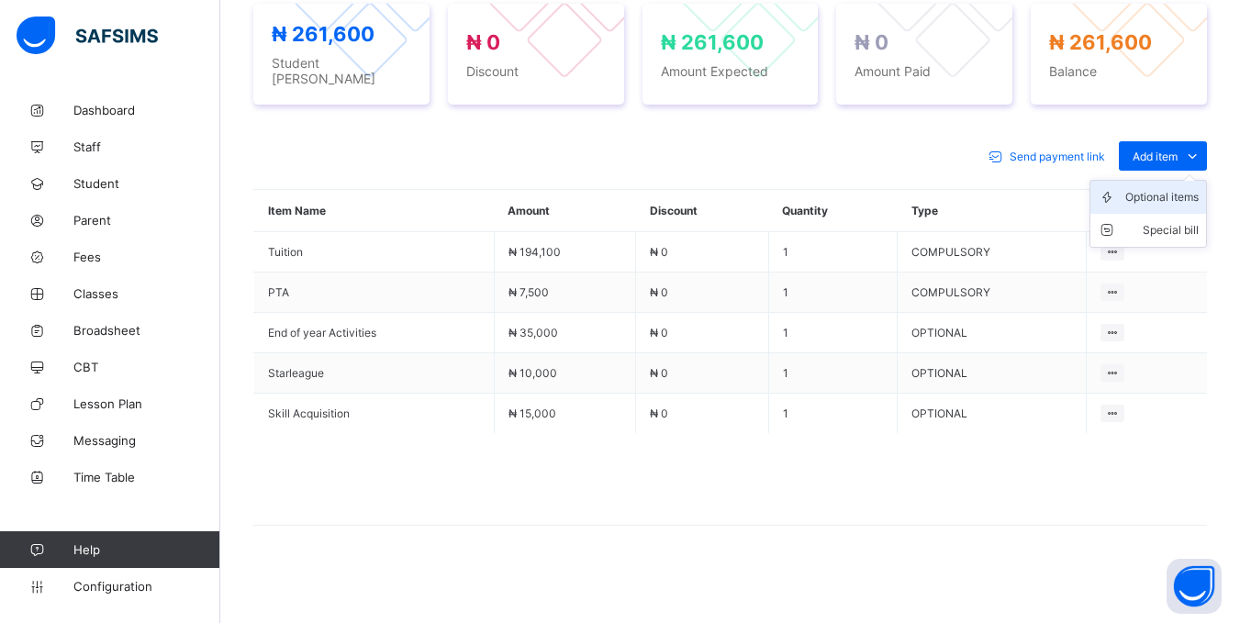
click at [1156, 191] on div "Optional items" at bounding box center [1161, 197] width 73 height 18
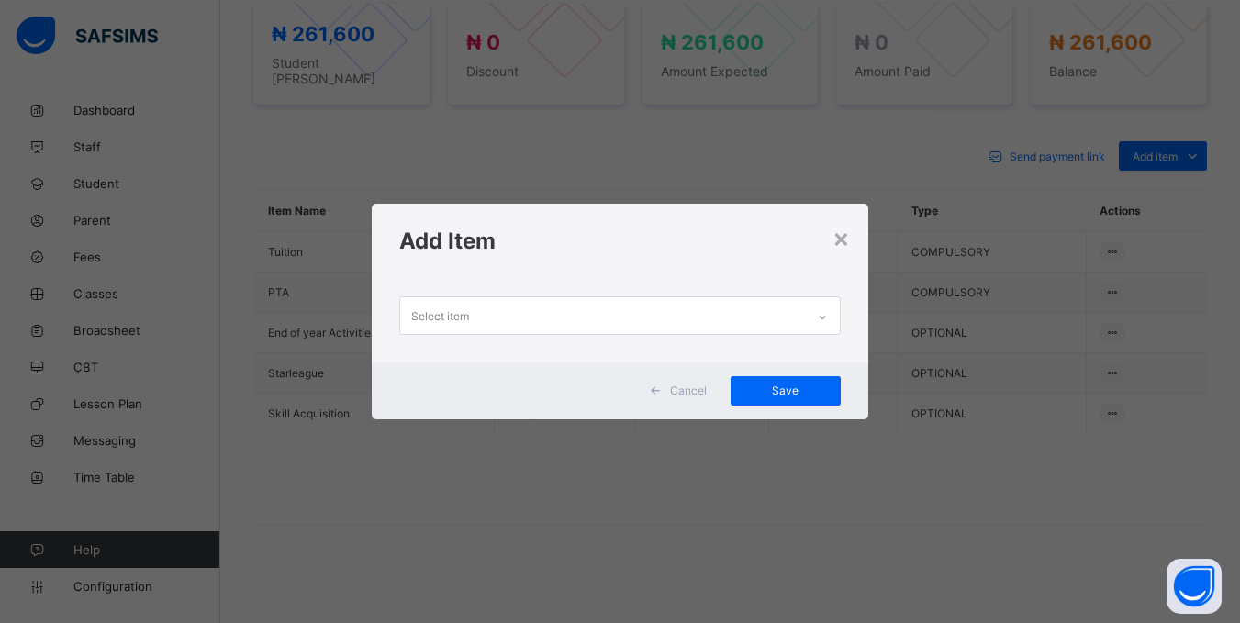
click at [796, 319] on div "Select item" at bounding box center [602, 315] width 404 height 36
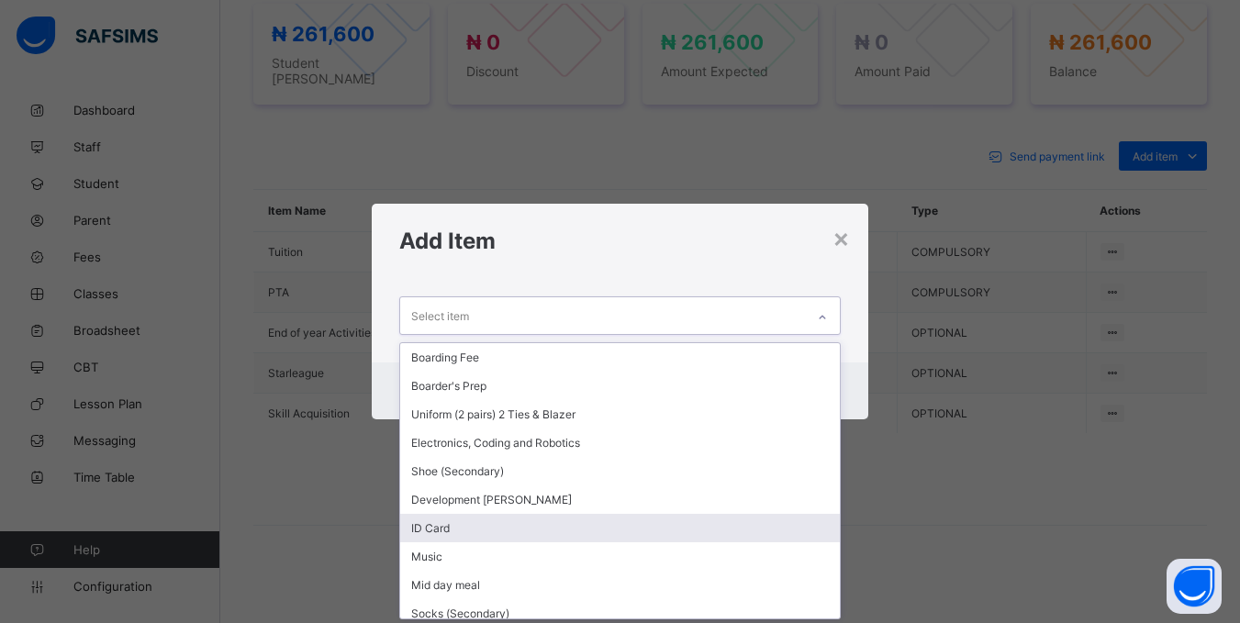
scroll to position [92, 0]
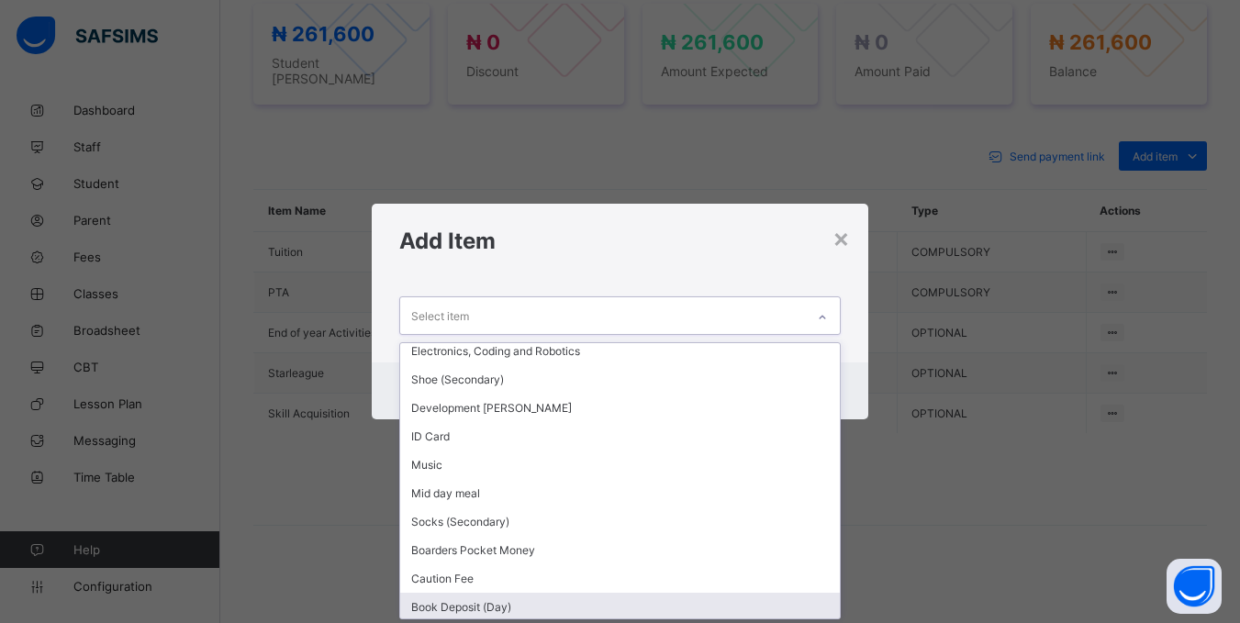
click at [454, 609] on div "Book Deposit (Day)" at bounding box center [619, 607] width 439 height 28
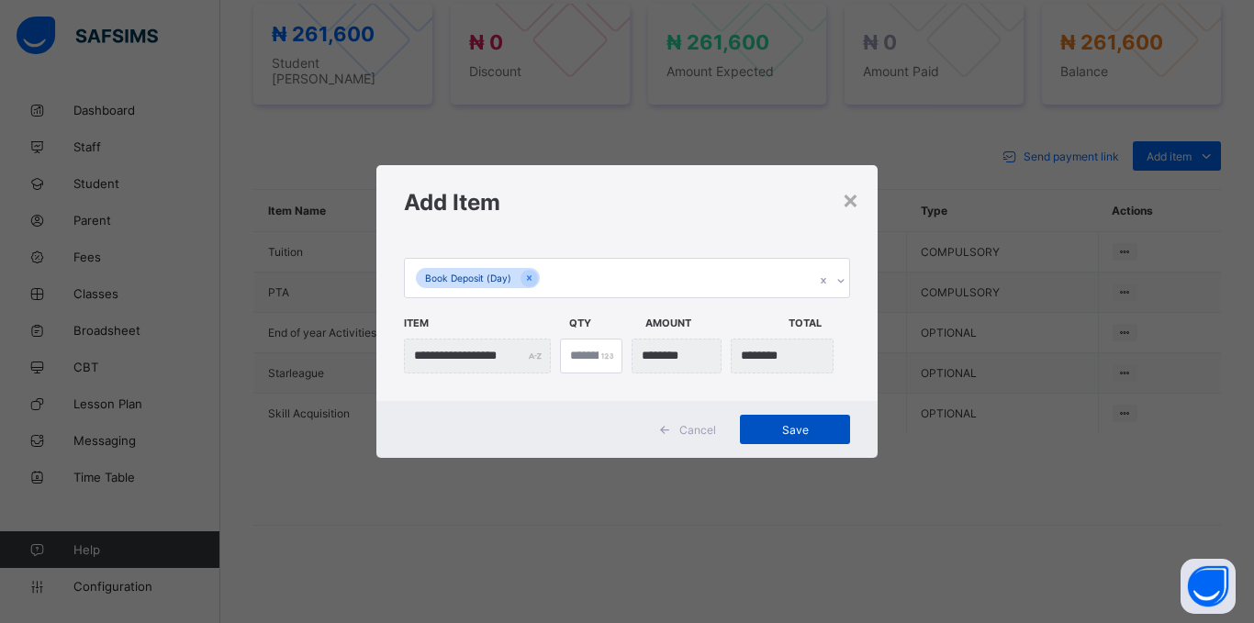
click at [785, 432] on span "Save" at bounding box center [795, 430] width 83 height 14
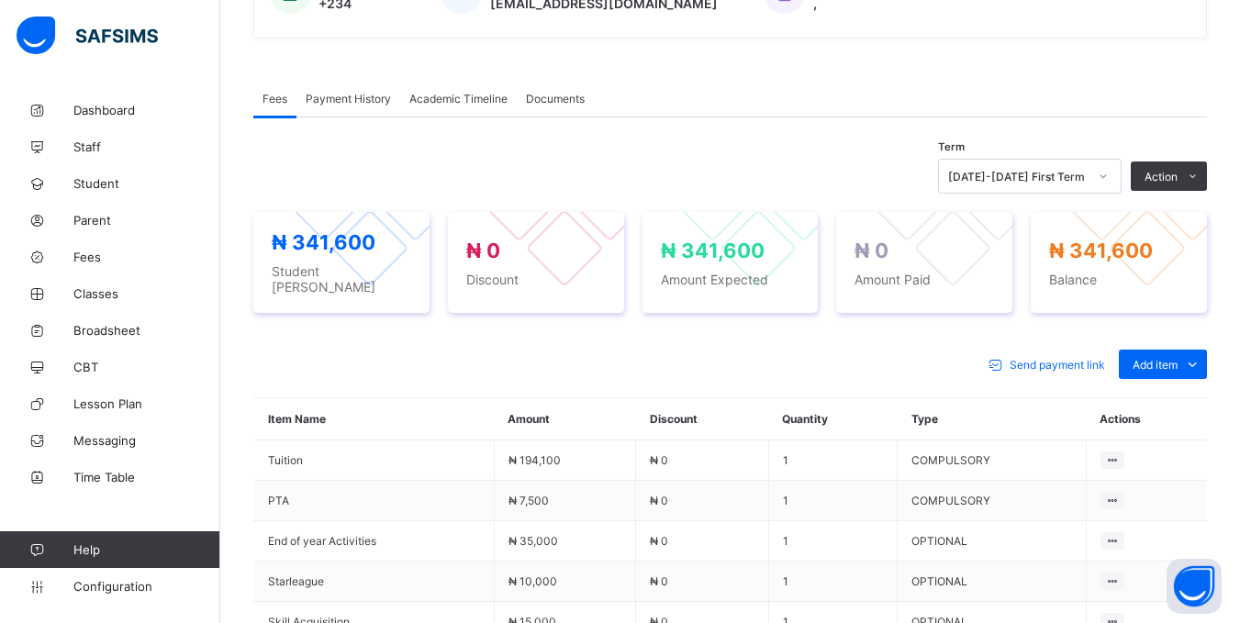
scroll to position [762, 0]
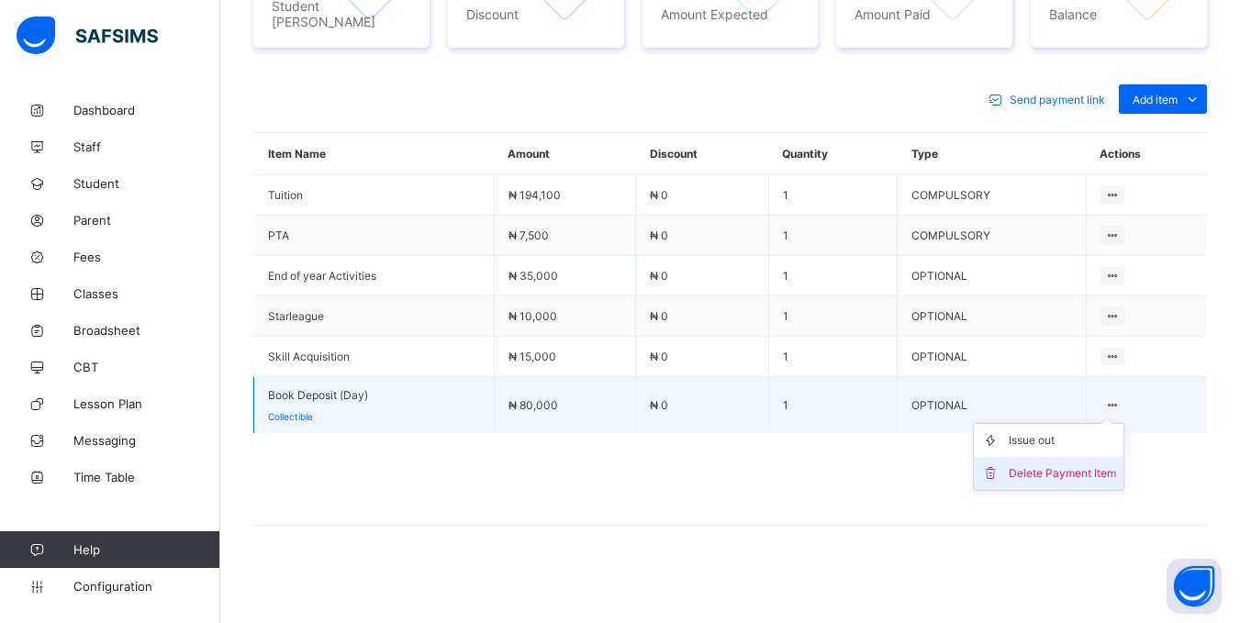
click at [1076, 470] on div "Delete Payment Item" at bounding box center [1062, 473] width 107 height 18
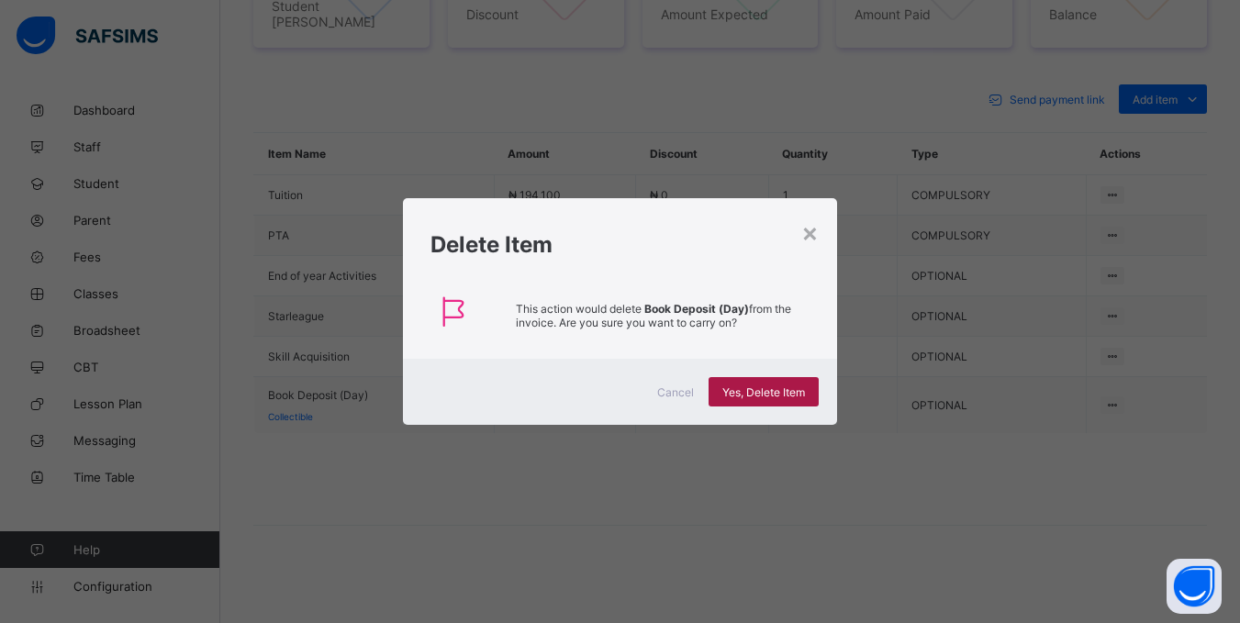
click at [755, 391] on span "Yes, Delete Item" at bounding box center [763, 393] width 83 height 14
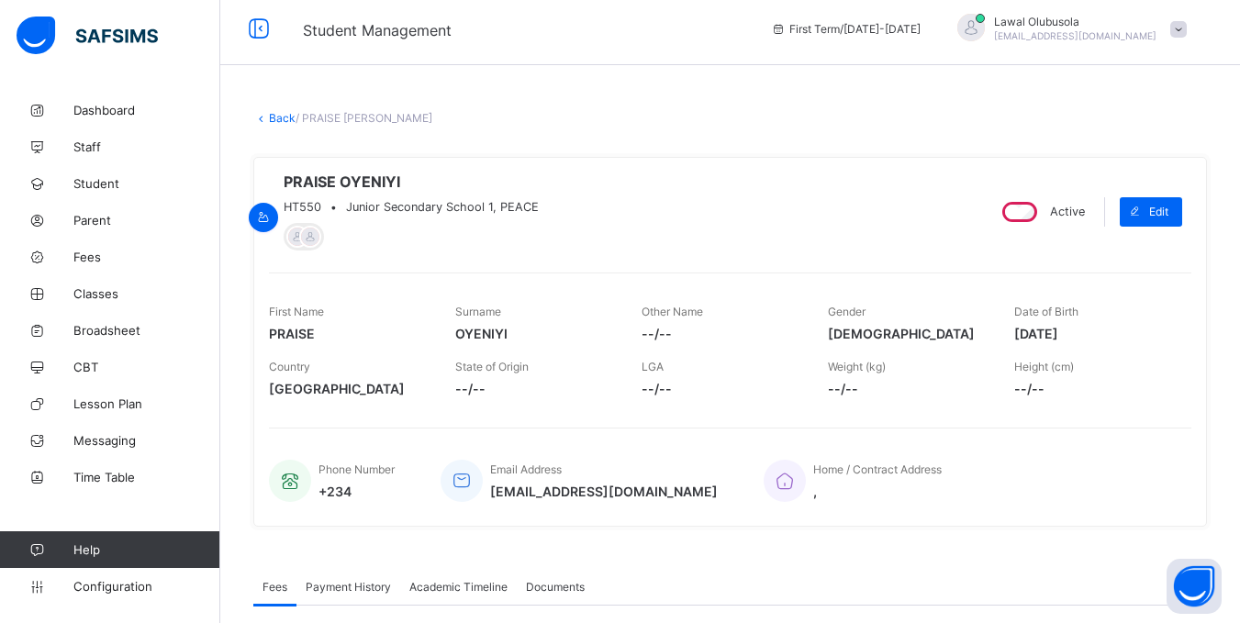
scroll to position [0, 0]
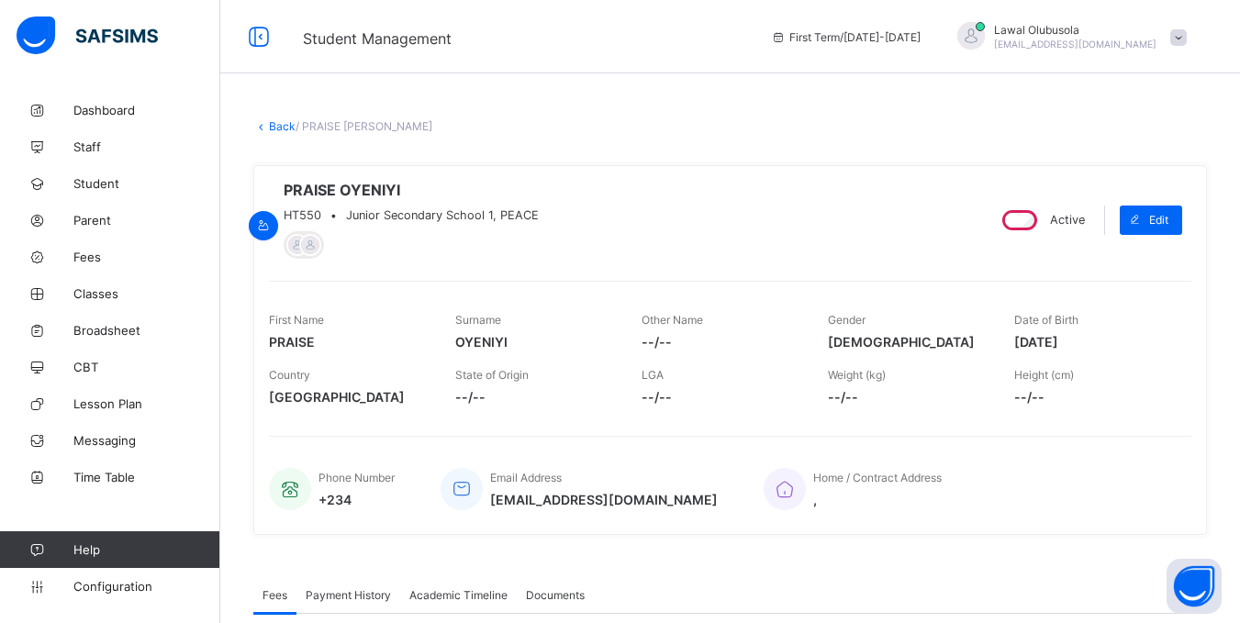
click at [270, 119] on link "Back" at bounding box center [282, 126] width 27 height 14
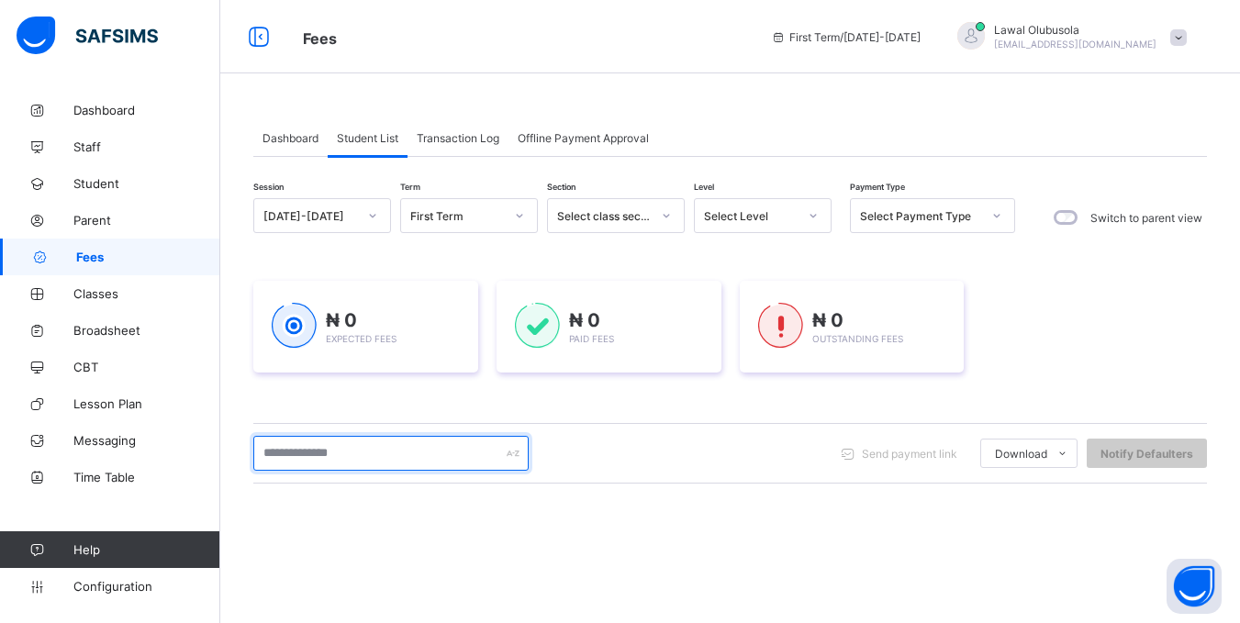
click at [369, 449] on input "text" at bounding box center [390, 453] width 275 height 35
type input "*******"
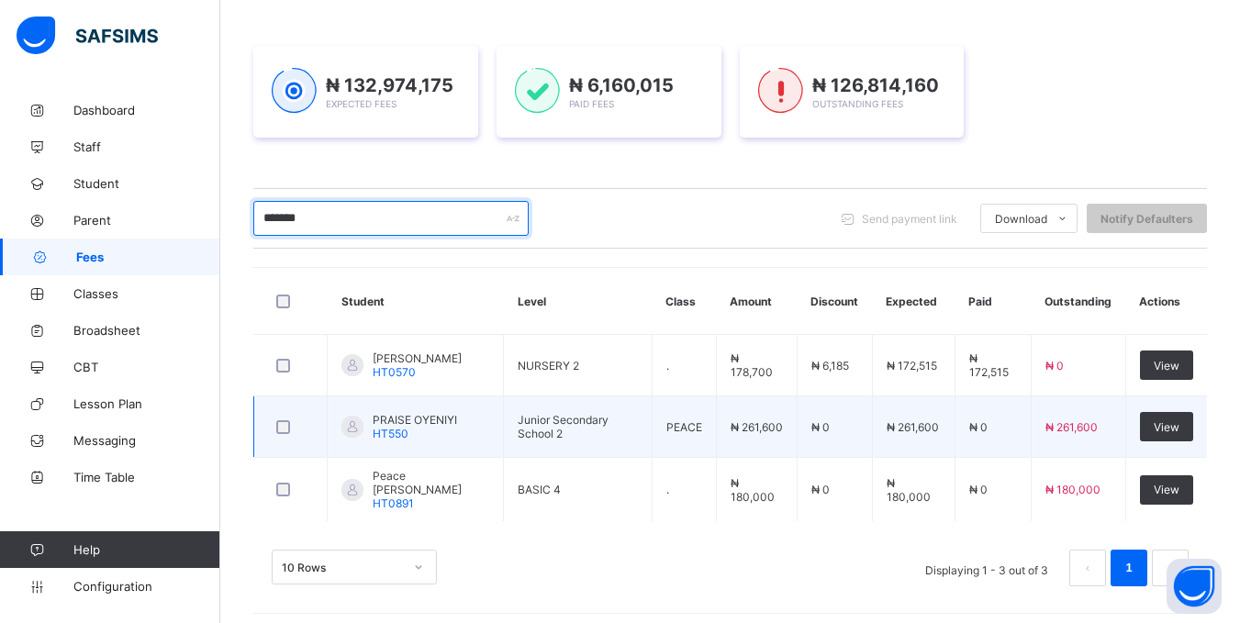
scroll to position [244, 0]
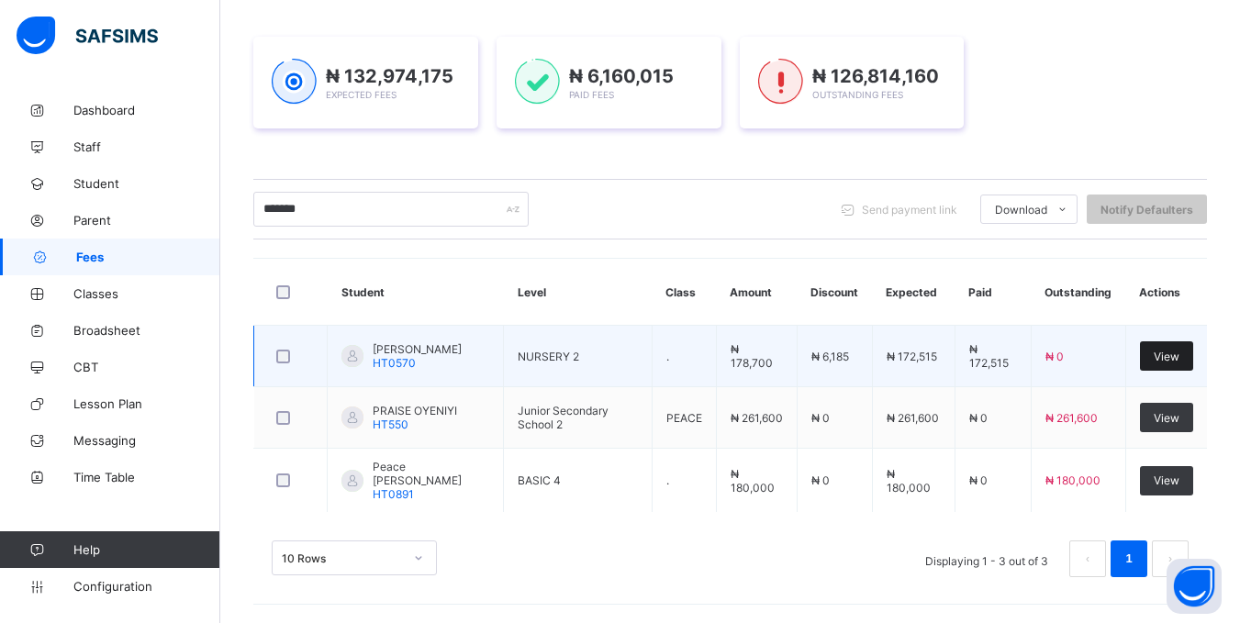
click at [1177, 348] on div "View" at bounding box center [1166, 355] width 53 height 29
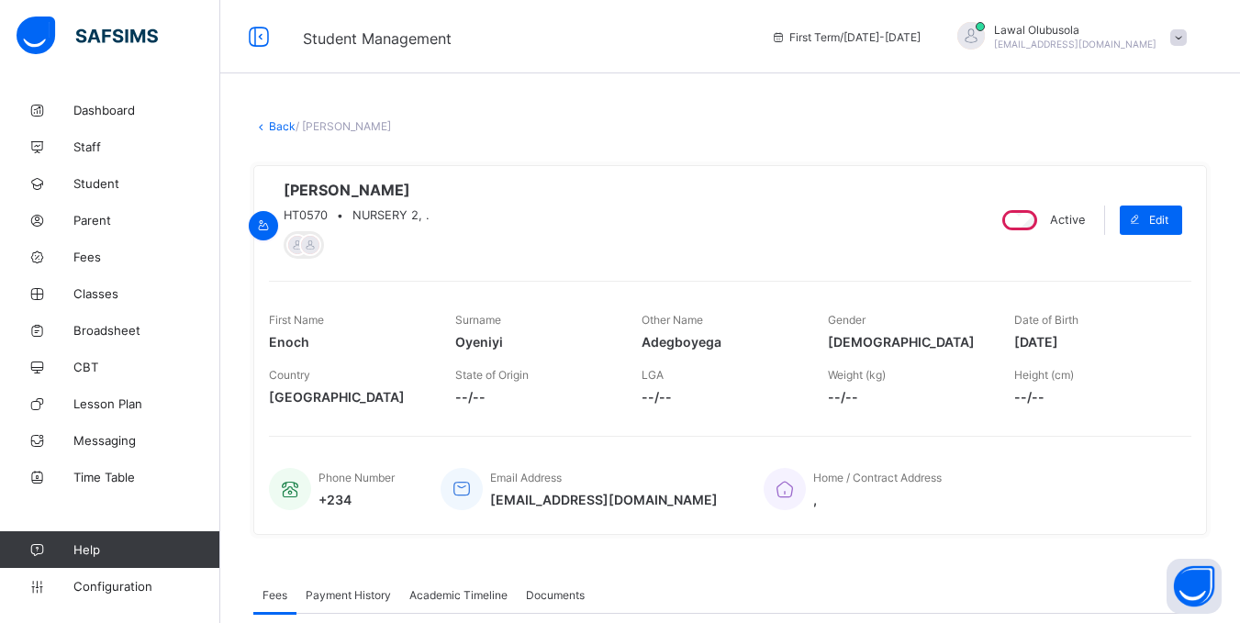
click at [292, 124] on link "Back" at bounding box center [282, 126] width 27 height 14
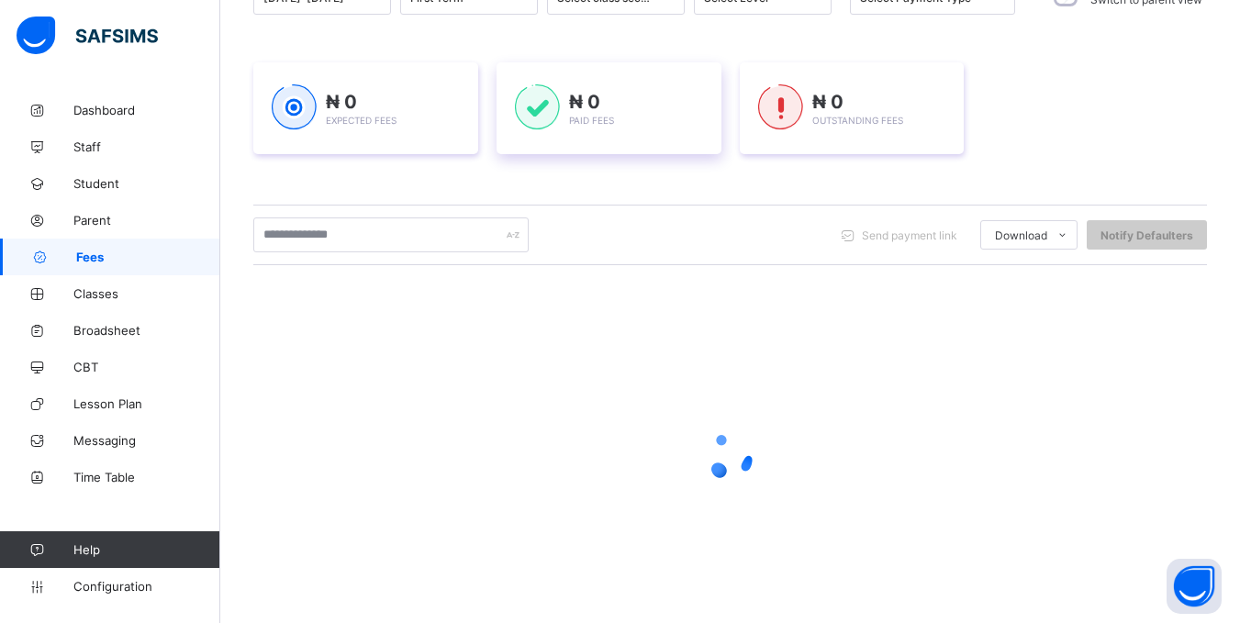
scroll to position [253, 0]
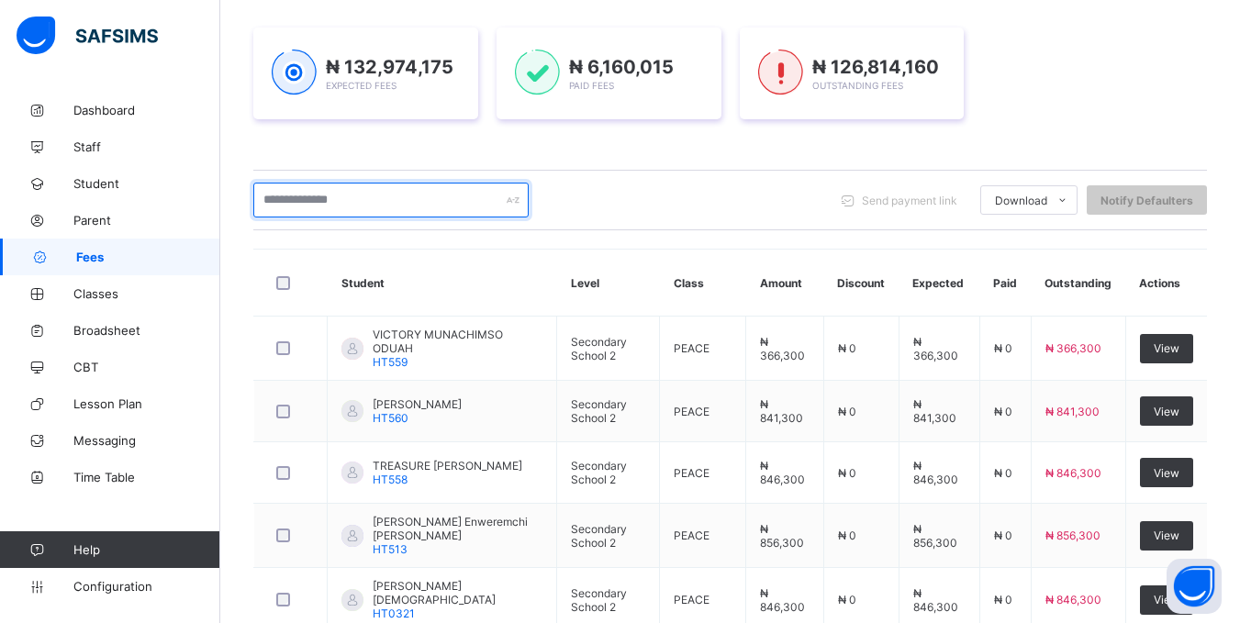
click at [277, 196] on input "text" at bounding box center [390, 200] width 275 height 35
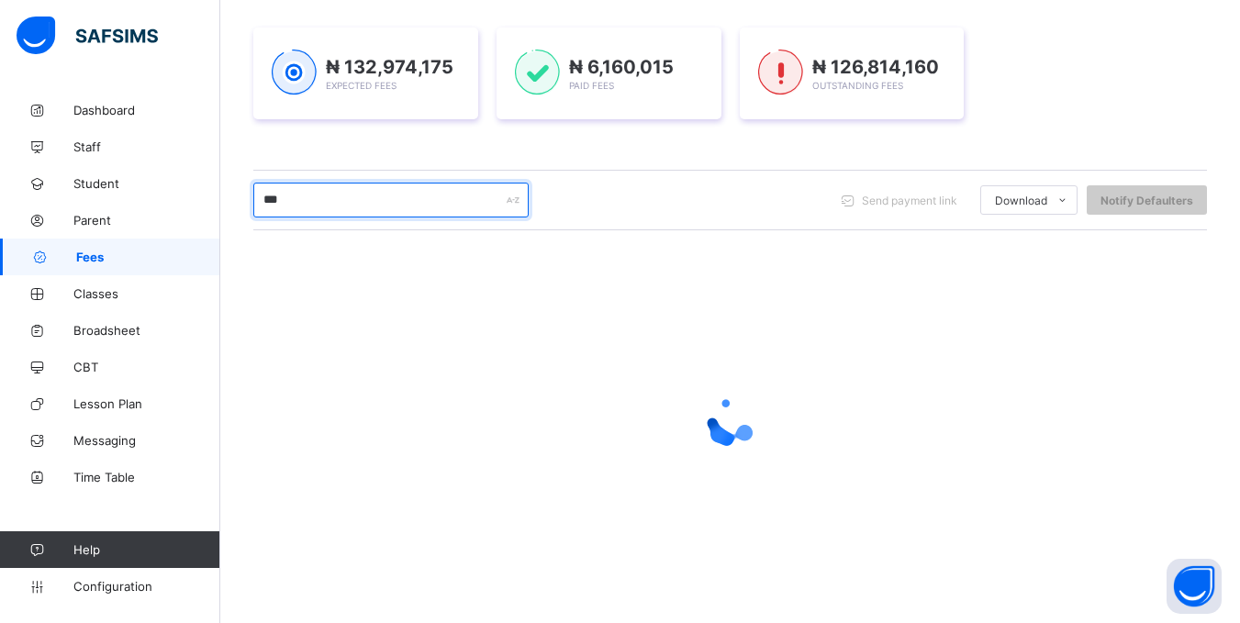
type input "*******"
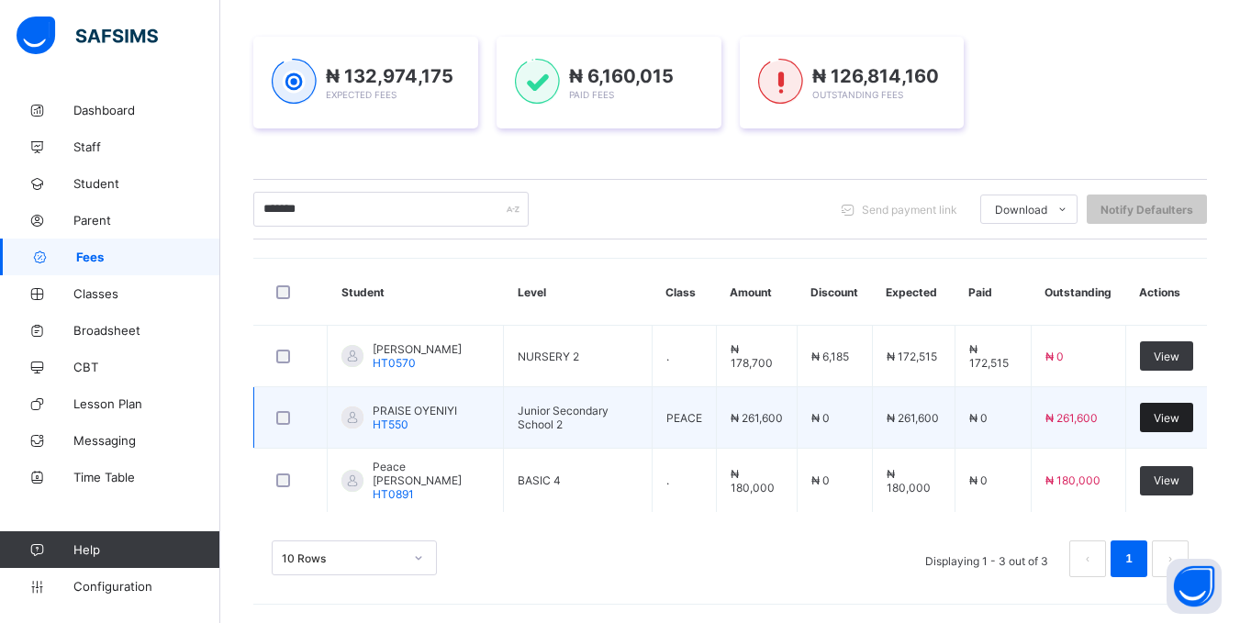
click at [1180, 415] on span "View" at bounding box center [1167, 418] width 26 height 14
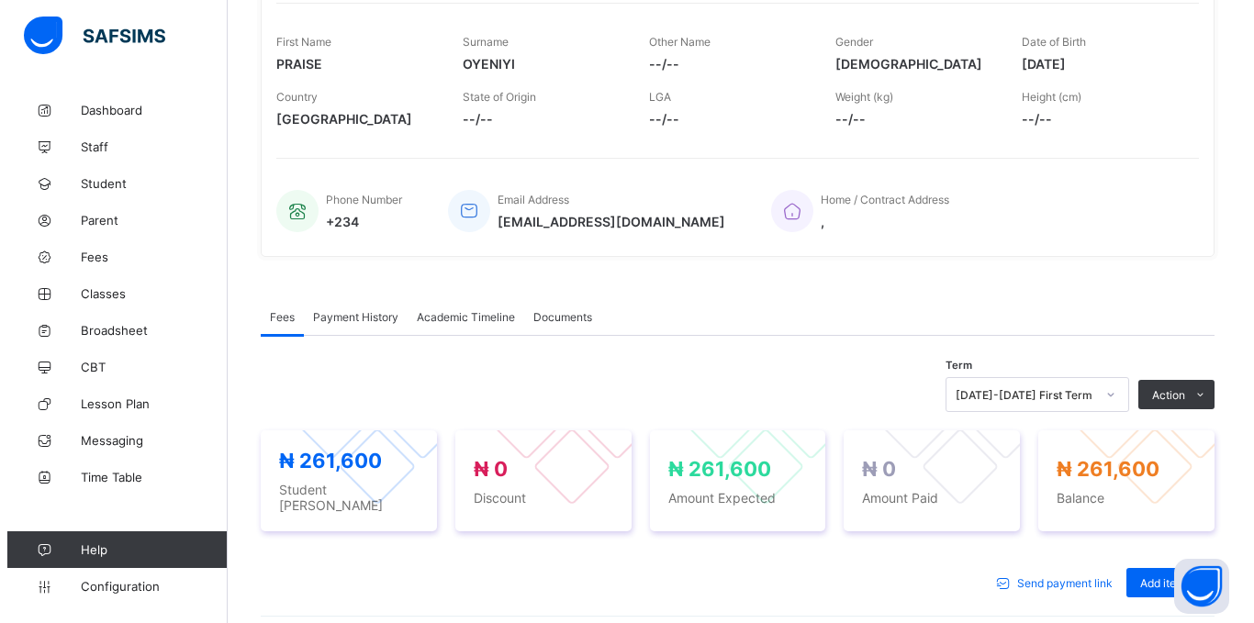
scroll to position [367, 0]
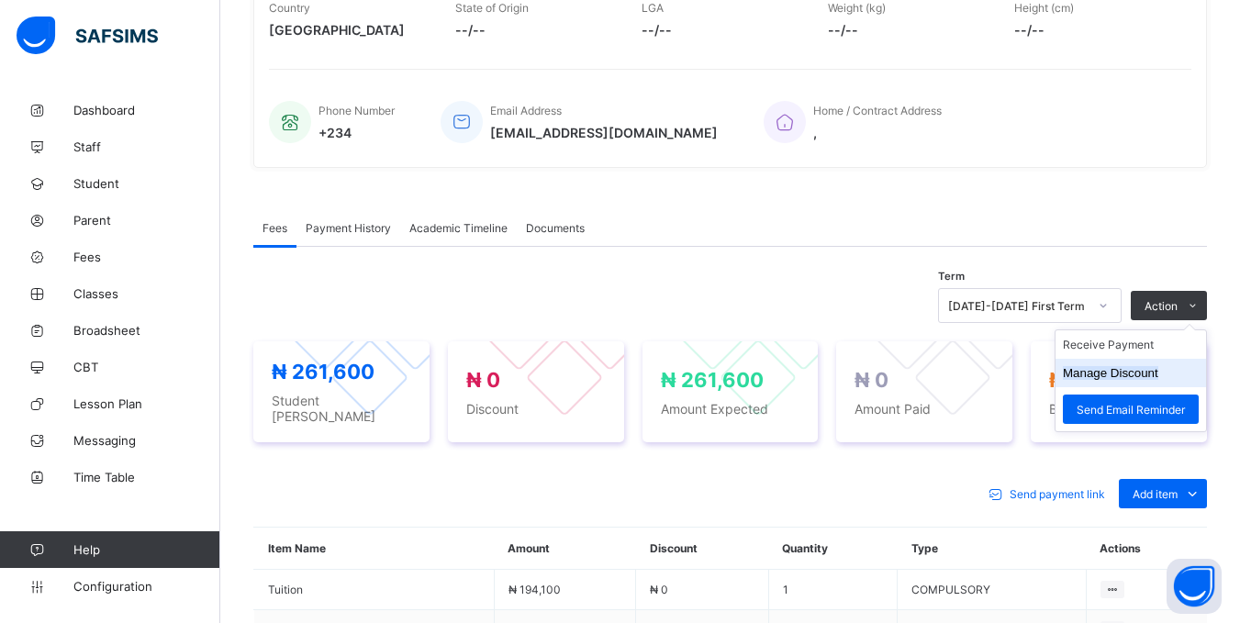
click at [1125, 379] on button "Manage Discount" at bounding box center [1110, 373] width 95 height 14
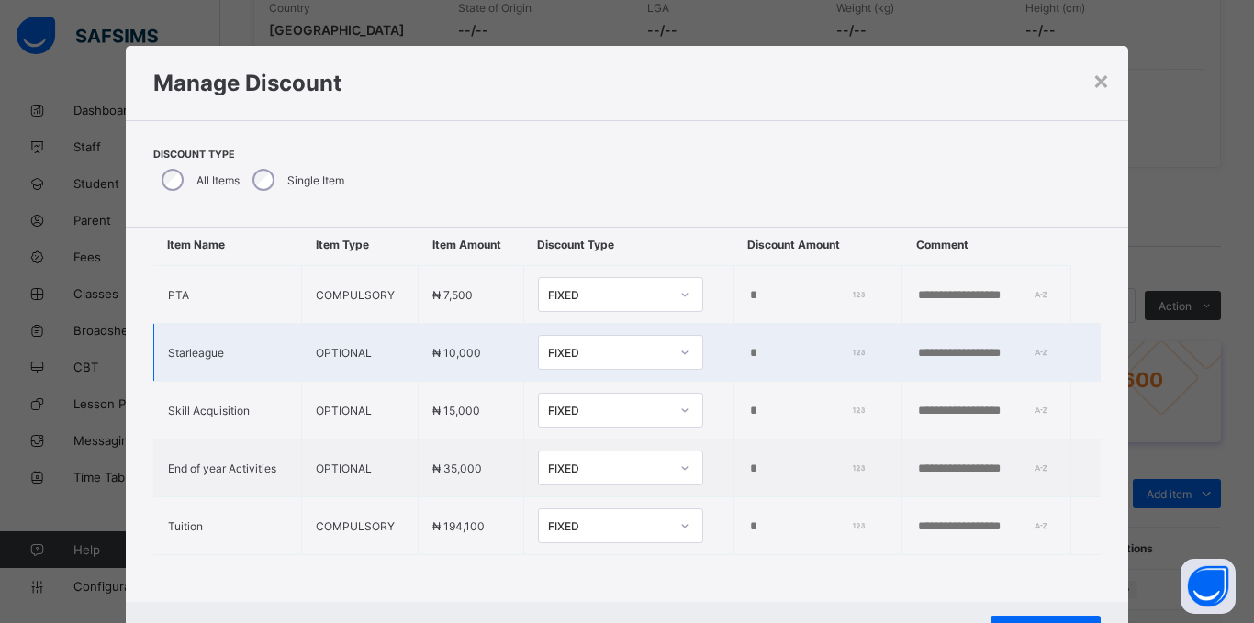
scroll to position [77, 0]
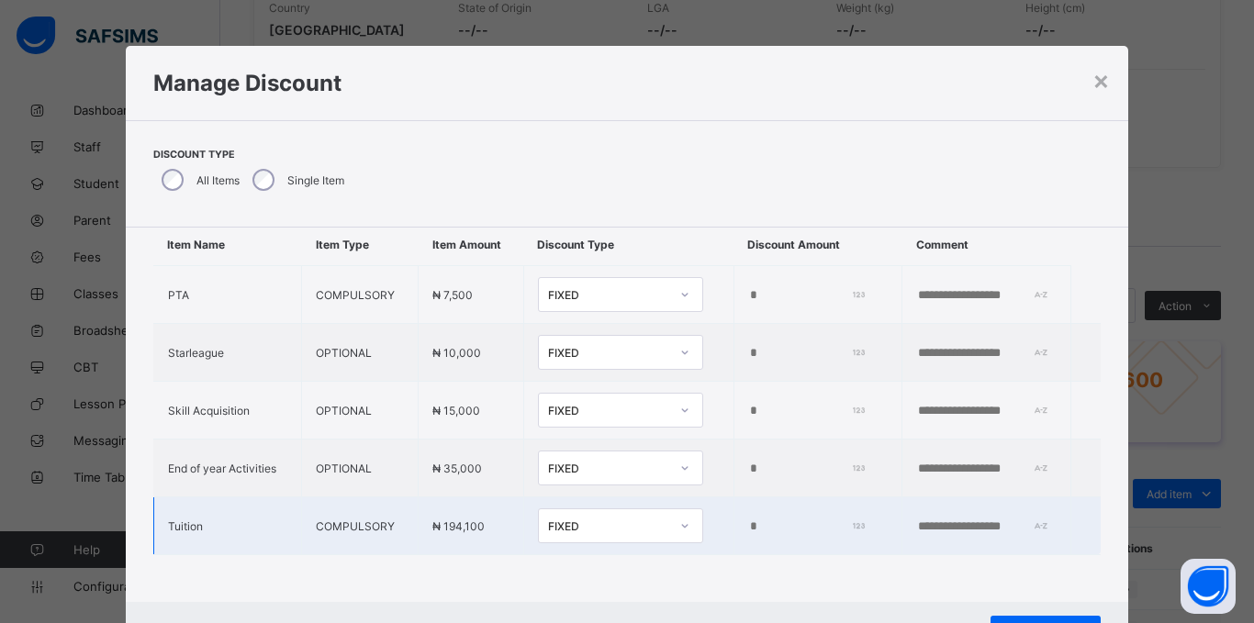
click at [611, 520] on div "FIXED" at bounding box center [603, 526] width 129 height 26
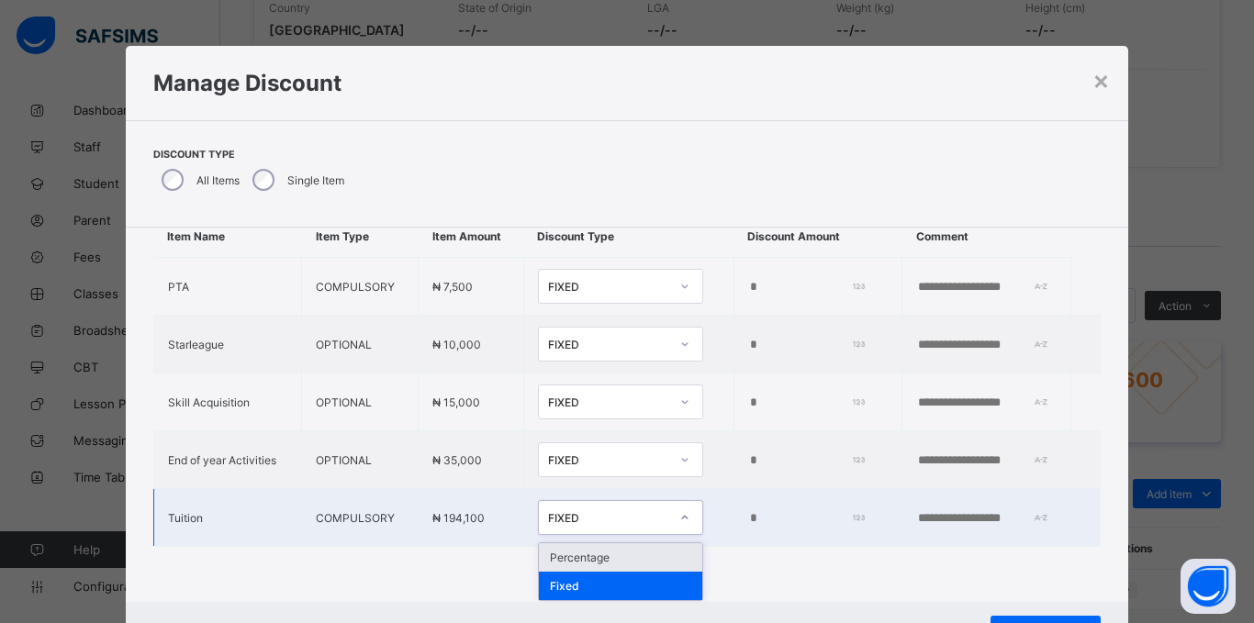
click at [594, 543] on div "Percentage" at bounding box center [620, 557] width 163 height 28
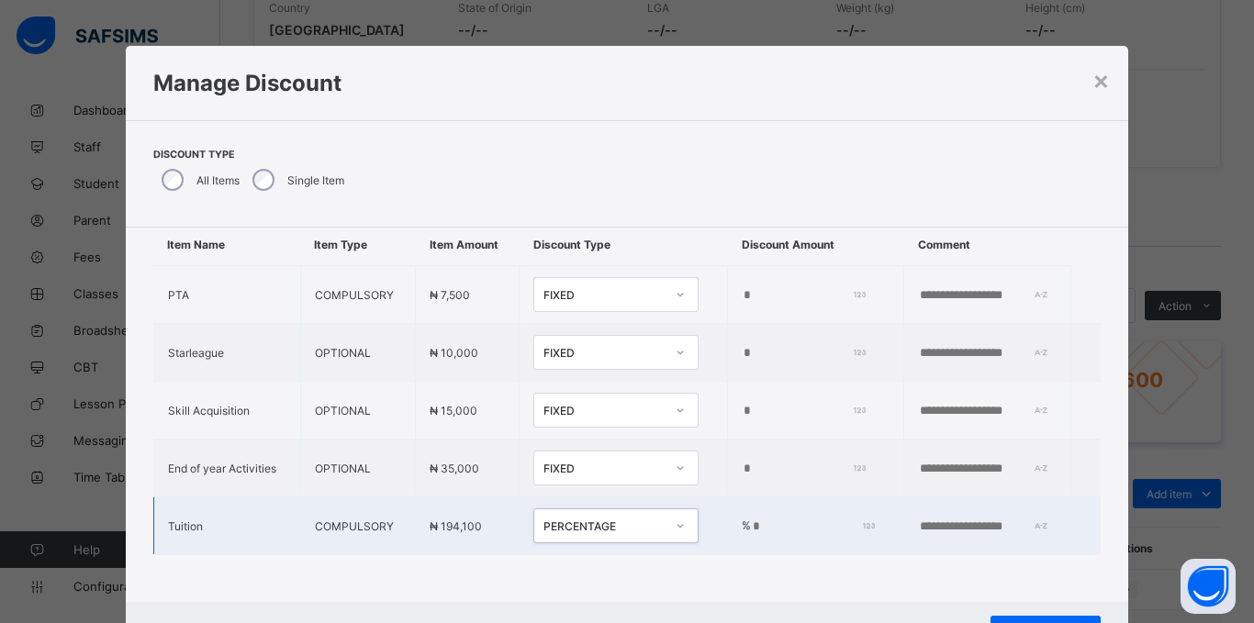
click at [751, 520] on input "*" at bounding box center [811, 527] width 120 height 15
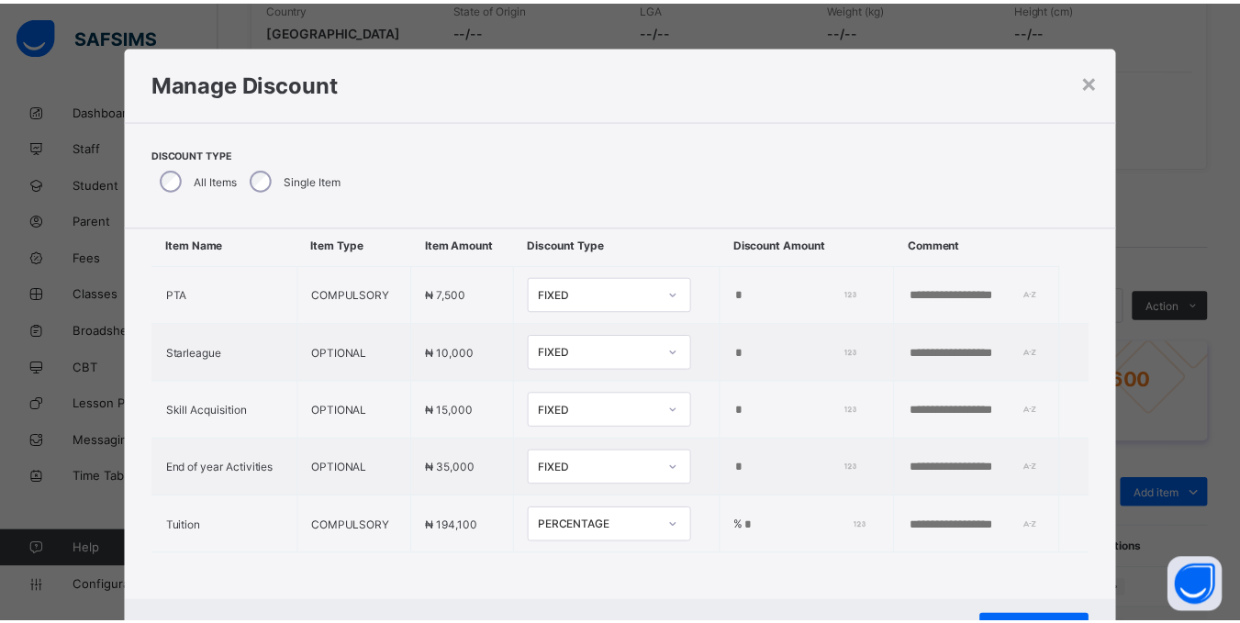
scroll to position [82, 0]
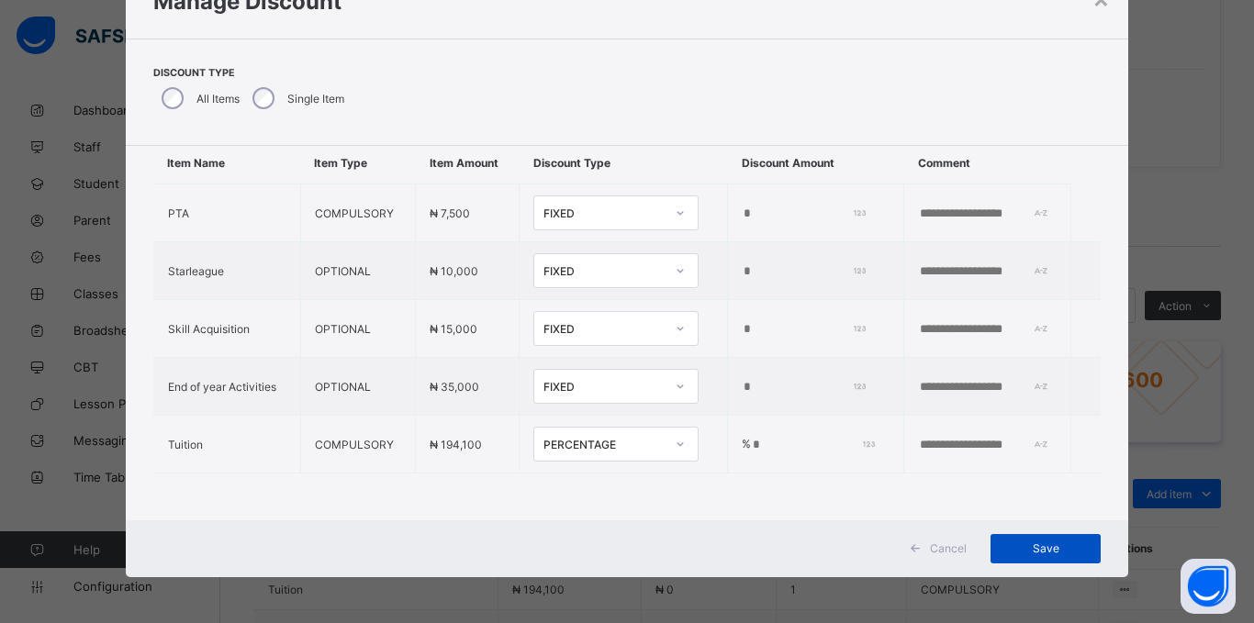
type input "*"
click at [1045, 542] on span "Save" at bounding box center [1045, 549] width 83 height 14
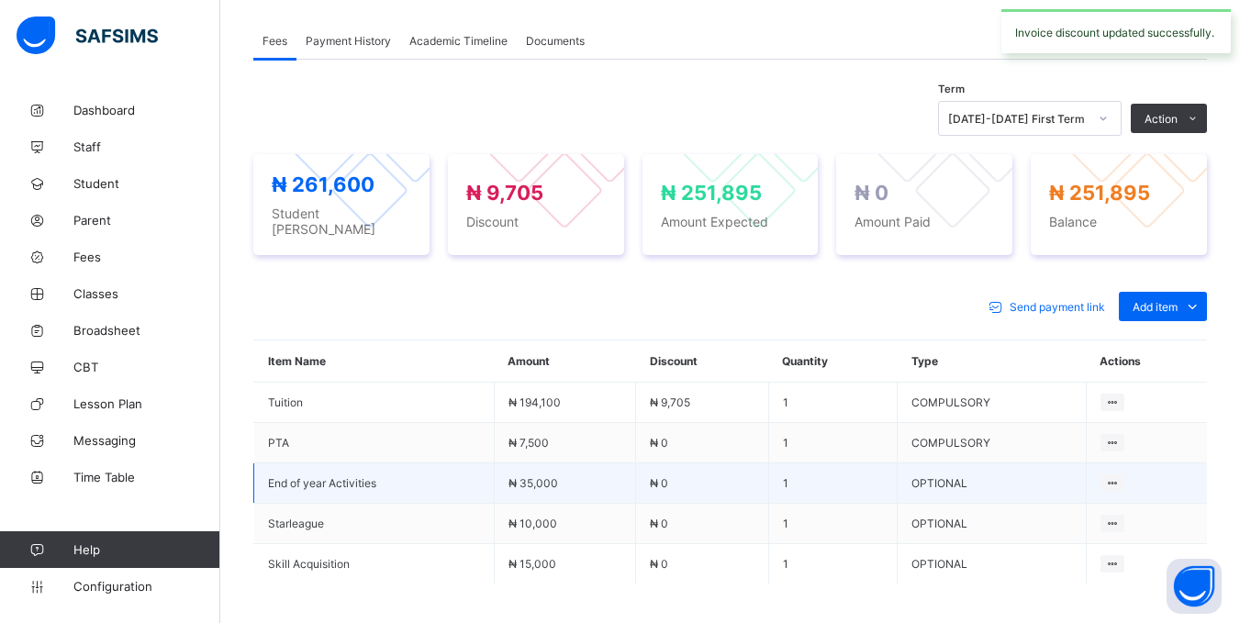
scroll to position [521, 0]
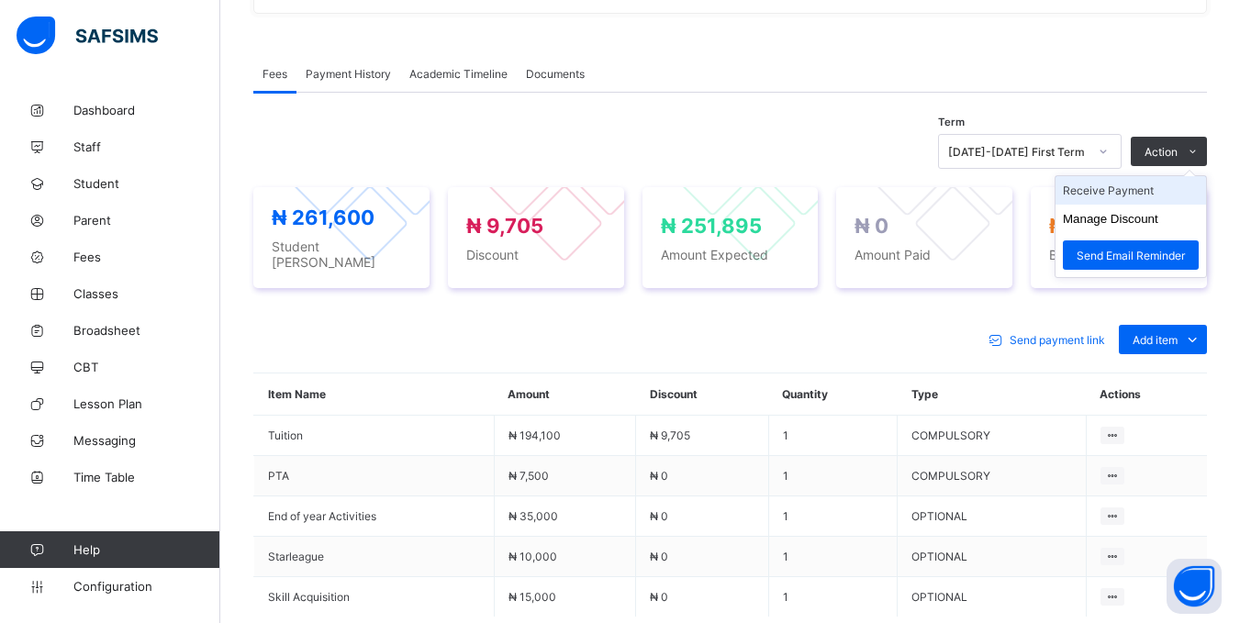
click at [1148, 196] on li "Receive Payment" at bounding box center [1131, 190] width 151 height 28
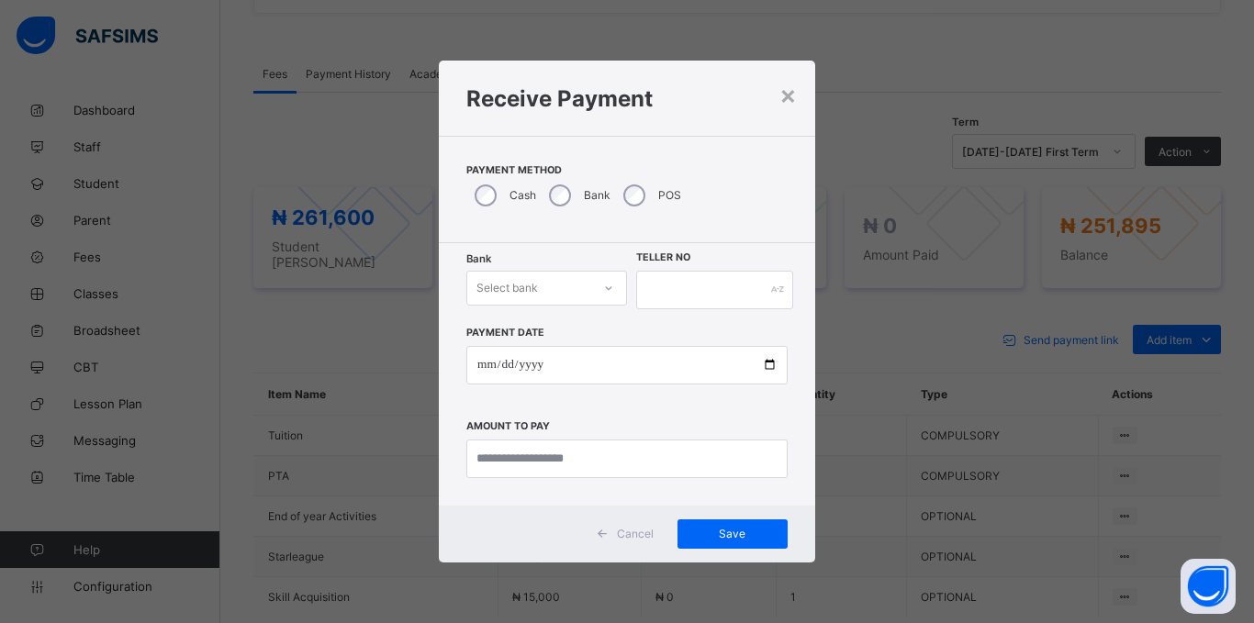
click at [563, 287] on div "Select bank" at bounding box center [529, 288] width 124 height 26
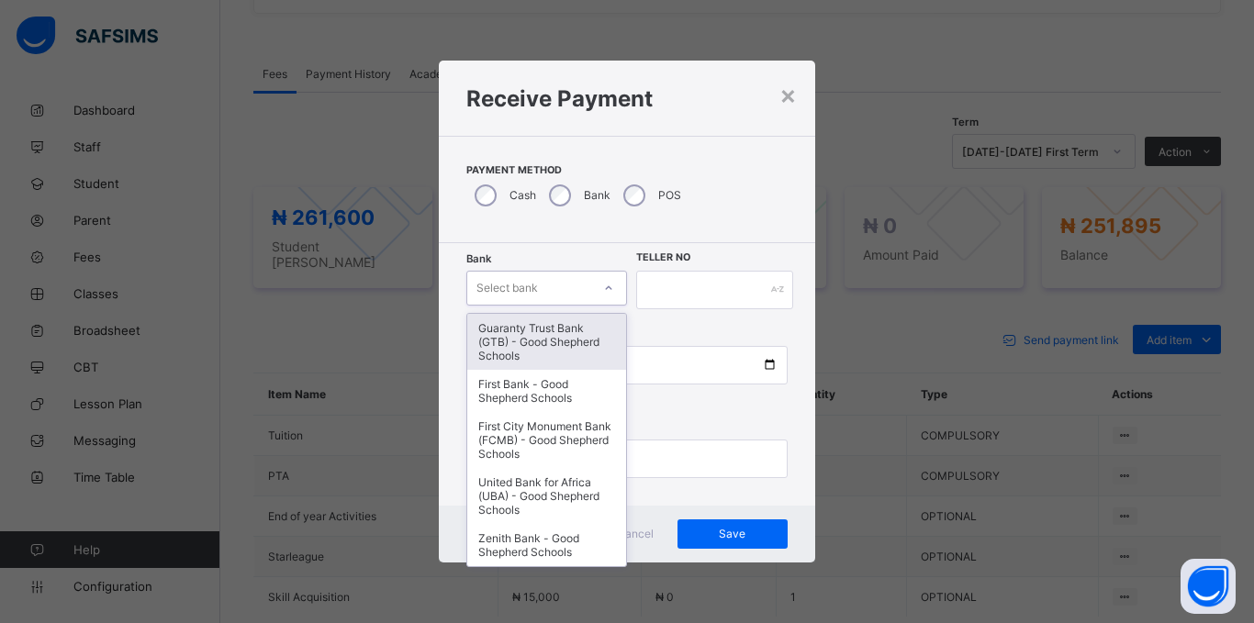
click at [517, 340] on div "Guaranty Trust Bank (GTB) - Good Shepherd Schools" at bounding box center [546, 342] width 159 height 56
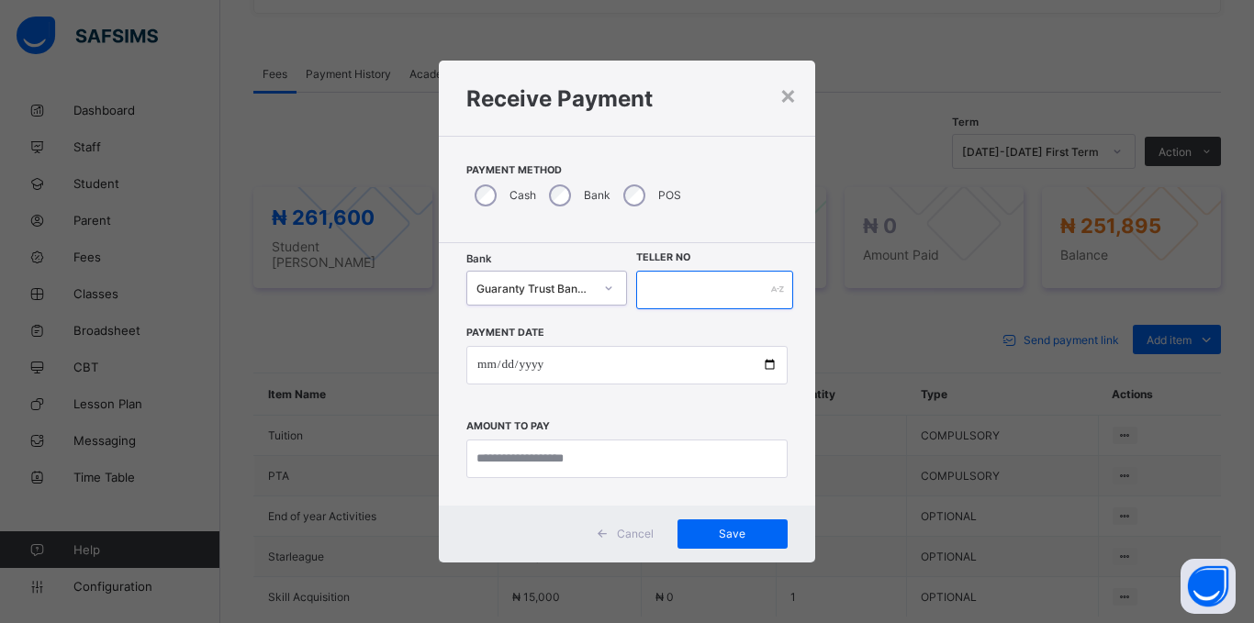
click at [663, 282] on input "text" at bounding box center [714, 290] width 157 height 39
type input "*****"
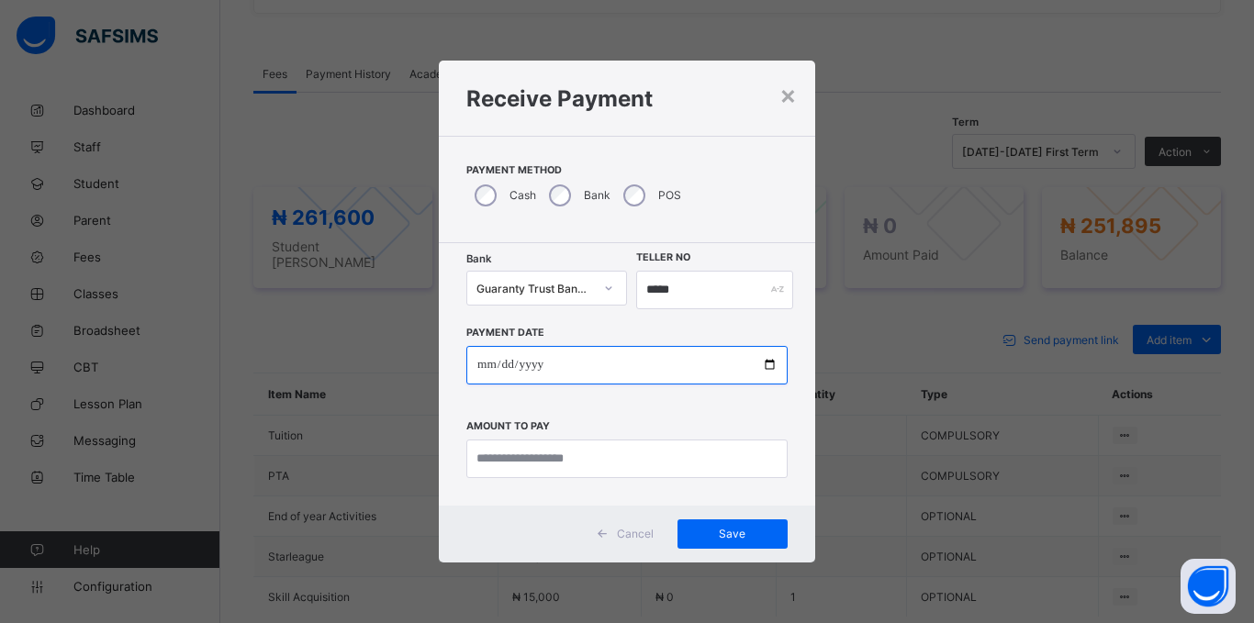
click at [495, 363] on input "date" at bounding box center [626, 365] width 321 height 39
type input "**********"
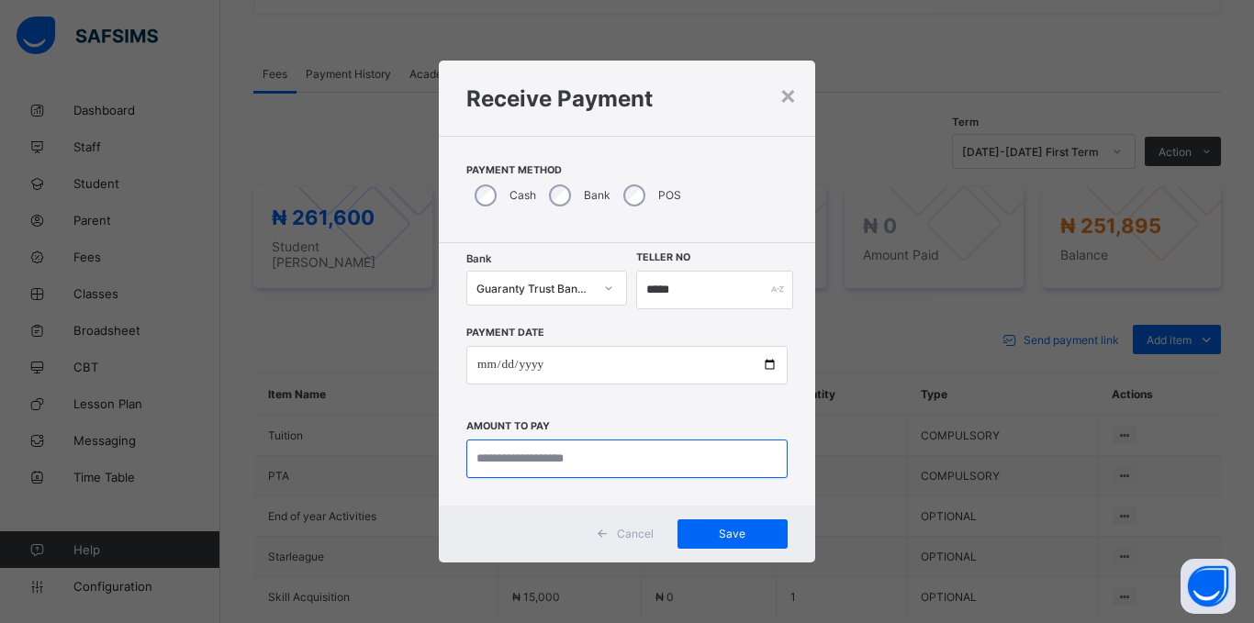
click at [508, 453] on input "currency" at bounding box center [626, 459] width 321 height 39
type input "*********"
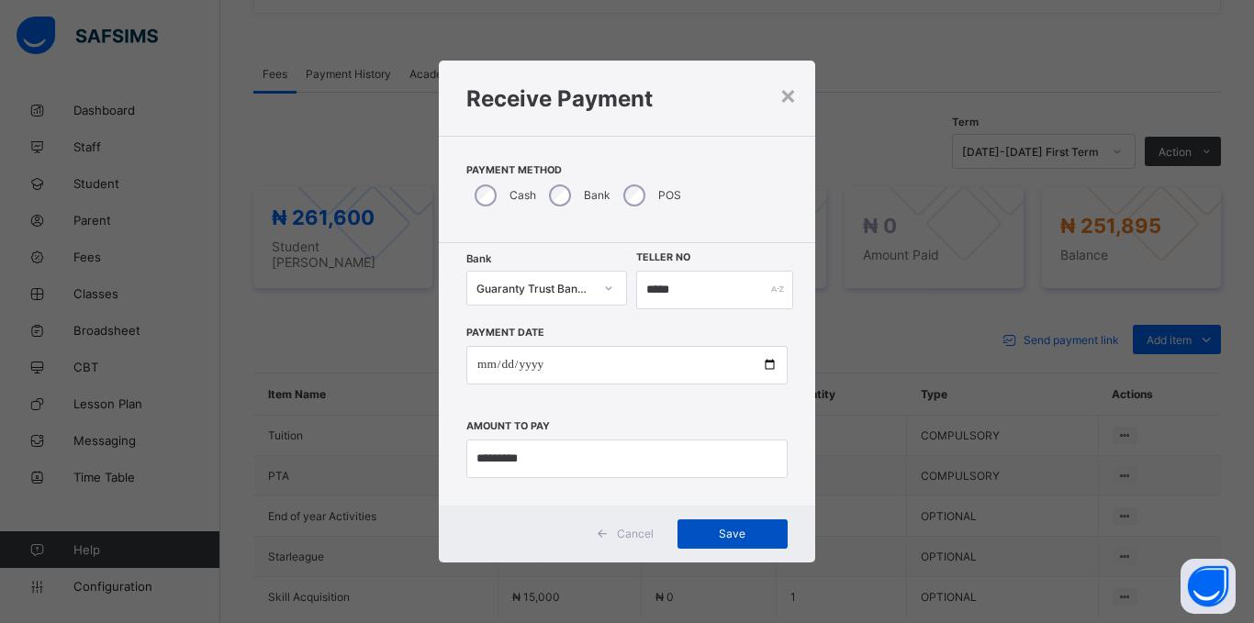
click at [759, 525] on div "Save" at bounding box center [732, 534] width 110 height 29
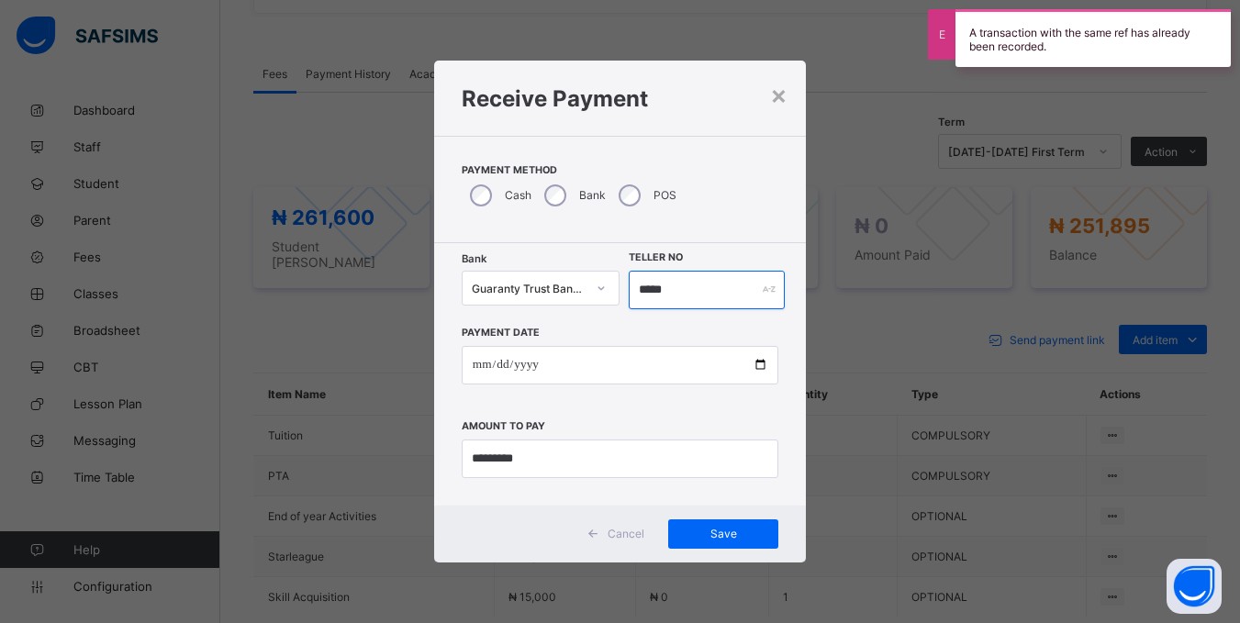
click at [688, 296] on input "*****" at bounding box center [706, 290] width 155 height 39
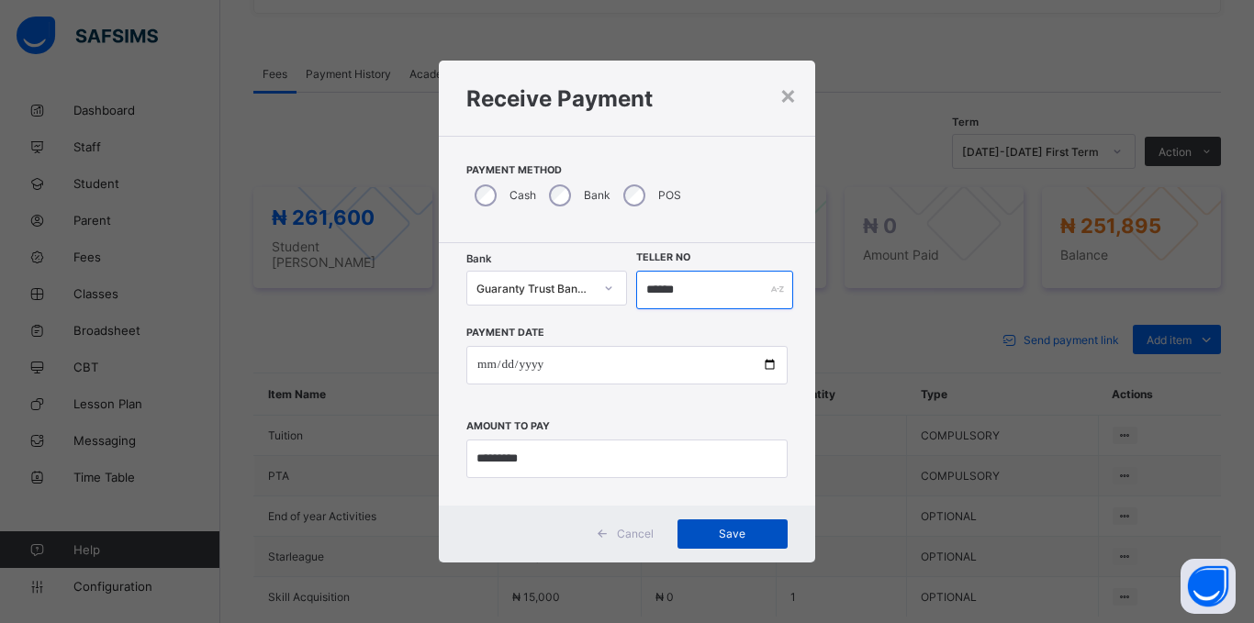
type input "******"
click at [742, 526] on div "Save" at bounding box center [732, 534] width 110 height 29
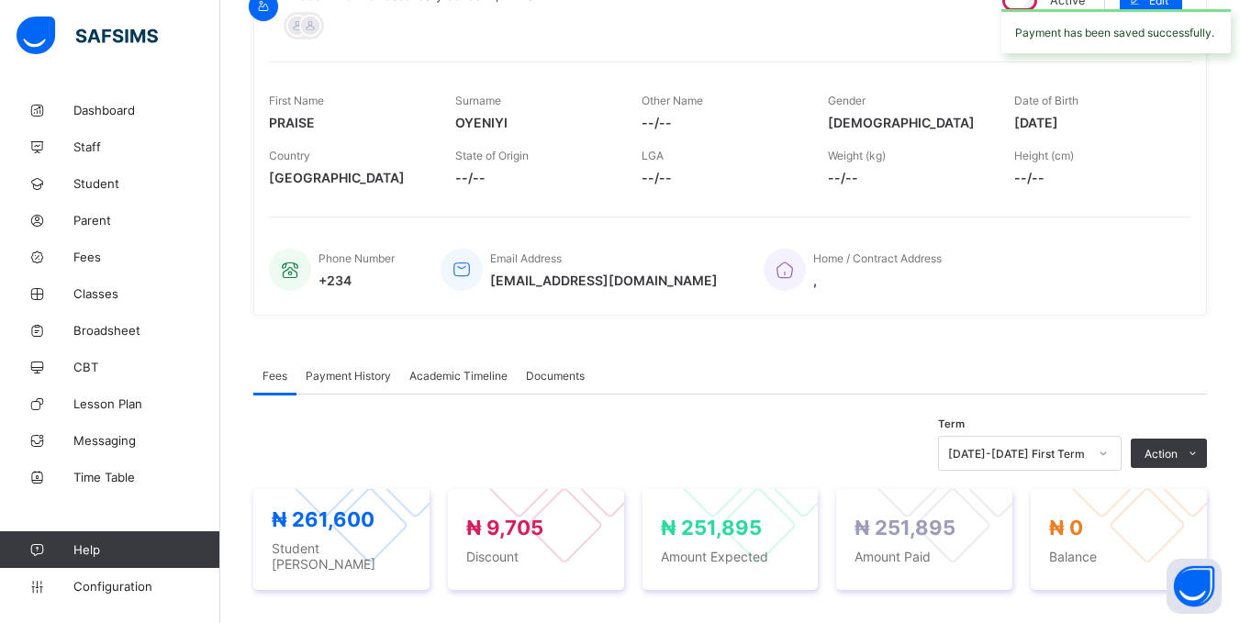
scroll to position [0, 0]
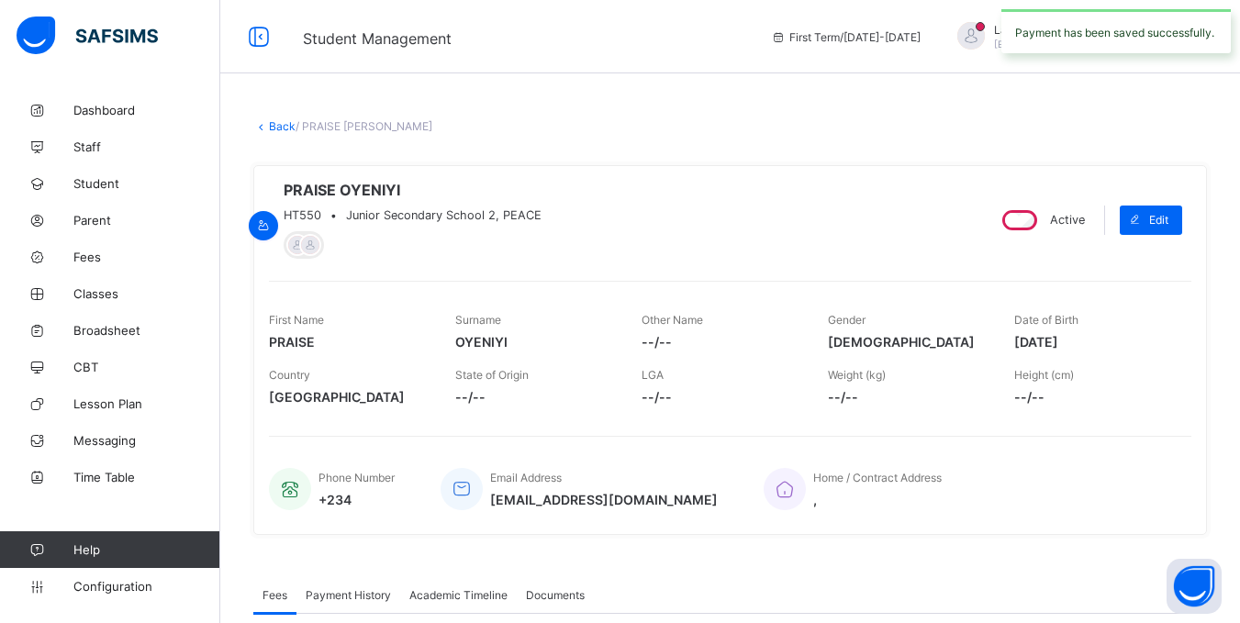
click at [279, 127] on link "Back" at bounding box center [282, 126] width 27 height 14
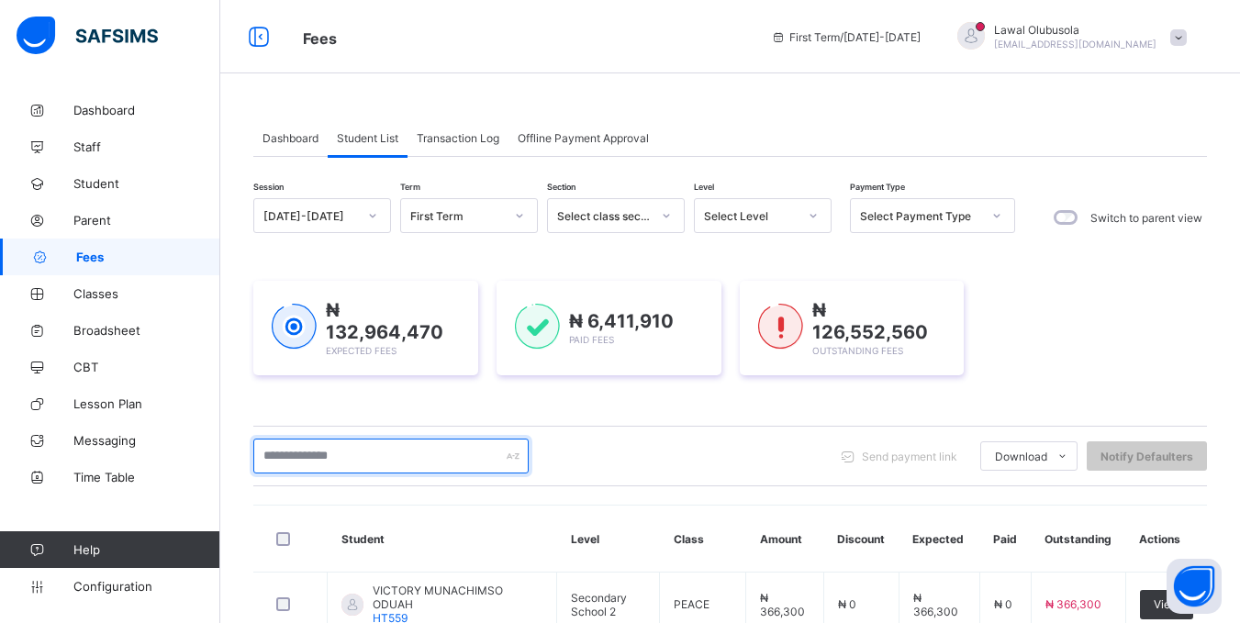
click at [347, 447] on input "text" at bounding box center [390, 456] width 275 height 35
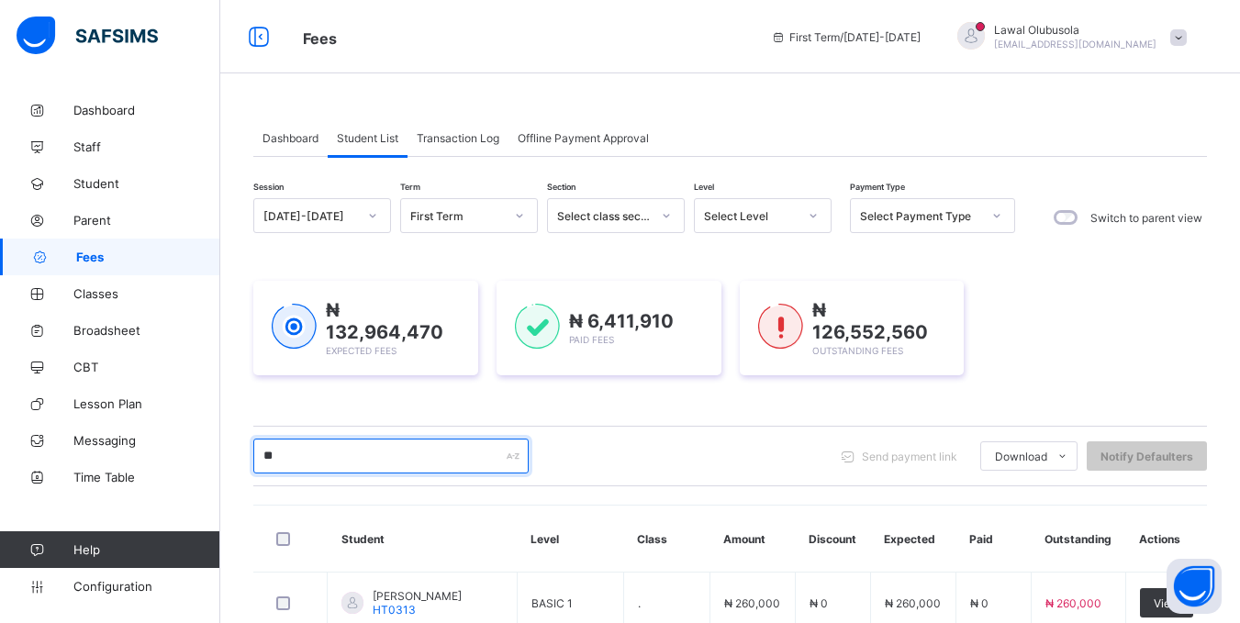
type input "*******"
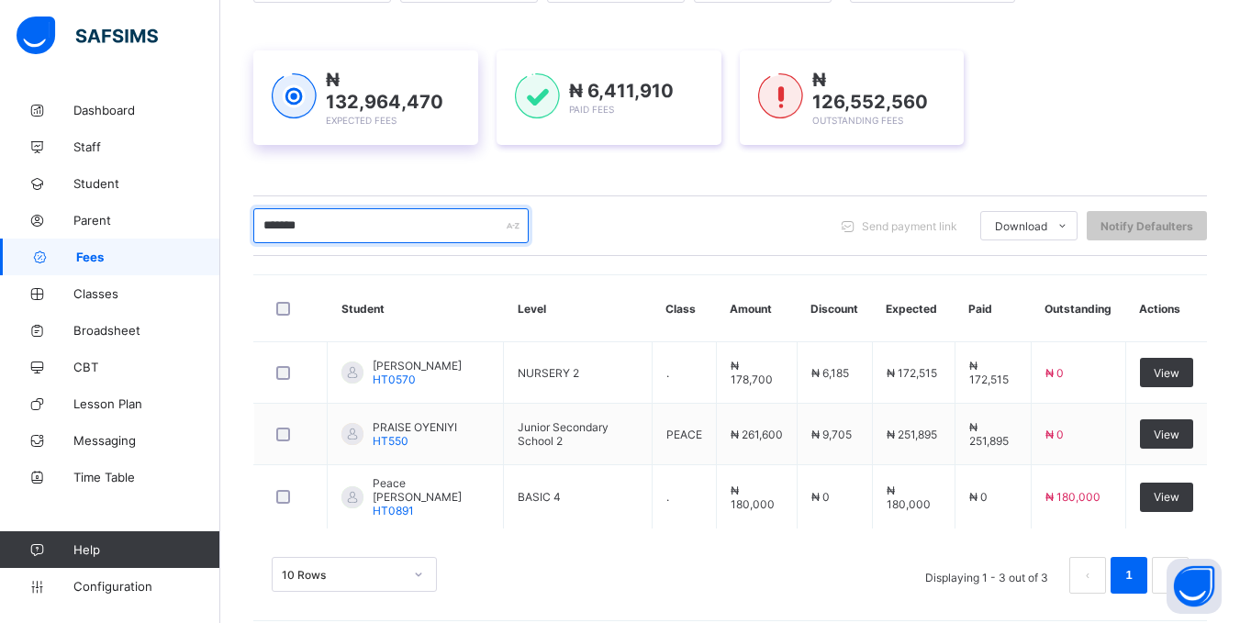
scroll to position [244, 0]
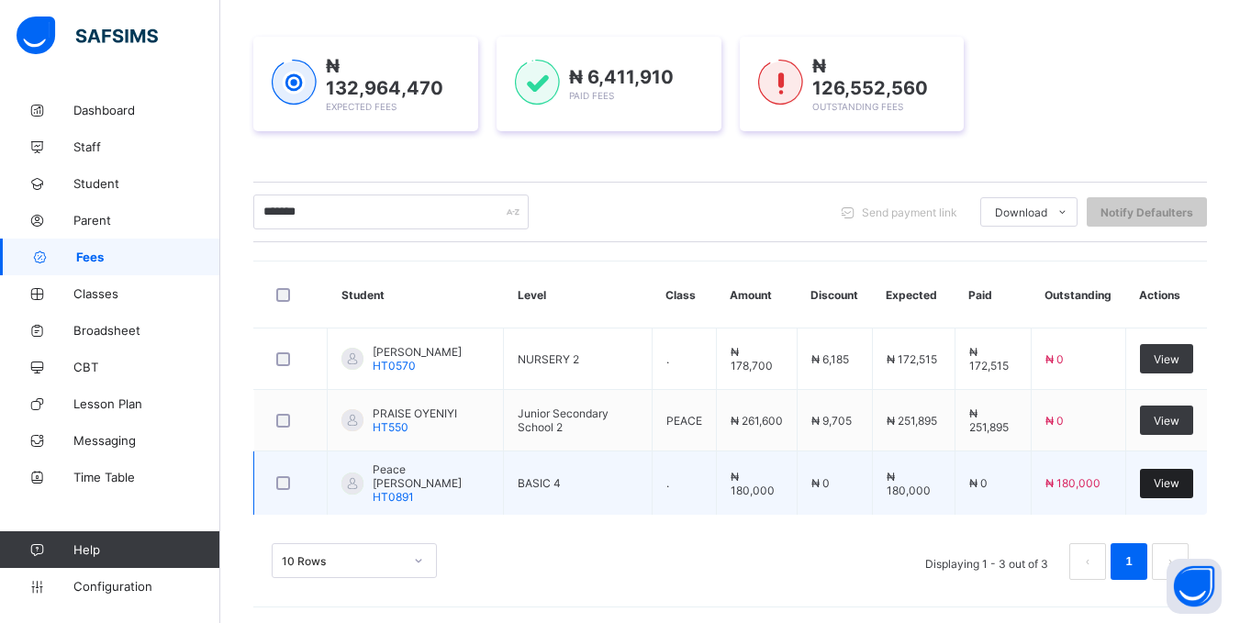
click at [1177, 477] on span "View" at bounding box center [1167, 483] width 26 height 14
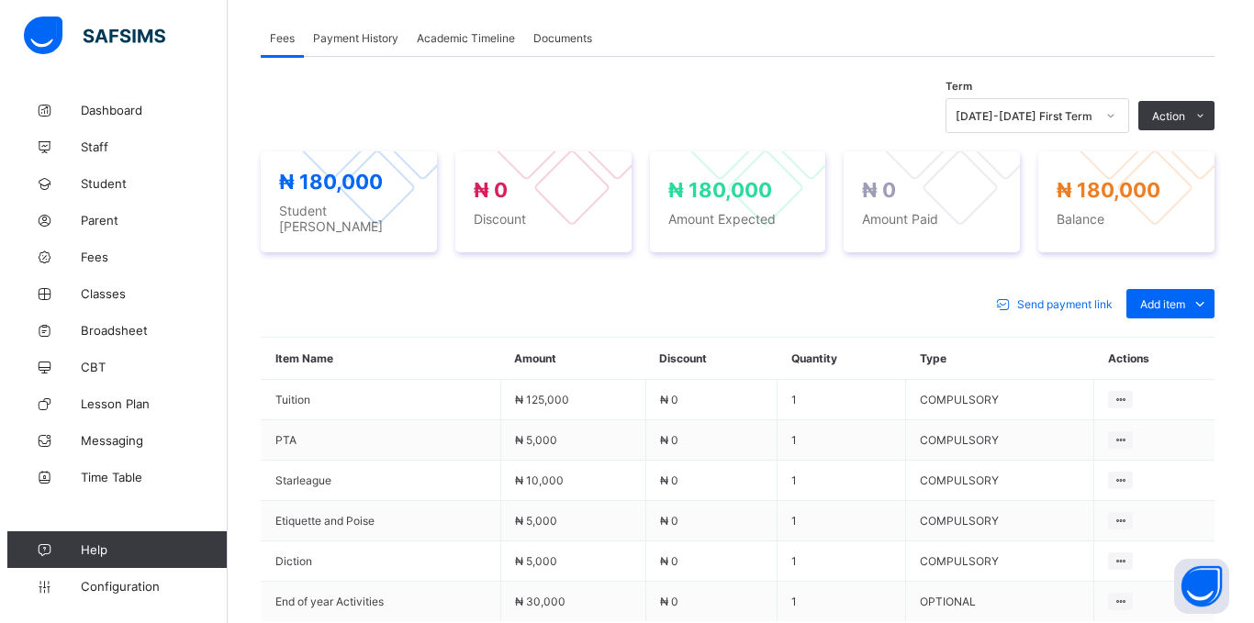
scroll to position [470, 0]
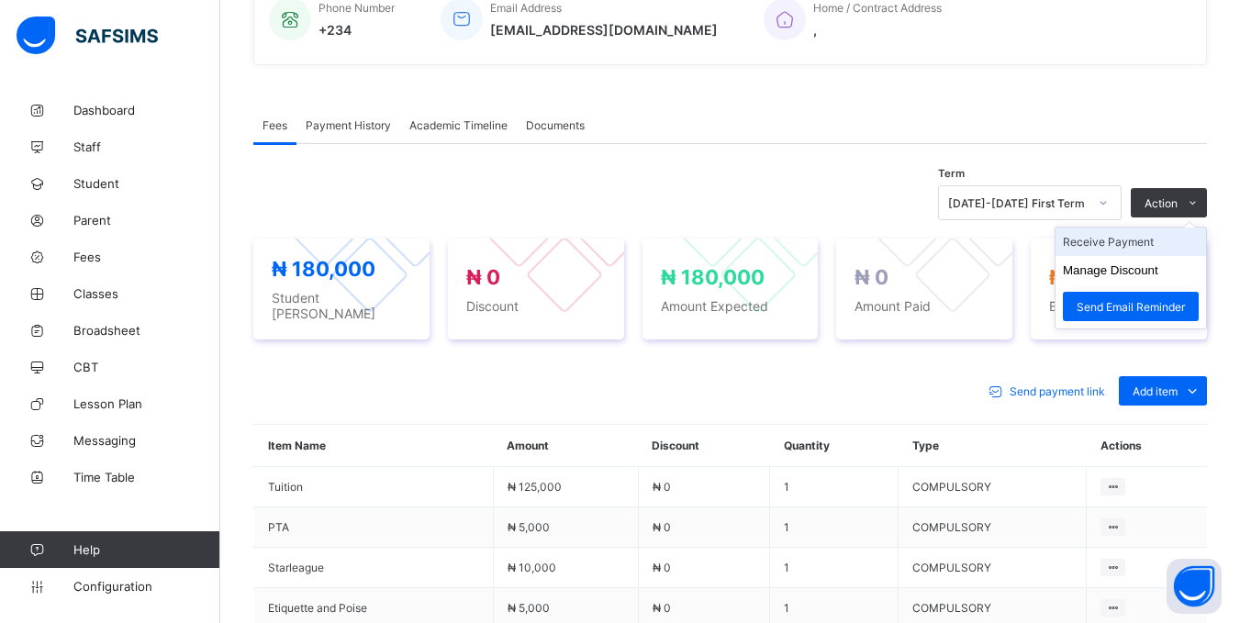
click at [1157, 256] on li "Receive Payment" at bounding box center [1131, 242] width 151 height 28
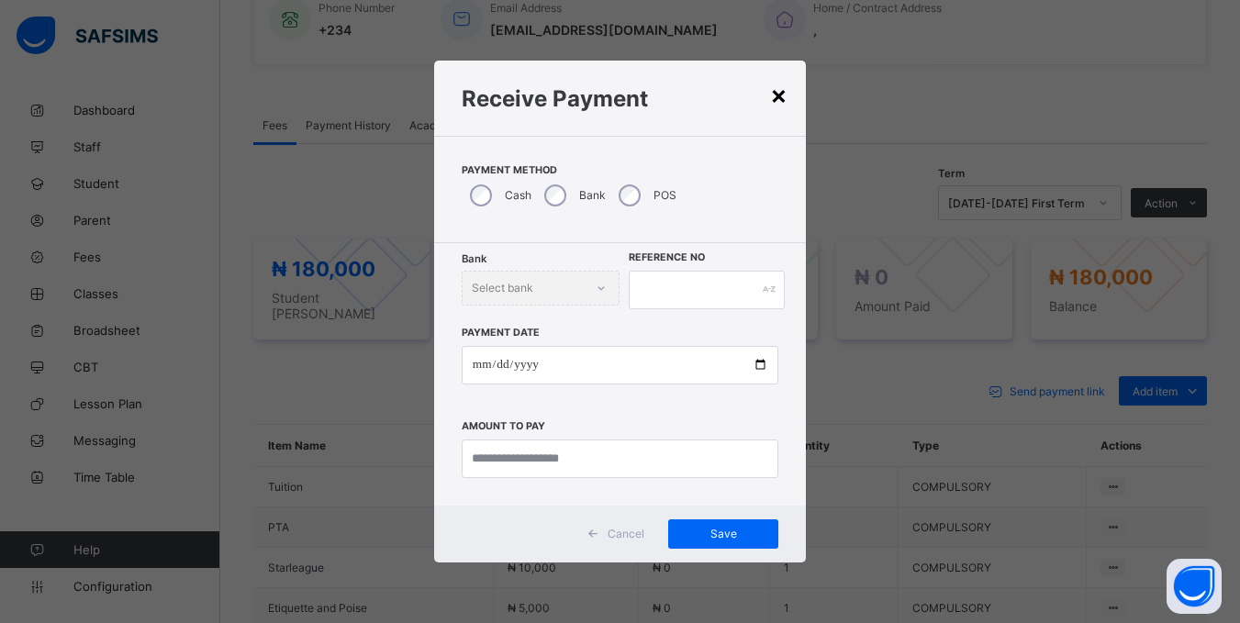
click at [782, 87] on div "×" at bounding box center [778, 94] width 17 height 31
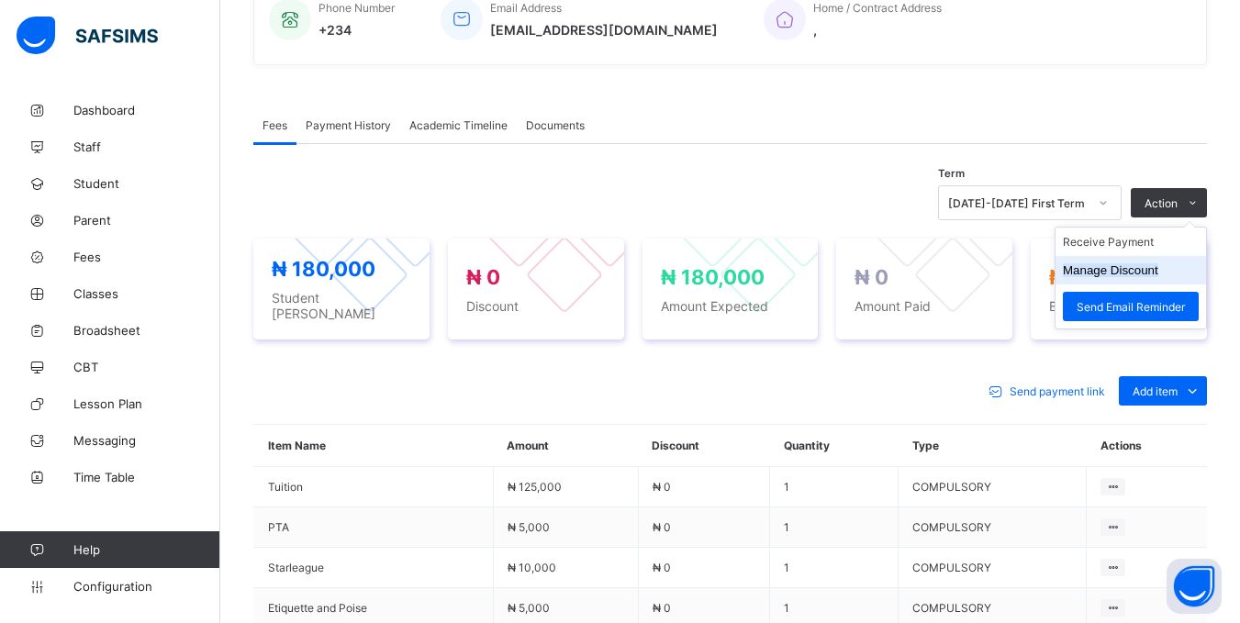
click at [1093, 276] on button "Manage Discount" at bounding box center [1110, 270] width 95 height 14
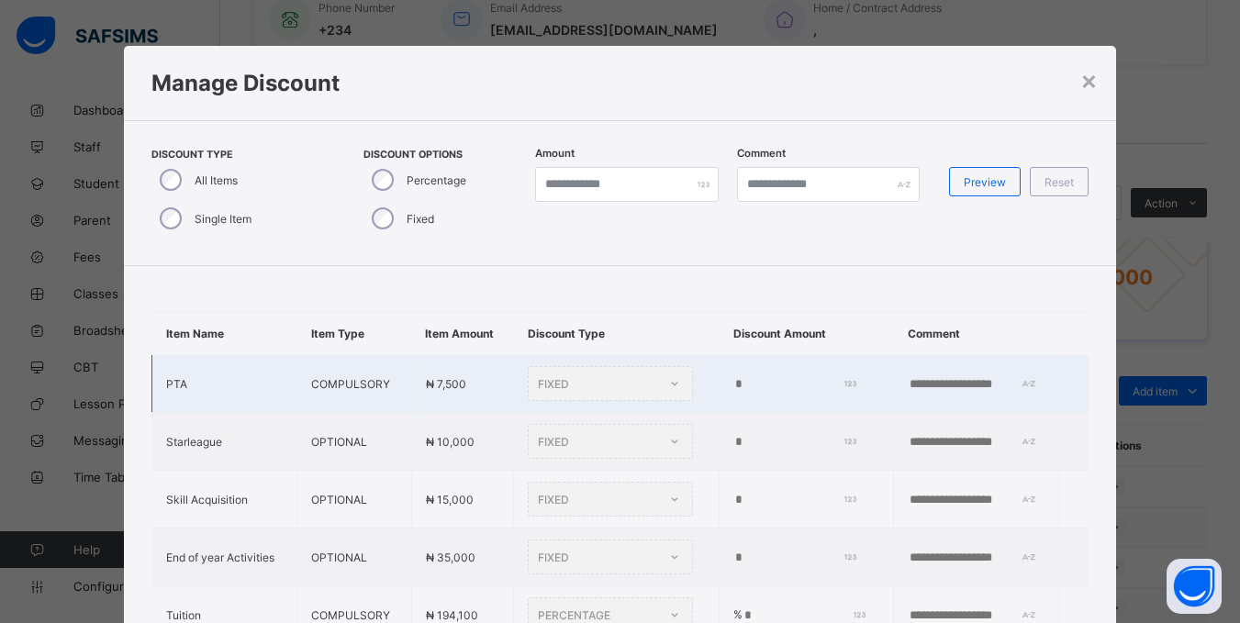
type input "*"
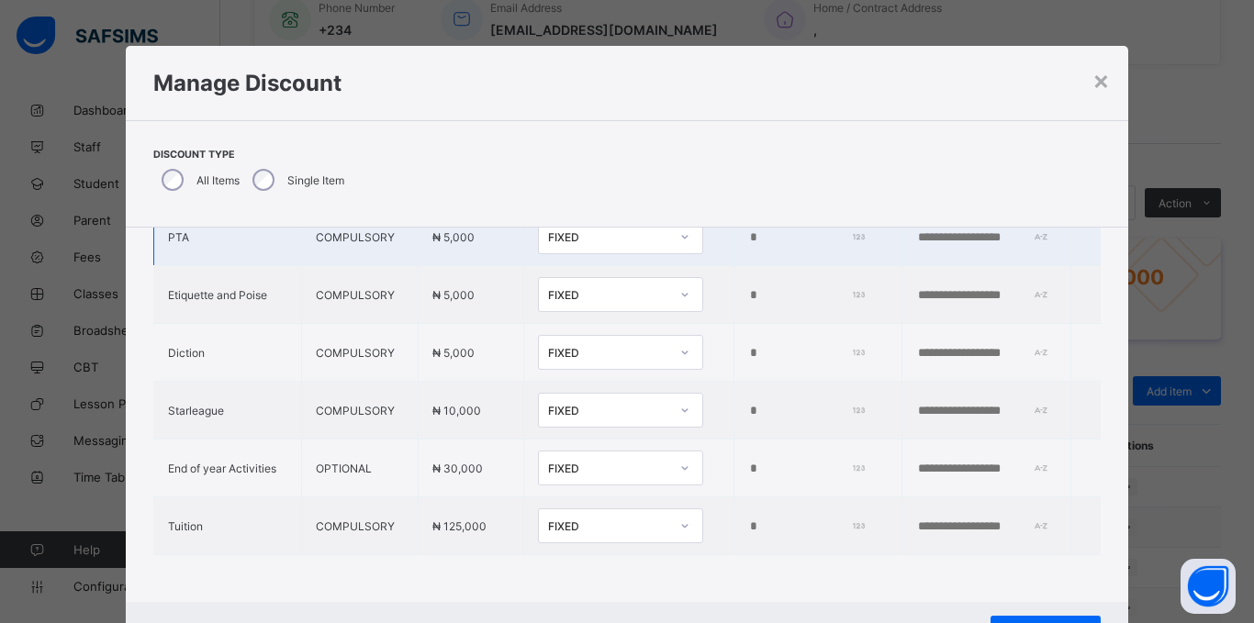
scroll to position [135, 0]
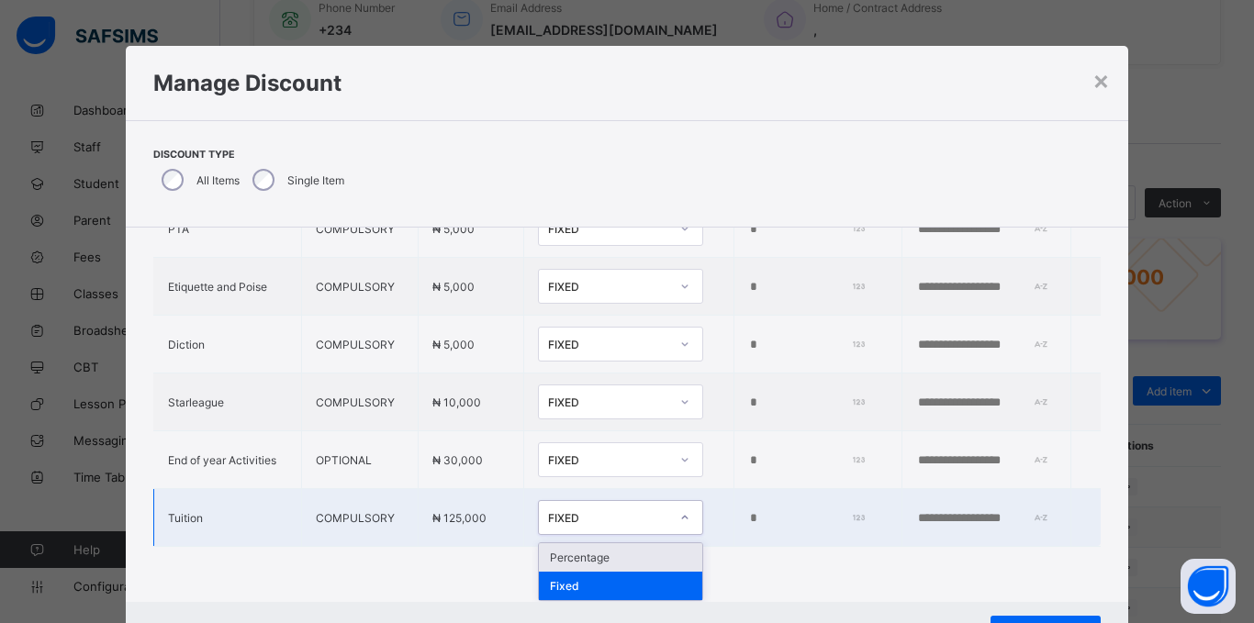
click at [621, 519] on div "FIXED" at bounding box center [603, 518] width 129 height 26
click at [594, 554] on div "Percentage" at bounding box center [620, 557] width 163 height 28
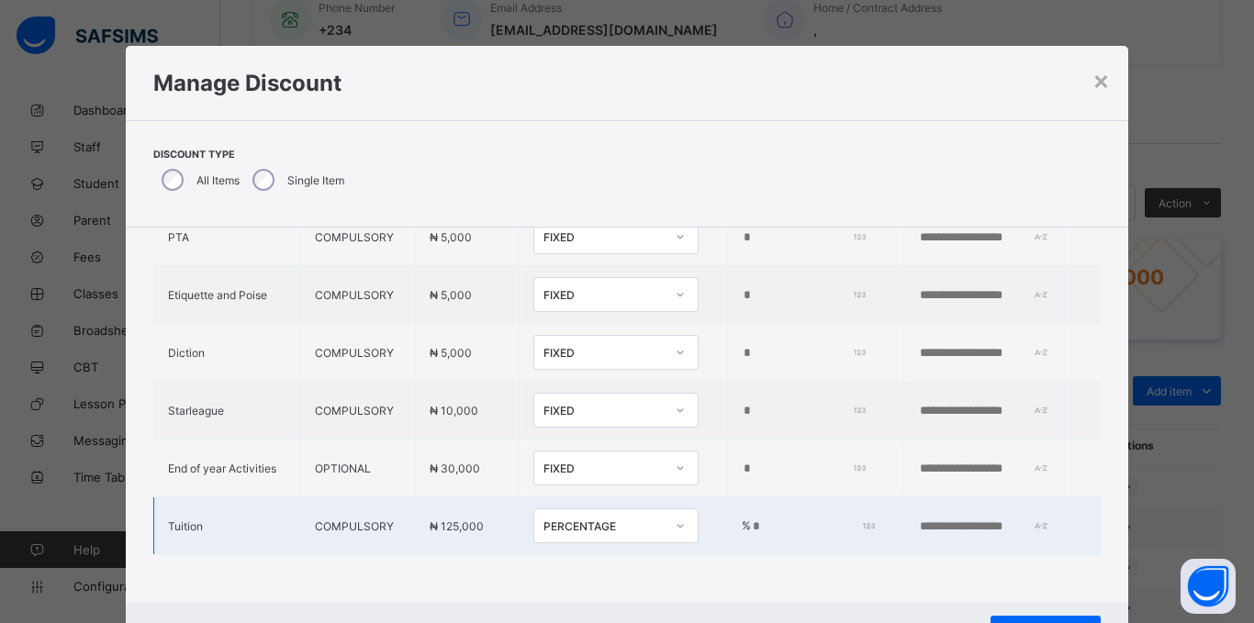
click at [728, 502] on td "% *" at bounding box center [816, 527] width 176 height 58
click at [751, 520] on input "*" at bounding box center [811, 527] width 120 height 15
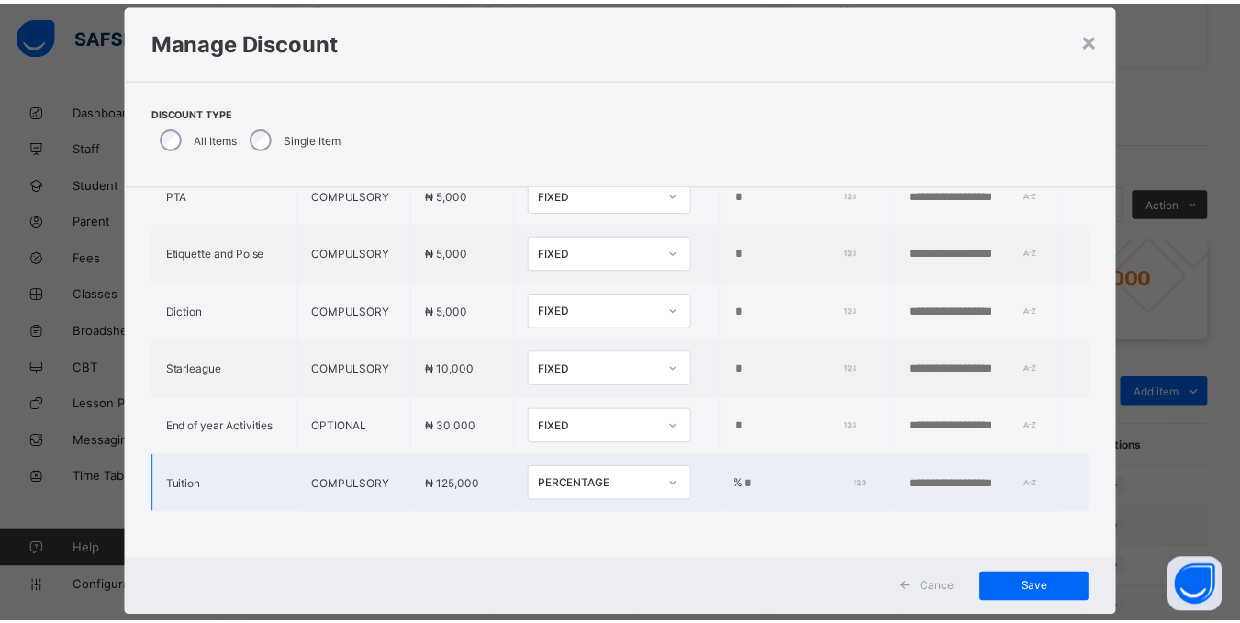
scroll to position [82, 0]
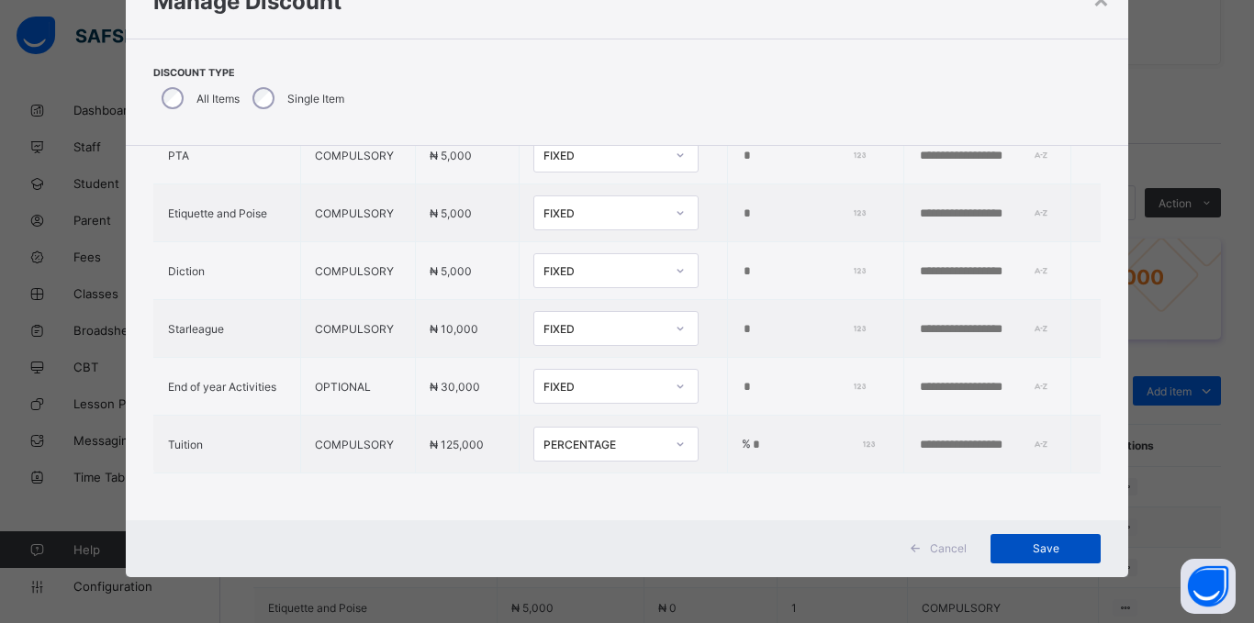
type input "*"
click at [1044, 539] on div "Save" at bounding box center [1045, 548] width 110 height 29
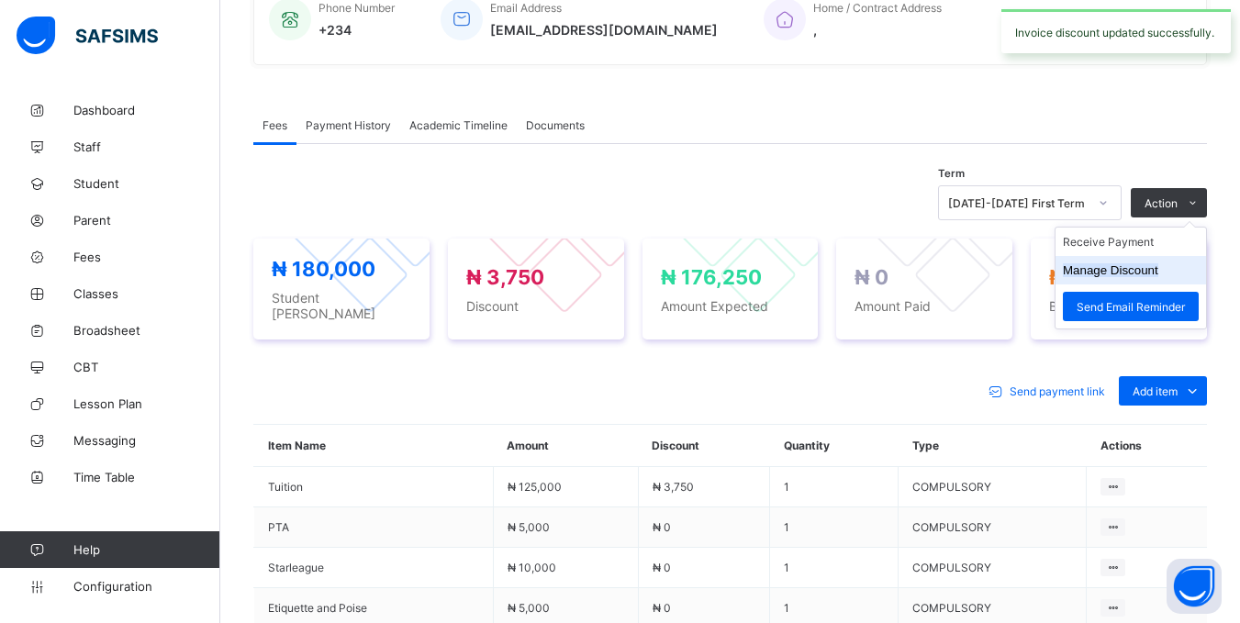
click at [1130, 276] on button "Manage Discount" at bounding box center [1110, 270] width 95 height 14
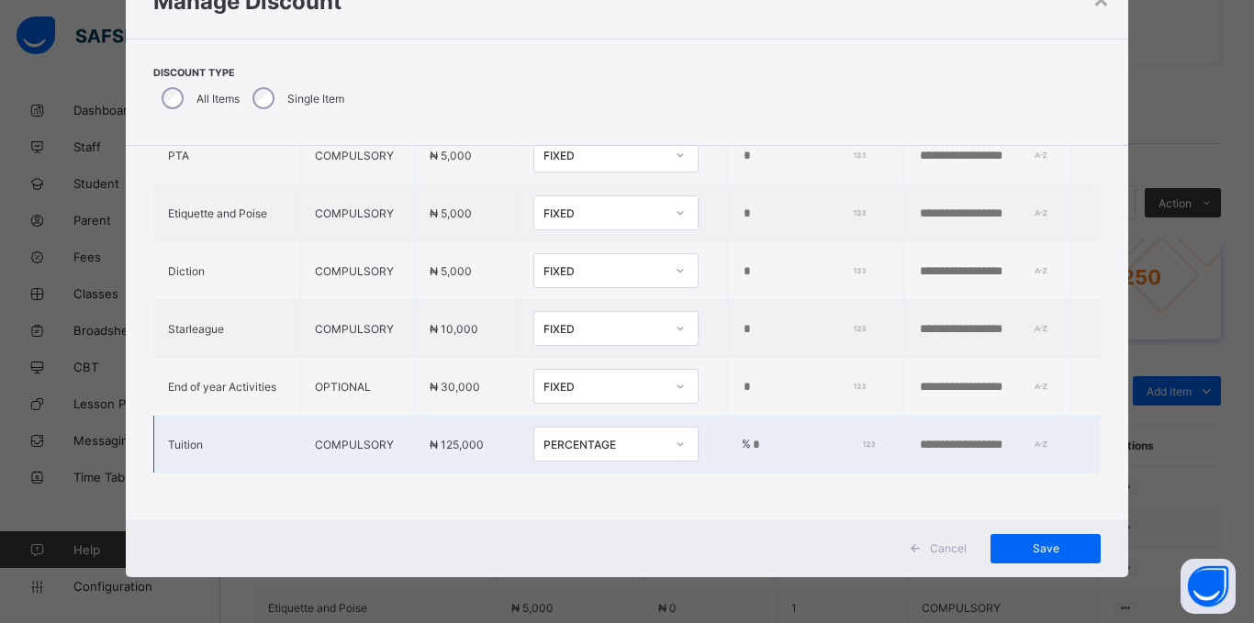
click at [751, 438] on input "*" at bounding box center [811, 445] width 120 height 15
type input "*"
click at [1057, 550] on span "Save" at bounding box center [1045, 549] width 83 height 14
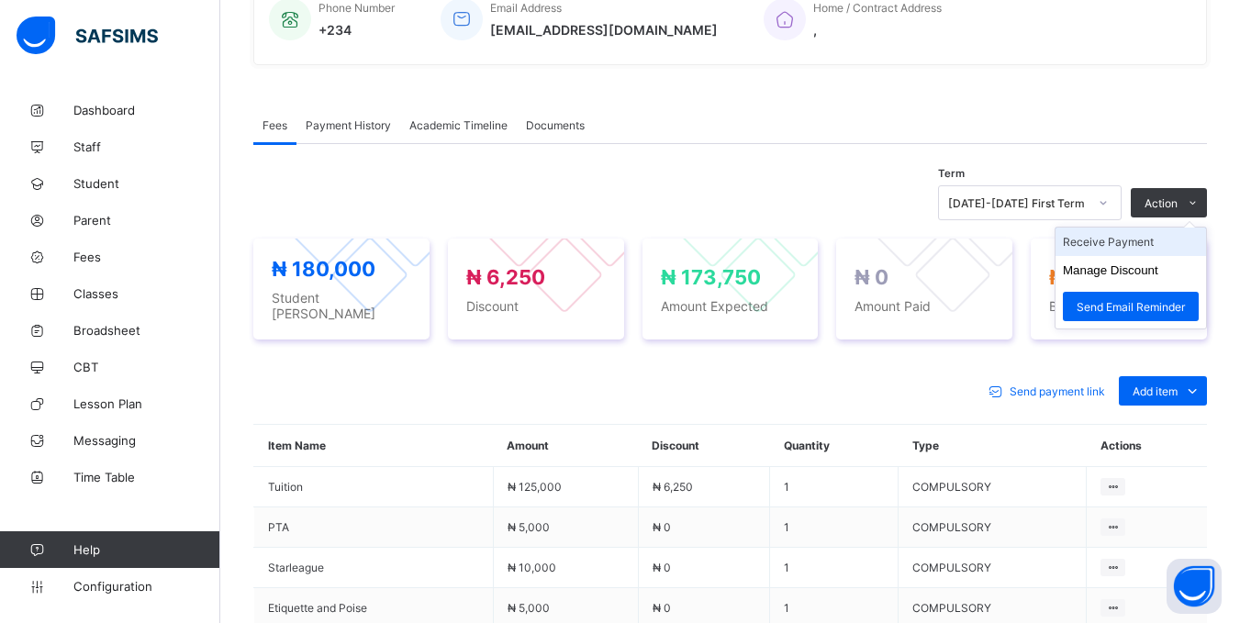
click at [1177, 243] on li "Receive Payment" at bounding box center [1131, 242] width 151 height 28
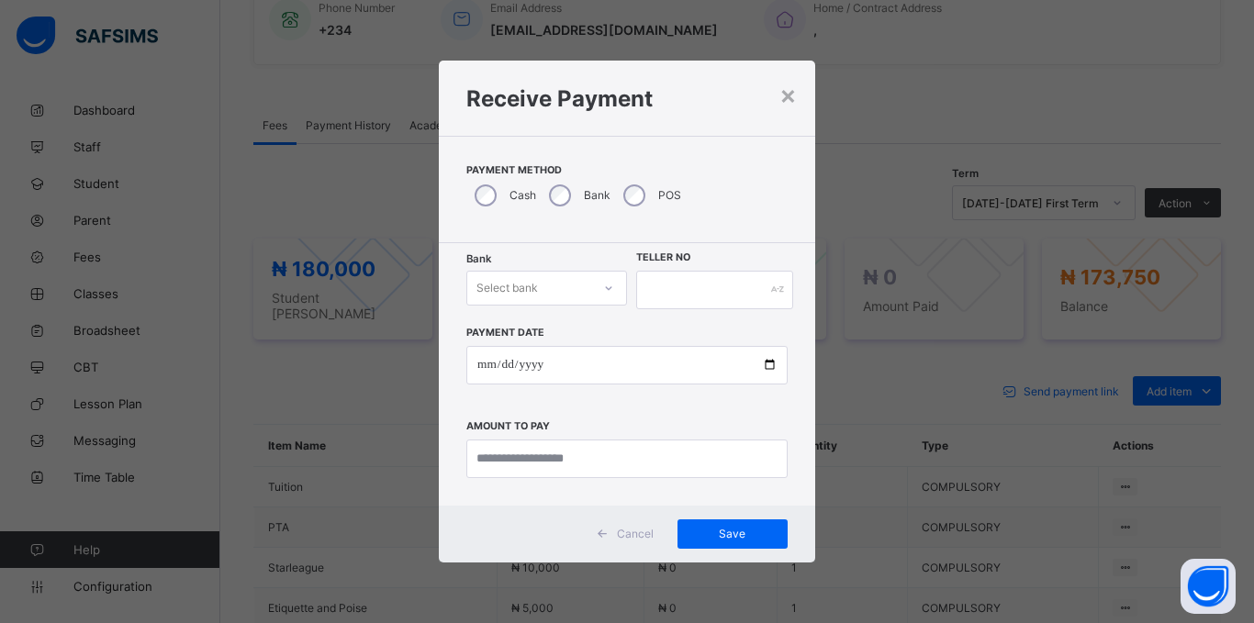
click at [543, 279] on div "Select bank" at bounding box center [529, 288] width 124 height 26
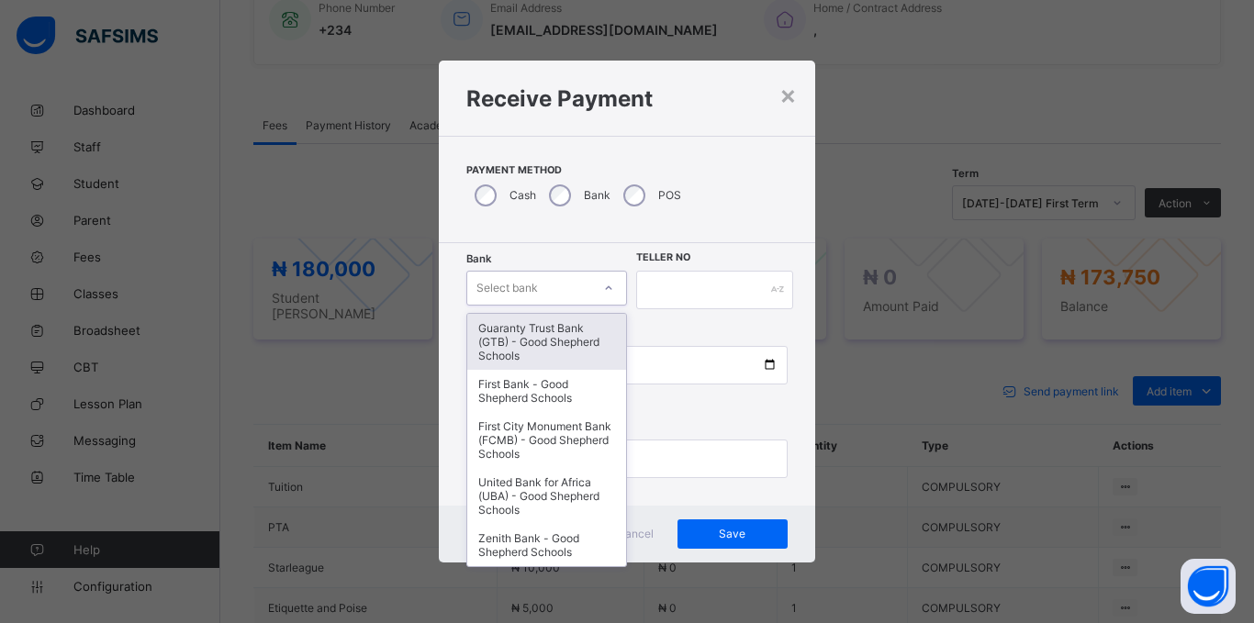
click at [525, 337] on div "Guaranty Trust Bank (GTB) - Good Shepherd Schools" at bounding box center [546, 342] width 159 height 56
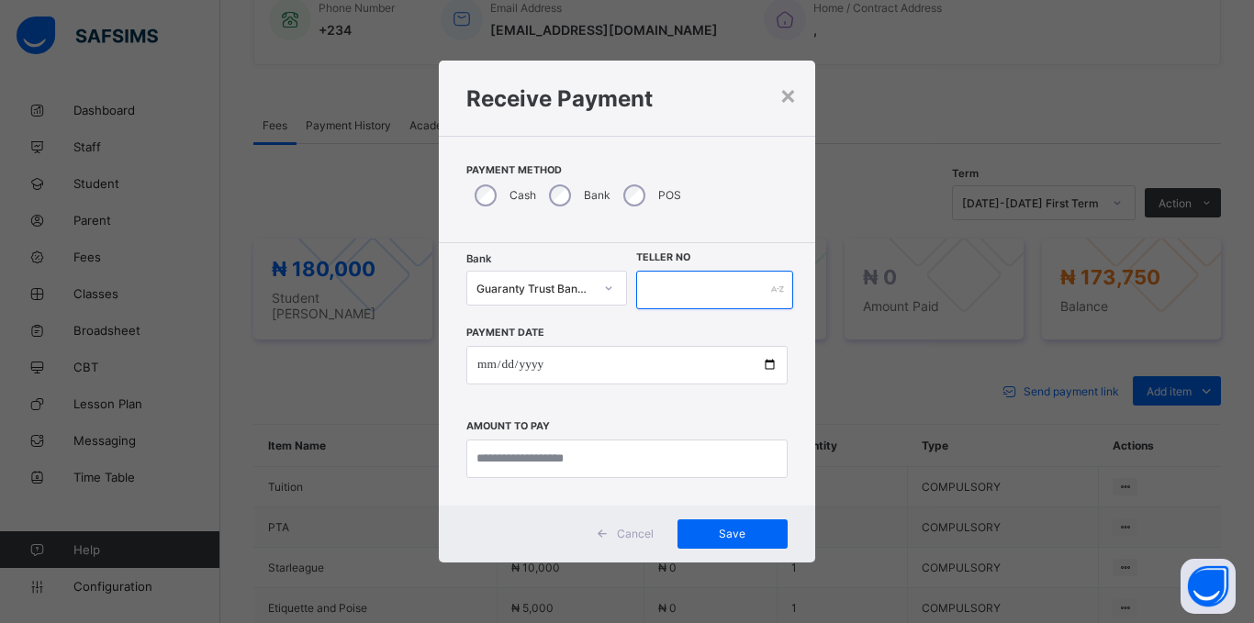
click at [755, 283] on input "text" at bounding box center [714, 290] width 157 height 39
type input "******"
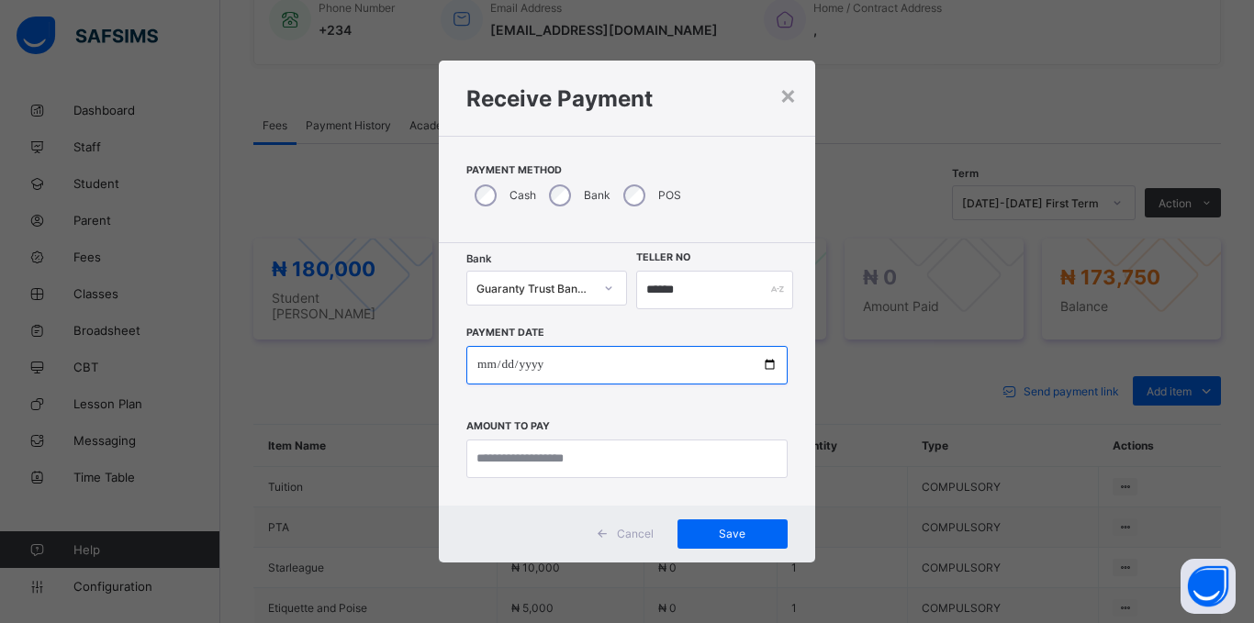
click at [483, 358] on input "date" at bounding box center [626, 365] width 321 height 39
type input "**********"
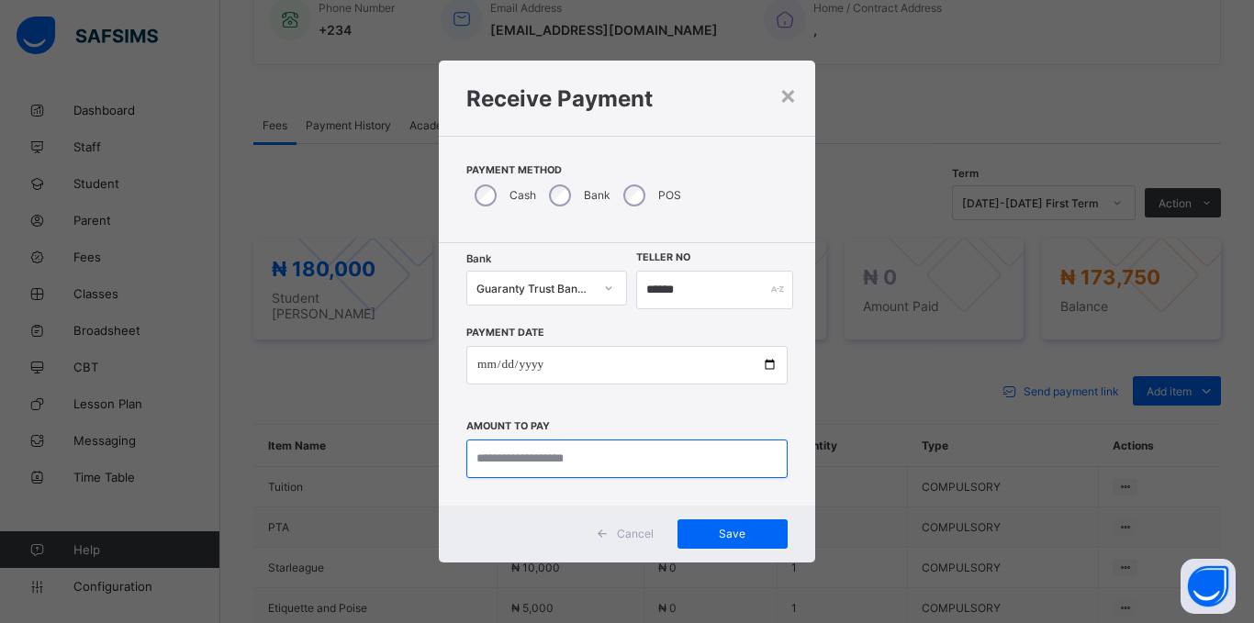
click at [585, 458] on input "currency" at bounding box center [626, 459] width 321 height 39
type input "*********"
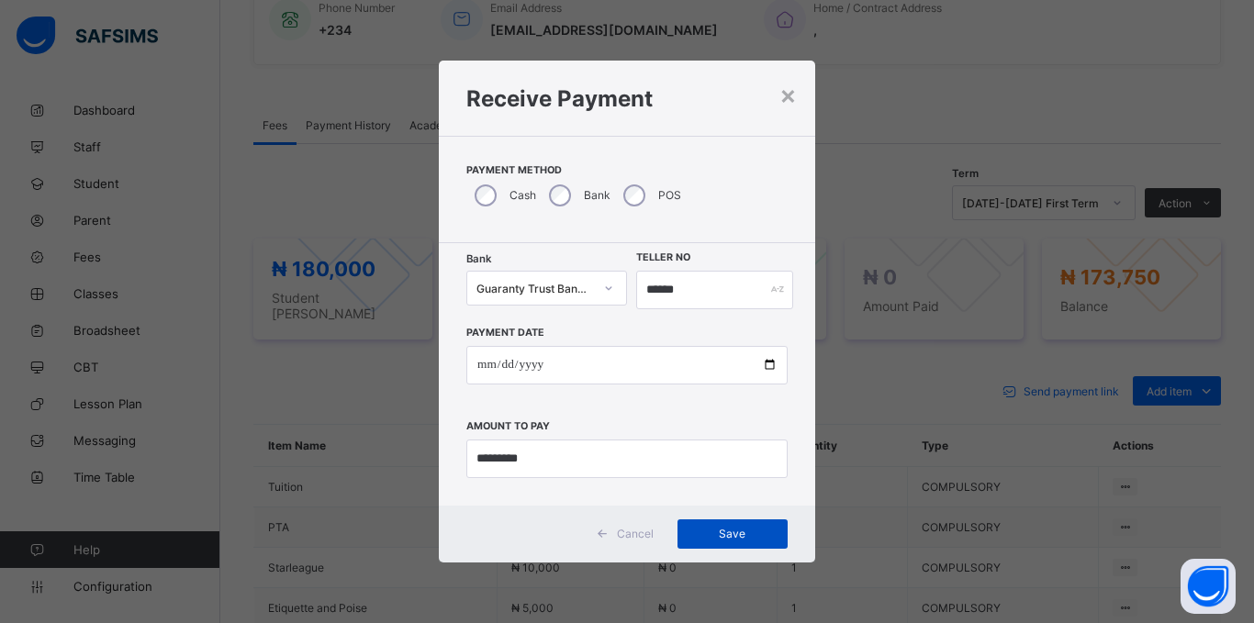
click at [723, 529] on span "Save" at bounding box center [732, 534] width 83 height 14
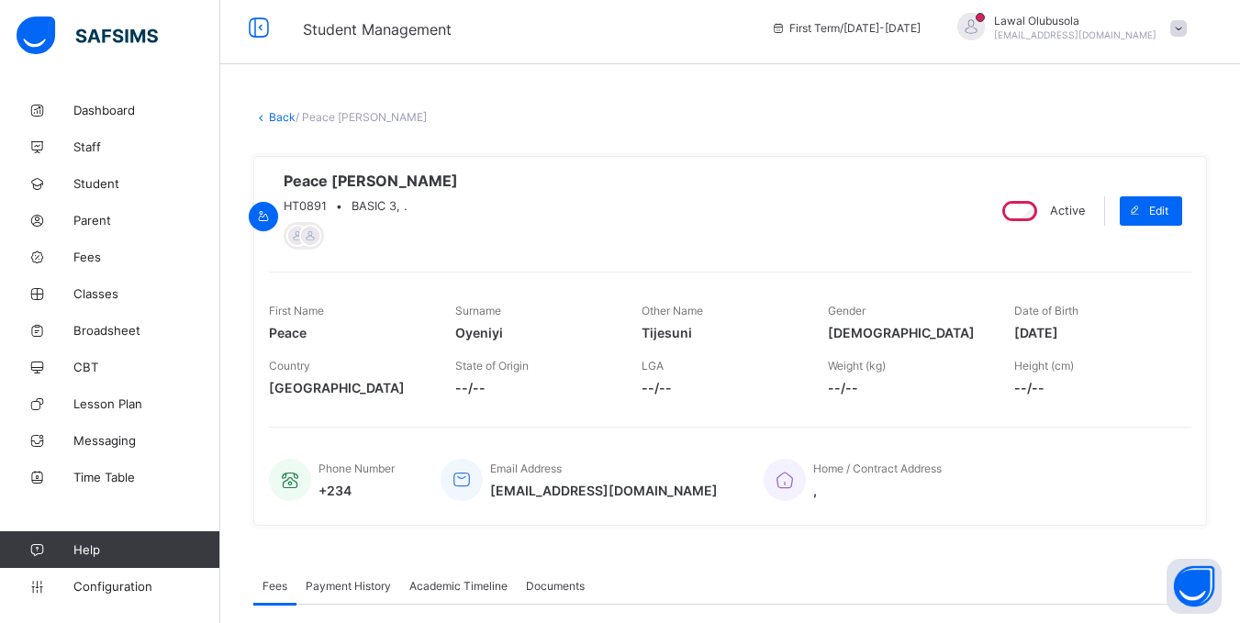
scroll to position [0, 0]
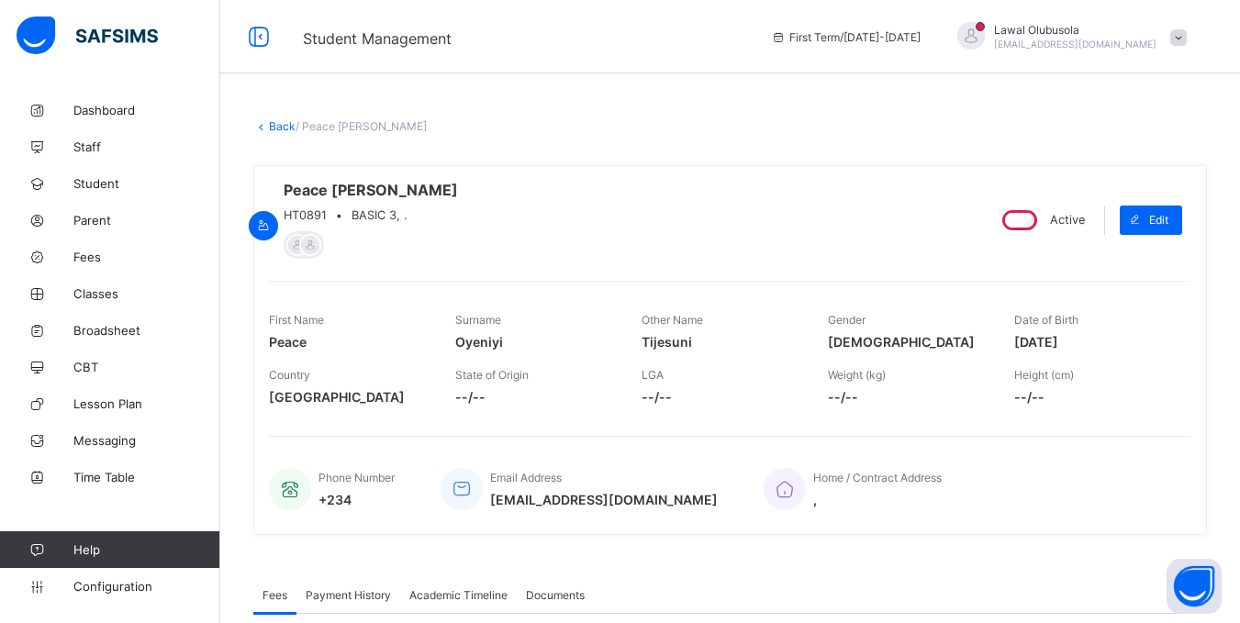
click at [271, 122] on link "Back" at bounding box center [282, 126] width 27 height 14
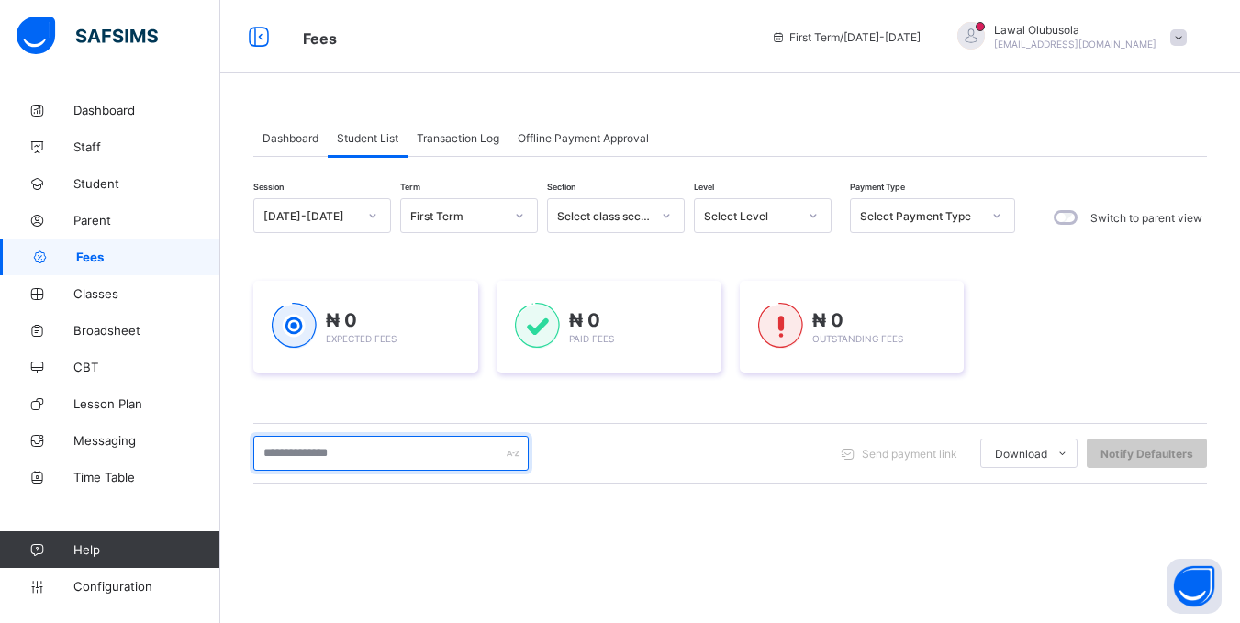
click at [301, 465] on input "text" at bounding box center [390, 453] width 275 height 35
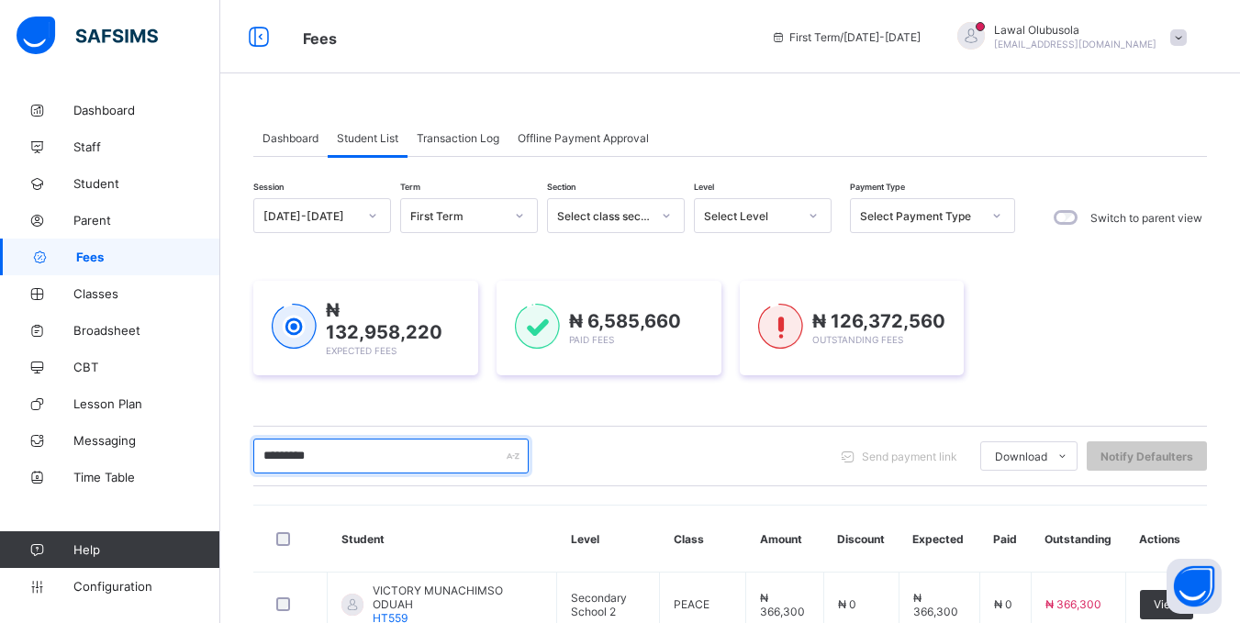
type input "*********"
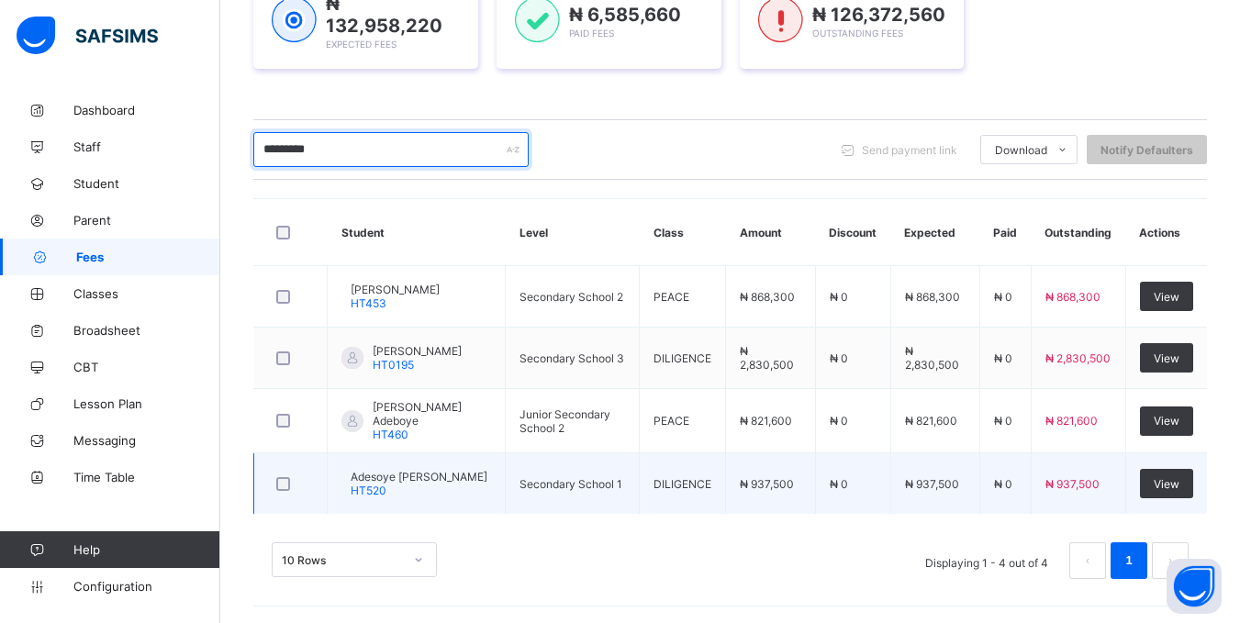
scroll to position [311, 0]
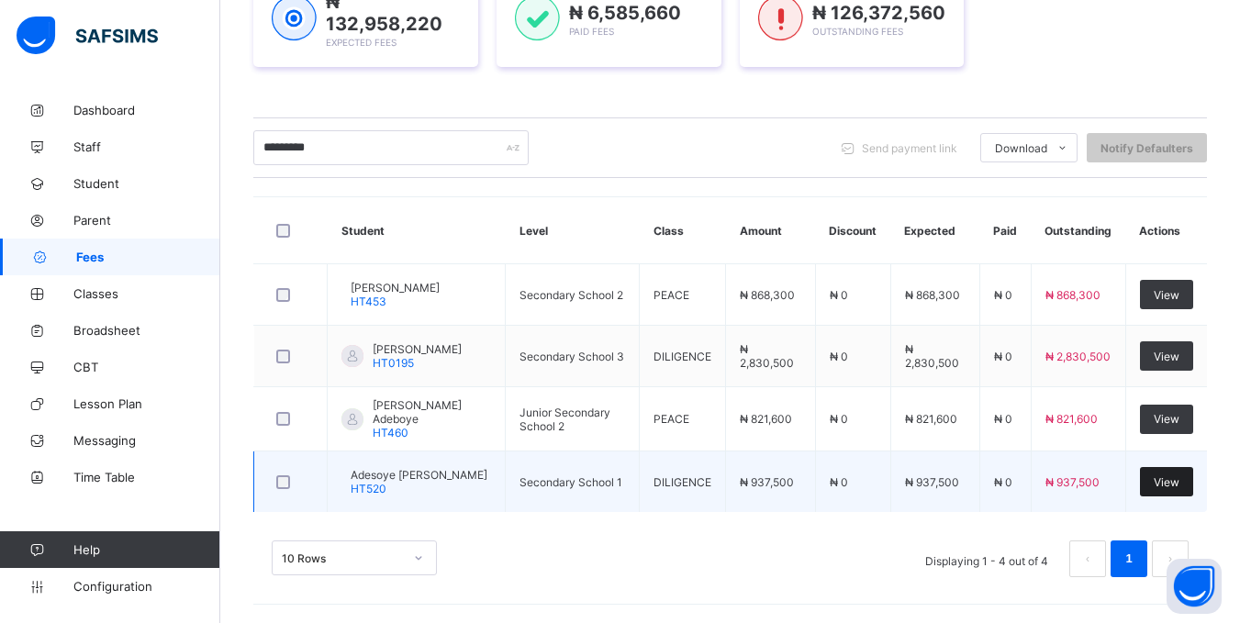
click at [1169, 482] on span "View" at bounding box center [1167, 482] width 26 height 14
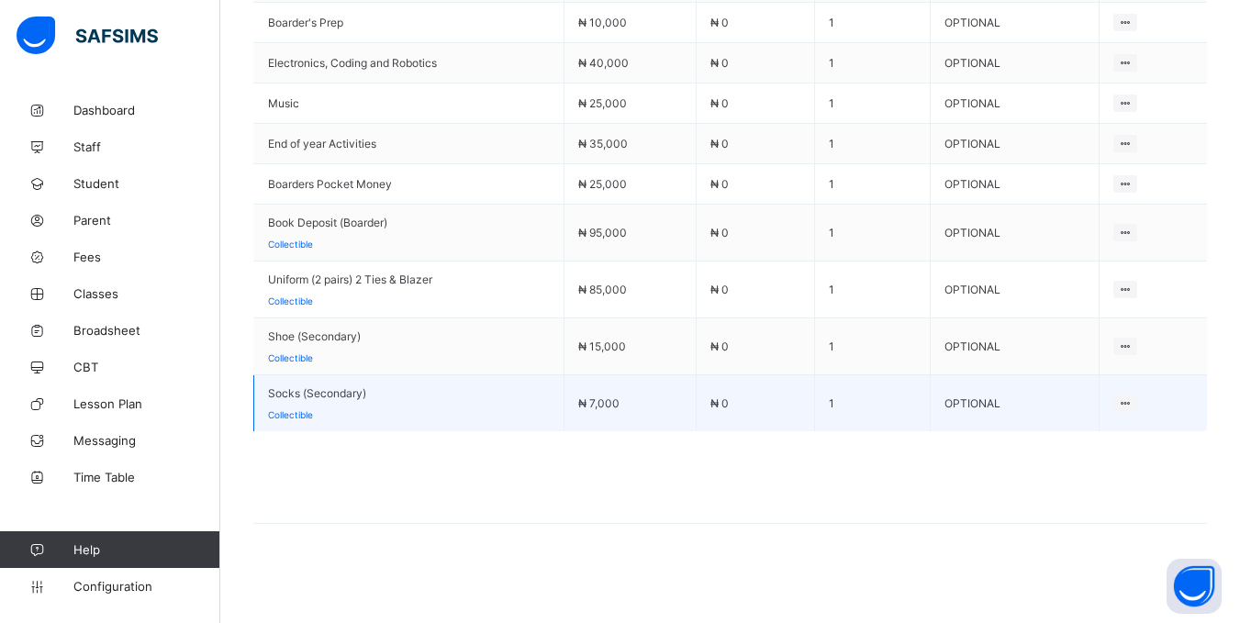
scroll to position [1002, 0]
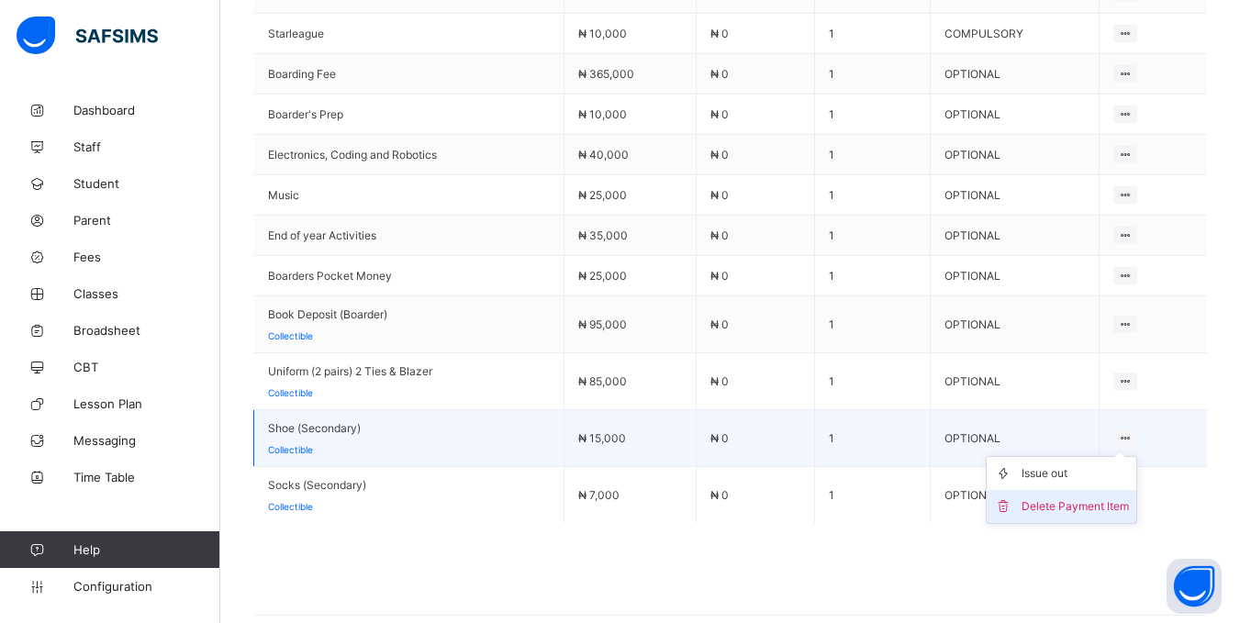
click at [1097, 503] on div "Delete Payment Item" at bounding box center [1075, 507] width 107 height 18
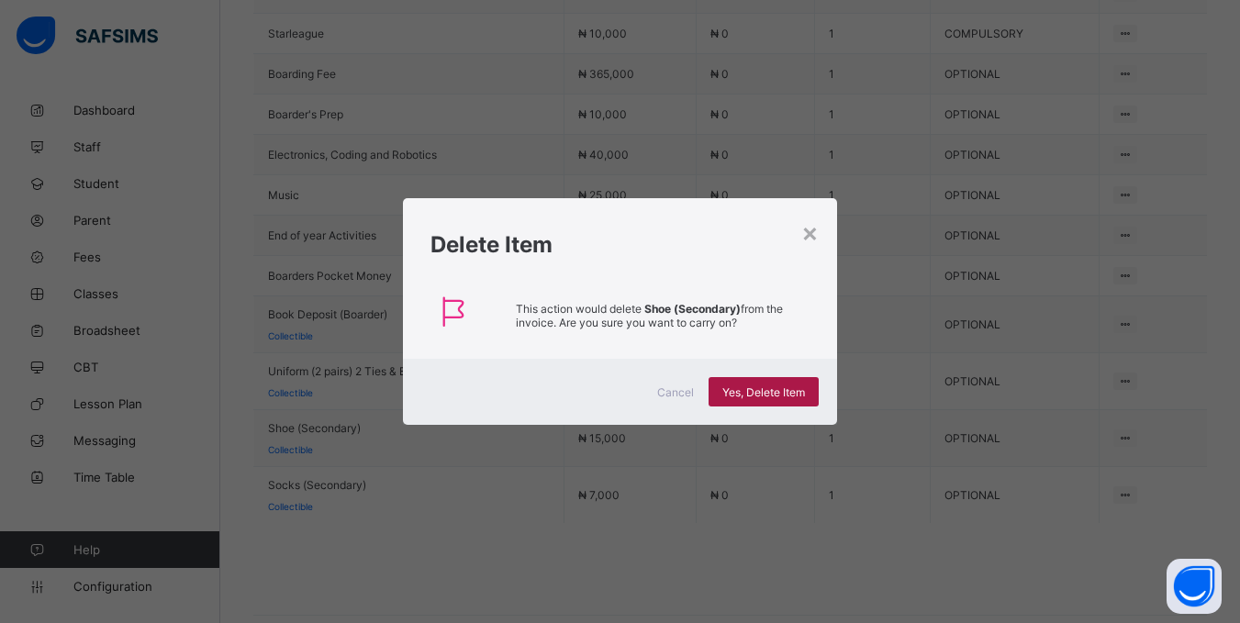
click at [772, 395] on span "Yes, Delete Item" at bounding box center [763, 393] width 83 height 14
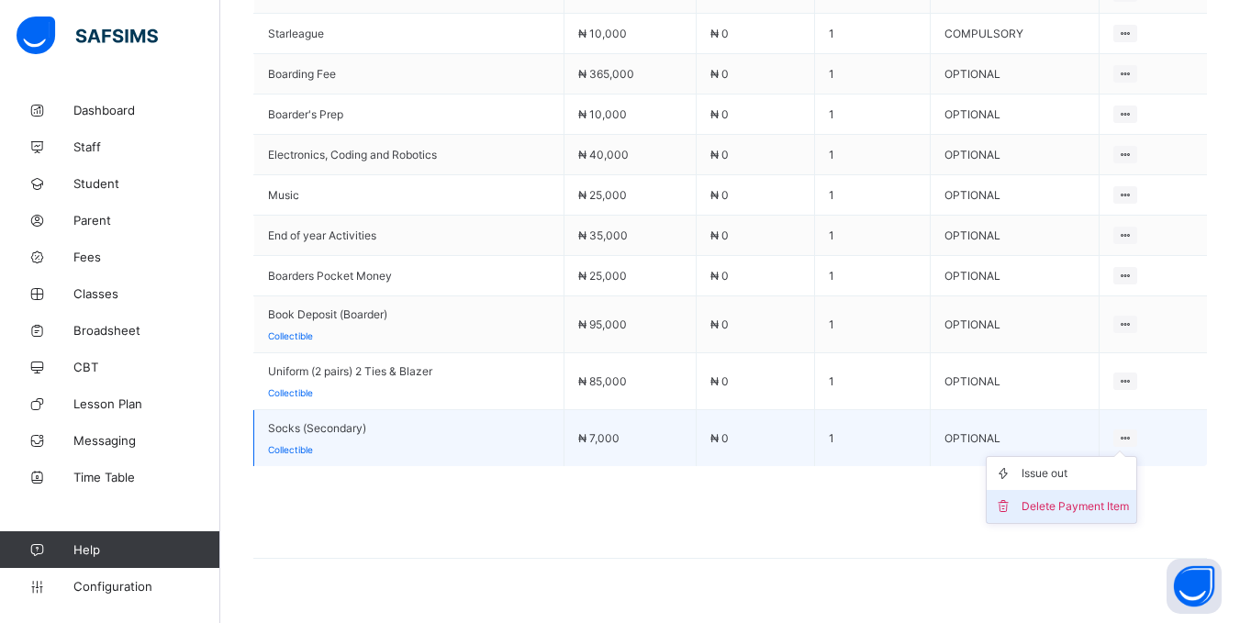
click at [1104, 499] on div "Delete Payment Item" at bounding box center [1075, 507] width 107 height 18
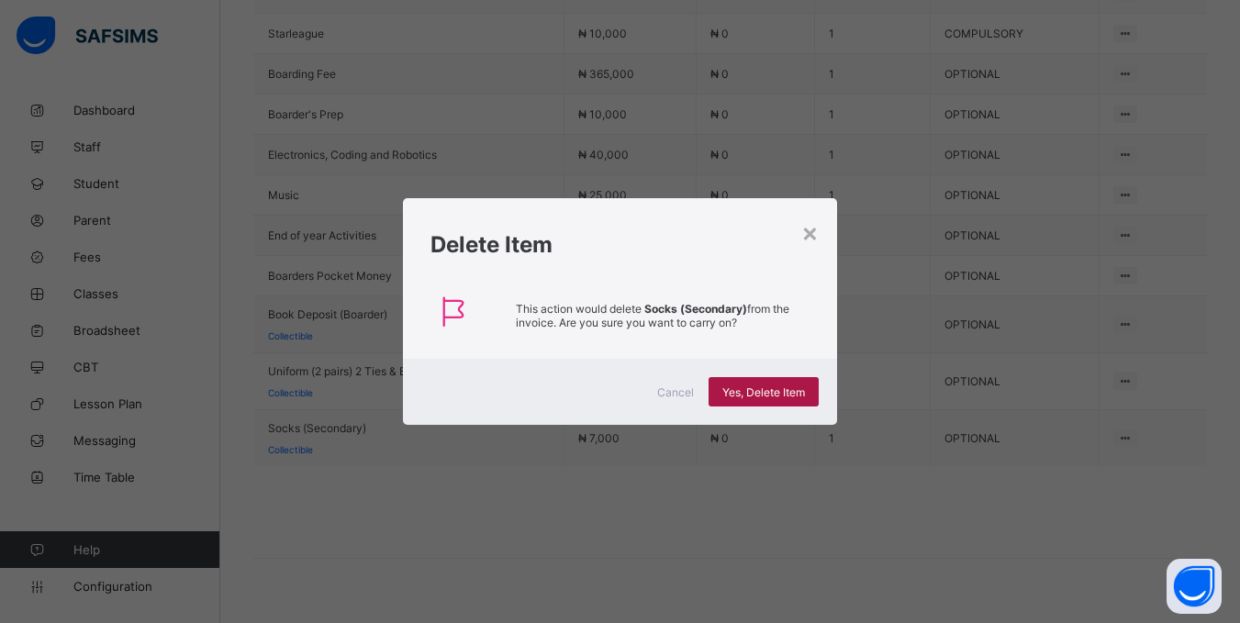
click at [755, 388] on span "Yes, Delete Item" at bounding box center [763, 393] width 83 height 14
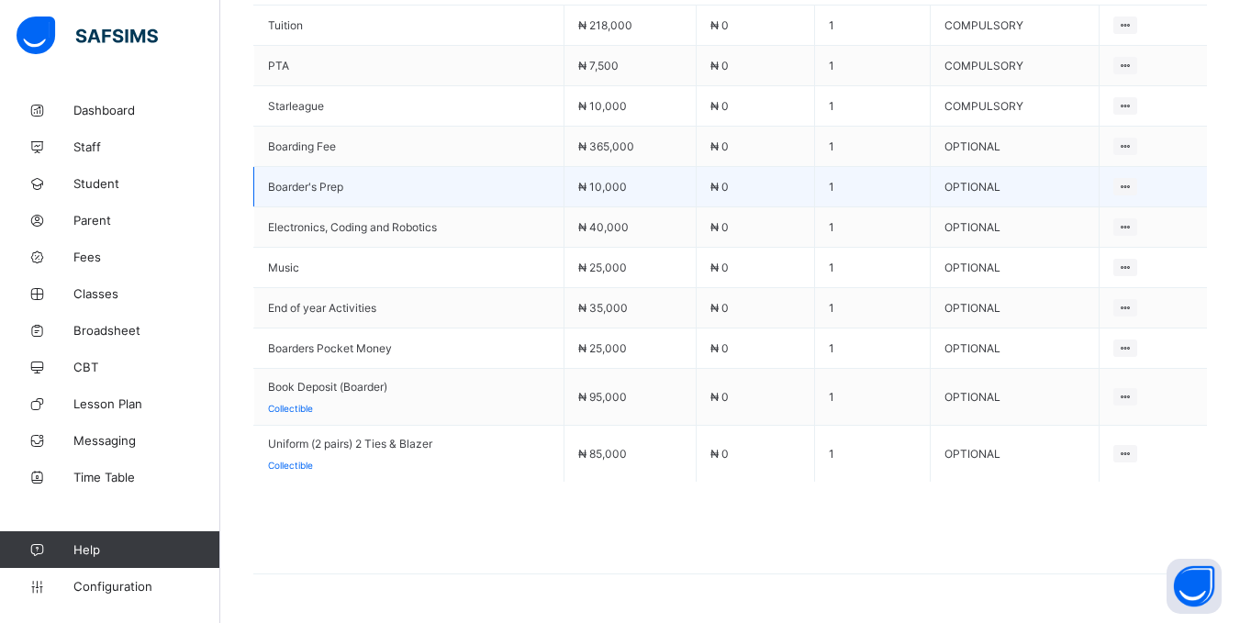
scroll to position [889, 0]
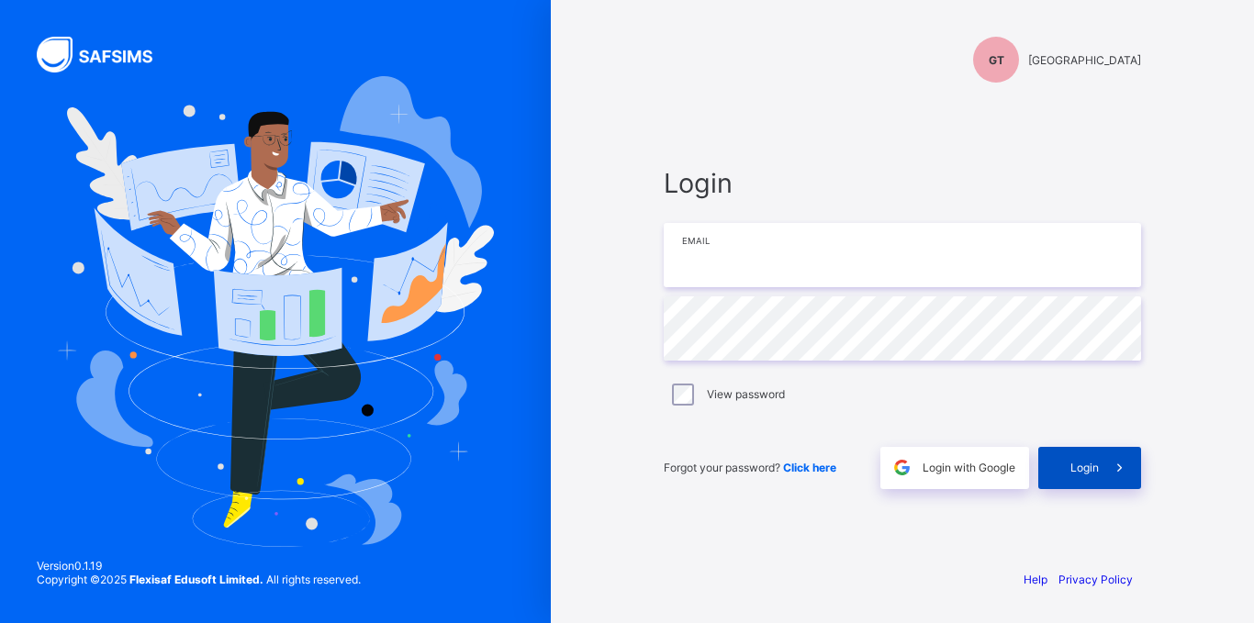
type input "**********"
click at [1099, 466] on span at bounding box center [1120, 468] width 42 height 42
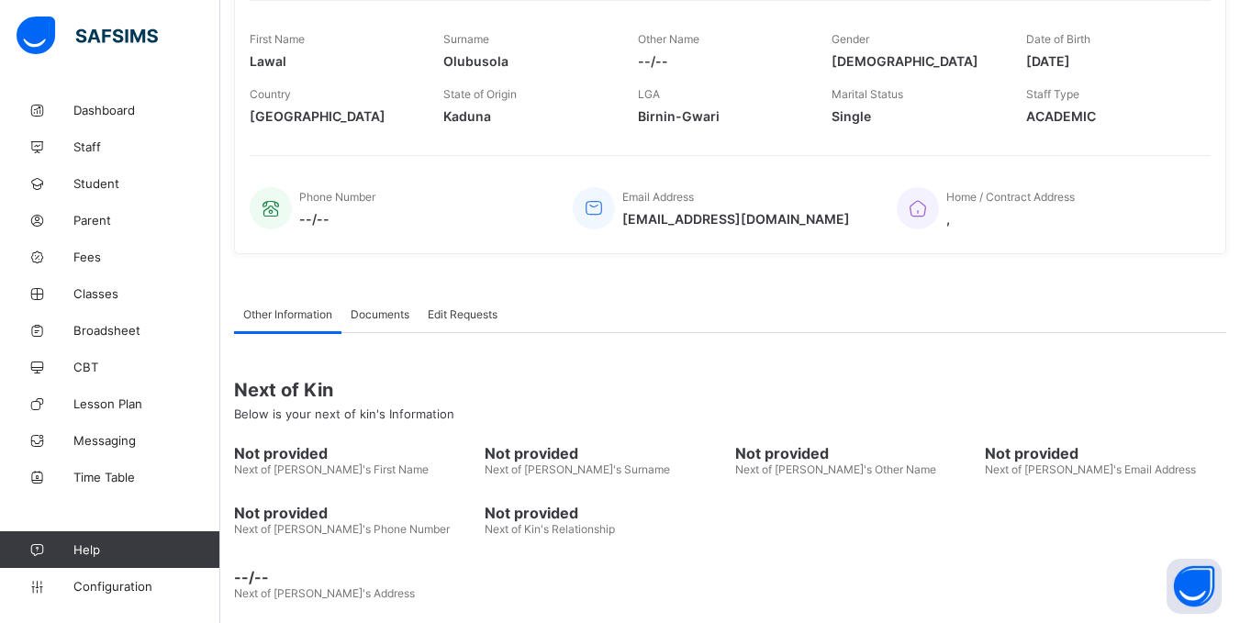
scroll to position [330, 0]
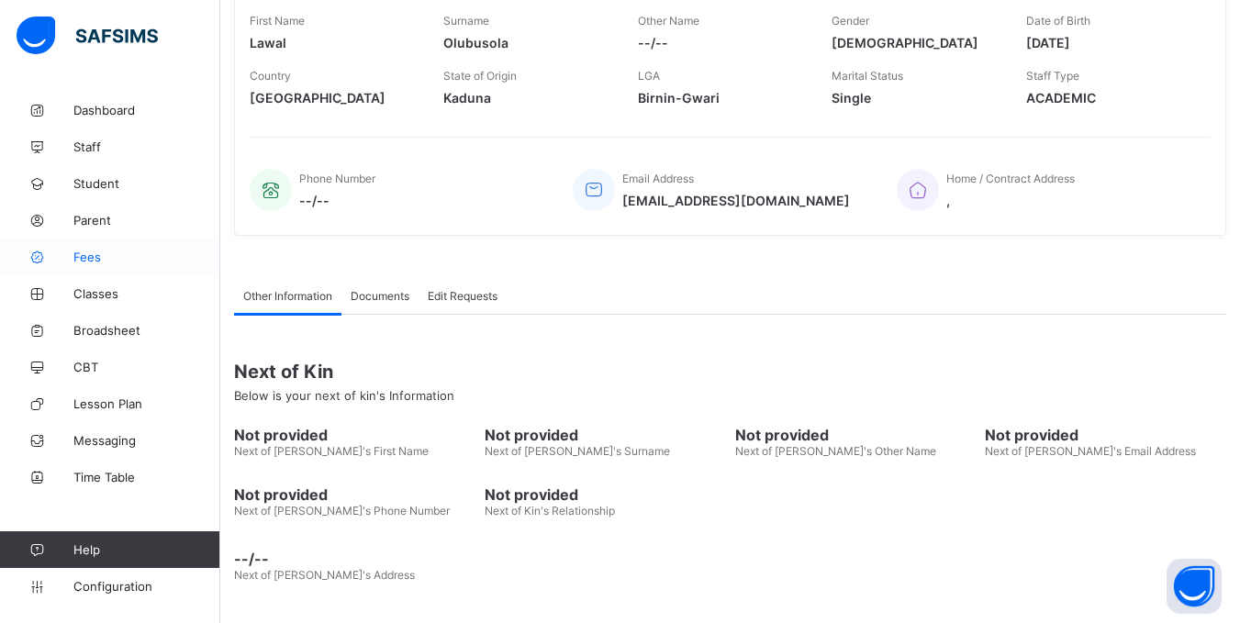
click at [103, 252] on span "Fees" at bounding box center [146, 257] width 147 height 15
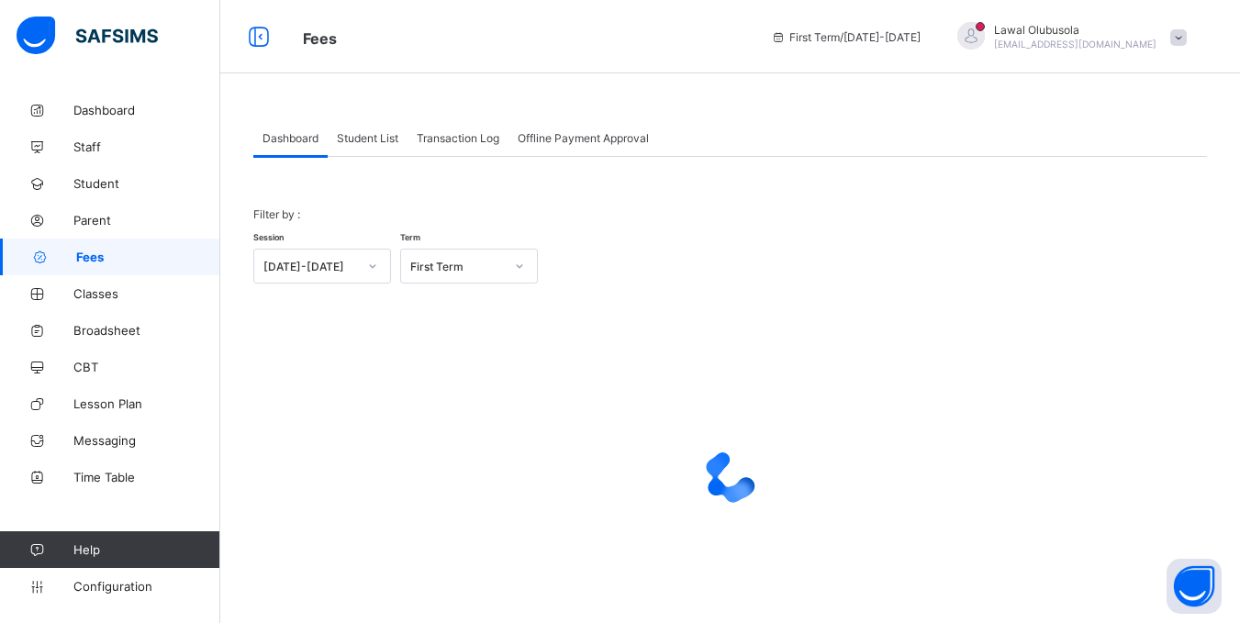
click at [375, 128] on div "Student List" at bounding box center [368, 137] width 80 height 37
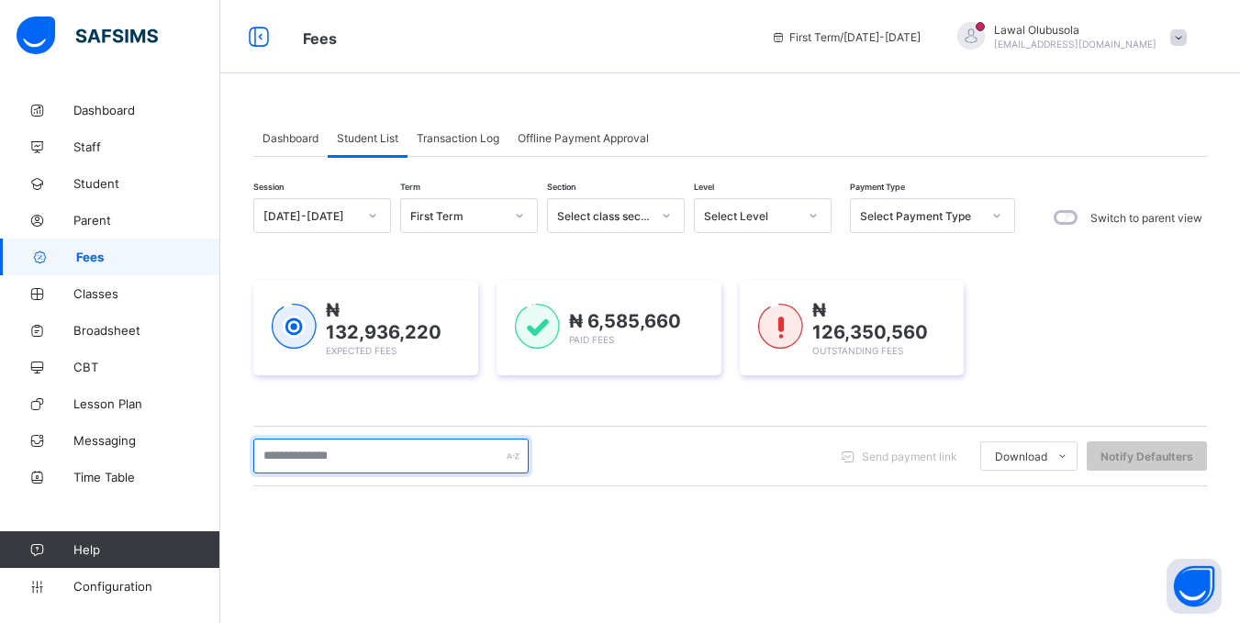
click at [267, 444] on input "text" at bounding box center [390, 456] width 275 height 35
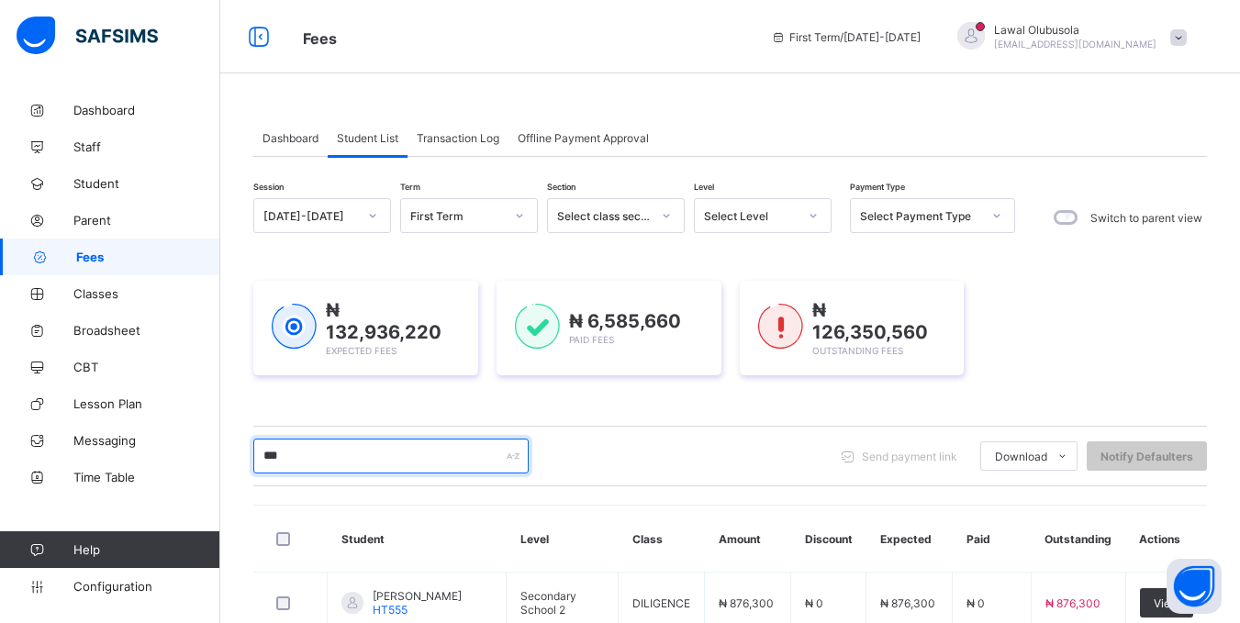
type input "*********"
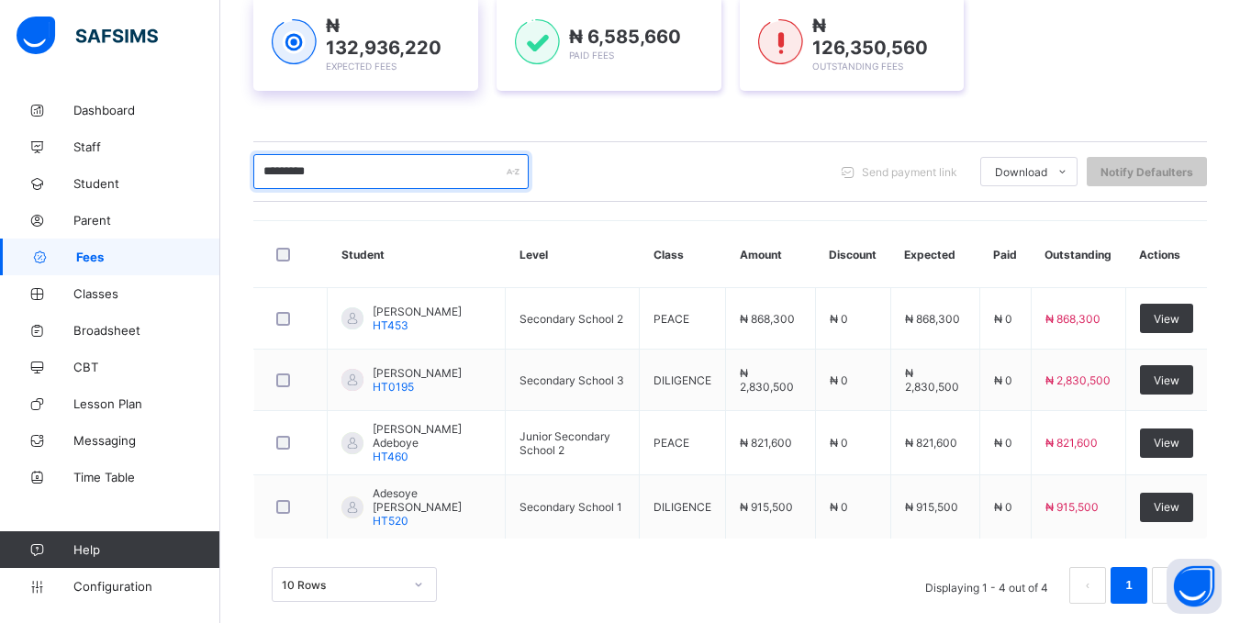
scroll to position [311, 0]
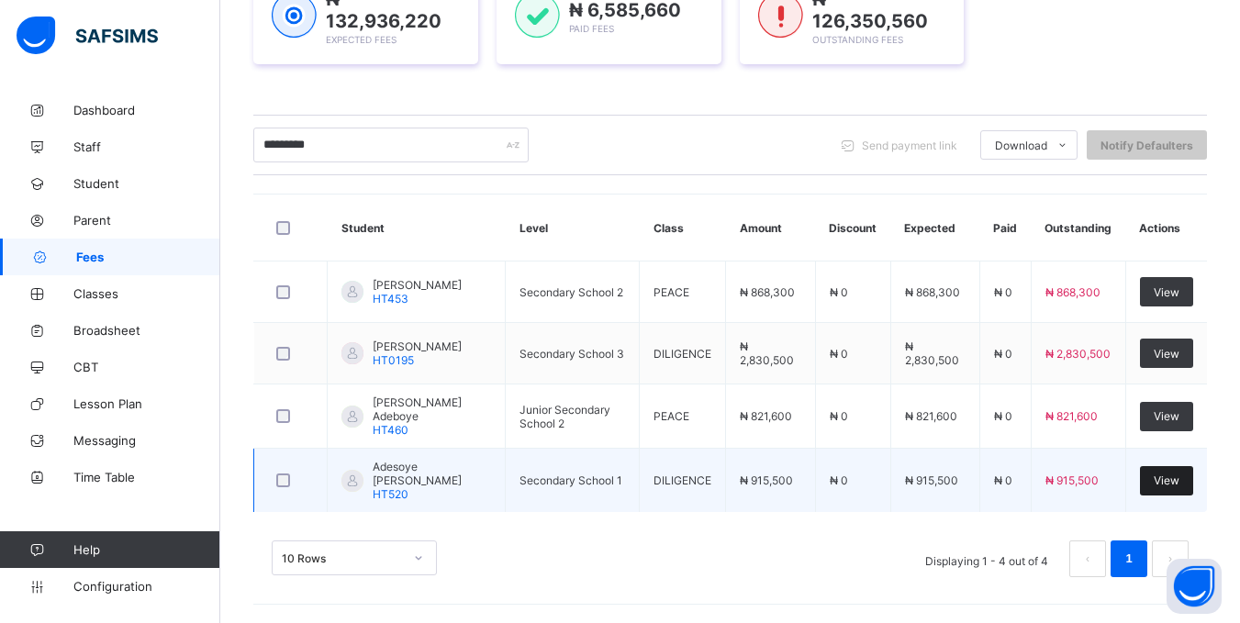
click at [1172, 476] on span "View" at bounding box center [1167, 481] width 26 height 14
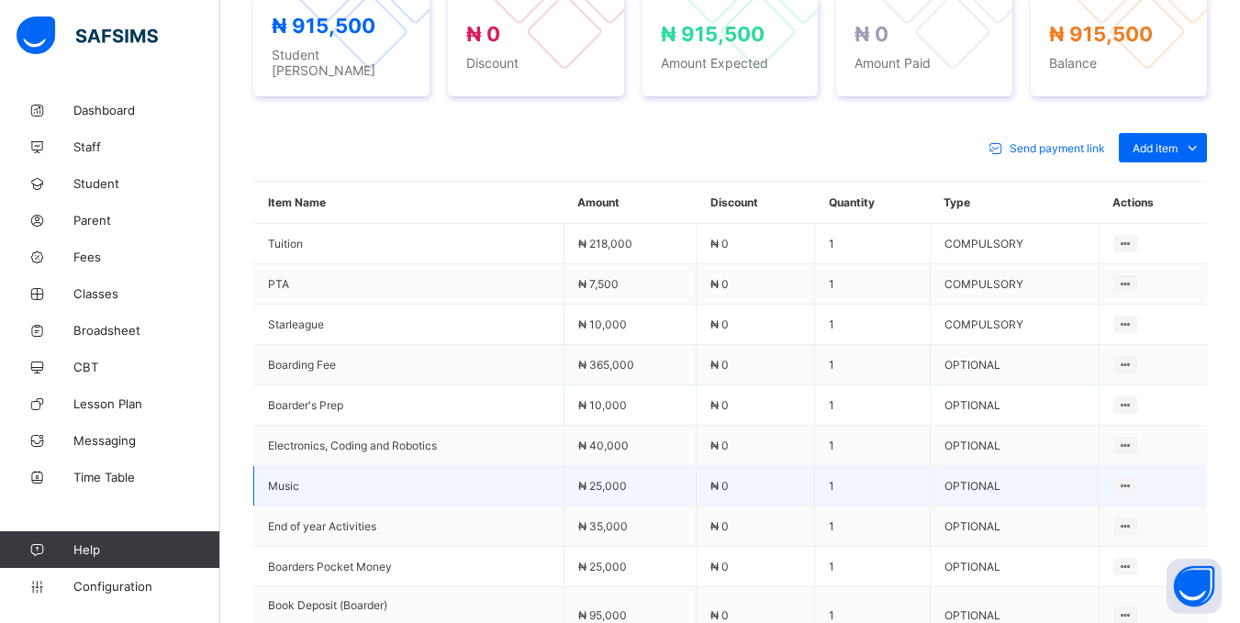
scroll to position [678, 0]
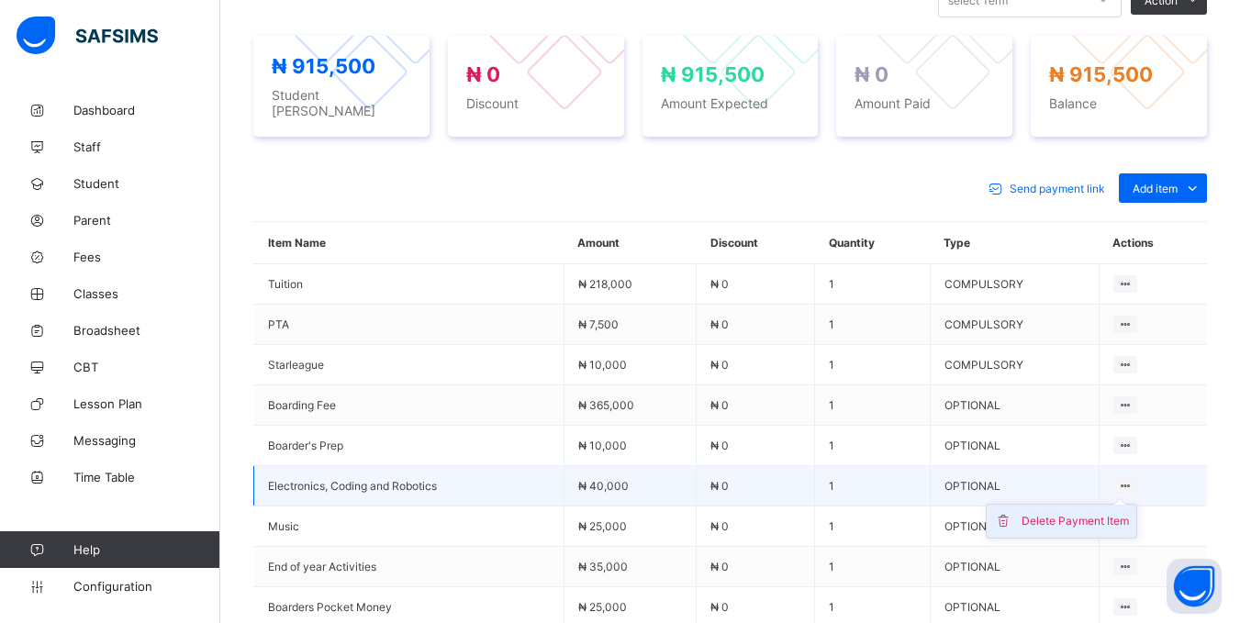
click at [1129, 512] on div "Delete Payment Item" at bounding box center [1075, 521] width 107 height 18
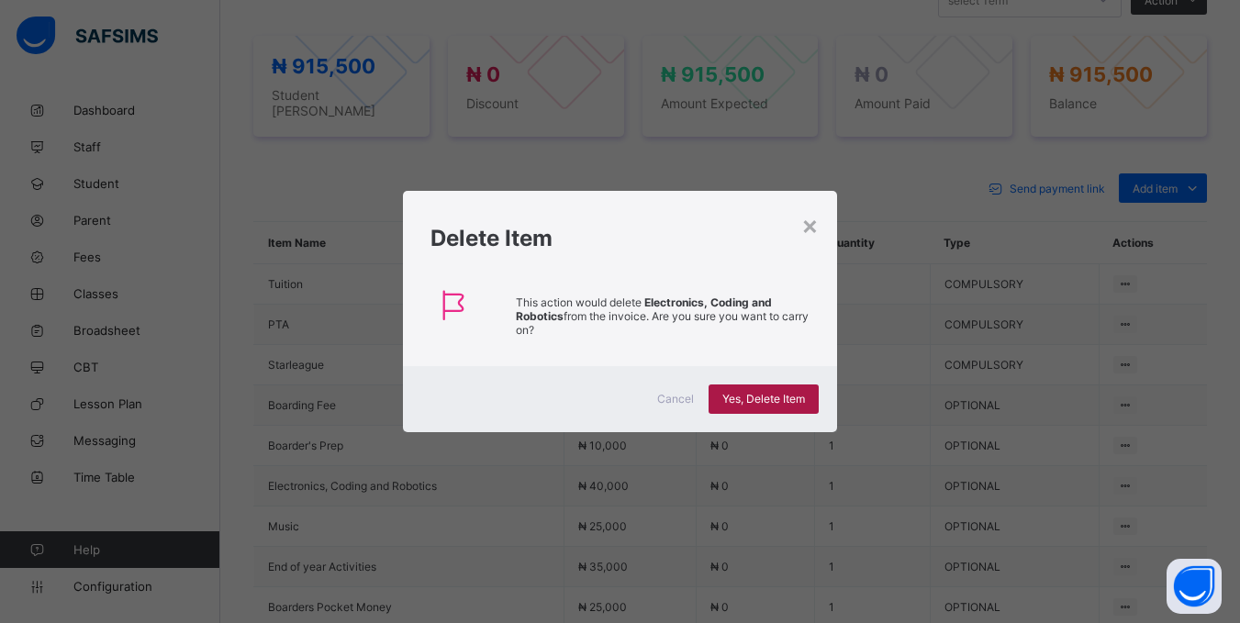
click at [741, 388] on div "Yes, Delete Item" at bounding box center [764, 399] width 110 height 29
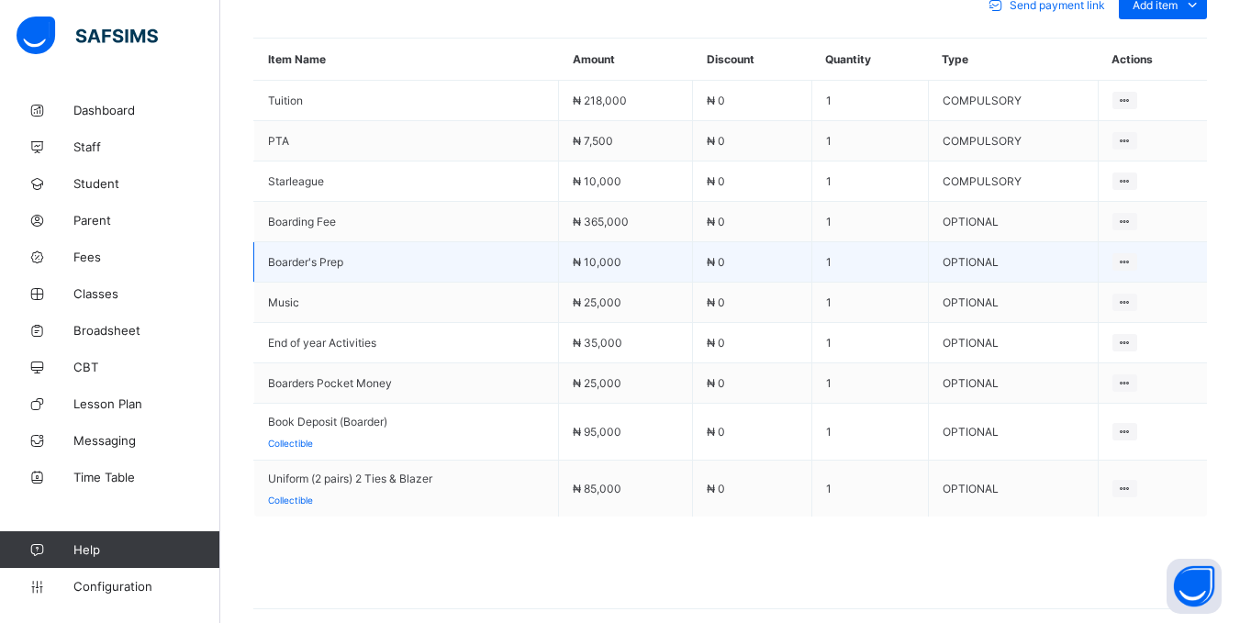
scroll to position [587, 0]
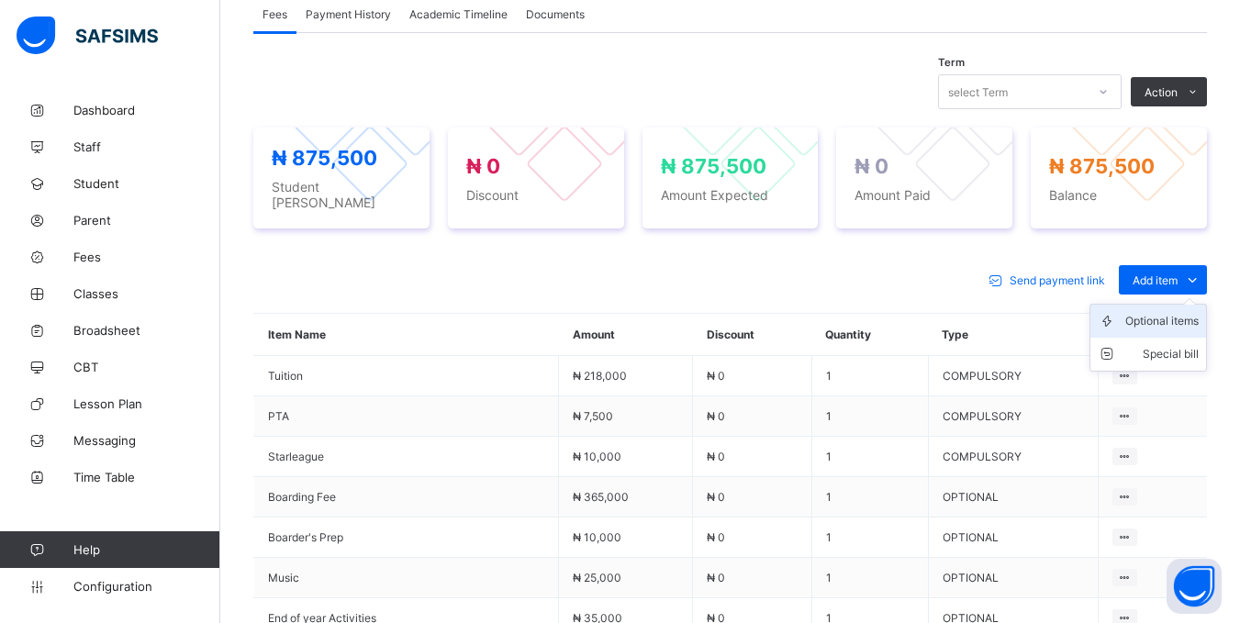
click at [1169, 318] on div "Optional items" at bounding box center [1161, 321] width 73 height 18
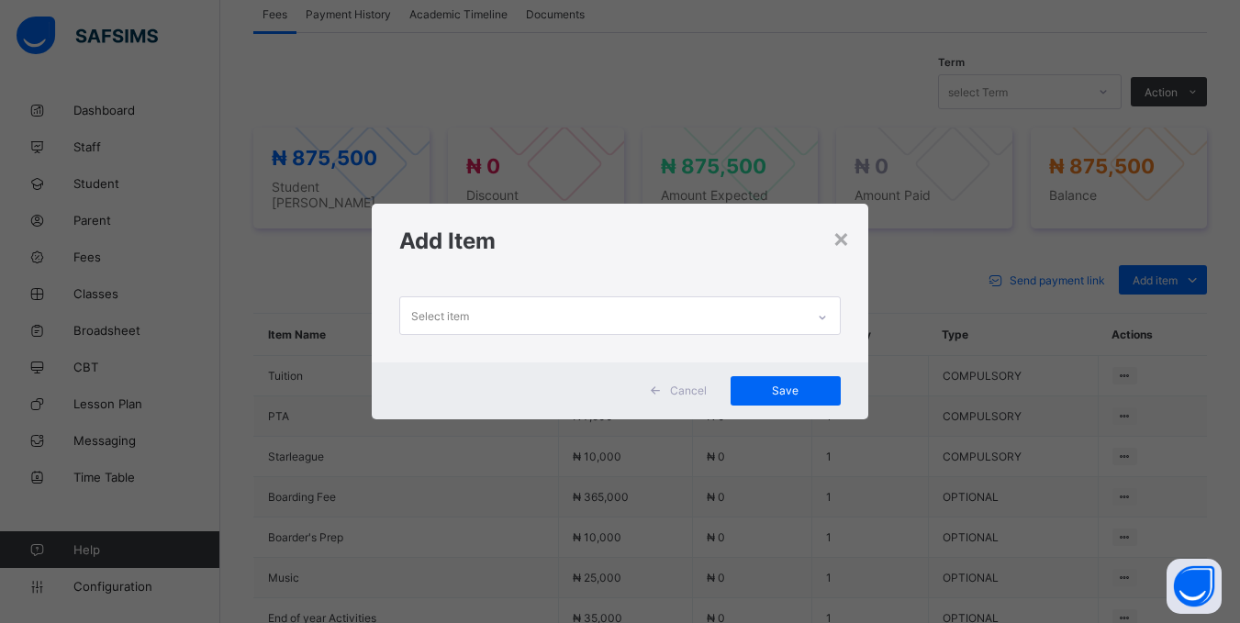
click at [654, 304] on div "Select item" at bounding box center [602, 315] width 404 height 36
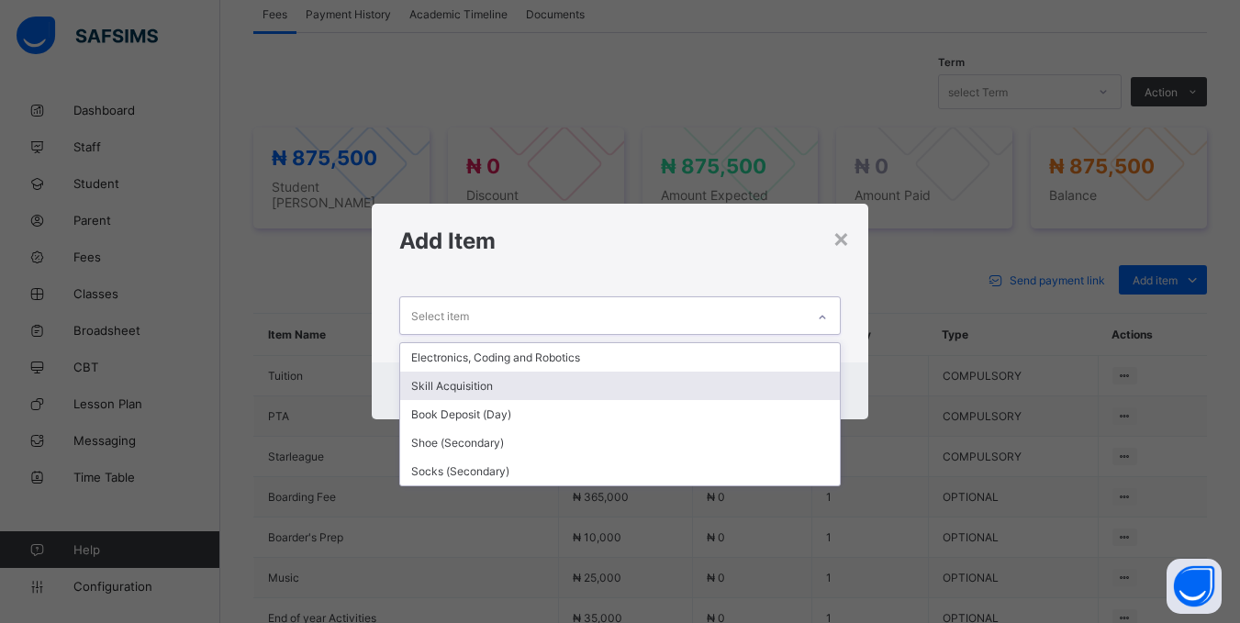
click at [507, 383] on div "Skill Acquisition" at bounding box center [619, 386] width 439 height 28
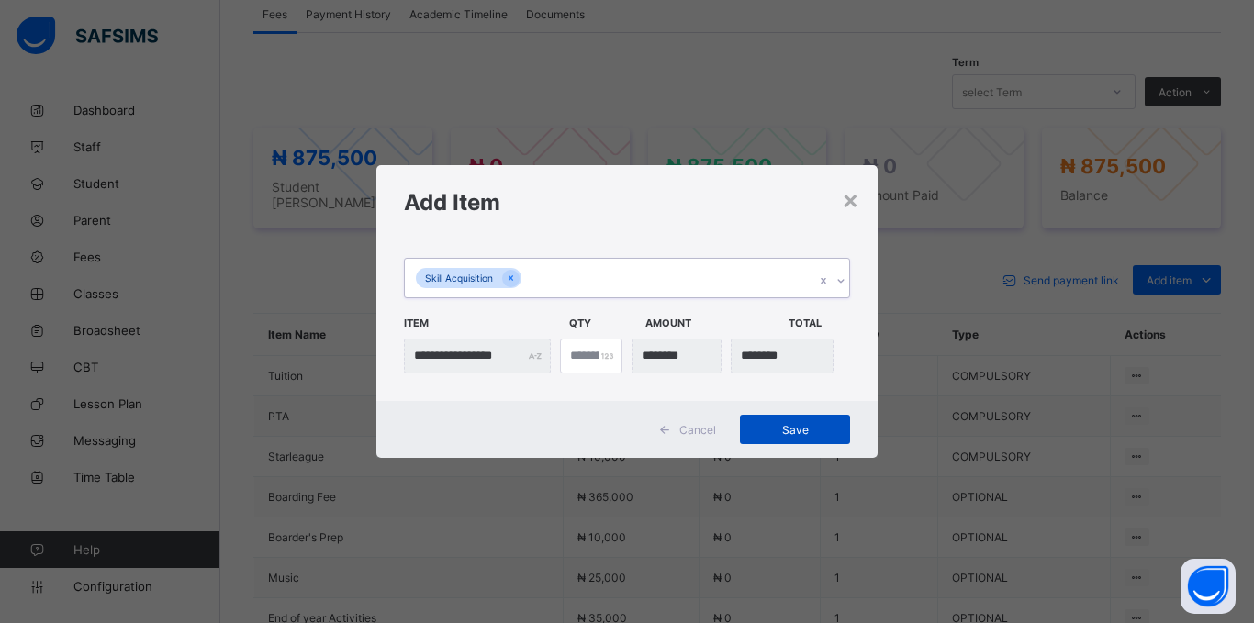
click at [780, 430] on span "Save" at bounding box center [795, 430] width 83 height 14
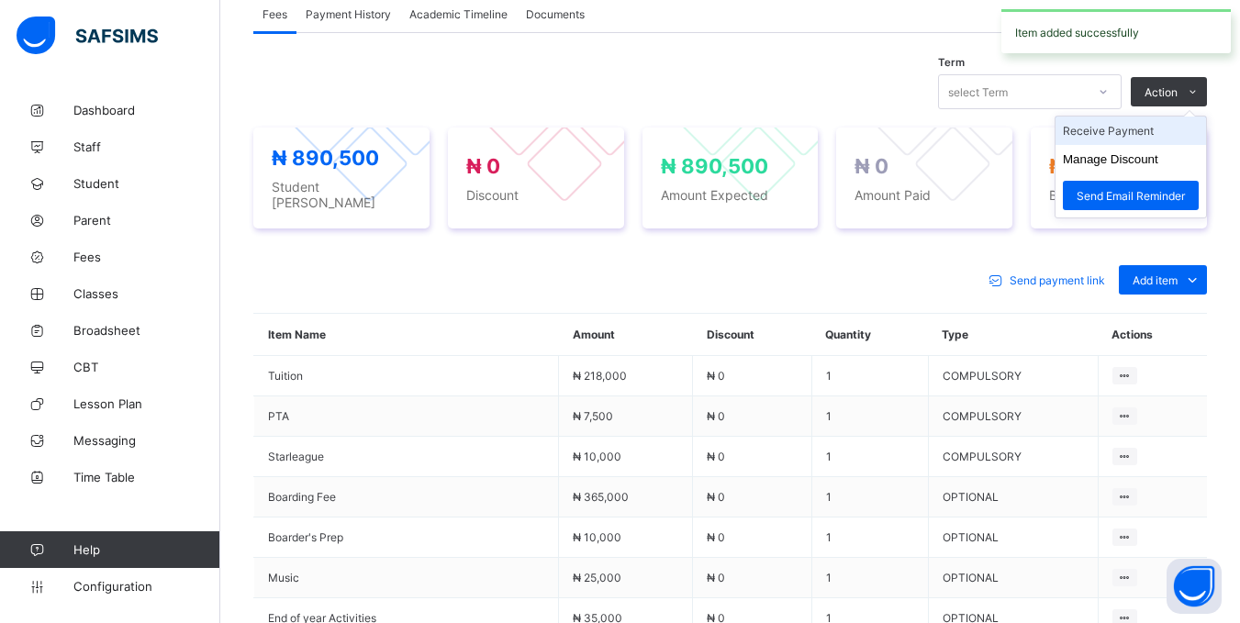
click at [1176, 129] on li "Receive Payment" at bounding box center [1131, 131] width 151 height 28
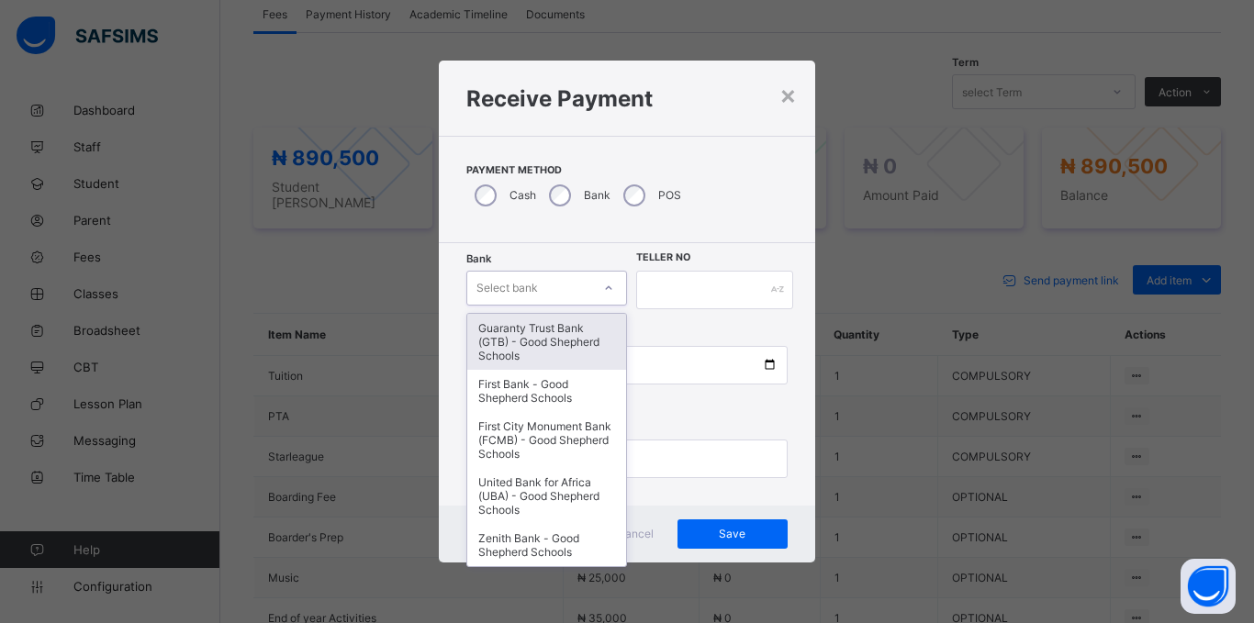
click at [540, 296] on div "Select bank" at bounding box center [529, 288] width 124 height 26
click at [531, 338] on div "Guaranty Trust Bank (GTB) - Good Shepherd Schools" at bounding box center [546, 342] width 159 height 56
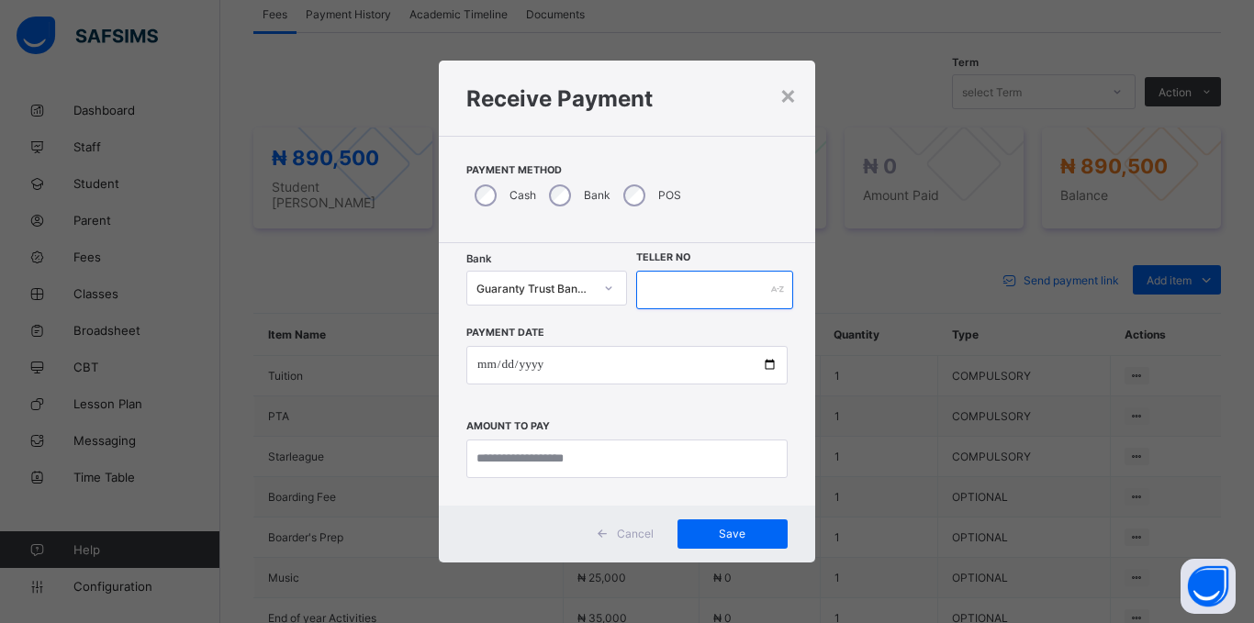
click at [690, 287] on input "text" at bounding box center [714, 290] width 157 height 39
type input "*****"
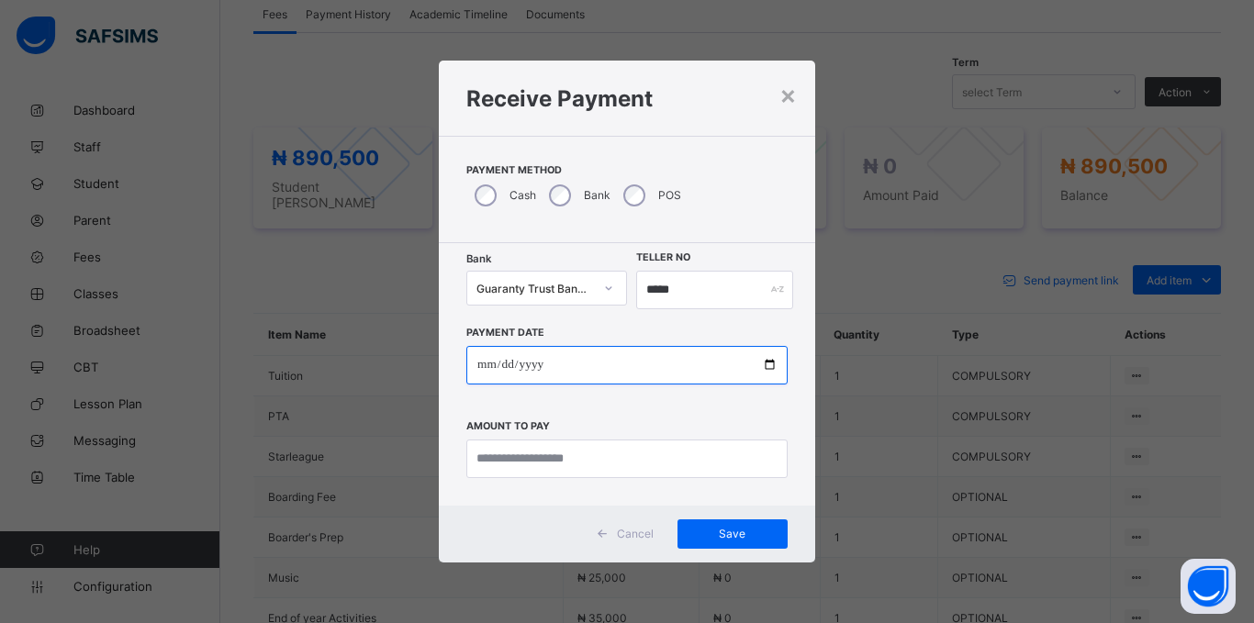
click at [492, 370] on input "date" at bounding box center [626, 365] width 321 height 39
type input "**********"
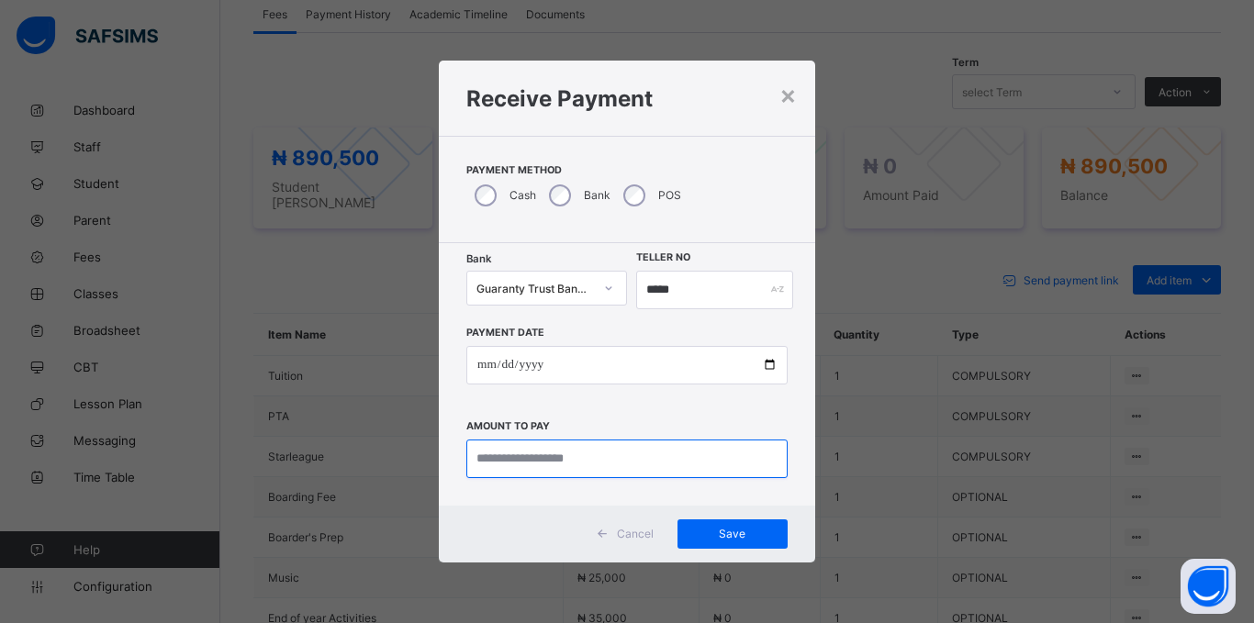
click at [571, 470] on input "currency" at bounding box center [626, 459] width 321 height 39
type input "*********"
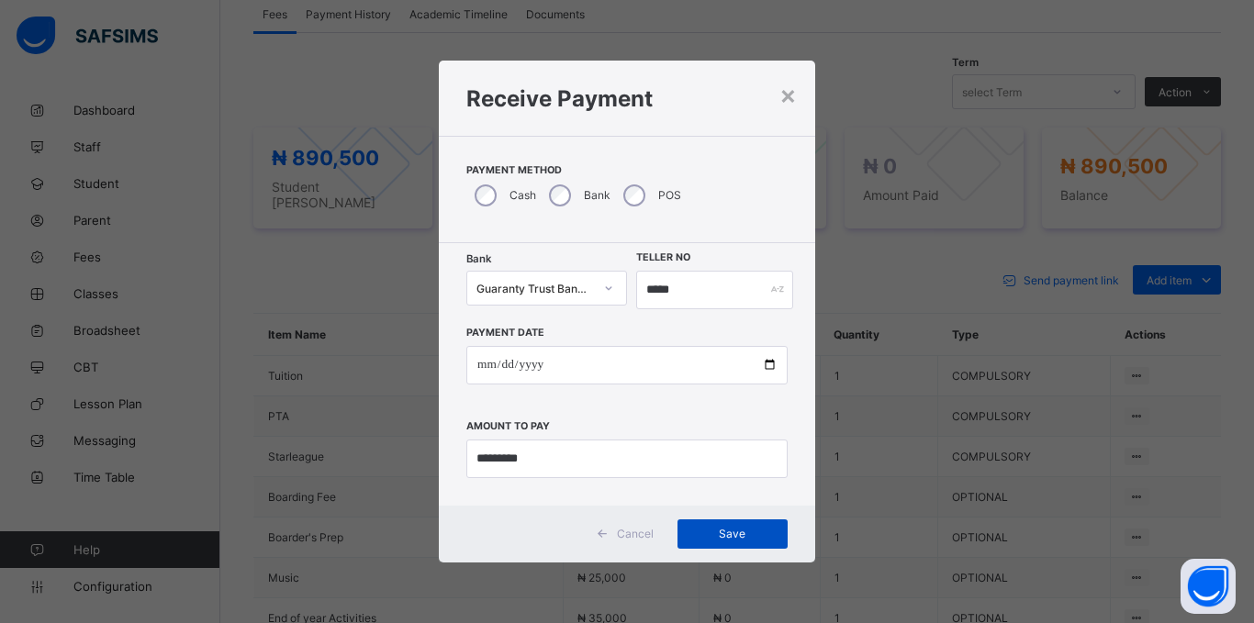
click at [729, 520] on div "Save" at bounding box center [732, 534] width 110 height 29
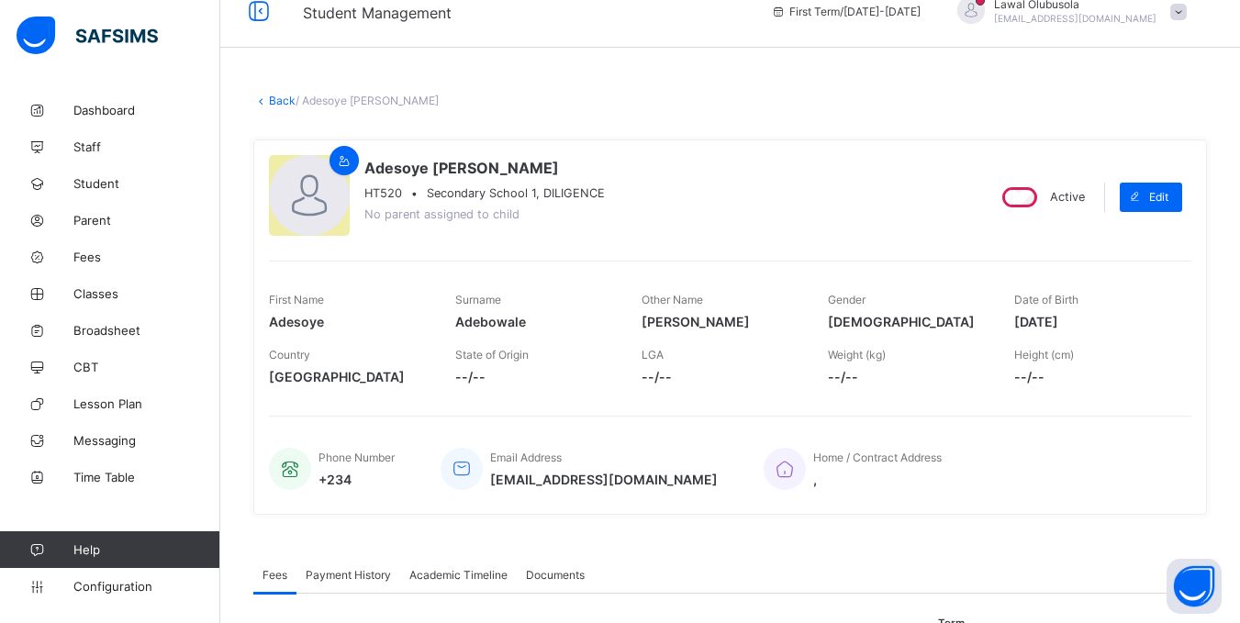
scroll to position [0, 0]
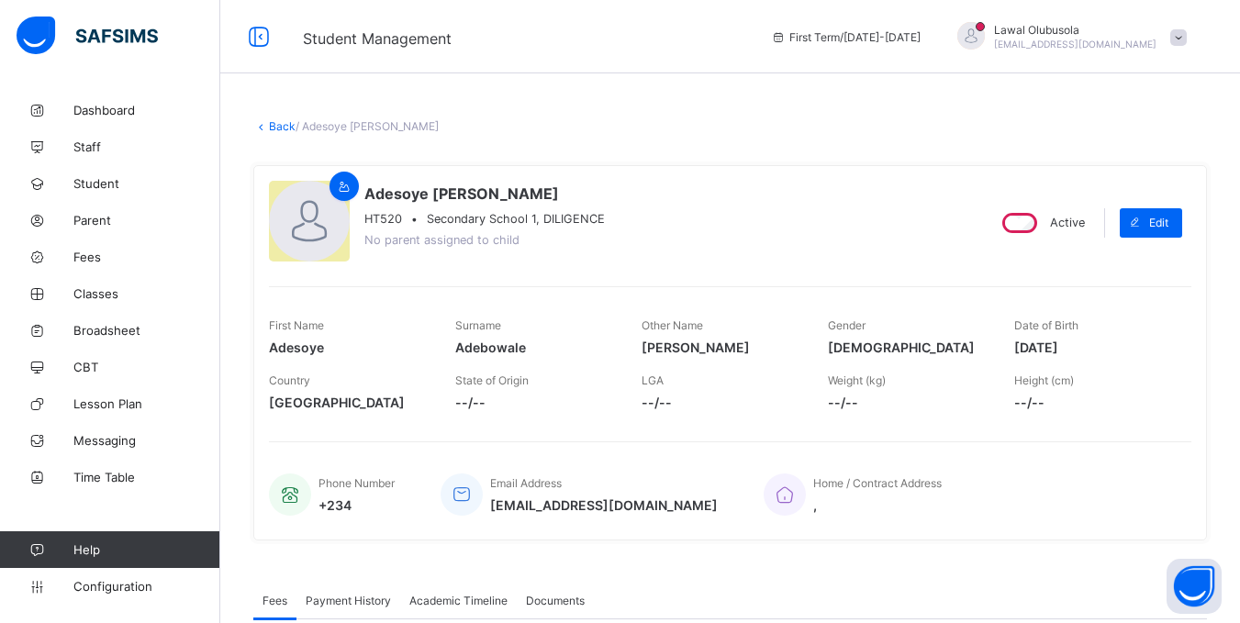
click at [285, 127] on link "Back" at bounding box center [282, 126] width 27 height 14
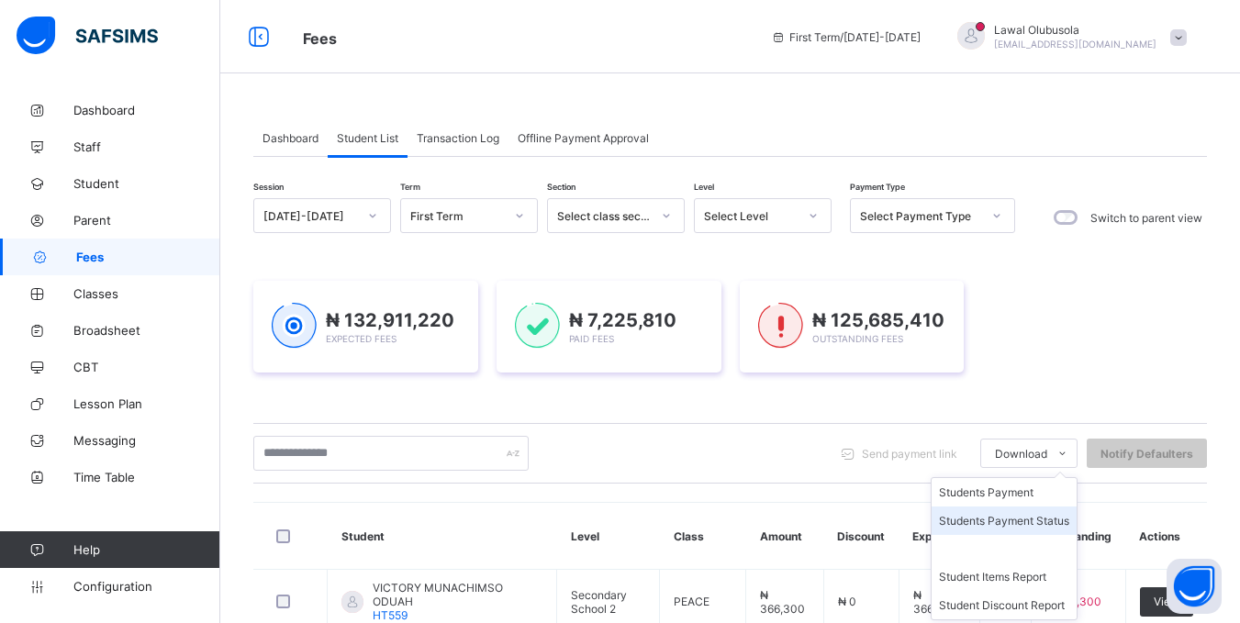
click at [1029, 523] on li "Students Payment Status" at bounding box center [1004, 521] width 145 height 28
